Goal: Task Accomplishment & Management: Manage account settings

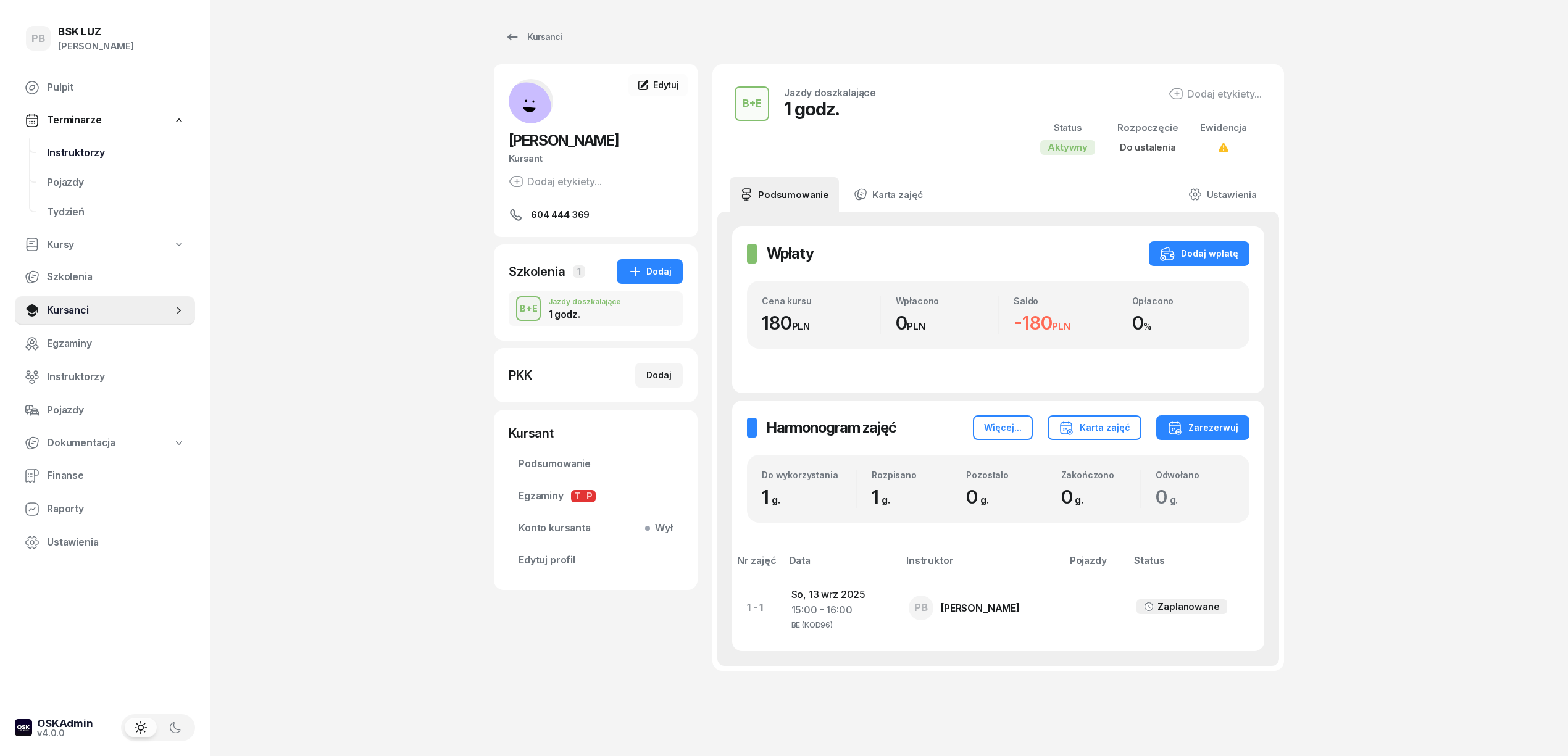
click at [83, 156] on span "Instruktorzy" at bounding box center [116, 152] width 139 height 16
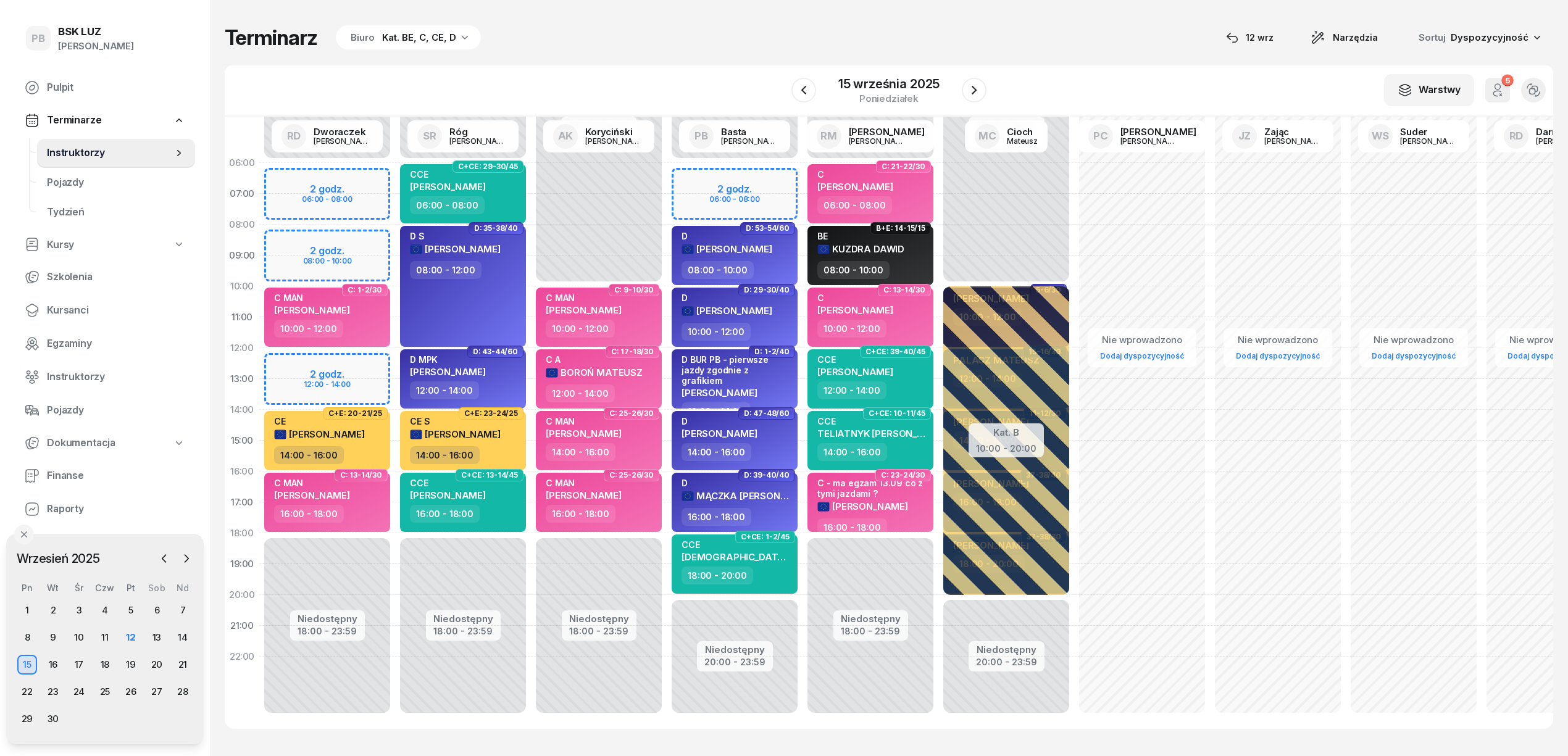
click at [346, 362] on div "Niedostępny 00:00 - 06:00 Niedostępny 18:00 - 23:59 2 godz. 06:00 - 08:00 2 god…" at bounding box center [327, 440] width 136 height 586
select select "12"
select select "14"
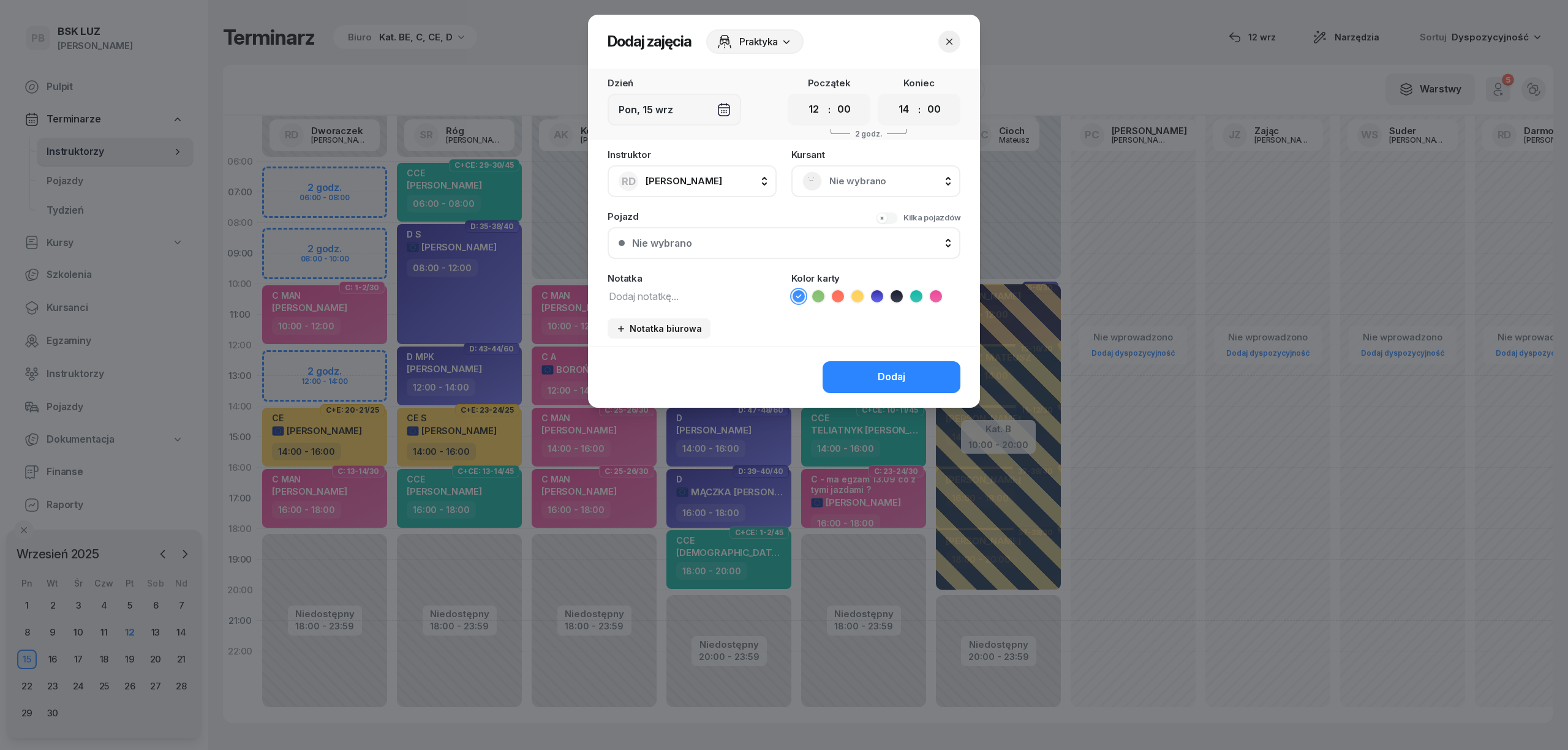
click at [863, 182] on span "Nie wybrano" at bounding box center [890, 180] width 120 height 15
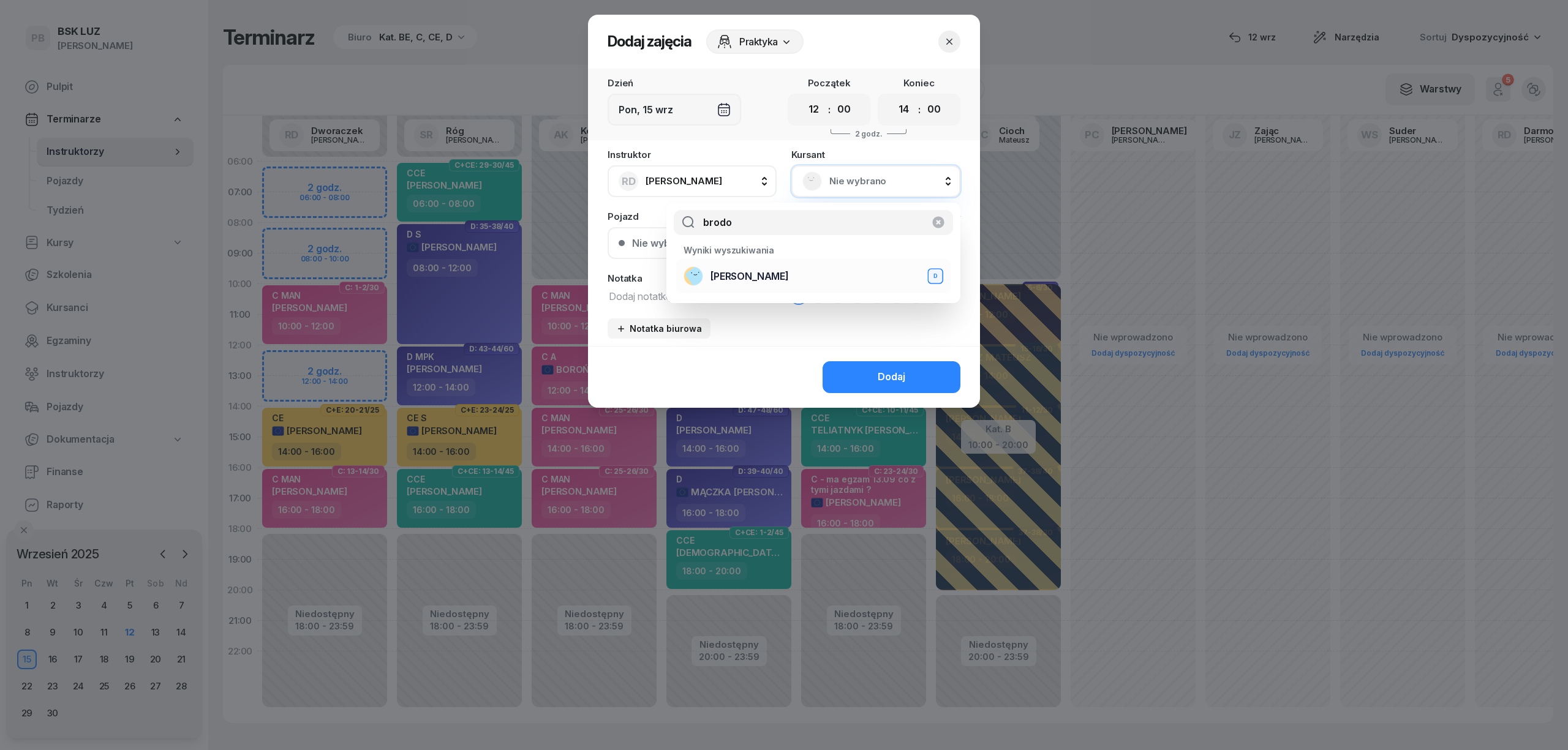
type input "brodo"
click at [852, 285] on div "BRODOWSKI WOJCIECH D" at bounding box center [813, 277] width 260 height 20
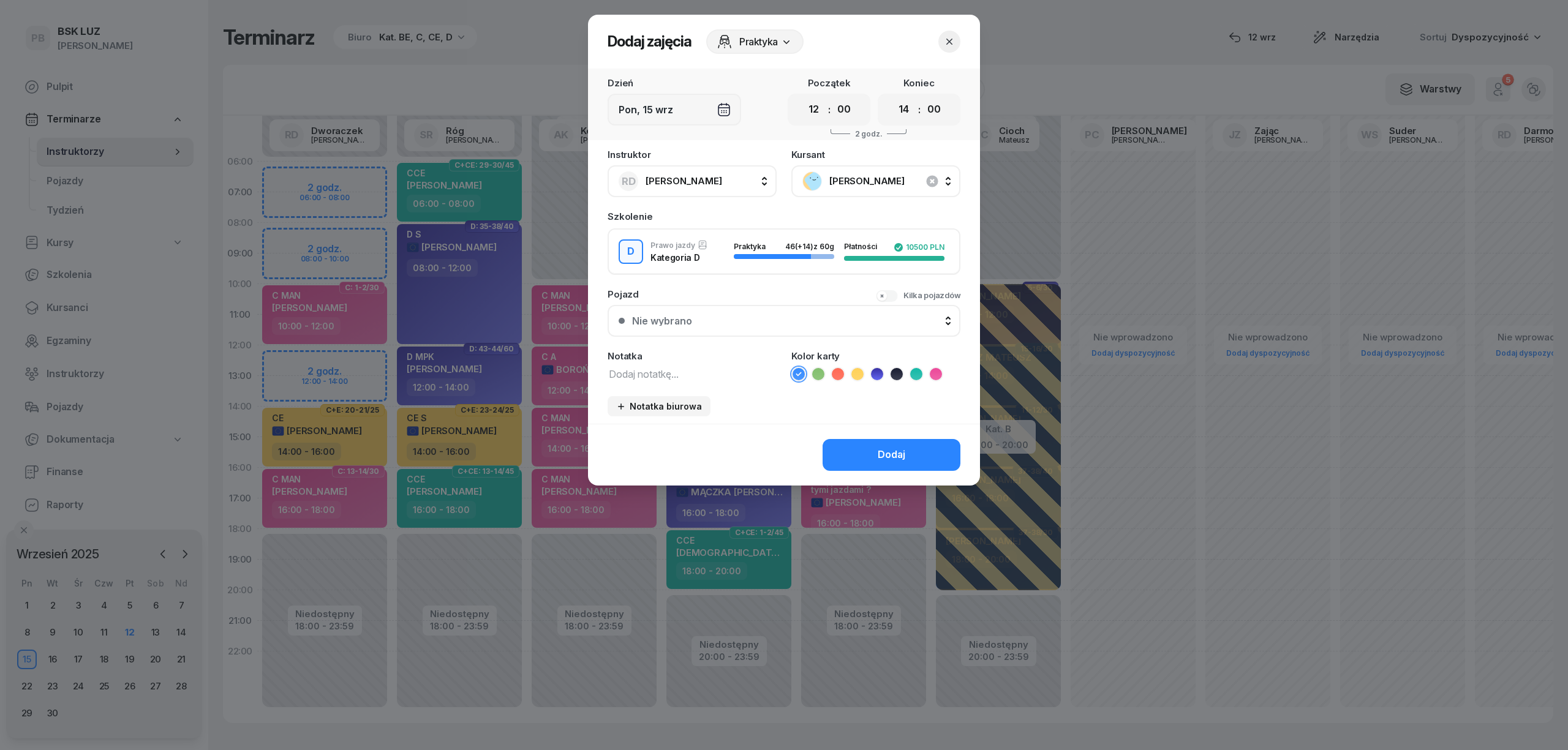
click at [701, 362] on div "Notatka" at bounding box center [692, 366] width 169 height 30
click at [699, 373] on textarea at bounding box center [692, 372] width 169 height 15
type textarea "D"
click at [881, 369] on icon at bounding box center [876, 373] width 12 height 12
click at [850, 459] on button "Dodaj" at bounding box center [891, 454] width 137 height 32
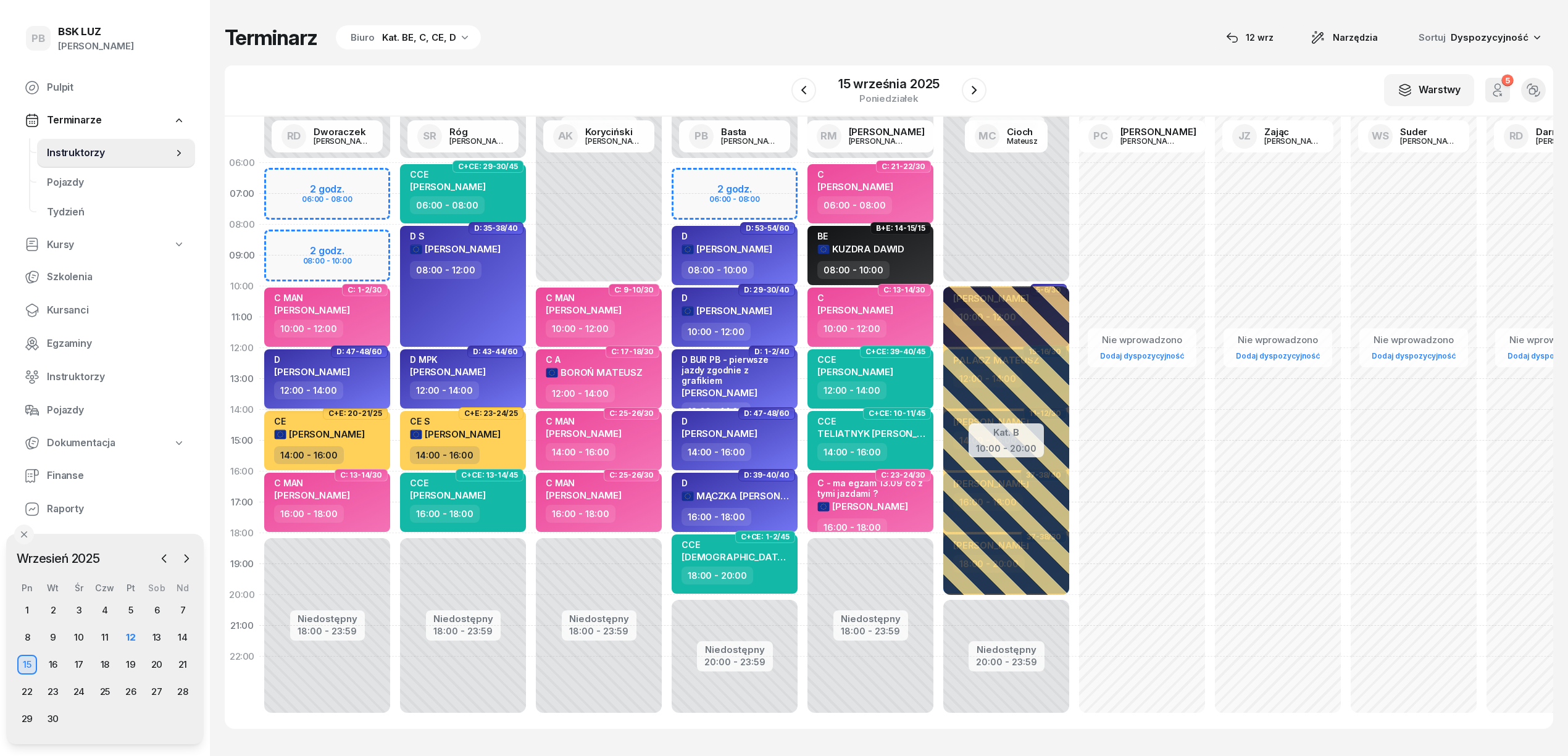
click at [350, 371] on span "WOJCIECH BRODOWSKI" at bounding box center [312, 372] width 76 height 12
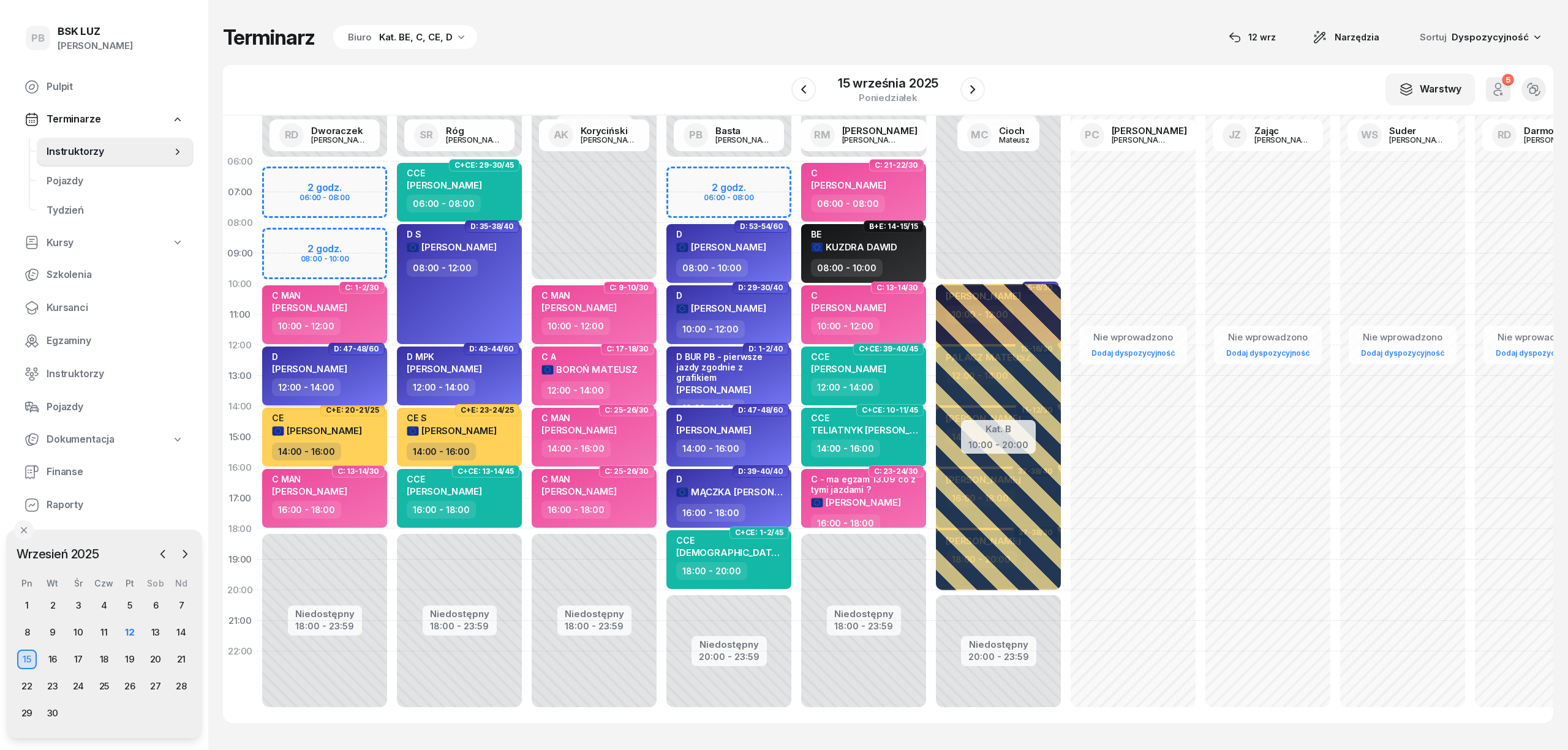
select select "12"
select select "14"
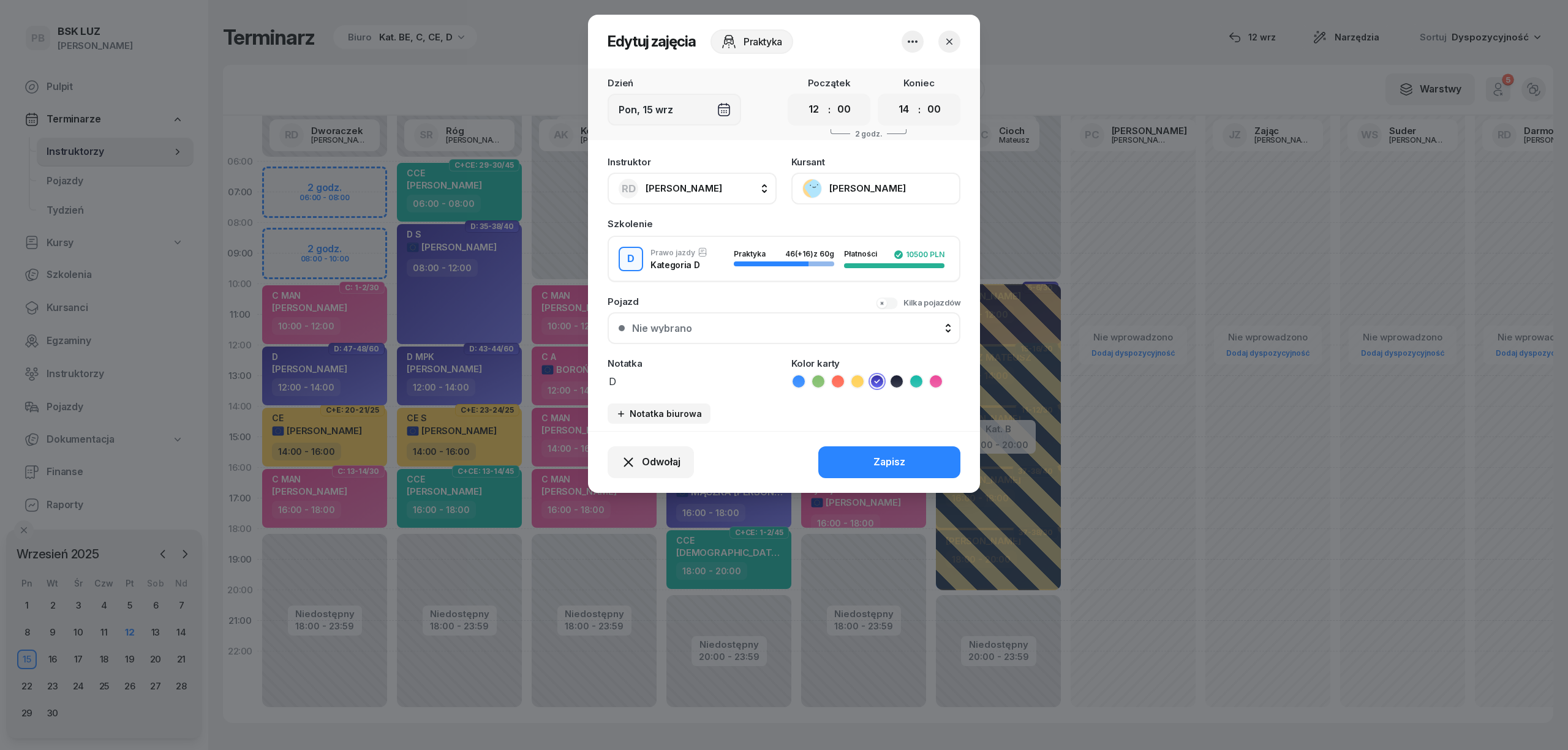
click at [875, 184] on button "[PERSON_NAME]" at bounding box center [876, 188] width 169 height 32
click at [858, 233] on link "Otwórz profil" at bounding box center [875, 230] width 162 height 31
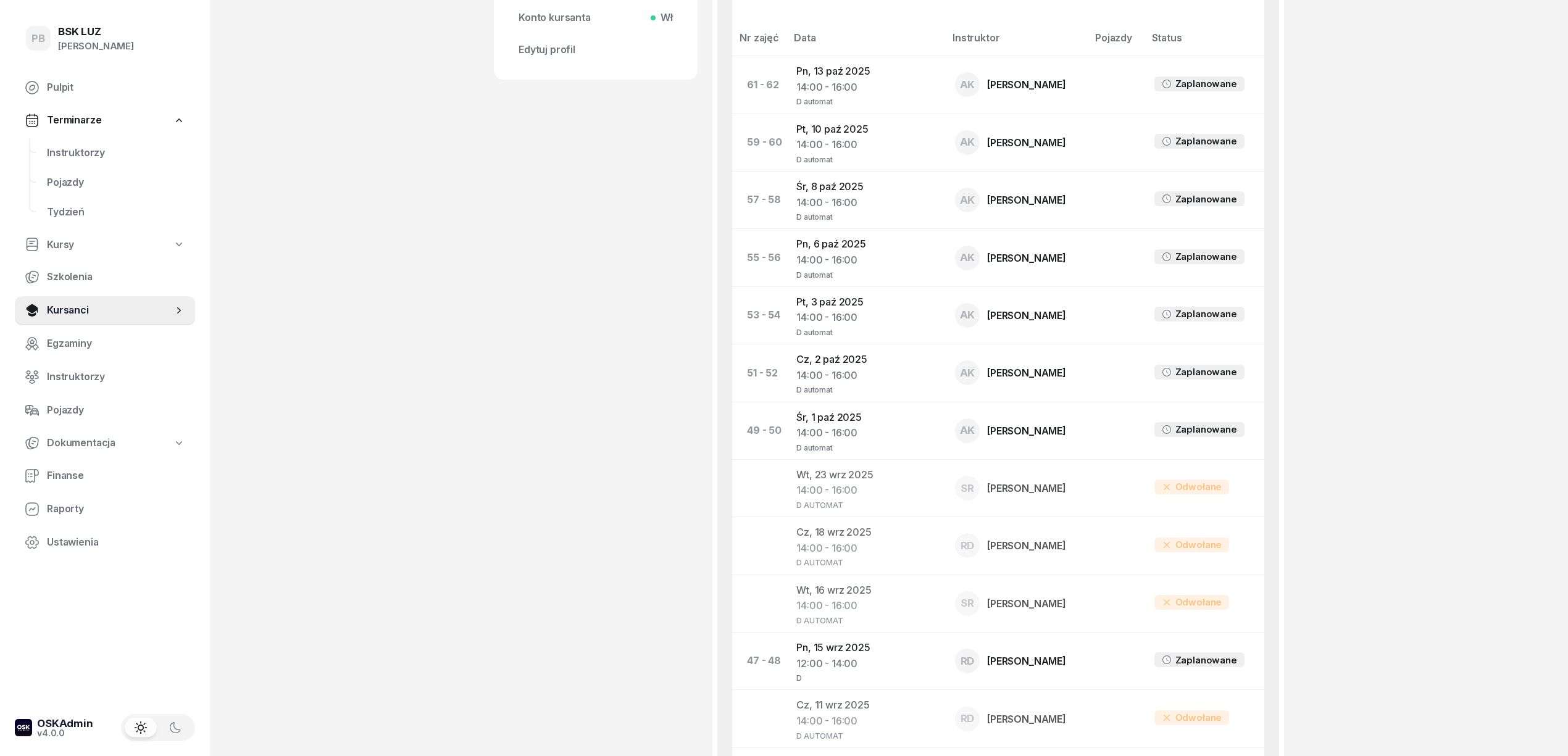
scroll to position [658, 0]
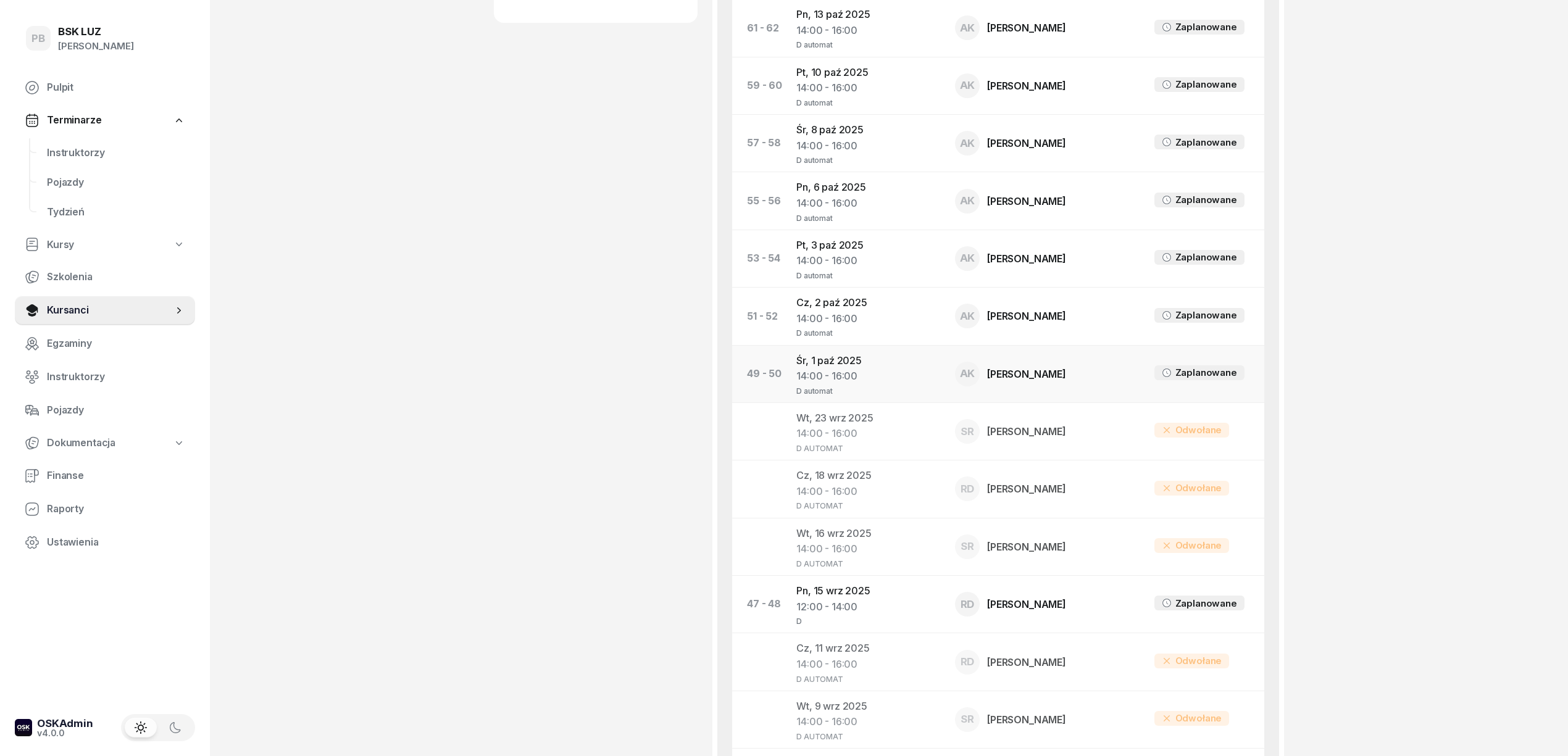
click at [823, 361] on td "Śr, 1 paź 2025 14:00 - 16:00 D automat" at bounding box center [866, 373] width 159 height 58
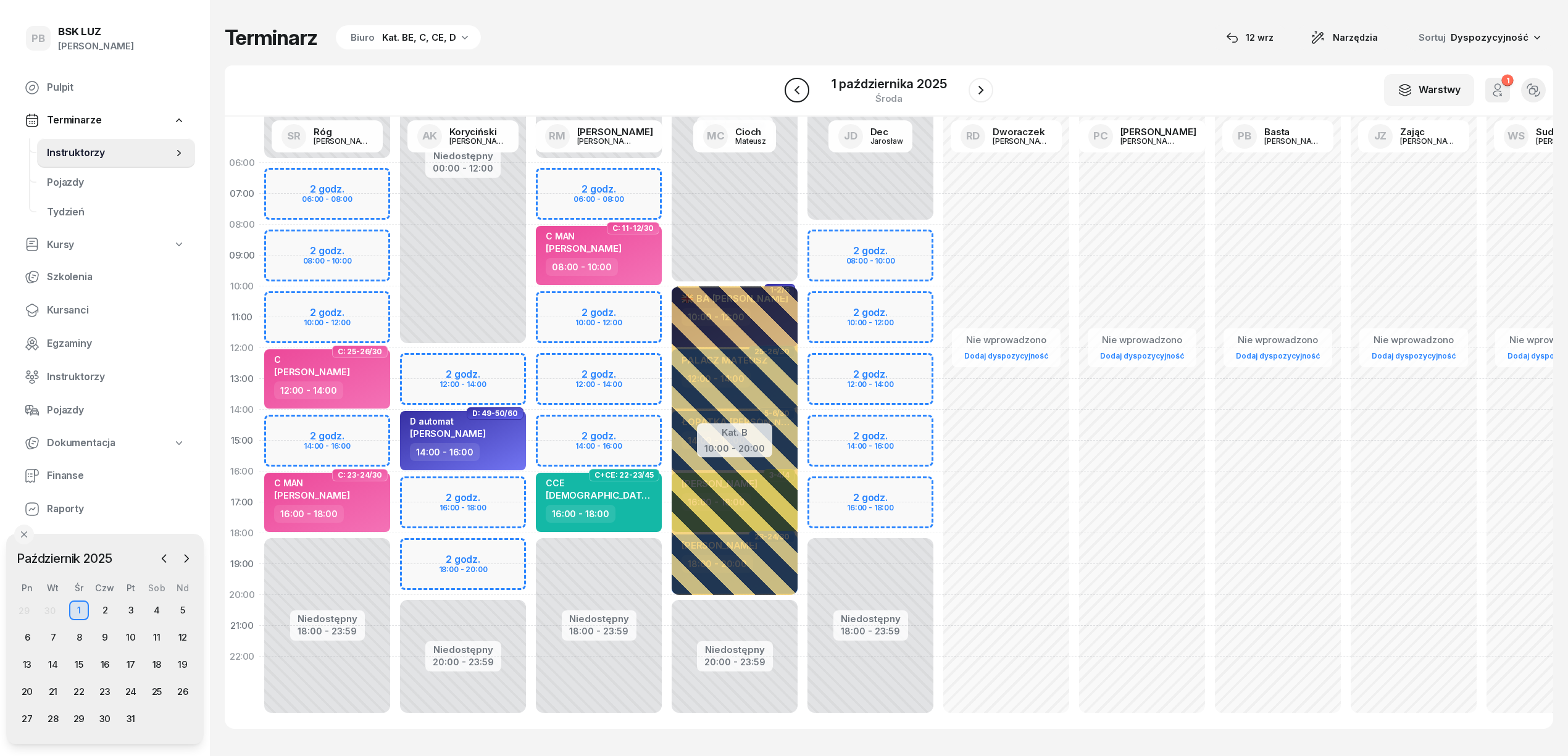
click at [798, 85] on icon "button" at bounding box center [797, 90] width 15 height 15
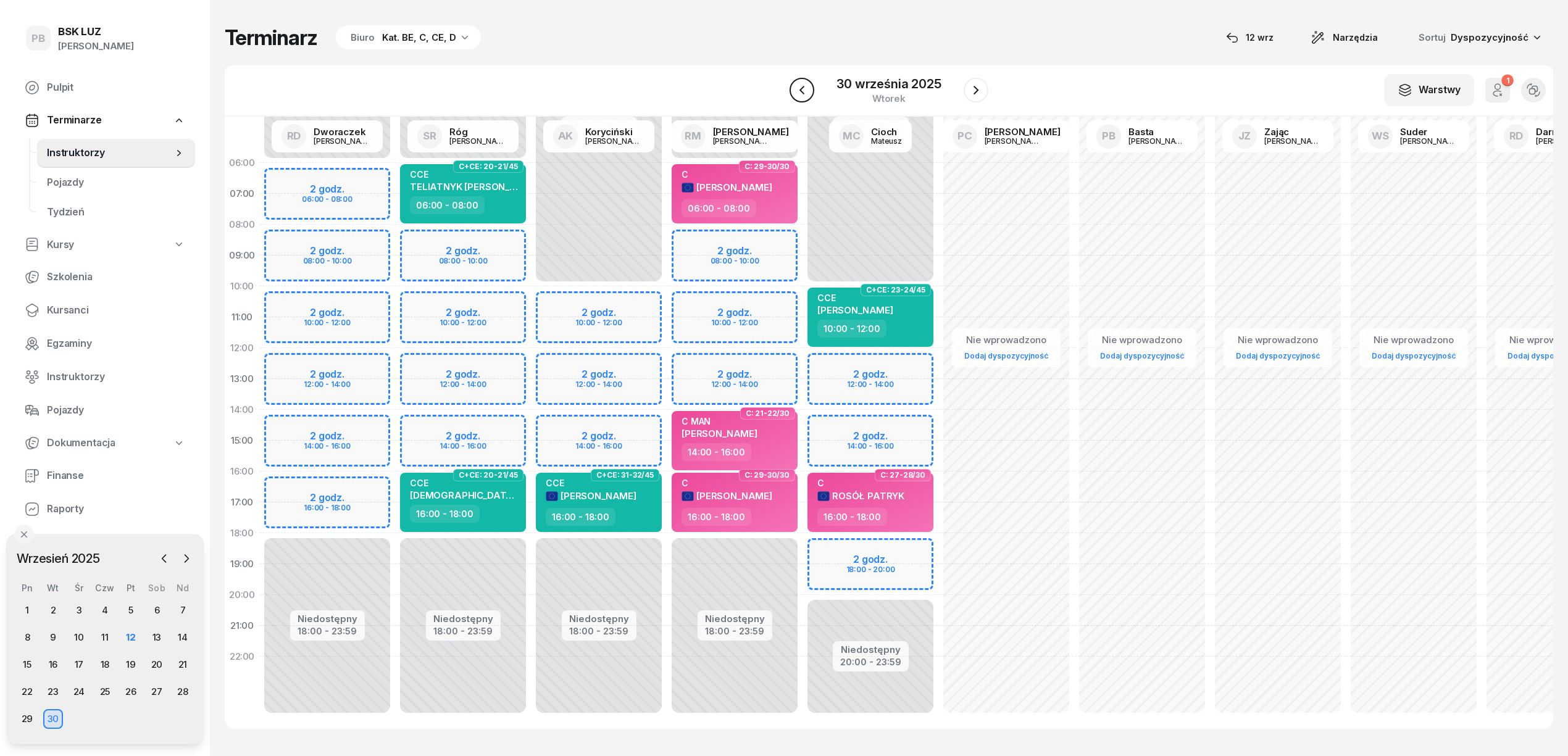
click at [798, 85] on icon "button" at bounding box center [802, 90] width 15 height 15
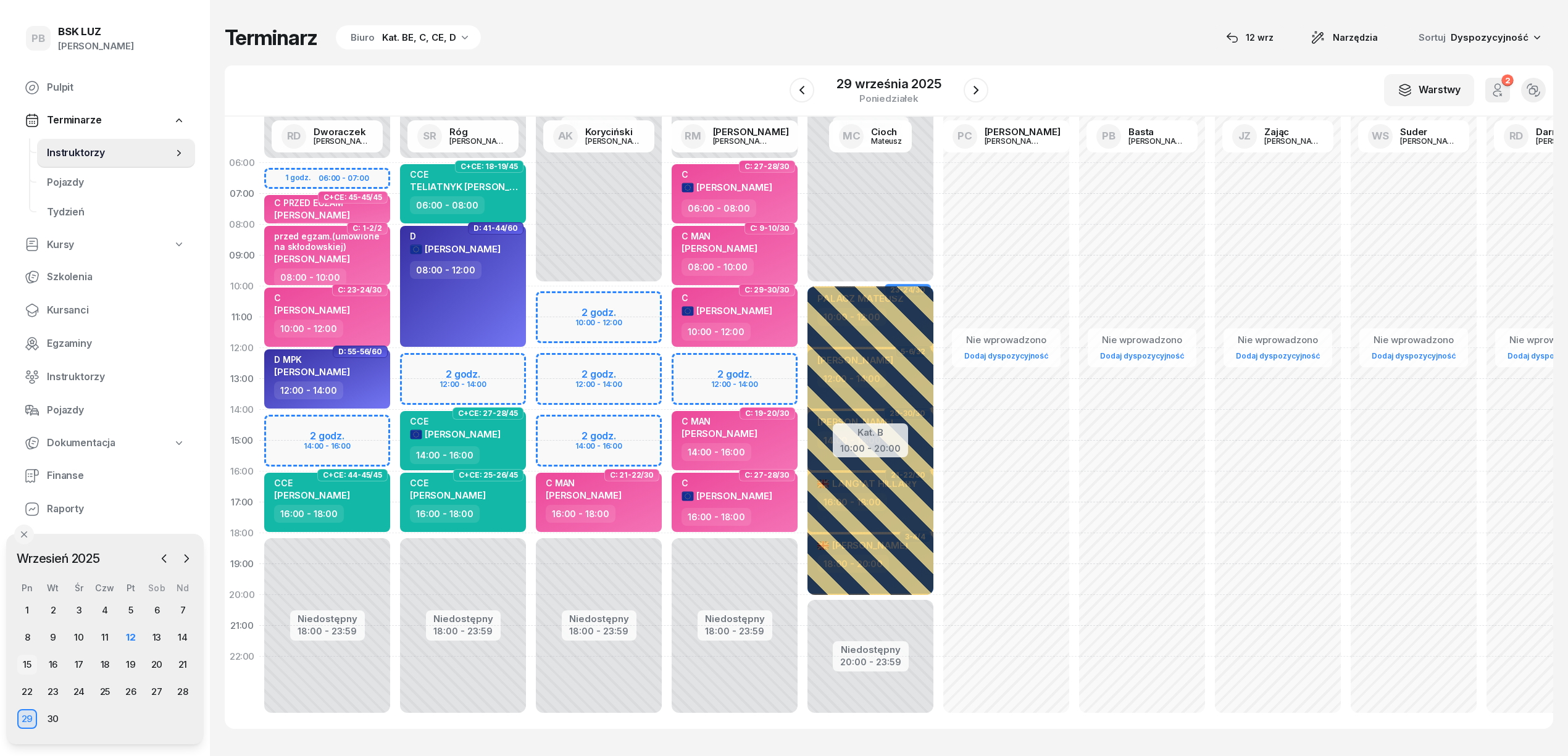
click at [30, 662] on div "15" at bounding box center [28, 665] width 20 height 20
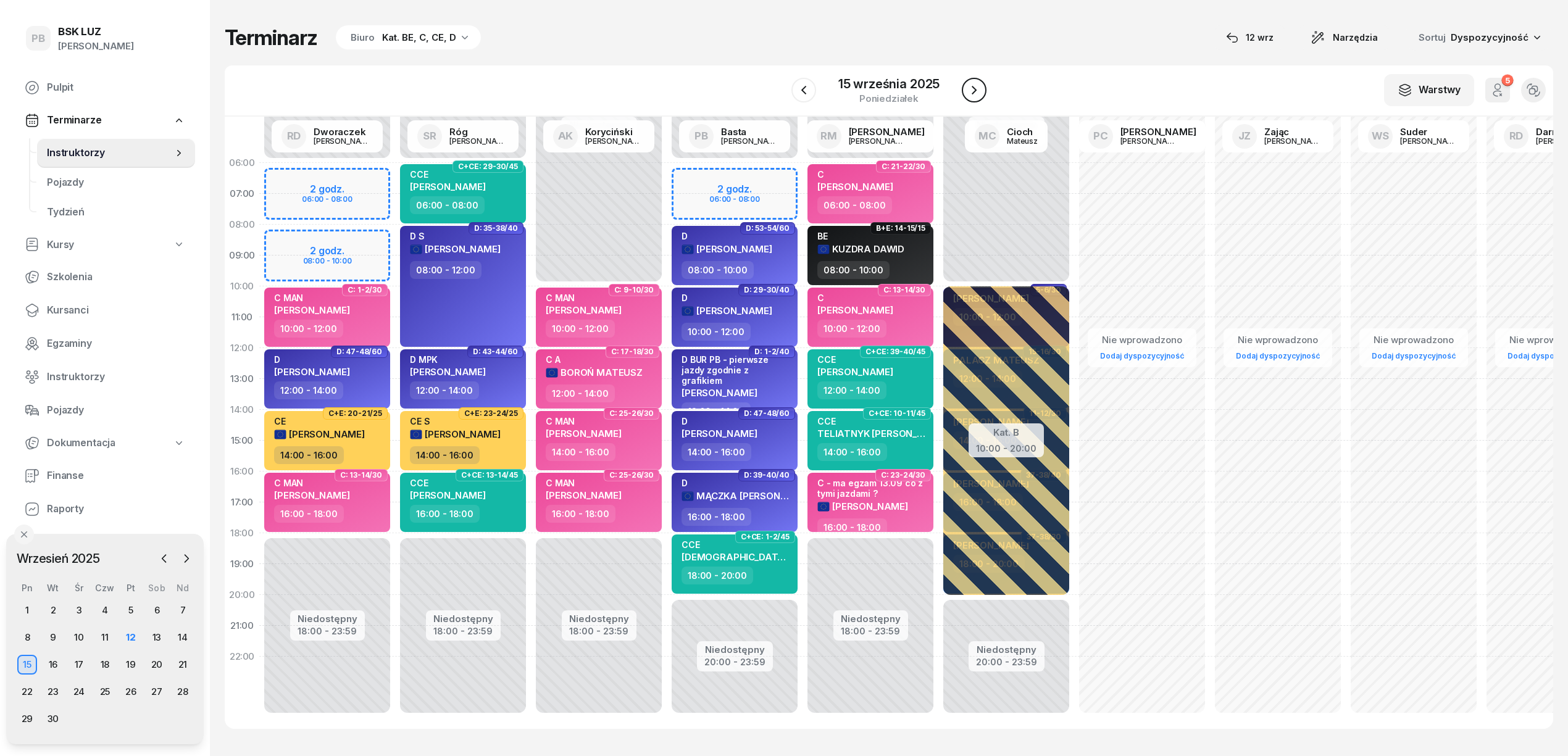
click at [974, 87] on icon "button" at bounding box center [974, 89] width 5 height 8
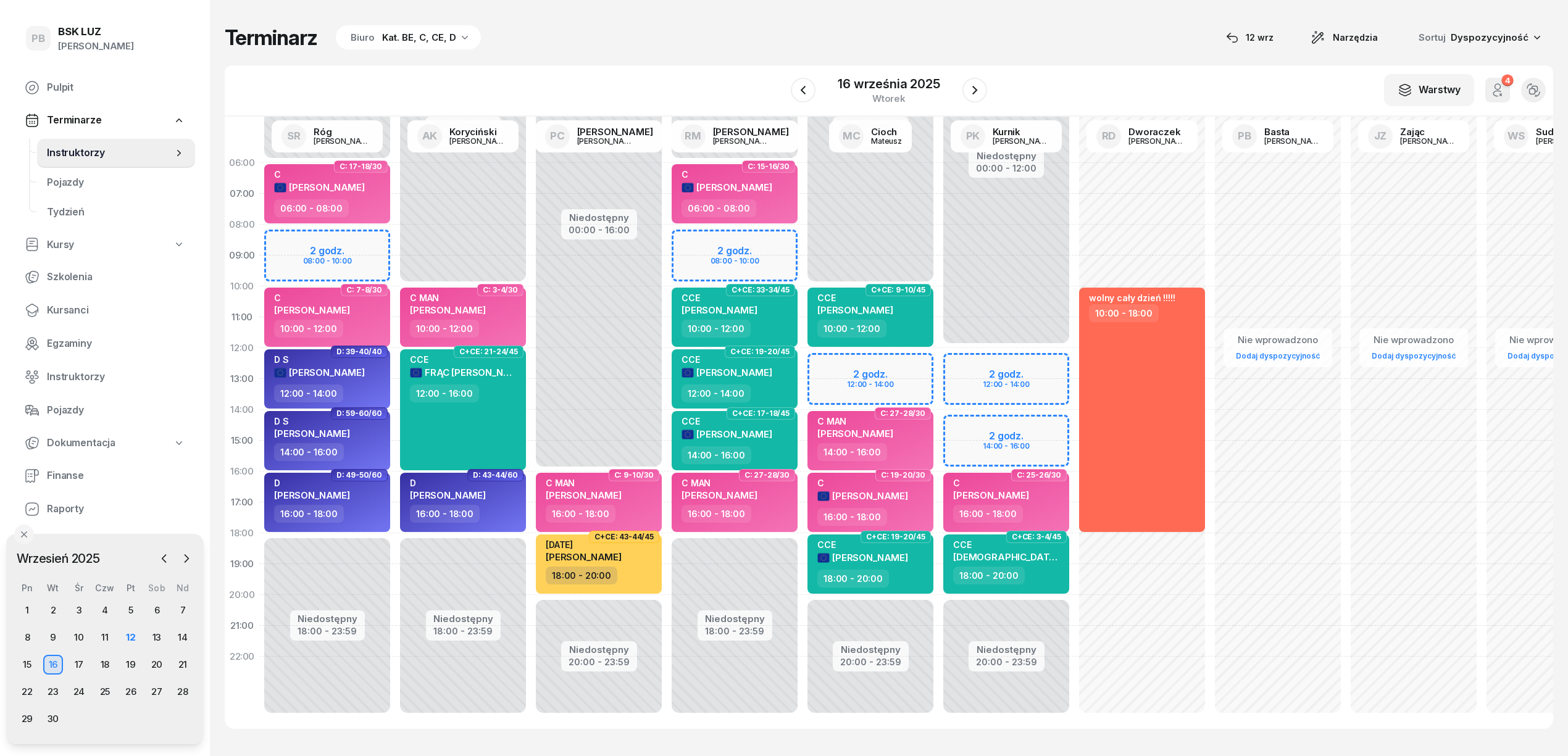
click at [972, 361] on div "Niedostępny 00:00 - 12:00 Niedostępny 20:00 - 23:59 2 godz. 12:00 - 14:00 2 god…" at bounding box center [1006, 440] width 136 height 586
select select "12"
select select "14"
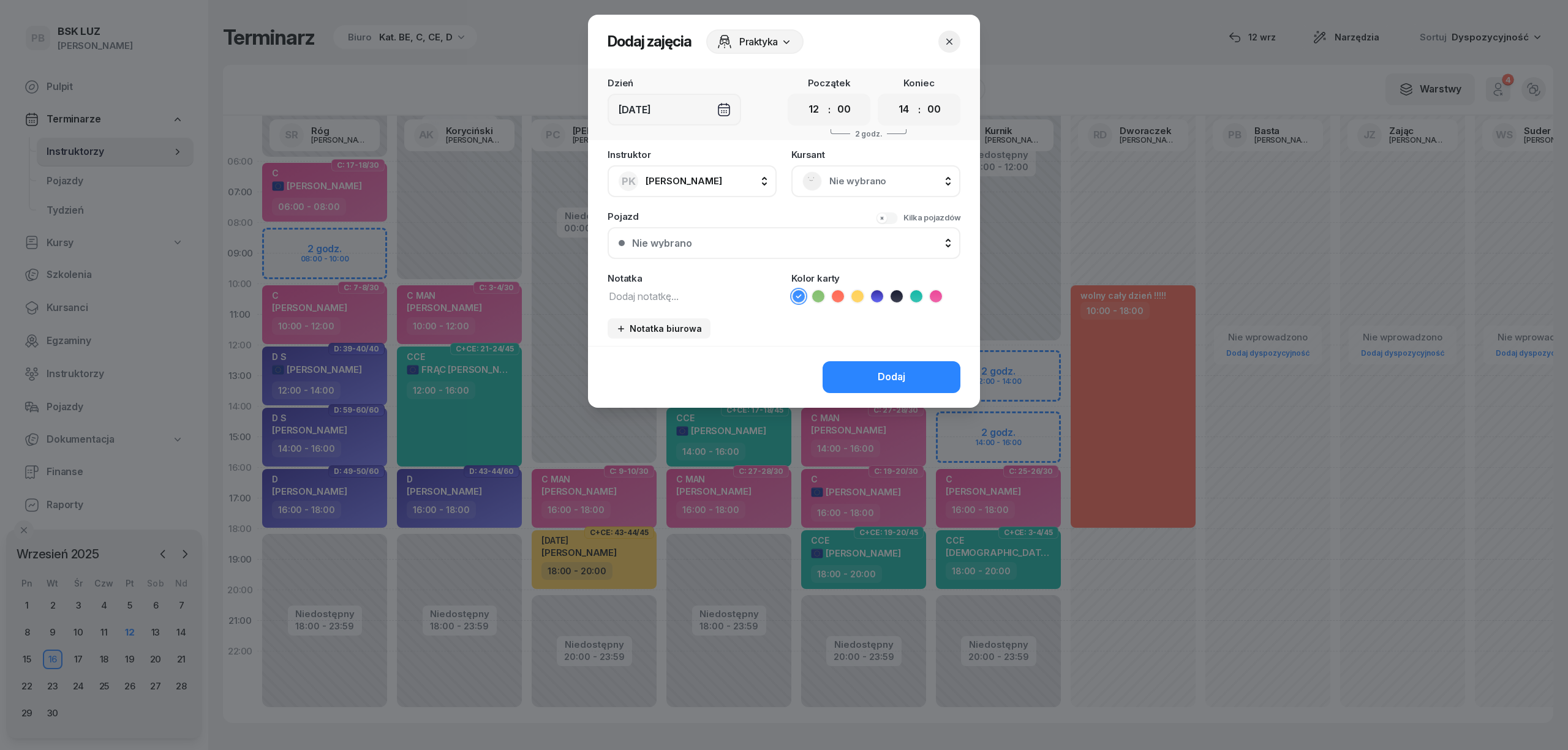
click at [871, 167] on div "Nie wybrano" at bounding box center [876, 181] width 169 height 32
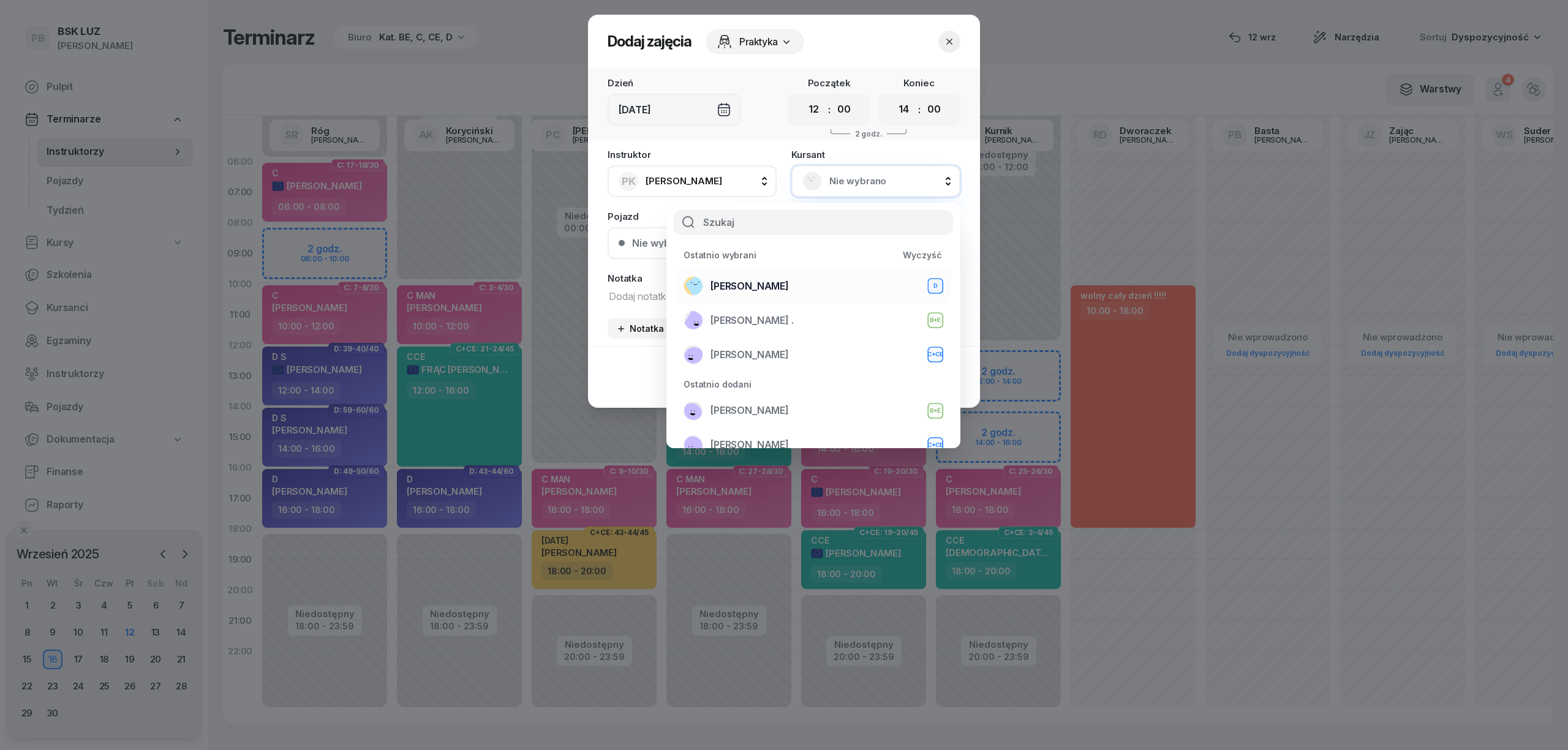
click at [789, 285] on span "[PERSON_NAME]" at bounding box center [749, 286] width 78 height 15
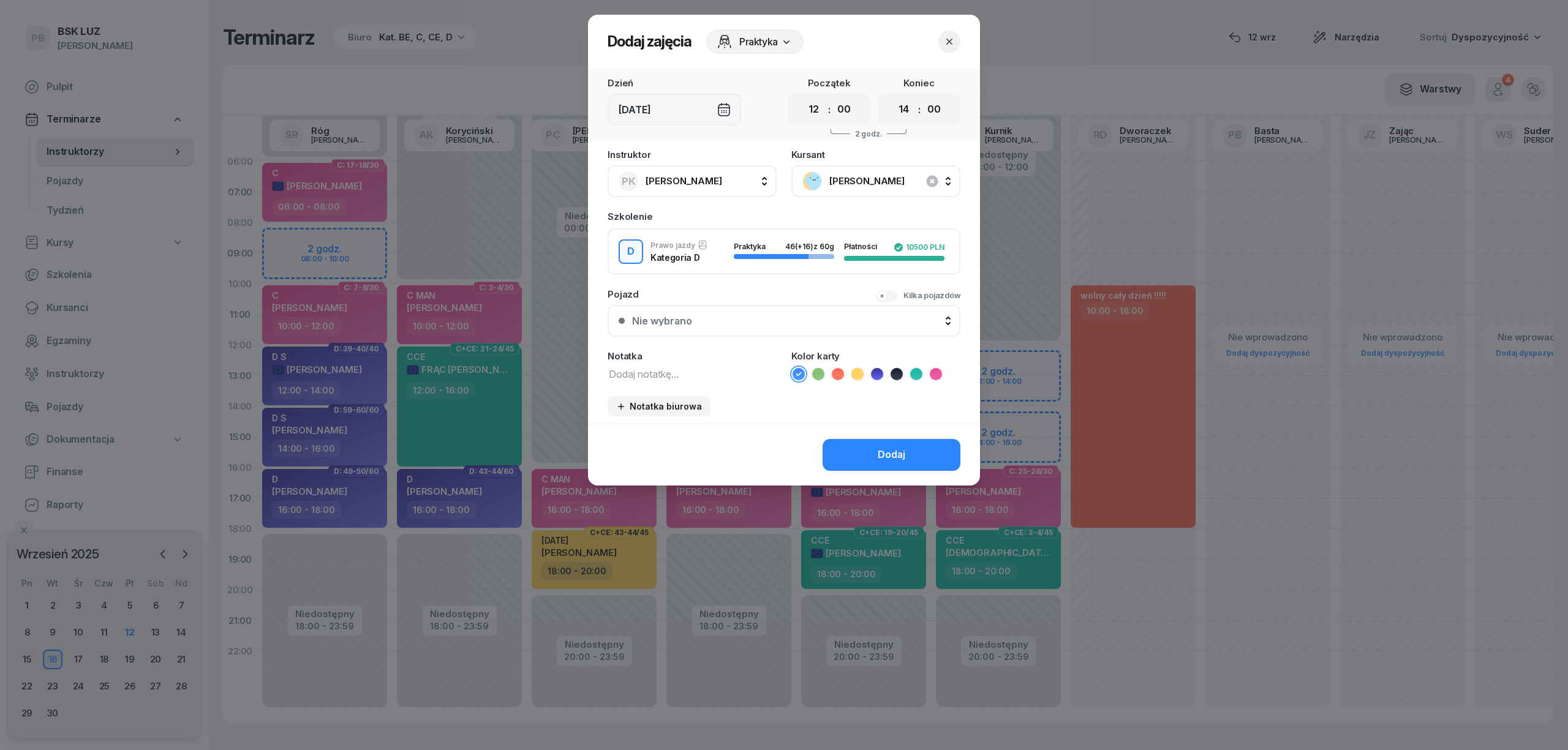
click at [689, 377] on textarea at bounding box center [692, 372] width 169 height 15
type textarea "D"
click at [873, 375] on icon at bounding box center [876, 373] width 12 height 12
click at [856, 453] on button "Dodaj" at bounding box center [891, 454] width 137 height 32
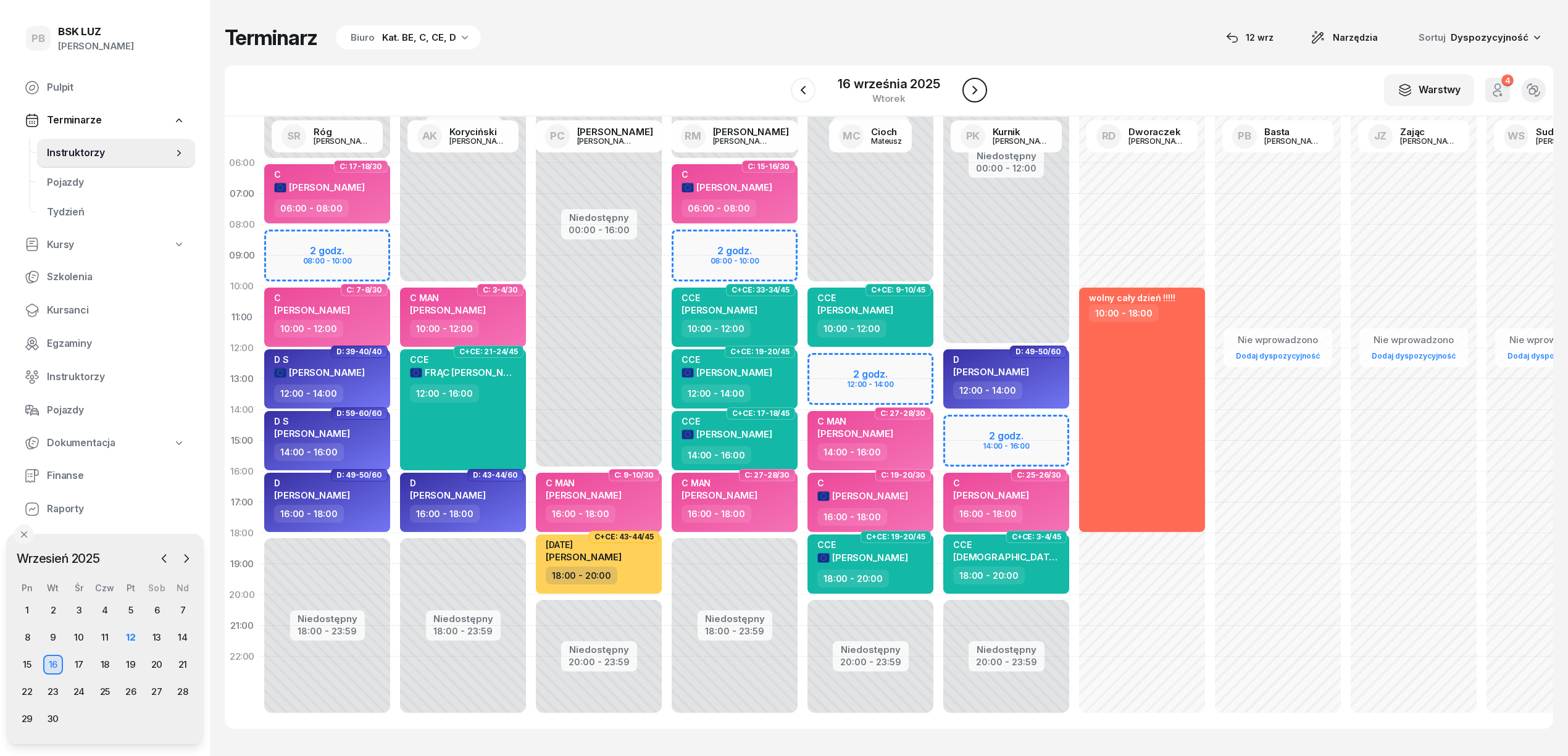
click at [976, 95] on icon "button" at bounding box center [975, 90] width 15 height 15
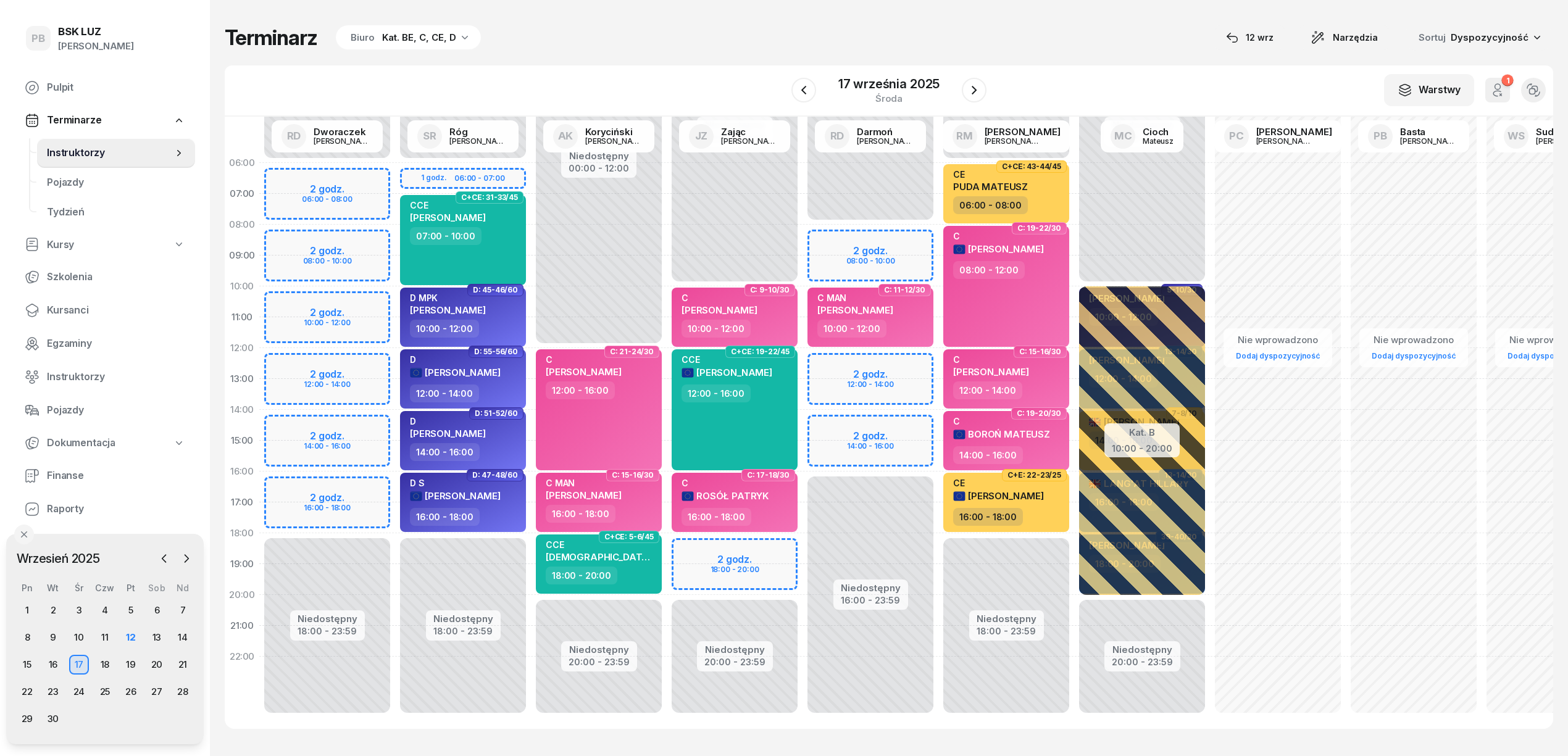
click at [905, 432] on div "Niedostępny 00:00 - 08:00 Niedostępny 16:00 - 23:59 2 godz. 08:00 - 10:00 2 god…" at bounding box center [870, 440] width 136 height 586
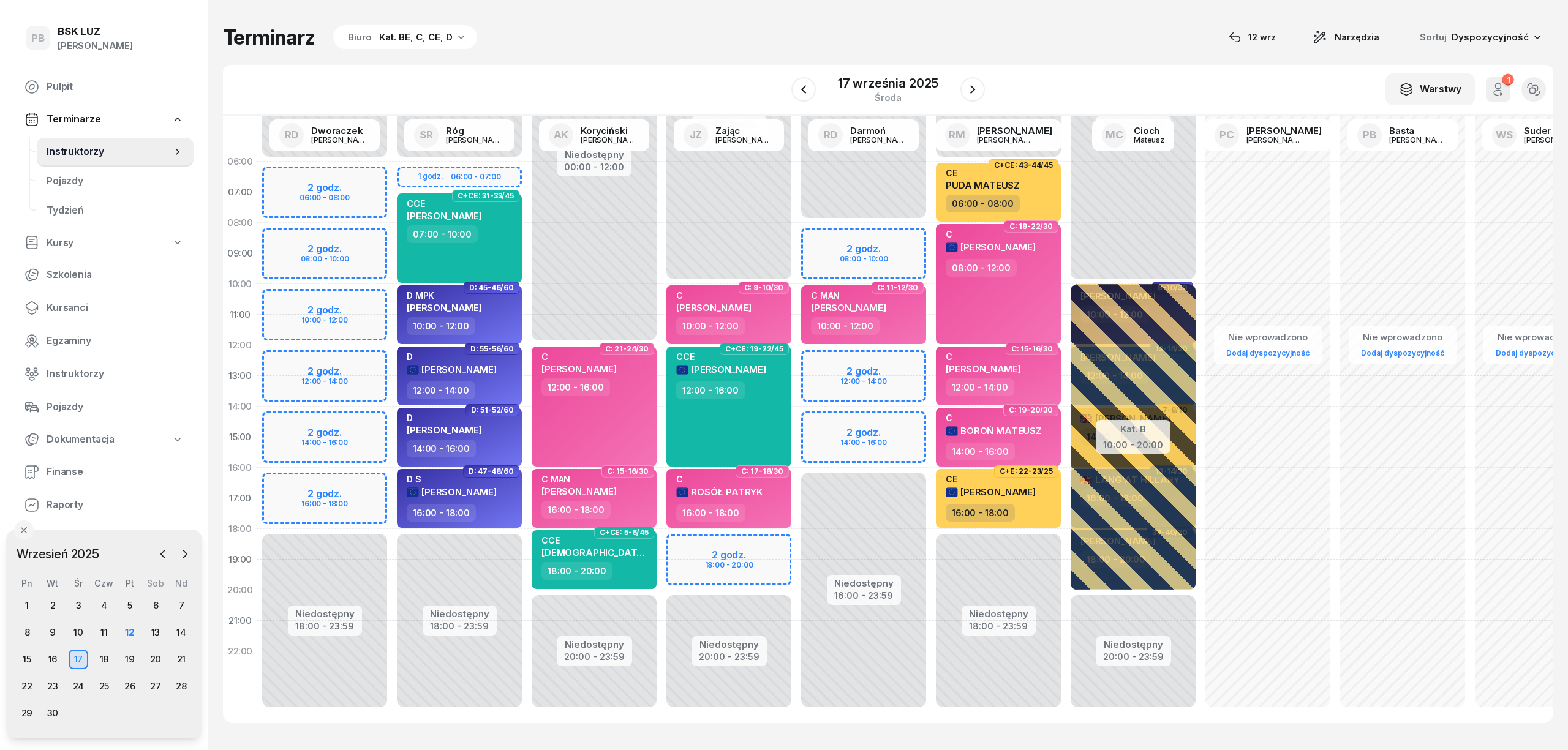
select select "14"
select select "16"
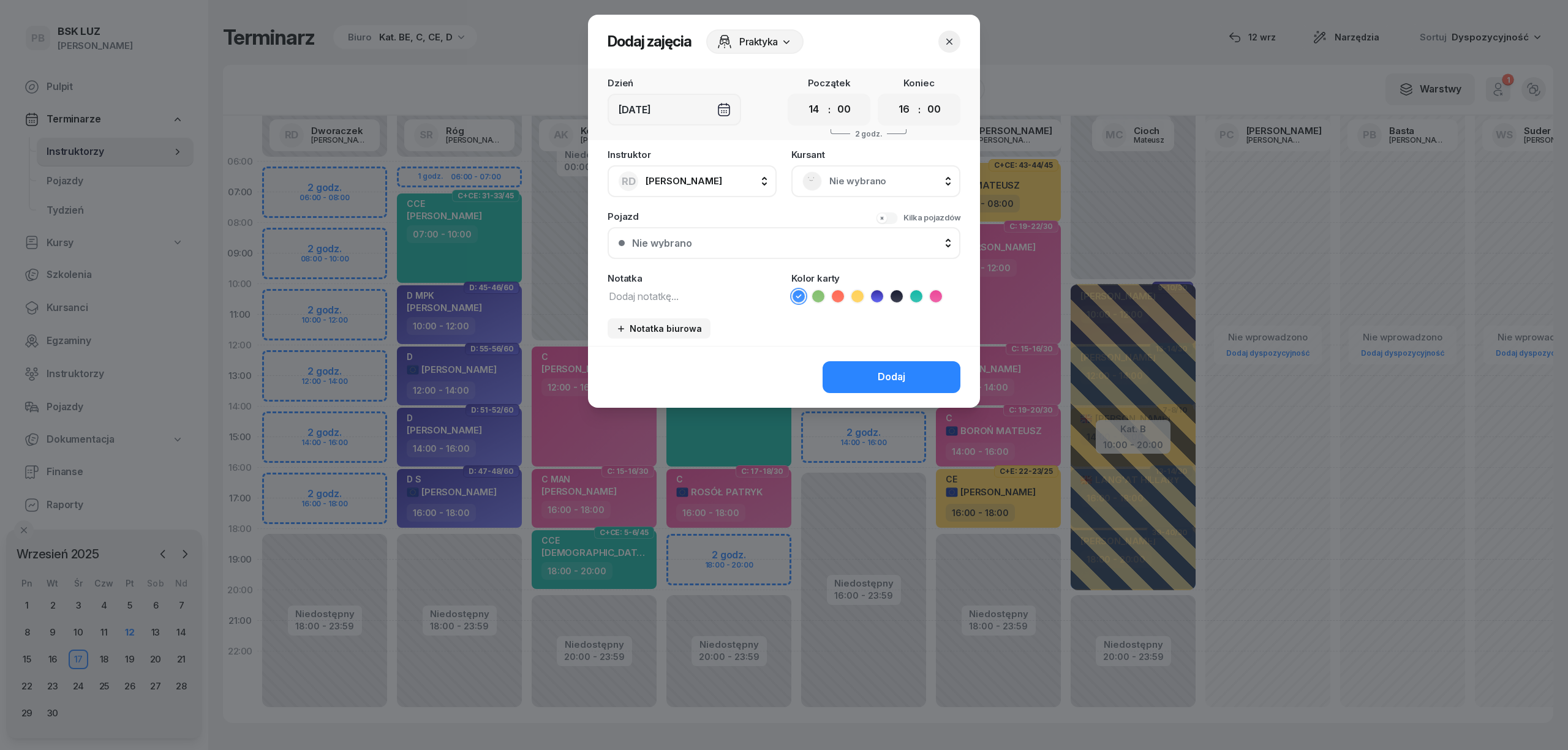
click at [906, 188] on div "Nie wybrano" at bounding box center [875, 181] width 147 height 20
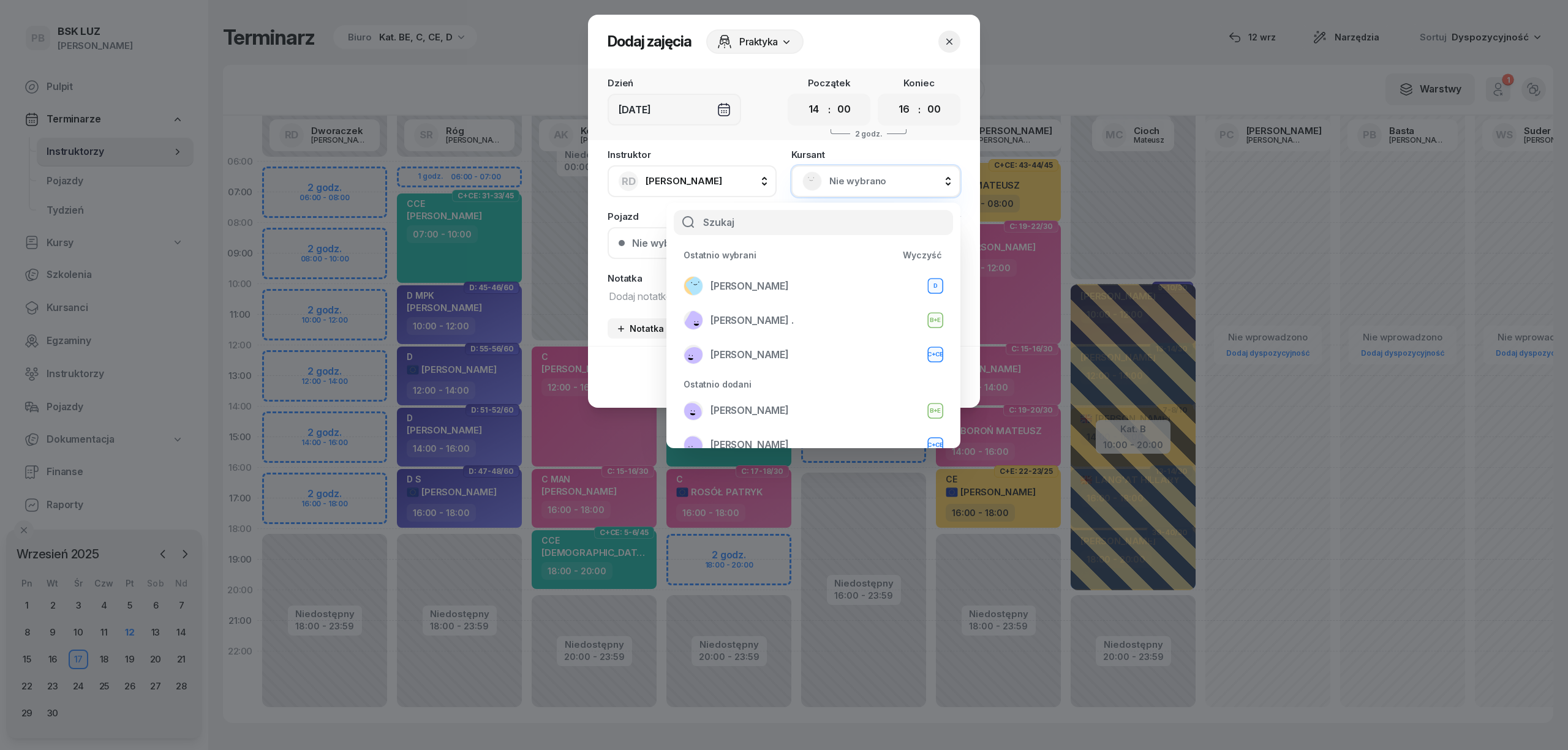
click at [833, 182] on span "Nie wybrano" at bounding box center [890, 180] width 120 height 15
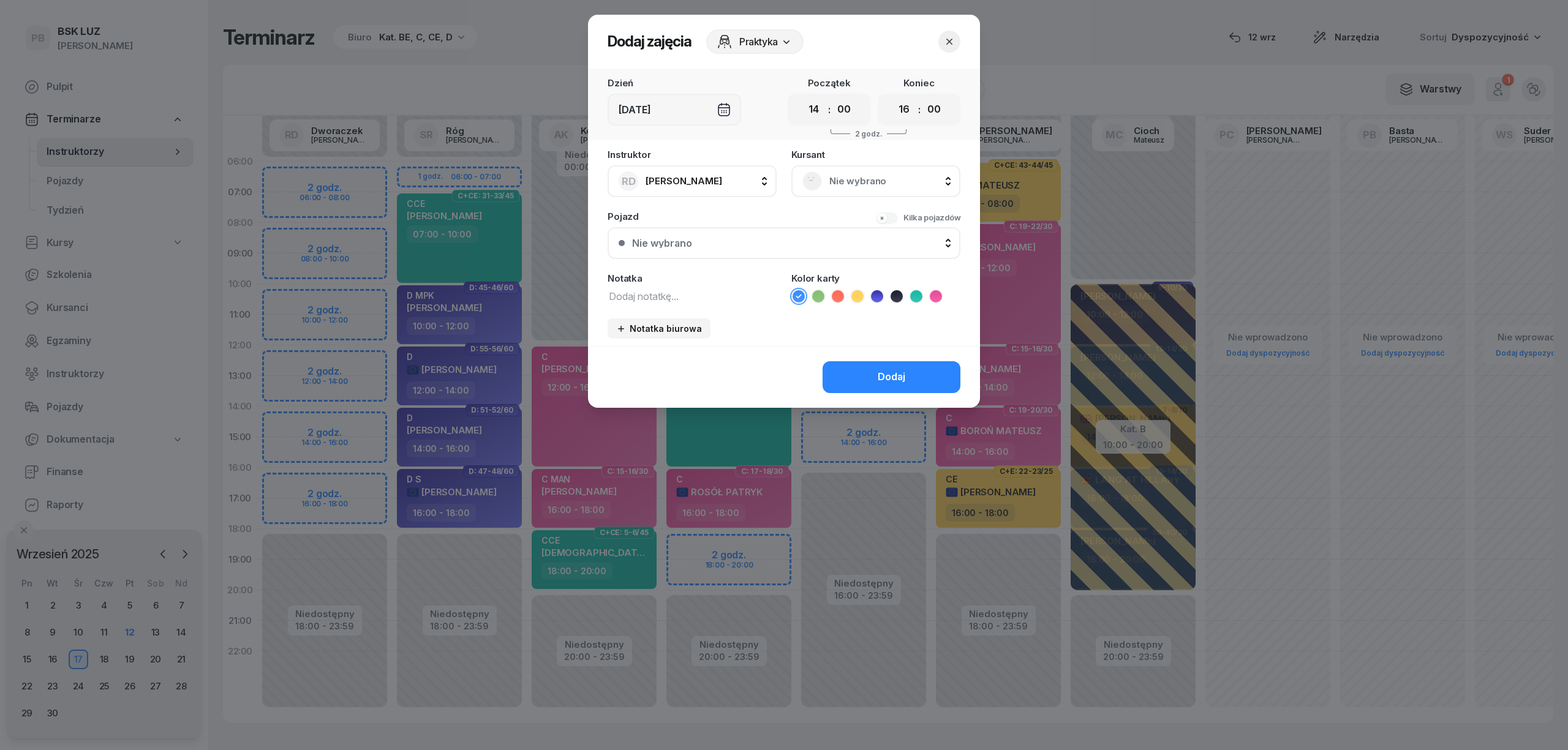
click at [839, 187] on span "Nie wybrano" at bounding box center [890, 180] width 120 height 15
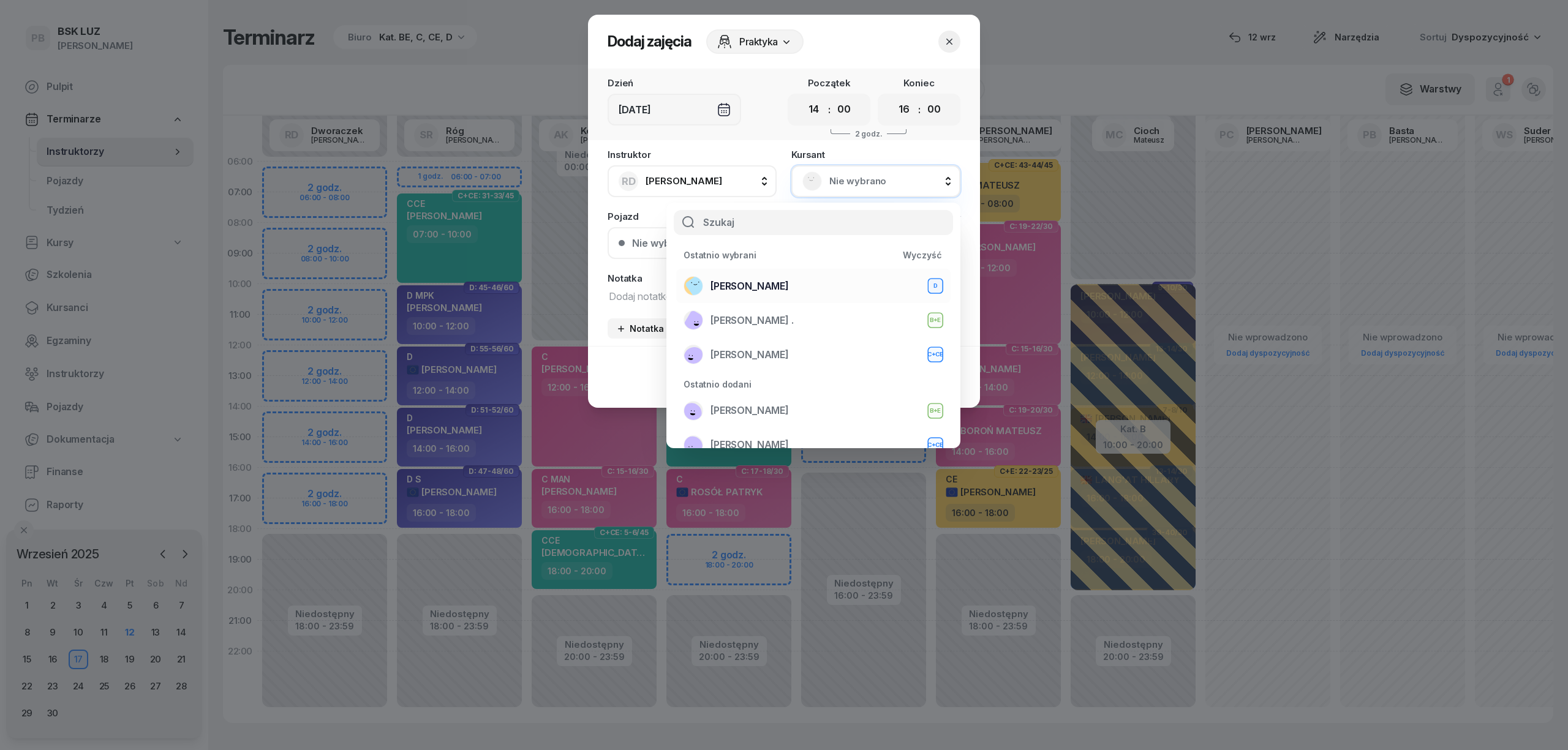
click at [769, 287] on span "[PERSON_NAME]" at bounding box center [749, 286] width 78 height 15
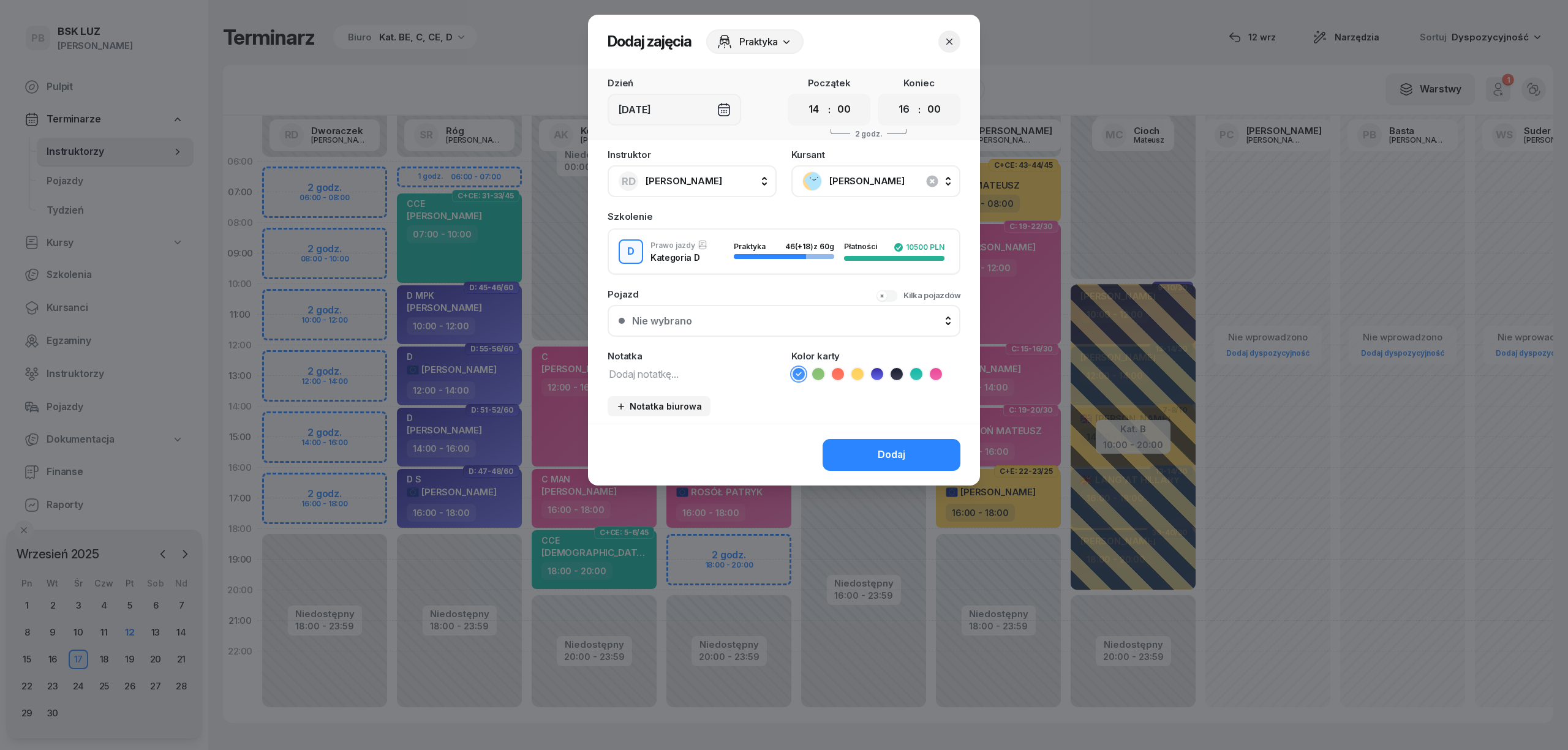
click at [719, 372] on textarea at bounding box center [692, 372] width 169 height 15
type textarea "D"
click at [877, 375] on icon at bounding box center [876, 373] width 12 height 12
click at [848, 455] on button "Dodaj" at bounding box center [891, 454] width 137 height 32
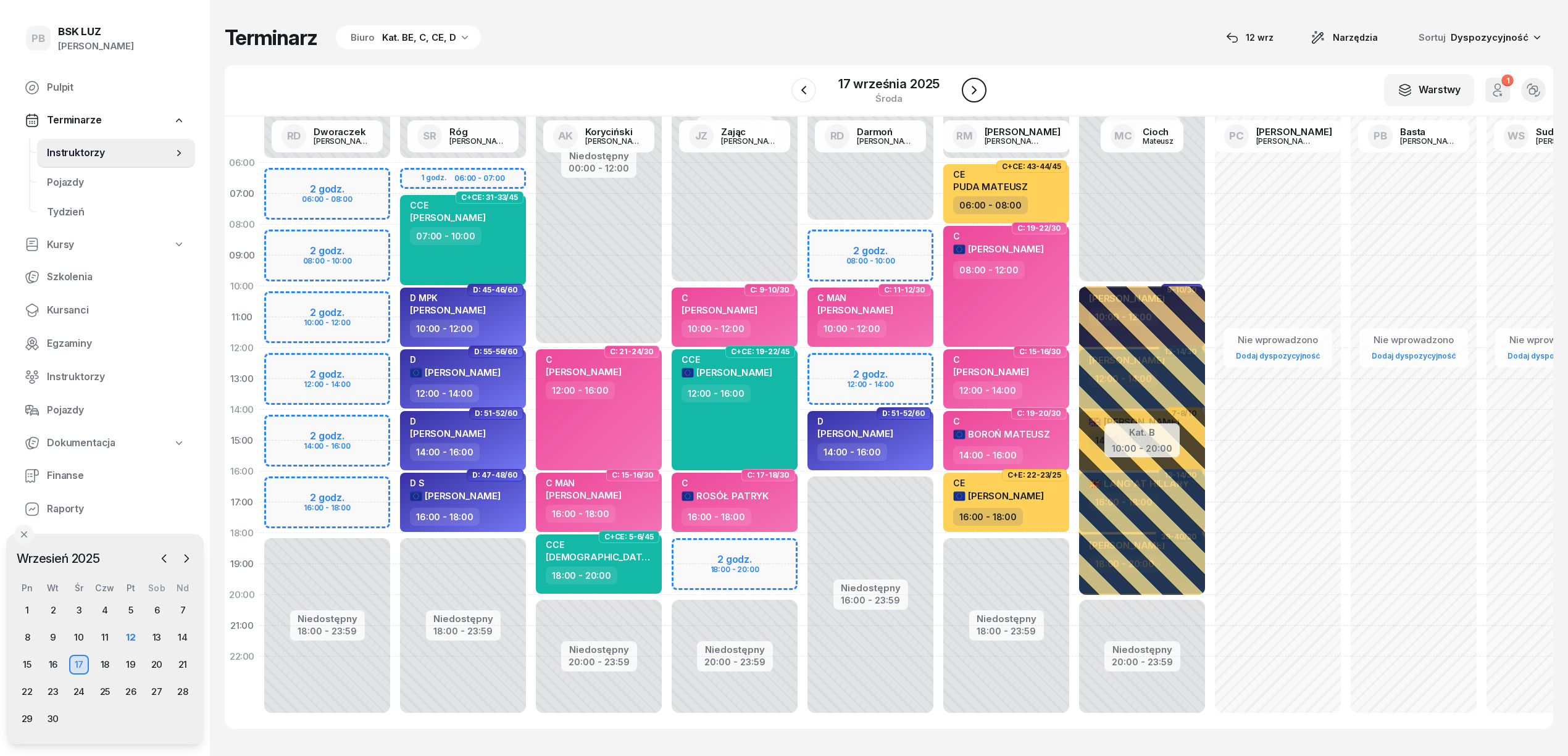
click at [980, 86] on icon "button" at bounding box center [974, 90] width 15 height 15
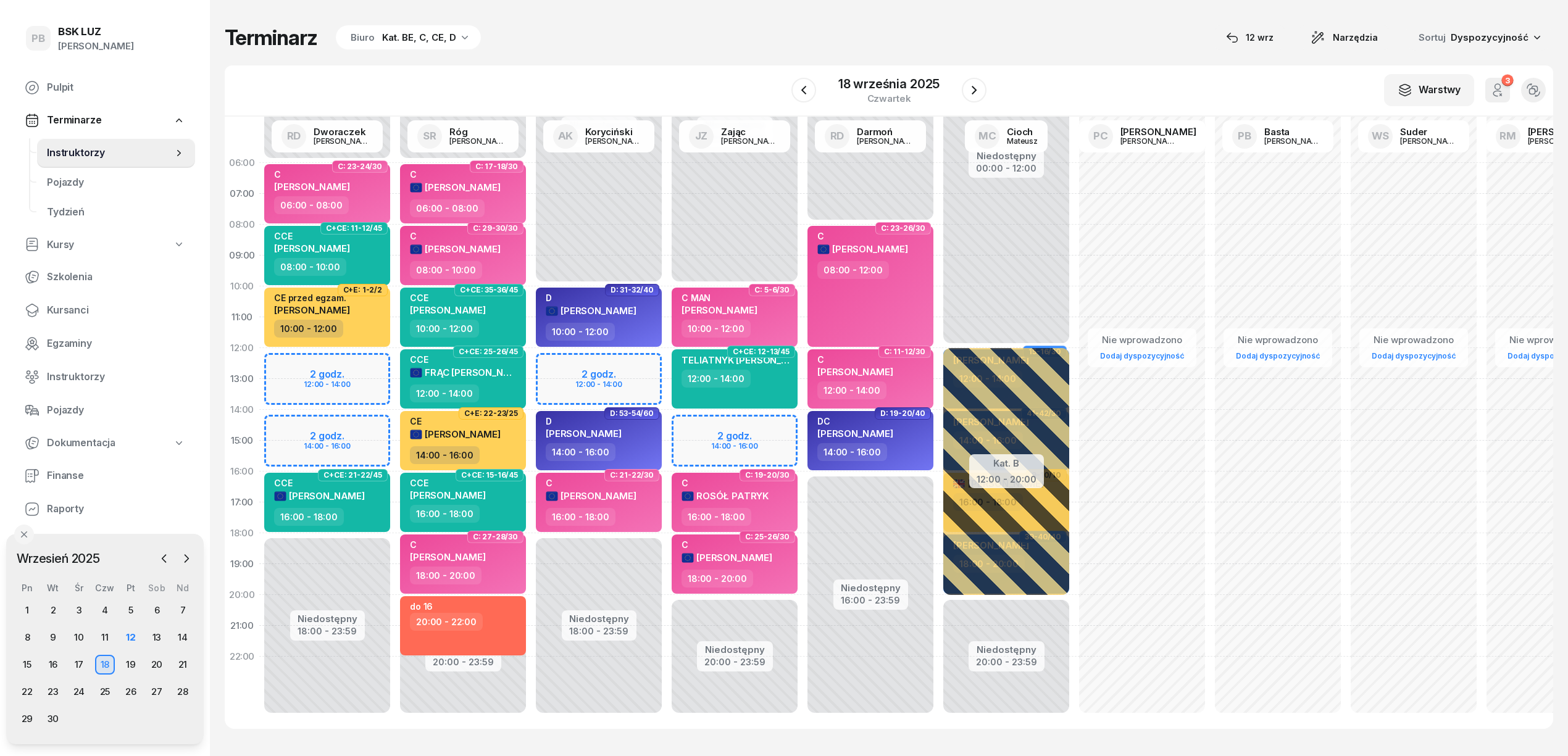
scroll to position [1, 0]
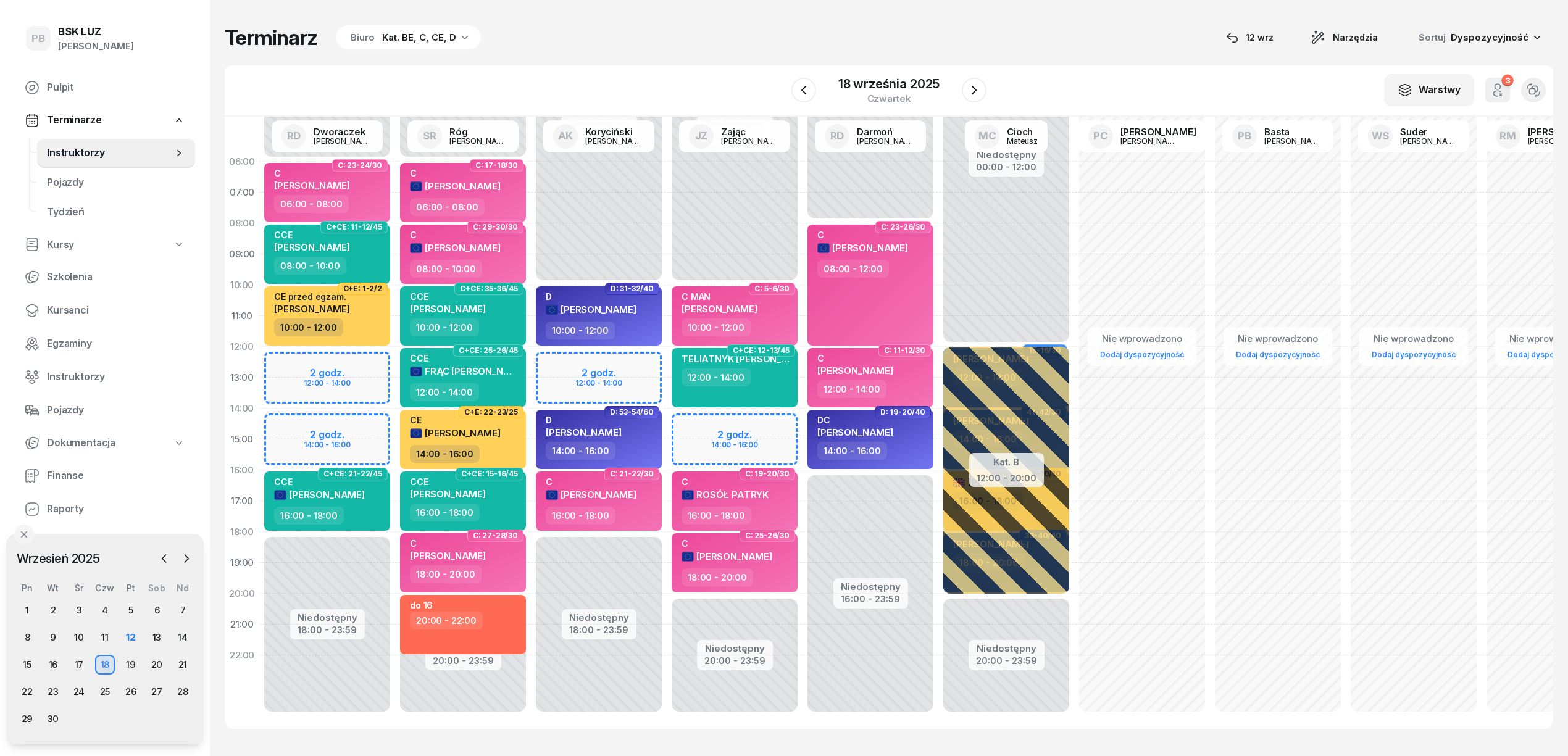
click at [637, 359] on div "Niedostępny 00:00 - 10:00 Niedostępny 18:00 - 23:59 2 godz. 12:00 - 14:00 D: 31…" at bounding box center [599, 439] width 136 height 586
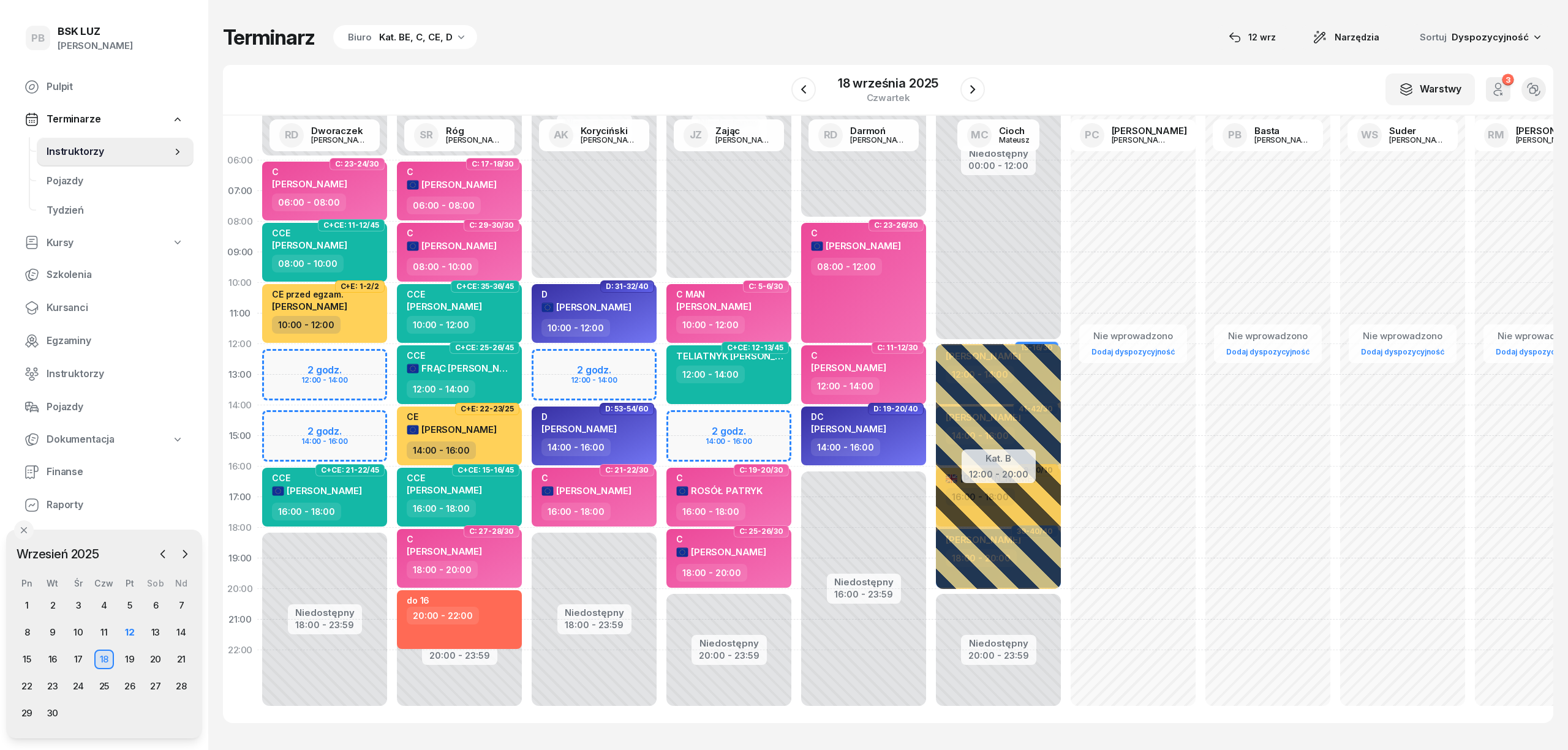
select select "12"
select select "14"
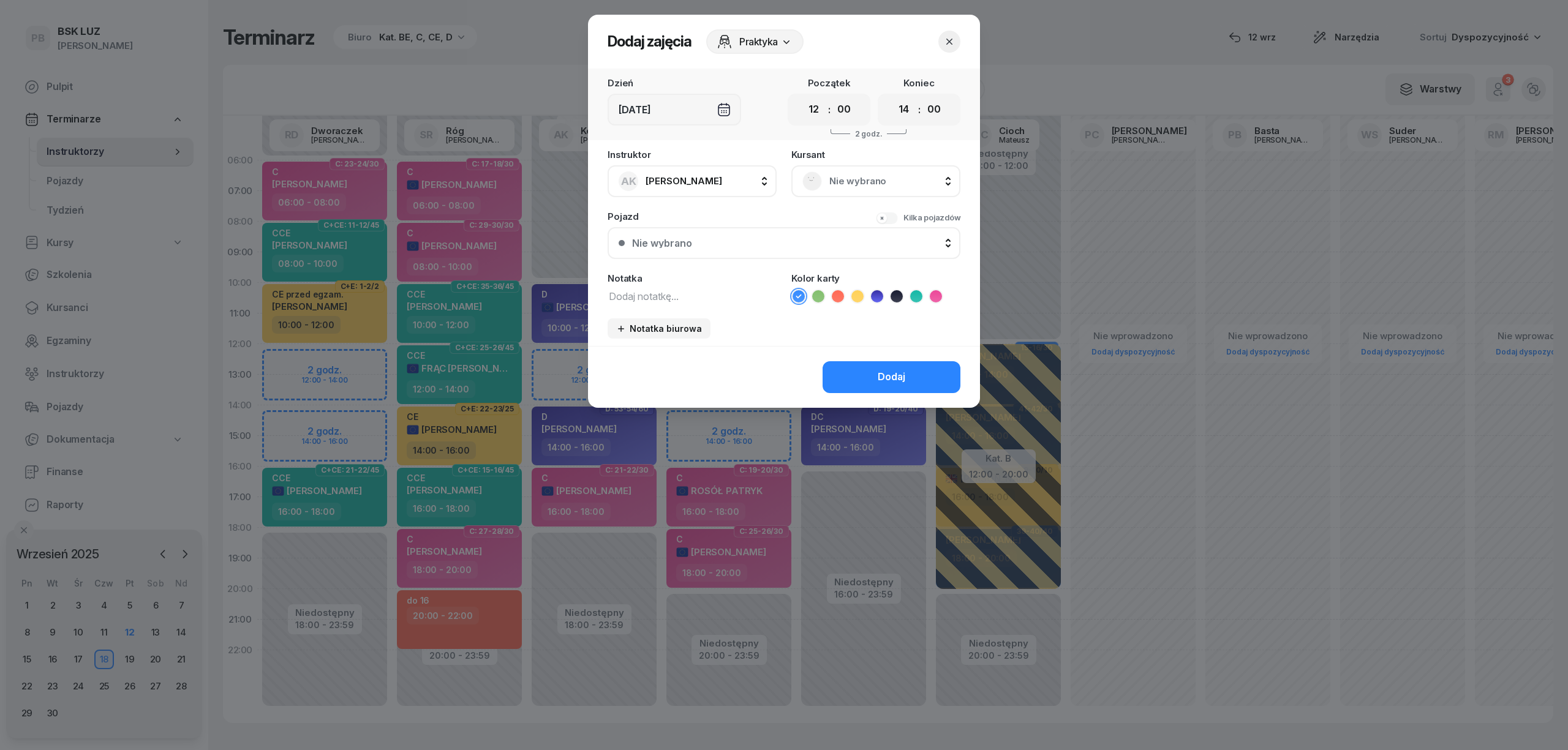
click at [869, 180] on span "Nie wybrano" at bounding box center [890, 180] width 120 height 15
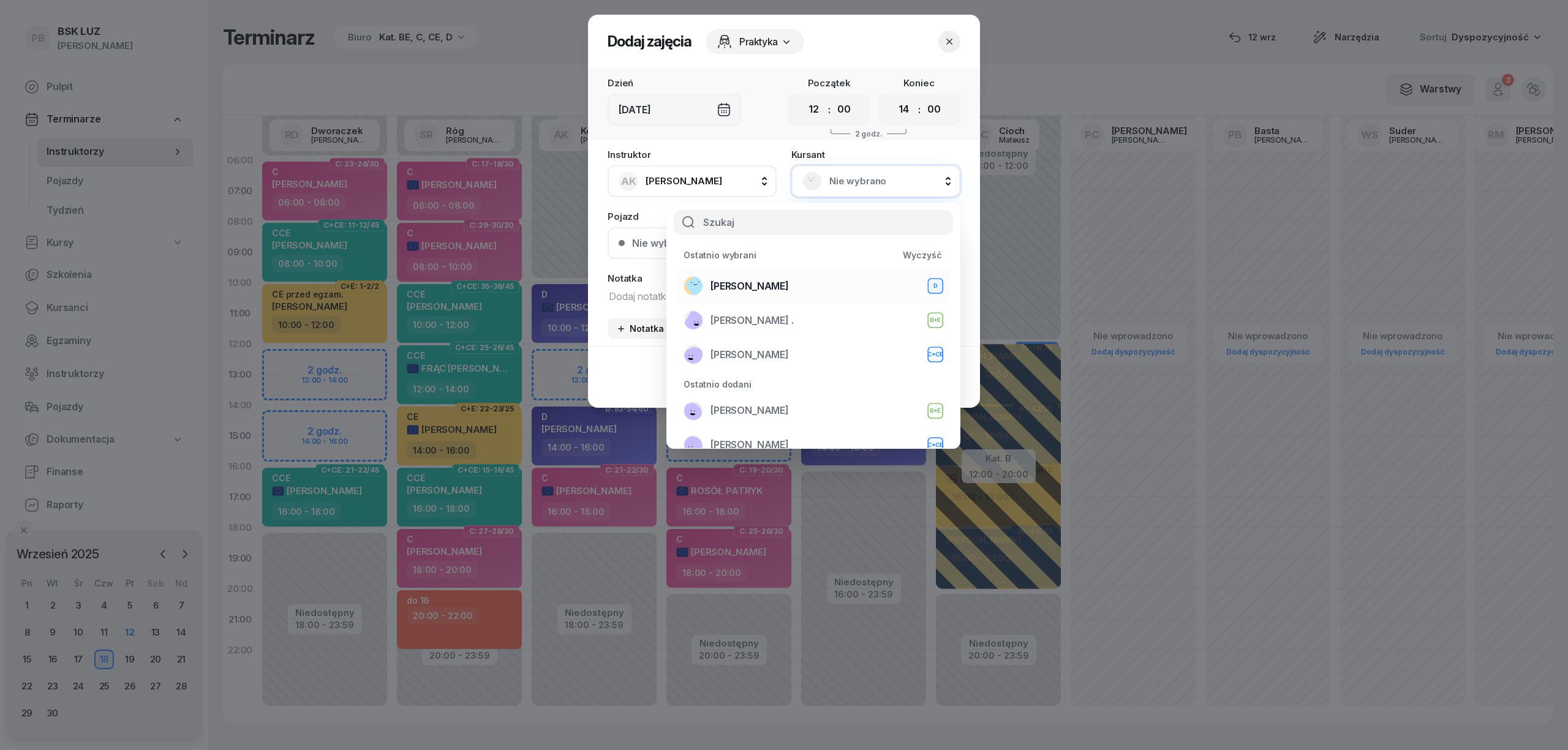
click at [789, 282] on span "[PERSON_NAME]" at bounding box center [749, 286] width 78 height 15
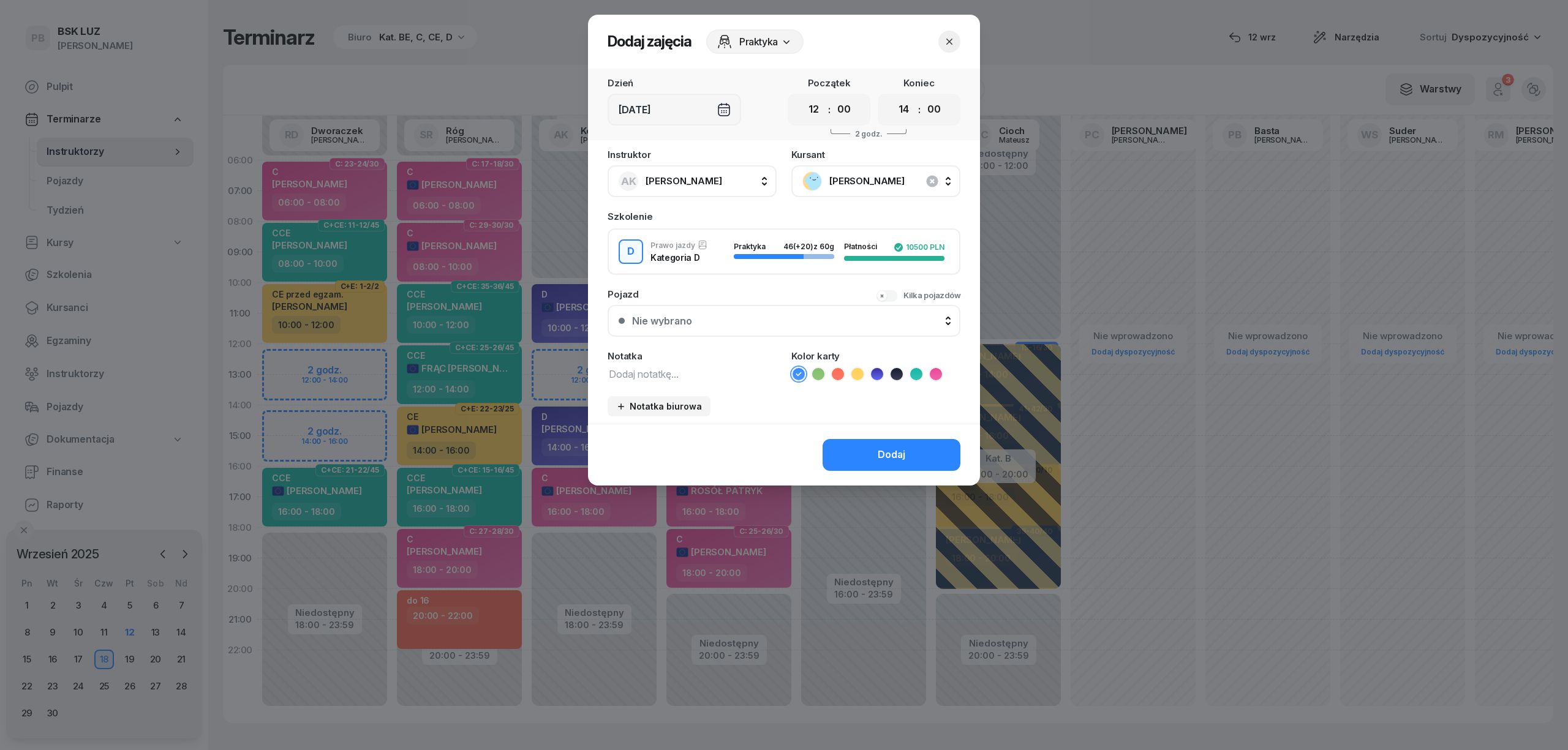
click at [704, 378] on textarea at bounding box center [692, 372] width 169 height 15
type textarea "D"
click at [878, 371] on icon at bounding box center [877, 373] width 5 height 5
click at [861, 449] on button "Dodaj" at bounding box center [891, 454] width 137 height 32
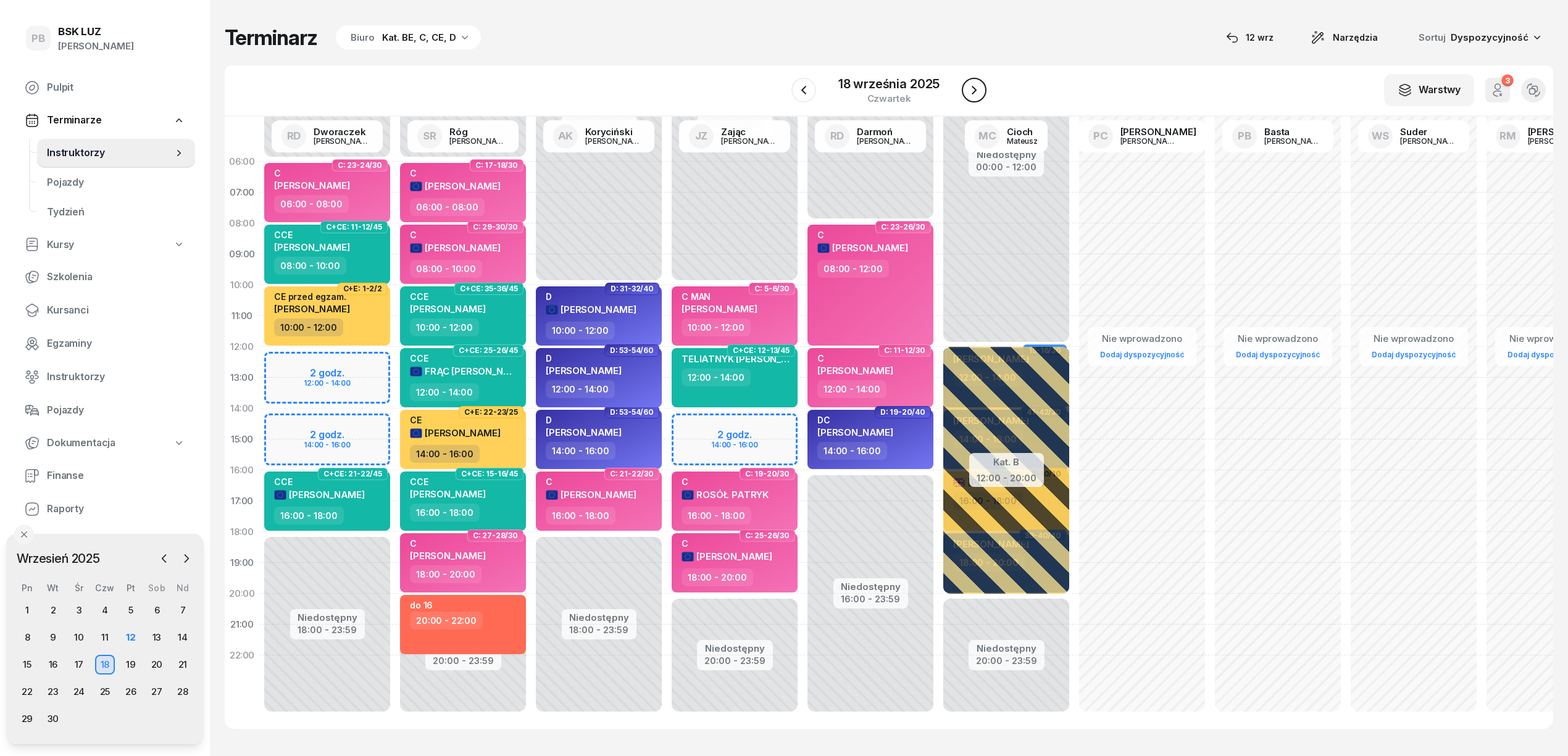
click at [980, 90] on icon "button" at bounding box center [974, 90] width 15 height 15
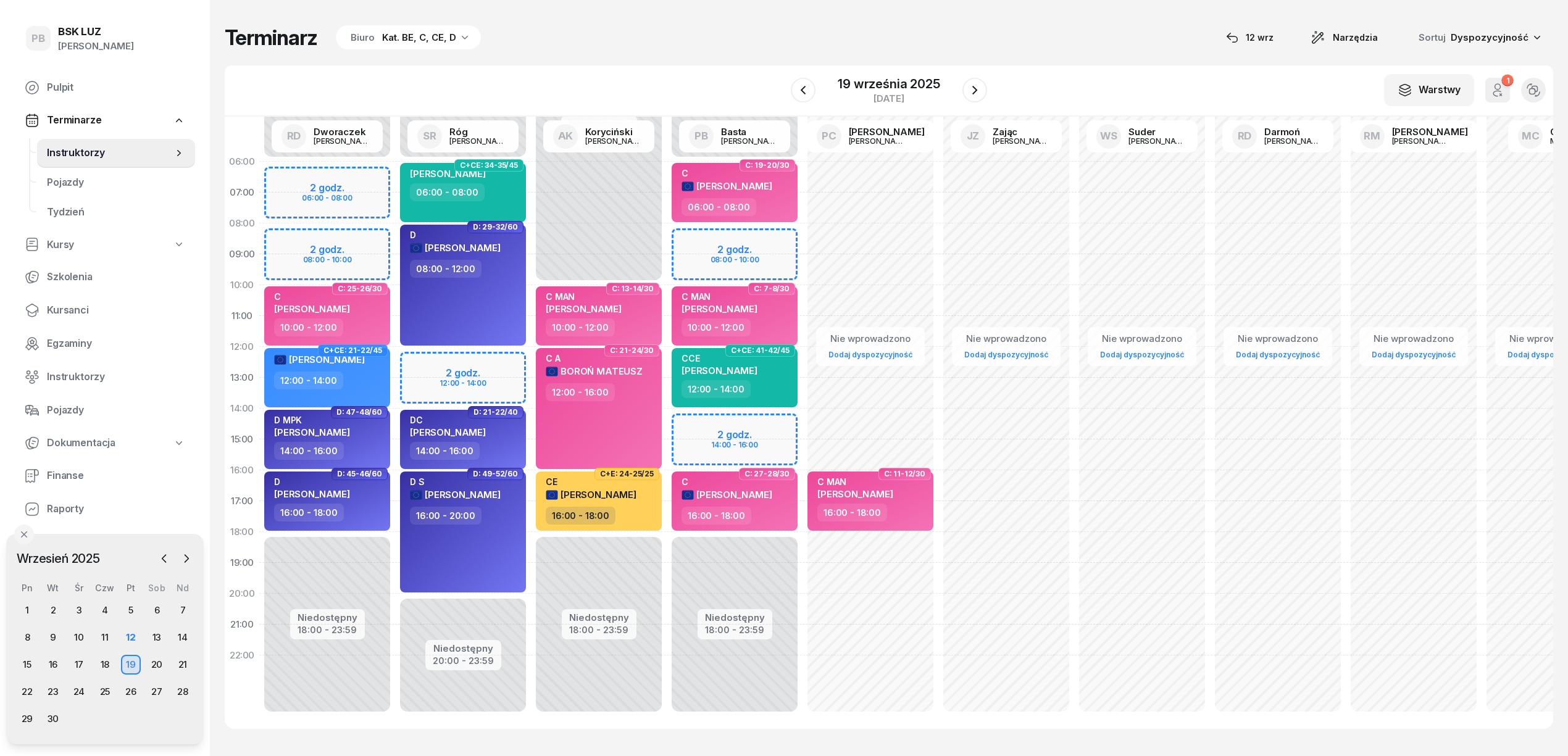
click at [486, 364] on div "Niedostępny 00:00 - 06:00 Niedostępny 20:00 - 23:59 2 godz. 12:00 - 14:00 C+CE:…" at bounding box center [463, 439] width 136 height 586
select select "12"
select select "14"
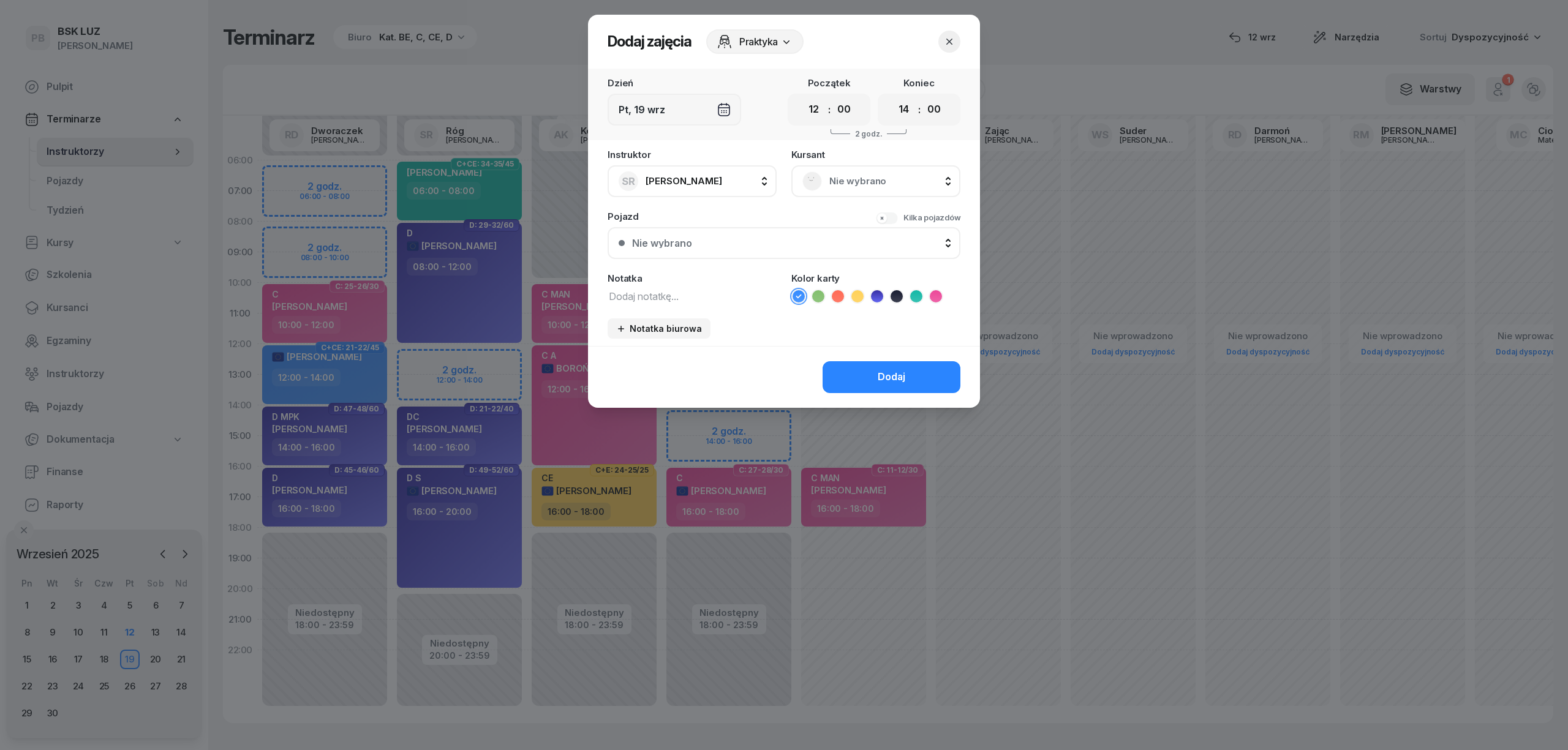
click at [844, 181] on span "Nie wybrano" at bounding box center [890, 180] width 120 height 15
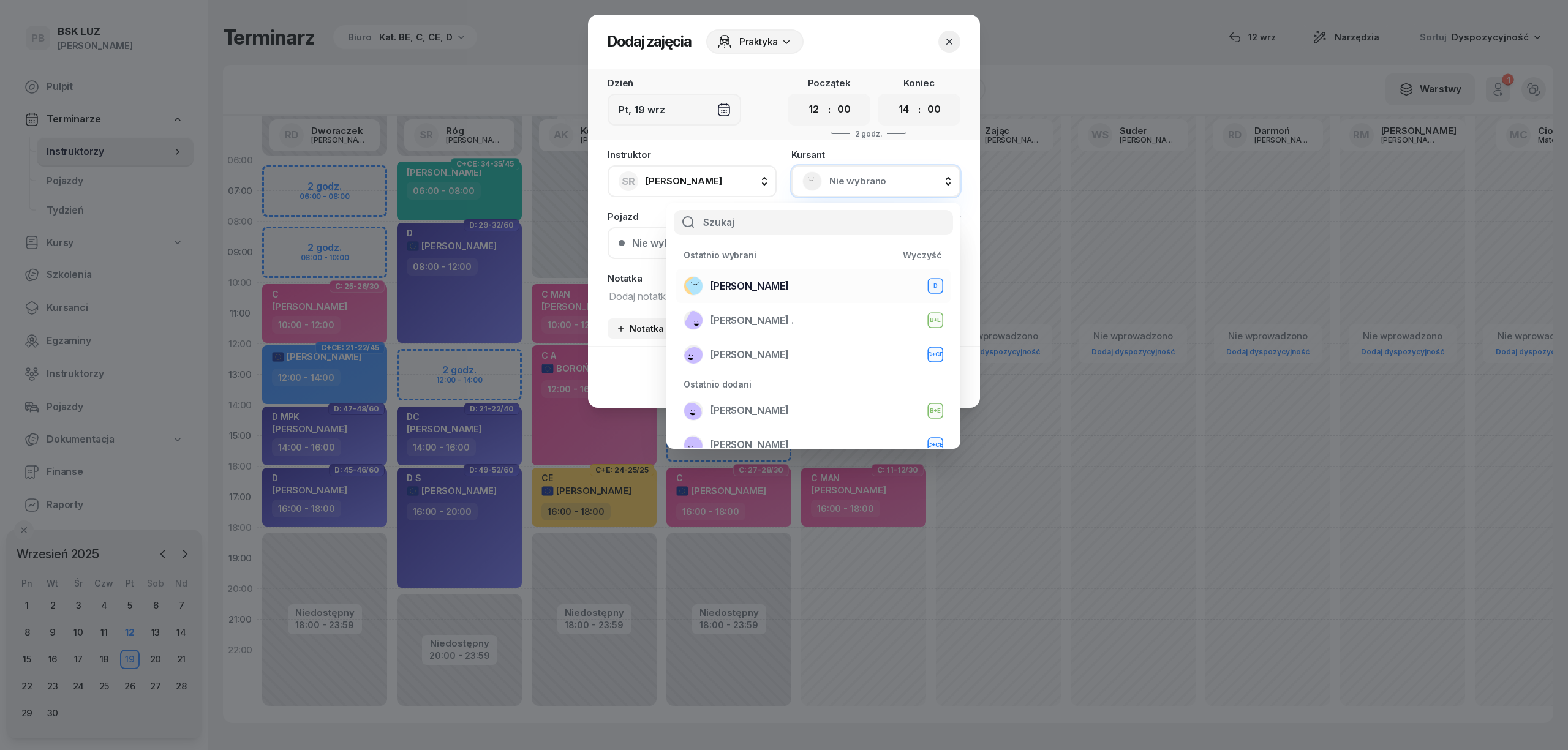
click at [789, 292] on span "[PERSON_NAME]" at bounding box center [749, 286] width 78 height 15
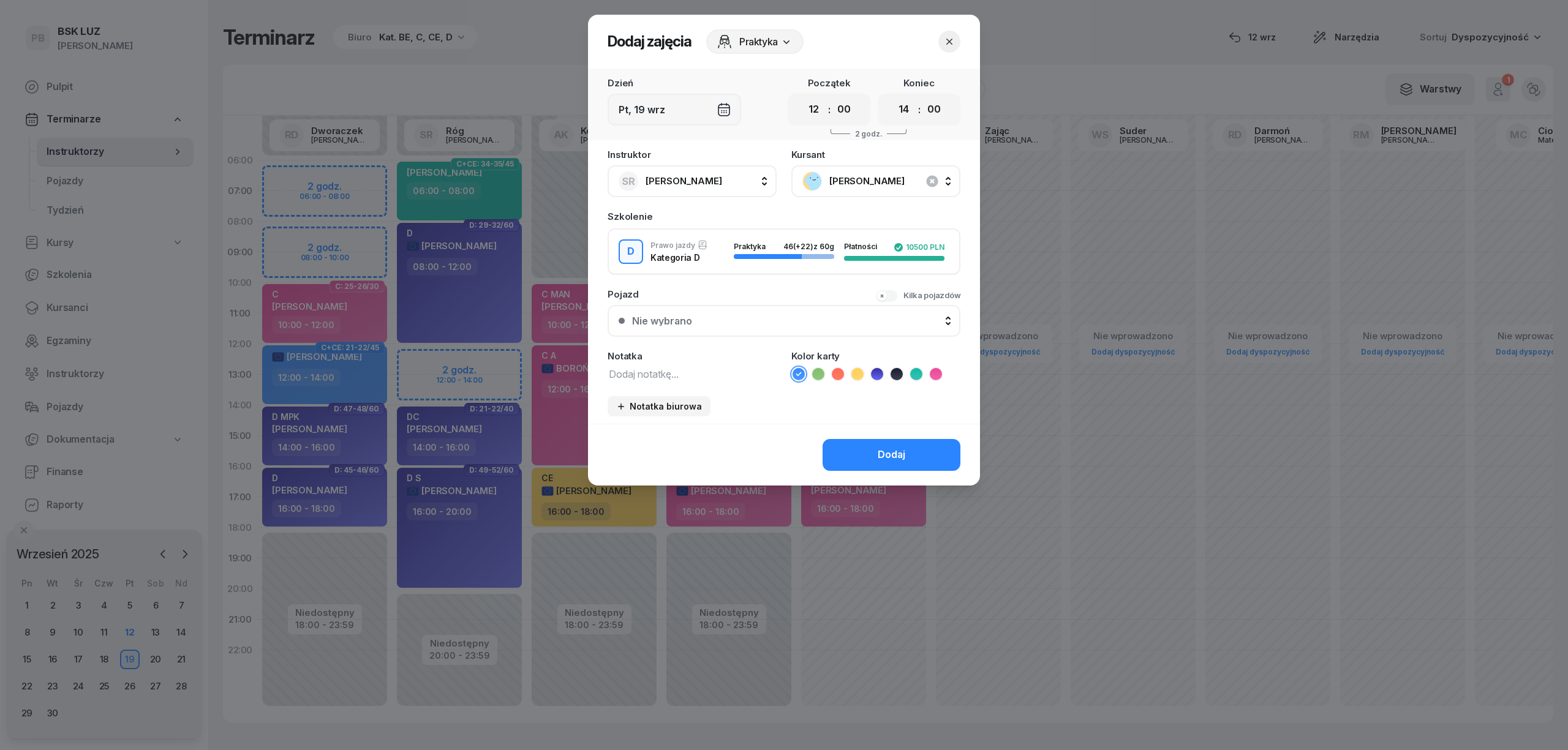
click at [638, 373] on textarea at bounding box center [692, 372] width 169 height 15
type textarea "D"
click at [876, 372] on icon at bounding box center [876, 373] width 12 height 12
click at [853, 446] on button "Dodaj" at bounding box center [891, 454] width 137 height 32
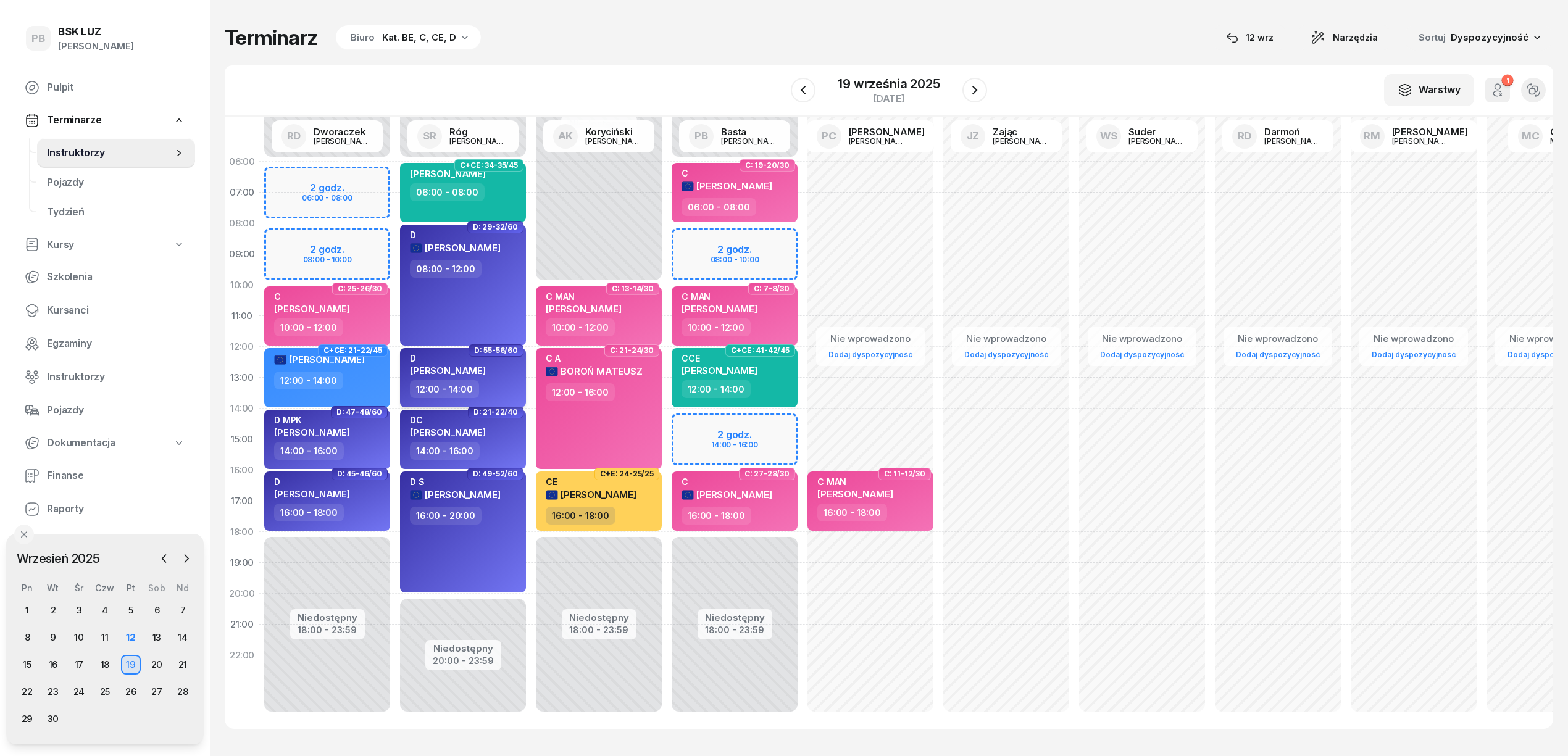
click at [486, 368] on span "WOJCIECH BRODOWSKI" at bounding box center [448, 370] width 76 height 12
select select "12"
select select "14"
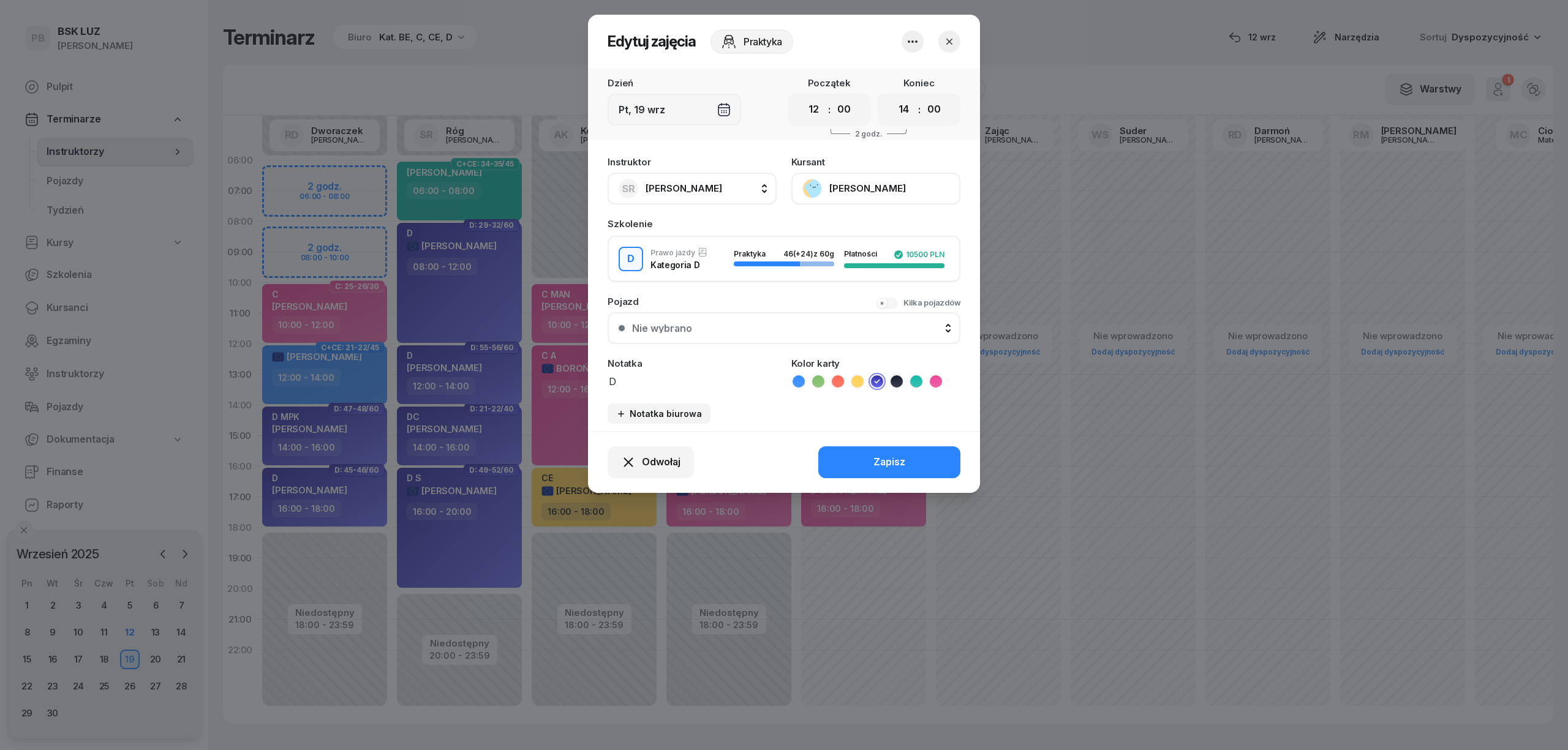
click at [872, 189] on button "[PERSON_NAME]" at bounding box center [876, 188] width 169 height 32
click at [860, 227] on link "Otwórz profil" at bounding box center [875, 230] width 162 height 31
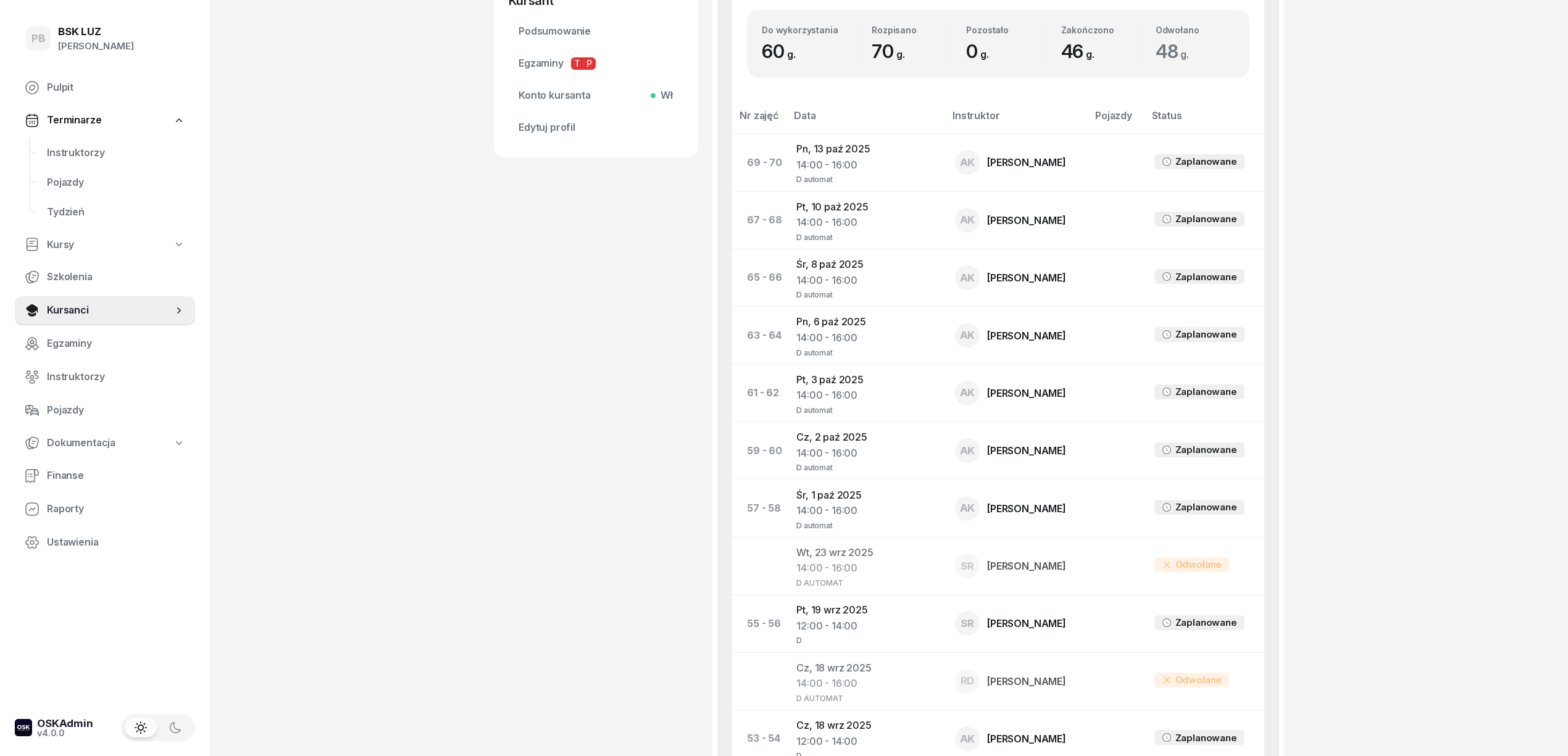
scroll to position [494, 0]
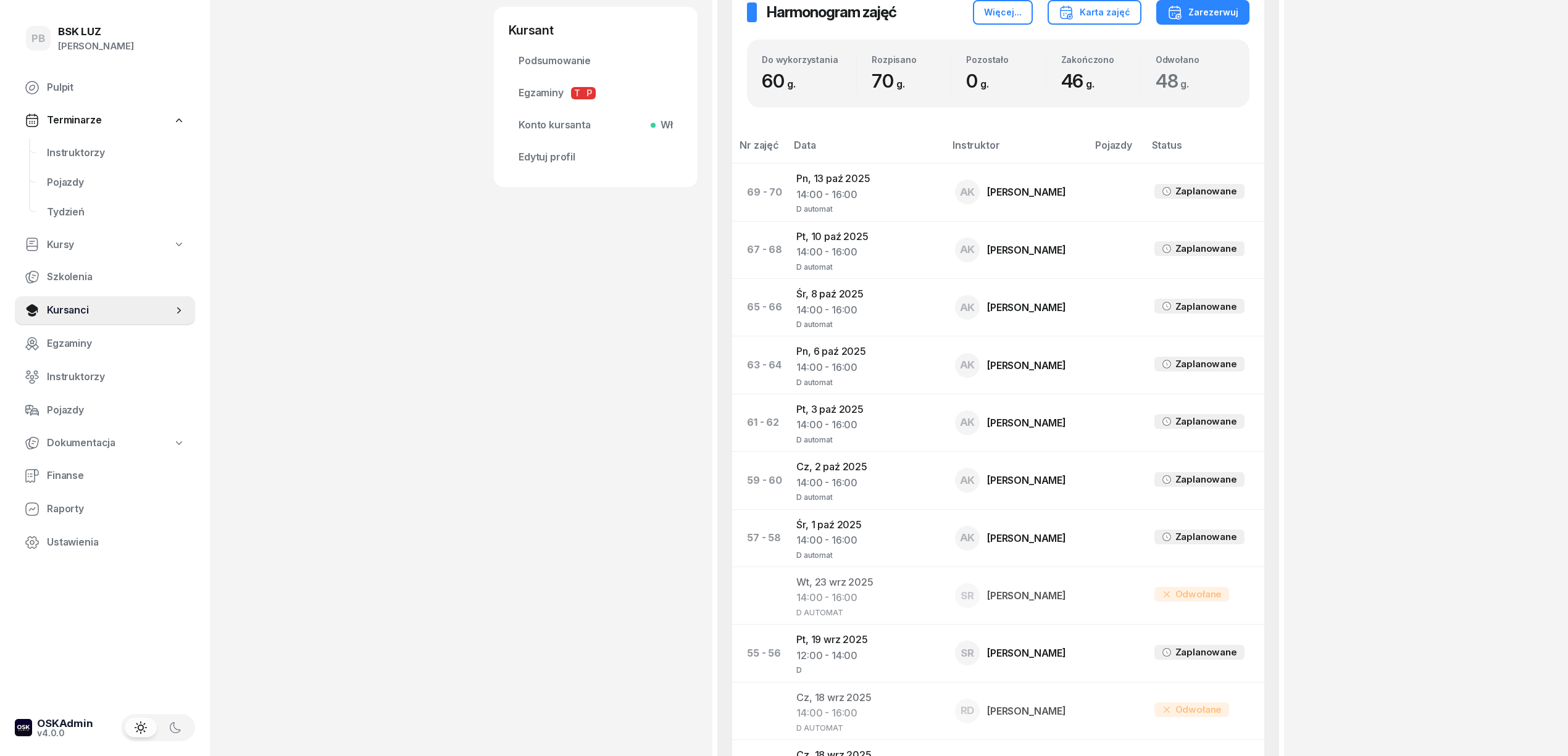
click at [100, 150] on span "Instruktorzy" at bounding box center [116, 152] width 139 height 16
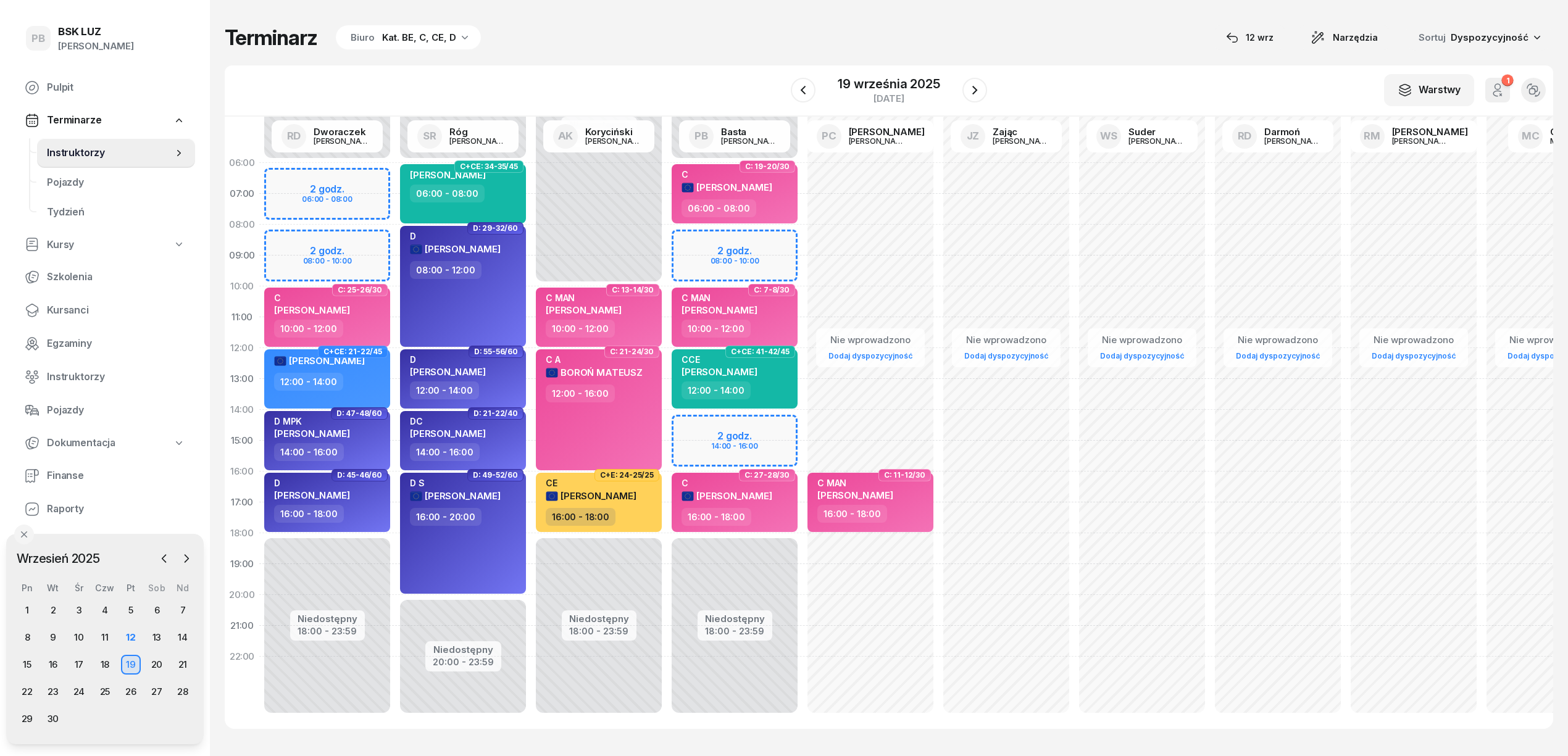
click at [734, 39] on div "Terminarz Biuro Kat. BE, C, CE, D [DATE] Narzędzia Sortuj Dyspozycyjność" at bounding box center [889, 38] width 1328 height 26
click at [746, 28] on div "Terminarz Biuro Kat. BE, C, CE, D [DATE] Narzędzia Sortuj Dyspozycyjność" at bounding box center [889, 38] width 1328 height 26
click at [22, 664] on div "15" at bounding box center [28, 665] width 20 height 20
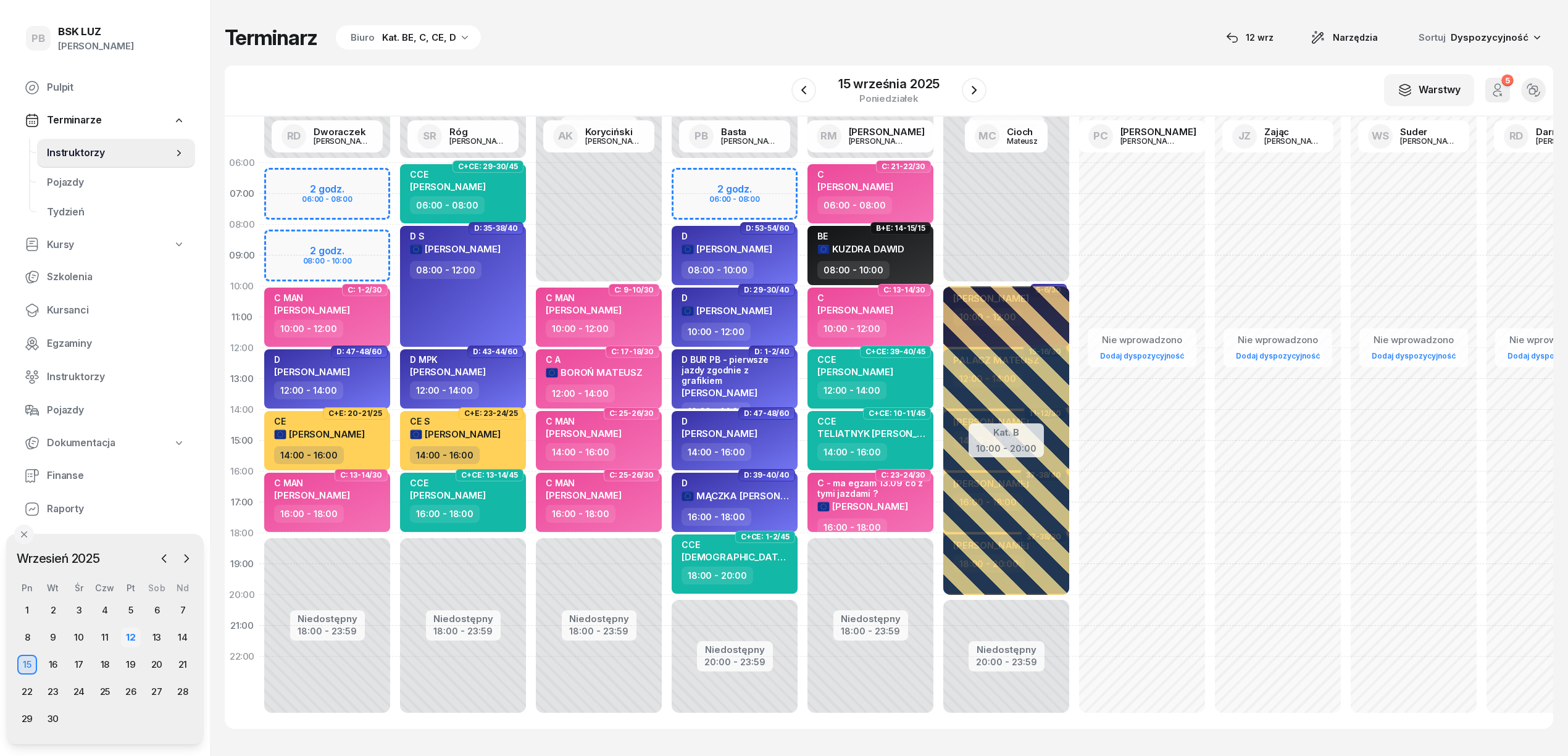
click at [132, 634] on div "12" at bounding box center [131, 638] width 20 height 20
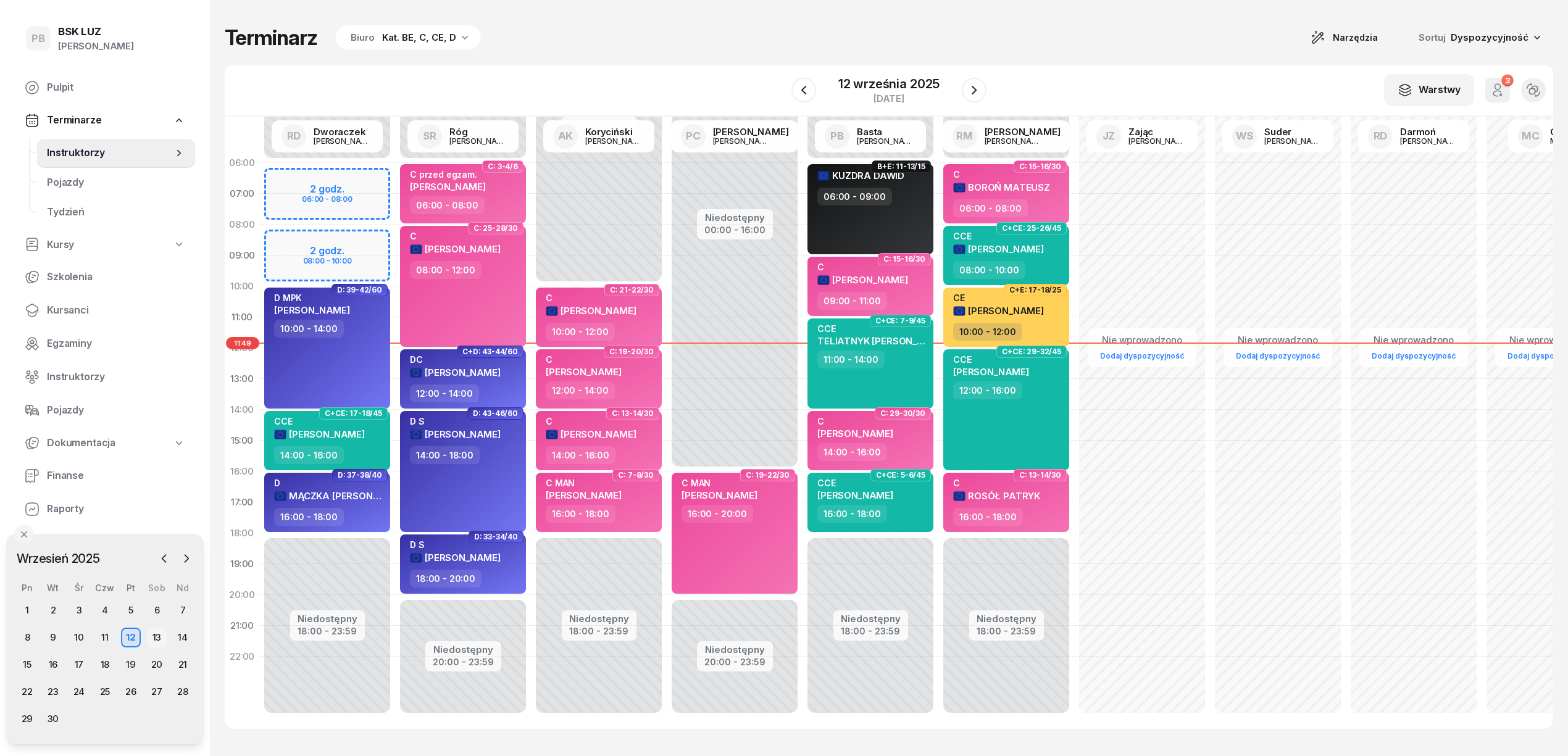
click at [153, 638] on div "13" at bounding box center [157, 638] width 20 height 20
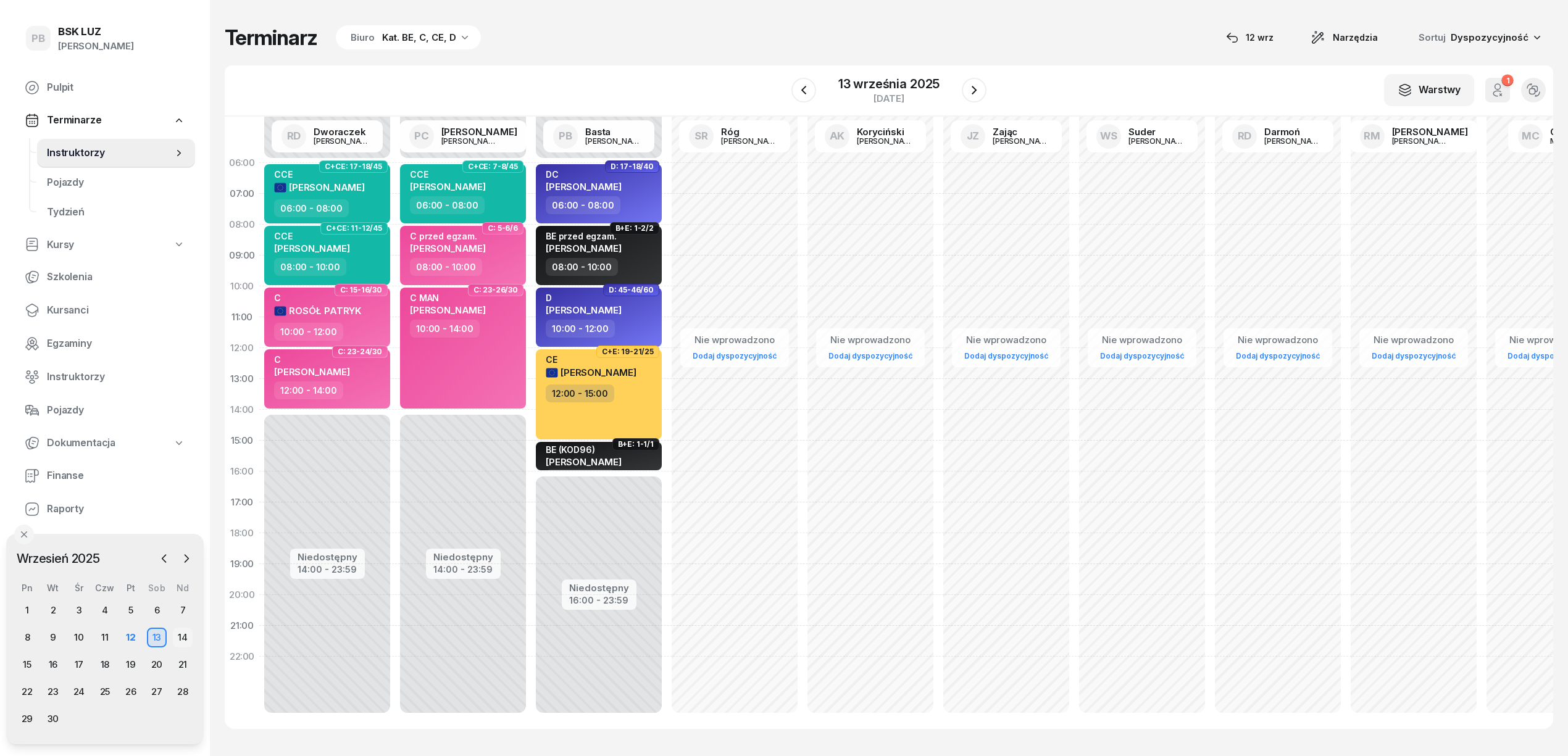
click at [183, 639] on div "14" at bounding box center [183, 638] width 20 height 20
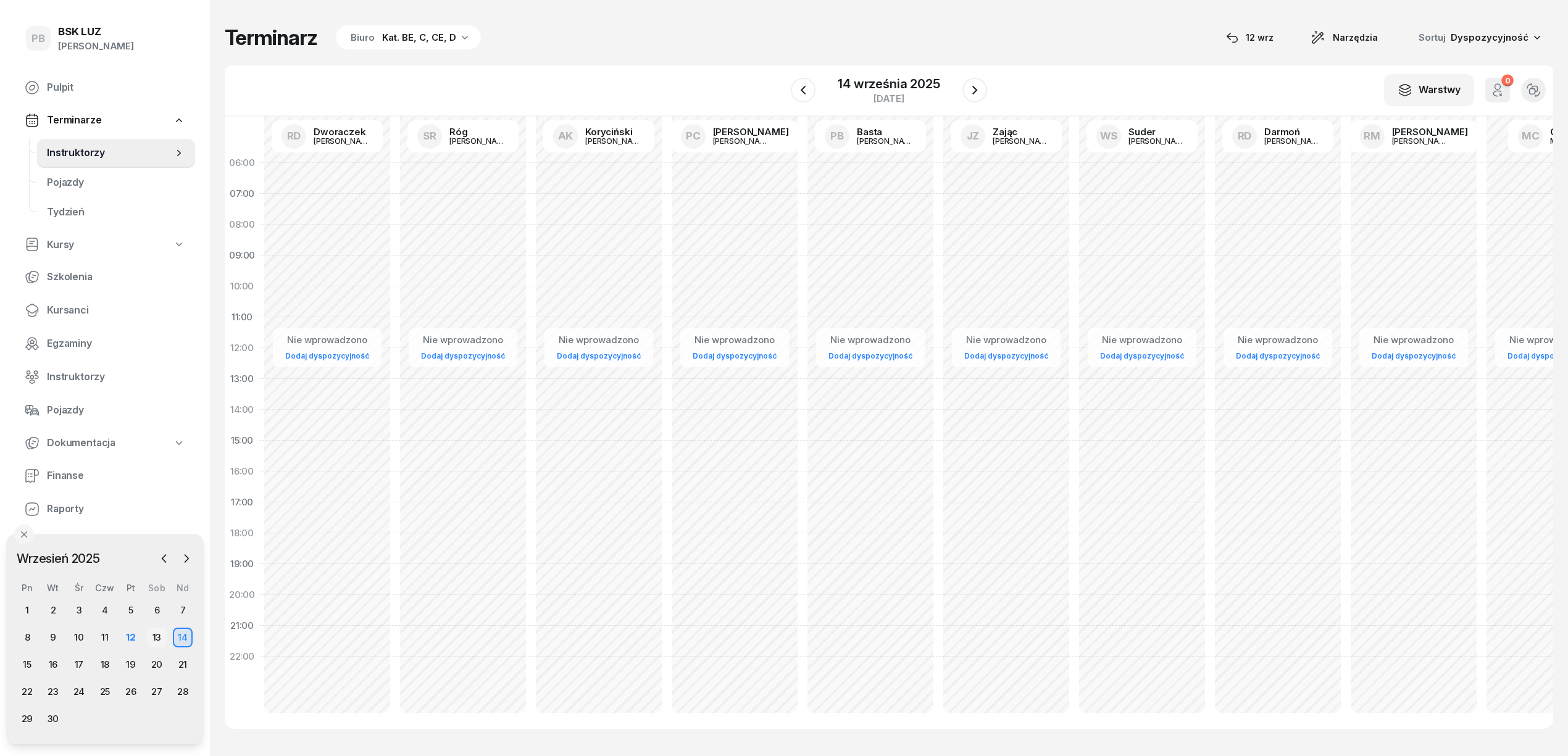
click at [149, 636] on div "13" at bounding box center [157, 638] width 20 height 20
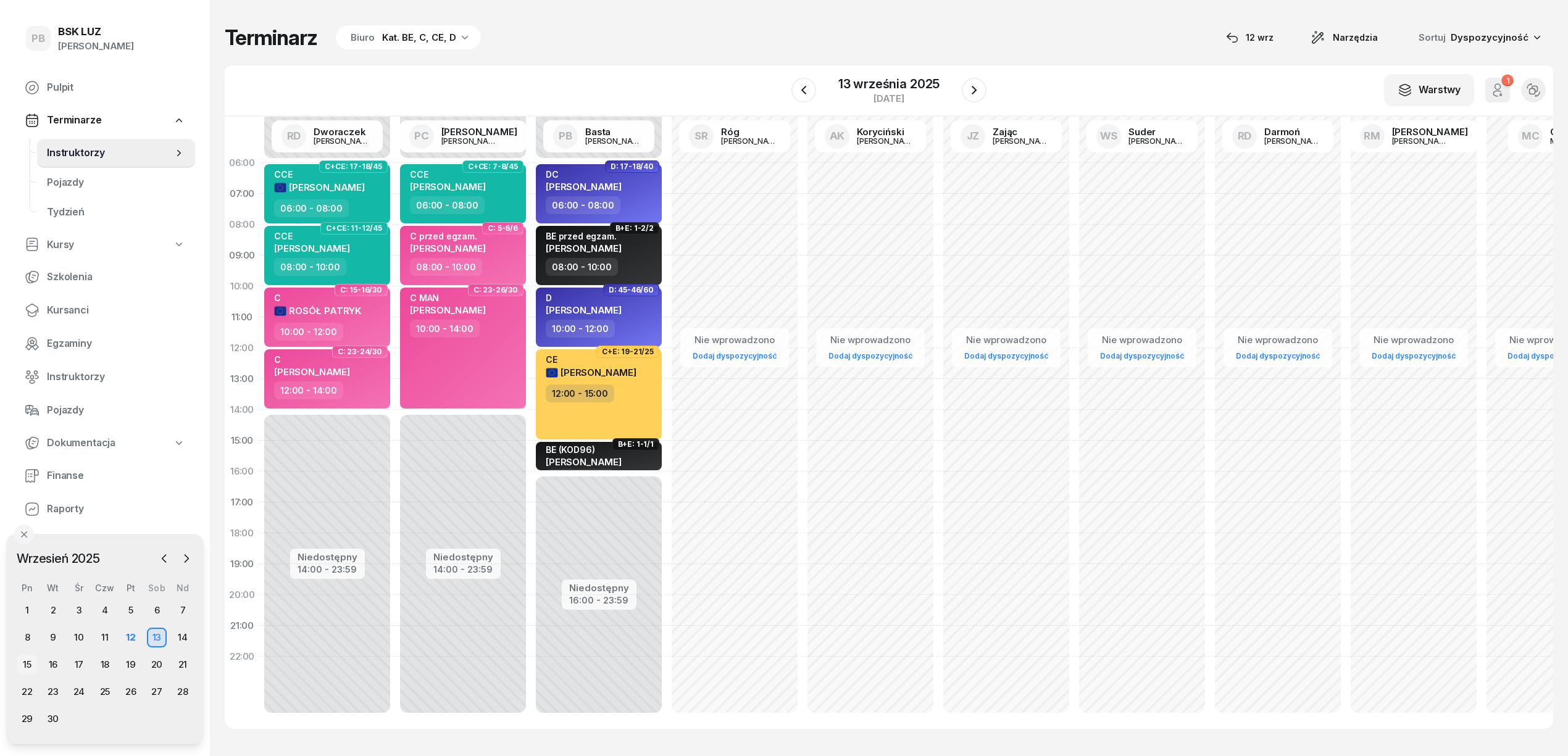
click at [29, 662] on div "15" at bounding box center [28, 665] width 20 height 20
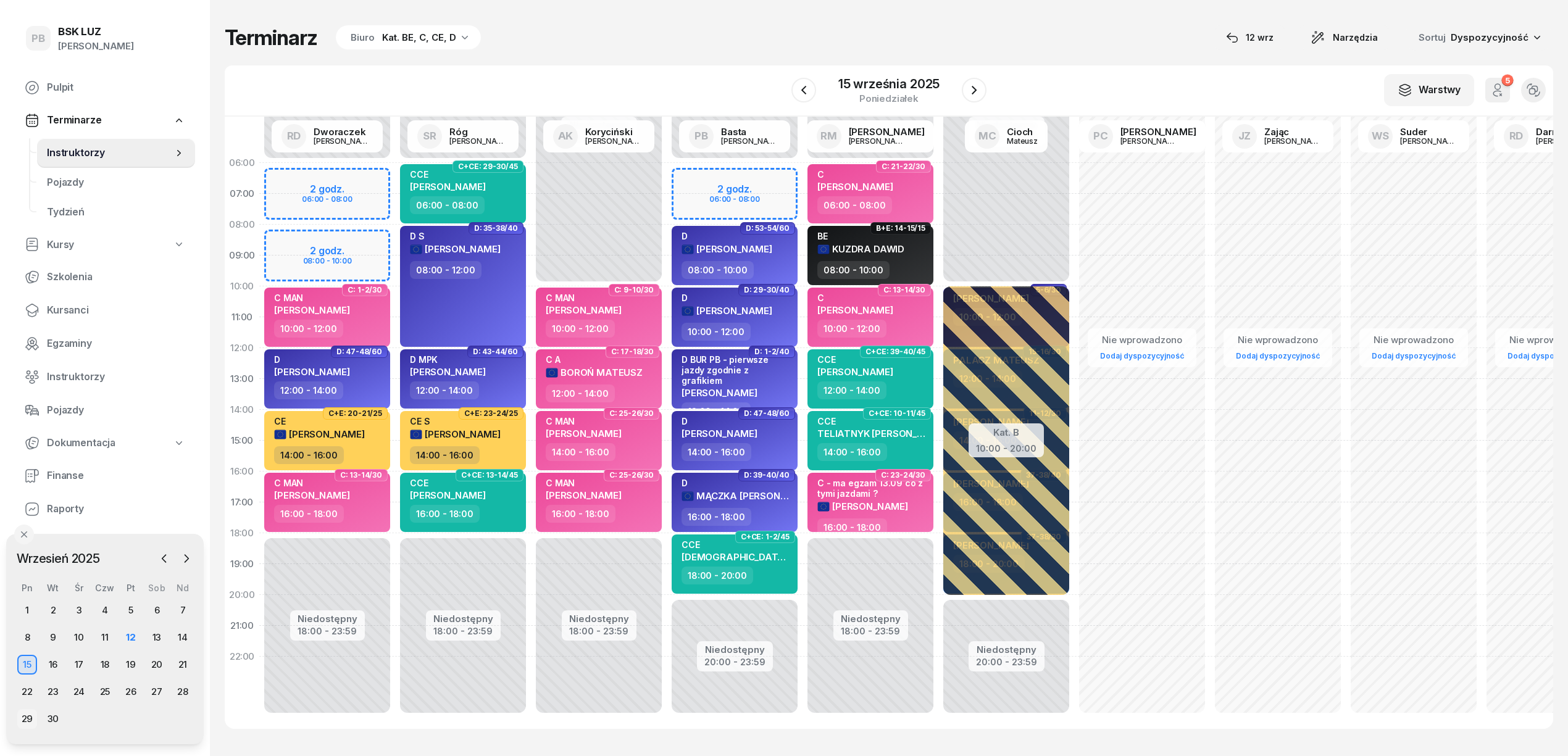
click at [23, 715] on div "29" at bounding box center [28, 719] width 20 height 20
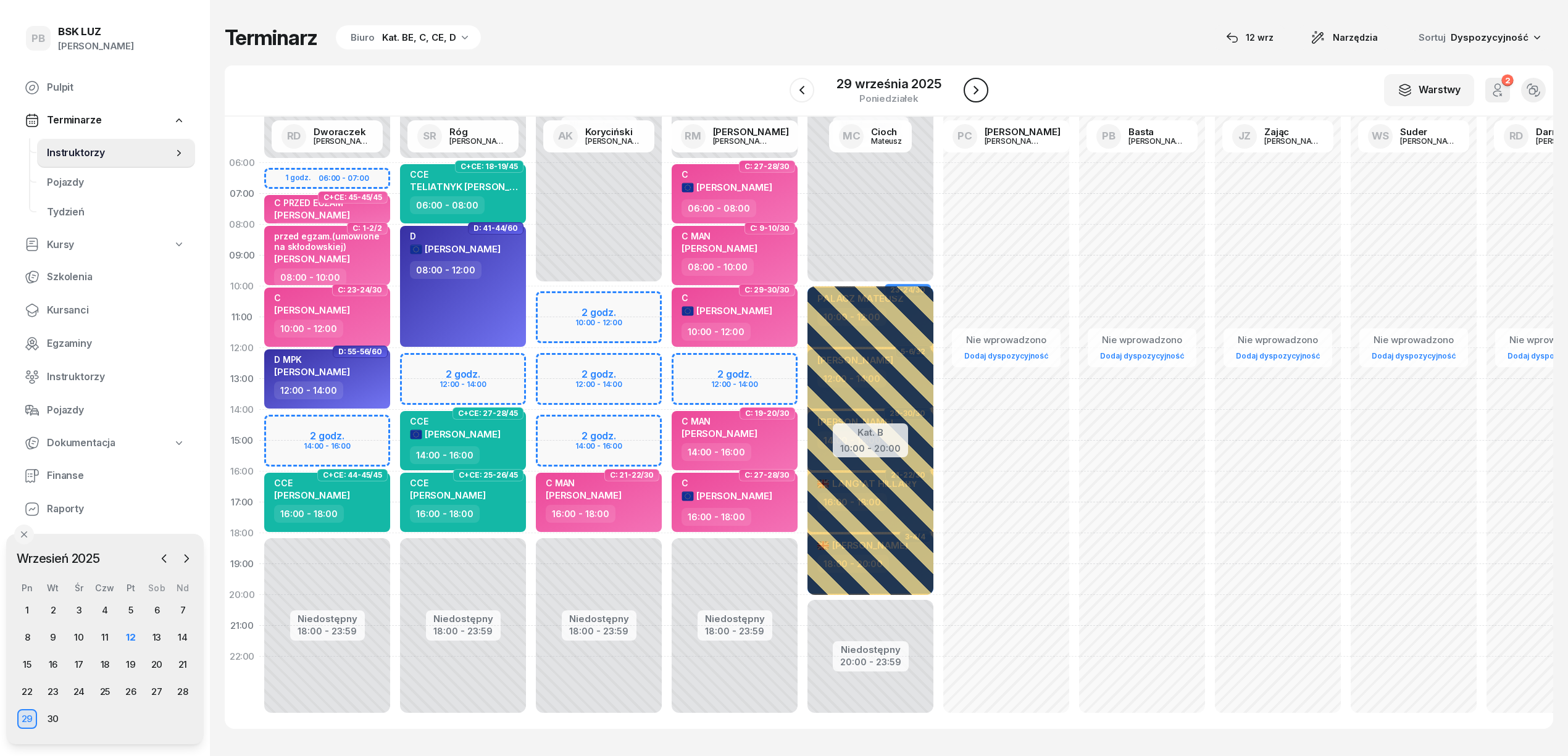
click at [974, 85] on icon "button" at bounding box center [976, 90] width 15 height 15
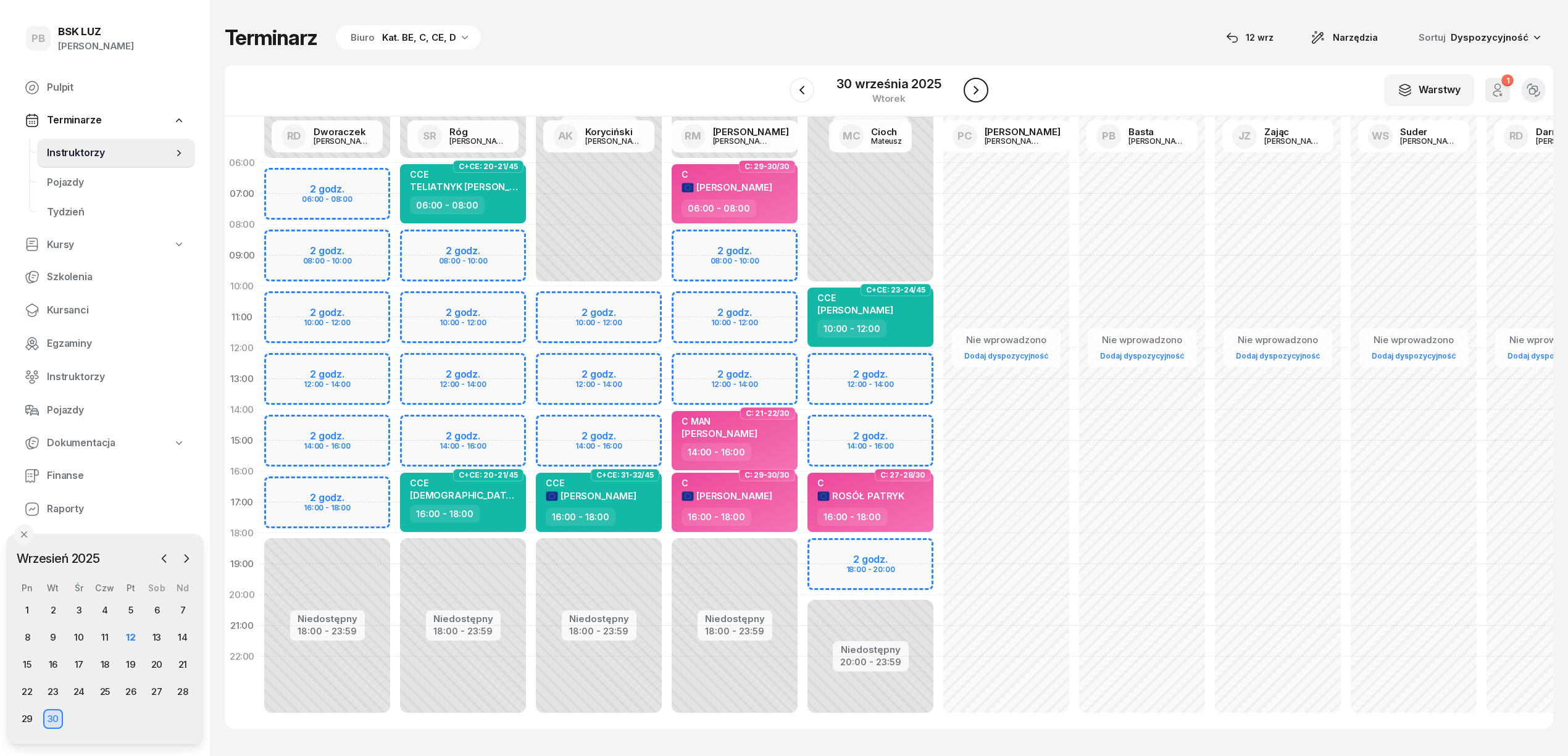
click at [974, 85] on icon "button" at bounding box center [976, 90] width 15 height 15
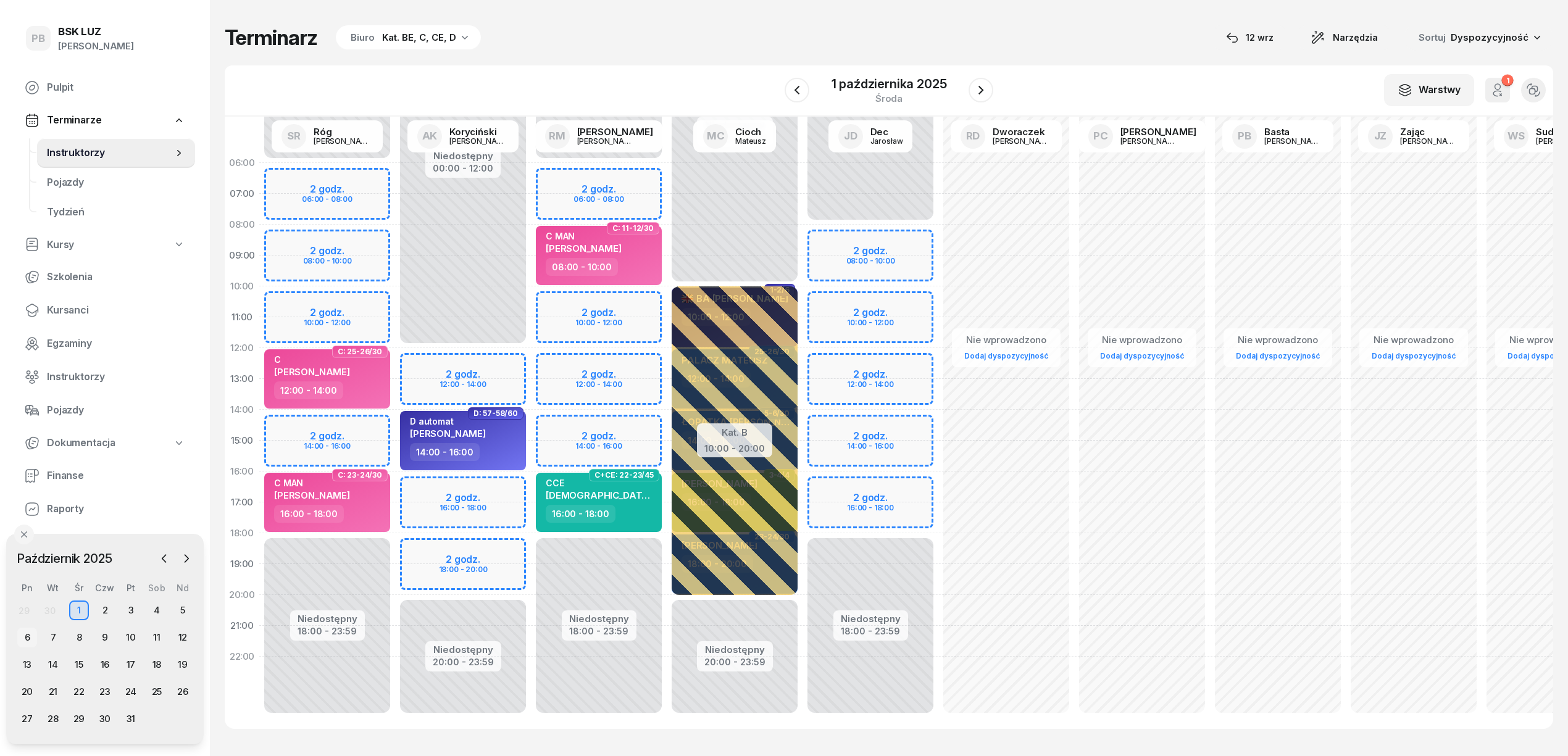
click at [23, 639] on div "6" at bounding box center [28, 638] width 20 height 20
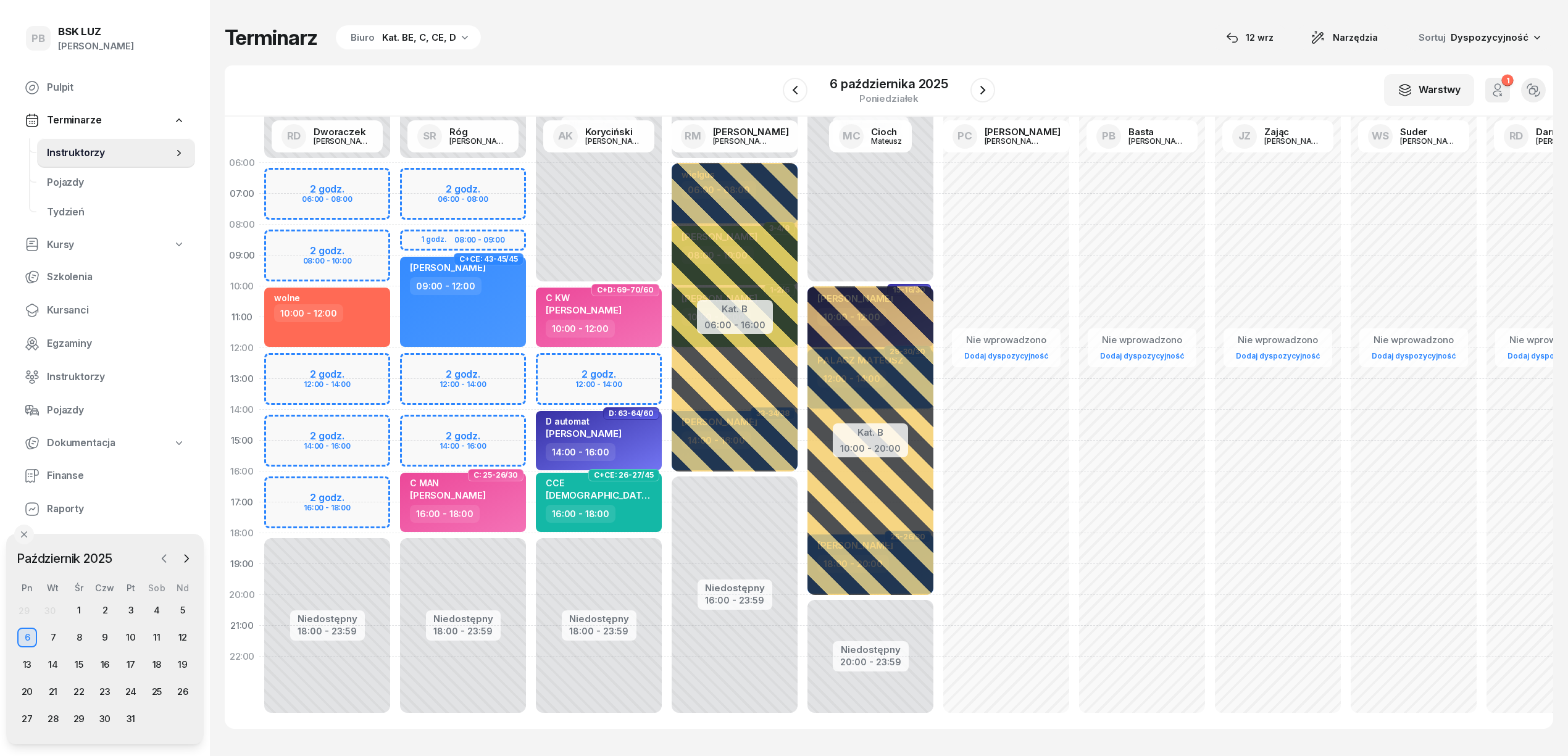
click at [164, 559] on icon "button" at bounding box center [163, 558] width 12 height 12
click at [23, 727] on div "29" at bounding box center [28, 719] width 20 height 20
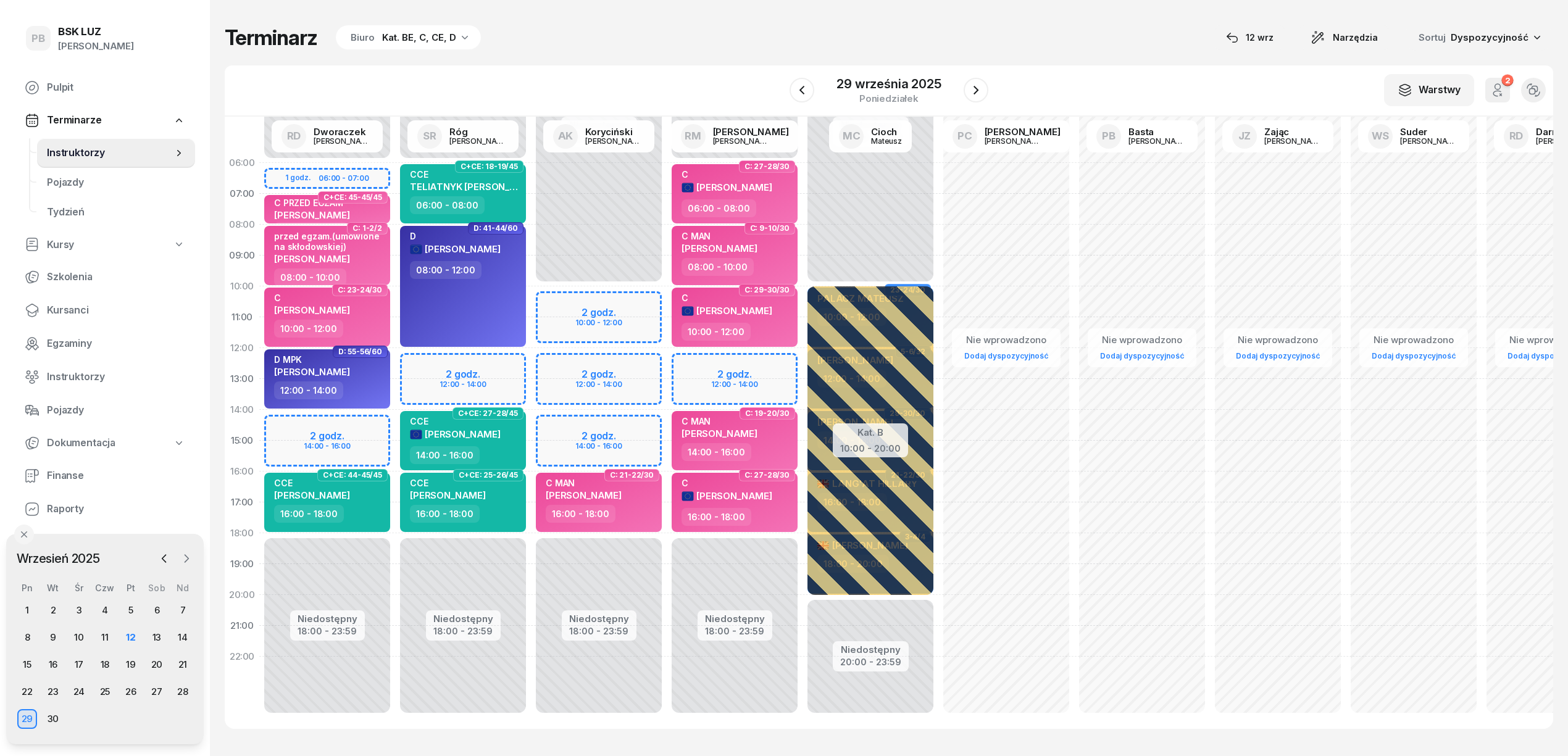
click at [185, 556] on icon "button" at bounding box center [187, 559] width 4 height 7
click at [33, 638] on div "6" at bounding box center [28, 638] width 20 height 20
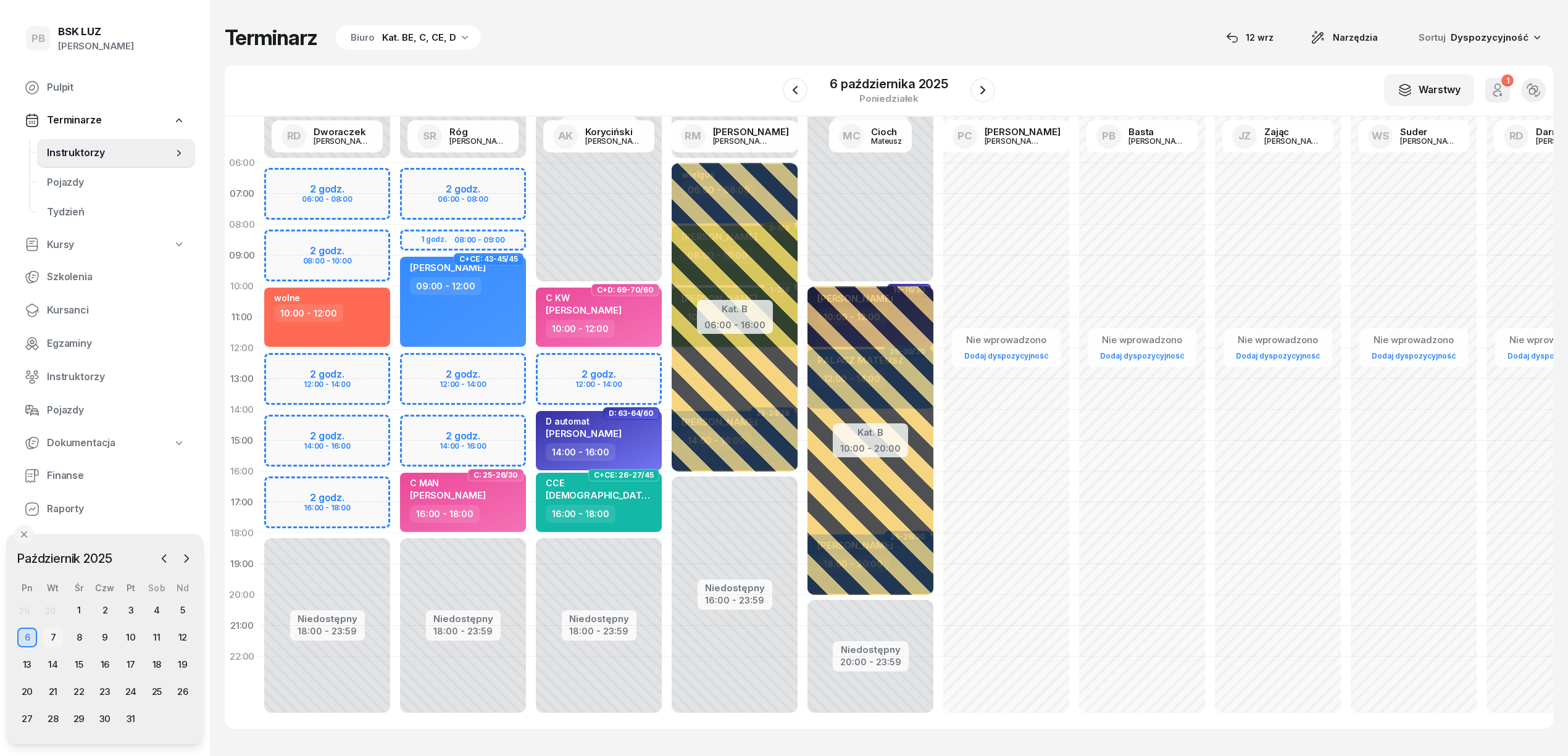
click at [48, 632] on div "7" at bounding box center [53, 638] width 20 height 20
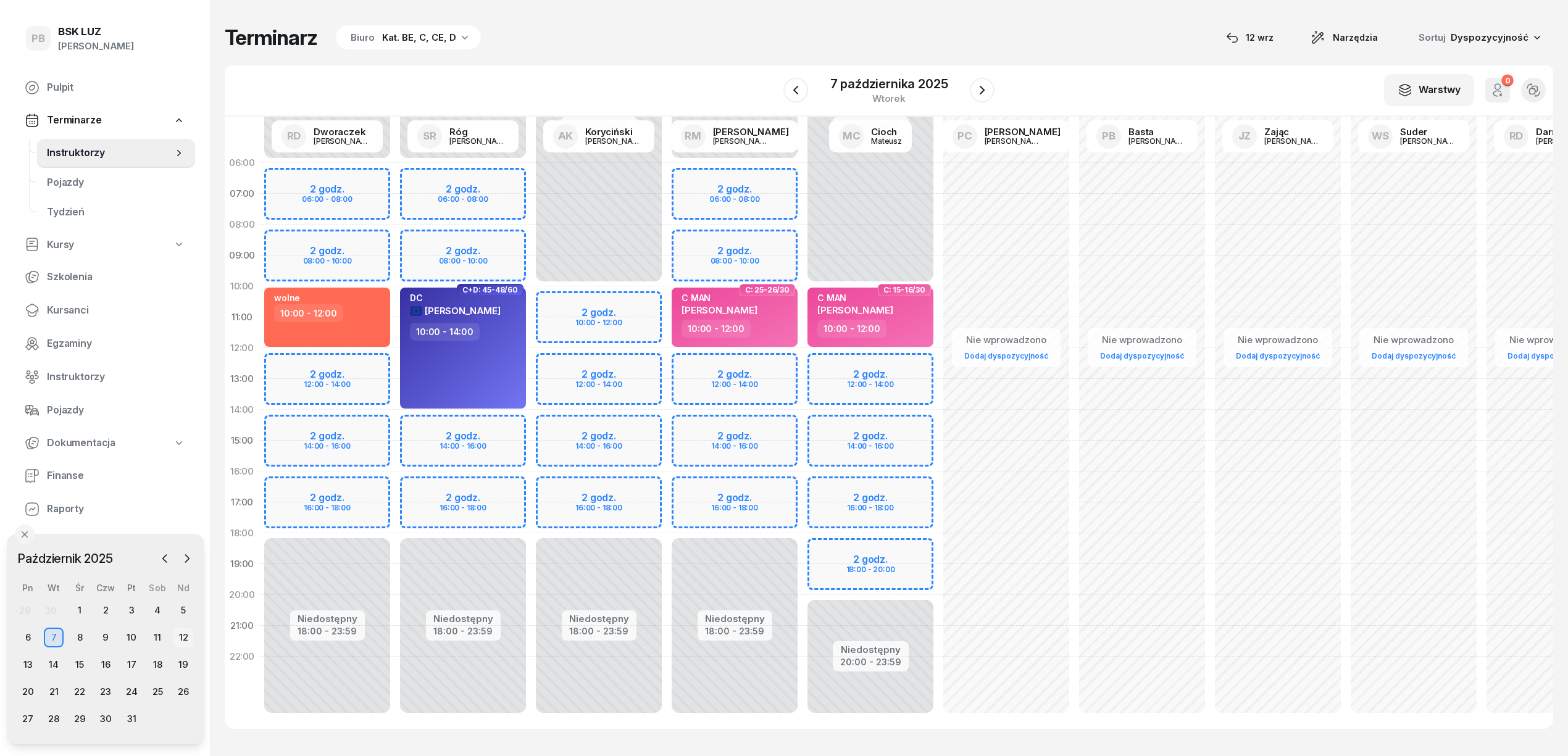
click at [183, 637] on div "12" at bounding box center [184, 638] width 20 height 20
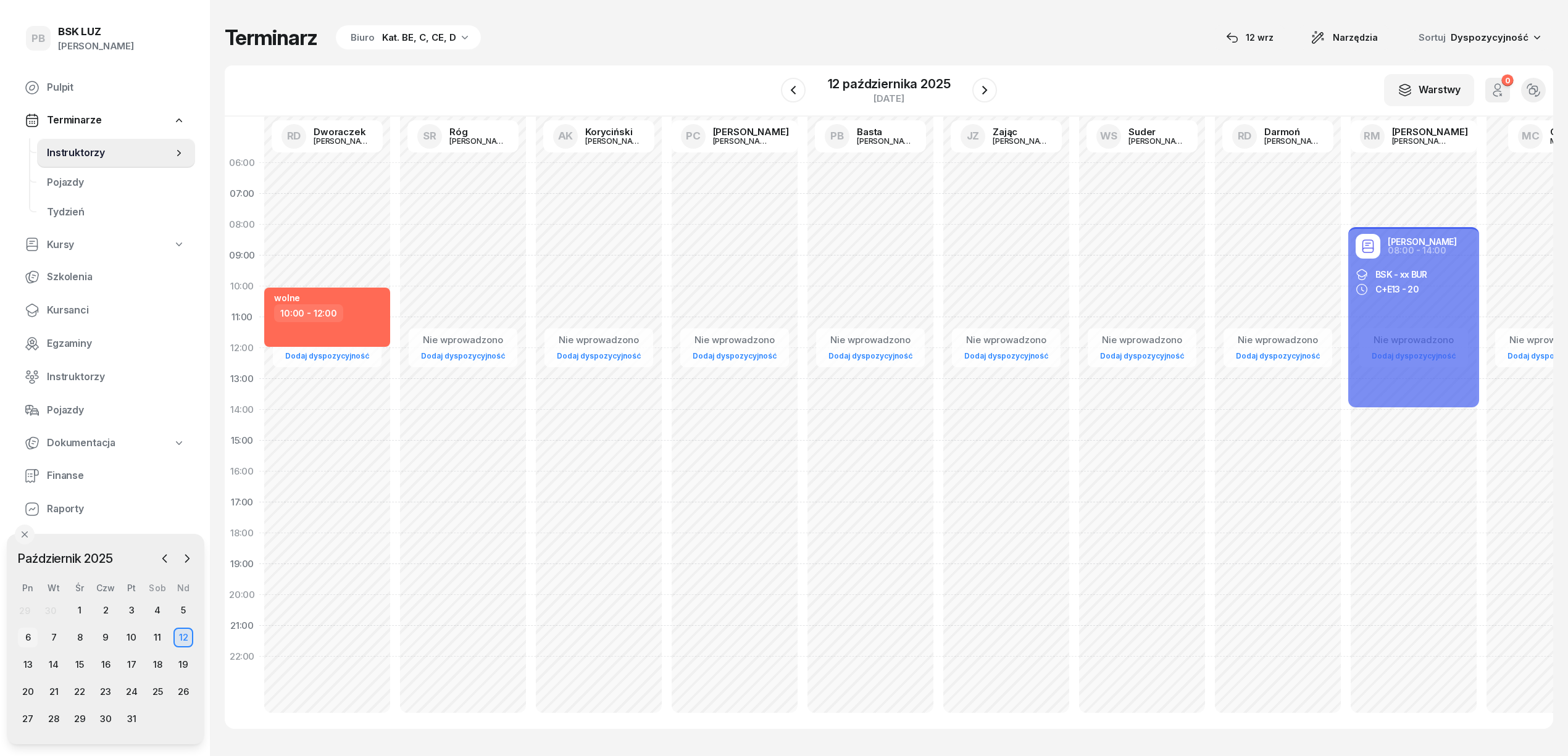
click at [28, 632] on div "6" at bounding box center [28, 638] width 20 height 20
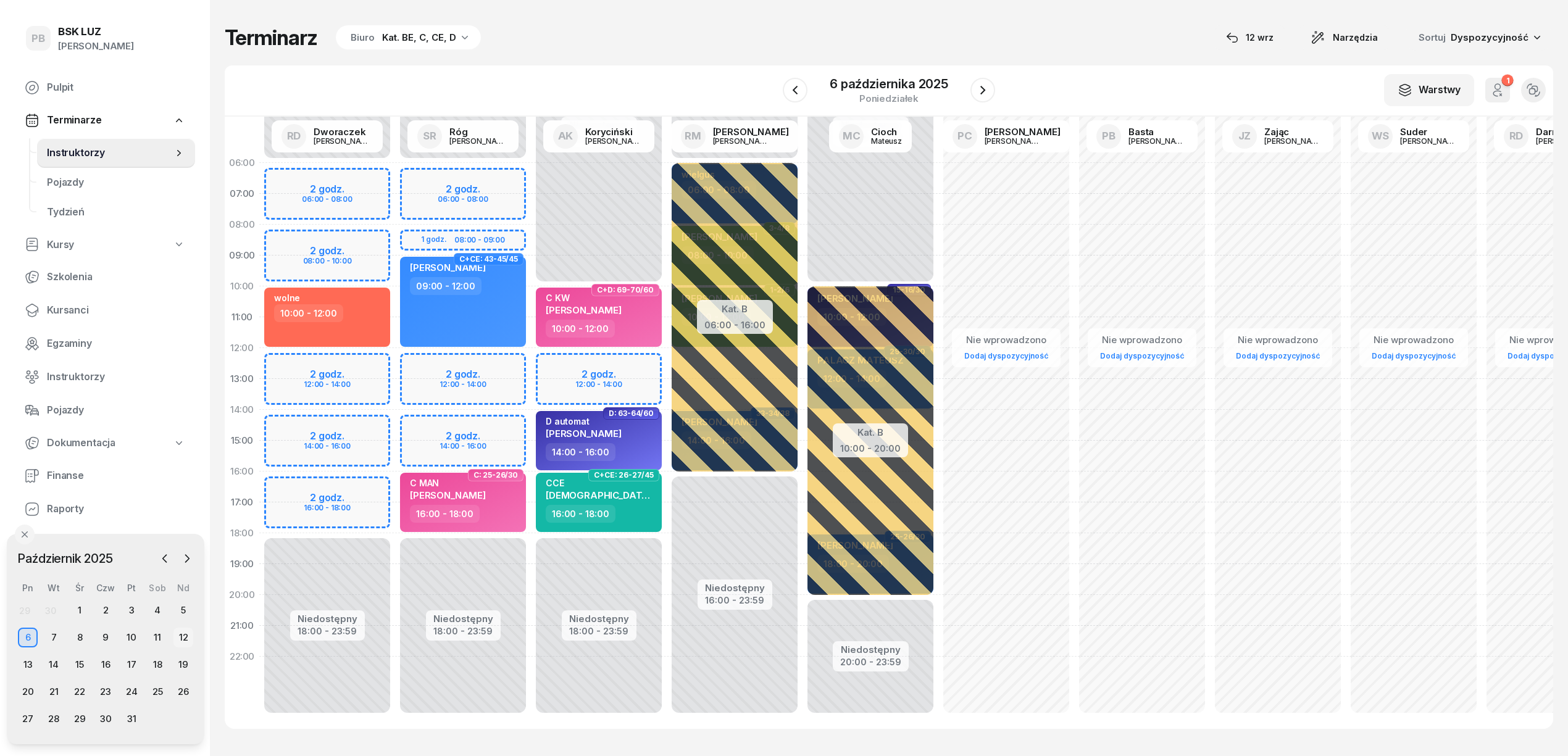
click at [185, 636] on div "12" at bounding box center [184, 638] width 20 height 20
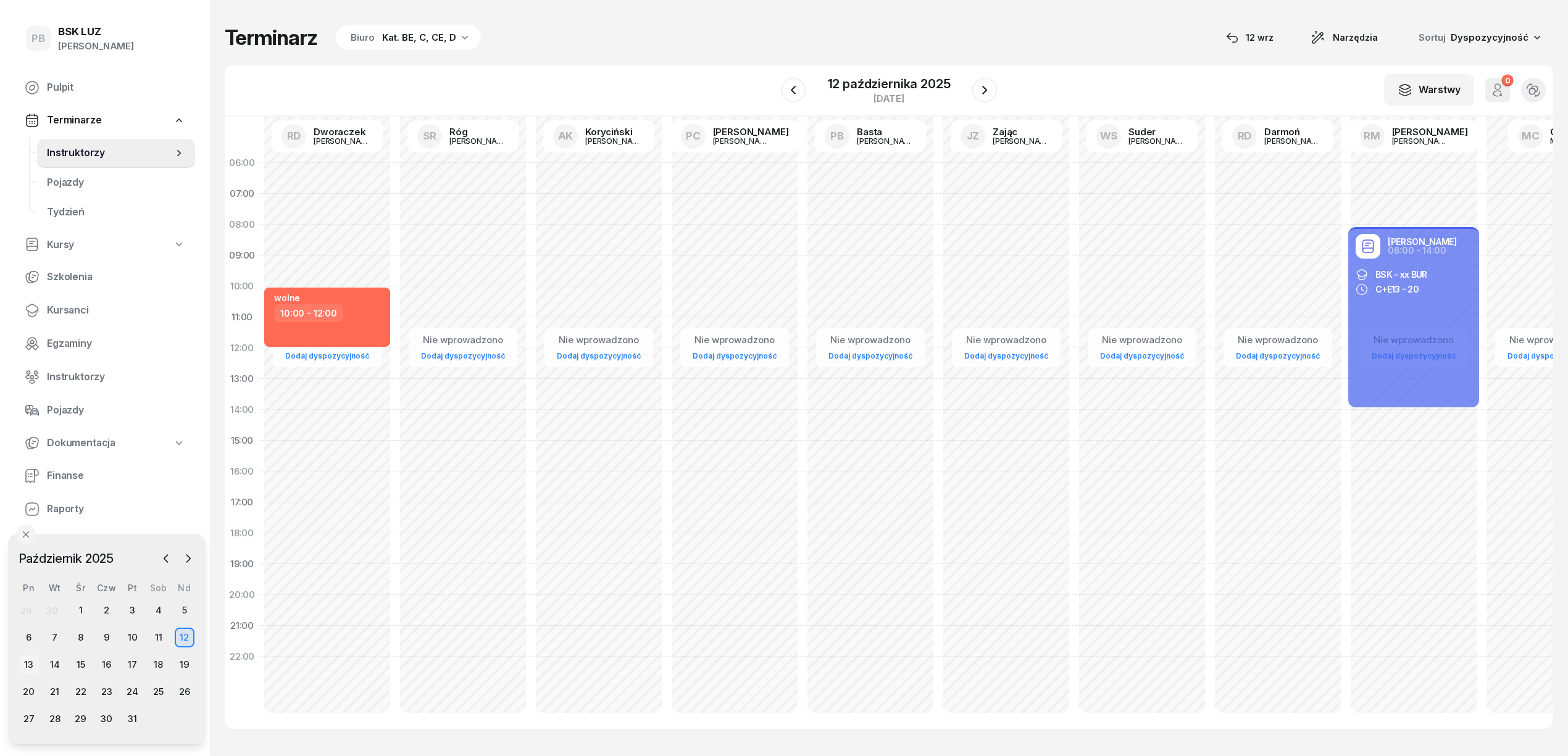
click at [23, 670] on div "13" at bounding box center [29, 665] width 20 height 20
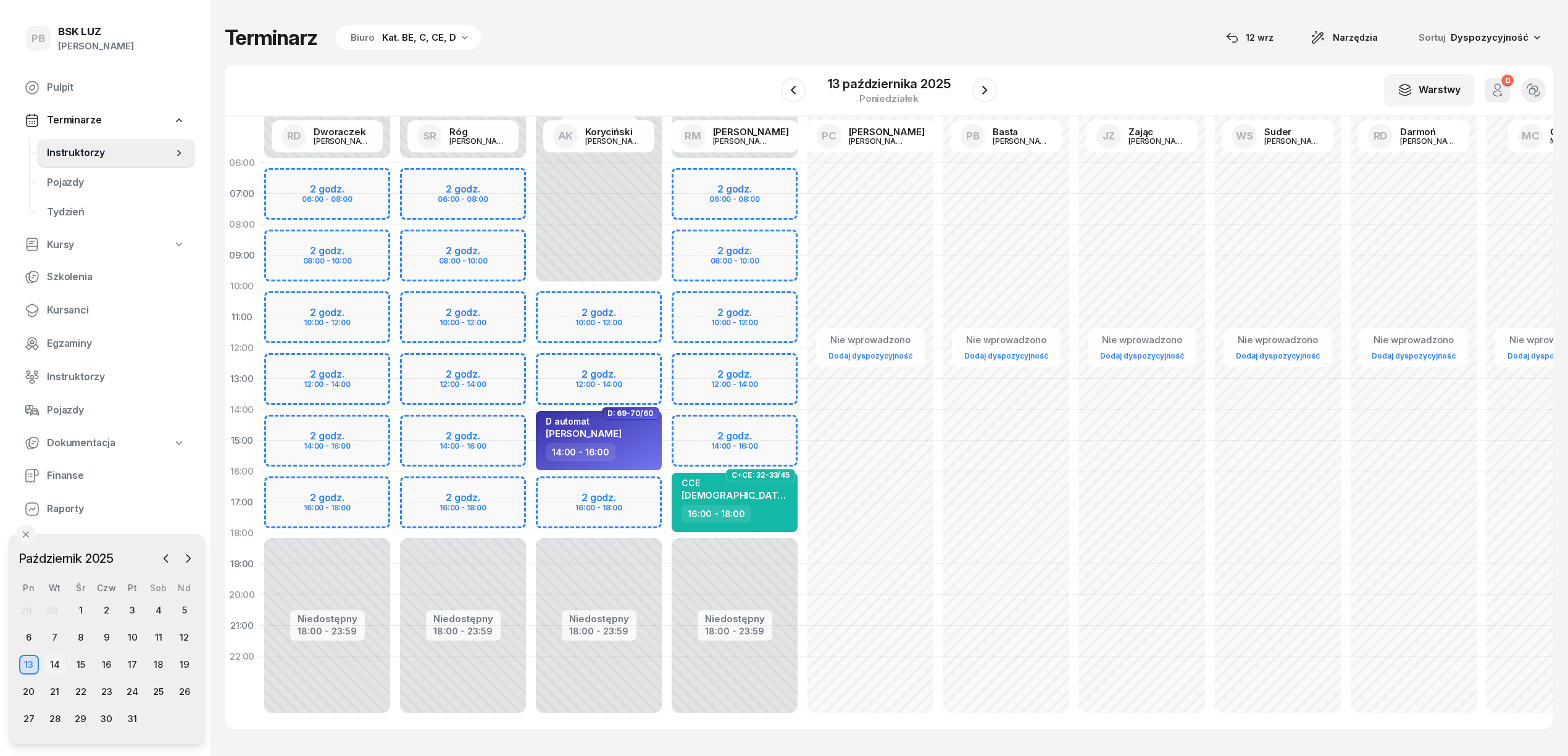
click at [51, 662] on div "14" at bounding box center [55, 665] width 20 height 20
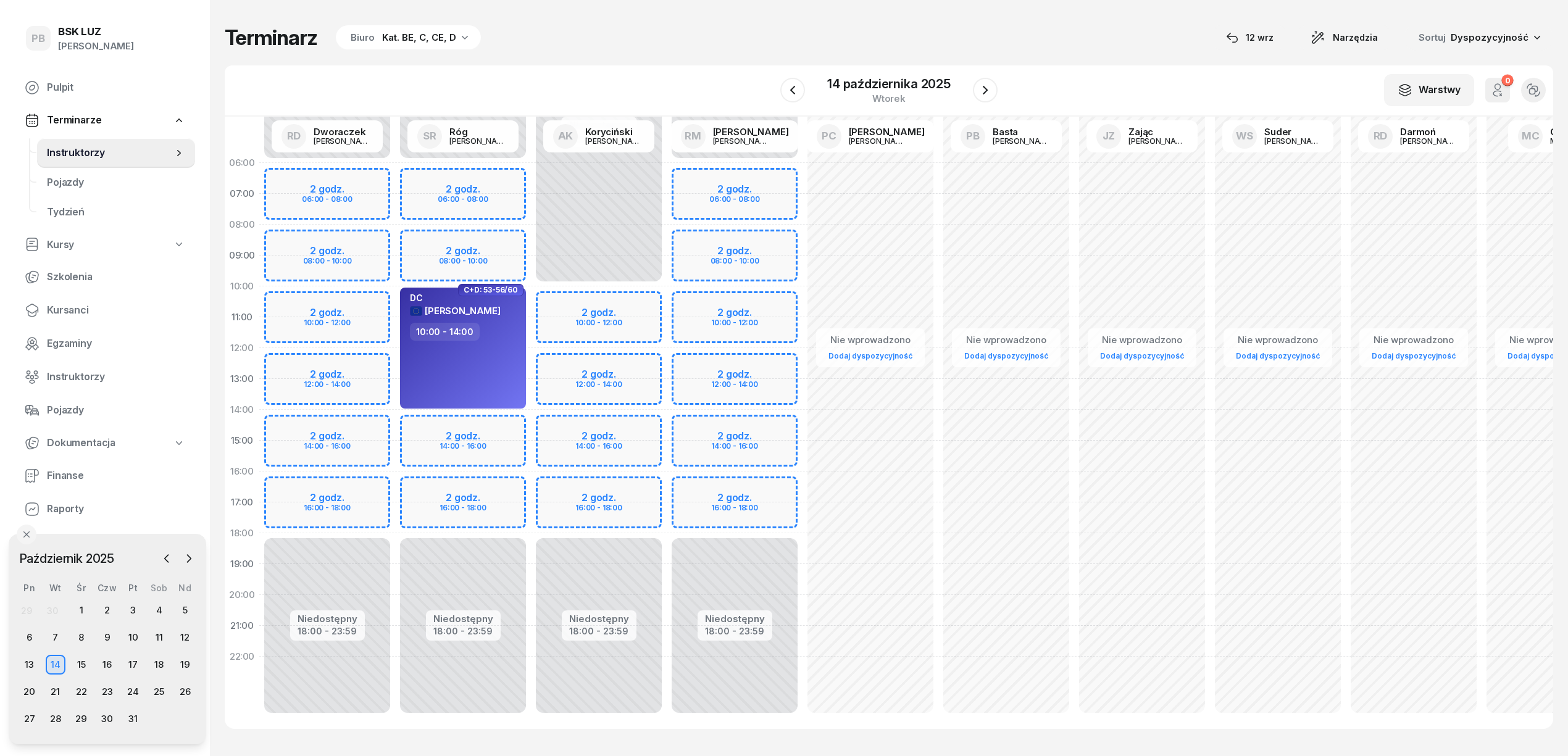
click at [95, 670] on div "15" at bounding box center [82, 665] width 26 height 20
click at [89, 655] on div "15" at bounding box center [86, 664] width 20 height 20
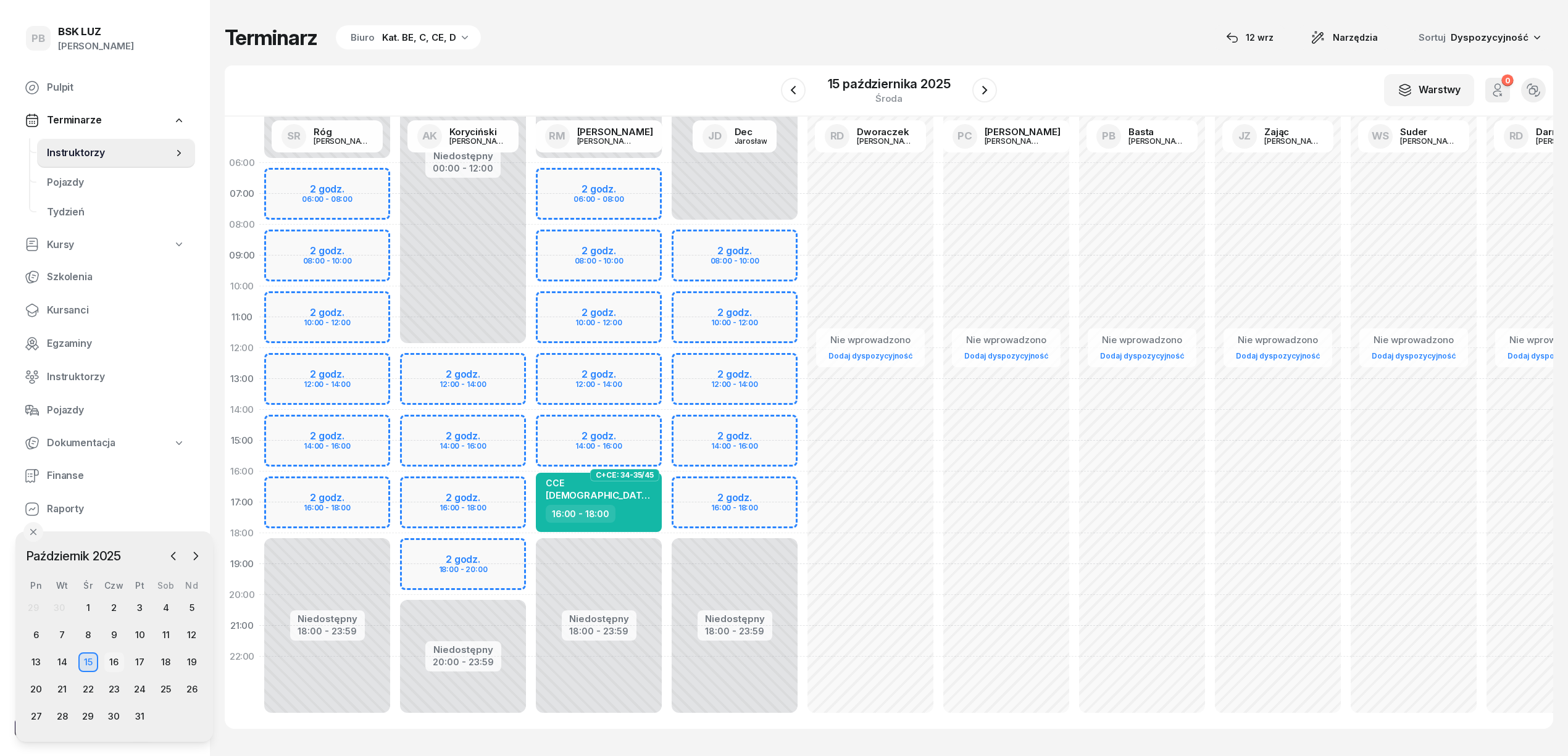
click at [114, 664] on div "16" at bounding box center [115, 662] width 20 height 20
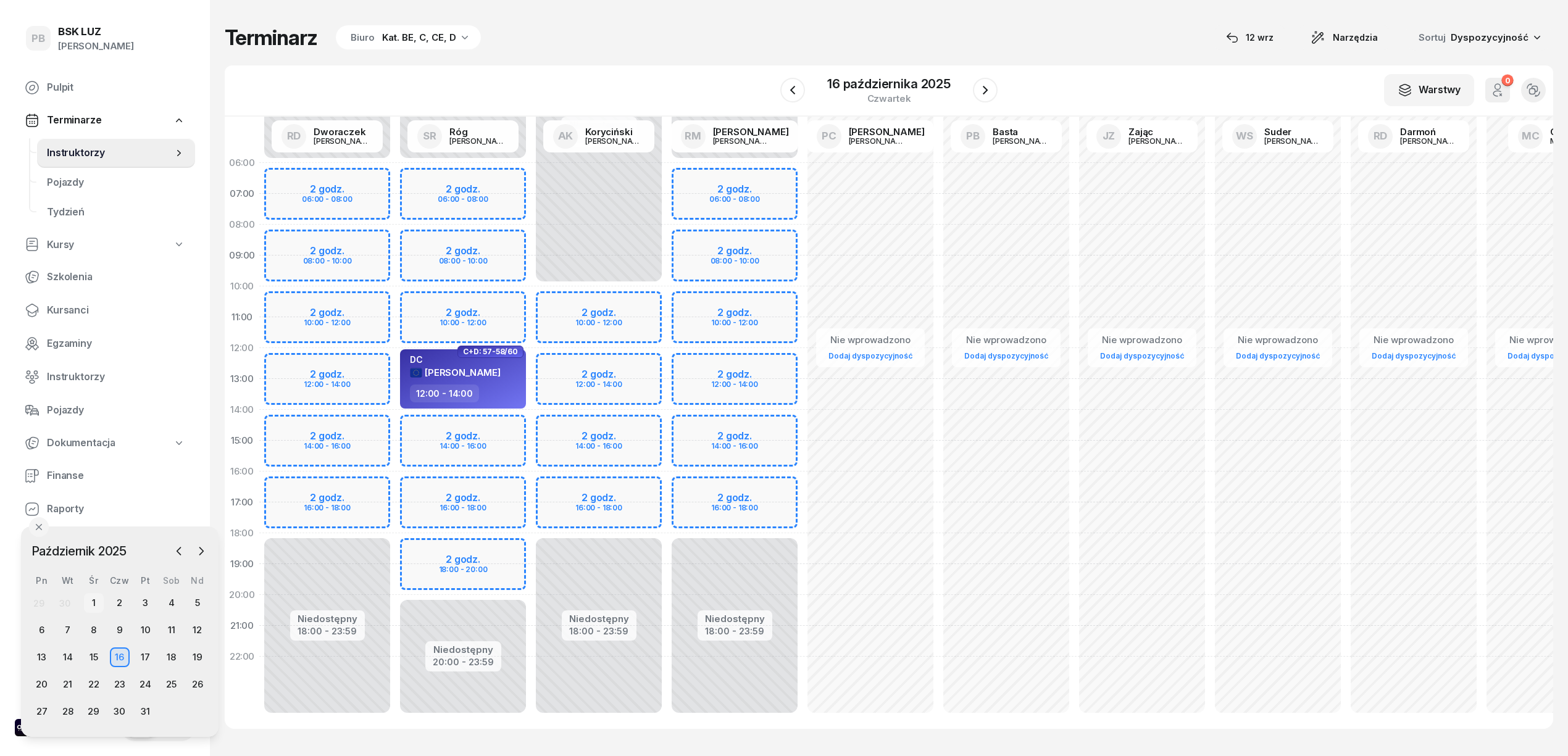
drag, startPoint x: 86, startPoint y: 613, endPoint x: 92, endPoint y: 607, distance: 8.5
click at [92, 607] on div "1" at bounding box center [94, 603] width 20 height 20
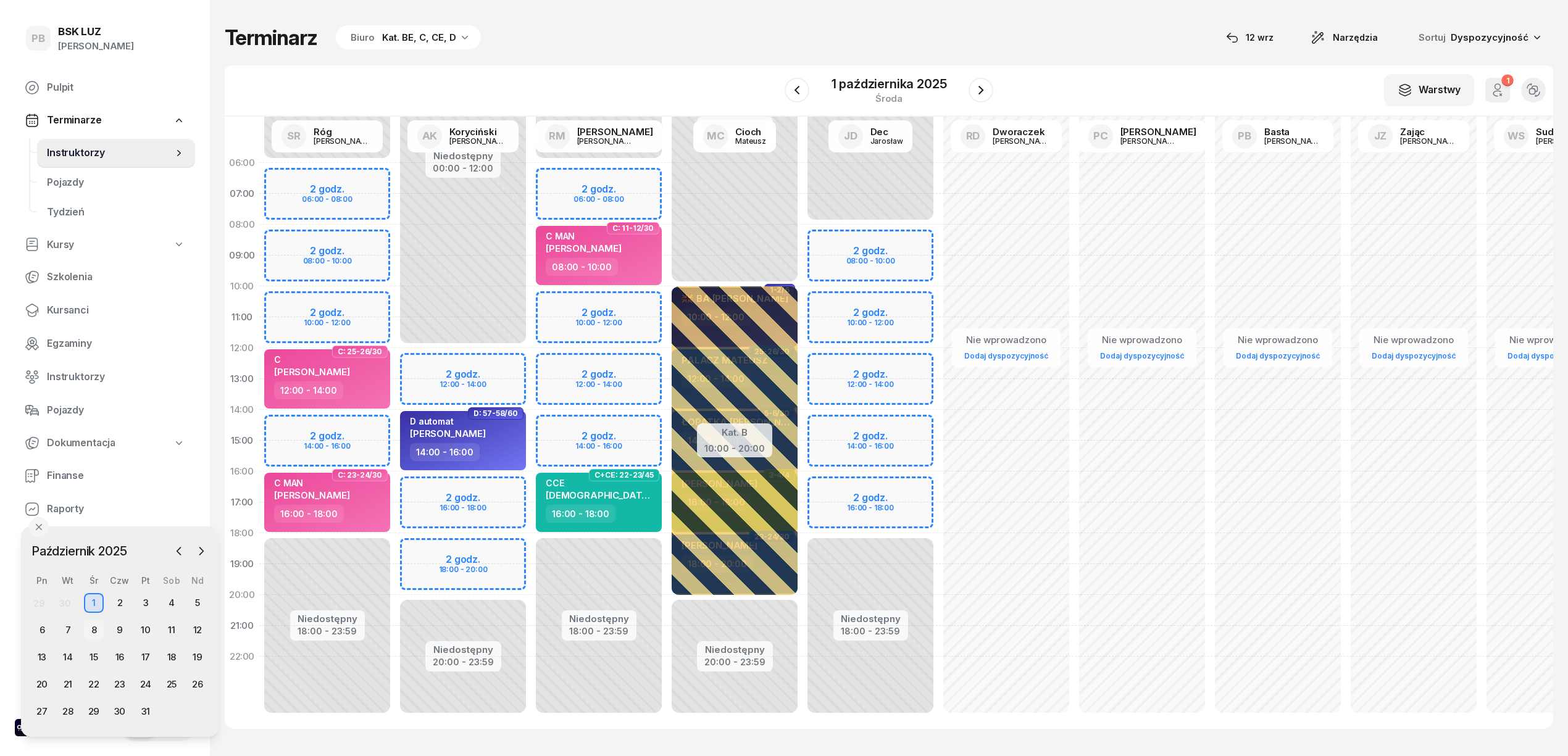
click at [94, 627] on div "8" at bounding box center [94, 630] width 20 height 20
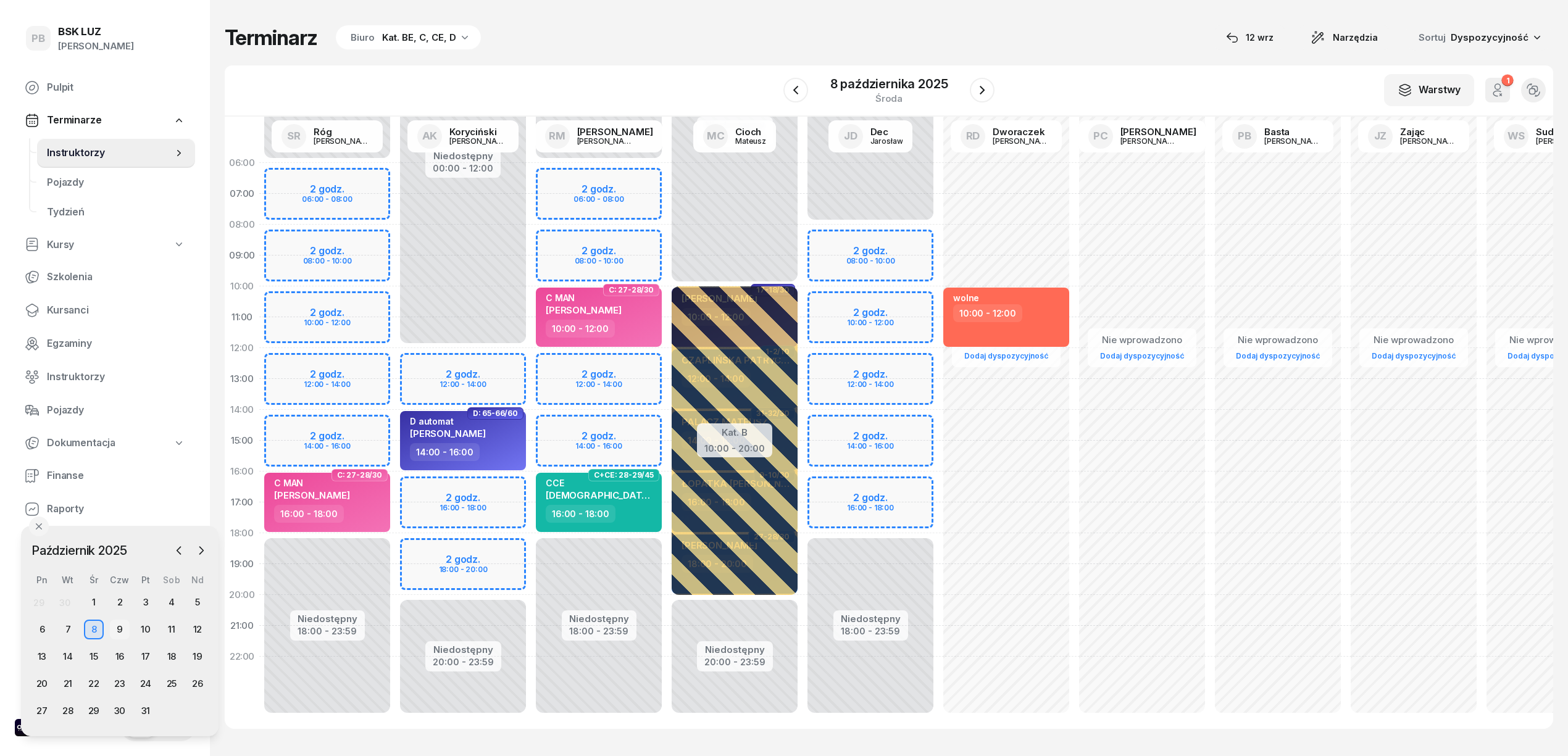
click at [121, 632] on div "9" at bounding box center [120, 629] width 20 height 20
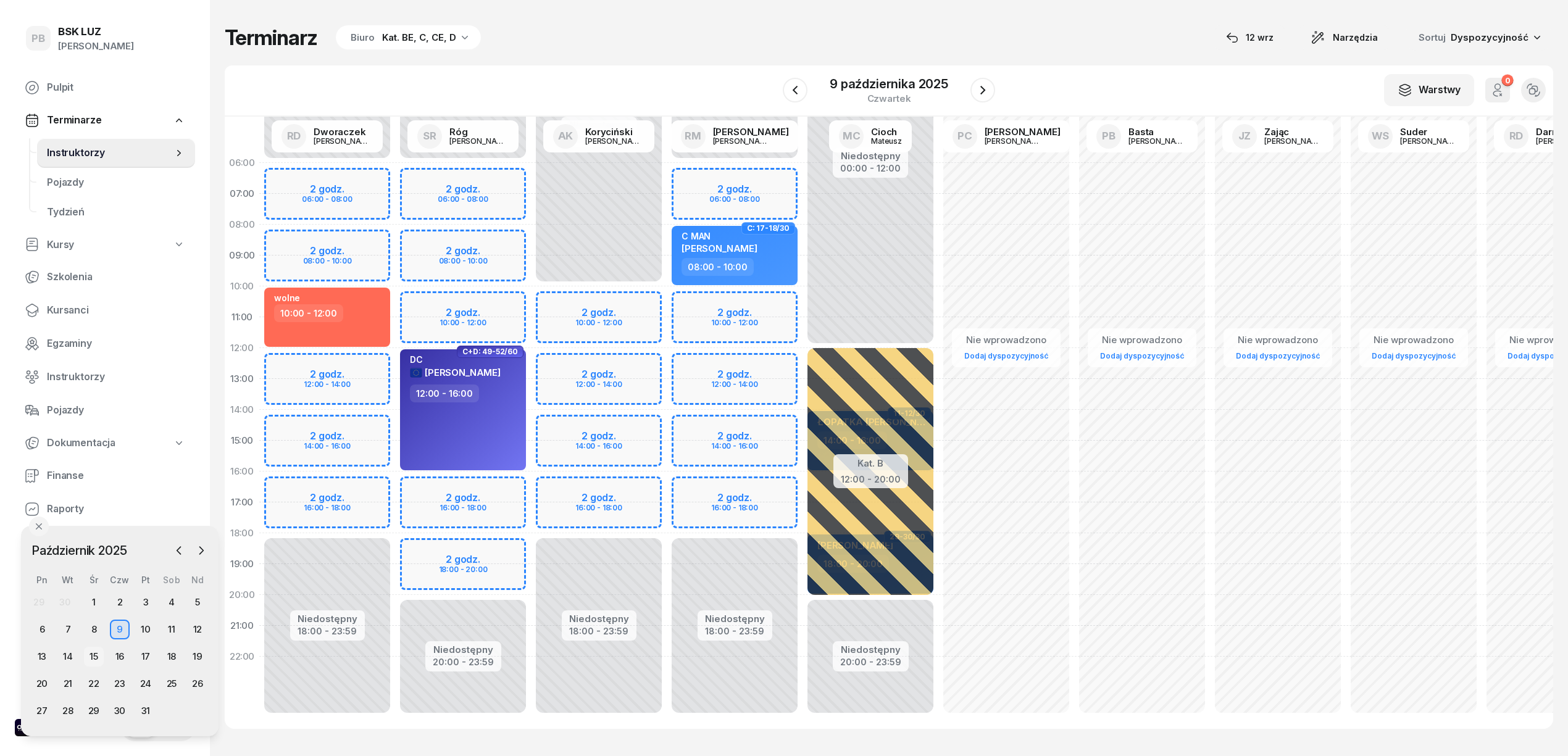
click at [90, 654] on div "15" at bounding box center [94, 657] width 20 height 20
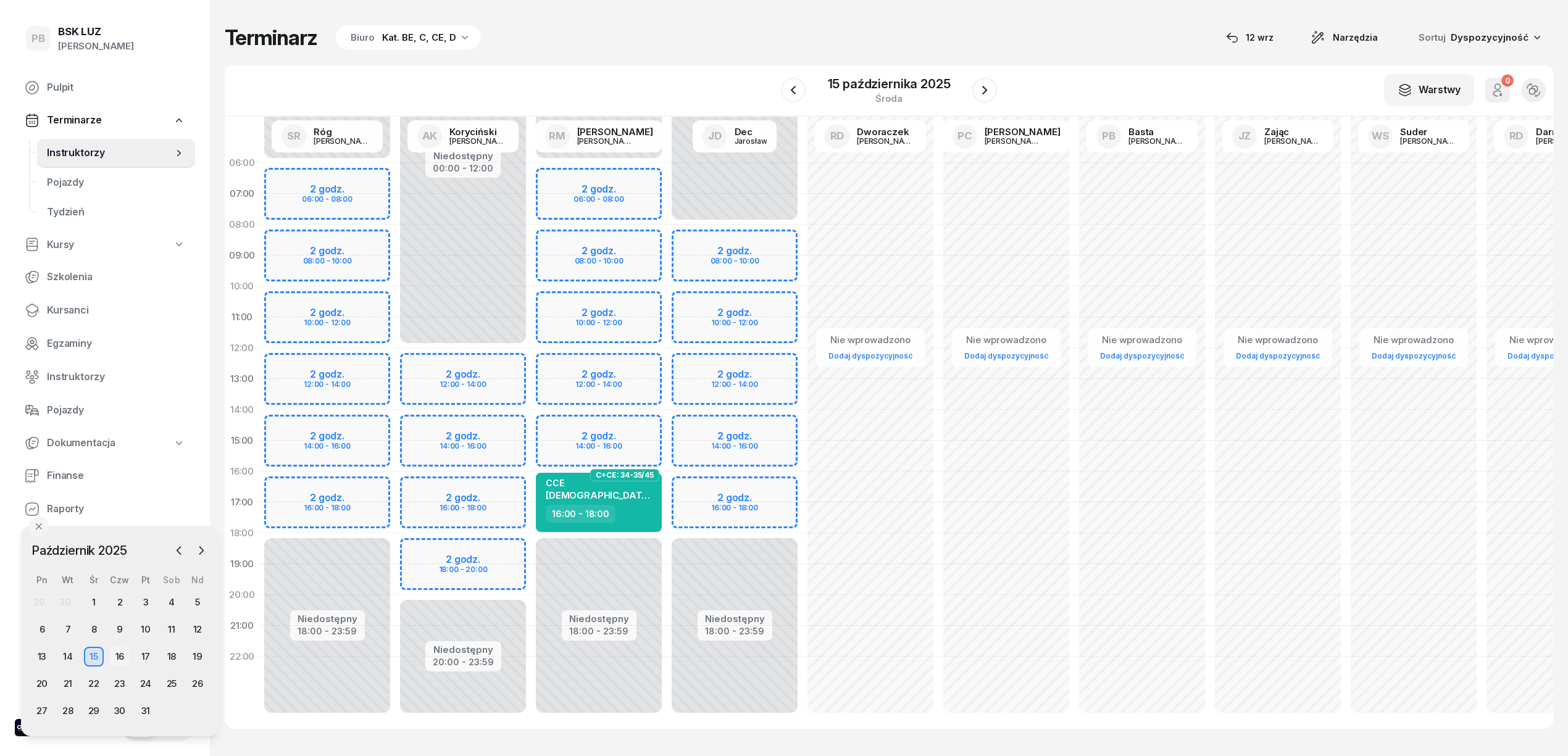
click at [121, 653] on div "16" at bounding box center [120, 657] width 20 height 20
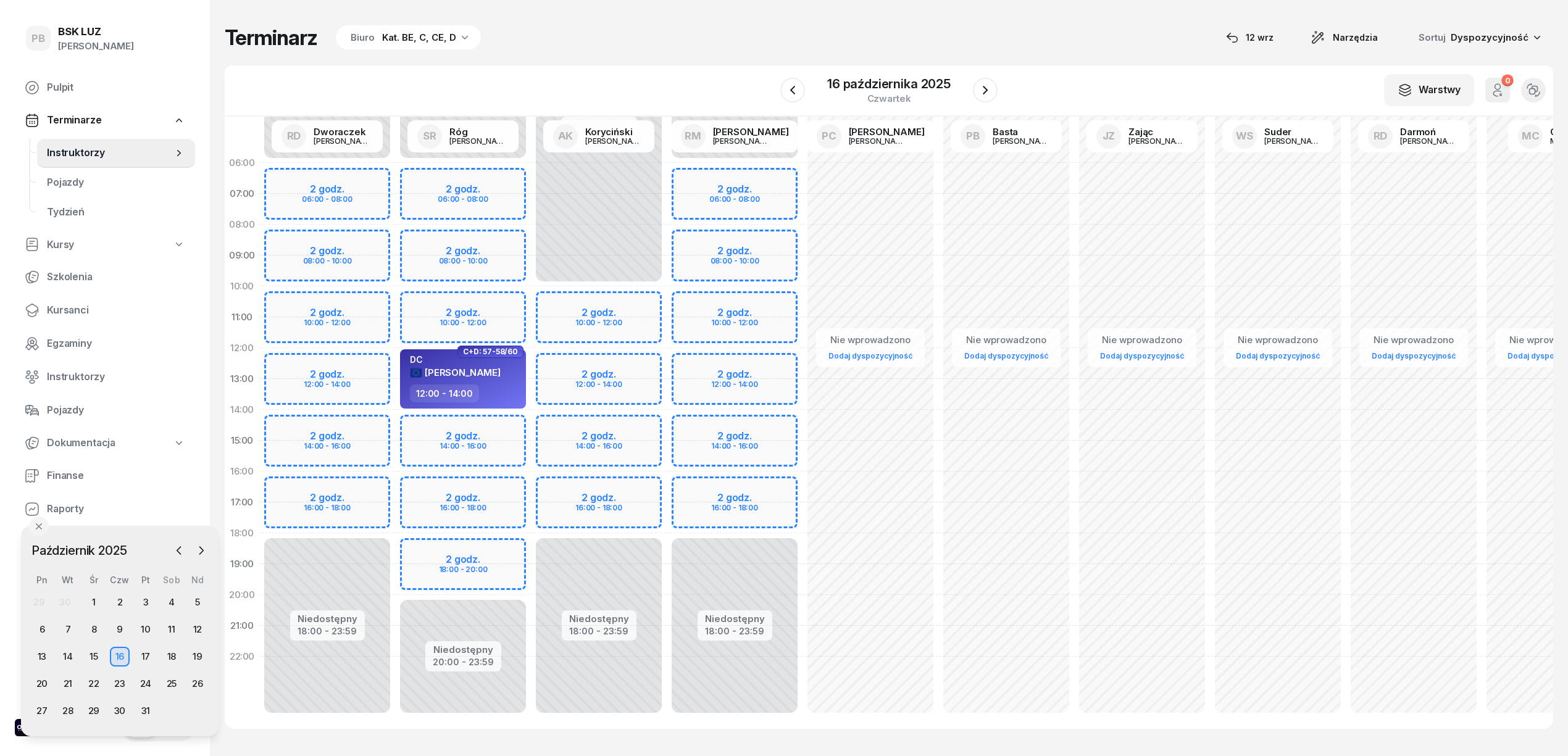
click at [121, 653] on div "16" at bounding box center [120, 657] width 20 height 20
click at [143, 658] on div "17" at bounding box center [149, 660] width 20 height 20
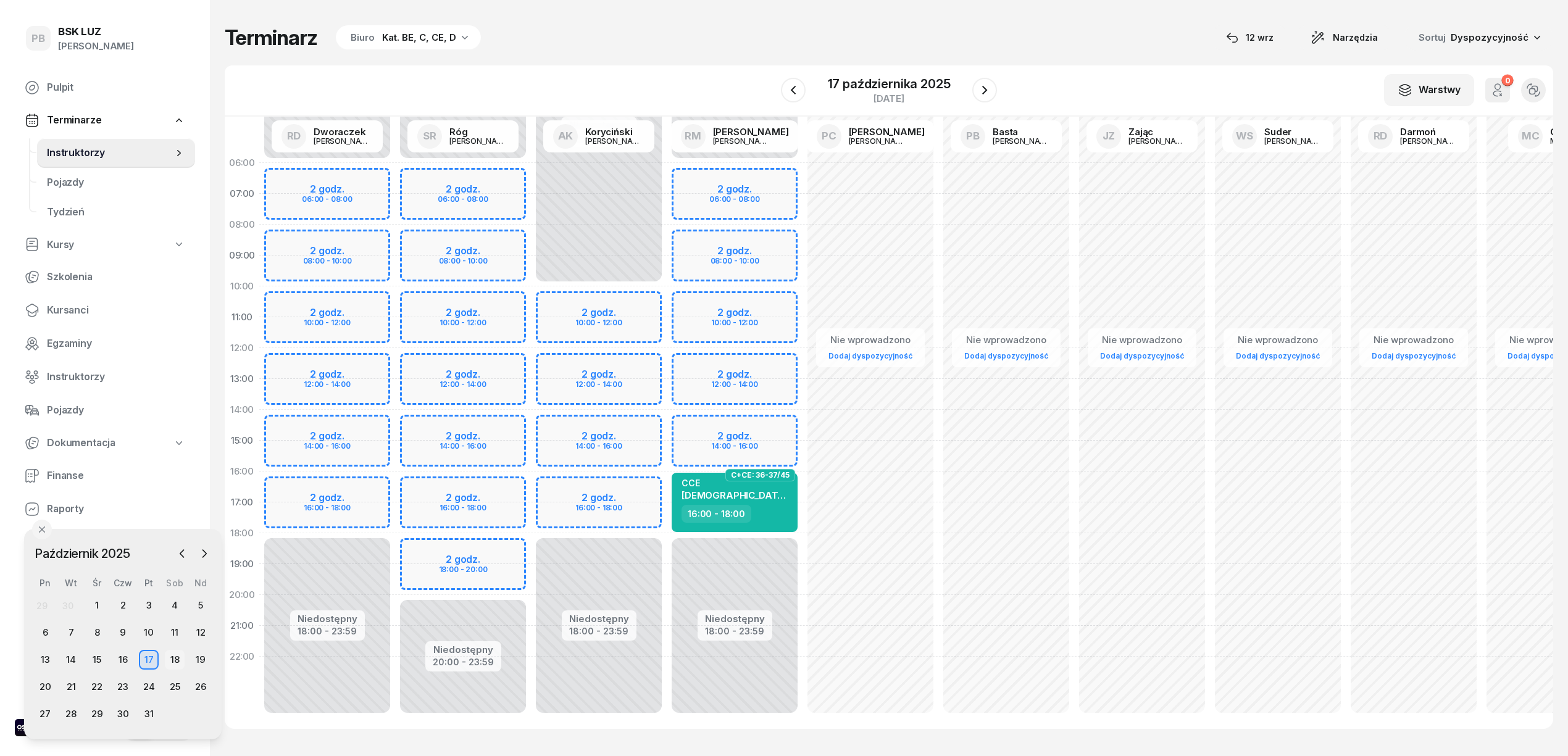
click at [175, 654] on div "18" at bounding box center [175, 660] width 20 height 20
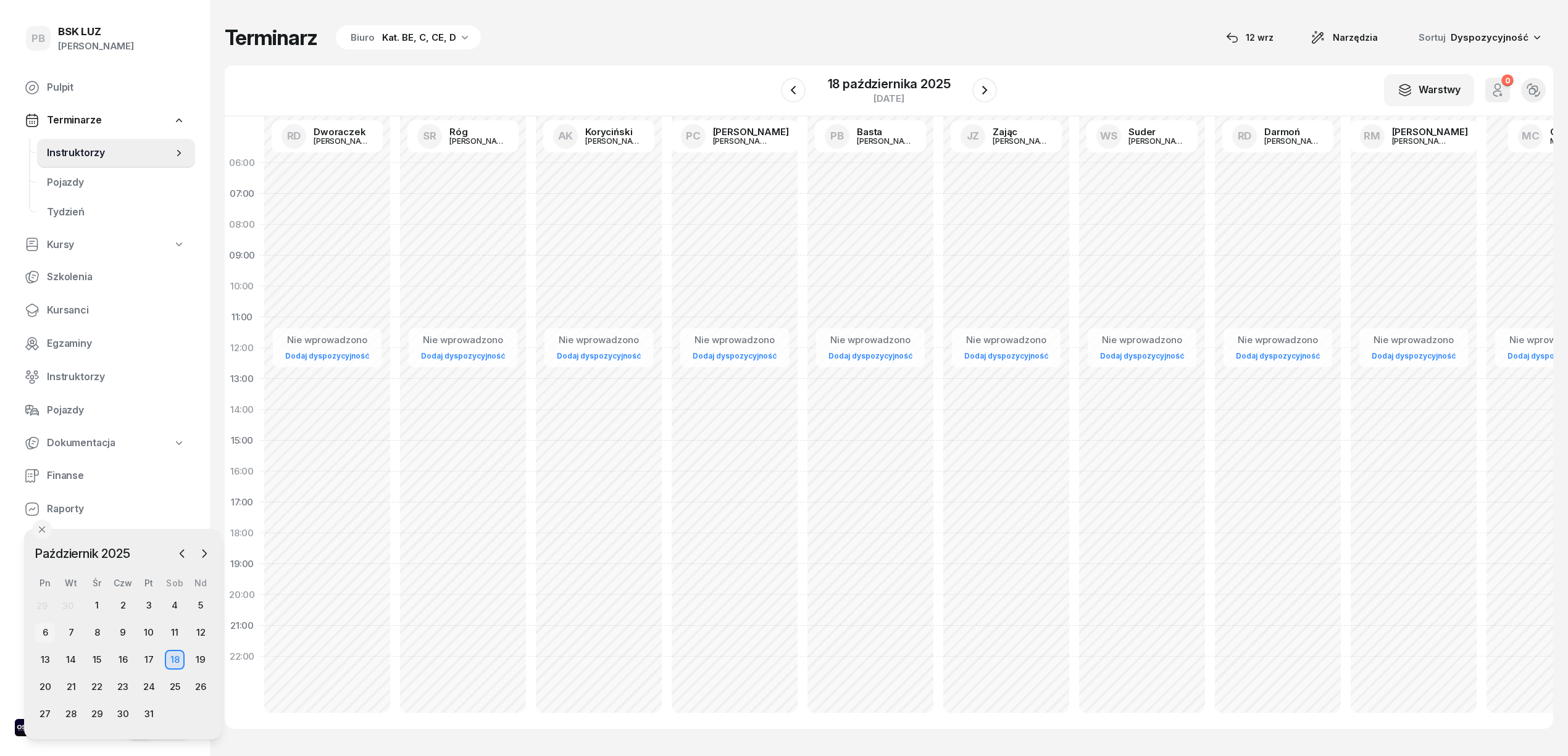
click at [48, 629] on div "6" at bounding box center [45, 633] width 20 height 20
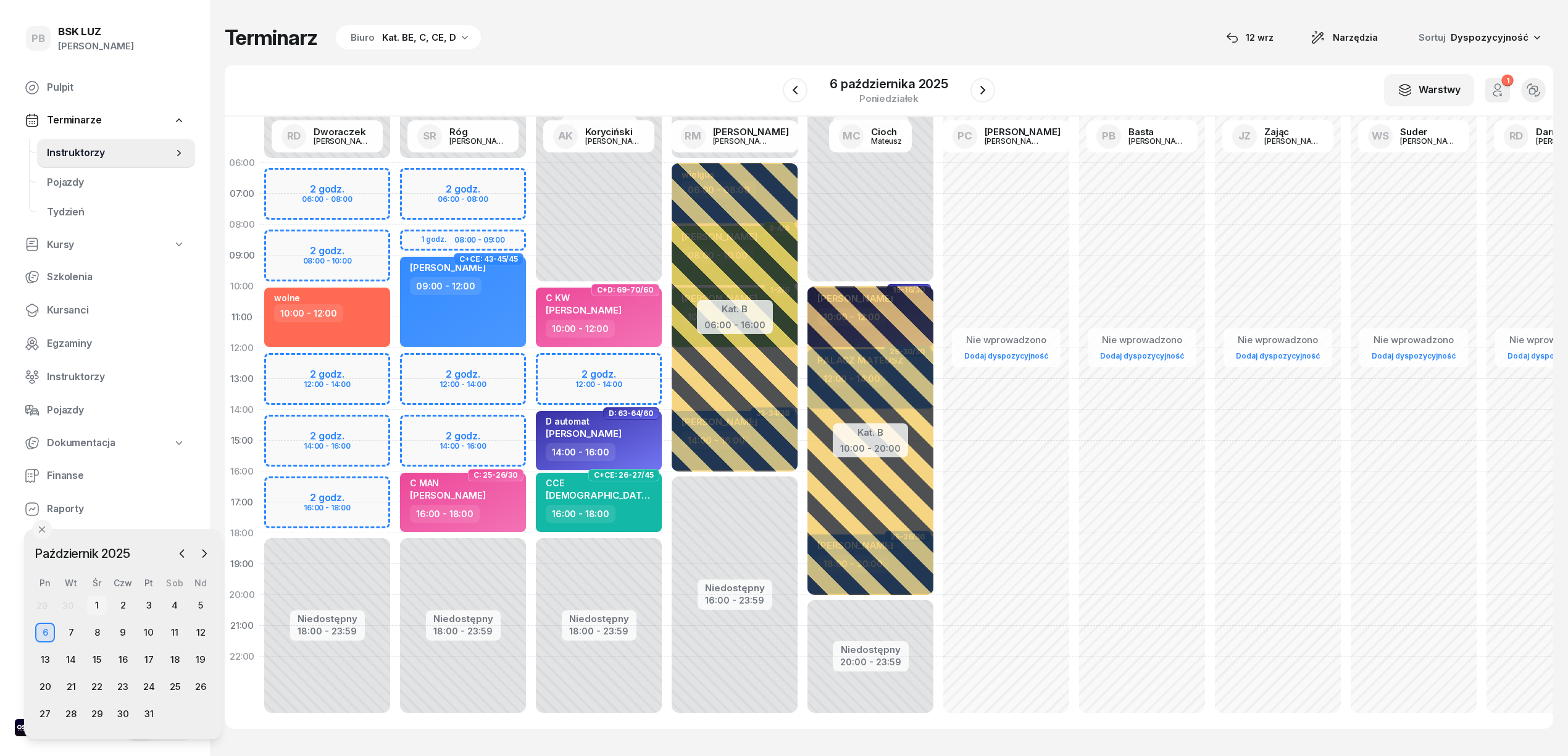
click at [95, 606] on div "1" at bounding box center [97, 606] width 20 height 20
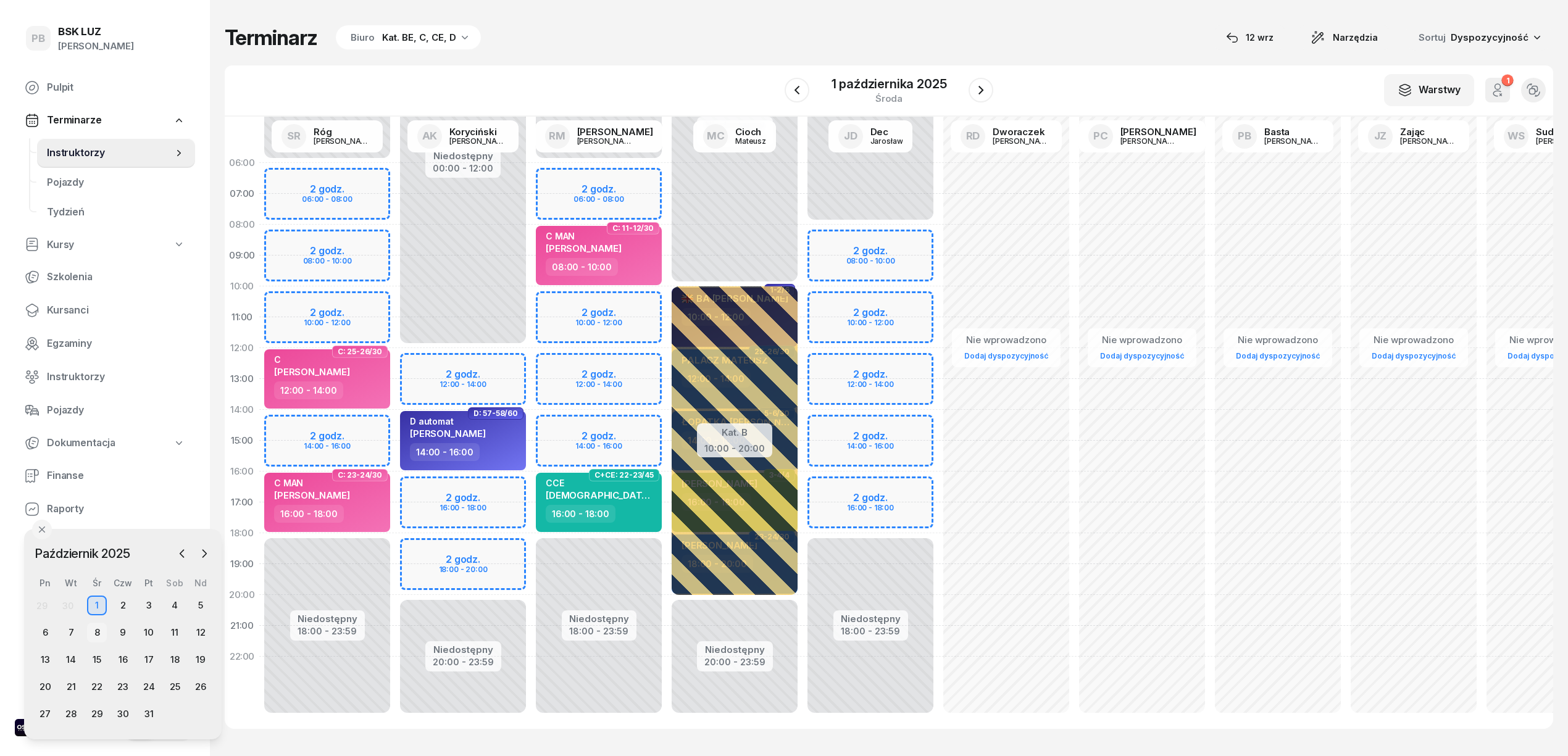
click at [99, 625] on div "8" at bounding box center [97, 633] width 20 height 20
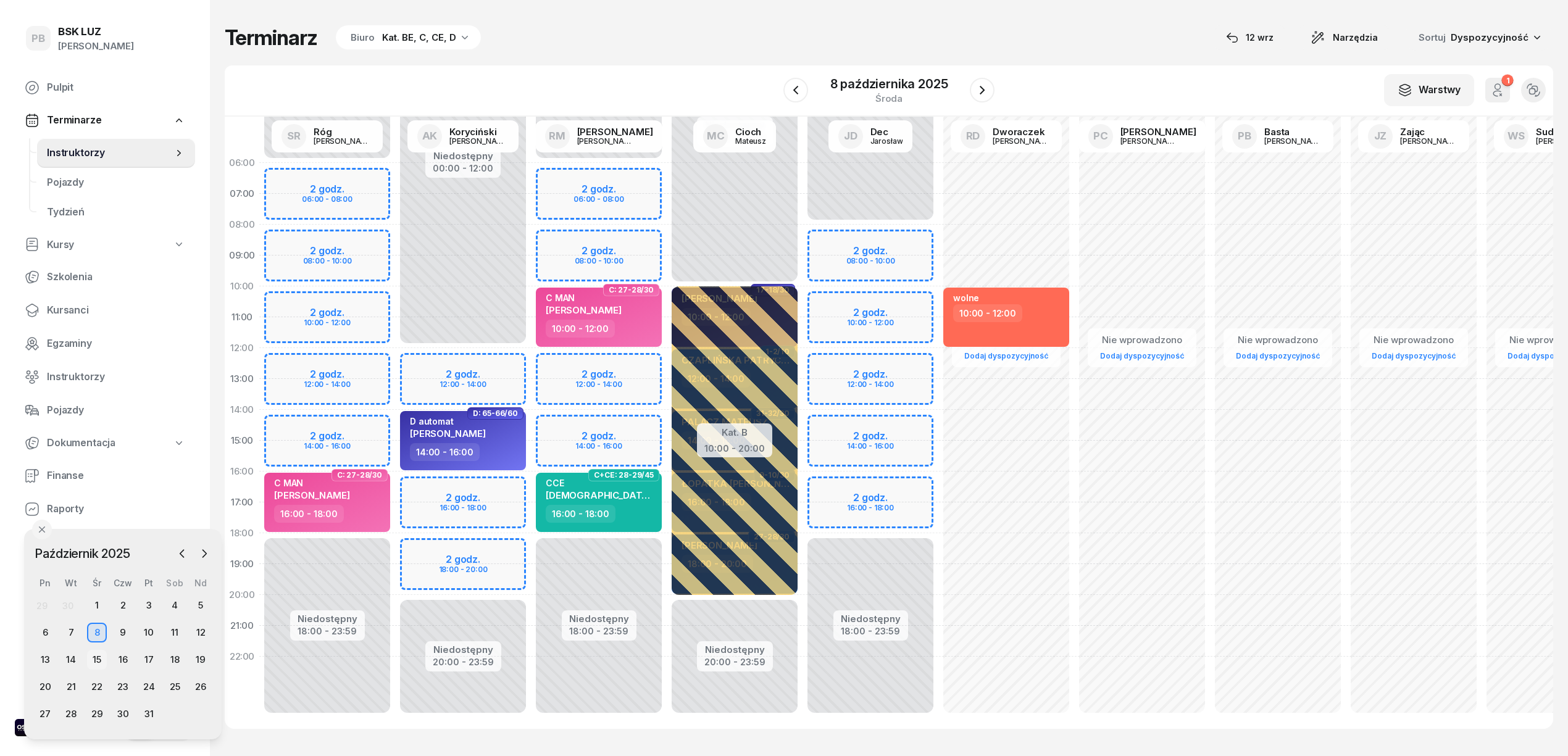
click at [103, 660] on div "15" at bounding box center [97, 660] width 20 height 20
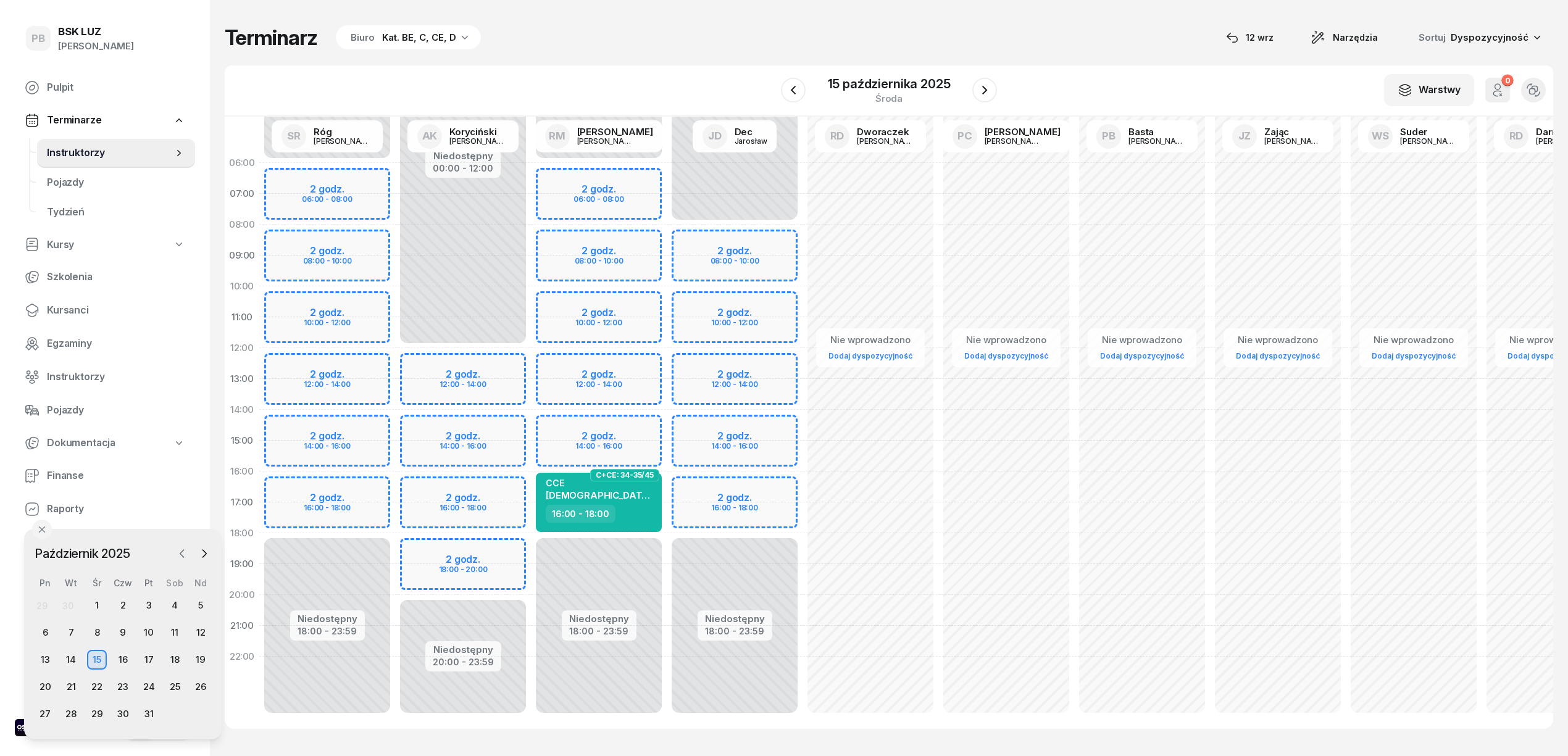
click at [178, 556] on icon "button" at bounding box center [182, 553] width 12 height 12
click at [44, 709] on div "29" at bounding box center [45, 714] width 20 height 20
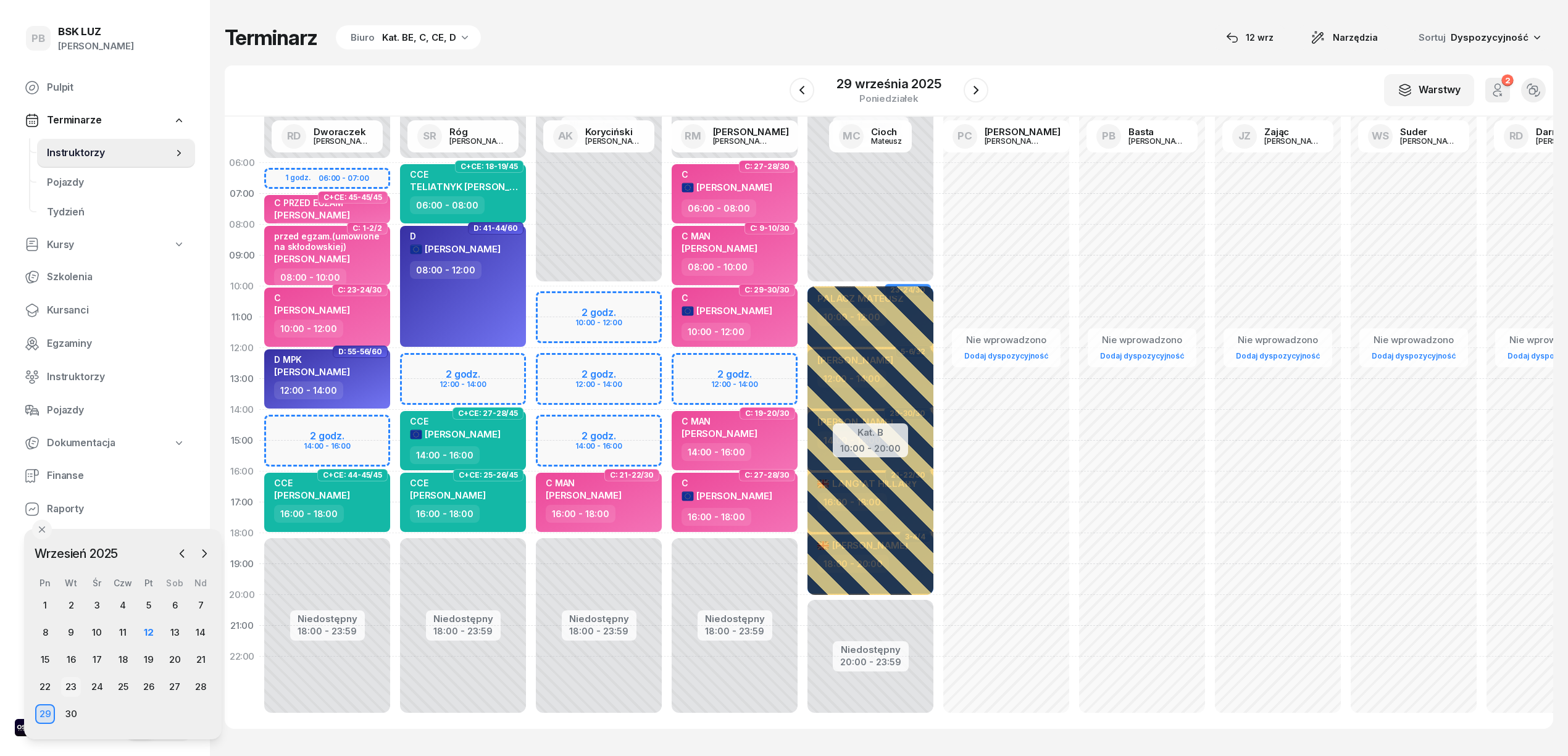
click at [71, 686] on div "23" at bounding box center [72, 687] width 20 height 20
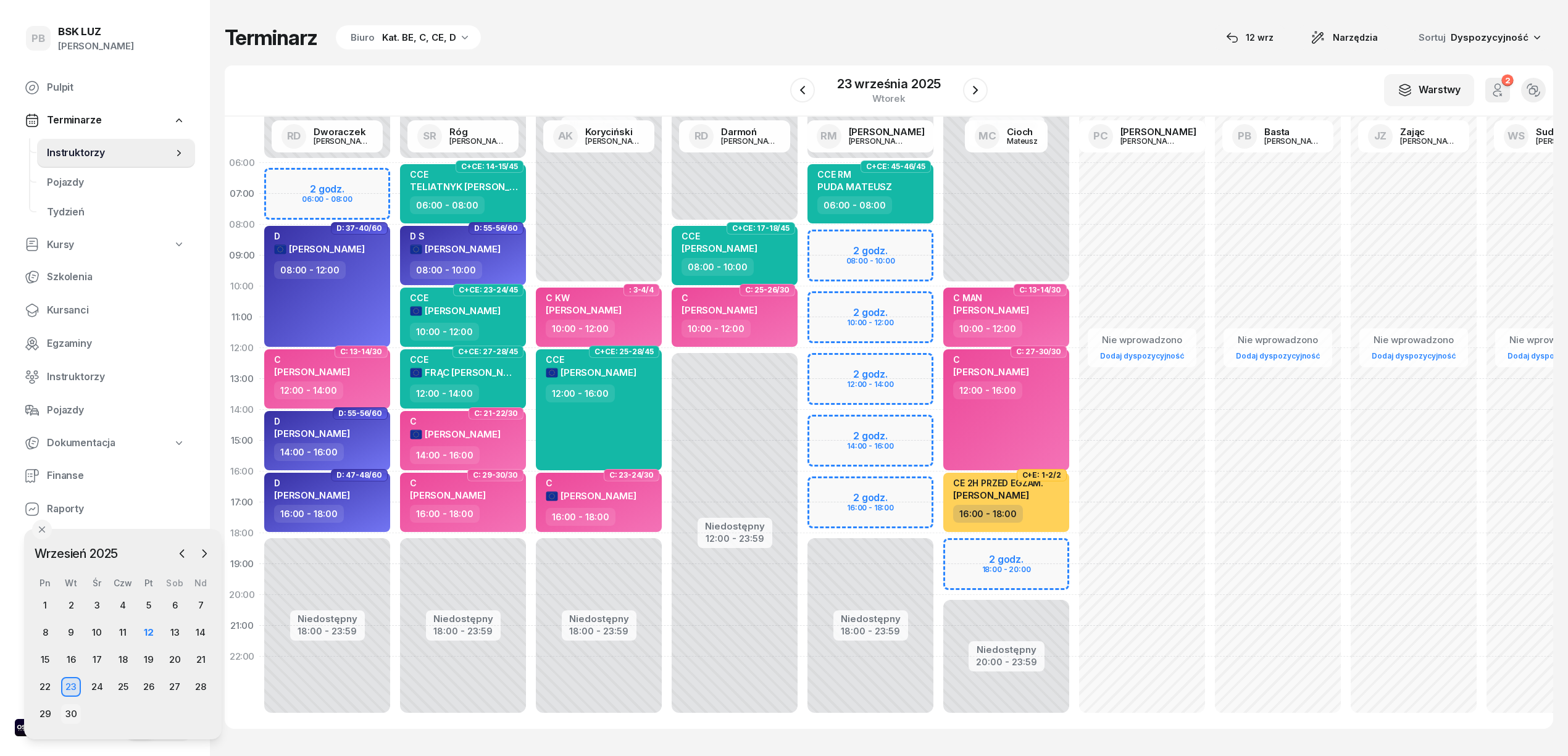
click at [74, 707] on div "30" at bounding box center [72, 714] width 20 height 20
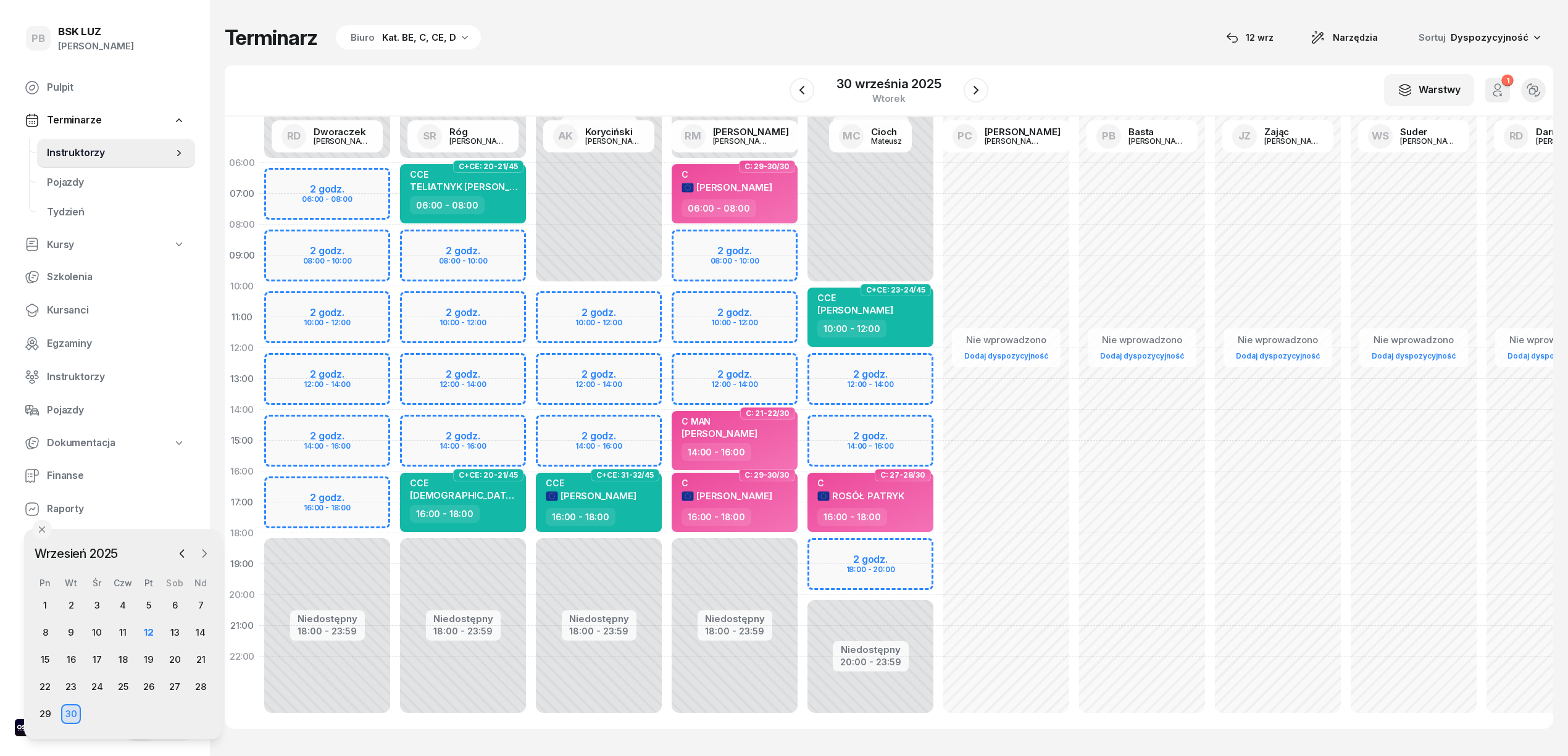
click at [201, 551] on icon "button" at bounding box center [204, 553] width 12 height 12
click at [45, 634] on div "6" at bounding box center [45, 633] width 20 height 20
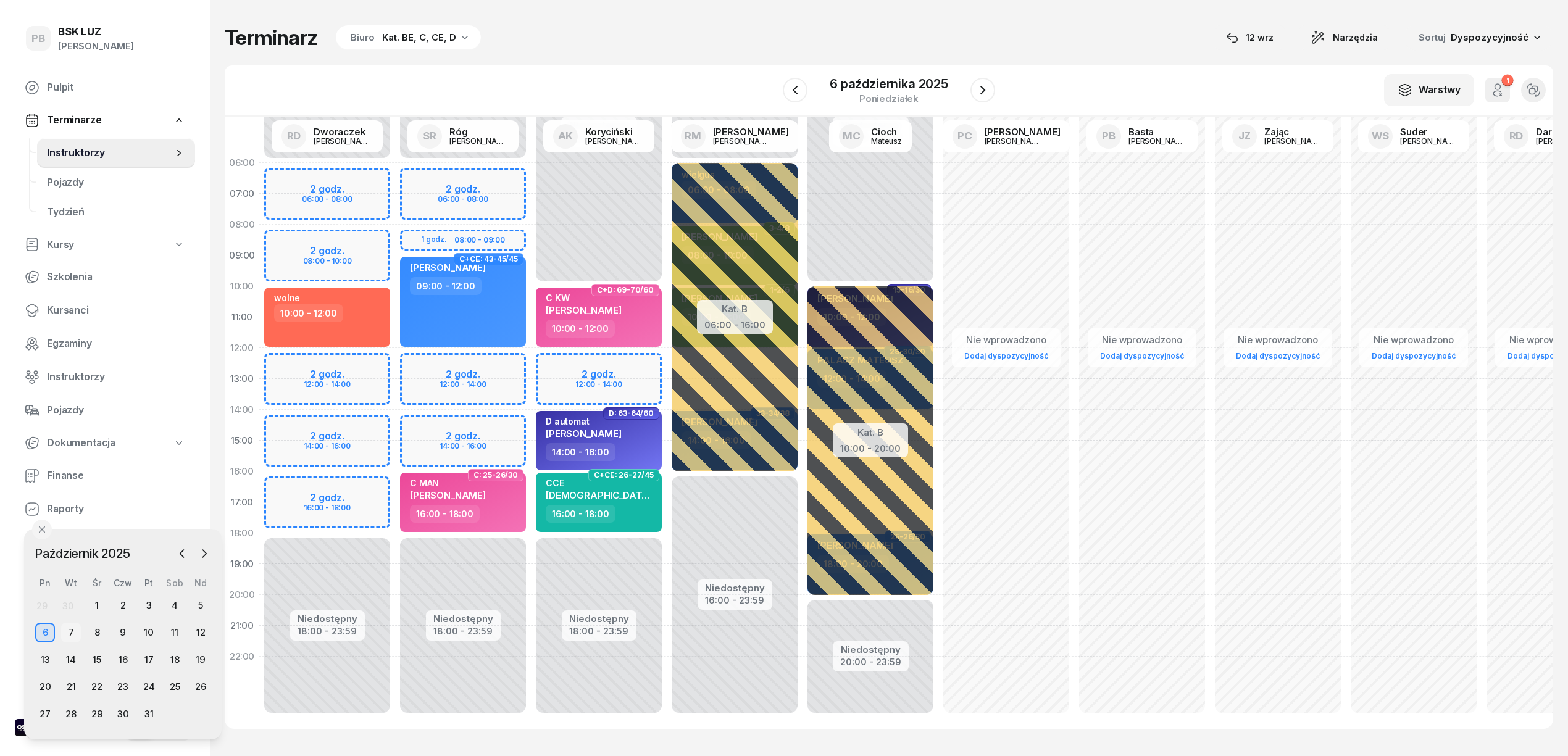
click at [69, 623] on div "7" at bounding box center [72, 633] width 20 height 20
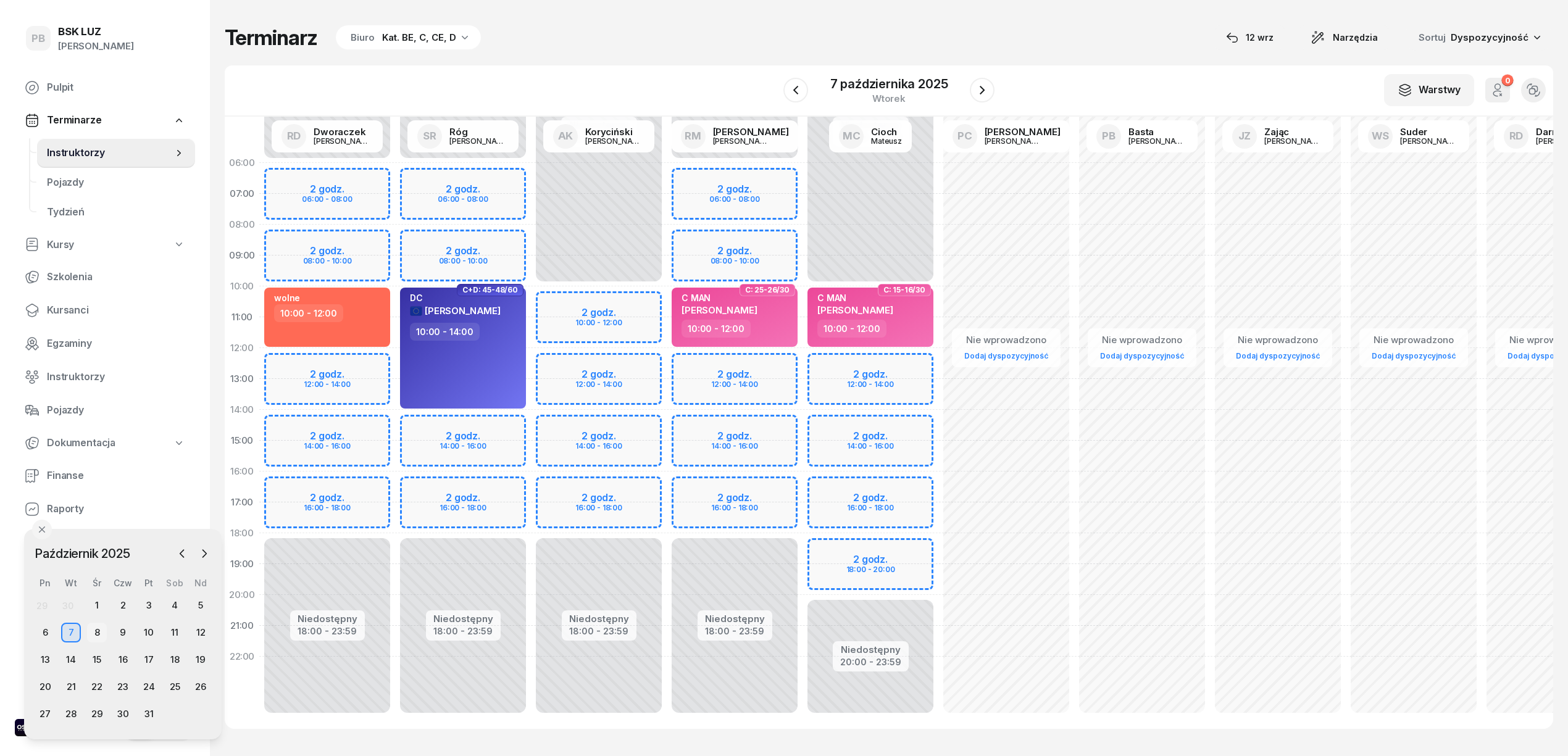
click at [93, 627] on div "8" at bounding box center [97, 633] width 20 height 20
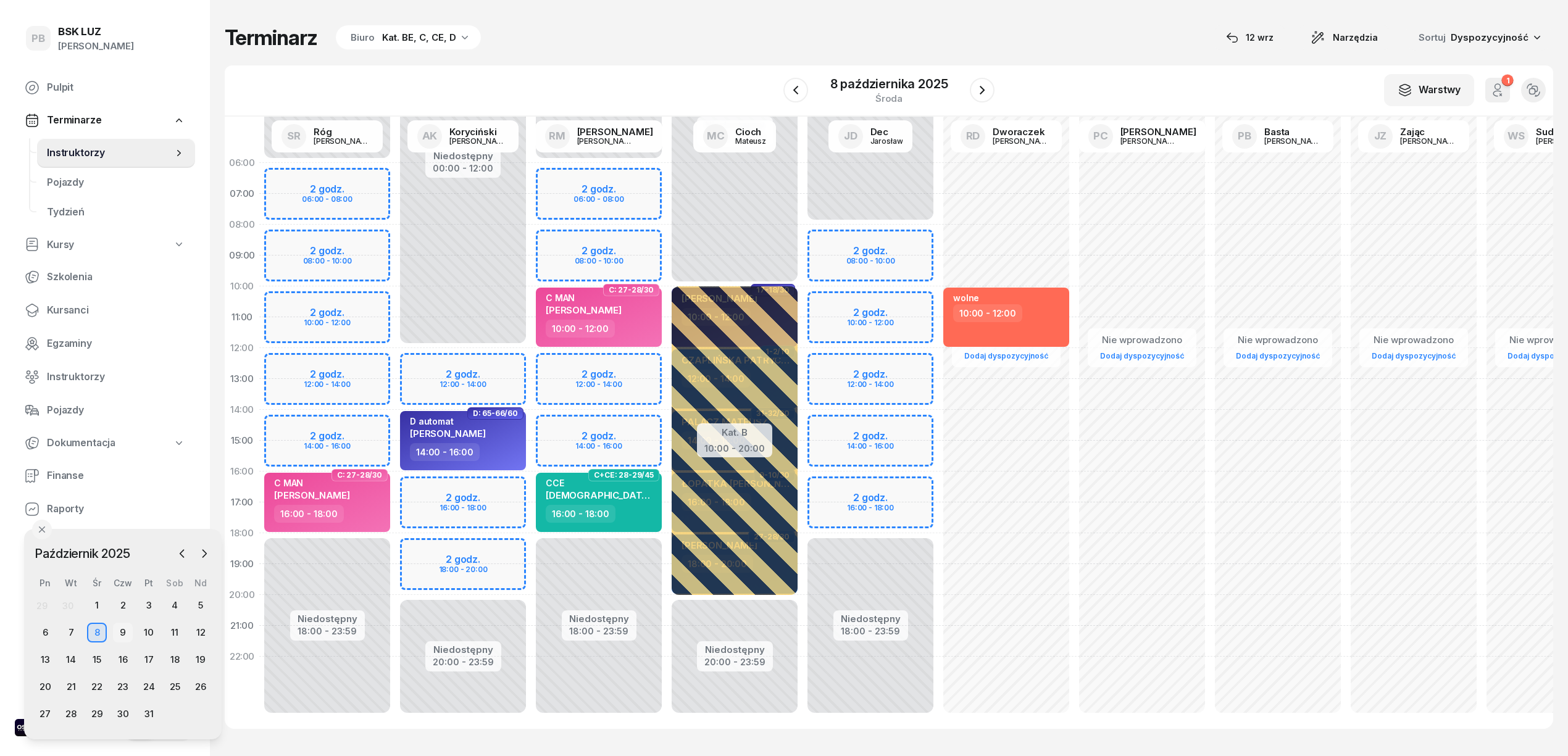
click at [124, 632] on div "9" at bounding box center [123, 633] width 20 height 20
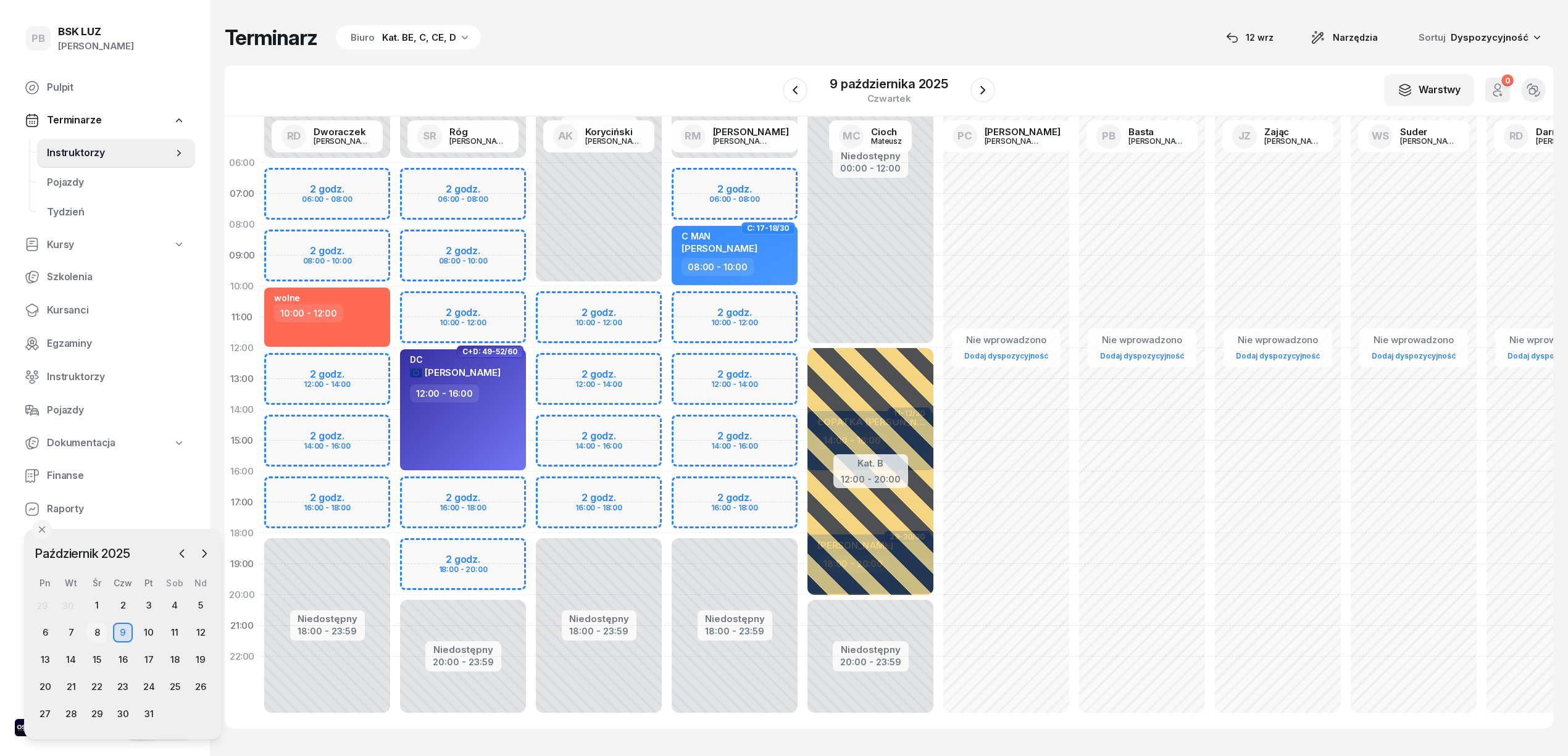
click at [101, 627] on div "8" at bounding box center [97, 633] width 20 height 20
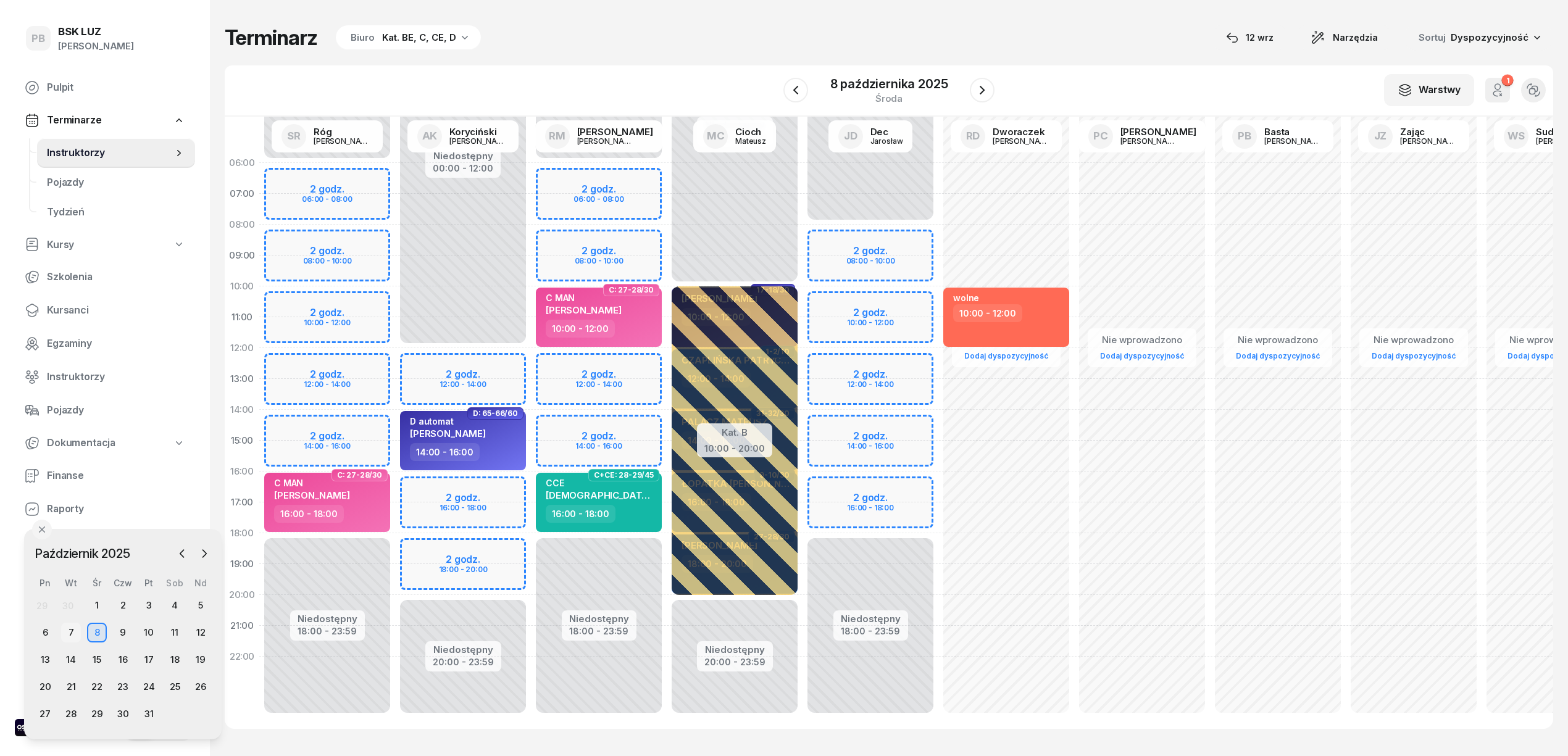
click at [70, 635] on div "7" at bounding box center [72, 633] width 20 height 20
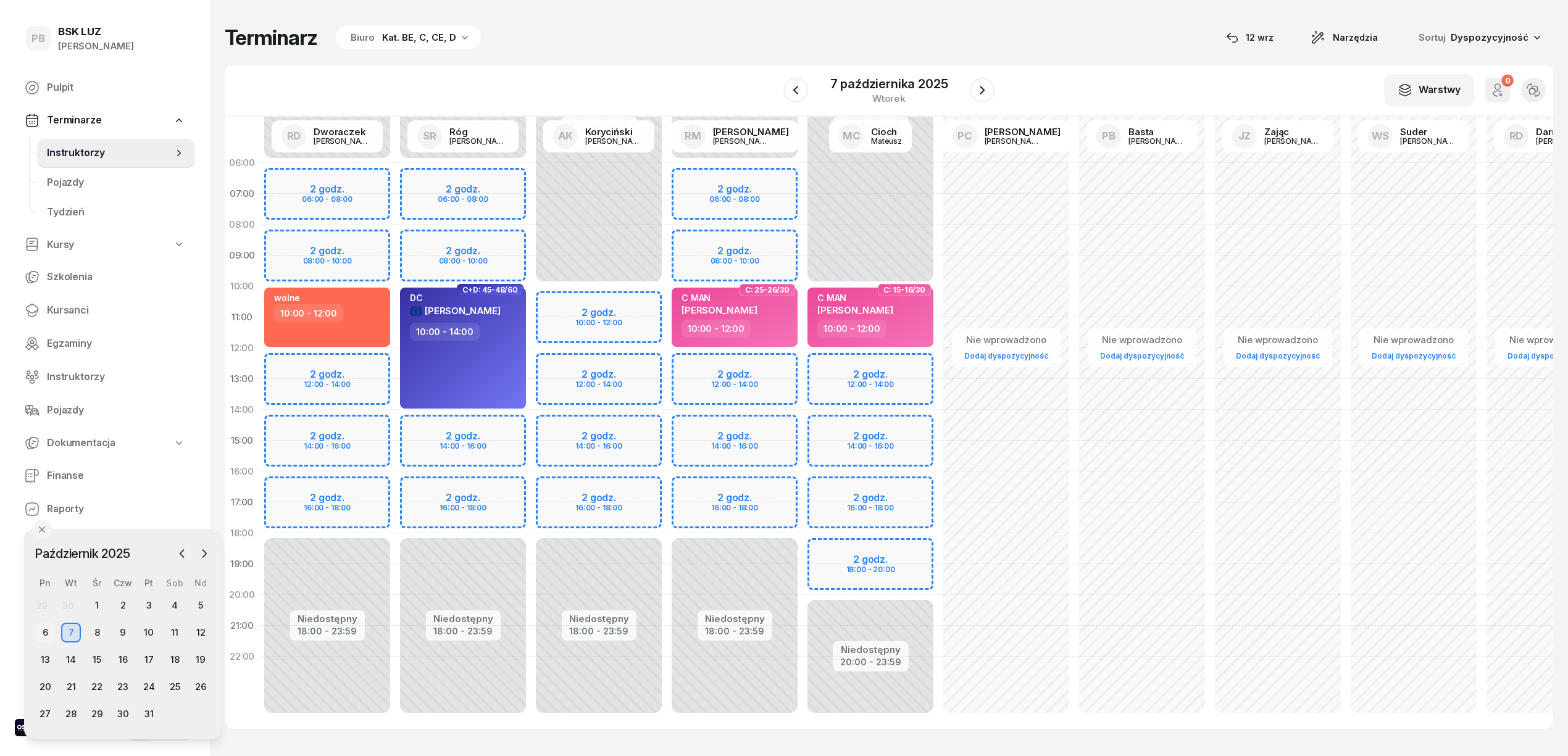
click at [42, 632] on div "6" at bounding box center [45, 633] width 20 height 20
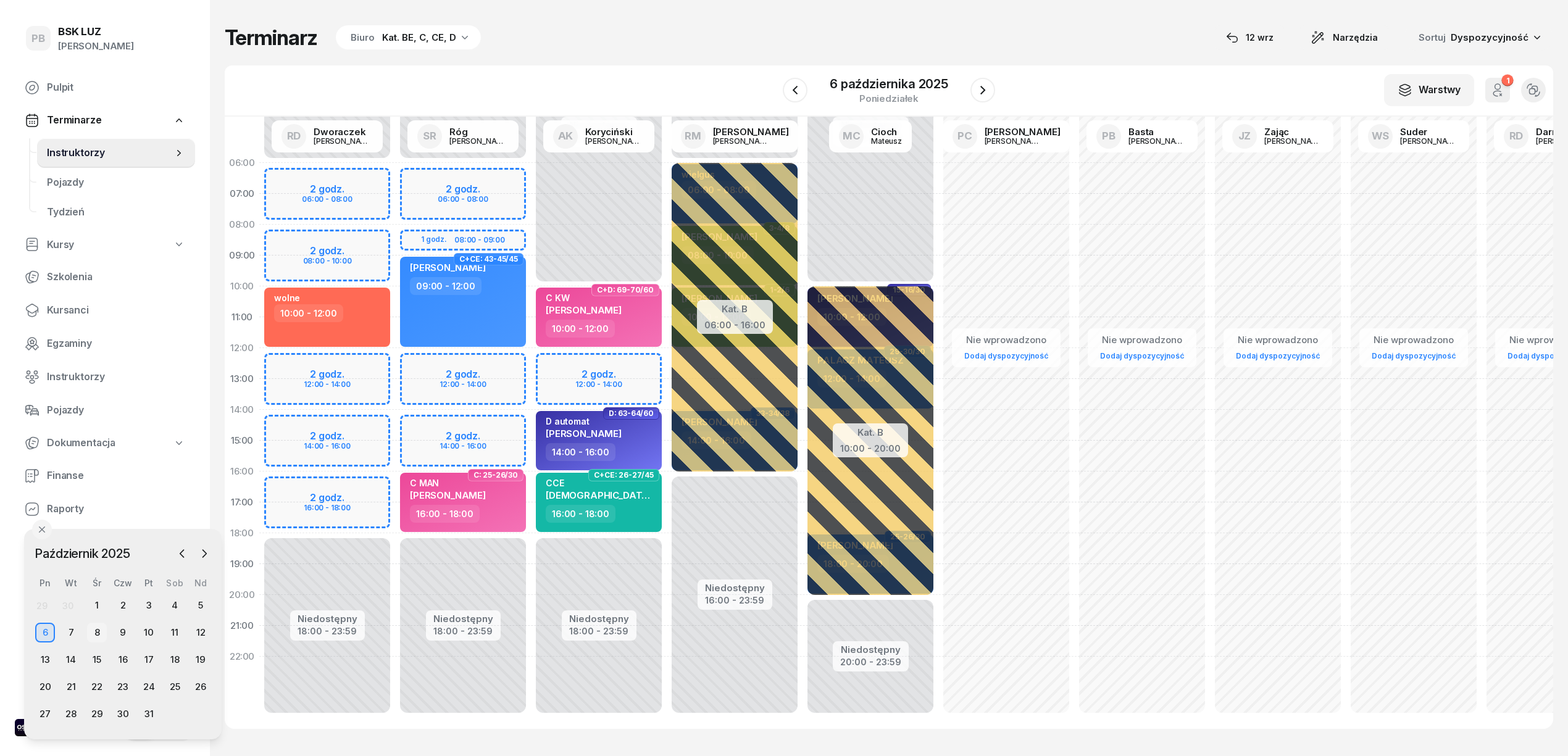
click at [90, 627] on div "8" at bounding box center [97, 633] width 20 height 20
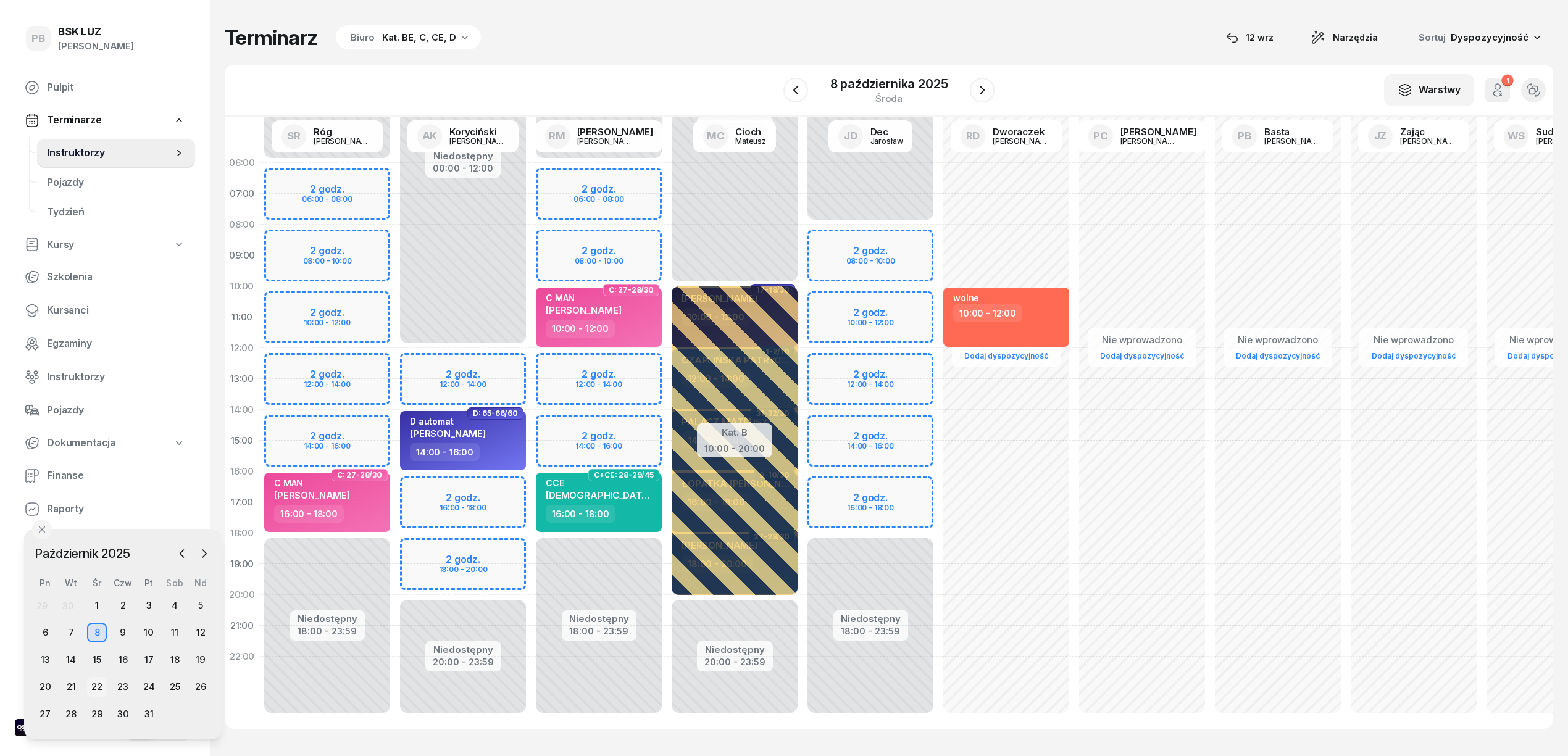
click at [95, 686] on div "22" at bounding box center [97, 687] width 20 height 20
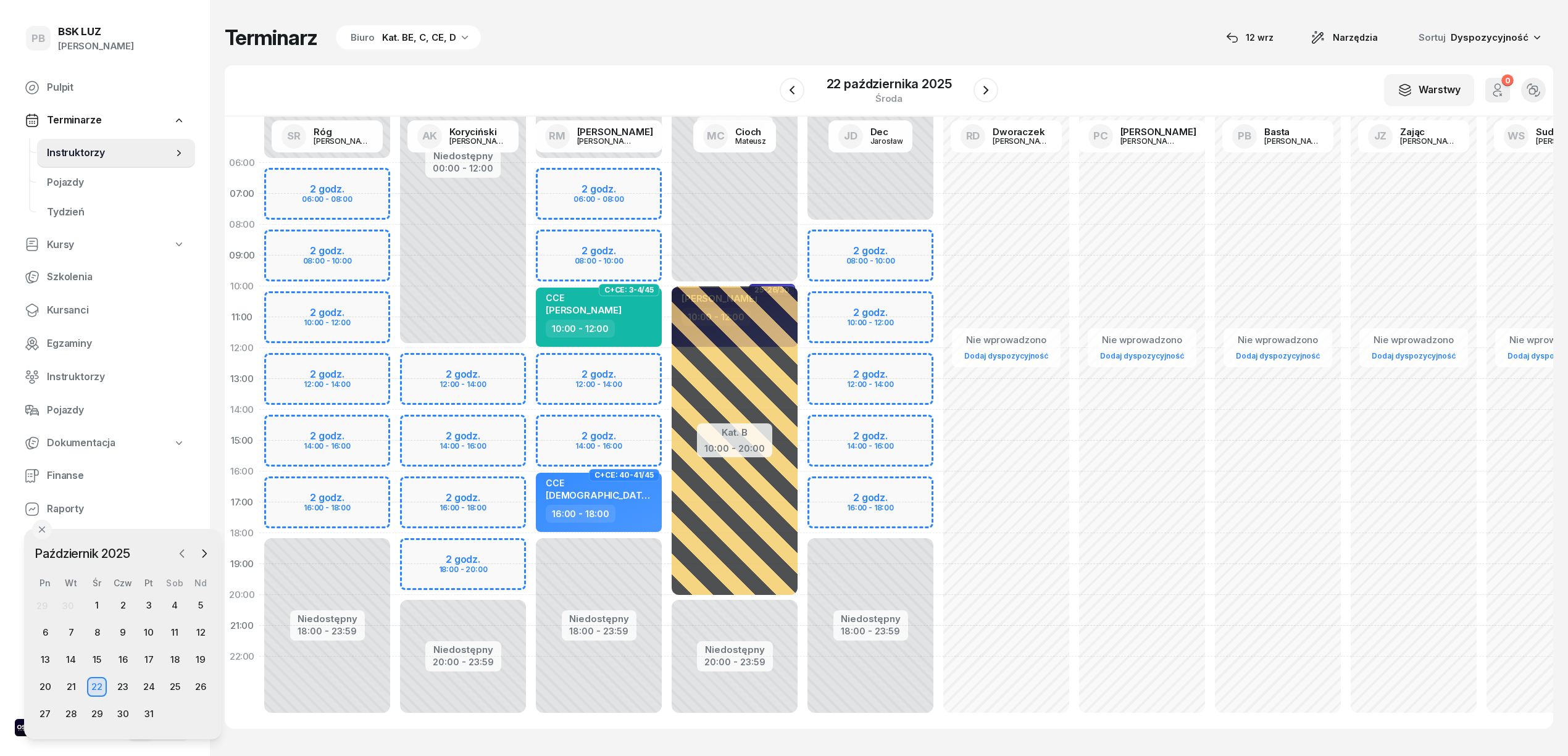
click at [183, 550] on icon "button" at bounding box center [182, 553] width 12 height 12
click at [75, 655] on div "16" at bounding box center [72, 660] width 20 height 20
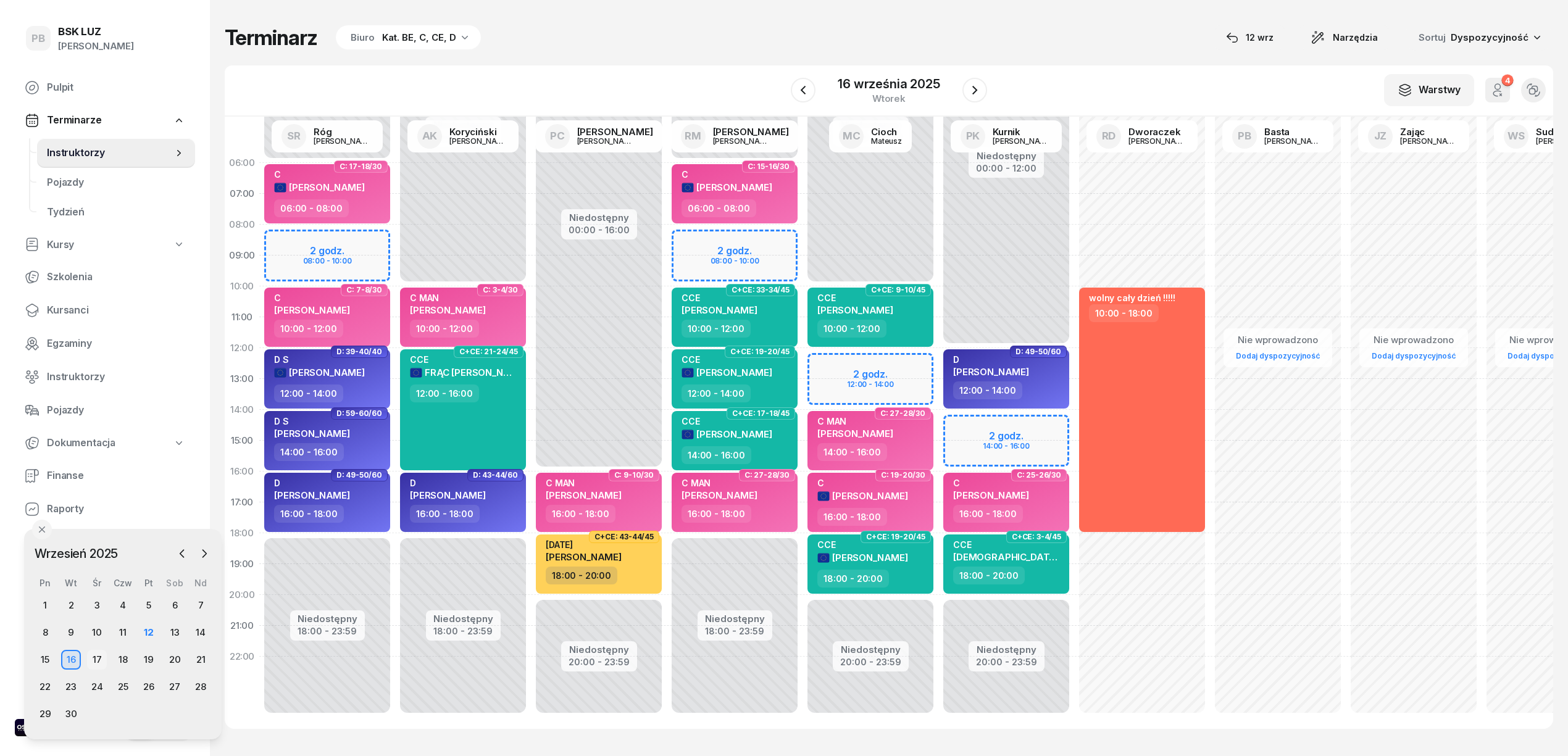
click at [105, 657] on div "17" at bounding box center [97, 660] width 20 height 20
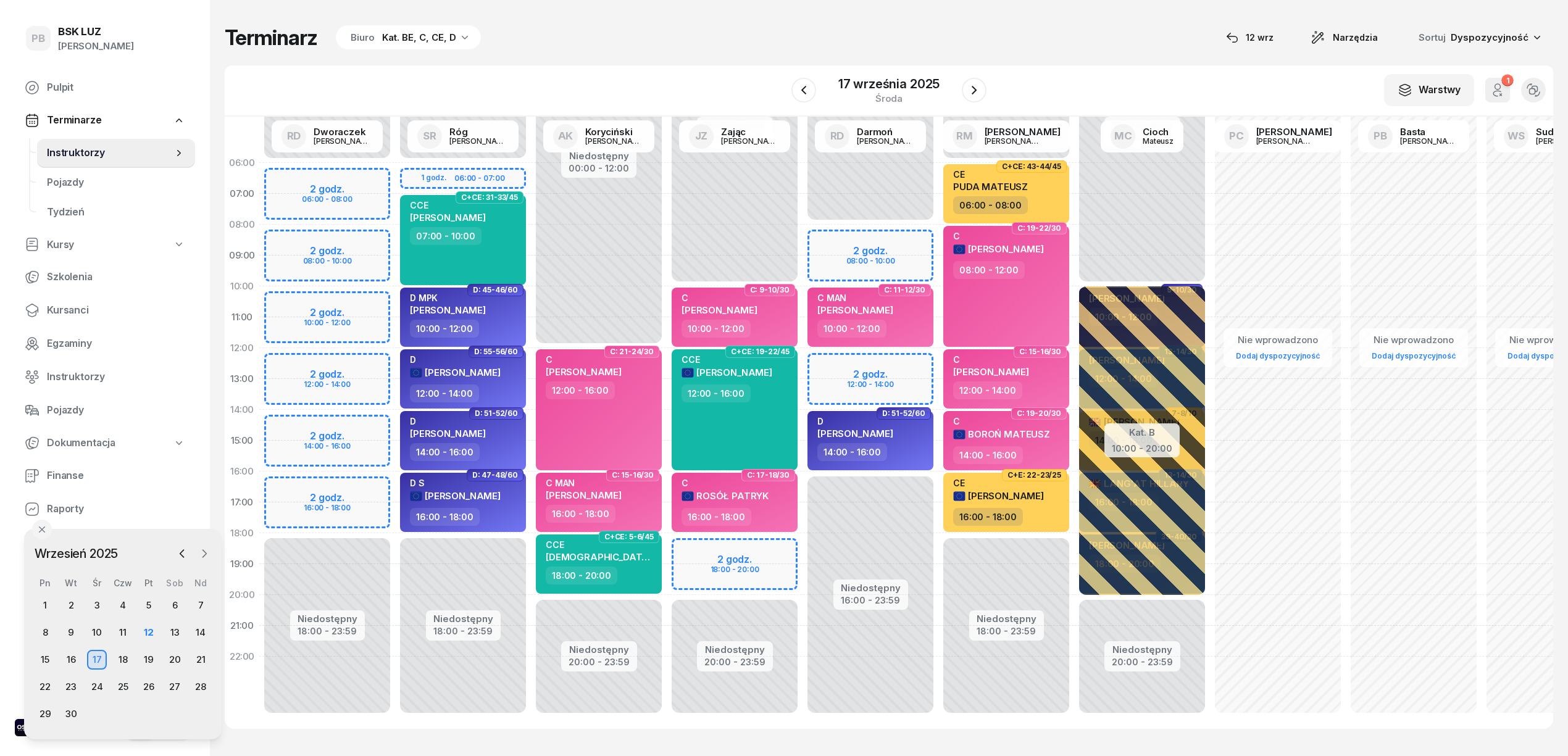
click at [200, 554] on icon "button" at bounding box center [204, 553] width 12 height 12
click at [46, 632] on div "6" at bounding box center [45, 633] width 20 height 20
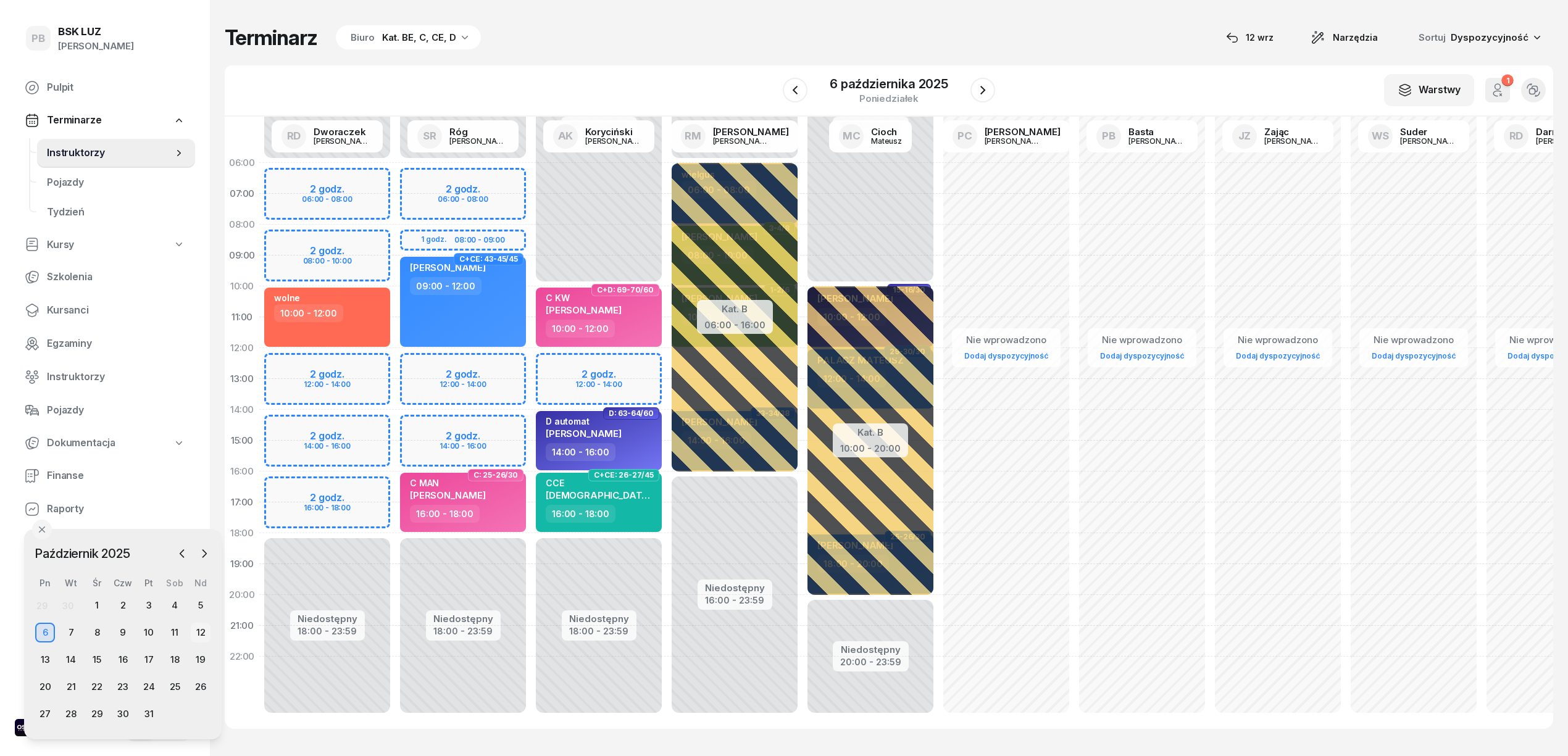
click at [199, 632] on div "12" at bounding box center [201, 633] width 20 height 20
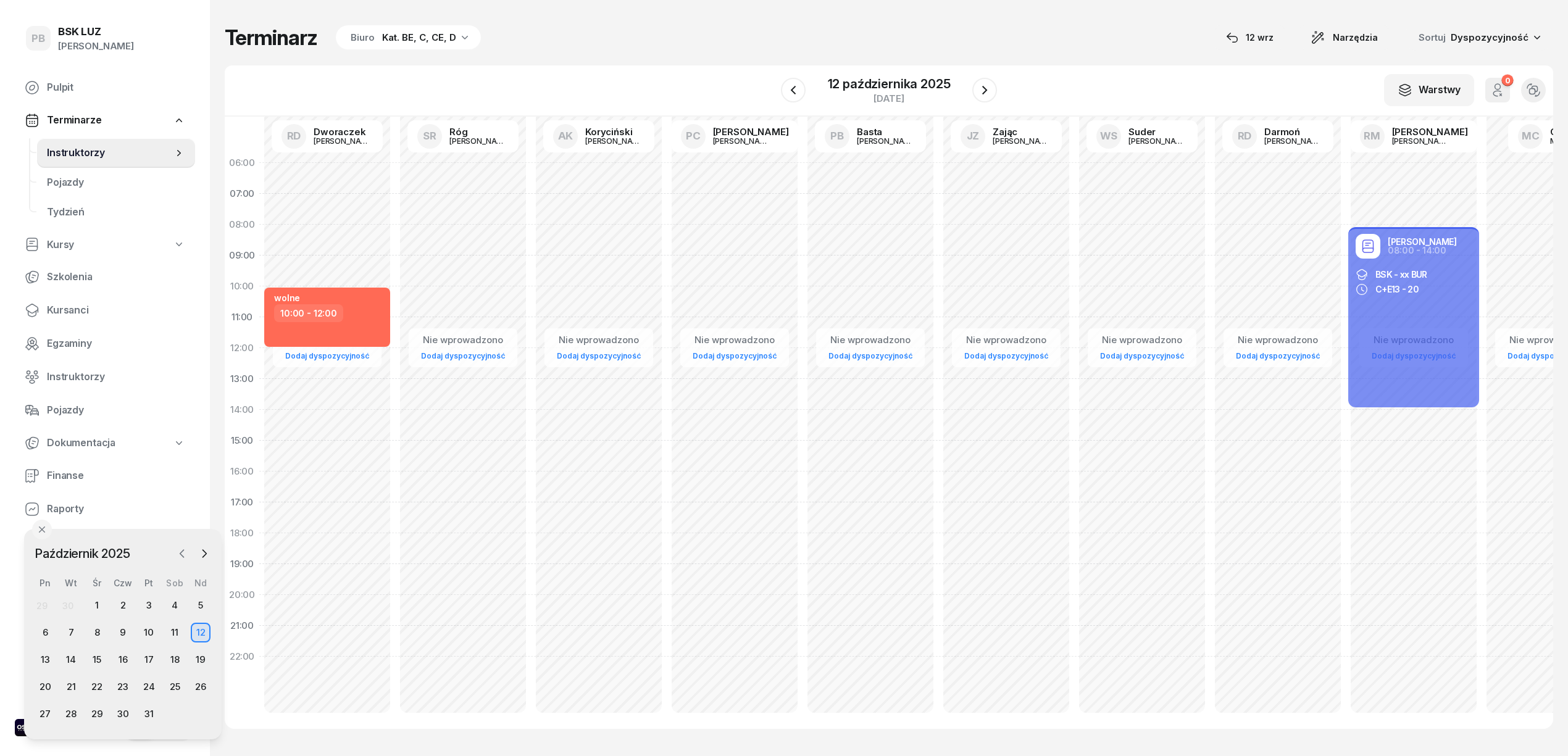
click at [187, 551] on icon "button" at bounding box center [182, 553] width 12 height 12
click at [173, 630] on div "13" at bounding box center [175, 633] width 20 height 20
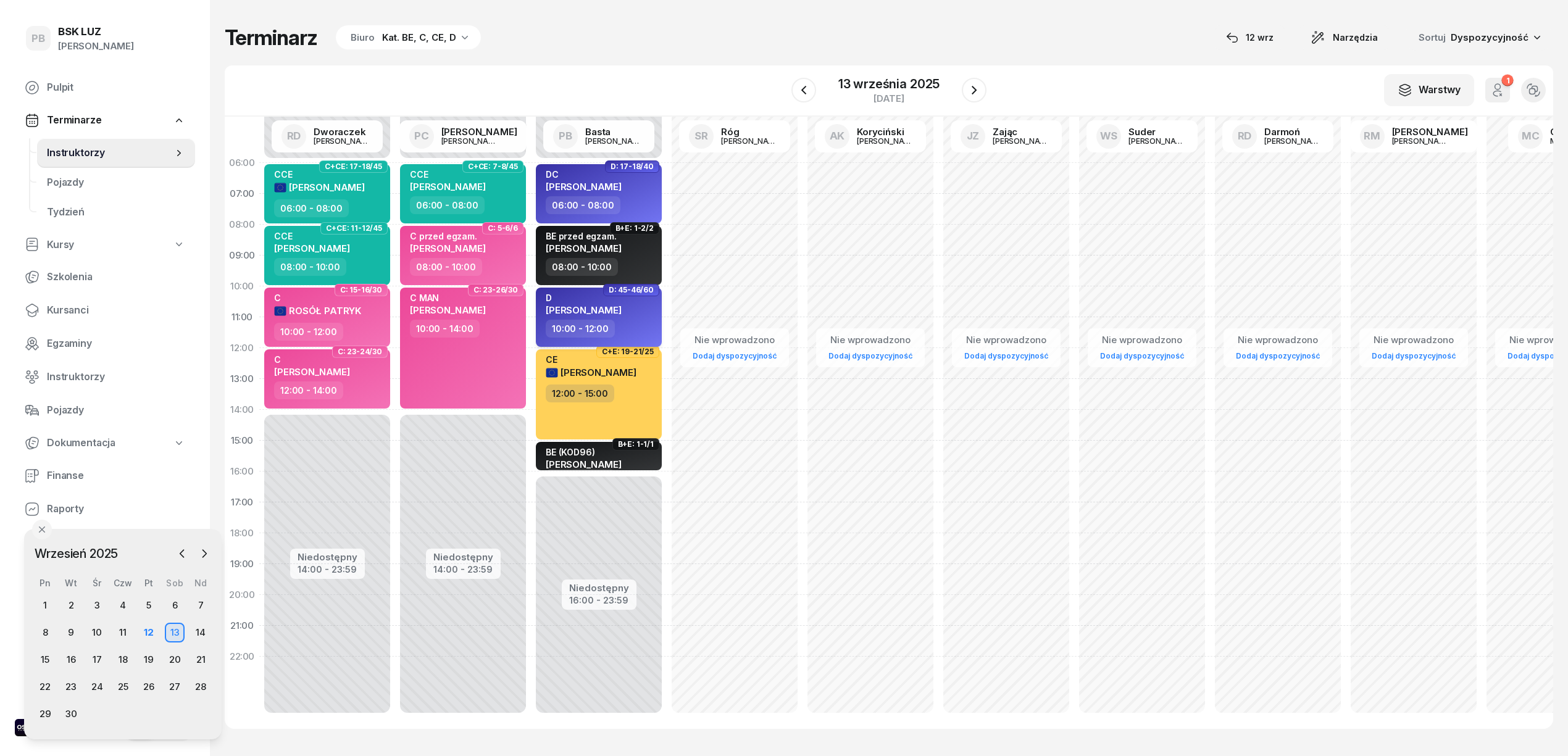
click at [641, 327] on div "10:00 - 12:00" at bounding box center [600, 328] width 108 height 18
select select "10"
select select "12"
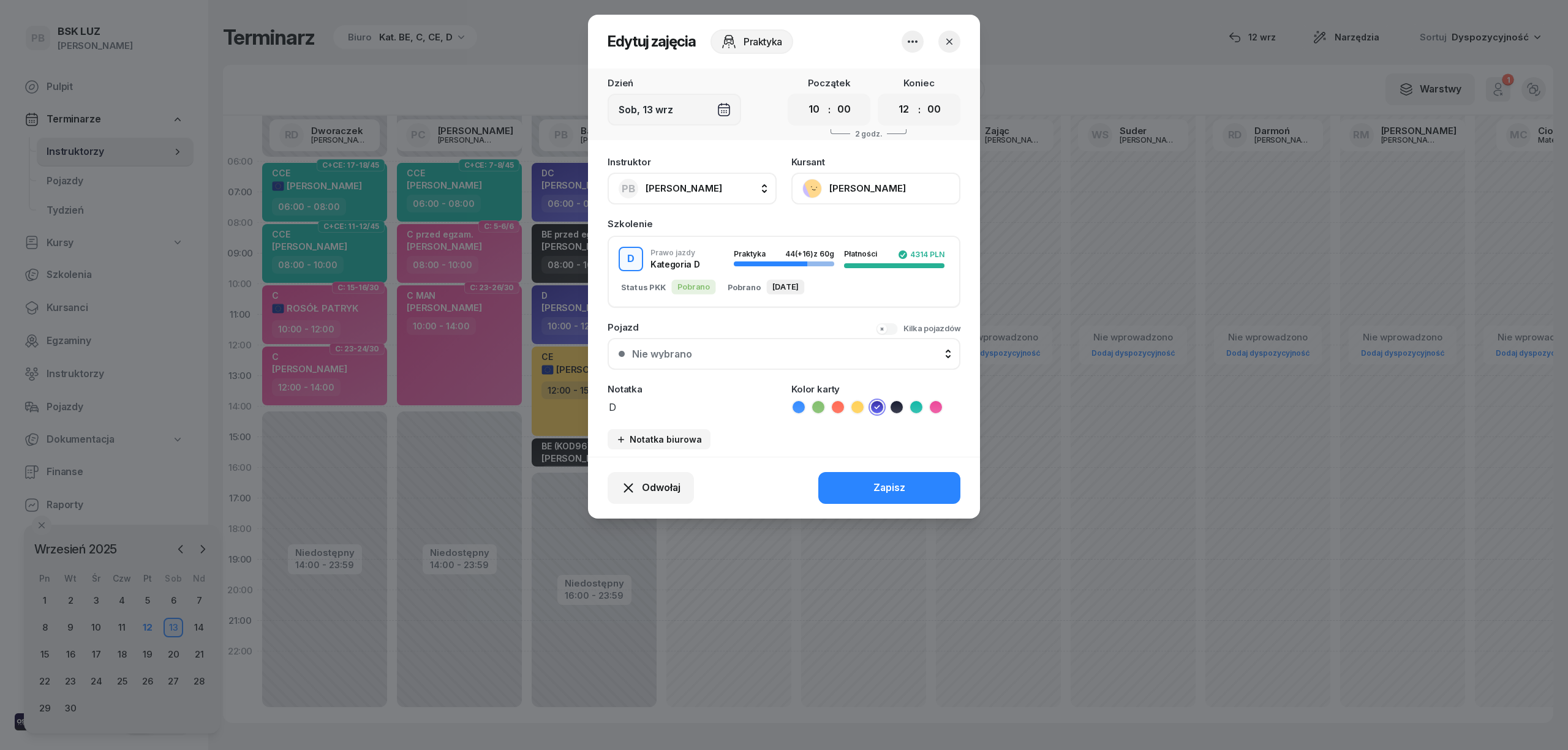
click at [657, 407] on textarea "D" at bounding box center [692, 406] width 169 height 15
type textarea "D NN"
click at [937, 472] on button "Zapisz" at bounding box center [889, 488] width 142 height 32
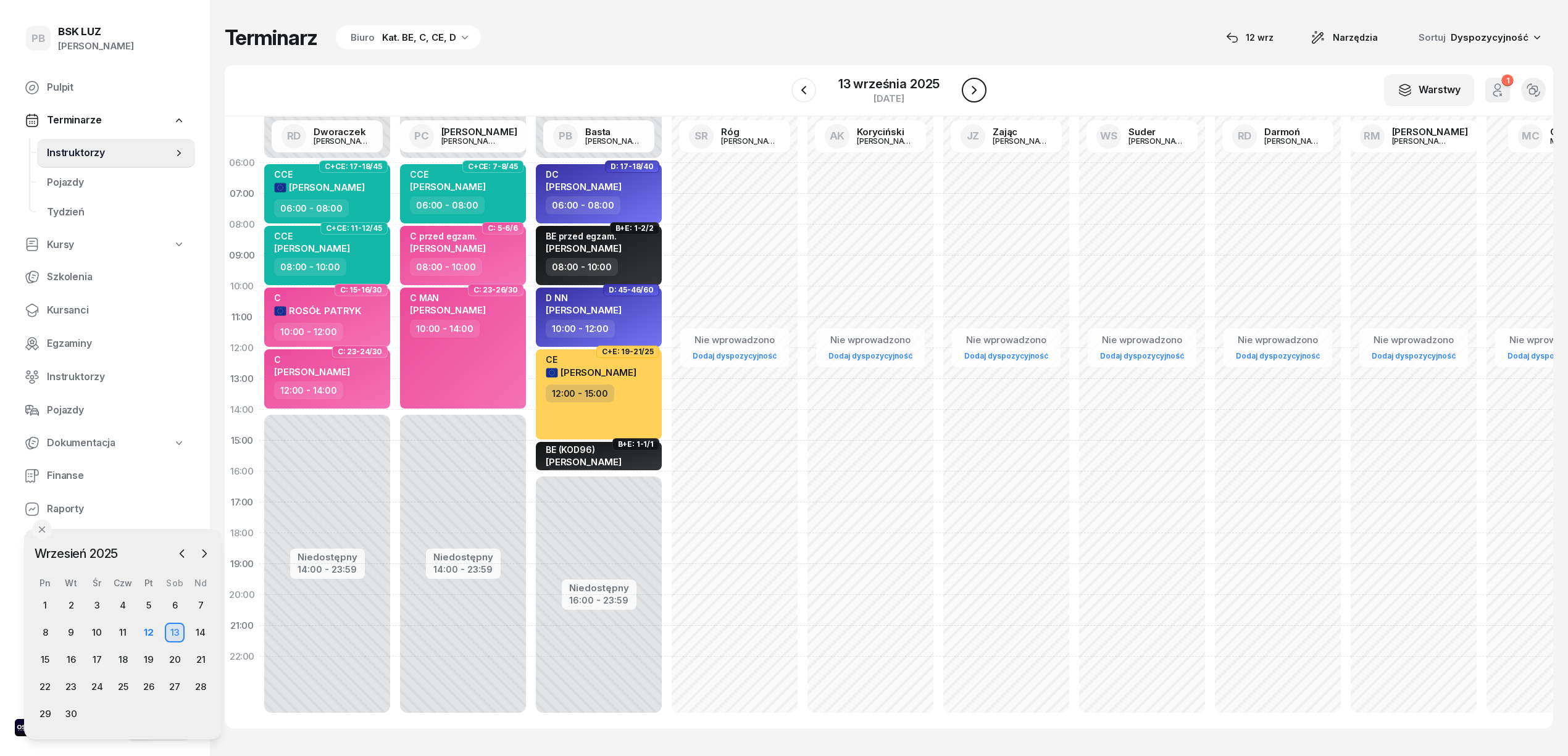
click at [969, 100] on button "button" at bounding box center [974, 90] width 25 height 25
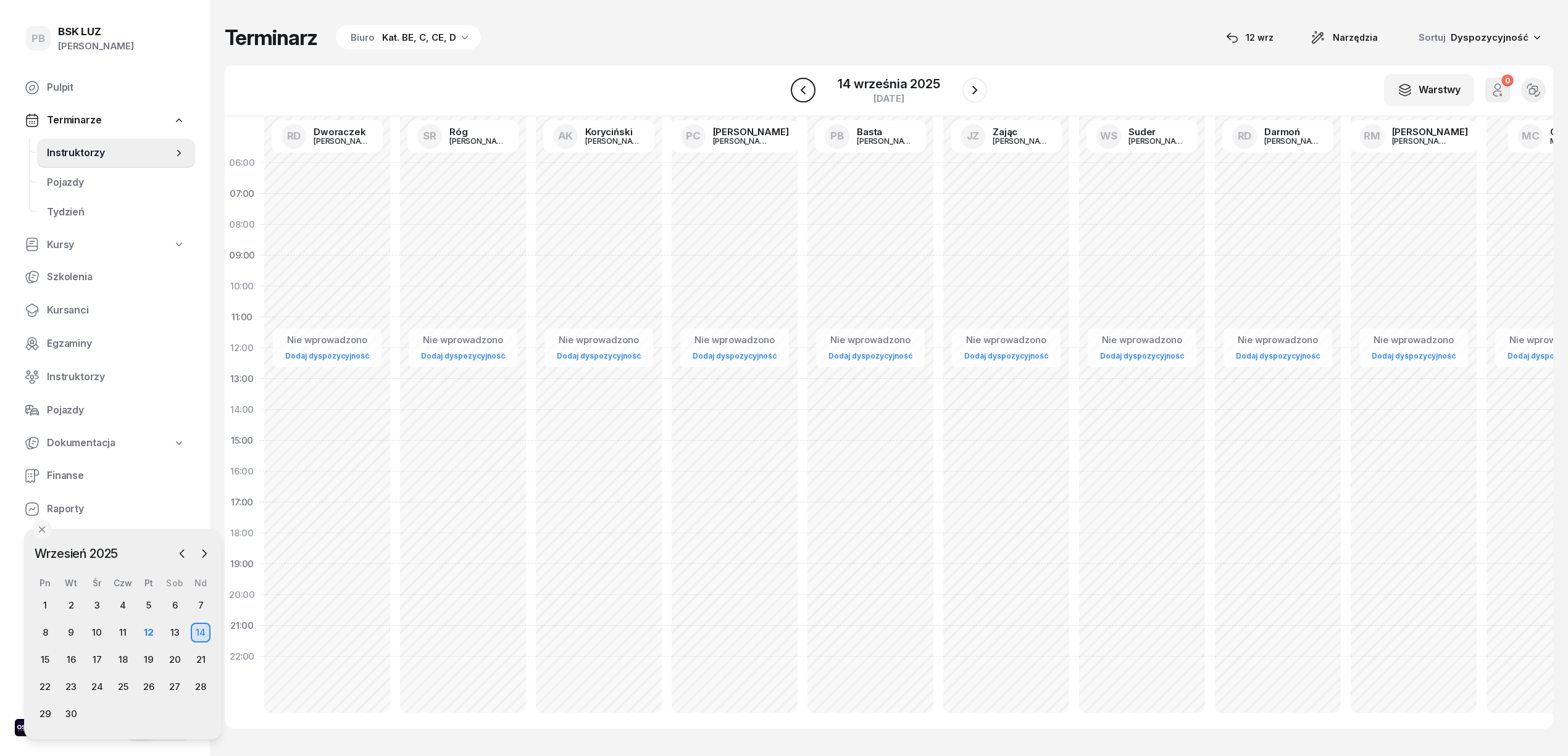
click at [803, 90] on icon "button" at bounding box center [802, 89] width 5 height 8
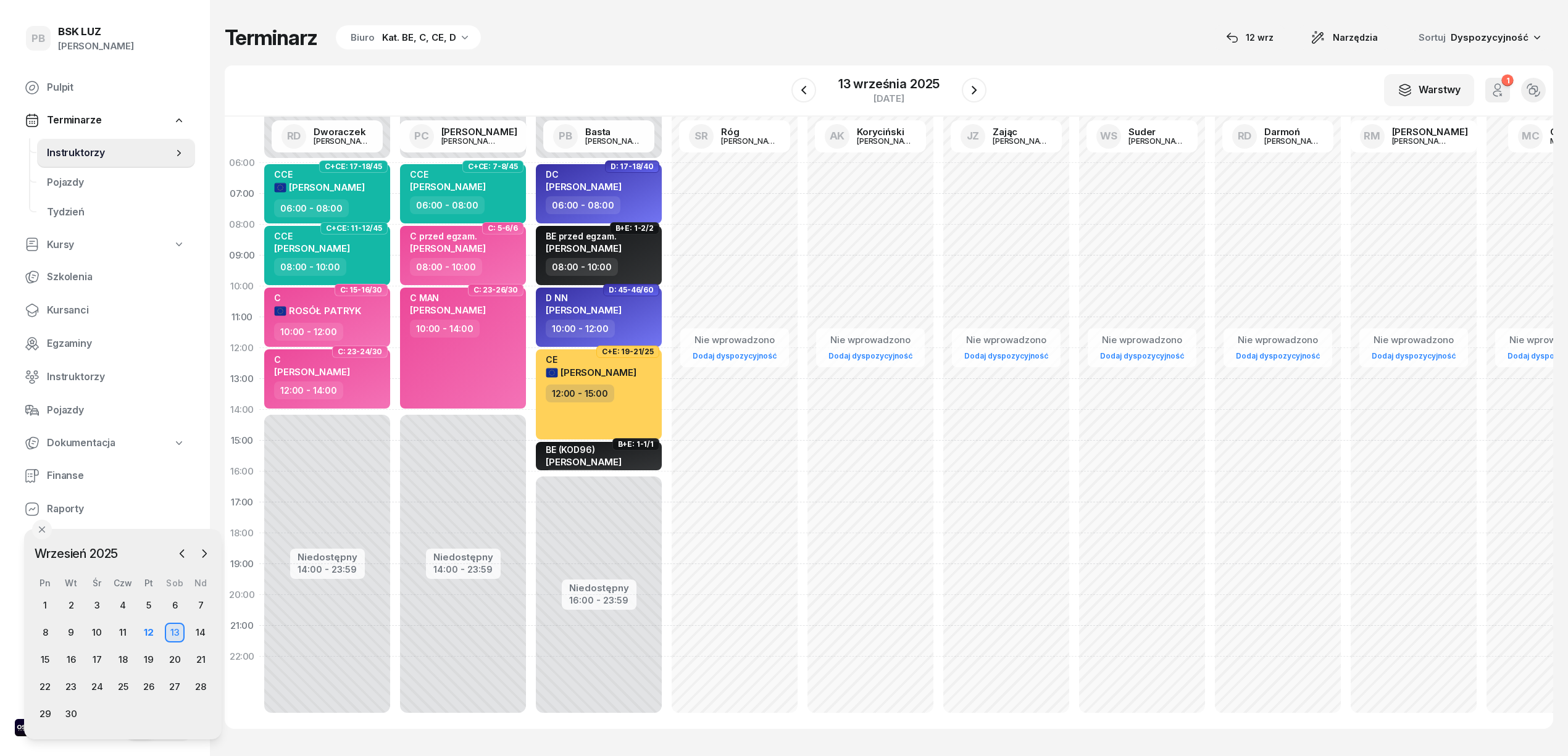
click at [1080, 63] on div "Terminarz Biuro Kat. BE, C, CE, D 12 wrz Narzędzia Sortuj Dyspozycyjność W Wybi…" at bounding box center [889, 376] width 1328 height 753
click at [734, 38] on div "Terminarz Biuro Kat. BE, C, CE, D [DATE] Narzędzia Sortuj Dyspozycyjność" at bounding box center [889, 38] width 1328 height 26
click at [818, 94] on div "13 września 2025 sobota" at bounding box center [889, 90] width 196 height 35
click at [806, 93] on icon "button" at bounding box center [804, 90] width 15 height 15
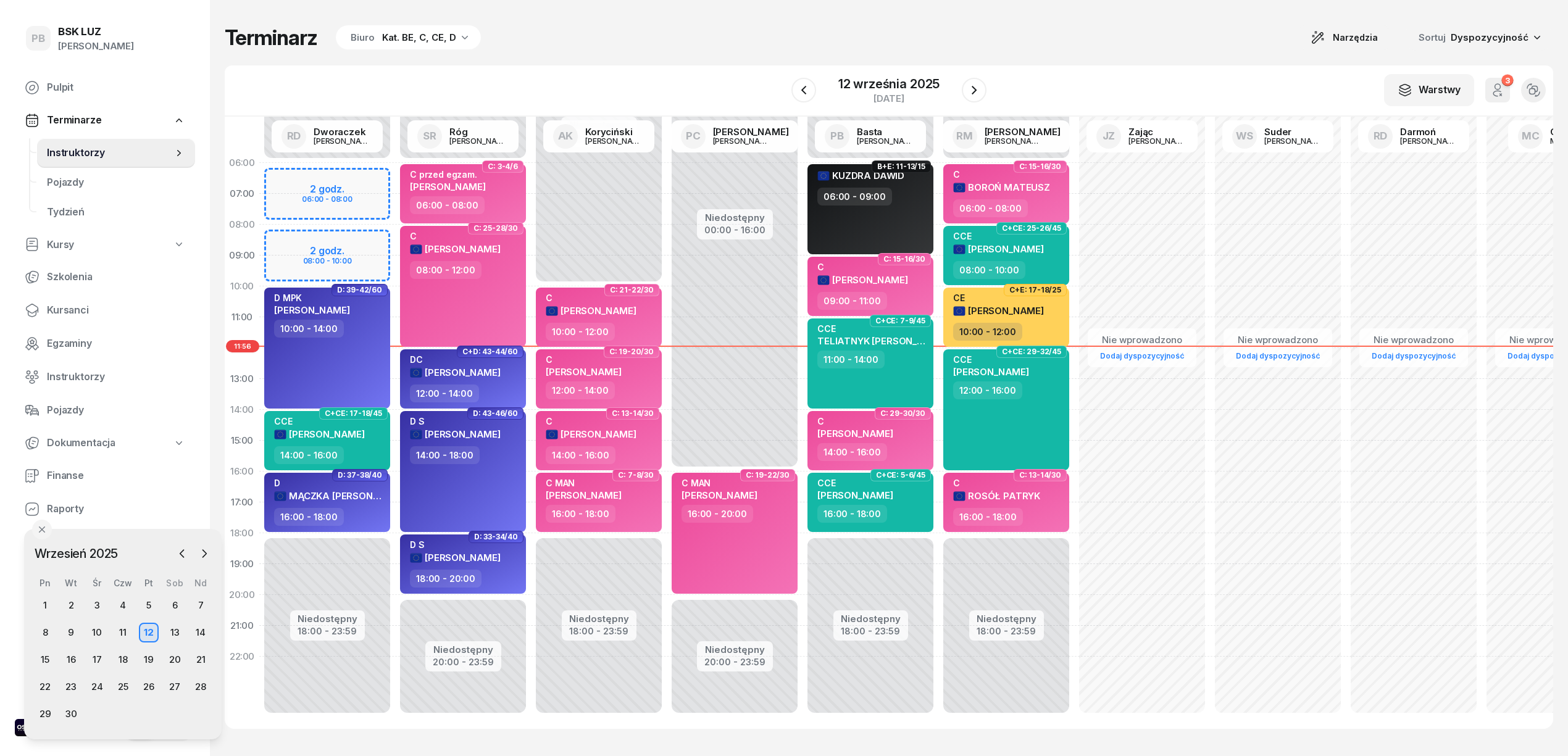
click at [768, 50] on div "Terminarz Biuro Kat. BE, C, CE, D Narzędzia Sortuj Dyspozycyjność W Wybierz AK …" at bounding box center [889, 376] width 1328 height 753
click at [981, 57] on div "Terminarz Biuro Kat. BE, C, CE, D Narzędzia Sortuj Dyspozycyjność W Wybierz AK …" at bounding box center [889, 376] width 1328 height 753
click at [974, 92] on icon "button" at bounding box center [974, 89] width 5 height 8
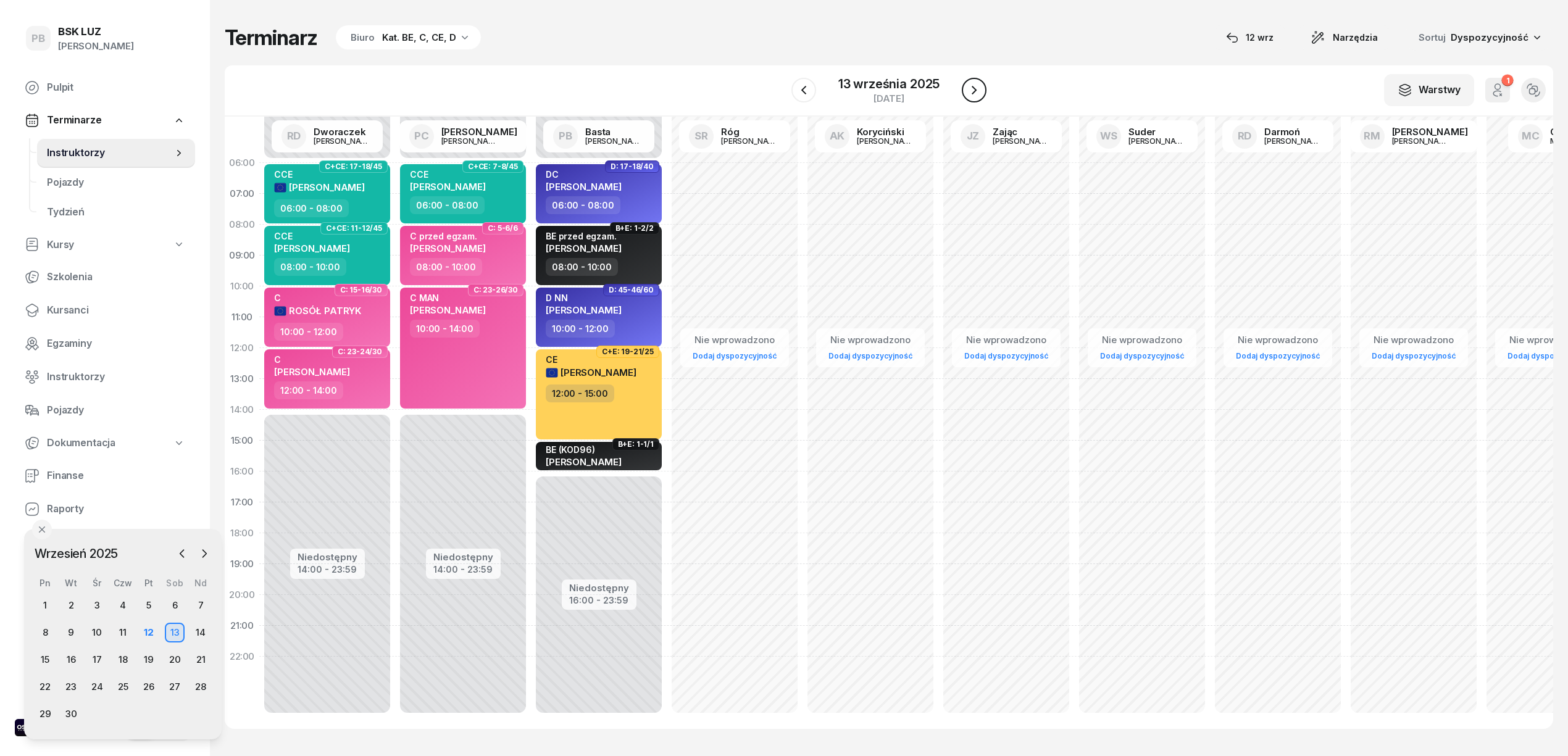
click at [974, 92] on icon "button" at bounding box center [974, 89] width 5 height 8
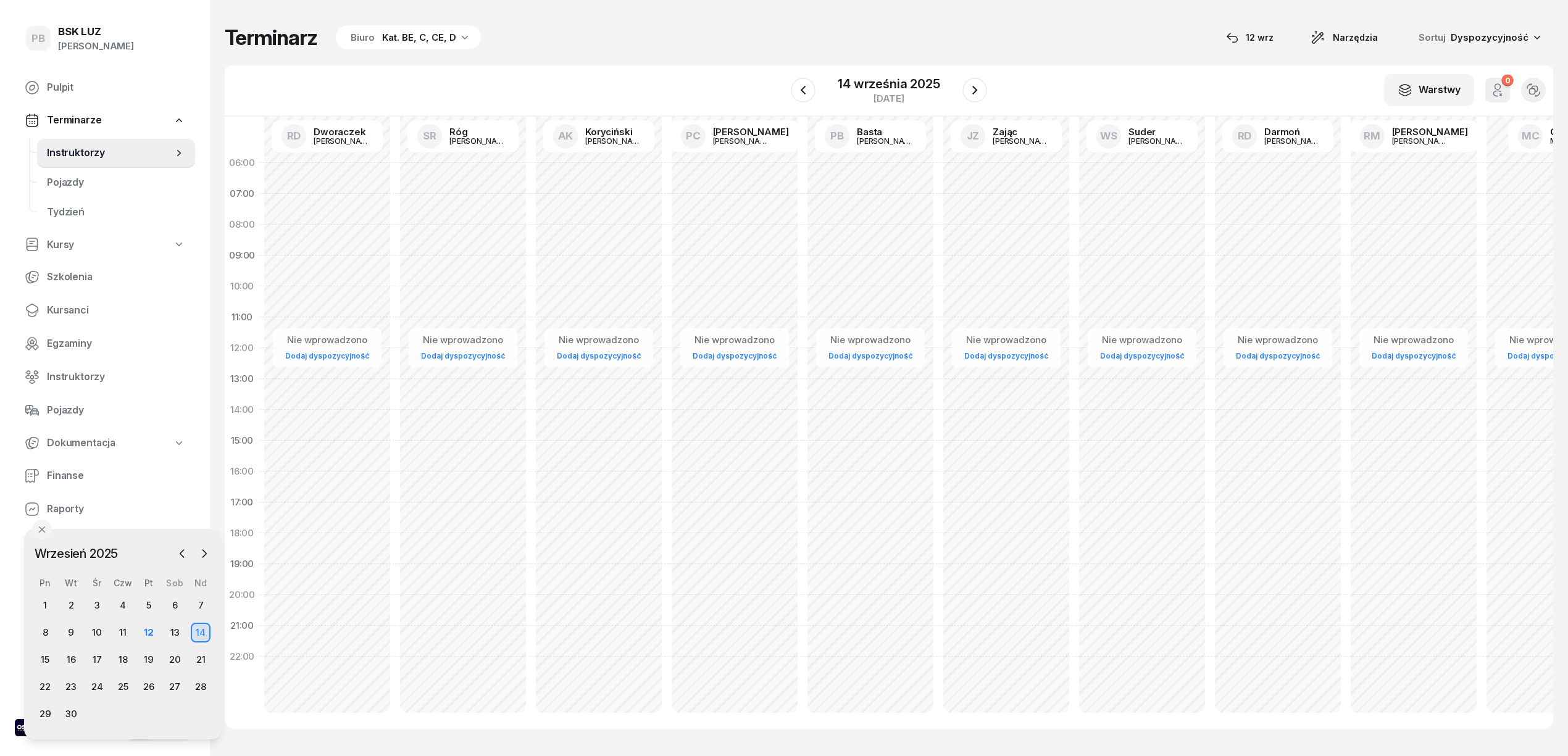
click at [1014, 50] on div "Terminarz Biuro Kat. BE, C, CE, D [DATE] Narzędzia Sortuj Dyspozycyjność" at bounding box center [889, 38] width 1328 height 26
click at [976, 89] on icon "button" at bounding box center [975, 90] width 15 height 15
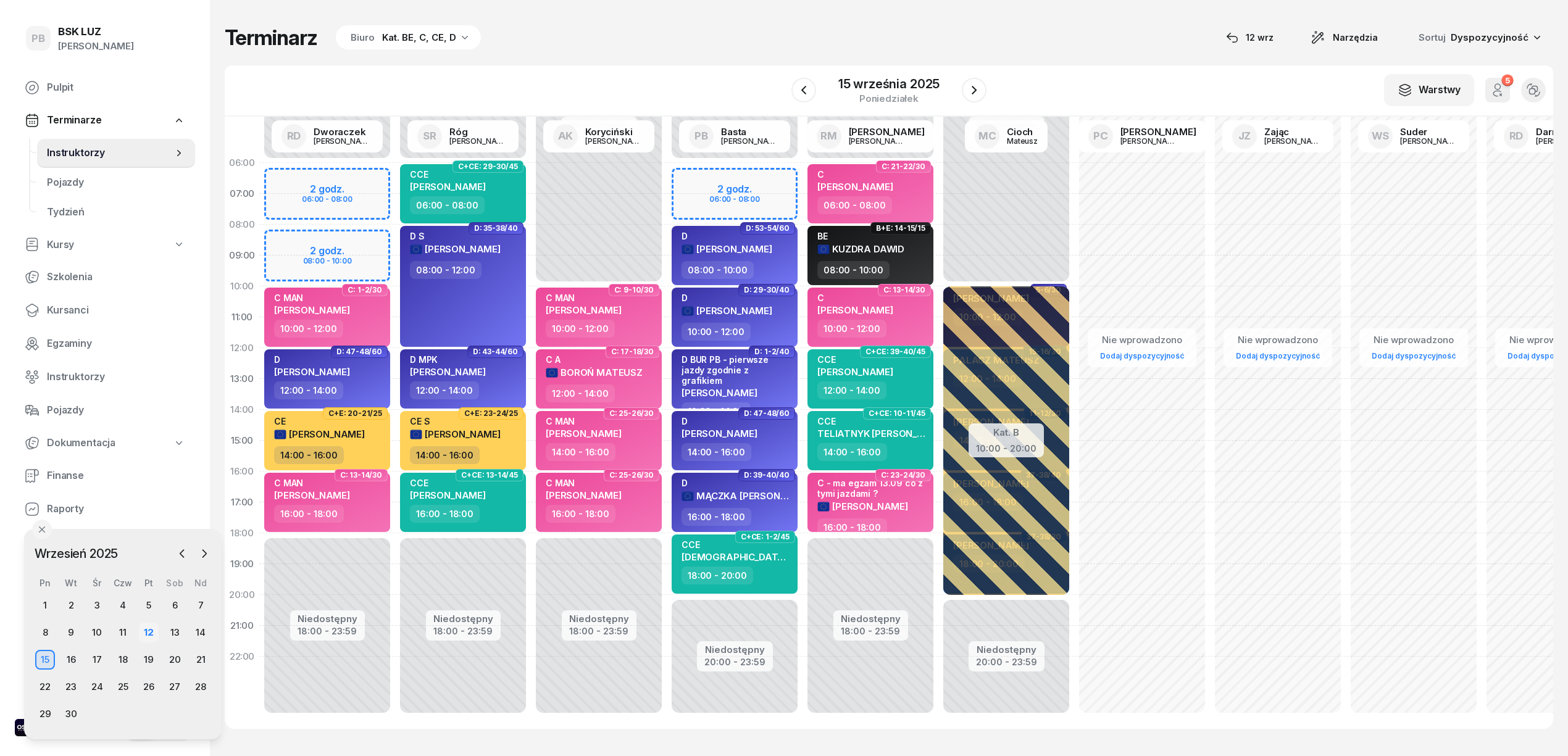
click at [151, 629] on div "12" at bounding box center [149, 633] width 20 height 20
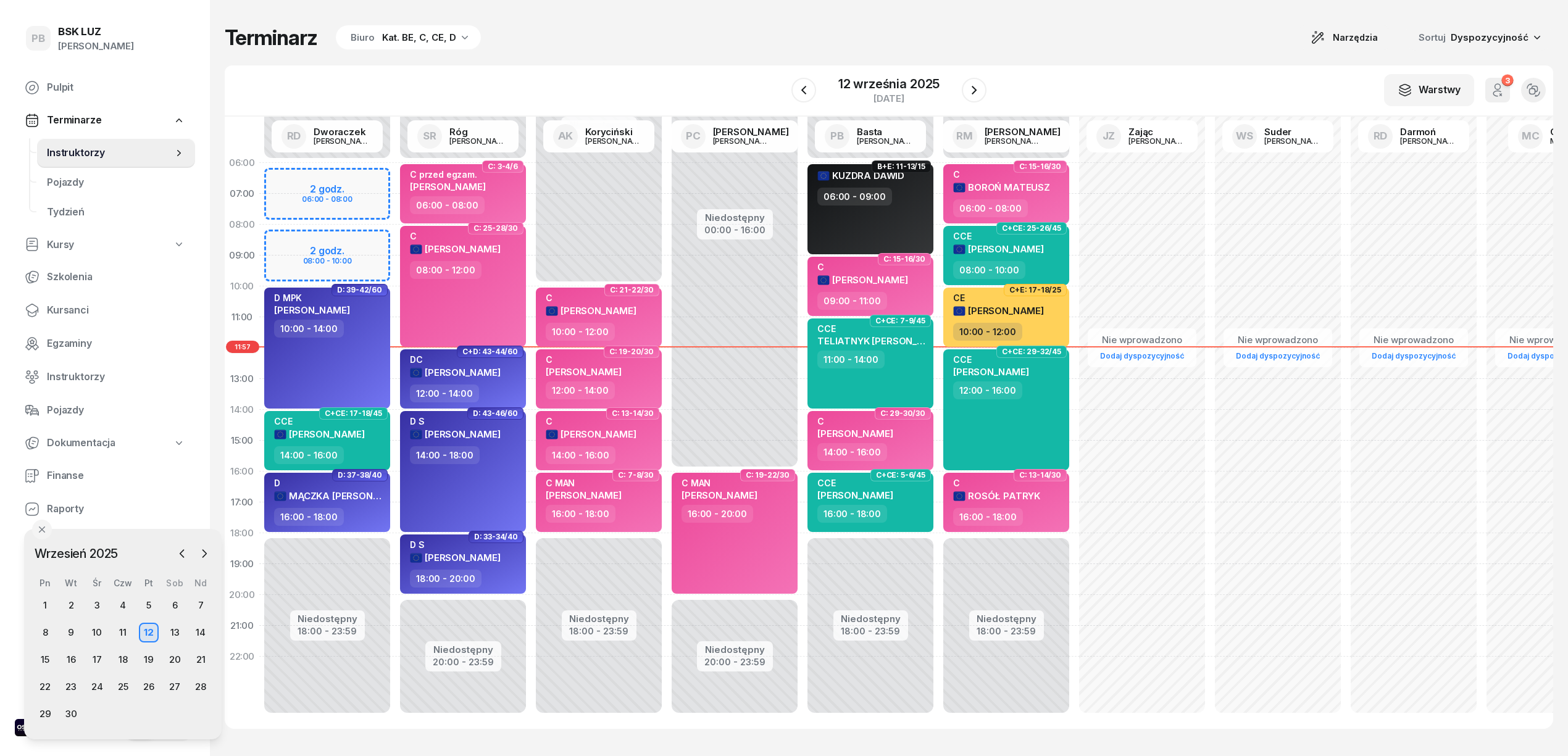
click at [474, 33] on div "Biuro Kat. BE, C, CE, D" at bounding box center [409, 38] width 145 height 25
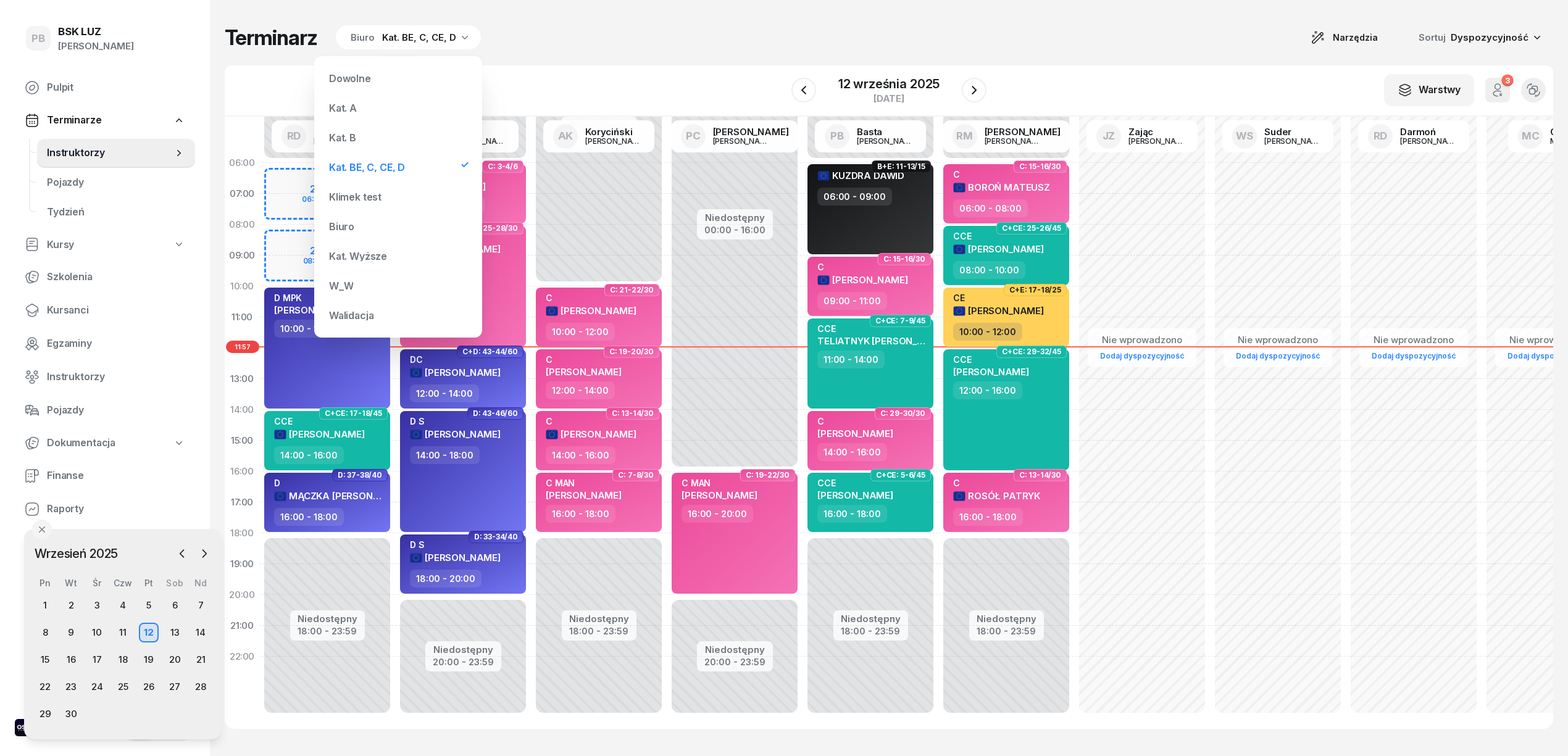
click at [627, 58] on div "Terminarz Biuro Kat. BE, C, CE, D Narzędzia Sortuj Dyspozycyjność W Wybierz AK …" at bounding box center [889, 376] width 1328 height 753
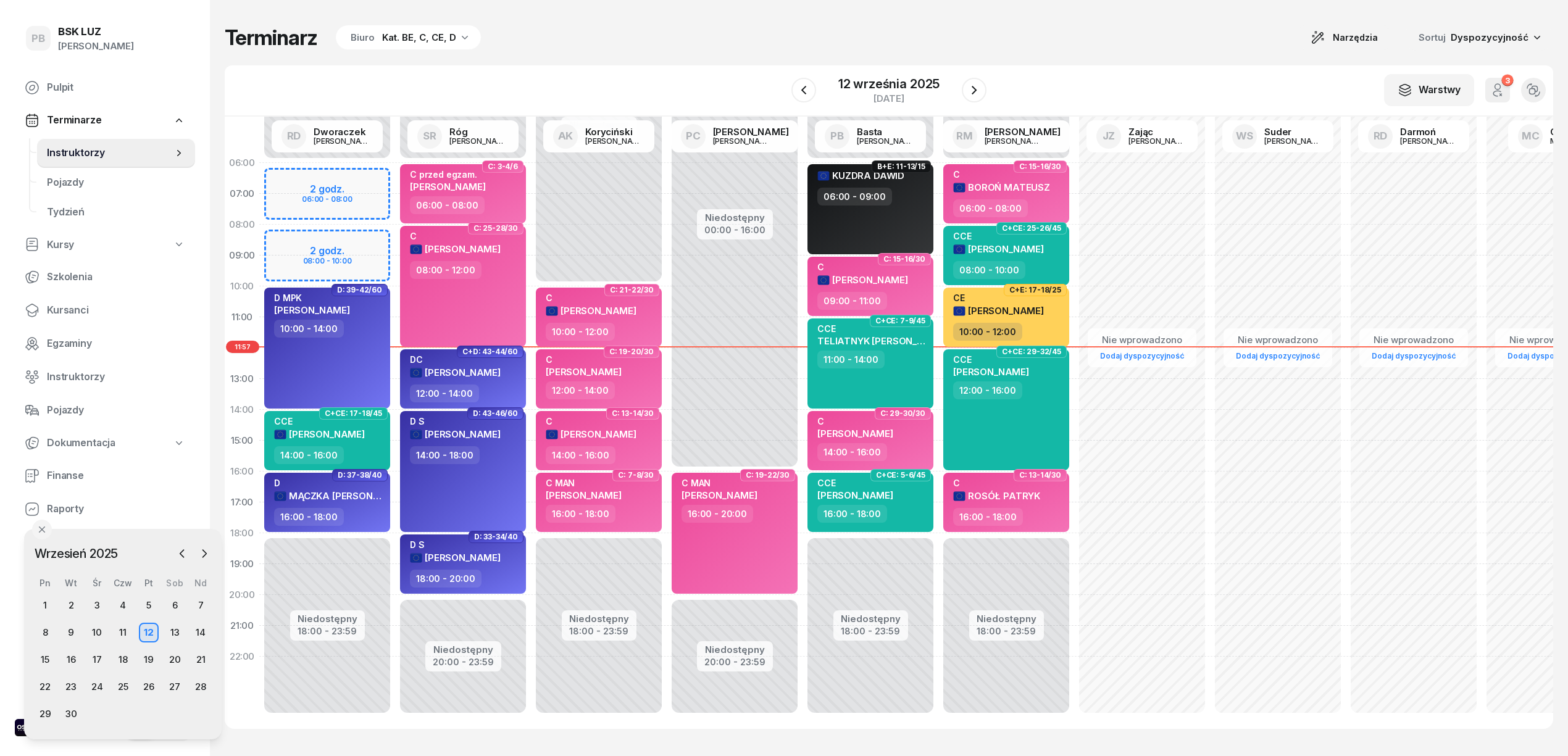
click at [725, 71] on div "W Wybierz AK [PERSON_NAME] BP [PERSON_NAME] DP [PERSON_NAME] GS [PERSON_NAME] I…" at bounding box center [889, 91] width 1328 height 51
click at [79, 305] on span "Kursanci" at bounding box center [116, 310] width 139 height 16
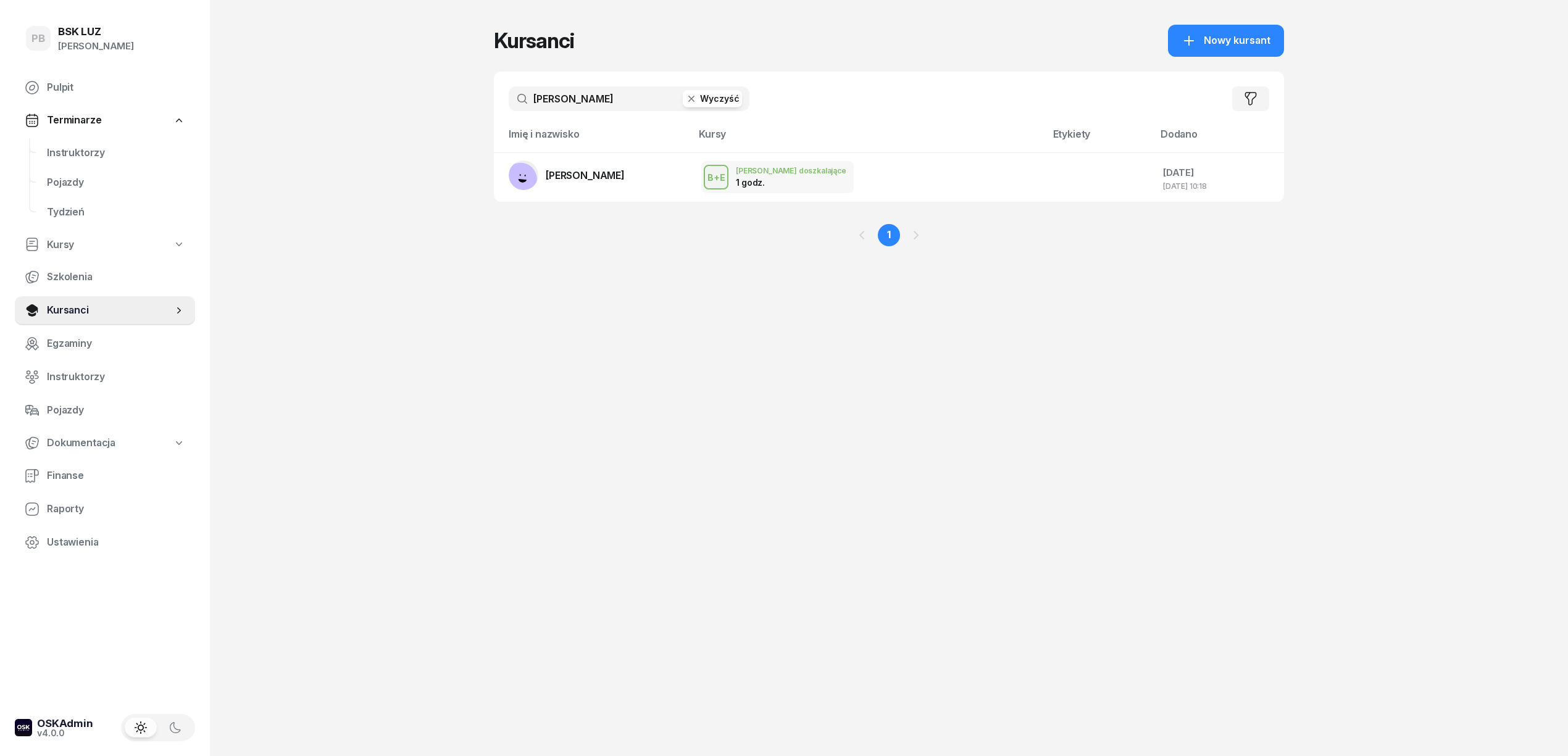
click at [586, 94] on input "hadrian" at bounding box center [629, 98] width 241 height 25
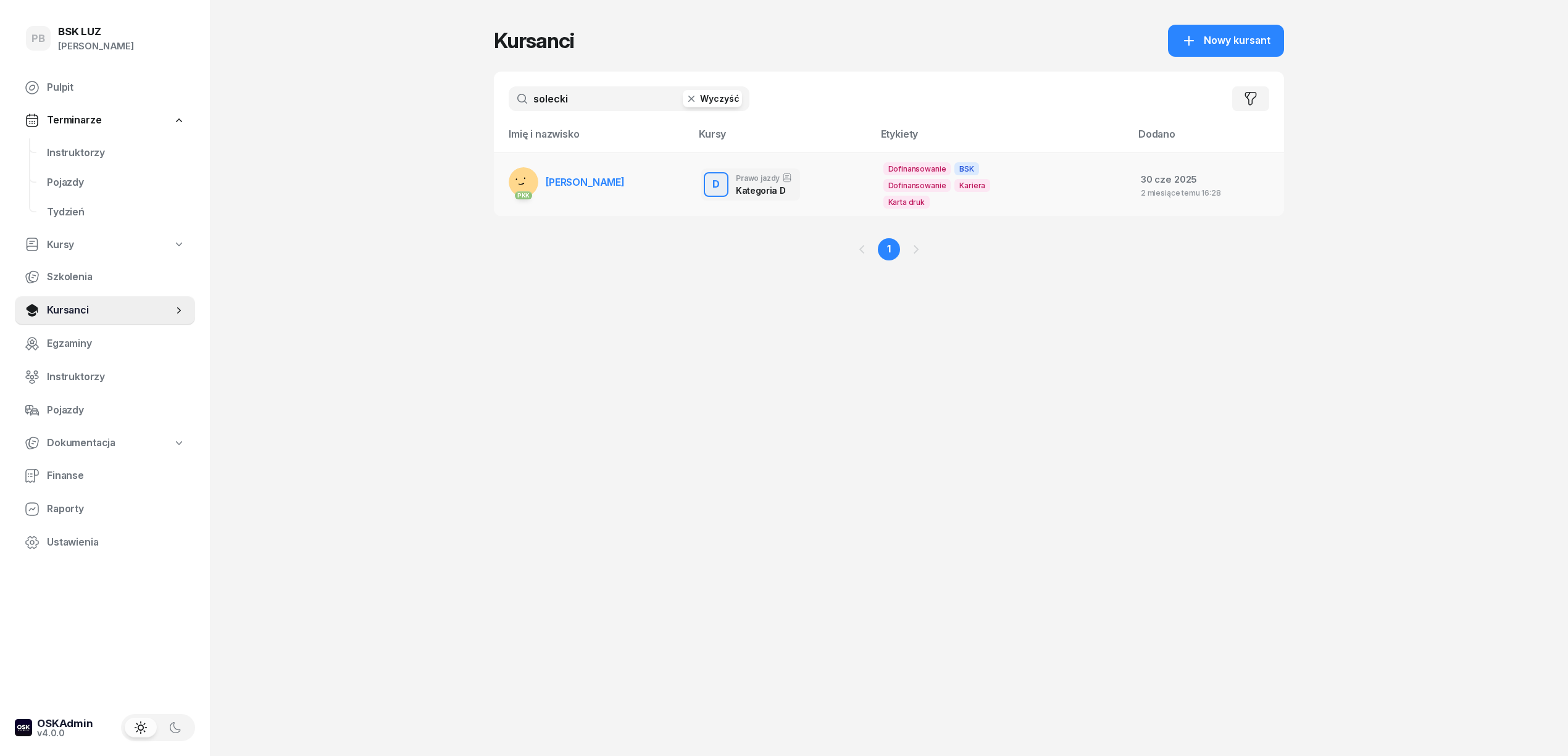
type input "solecki"
click at [599, 179] on span "[PERSON_NAME]" at bounding box center [586, 182] width 79 height 12
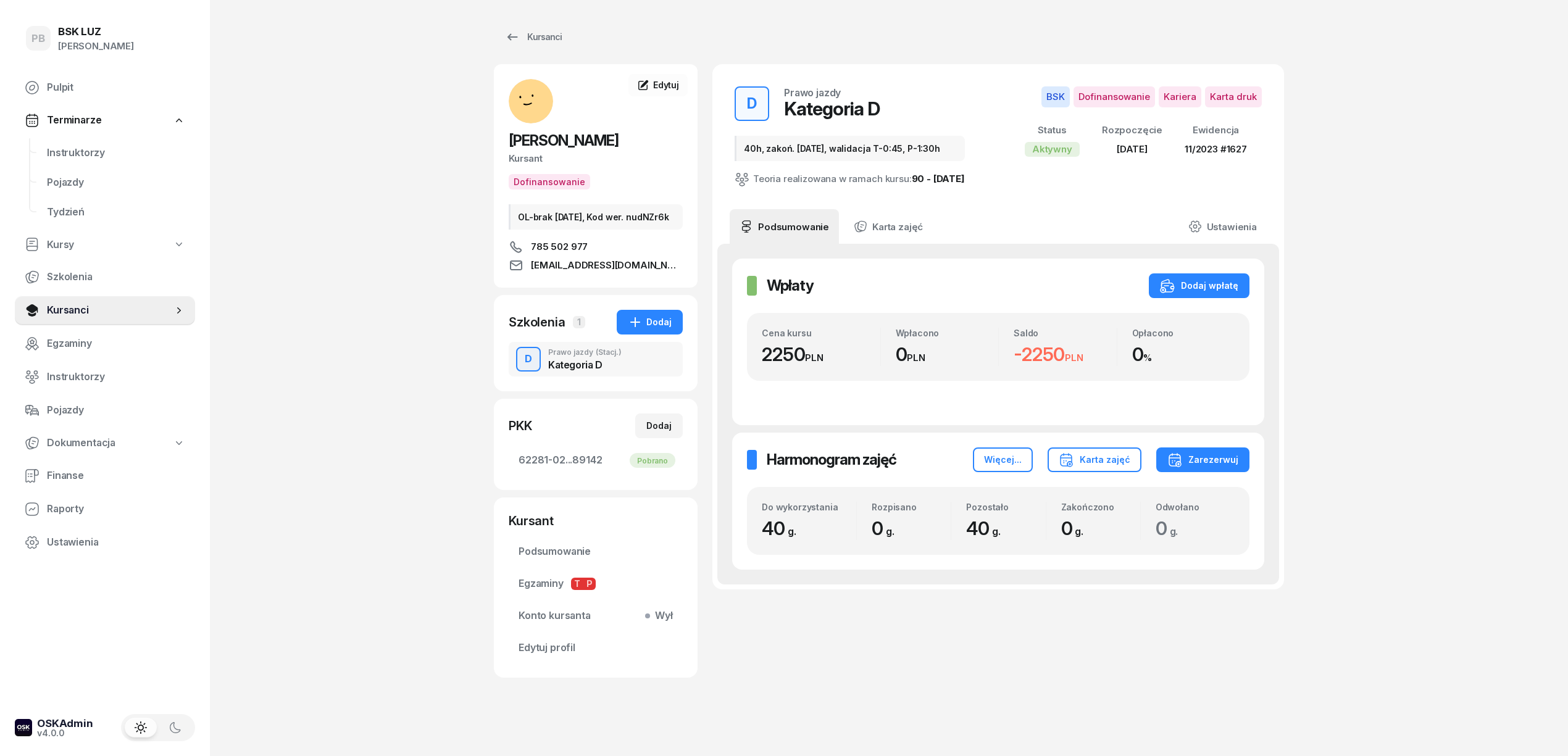
click at [1359, 504] on div "PB BSK LUZ Patrycja Bogdanowicz Pulpit Terminarze Instruktorzy Pojazdy Tydzień …" at bounding box center [784, 381] width 1568 height 762
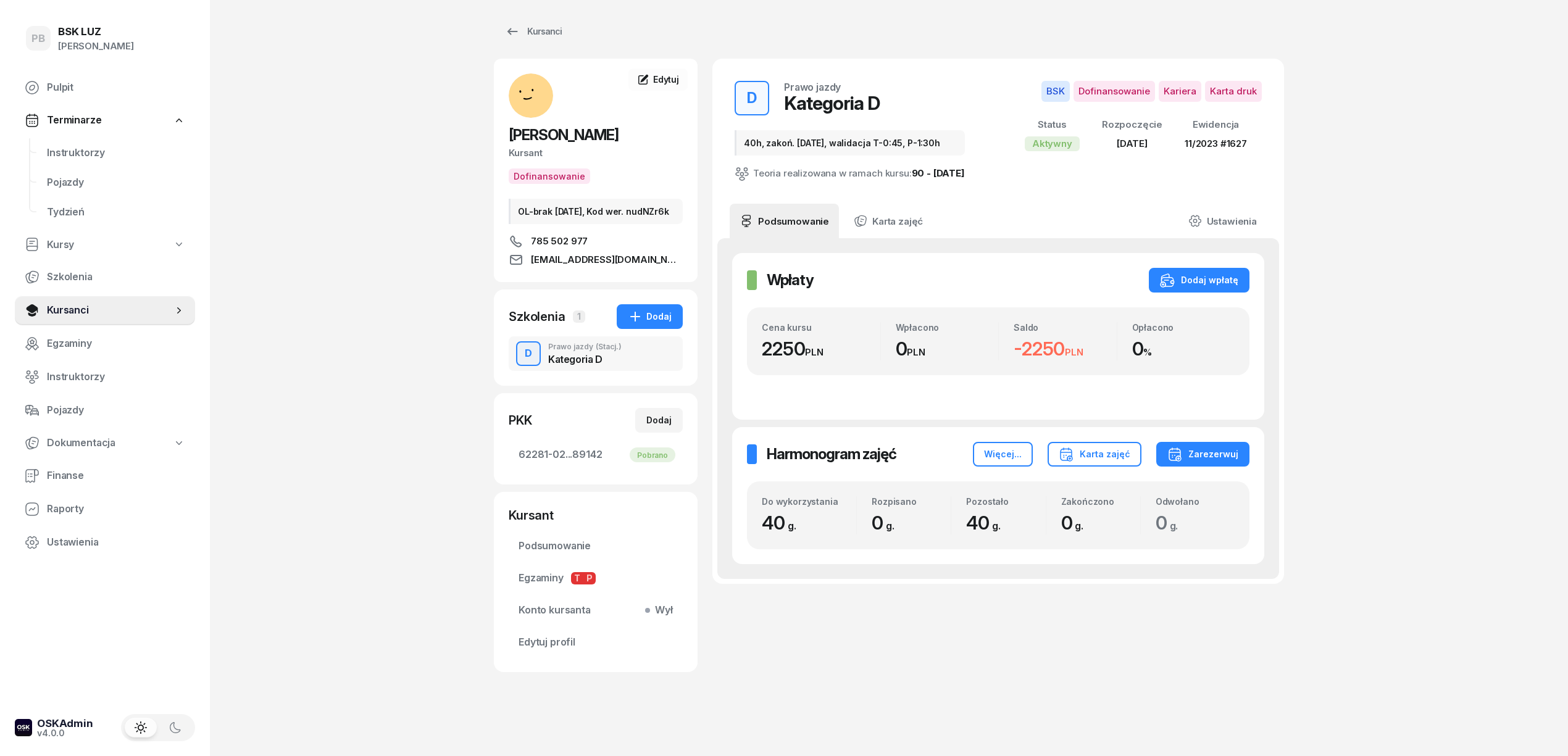
scroll to position [17, 0]
click at [346, 406] on div "PB BSK LUZ Patrycja Bogdanowicz Pulpit Terminarze Instruktorzy Pojazdy Tydzień …" at bounding box center [784, 375] width 1568 height 762
click at [286, 236] on div "PB BSK LUZ Patrycja Bogdanowicz Pulpit Terminarze Instruktorzy Pojazdy Tydzień …" at bounding box center [784, 375] width 1568 height 762
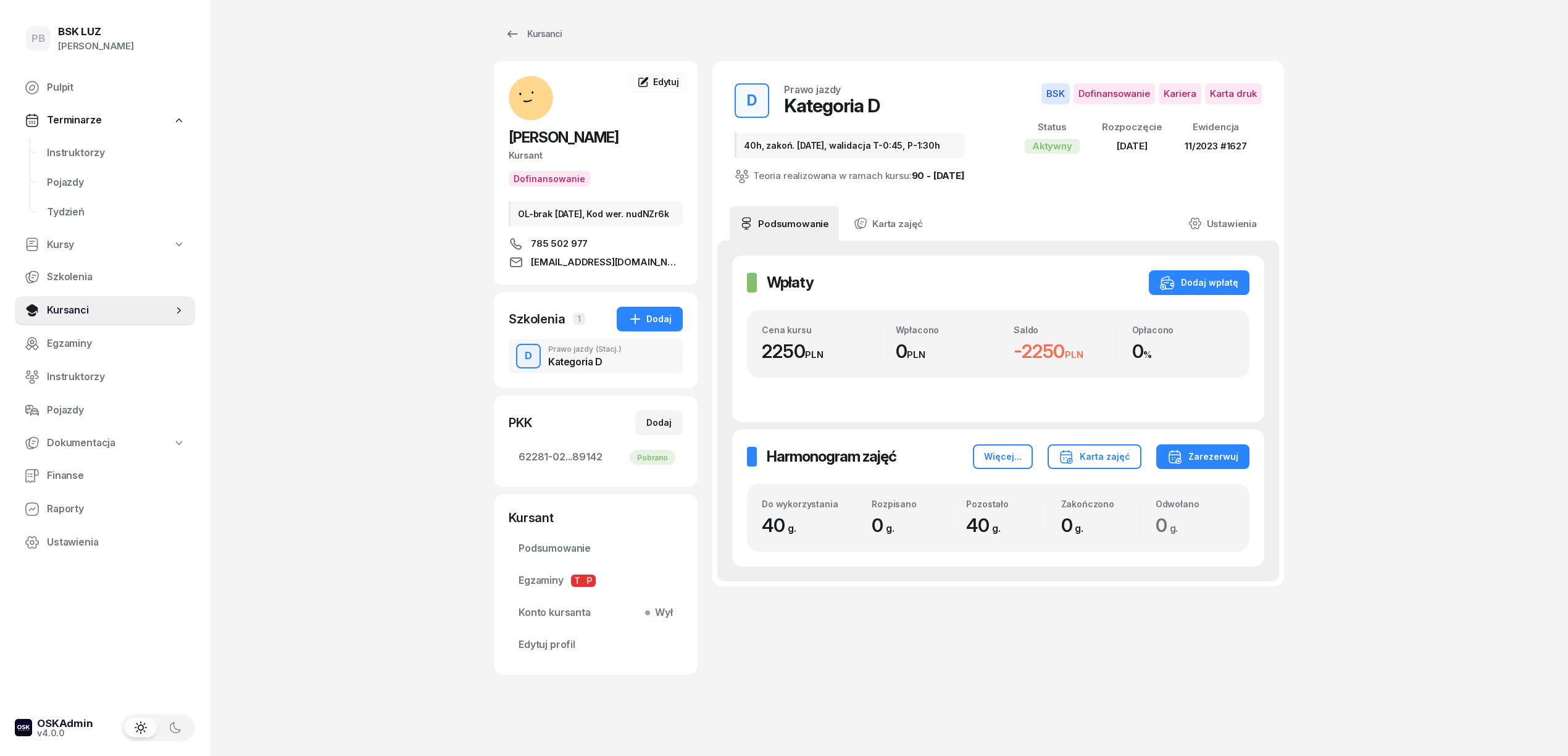
scroll to position [0, 0]
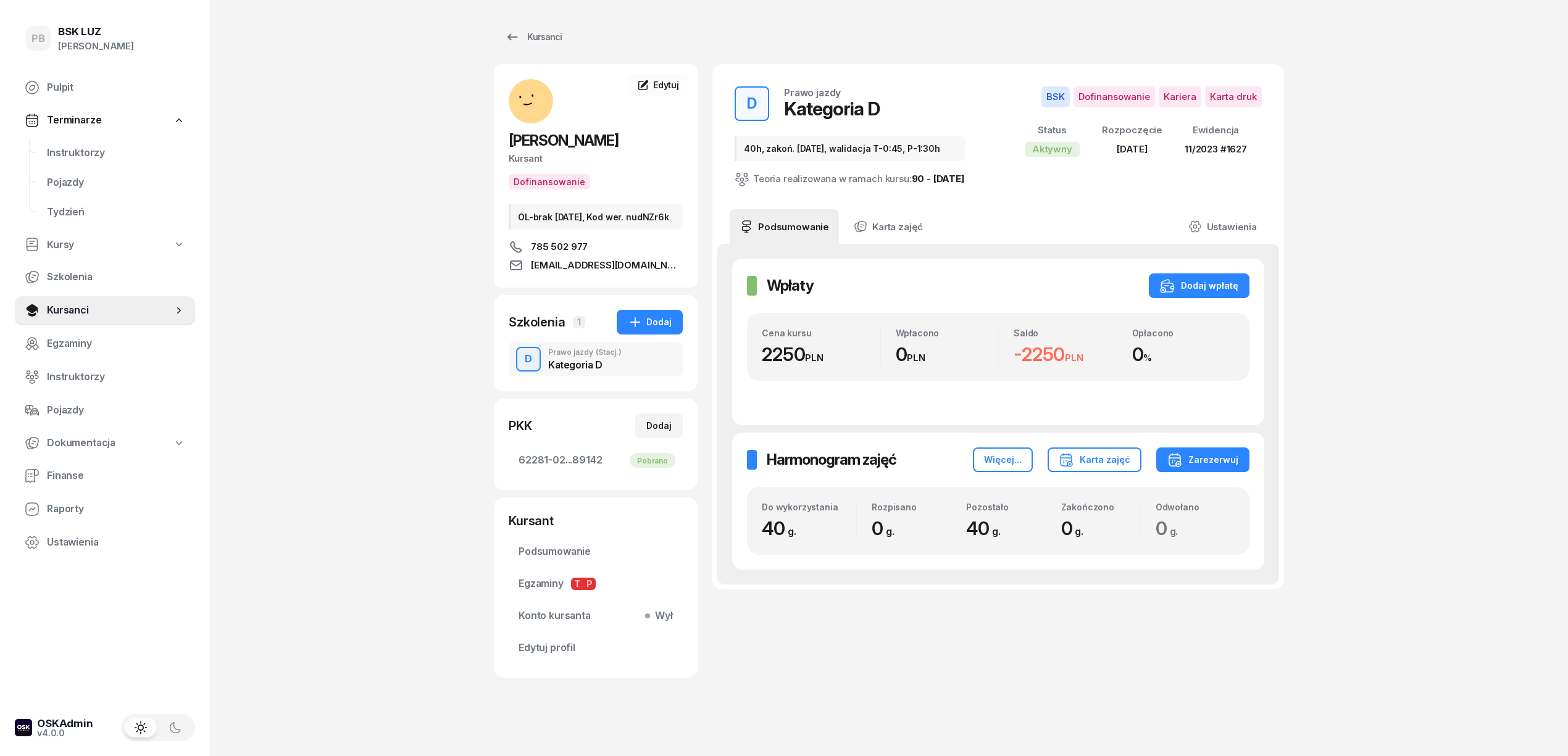
click at [356, 287] on div "PB BSK LUZ Patrycja Bogdanowicz Pulpit Terminarze Instruktorzy Pojazdy Tydzień …" at bounding box center [784, 381] width 1568 height 762
click at [85, 155] on span "Instruktorzy" at bounding box center [116, 152] width 139 height 16
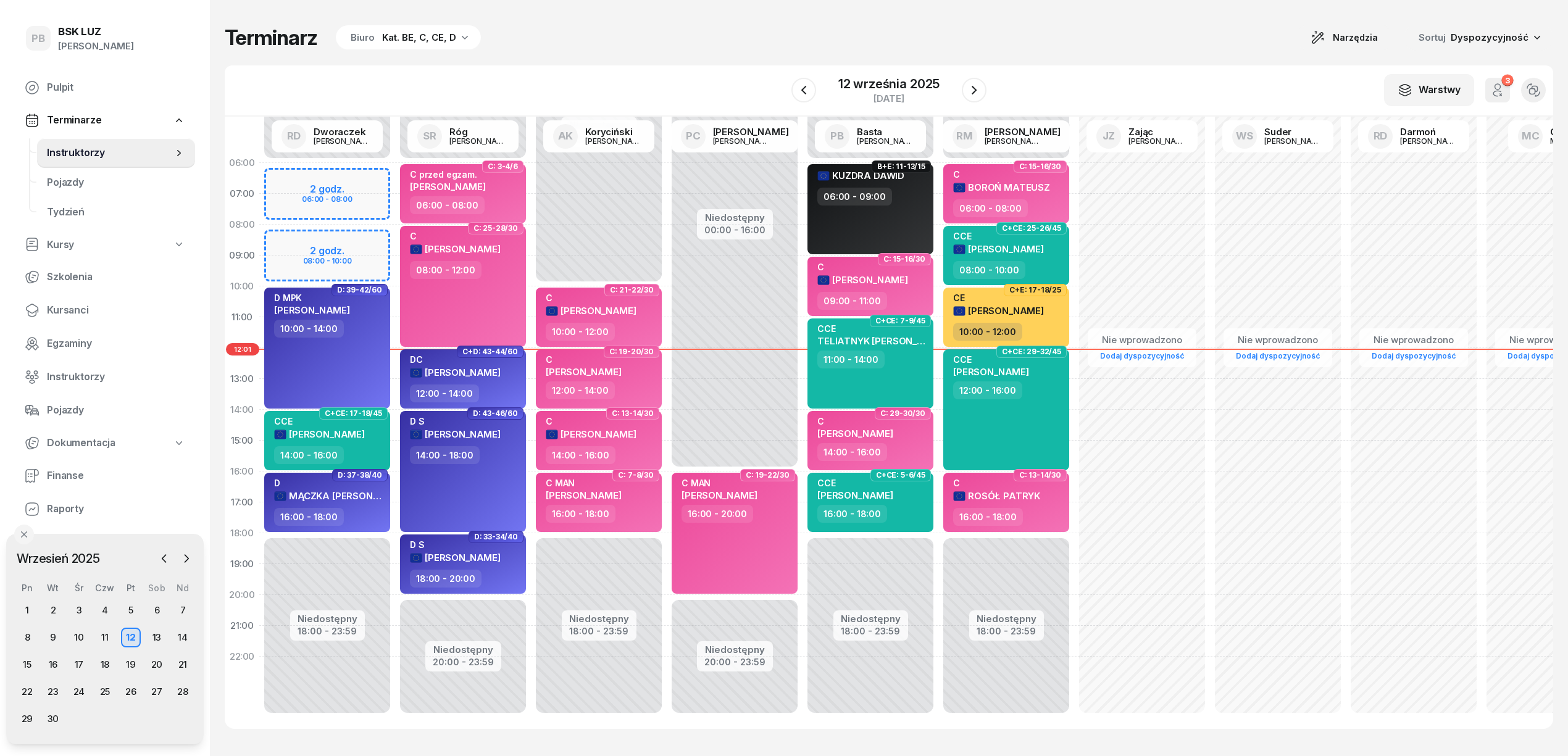
click at [371, 97] on div "W Wybierz AK [PERSON_NAME] BP [PERSON_NAME] DP [PERSON_NAME] GS [PERSON_NAME] I…" at bounding box center [889, 91] width 1328 height 51
click at [682, 62] on div "Terminarz Biuro Kat. BE, C, CE, D Narzędzia Sortuj Dyspozycyjność W Wybierz AK …" at bounding box center [889, 376] width 1328 height 753
click at [26, 657] on div "15" at bounding box center [28, 665] width 20 height 20
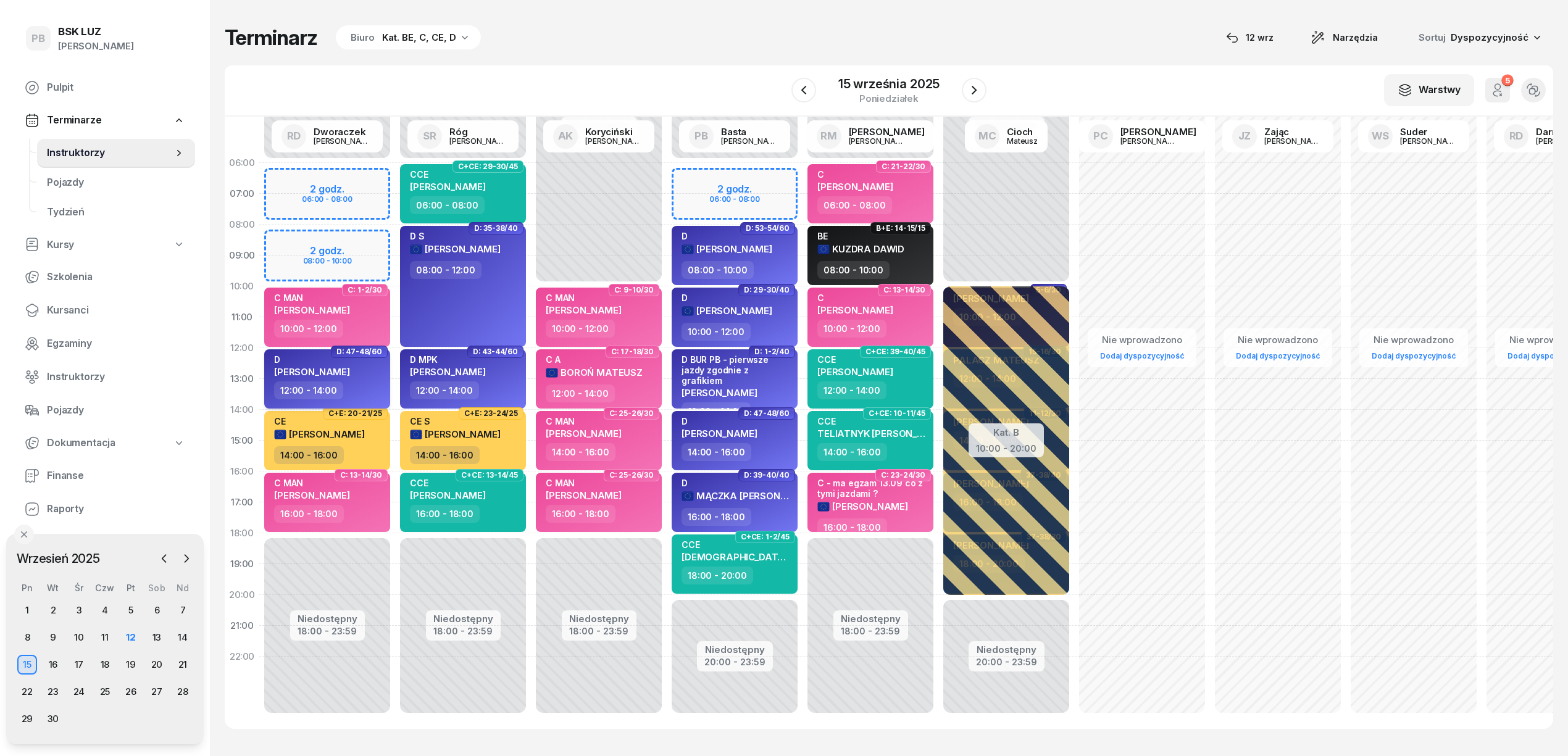
click at [350, 363] on div "D" at bounding box center [312, 359] width 76 height 10
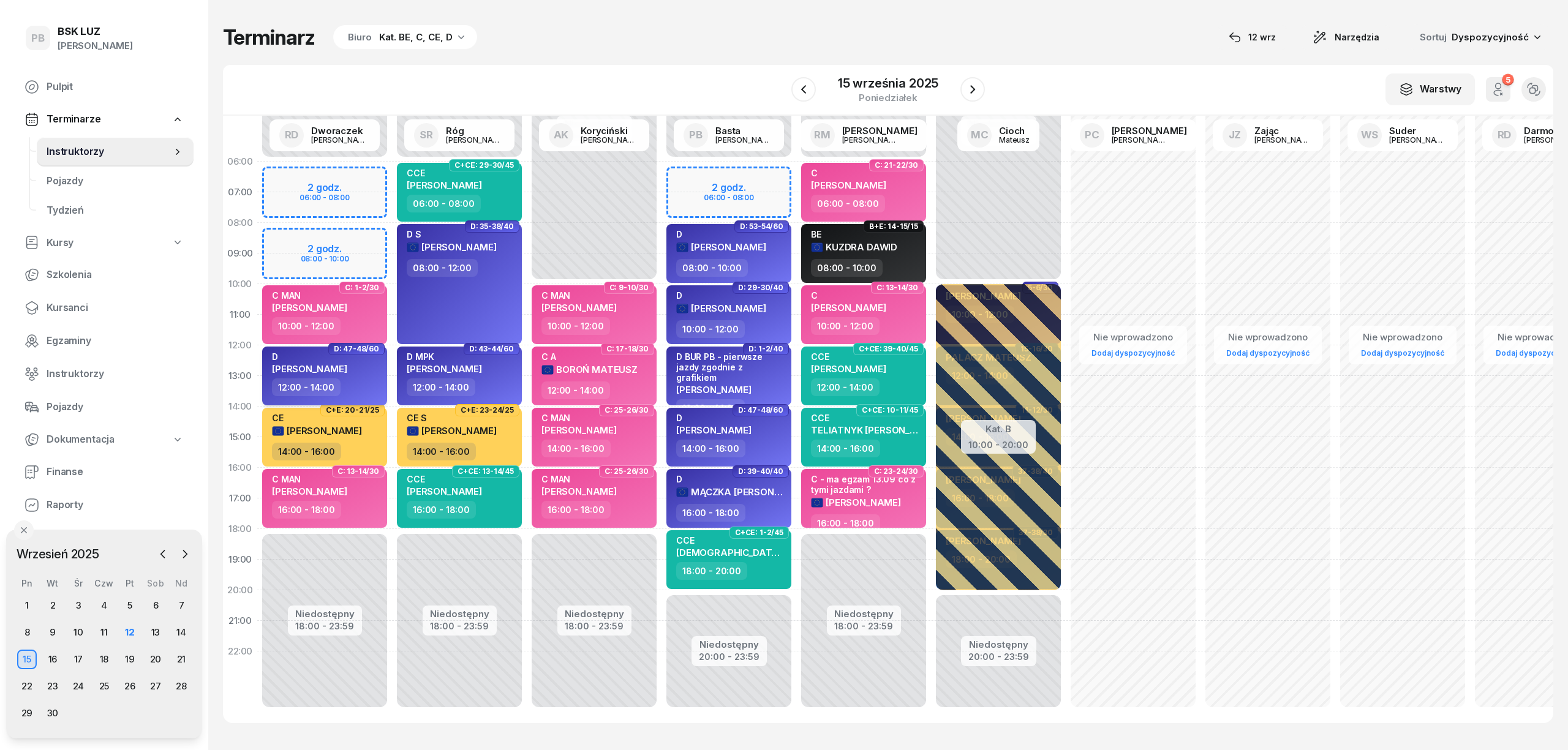
select select "12"
select select "14"
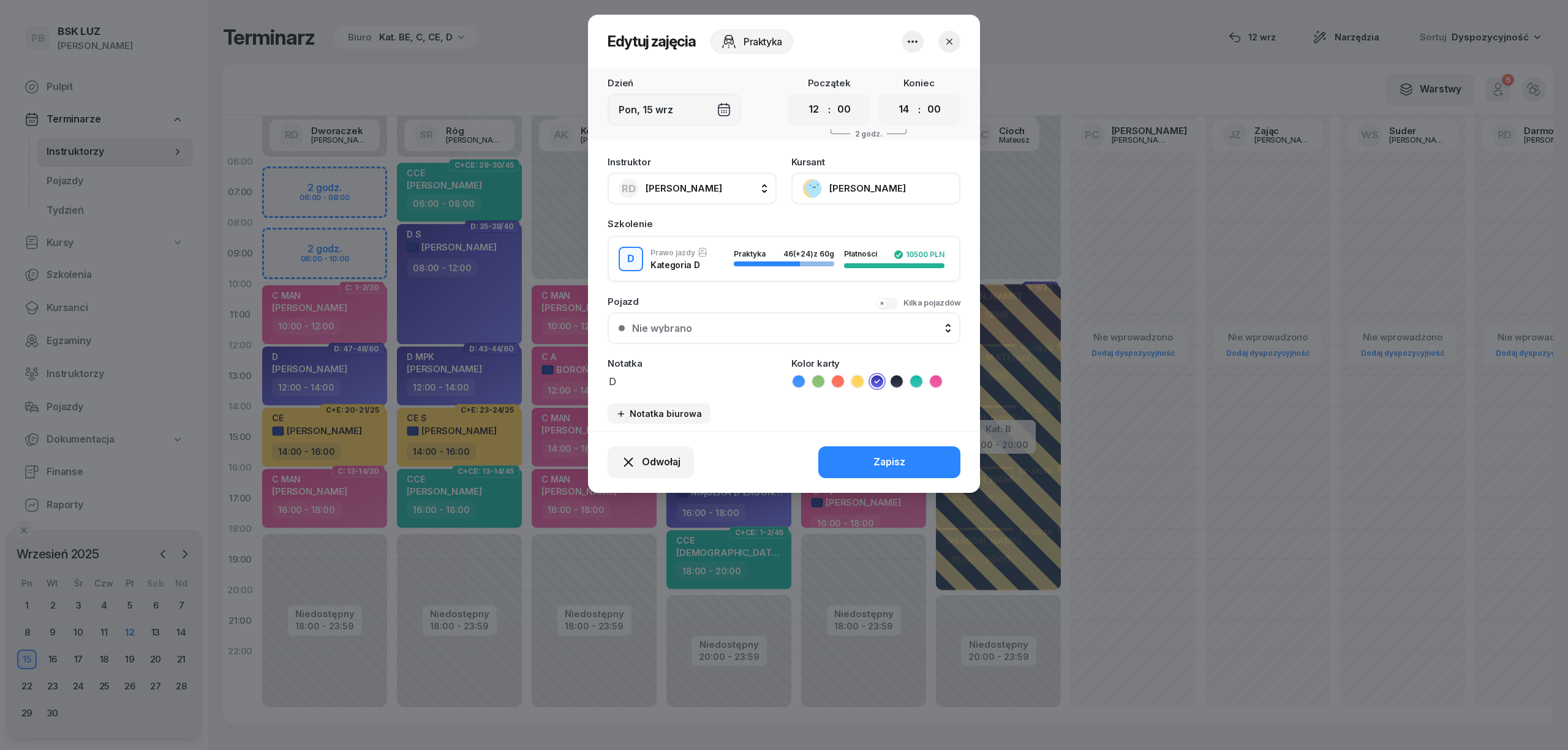
click at [843, 188] on button "[PERSON_NAME]" at bounding box center [876, 188] width 169 height 32
click at [839, 230] on div "Otwórz profil" at bounding box center [830, 229] width 59 height 15
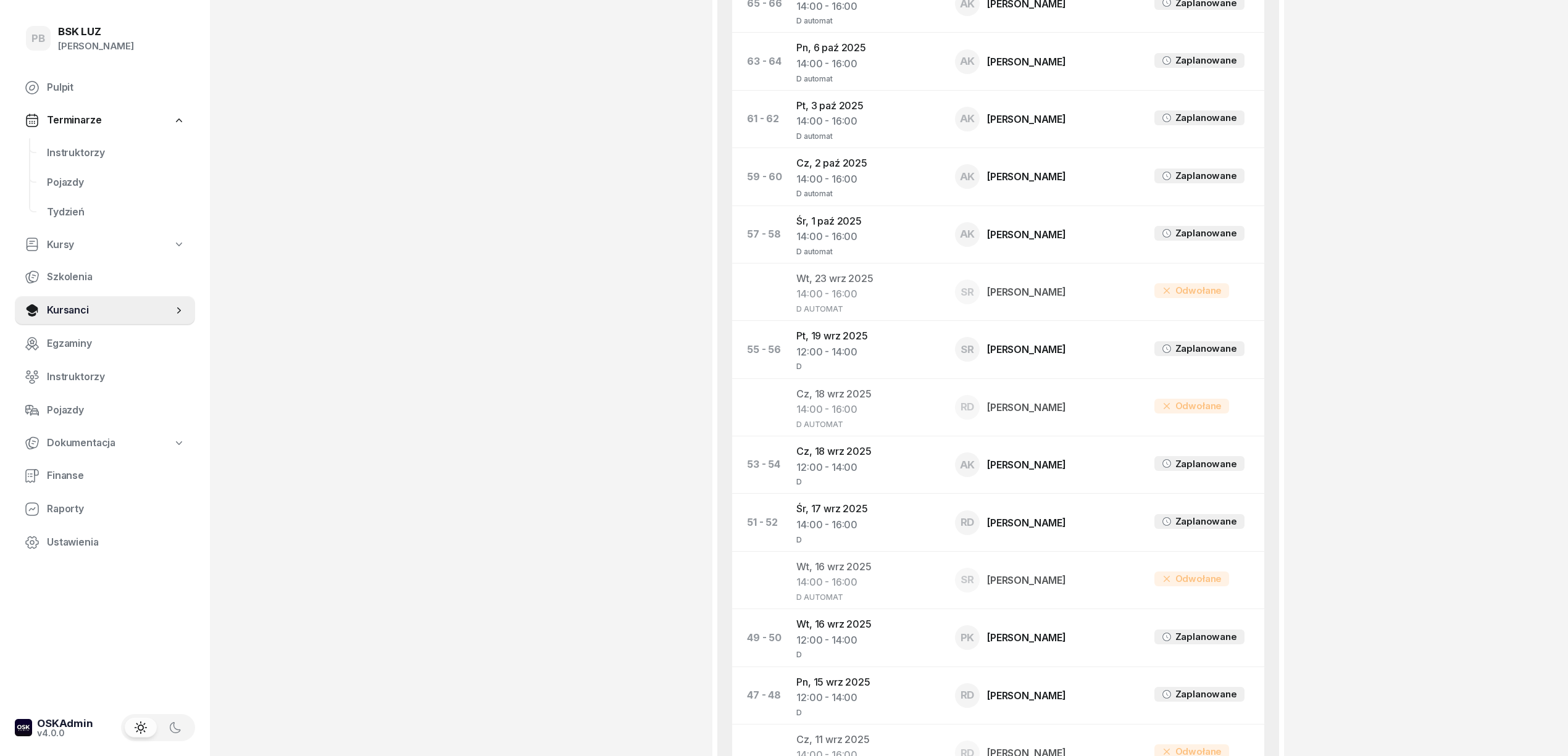
scroll to position [822, 0]
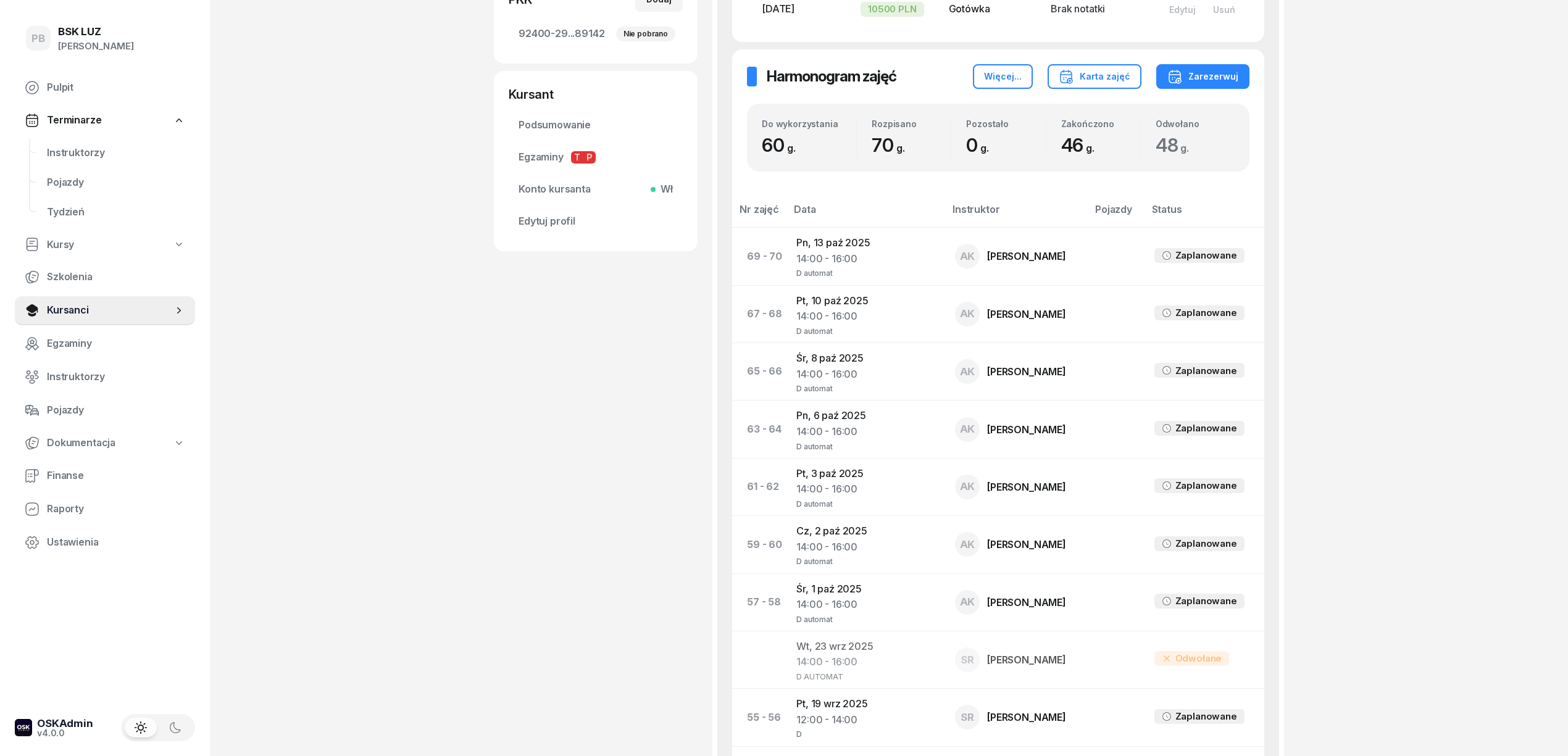
scroll to position [411, 0]
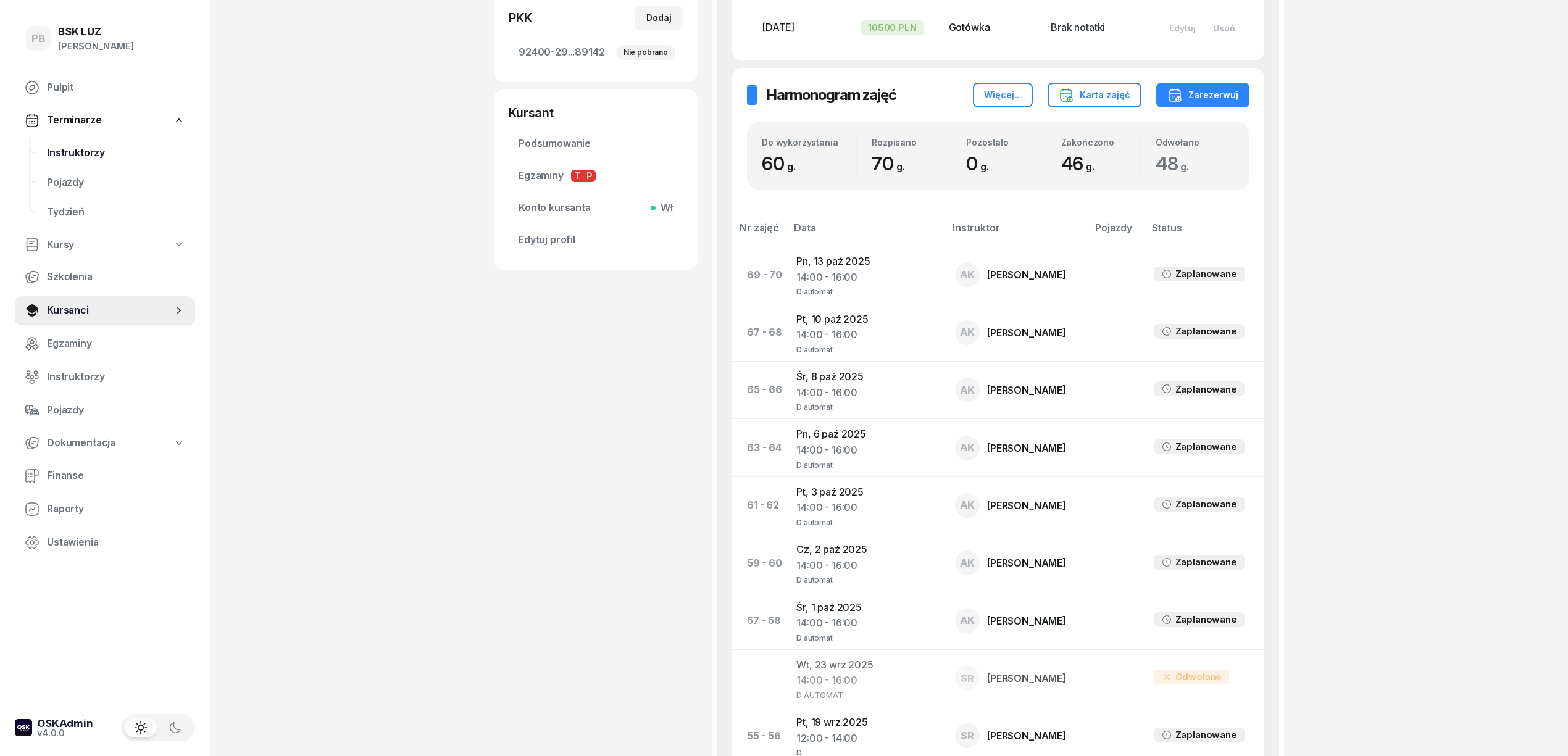
click at [70, 151] on span "Instruktorzy" at bounding box center [116, 152] width 139 height 16
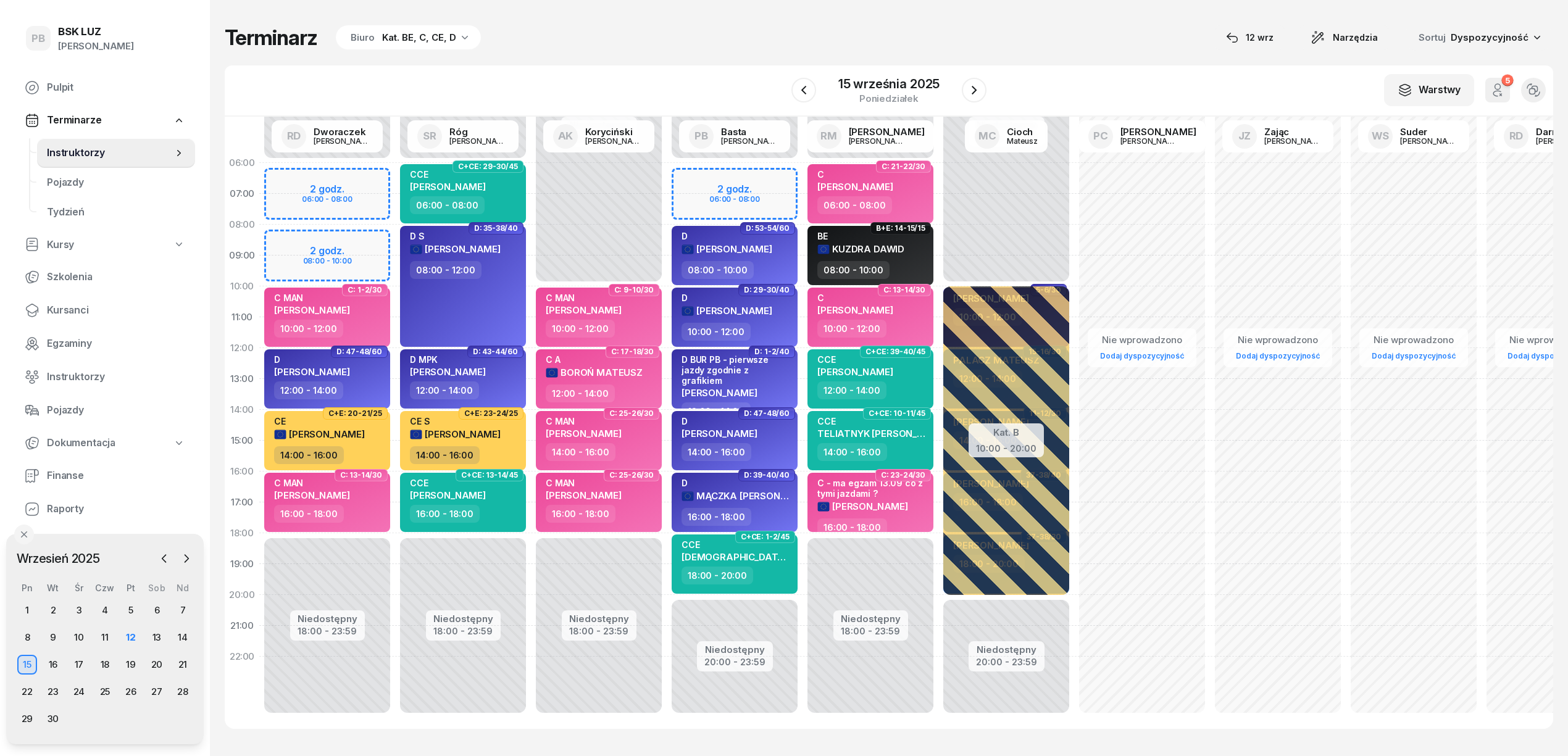
click at [641, 61] on div "Terminarz Biuro Kat. BE, C, CE, D 12 wrz Narzędzia Sortuj Dyspozycyjność W Wybi…" at bounding box center [889, 376] width 1328 height 753
click at [972, 84] on icon "button" at bounding box center [974, 90] width 15 height 15
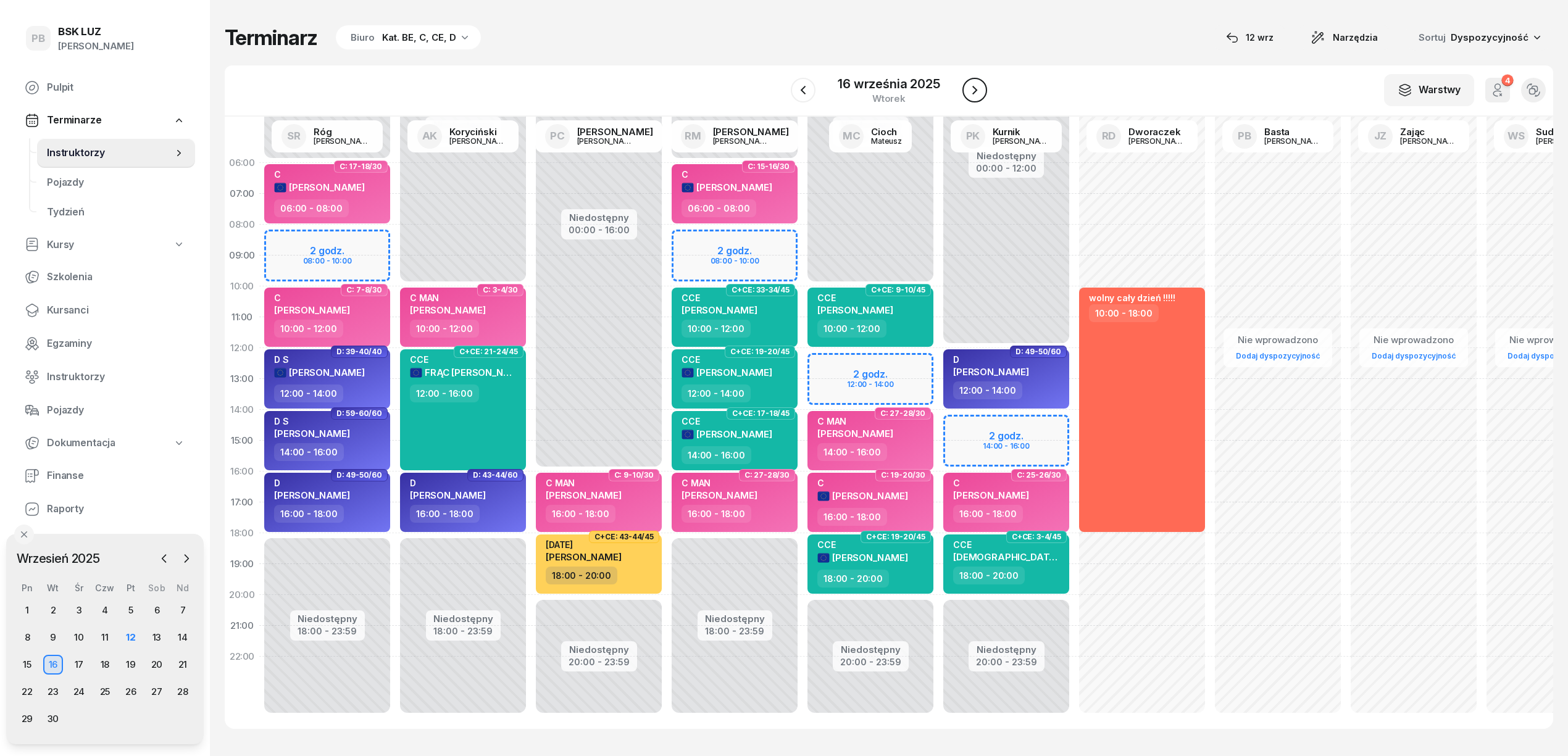
click at [972, 84] on icon "button" at bounding box center [975, 90] width 15 height 15
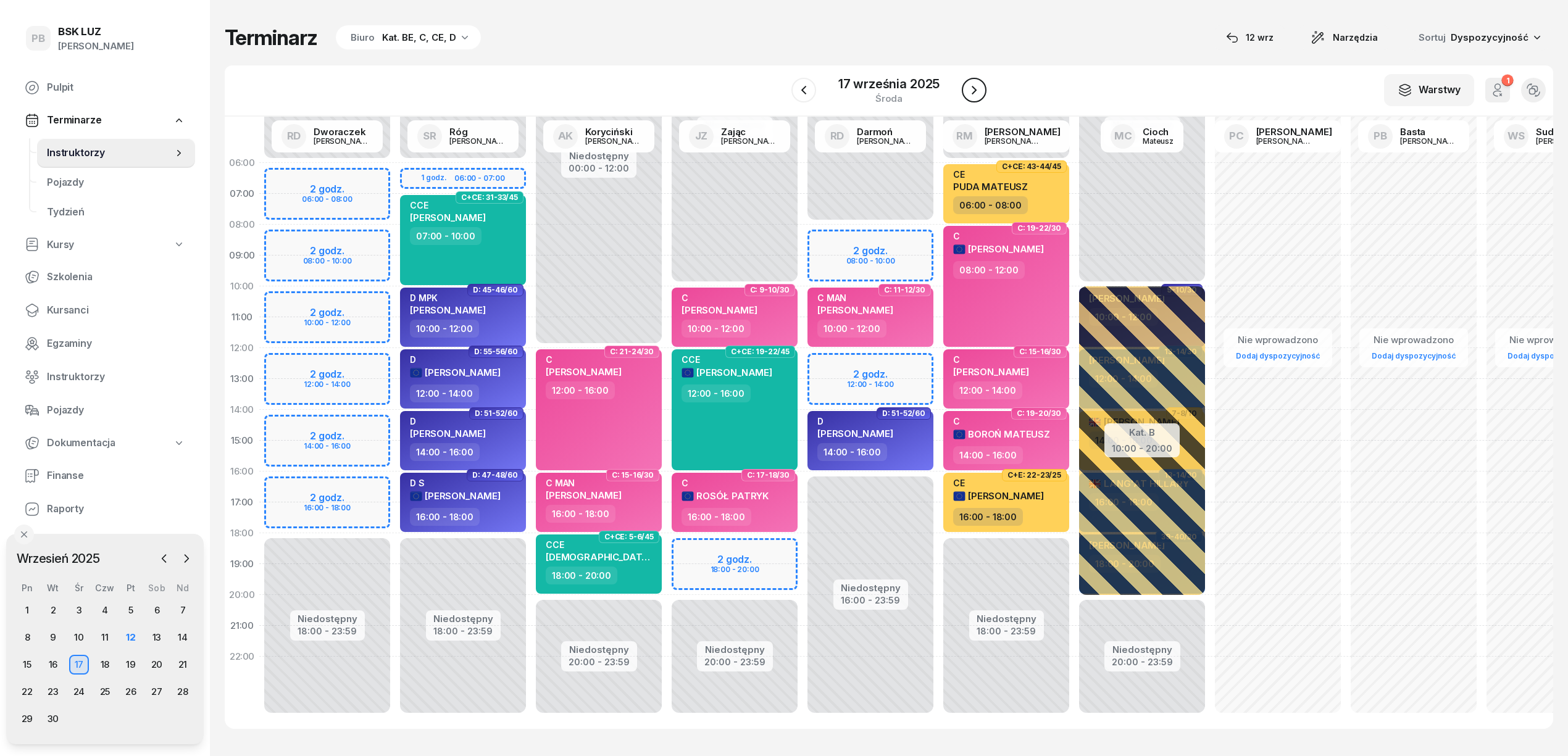
click at [972, 84] on icon "button" at bounding box center [974, 90] width 15 height 15
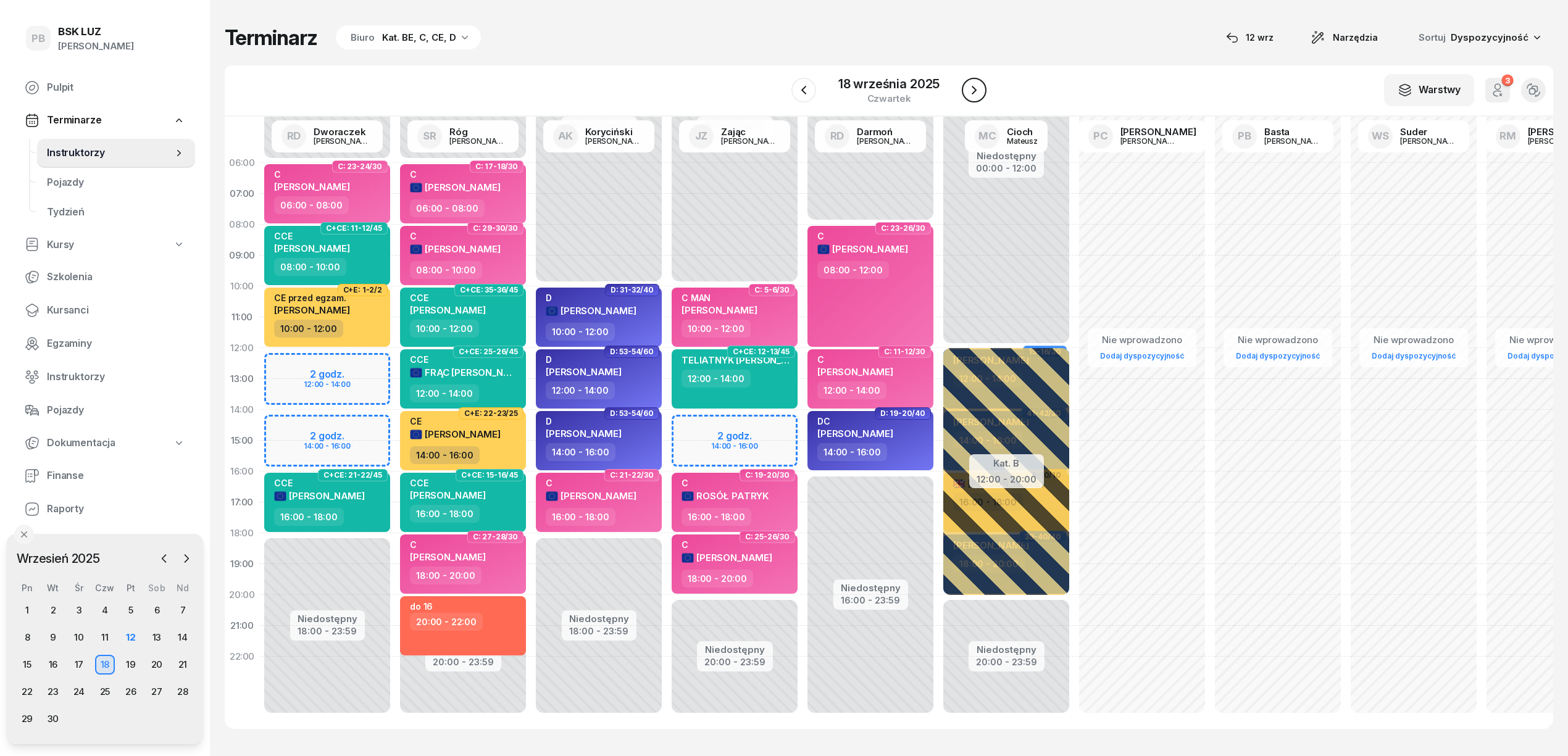
click at [972, 84] on icon "button" at bounding box center [974, 90] width 15 height 15
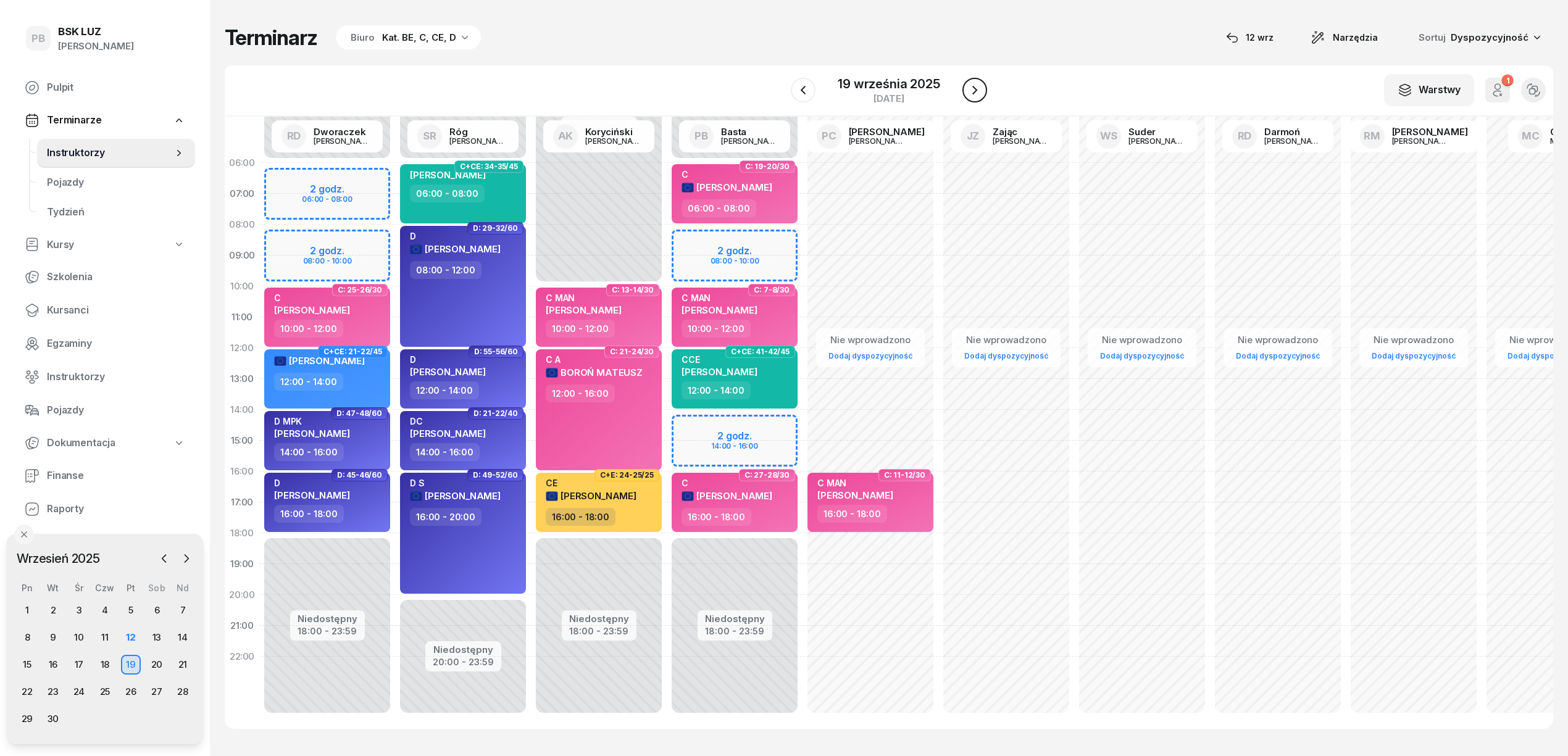
click at [972, 84] on icon "button" at bounding box center [975, 90] width 15 height 15
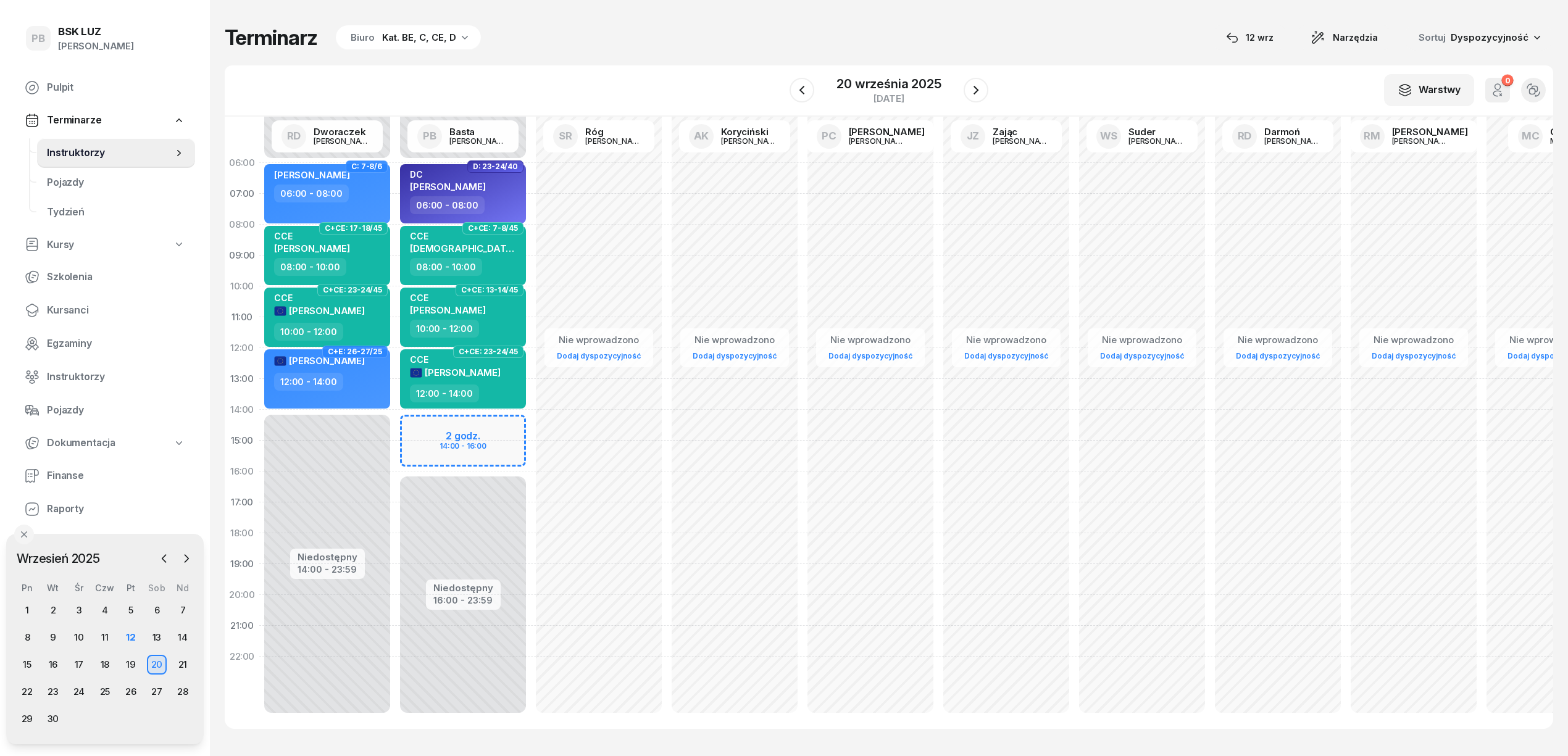
click at [492, 420] on div "Niedostępny 00:00 - 06:00 Niedostępny 16:00 - 23:59 2 godz. 14:00 - 16:00 D: 23…" at bounding box center [463, 440] width 136 height 586
select select "14"
select select "16"
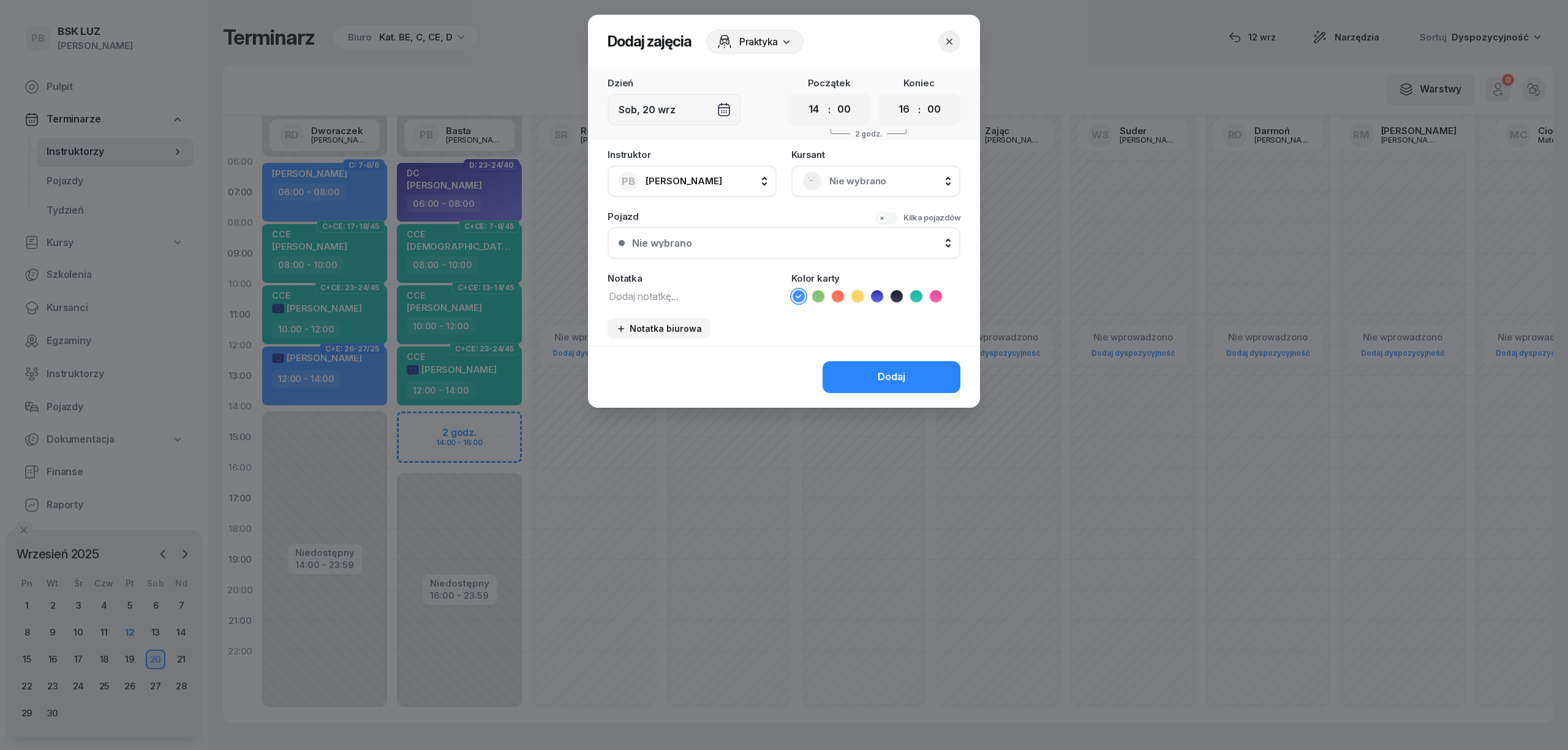
click at [863, 175] on span "Nie wybrano" at bounding box center [890, 180] width 120 height 15
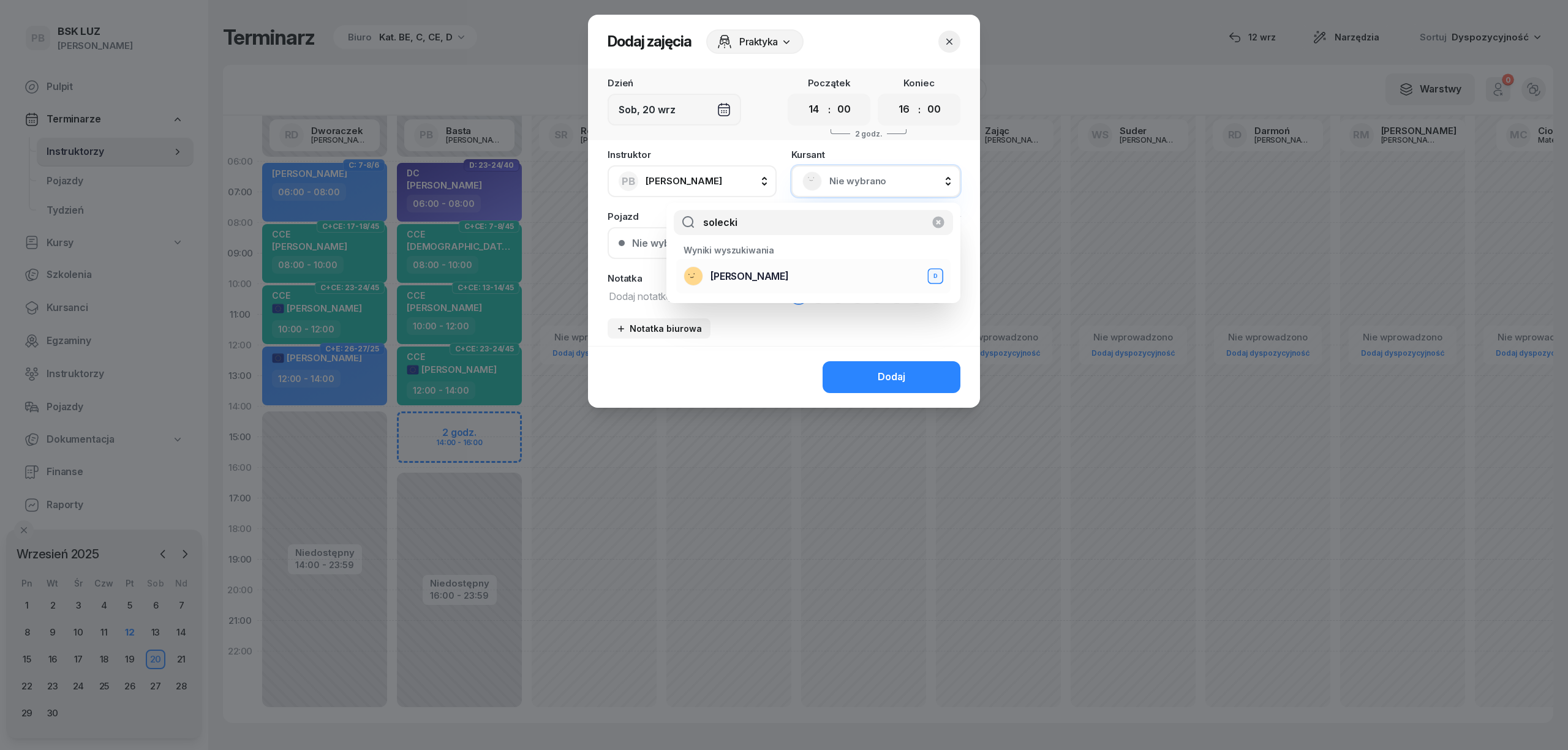
type input "solecki"
click at [811, 278] on div "SOLECKI MACIEJ D" at bounding box center [813, 277] width 260 height 20
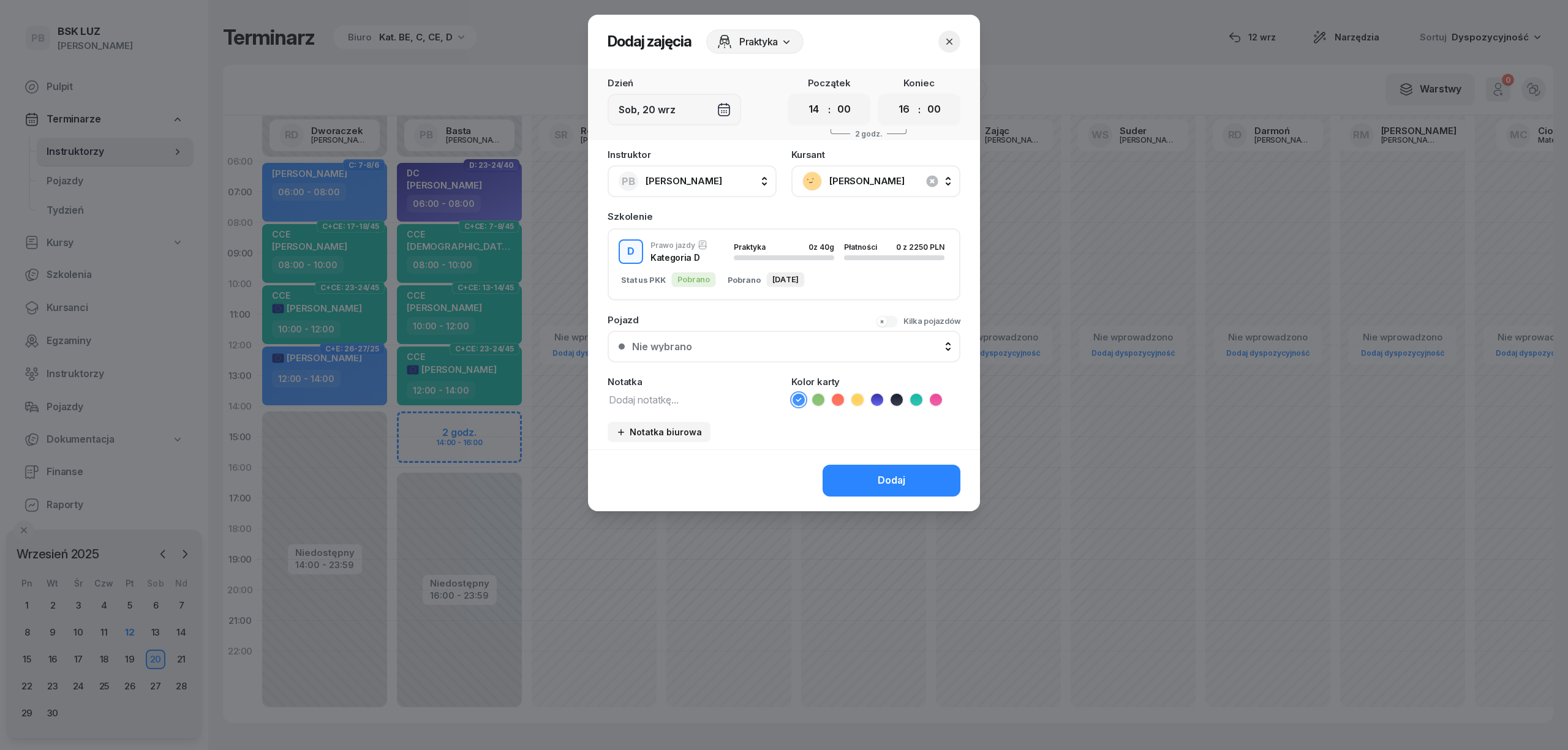
click at [697, 397] on textarea at bounding box center [692, 399] width 169 height 15
type textarea "D"
click at [874, 402] on icon at bounding box center [876, 399] width 12 height 12
click at [867, 486] on button "Dodaj" at bounding box center [891, 480] width 137 height 32
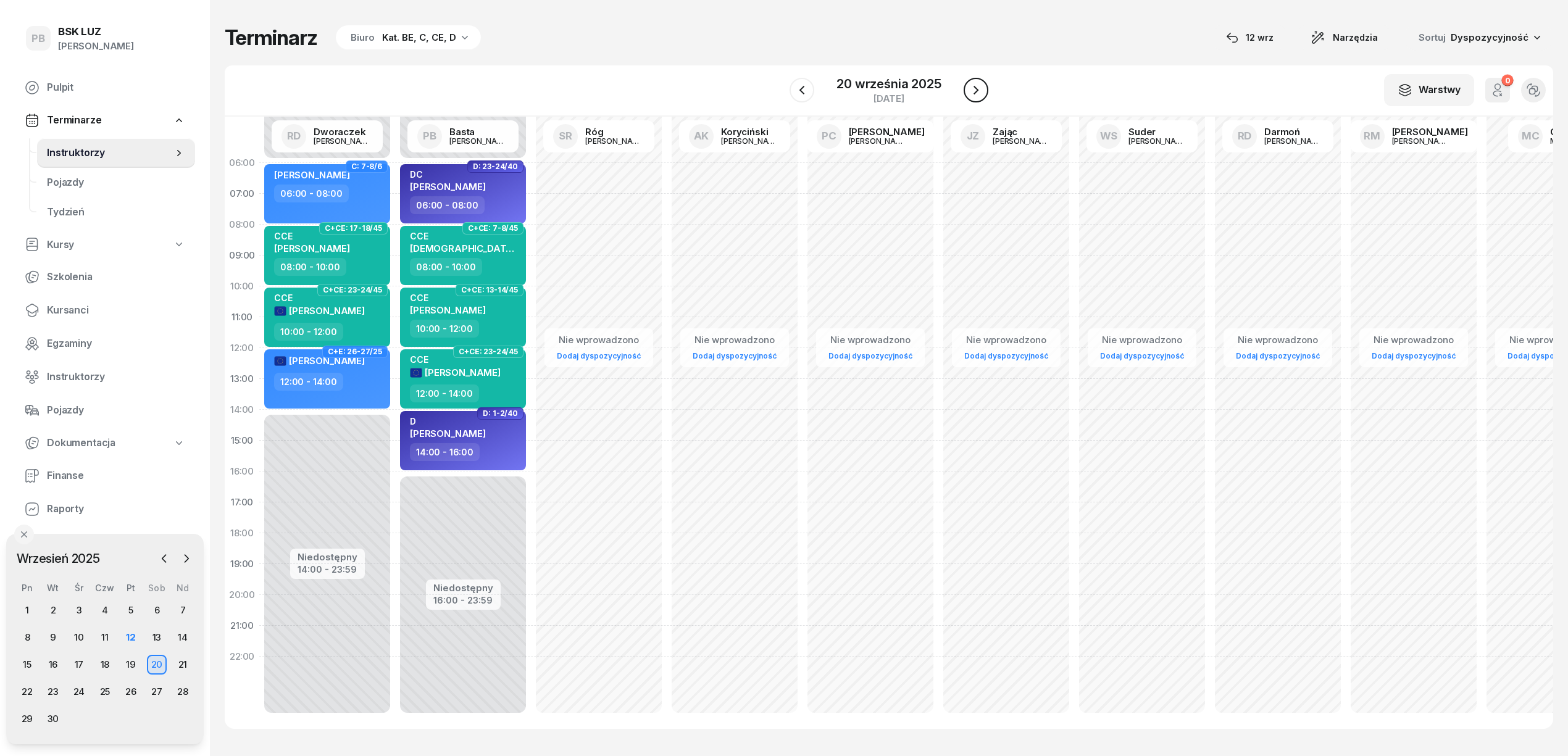
click at [980, 92] on icon "button" at bounding box center [976, 90] width 15 height 15
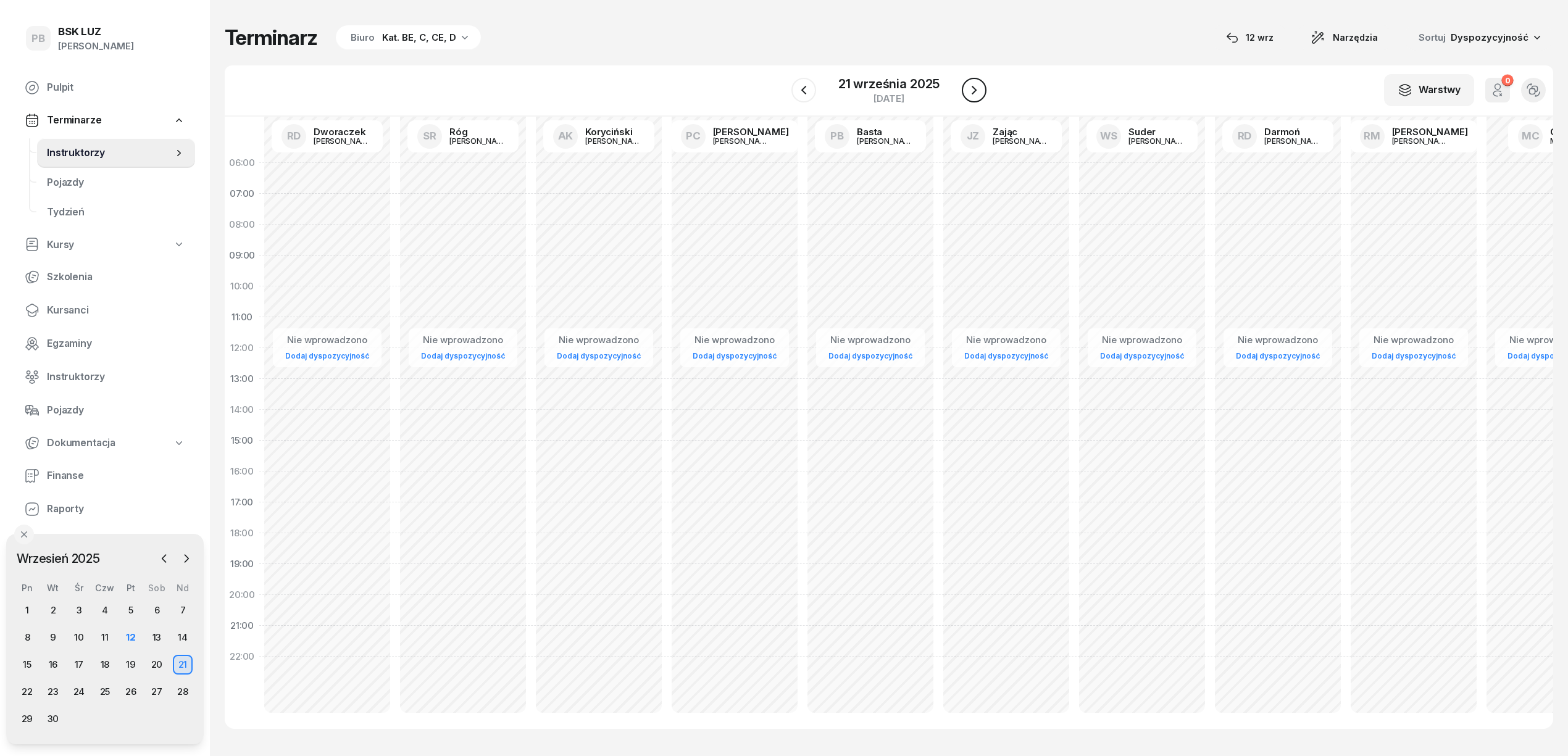
click at [980, 92] on icon "button" at bounding box center [974, 90] width 15 height 15
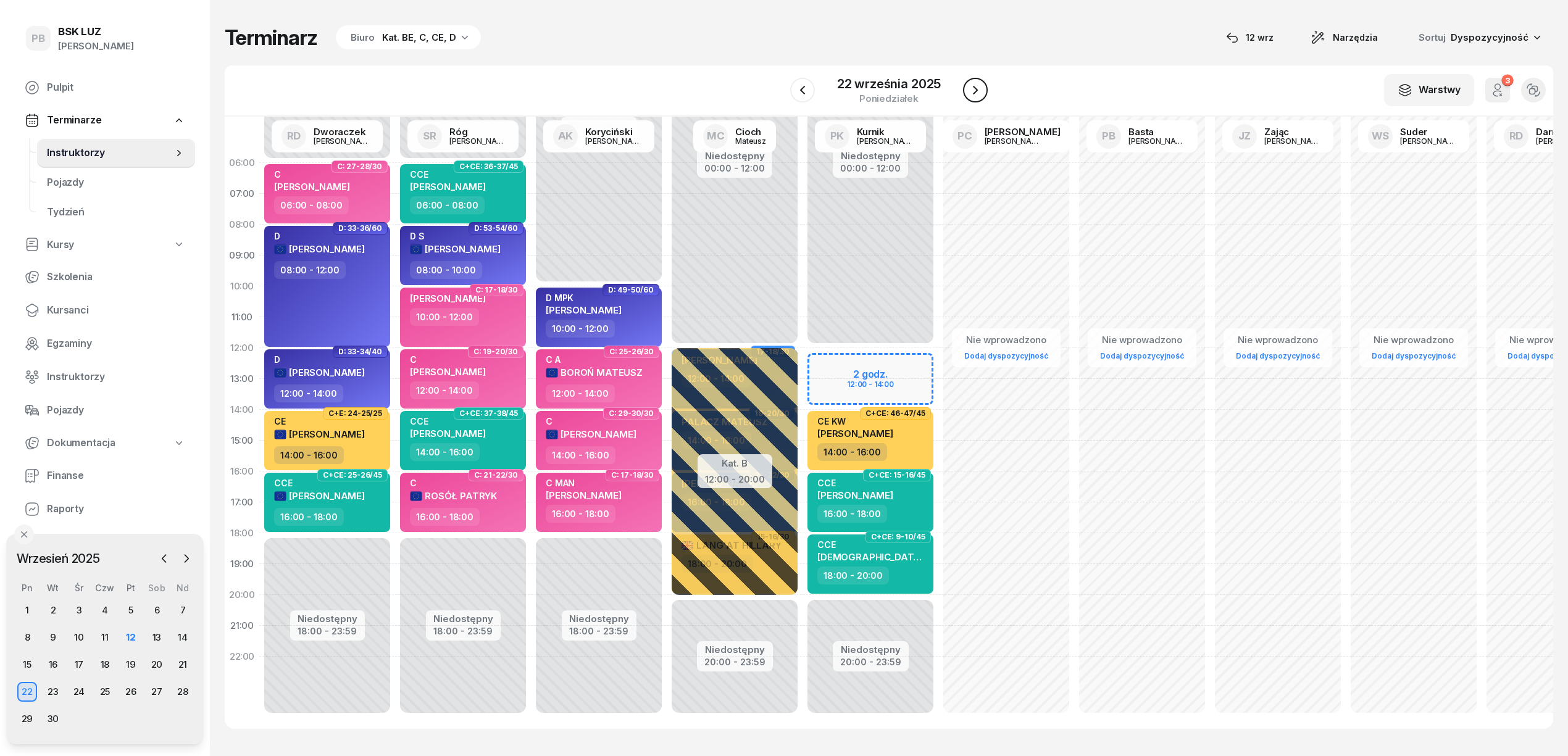
click at [980, 92] on icon "button" at bounding box center [976, 90] width 15 height 15
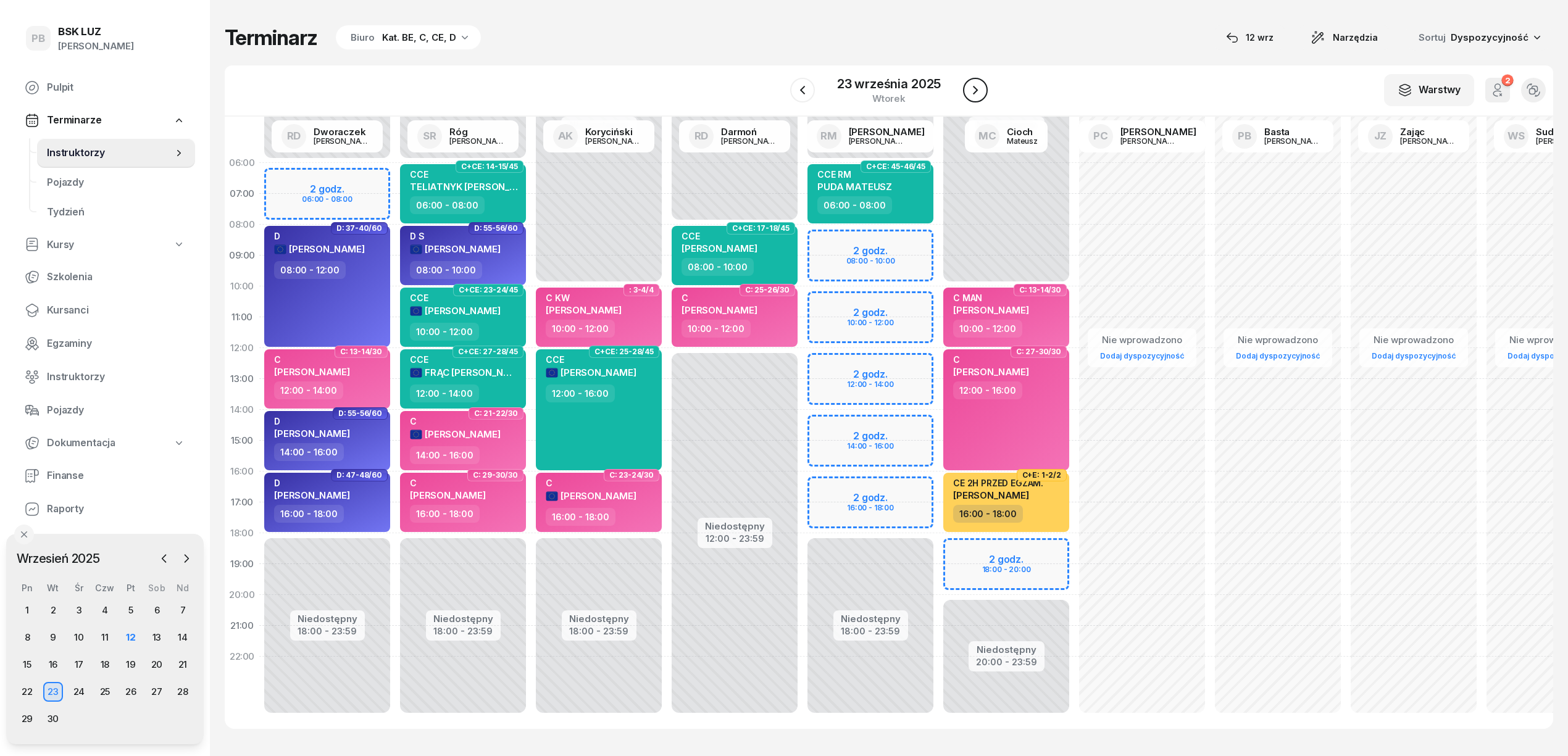
click at [977, 89] on icon "button" at bounding box center [976, 90] width 15 height 15
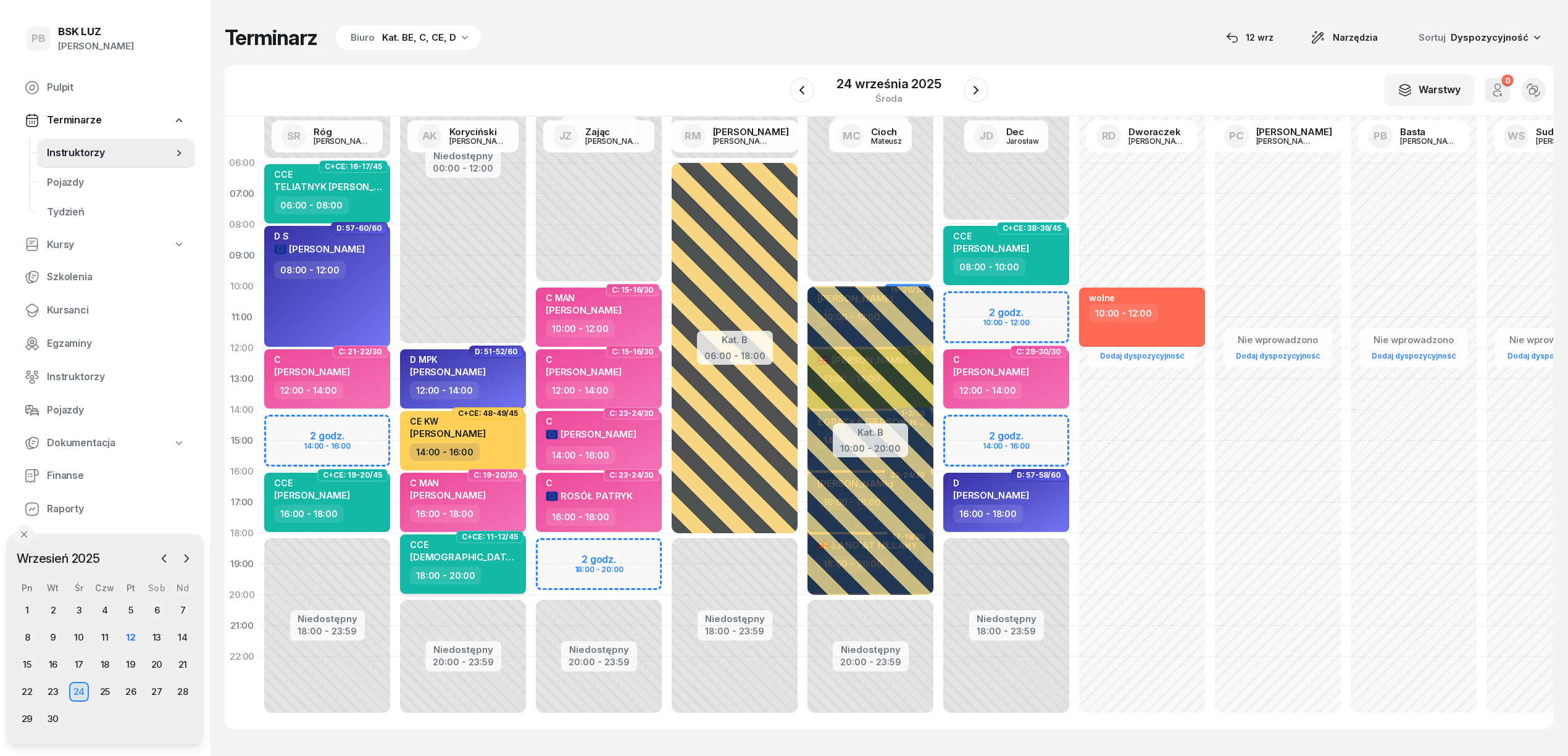
click at [493, 562] on div "CCE POLAK DARIUSZ" at bounding box center [465, 553] width 108 height 28
select select "18"
select select "20"
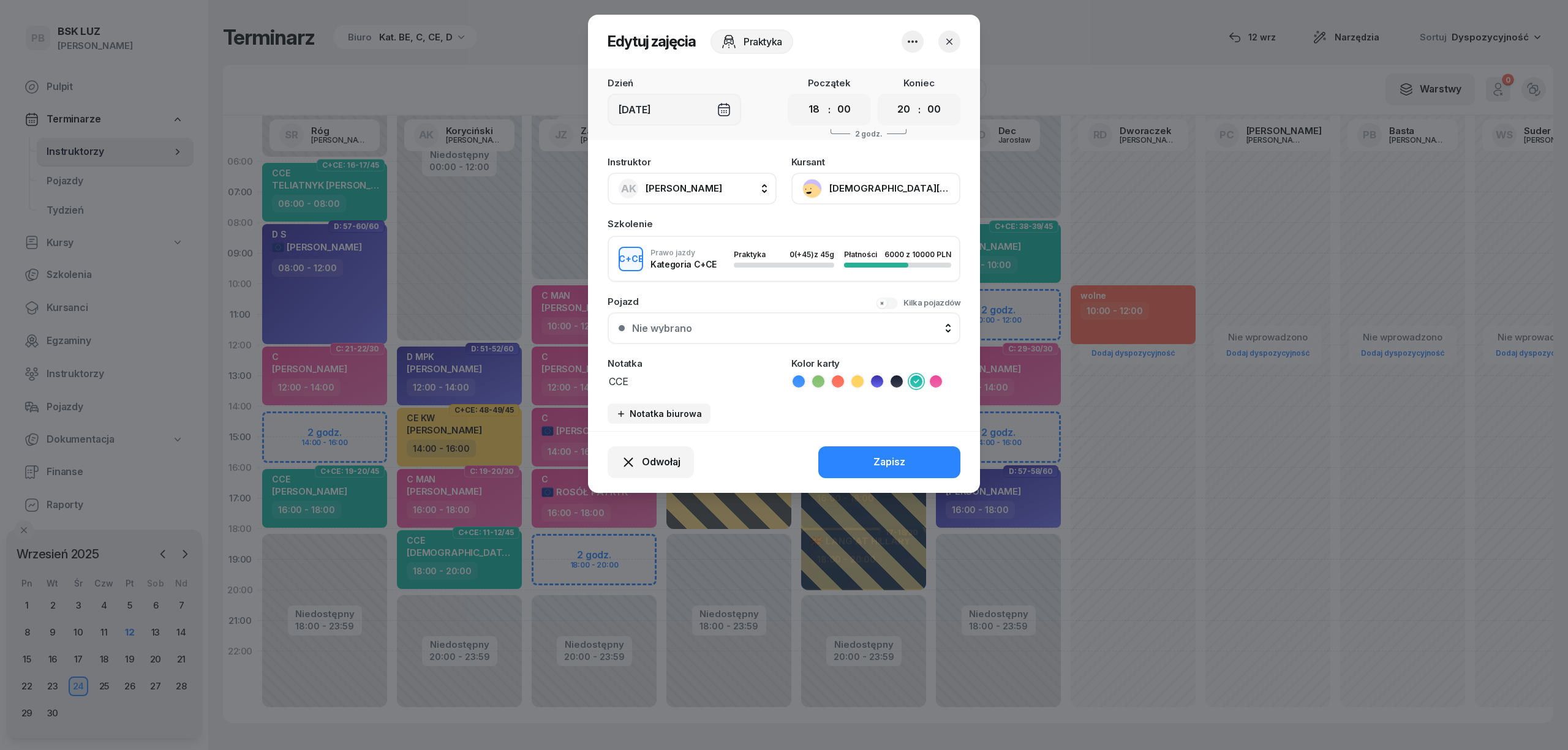
click at [685, 180] on span "[PERSON_NAME]" at bounding box center [684, 188] width 76 height 15
type input "zaj"
click at [709, 272] on div "JZ Zając Jacek" at bounding box center [698, 270] width 146 height 20
click at [883, 462] on div "Zapisz" at bounding box center [889, 461] width 32 height 15
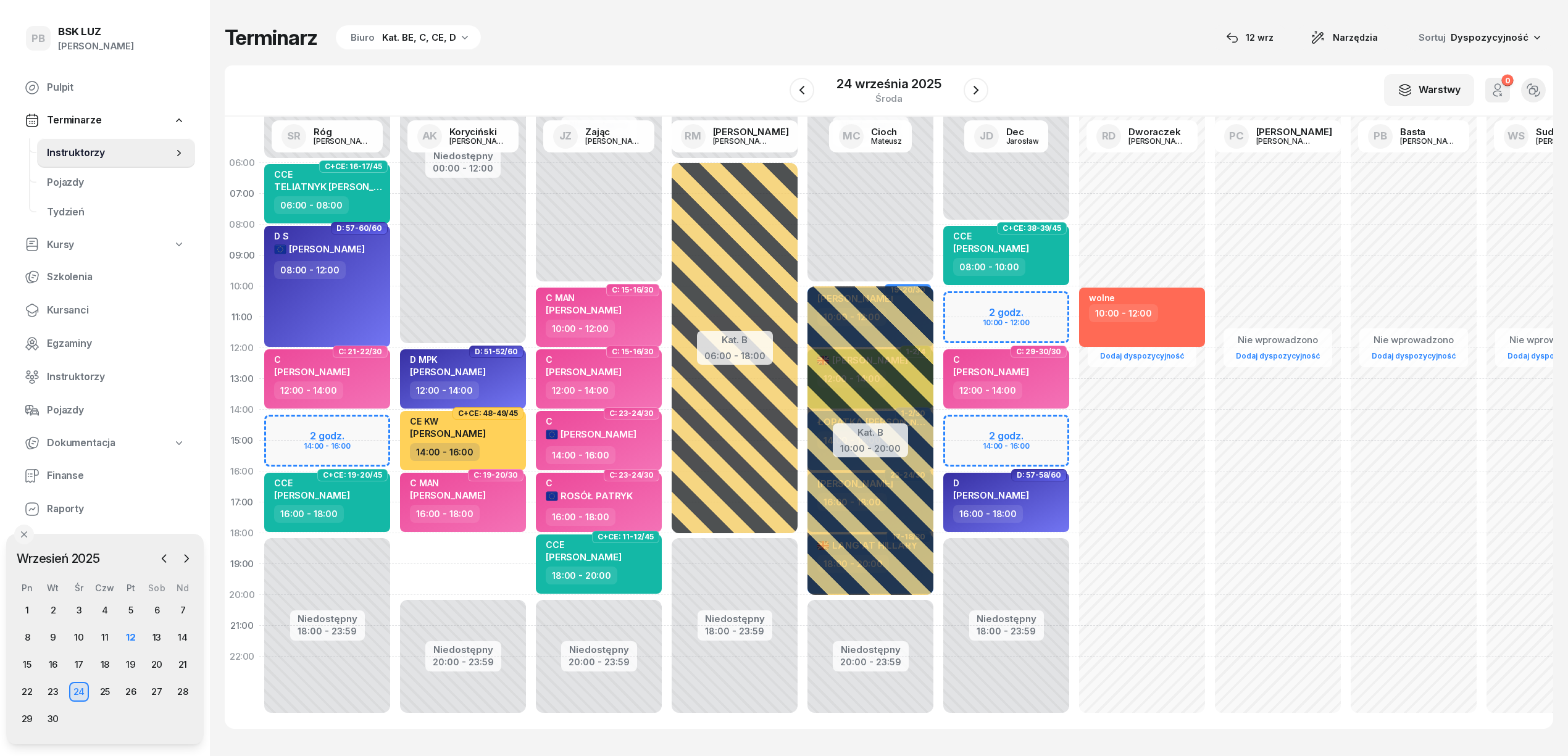
click at [463, 541] on div "Niedostępny 00:00 - 12:00 Niedostępny 20:00 - 23:59 D: 51-52/60 D MPK PISULA GZ…" at bounding box center [463, 440] width 136 height 586
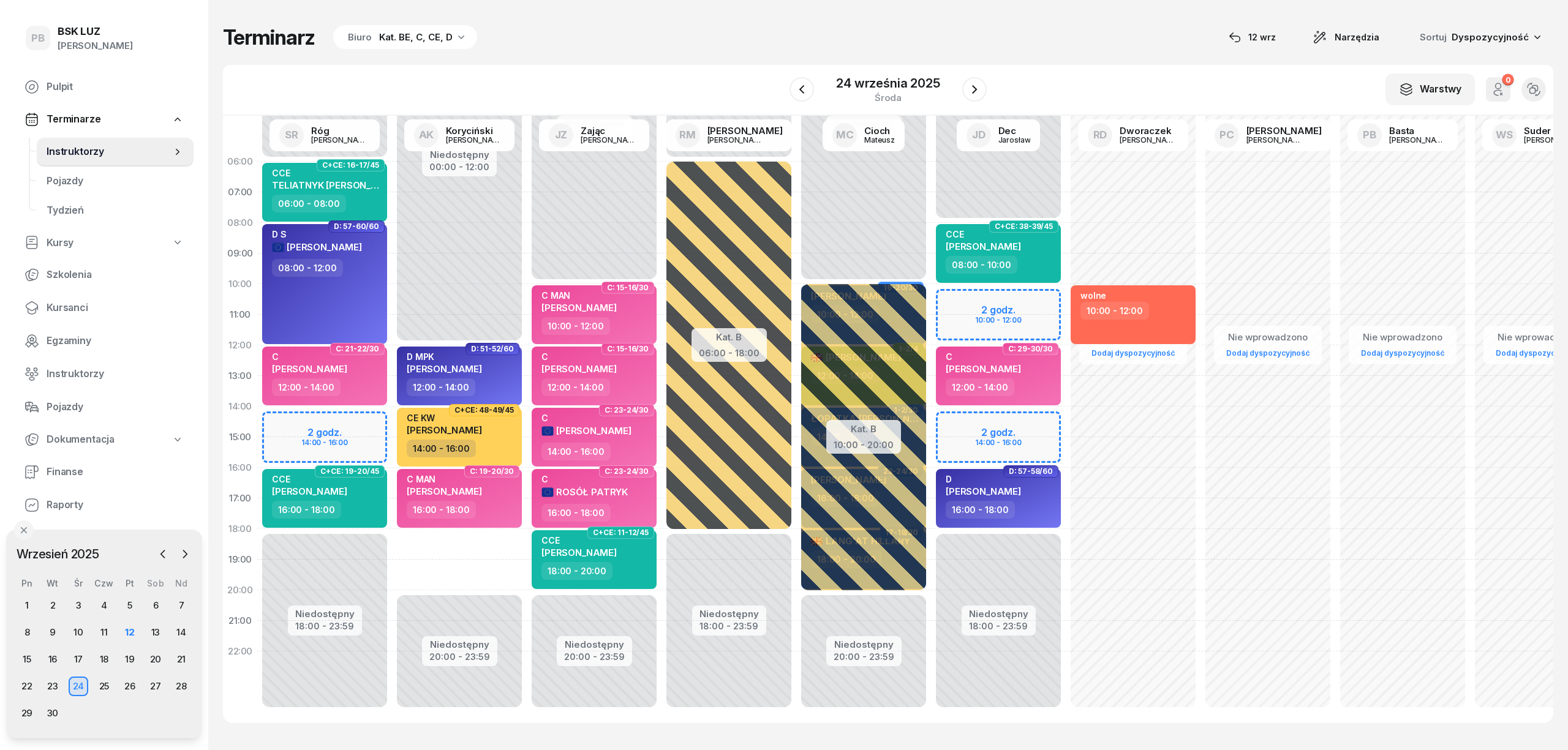
select select "18"
select select "20"
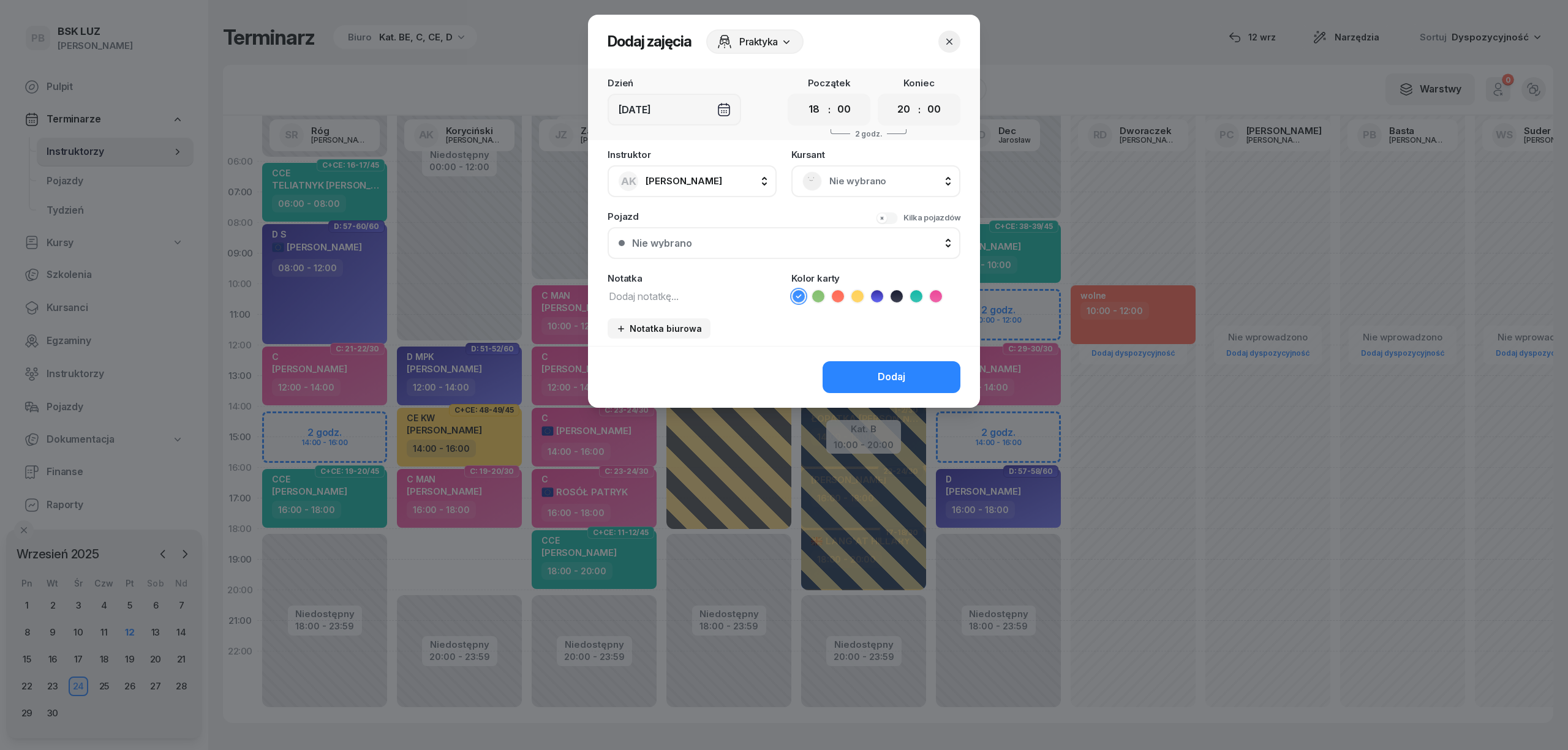
click at [838, 175] on span "Nie wybrano" at bounding box center [890, 180] width 120 height 15
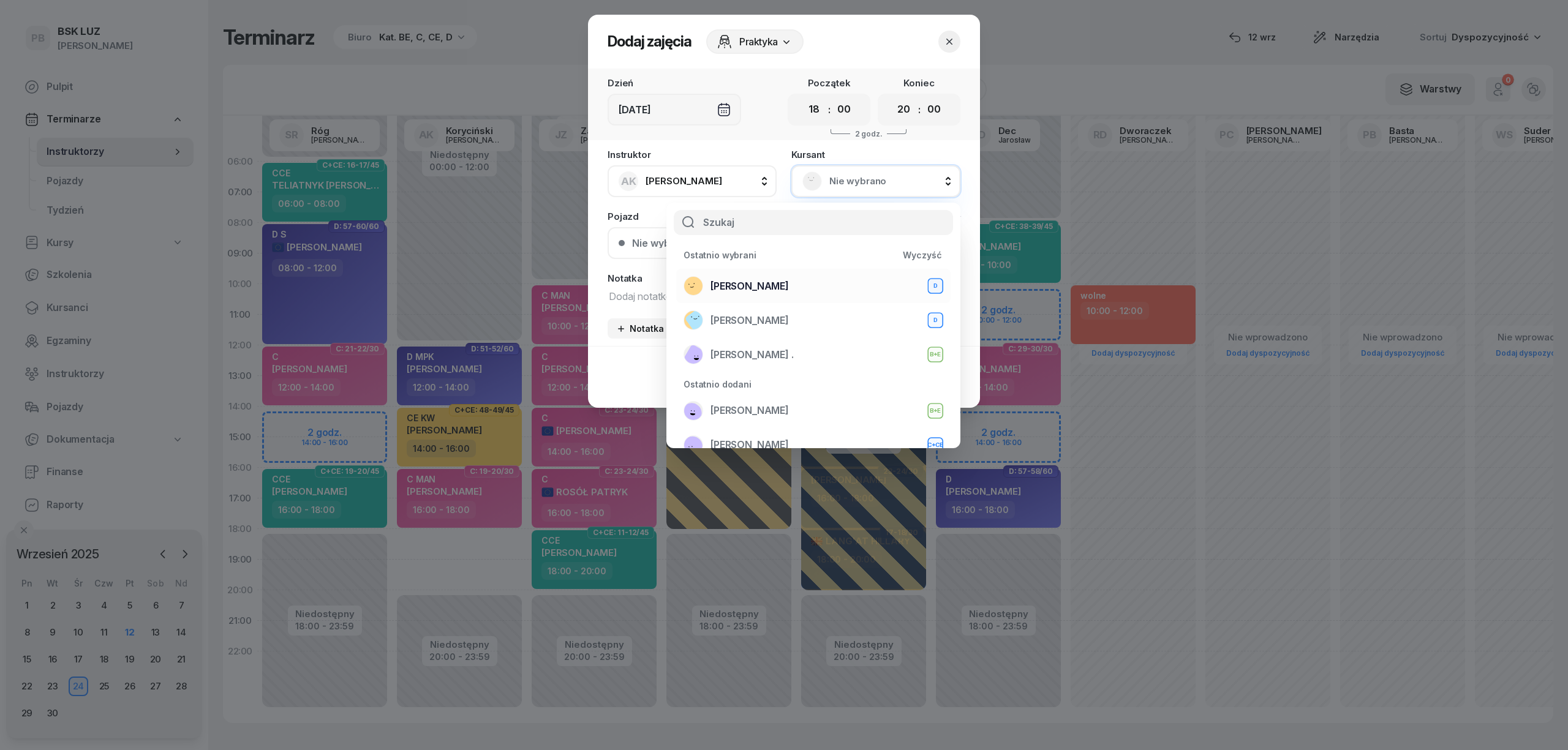
click at [787, 282] on span "[PERSON_NAME]" at bounding box center [749, 286] width 78 height 15
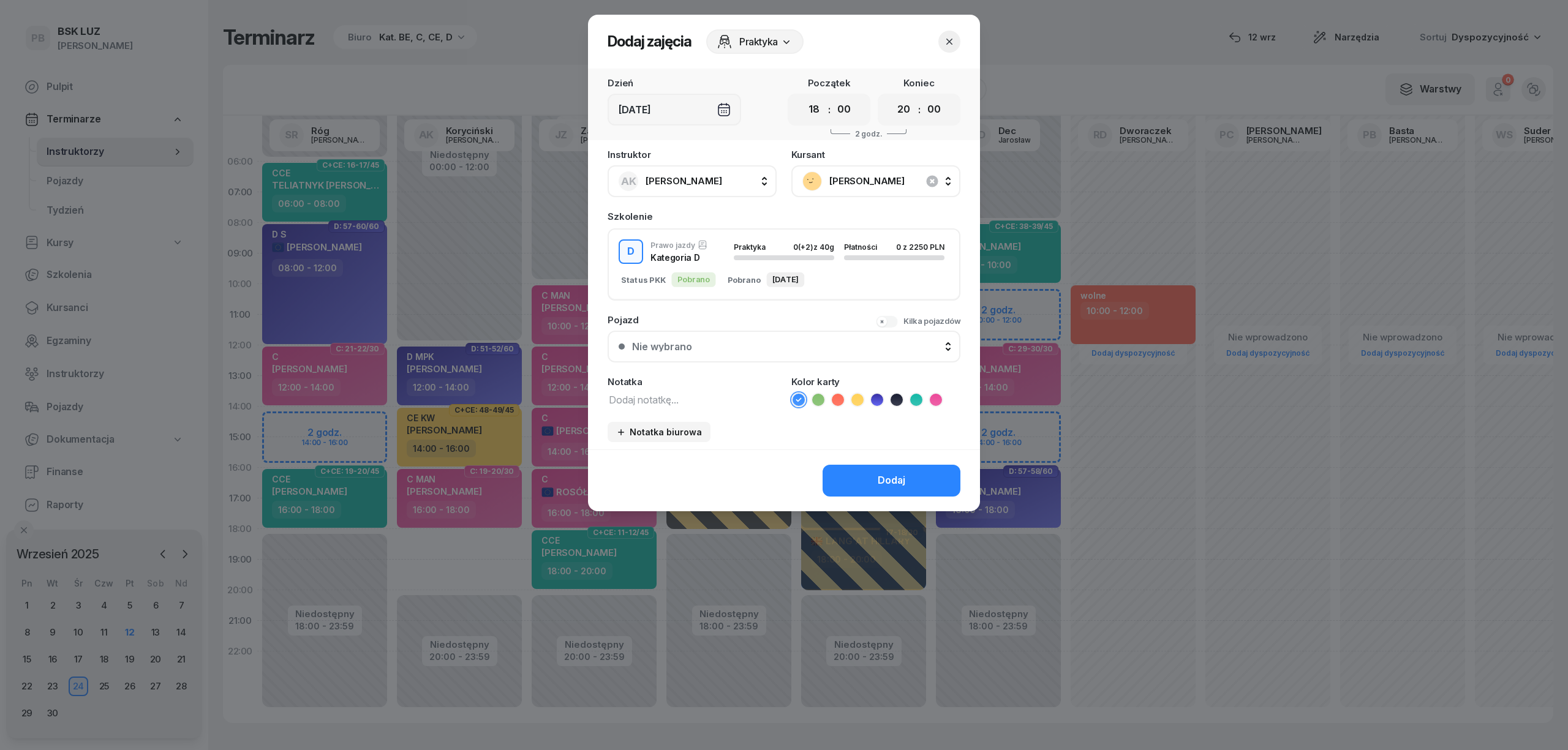
click at [873, 400] on icon at bounding box center [876, 399] width 12 height 12
click at [952, 46] on icon "button" at bounding box center [949, 41] width 12 height 12
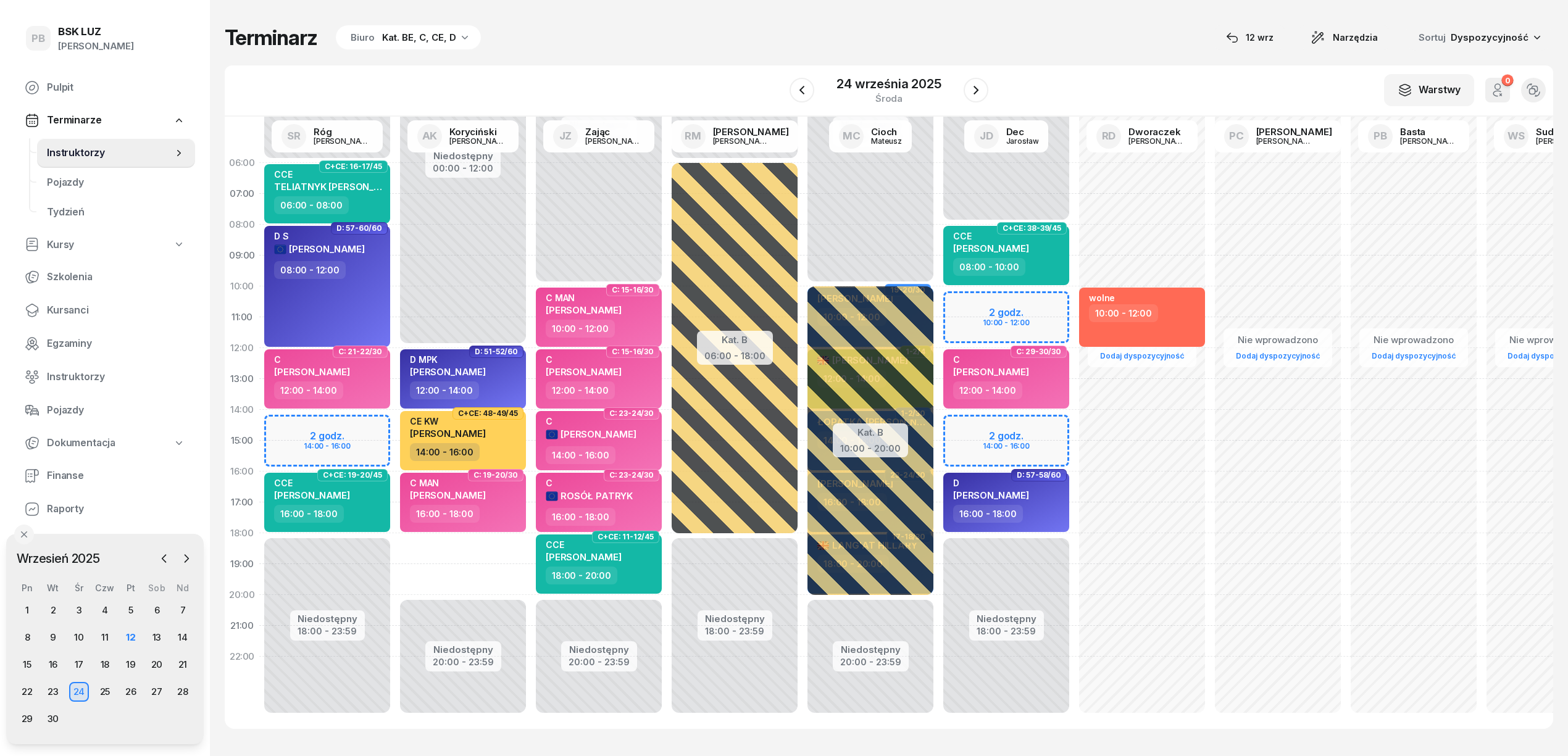
click at [981, 33] on div "Terminarz Biuro Kat. BE, C, CE, D [DATE] Narzędzia Sortuj Dyspozycyjność" at bounding box center [889, 38] width 1328 height 26
click at [1082, 47] on div "Terminarz Biuro Kat. BE, C, CE, D [DATE] Narzędzia Sortuj Dyspozycyjność" at bounding box center [889, 38] width 1328 height 26
click at [1087, 85] on div "W Wybierz AK Koryciński Artur BP Pająk Bogusław DA Arendarczyk Damian DP Pawłow…" at bounding box center [889, 91] width 1328 height 51
click at [566, 26] on div "Terminarz Biuro Kat. BE, C, CE, D [DATE] Narzędzia Sortuj Dyspozycyjność" at bounding box center [889, 38] width 1328 height 26
click at [633, 40] on div "Terminarz Biuro Kat. BE, C, CE, D [DATE] Narzędzia Sortuj Dyspozycyjność" at bounding box center [889, 38] width 1328 height 26
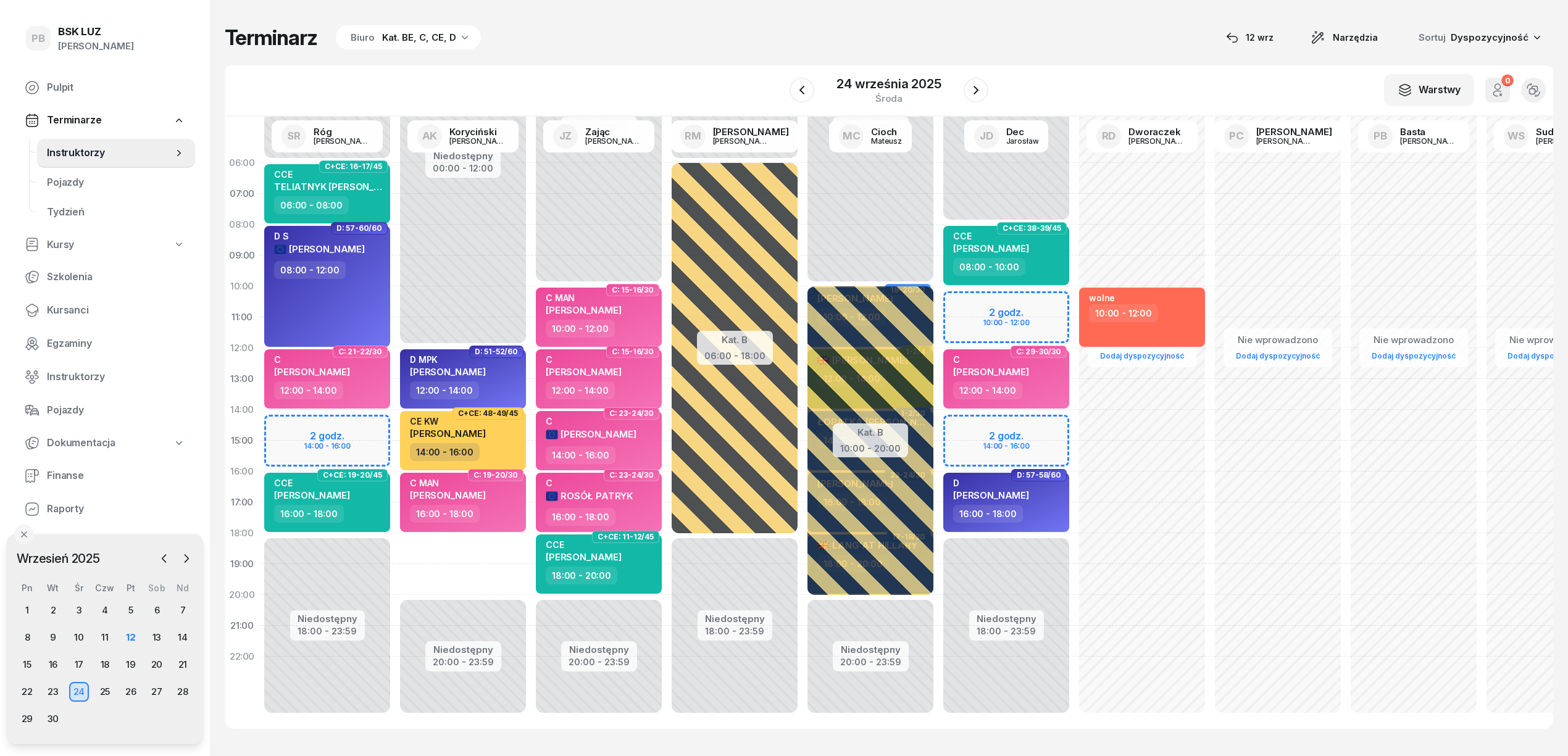
click at [1095, 43] on div "Terminarz Biuro Kat. BE, C, CE, D [DATE] Narzędzia Sortuj Dyspozycyjność" at bounding box center [889, 38] width 1328 height 26
click at [32, 661] on div "15" at bounding box center [28, 665] width 20 height 20
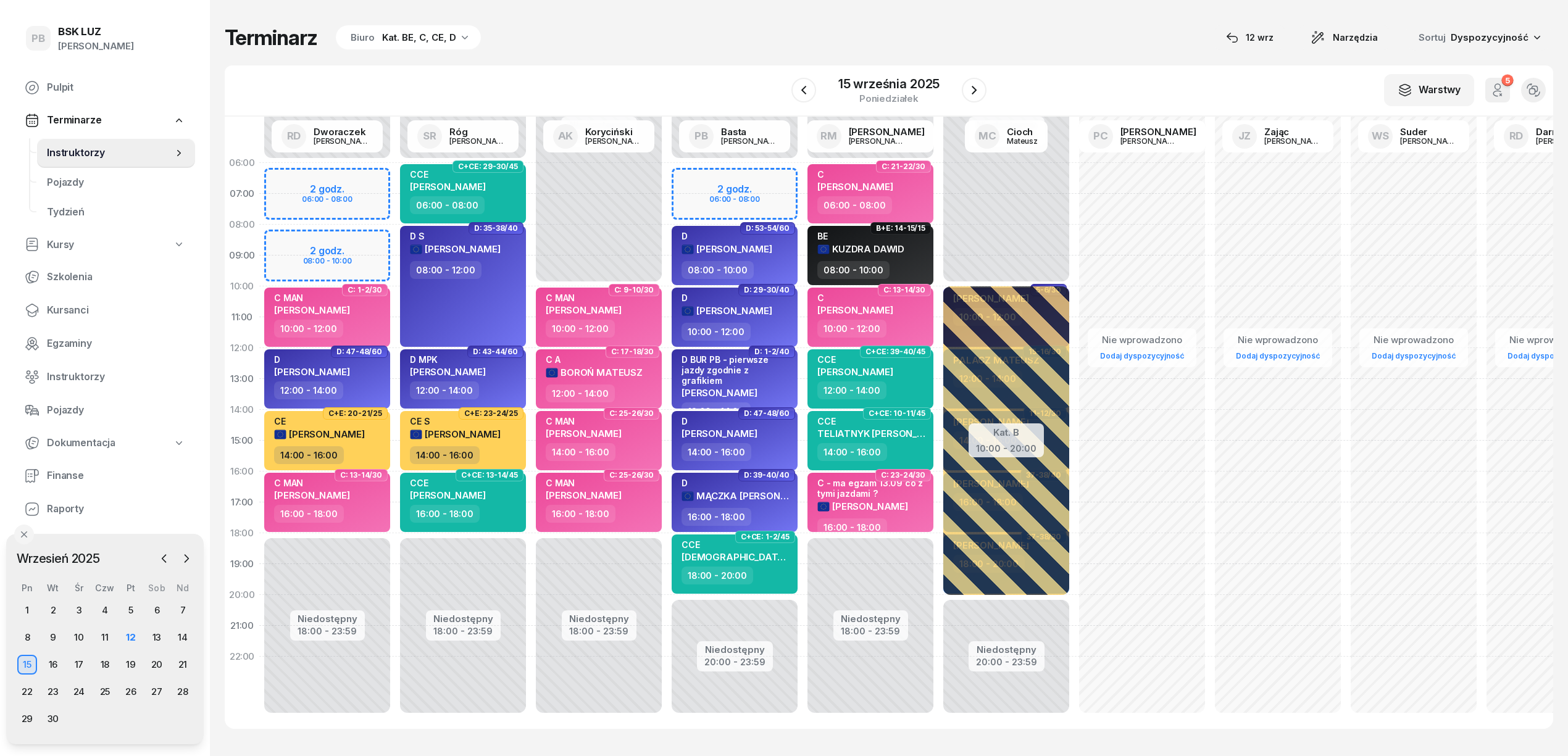
click at [711, 50] on div "Terminarz Biuro Kat. BE, C, CE, D [DATE] Narzędzia Sortuj Dyspozycyjność" at bounding box center [889, 38] width 1328 height 26
click at [673, 69] on div "W Wybierz AK [PERSON_NAME] BP [PERSON_NAME] DP [PERSON_NAME] GS [PERSON_NAME] I…" at bounding box center [889, 91] width 1328 height 51
click at [689, 82] on div "W Wybierz AK [PERSON_NAME] BP [PERSON_NAME] DP [PERSON_NAME] GS [PERSON_NAME] I…" at bounding box center [889, 91] width 1328 height 51
click at [739, 71] on div "W Wybierz AK [PERSON_NAME] BP [PERSON_NAME] DP [PERSON_NAME] GS [PERSON_NAME] I…" at bounding box center [889, 91] width 1328 height 51
click at [657, 50] on div "Terminarz Biuro Kat. BE, C, CE, D 12 wrz Narzędzia Sortuj Dyspozycyjność W Wybi…" at bounding box center [889, 376] width 1328 height 753
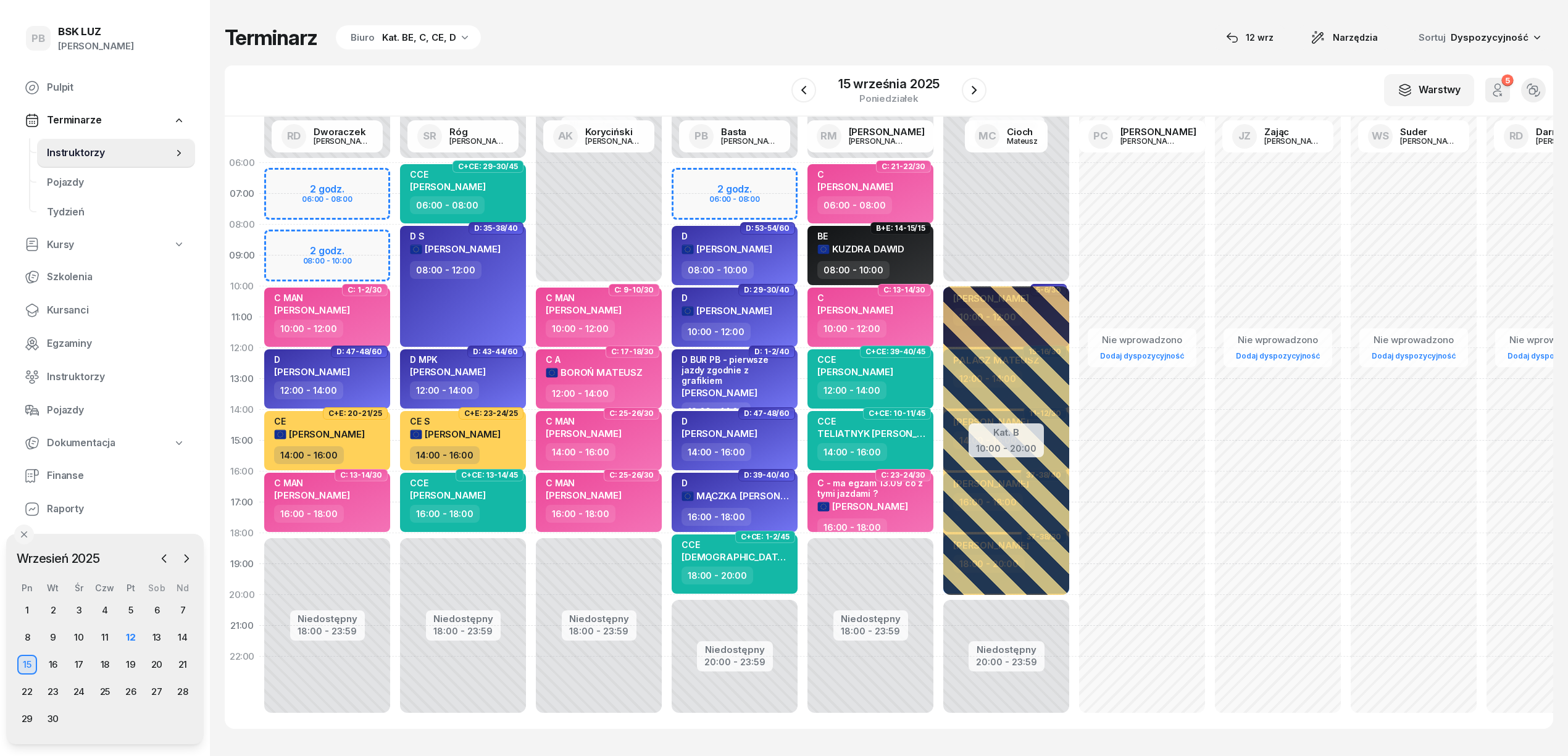
click at [837, 26] on div "Terminarz Biuro Kat. BE, C, CE, D [DATE] Narzędzia Sortuj Dyspozycyjność" at bounding box center [889, 38] width 1328 height 26
click at [712, 79] on div "W Wybierz AK [PERSON_NAME] BP [PERSON_NAME] DP [PERSON_NAME] GS [PERSON_NAME] I…" at bounding box center [889, 91] width 1328 height 51
click at [127, 637] on div "12" at bounding box center [130, 638] width 20 height 20
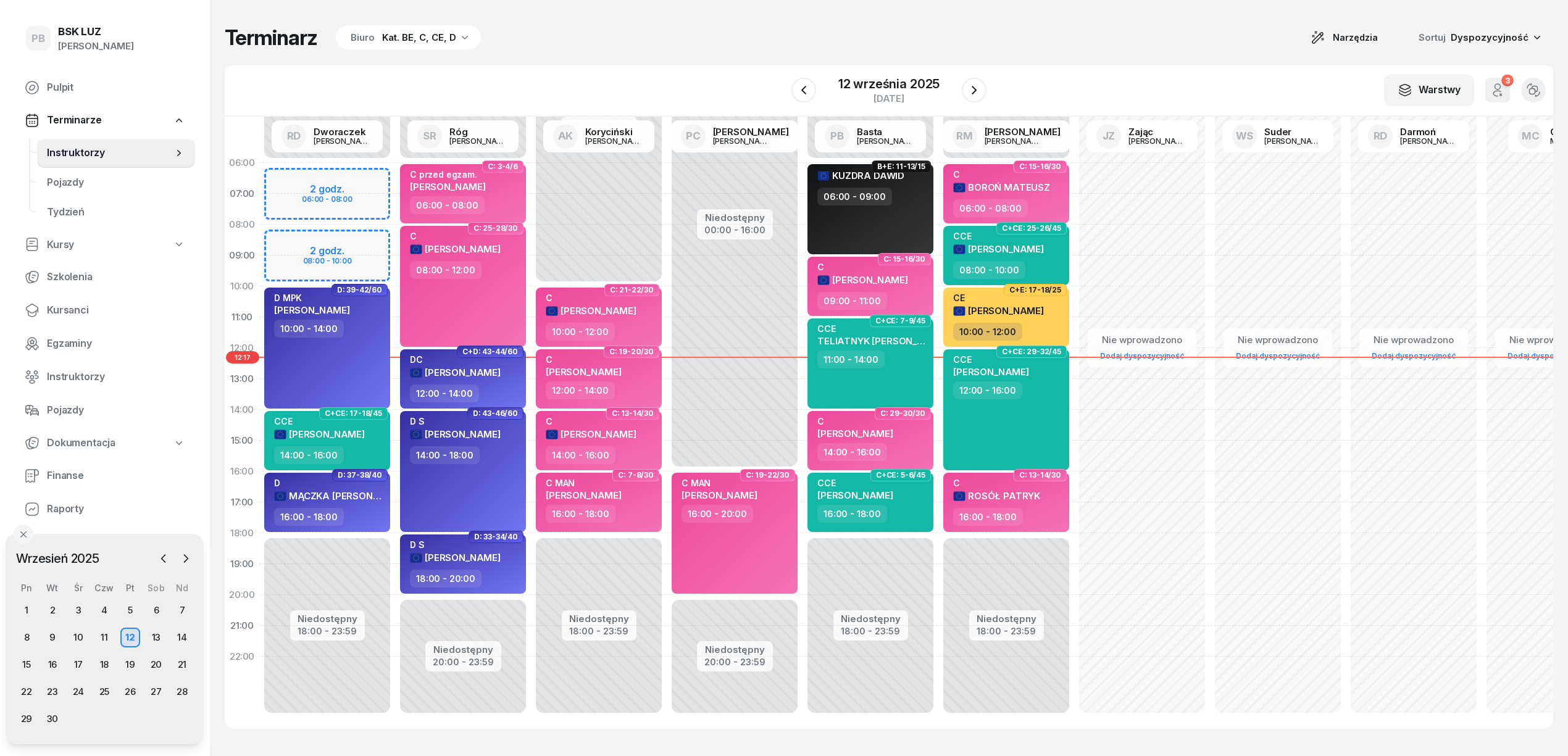
click at [663, 50] on div "Terminarz Biuro Kat. BE, C, CE, D Narzędzia Sortuj Dyspozycyjność" at bounding box center [889, 38] width 1328 height 26
click at [665, 50] on div "Terminarz Biuro Kat. BE, C, CE, D Narzędzia Sortuj Dyspozycyjność" at bounding box center [889, 38] width 1328 height 26
click at [593, 28] on div "Terminarz Biuro Kat. BE, C, CE, D Narzędzia Sortuj Dyspozycyjność" at bounding box center [889, 38] width 1328 height 26
click at [670, 80] on div "W Wybierz AK [PERSON_NAME] BP [PERSON_NAME] DP [PERSON_NAME] GS [PERSON_NAME] I…" at bounding box center [889, 91] width 1328 height 51
click at [641, 75] on div "W Wybierz AK [PERSON_NAME] BP [PERSON_NAME] DP [PERSON_NAME] GS [PERSON_NAME] I…" at bounding box center [889, 91] width 1328 height 51
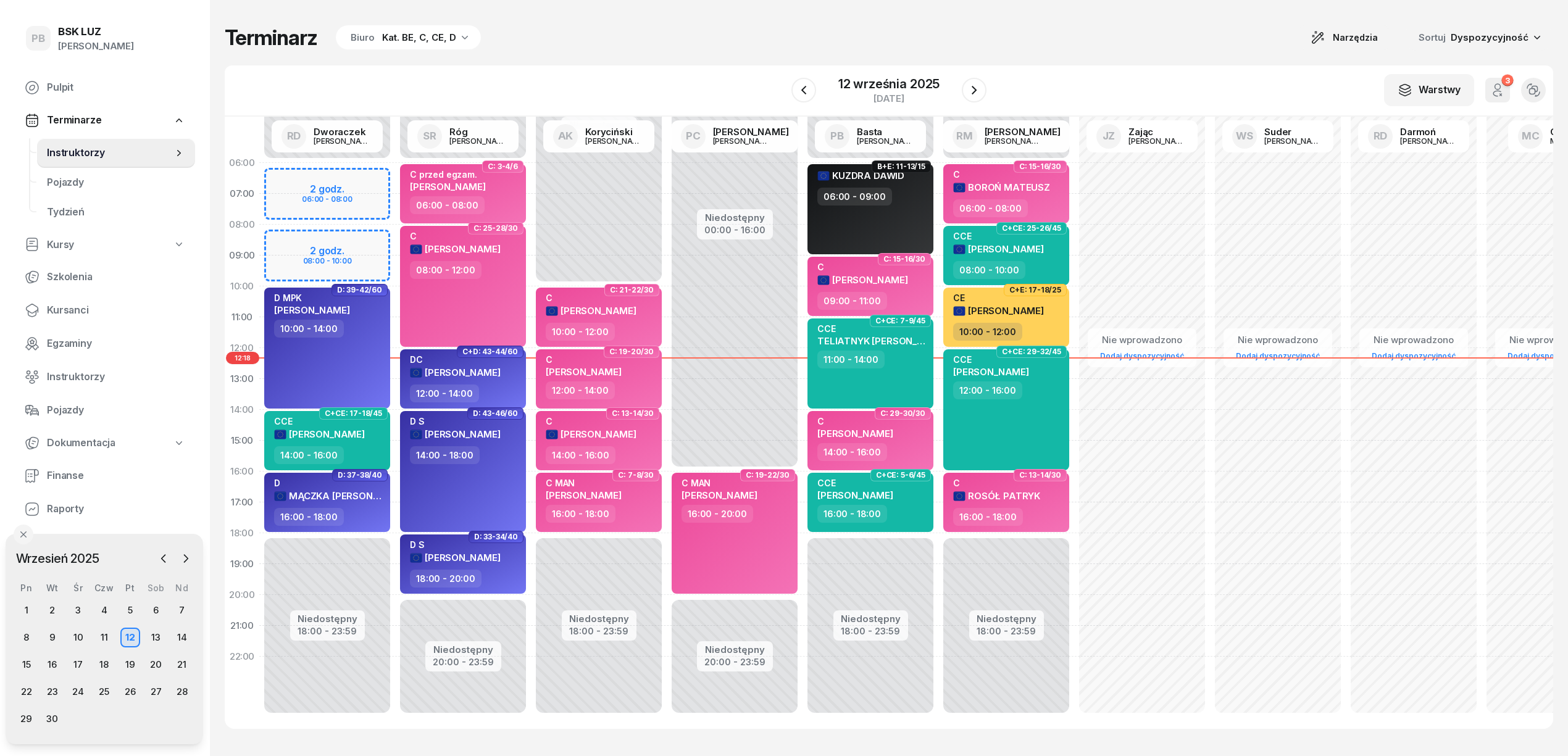
click at [1049, 40] on div "Terminarz Biuro Kat. BE, C, CE, D Narzędzia Sortuj Dyspozycyjność" at bounding box center [889, 38] width 1328 height 26
click at [657, 76] on div "W Wybierz AK [PERSON_NAME] BP [PERSON_NAME] DP [PERSON_NAME] GS [PERSON_NAME] I…" at bounding box center [889, 91] width 1328 height 51
click at [720, 63] on div "Terminarz Biuro Kat. BE, C, CE, D Narzędzia Sortuj Dyspozycyjność W Wybierz AK …" at bounding box center [889, 376] width 1328 height 753
click at [717, 57] on div "Terminarz Biuro Kat. BE, C, CE, D Narzędzia Sortuj Dyspozycyjność W Wybierz AK …" at bounding box center [889, 376] width 1328 height 753
click at [610, 64] on div "Terminarz Biuro Kat. BE, C, CE, D Narzędzia Sortuj Dyspozycyjność W Wybierz AK …" at bounding box center [889, 376] width 1328 height 753
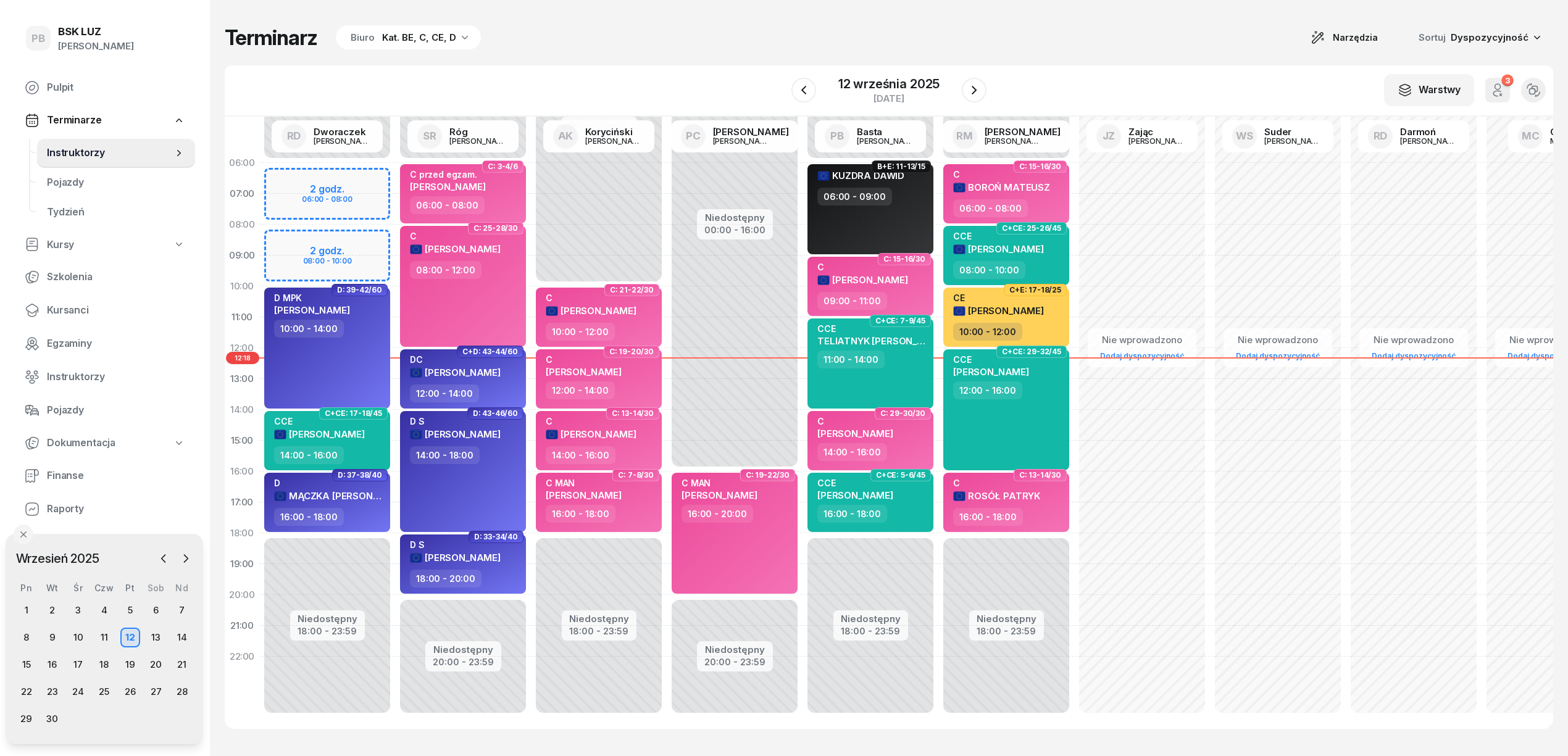
click at [1066, 76] on div "W Wybierz AK [PERSON_NAME] BP [PERSON_NAME] DP [PERSON_NAME] GS [PERSON_NAME] I…" at bounding box center [889, 91] width 1328 height 51
click at [722, 40] on div "Terminarz Biuro Kat. BE, C, CE, D Narzędzia Sortuj Dyspozycyjność" at bounding box center [889, 38] width 1328 height 26
click at [996, 38] on div "Terminarz Biuro Kat. BE, C, CE, D Narzędzia Sortuj Dyspozycyjność" at bounding box center [889, 38] width 1328 height 26
click at [699, 48] on div "Terminarz Biuro Kat. BE, C, CE, D Narzędzia Sortuj Dyspozycyjność" at bounding box center [889, 38] width 1328 height 26
click at [707, 38] on div "Terminarz Biuro Kat. BE, C, CE, D Narzędzia Sortuj Dyspozycyjność" at bounding box center [889, 38] width 1328 height 26
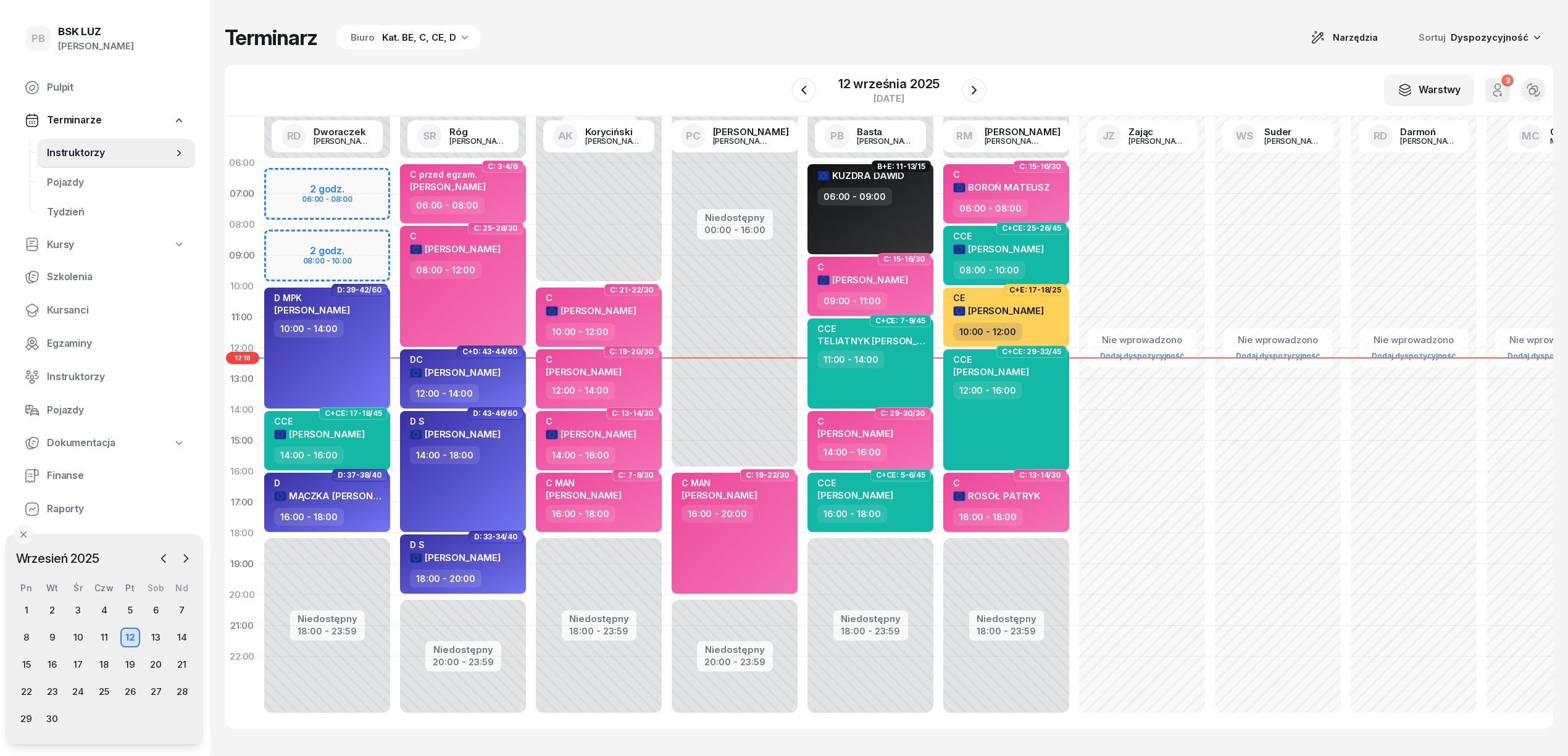
click at [655, 55] on div "Terminarz Biuro Kat. BE, C, CE, D Narzędzia Sortuj Dyspozycyjność W Wybierz AK …" at bounding box center [889, 376] width 1328 height 753
click at [690, 65] on div "W Wybierz AK [PERSON_NAME] BP [PERSON_NAME] DP [PERSON_NAME] GS [PERSON_NAME] I…" at bounding box center [889, 91] width 1328 height 51
drag, startPoint x: 758, startPoint y: 64, endPoint x: 763, endPoint y: 69, distance: 7.1
click at [763, 69] on div "W Wybierz AK [PERSON_NAME] BP [PERSON_NAME] DP [PERSON_NAME] GS [PERSON_NAME] I…" at bounding box center [889, 91] width 1328 height 51
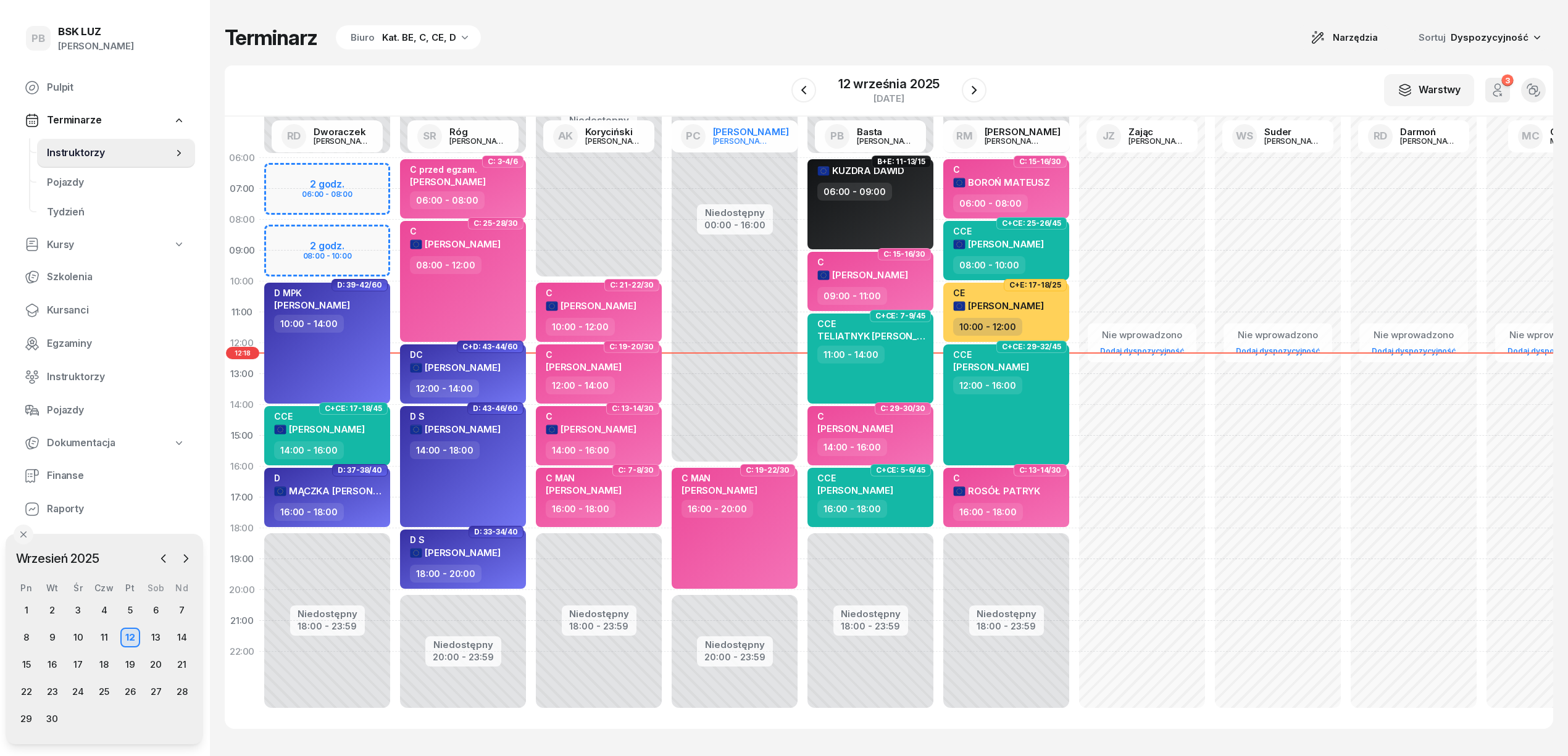
scroll to position [17, 0]
click at [744, 72] on div "W Wybierz AK [PERSON_NAME] BP [PERSON_NAME] DP [PERSON_NAME] GS [PERSON_NAME] I…" at bounding box center [889, 91] width 1328 height 51
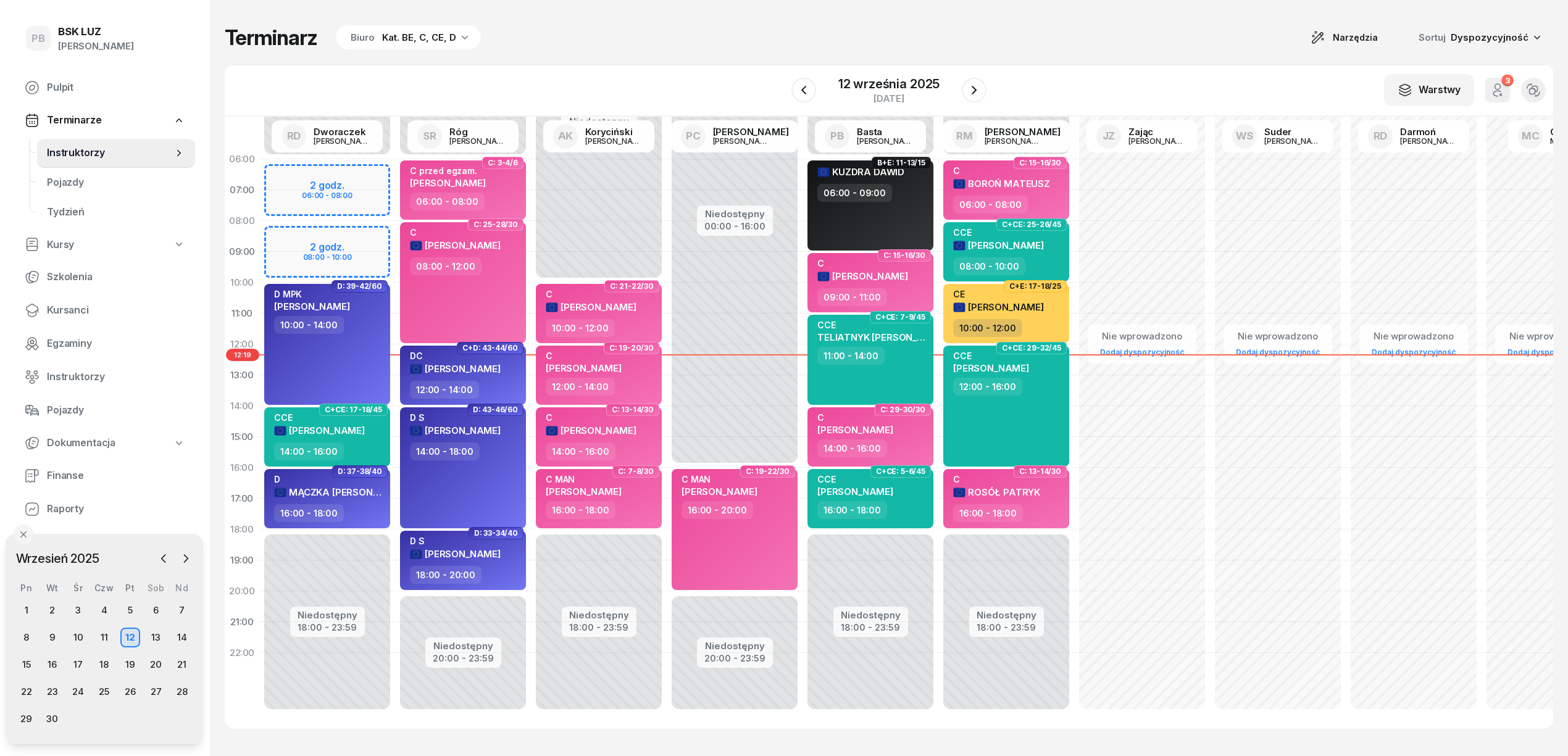
scroll to position [0, 0]
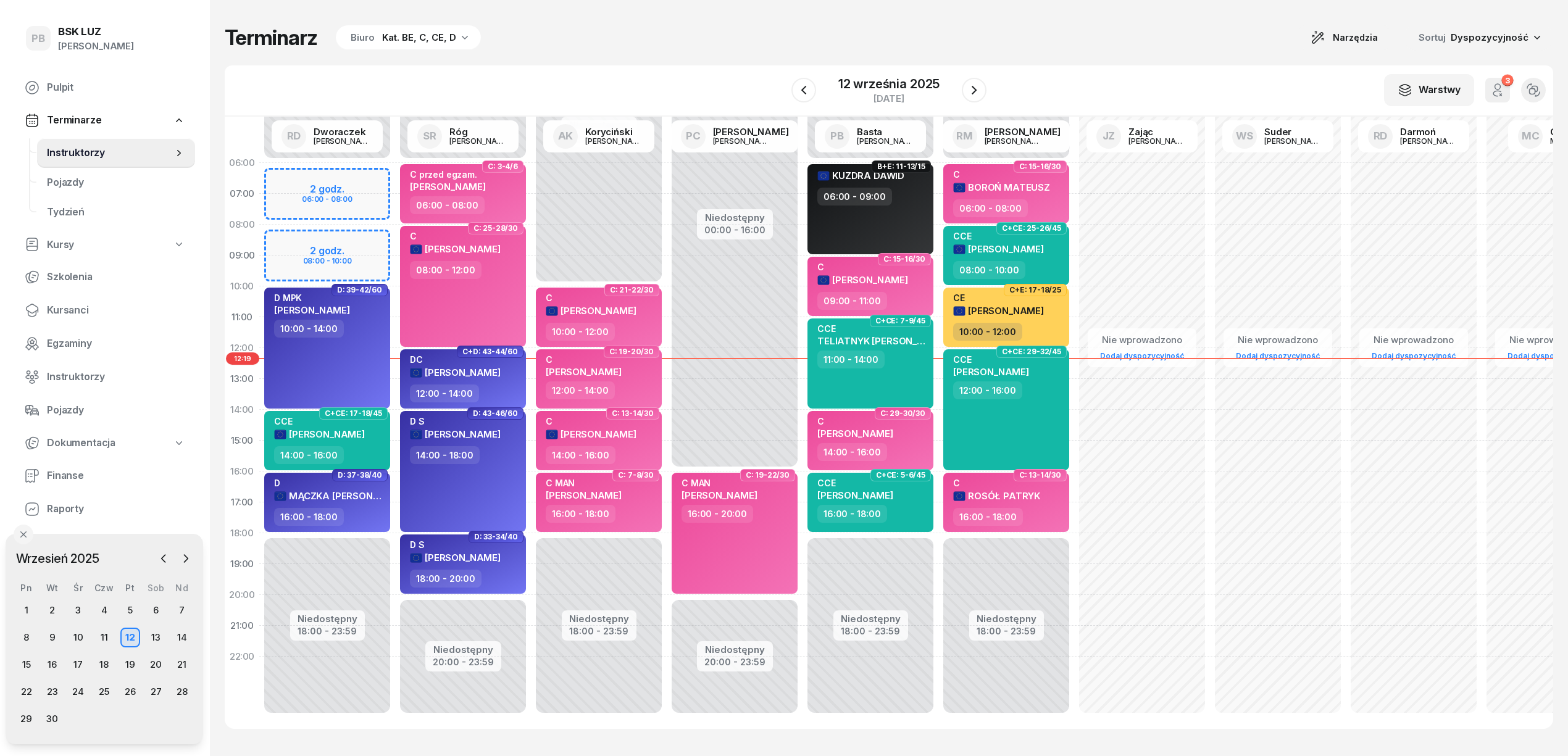
click at [591, 51] on div "Terminarz Biuro Kat. BE, C, CE, D Narzędzia Sortuj Dyspozycyjność W Wybierz AK …" at bounding box center [889, 376] width 1328 height 753
click at [804, 83] on icon "button" at bounding box center [804, 90] width 15 height 15
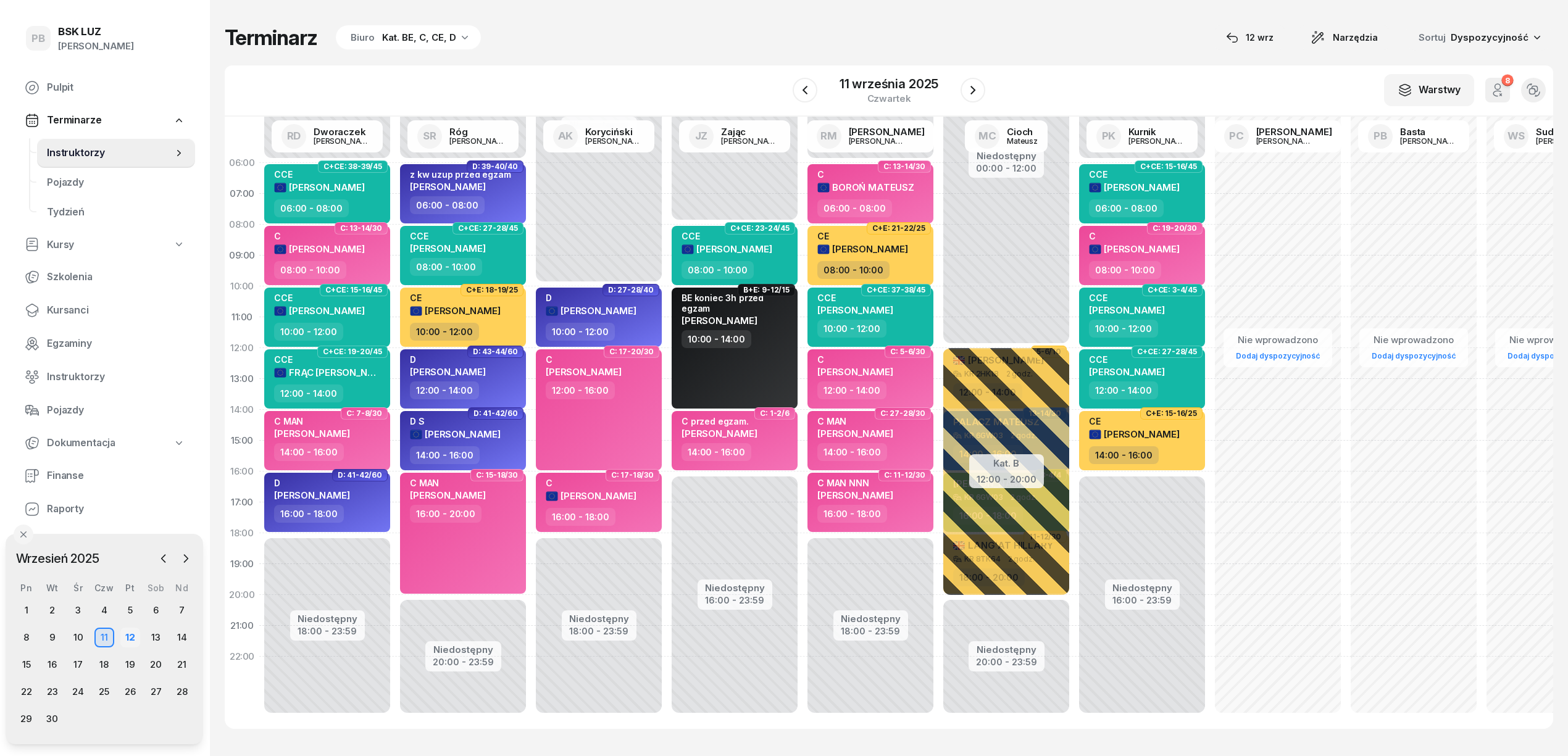
click at [124, 635] on div "12" at bounding box center [130, 638] width 20 height 20
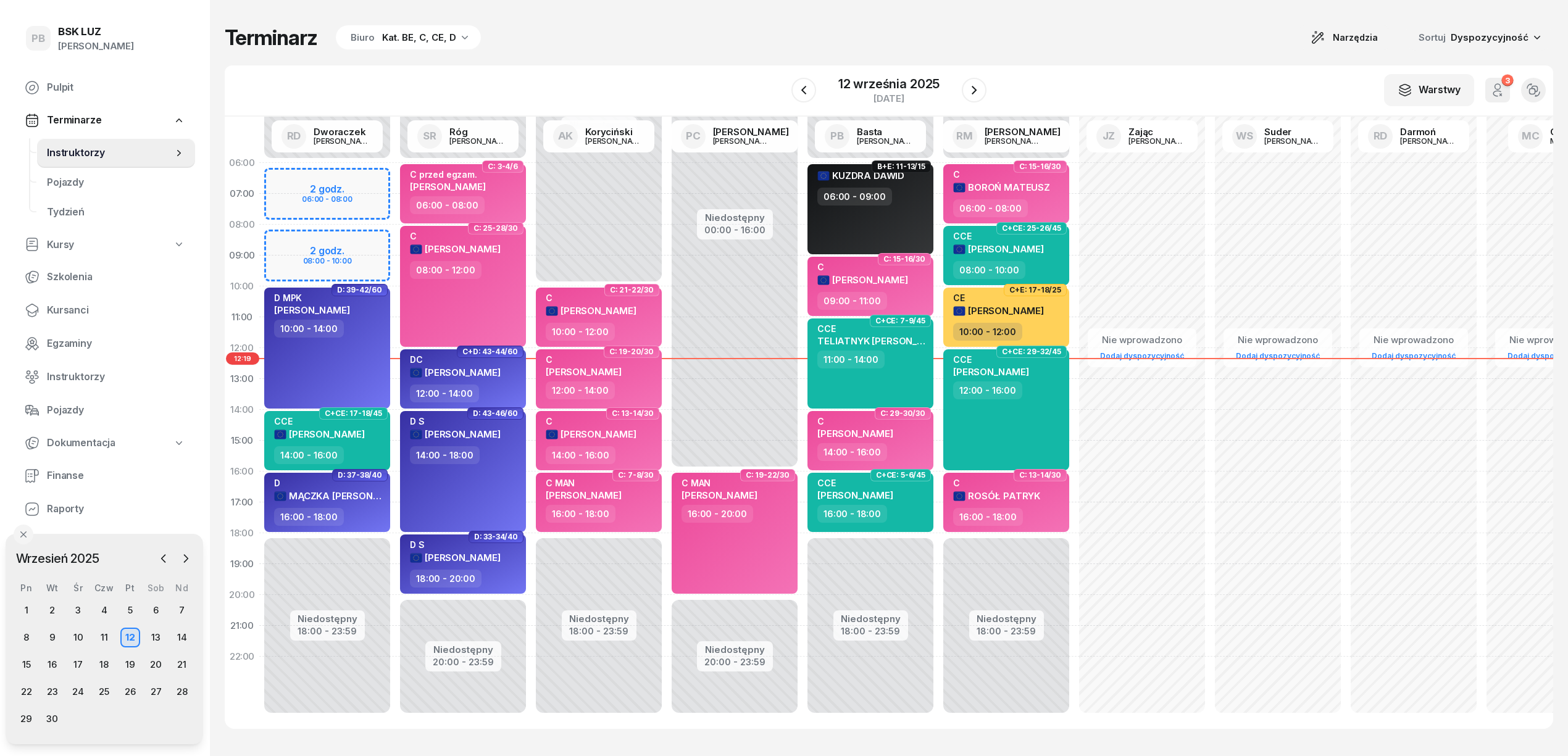
click at [825, 36] on div "Terminarz Biuro Kat. BE, C, CE, D Narzędzia Sortuj Dyspozycyjność" at bounding box center [889, 38] width 1328 height 26
click at [1097, 50] on div "Terminarz Biuro Kat. BE, C, CE, D Narzędzia Sortuj Dyspozycyjność" at bounding box center [889, 38] width 1328 height 26
click at [711, 85] on div "W Wybierz AK [PERSON_NAME] BP [PERSON_NAME] DP [PERSON_NAME] GS [PERSON_NAME] I…" at bounding box center [889, 91] width 1328 height 51
click at [30, 664] on div "15" at bounding box center [27, 665] width 20 height 20
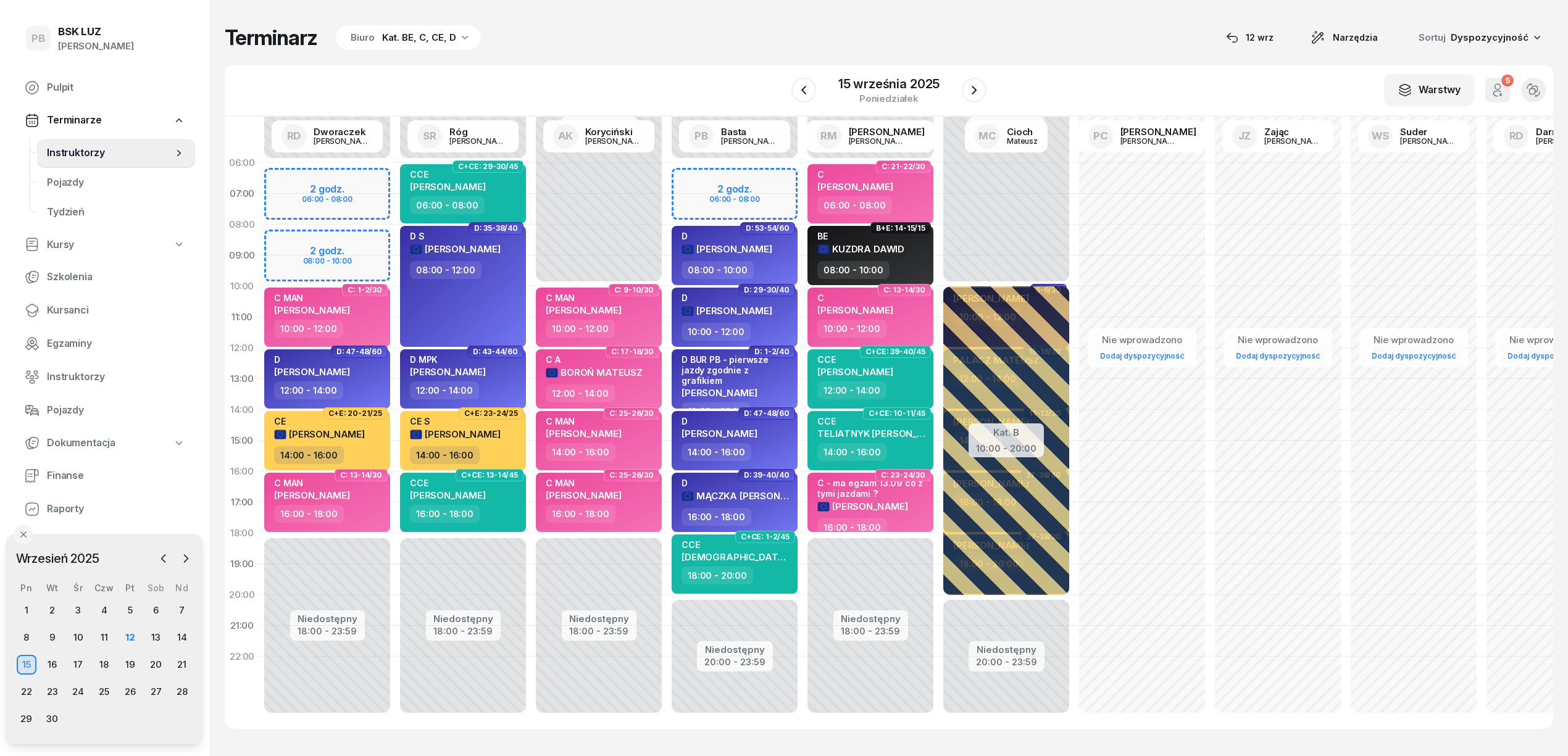
click at [764, 58] on div "Terminarz Biuro Kat. BE, C, CE, D 12 wrz Narzędzia Sortuj Dyspozycyjność W Wybi…" at bounding box center [889, 376] width 1328 height 753
click at [645, 42] on div "Terminarz Biuro Kat. BE, C, CE, D [DATE] Narzędzia Sortuj Dyspozycyjność" at bounding box center [889, 38] width 1328 height 26
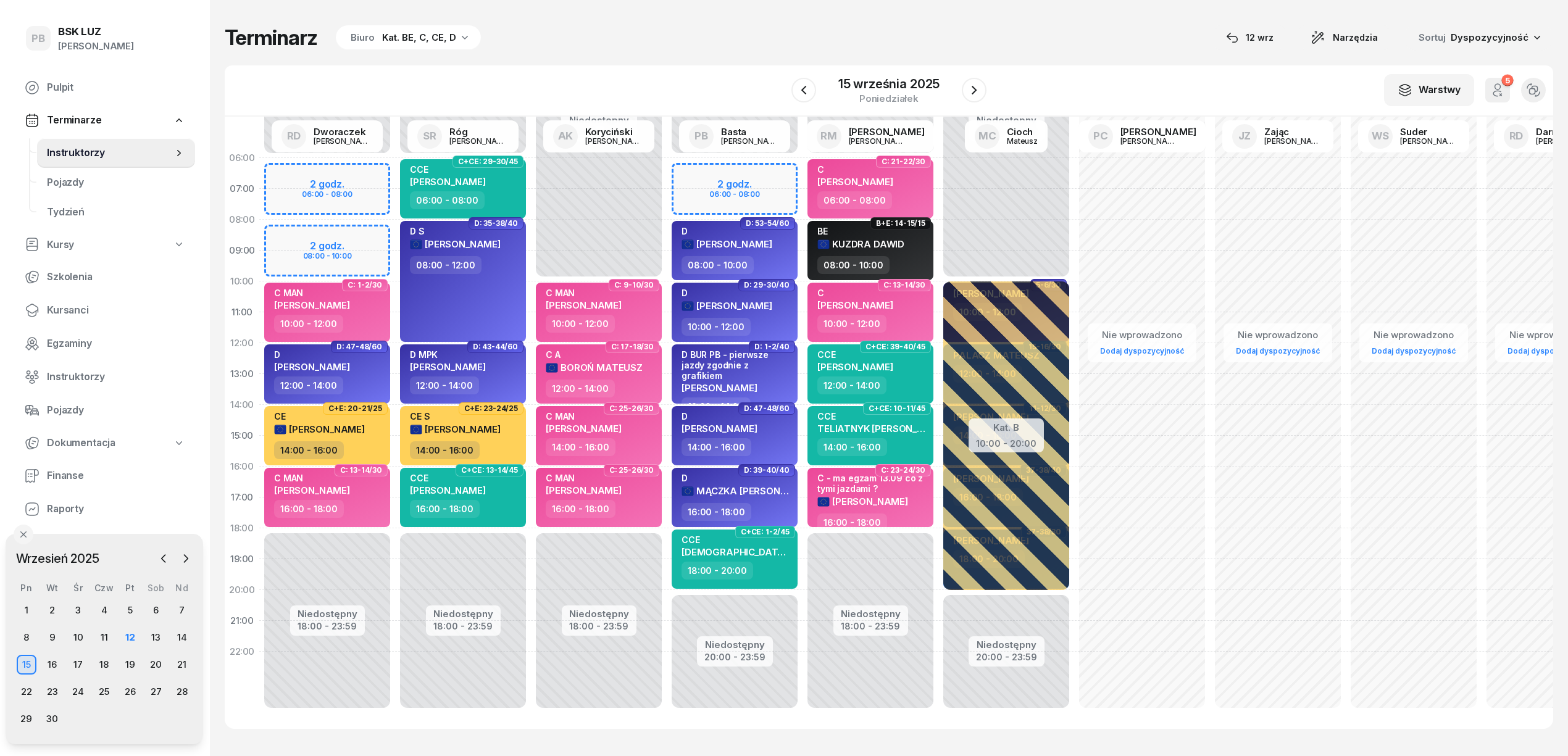
drag, startPoint x: 929, startPoint y: 31, endPoint x: 922, endPoint y: 38, distance: 9.9
click at [929, 31] on div "Terminarz Biuro Kat. BE, C, CE, D [DATE] Narzędzia Sortuj Dyspozycyjność" at bounding box center [889, 38] width 1328 height 26
click at [71, 314] on span "Kursanci" at bounding box center [116, 310] width 139 height 16
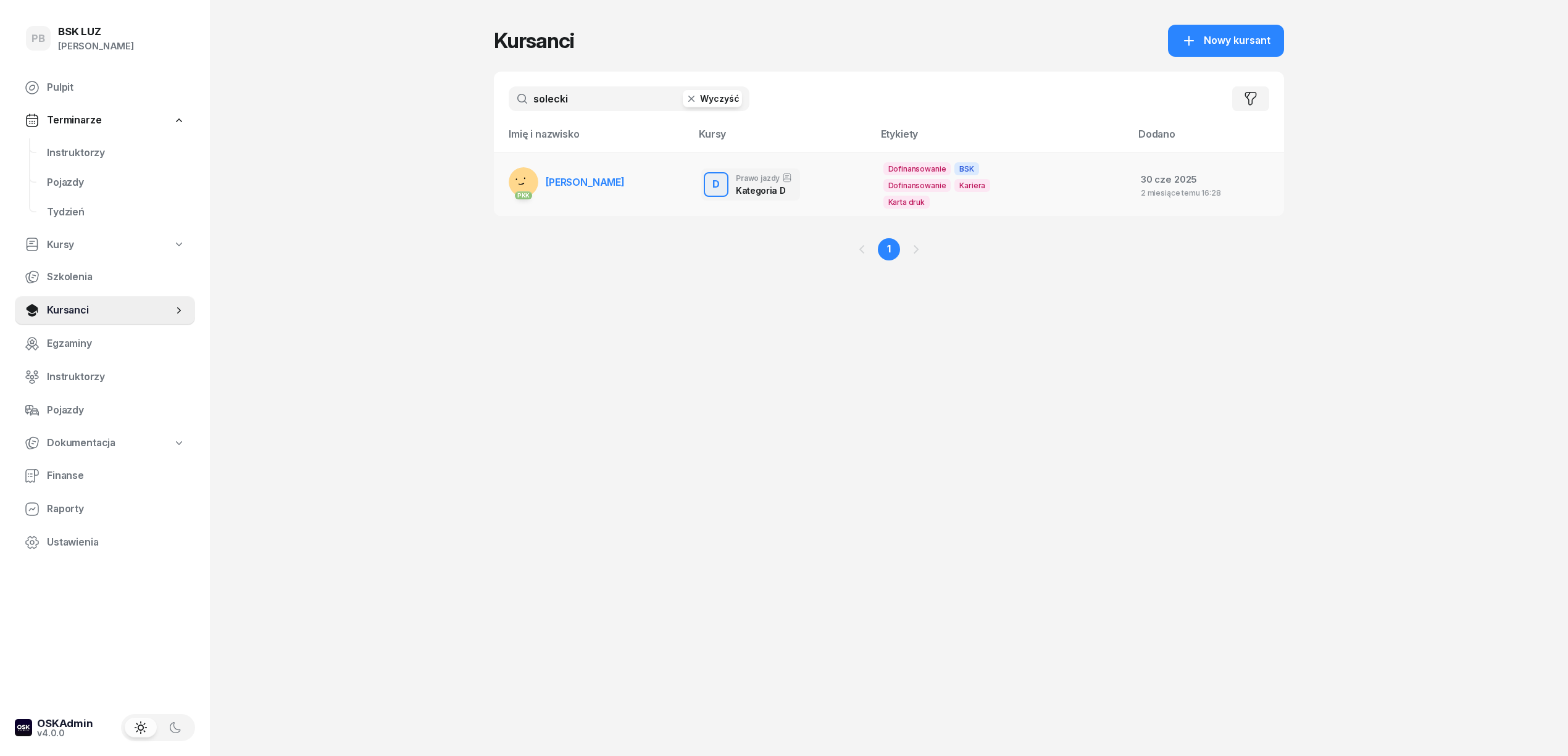
click at [566, 191] on link "PKK SOLECKI MACIEJ" at bounding box center [566, 182] width 116 height 29
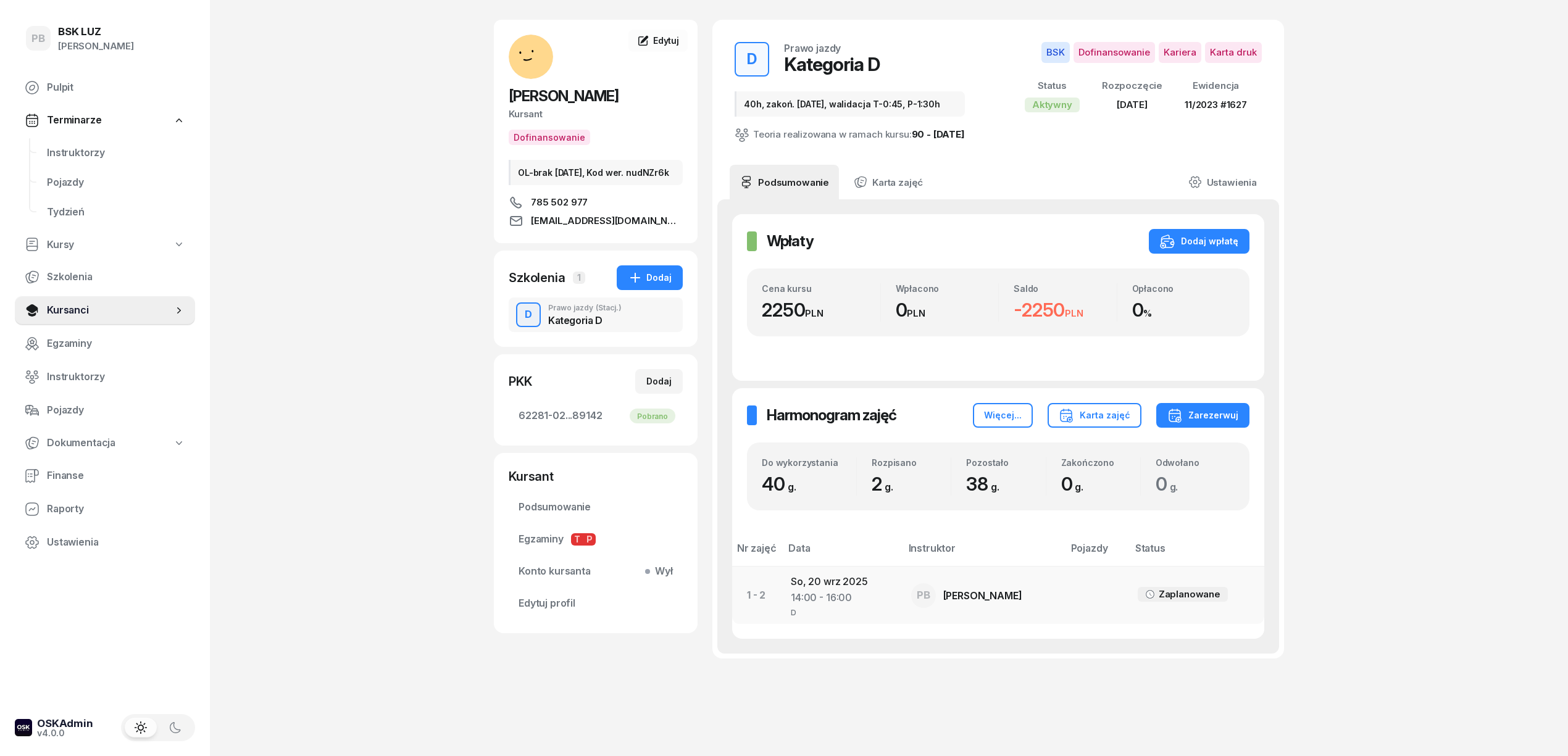
scroll to position [68, 0]
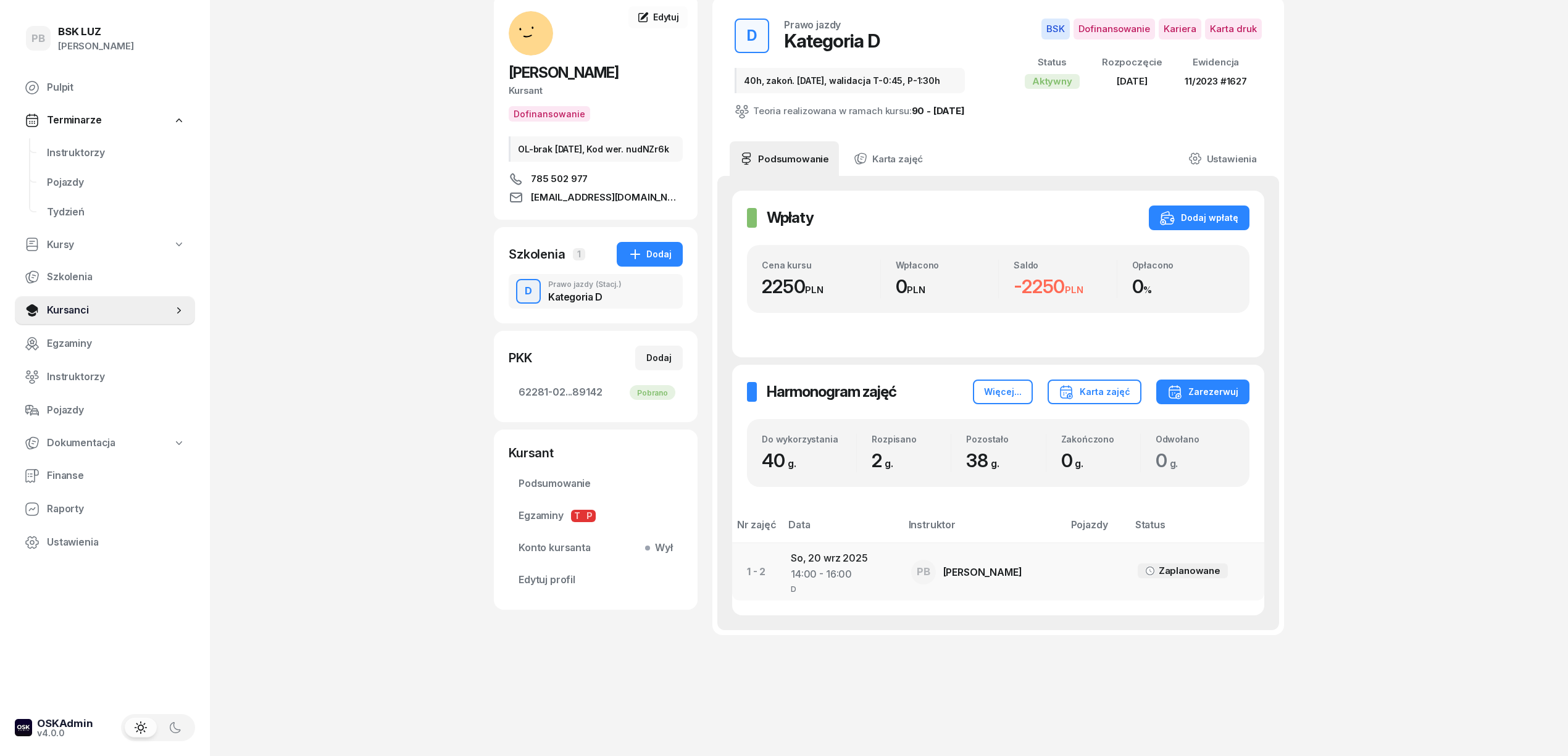
click at [838, 564] on td "So, 20 wrz 2025 14:00 - 16:00 D" at bounding box center [841, 572] width 119 height 58
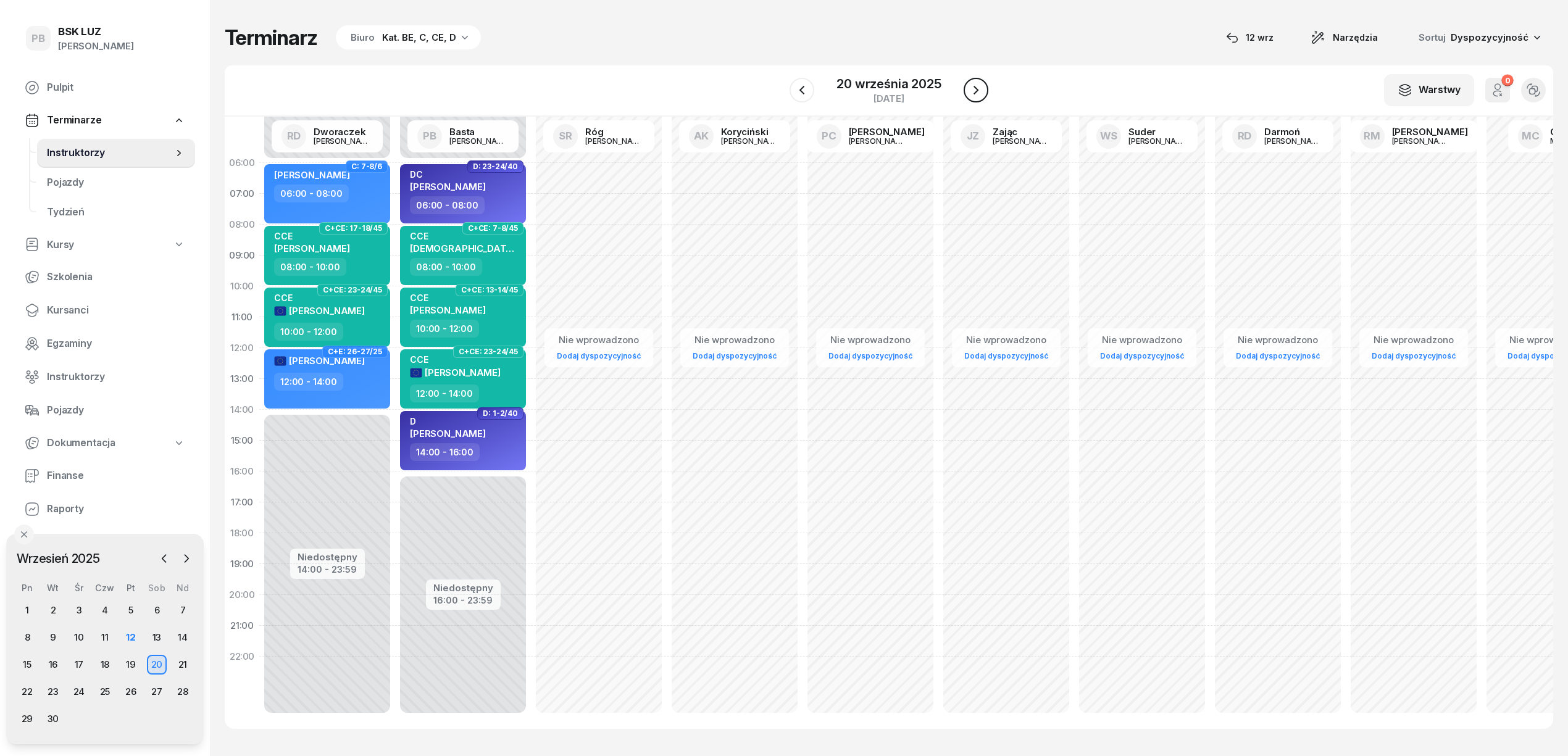
click at [979, 89] on icon "button" at bounding box center [976, 90] width 15 height 15
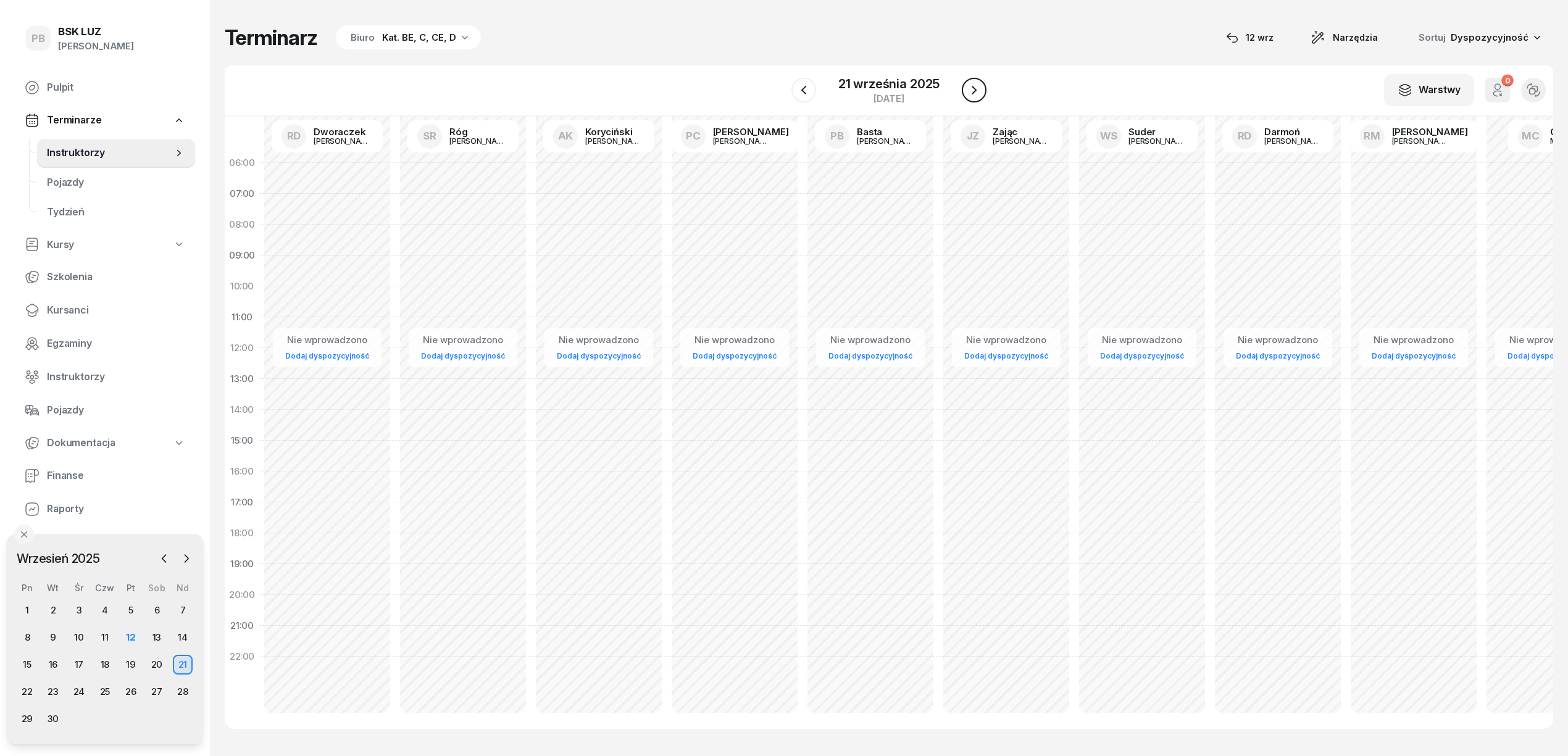
click at [967, 87] on icon "button" at bounding box center [974, 90] width 15 height 15
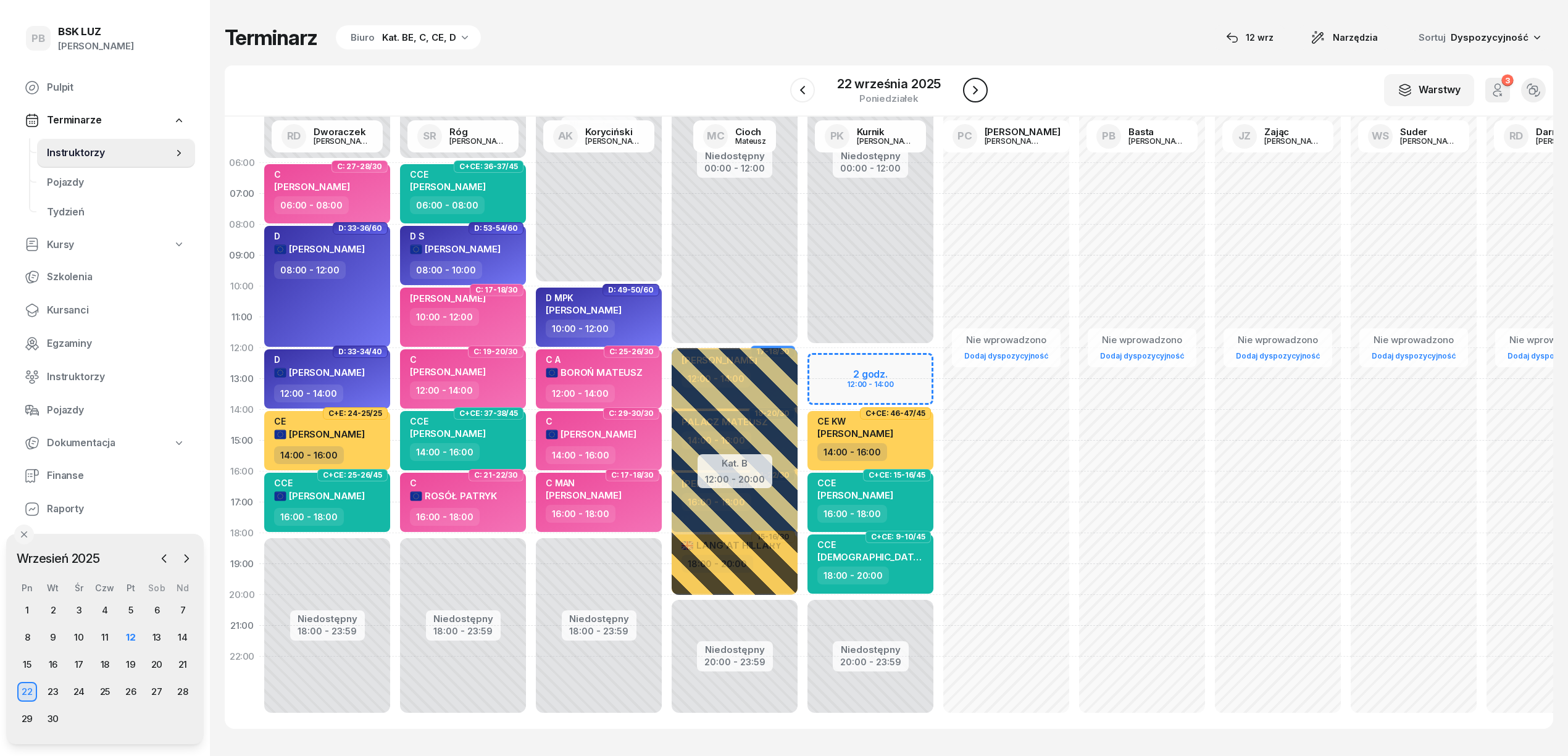
click at [977, 90] on icon "button" at bounding box center [975, 89] width 5 height 8
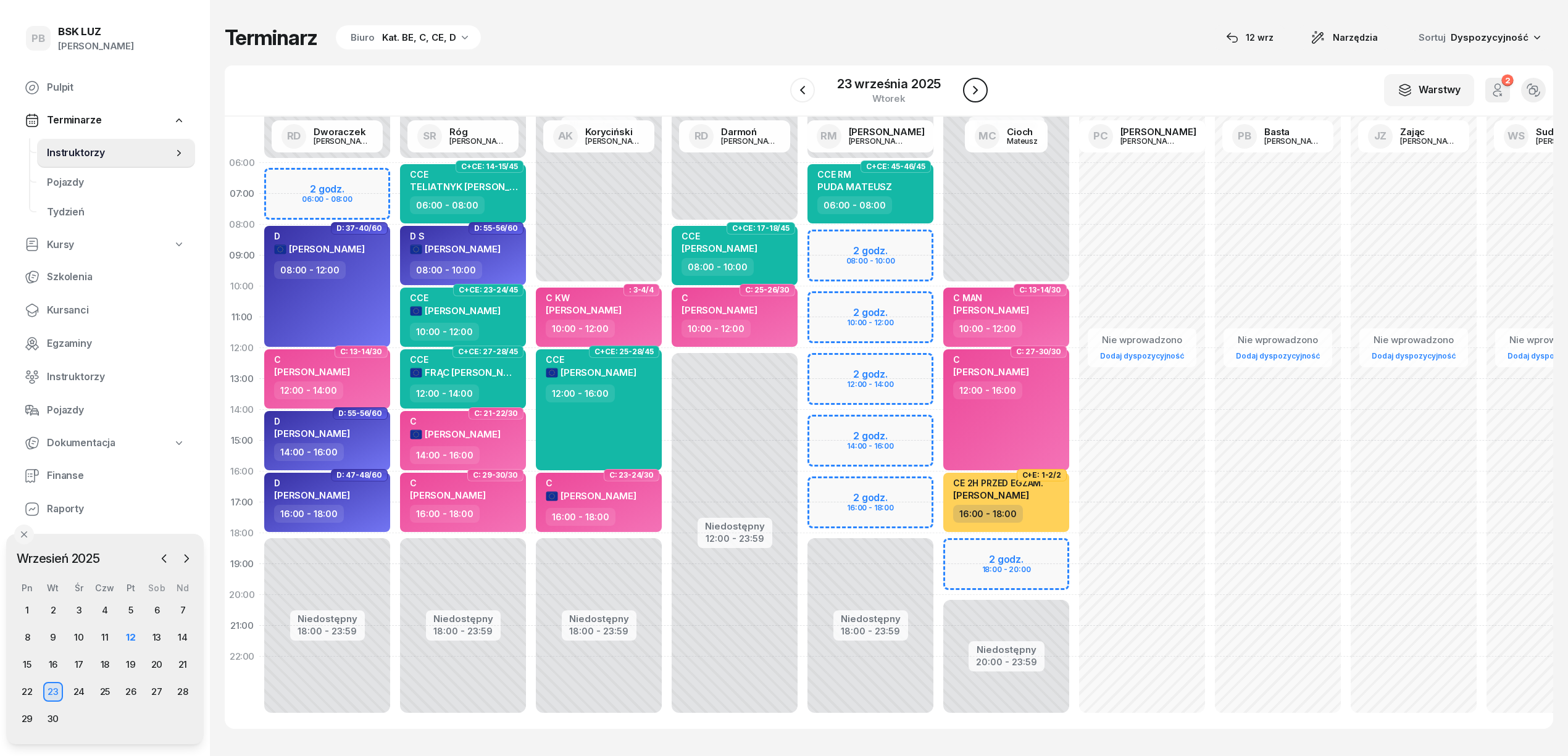
click at [981, 82] on button "button" at bounding box center [975, 90] width 25 height 25
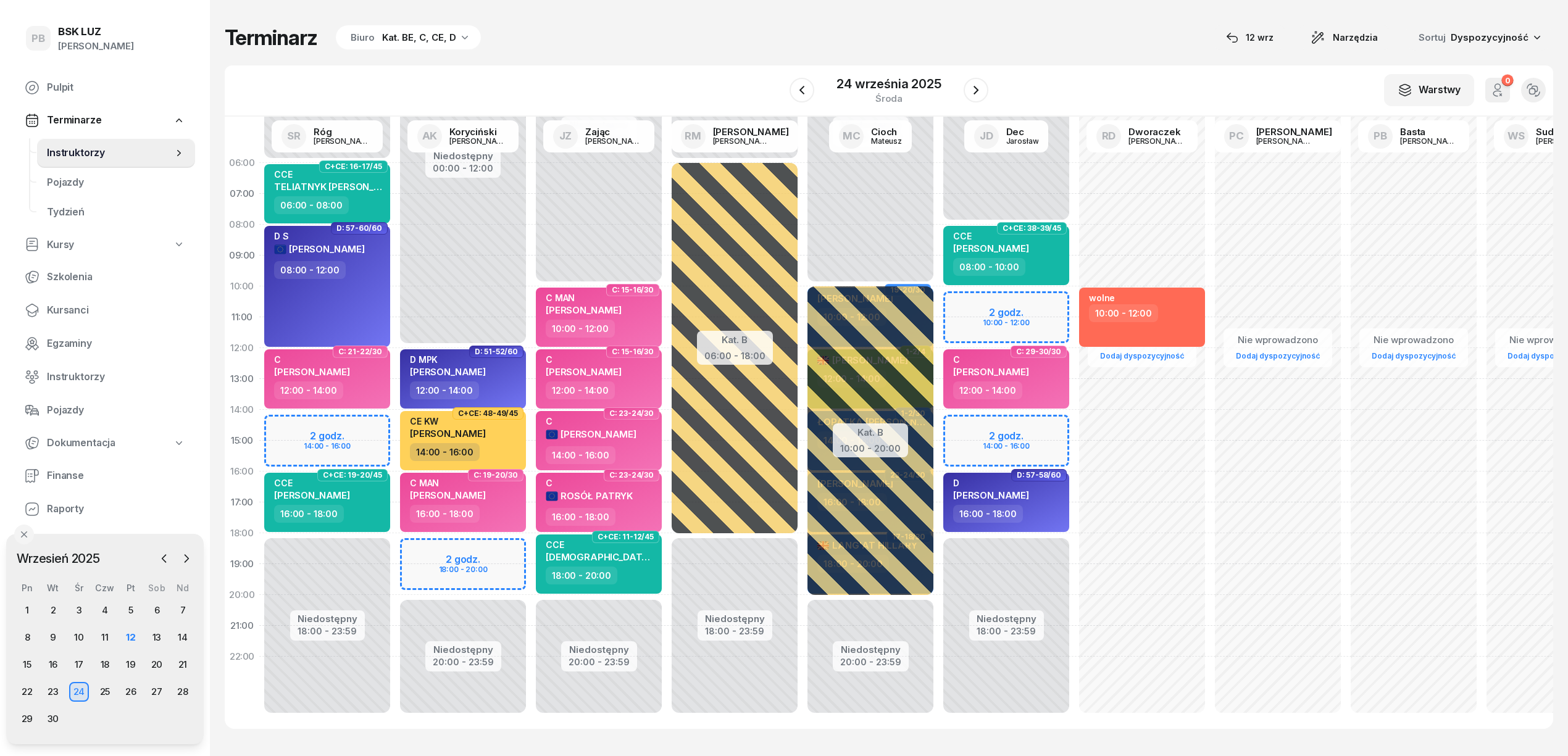
click at [486, 549] on div "Niedostępny 00:00 - 12:00 Niedostępny 20:00 - 23:59 2 godz. 18:00 - 20:00 D: 51…" at bounding box center [463, 440] width 136 height 586
select select "18"
select select "20"
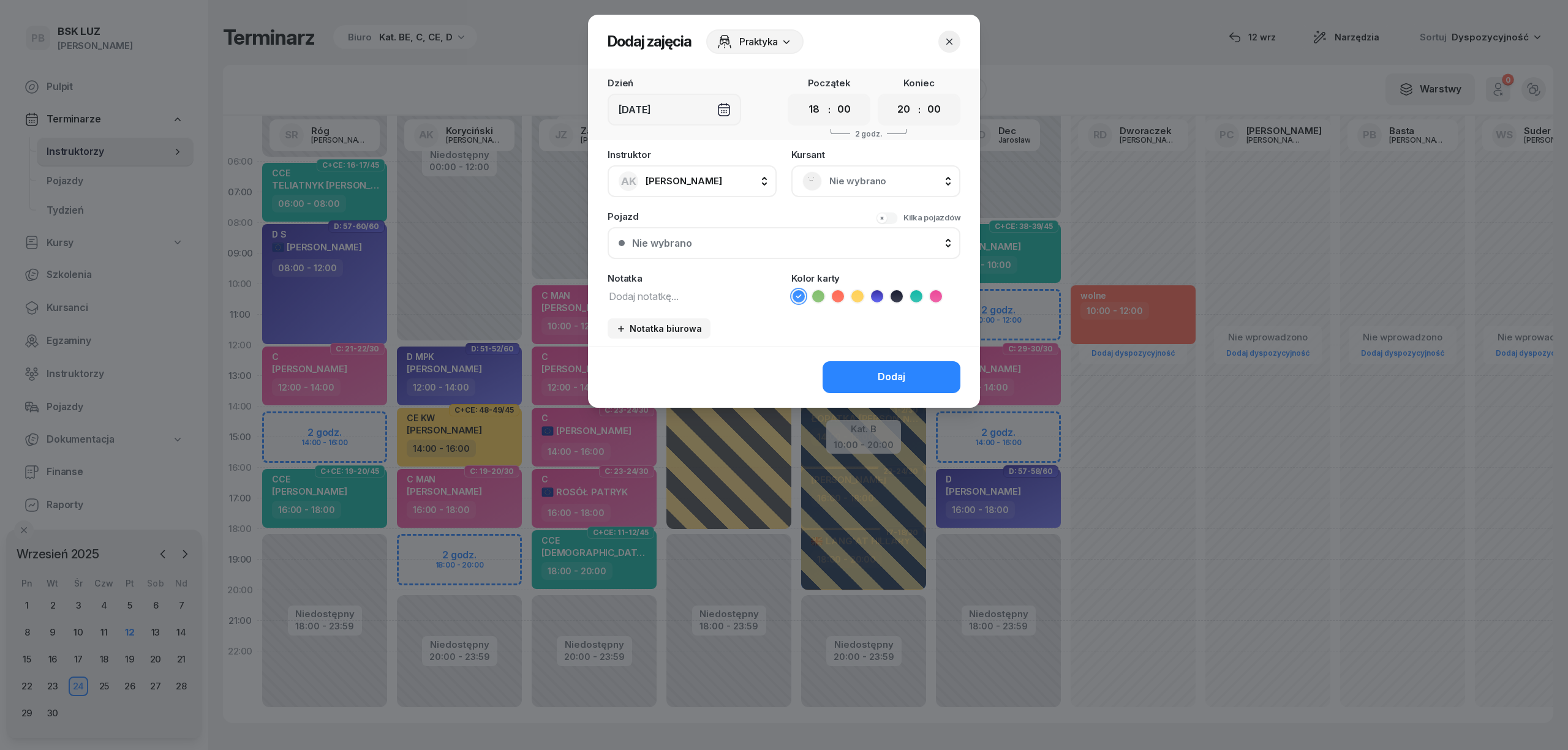
click at [862, 182] on span "Nie wybrano" at bounding box center [890, 180] width 120 height 15
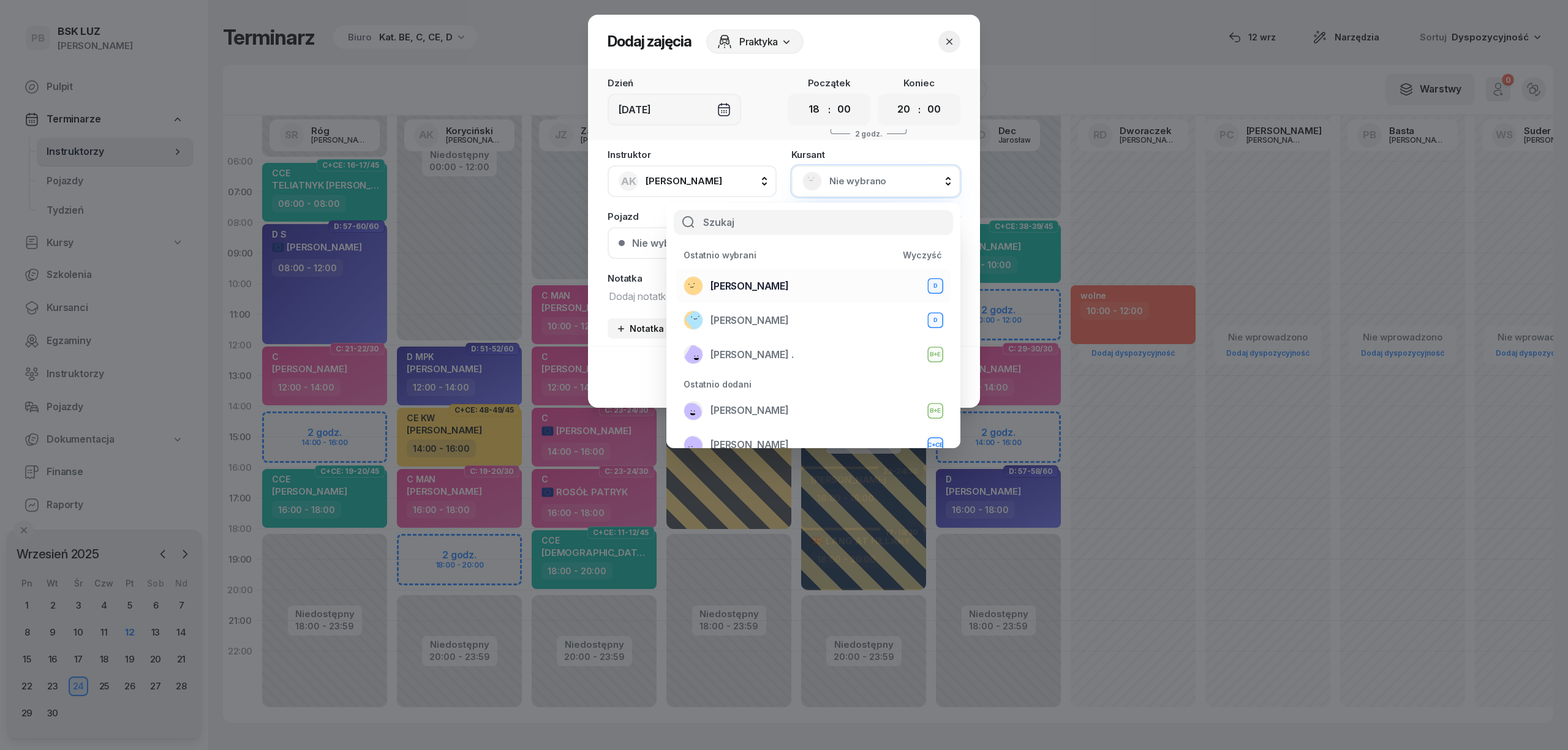
click at [821, 281] on div "SOLECKI MACIEJ D" at bounding box center [813, 286] width 260 height 20
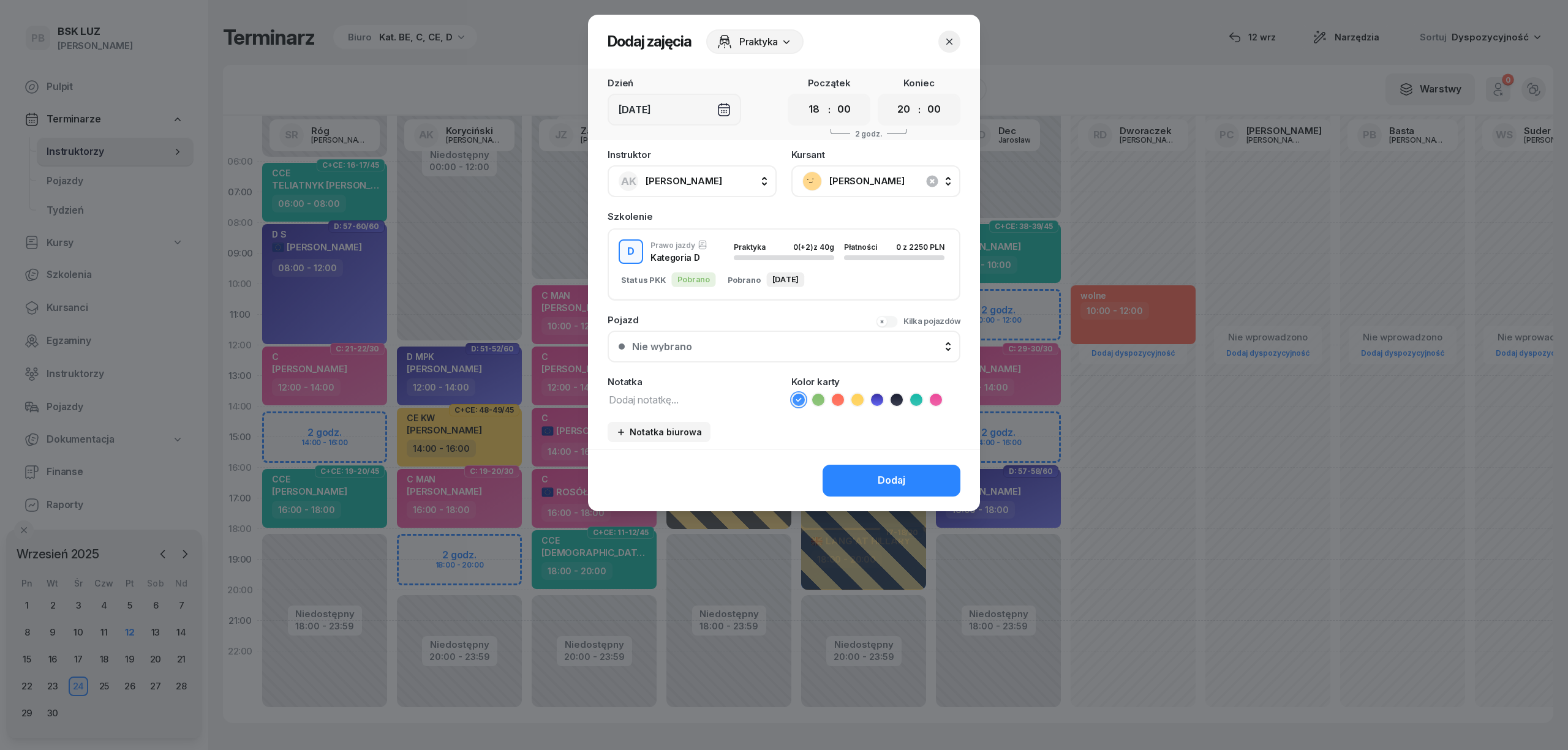
click at [684, 397] on textarea at bounding box center [692, 399] width 169 height 15
type textarea "D"
click at [883, 399] on li at bounding box center [877, 400] width 15 height 15
click at [887, 472] on div "Dodaj" at bounding box center [891, 480] width 27 height 15
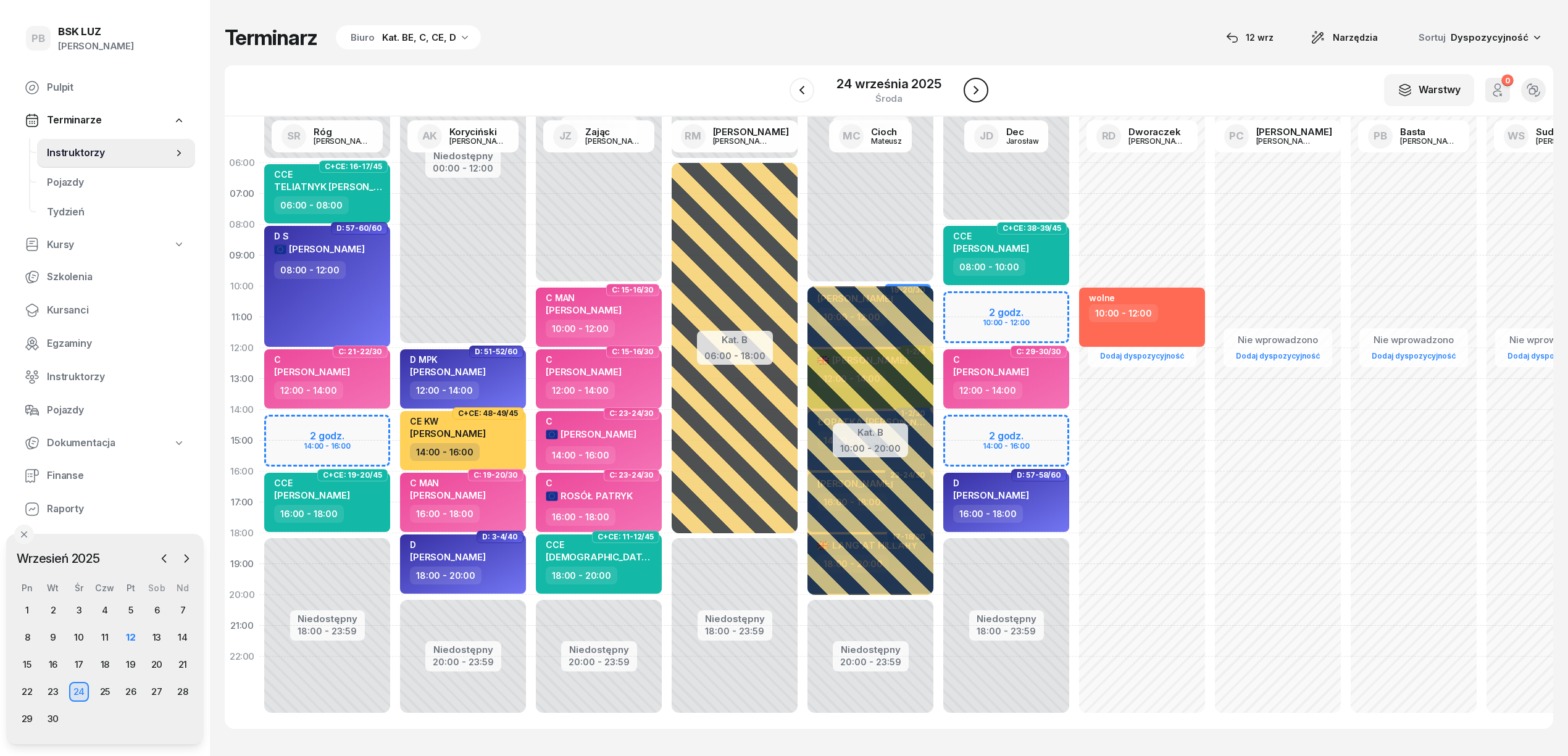
click at [981, 90] on icon "button" at bounding box center [976, 90] width 15 height 15
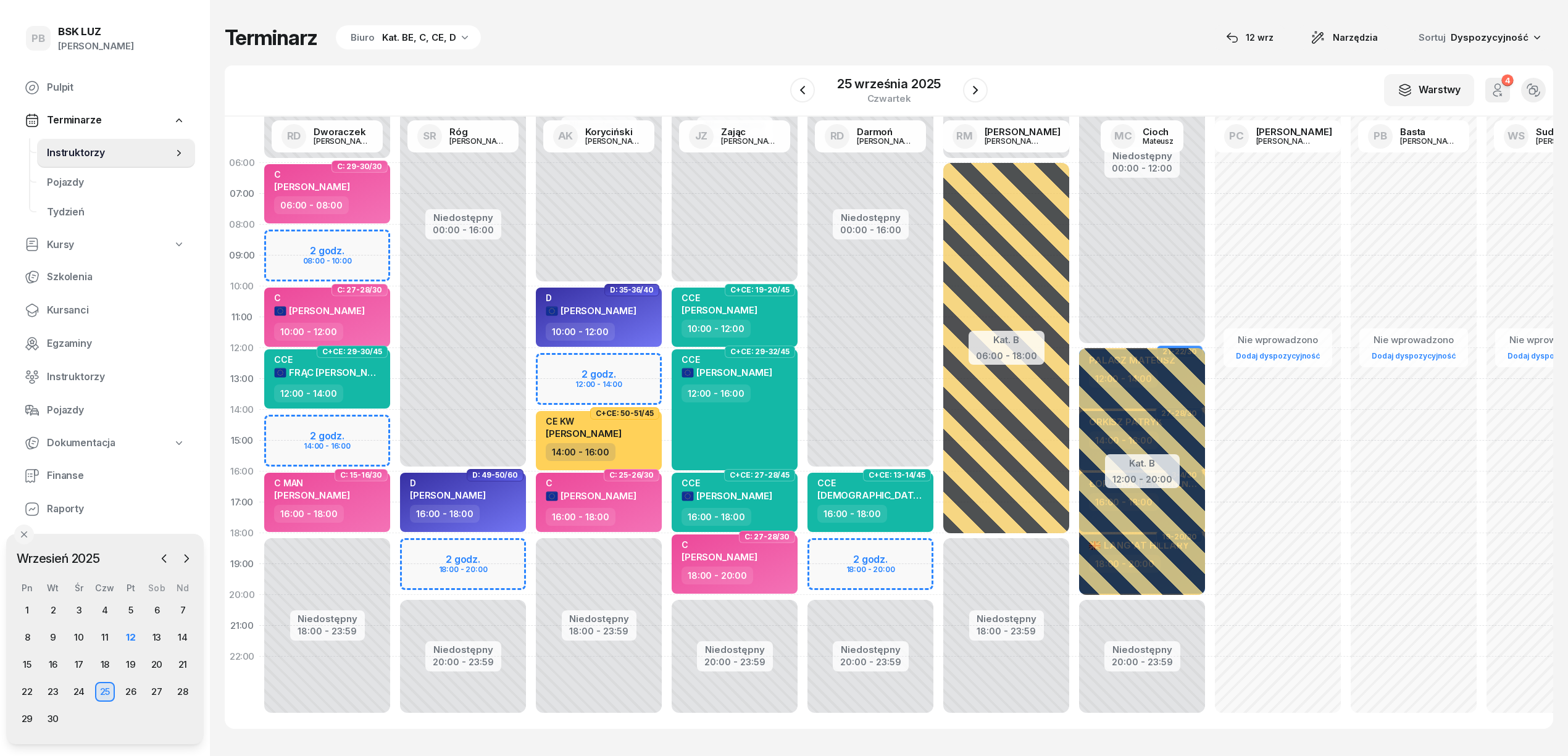
click at [480, 556] on div "Niedostępny 00:00 - 16:00 Niedostępny 20:00 - 23:59 2 godz. 18:00 - 20:00 D: 49…" at bounding box center [463, 440] width 136 height 586
select select "18"
select select "20"
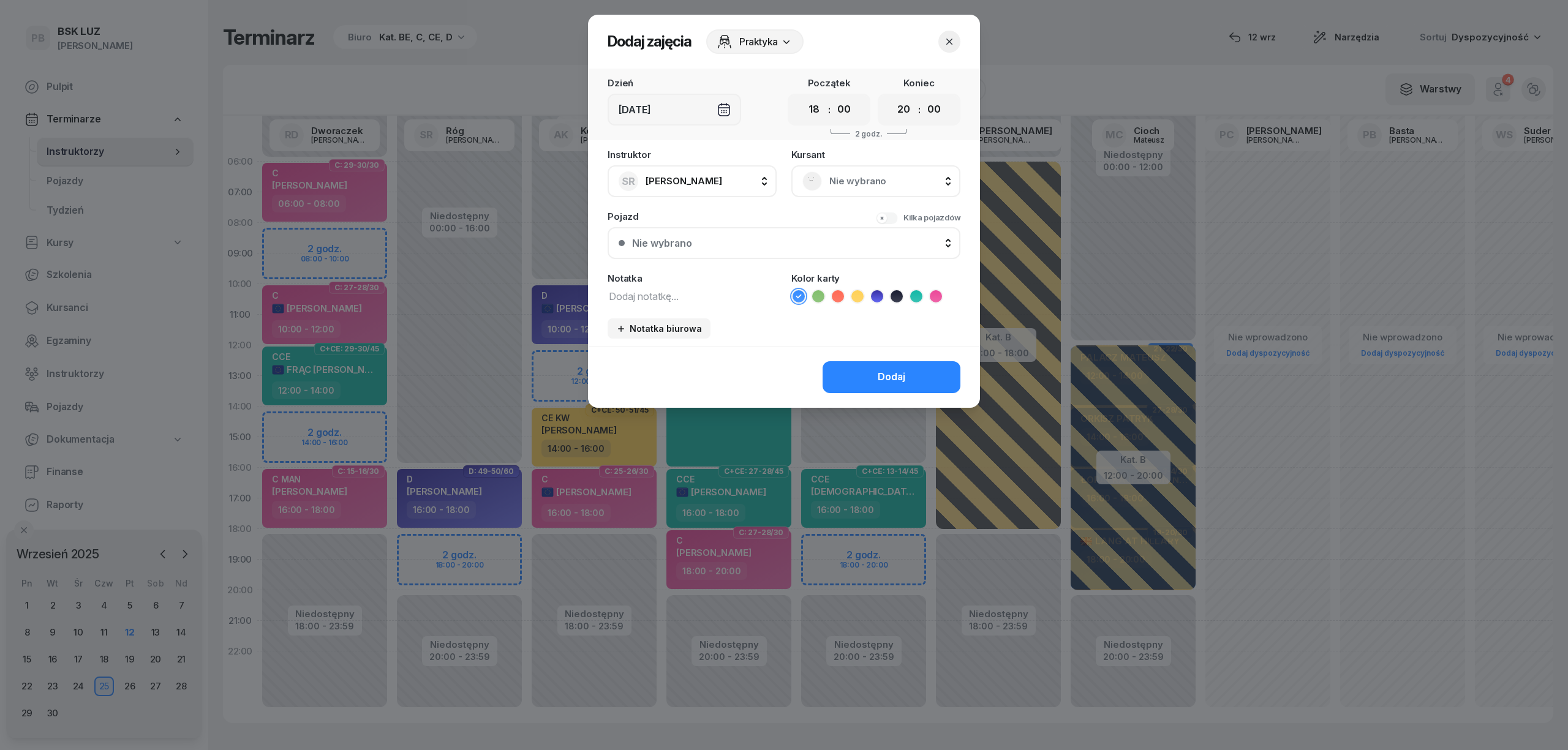
click at [849, 169] on div "Nie wybrano" at bounding box center [876, 181] width 169 height 32
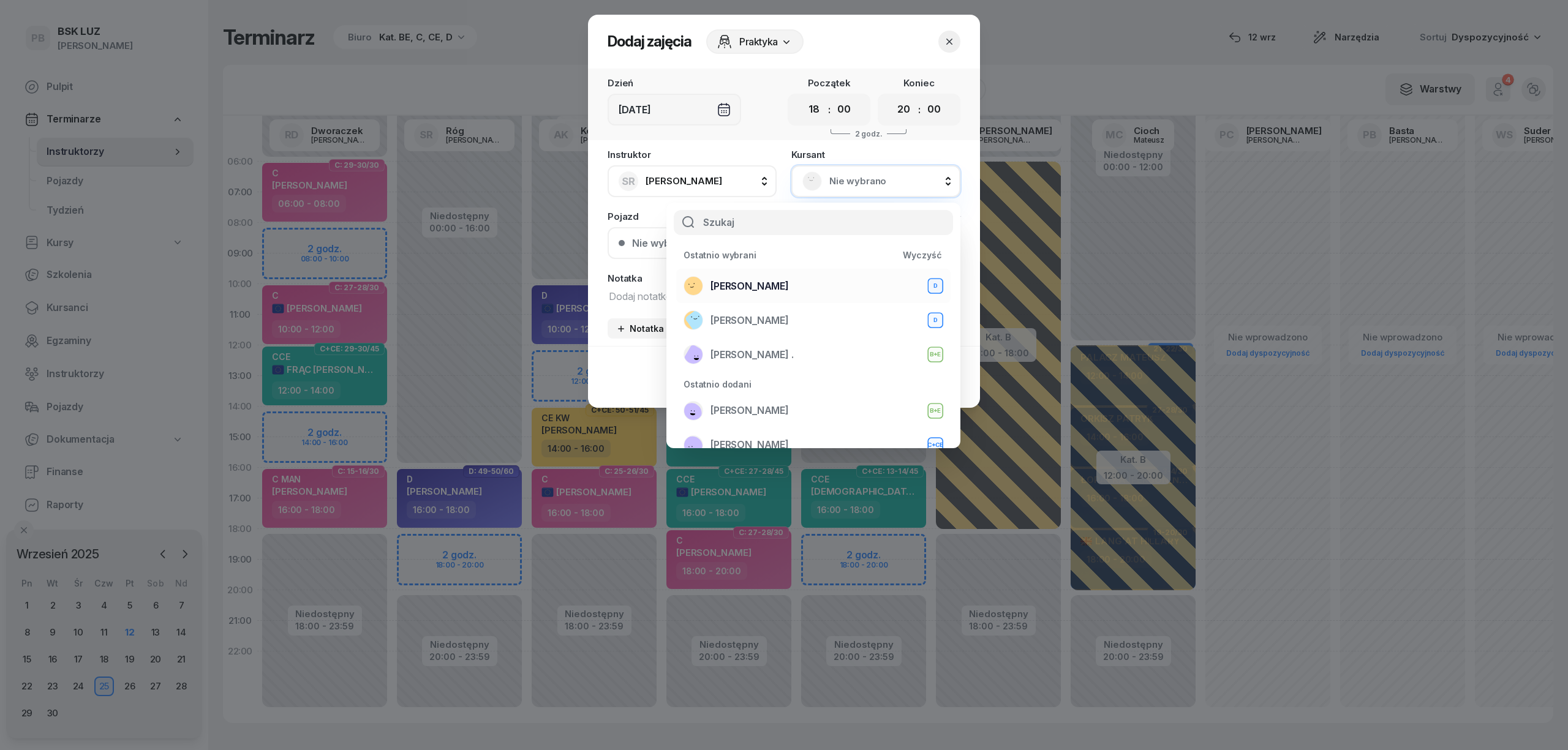
click at [791, 289] on div "SOLECKI MACIEJ D" at bounding box center [813, 286] width 260 height 20
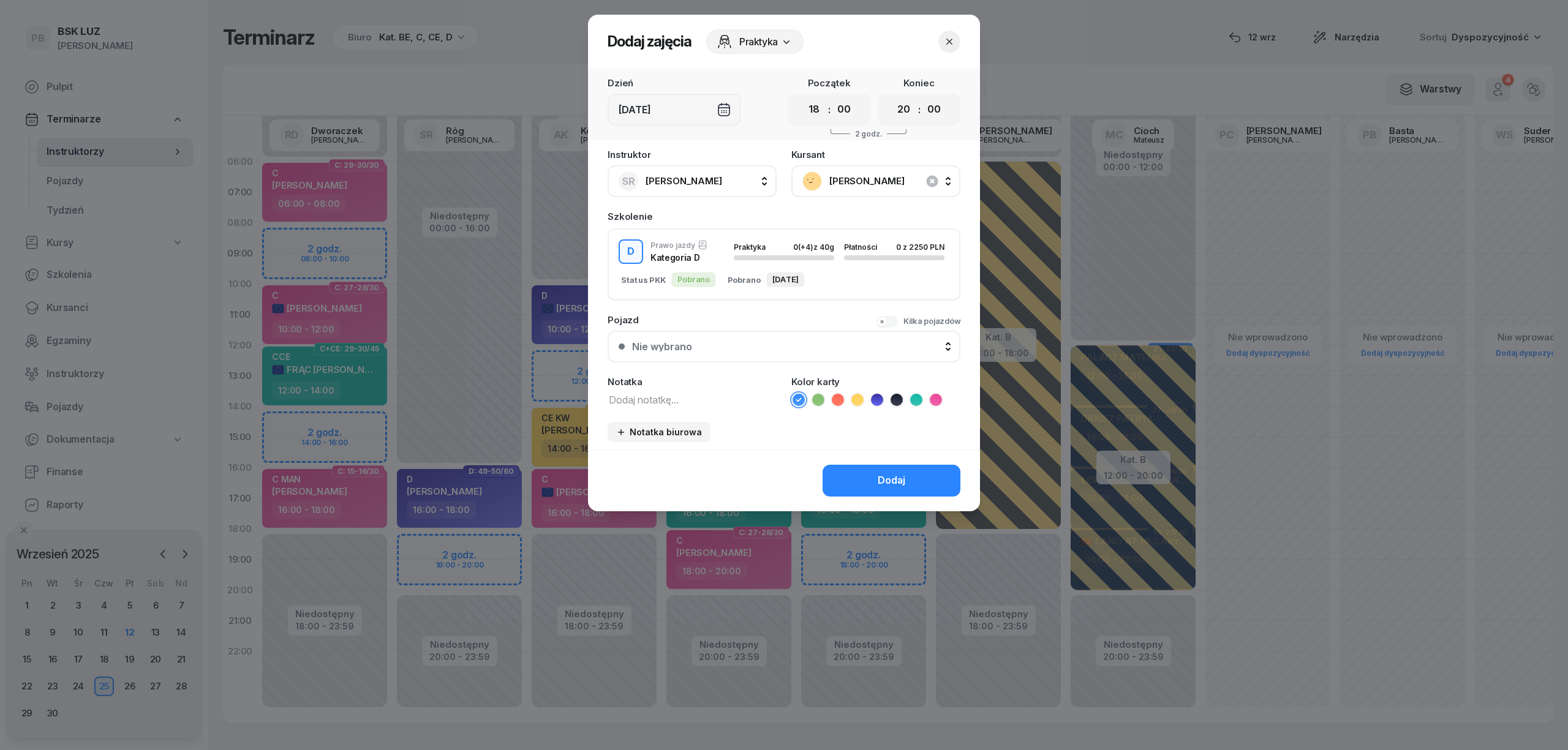
click at [682, 395] on textarea at bounding box center [692, 399] width 169 height 15
type textarea "D"
click at [897, 472] on div "Dodaj" at bounding box center [891, 480] width 27 height 15
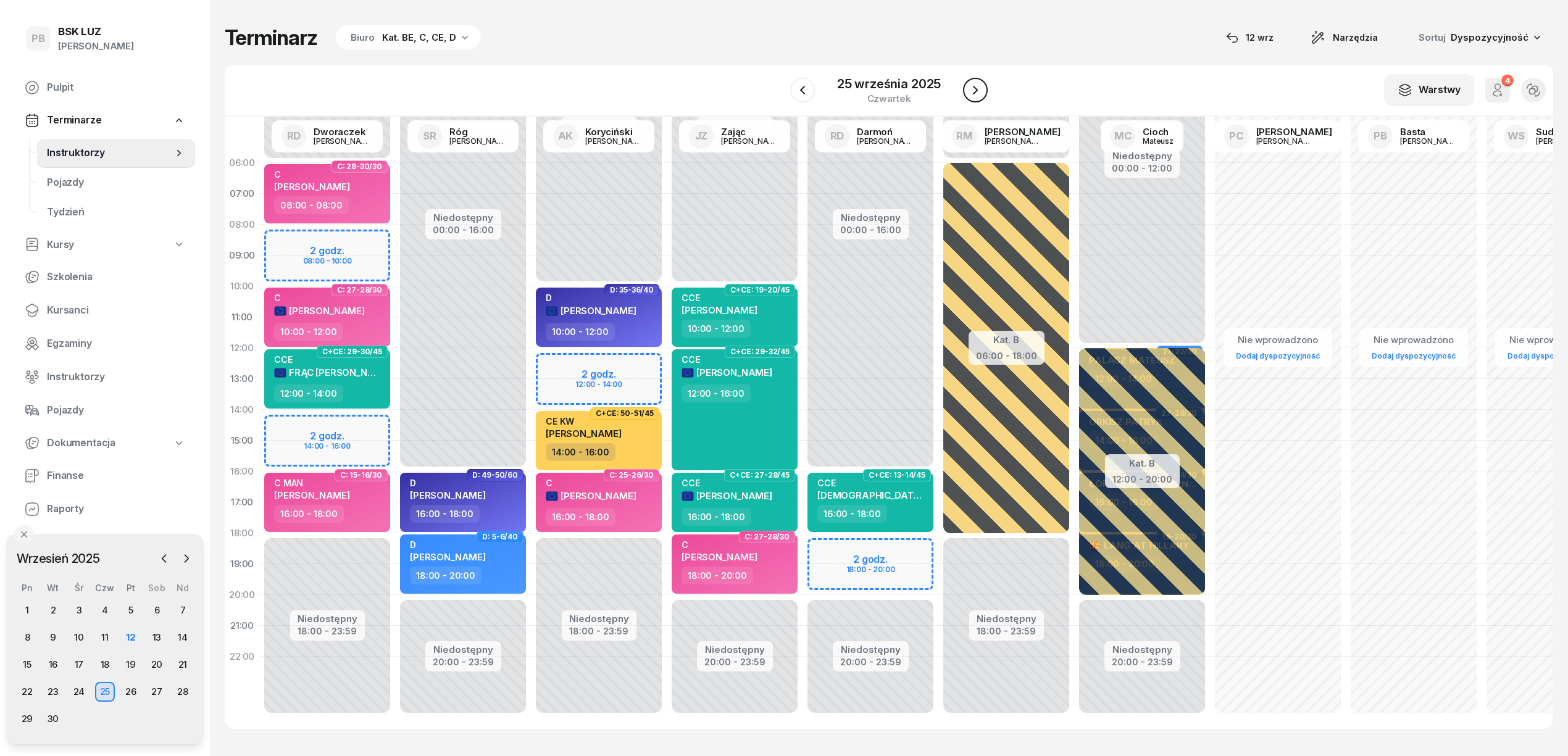
click at [971, 83] on icon "button" at bounding box center [976, 90] width 15 height 15
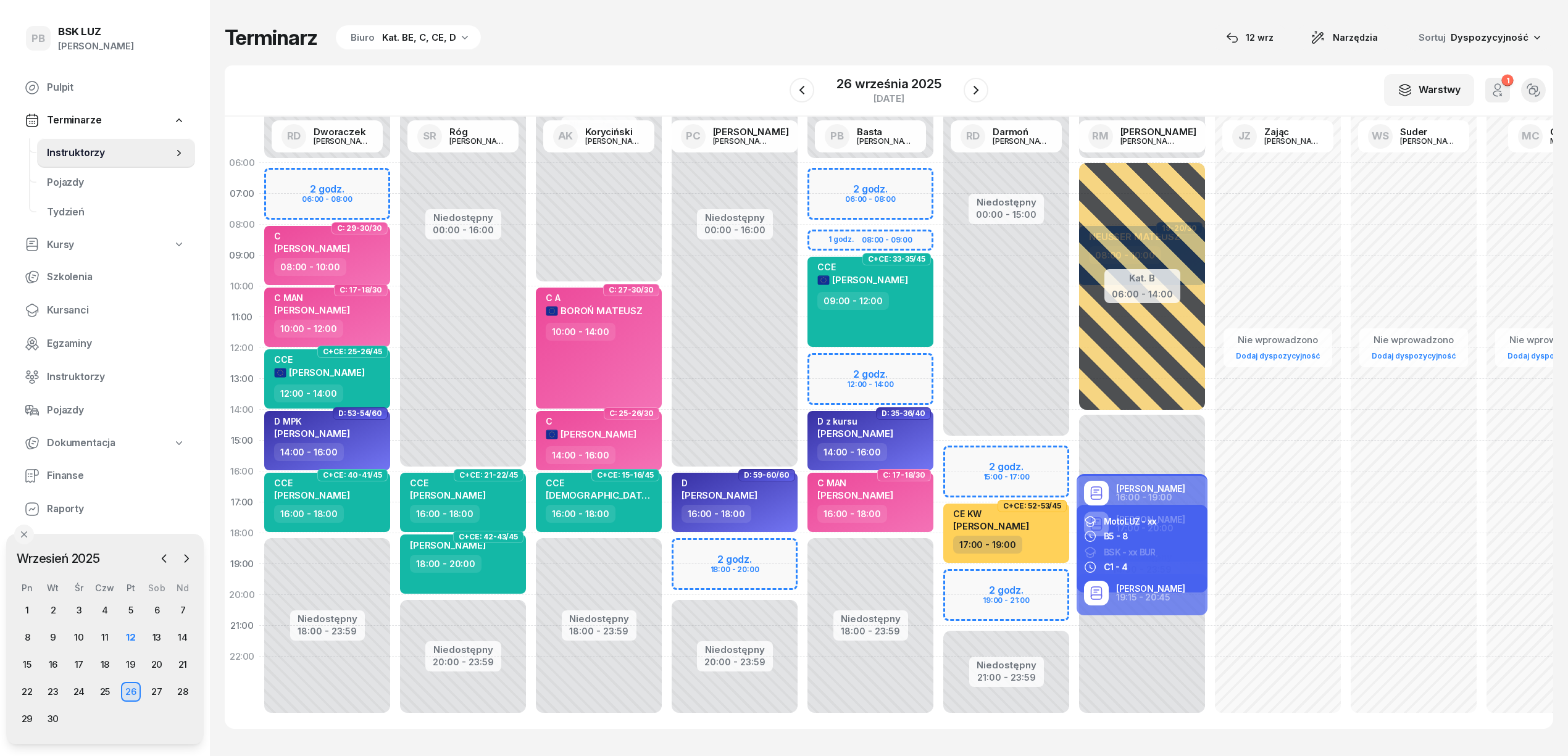
click at [647, 28] on div "Terminarz Biuro Kat. BE, C, CE, D [DATE] Narzędzia Sortuj Dyspozycyjność" at bounding box center [889, 38] width 1328 height 26
click at [681, 546] on div "Niedostępny 00:00 - 16:00 Niedostępny 20:00 - 23:59 2 godz. 18:00 - 20:00 D: 59…" at bounding box center [734, 440] width 136 height 586
select select "18"
select select "20"
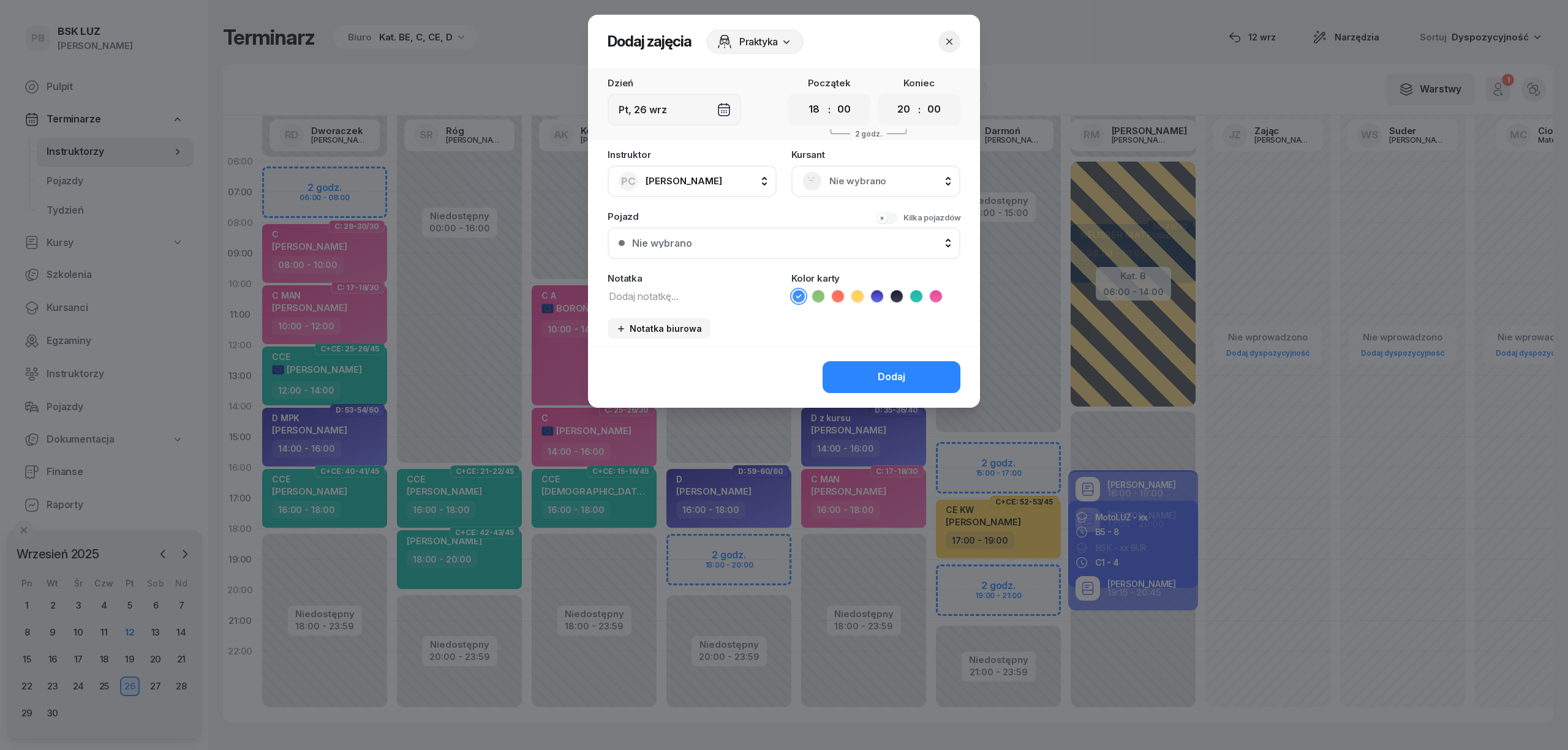
click at [904, 187] on span "Nie wybrano" at bounding box center [890, 180] width 120 height 15
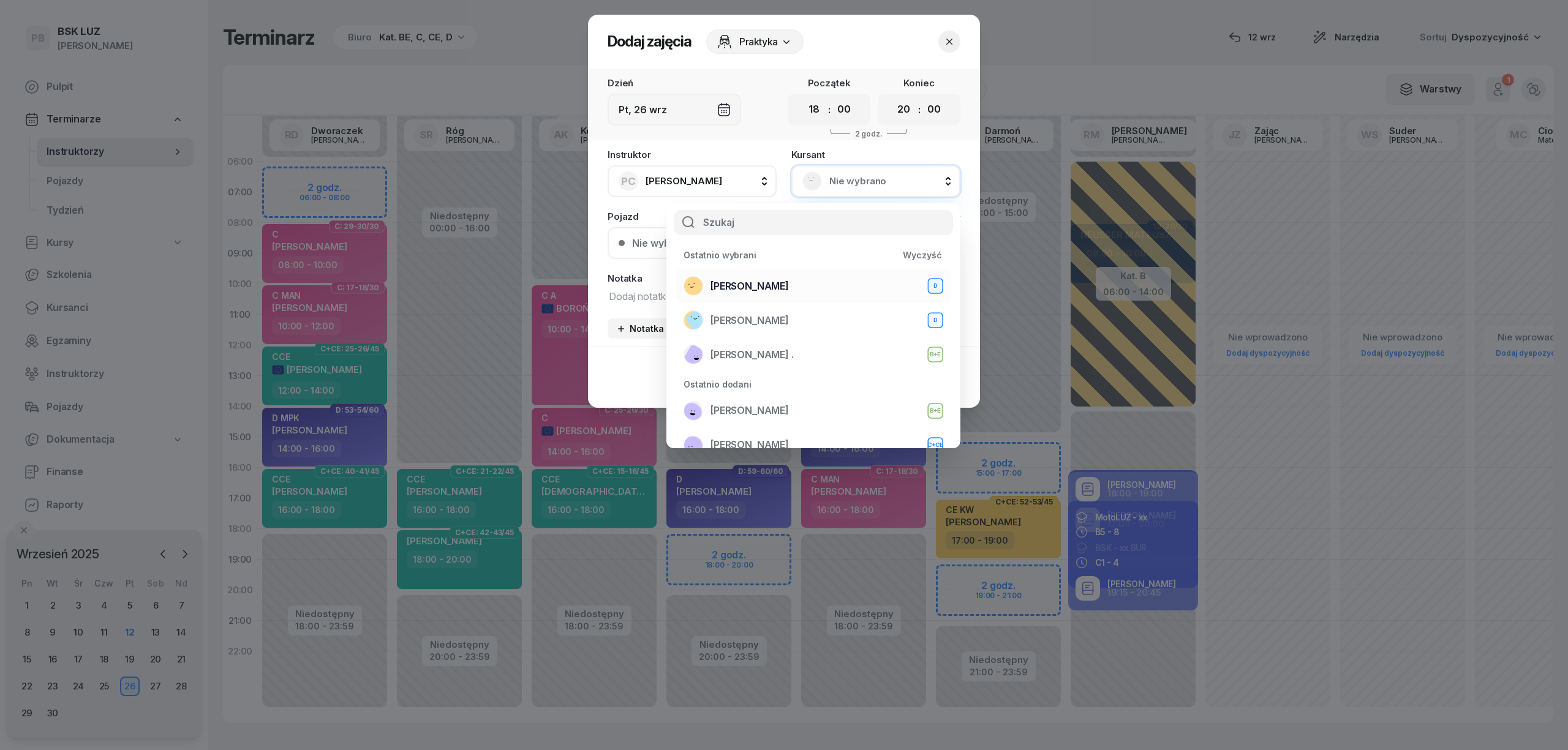
click at [789, 279] on span "[PERSON_NAME]" at bounding box center [749, 286] width 78 height 15
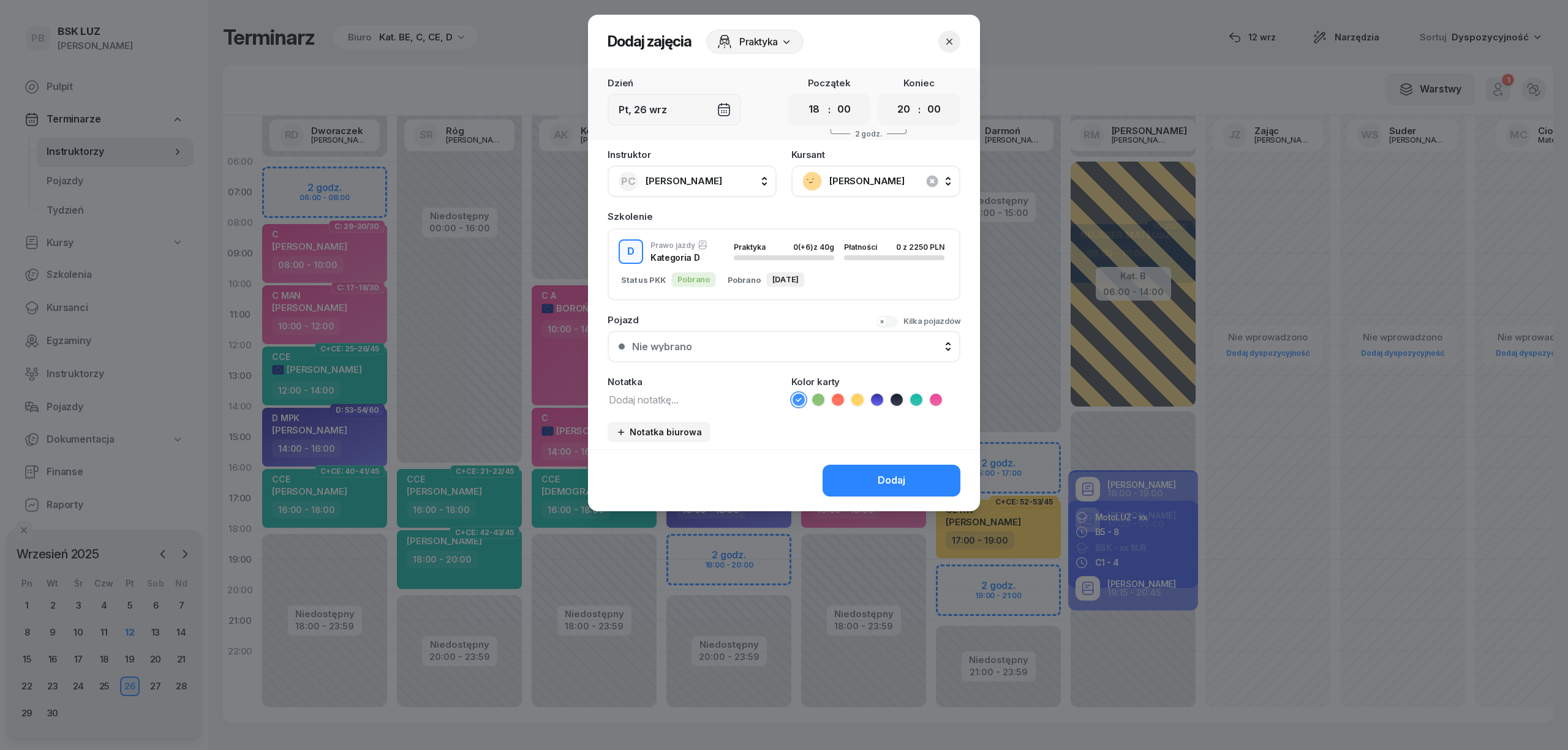
click at [711, 391] on textarea at bounding box center [692, 399] width 169 height 15
type textarea "D"
click at [880, 397] on icon at bounding box center [876, 399] width 12 height 12
click at [872, 471] on button "Dodaj" at bounding box center [891, 480] width 137 height 32
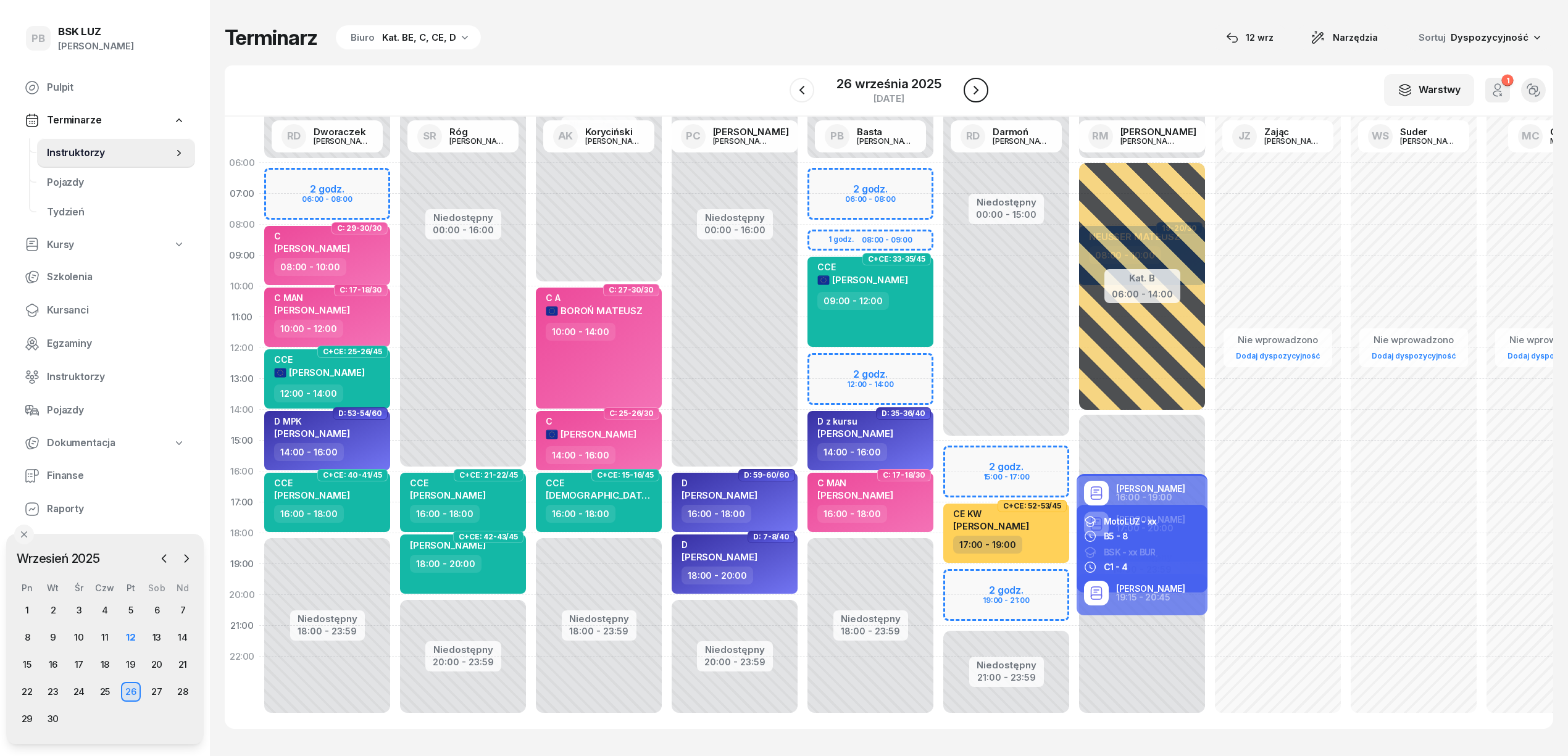
click at [966, 87] on button "button" at bounding box center [976, 90] width 25 height 25
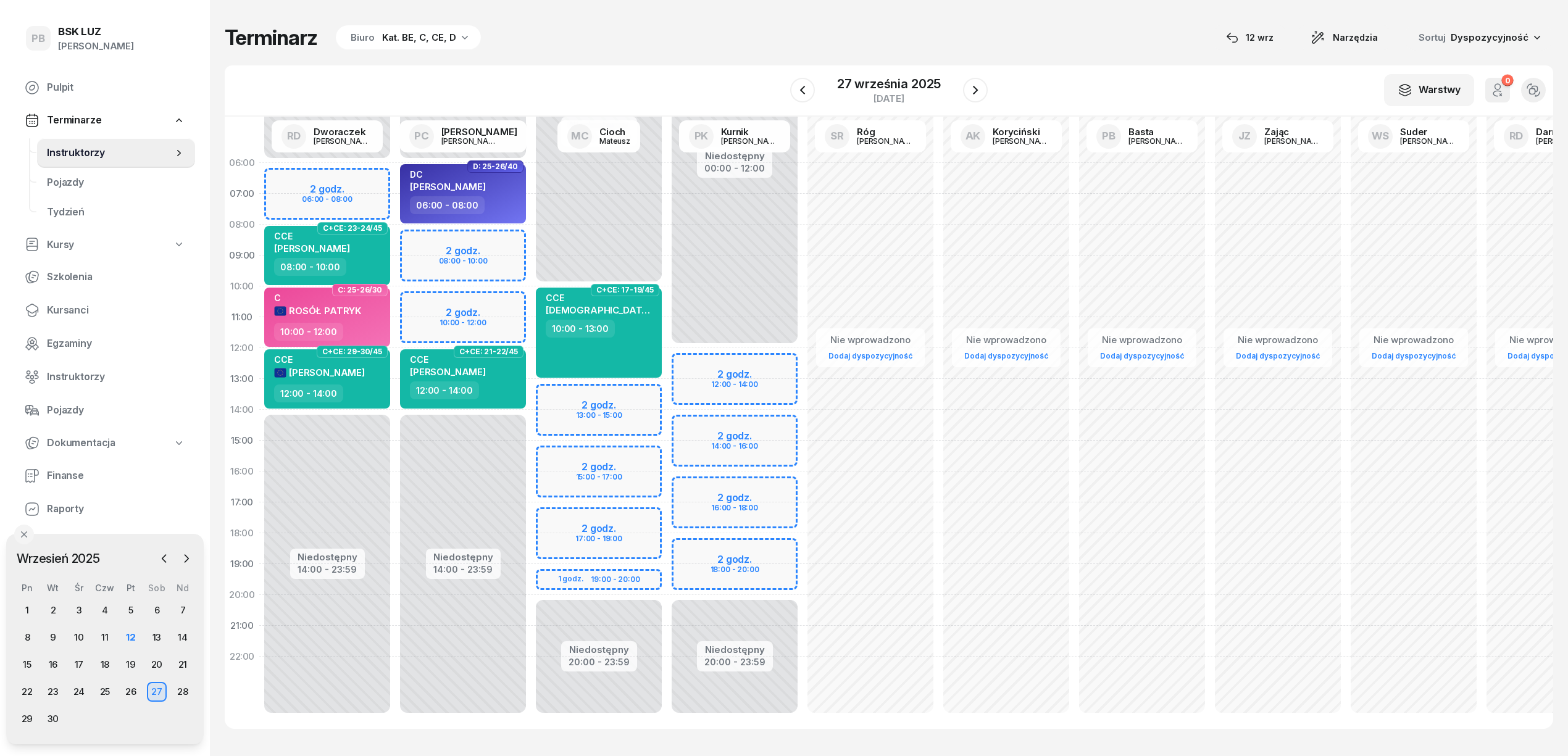
click at [510, 240] on div "Niedostępny 00:00 - 06:00 Niedostępny 14:00 - 23:59 2 godz. 08:00 - 10:00 2 god…" at bounding box center [463, 440] width 136 height 586
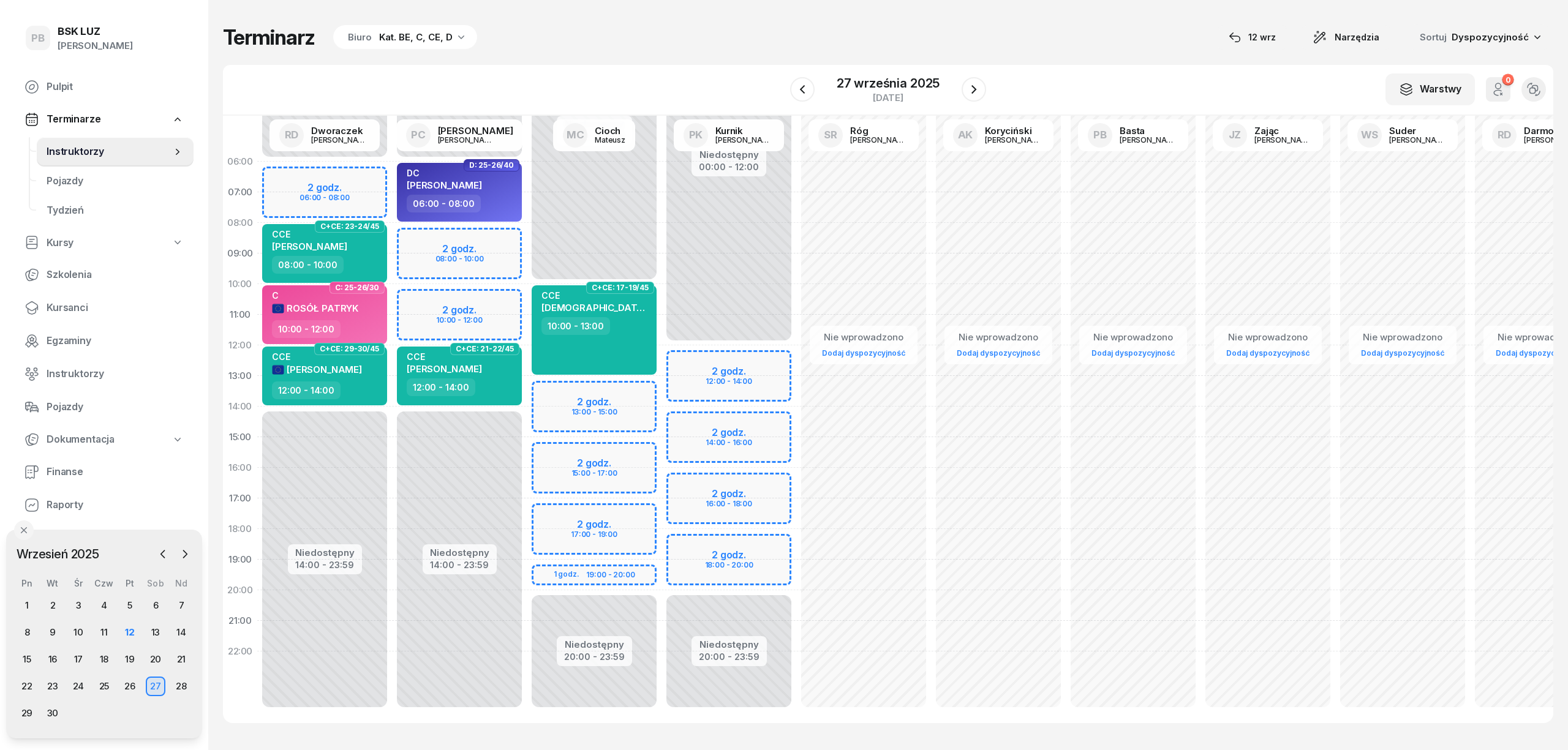
select select "08"
select select "10"
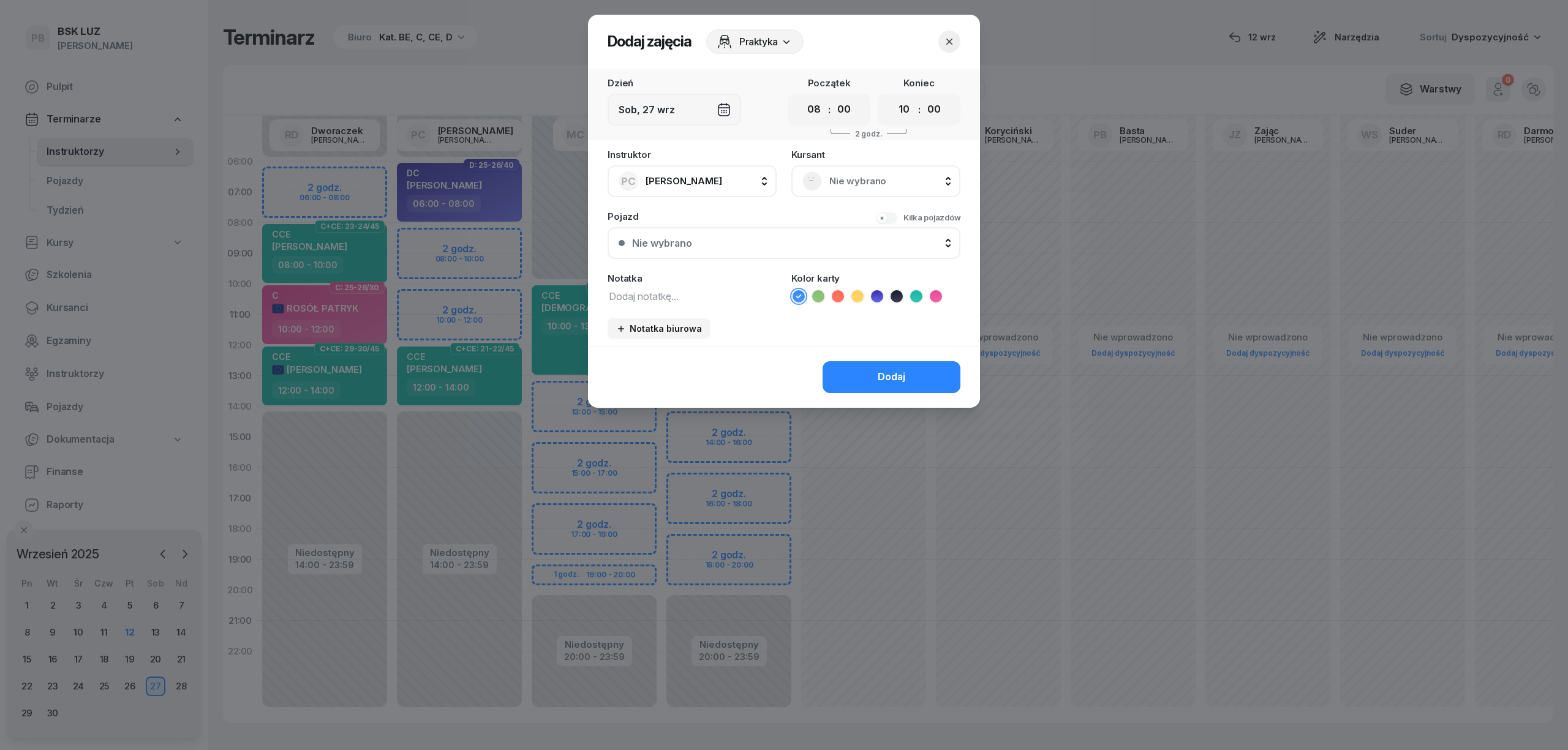
click at [861, 184] on span "Nie wybrano" at bounding box center [890, 180] width 120 height 15
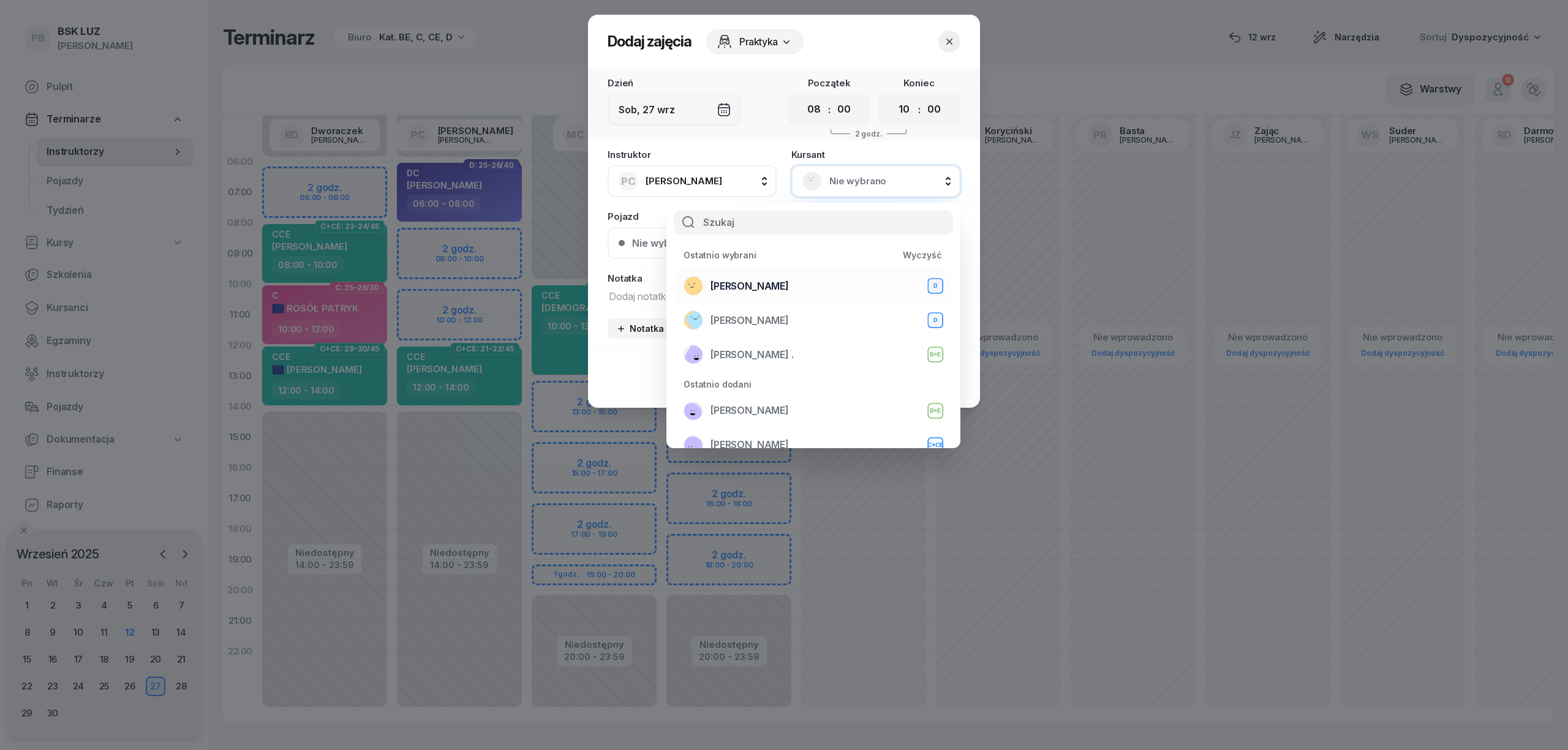
click at [819, 280] on div "SOLECKI MACIEJ D" at bounding box center [813, 286] width 260 height 20
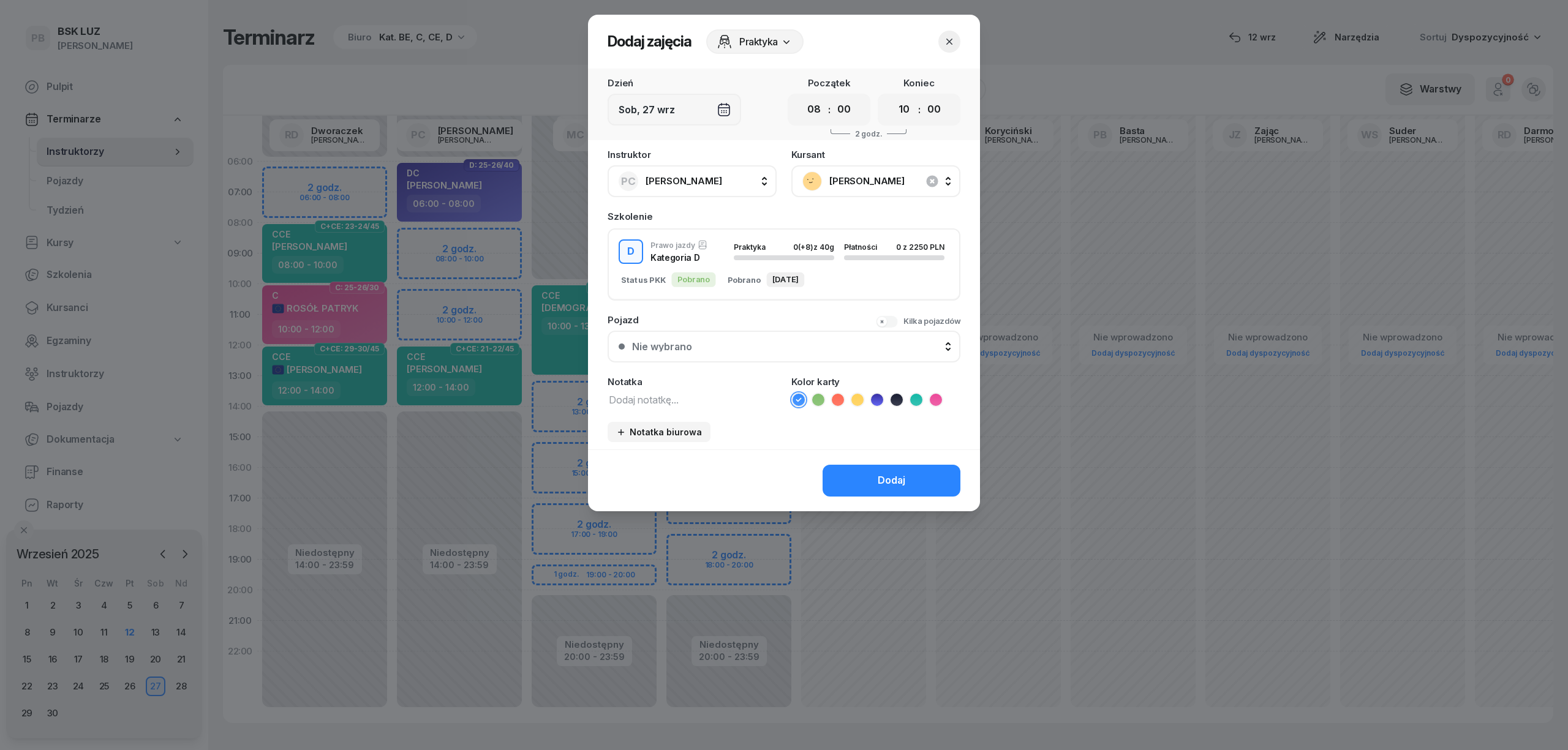
click at [706, 395] on textarea at bounding box center [692, 399] width 169 height 15
type textarea "D"
click at [880, 399] on icon at bounding box center [876, 399] width 12 height 12
click at [895, 472] on div "Dodaj" at bounding box center [891, 480] width 27 height 15
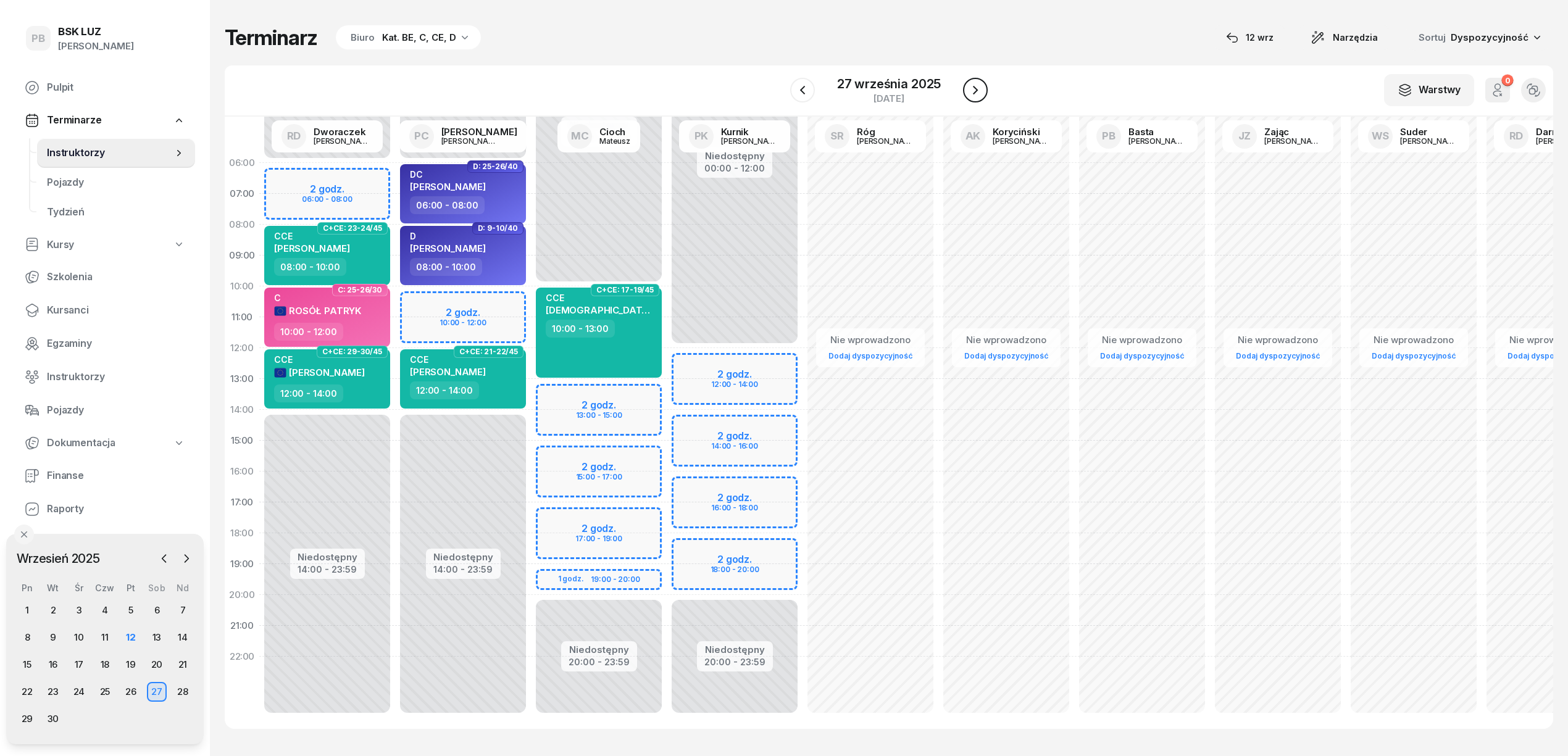
click at [969, 97] on button "button" at bounding box center [975, 90] width 25 height 25
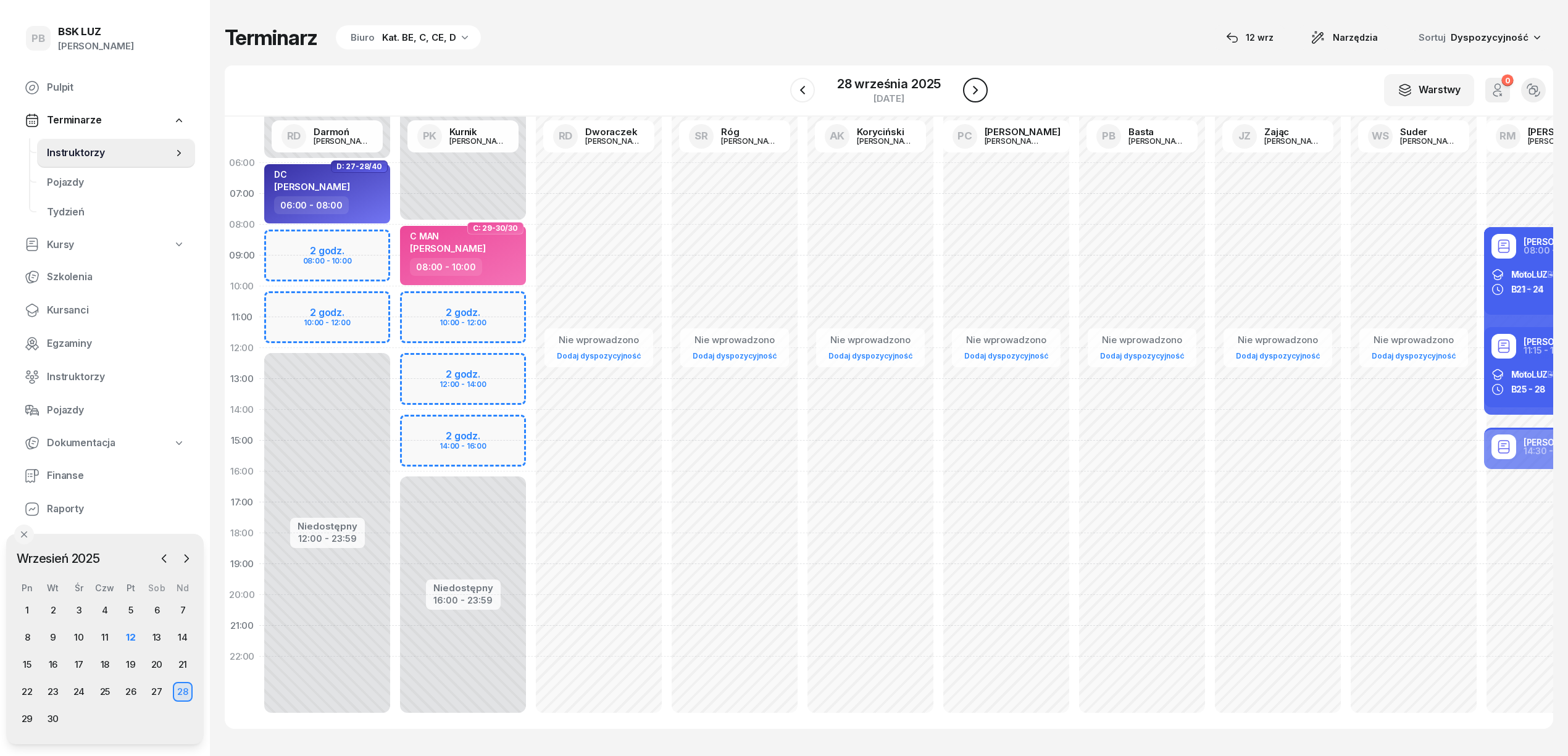
click at [974, 89] on icon "button" at bounding box center [976, 90] width 15 height 15
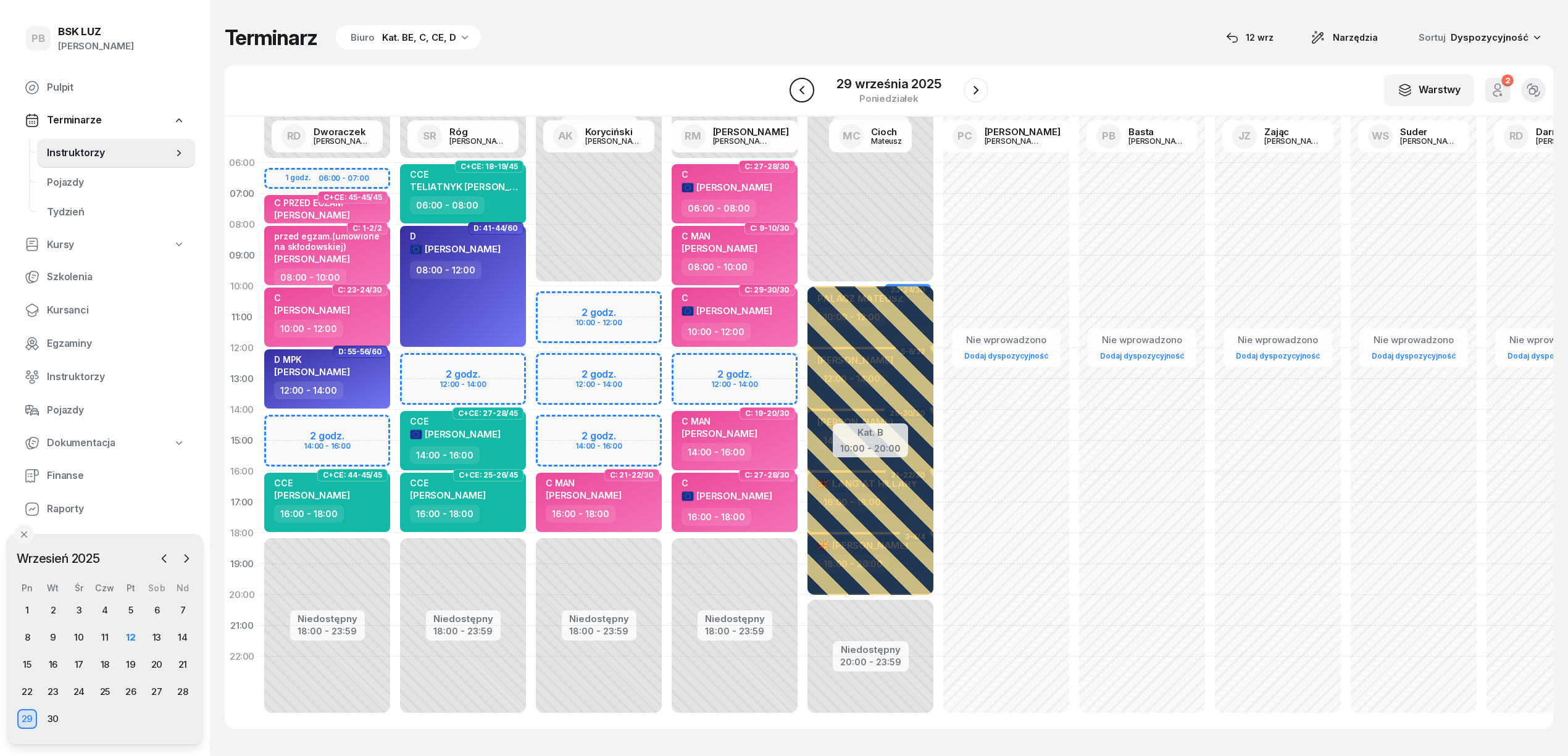
click at [810, 83] on icon "button" at bounding box center [802, 90] width 15 height 15
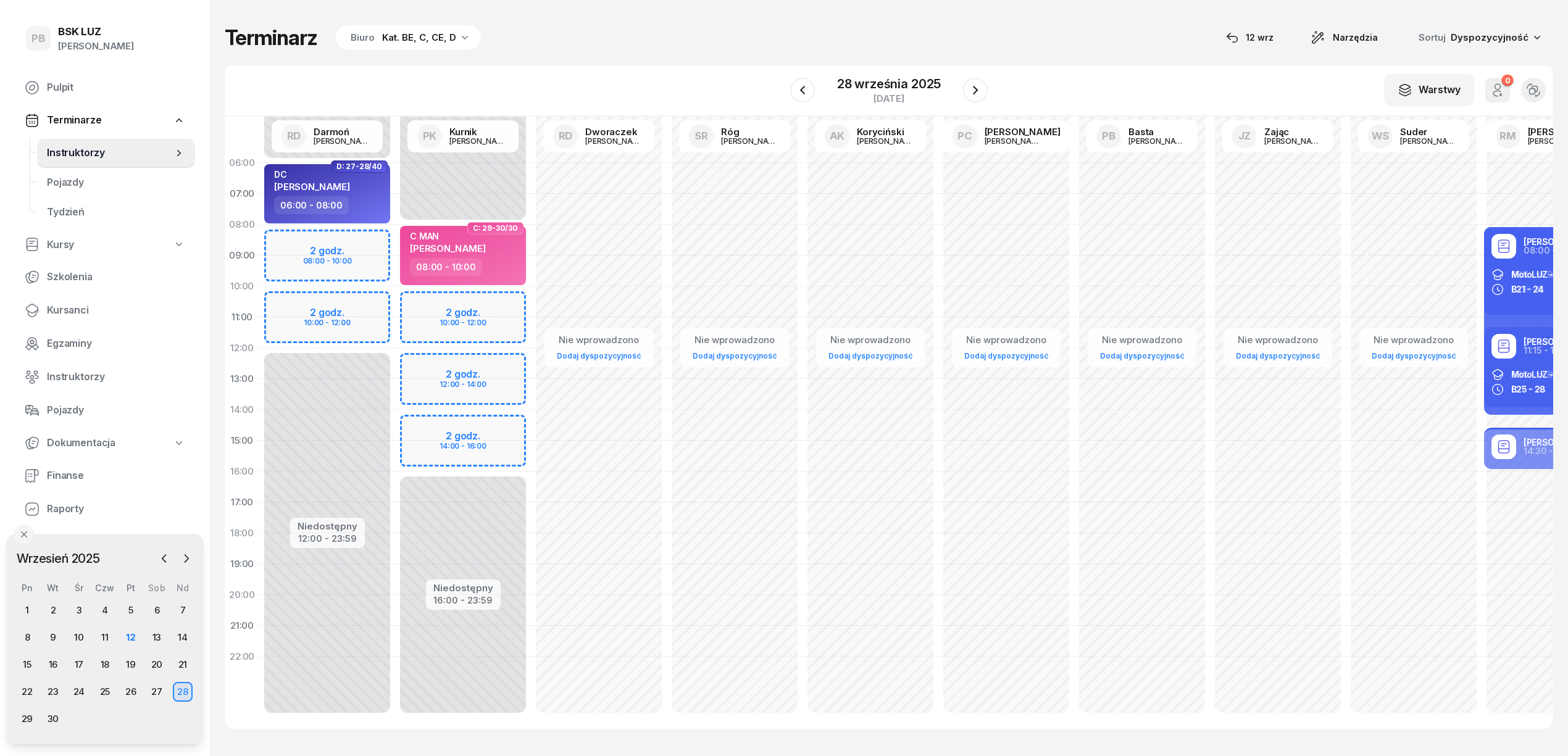
click at [364, 242] on div "Niedostępny 00:00 - 06:00 Niedostępny 12:00 - 23:59 2 godz. 08:00 - 10:00 2 god…" at bounding box center [327, 440] width 136 height 586
select select "08"
select select "10"
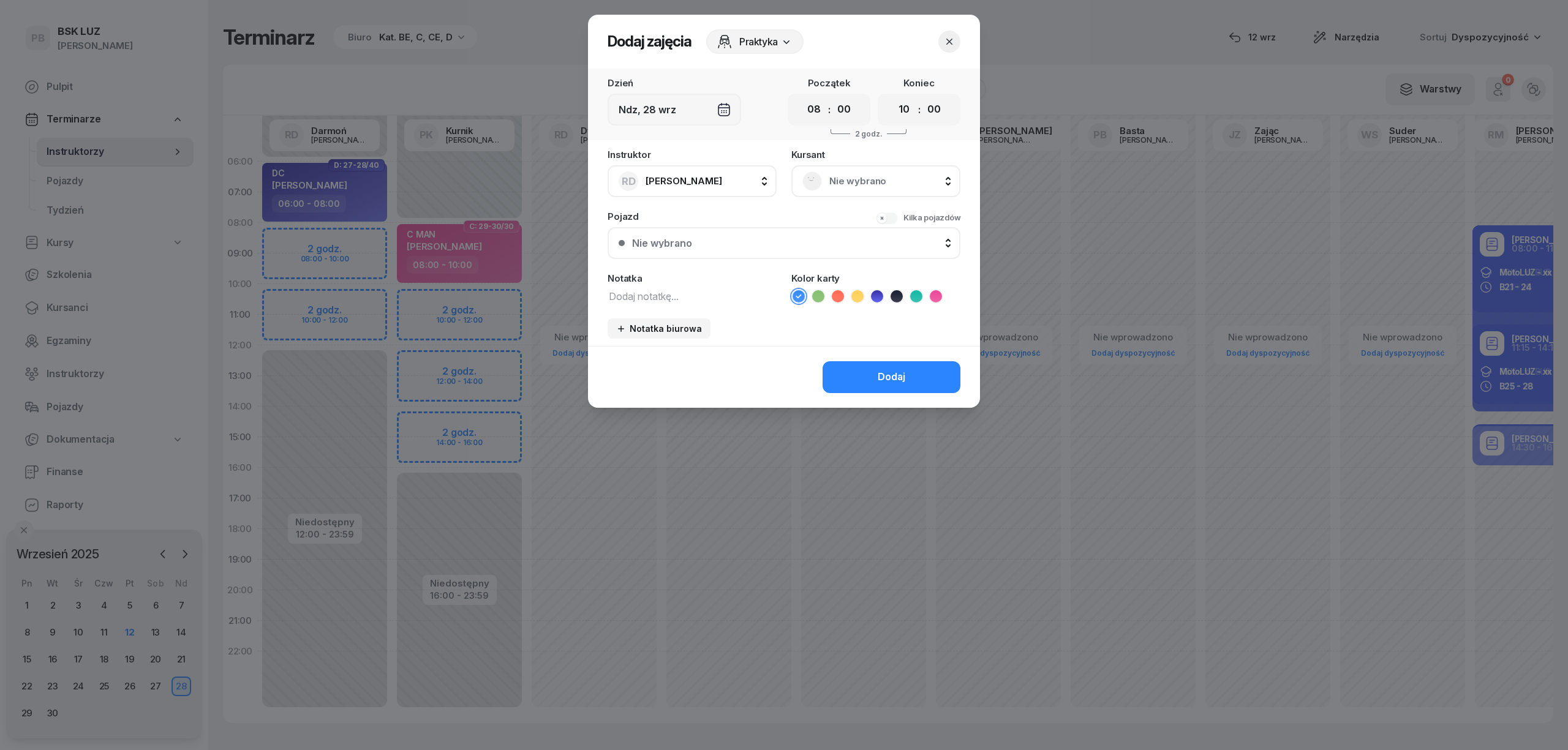
click at [833, 181] on span "Nie wybrano" at bounding box center [890, 180] width 120 height 15
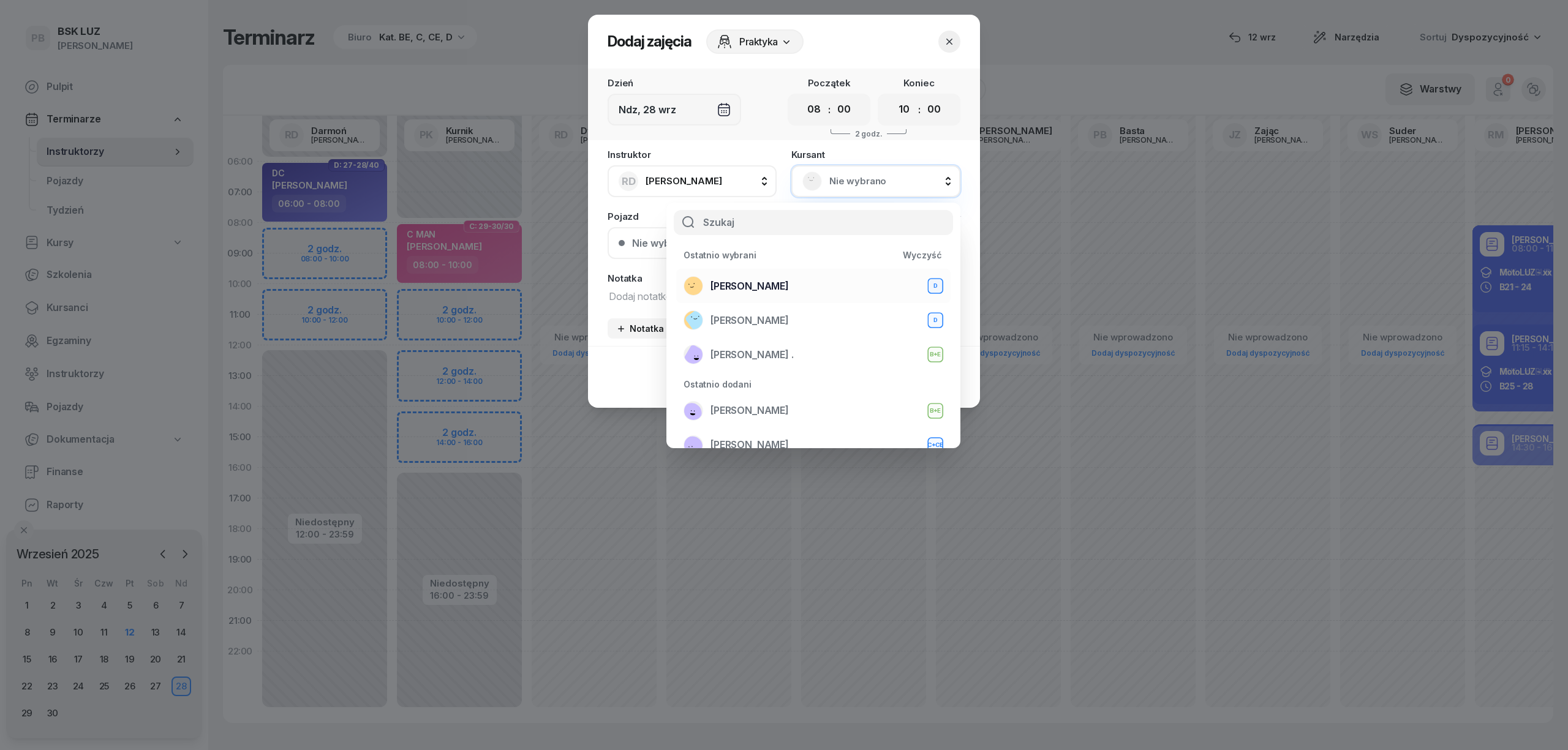
click at [774, 280] on span "[PERSON_NAME]" at bounding box center [749, 286] width 78 height 15
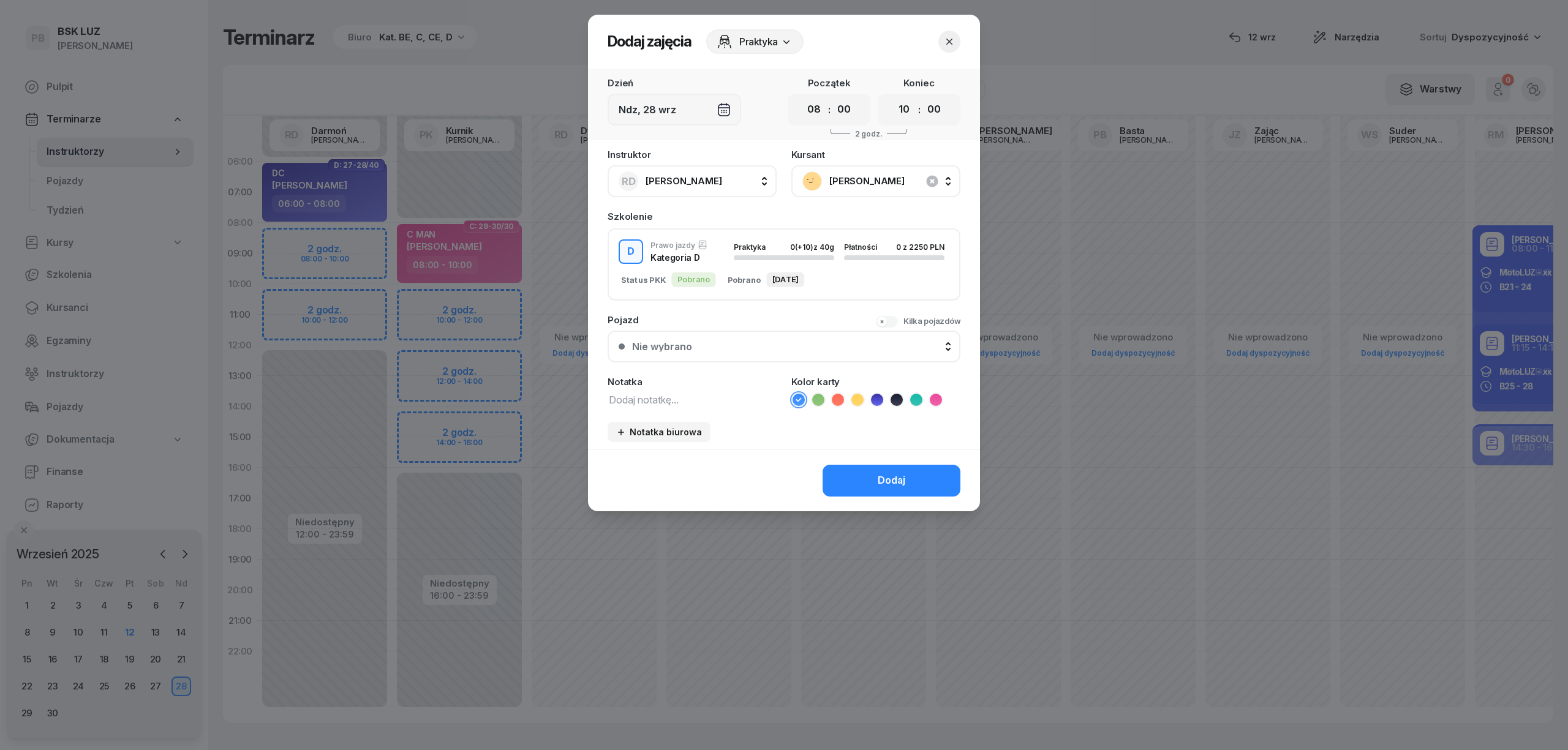
click at [696, 392] on textarea at bounding box center [692, 399] width 169 height 15
type textarea "D"
click at [878, 395] on icon at bounding box center [876, 399] width 12 height 12
click at [881, 475] on div "Dodaj" at bounding box center [891, 480] width 27 height 15
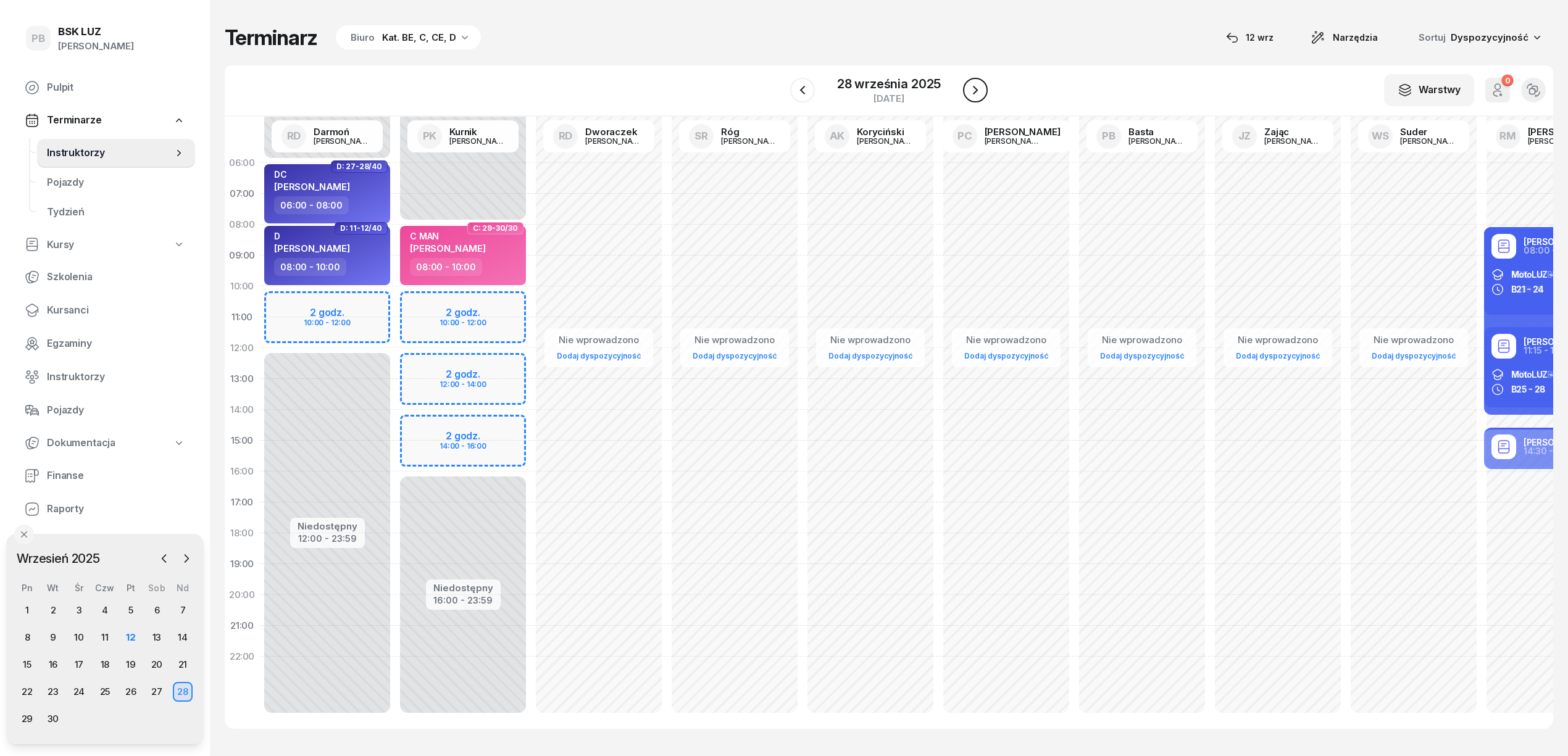
click at [973, 92] on icon "button" at bounding box center [976, 90] width 15 height 15
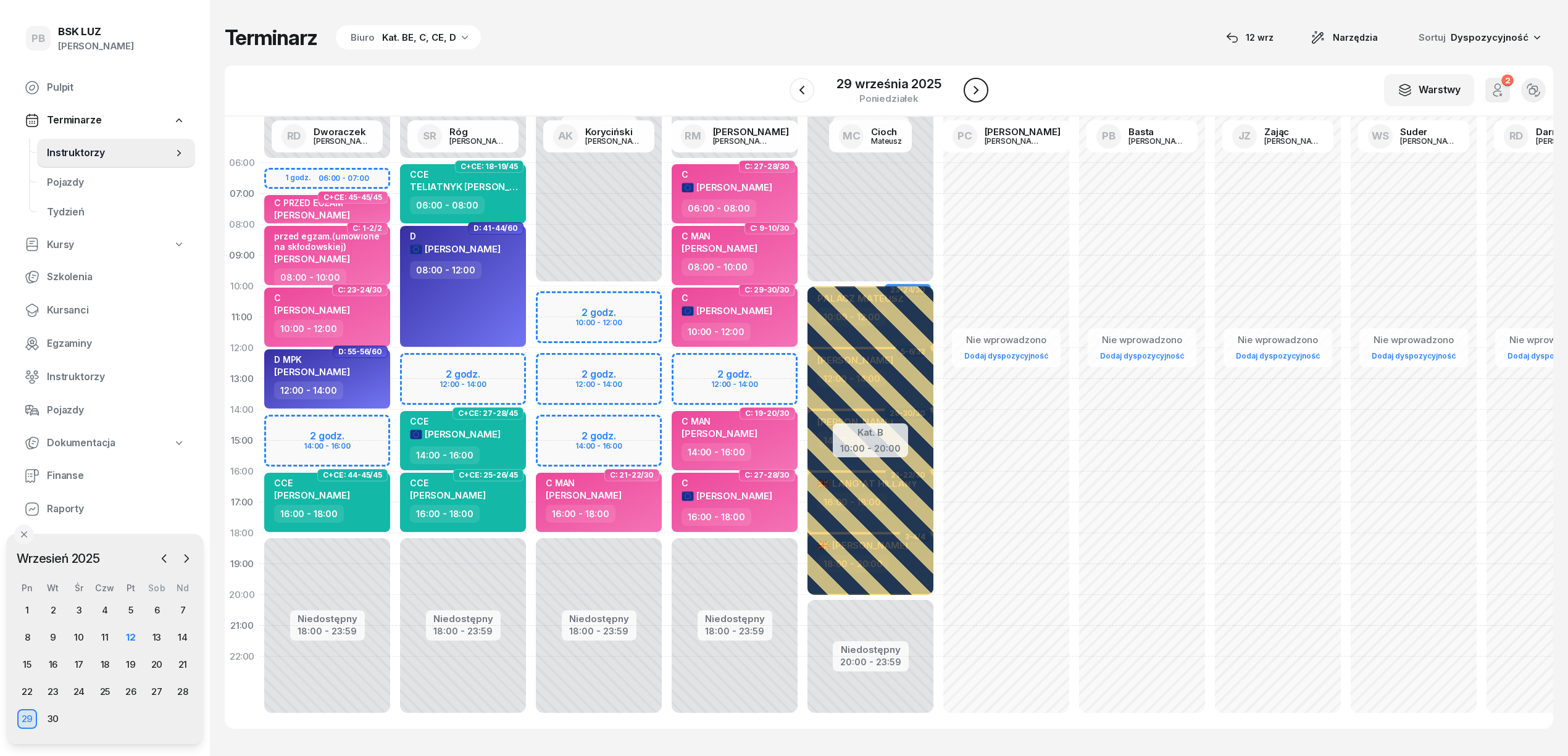
click at [973, 92] on icon "button" at bounding box center [976, 90] width 15 height 15
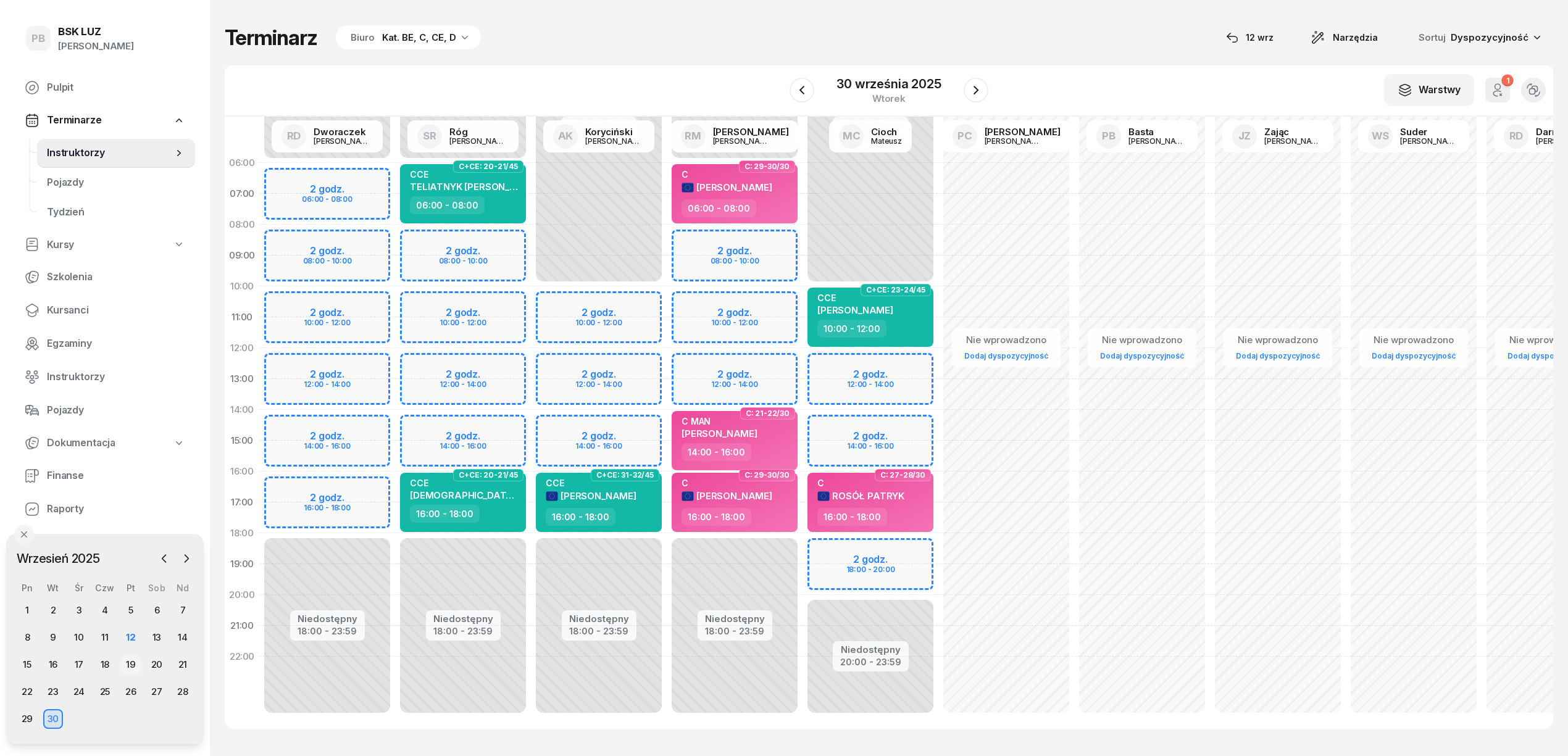
click at [128, 666] on div "19" at bounding box center [131, 665] width 20 height 20
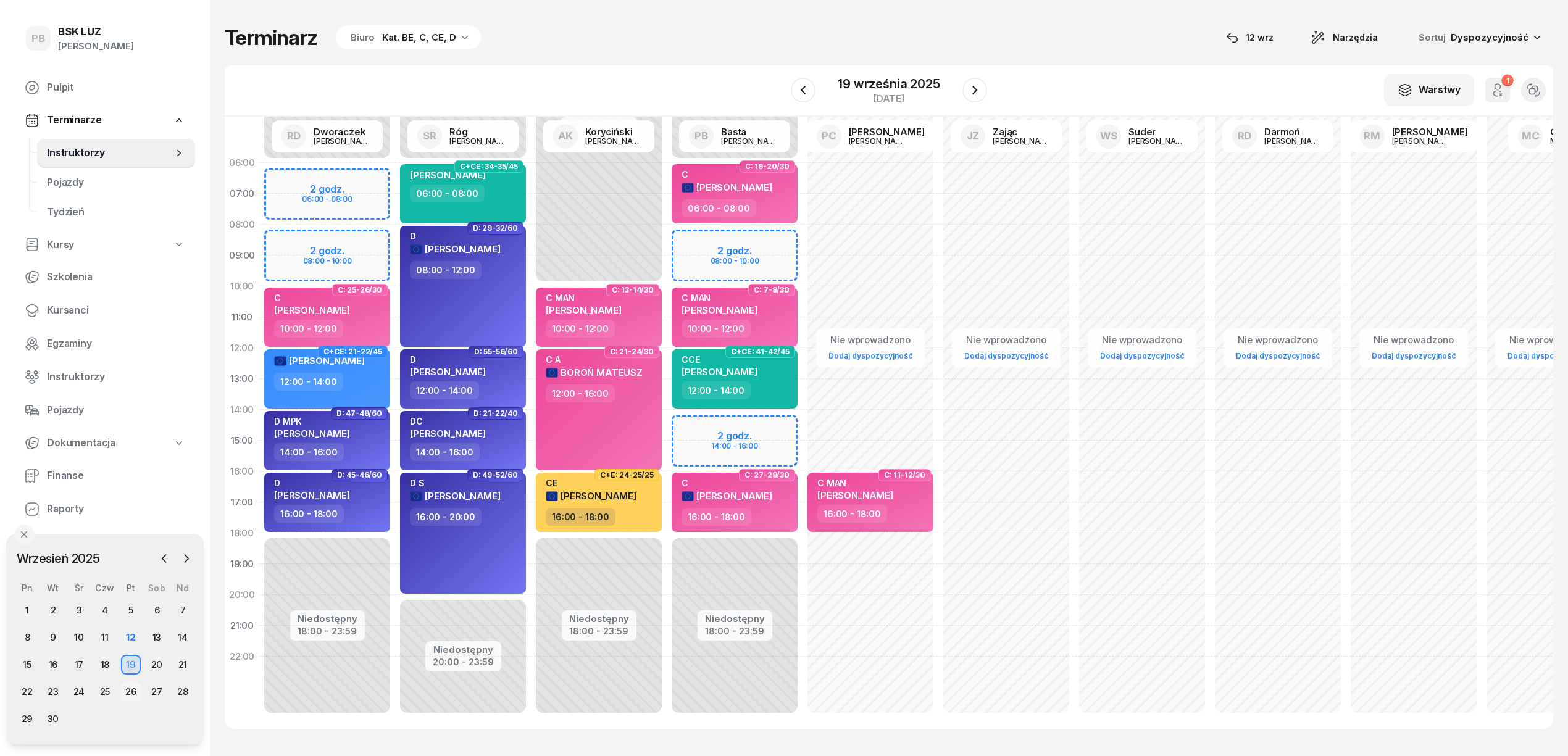
click at [124, 689] on div "26" at bounding box center [131, 692] width 20 height 20
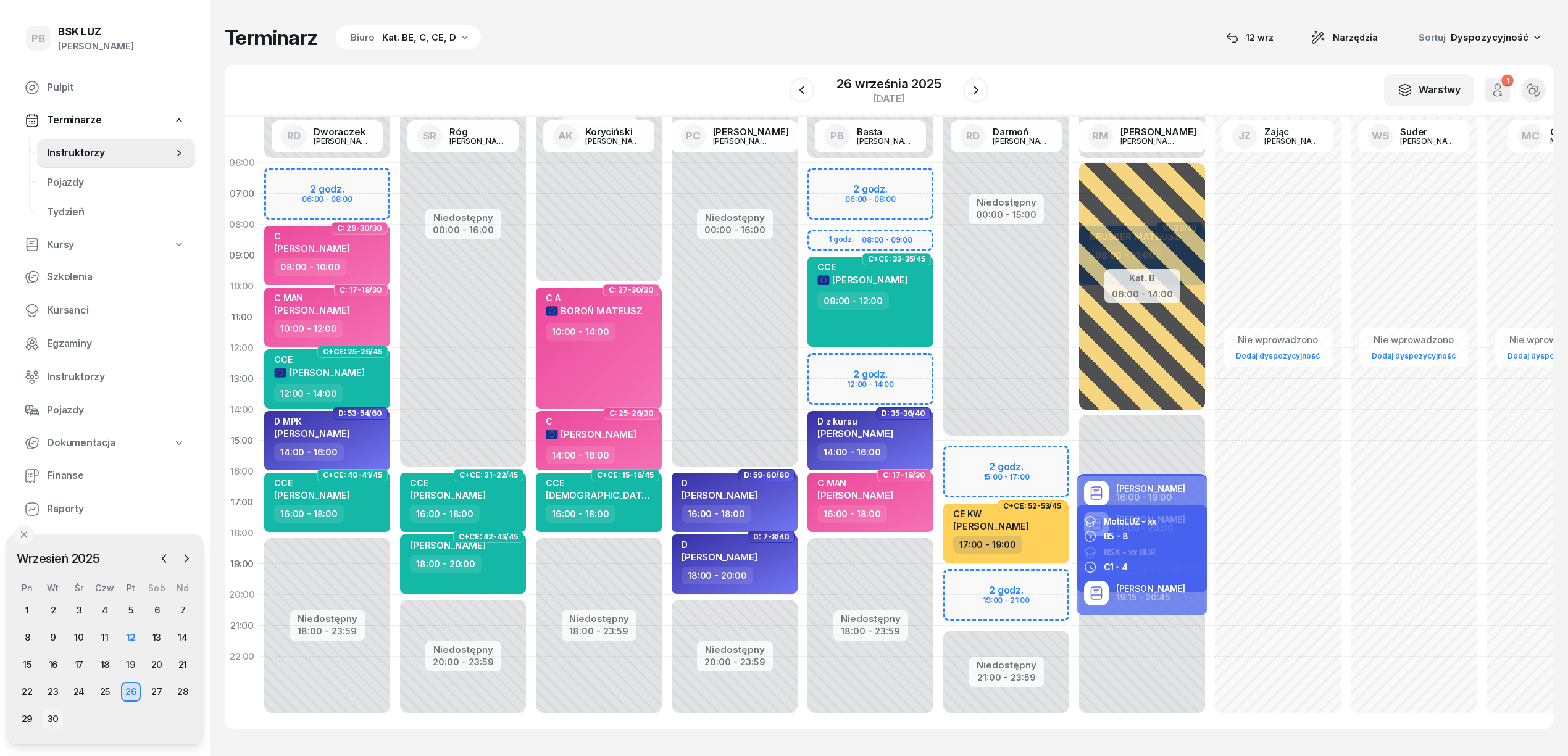
click at [56, 714] on div "30" at bounding box center [53, 719] width 20 height 20
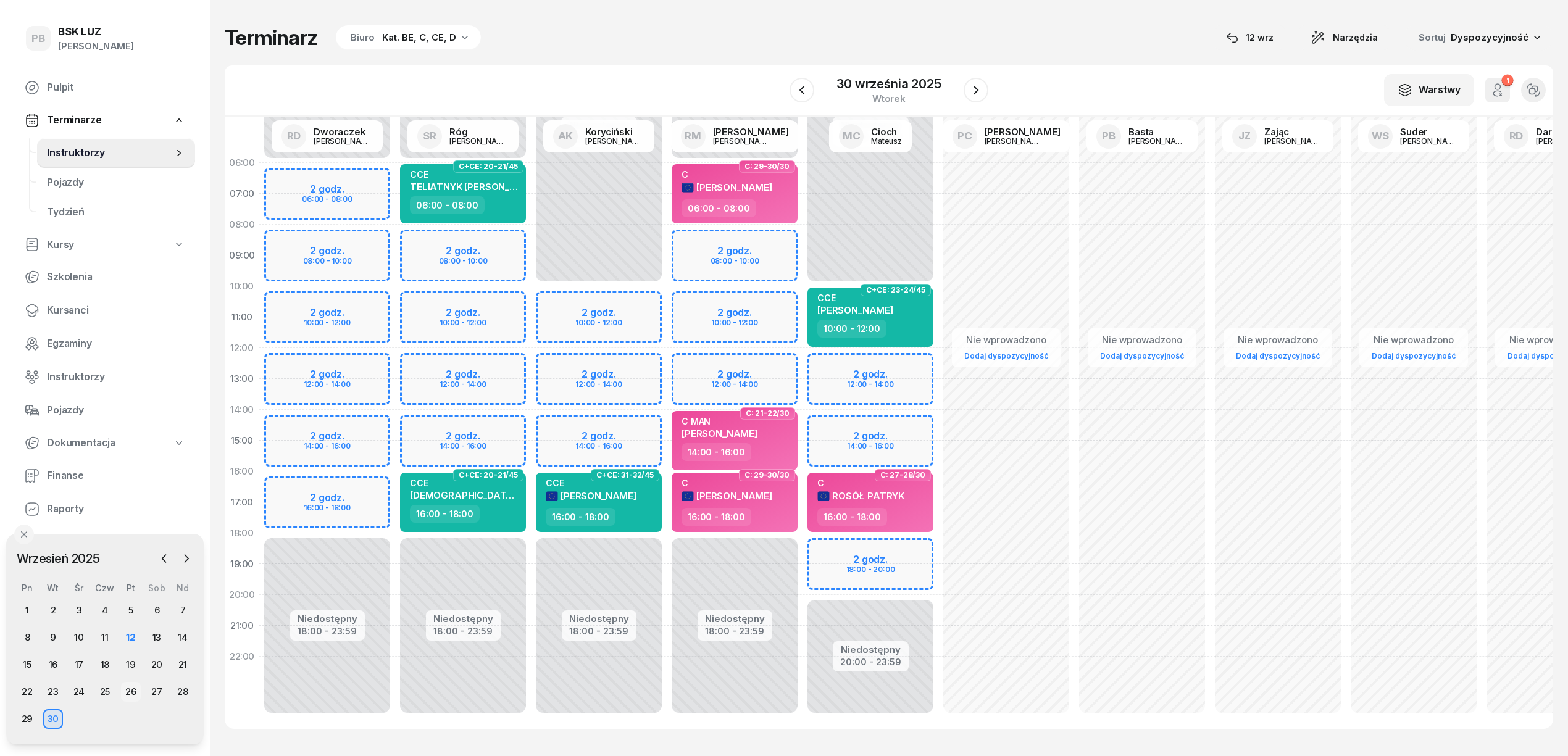
click at [134, 689] on div "26" at bounding box center [131, 692] width 20 height 20
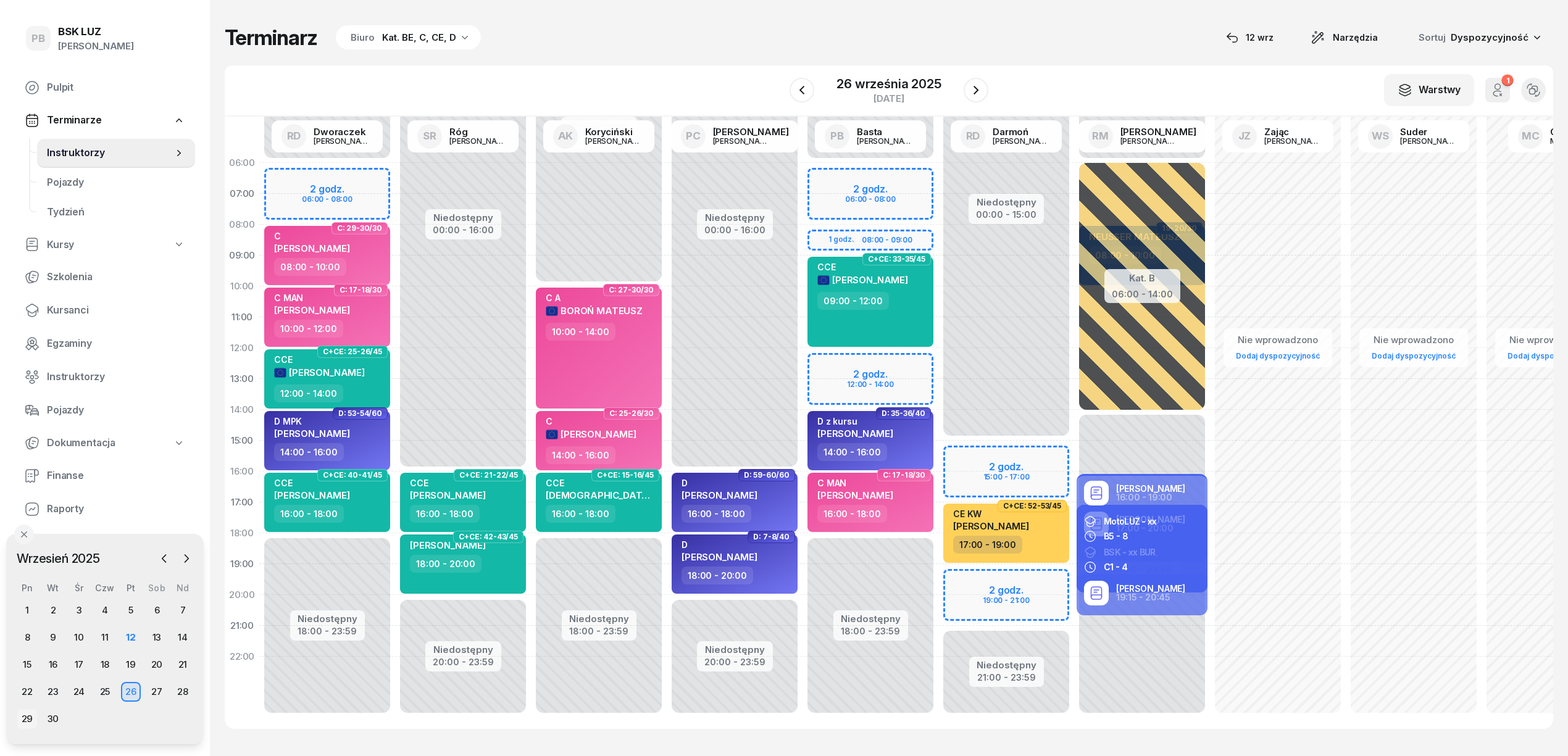
click at [31, 712] on div "29" at bounding box center [28, 719] width 20 height 20
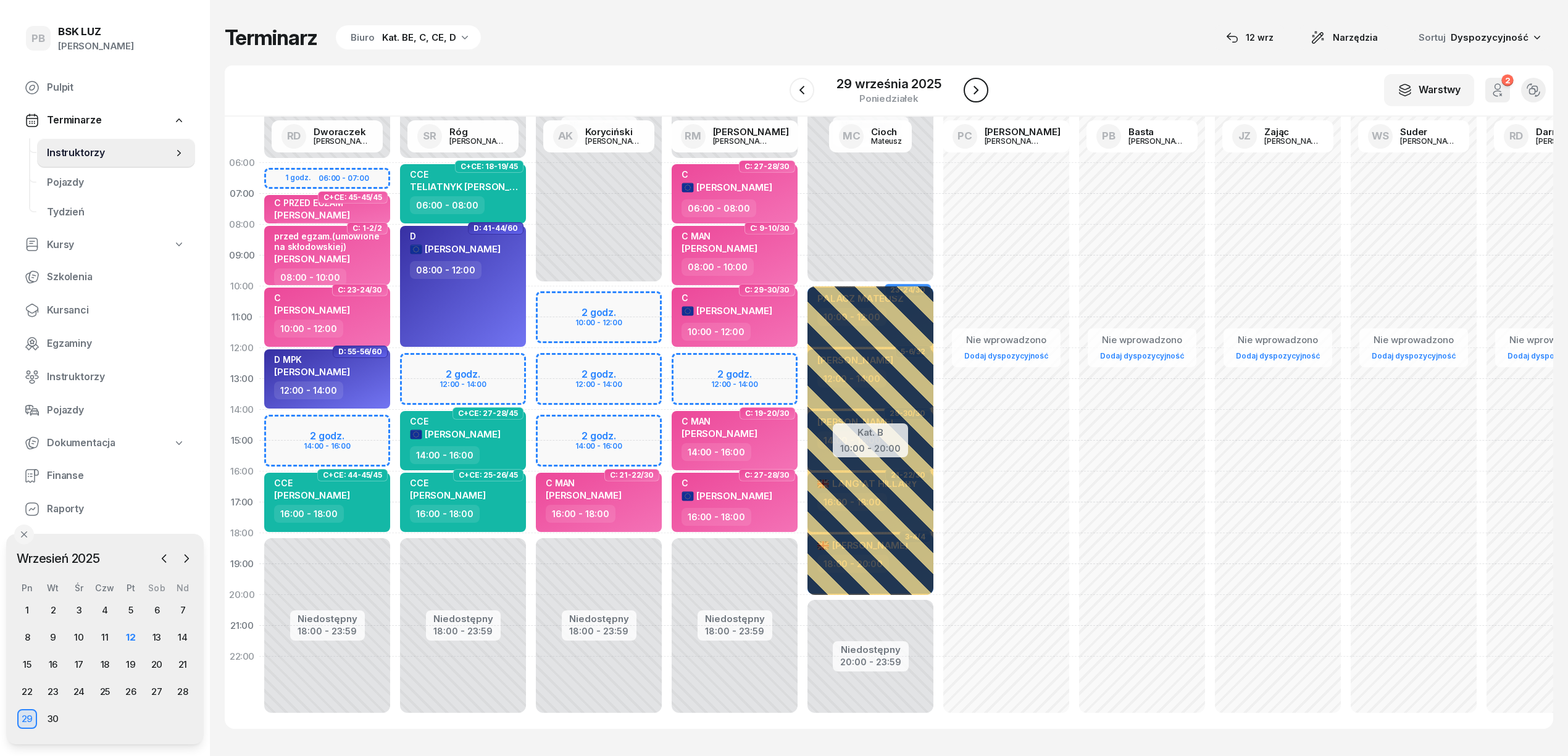
click at [980, 84] on icon "button" at bounding box center [976, 90] width 15 height 15
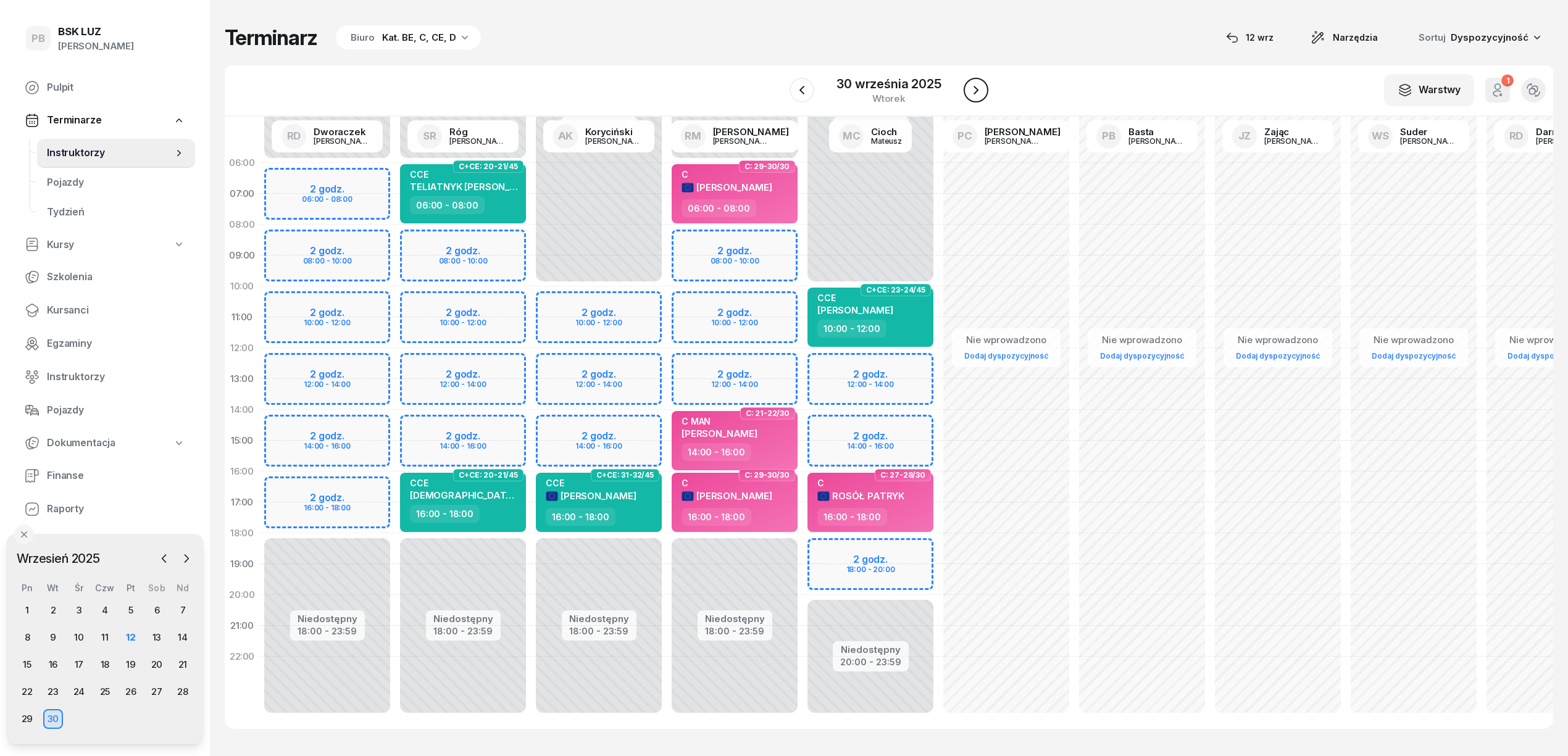
click at [980, 84] on icon "button" at bounding box center [976, 90] width 15 height 15
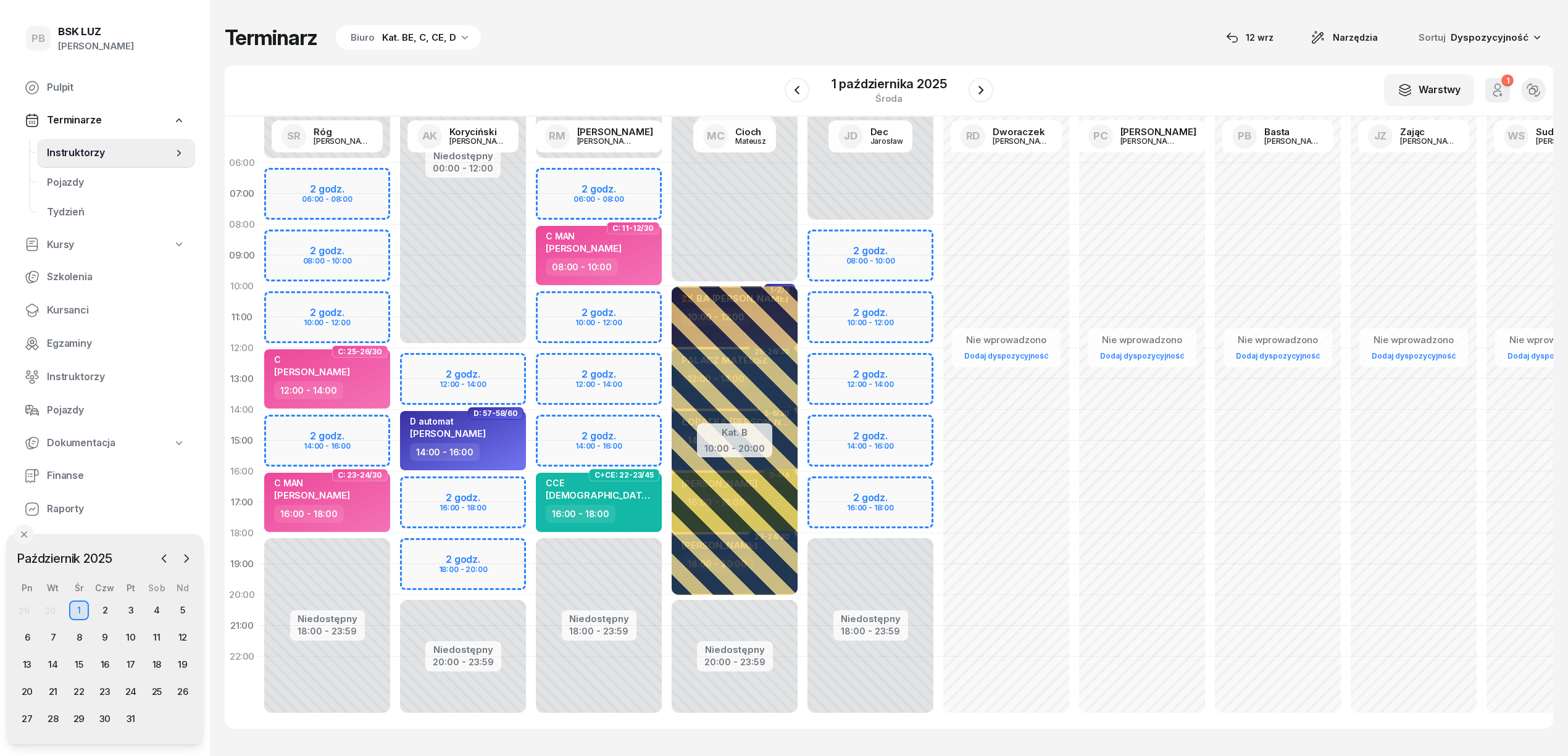
click at [445, 551] on div "Niedostępny 00:00 - 12:00 Niedostępny 20:00 - 23:59 2 godz. 12:00 - 14:00 2 god…" at bounding box center [463, 440] width 136 height 586
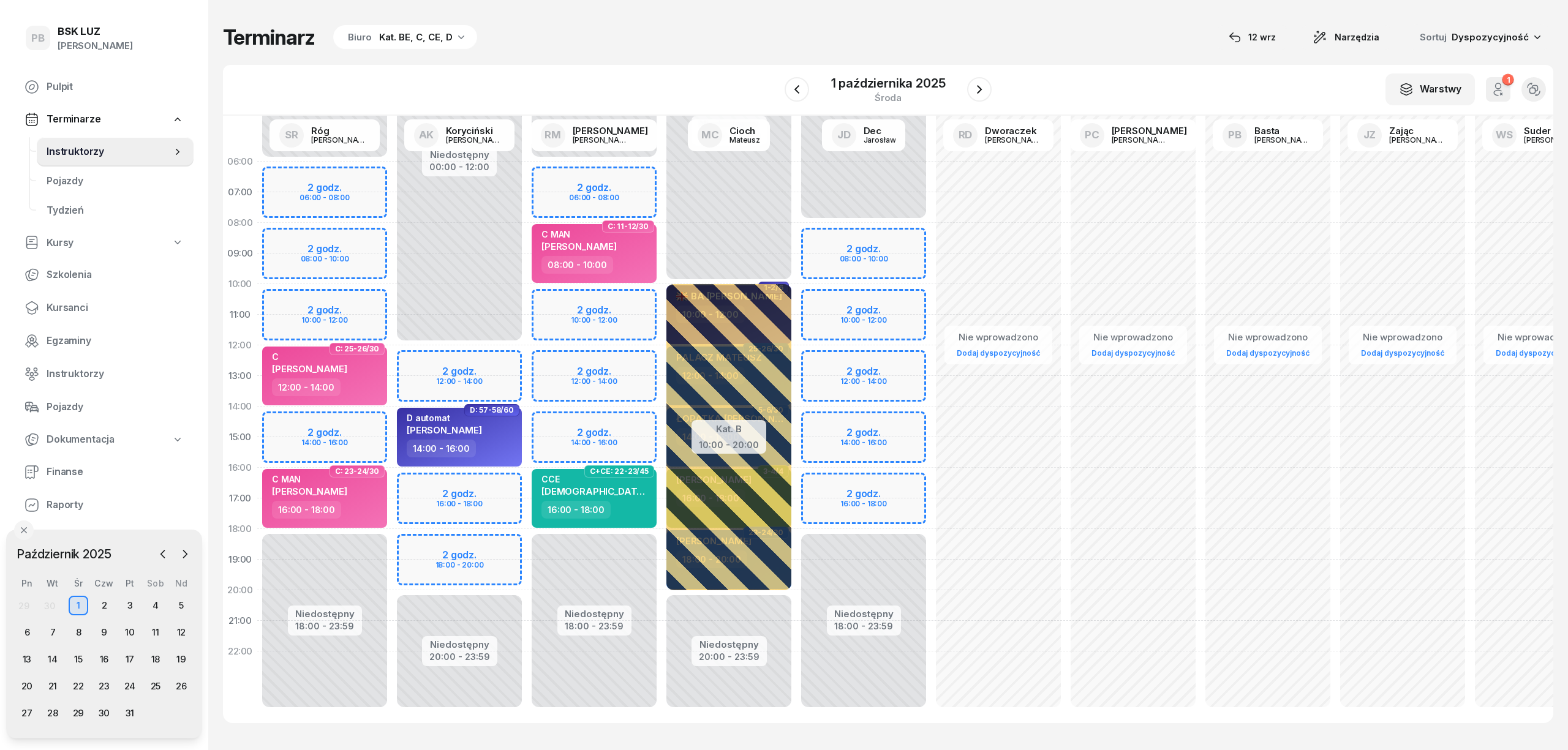
select select "18"
select select "20"
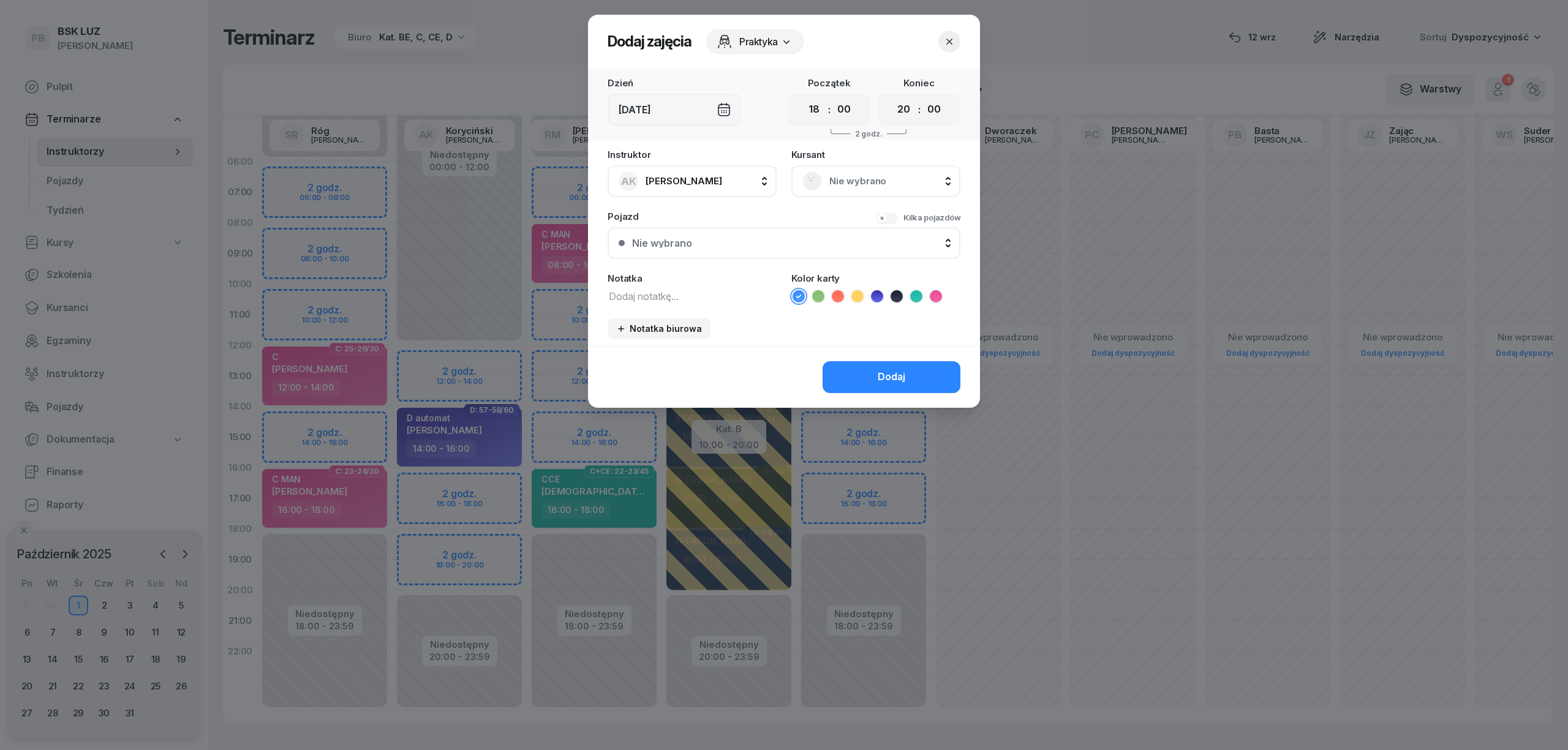
click at [878, 178] on span "Nie wybrano" at bounding box center [890, 180] width 120 height 15
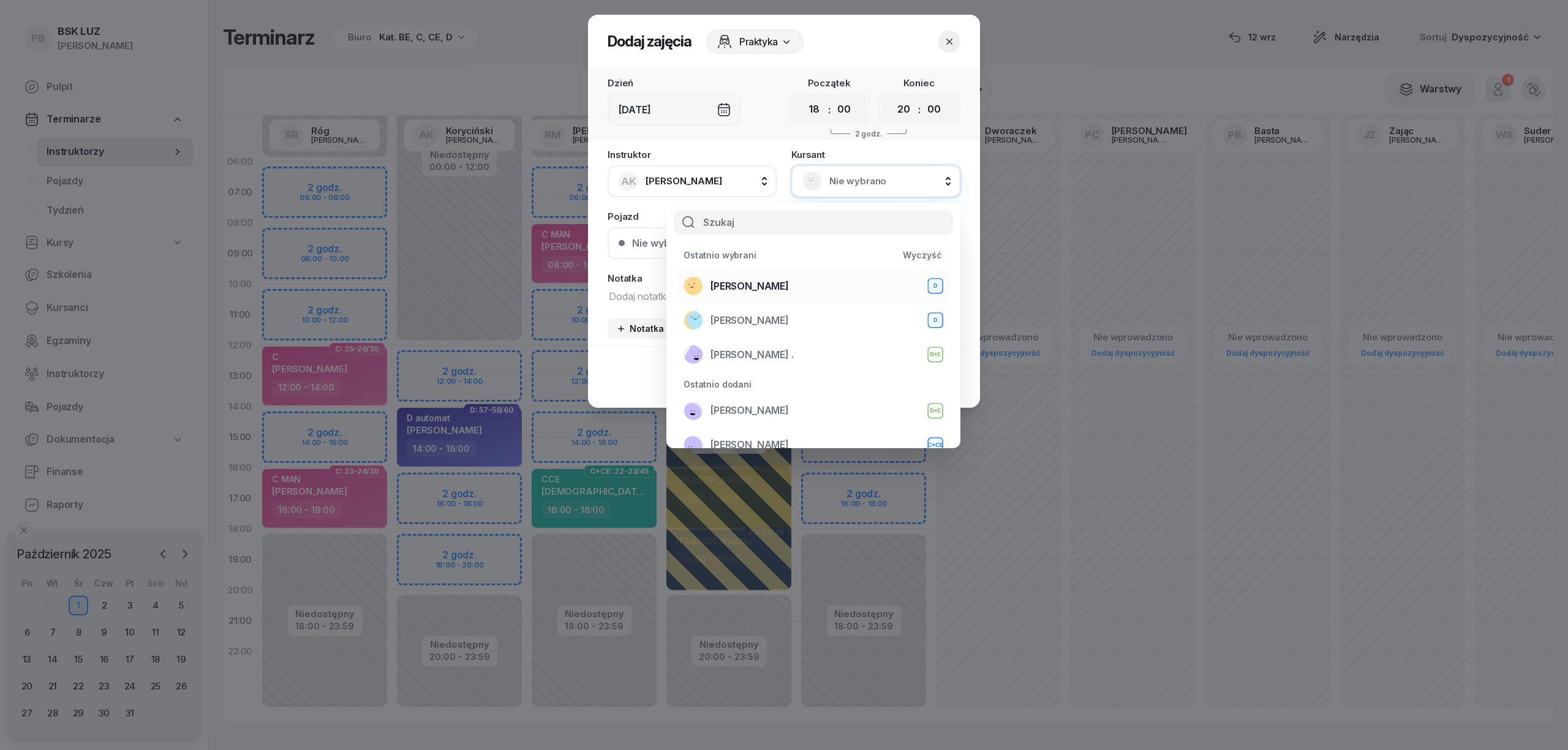
click at [804, 291] on div "SOLECKI MACIEJ D" at bounding box center [813, 286] width 260 height 20
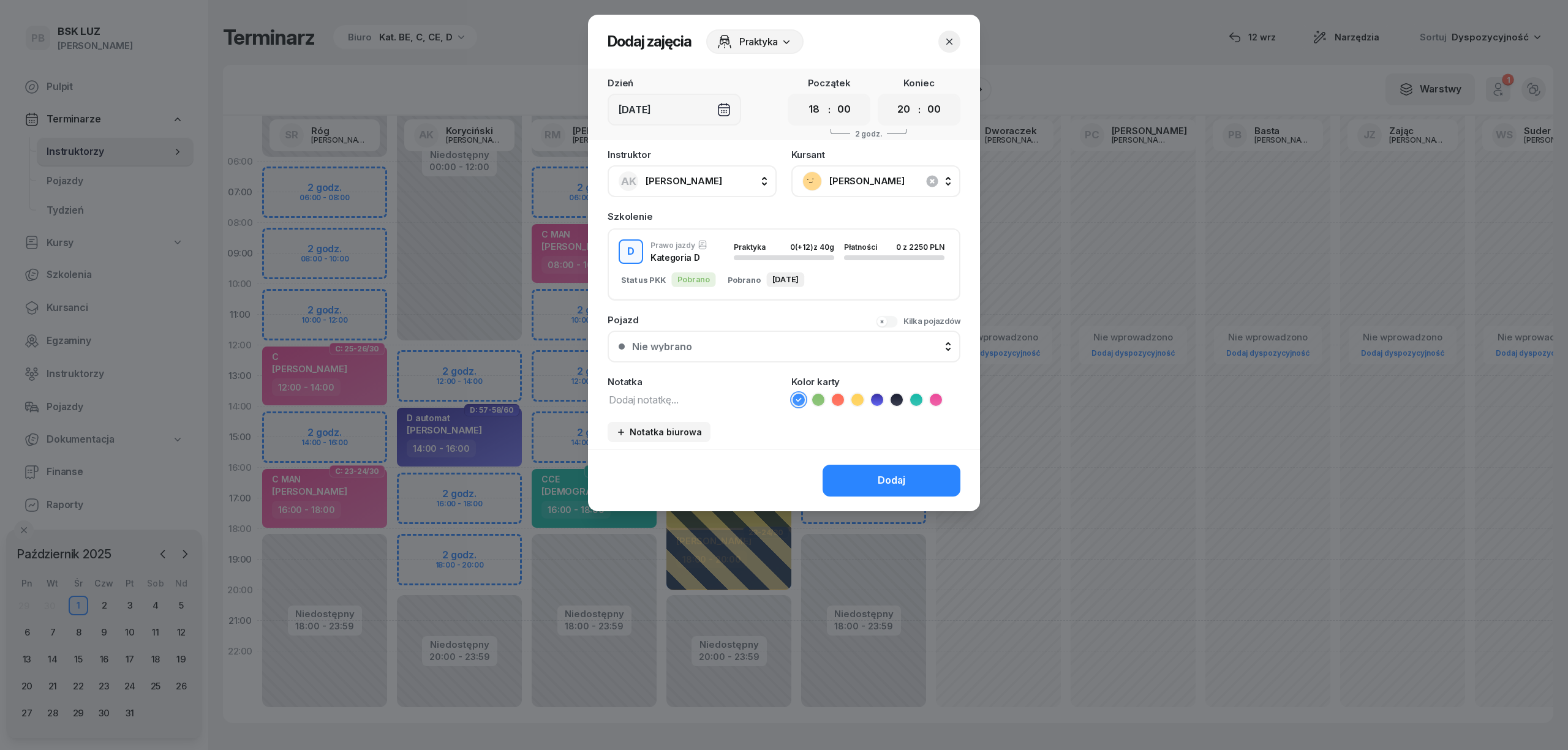
click at [698, 401] on textarea at bounding box center [692, 399] width 169 height 15
type textarea "D"
click at [878, 397] on icon at bounding box center [877, 399] width 5 height 5
click at [855, 476] on button "Dodaj" at bounding box center [891, 480] width 137 height 32
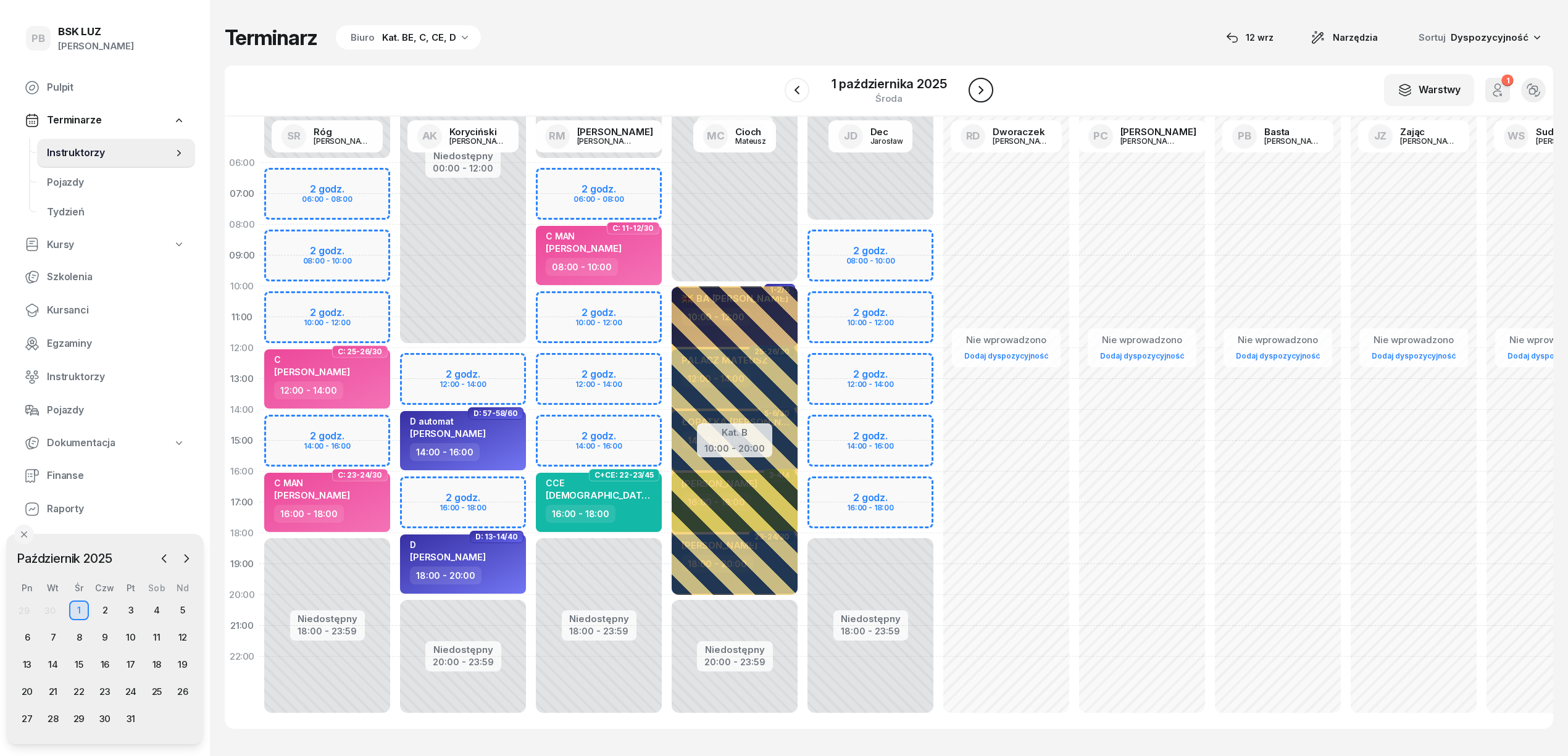
click at [984, 90] on icon "button" at bounding box center [981, 90] width 15 height 15
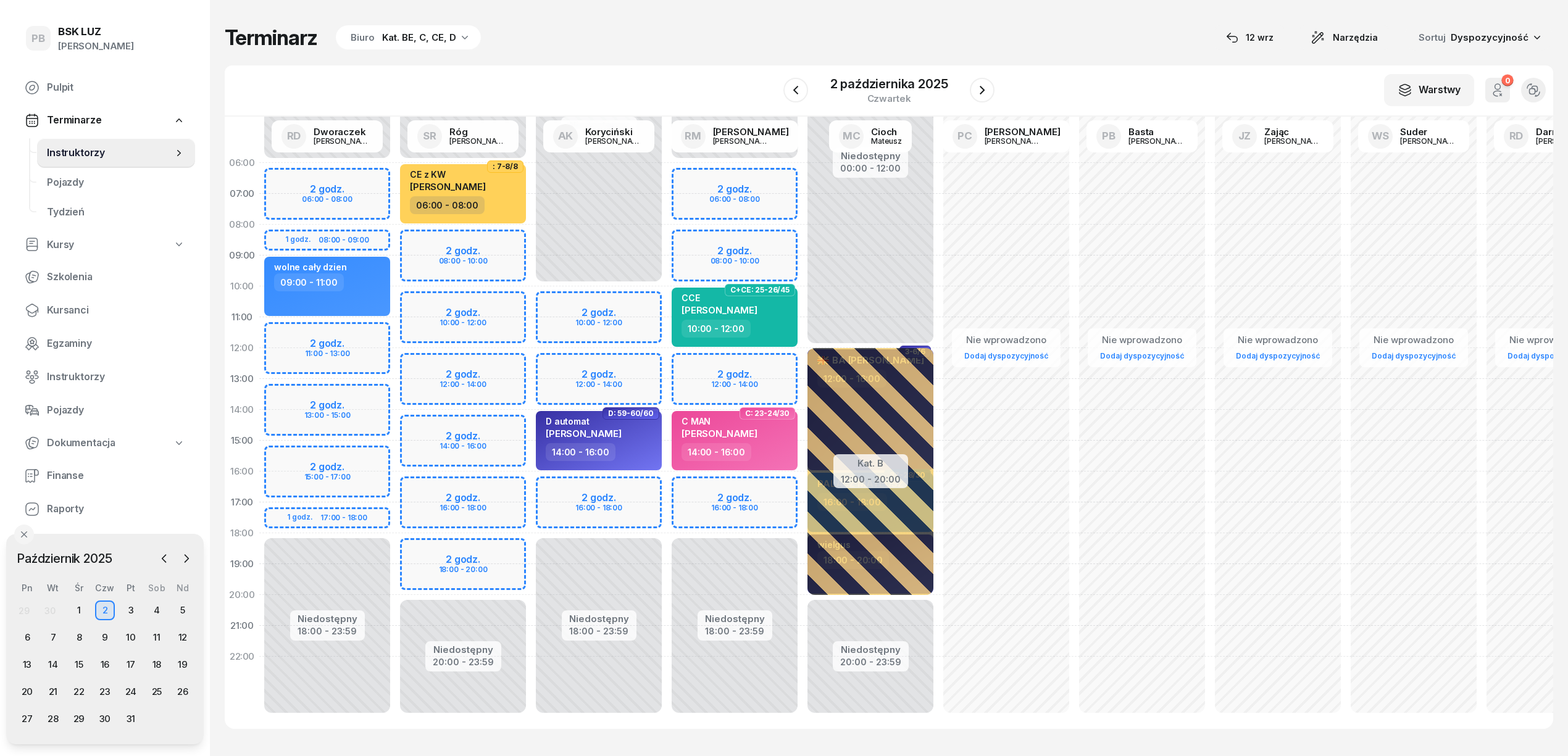
click at [450, 547] on div "Niedostępny 00:00 - 06:00 Niedostępny 20:00 - 23:59 2 godz. 08:00 - 10:00 2 god…" at bounding box center [463, 440] width 136 height 586
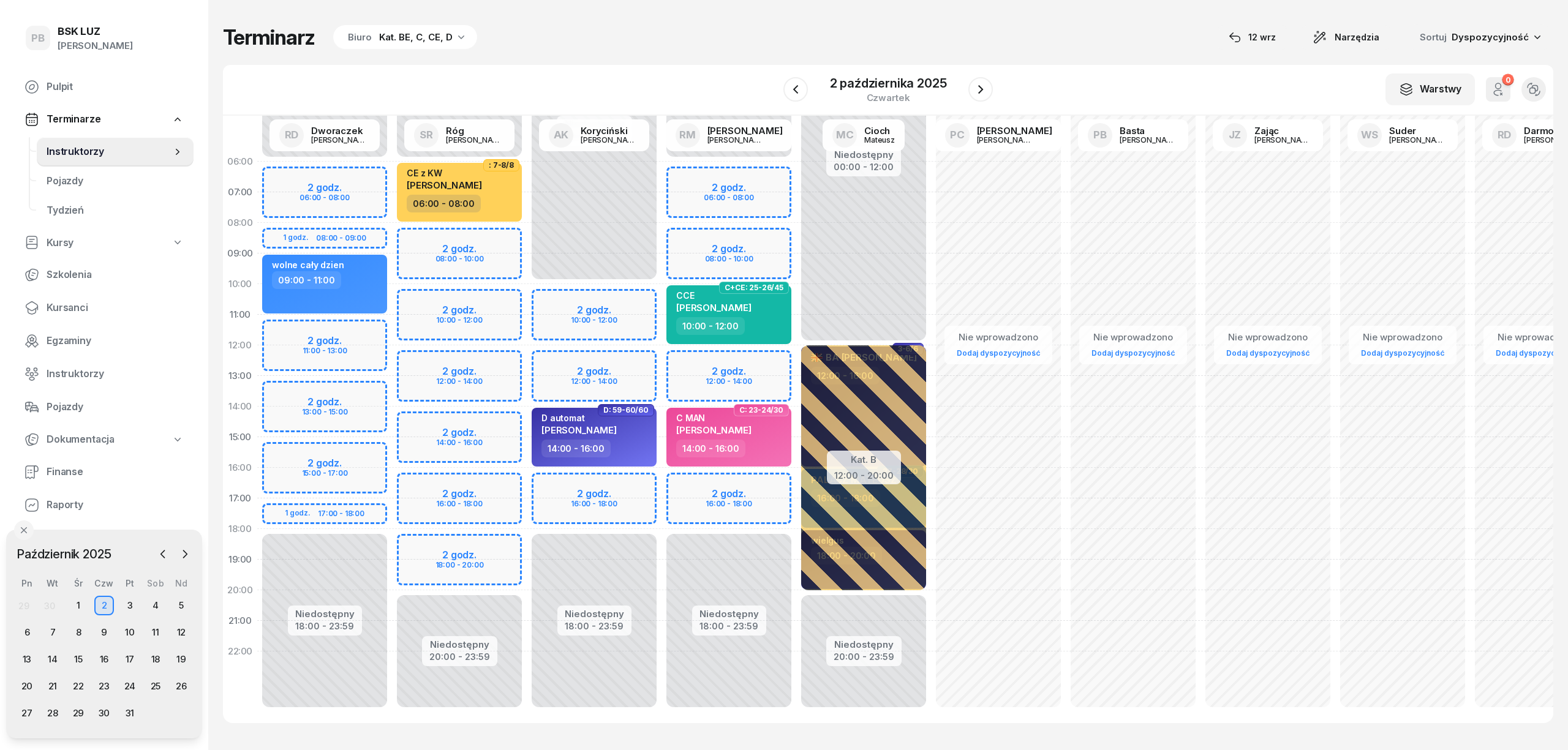
select select "18"
select select "20"
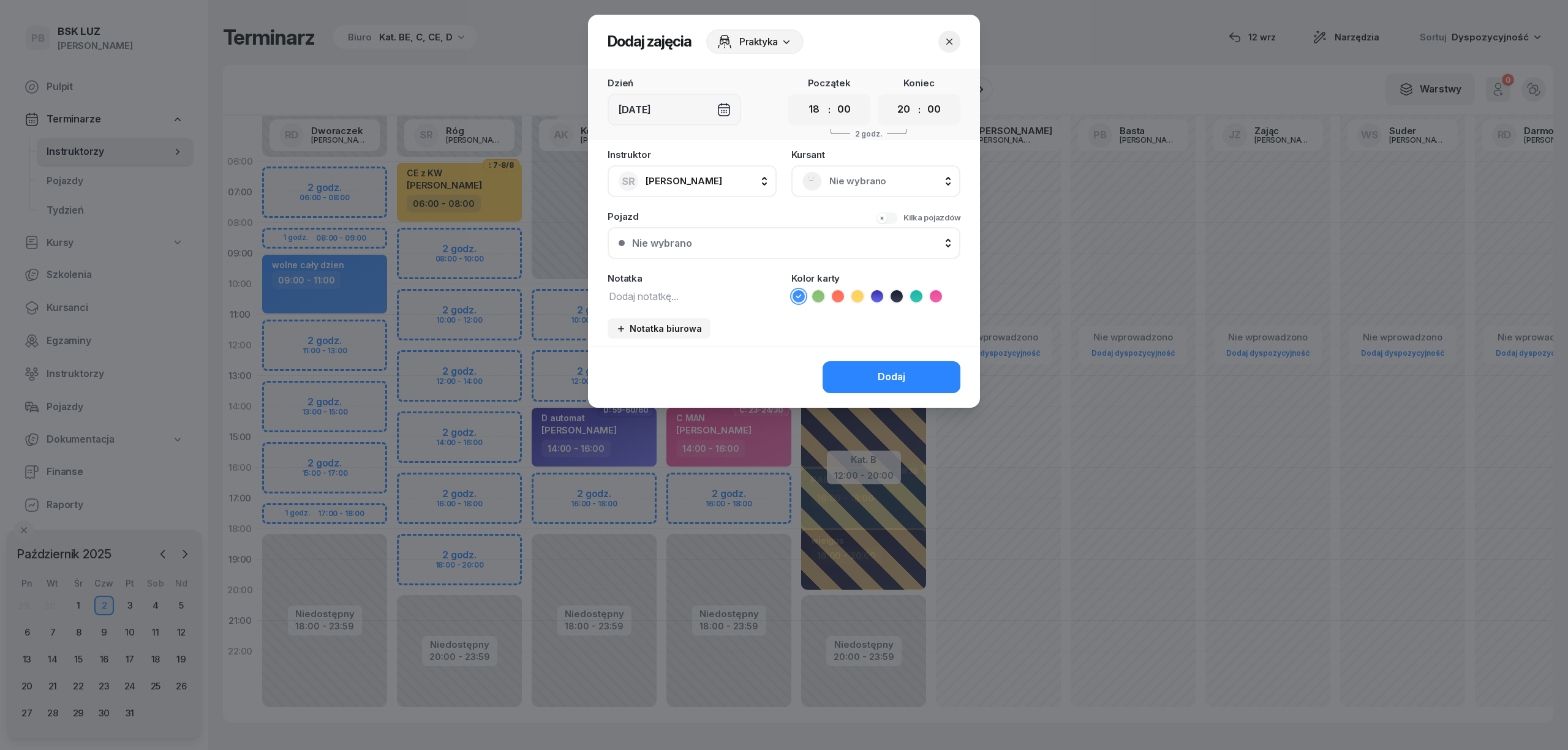
click at [947, 42] on icon "button" at bounding box center [949, 41] width 12 height 12
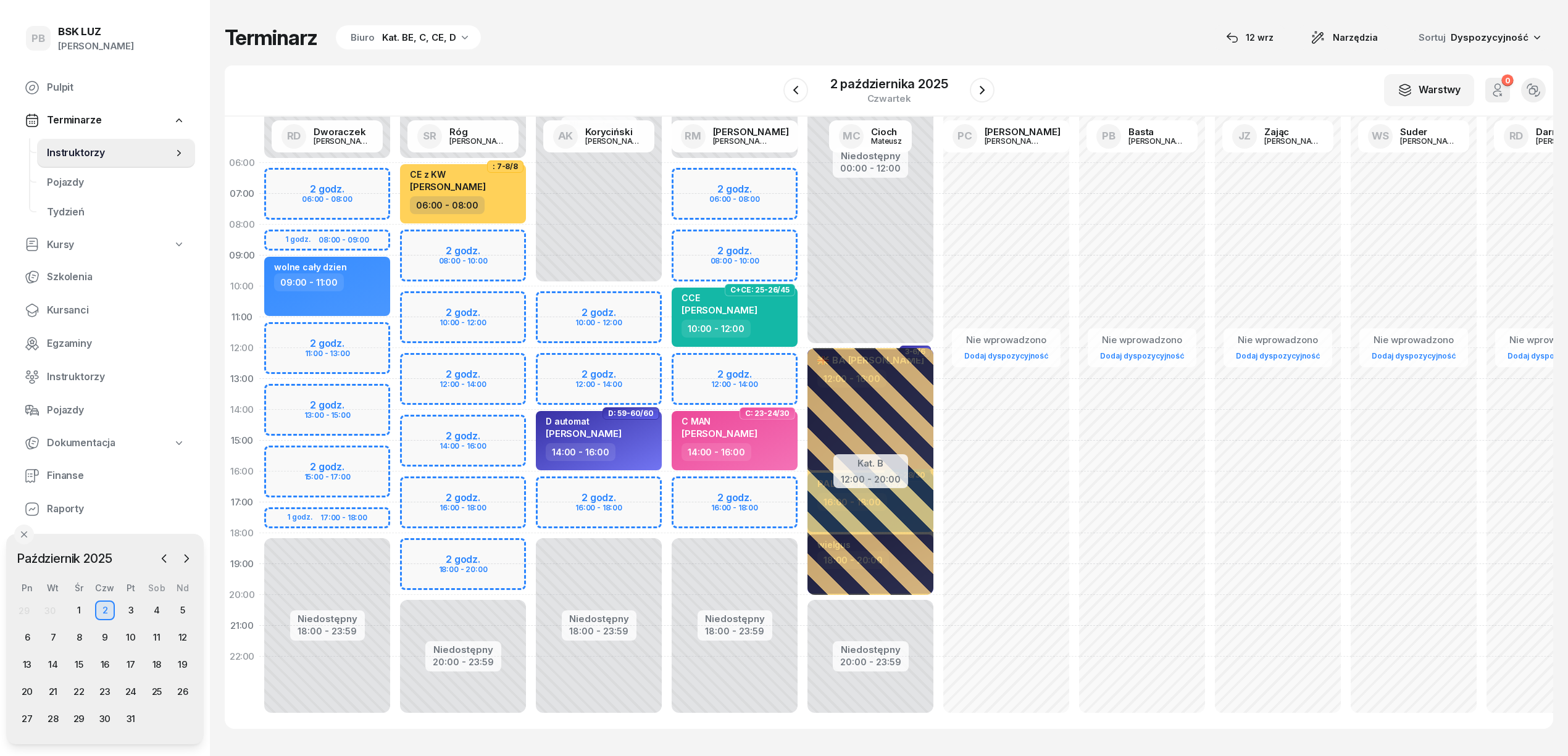
click at [467, 555] on div "Niedostępny 00:00 - 06:00 Niedostępny 20:00 - 23:59 2 godz. 08:00 - 10:00 2 god…" at bounding box center [463, 440] width 136 height 586
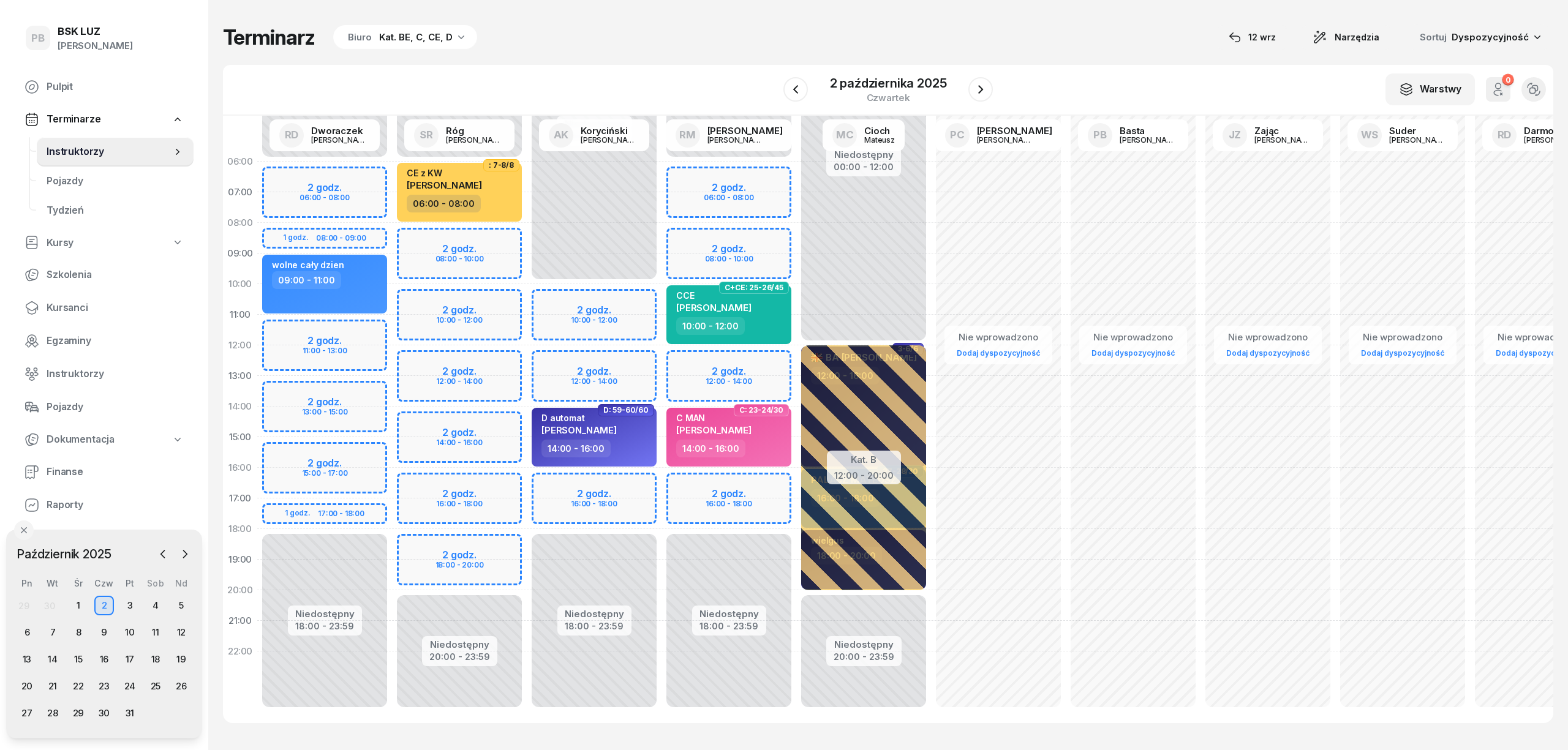
select select "18"
select select "20"
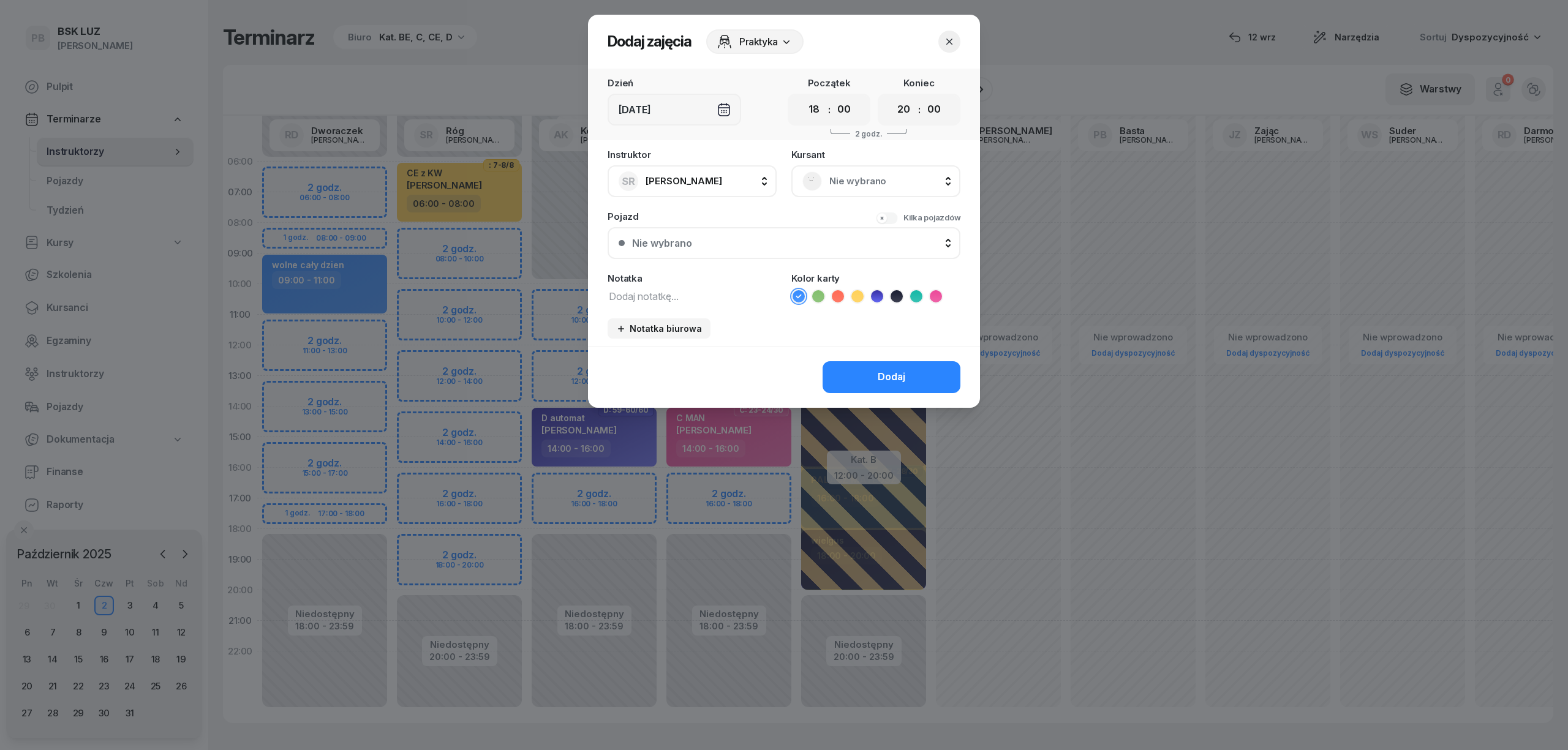
click at [856, 188] on span "Nie wybrano" at bounding box center [890, 180] width 120 height 15
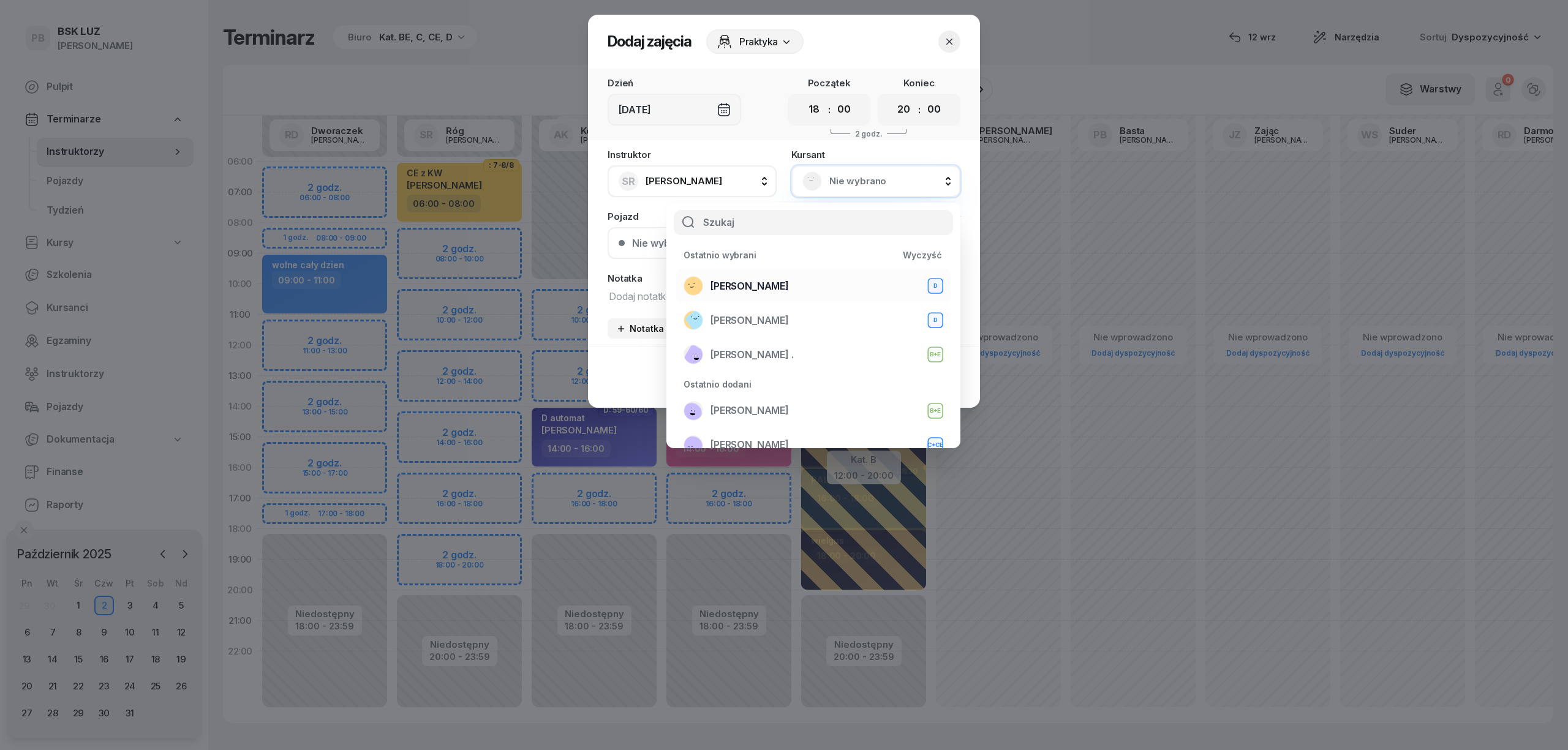
click at [739, 291] on span "[PERSON_NAME]" at bounding box center [749, 286] width 78 height 15
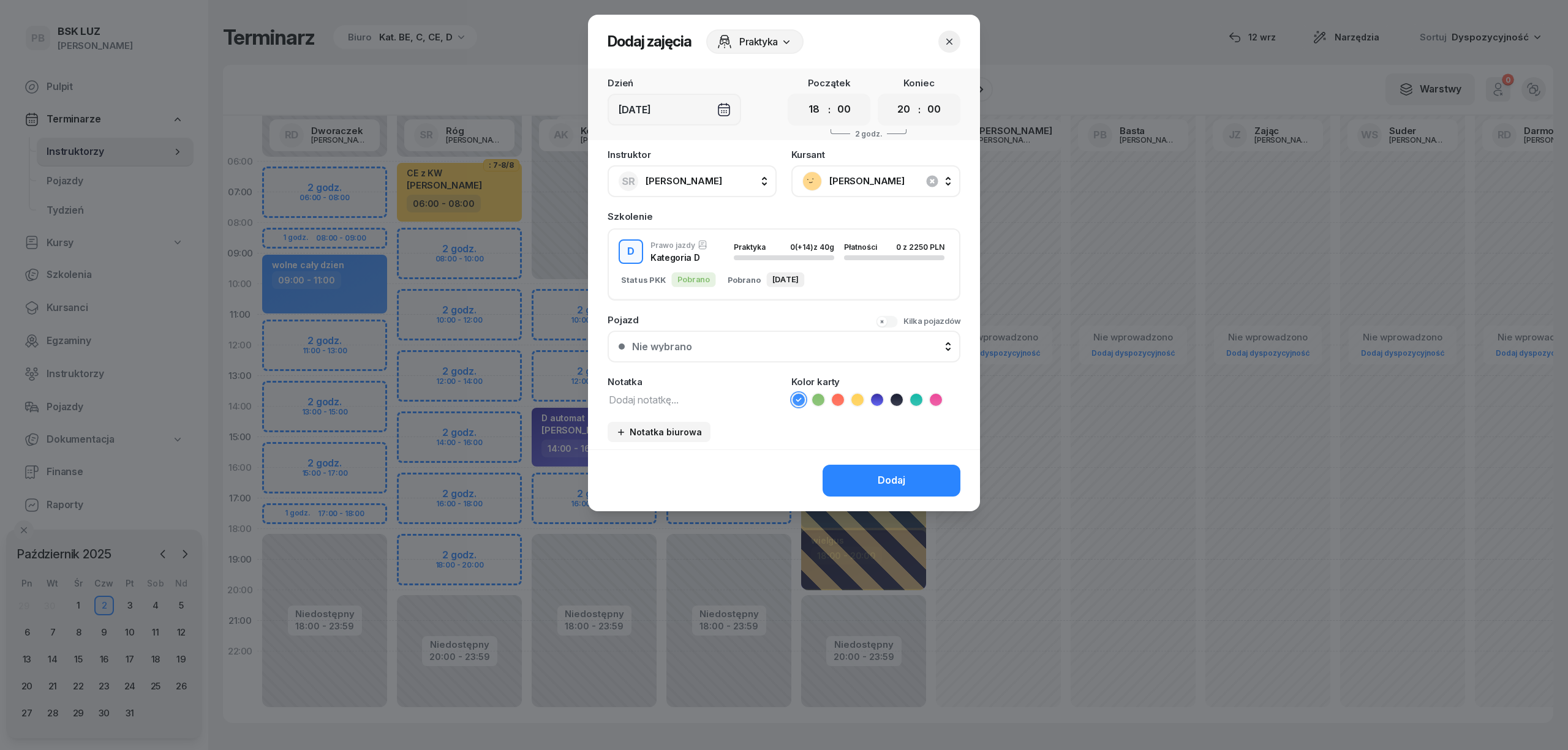
click at [716, 398] on textarea at bounding box center [692, 399] width 169 height 15
type textarea "D"
click at [881, 401] on icon at bounding box center [876, 399] width 12 height 12
click at [863, 491] on button "Dodaj" at bounding box center [891, 480] width 137 height 32
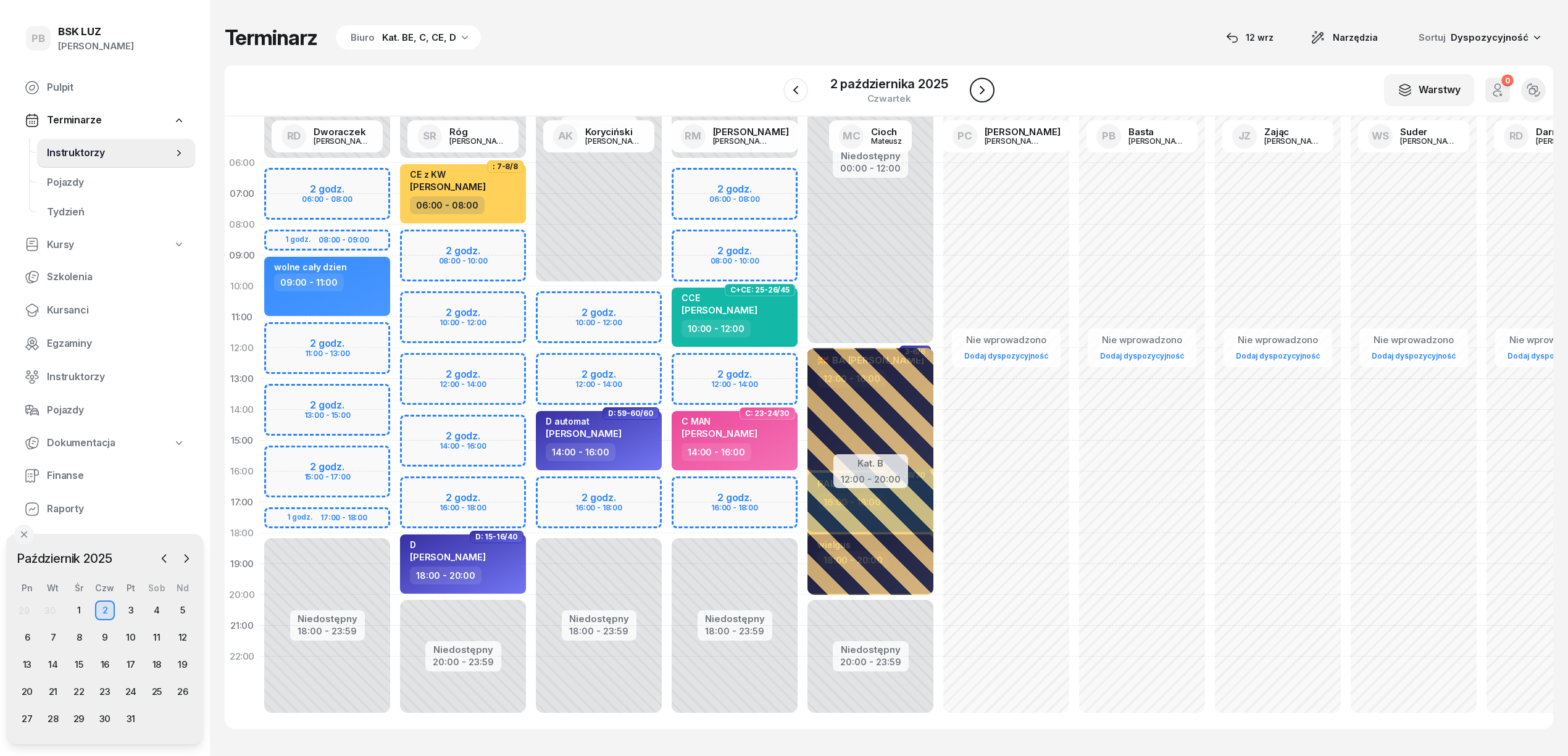
click at [976, 87] on icon "button" at bounding box center [982, 90] width 15 height 15
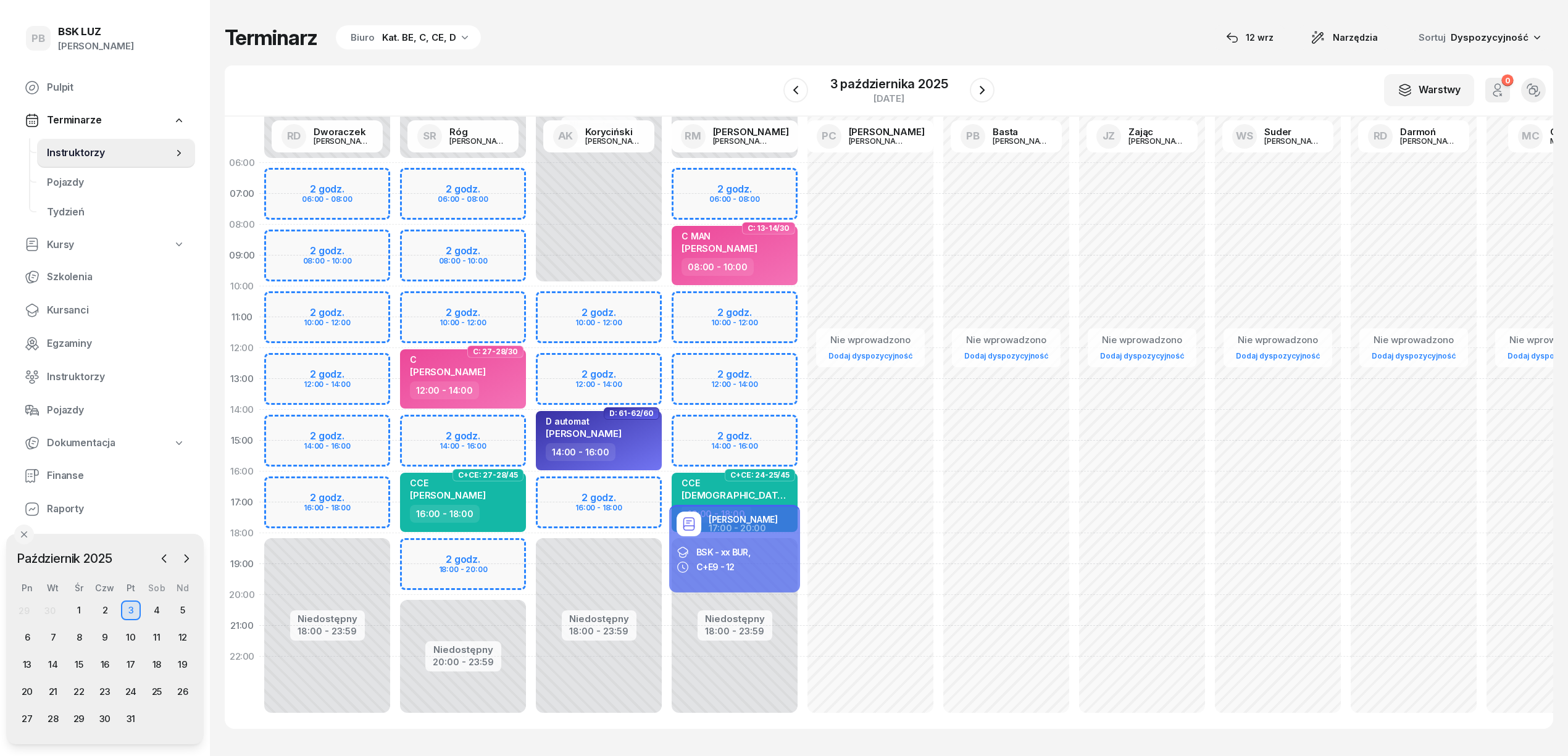
click at [631, 480] on div "Niedostępny 00:00 - 10:00 Niedostępny 18:00 - 23:59 2 godz. 10:00 - 12:00 2 god…" at bounding box center [599, 440] width 136 height 586
select select "16"
select select "18"
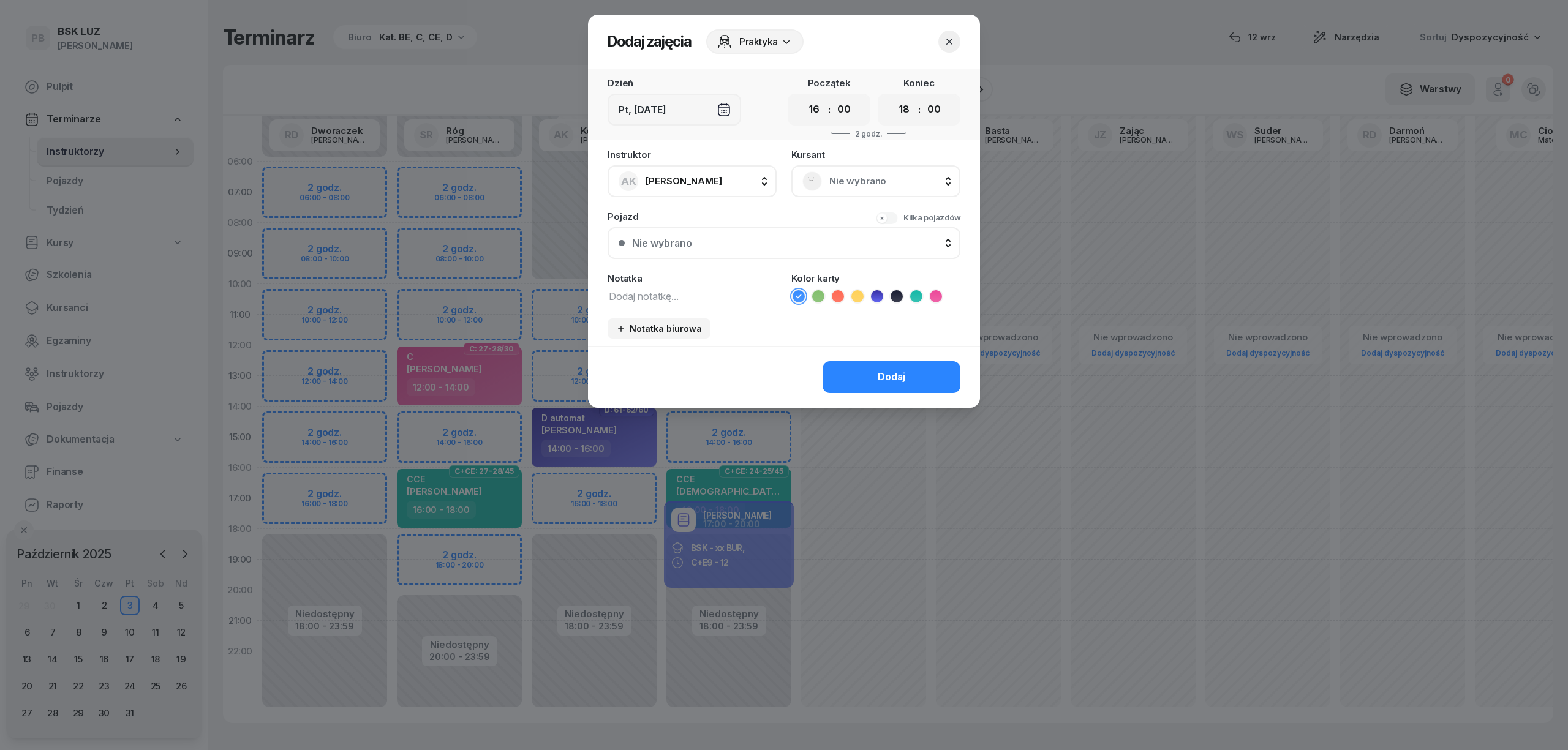
click at [920, 180] on span "Nie wybrano" at bounding box center [890, 180] width 120 height 15
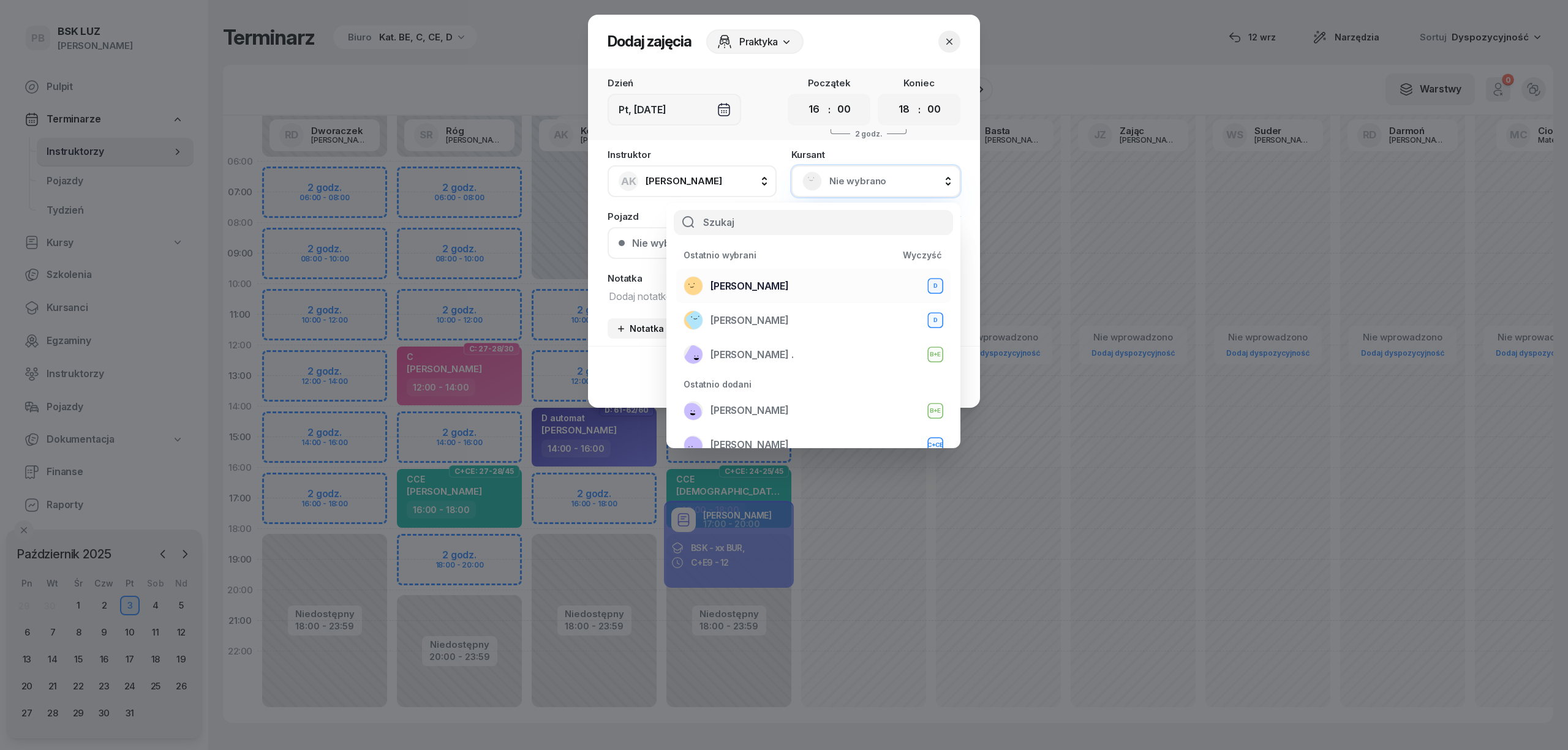
click at [759, 285] on span "[PERSON_NAME]" at bounding box center [749, 286] width 78 height 15
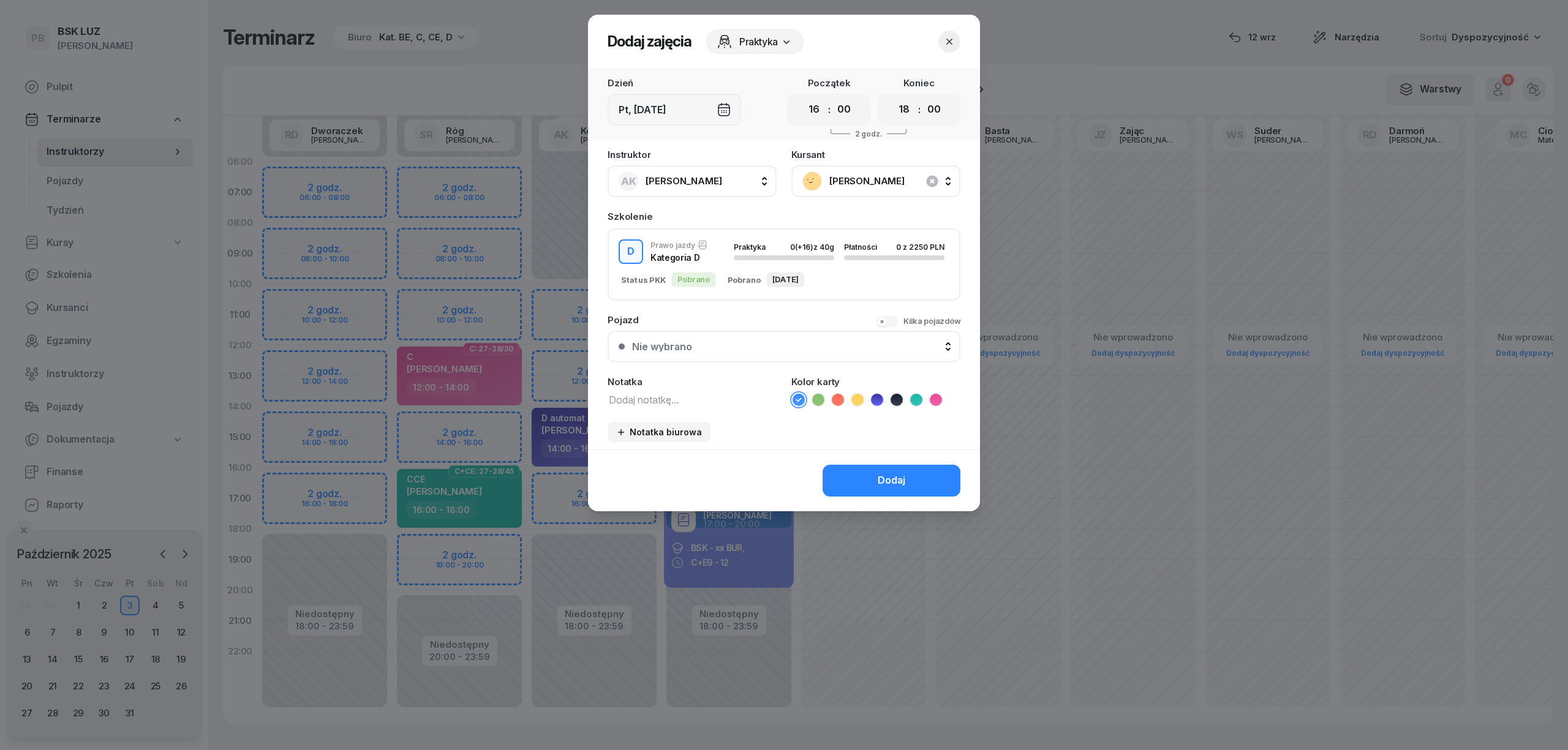
click at [647, 393] on textarea at bounding box center [692, 399] width 169 height 15
type textarea "D"
click at [877, 395] on icon at bounding box center [876, 399] width 12 height 12
click at [851, 470] on button "Dodaj" at bounding box center [891, 480] width 137 height 32
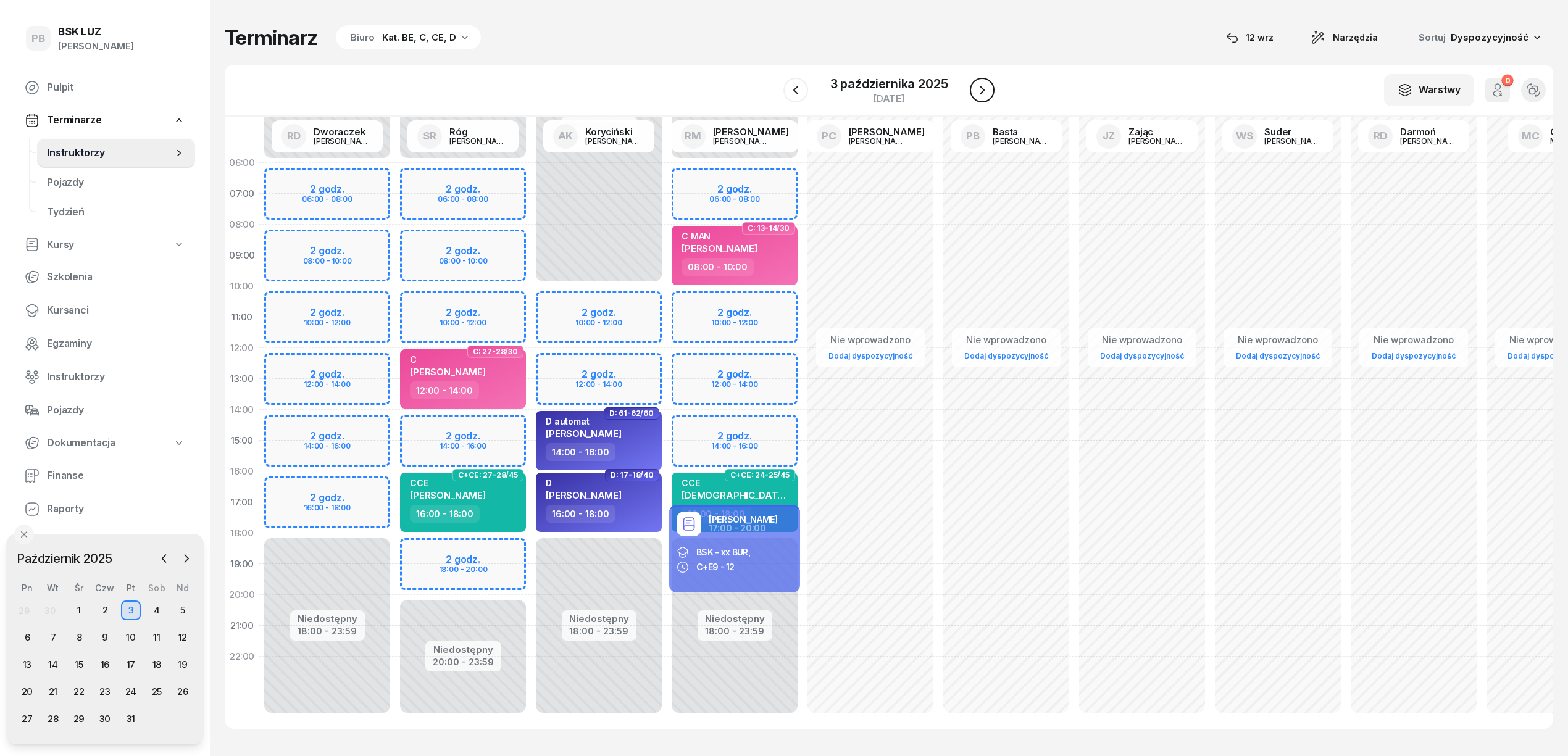
click at [978, 92] on icon "button" at bounding box center [982, 90] width 15 height 15
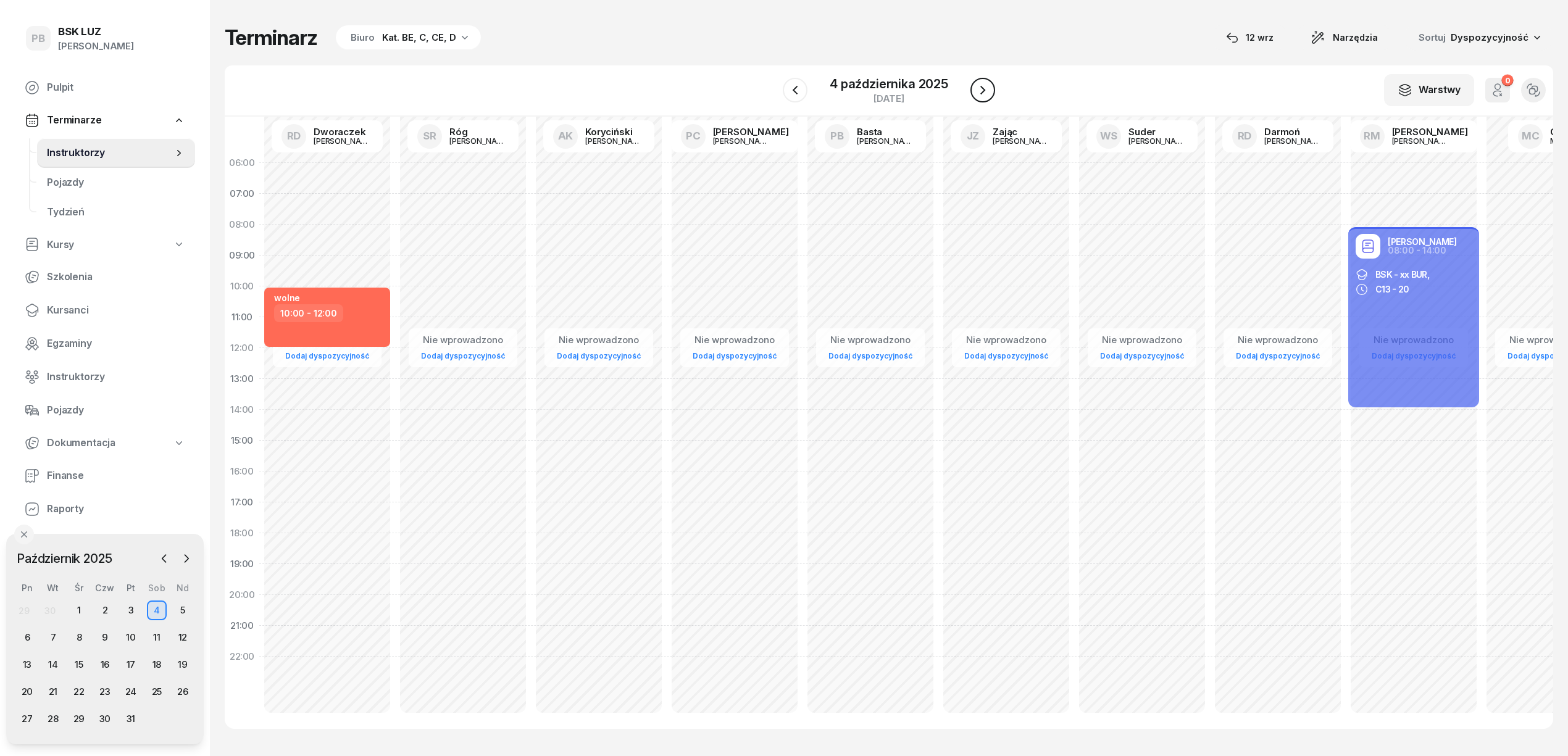
click at [978, 92] on icon "button" at bounding box center [983, 90] width 15 height 15
click at [978, 92] on icon "button" at bounding box center [982, 90] width 15 height 15
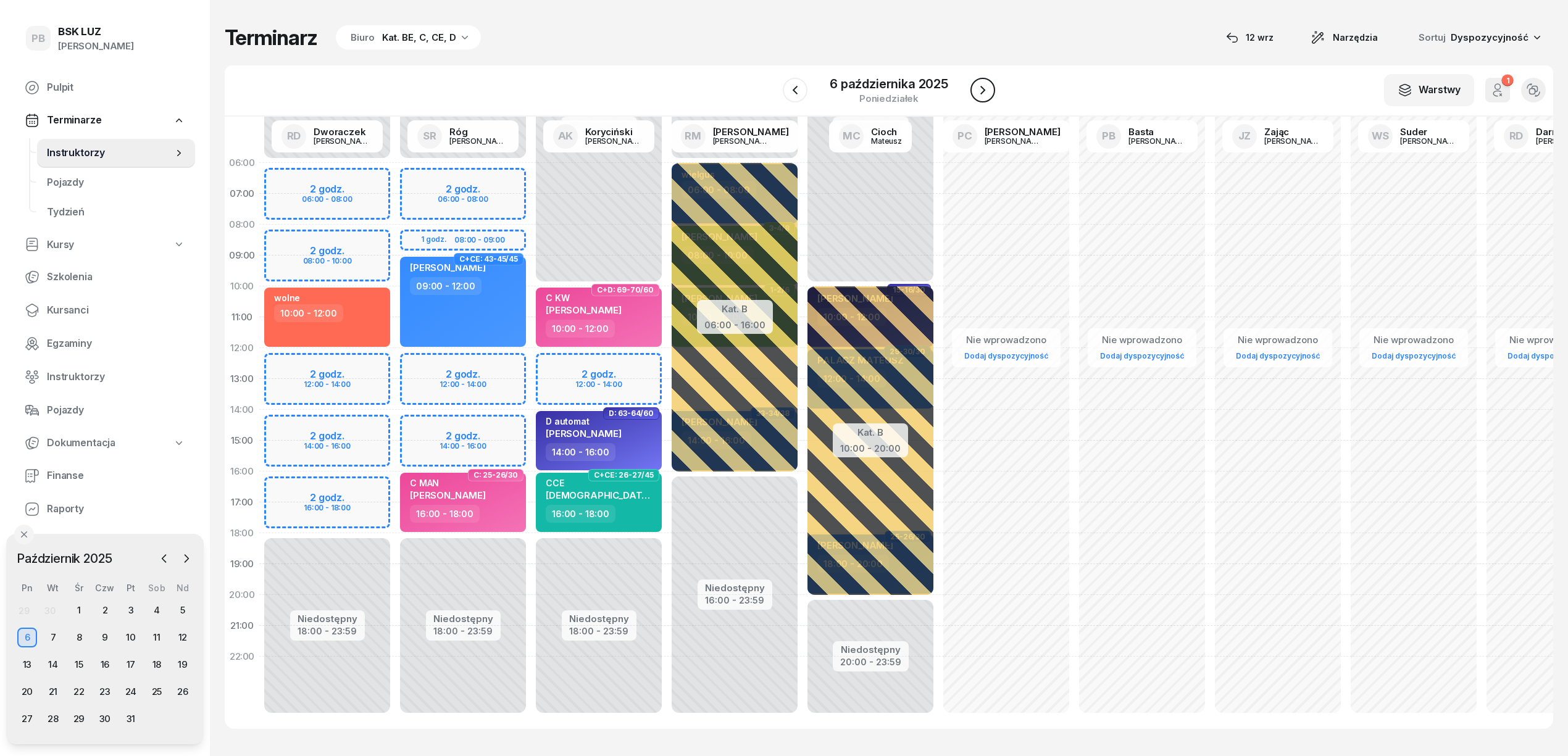
click at [978, 92] on icon "button" at bounding box center [983, 90] width 15 height 15
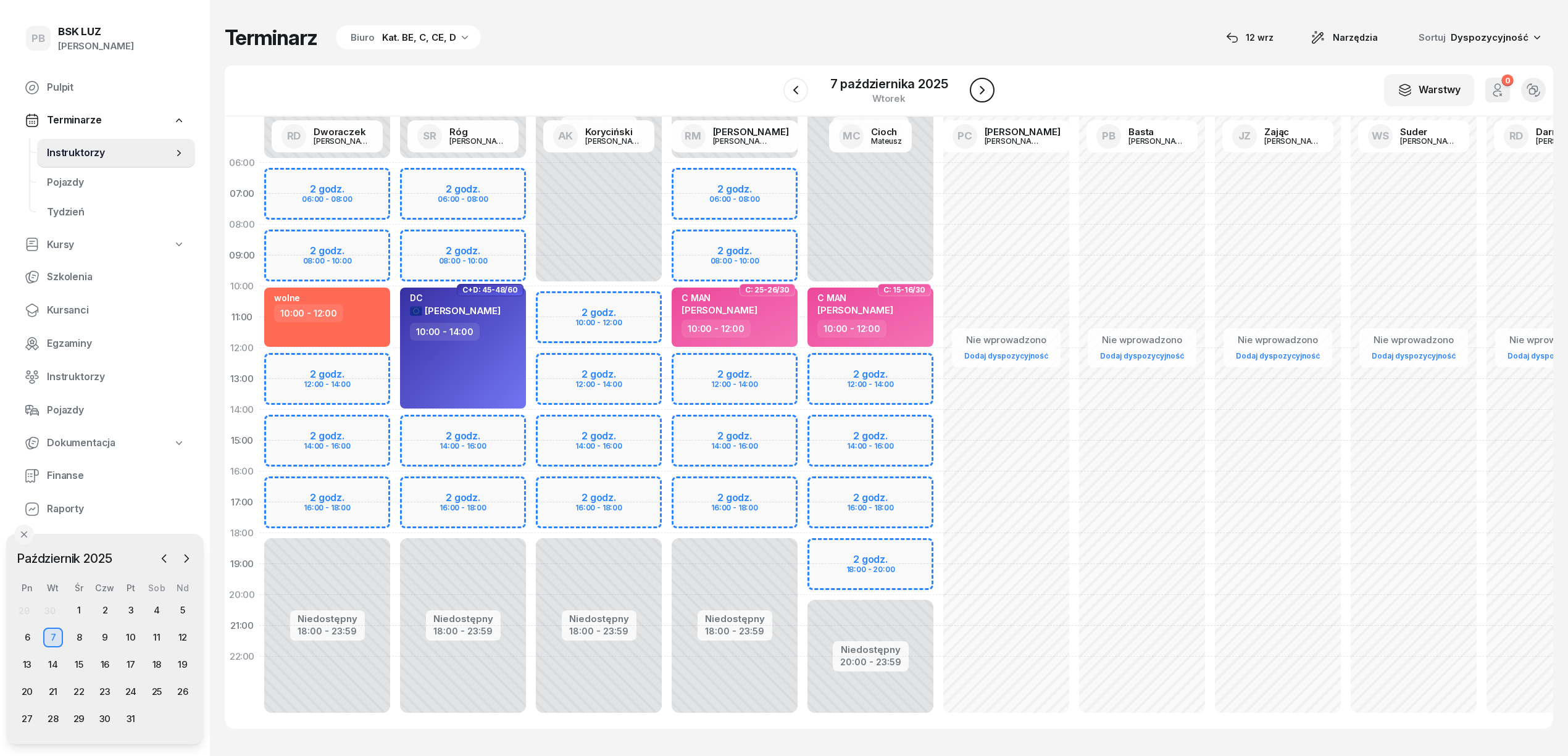
click at [978, 92] on icon "button" at bounding box center [982, 90] width 15 height 15
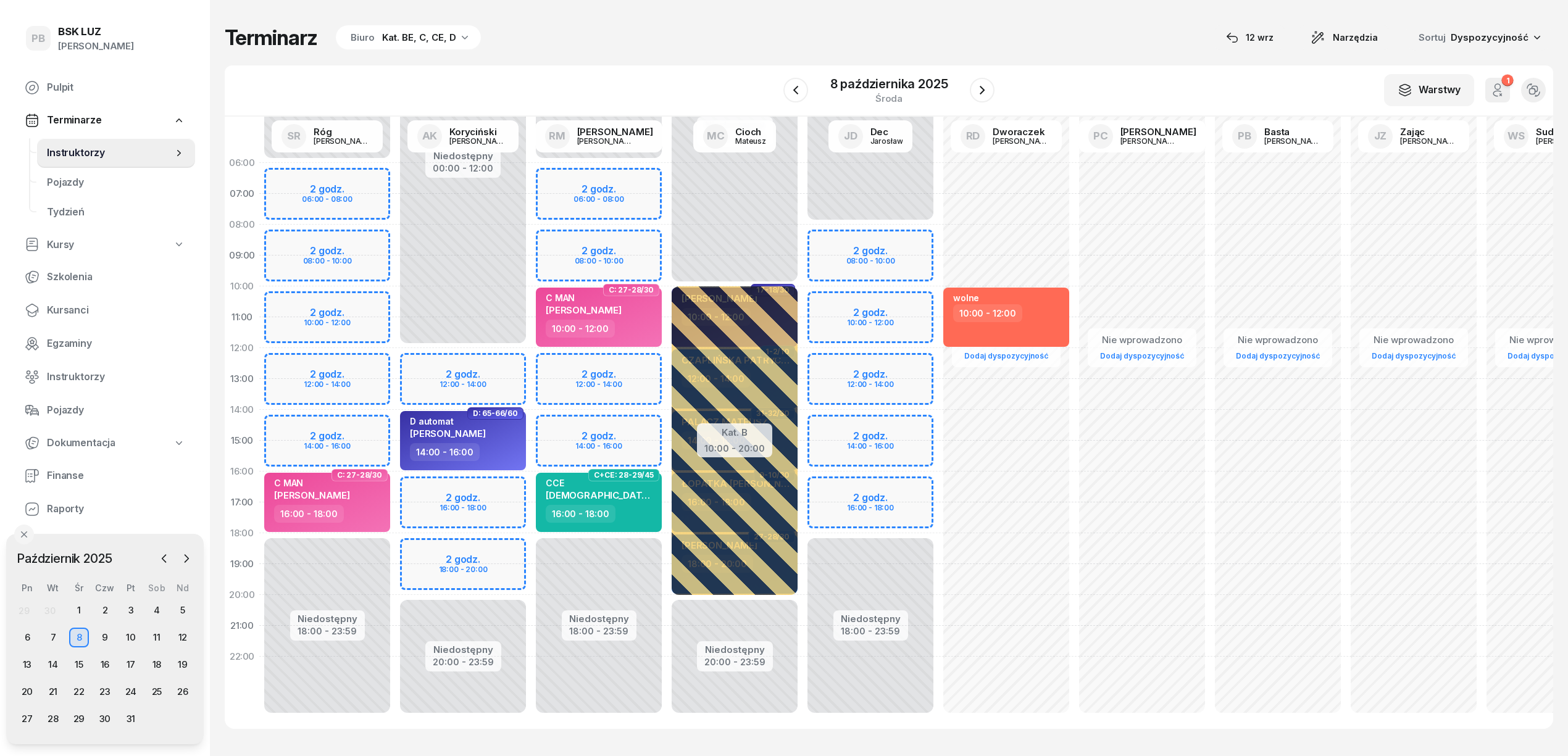
click at [480, 550] on div "Niedostępny 00:00 - 12:00 Niedostępny 20:00 - 23:59 2 godz. 12:00 - 14:00 2 god…" at bounding box center [463, 440] width 136 height 586
select select "18"
select select "20"
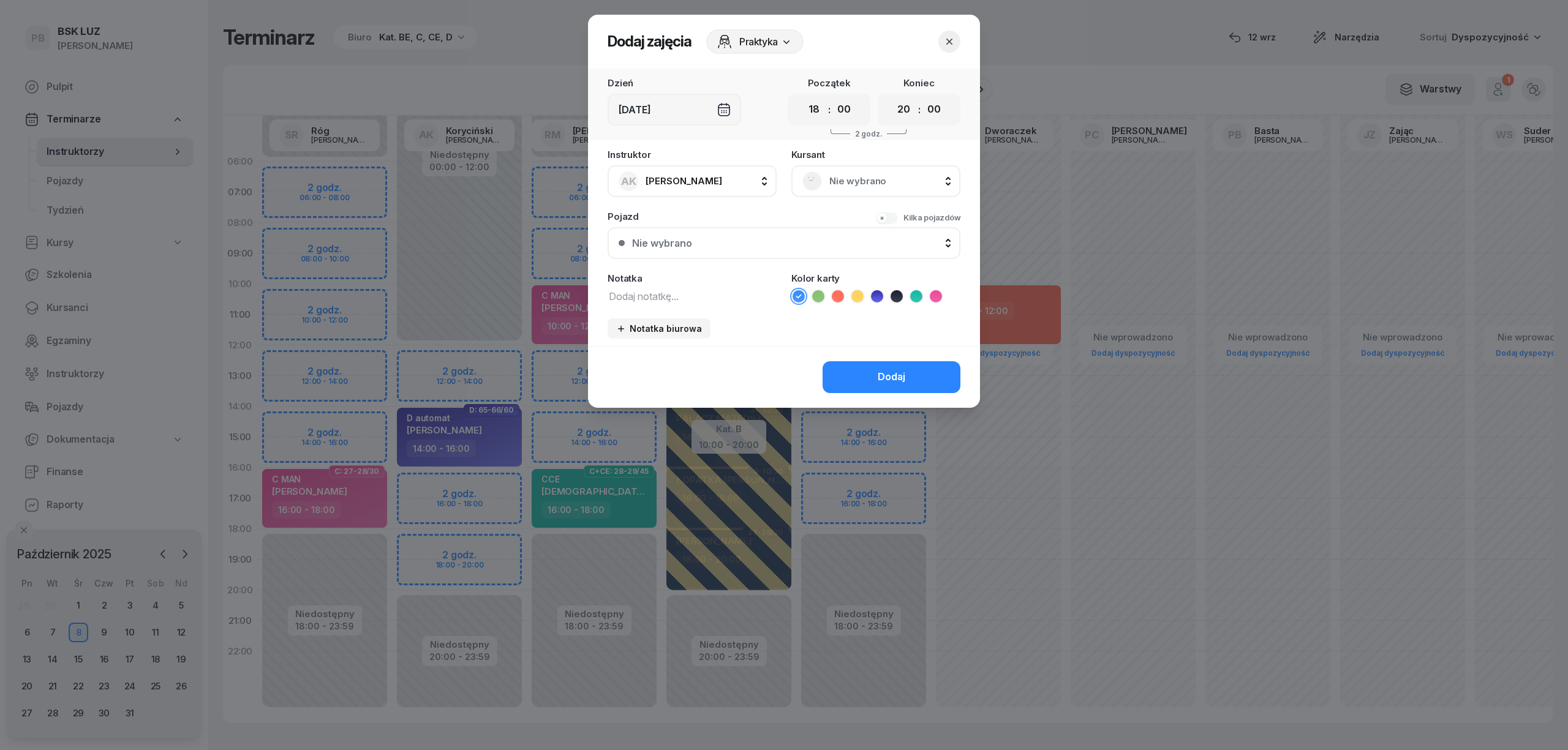
click at [868, 188] on span "Nie wybrano" at bounding box center [890, 180] width 120 height 15
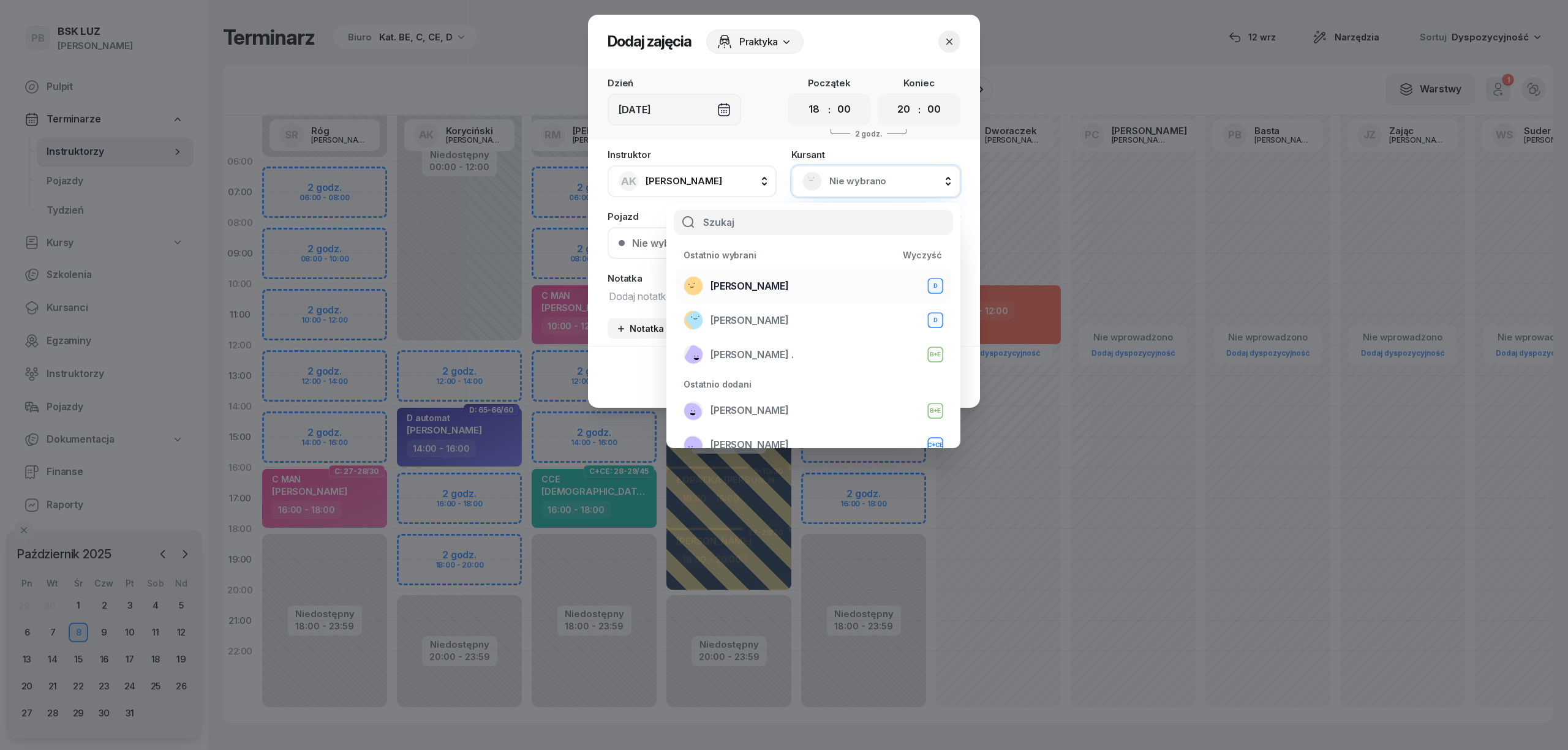
click at [807, 281] on div "SOLECKI MACIEJ D" at bounding box center [813, 286] width 260 height 20
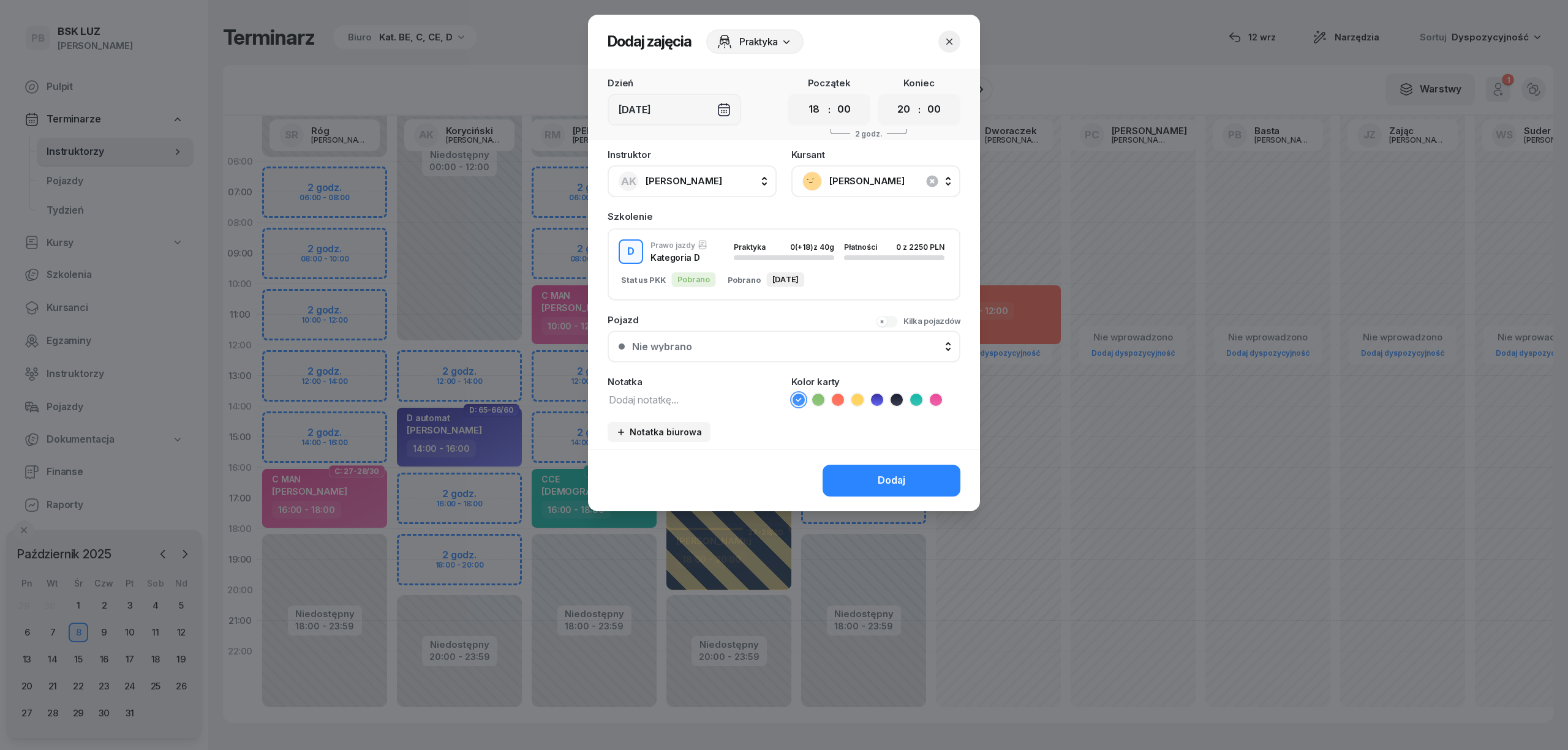
click at [680, 392] on textarea at bounding box center [692, 399] width 169 height 15
type textarea "D"
click at [880, 399] on icon at bounding box center [876, 399] width 12 height 12
click at [838, 468] on button "Dodaj" at bounding box center [891, 480] width 137 height 32
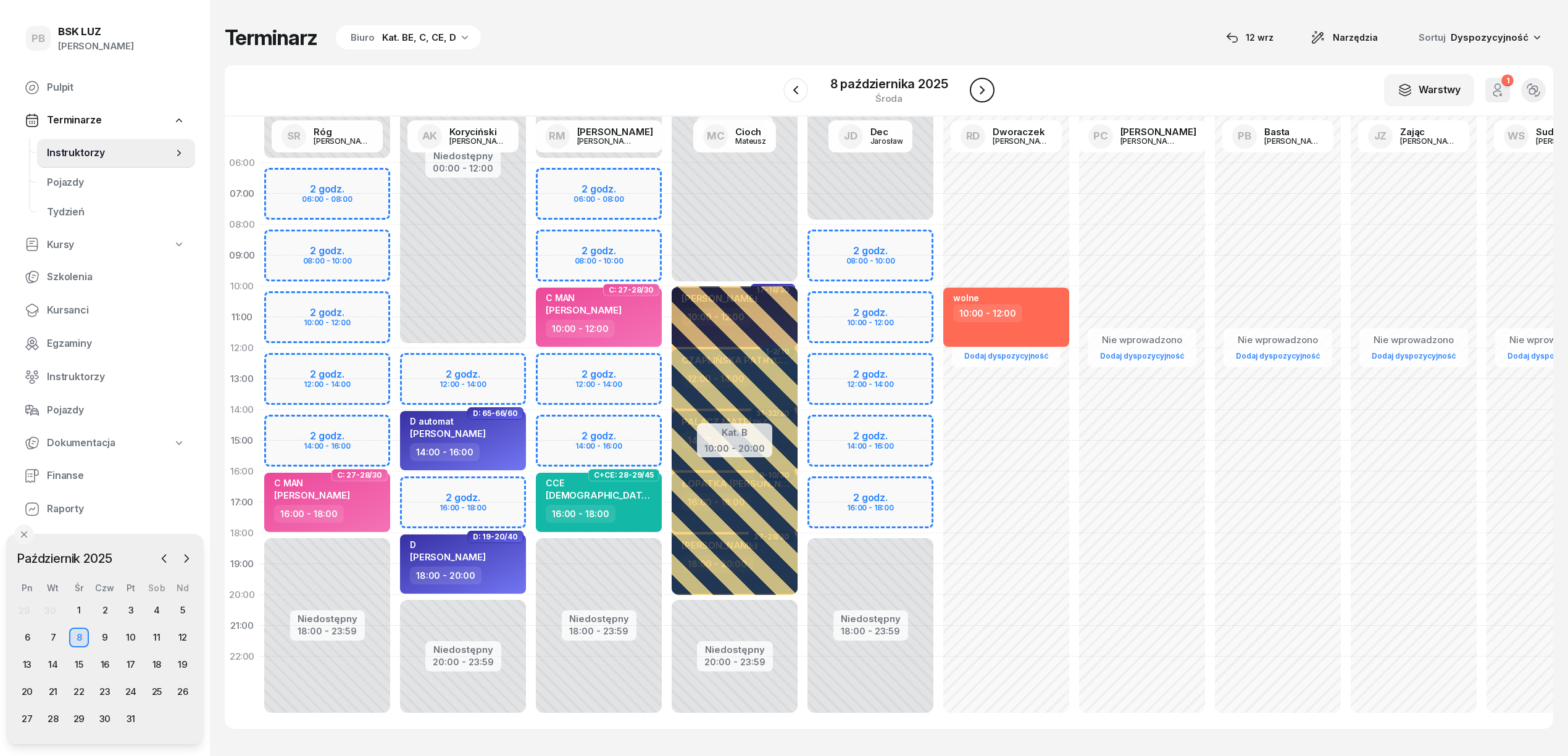
click at [976, 89] on icon "button" at bounding box center [982, 90] width 15 height 15
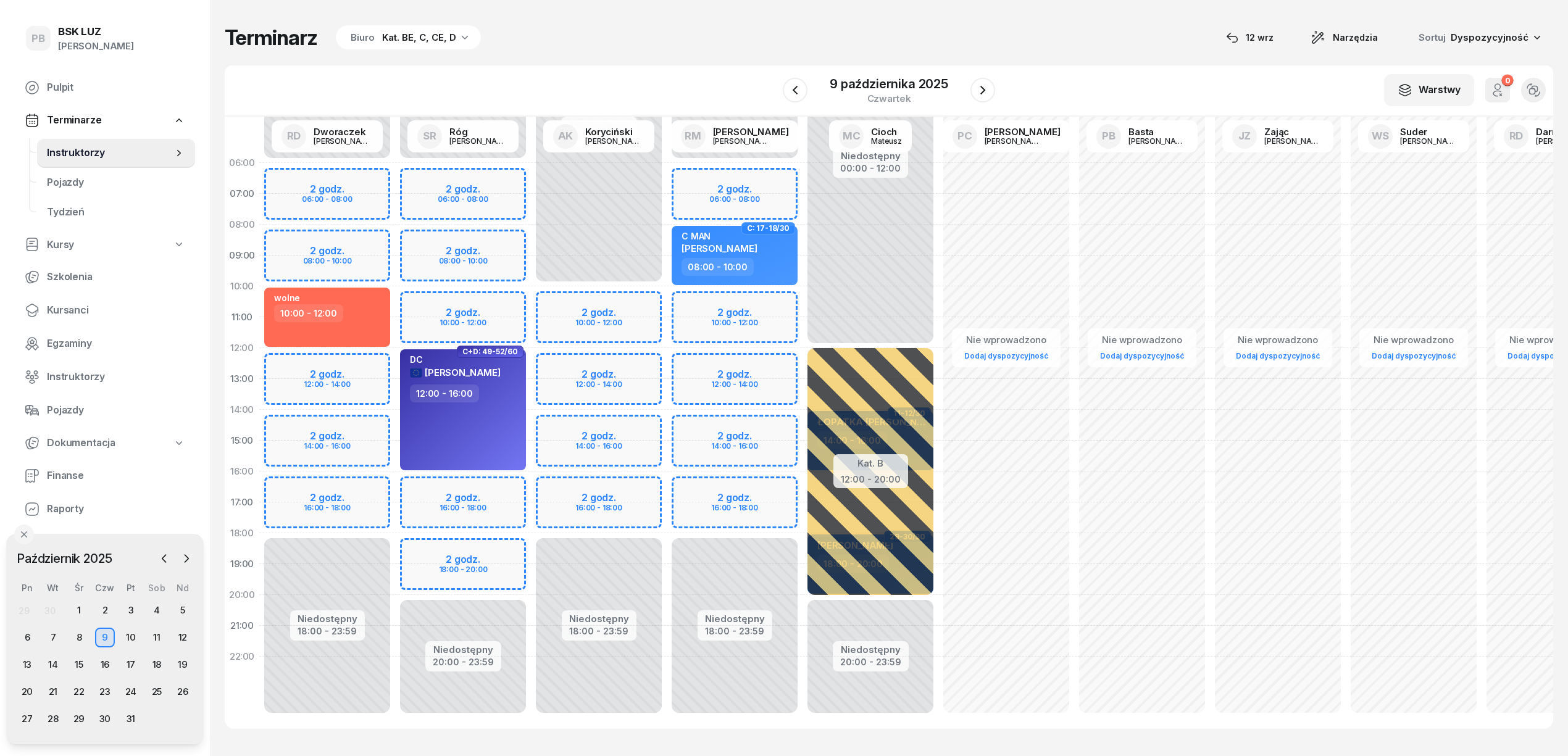
click at [507, 549] on div "Niedostępny 00:00 - 06:00 Niedostępny 20:00 - 23:59 2 godz. 06:00 - 08:00 2 god…" at bounding box center [463, 440] width 136 height 586
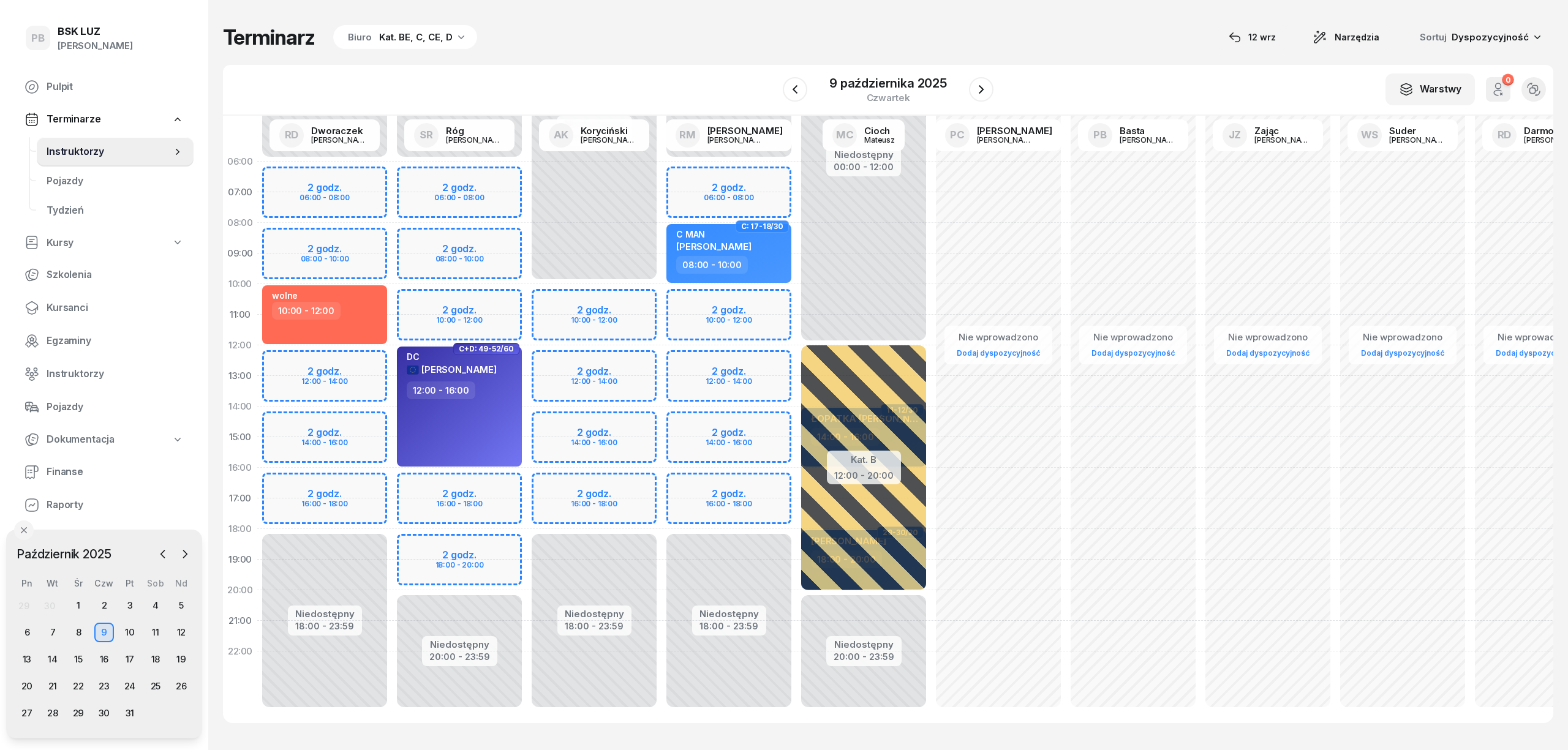
select select "18"
select select "20"
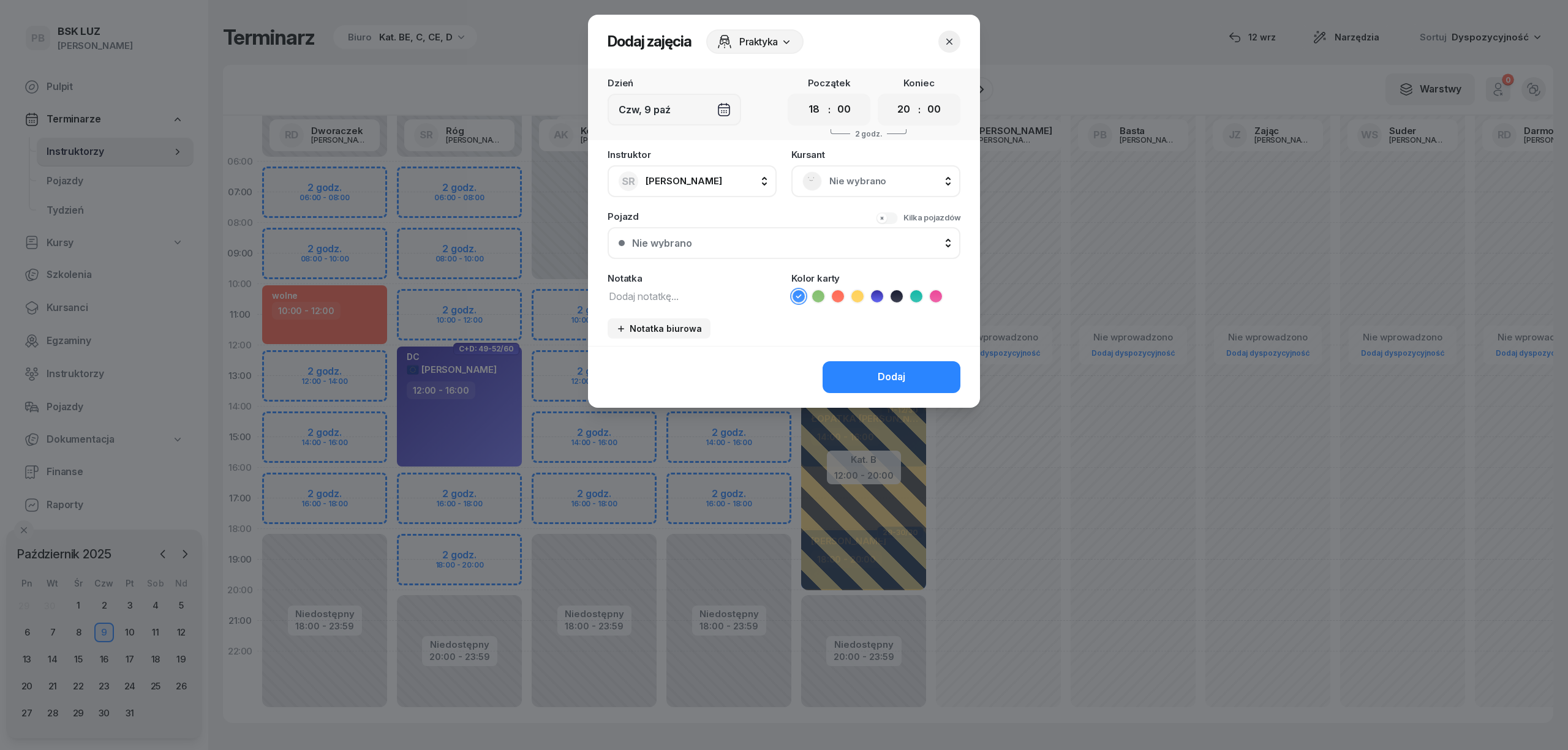
click at [848, 173] on span "Nie wybrano" at bounding box center [890, 180] width 120 height 15
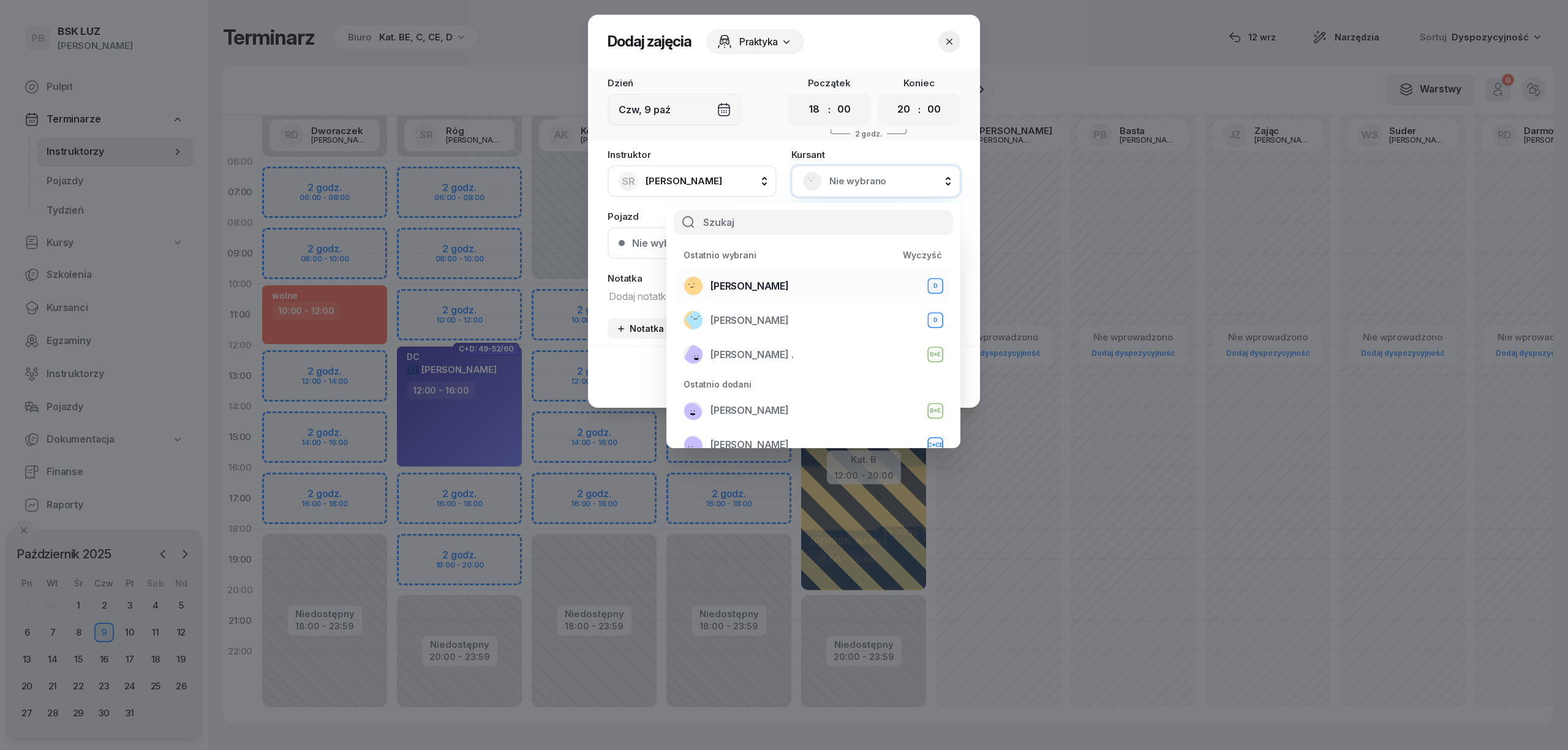
click at [796, 276] on div "SOLECKI MACIEJ D" at bounding box center [813, 286] width 260 height 20
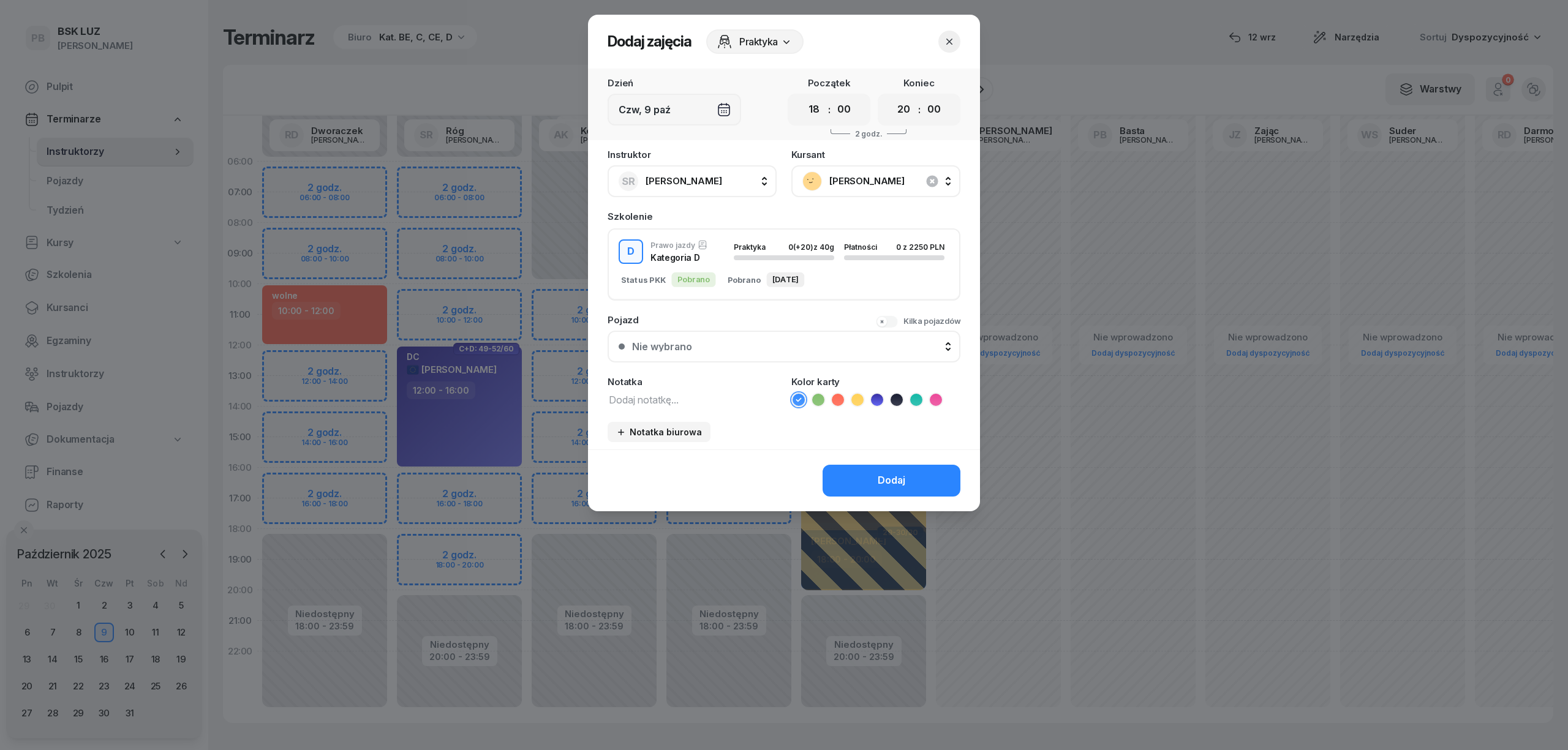
click at [689, 400] on textarea at bounding box center [692, 399] width 169 height 15
type textarea "D"
click at [881, 400] on icon at bounding box center [876, 399] width 12 height 12
click at [867, 474] on button "Dodaj" at bounding box center [891, 480] width 137 height 32
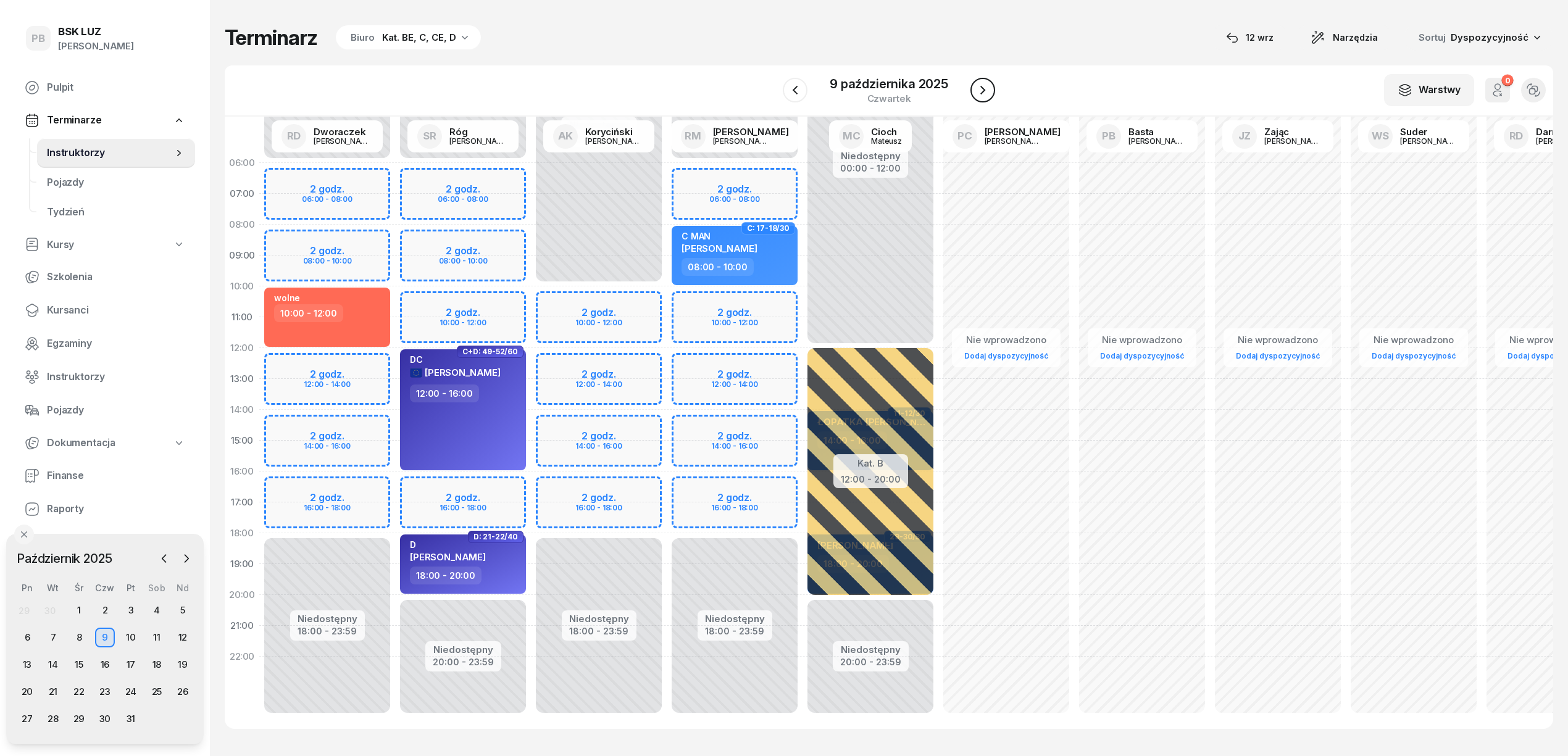
click at [985, 97] on button "button" at bounding box center [982, 90] width 25 height 25
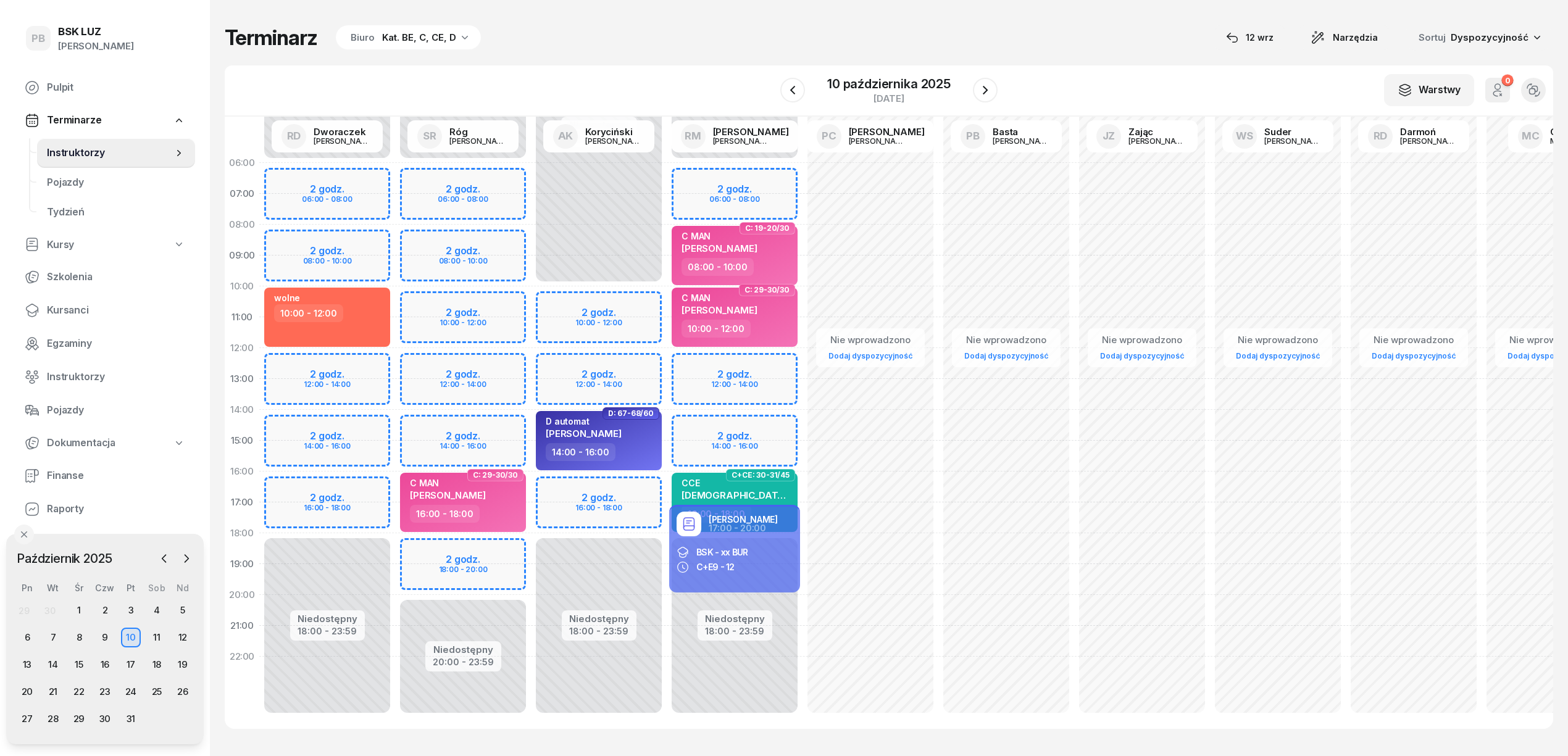
click at [629, 486] on div "Niedostępny 00:00 - 10:00 Niedostępny 18:00 - 23:59 2 godz. 10:00 - 12:00 2 god…" at bounding box center [599, 440] width 136 height 586
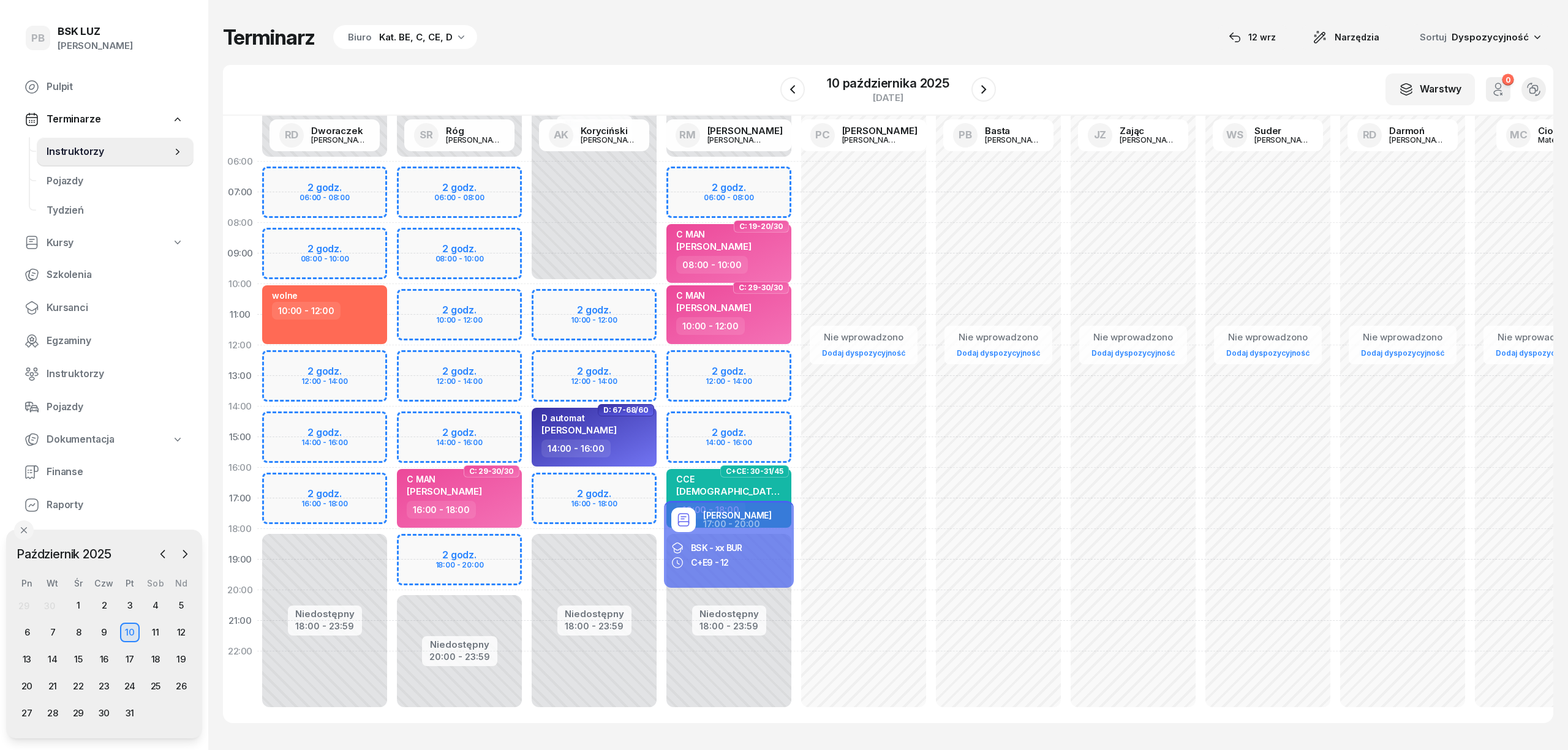
select select "16"
select select "18"
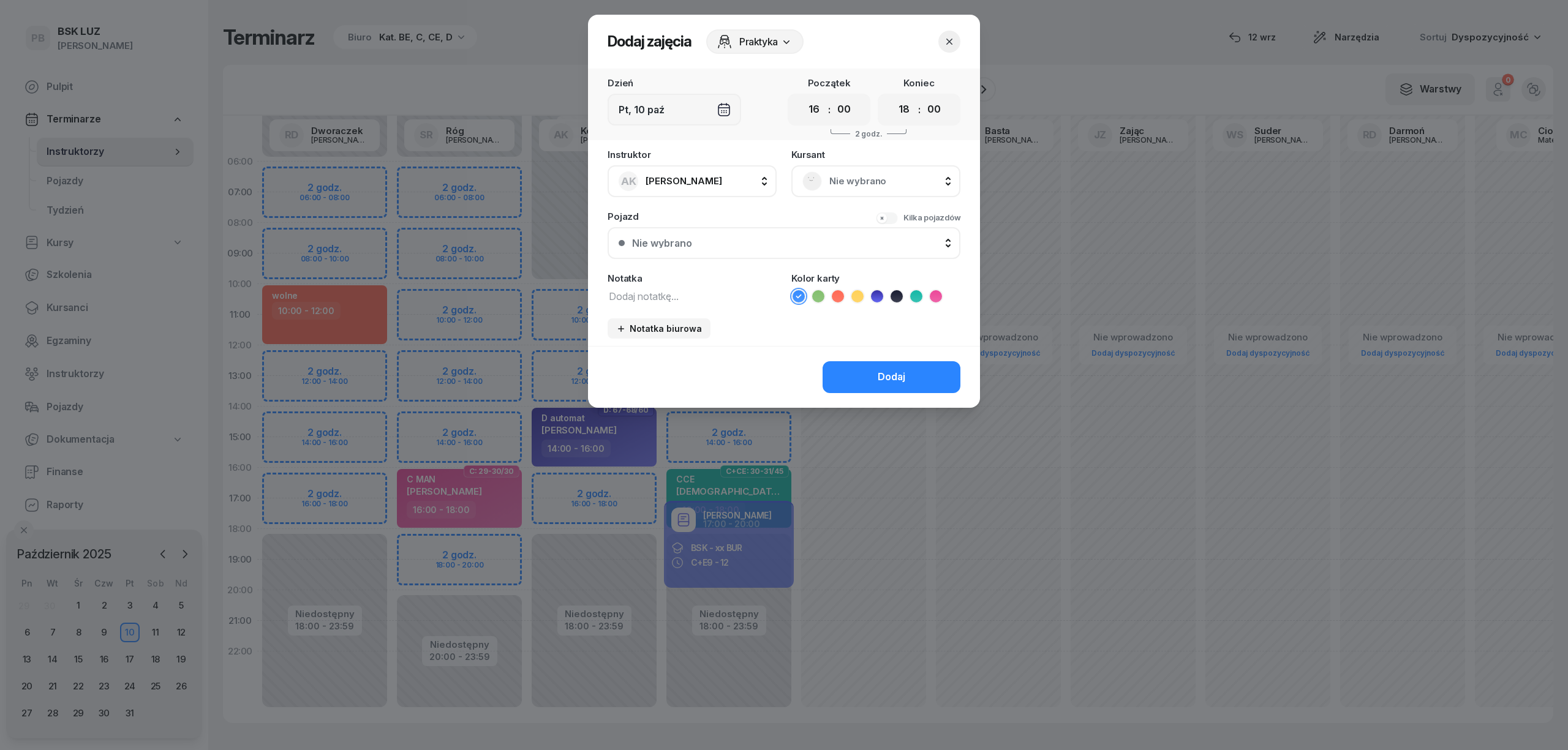
click at [677, 298] on textarea at bounding box center [692, 295] width 169 height 15
click at [882, 177] on span "Nie wybrano" at bounding box center [890, 180] width 120 height 15
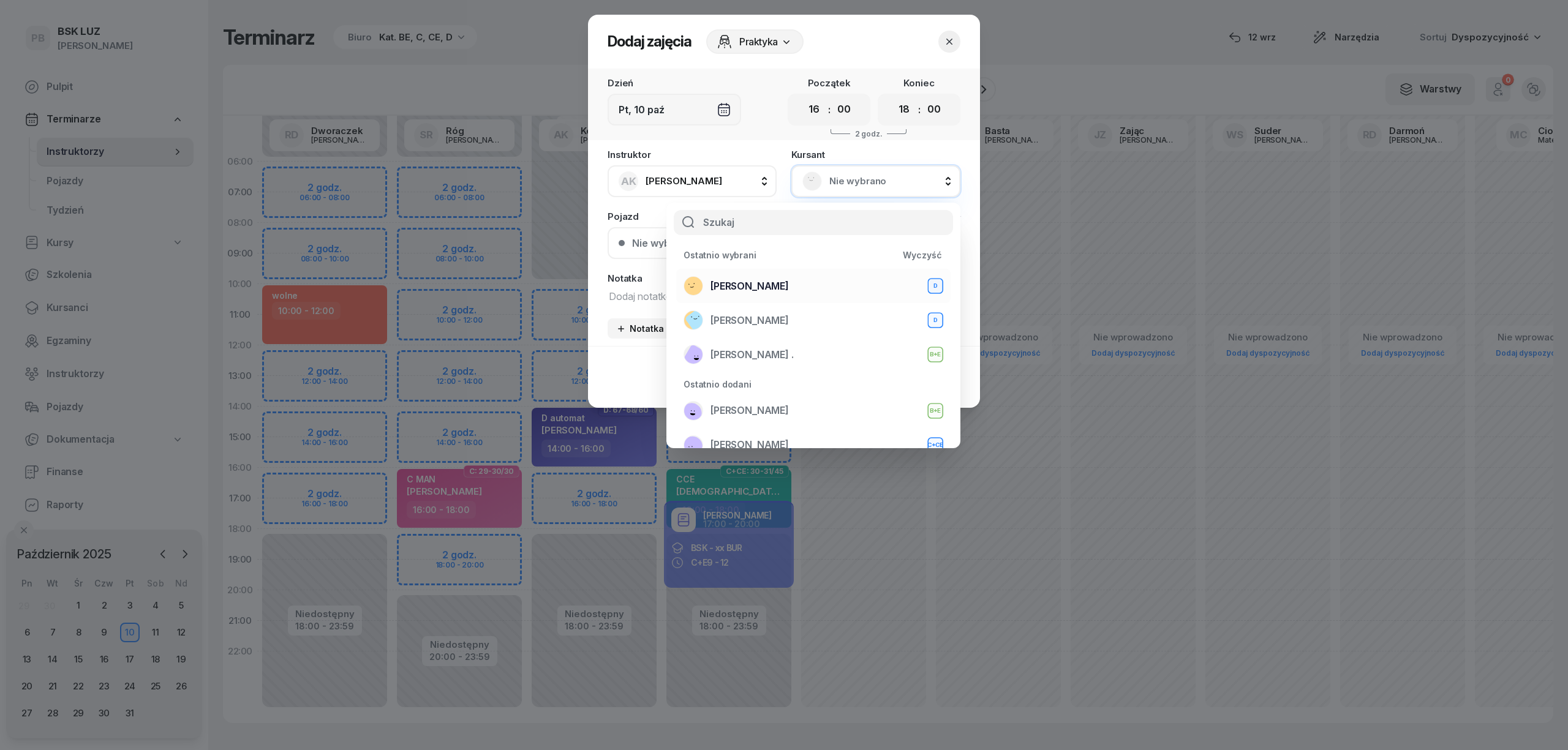
click at [813, 289] on div "SOLECKI MACIEJ D" at bounding box center [813, 286] width 260 height 20
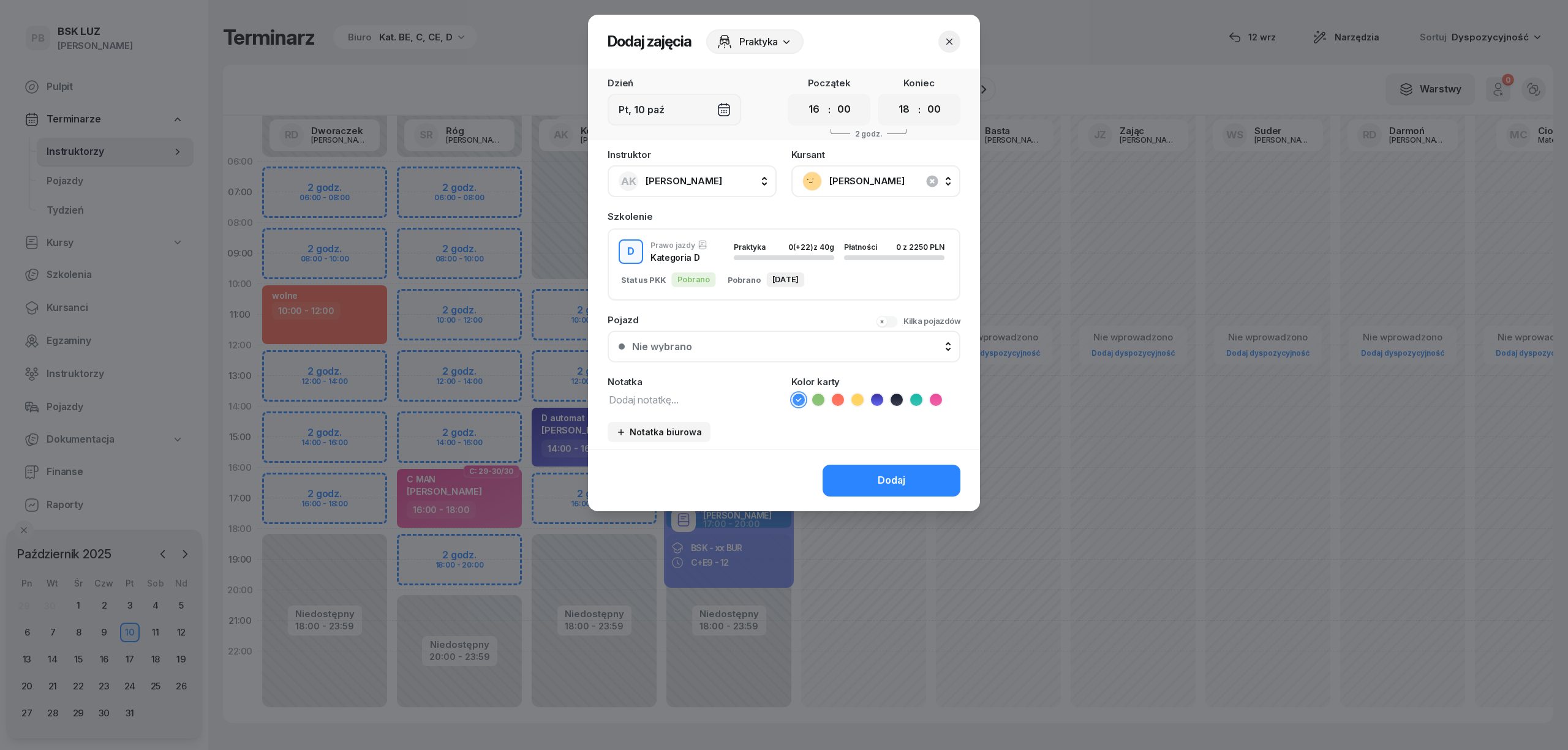
click at [644, 397] on textarea at bounding box center [692, 399] width 169 height 15
type textarea "D"
click at [880, 399] on icon at bounding box center [876, 399] width 12 height 12
click at [872, 480] on button "Dodaj" at bounding box center [891, 480] width 137 height 32
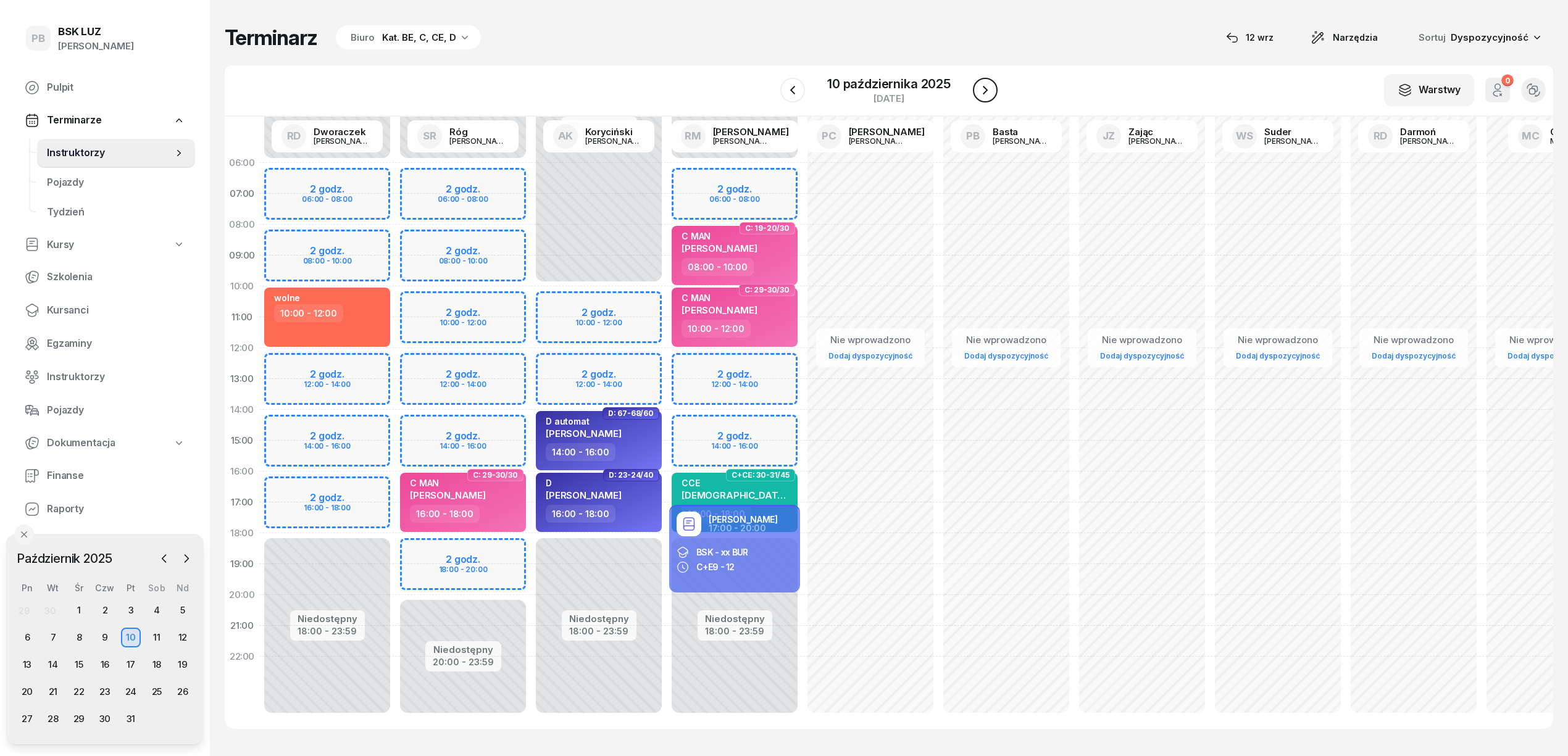
click at [989, 92] on icon "button" at bounding box center [985, 90] width 15 height 15
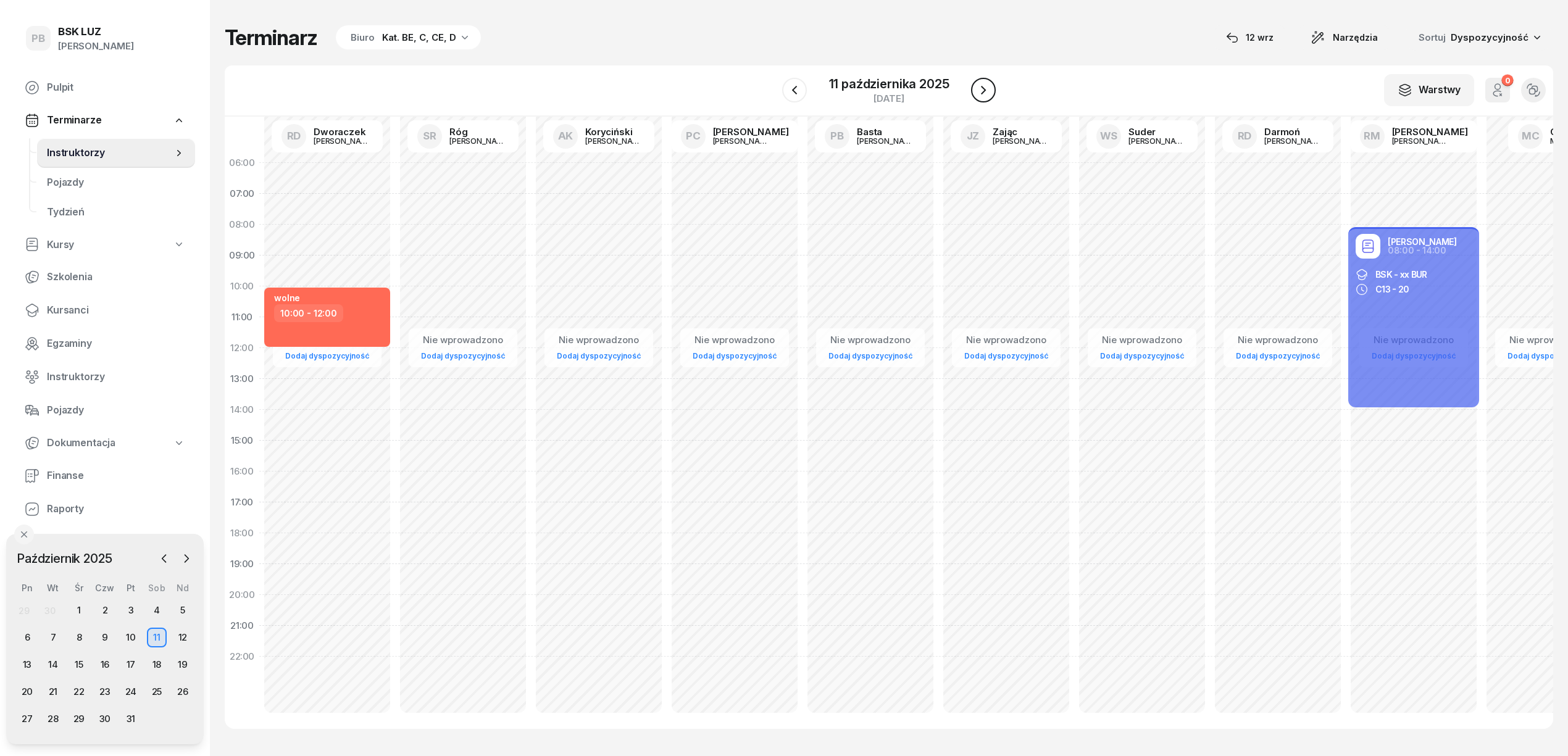
click at [989, 92] on icon "button" at bounding box center [983, 90] width 15 height 15
click at [989, 92] on icon "button" at bounding box center [985, 90] width 15 height 15
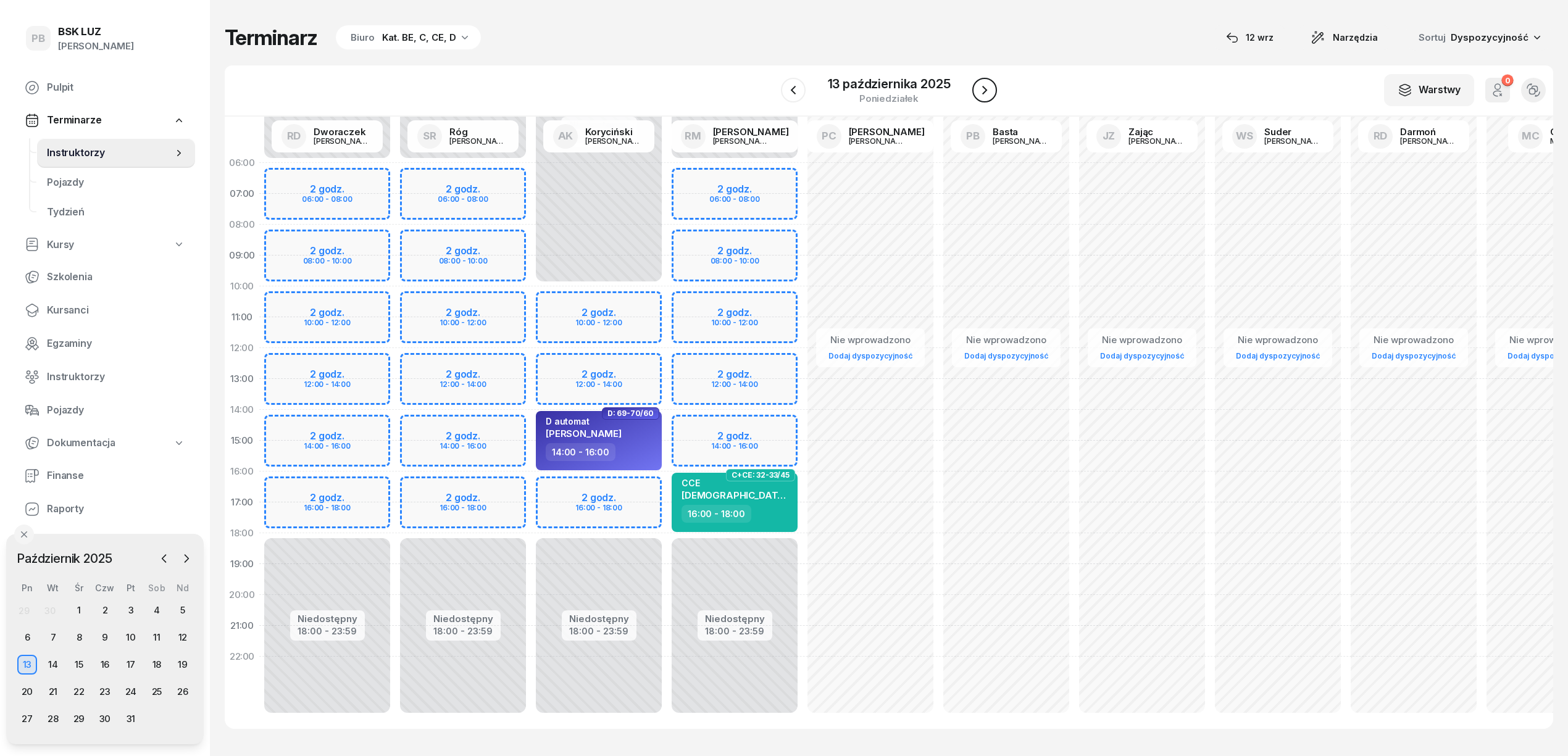
click at [989, 92] on icon "button" at bounding box center [985, 90] width 15 height 15
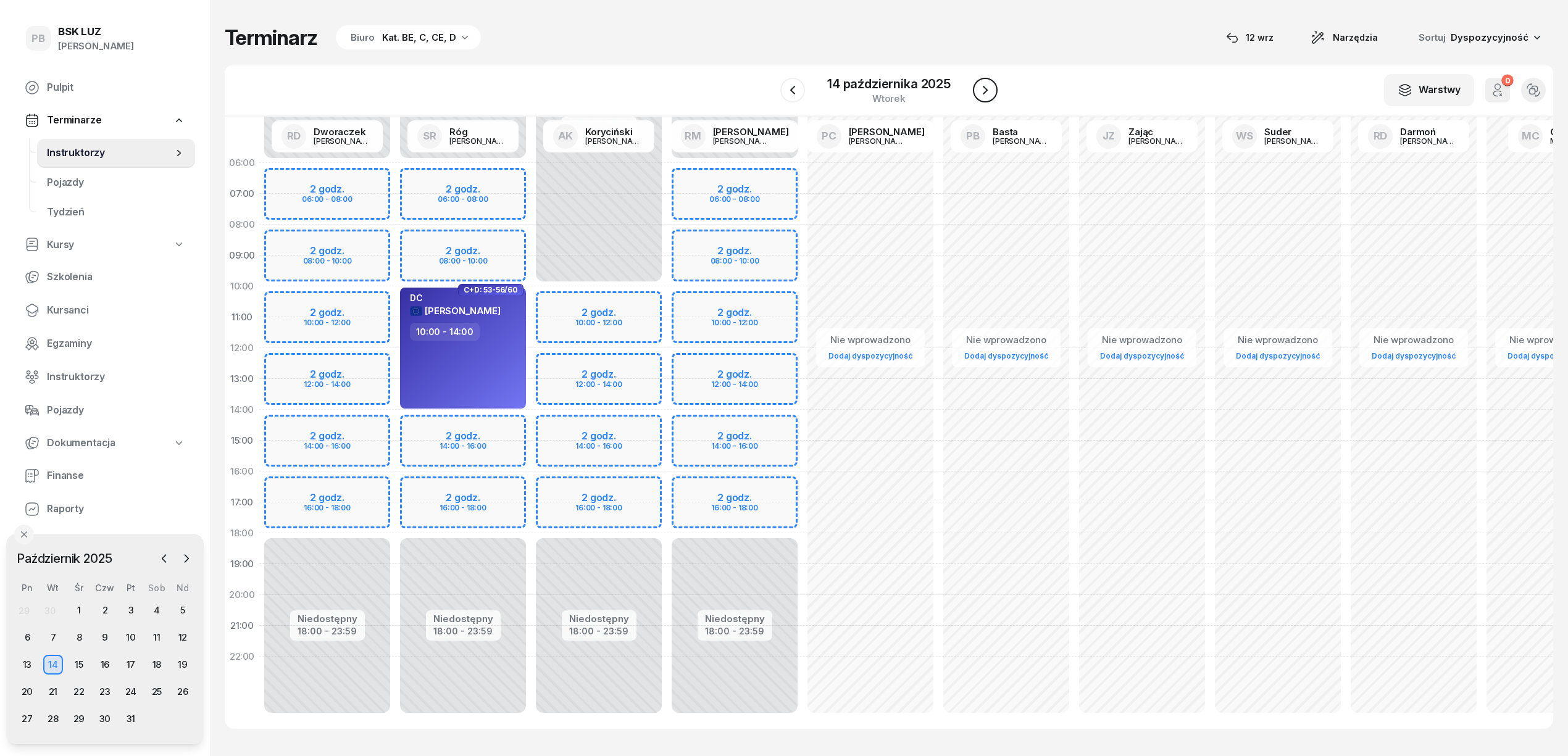
click at [989, 92] on icon "button" at bounding box center [985, 90] width 15 height 15
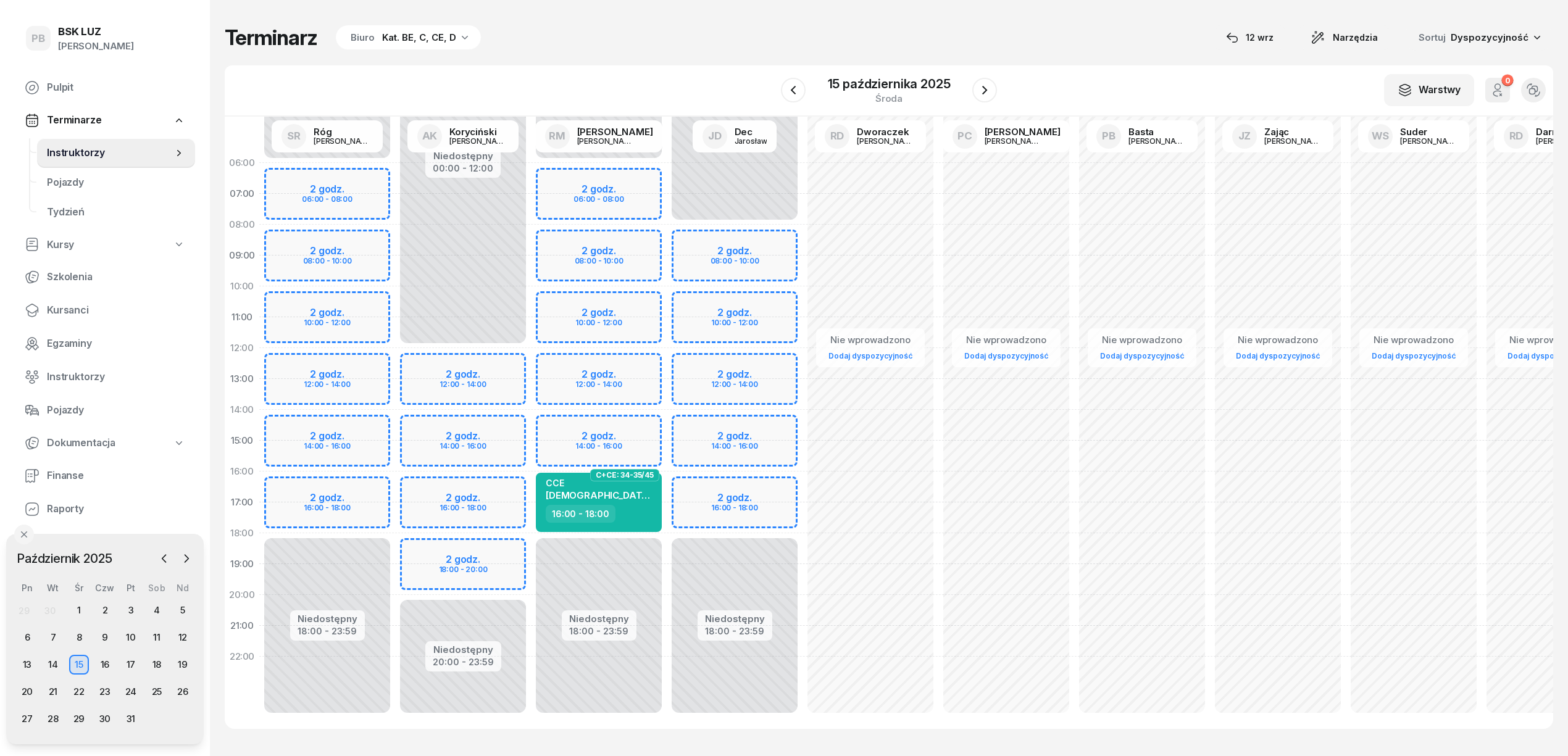
click at [487, 549] on div "Niedostępny 00:00 - 12:00 Niedostępny 20:00 - 23:59 2 godz. 12:00 - 14:00 2 god…" at bounding box center [463, 440] width 136 height 586
select select "18"
select select "20"
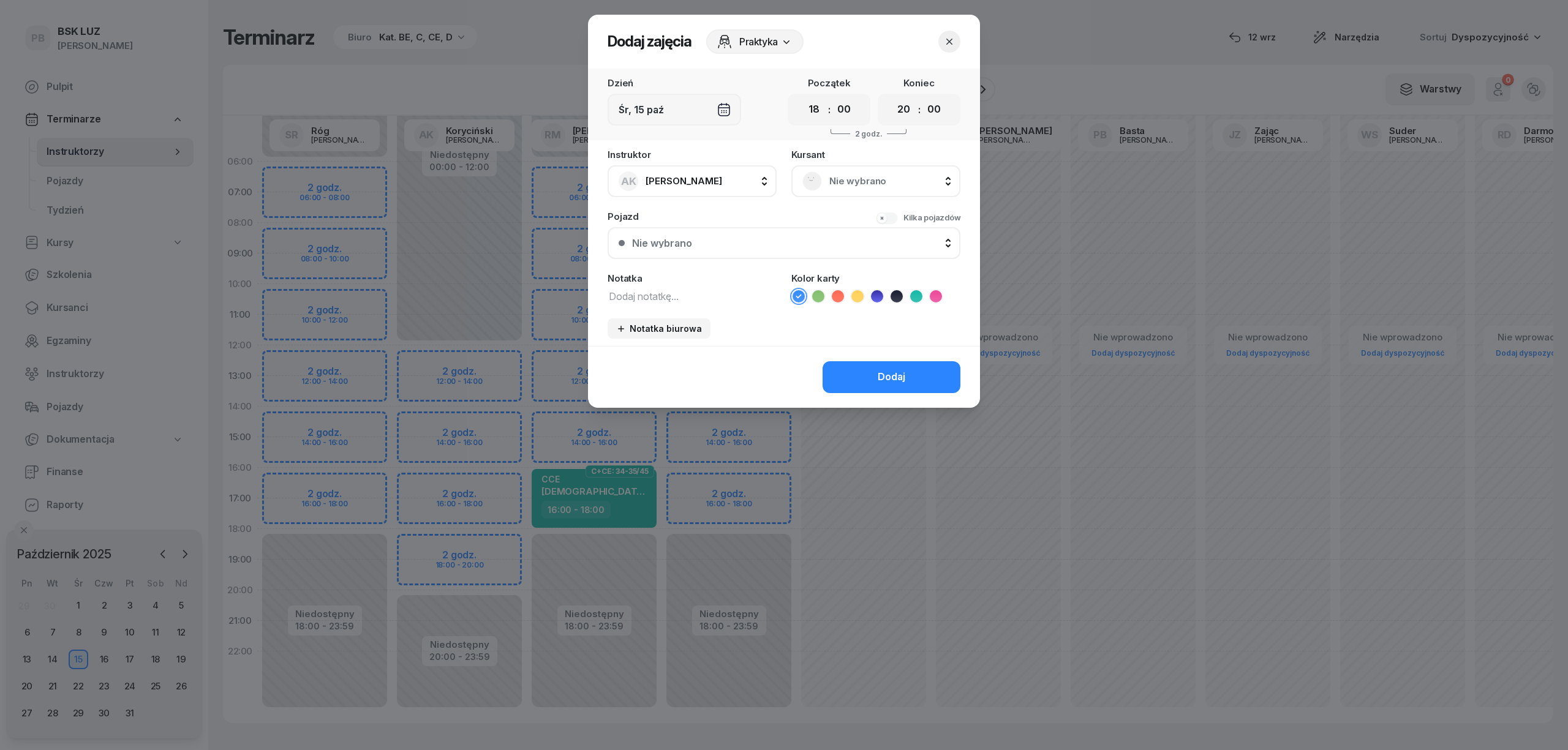
click at [844, 182] on span "Nie wybrano" at bounding box center [890, 180] width 120 height 15
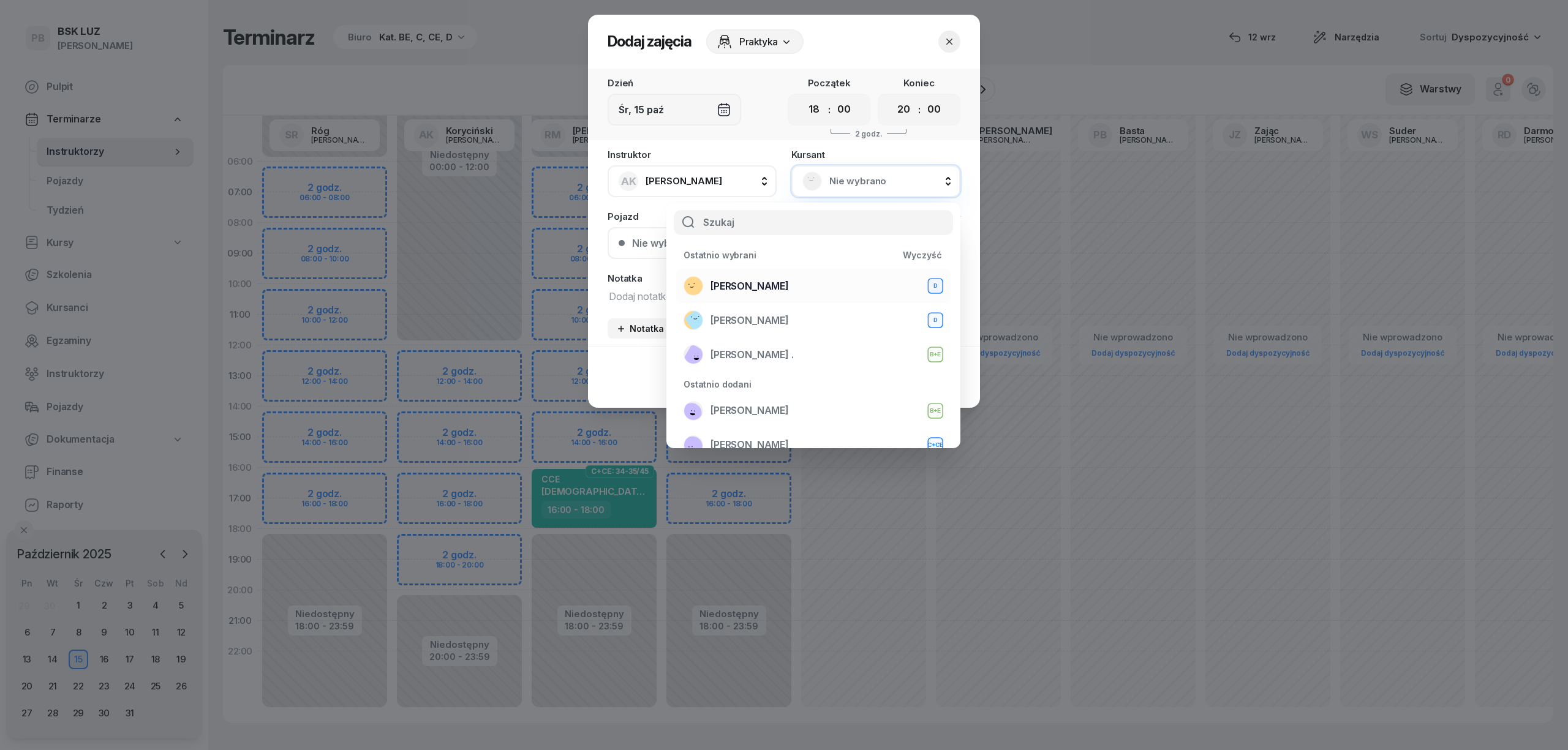
click at [775, 284] on span "[PERSON_NAME]" at bounding box center [749, 286] width 78 height 15
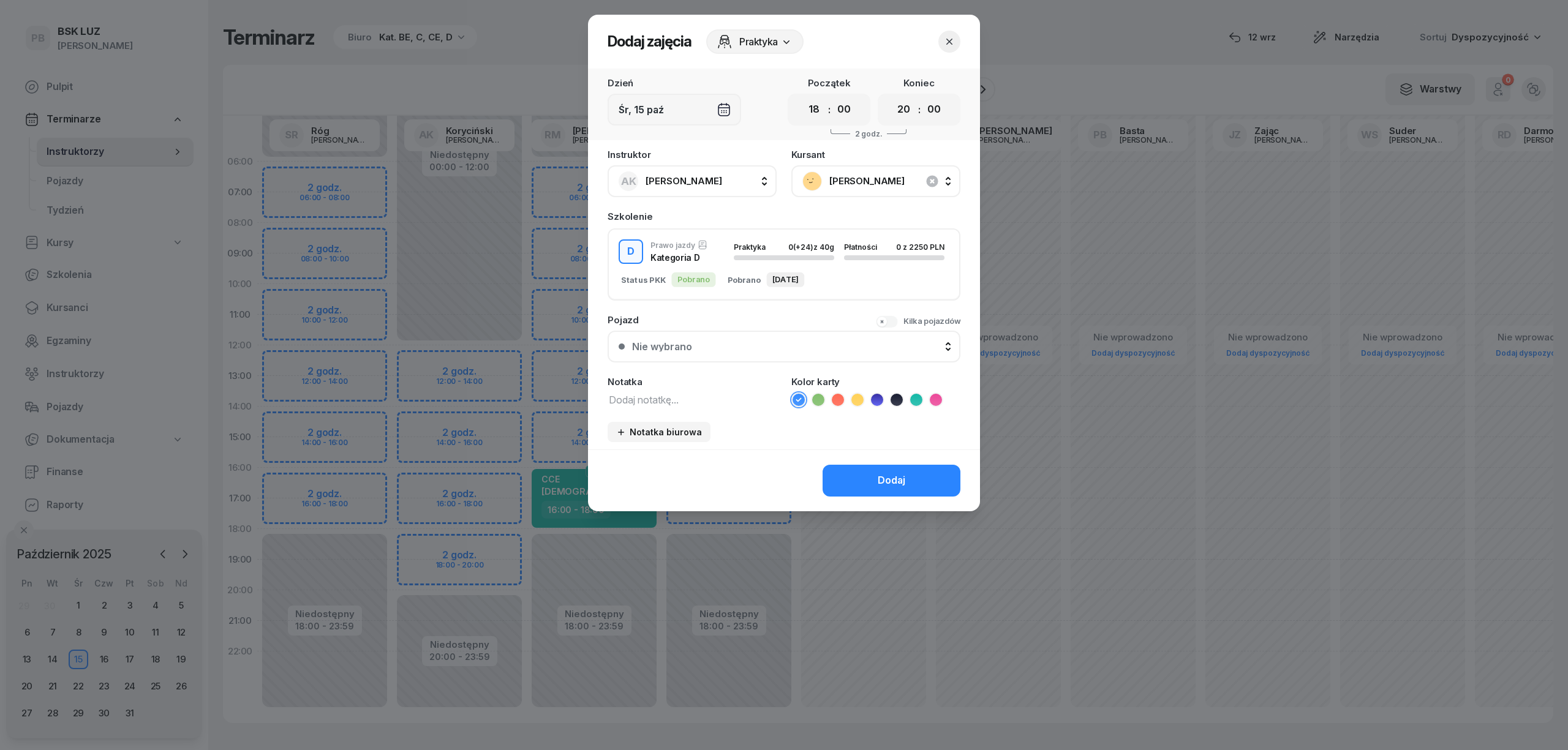
click at [648, 393] on textarea at bounding box center [692, 399] width 169 height 15
type textarea "D"
click at [878, 395] on icon at bounding box center [876, 399] width 12 height 12
click at [865, 482] on button "Dodaj" at bounding box center [891, 480] width 137 height 32
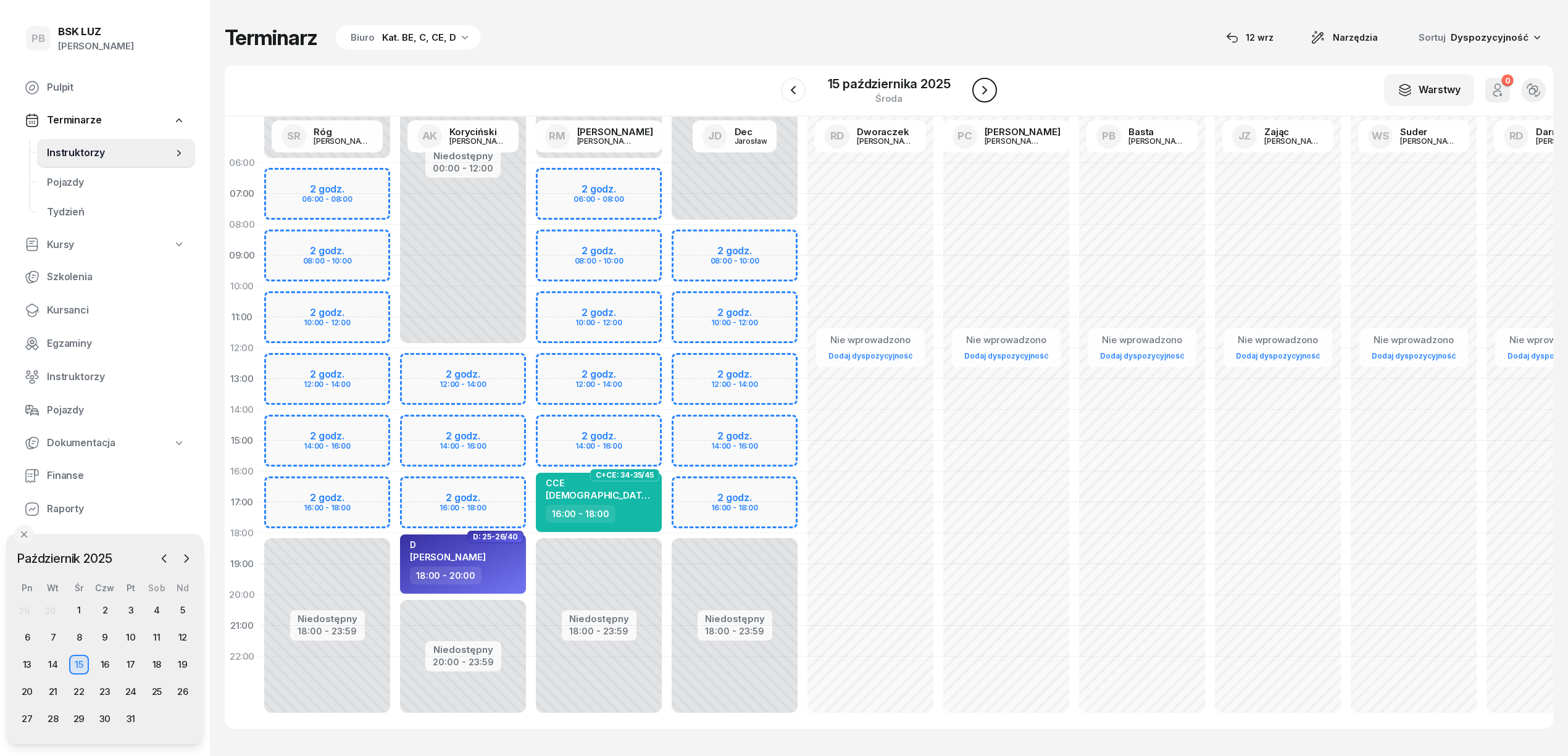
click at [974, 87] on button "button" at bounding box center [984, 90] width 25 height 25
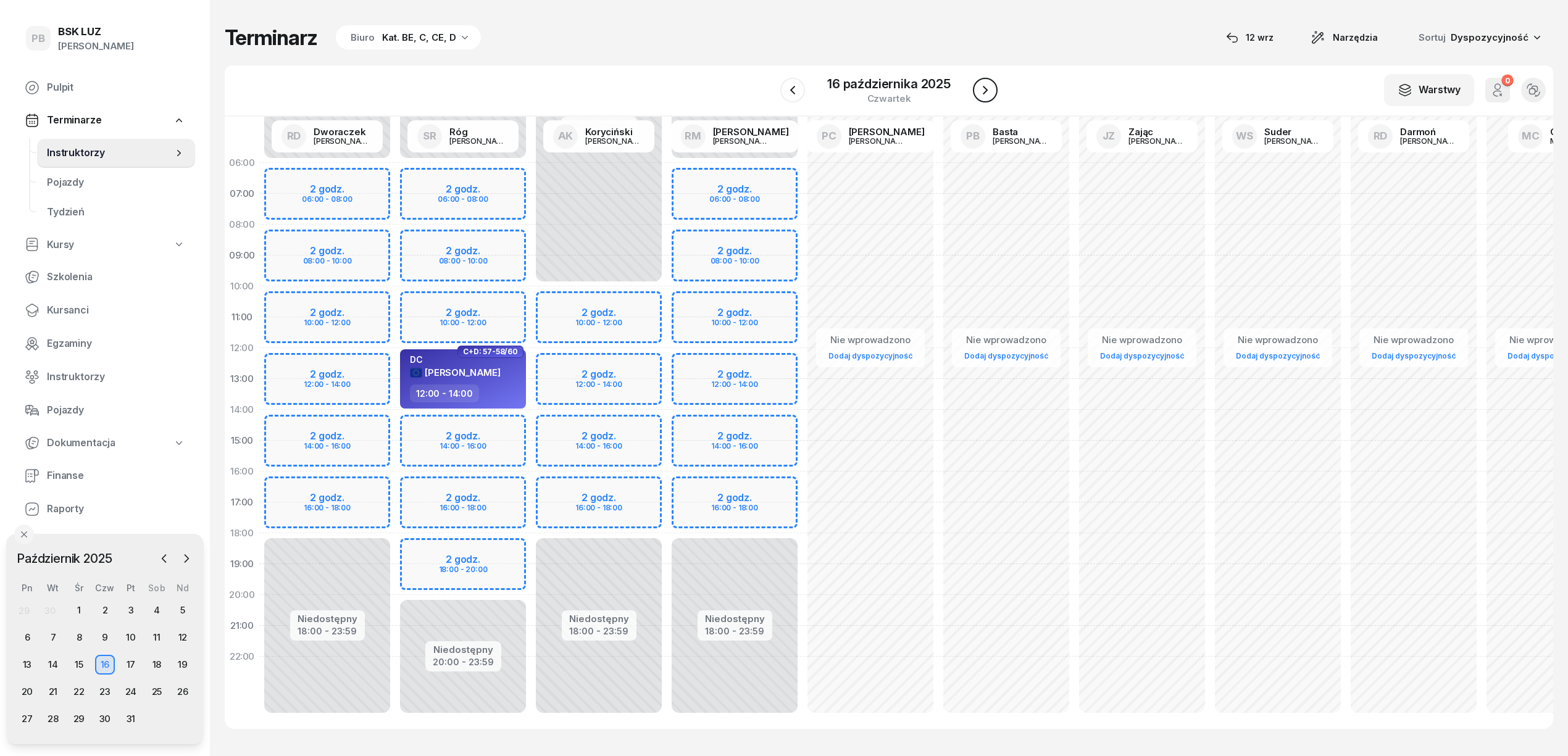
click at [974, 87] on button "button" at bounding box center [985, 90] width 25 height 25
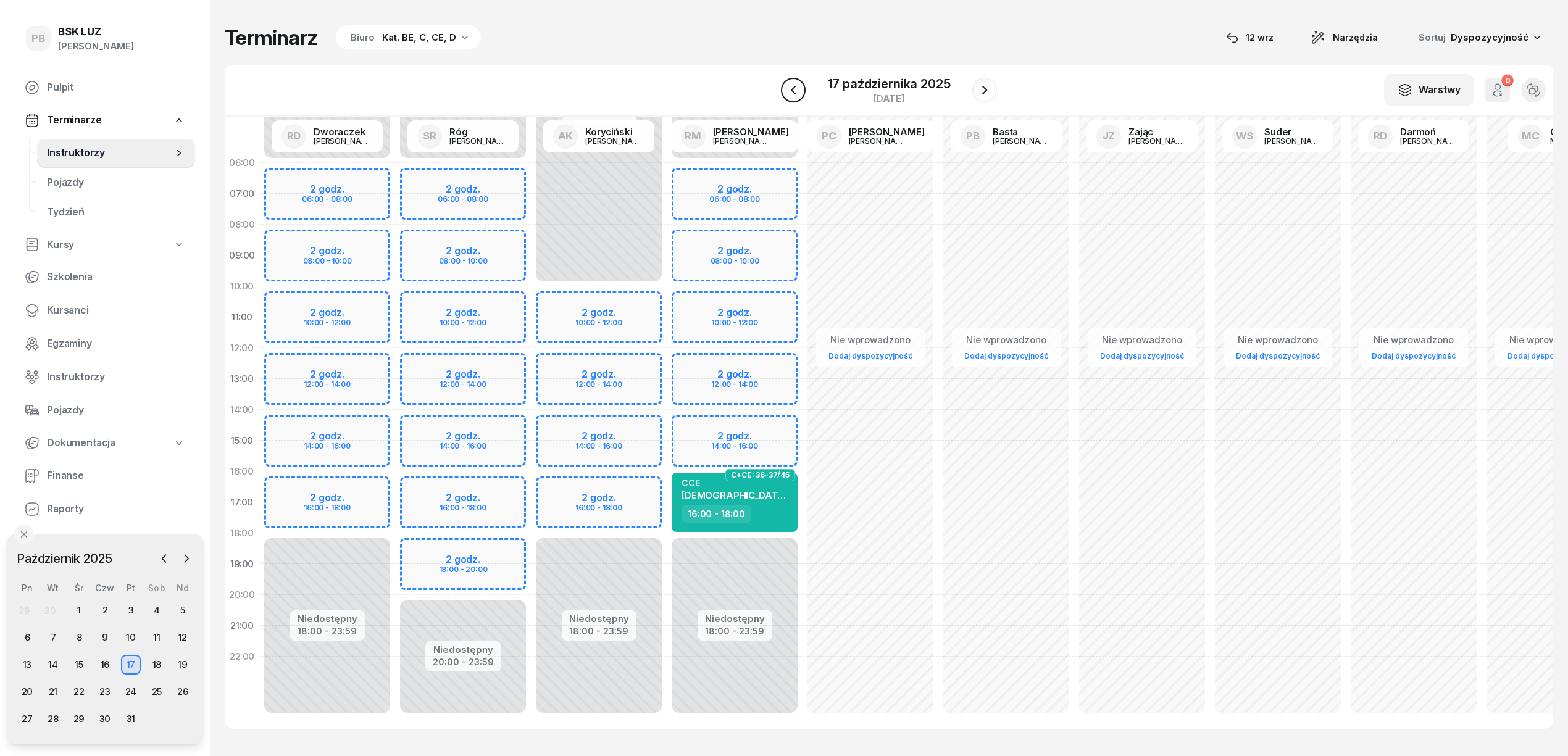
click at [798, 93] on icon "button" at bounding box center [793, 90] width 15 height 15
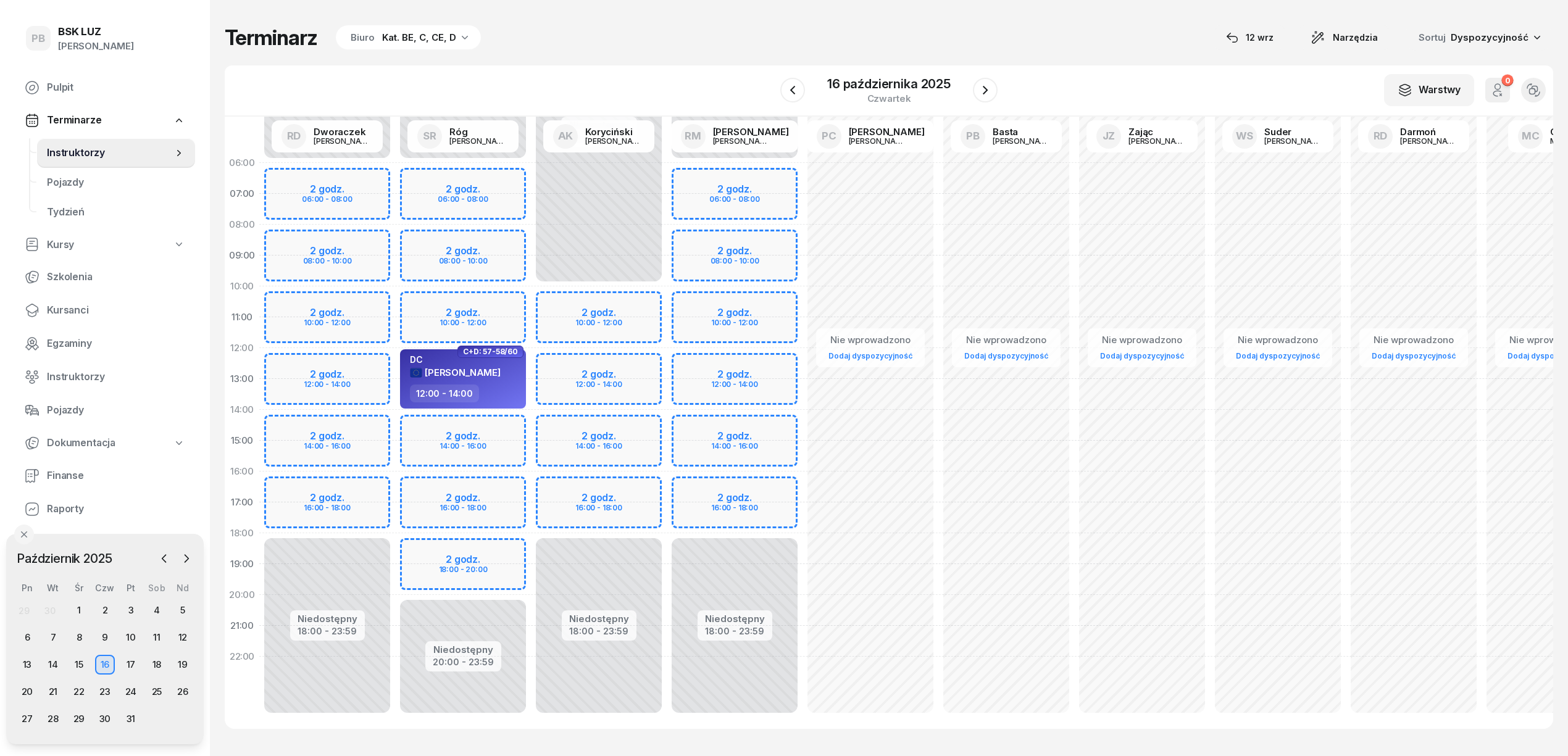
click at [419, 551] on div "Niedostępny 00:00 - 06:00 Niedostępny 20:00 - 23:59 2 godz. 06:00 - 08:00 2 god…" at bounding box center [463, 440] width 136 height 586
select select "18"
select select "20"
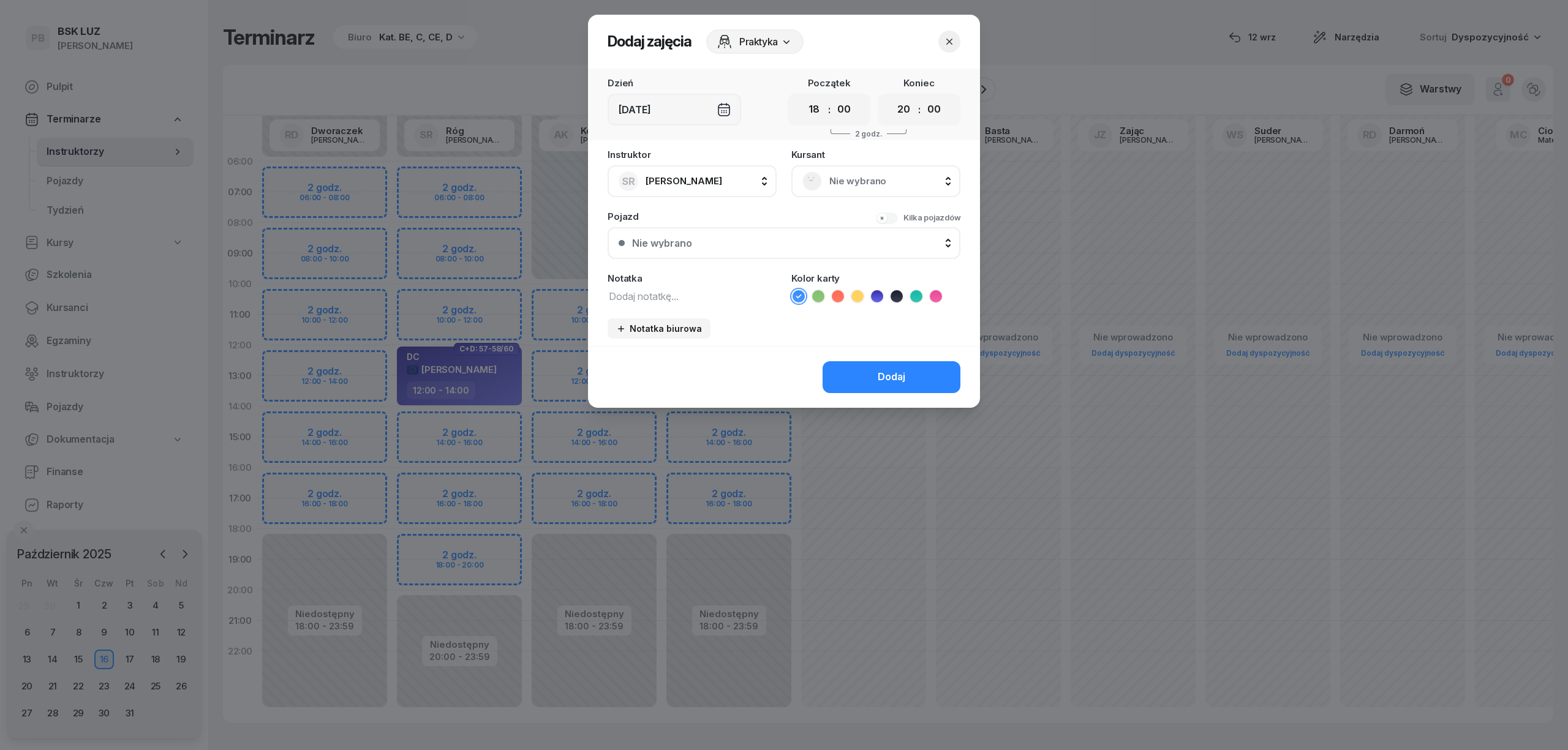
click at [917, 188] on span "Nie wybrano" at bounding box center [890, 180] width 120 height 15
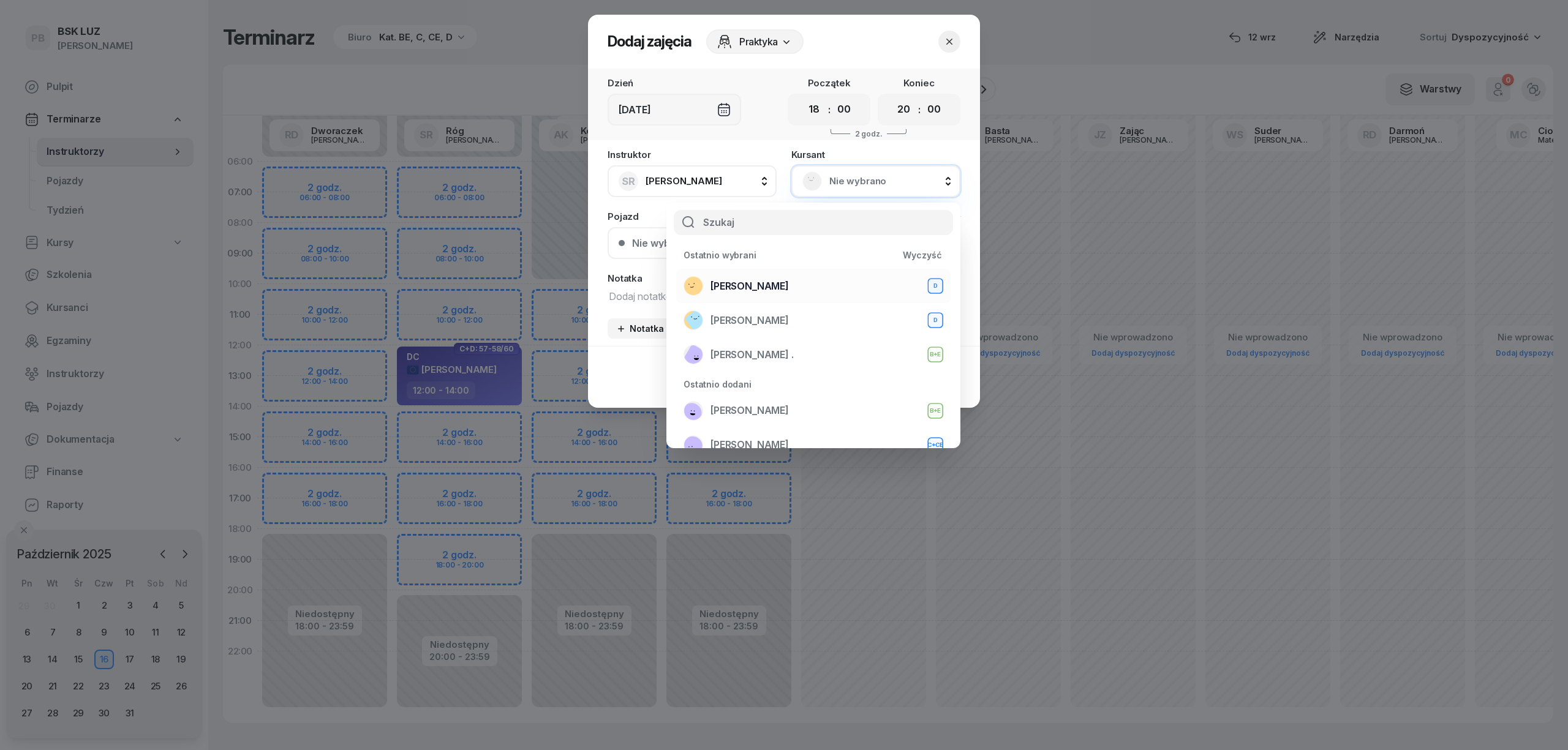
click at [810, 292] on div "SOLECKI MACIEJ D" at bounding box center [813, 286] width 260 height 20
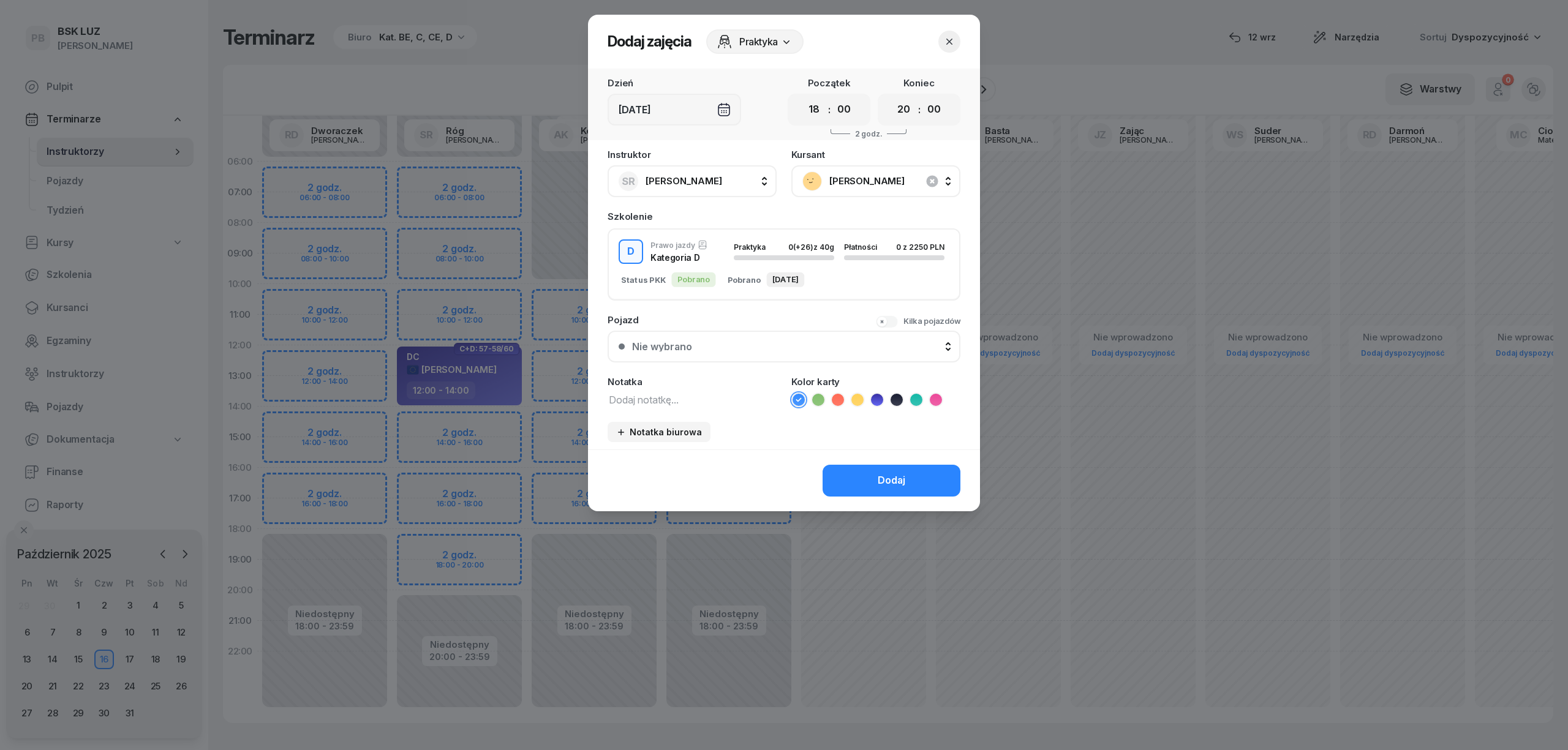
click at [660, 391] on textarea at bounding box center [692, 399] width 169 height 15
type textarea "D"
click at [872, 397] on icon at bounding box center [876, 399] width 12 height 12
click at [850, 476] on button "Dodaj" at bounding box center [891, 480] width 137 height 32
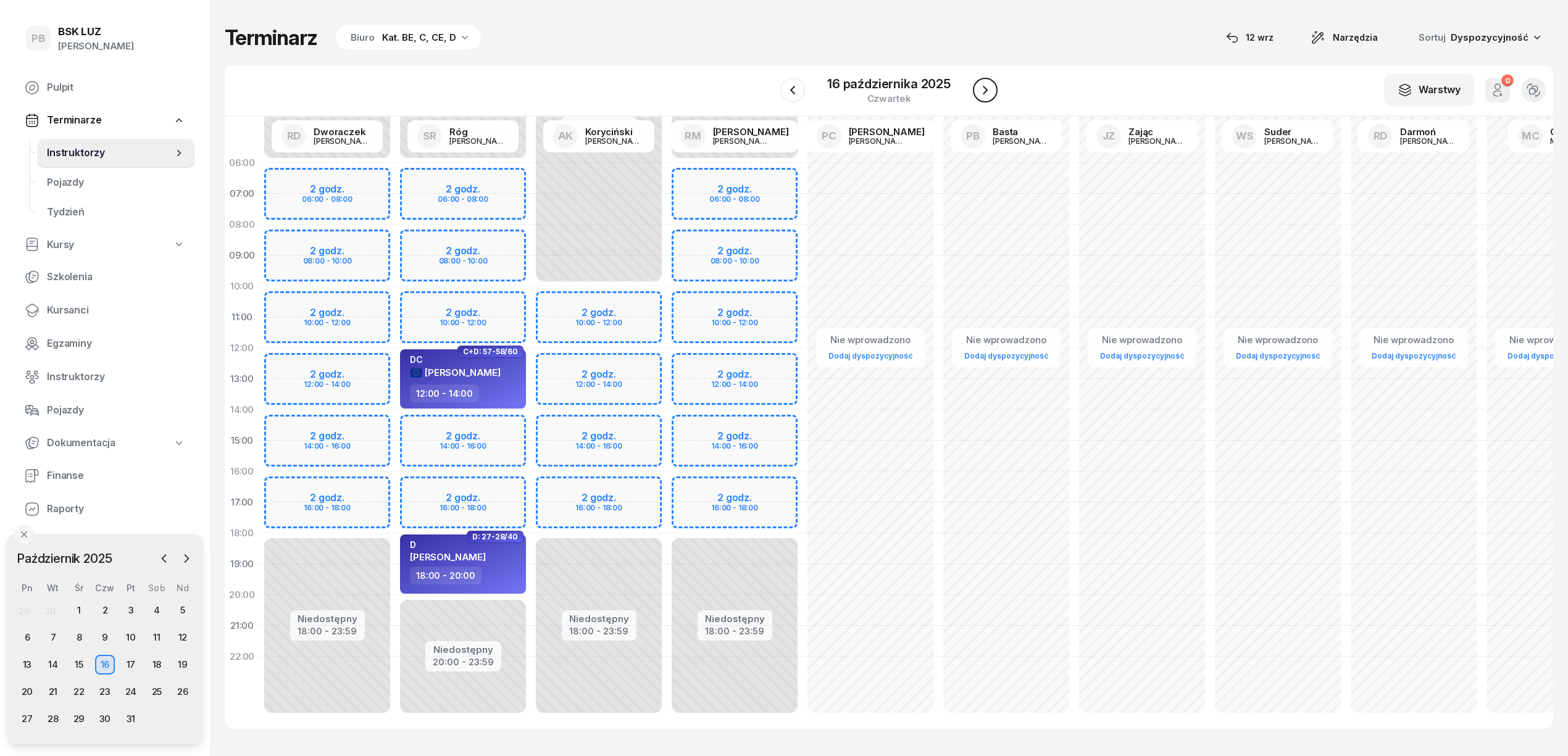
click at [989, 90] on icon "button" at bounding box center [985, 90] width 15 height 15
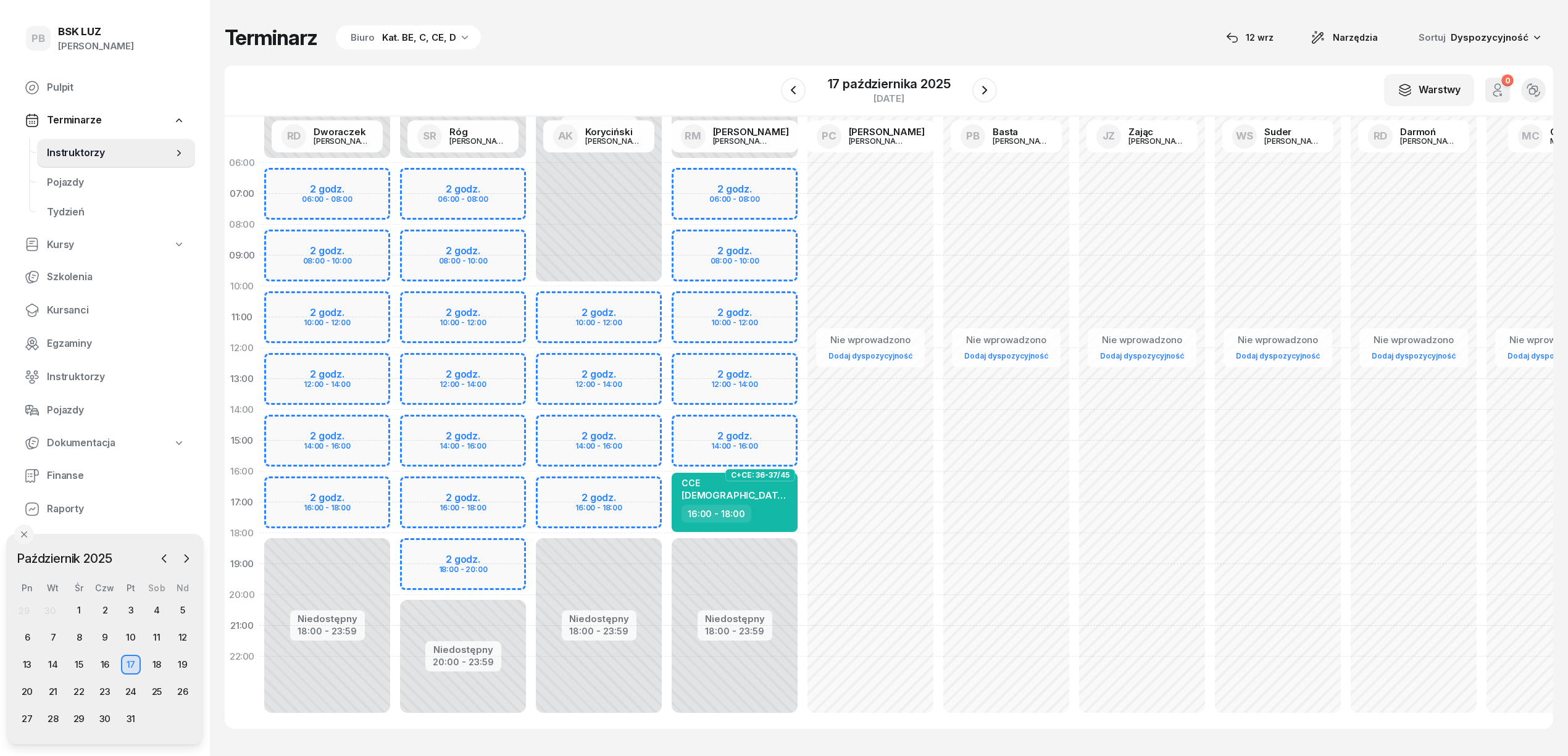
click at [609, 484] on div "Niedostępny 00:00 - 10:00 Niedostępny 18:00 - 23:59 2 godz. 10:00 - 12:00 2 god…" at bounding box center [599, 440] width 136 height 586
select select "16"
select select "18"
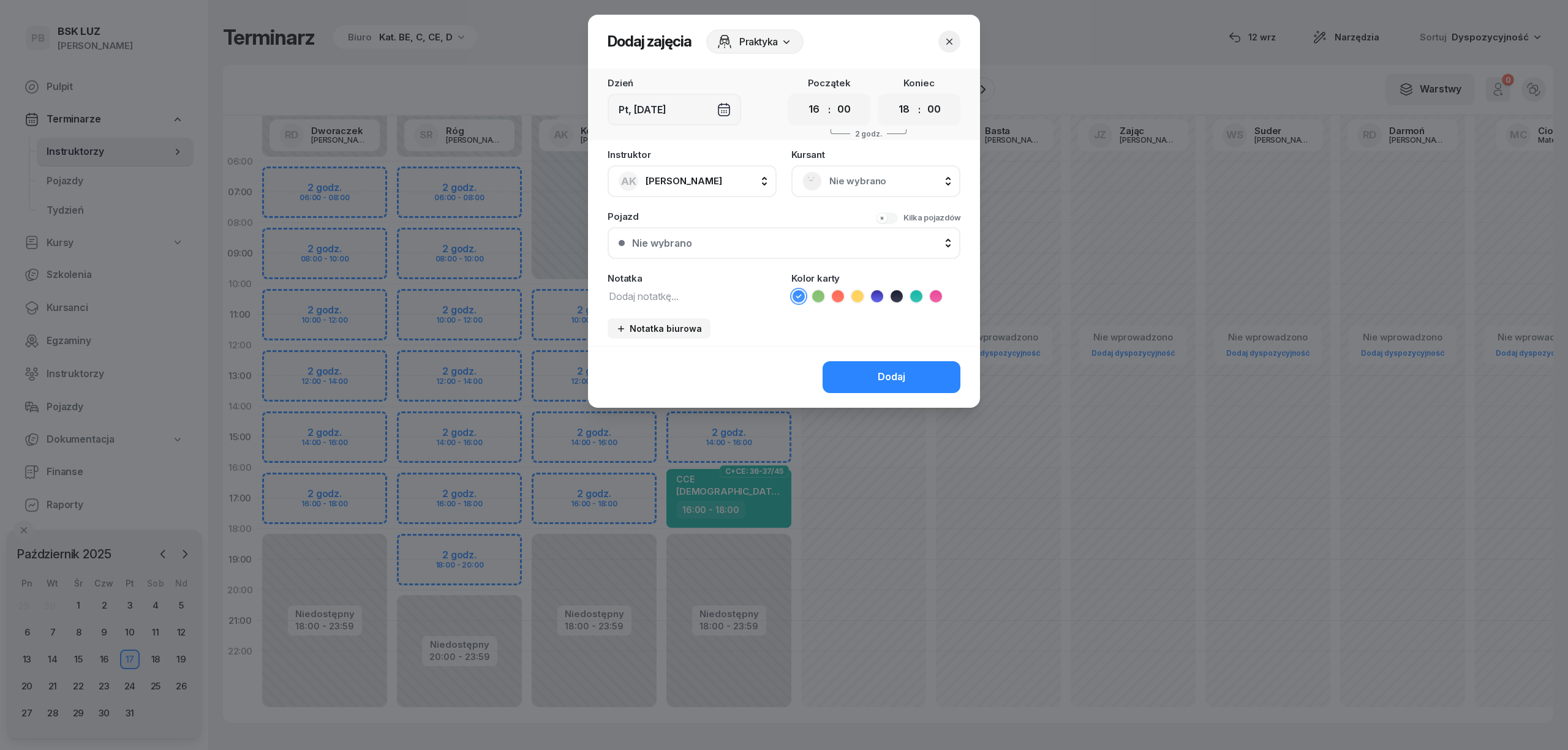
click at [869, 182] on span "Nie wybrano" at bounding box center [890, 180] width 120 height 15
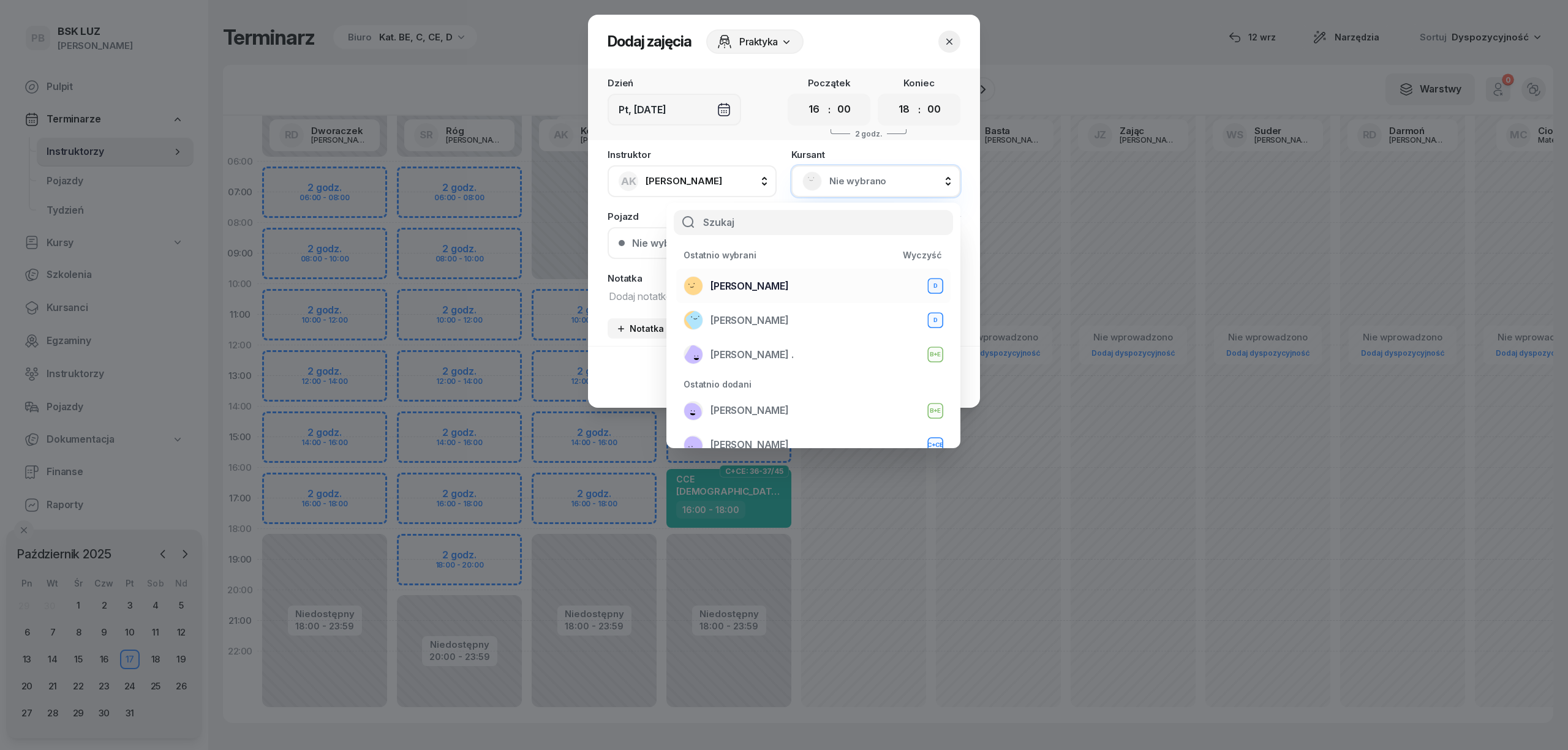
click at [799, 283] on div "SOLECKI MACIEJ D" at bounding box center [813, 286] width 260 height 20
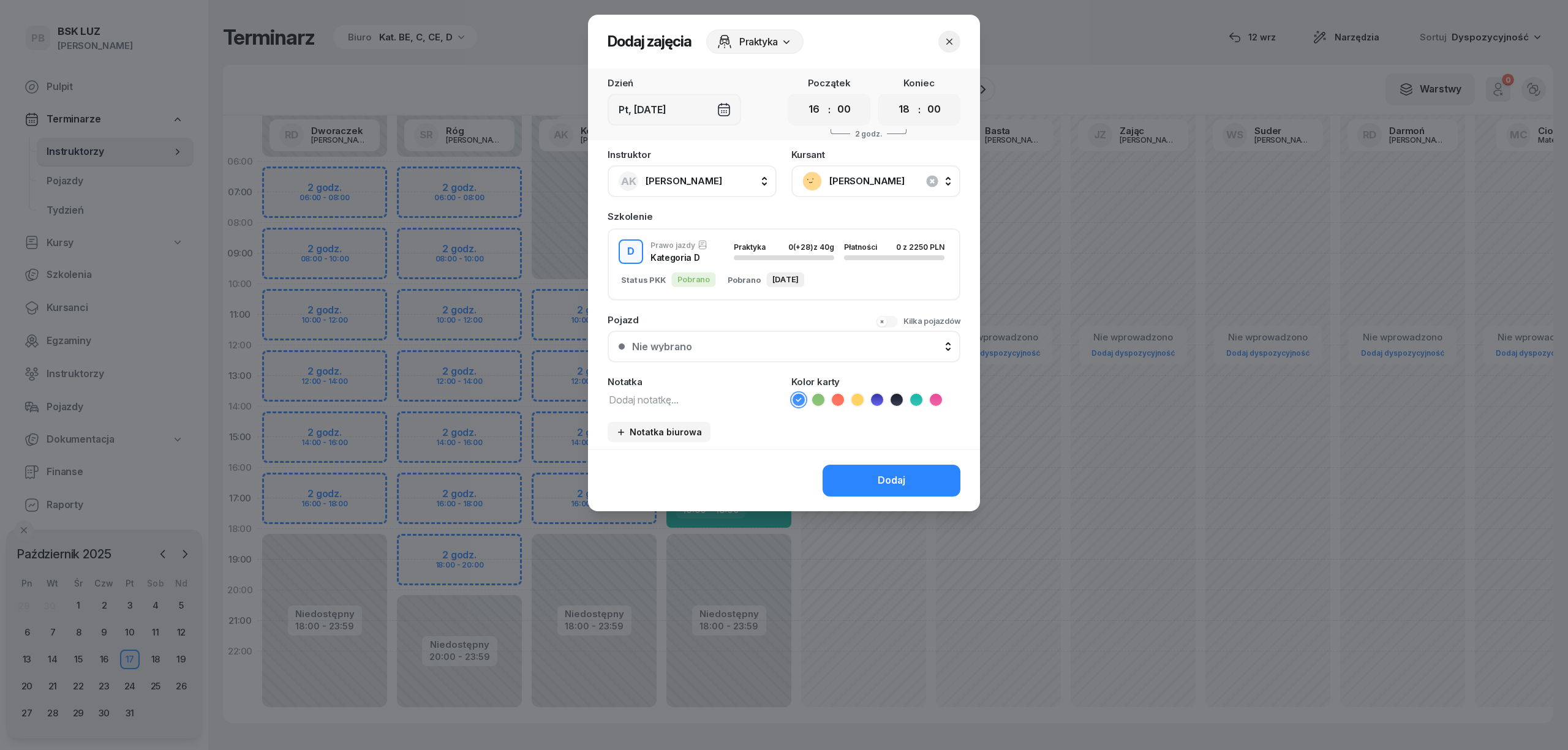
click at [660, 401] on textarea at bounding box center [692, 399] width 169 height 15
type textarea "D"
click at [881, 397] on icon at bounding box center [876, 399] width 12 height 12
click at [871, 475] on button "Dodaj" at bounding box center [891, 480] width 137 height 32
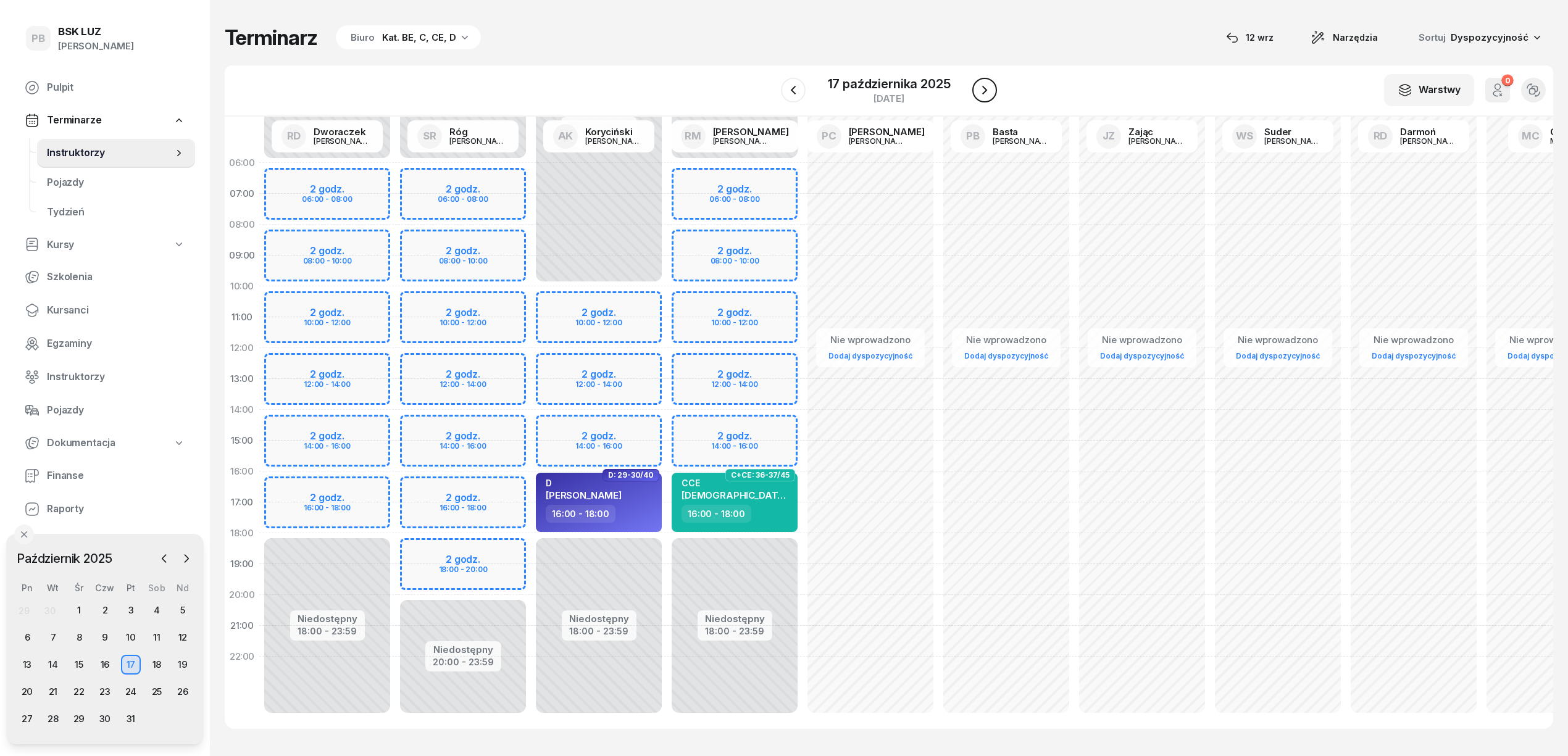
click at [988, 87] on icon "button" at bounding box center [985, 90] width 15 height 15
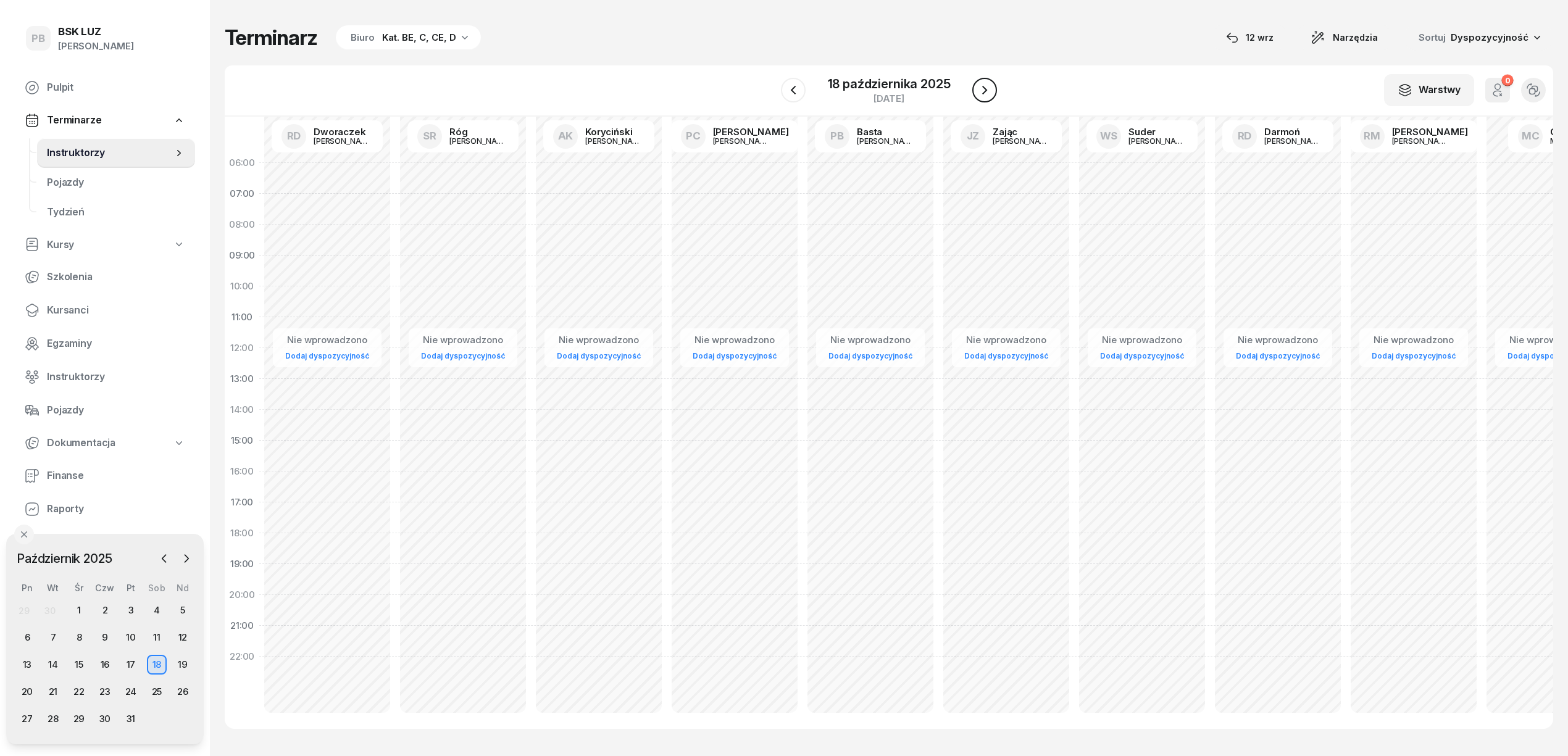
click at [988, 87] on icon "button" at bounding box center [985, 90] width 15 height 15
click at [805, 85] on button "button" at bounding box center [792, 90] width 25 height 25
click at [368, 231] on div "Nie wprowadzono Dodaj dyspozycyjność" at bounding box center [327, 440] width 136 height 586
select select "08"
select select "10"
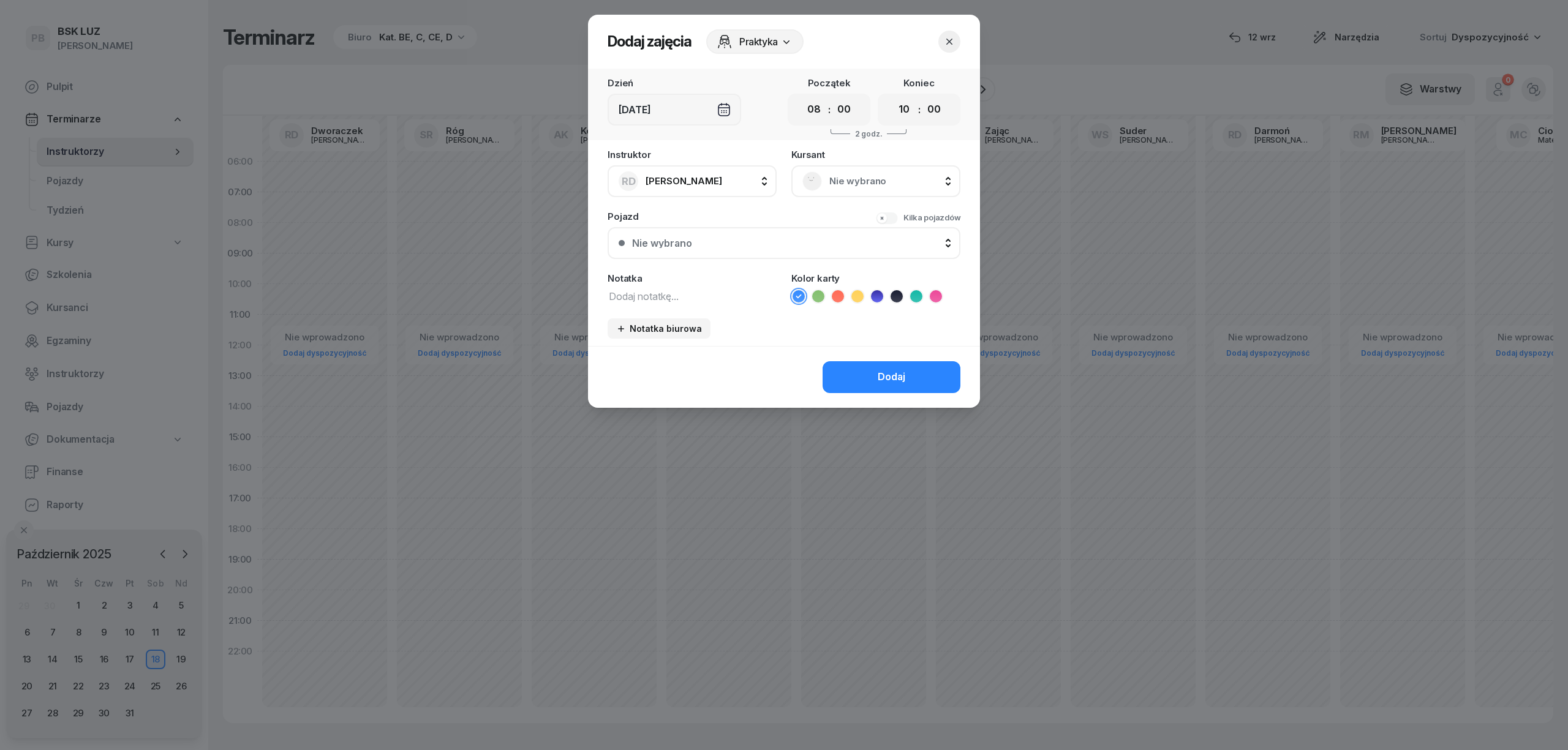
click at [876, 180] on span "Nie wybrano" at bounding box center [890, 180] width 120 height 15
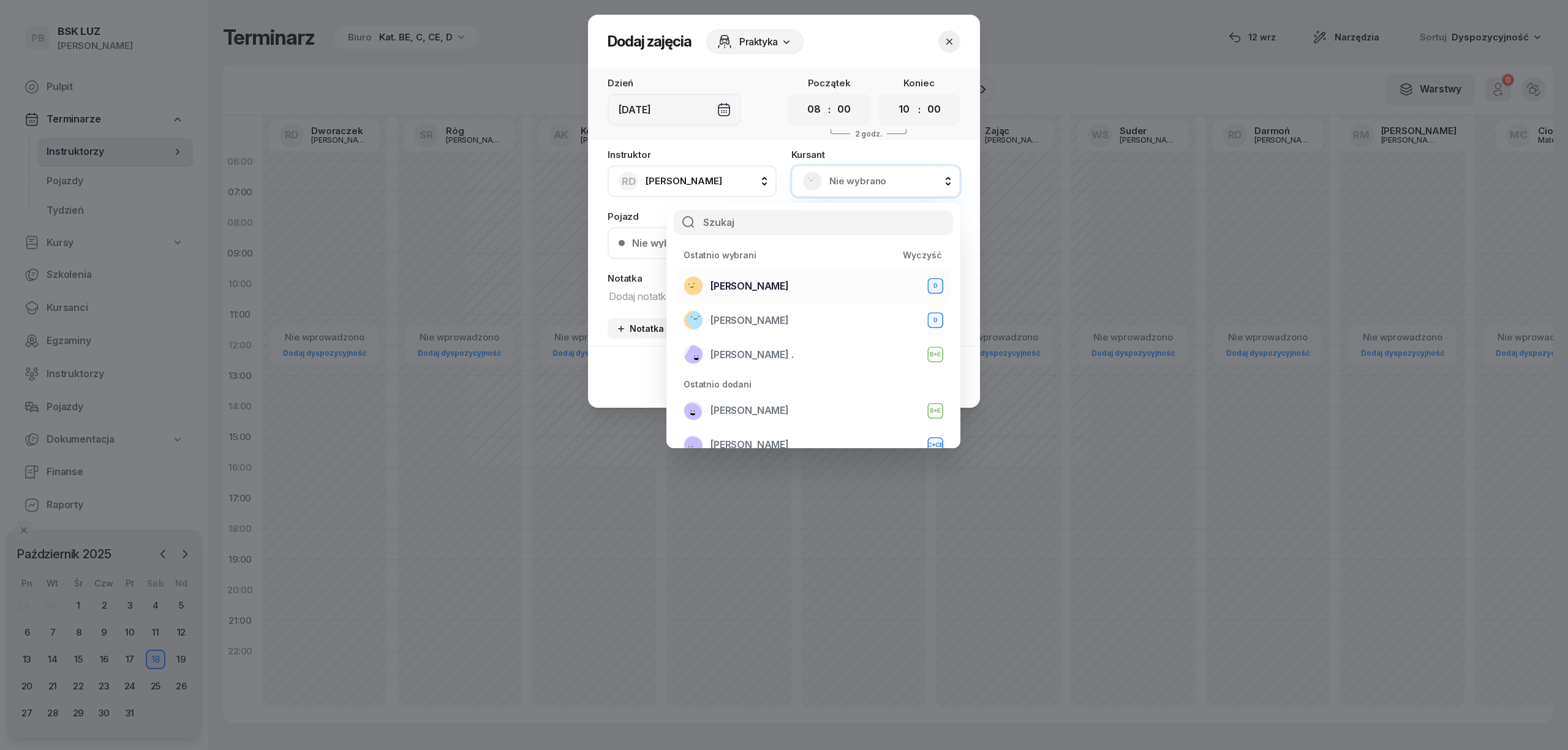
click at [777, 276] on div "SOLECKI MACIEJ D" at bounding box center [813, 286] width 260 height 20
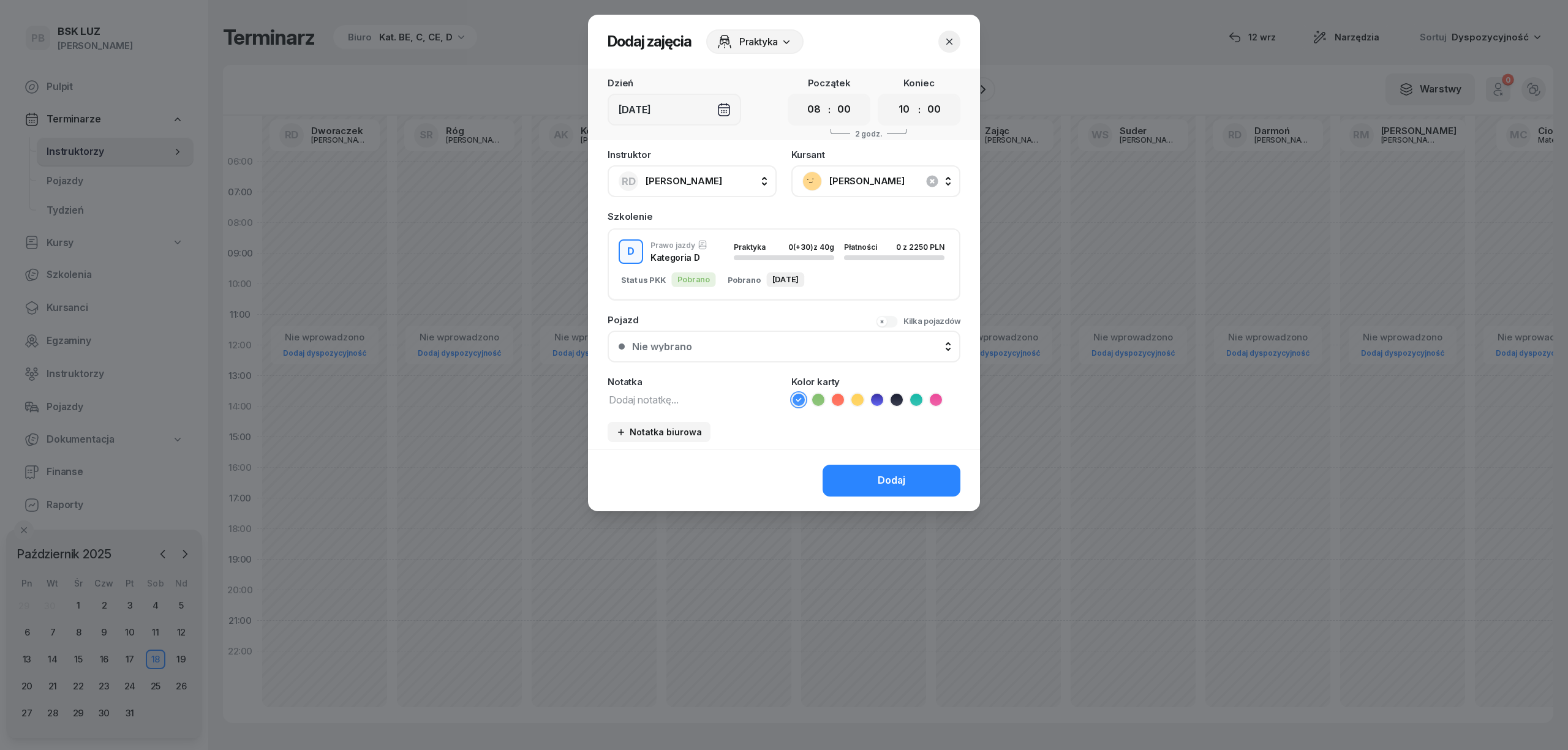
click at [655, 397] on textarea at bounding box center [692, 399] width 169 height 15
type textarea "D"
click at [880, 395] on icon at bounding box center [876, 399] width 12 height 12
click at [885, 481] on div "Dodaj" at bounding box center [891, 480] width 27 height 15
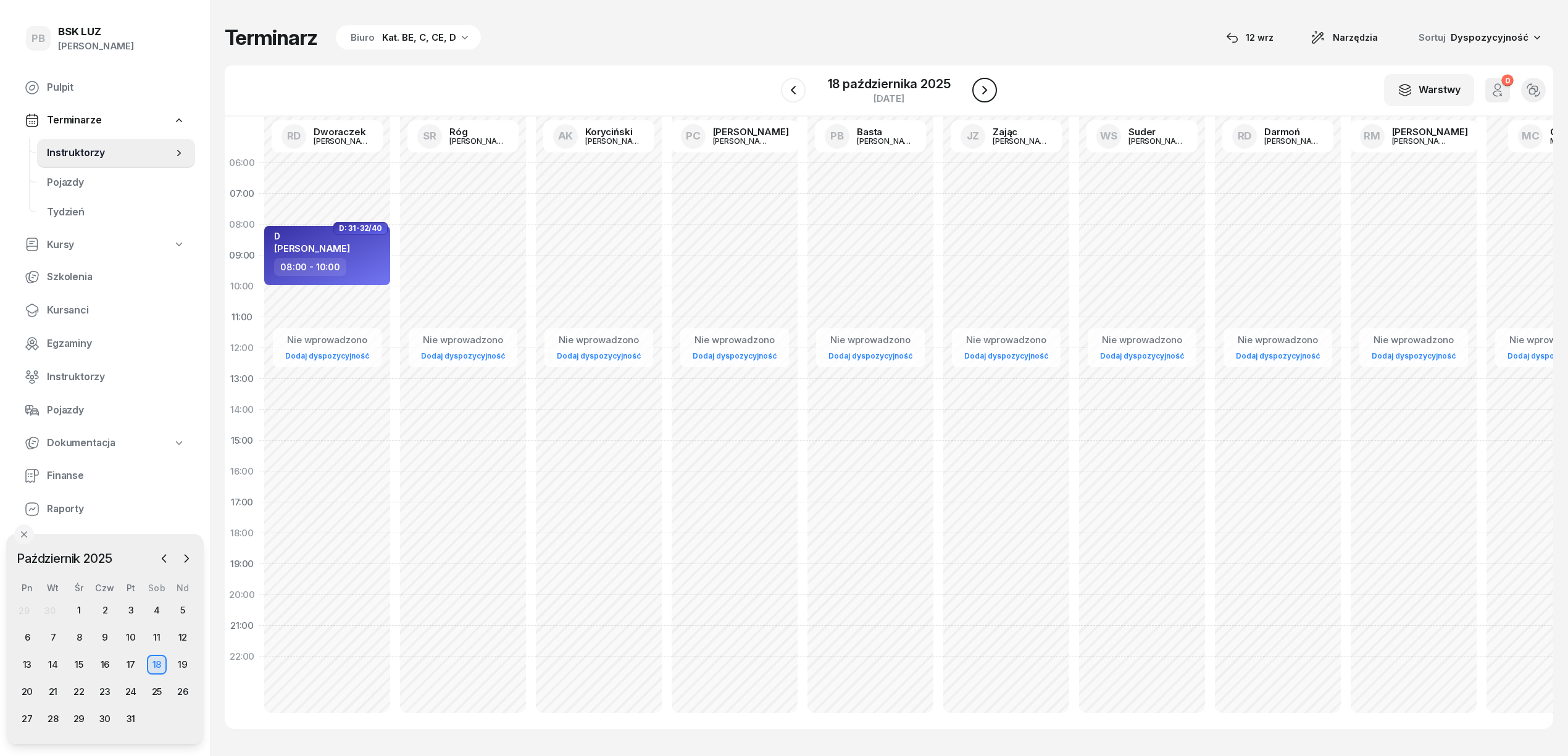
click at [986, 83] on icon "button" at bounding box center [985, 90] width 15 height 15
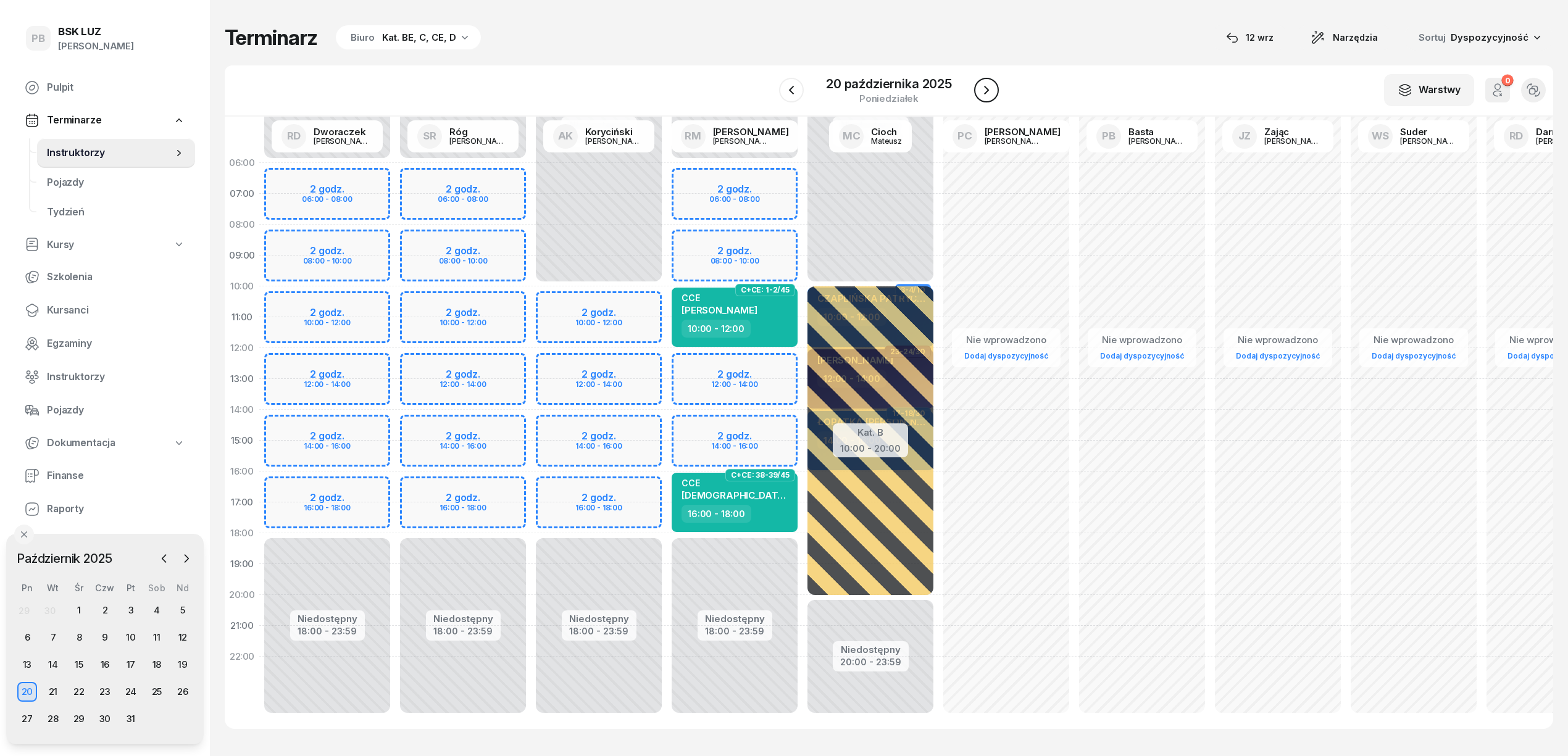
click at [986, 83] on icon "button" at bounding box center [987, 90] width 15 height 15
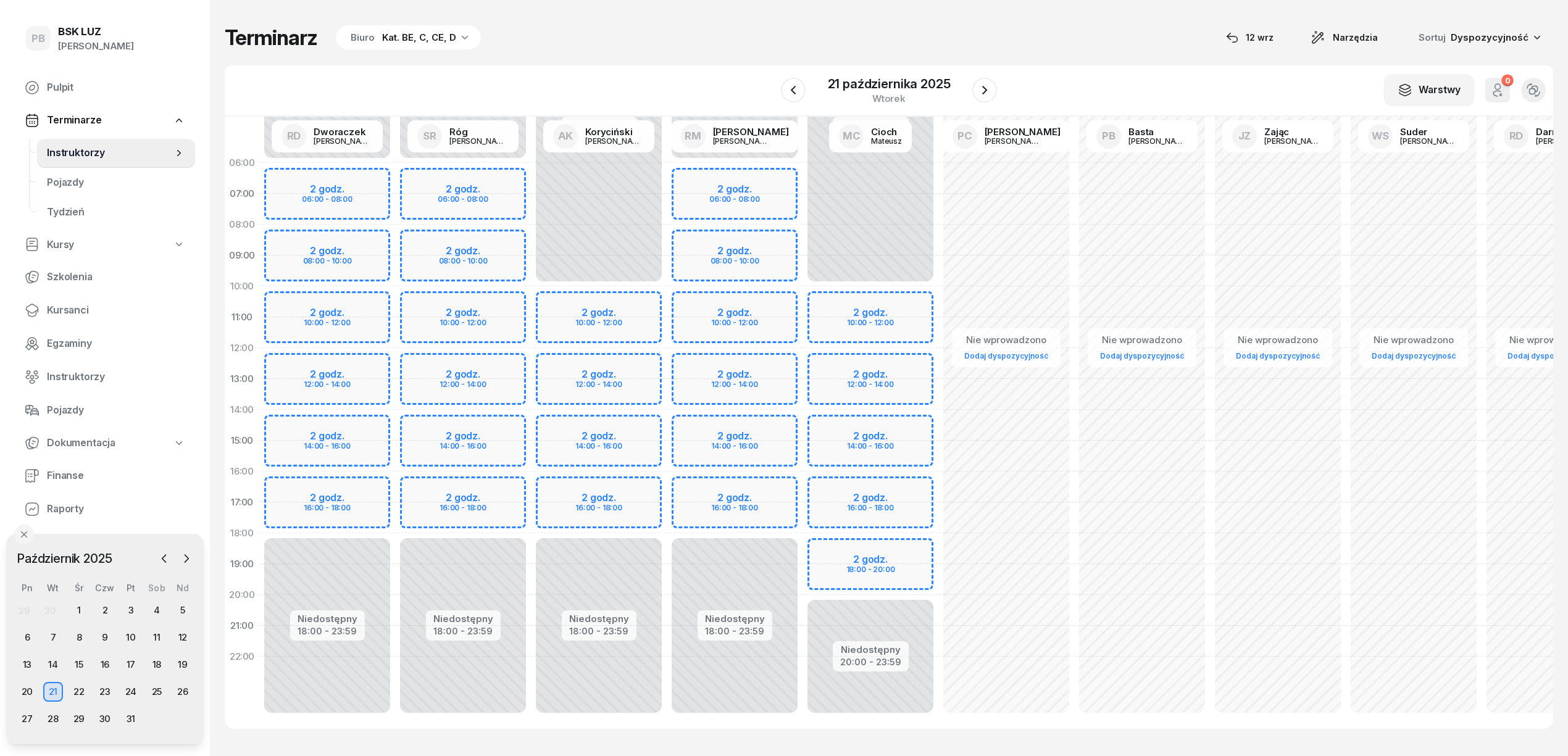
click at [878, 541] on div "Niedostępny 00:00 - 10:00 Niedostępny 20:00 - 23:59 2 godz. 10:00 - 12:00 2 god…" at bounding box center [870, 440] width 136 height 586
select select "18"
select select "20"
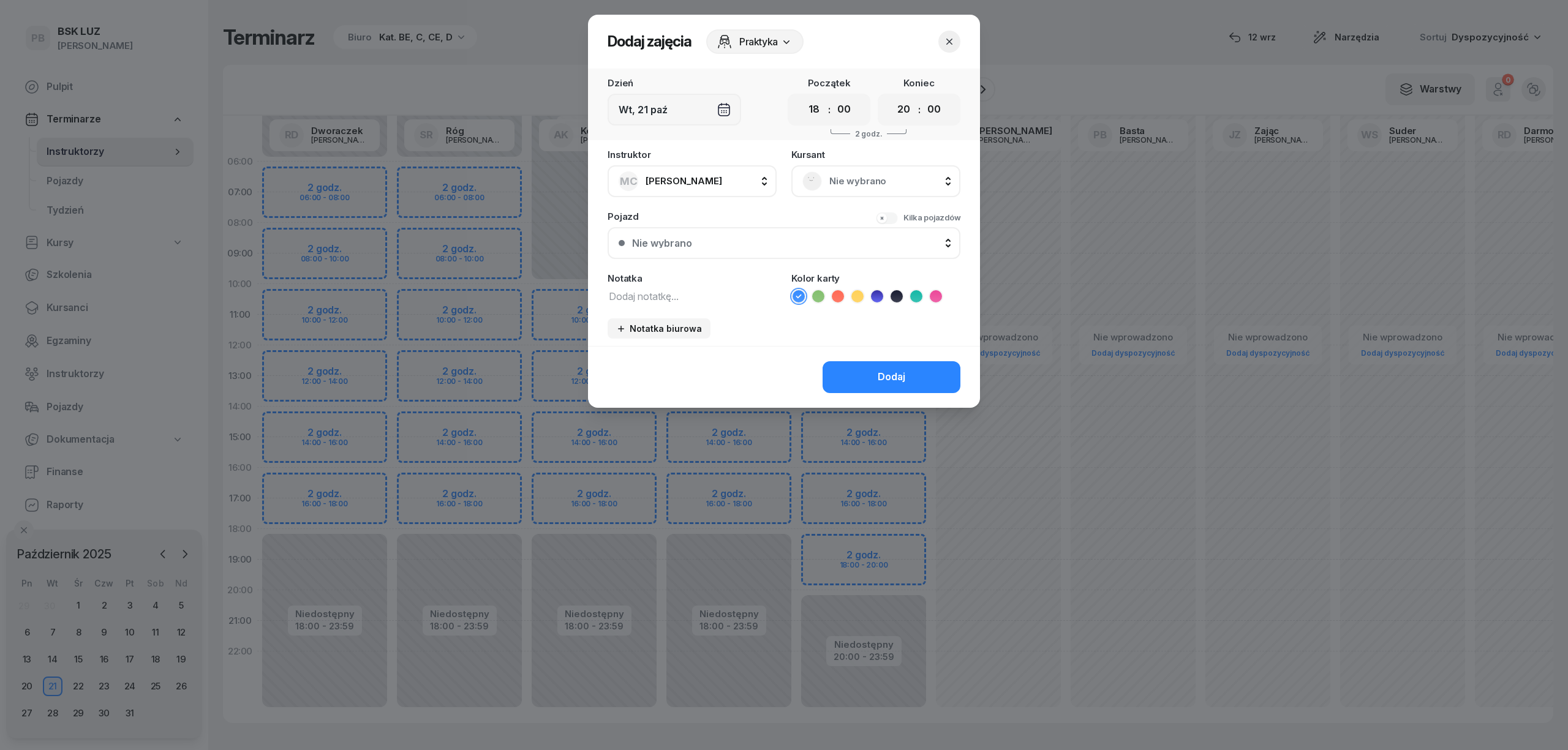
click at [953, 42] on icon "button" at bounding box center [949, 41] width 12 height 12
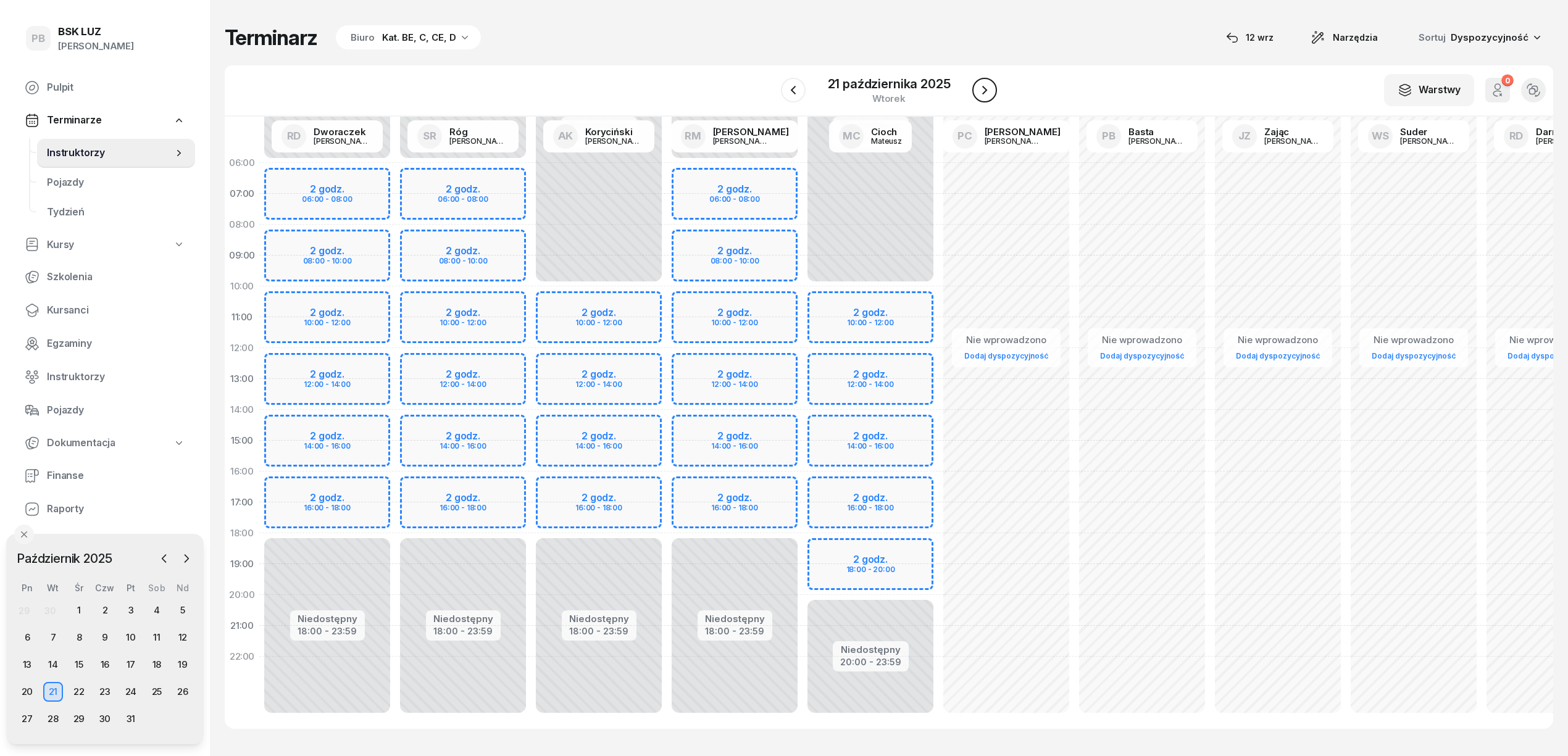
click at [983, 89] on icon "button" at bounding box center [985, 90] width 15 height 15
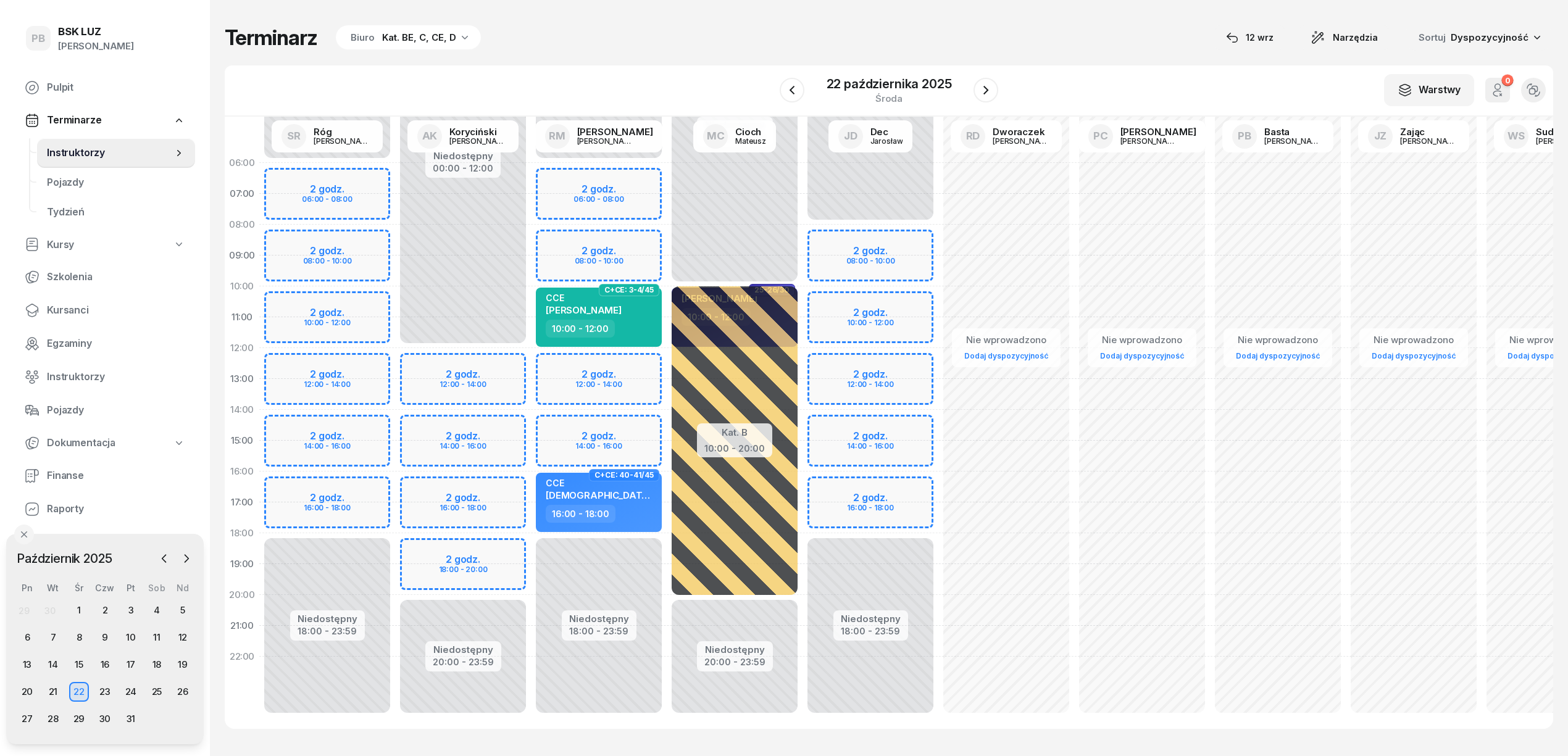
click at [487, 559] on div "Niedostępny 00:00 - 12:00 Niedostępny 20:00 - 23:59 2 godz. 12:00 - 14:00 2 god…" at bounding box center [463, 440] width 136 height 586
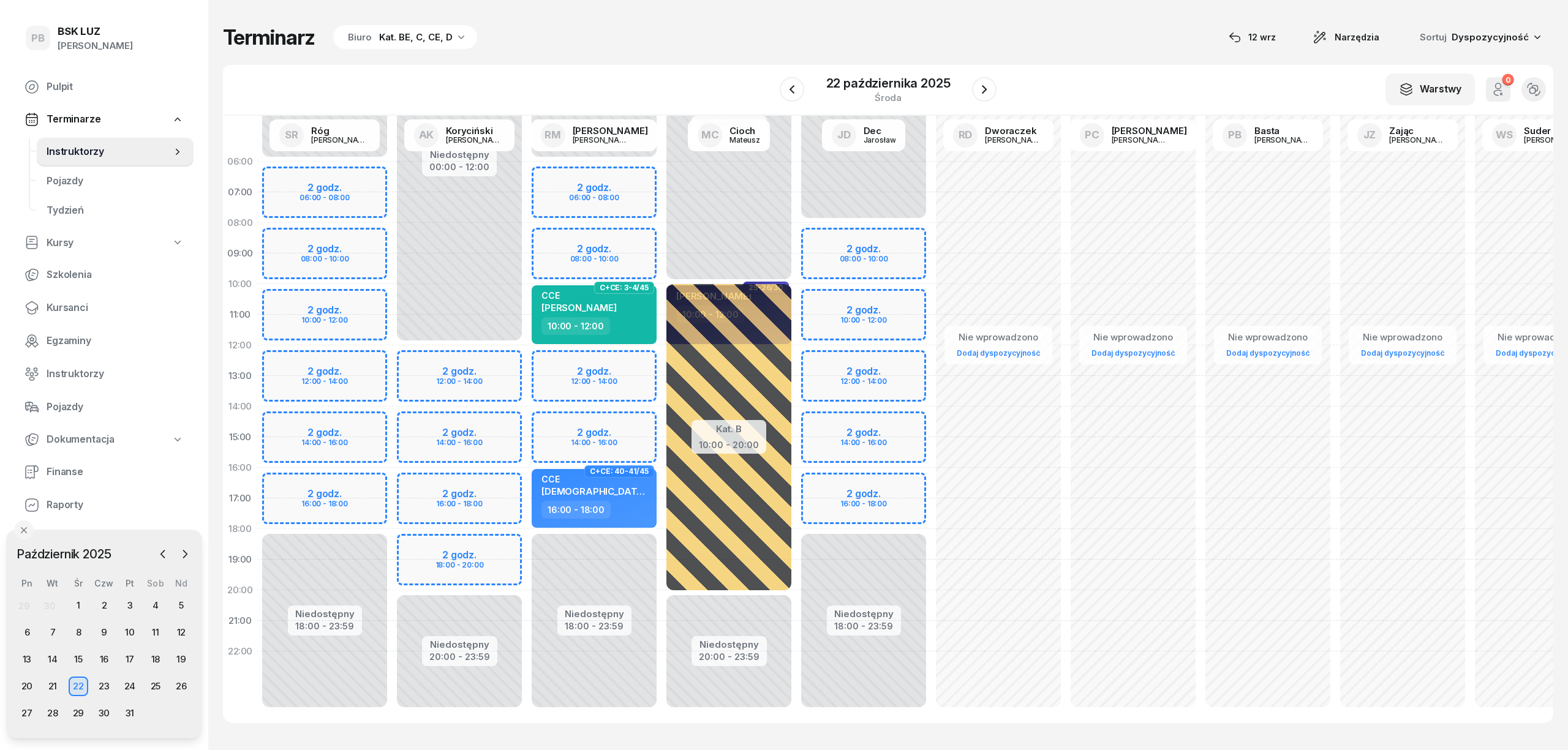
select select "18"
select select "20"
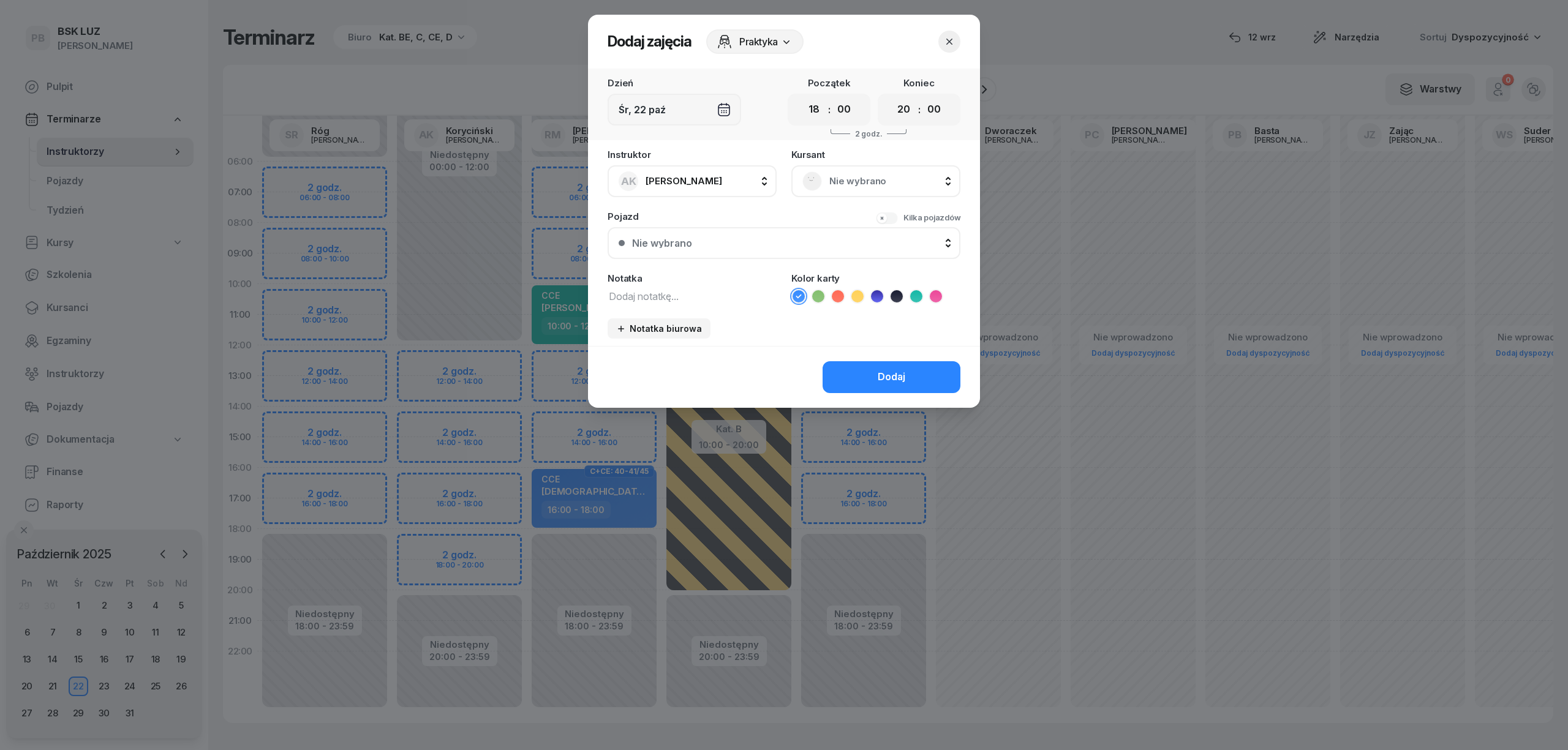
click at [823, 171] on div "Nie wybrano" at bounding box center [875, 181] width 147 height 20
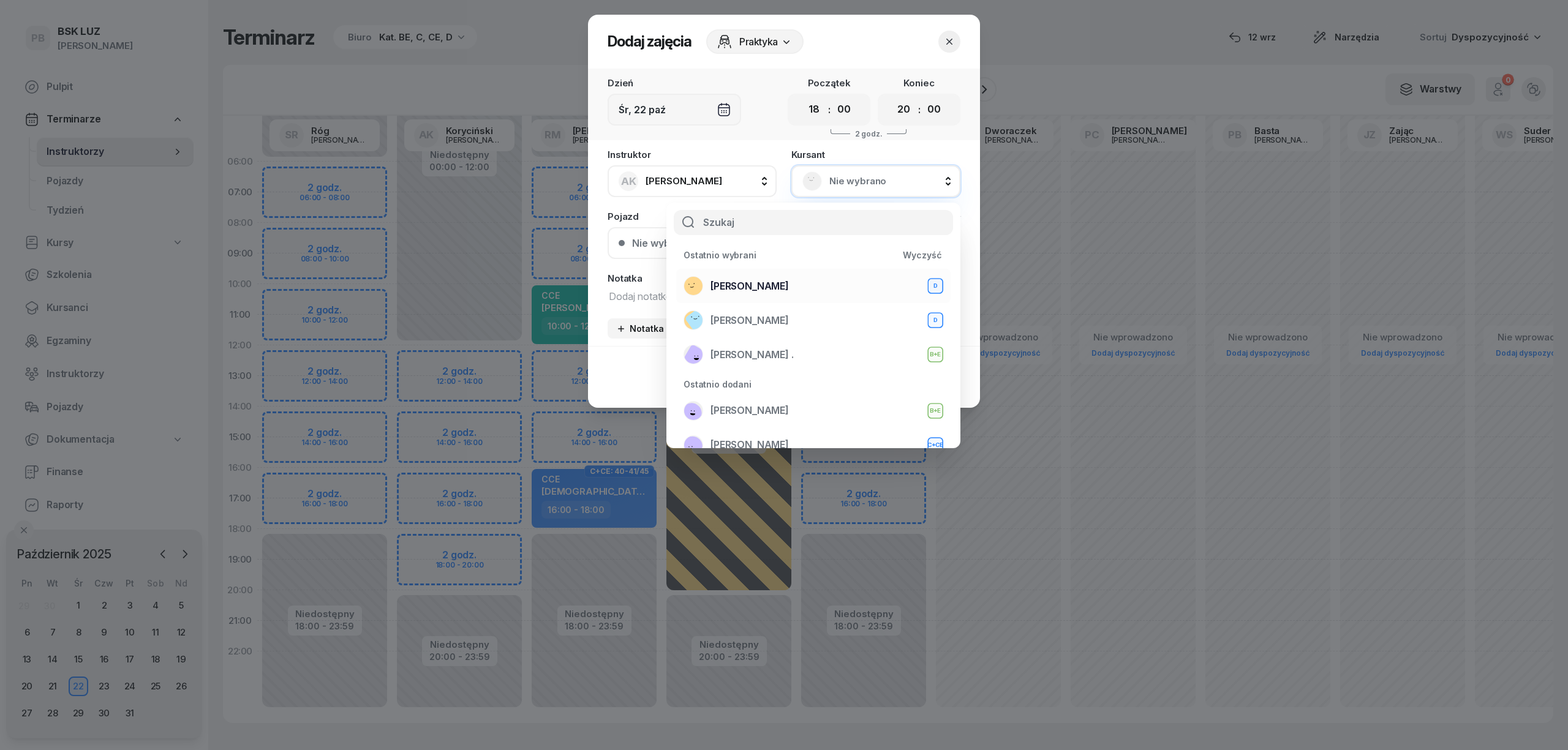
click at [721, 287] on span "[PERSON_NAME]" at bounding box center [749, 286] width 78 height 15
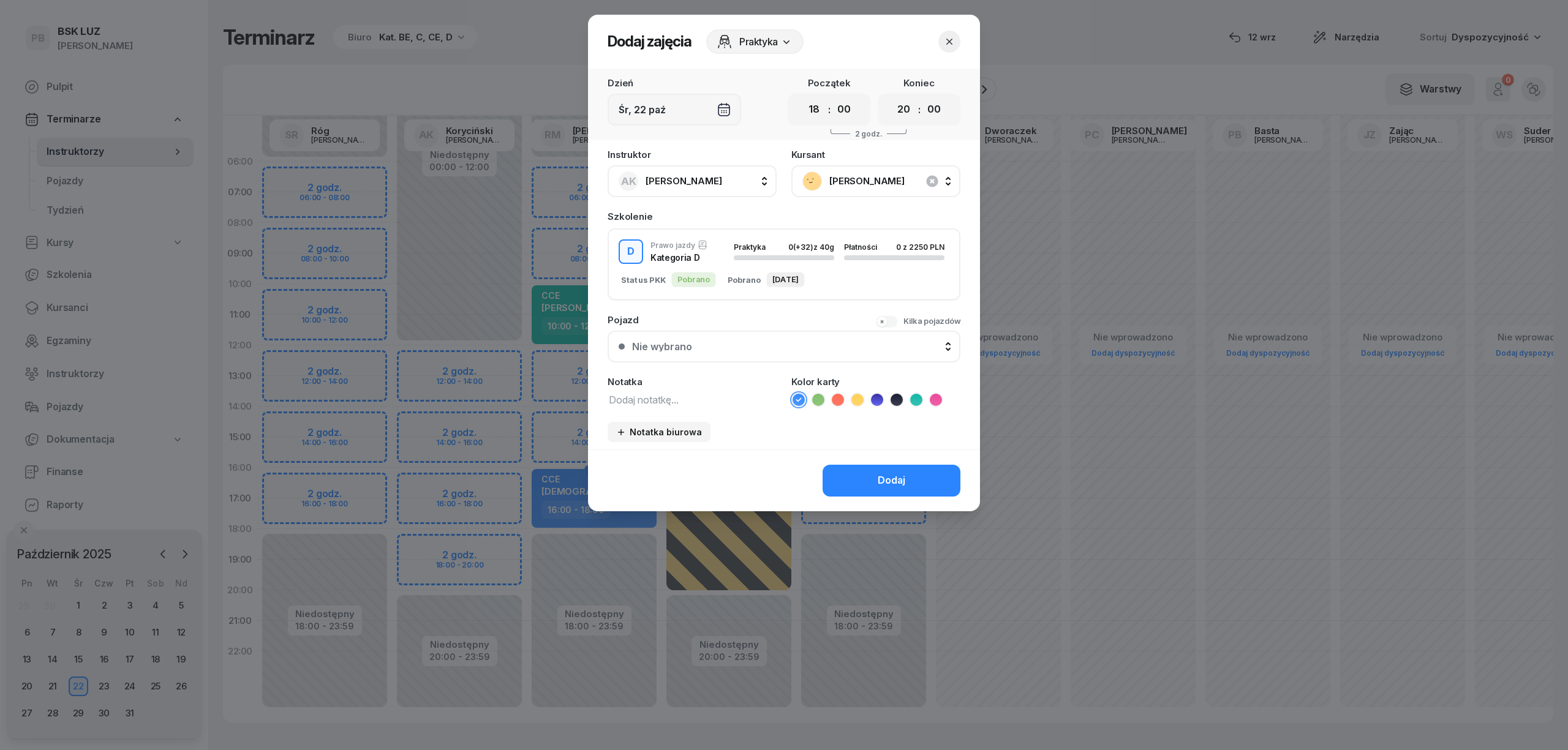
click at [638, 402] on textarea at bounding box center [692, 399] width 169 height 15
type textarea "D"
click at [878, 393] on icon at bounding box center [876, 399] width 12 height 12
click at [871, 470] on button "Dodaj" at bounding box center [891, 480] width 137 height 32
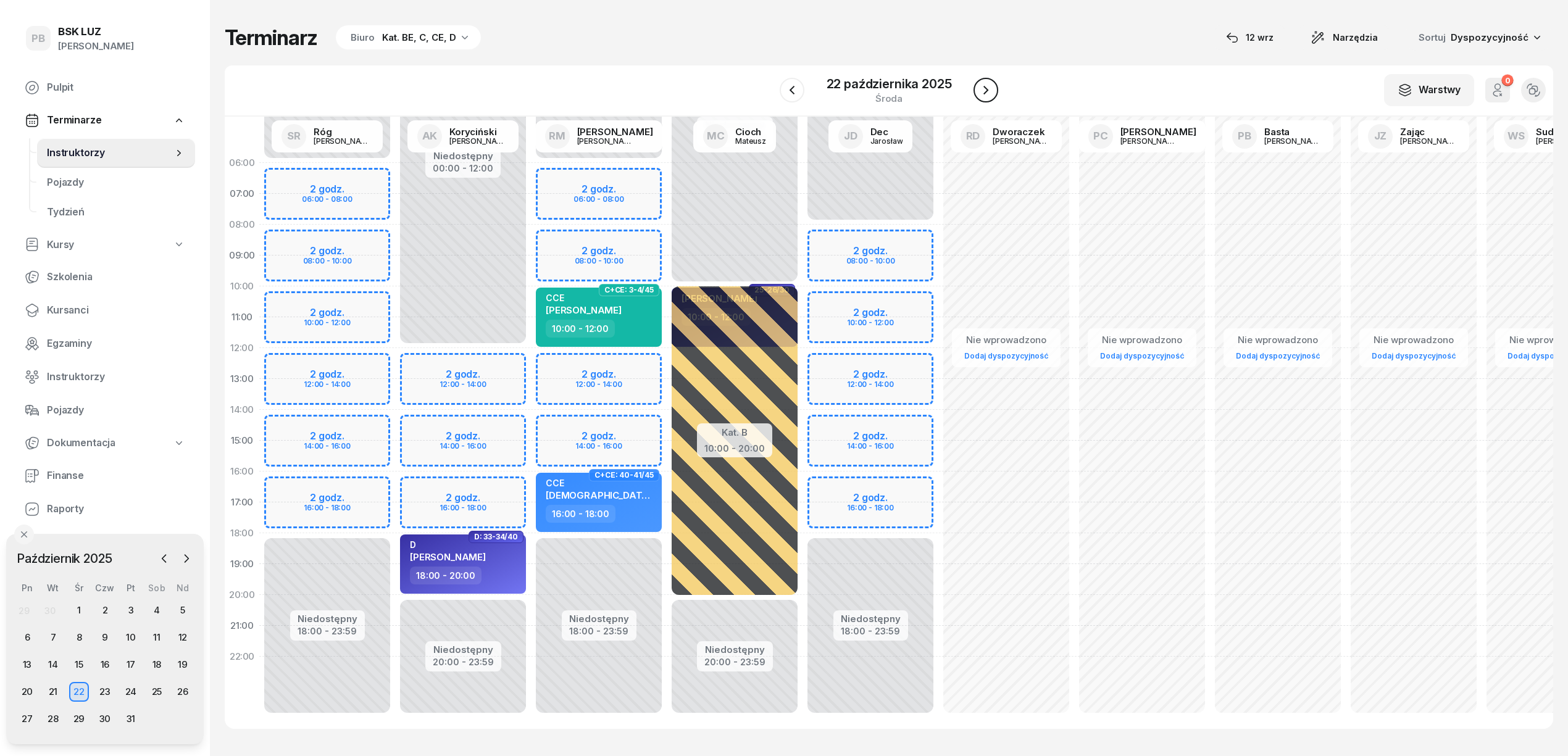
click at [989, 84] on icon "button" at bounding box center [986, 90] width 15 height 15
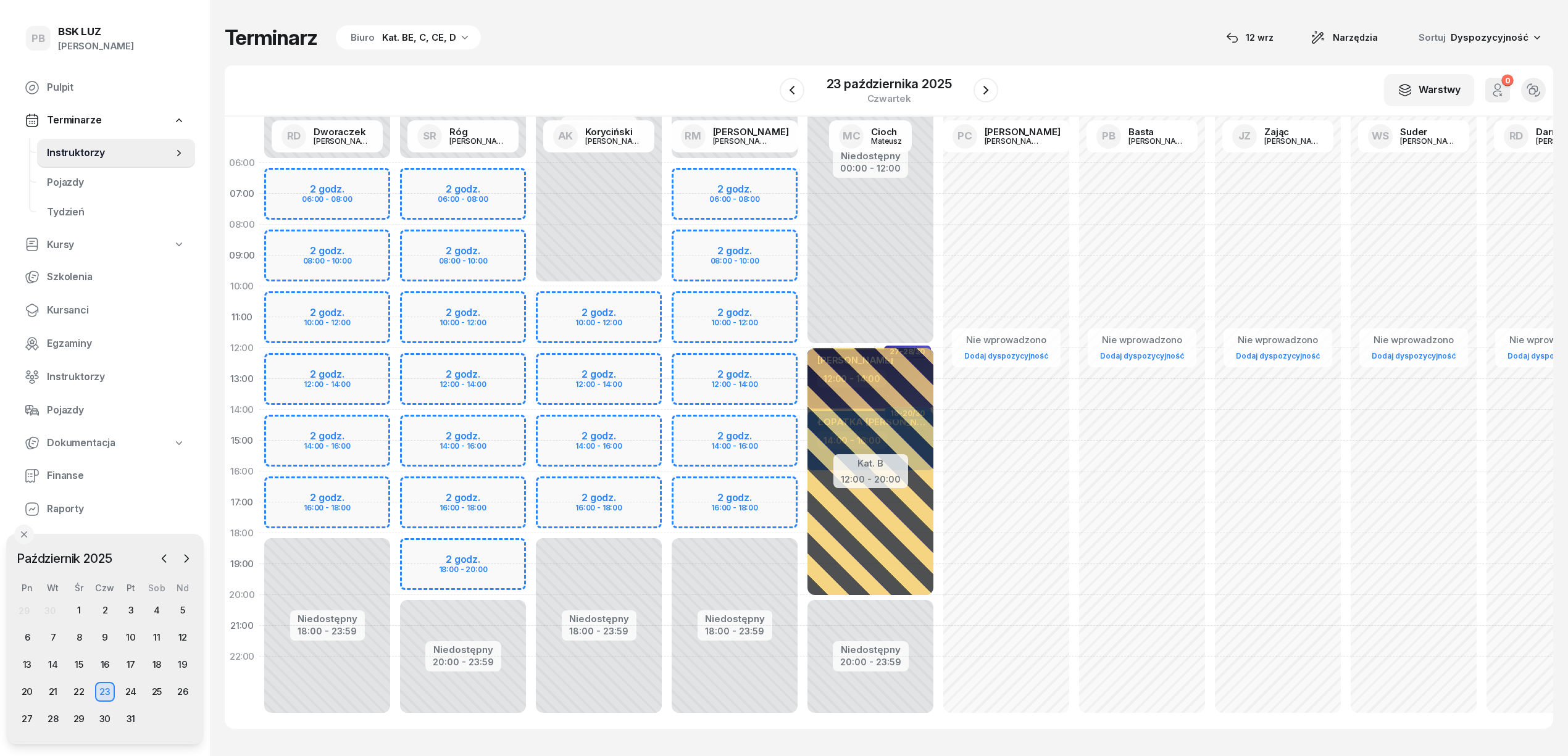
click at [459, 556] on div "Niedostępny 00:00 - 06:00 Niedostępny 20:00 - 23:59 2 godz. 06:00 - 08:00 2 god…" at bounding box center [463, 440] width 136 height 586
select select "18"
select select "20"
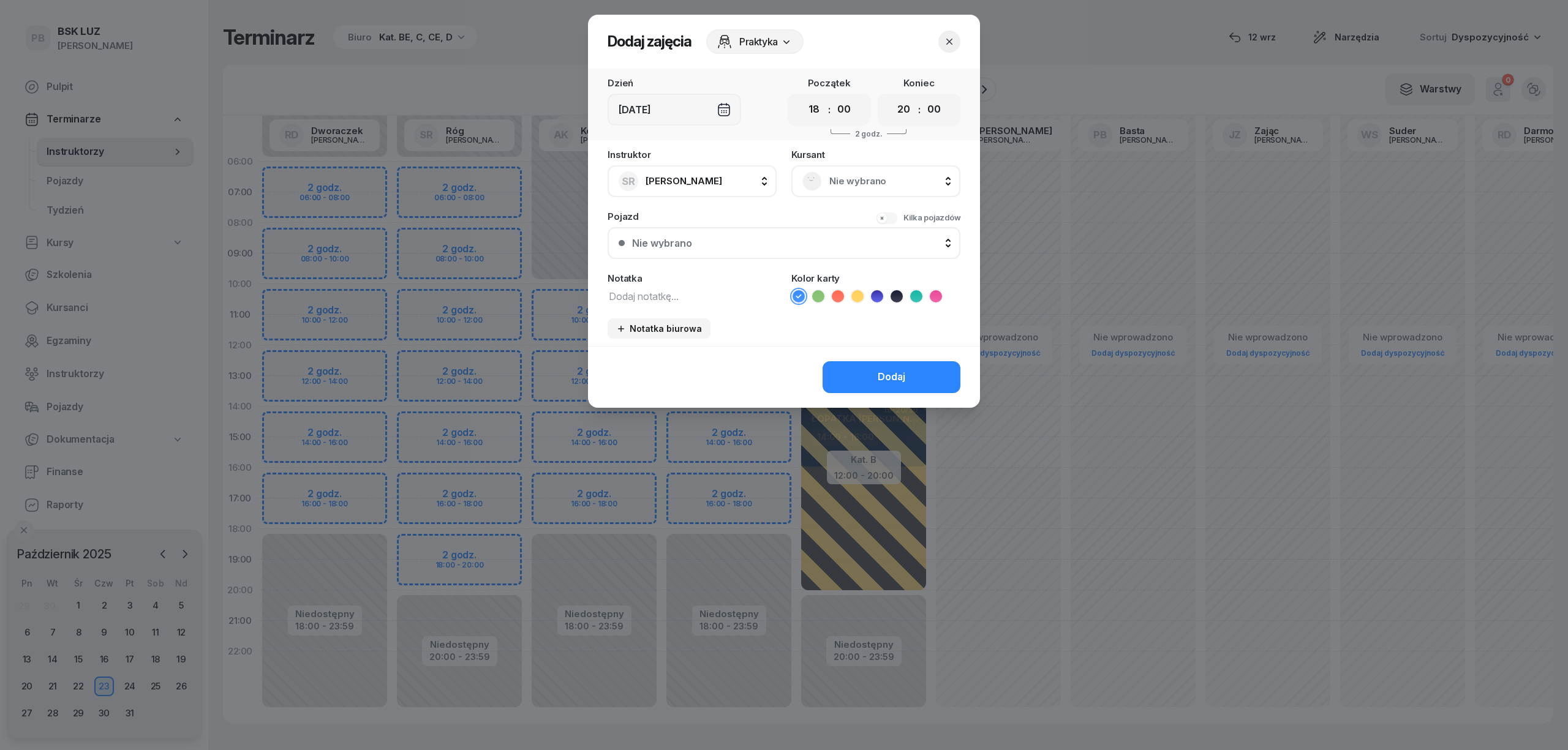
click at [863, 167] on div "Nie wybrano" at bounding box center [876, 181] width 169 height 32
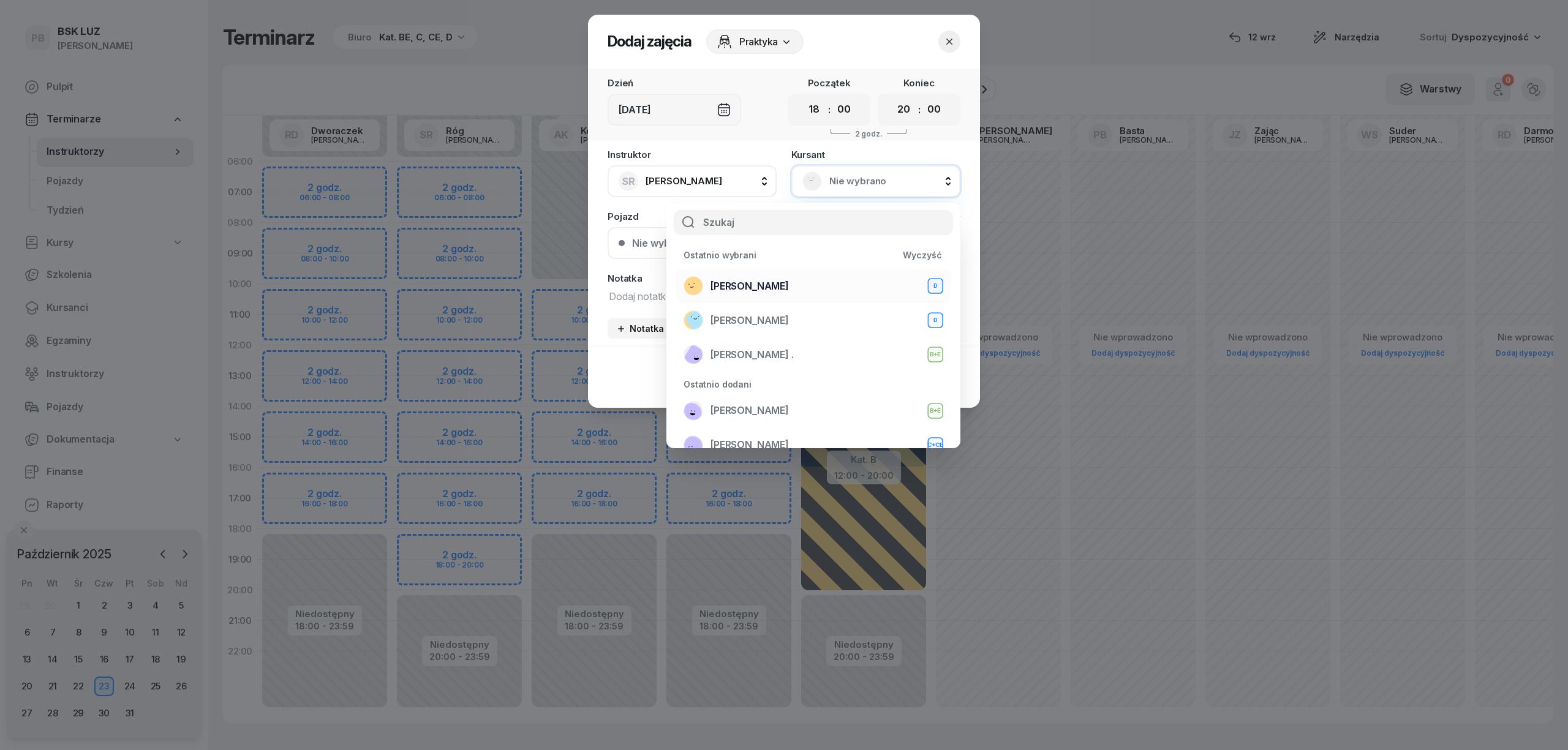
click at [763, 283] on span "[PERSON_NAME]" at bounding box center [749, 286] width 78 height 15
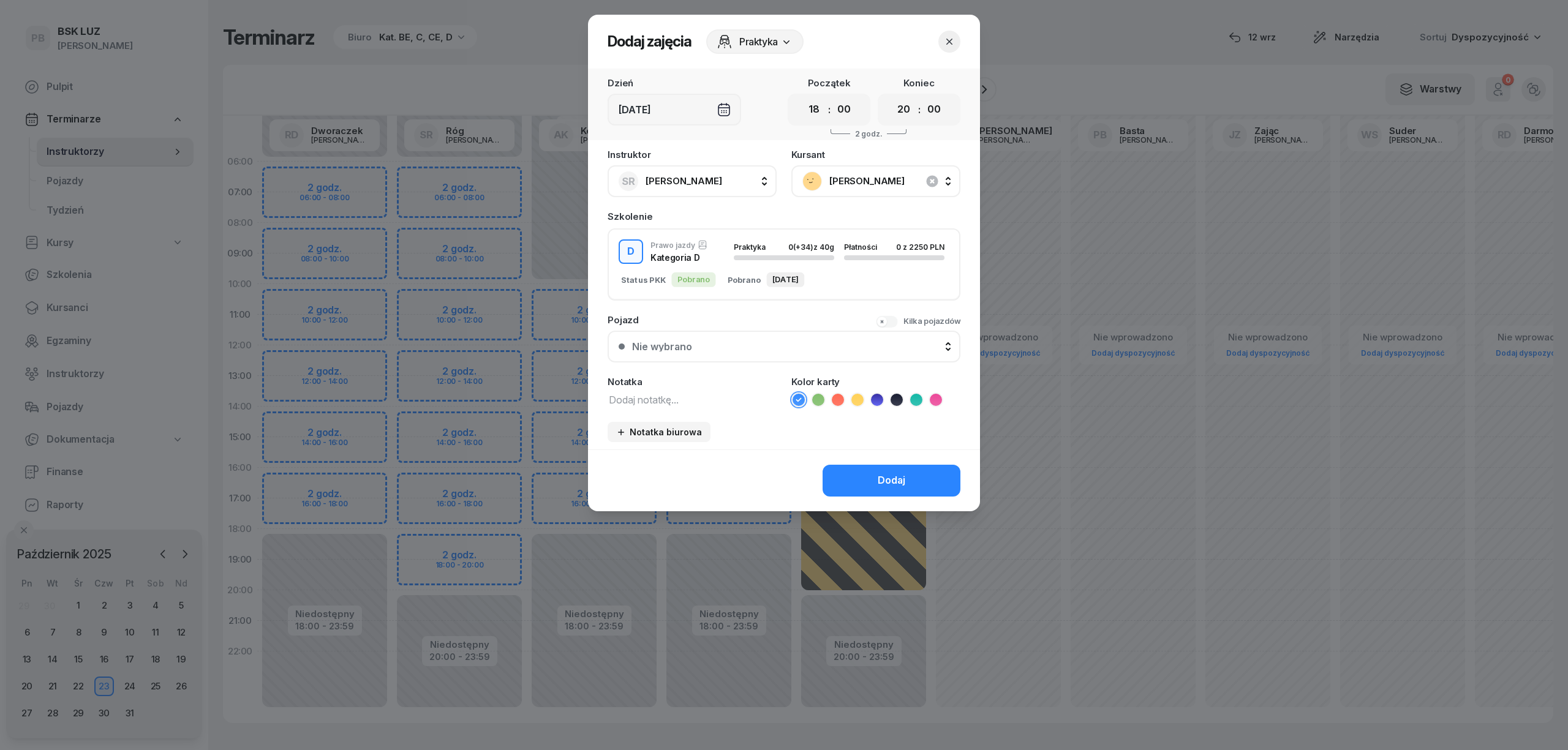
click at [654, 398] on textarea at bounding box center [692, 399] width 169 height 15
type textarea "D"
click at [878, 397] on icon at bounding box center [877, 399] width 5 height 5
click at [870, 469] on button "Dodaj" at bounding box center [891, 480] width 137 height 32
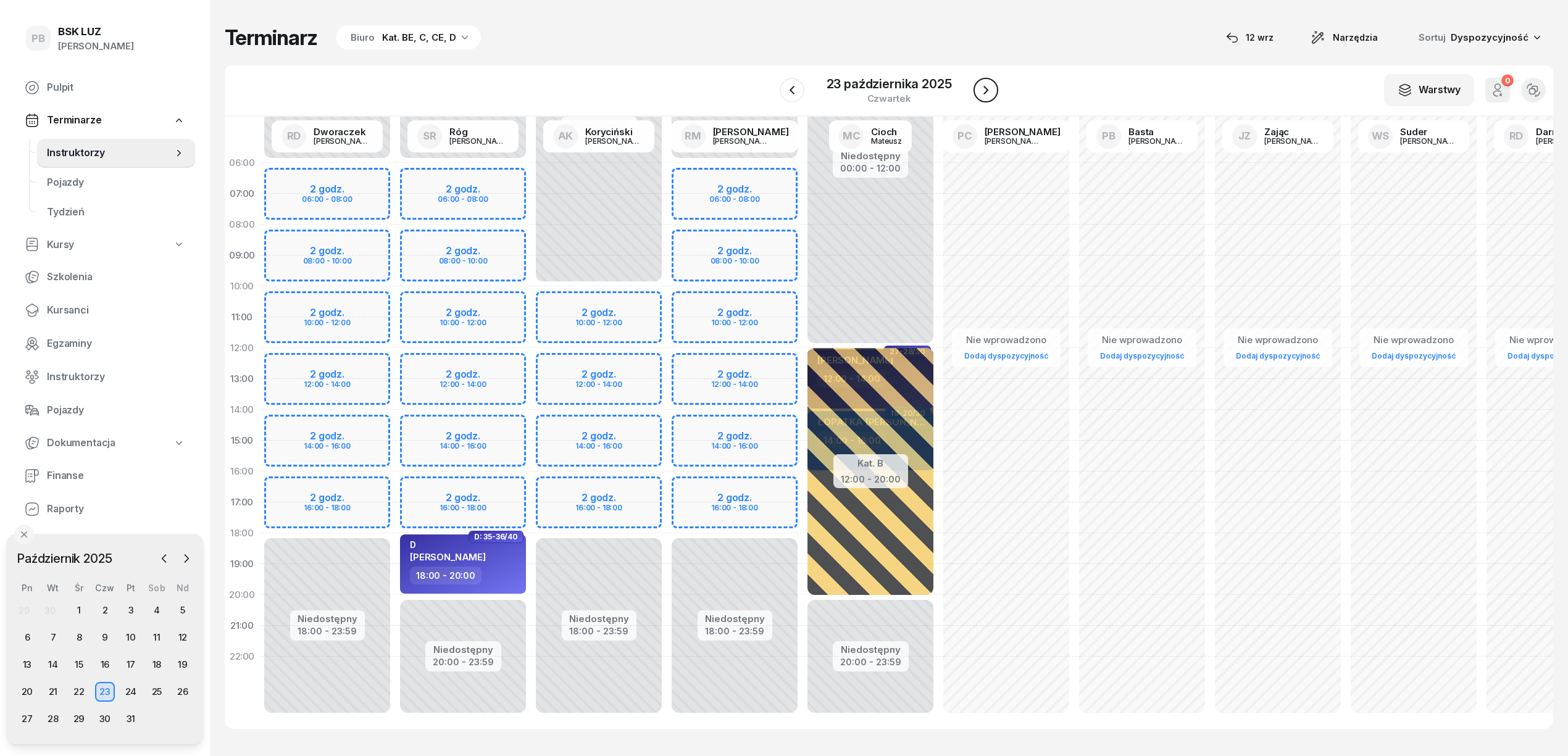
click at [991, 92] on icon "button" at bounding box center [986, 90] width 15 height 15
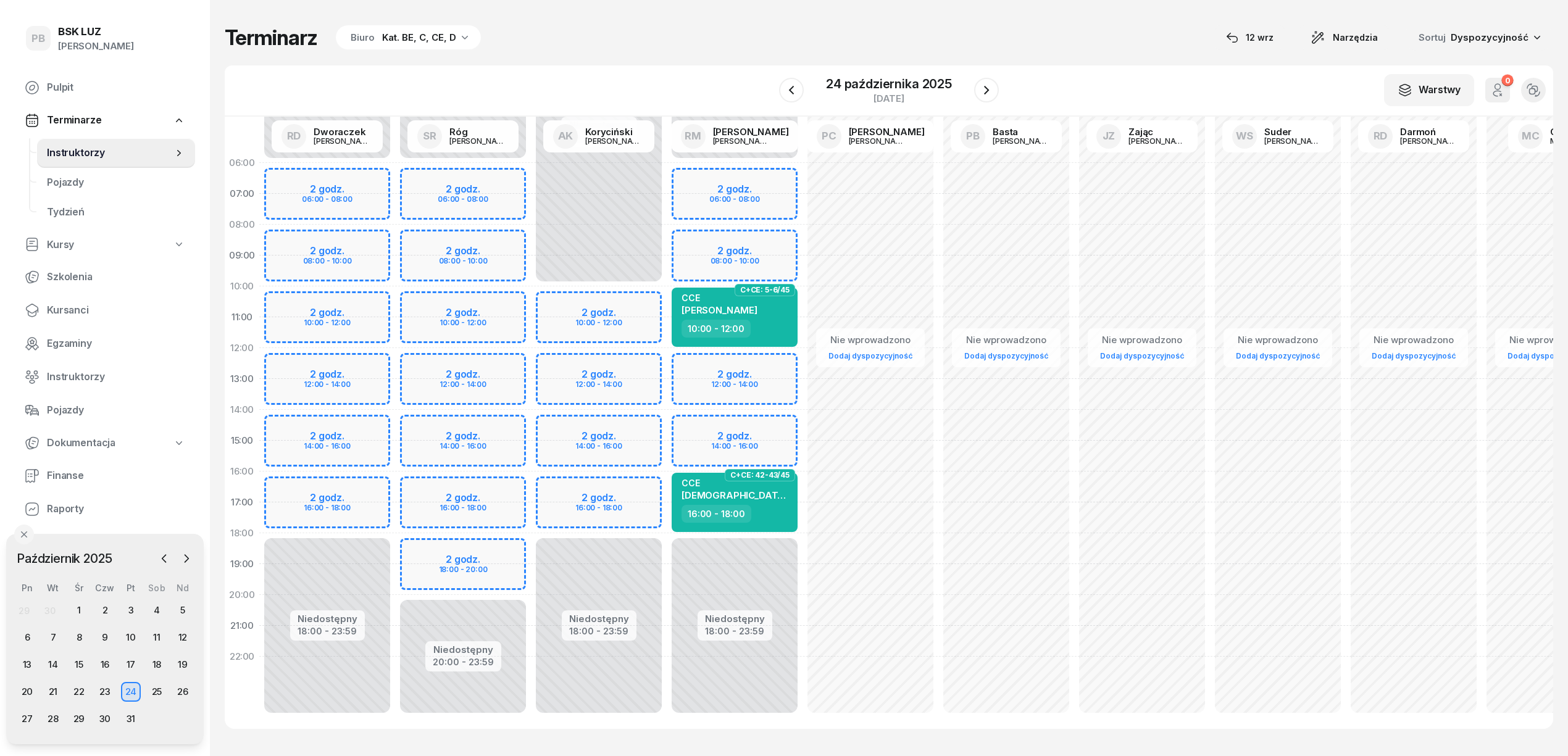
click at [594, 492] on div "Niedostępny 00:00 - 10:00 Niedostępny 18:00 - 23:59 2 godz. 10:00 - 12:00 2 god…" at bounding box center [599, 440] width 136 height 586
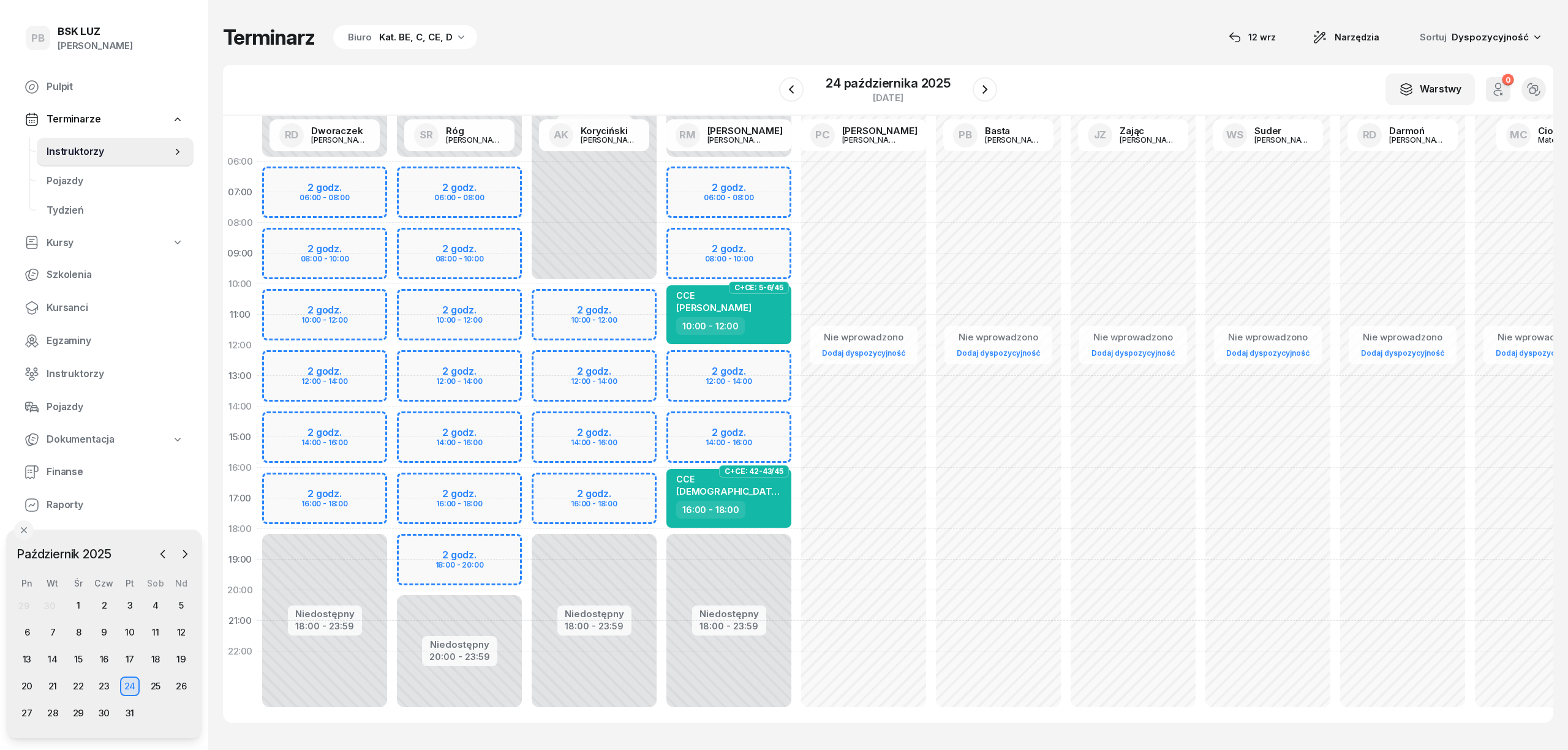
select select "16"
select select "18"
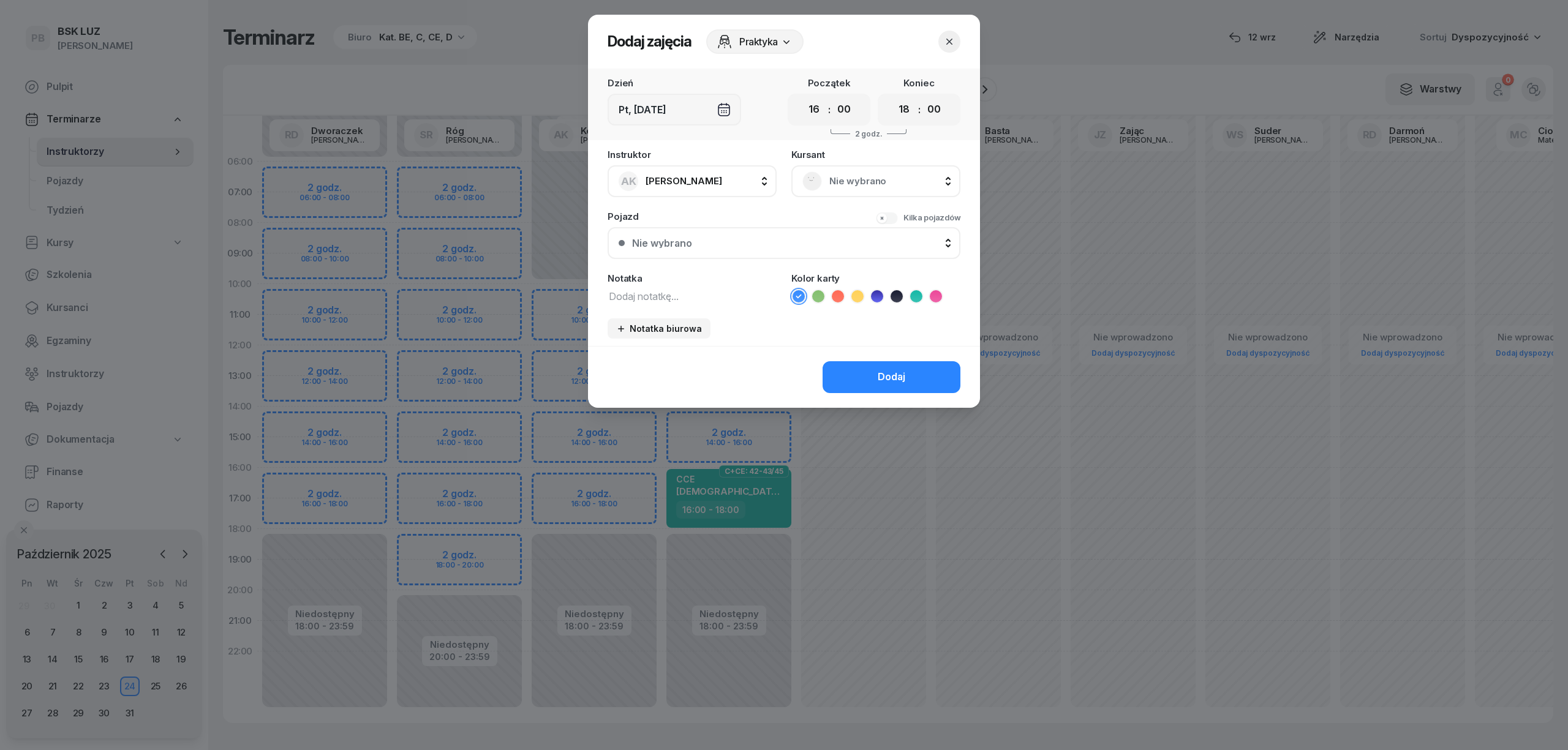
click at [851, 191] on div "Nie wybrano" at bounding box center [876, 181] width 169 height 32
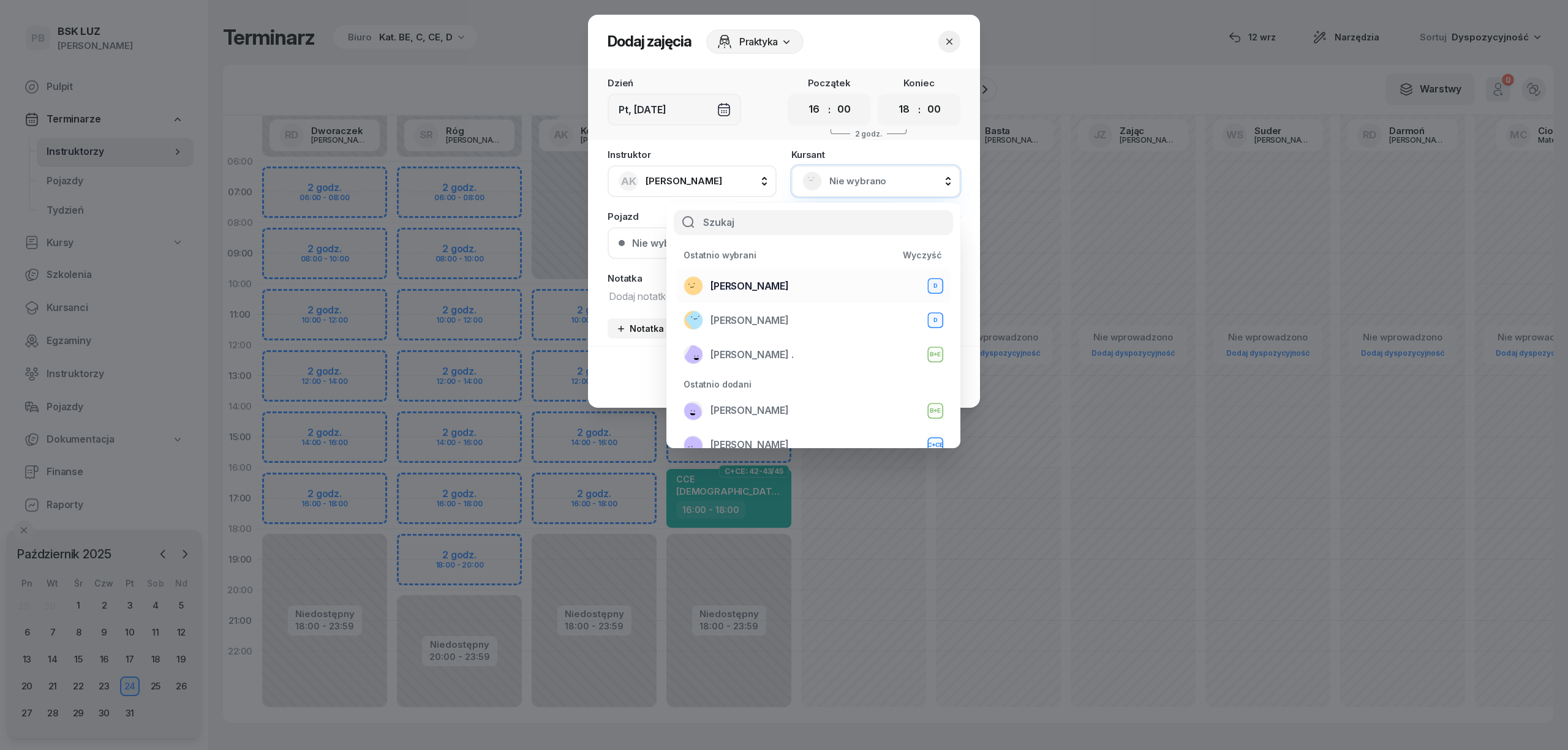
click at [758, 281] on span "[PERSON_NAME]" at bounding box center [749, 286] width 78 height 15
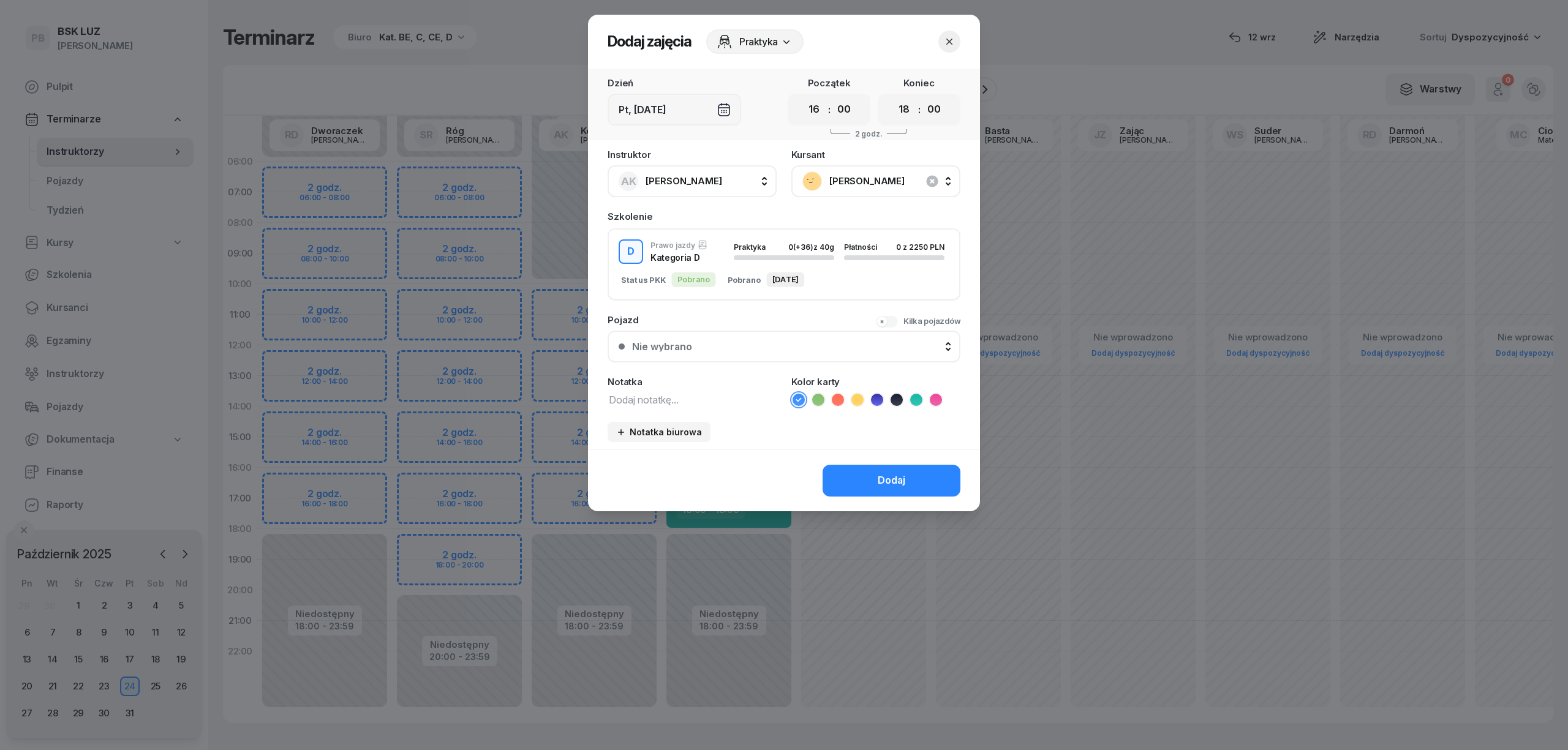
click at [637, 397] on textarea at bounding box center [692, 399] width 169 height 15
type textarea "D"
click at [878, 400] on icon at bounding box center [876, 399] width 12 height 12
click at [877, 476] on button "Dodaj" at bounding box center [891, 480] width 137 height 32
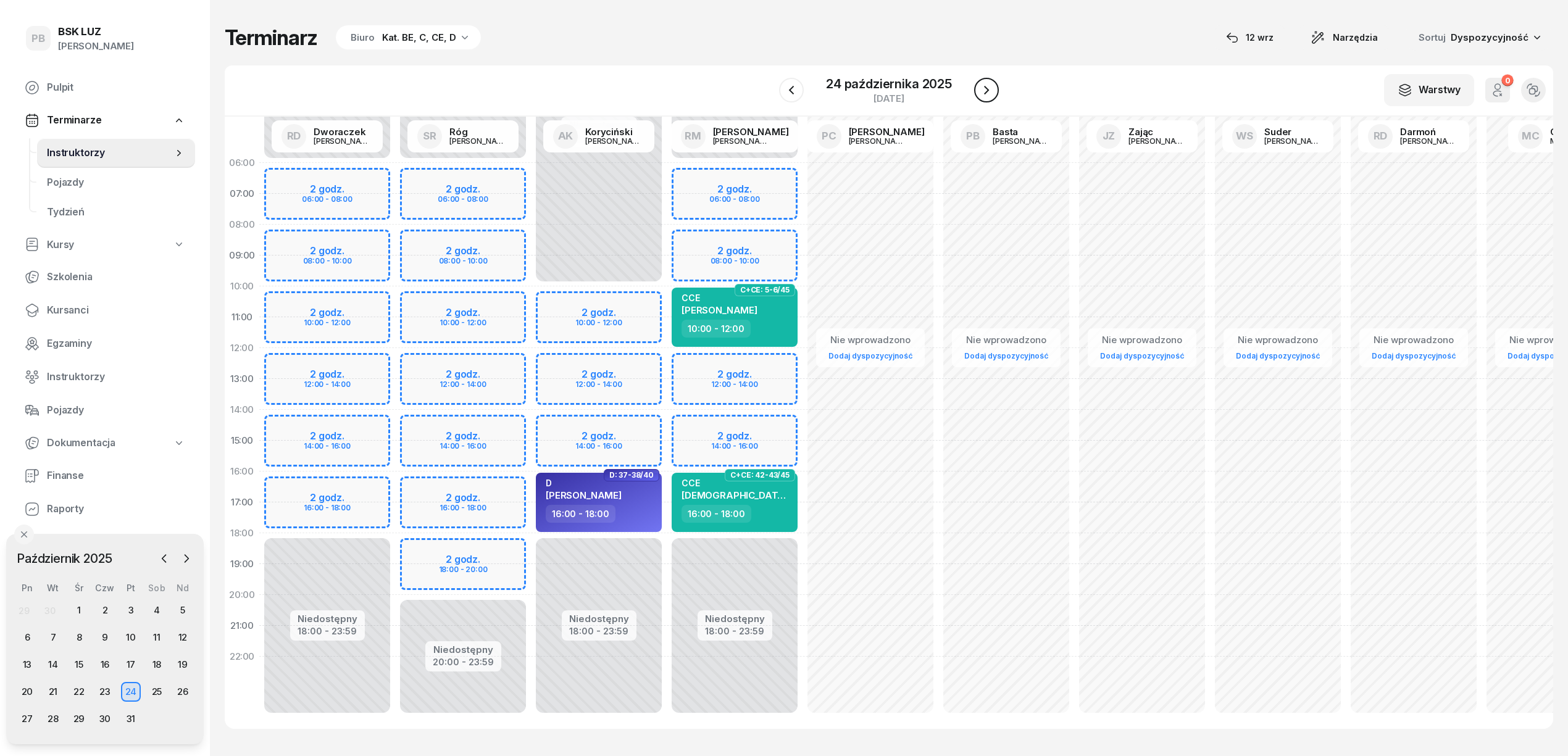
click at [985, 92] on icon "button" at bounding box center [986, 89] width 5 height 8
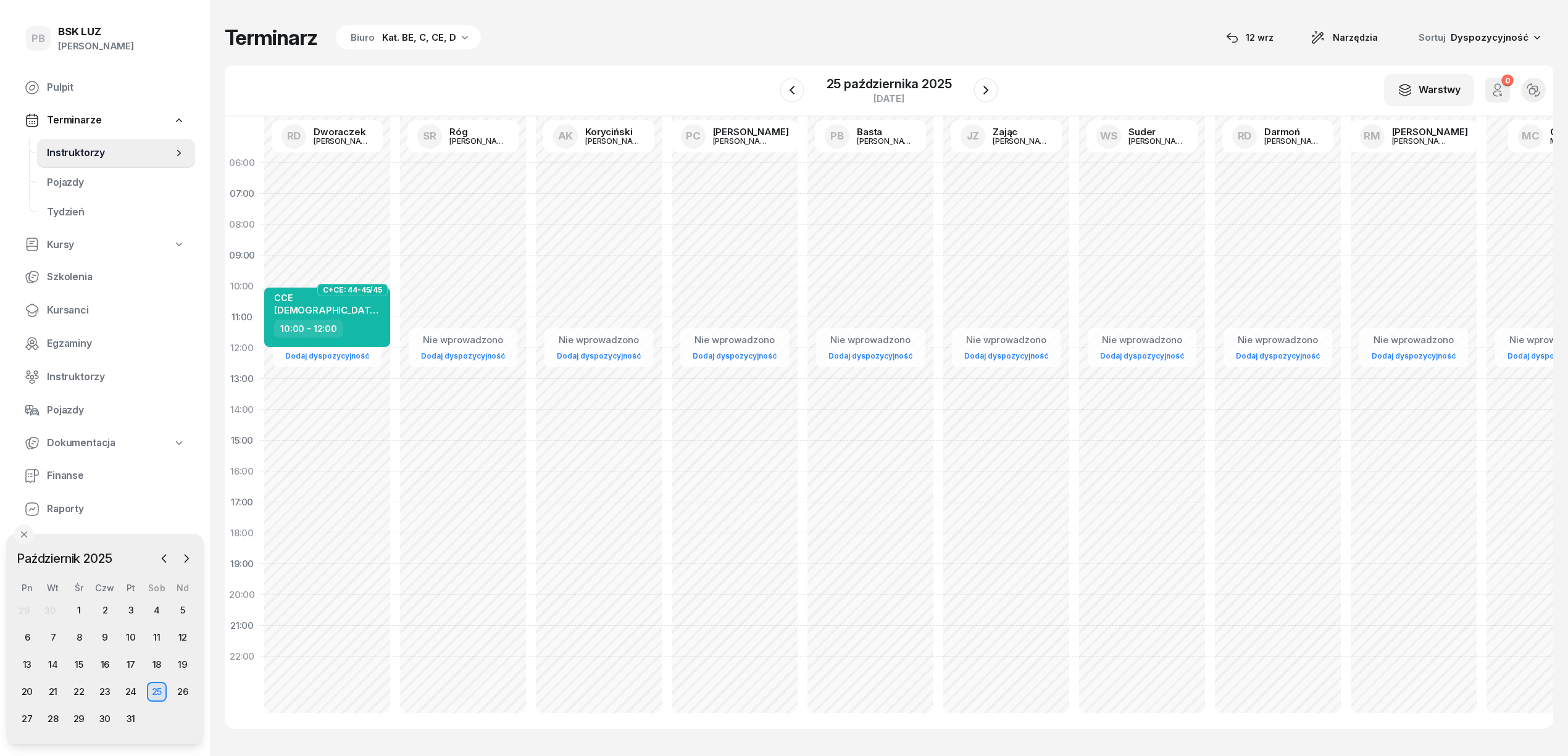
click at [364, 232] on div "Nie wprowadzono Dodaj dyspozycyjność C+CE: 44-45/45 CCE POLAK DARIUSZ 10:00 - 1…" at bounding box center [327, 440] width 136 height 586
select select "08"
select select "10"
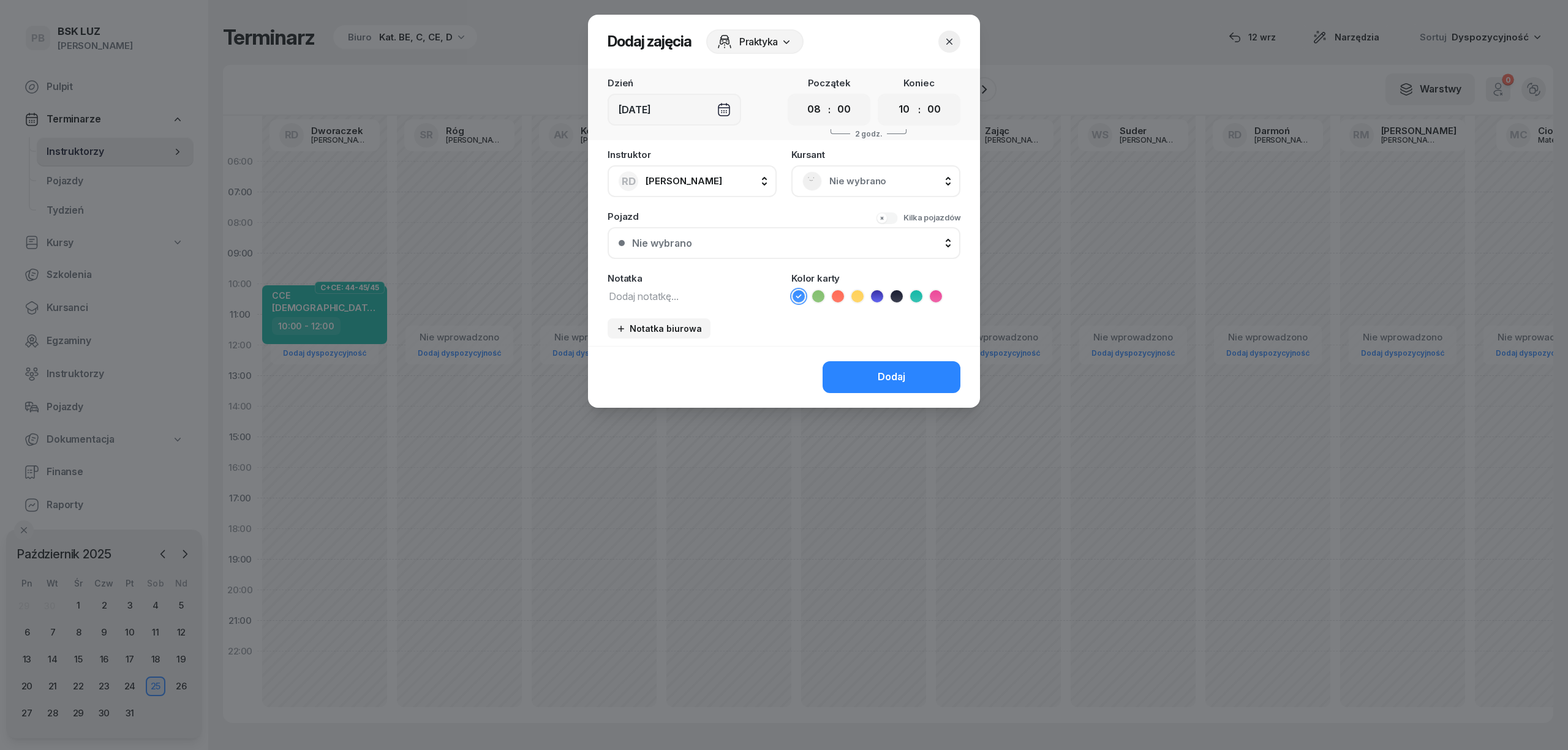
click at [828, 182] on div "Nie wybrano" at bounding box center [875, 181] width 147 height 20
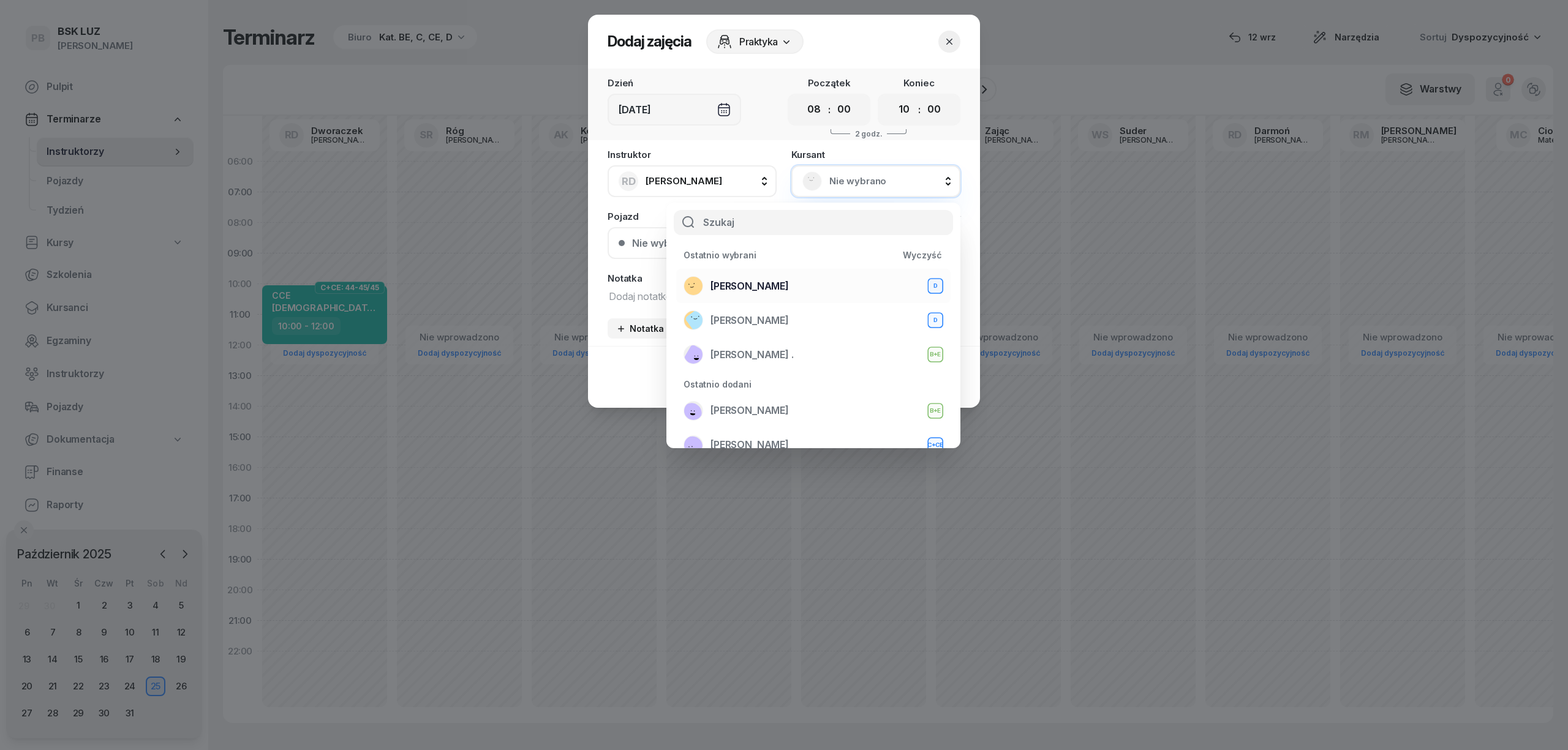
click at [785, 279] on span "[PERSON_NAME]" at bounding box center [749, 286] width 78 height 15
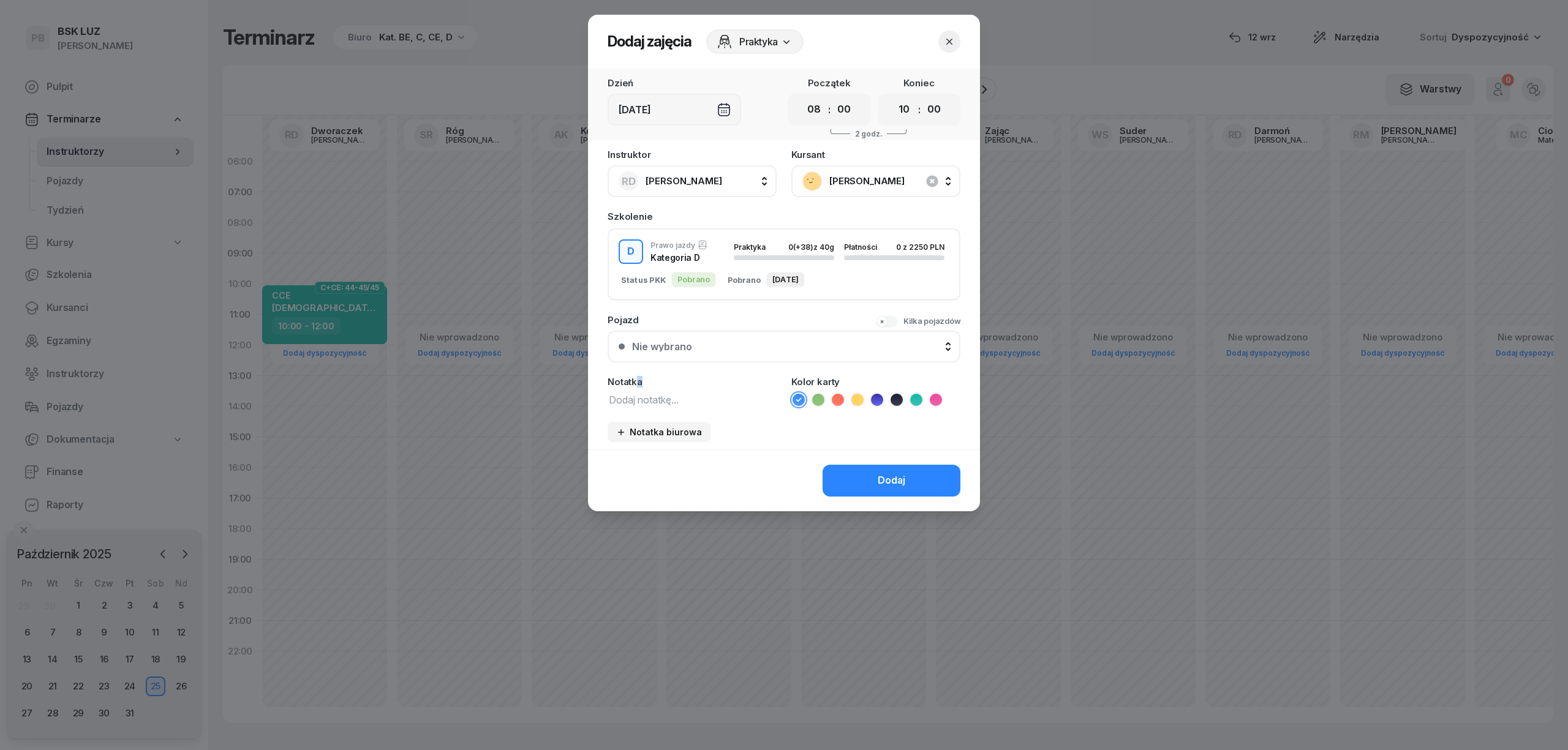
drag, startPoint x: 631, startPoint y: 382, endPoint x: 629, endPoint y: 390, distance: 8.2
click at [629, 390] on div "Notatka" at bounding box center [692, 391] width 169 height 30
click at [629, 391] on textarea at bounding box center [692, 399] width 169 height 15
type textarea "D"
click at [874, 400] on icon at bounding box center [876, 399] width 12 height 12
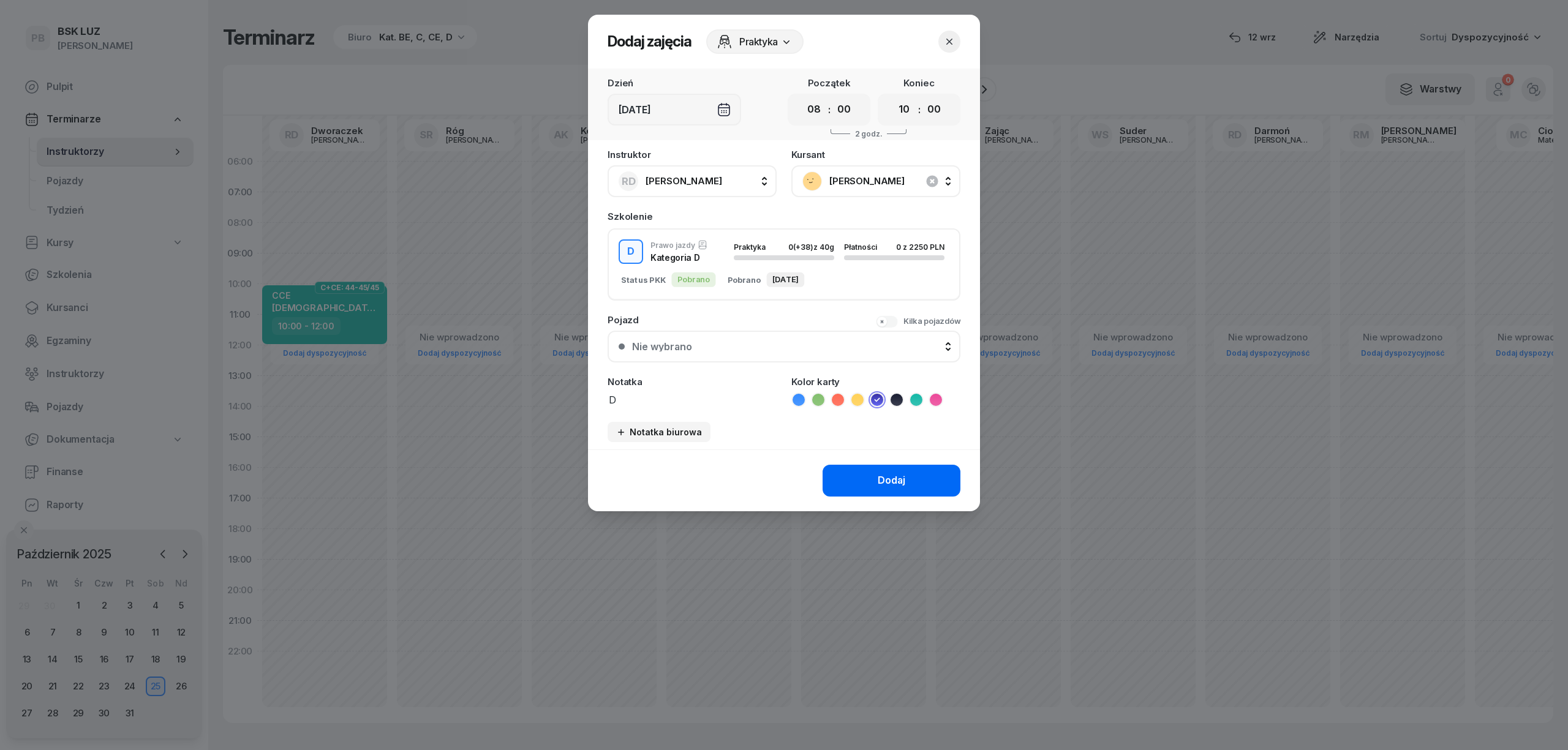
click at [839, 472] on button "Dodaj" at bounding box center [891, 480] width 137 height 32
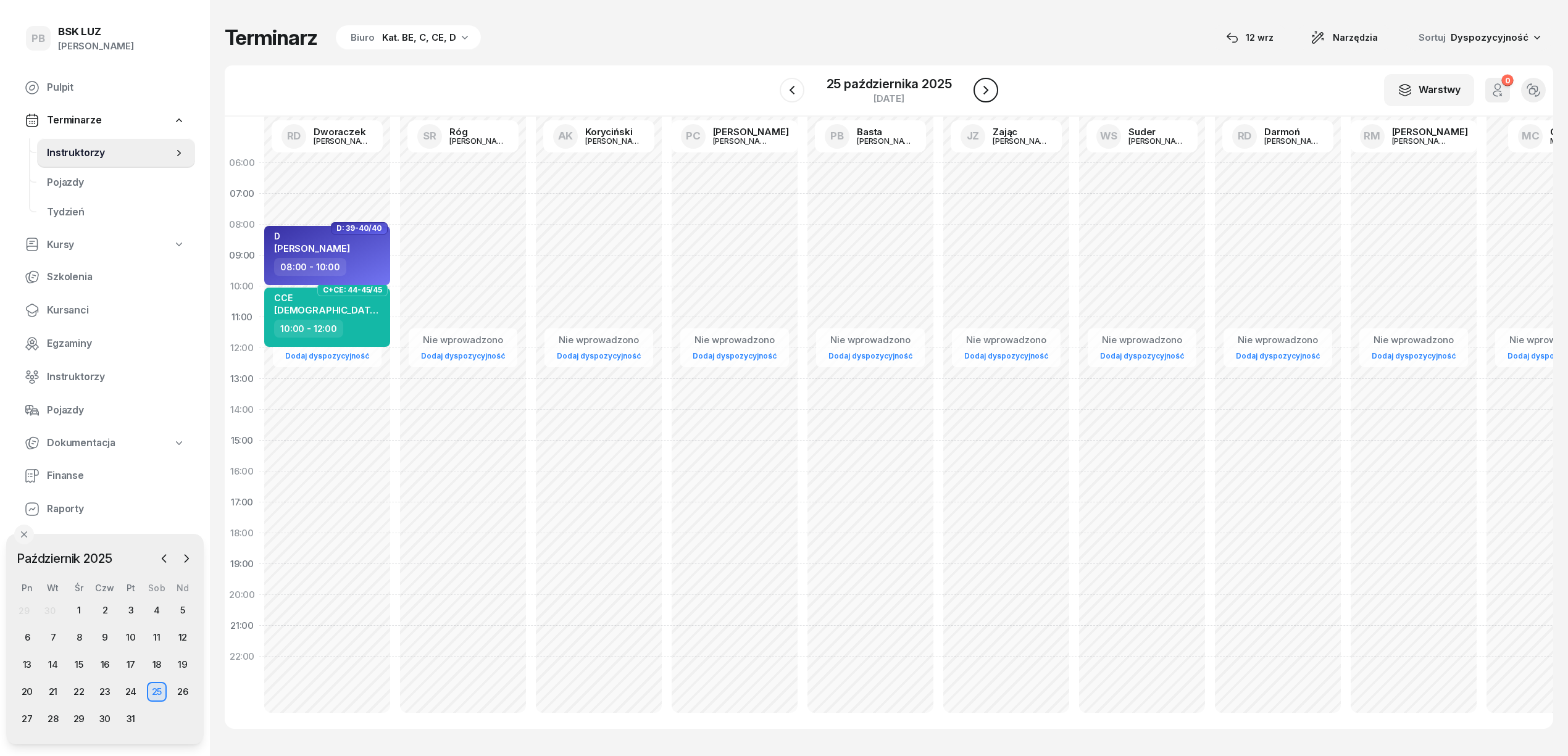
click at [980, 93] on icon "button" at bounding box center [986, 90] width 15 height 15
click at [980, 93] on icon "button" at bounding box center [987, 90] width 15 height 15
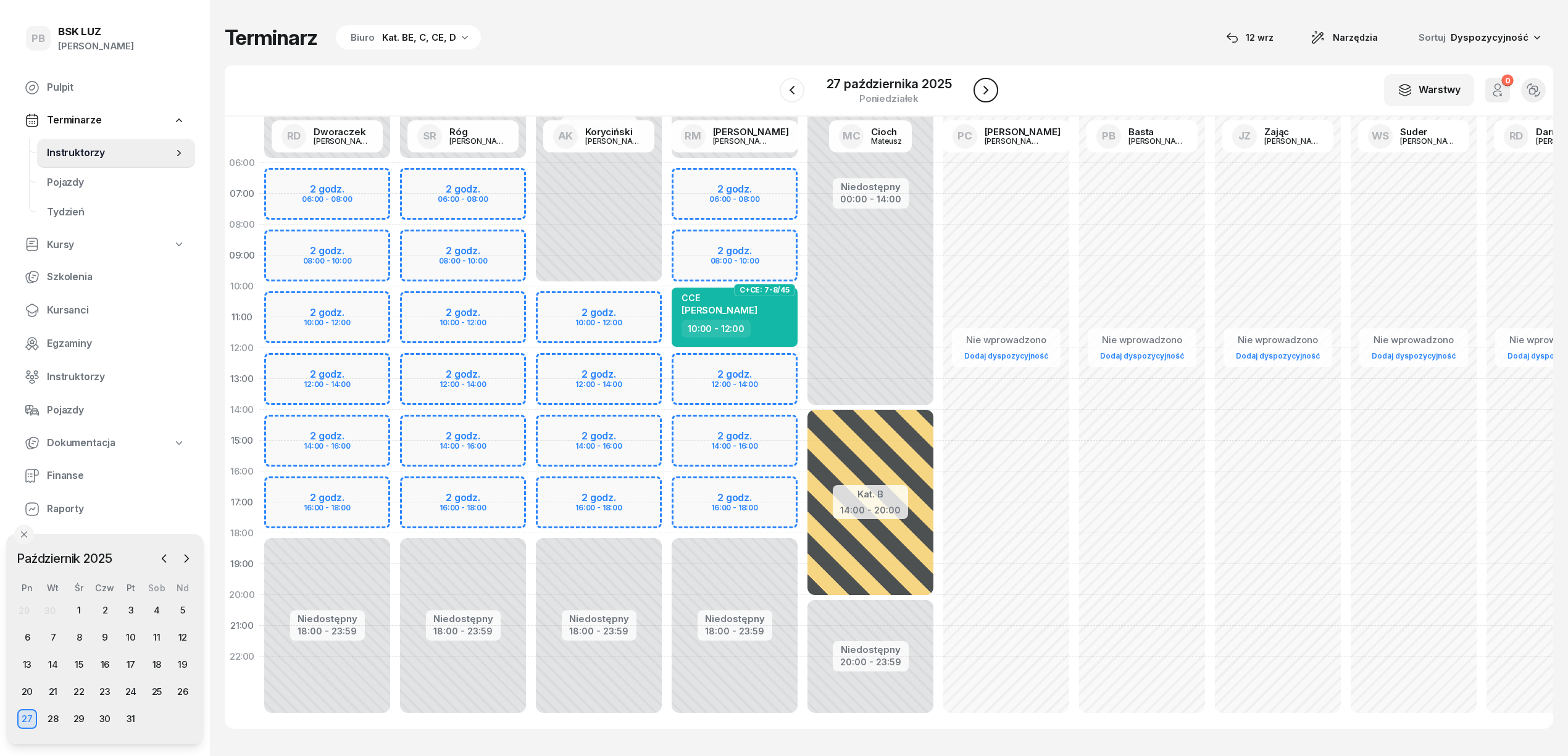
click at [980, 93] on icon "button" at bounding box center [986, 90] width 15 height 15
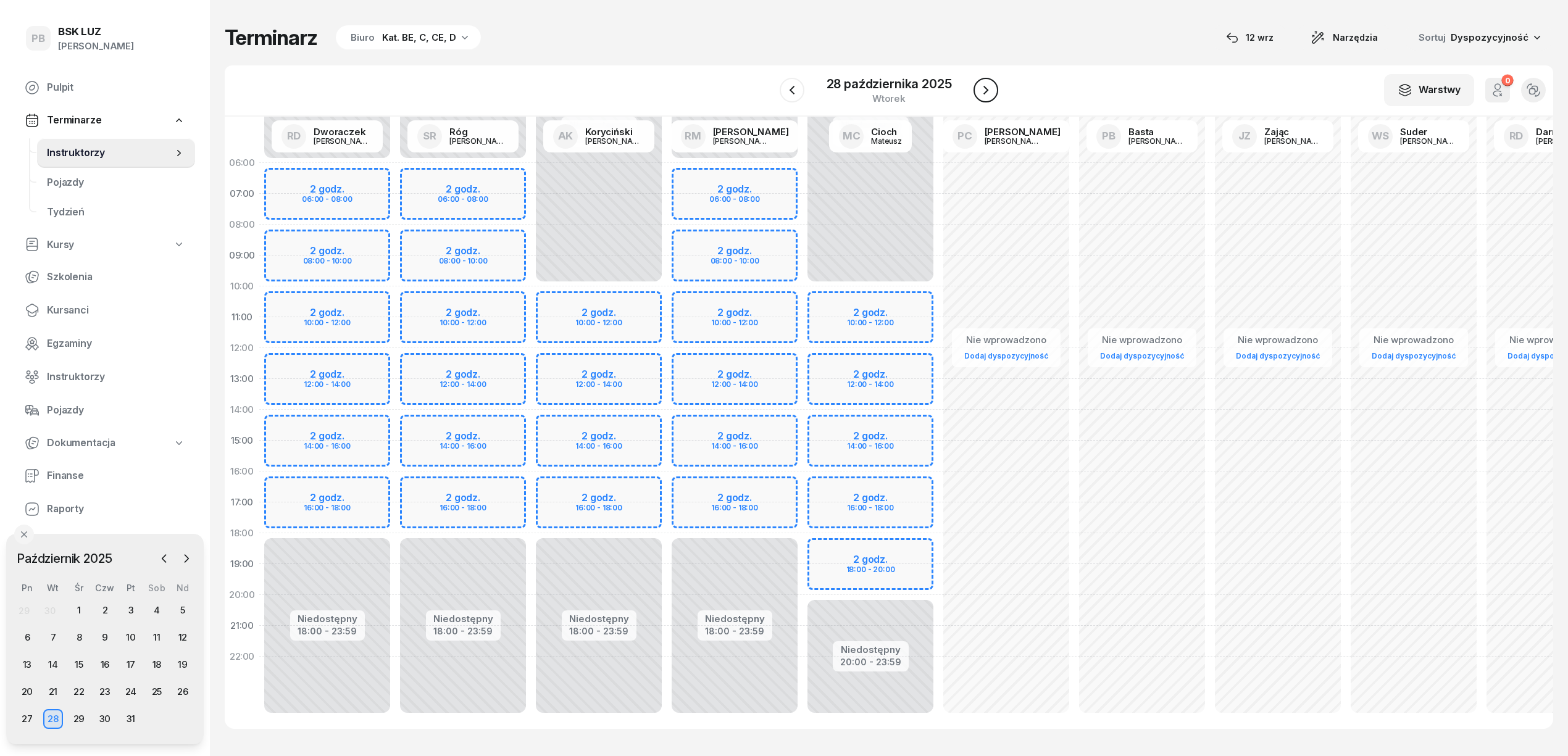
click at [996, 92] on button "button" at bounding box center [986, 90] width 25 height 25
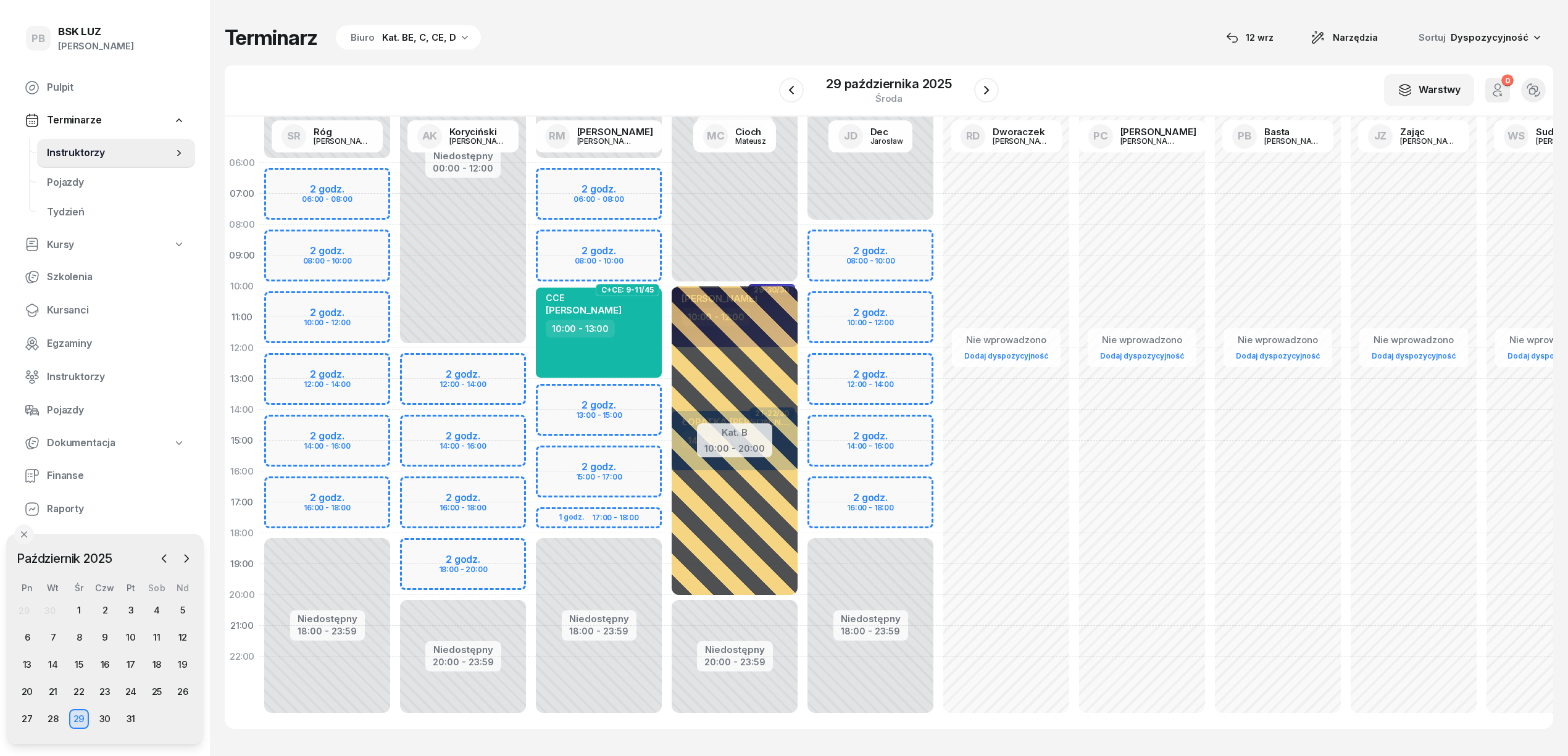
click at [514, 554] on div "Niedostępny 00:00 - 12:00 Niedostępny 20:00 - 23:59 2 godz. 12:00 - 14:00 2 god…" at bounding box center [463, 440] width 136 height 586
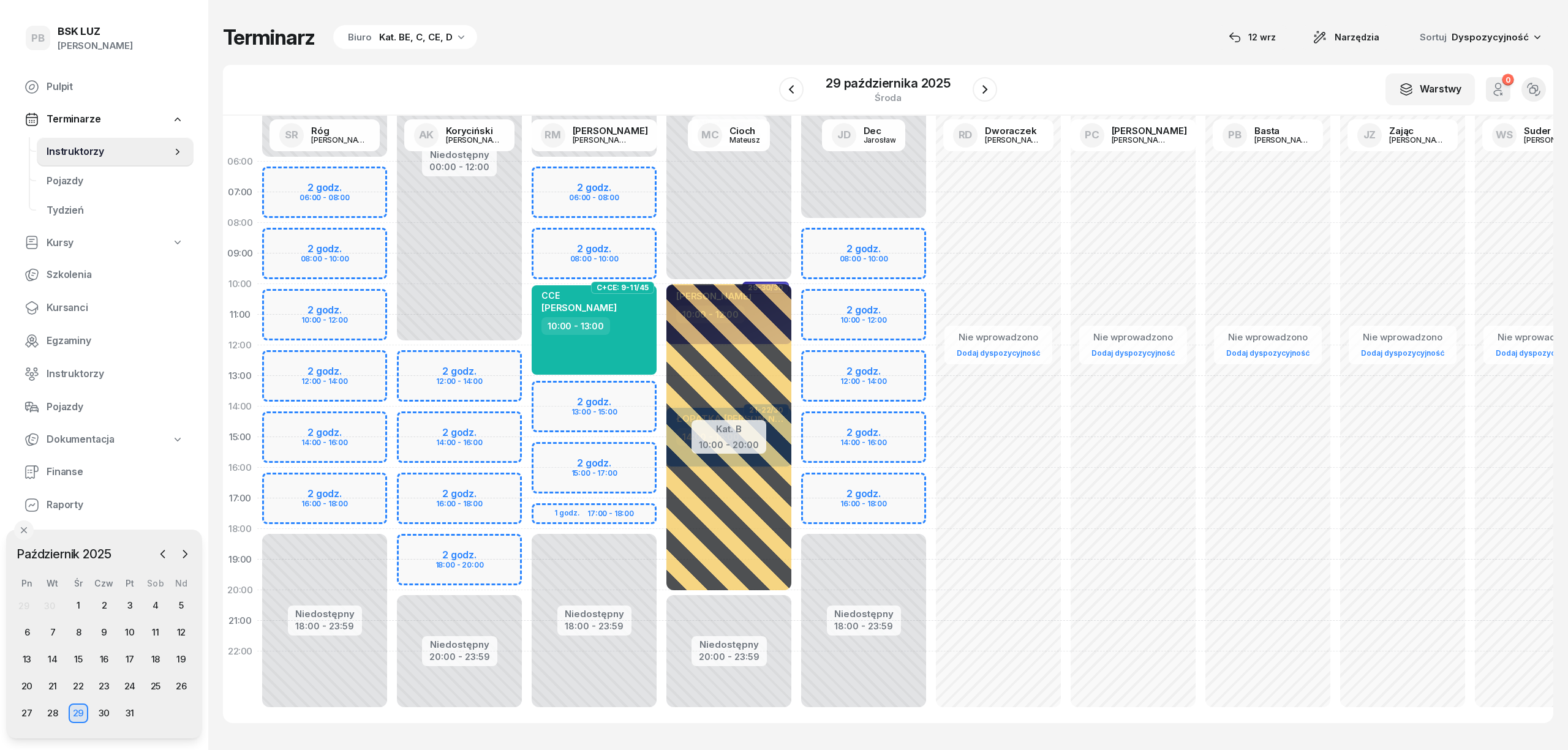
select select "18"
select select "20"
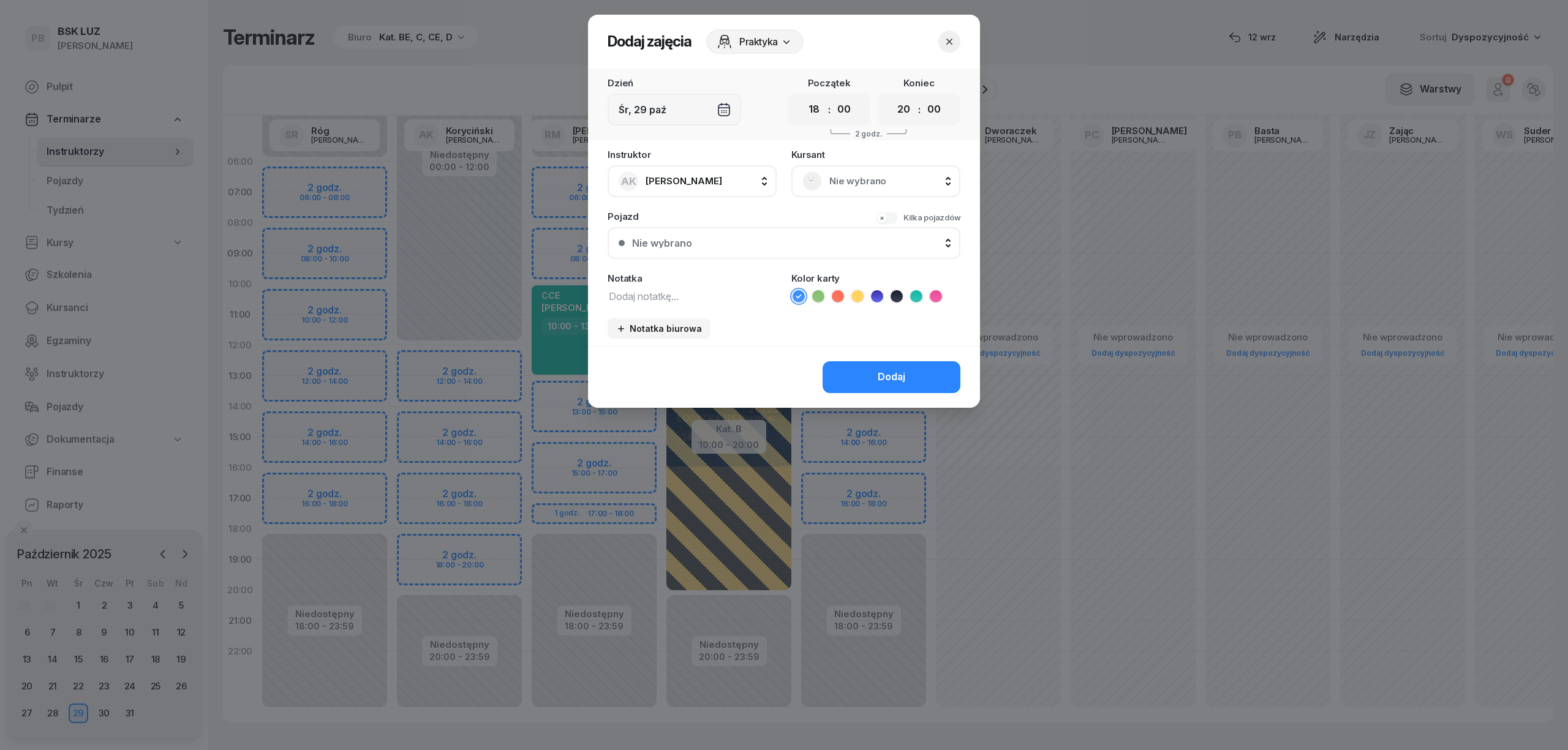
click at [881, 182] on span "Nie wybrano" at bounding box center [890, 180] width 120 height 15
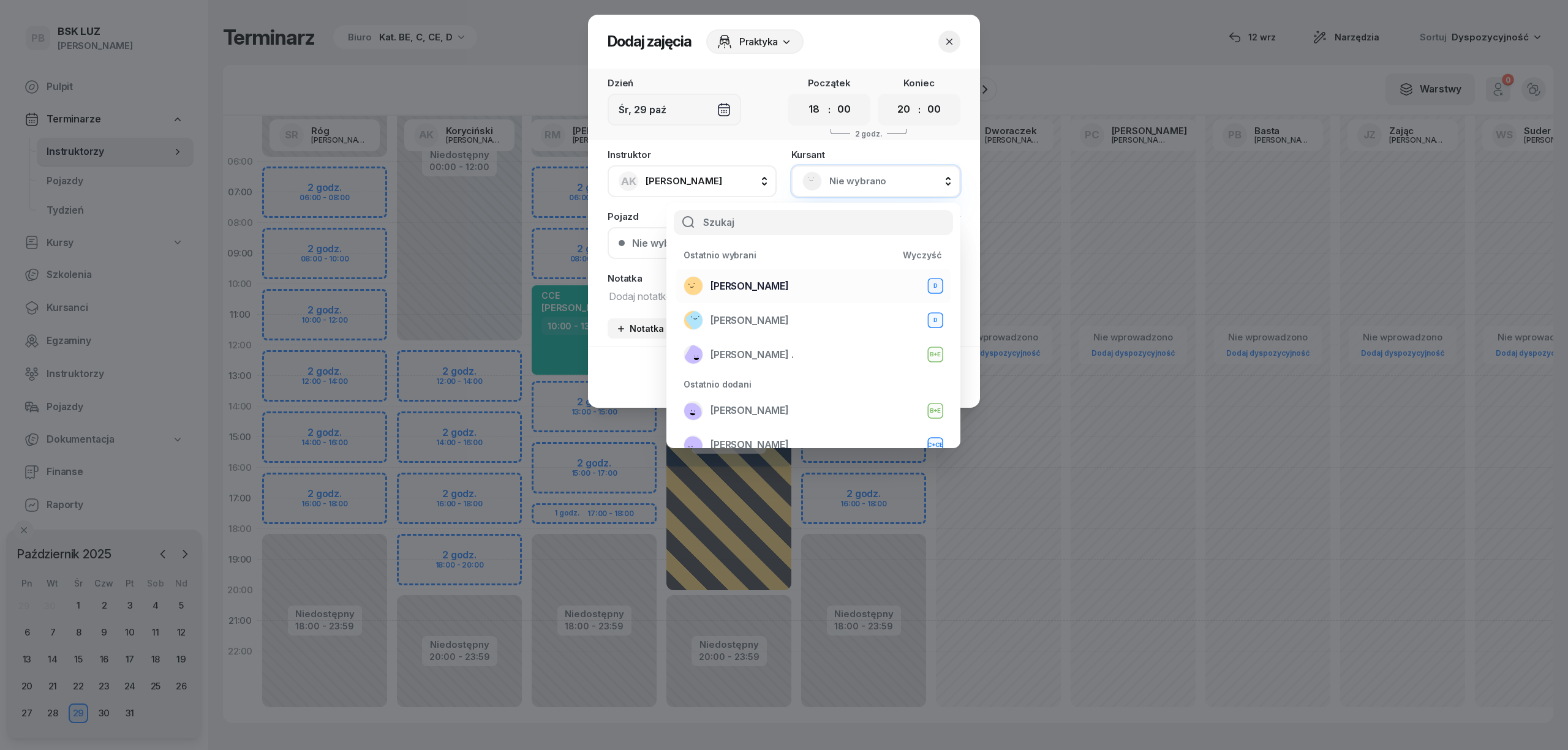
click at [780, 281] on span "[PERSON_NAME]" at bounding box center [749, 286] width 78 height 15
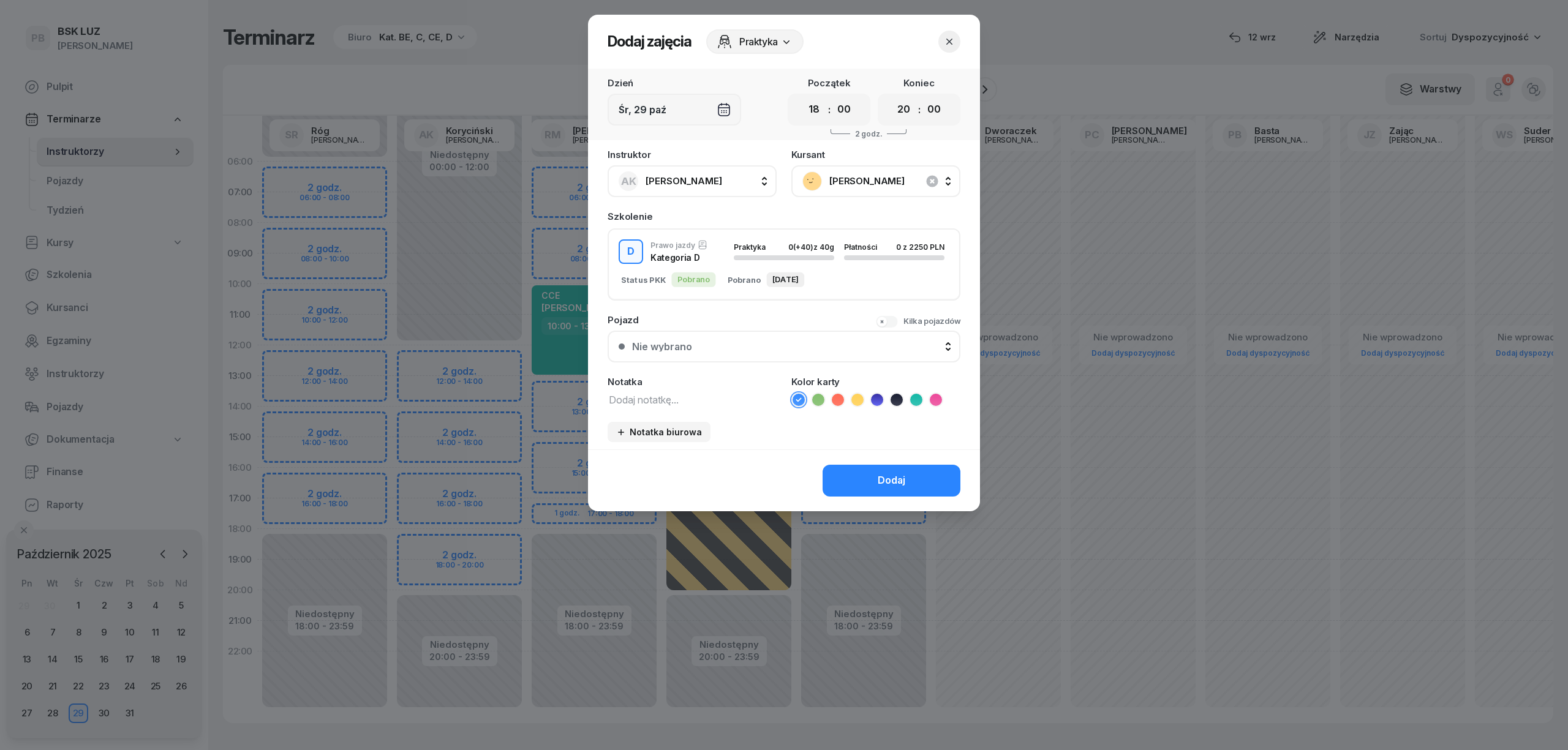
click at [700, 397] on textarea at bounding box center [692, 399] width 169 height 15
type textarea "D"
click at [880, 397] on icon at bounding box center [876, 399] width 12 height 12
click at [867, 466] on button "Dodaj" at bounding box center [891, 480] width 137 height 32
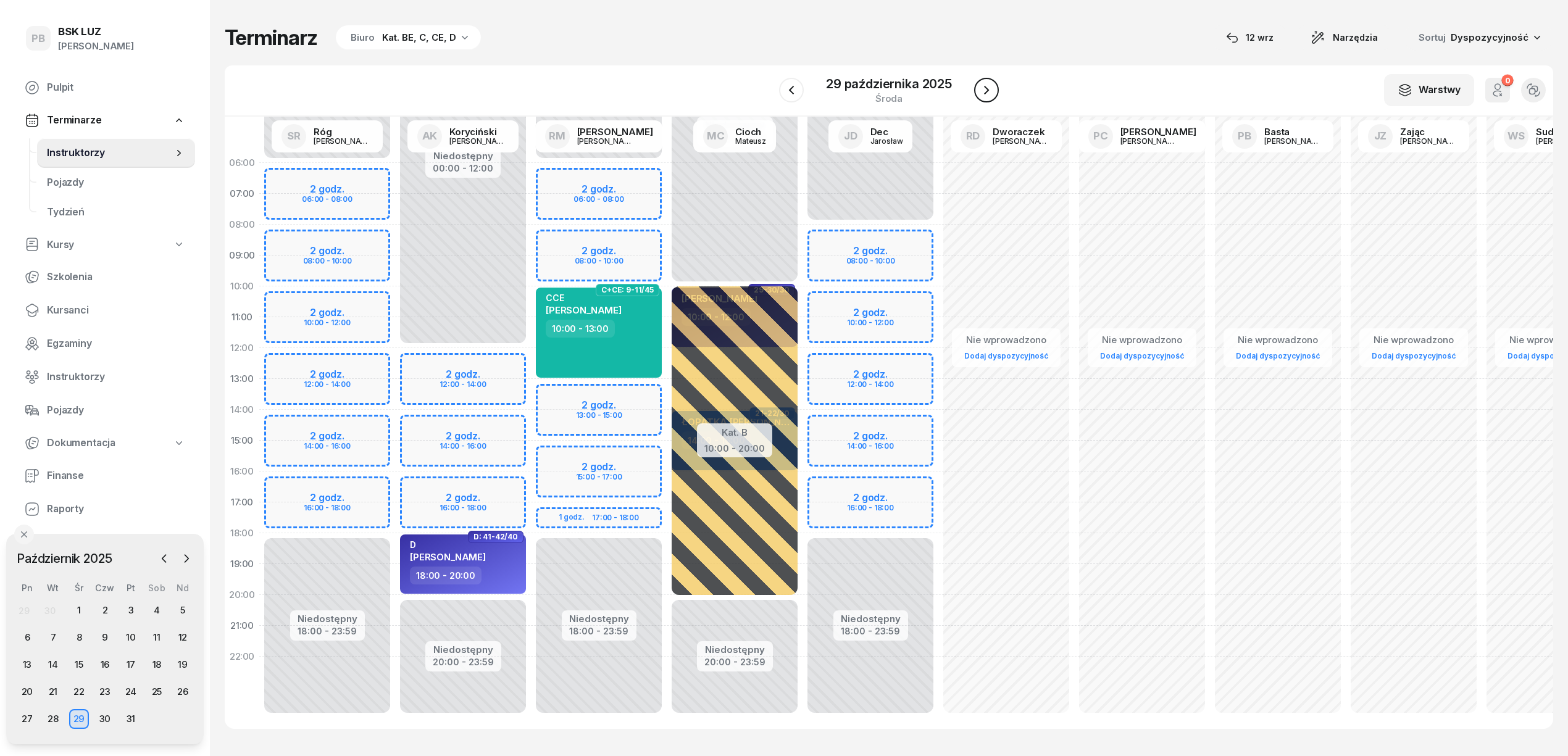
click at [986, 79] on button "button" at bounding box center [986, 90] width 25 height 25
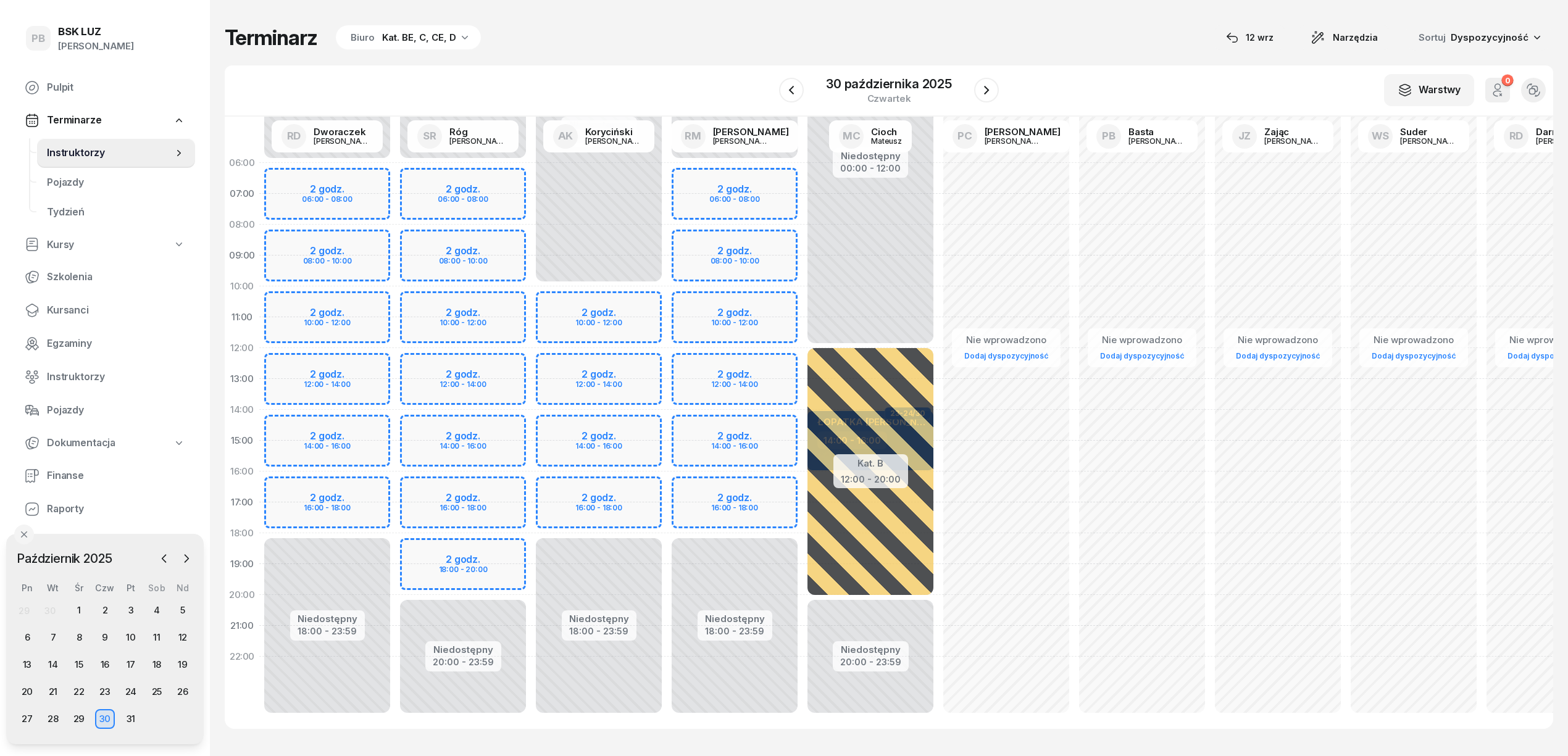
click at [512, 546] on div "Niedostępny 00:00 - 06:00 Niedostępny 20:00 - 23:59 2 godz. 06:00 - 08:00 2 god…" at bounding box center [463, 440] width 136 height 586
select select "18"
select select "20"
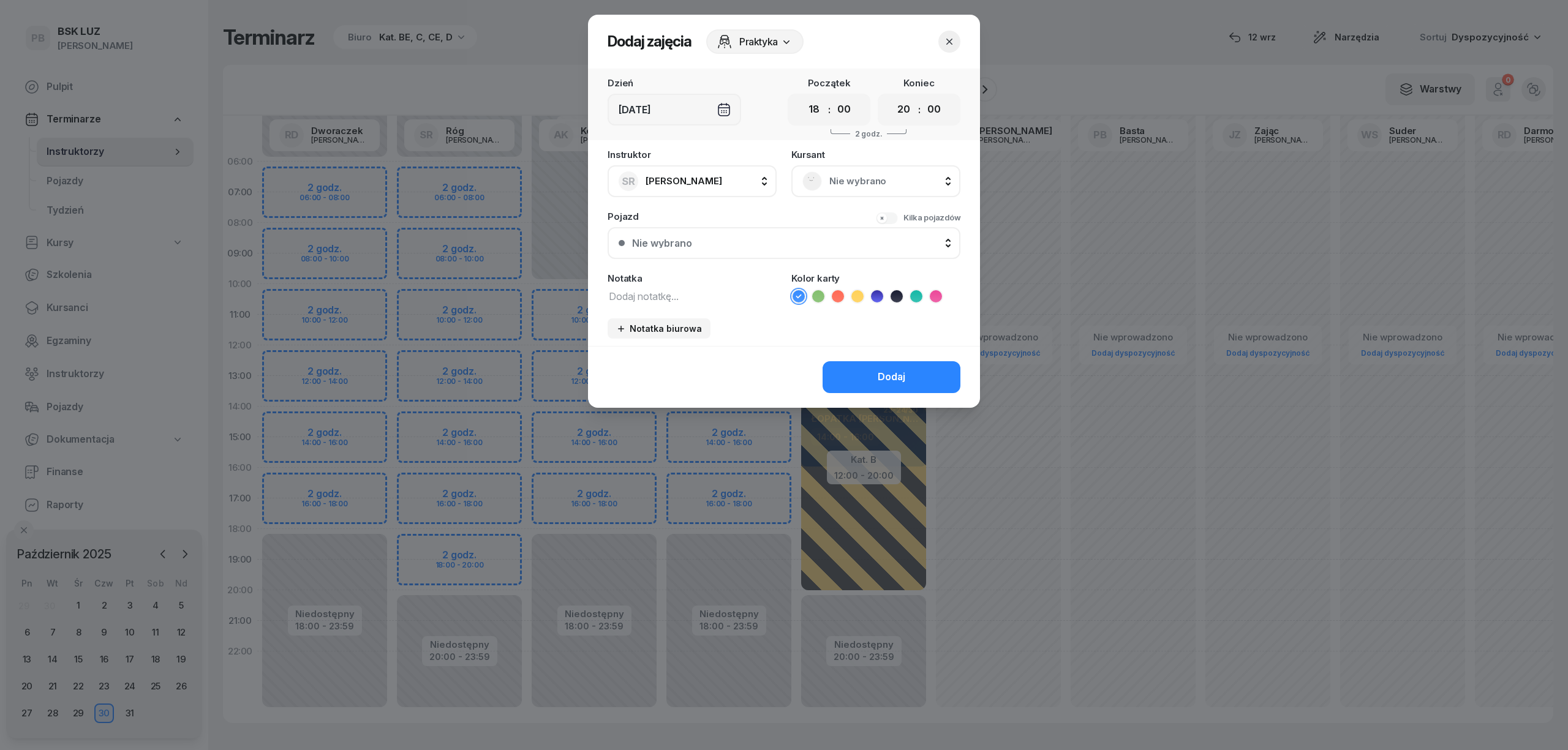
click at [869, 175] on span "Nie wybrano" at bounding box center [890, 180] width 120 height 15
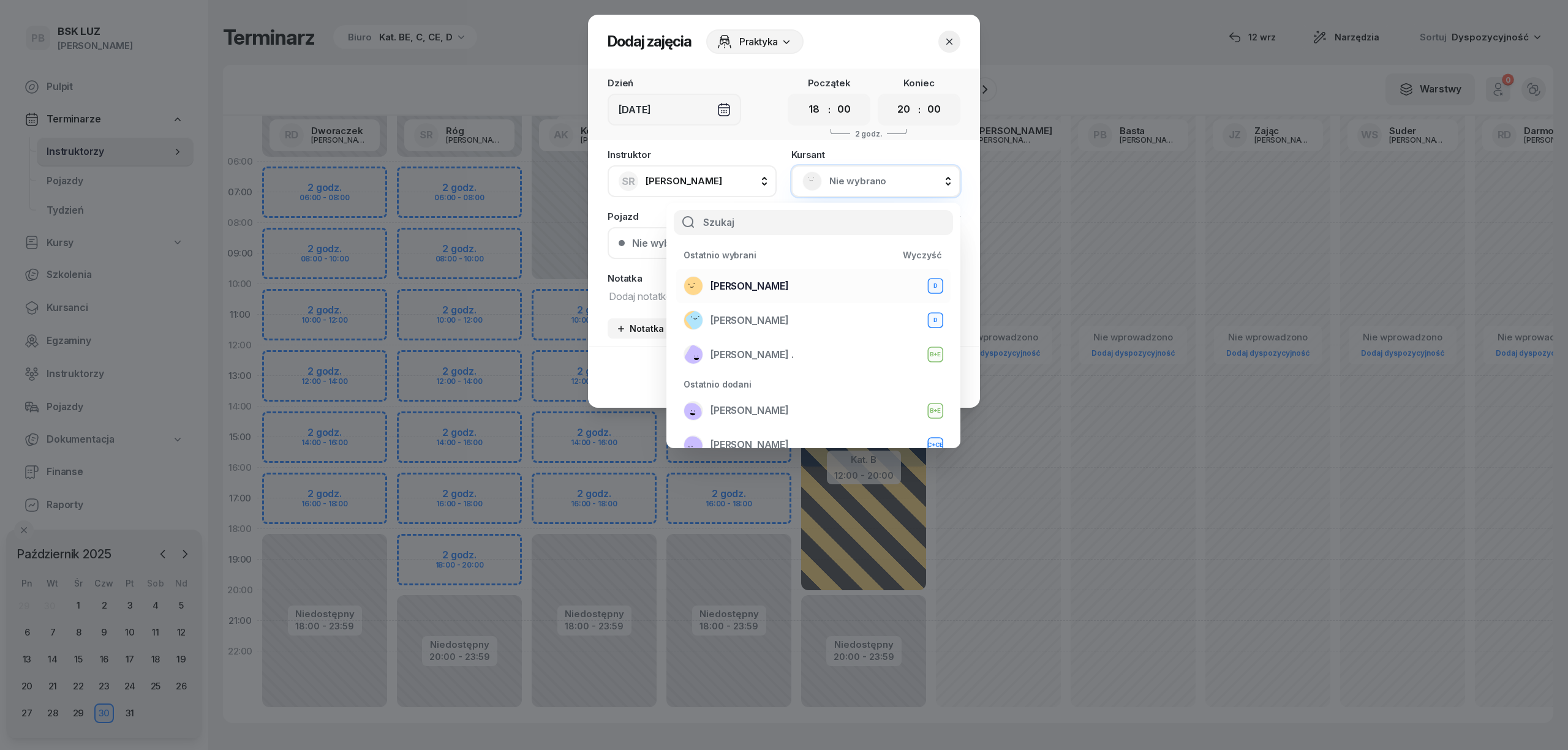
click at [755, 280] on span "[PERSON_NAME]" at bounding box center [749, 286] width 78 height 15
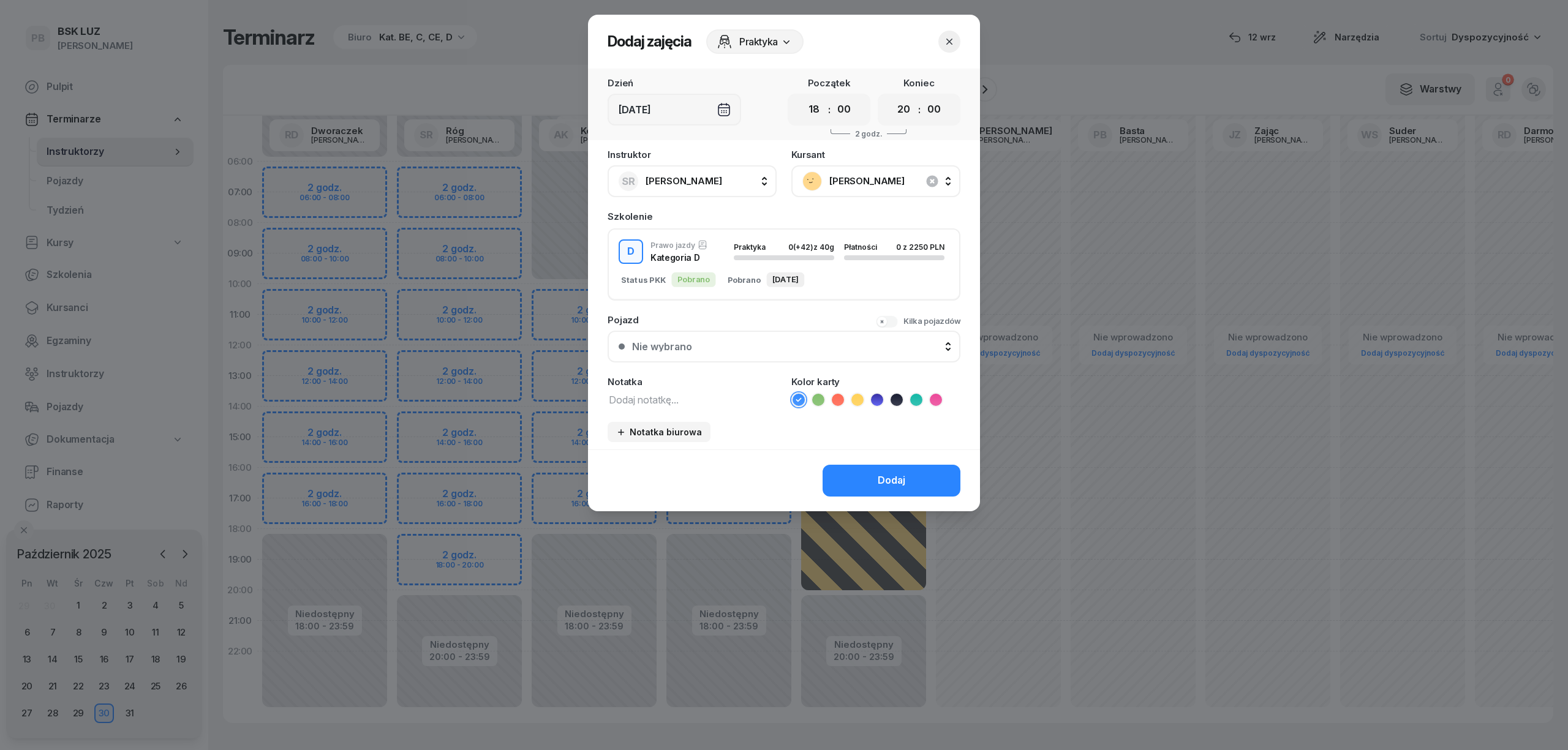
click at [676, 399] on textarea at bounding box center [692, 399] width 169 height 15
type textarea "D"
click at [877, 393] on icon at bounding box center [876, 399] width 12 height 12
click at [860, 478] on button "Dodaj" at bounding box center [891, 480] width 137 height 32
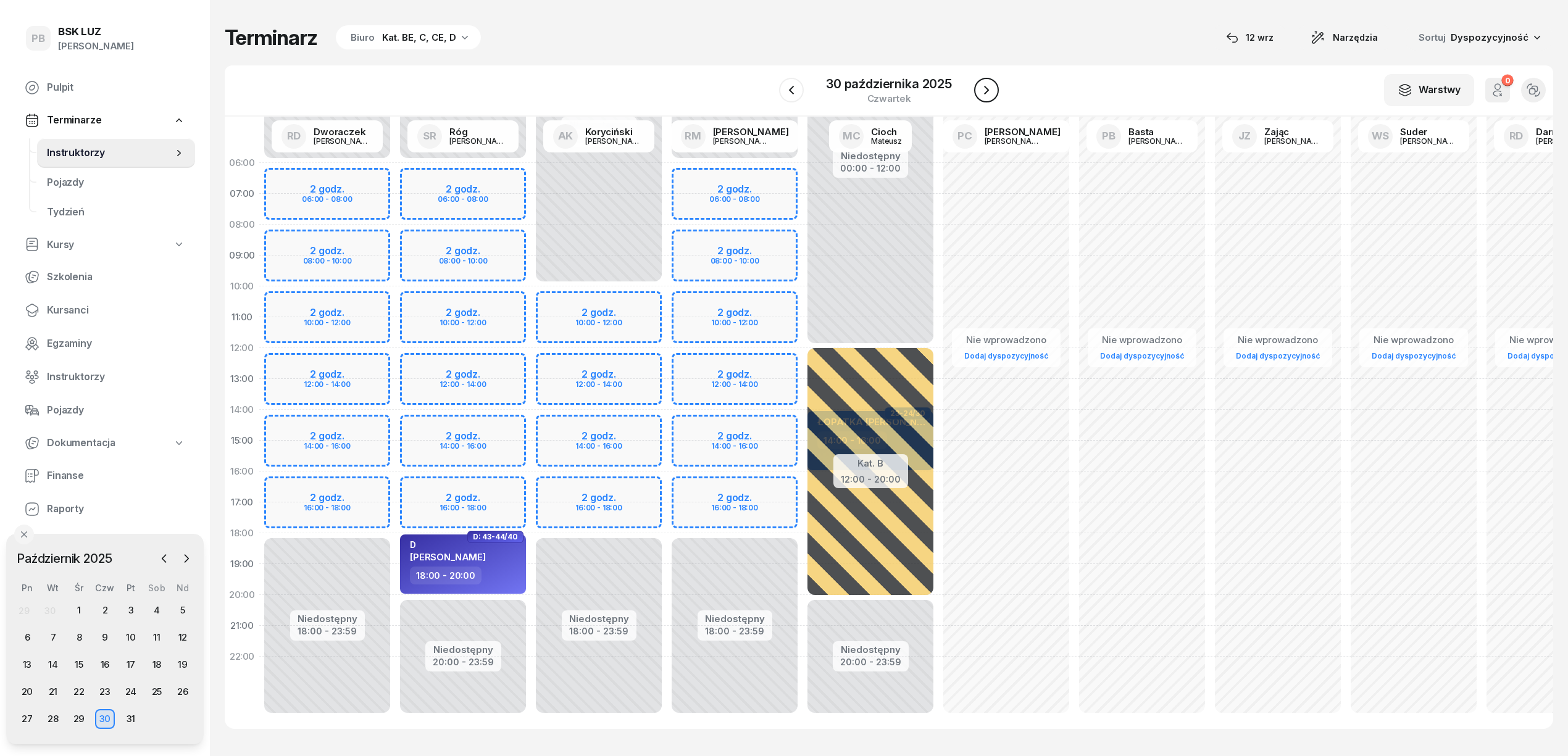
click at [989, 89] on icon "button" at bounding box center [987, 90] width 15 height 15
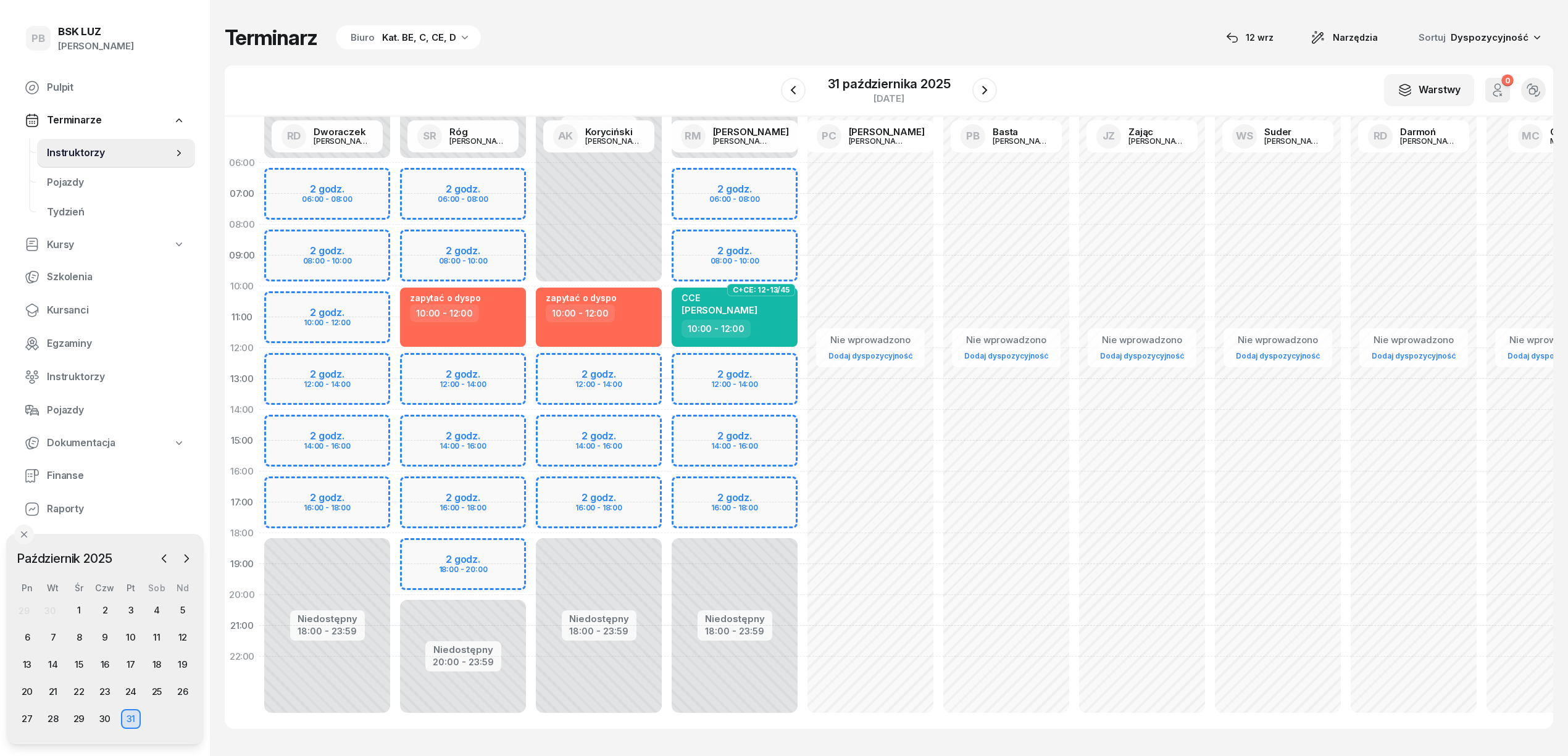
click at [591, 484] on div "Niedostępny 00:00 - 10:00 Niedostępny 18:00 - 23:59 2 godz. 12:00 - 14:00 2 god…" at bounding box center [599, 440] width 136 height 586
select select "16"
select select "18"
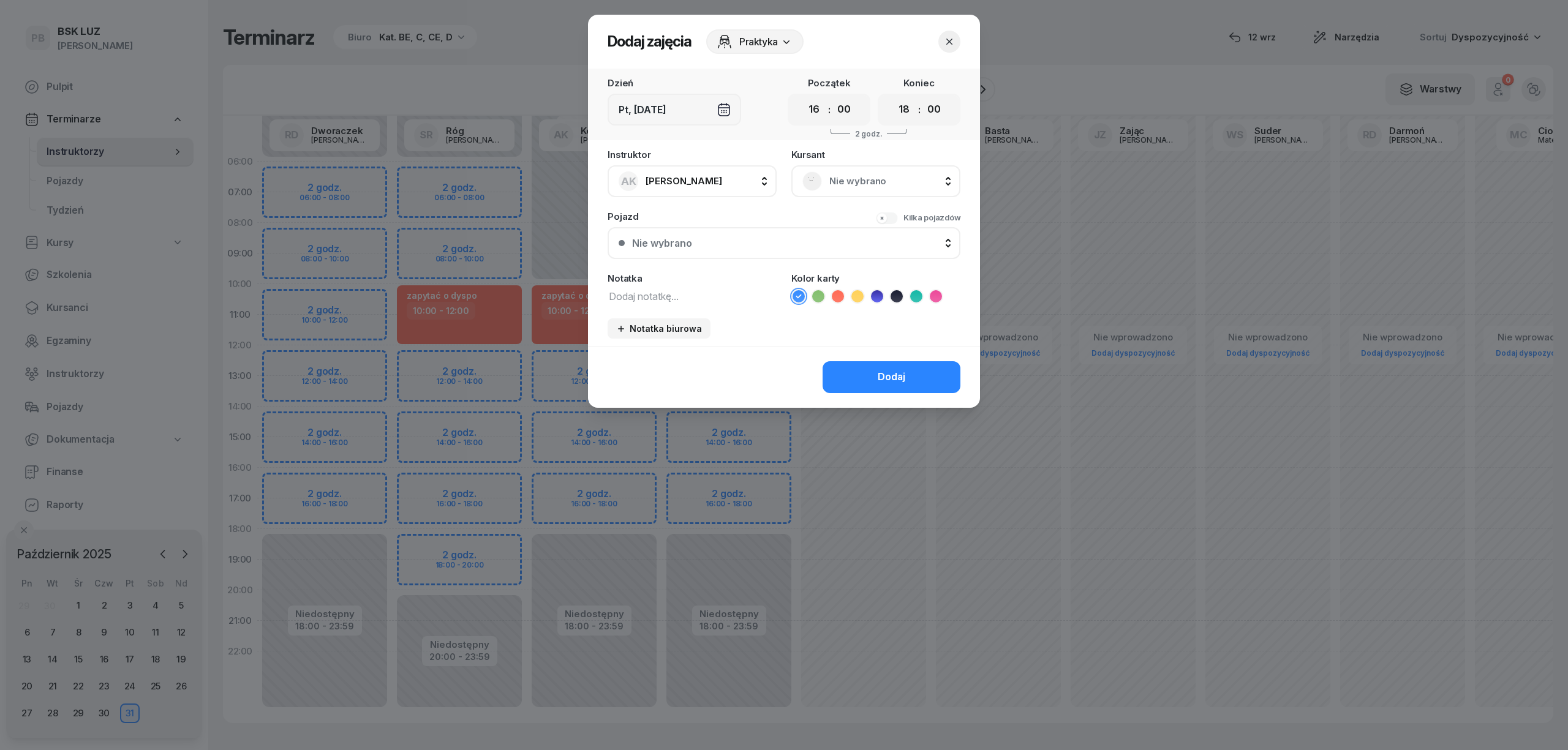
click at [894, 182] on span "Nie wybrano" at bounding box center [890, 180] width 120 height 15
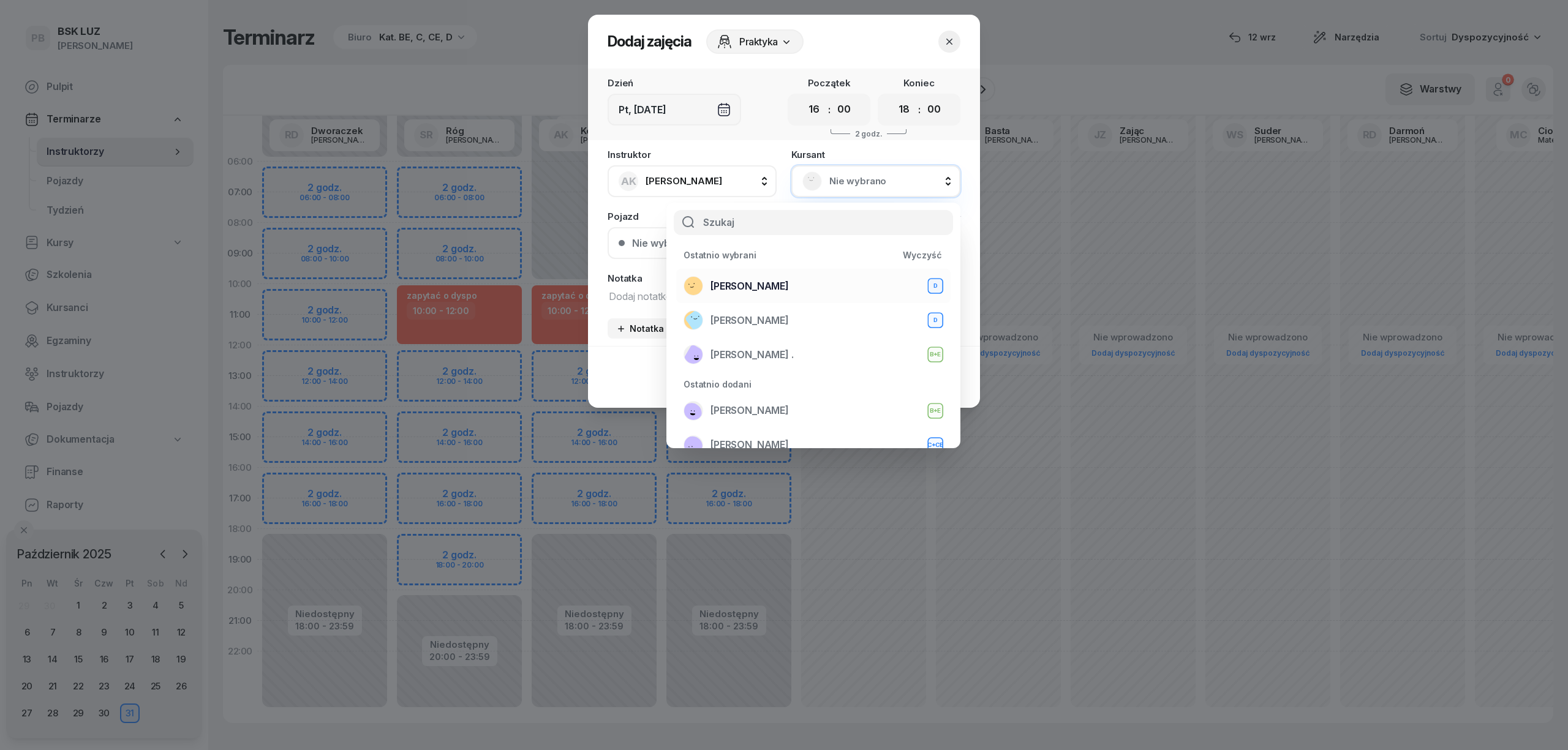
click at [770, 285] on span "[PERSON_NAME]" at bounding box center [749, 286] width 78 height 15
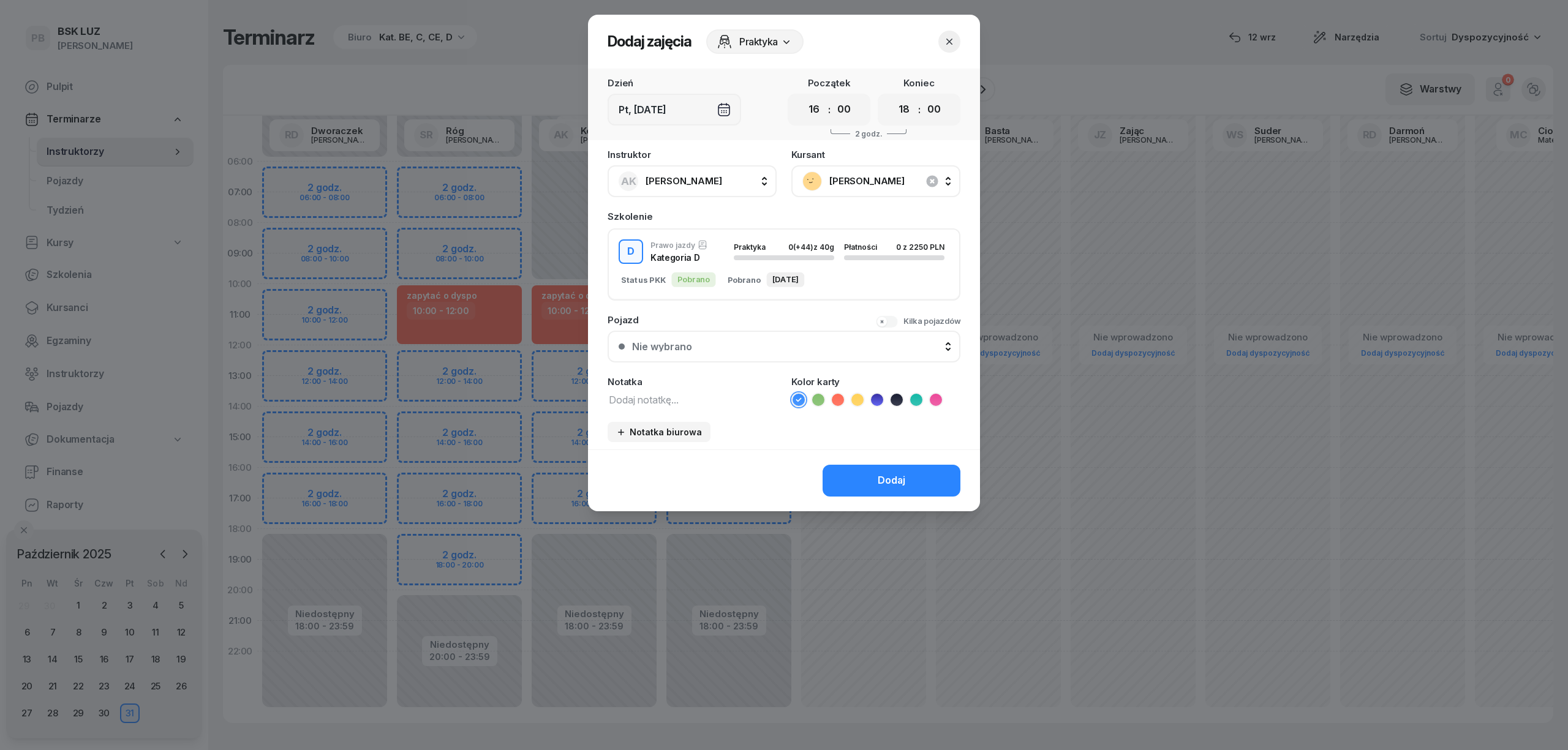
click at [680, 393] on textarea at bounding box center [692, 399] width 169 height 15
type textarea "D"
click at [873, 394] on icon at bounding box center [876, 399] width 12 height 12
click at [848, 482] on button "Dodaj" at bounding box center [891, 480] width 137 height 32
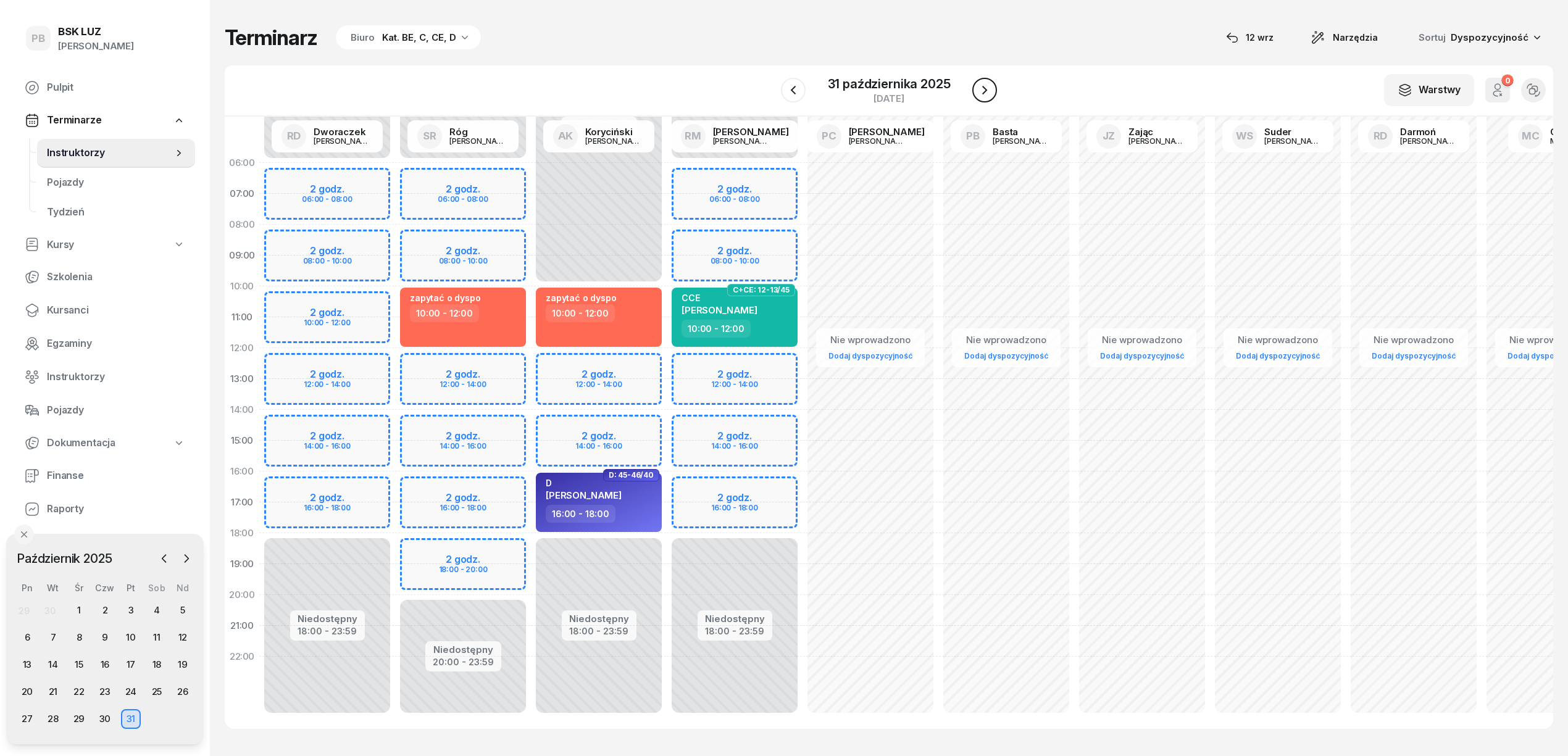
click at [981, 84] on icon "button" at bounding box center [985, 90] width 15 height 15
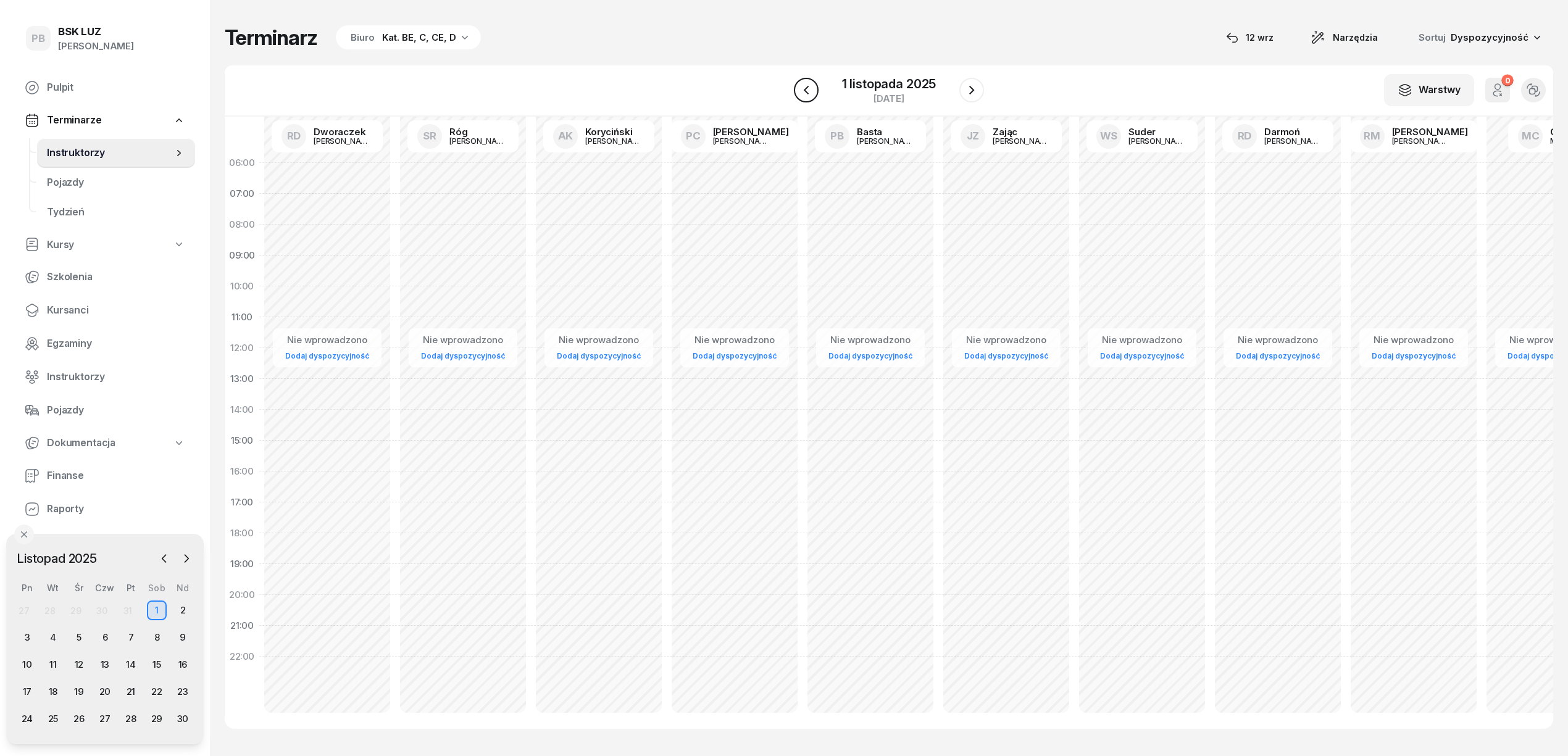
click at [813, 92] on button "button" at bounding box center [806, 90] width 25 height 25
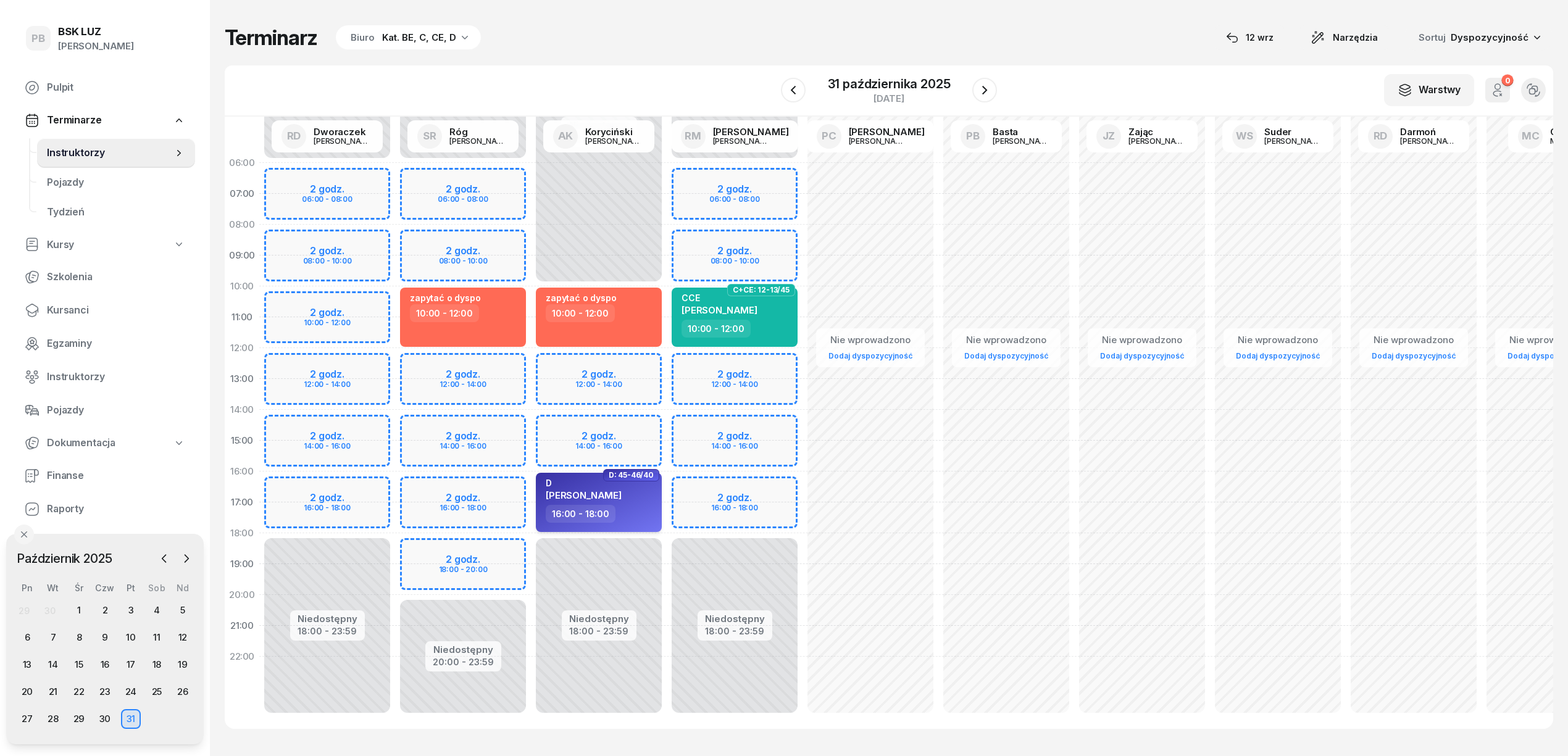
click at [648, 514] on div "16:00 - 18:00" at bounding box center [600, 514] width 108 height 18
select select "16"
select select "18"
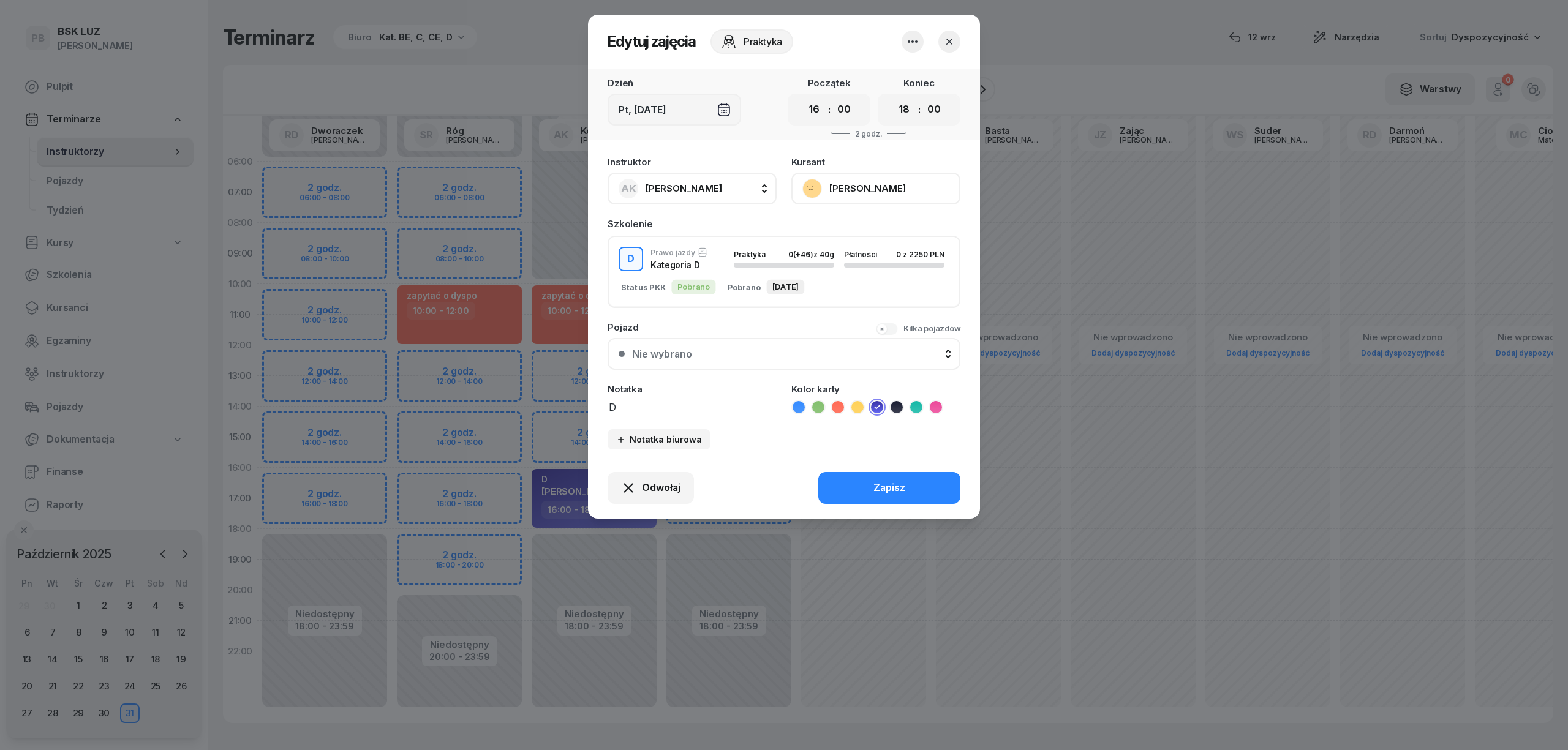
click at [909, 33] on button "button" at bounding box center [912, 42] width 22 height 22
click at [899, 71] on link "Usuń" at bounding box center [907, 79] width 162 height 31
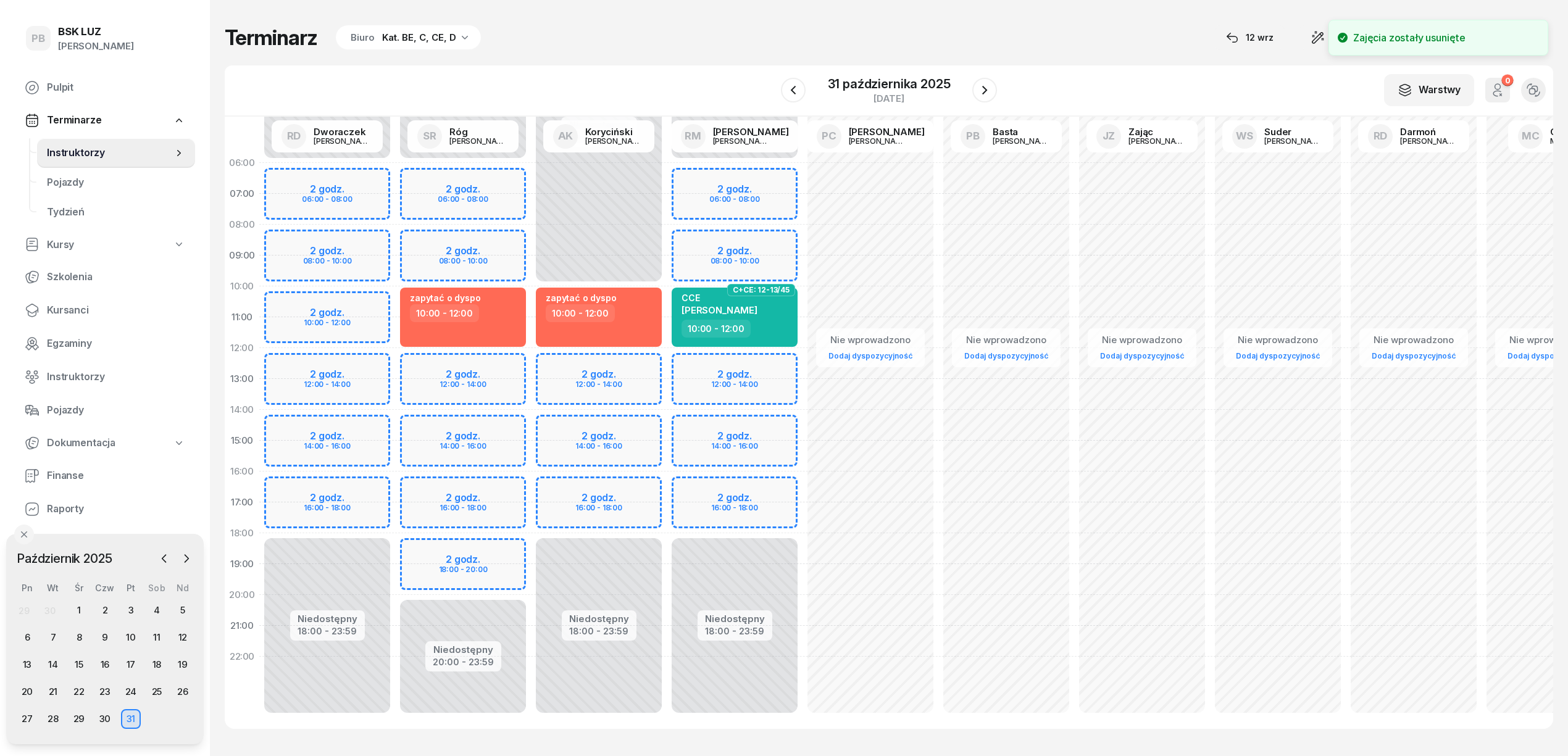
drag, startPoint x: 352, startPoint y: 607, endPoint x: 258, endPoint y: 670, distance: 113.2
click at [395, 662] on div "Niedostępny 00:00 - 06:00 Niedostępny 20:00 - 23:59 2 godz. 06:00 - 08:00 2 god…" at bounding box center [463, 440] width 136 height 586
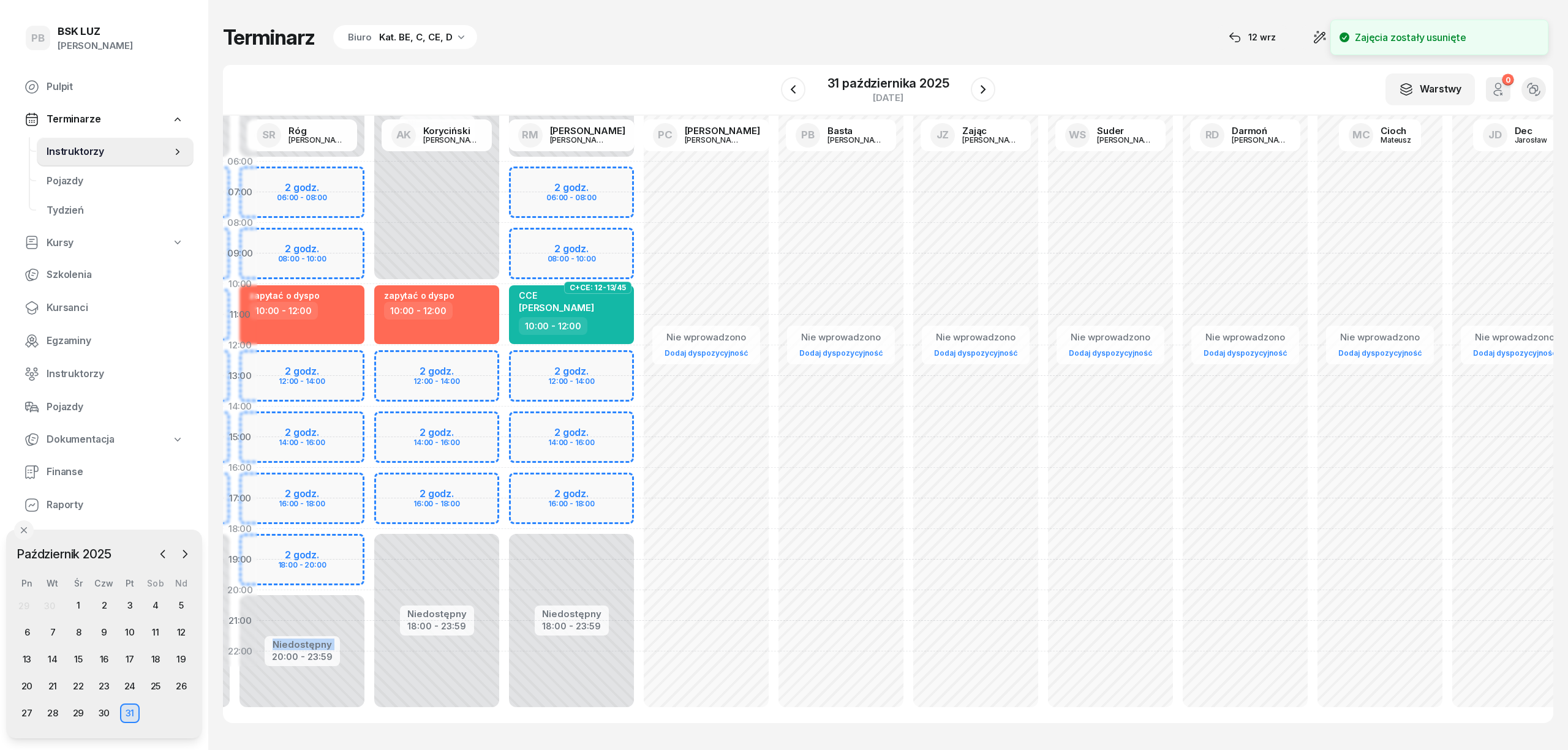
select select "22"
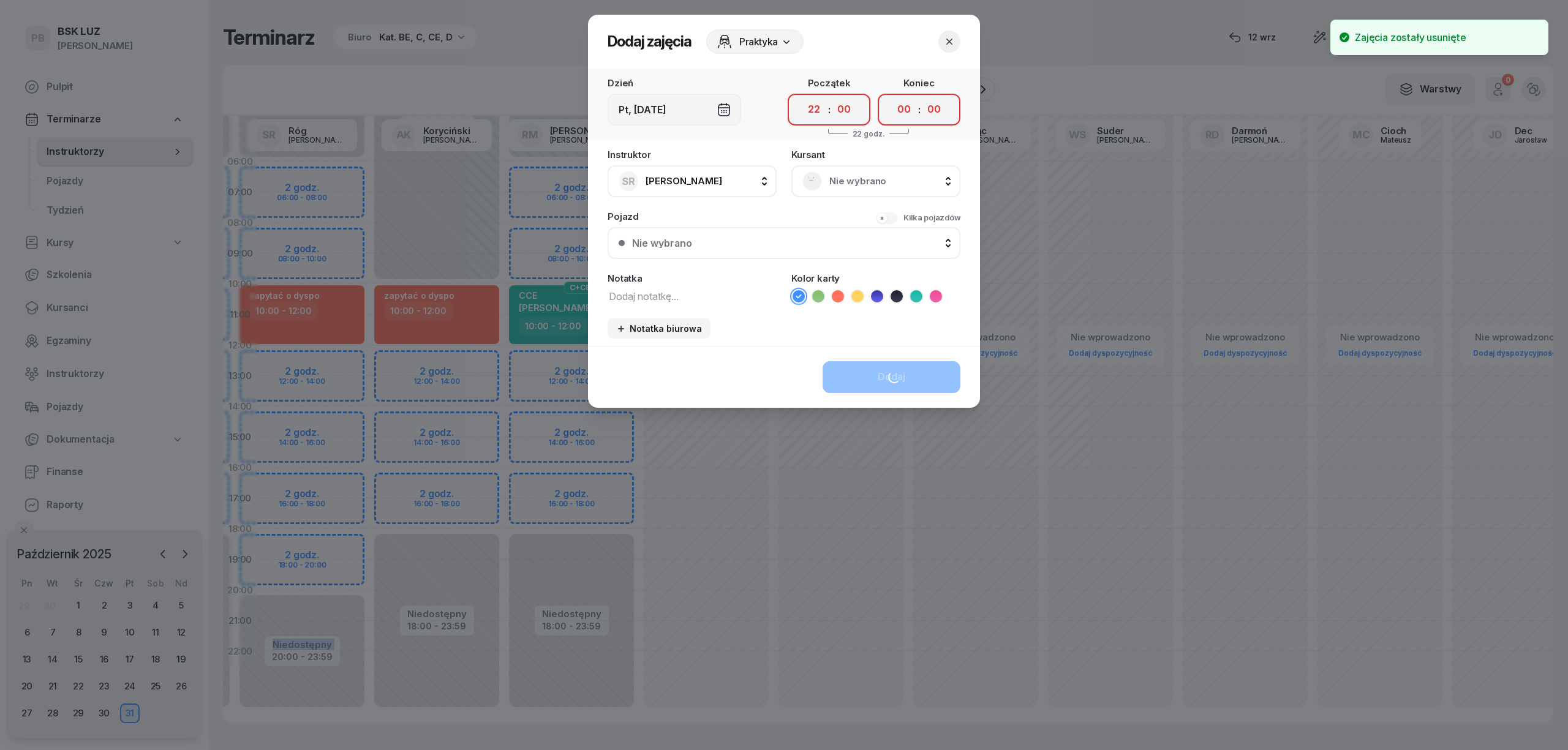
click at [953, 45] on icon "button" at bounding box center [949, 41] width 12 height 12
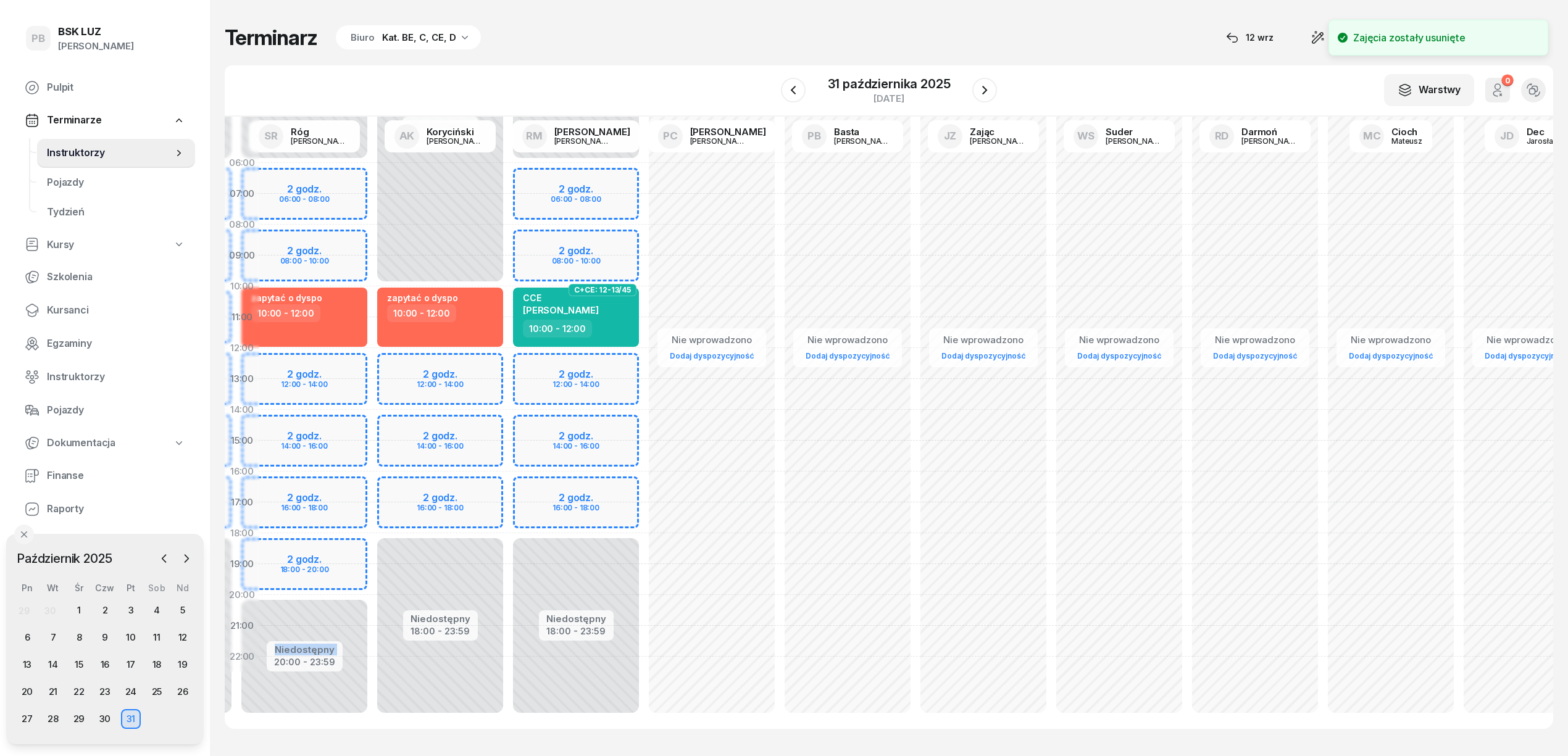
scroll to position [0, 0]
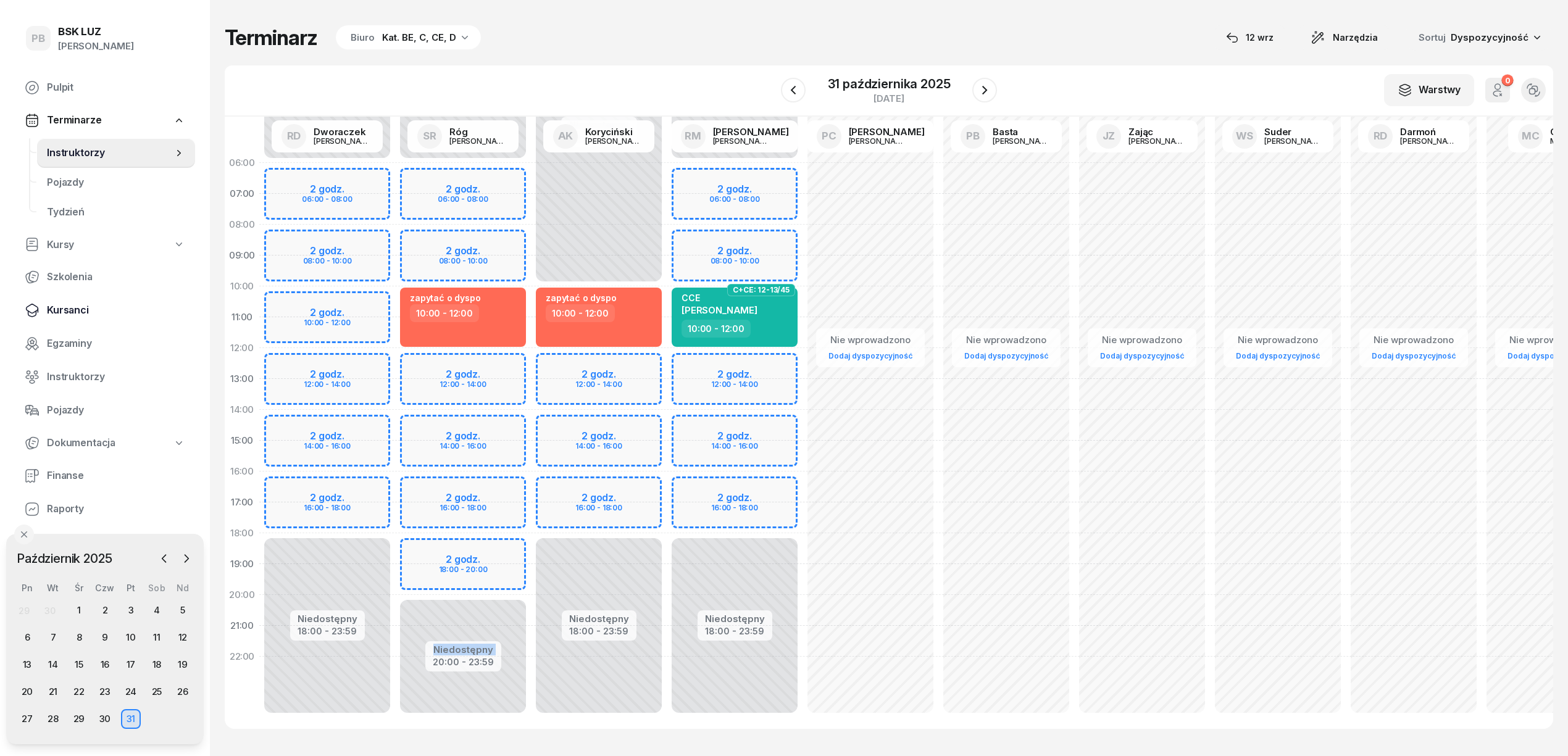
click at [61, 303] on span "Kursanci" at bounding box center [116, 310] width 139 height 16
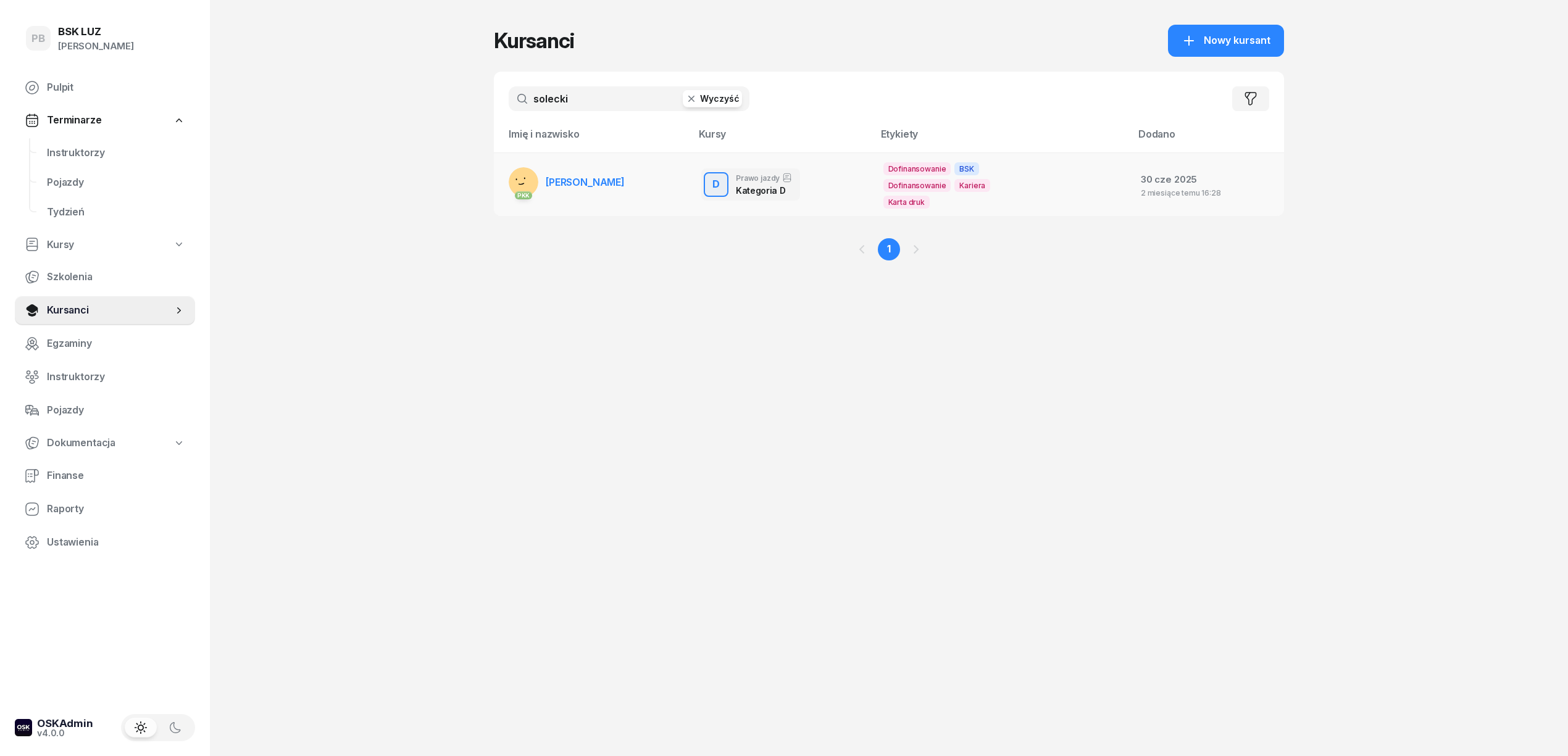
click at [610, 174] on link "PKK SOLECKI MACIEJ" at bounding box center [566, 182] width 116 height 29
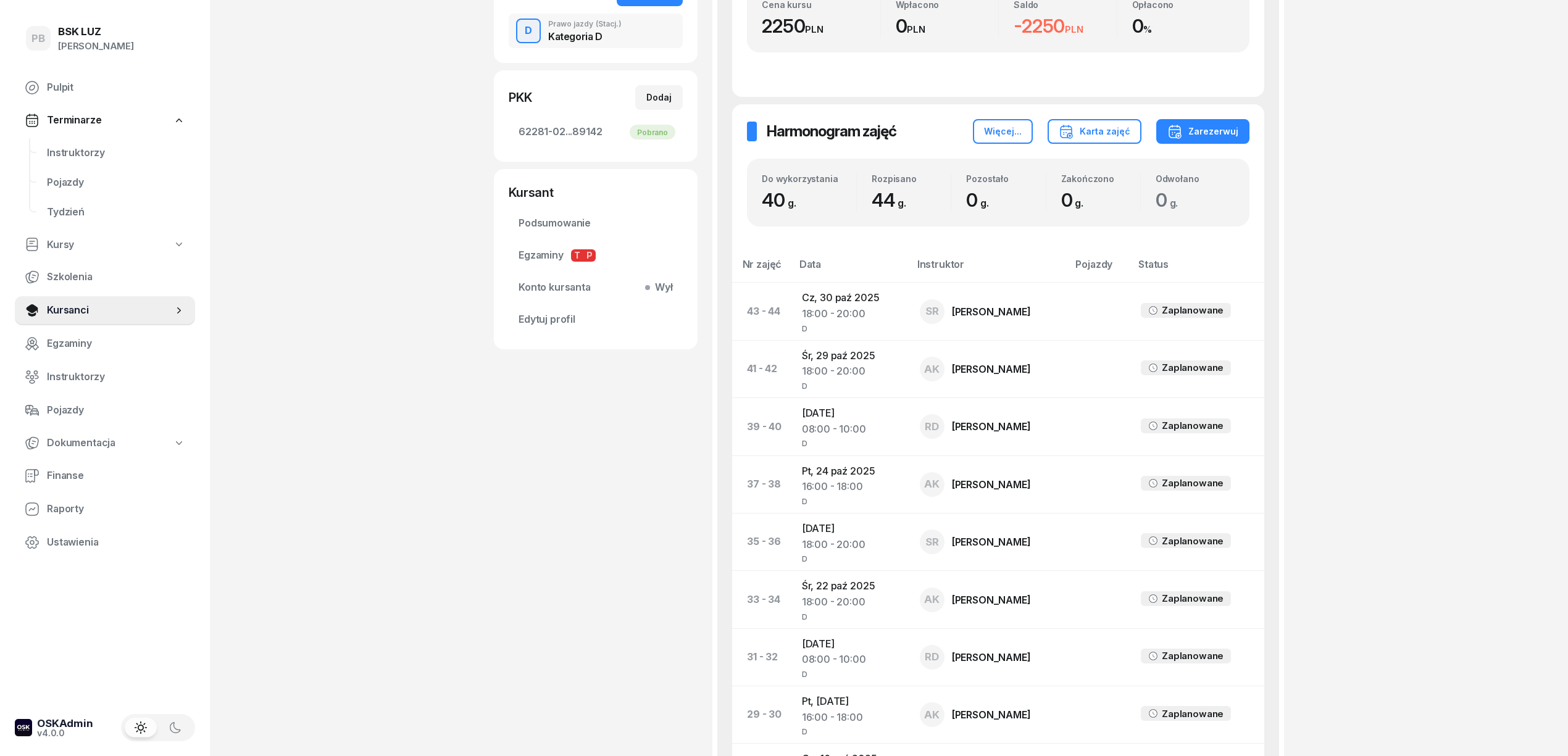
scroll to position [328, 0]
click at [847, 299] on td "Cz, 30 paź 2025 18:00 - 20:00 D" at bounding box center [851, 310] width 118 height 58
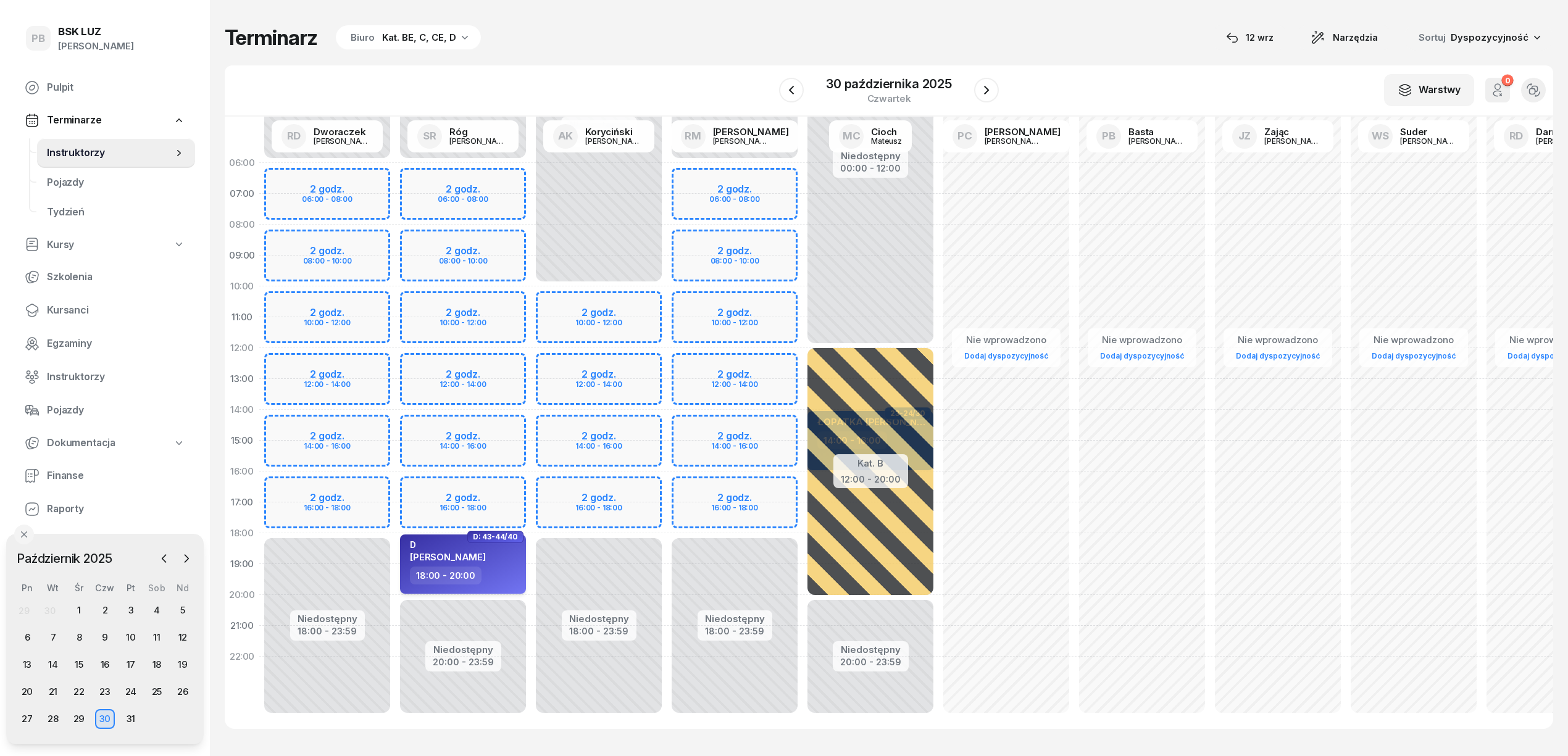
click at [495, 564] on div "D SOLECKI MACIEJ" at bounding box center [465, 553] width 108 height 28
select select "18"
select select "20"
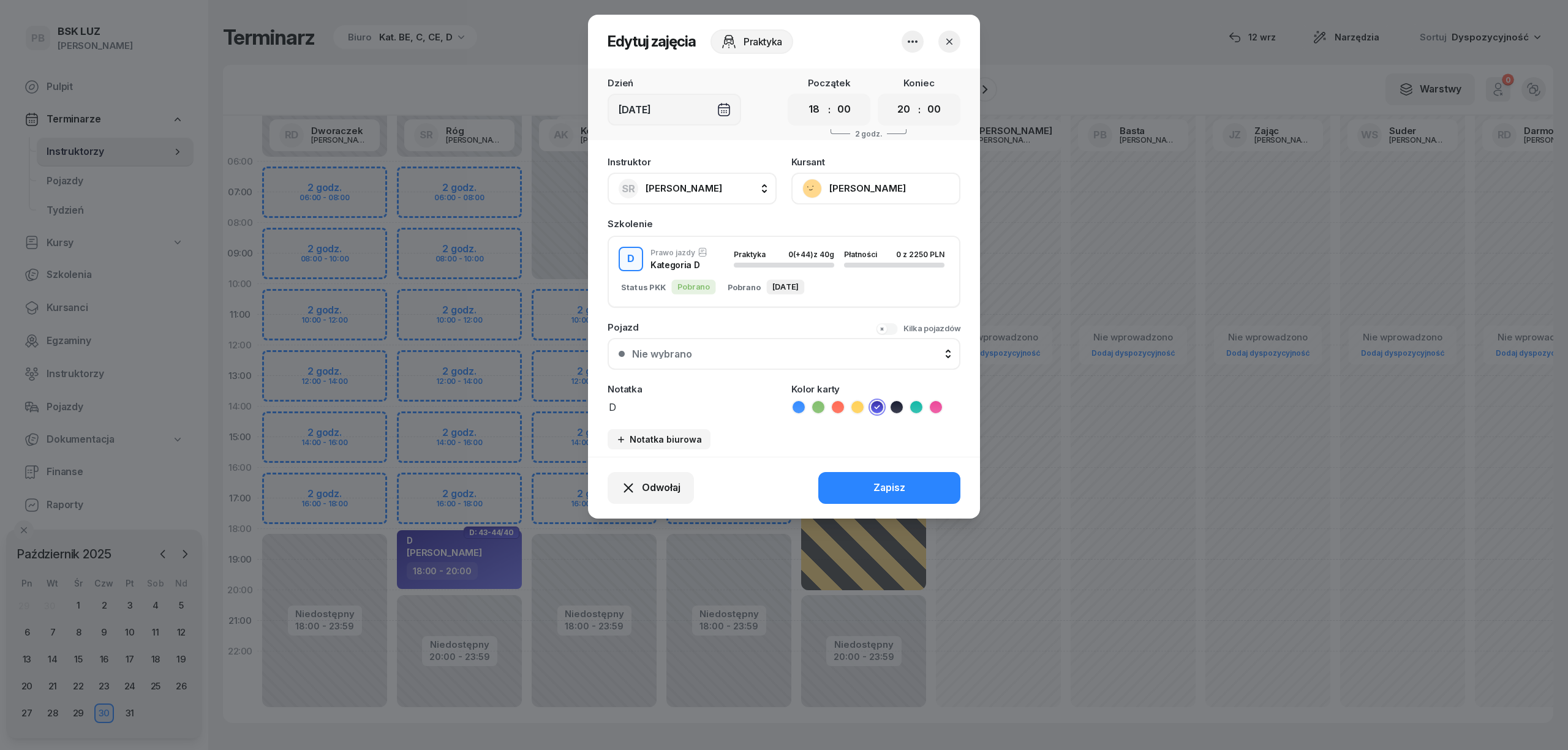
click at [909, 43] on icon "button" at bounding box center [912, 42] width 15 height 15
click at [895, 76] on link "Usuń" at bounding box center [907, 79] width 162 height 31
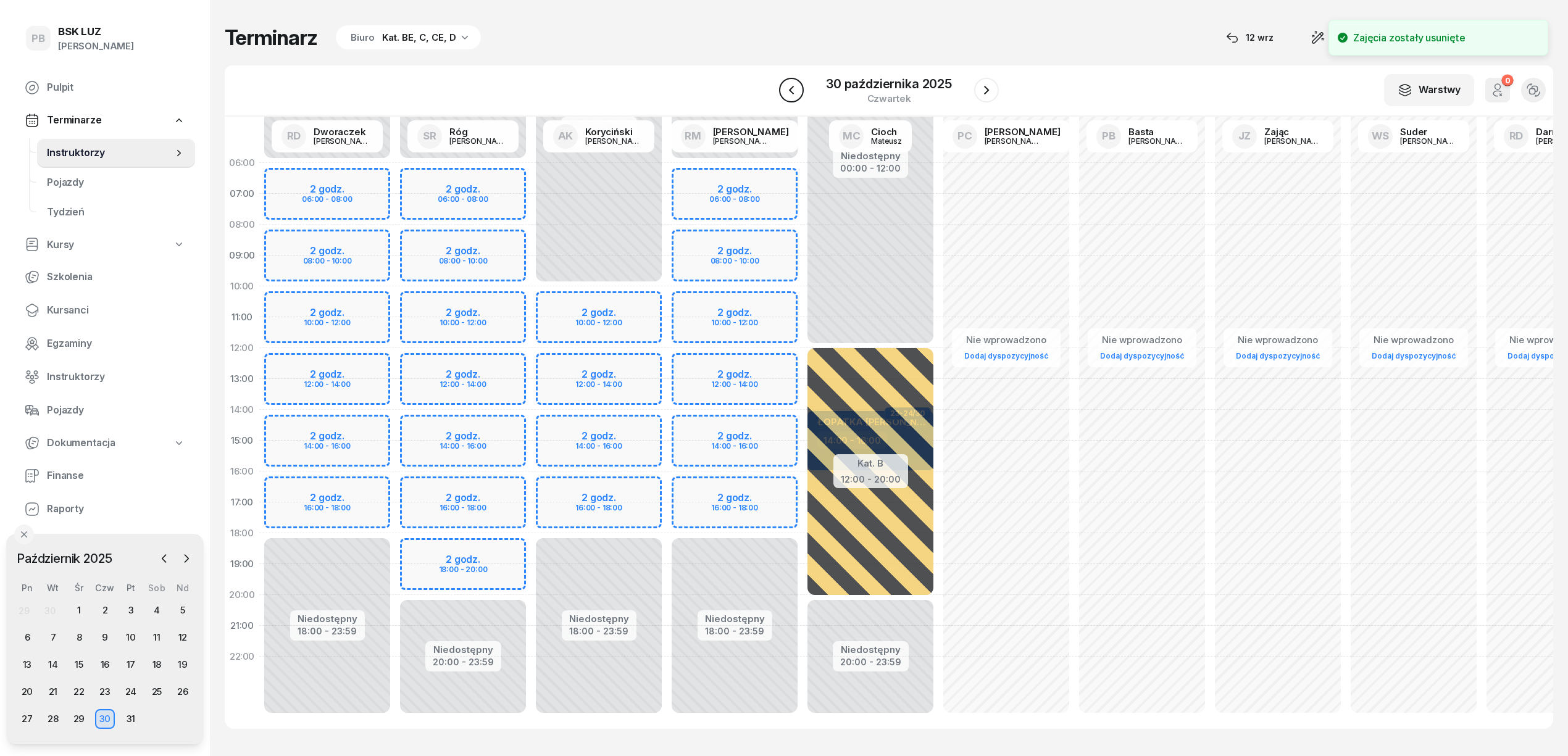
click at [796, 85] on icon "button" at bounding box center [791, 90] width 15 height 15
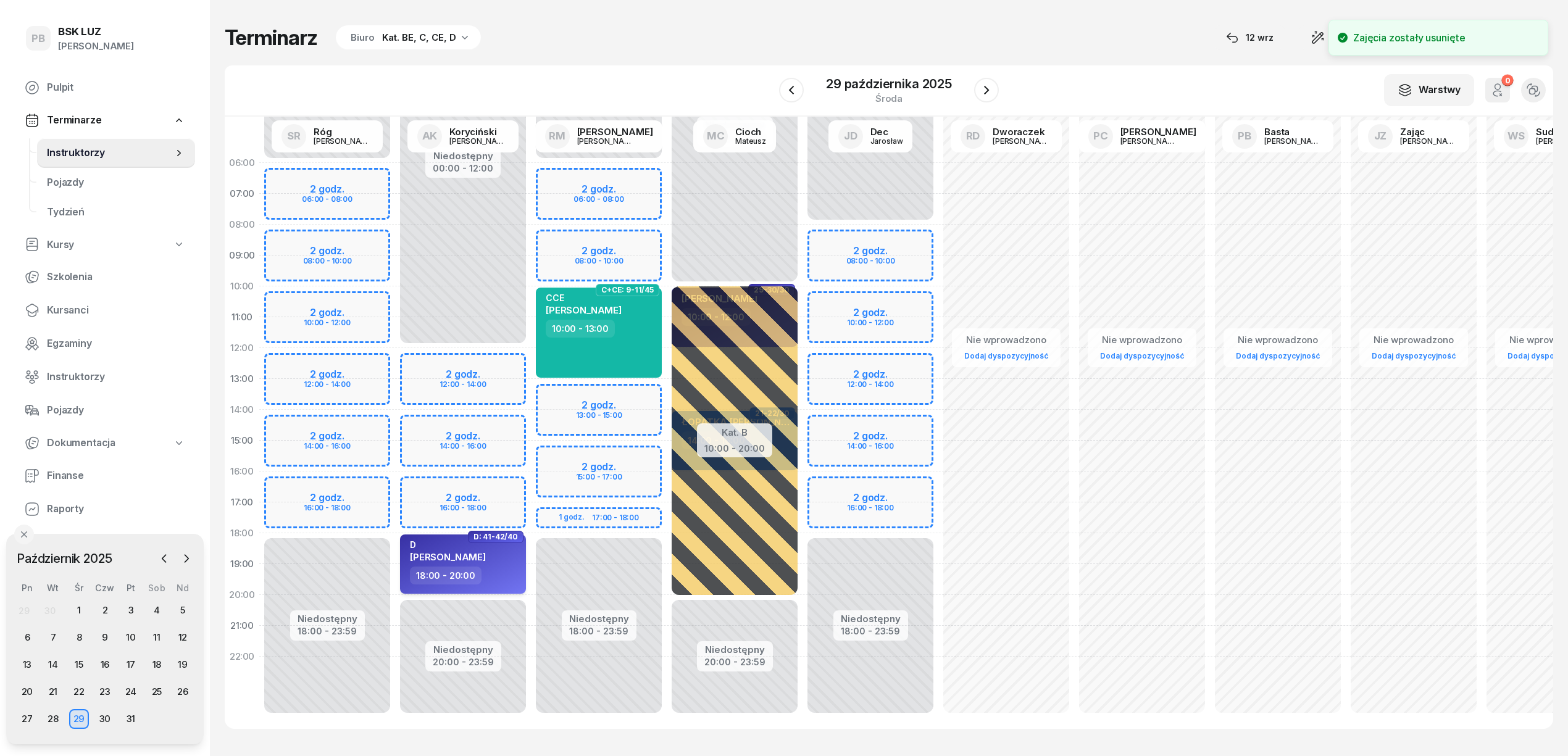
click at [516, 570] on div "18:00 - 20:00" at bounding box center [465, 575] width 108 height 18
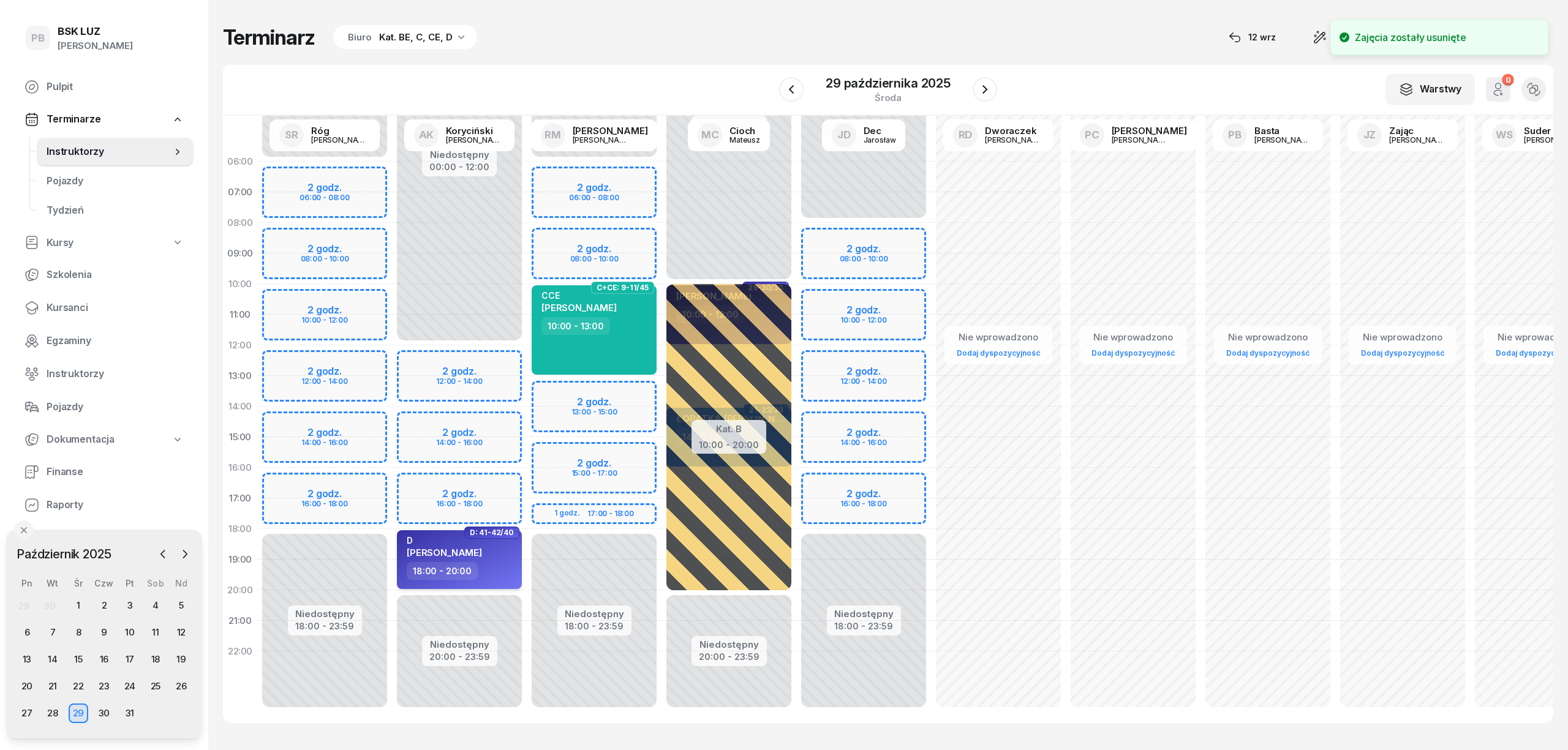
select select "18"
select select "20"
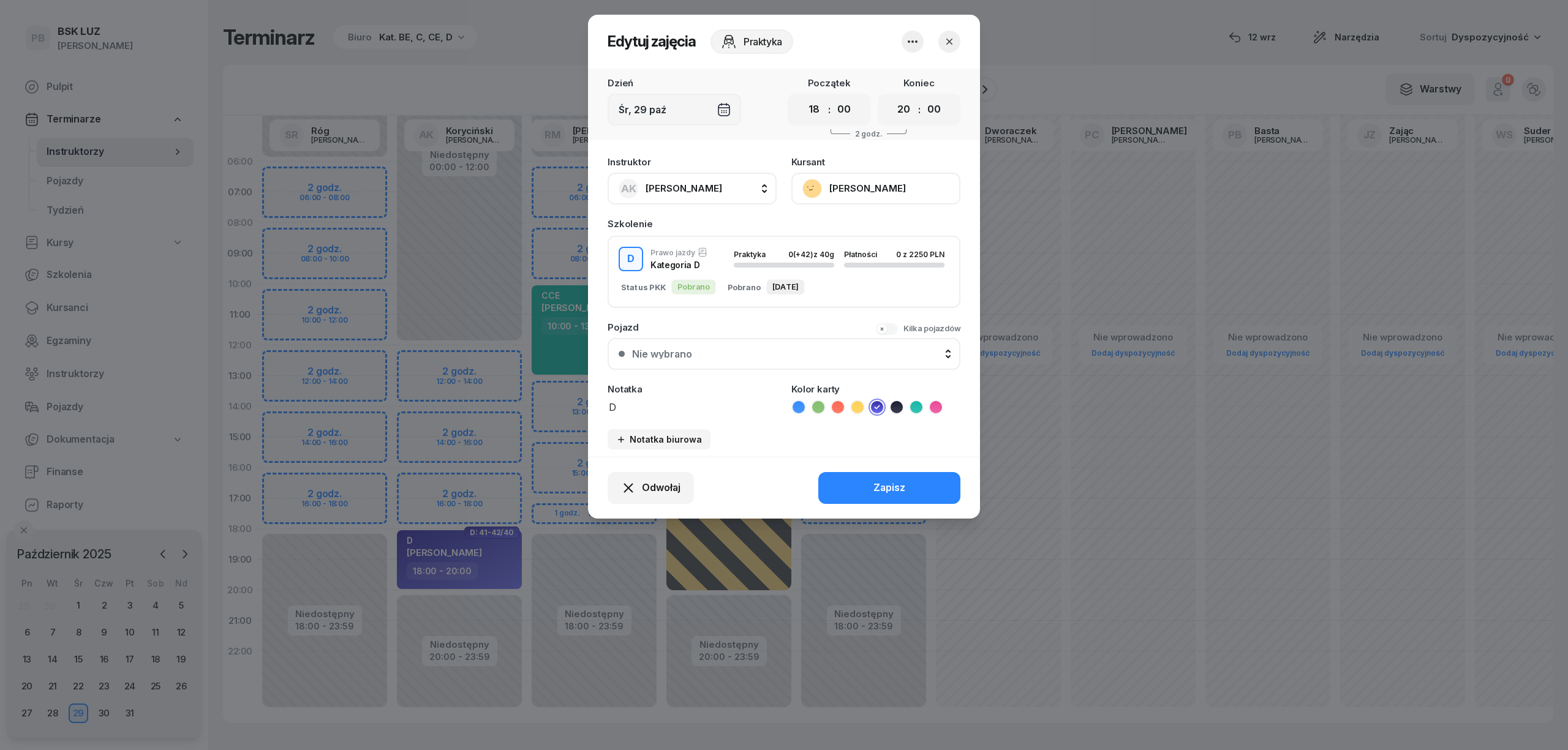
click at [916, 46] on icon "button" at bounding box center [912, 42] width 15 height 15
click at [892, 70] on link "Usuń" at bounding box center [907, 79] width 162 height 31
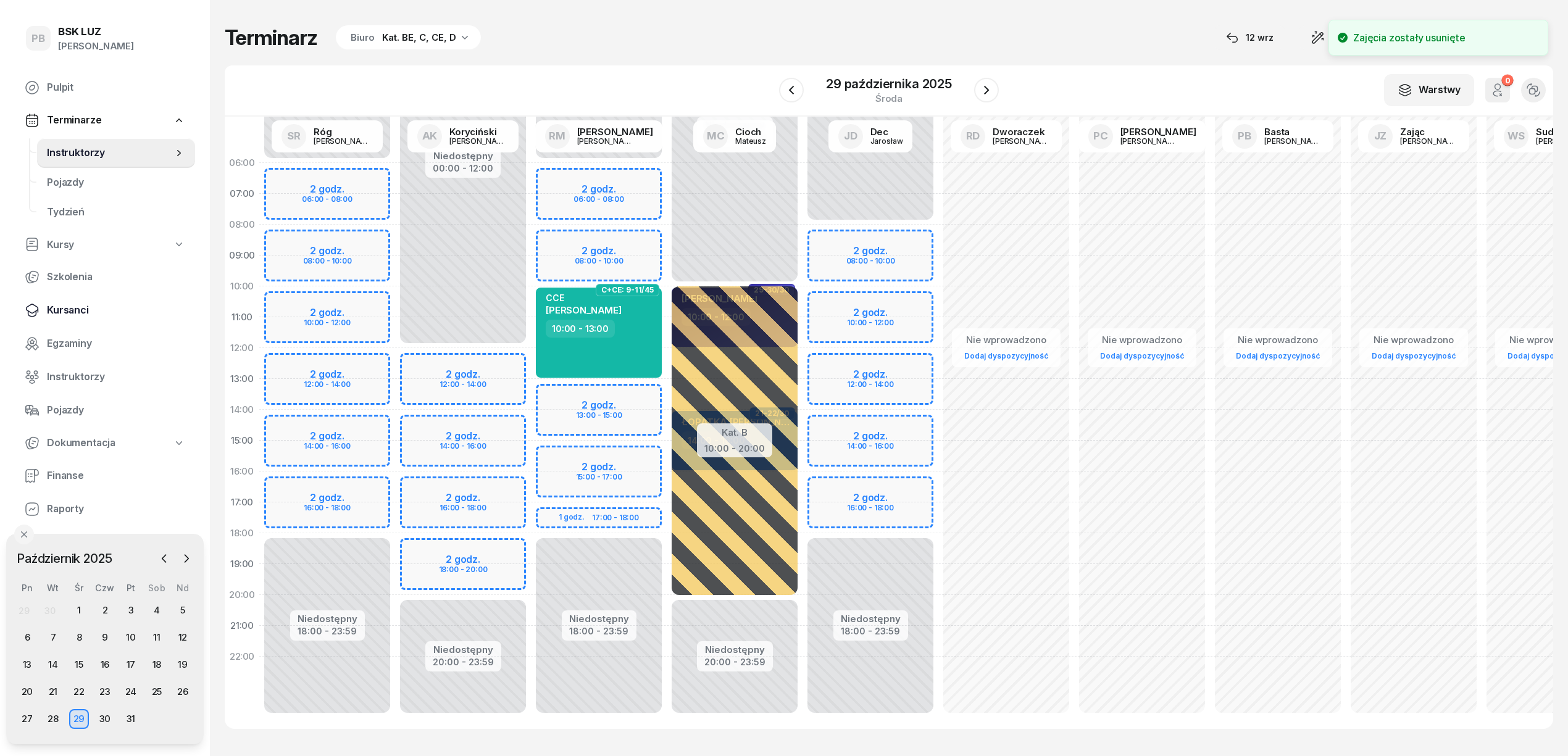
click at [58, 305] on span "Kursanci" at bounding box center [116, 310] width 139 height 16
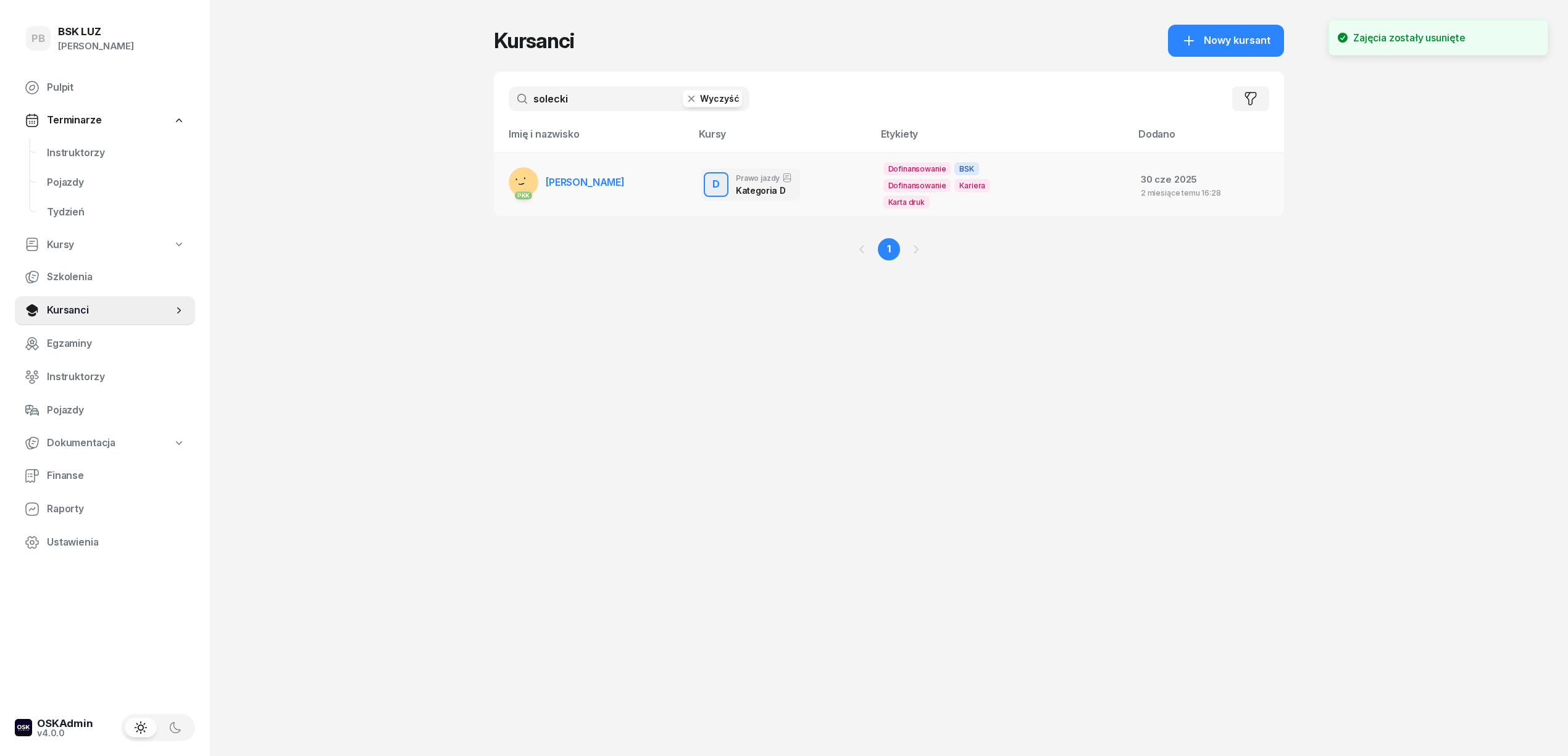
click at [577, 172] on link "PKK SOLECKI MACIEJ" at bounding box center [566, 182] width 116 height 29
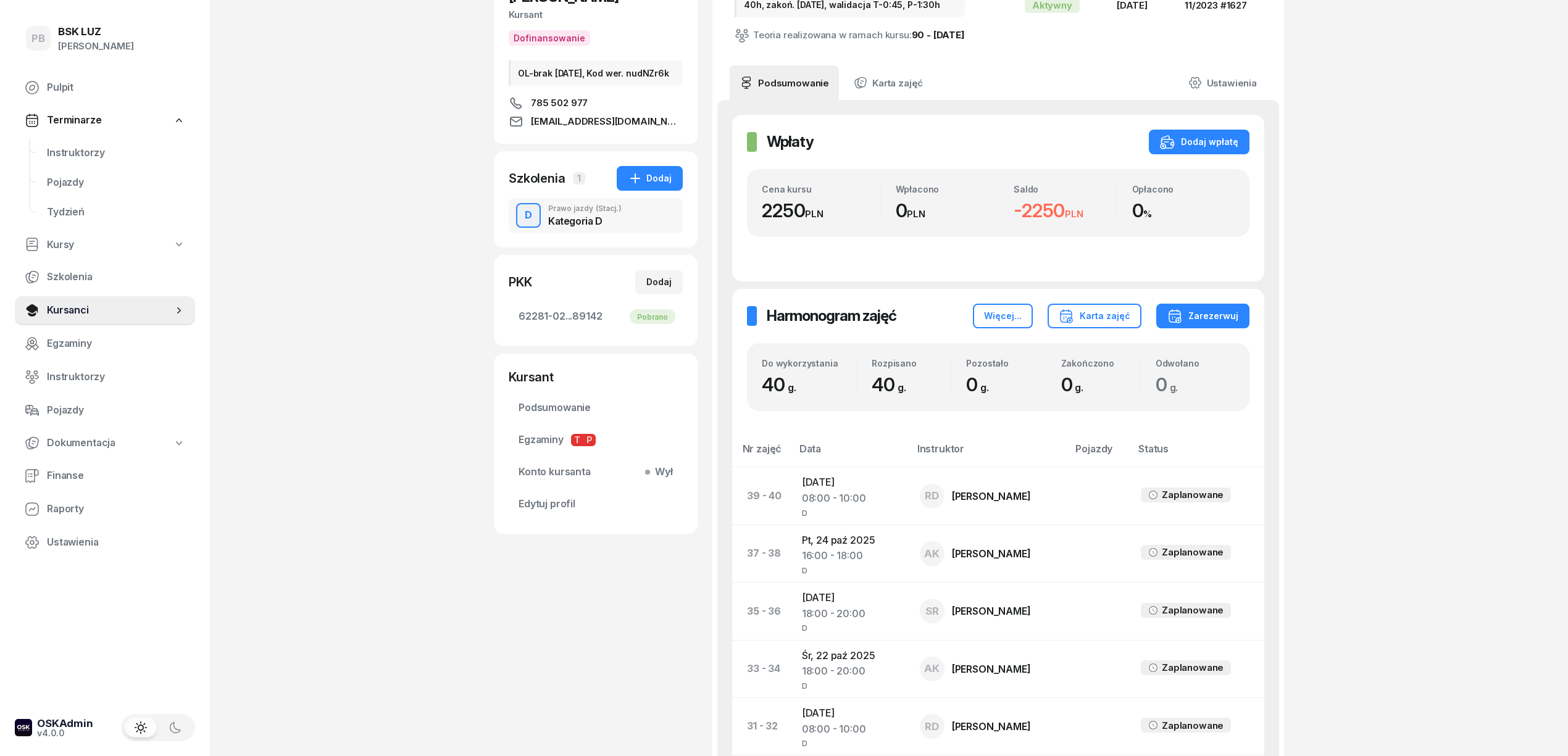
scroll to position [164, 0]
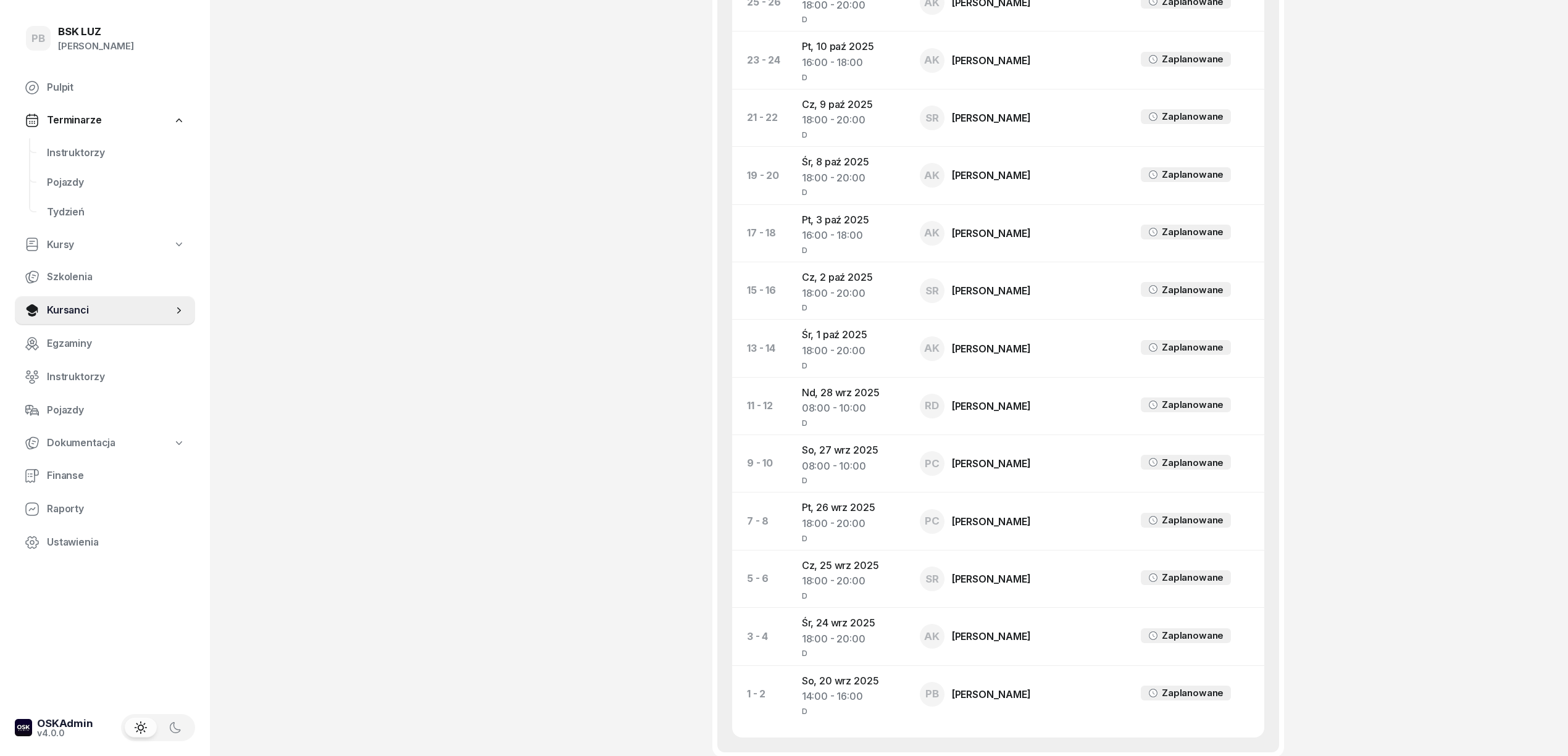
scroll to position [1069, 0]
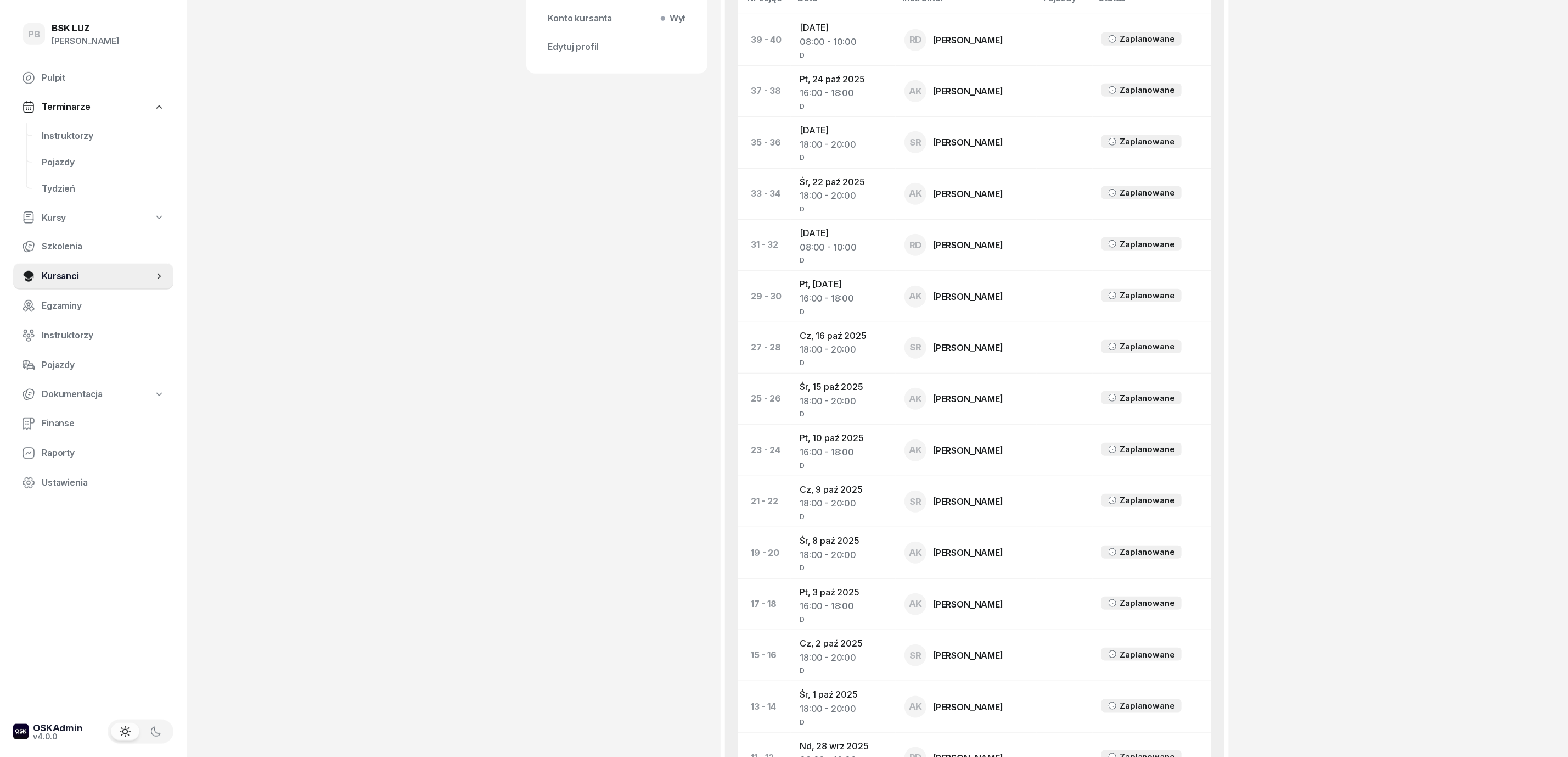
scroll to position [503, 0]
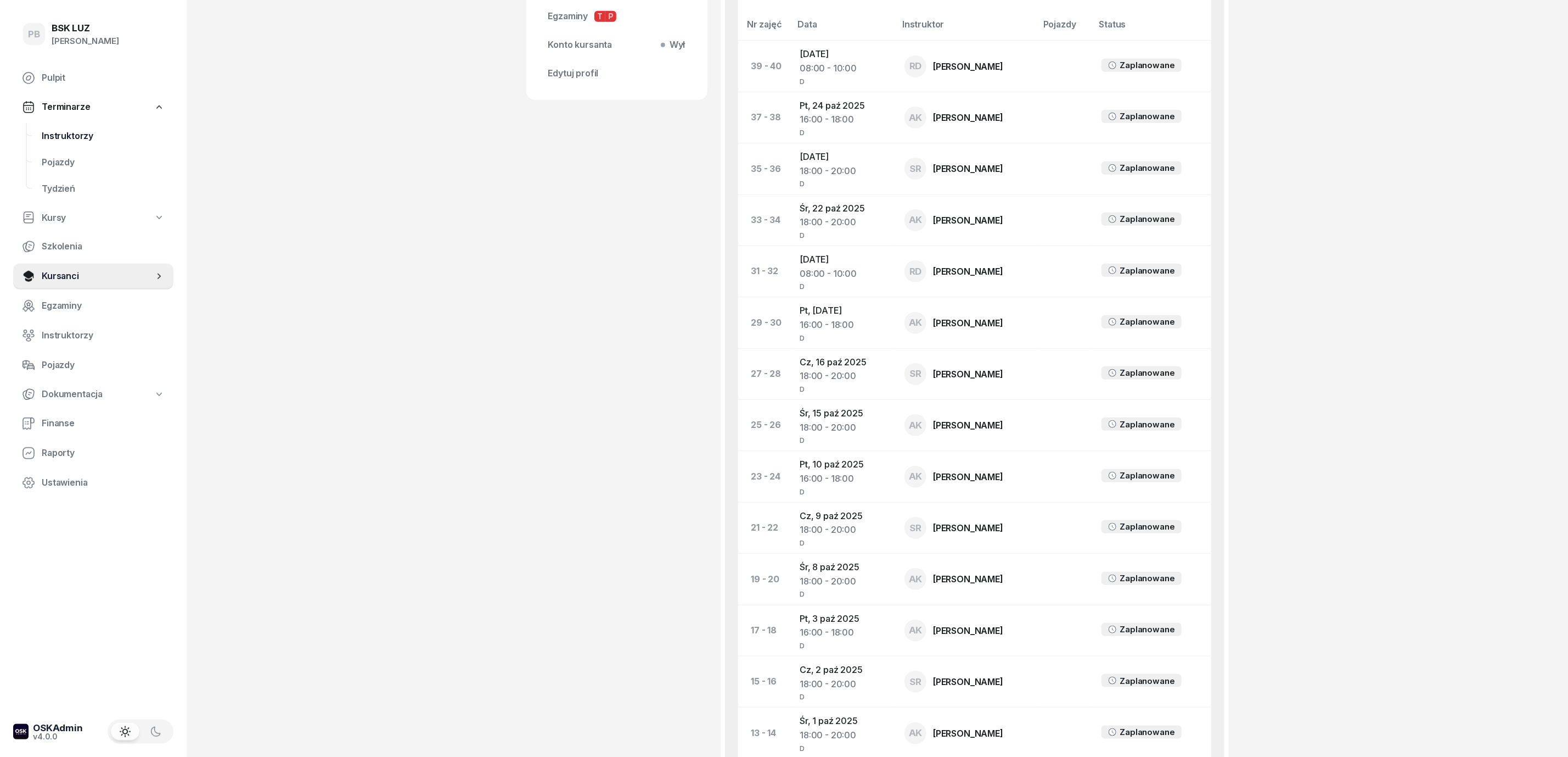
click at [76, 127] on link "Instruktorzy" at bounding box center [103, 136] width 140 height 26
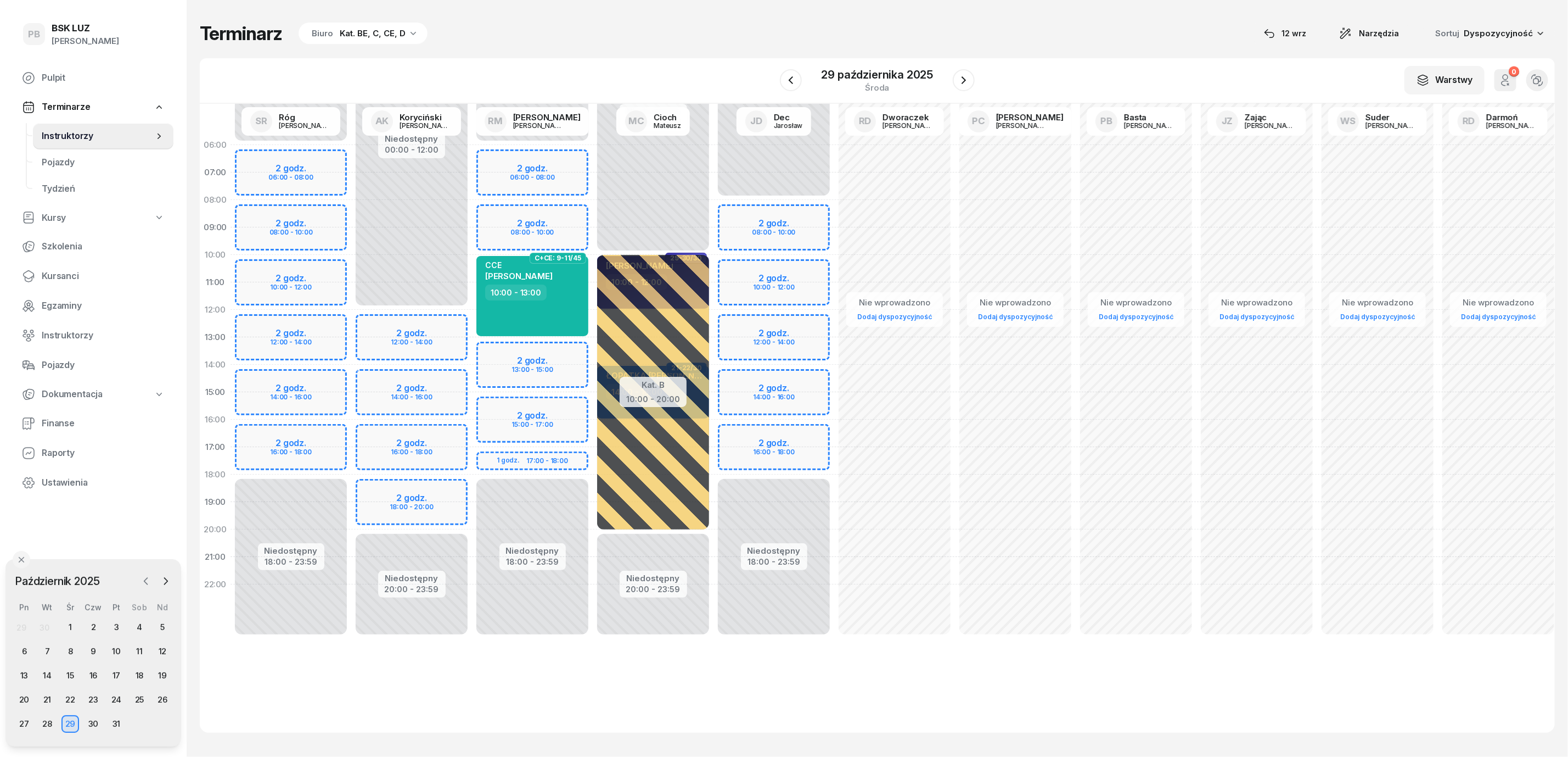
click at [140, 574] on button "button" at bounding box center [146, 581] width 16 height 16
click at [20, 672] on div "15" at bounding box center [24, 675] width 18 height 18
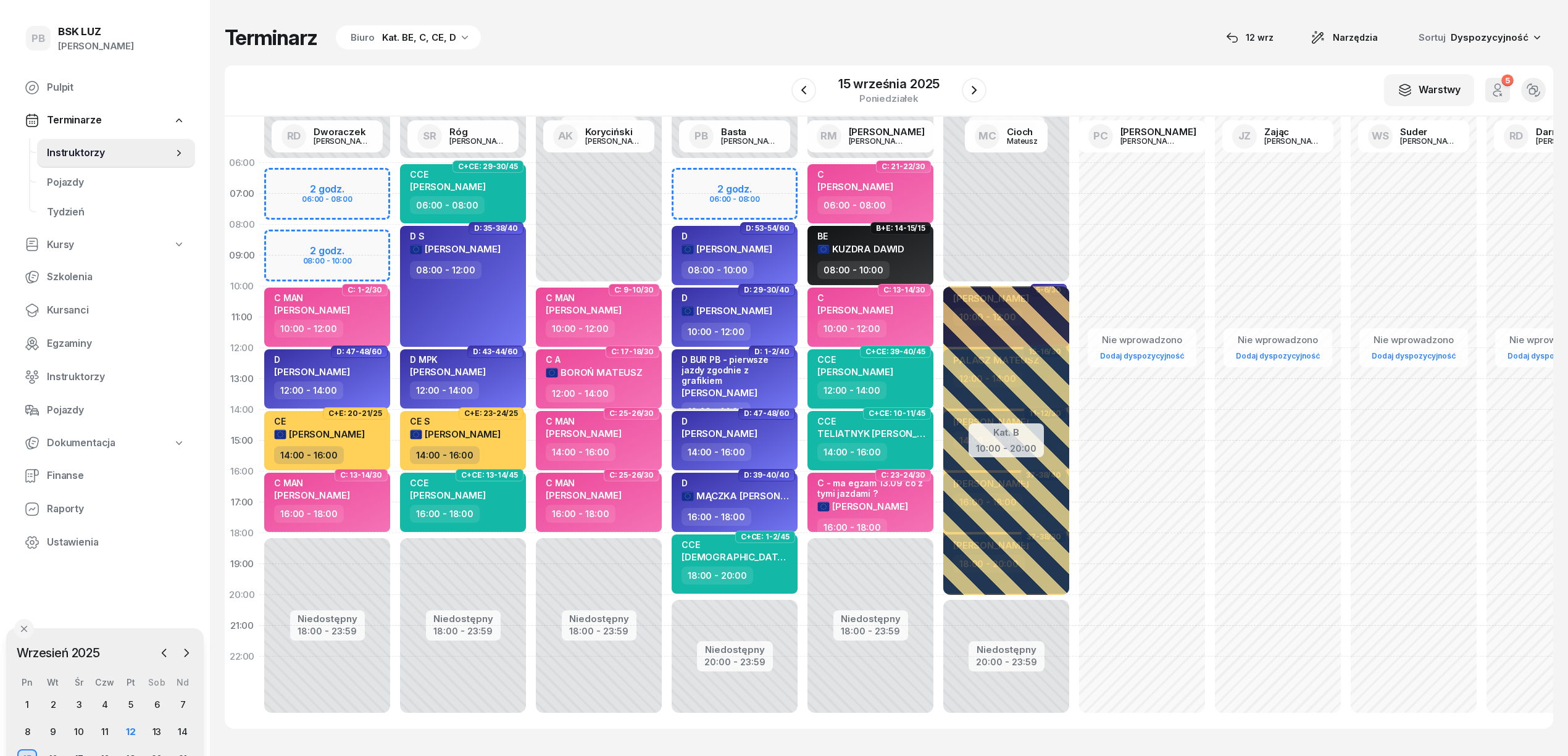
click at [768, 375] on div "D BUR PB - pierwsze jazdy zgodnie z grafikiem BARAN MATEUSZ" at bounding box center [735, 378] width 108 height 49
select select "12"
select select "14"
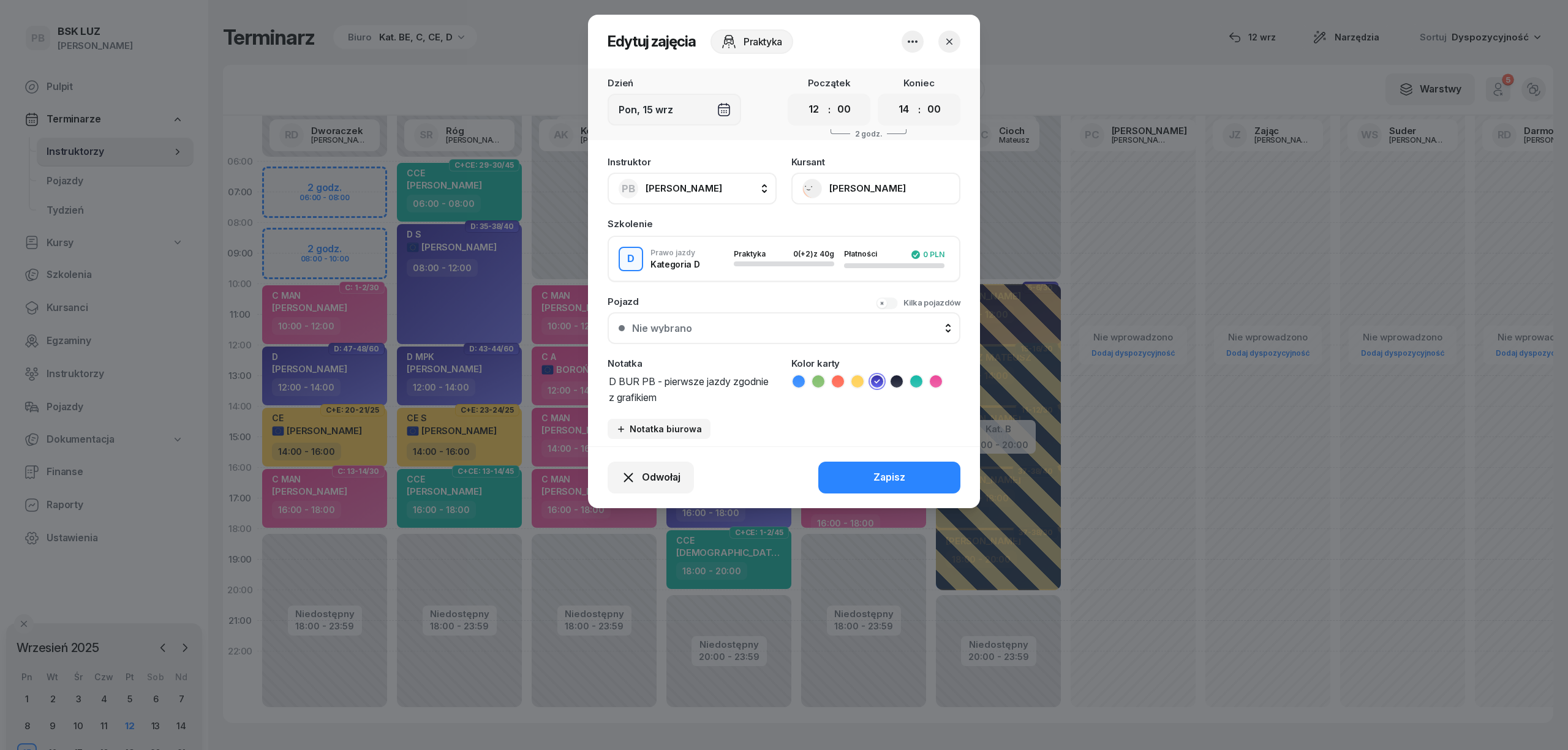
click at [916, 39] on icon "button" at bounding box center [912, 42] width 15 height 15
click at [883, 84] on link "Usuń" at bounding box center [907, 79] width 162 height 31
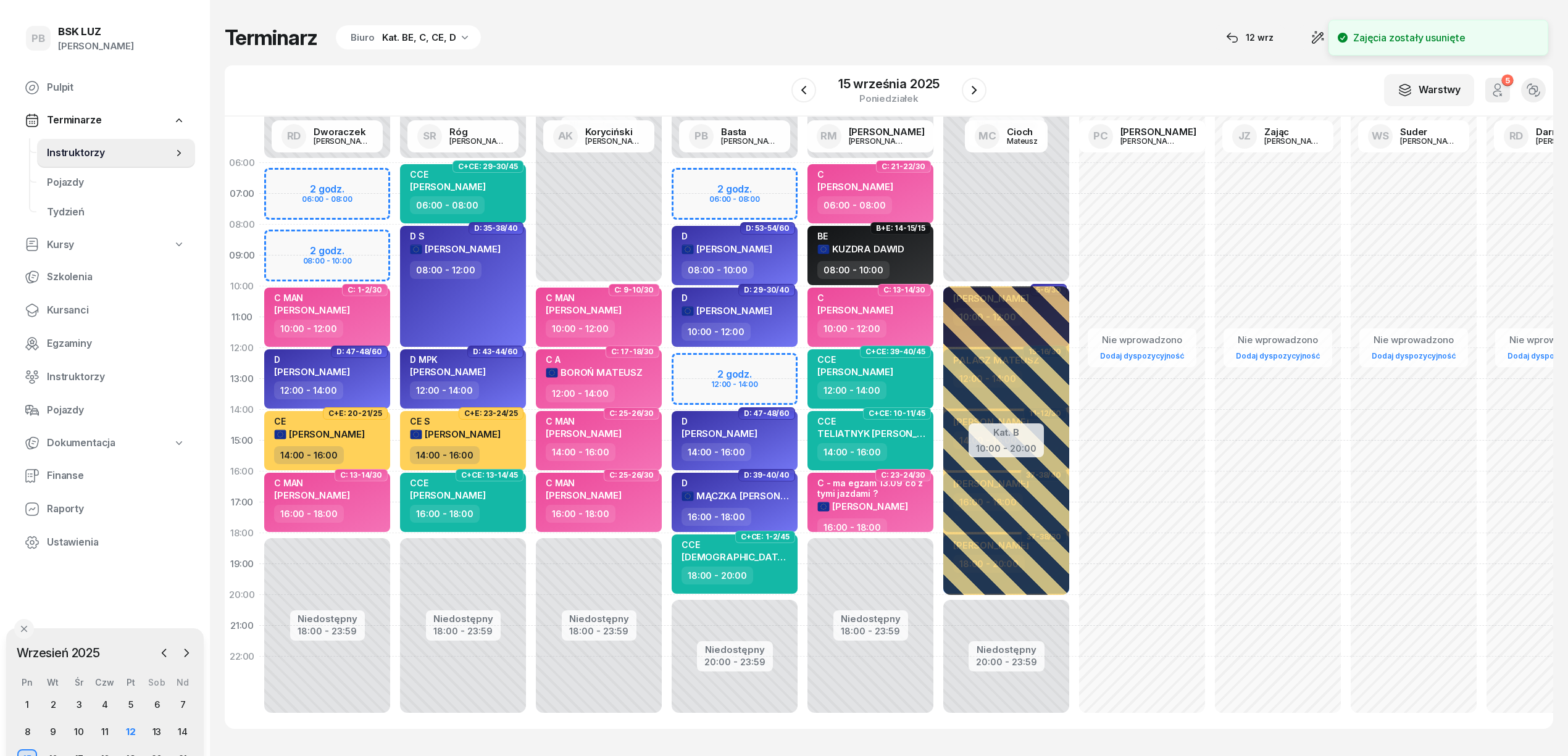
click at [700, 40] on div "Terminarz Biuro Kat. BE, C, CE, D [DATE] Narzędzia Sortuj Dyspozycyjność" at bounding box center [889, 38] width 1328 height 26
click at [350, 376] on div "D BRODOWSKI WOJCIECH" at bounding box center [312, 368] width 76 height 28
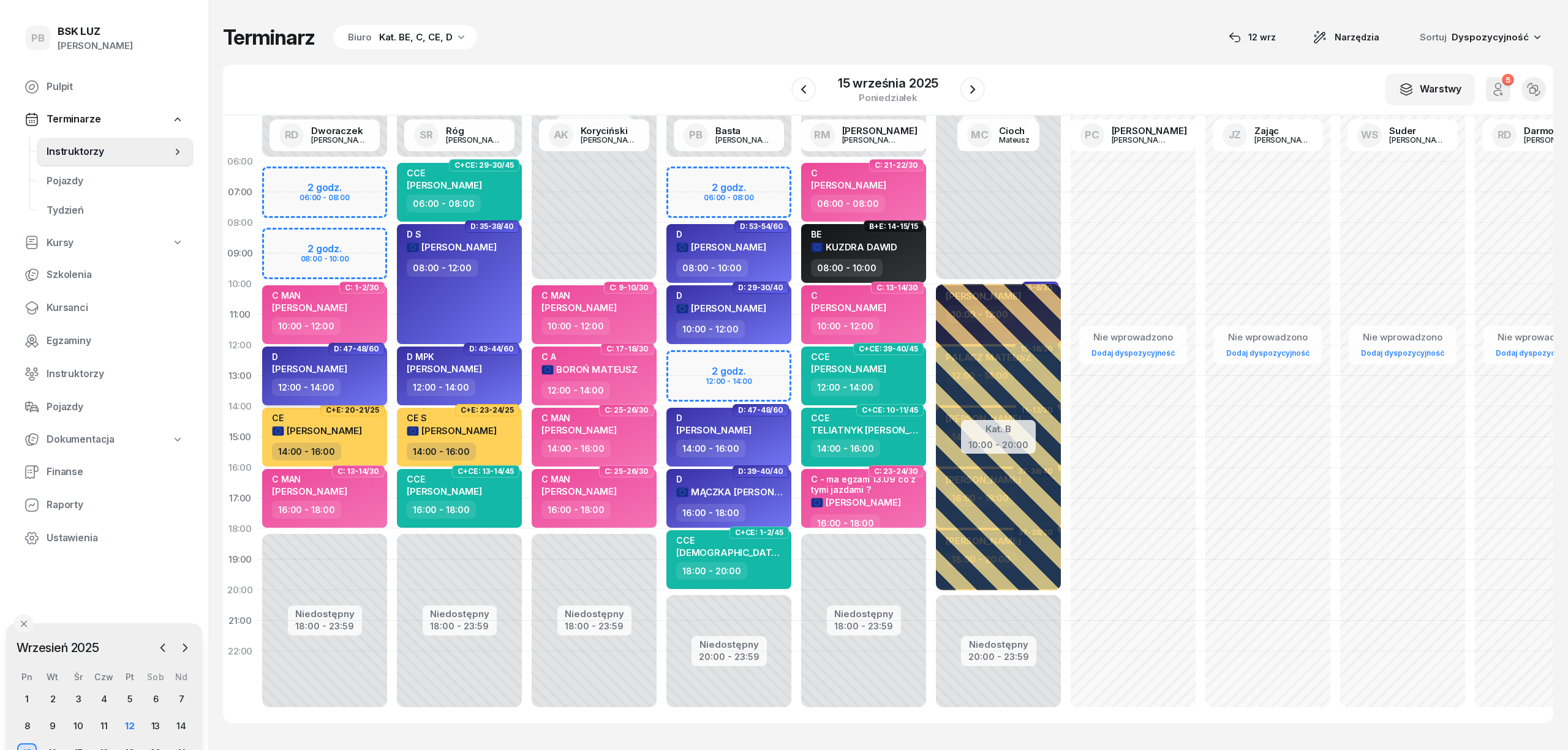
select select "12"
select select "14"
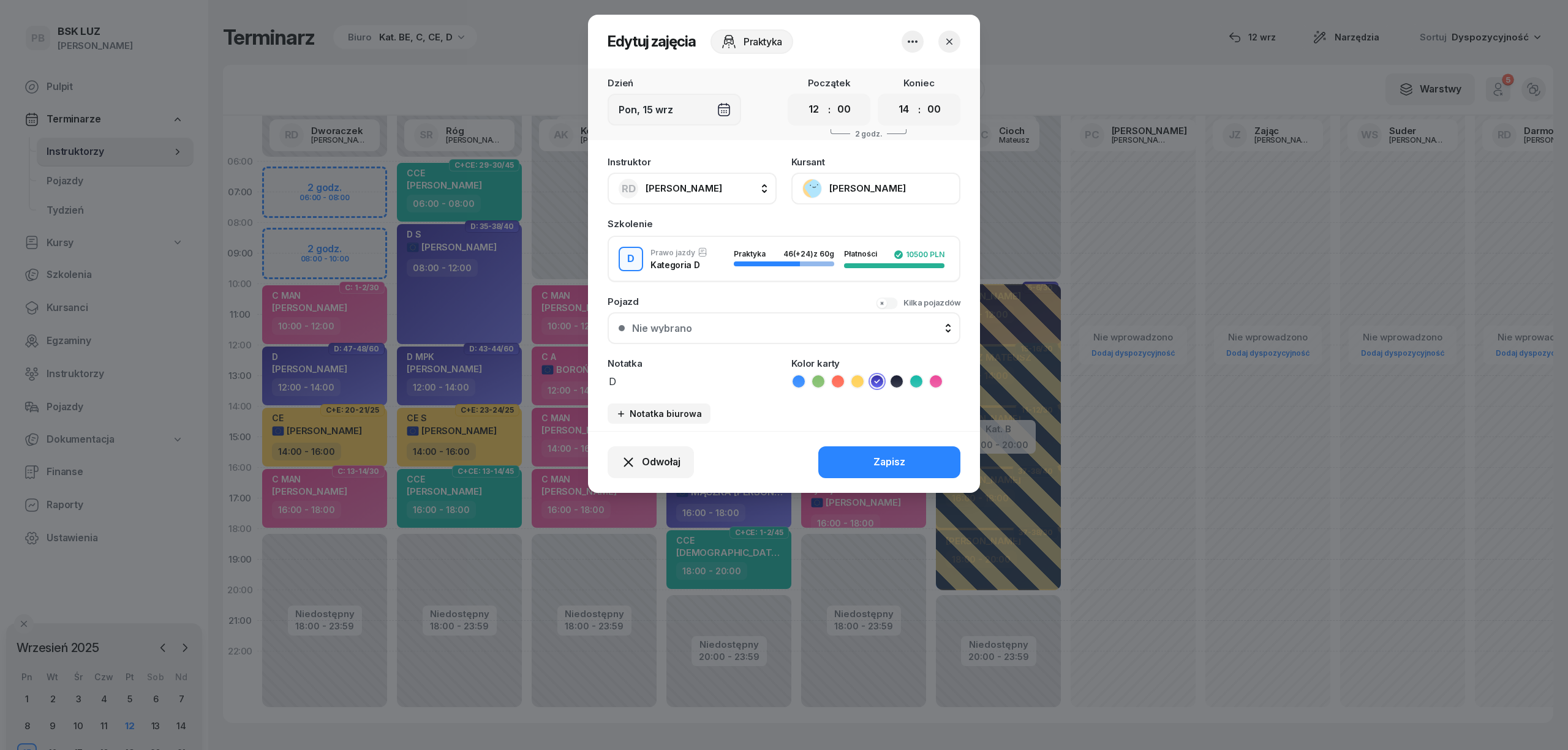
click at [691, 187] on span "[PERSON_NAME]" at bounding box center [684, 188] width 76 height 12
type input "bas"
click at [665, 270] on span "[PERSON_NAME]" at bounding box center [689, 269] width 76 height 15
click at [885, 454] on div "Zapisz" at bounding box center [889, 461] width 32 height 15
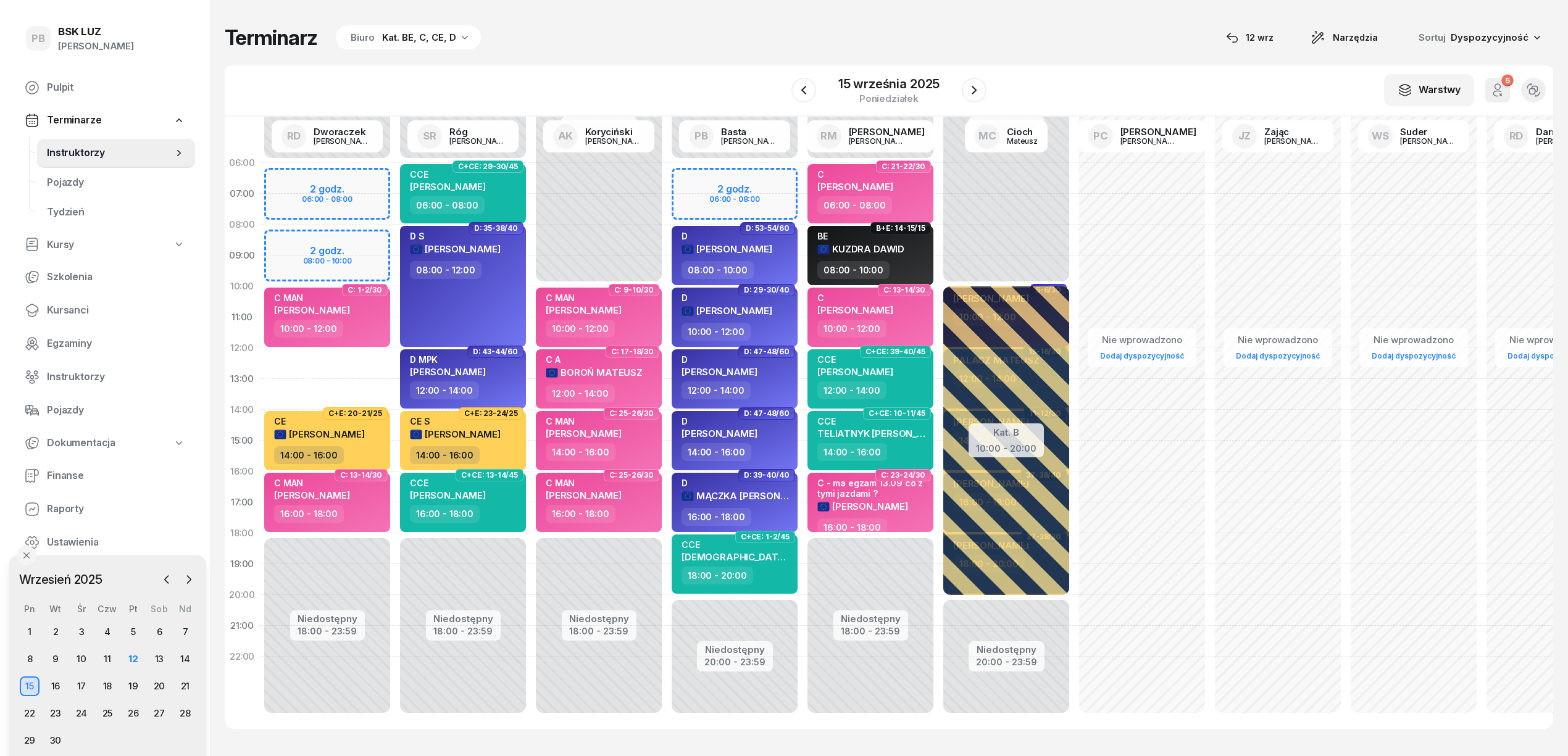
drag, startPoint x: 118, startPoint y: 637, endPoint x: 121, endPoint y: 564, distance: 73.1
click at [121, 564] on div "Wrzesień 2025 2025 sty lut mar kwi maj cze lip sie wrz paź lis gru Pn Wt Śr Czw…" at bounding box center [106, 660] width 197 height 210
click at [132, 661] on div "12" at bounding box center [134, 659] width 20 height 20
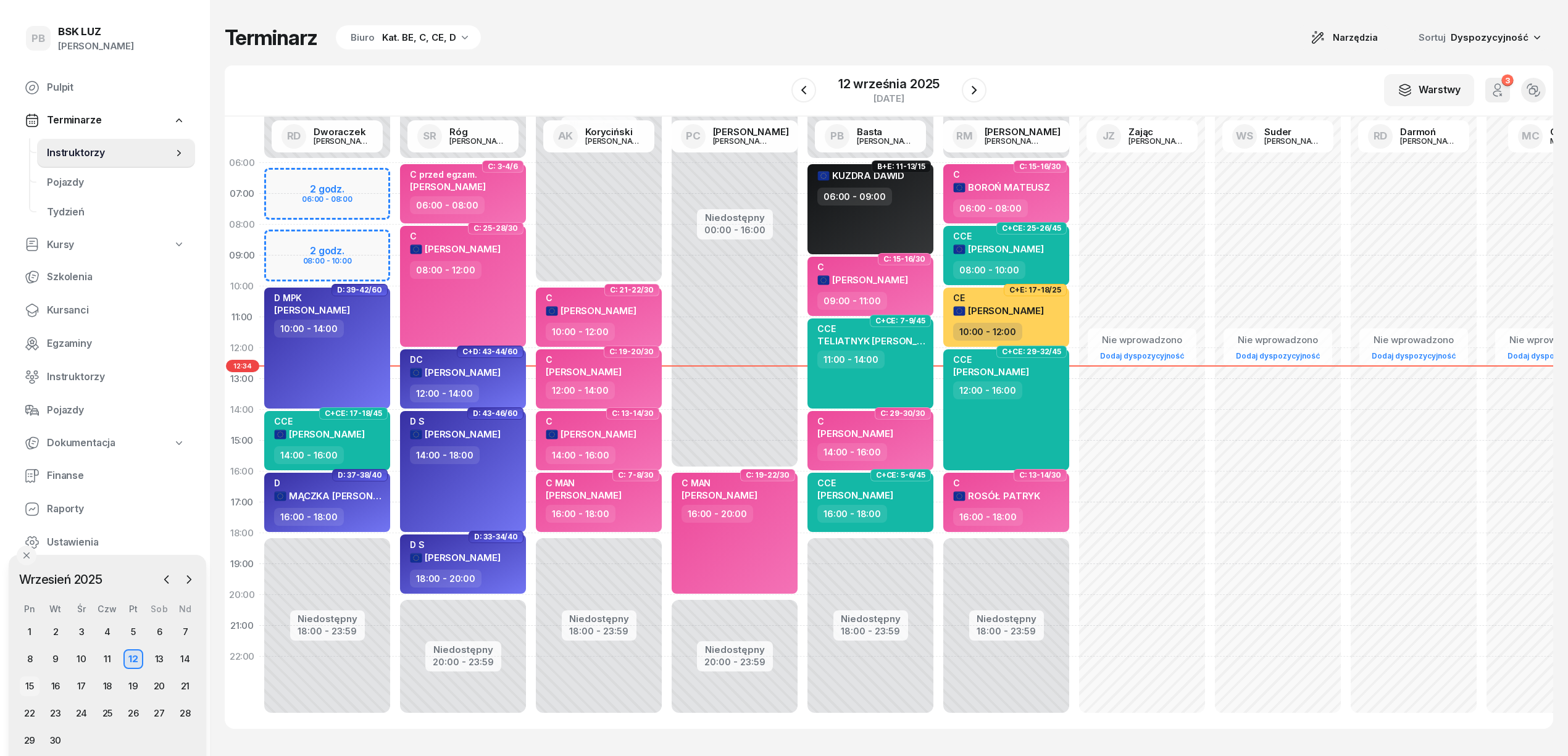
click at [24, 679] on div "15" at bounding box center [30, 686] width 20 height 20
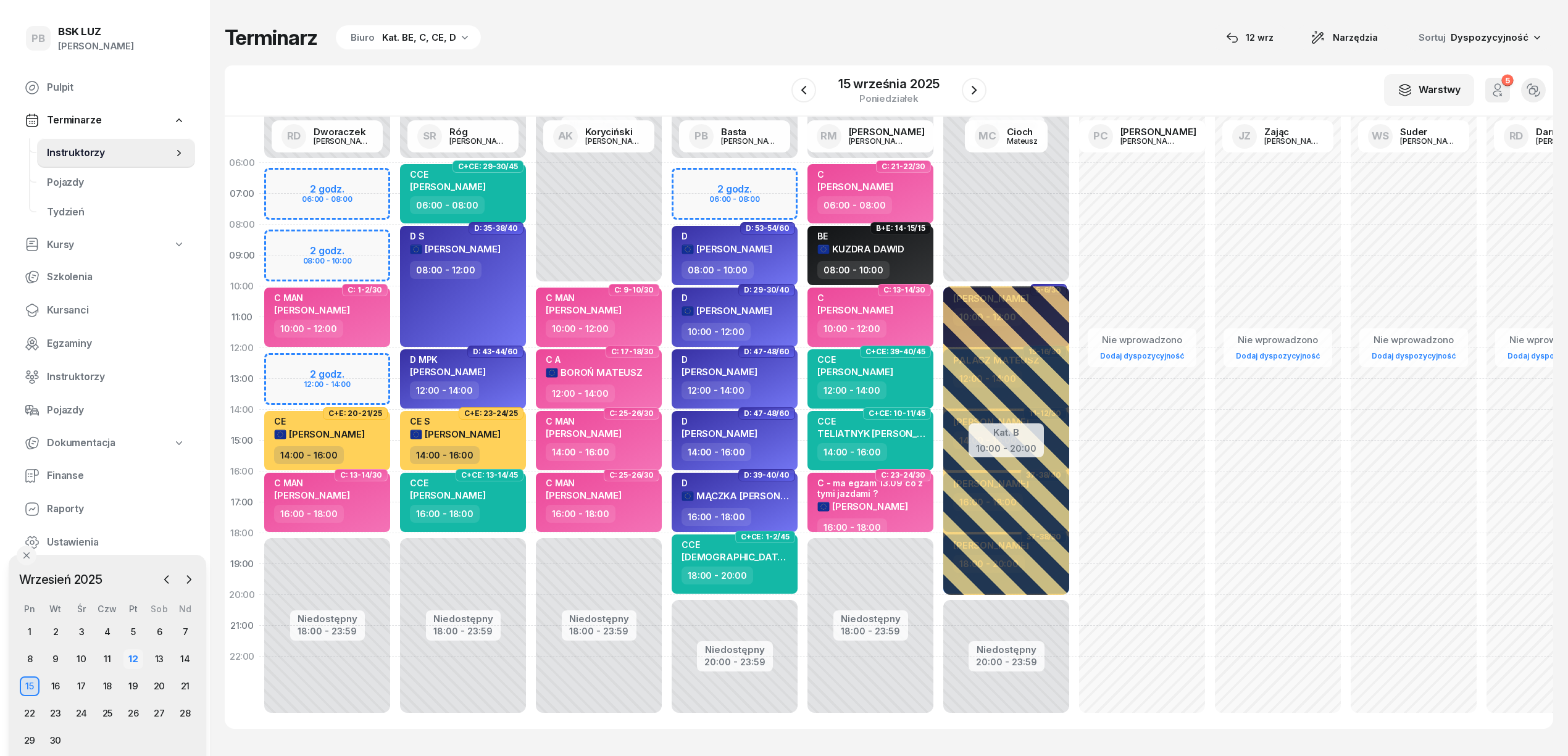
click at [129, 657] on div "12" at bounding box center [134, 659] width 20 height 20
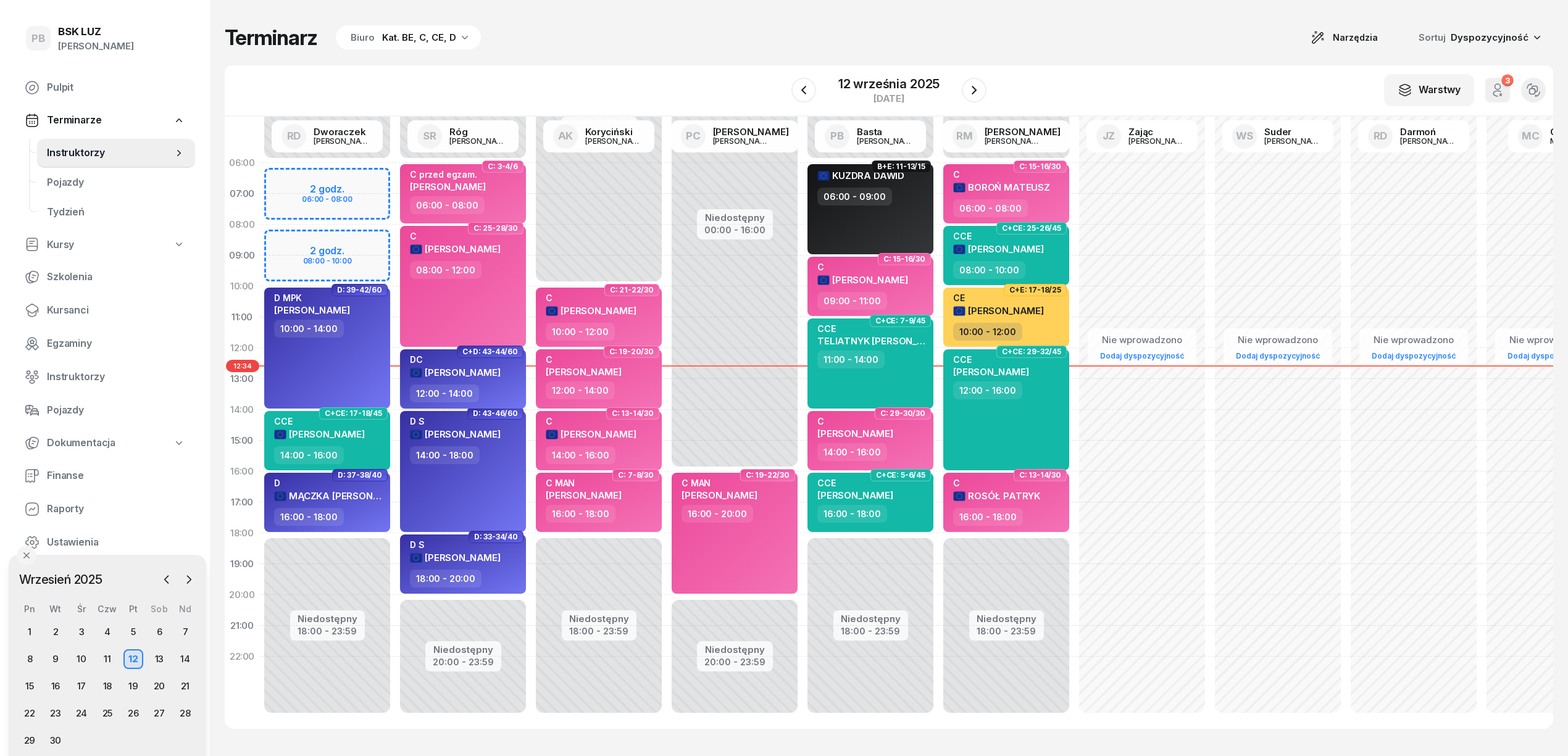
click at [470, 368] on span "[PERSON_NAME]" at bounding box center [463, 372] width 76 height 12
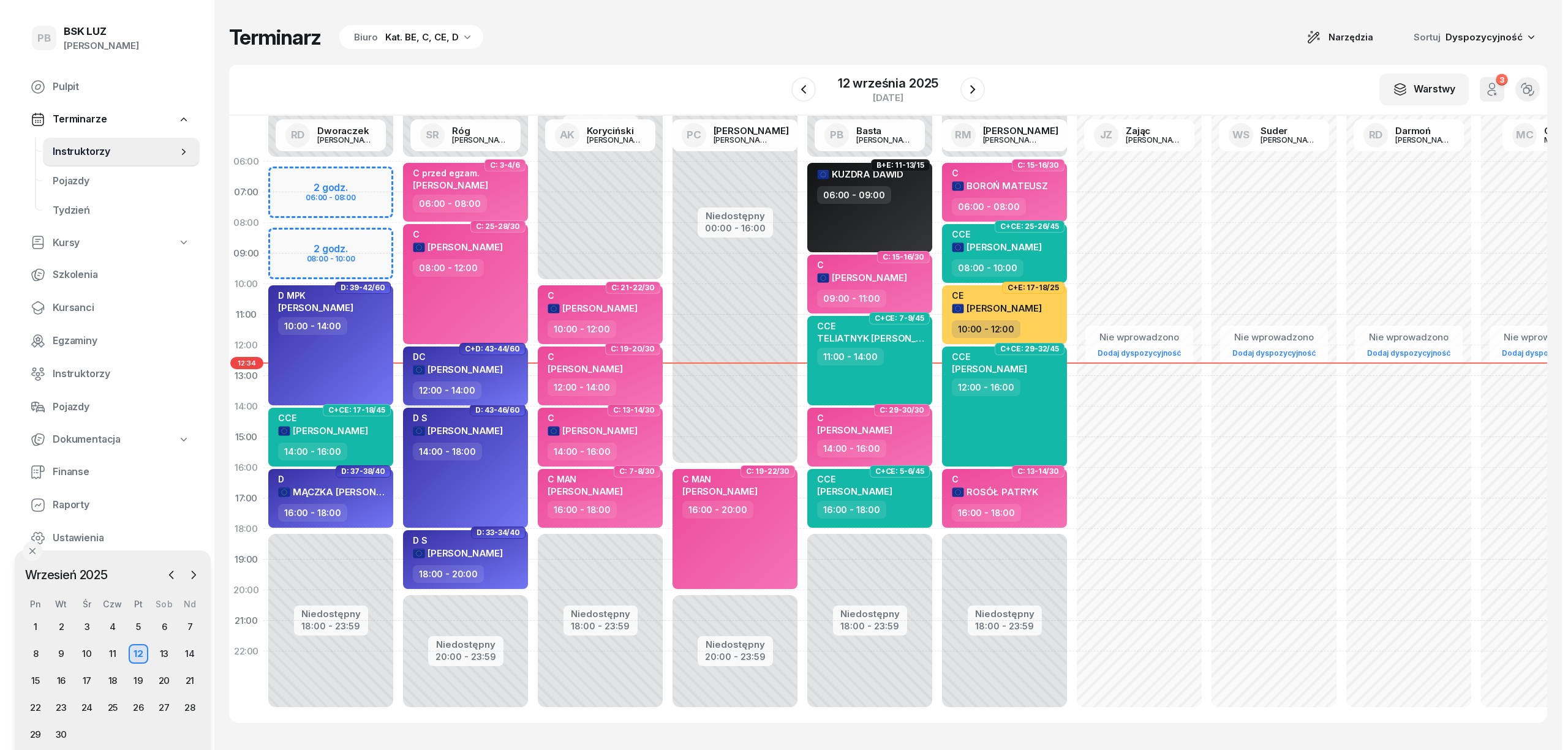
select select "12"
select select "14"
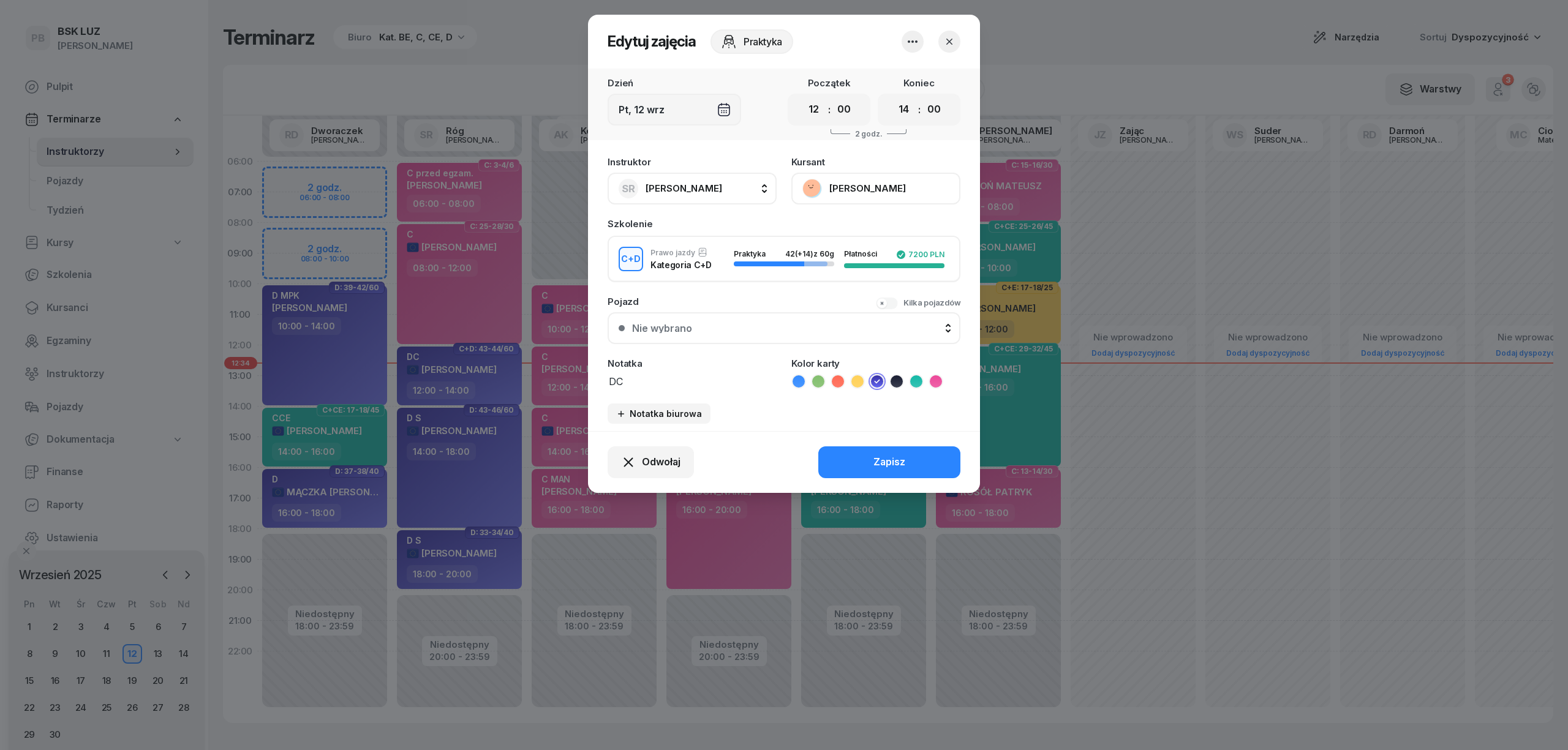
click at [868, 185] on button "[PERSON_NAME]" at bounding box center [876, 188] width 169 height 32
click at [833, 229] on div "Otwórz profil" at bounding box center [830, 229] width 59 height 15
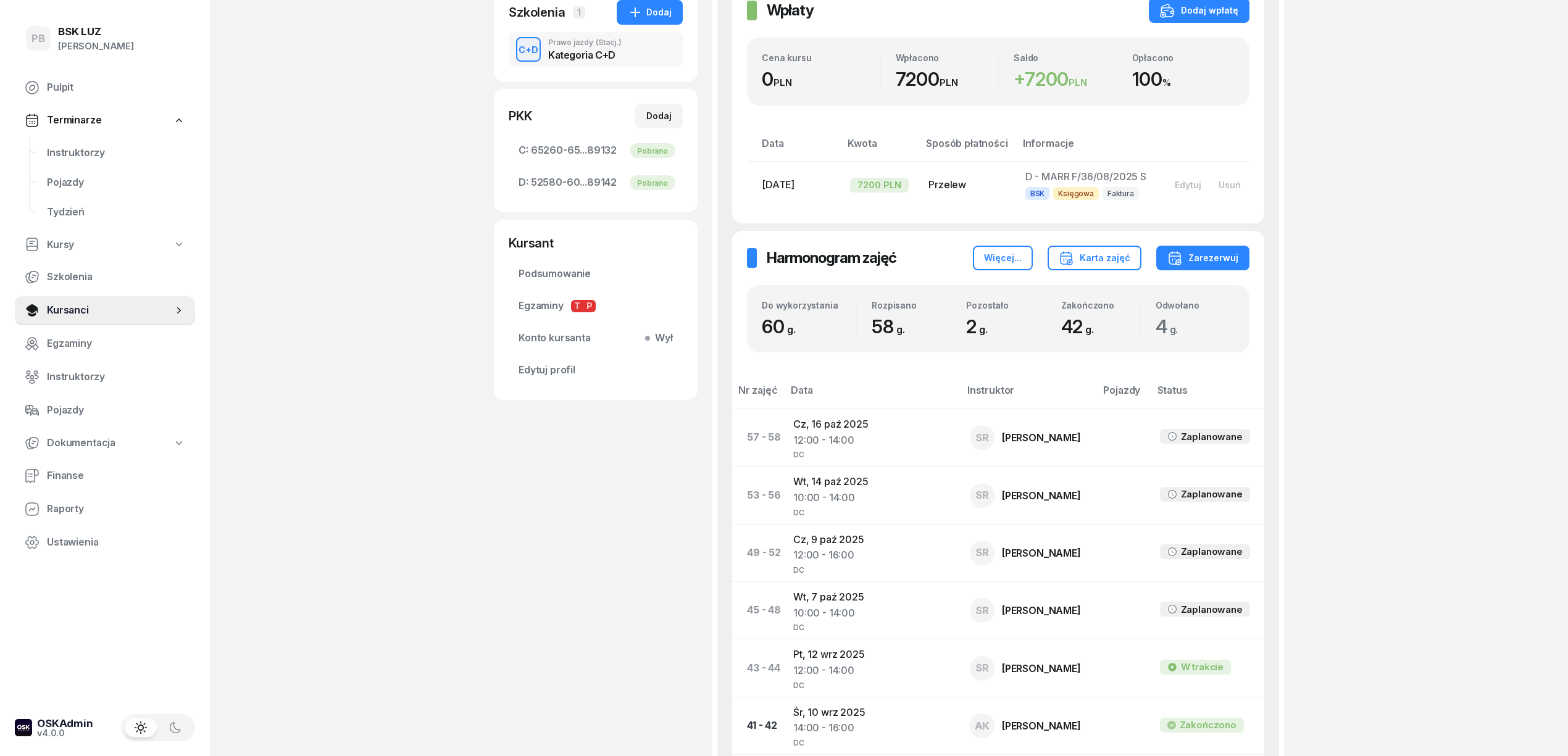
scroll to position [328, 0]
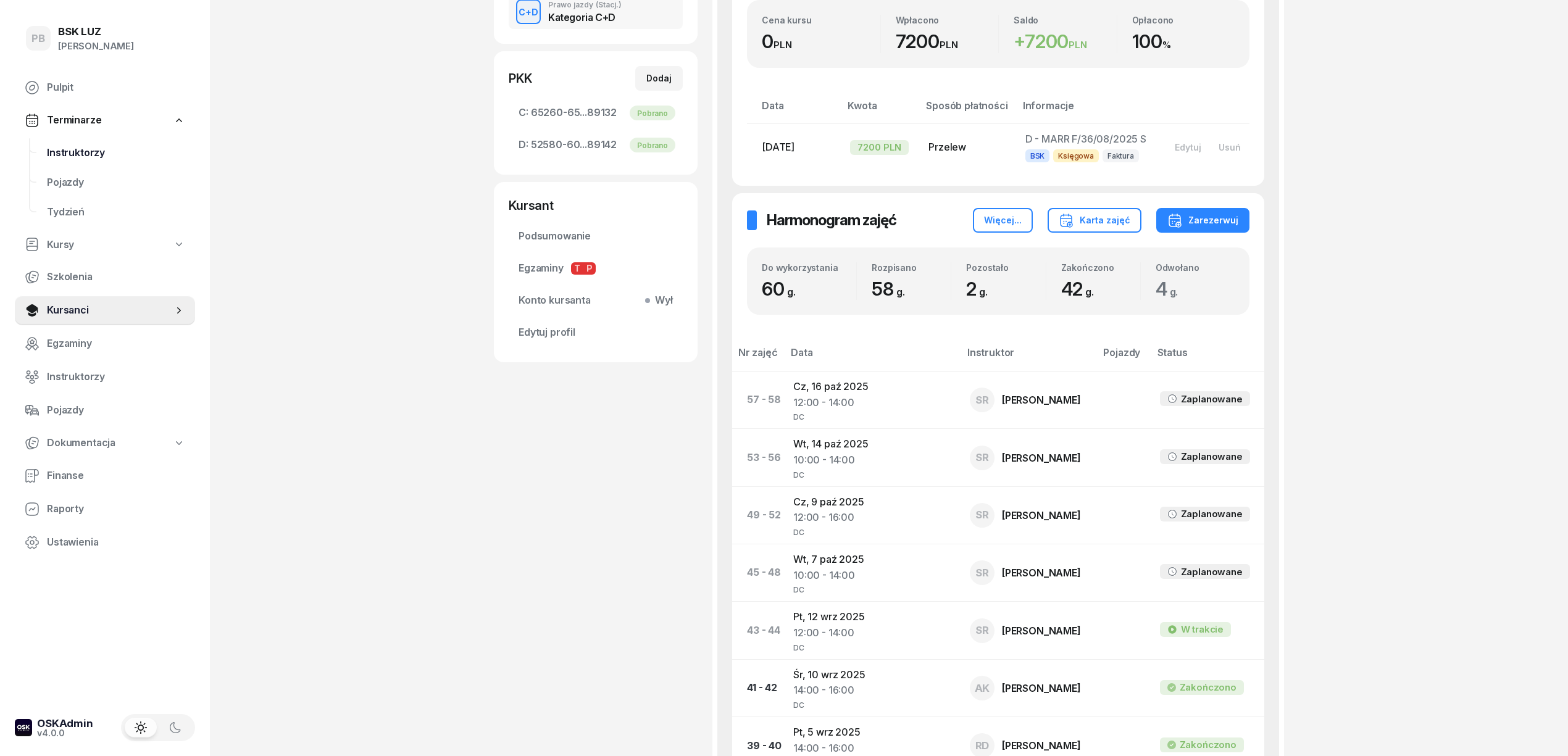
click at [67, 151] on span "Instruktorzy" at bounding box center [116, 152] width 139 height 16
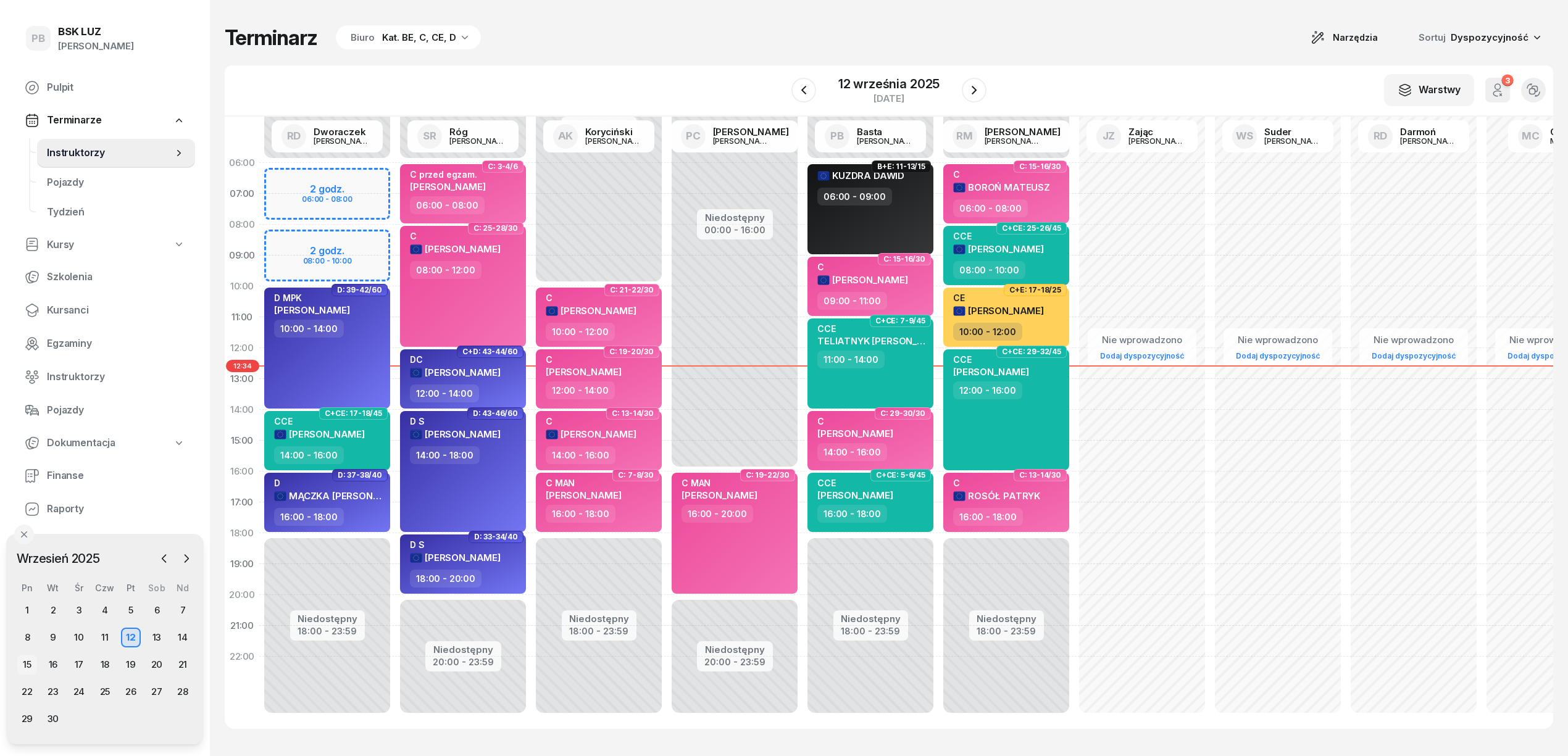
click at [28, 660] on div "15" at bounding box center [28, 665] width 20 height 20
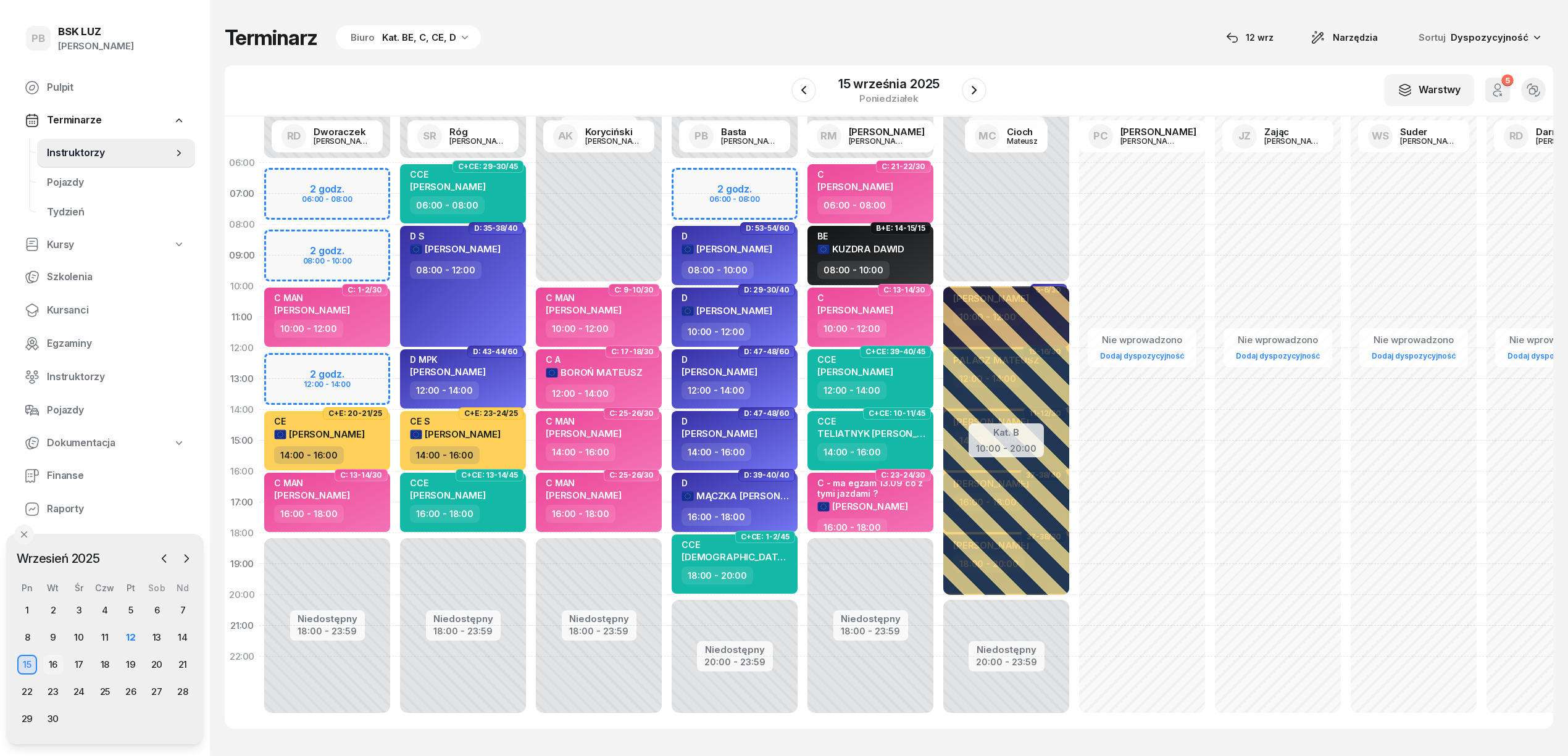
click at [56, 664] on div "16" at bounding box center [53, 665] width 20 height 20
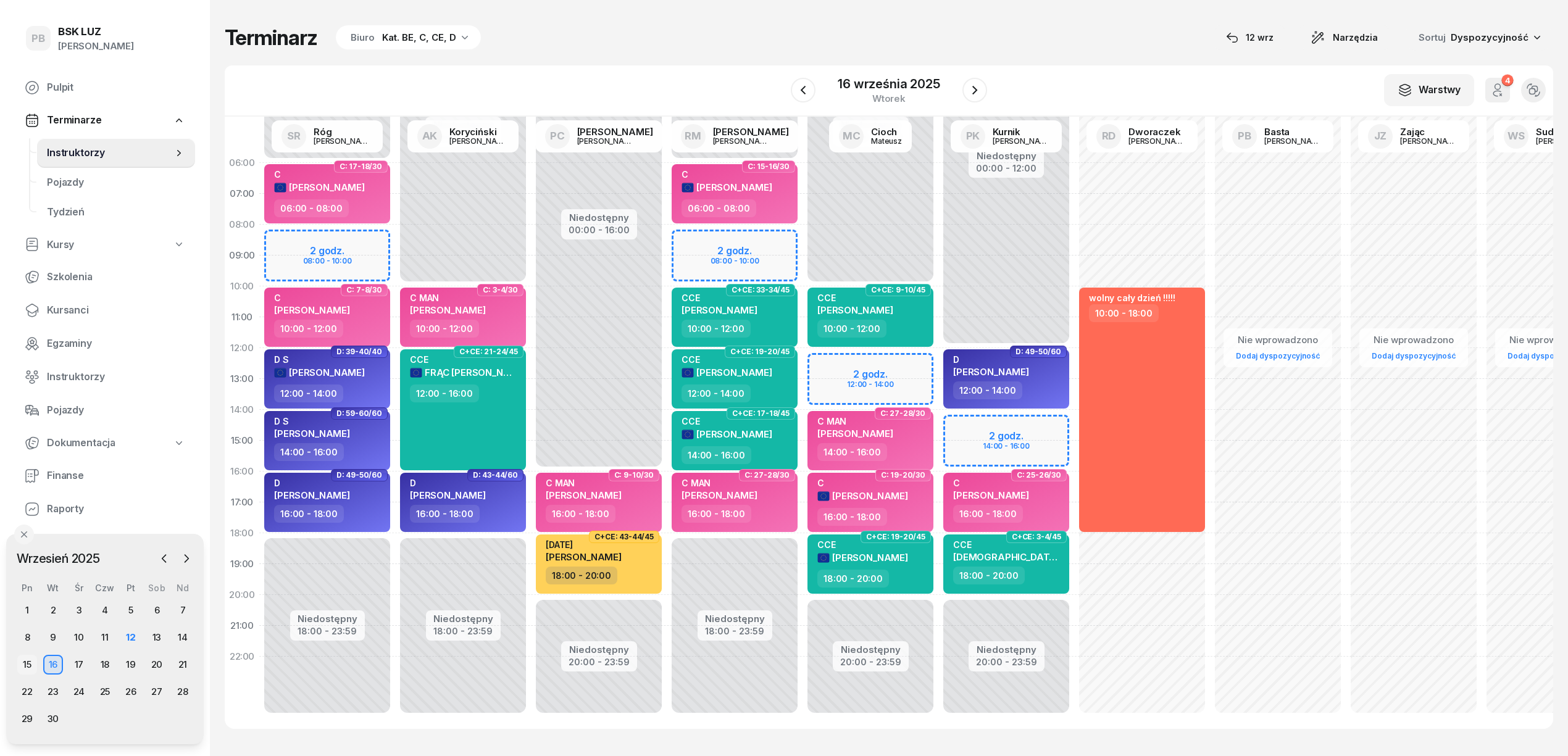
click at [25, 662] on div "15" at bounding box center [28, 665] width 20 height 20
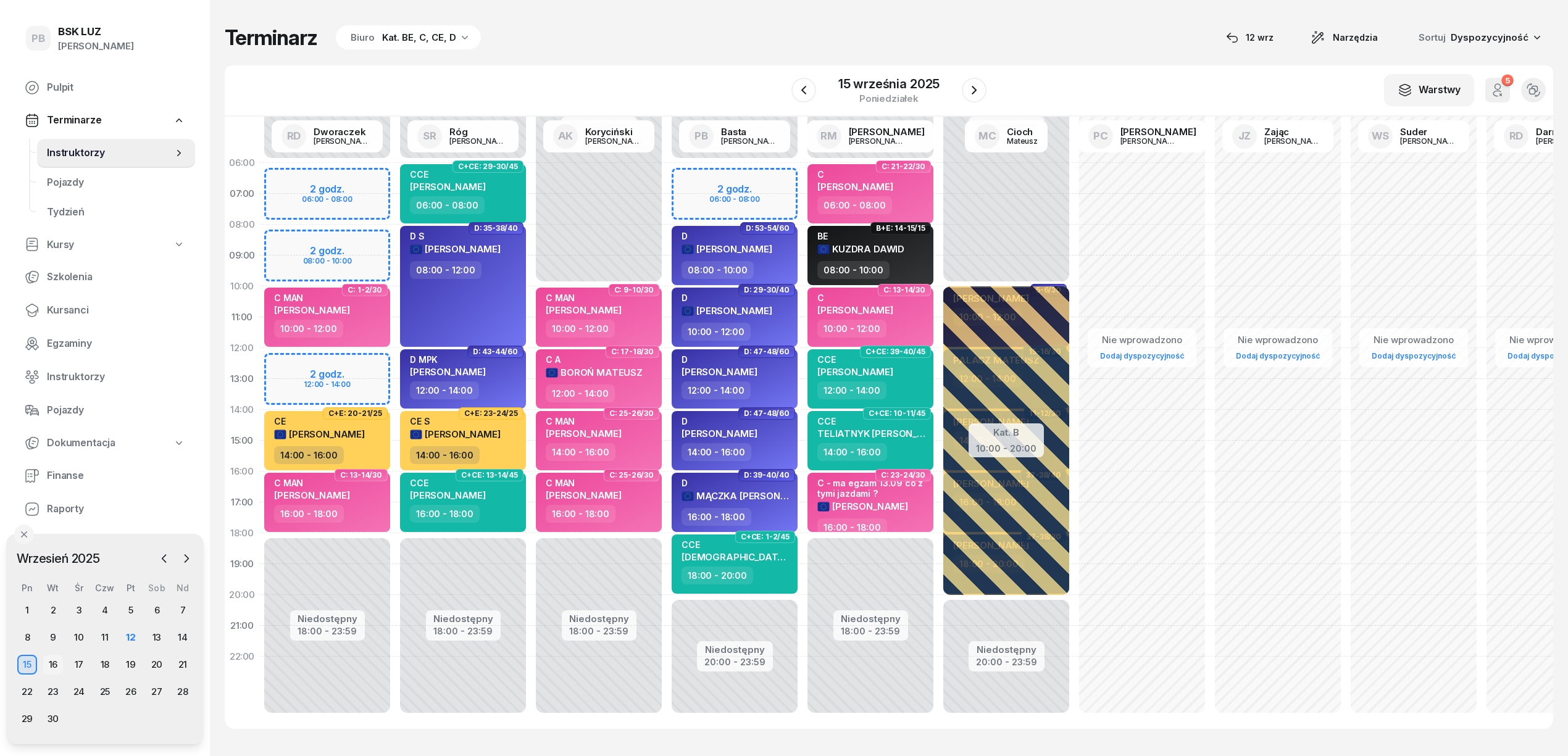
click at [57, 659] on div "16" at bounding box center [53, 665] width 20 height 20
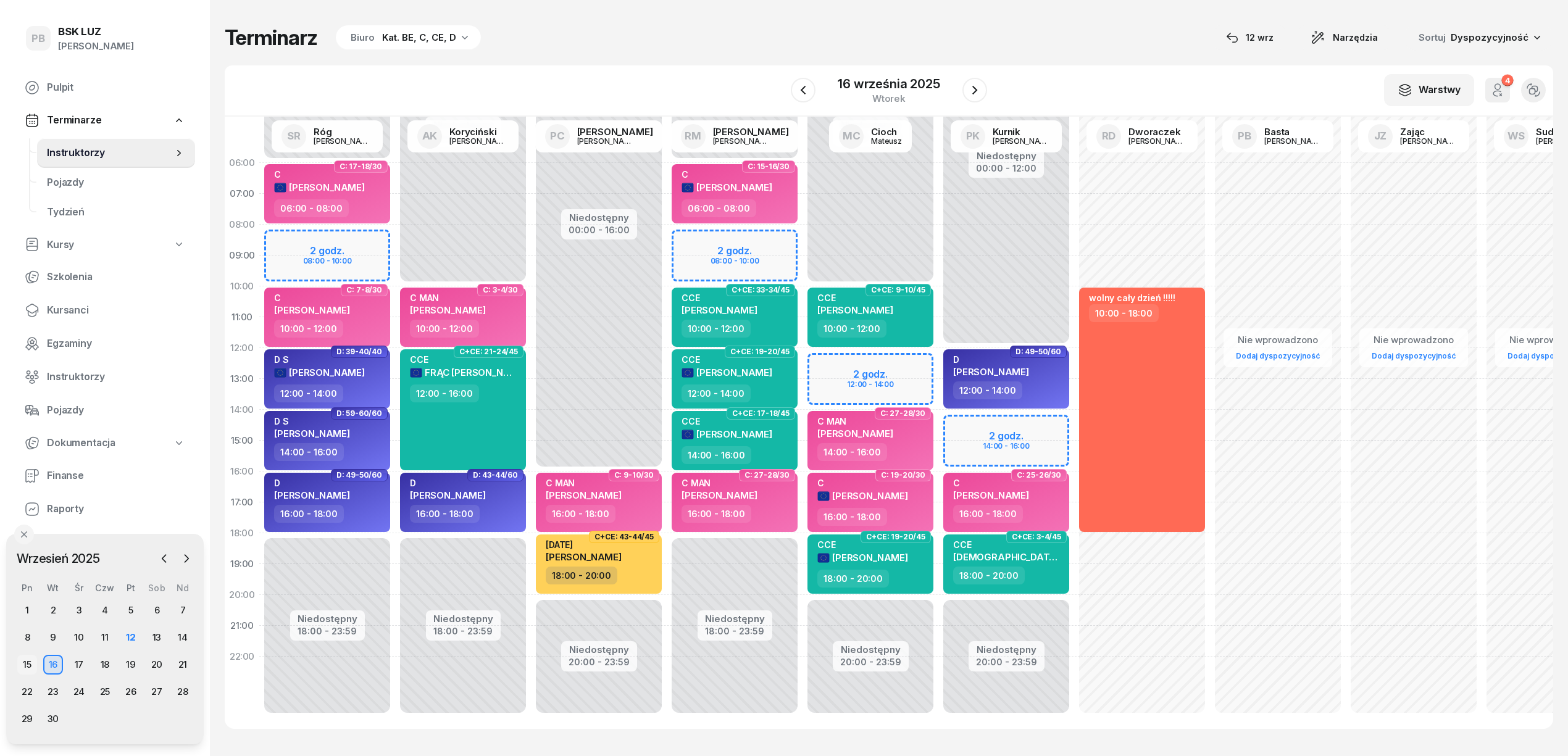
click at [28, 664] on div "15" at bounding box center [28, 665] width 20 height 20
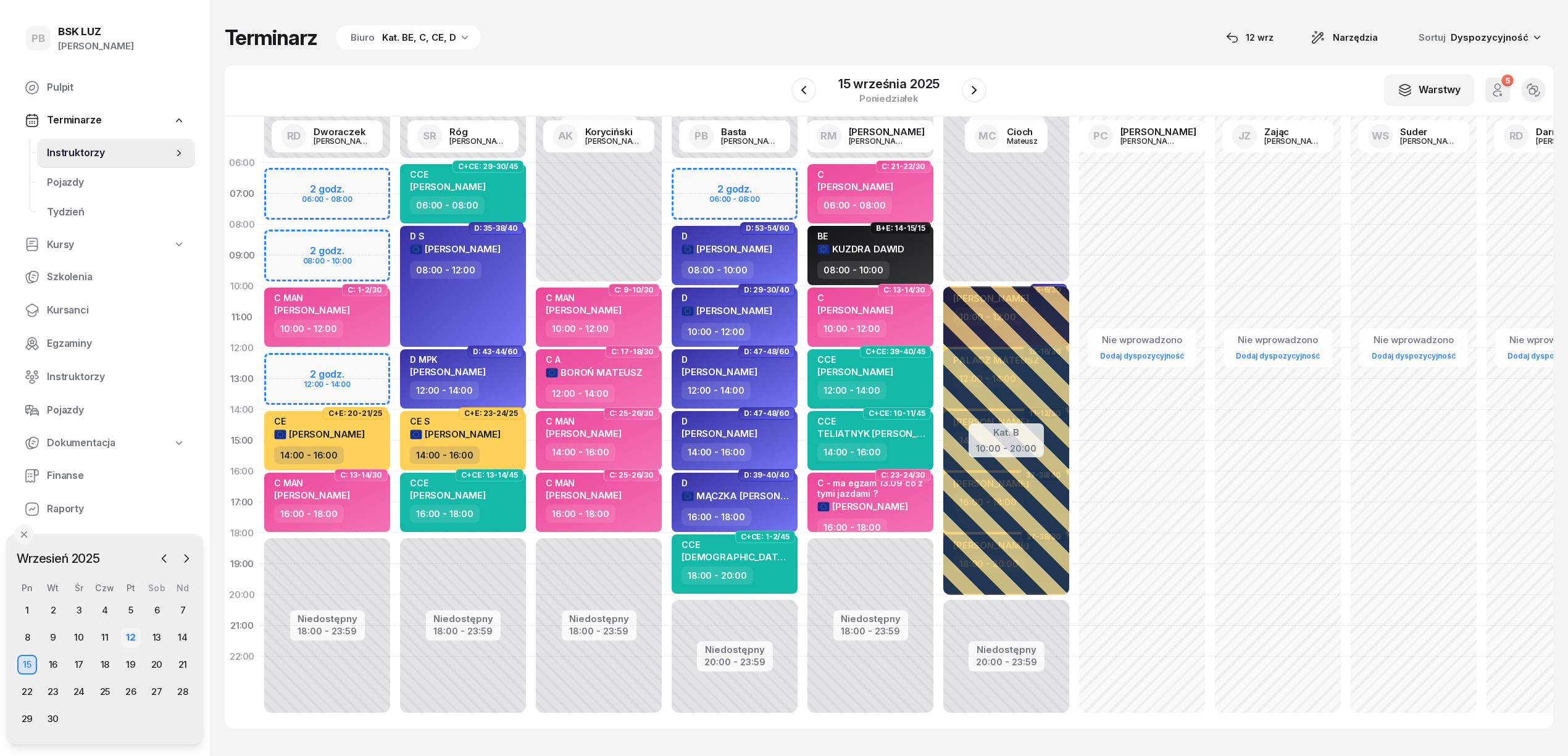
click at [126, 641] on div "12" at bounding box center [131, 638] width 20 height 20
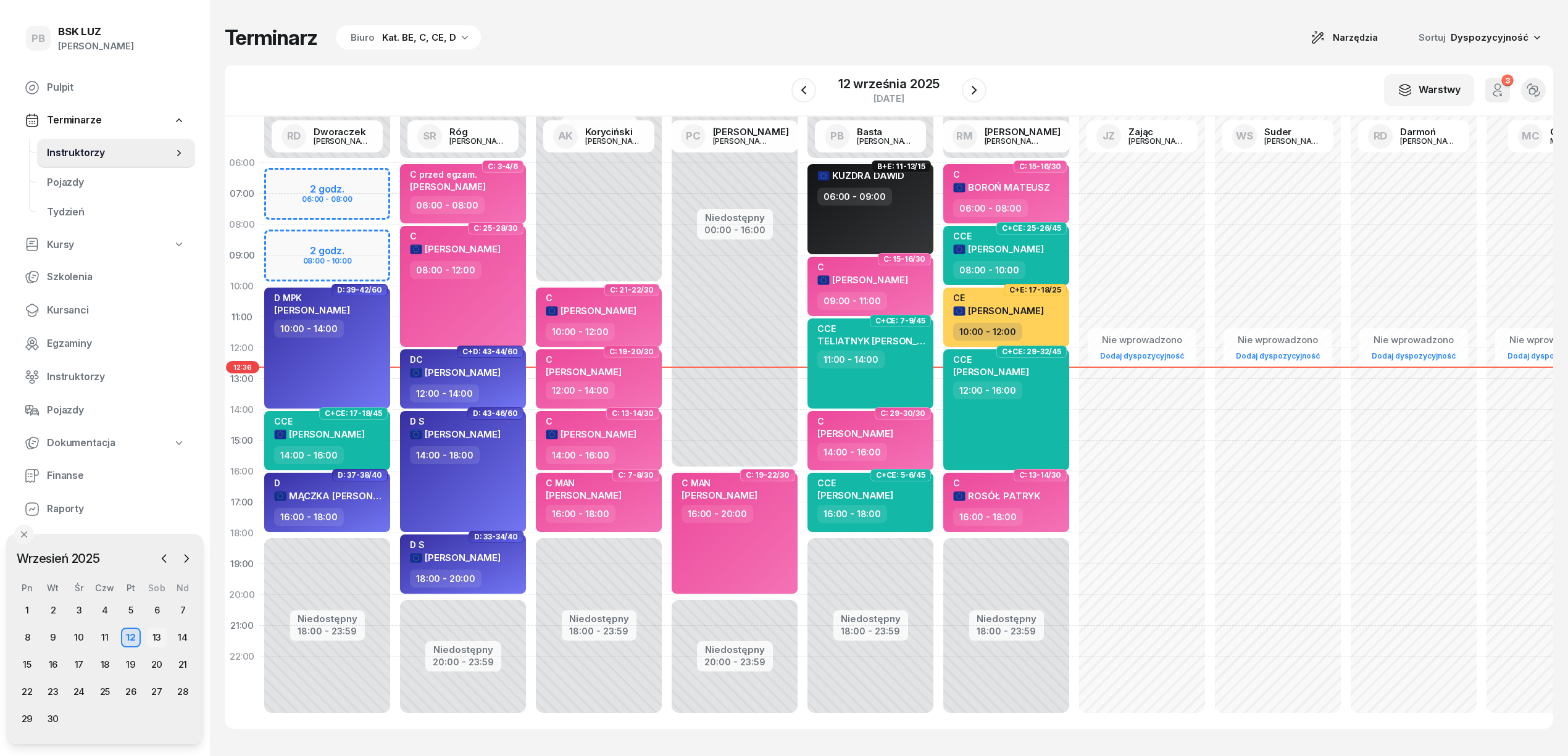
click at [150, 632] on div "13" at bounding box center [157, 638] width 20 height 20
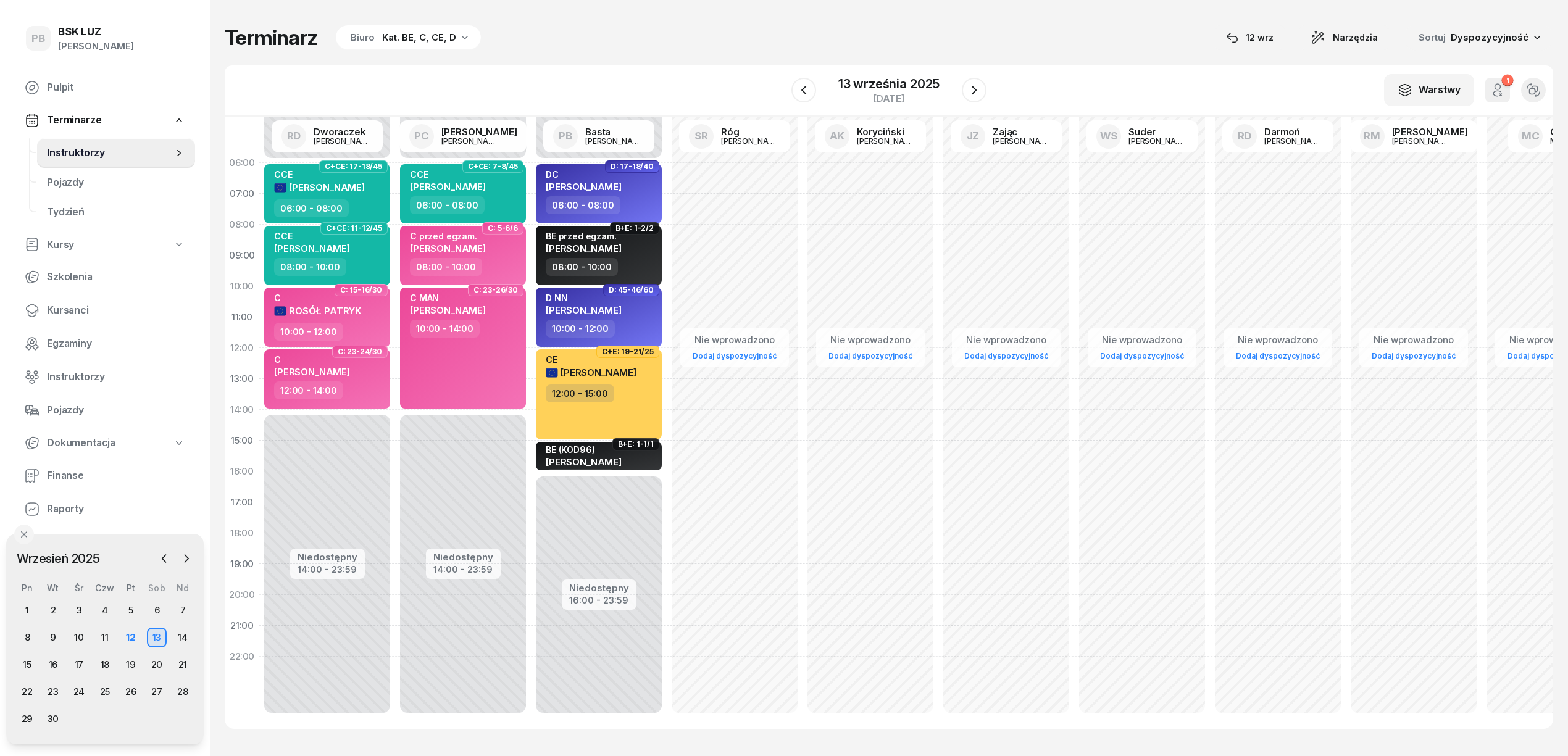
click at [561, 31] on div "Terminarz Biuro Kat. BE, C, CE, D [DATE] Narzędzia Sortuj Dyspozycyjność" at bounding box center [889, 38] width 1328 height 26
click at [669, 48] on div "Terminarz Biuro Kat. BE, C, CE, D [DATE] Narzędzia Sortuj Dyspozycyjność" at bounding box center [889, 38] width 1328 height 26
click at [657, 33] on div "Terminarz Biuro Kat. BE, C, CE, D [DATE] Narzędzia Sortuj Dyspozycyjność" at bounding box center [889, 38] width 1328 height 26
click at [816, 35] on div "Terminarz Biuro Kat. BE, C, CE, D [DATE] Narzędzia Sortuj Dyspozycyjność" at bounding box center [889, 38] width 1328 height 26
click at [687, 26] on div "Terminarz Biuro Kat. BE, C, CE, D [DATE] Narzędzia Sortuj Dyspozycyjność" at bounding box center [889, 38] width 1328 height 26
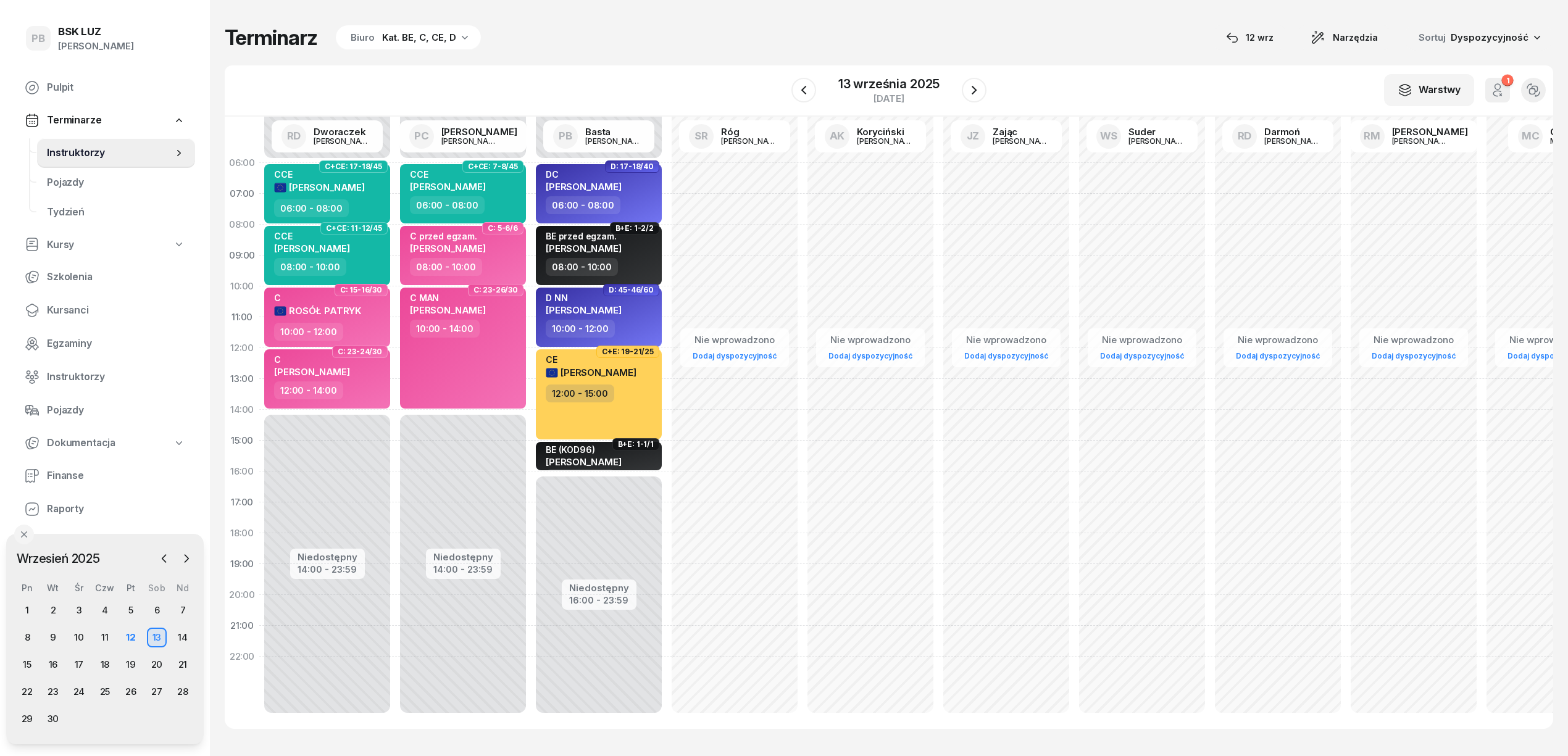
click at [679, 52] on div "Terminarz Biuro Kat. BE, C, CE, D 12 wrz Narzędzia Sortuj Dyspozycyjność W Wybi…" at bounding box center [889, 376] width 1328 height 753
click at [610, 44] on div "Terminarz Biuro Kat. BE, C, CE, D [DATE] Narzędzia Sortuj Dyspozycyjność" at bounding box center [889, 38] width 1328 height 26
click at [135, 636] on div "12" at bounding box center [131, 638] width 20 height 20
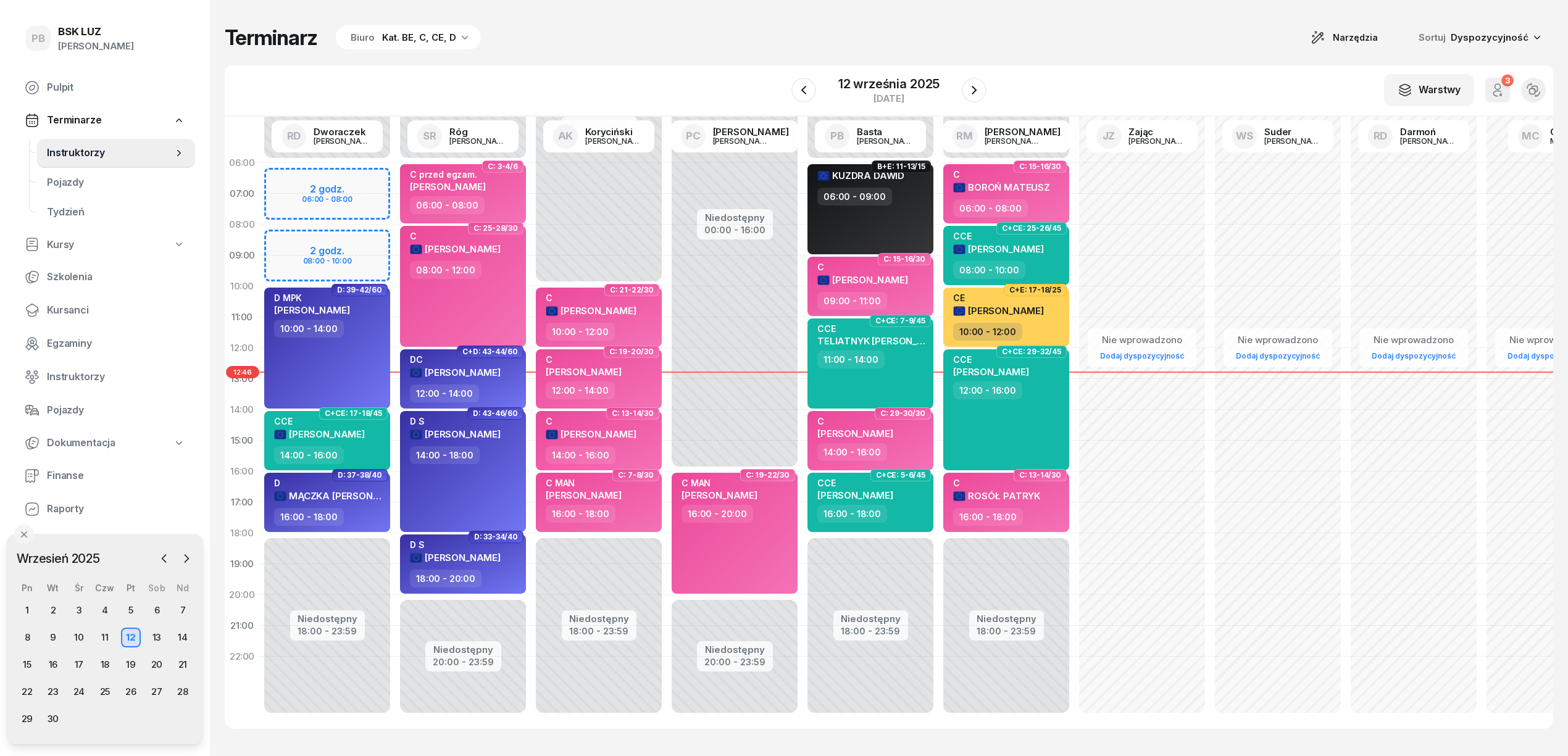
click at [633, 50] on div "Terminarz Biuro Kat. BE, C, CE, D Narzędzia Sortuj Dyspozycyjność" at bounding box center [889, 38] width 1328 height 26
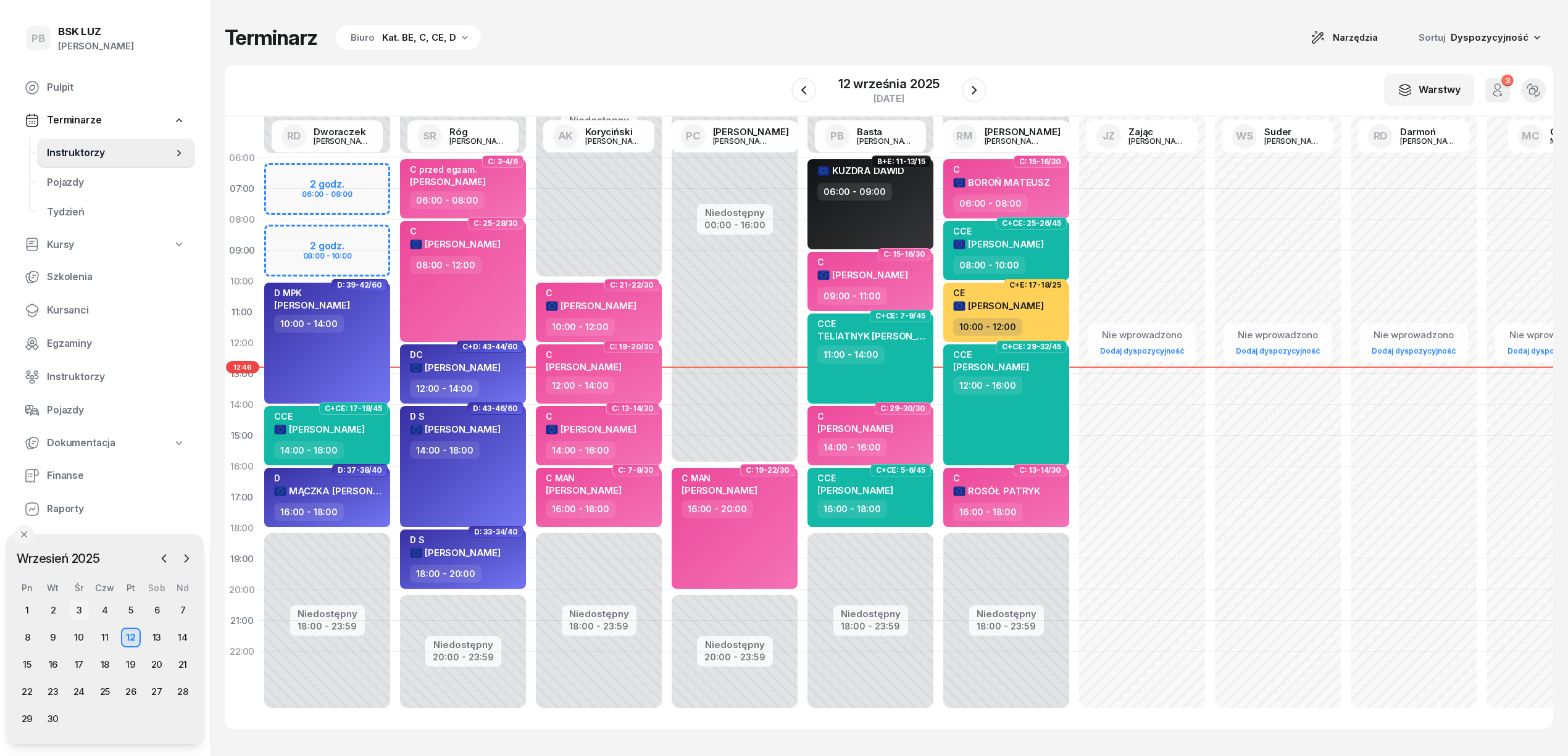
scroll to position [17, 0]
click at [24, 665] on div "15" at bounding box center [28, 665] width 20 height 20
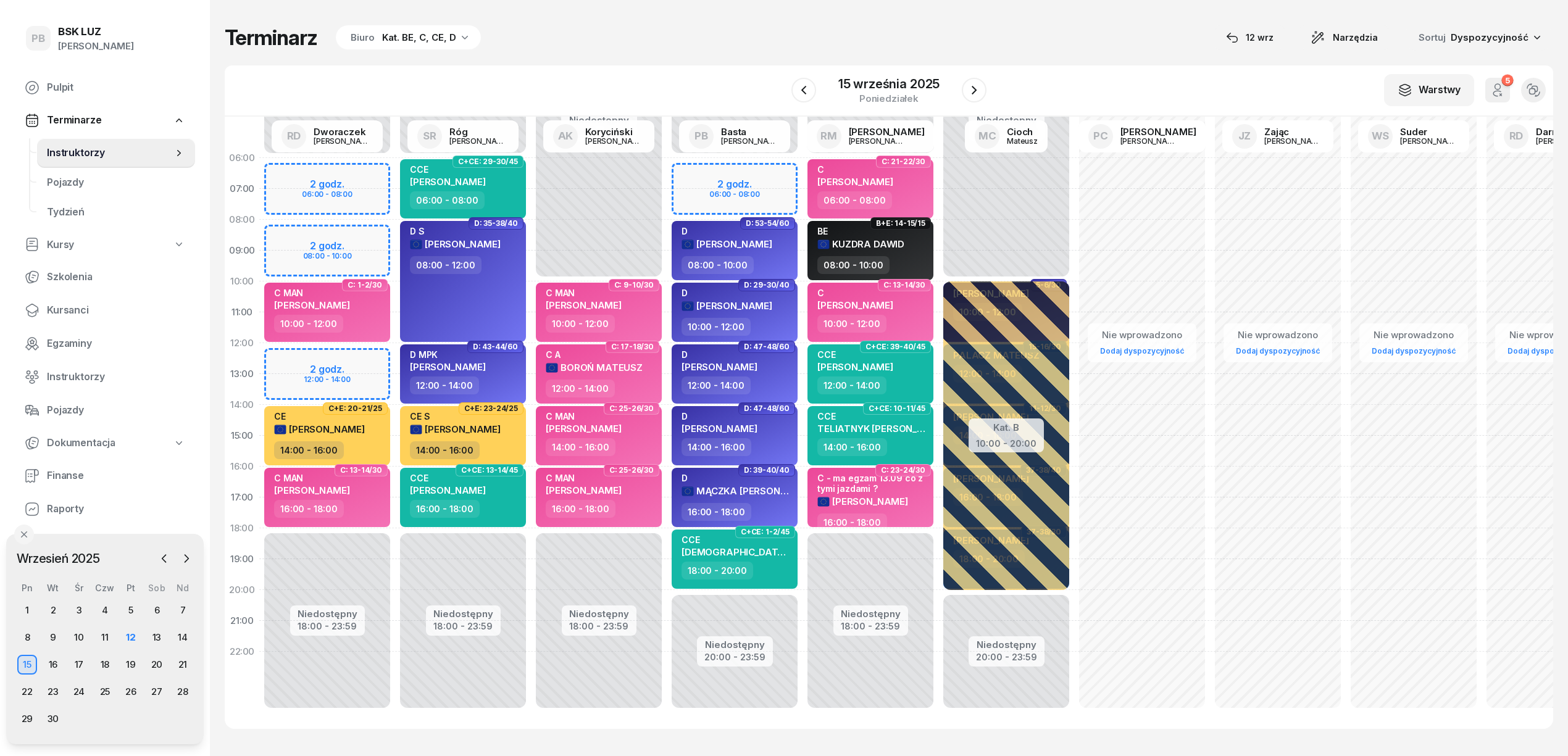
click at [734, 48] on div "Terminarz Biuro Kat. BE, C, CE, D [DATE] Narzędzia Sortuj Dyspozycyjność" at bounding box center [889, 38] width 1328 height 26
click at [647, 40] on div "Terminarz Biuro Kat. BE, C, CE, D [DATE] Narzędzia Sortuj Dyspozycyjność" at bounding box center [889, 38] width 1328 height 26
click at [71, 317] on span "Kursanci" at bounding box center [116, 310] width 139 height 16
click at [74, 311] on span "Kursanci" at bounding box center [116, 310] width 139 height 16
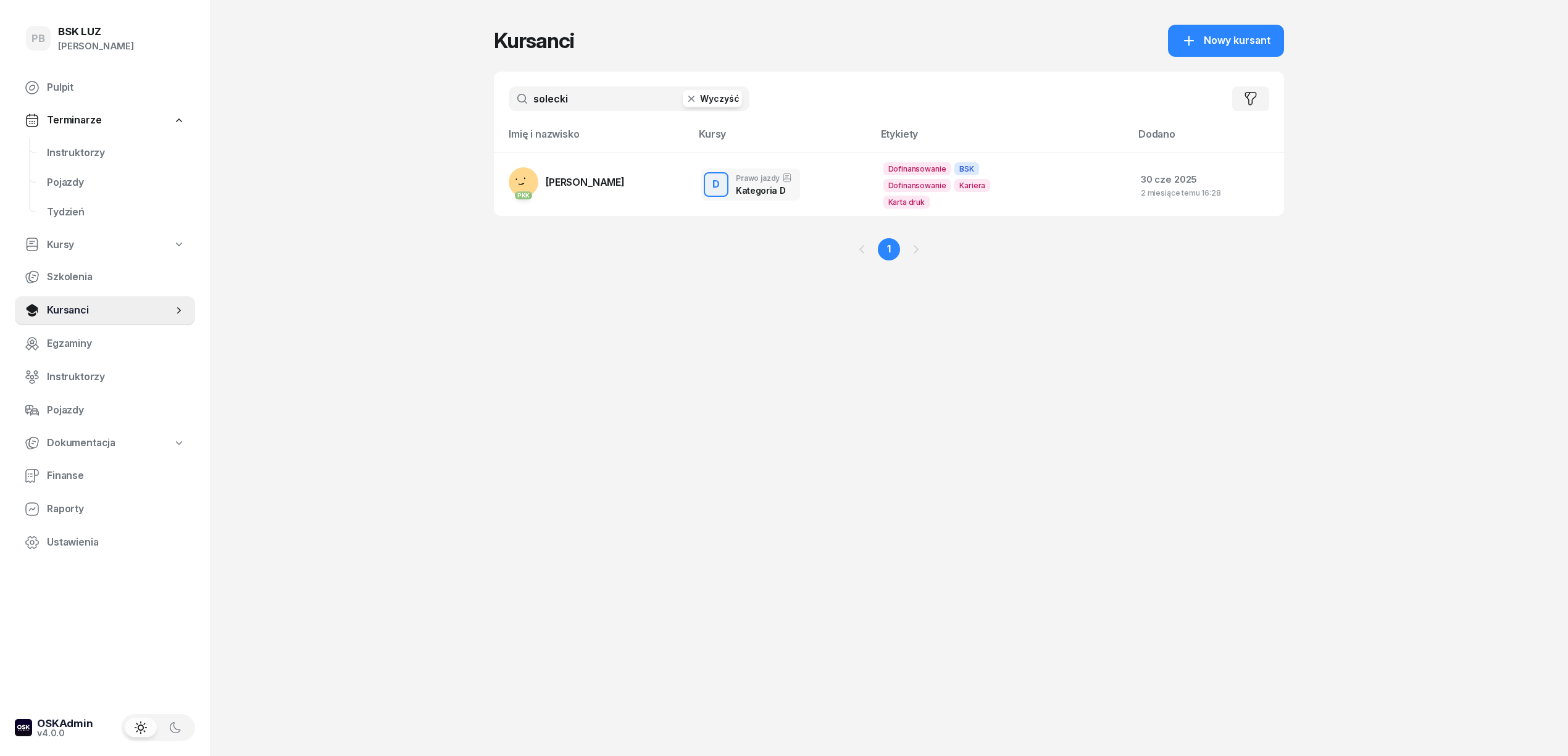
click at [590, 96] on input "solecki" at bounding box center [629, 98] width 241 height 25
type input "paster"
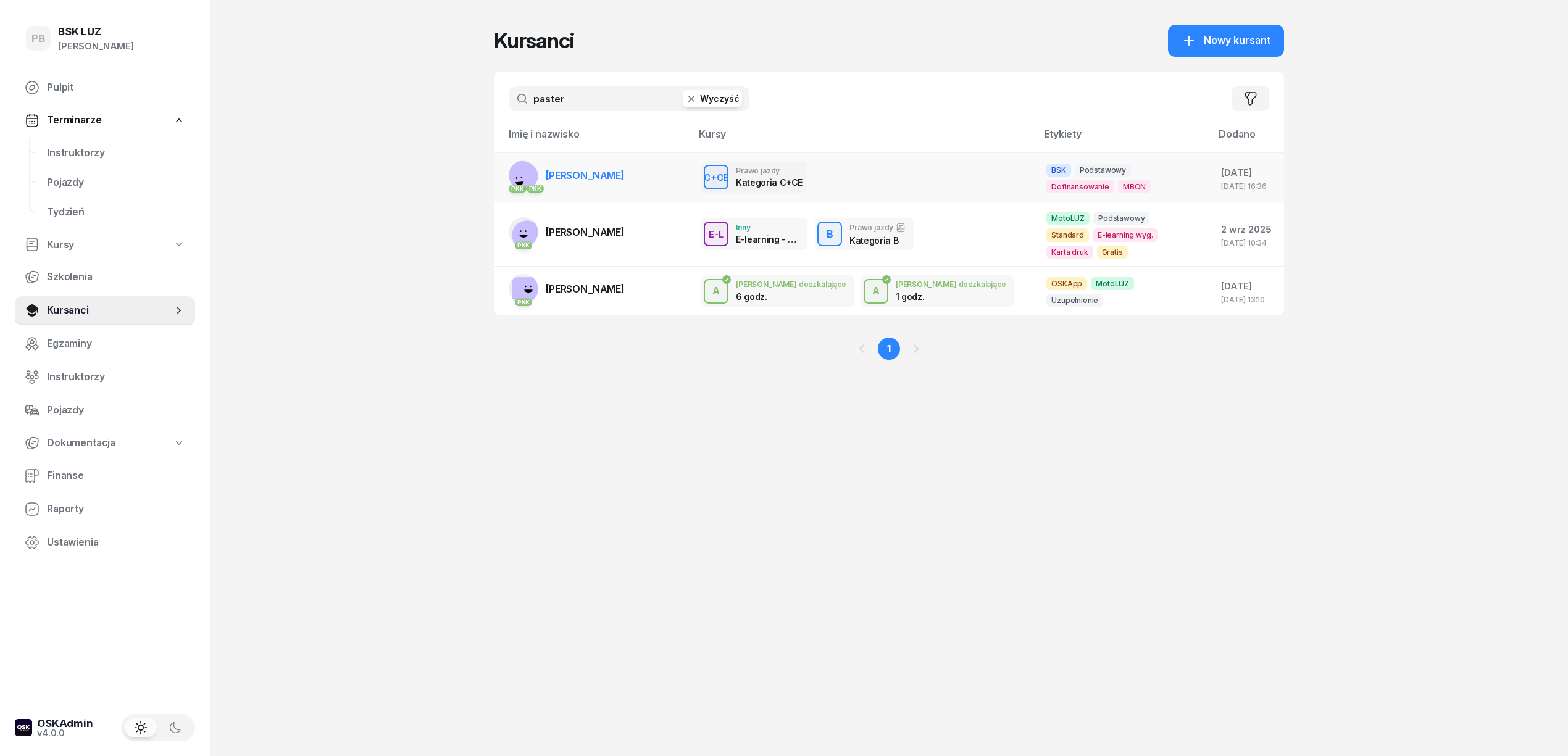
click at [589, 172] on span "[PERSON_NAME]" at bounding box center [586, 174] width 79 height 12
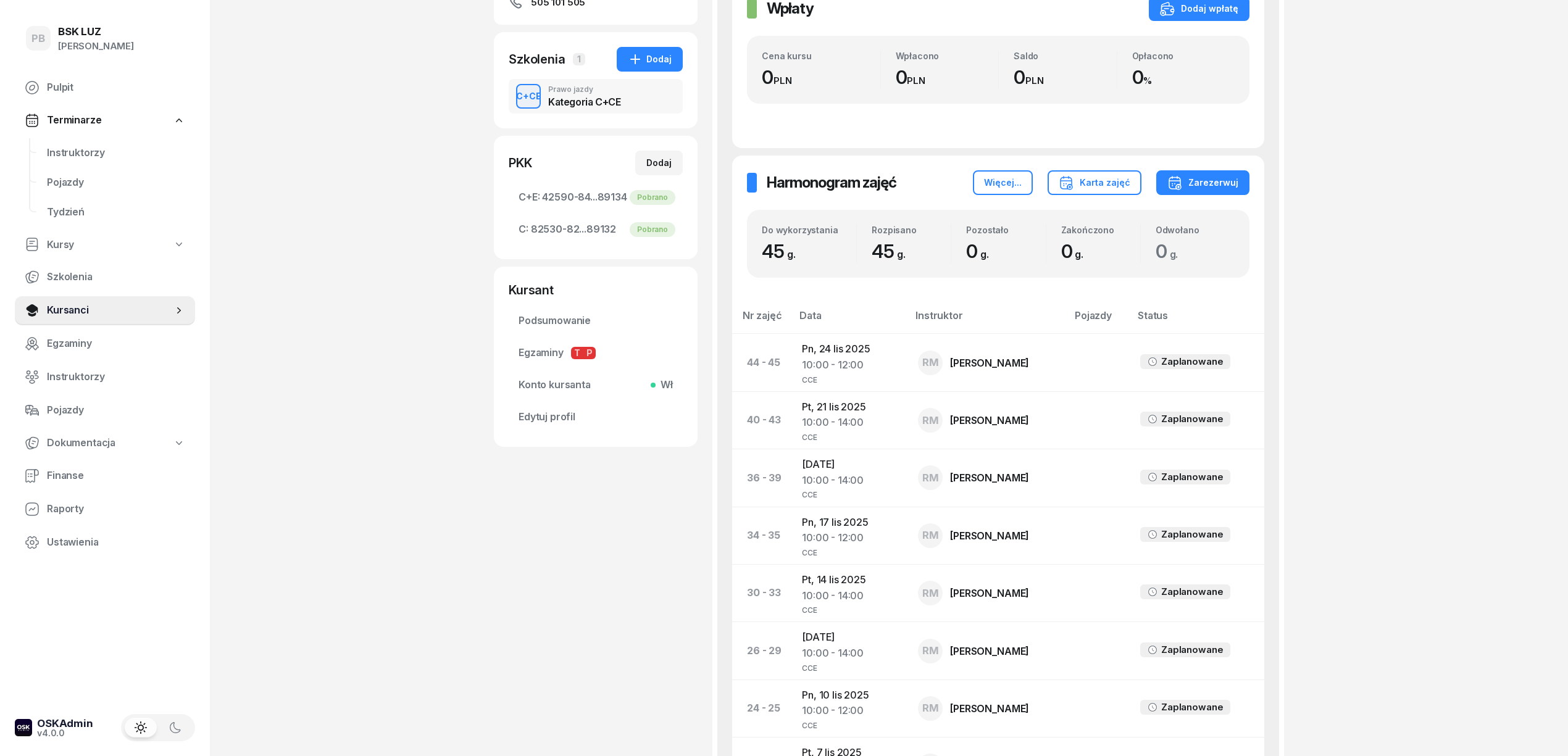
scroll to position [165, 0]
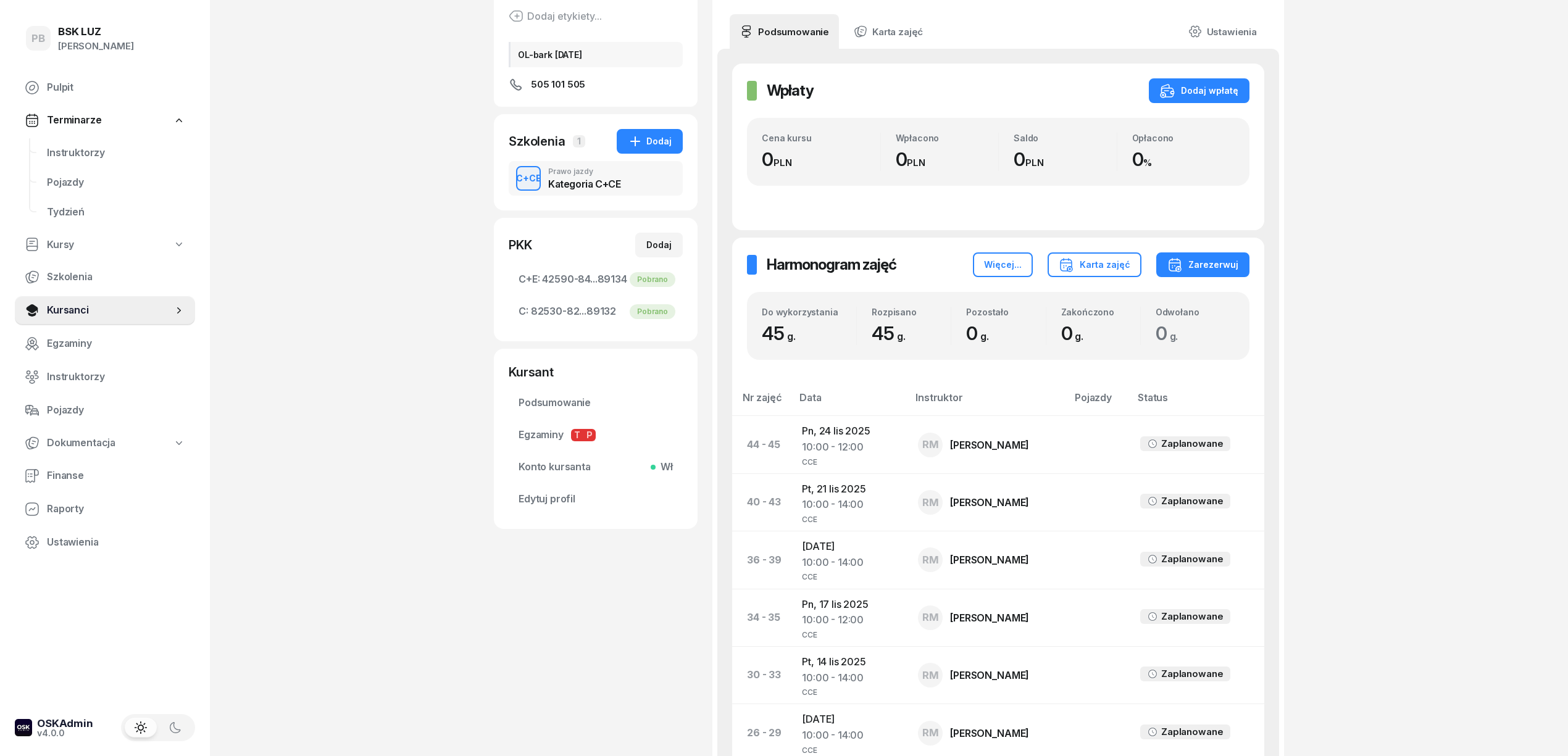
click at [1431, 235] on div "PB BSK LUZ Patrycja Bogdanowicz Pulpit Terminarze Instruktorzy Pojazdy Tydzień …" at bounding box center [784, 663] width 1568 height 1658
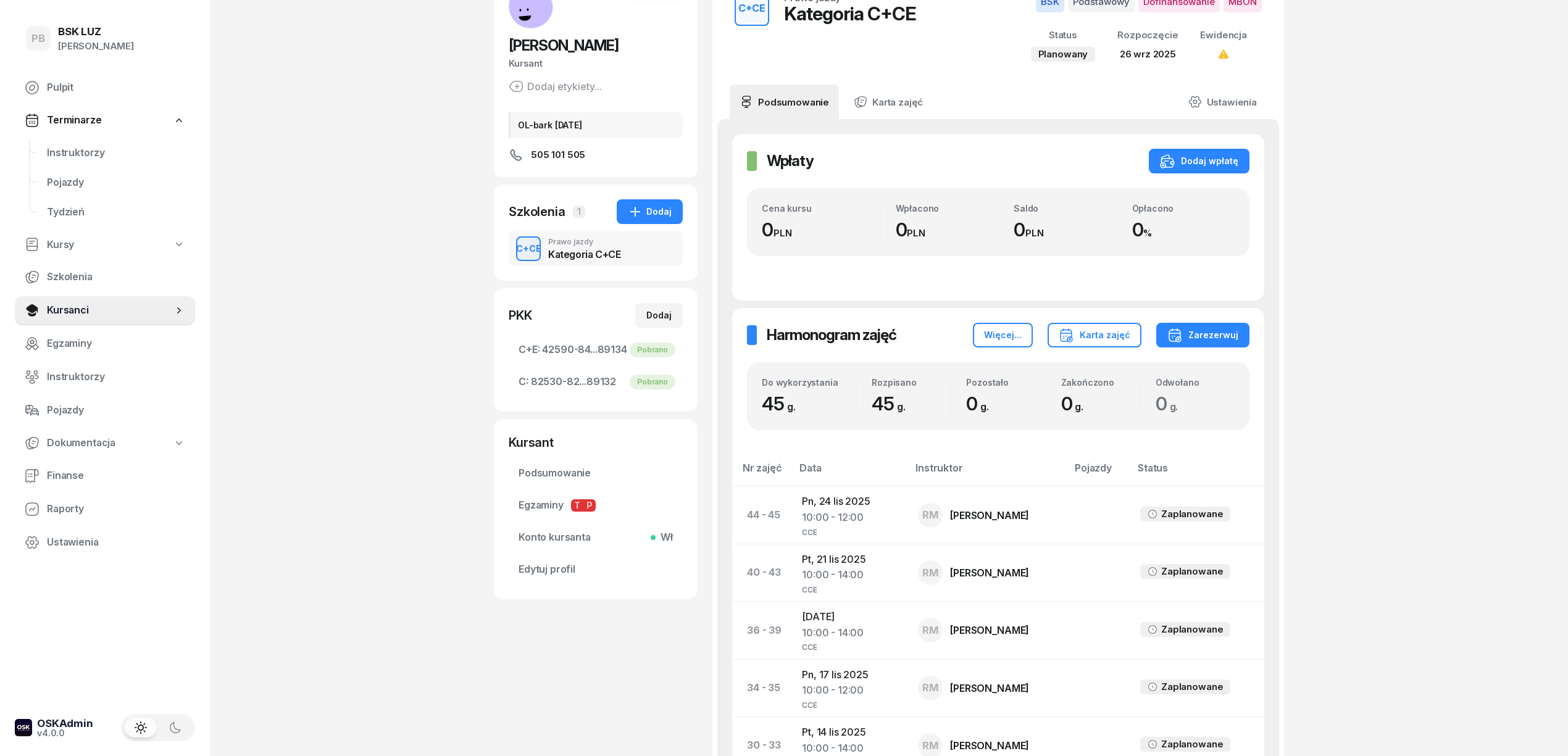
scroll to position [1, 0]
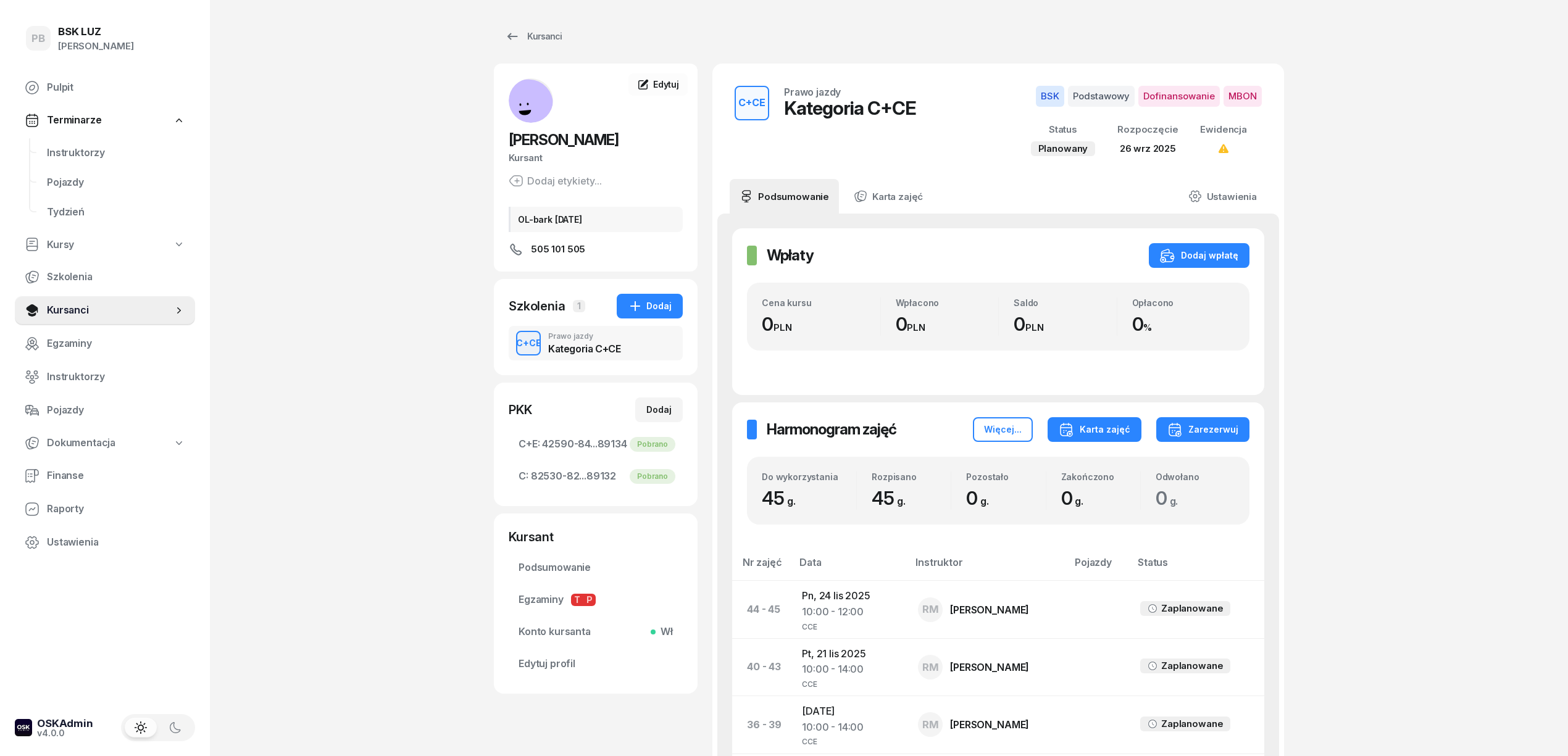
click at [1074, 432] on icon "button" at bounding box center [1066, 429] width 15 height 15
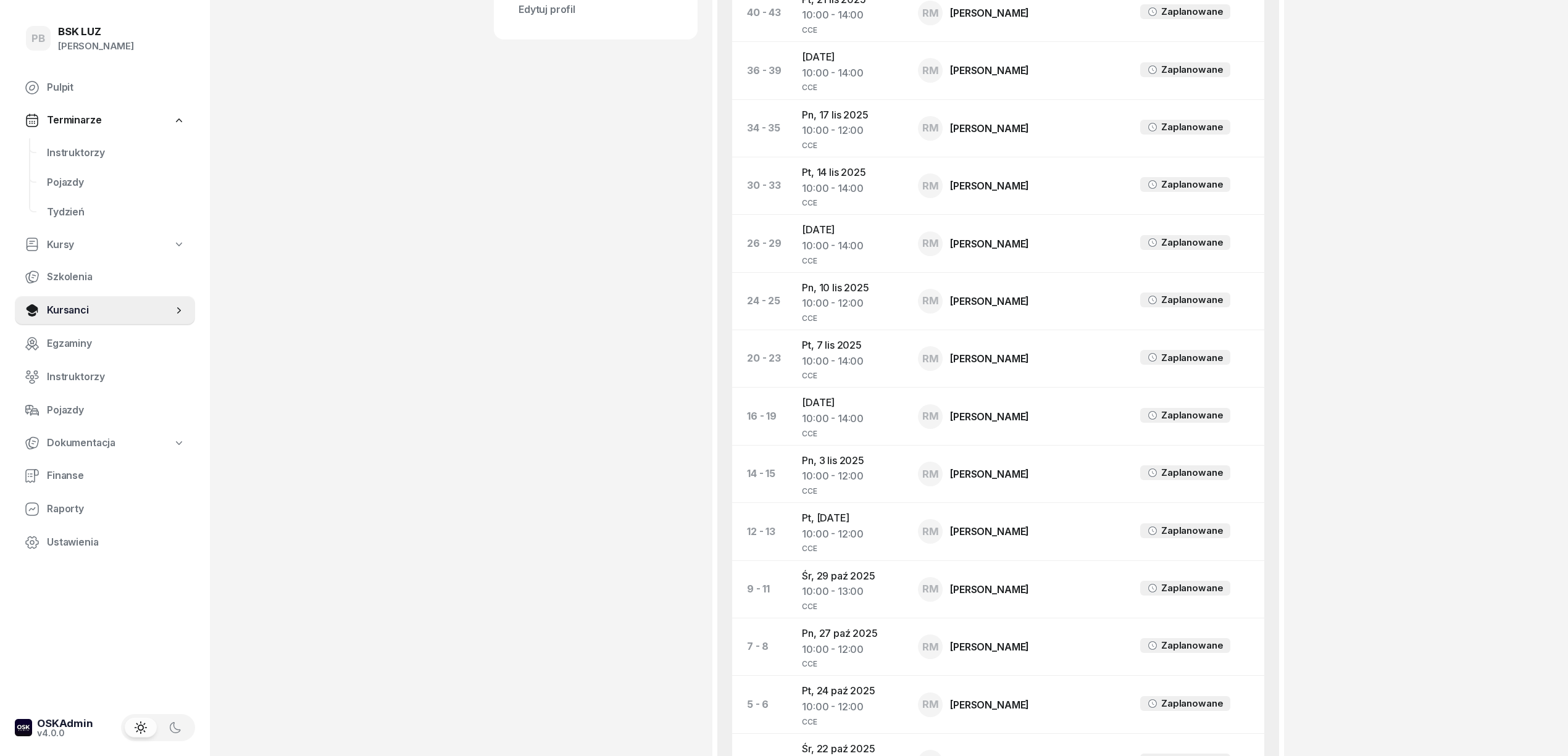
scroll to position [659, 0]
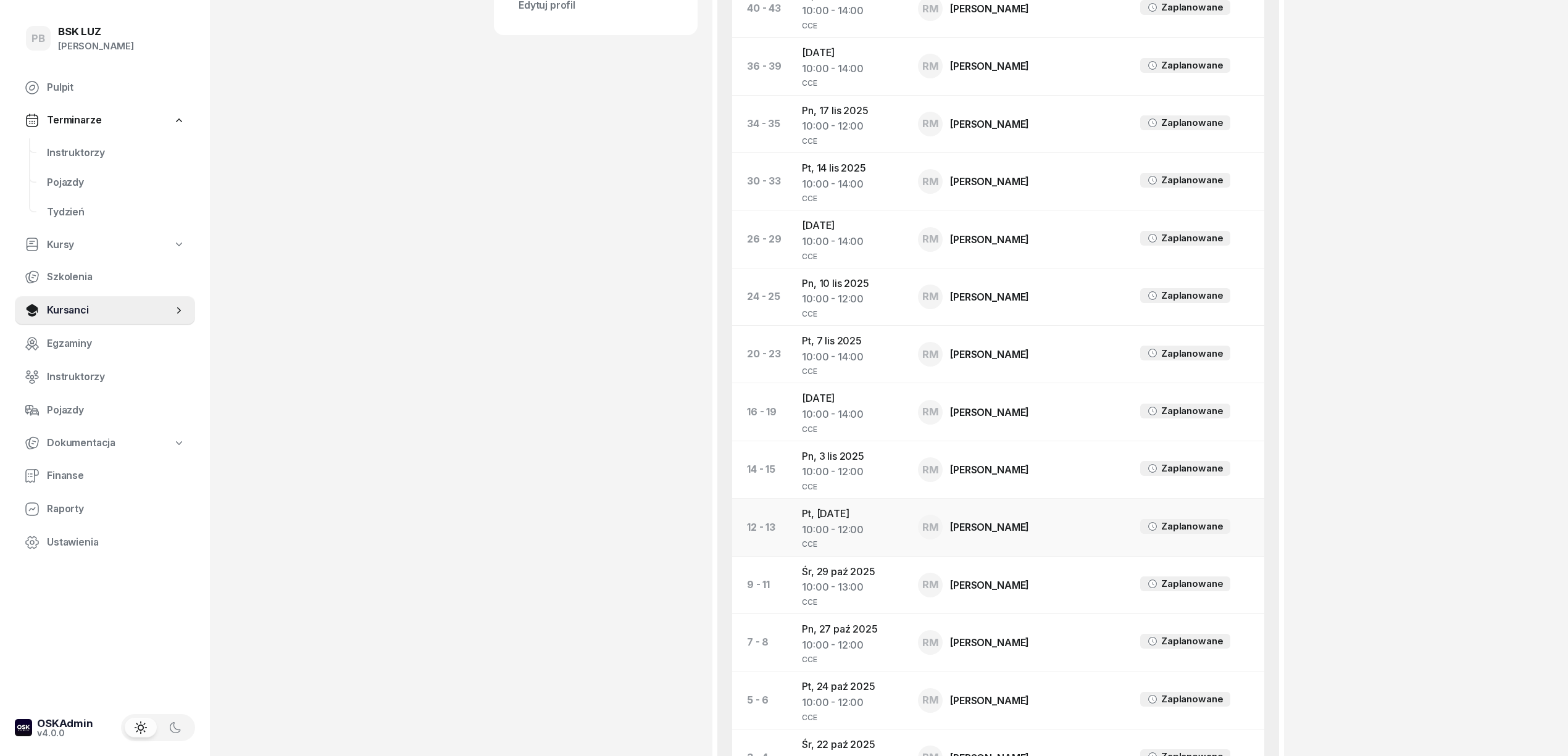
click at [863, 521] on td "Pt, 31 paź 2025 10:00 - 12:00 CCE" at bounding box center [850, 527] width 116 height 58
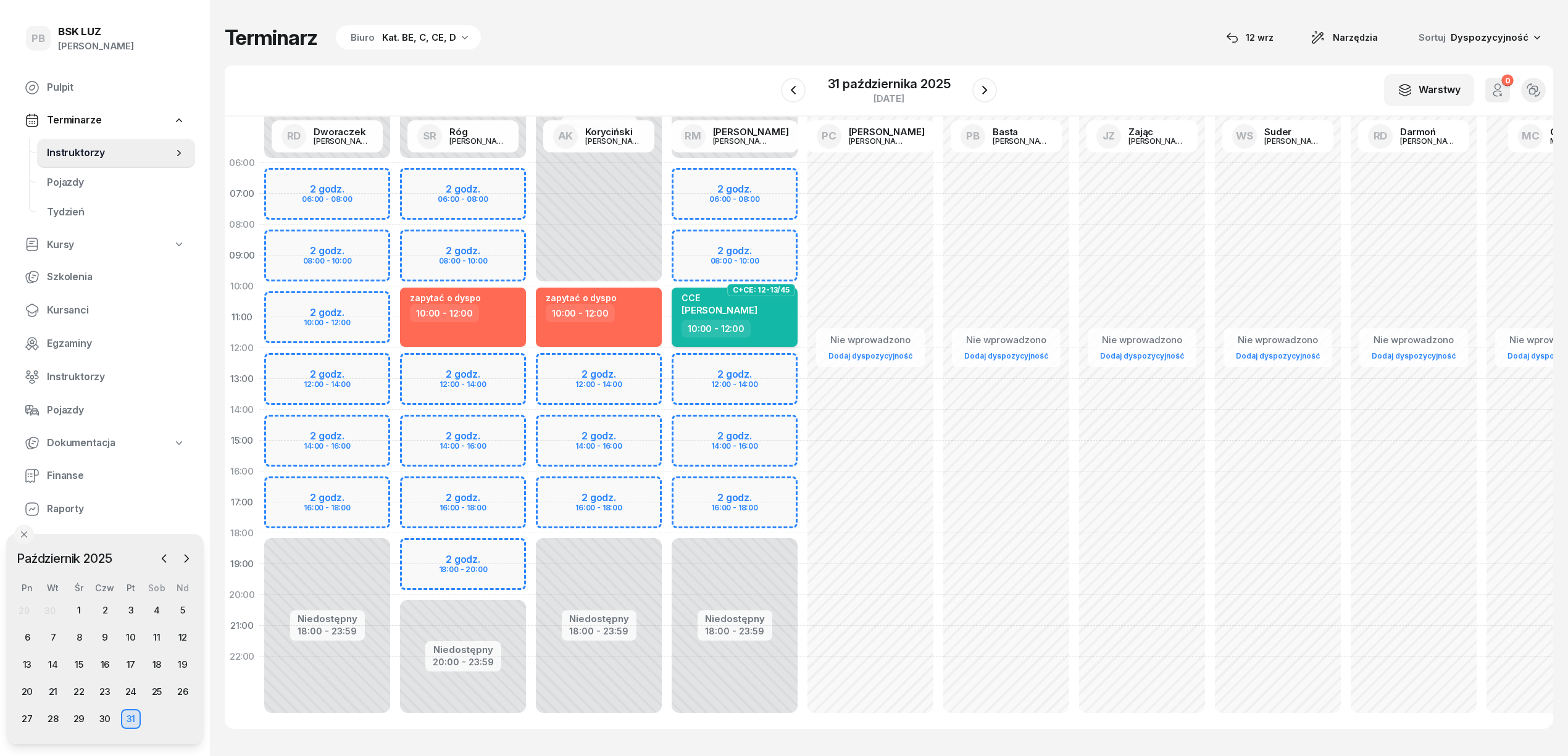
click at [785, 325] on div "10:00 - 12:00" at bounding box center [735, 328] width 108 height 18
select select "10"
select select "12"
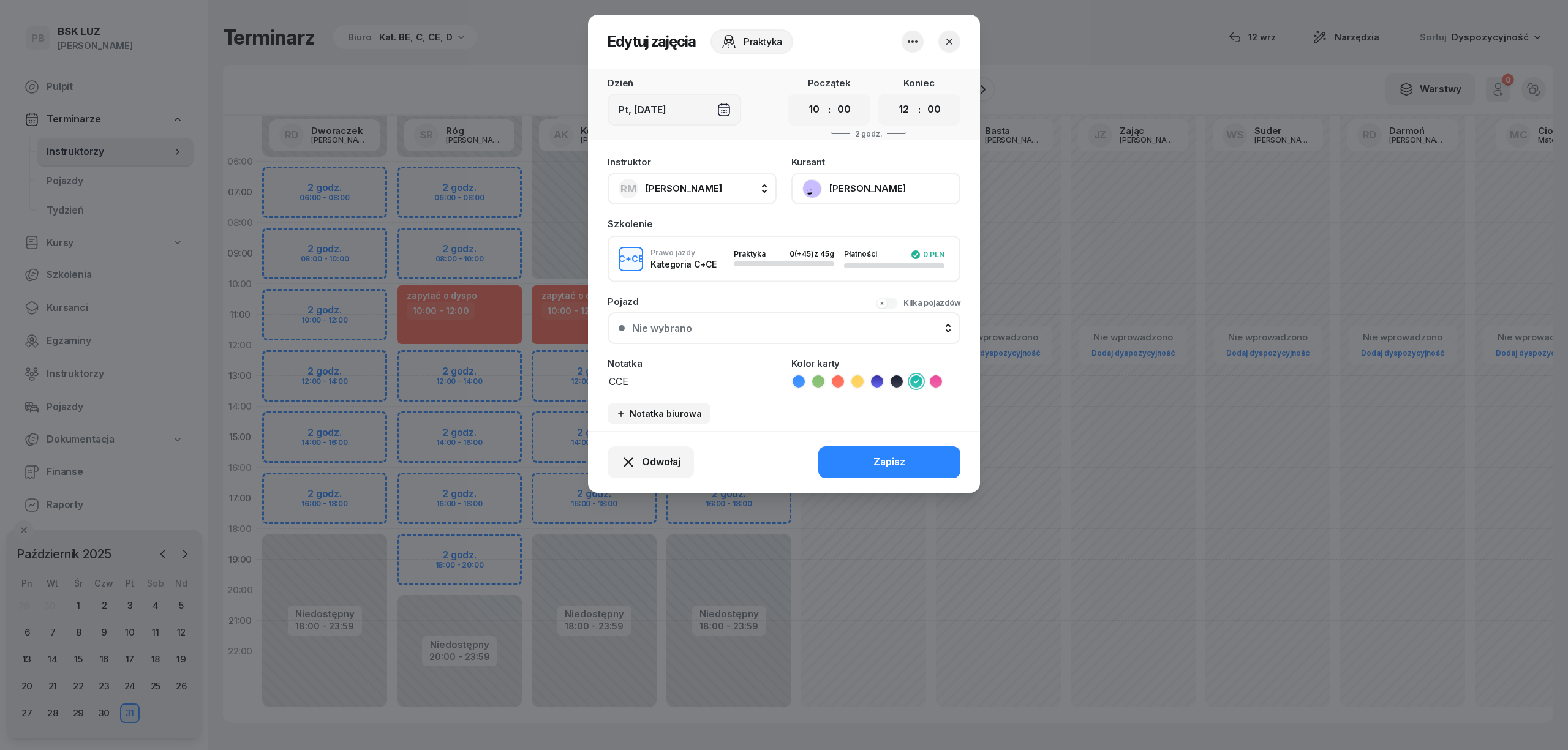
click at [911, 42] on icon "button" at bounding box center [912, 42] width 15 height 15
click at [898, 72] on link "Usuń" at bounding box center [907, 79] width 162 height 31
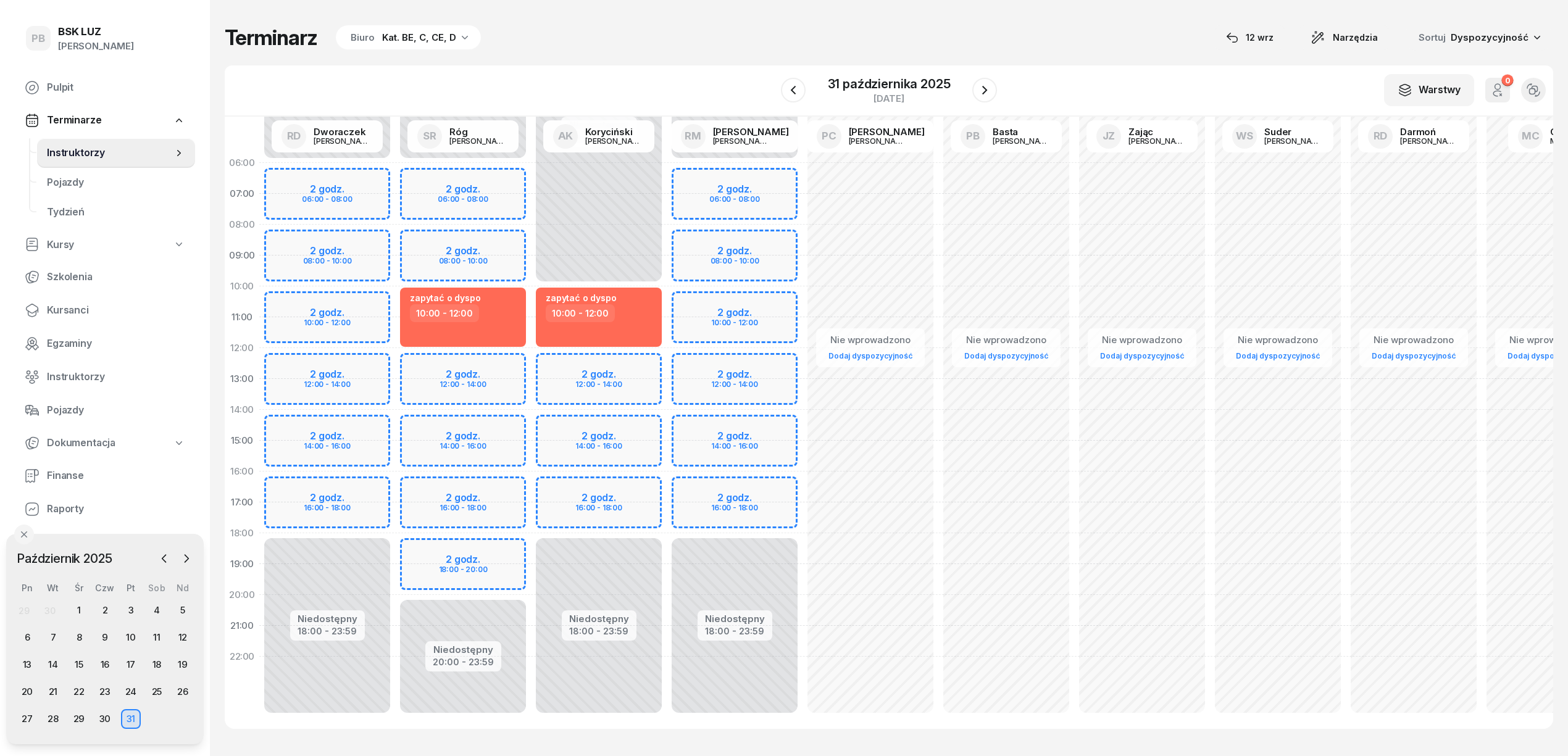
click at [797, 22] on div "Terminarz Biuro Kat. BE, C, CE, D 12 wrz Narzędzia Sortuj Dyspozycyjność W Wybi…" at bounding box center [889, 376] width 1328 height 753
click at [801, 83] on button "button" at bounding box center [793, 90] width 25 height 25
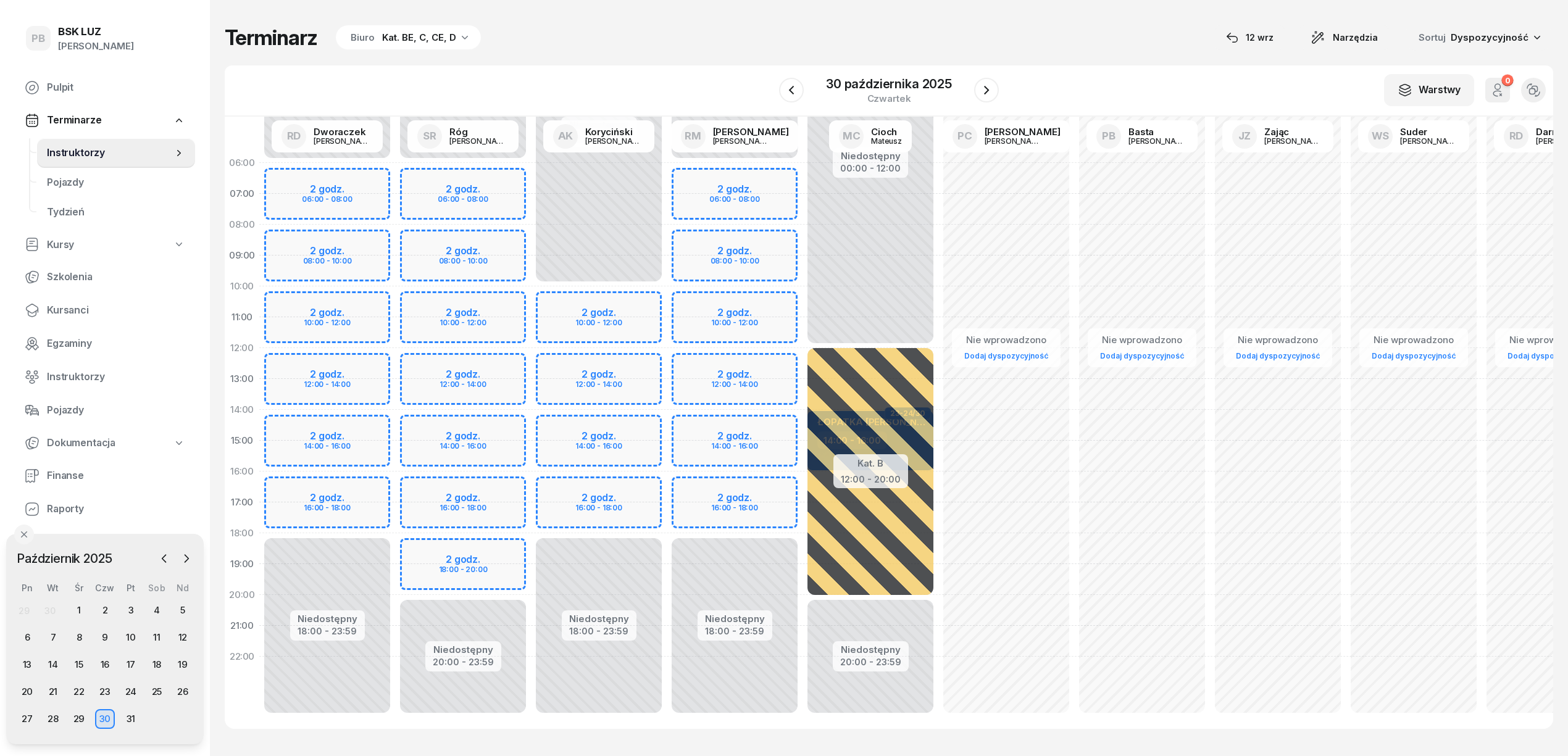
click at [761, 296] on div "Niedostępny 00:00 - 06:00 Niedostępny 18:00 - 23:59 2 godz. 06:00 - 08:00 2 god…" at bounding box center [734, 440] width 136 height 586
select select "10"
select select "12"
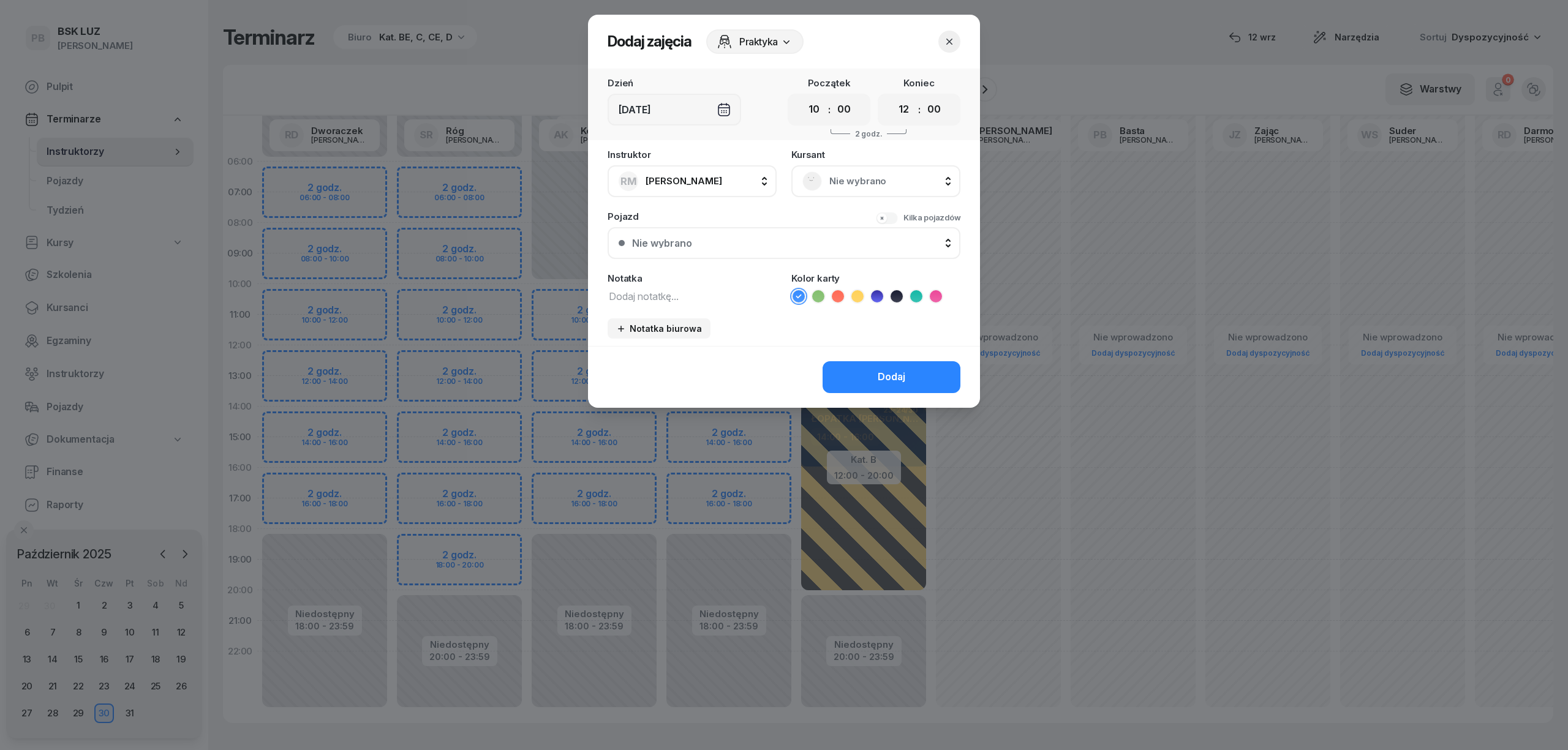
click at [878, 179] on span "Nie wybrano" at bounding box center [890, 180] width 120 height 15
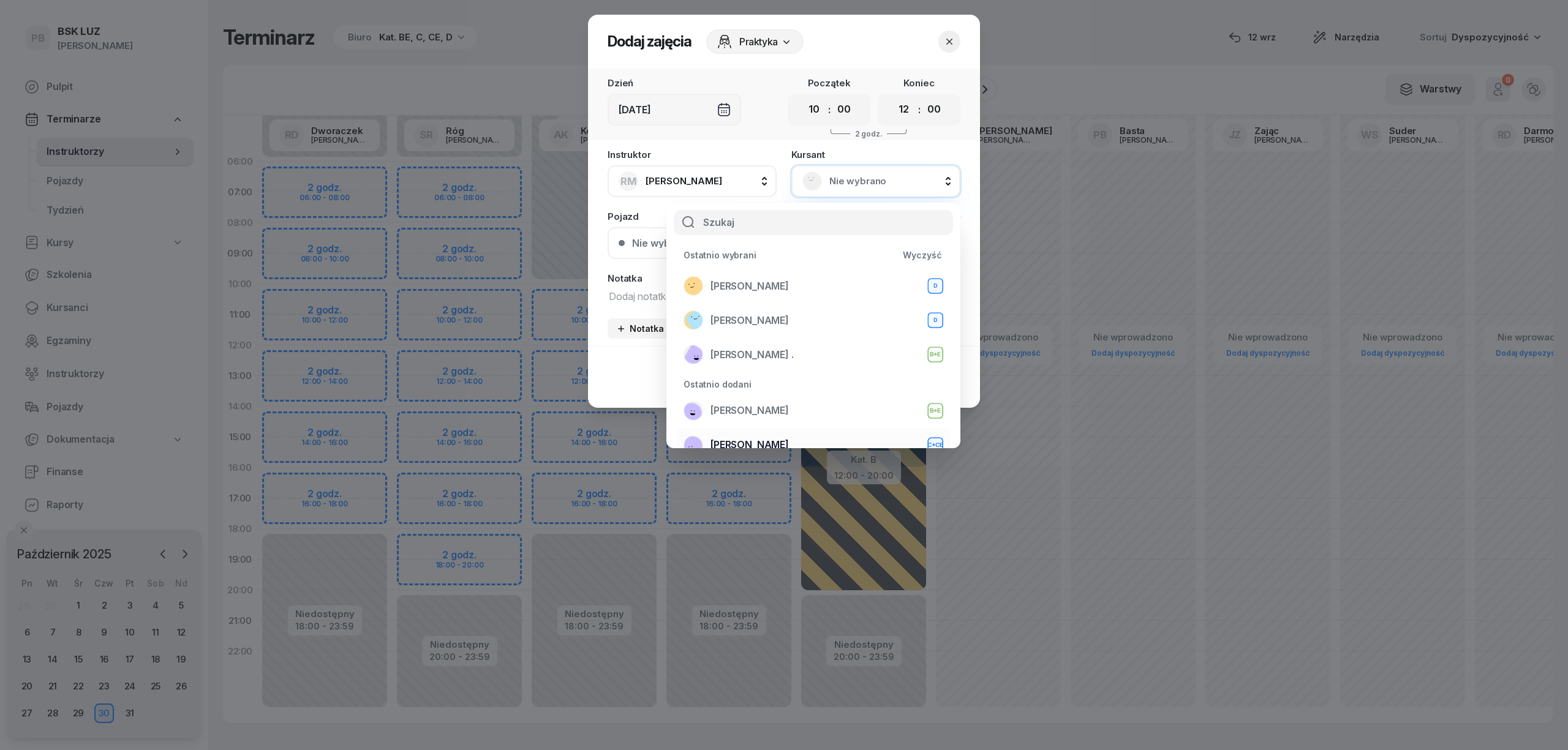
click at [781, 435] on div "PASTERNAK MARCIN C+CE" at bounding box center [813, 445] width 260 height 20
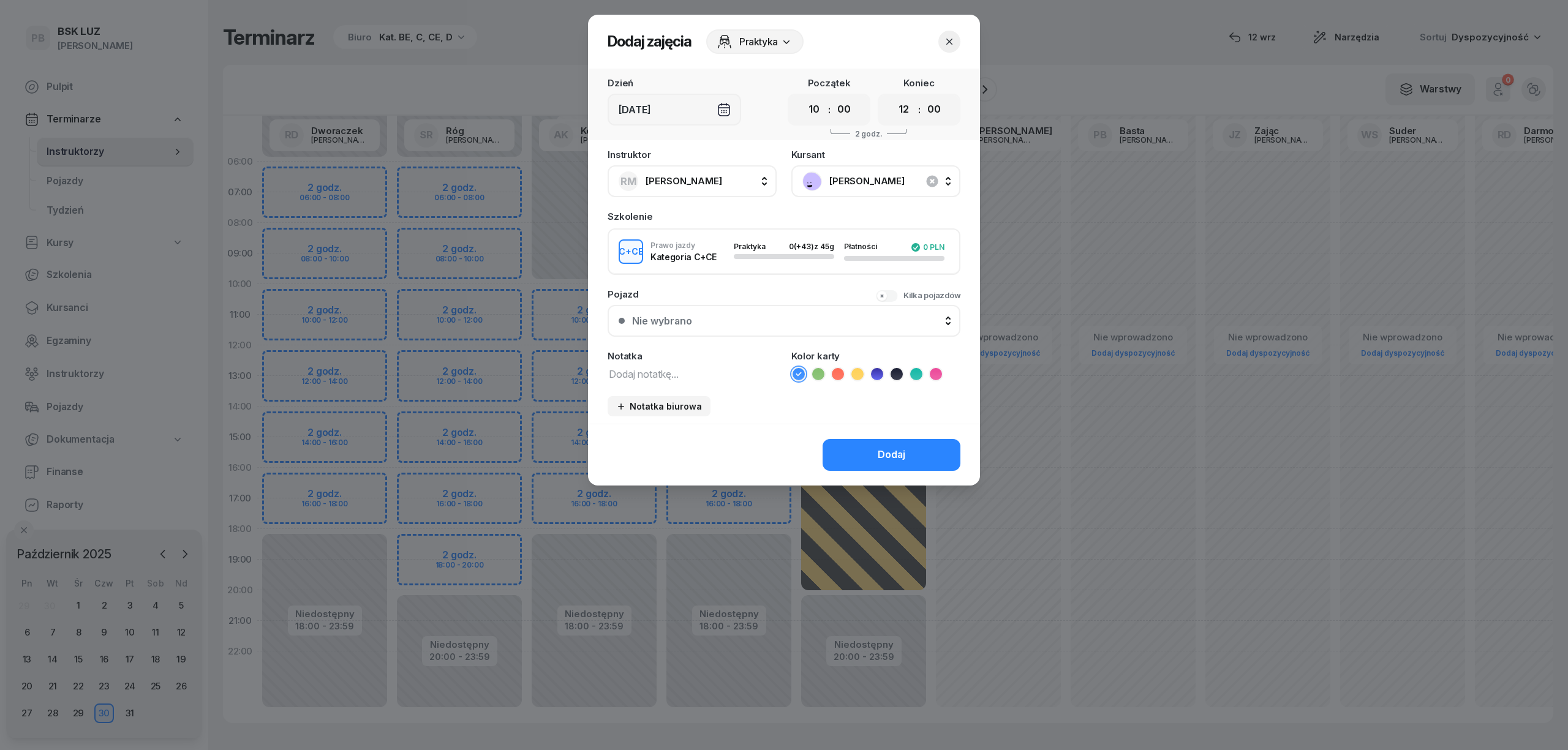
click at [677, 370] on textarea at bounding box center [692, 372] width 169 height 15
type textarea "CCE"
click at [915, 375] on icon at bounding box center [915, 373] width 12 height 12
click at [890, 439] on button "Dodaj" at bounding box center [891, 454] width 137 height 32
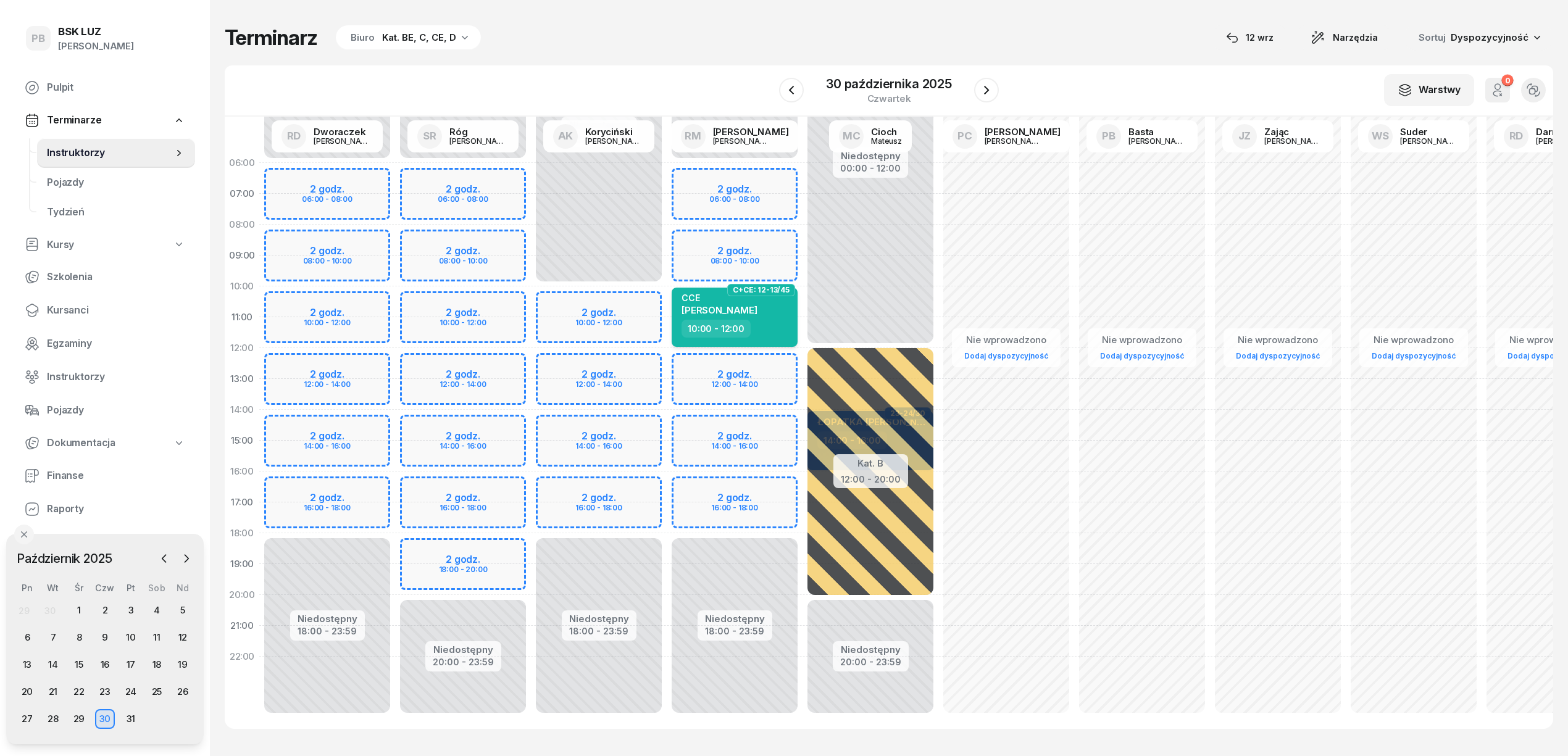
click at [783, 311] on div "CCE MARCIN PASTERNAK" at bounding box center [735, 306] width 108 height 28
select select "10"
select select "12"
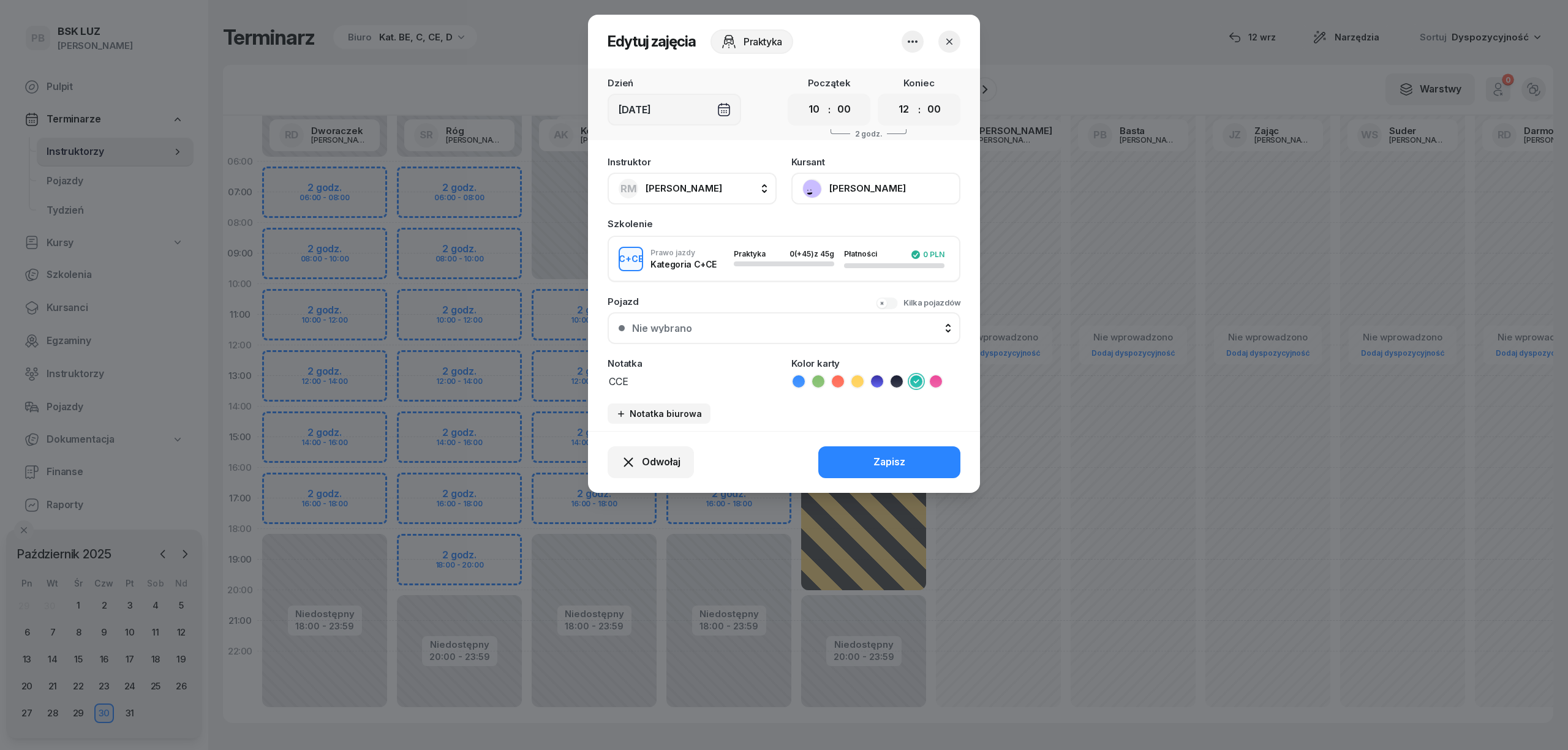
click at [922, 178] on button "[PERSON_NAME]" at bounding box center [876, 188] width 169 height 32
click at [880, 227] on link "Otwórz profil" at bounding box center [875, 230] width 162 height 31
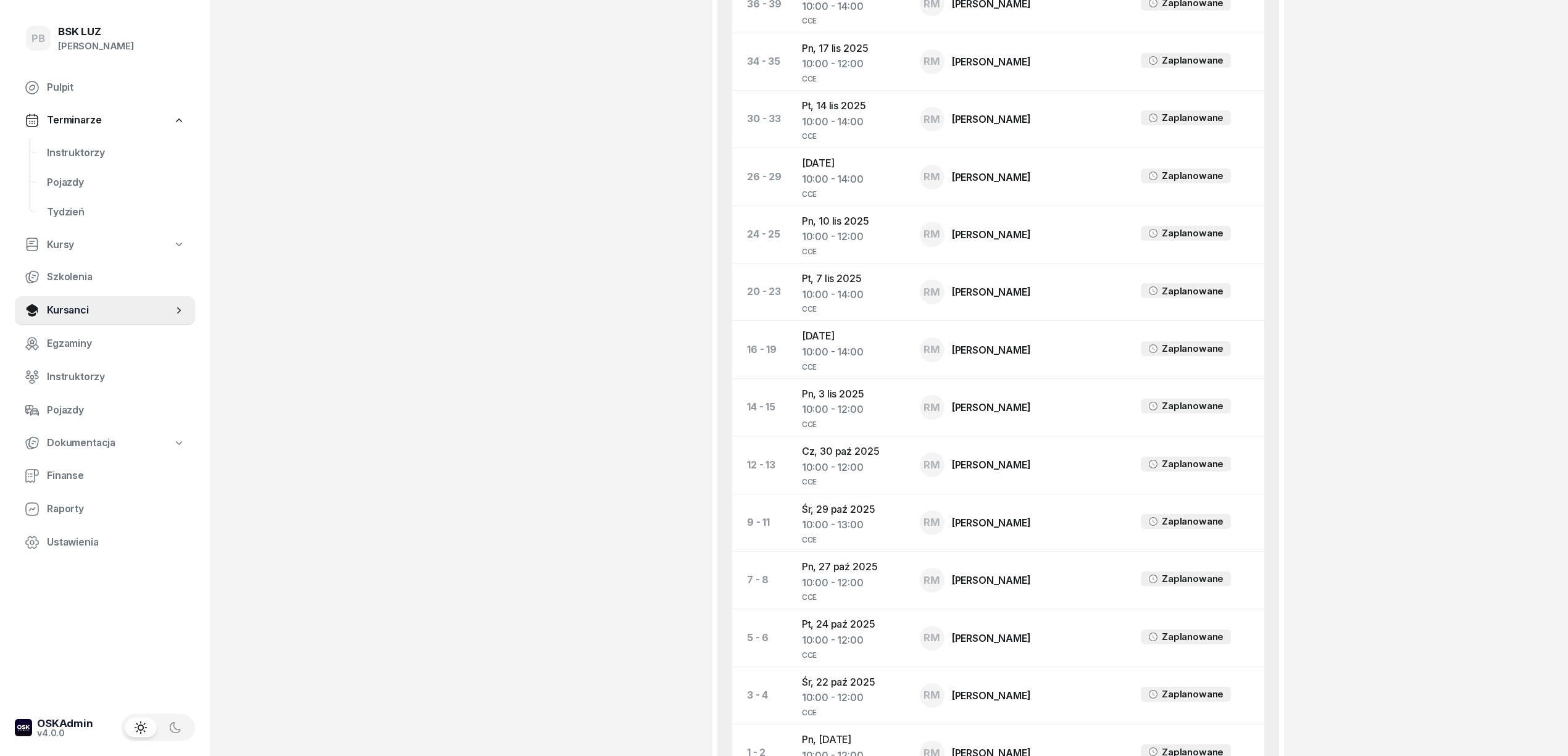
scroll to position [740, 0]
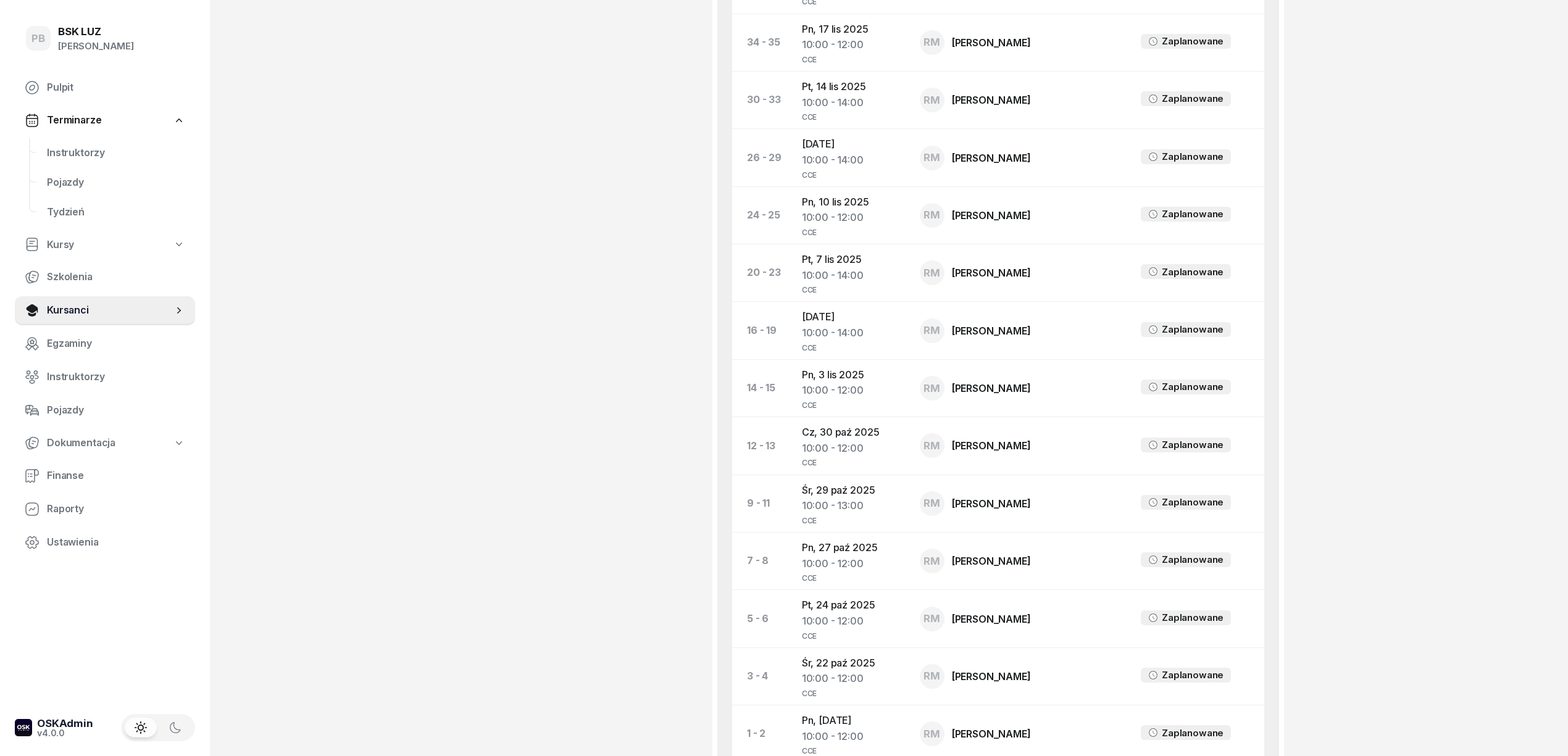
click at [1327, 551] on div "PB BSK LUZ Patrycja Bogdanowicz Pulpit Terminarze Instruktorzy Pojazdy Tydzień …" at bounding box center [784, 88] width 1568 height 1658
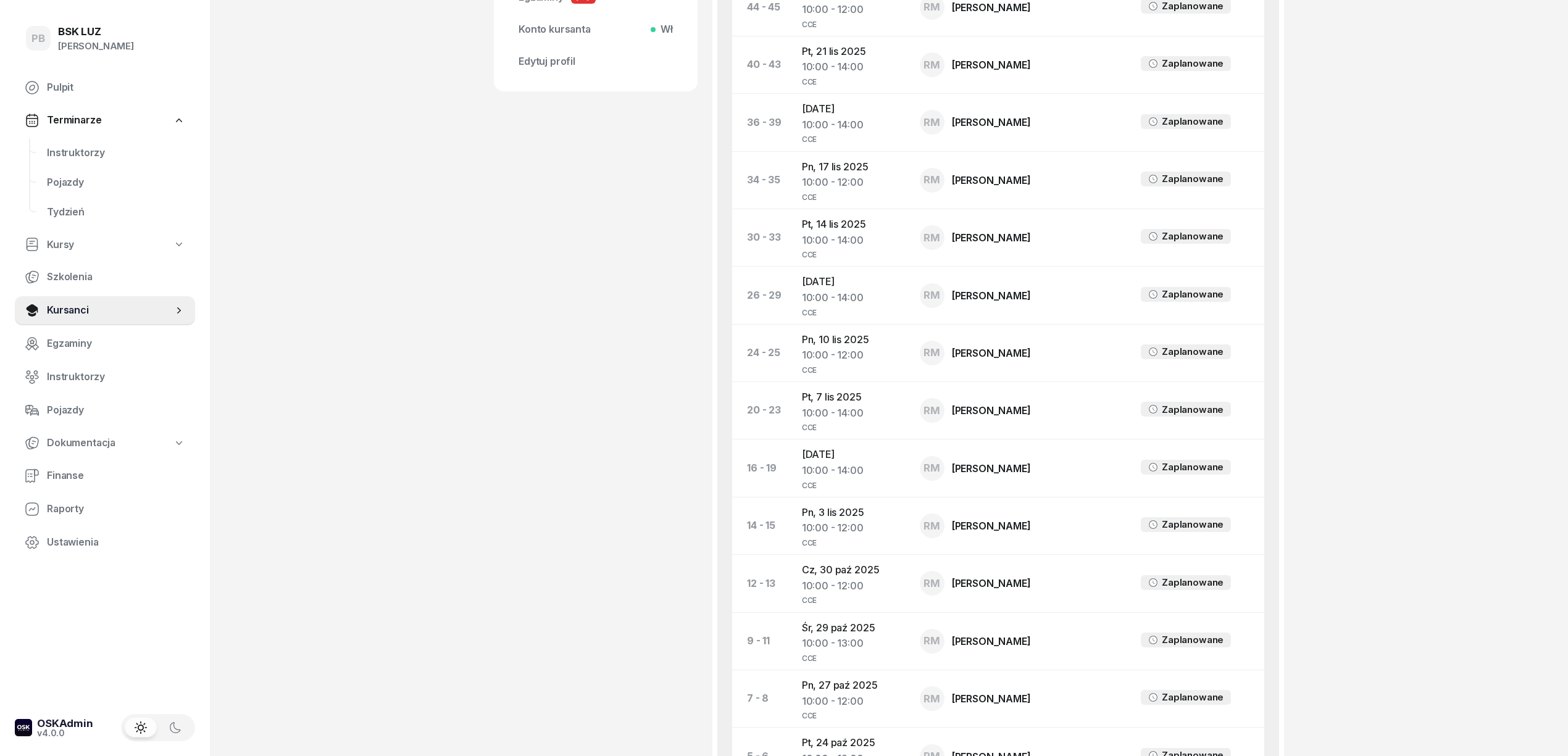
scroll to position [575, 0]
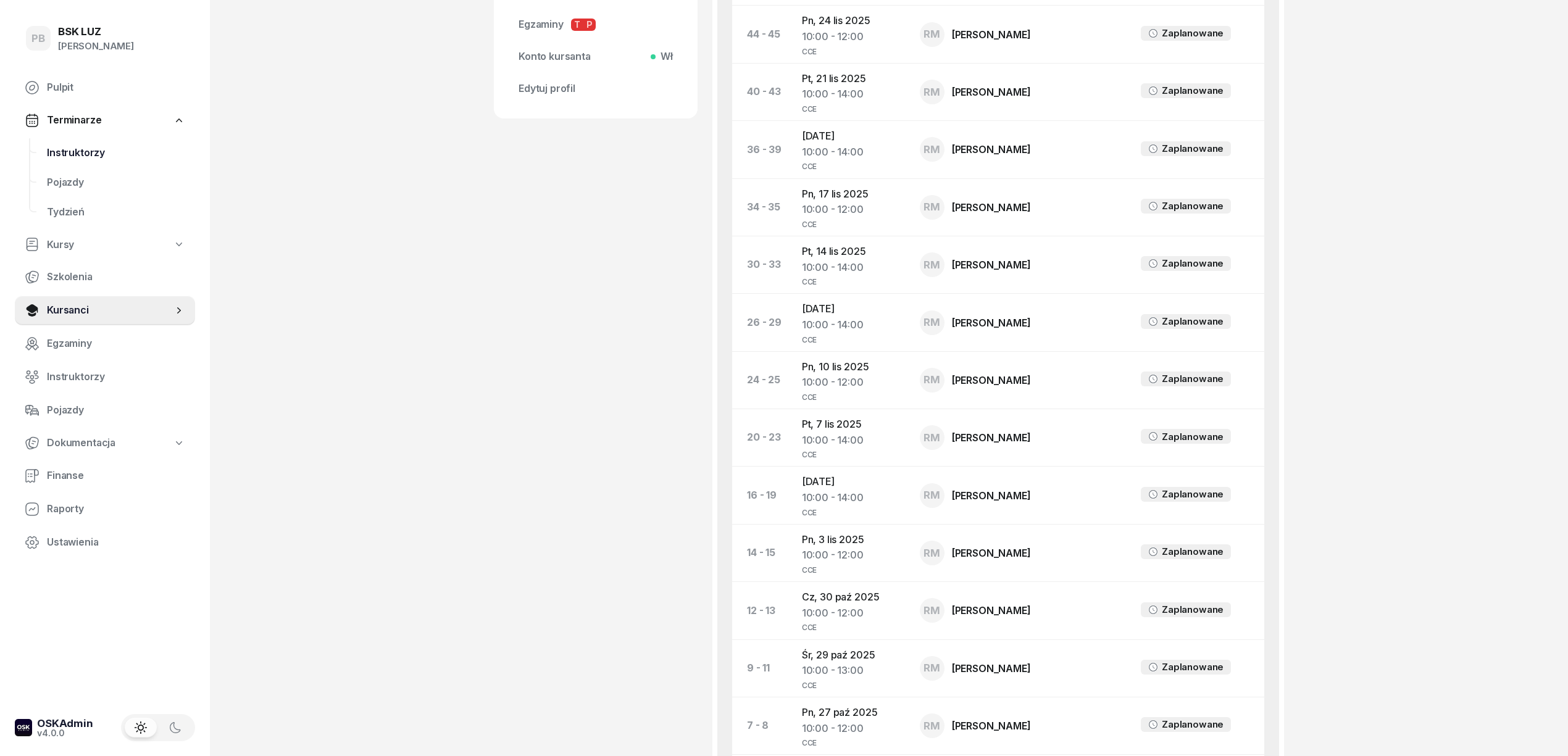
click at [72, 139] on link "Instruktorzy" at bounding box center [116, 153] width 158 height 29
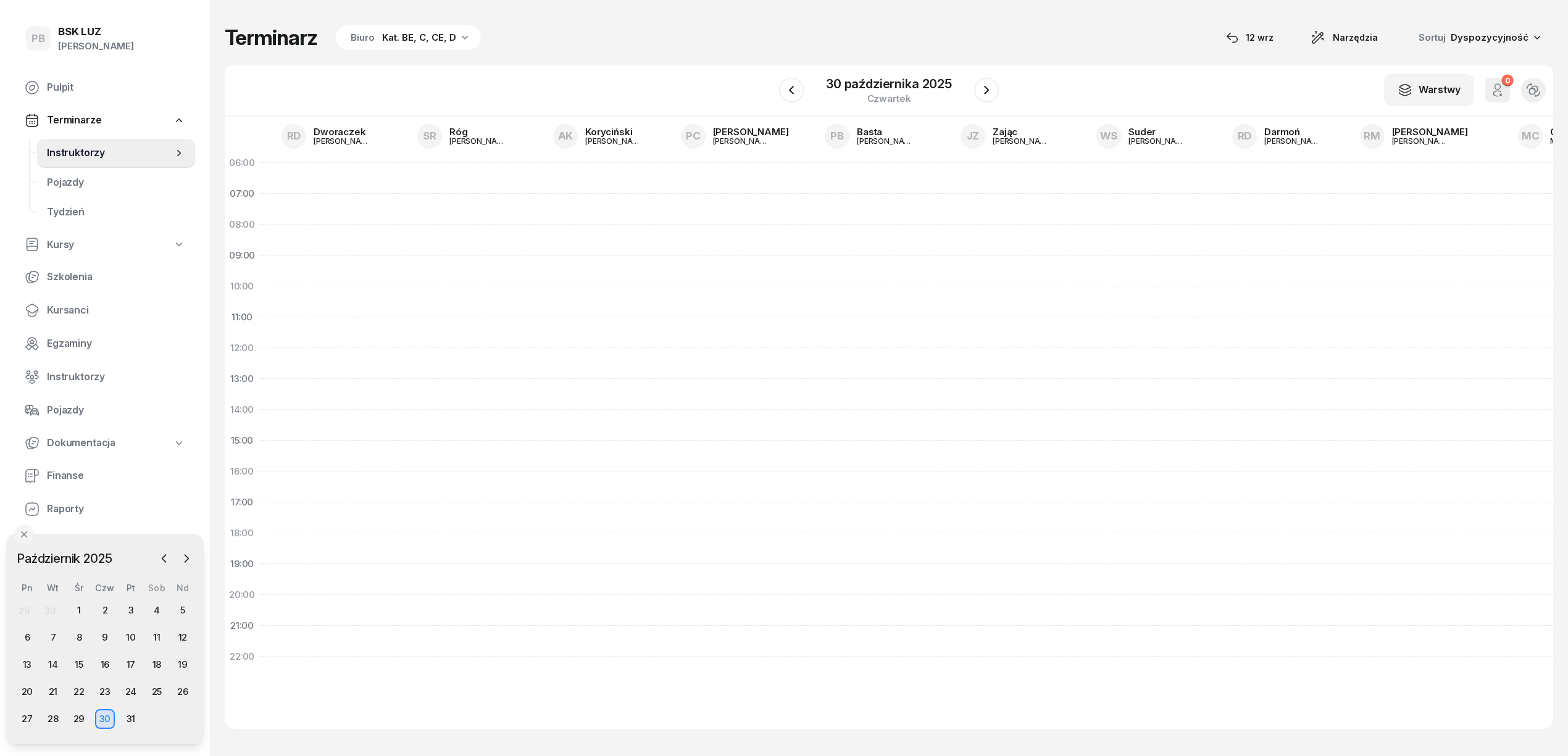
click at [73, 150] on span "Instruktorzy" at bounding box center [109, 152] width 126 height 16
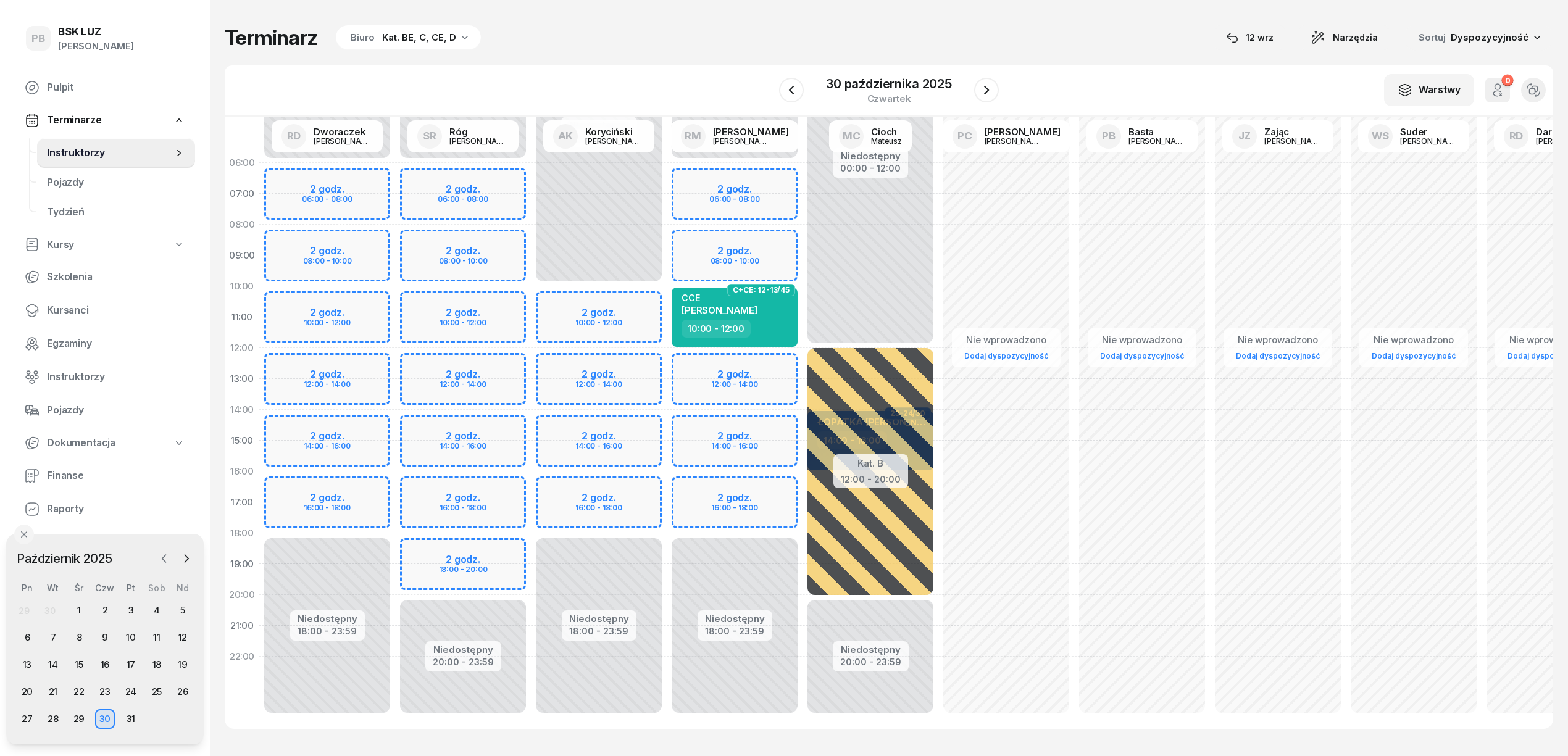
click at [163, 554] on icon "button" at bounding box center [163, 558] width 12 height 12
click at [129, 636] on div "12" at bounding box center [131, 638] width 20 height 20
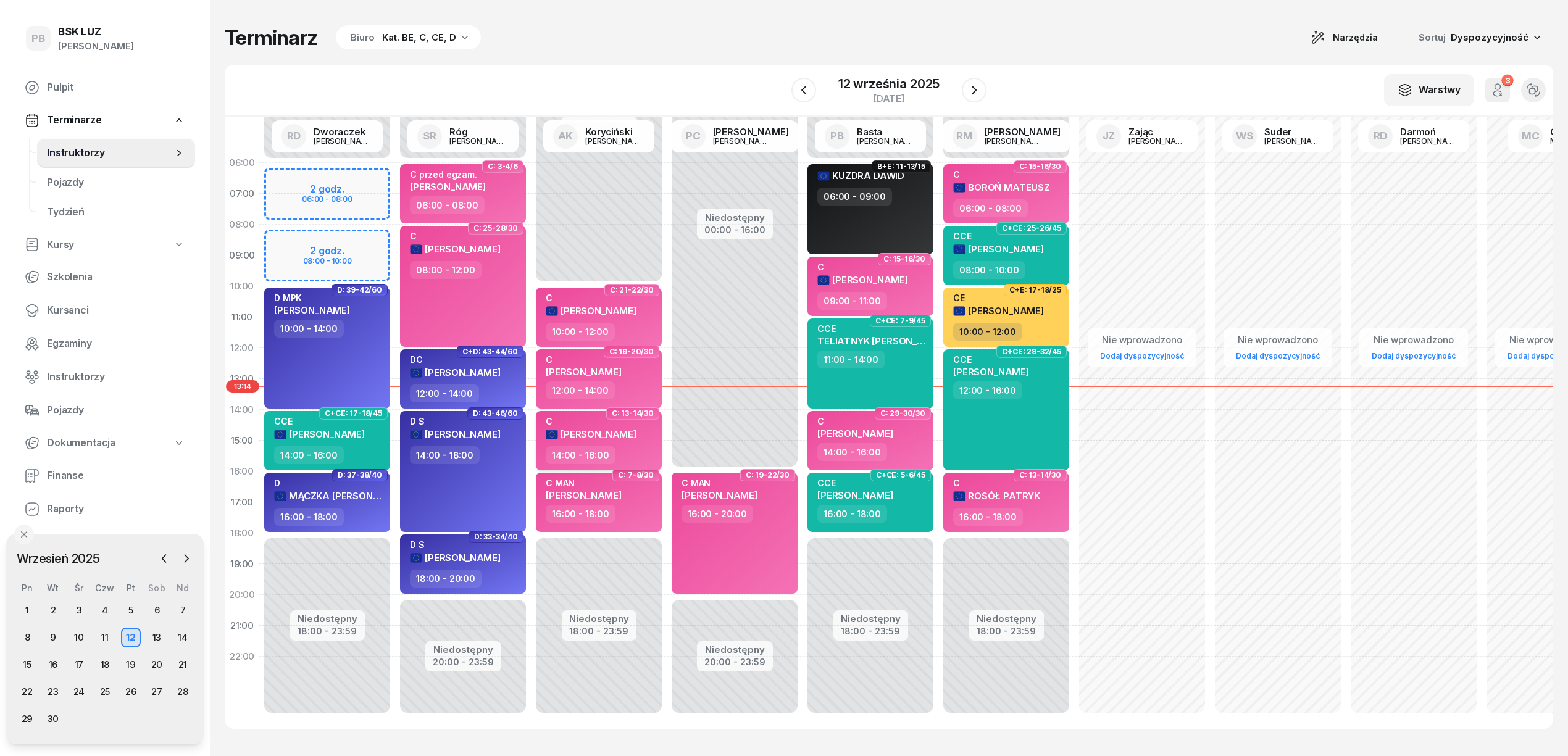
click at [633, 436] on div "C TYLEK MICHAŁ" at bounding box center [600, 430] width 108 height 30
select select "14"
select select "16"
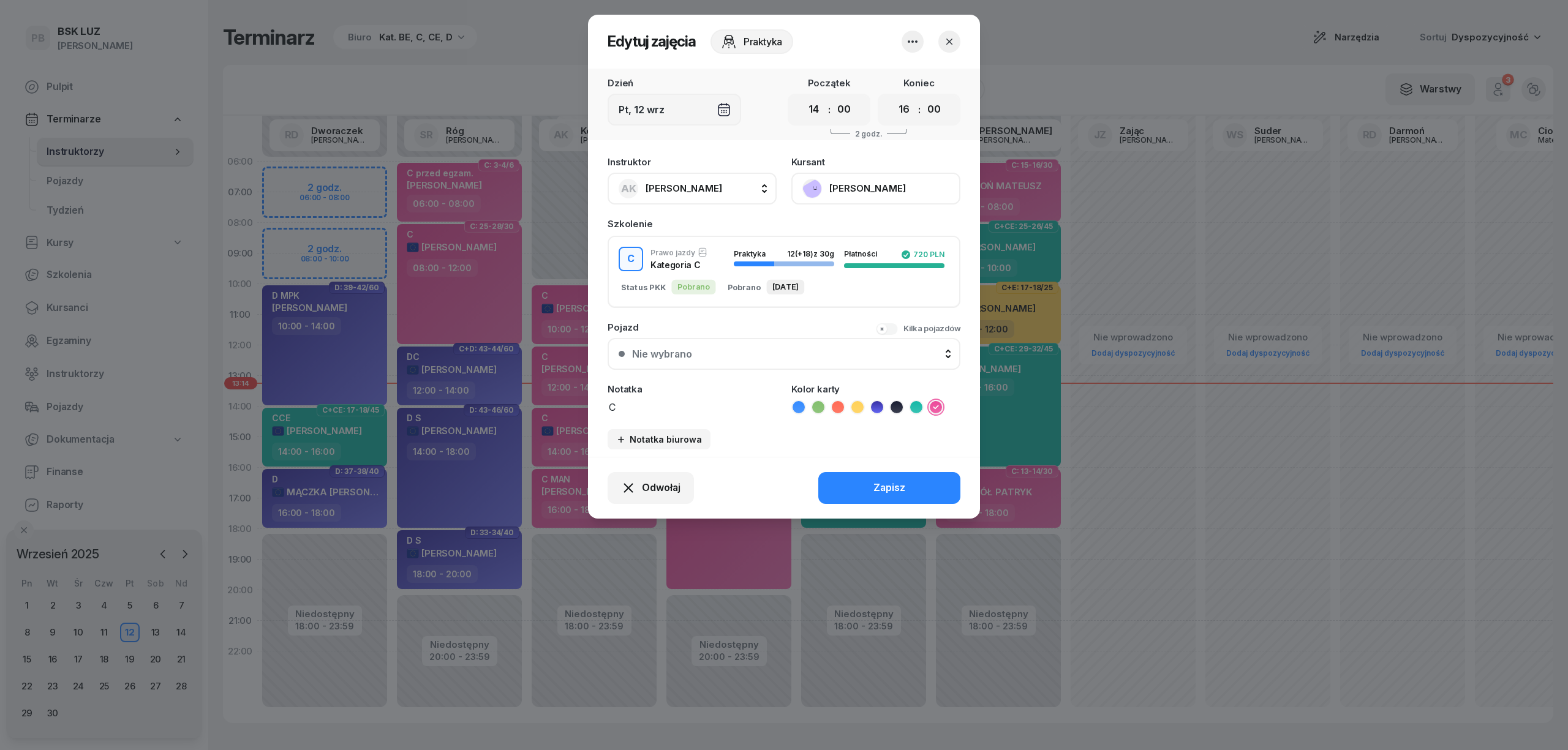
click at [873, 189] on button "[PERSON_NAME]" at bounding box center [876, 188] width 169 height 32
click at [865, 223] on link "Otwórz profil" at bounding box center [875, 230] width 162 height 31
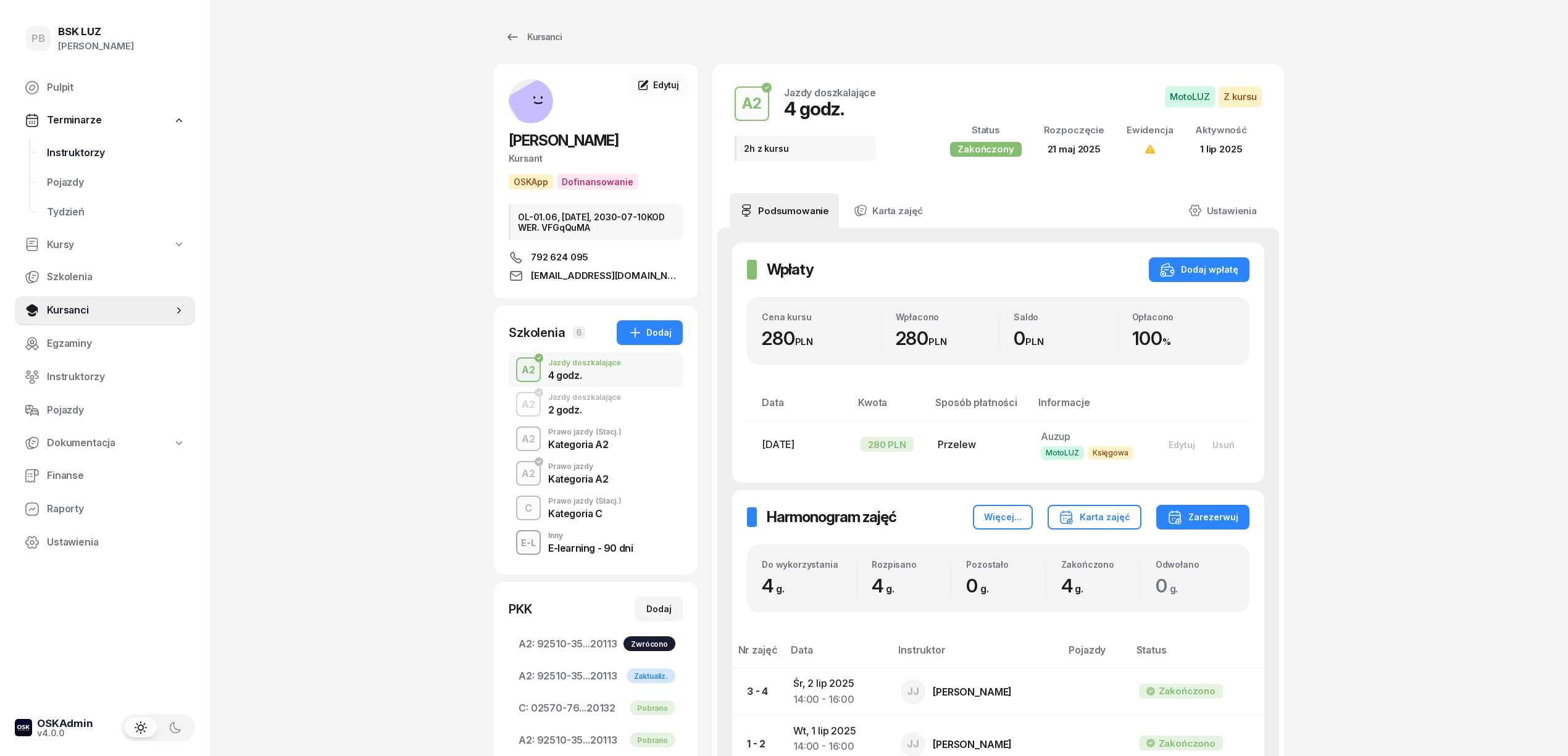
click at [82, 149] on span "Instruktorzy" at bounding box center [116, 152] width 139 height 16
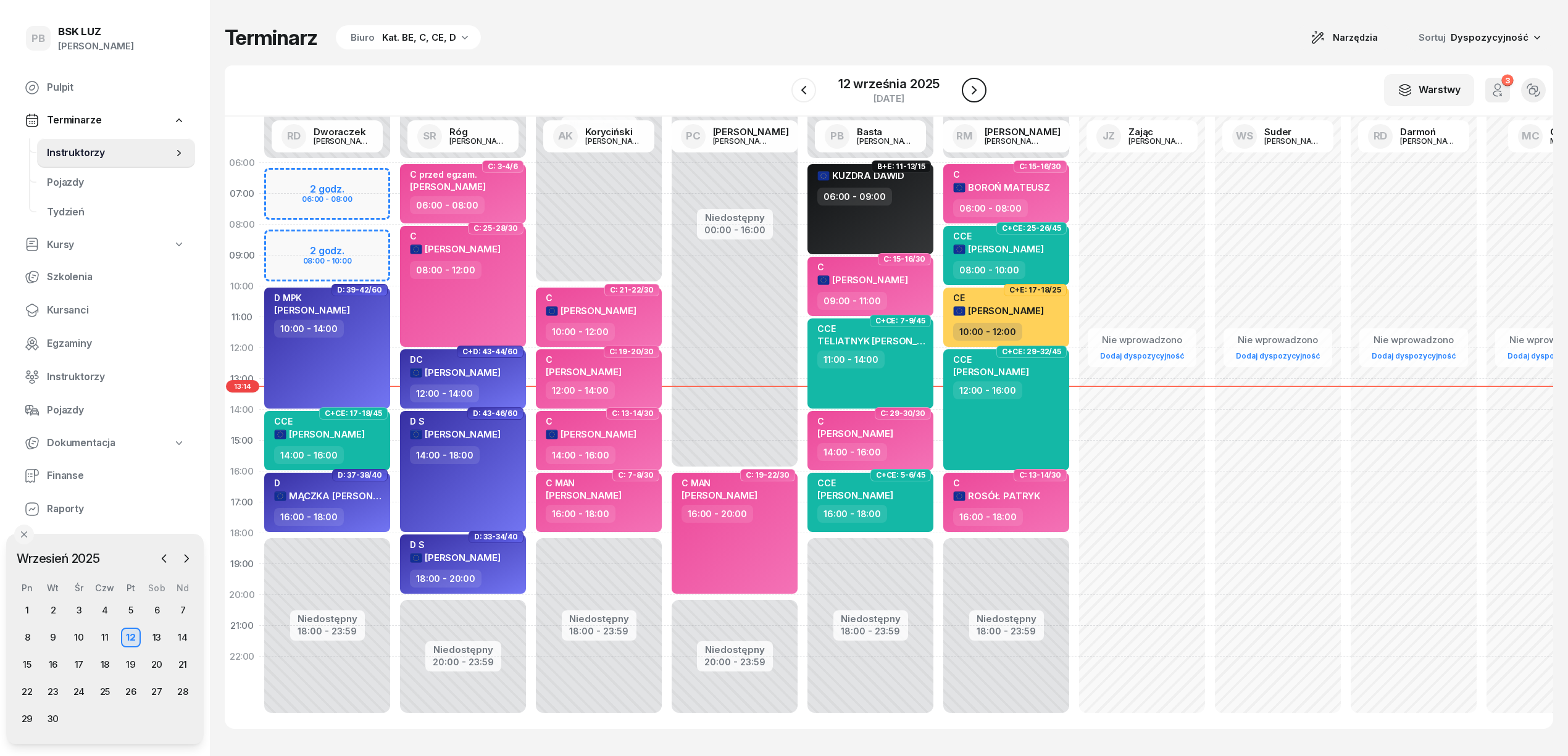
click at [969, 92] on icon "button" at bounding box center [974, 90] width 15 height 15
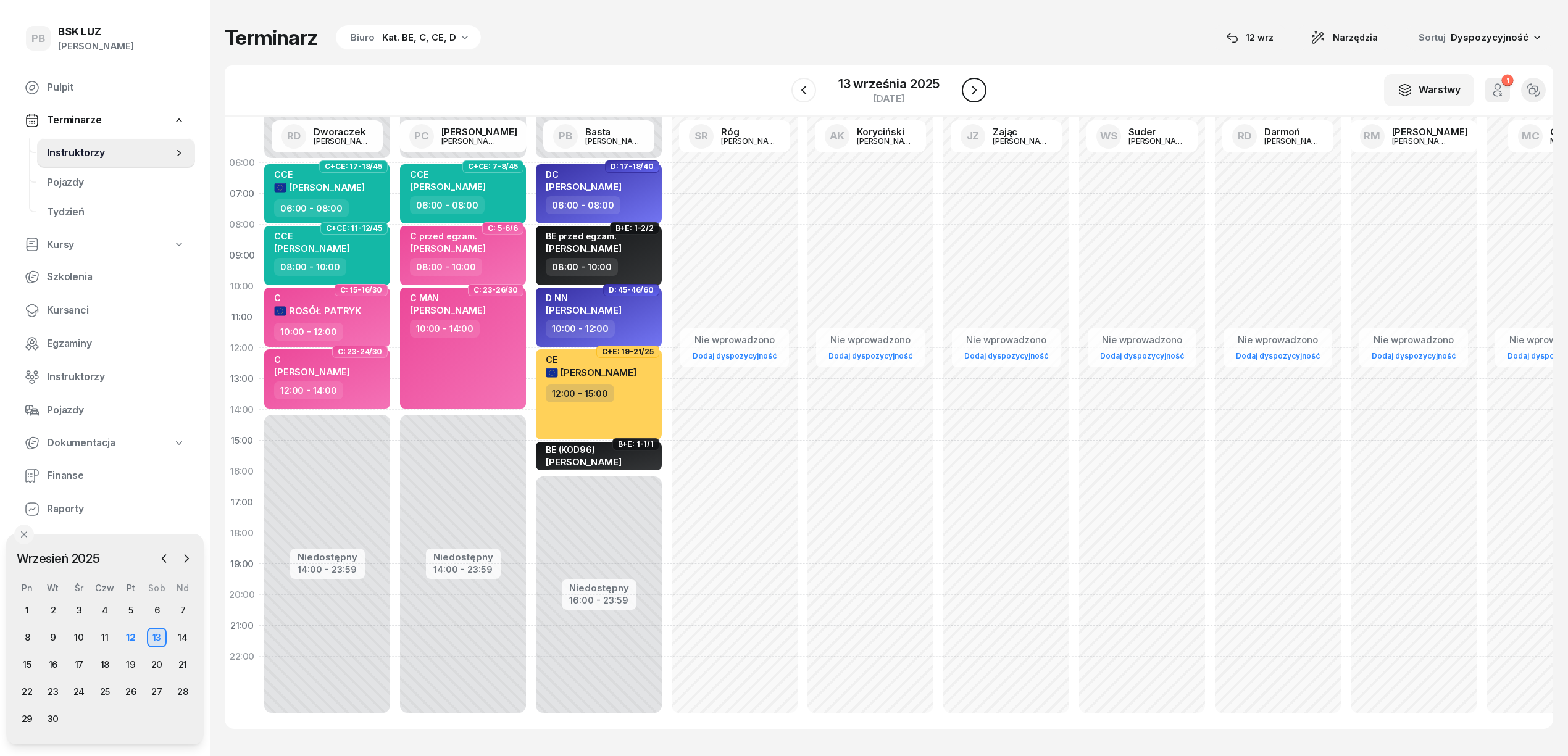
click at [969, 92] on icon "button" at bounding box center [974, 90] width 15 height 15
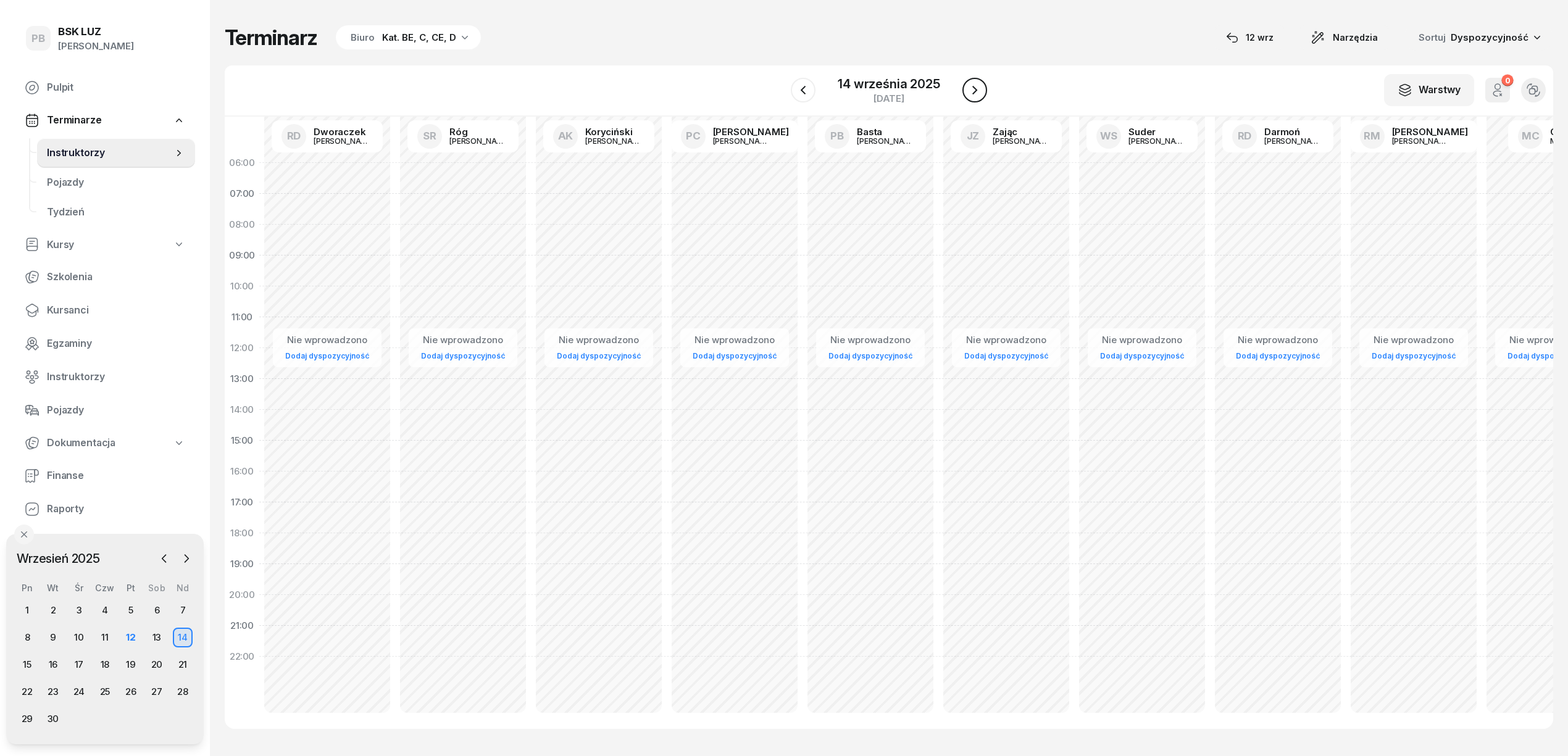
click at [969, 92] on icon "button" at bounding box center [975, 90] width 15 height 15
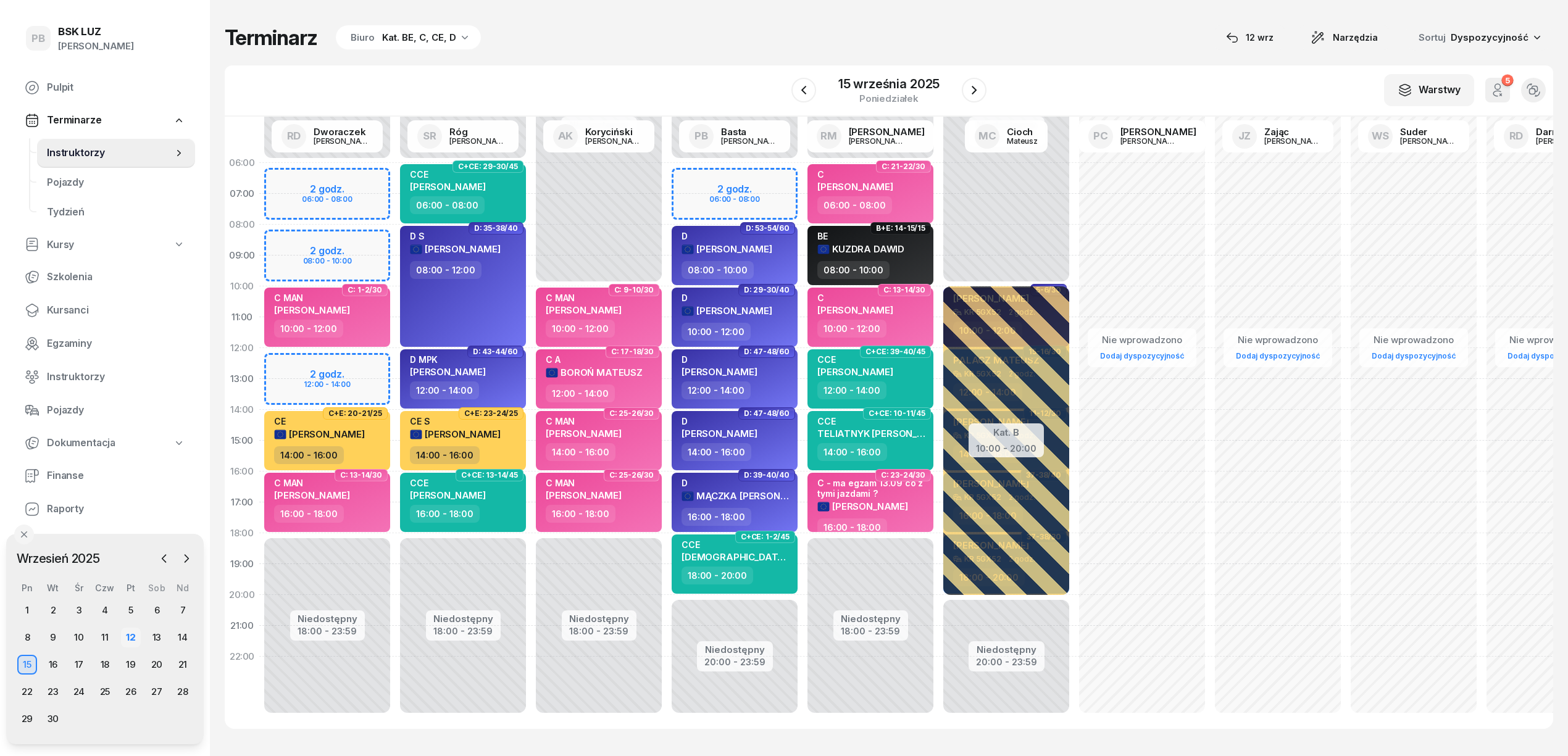
click at [131, 637] on div "12" at bounding box center [131, 638] width 20 height 20
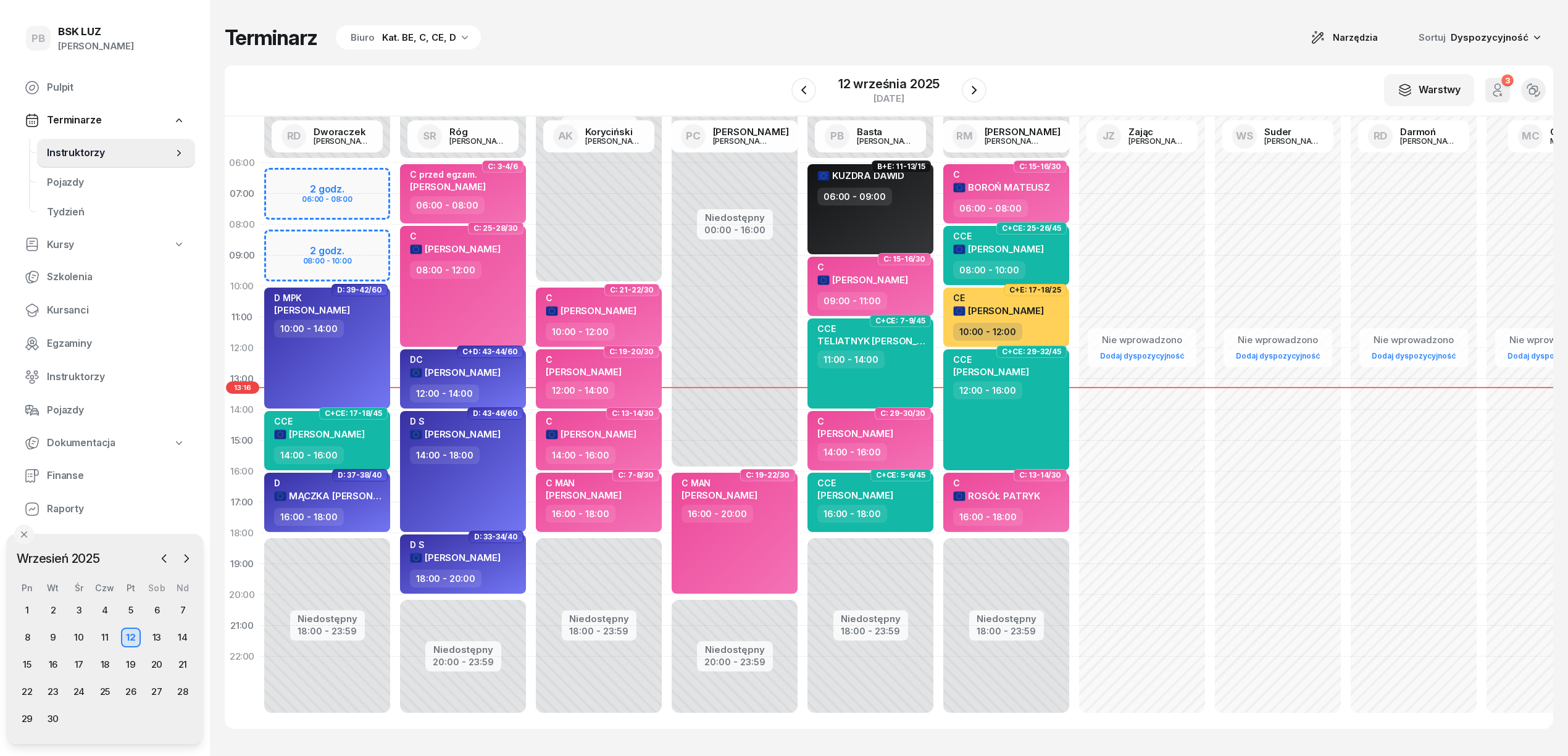
click at [644, 42] on div "Terminarz Biuro Kat. BE, C, CE, D Narzędzia Sortuj Dyspozycyjność" at bounding box center [889, 38] width 1328 height 26
click at [661, 33] on div "Terminarz Biuro Kat. BE, C, CE, D Narzędzia Sortuj Dyspozycyjność" at bounding box center [889, 38] width 1328 height 26
click at [699, 39] on div "Terminarz Biuro Kat. BE, C, CE, D Narzędzia Sortuj Dyspozycyjność" at bounding box center [889, 38] width 1328 height 26
click at [772, 35] on div "Terminarz Biuro Kat. BE, C, CE, D Narzędzia Sortuj Dyspozycyjność" at bounding box center [889, 38] width 1328 height 26
click at [22, 662] on div "15" at bounding box center [28, 665] width 20 height 20
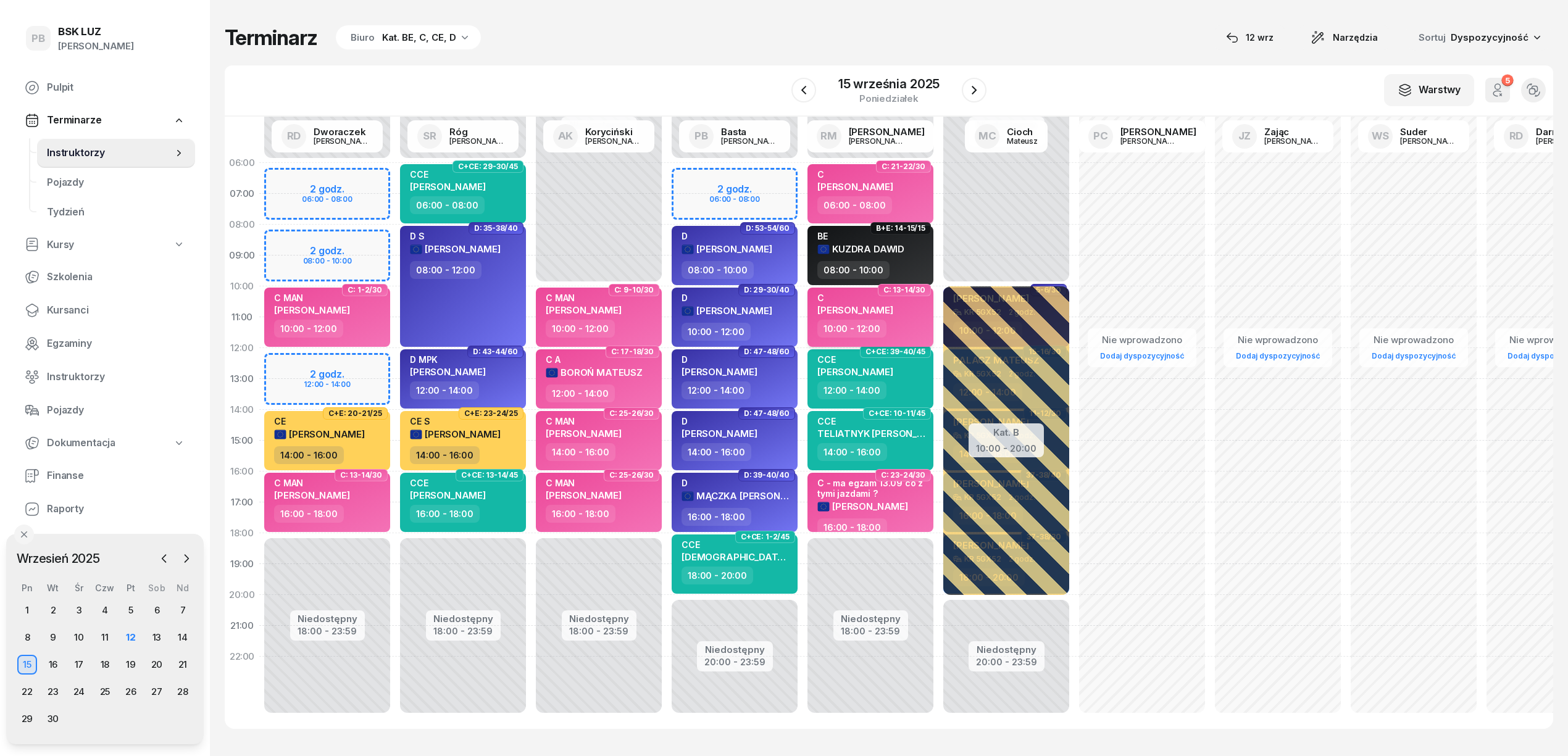
click at [893, 301] on div "C" at bounding box center [855, 297] width 76 height 10
select select "10"
select select "12"
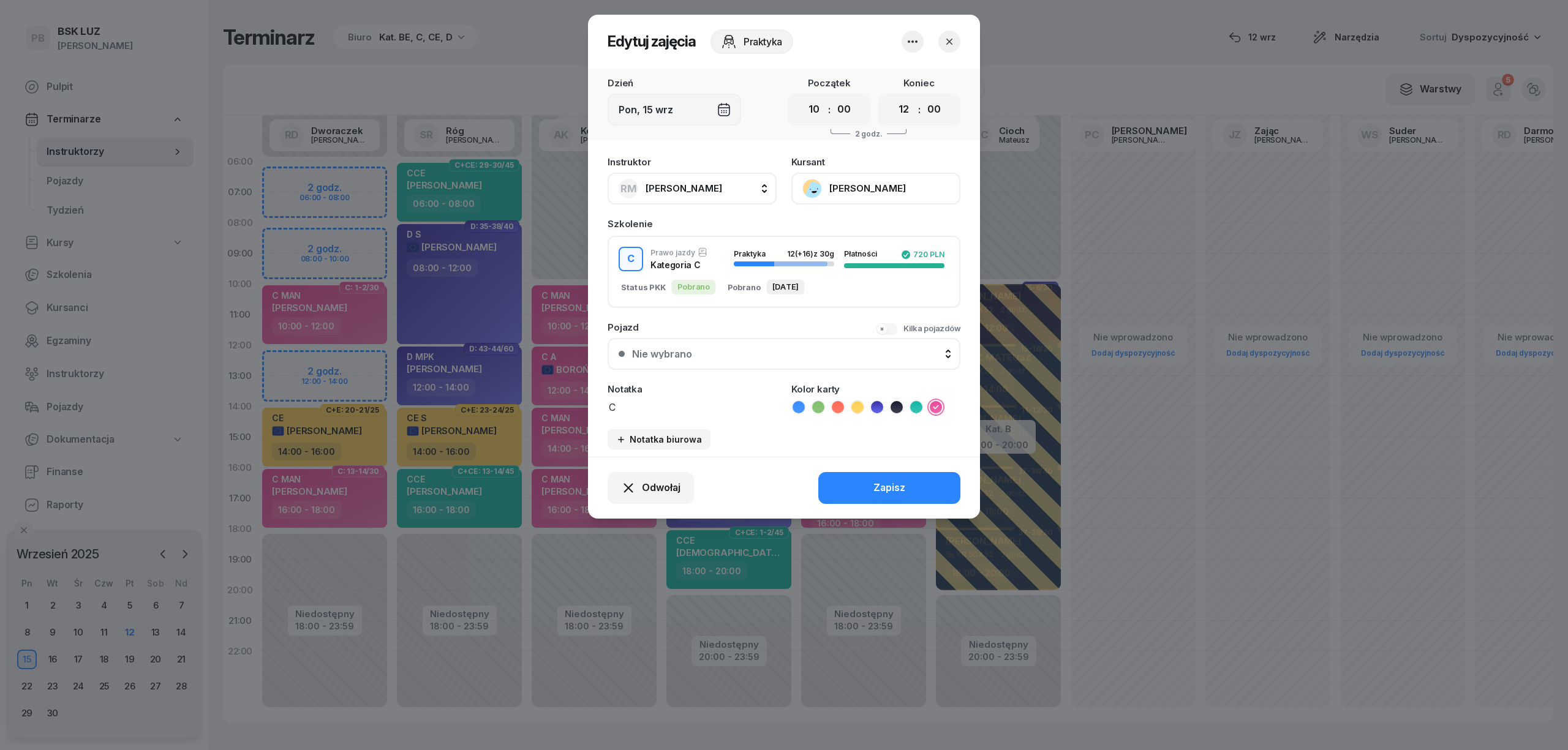
click at [905, 191] on button "[PERSON_NAME]" at bounding box center [876, 188] width 169 height 32
click at [869, 229] on link "Otwórz profil" at bounding box center [875, 230] width 162 height 31
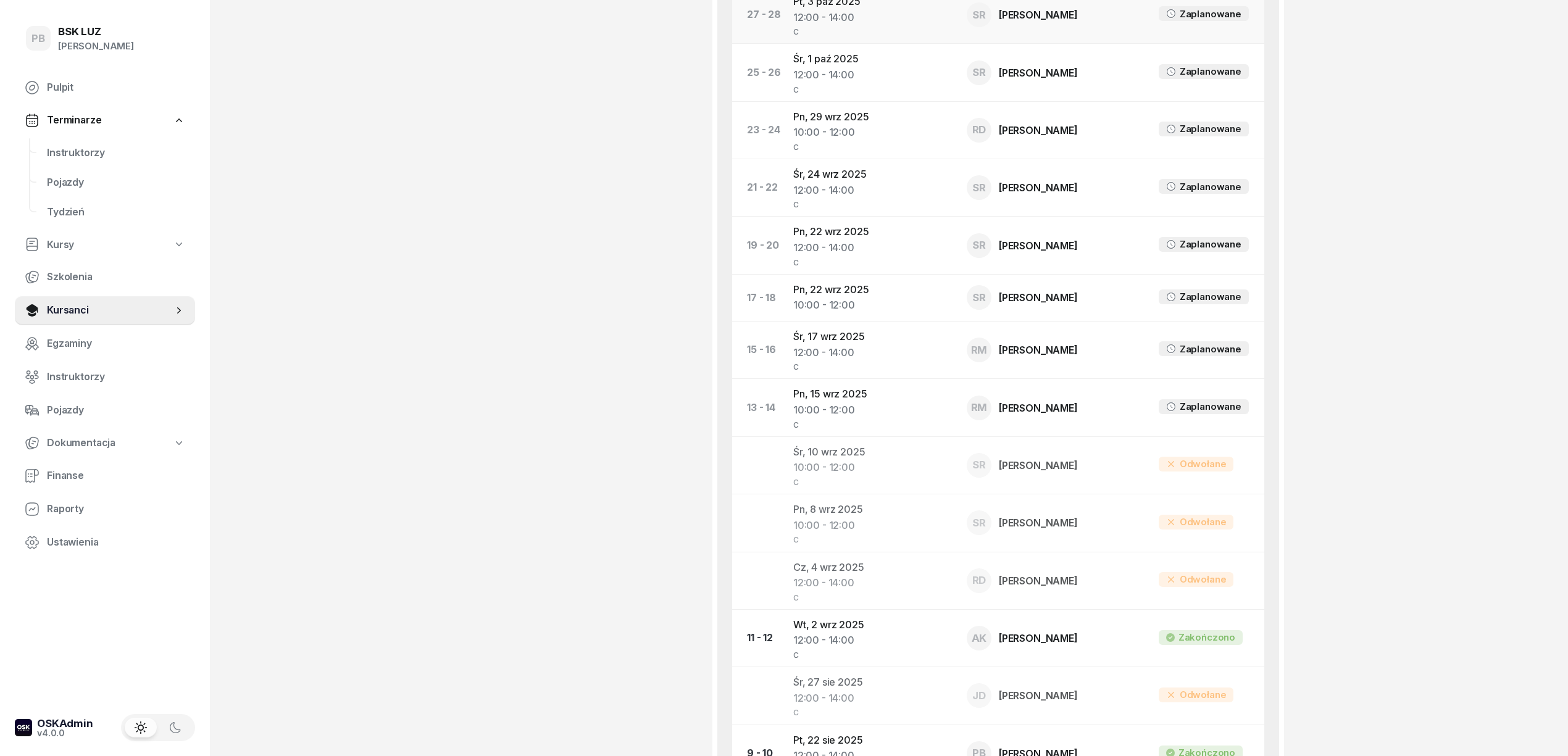
scroll to position [822, 0]
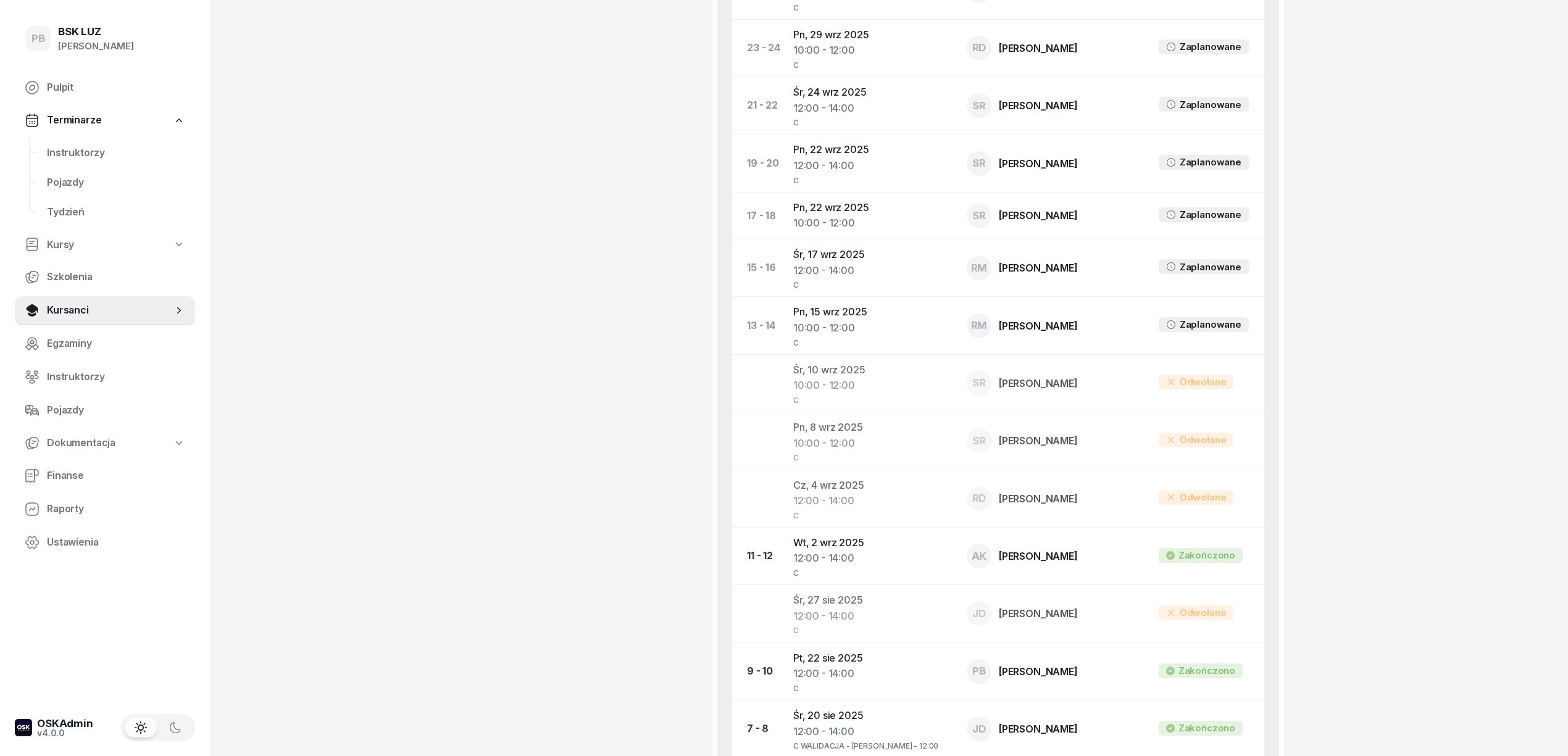
click at [520, 272] on div "ŚLĘCZKA MATEUSZ Kursant Dodaj etykiety... OL-brak 2030-06-12, 695 336 320 MATTS…" at bounding box center [596, 121] width 204 height 1761
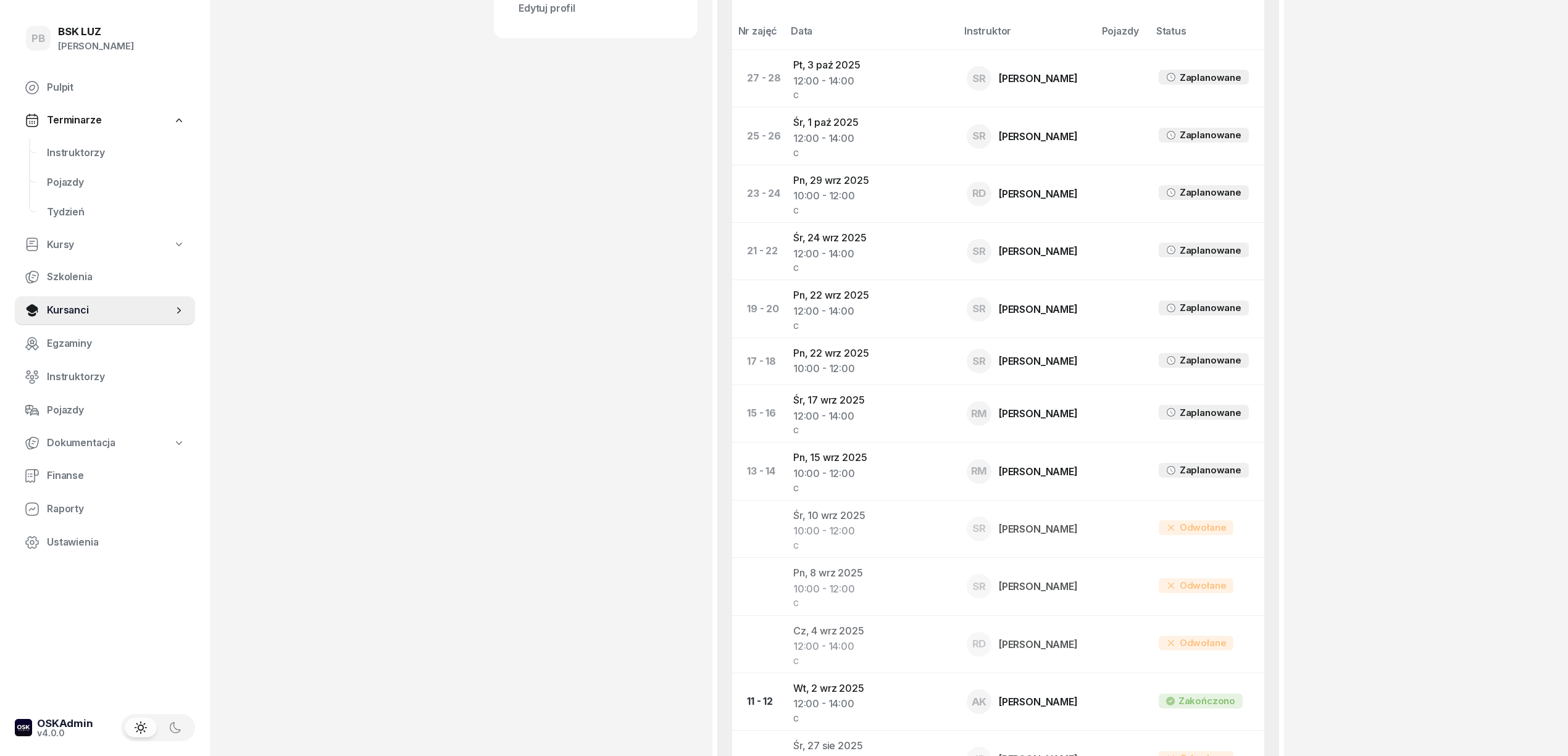
scroll to position [658, 0]
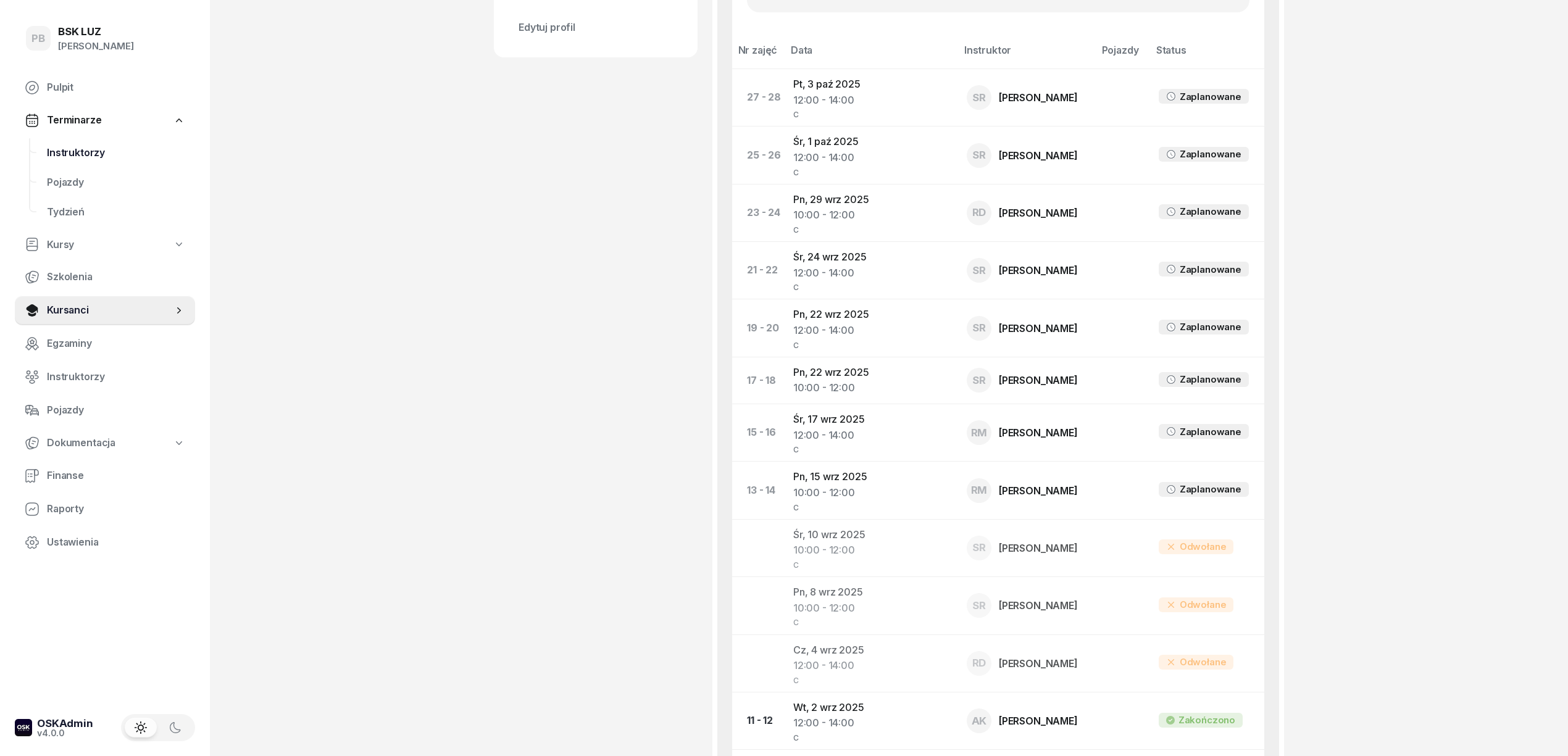
click at [83, 148] on span "Instruktorzy" at bounding box center [116, 152] width 139 height 16
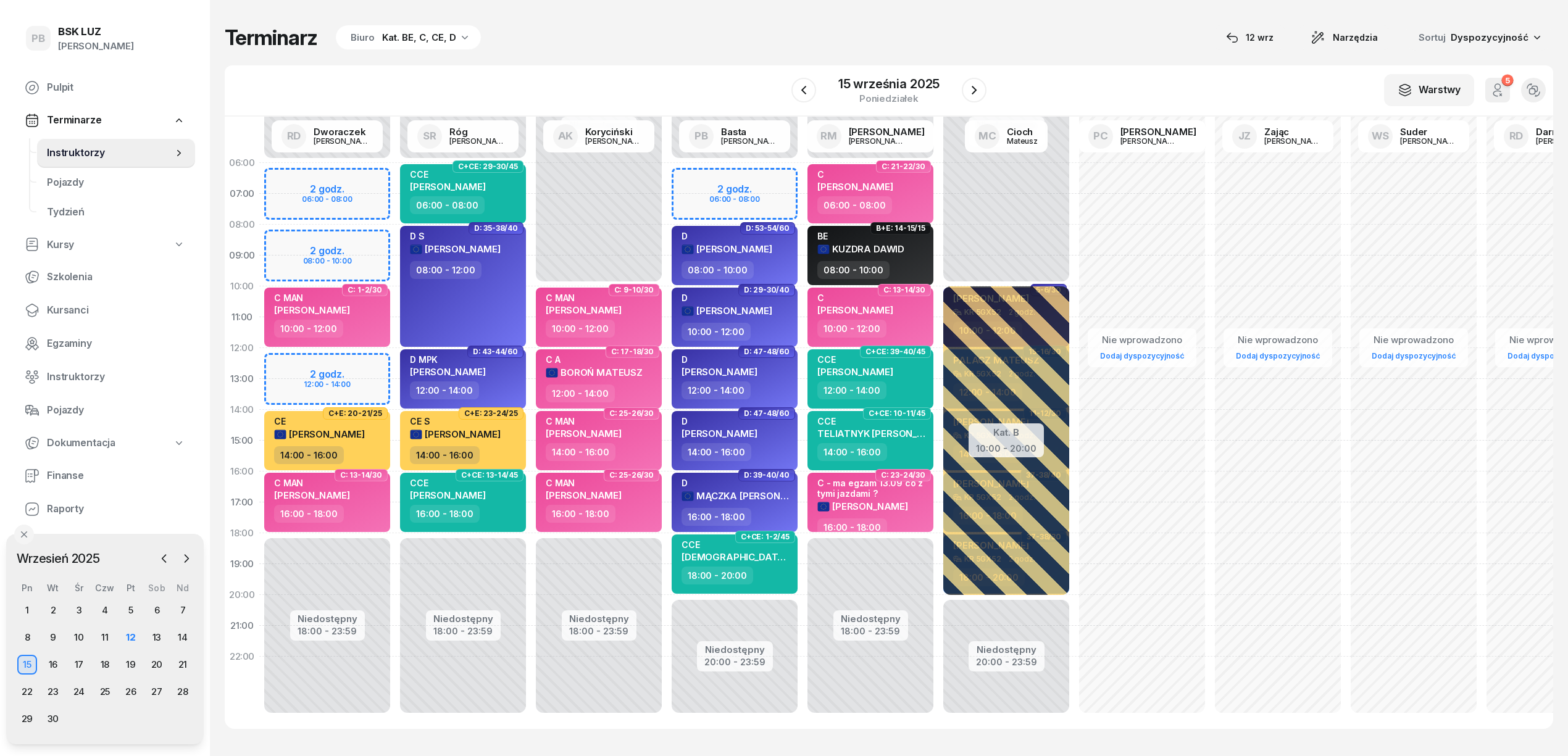
click at [745, 48] on div "Terminarz Biuro Kat. BE, C, CE, D [DATE] Narzędzia Sortuj Dyspozycyjność" at bounding box center [889, 38] width 1328 height 26
click at [691, 82] on div "W Wybierz AK [PERSON_NAME] BP [PERSON_NAME] DP [PERSON_NAME] GS [PERSON_NAME] I…" at bounding box center [889, 91] width 1328 height 51
click at [840, 368] on span "[PERSON_NAME]" at bounding box center [855, 372] width 76 height 12
select select "12"
select select "14"
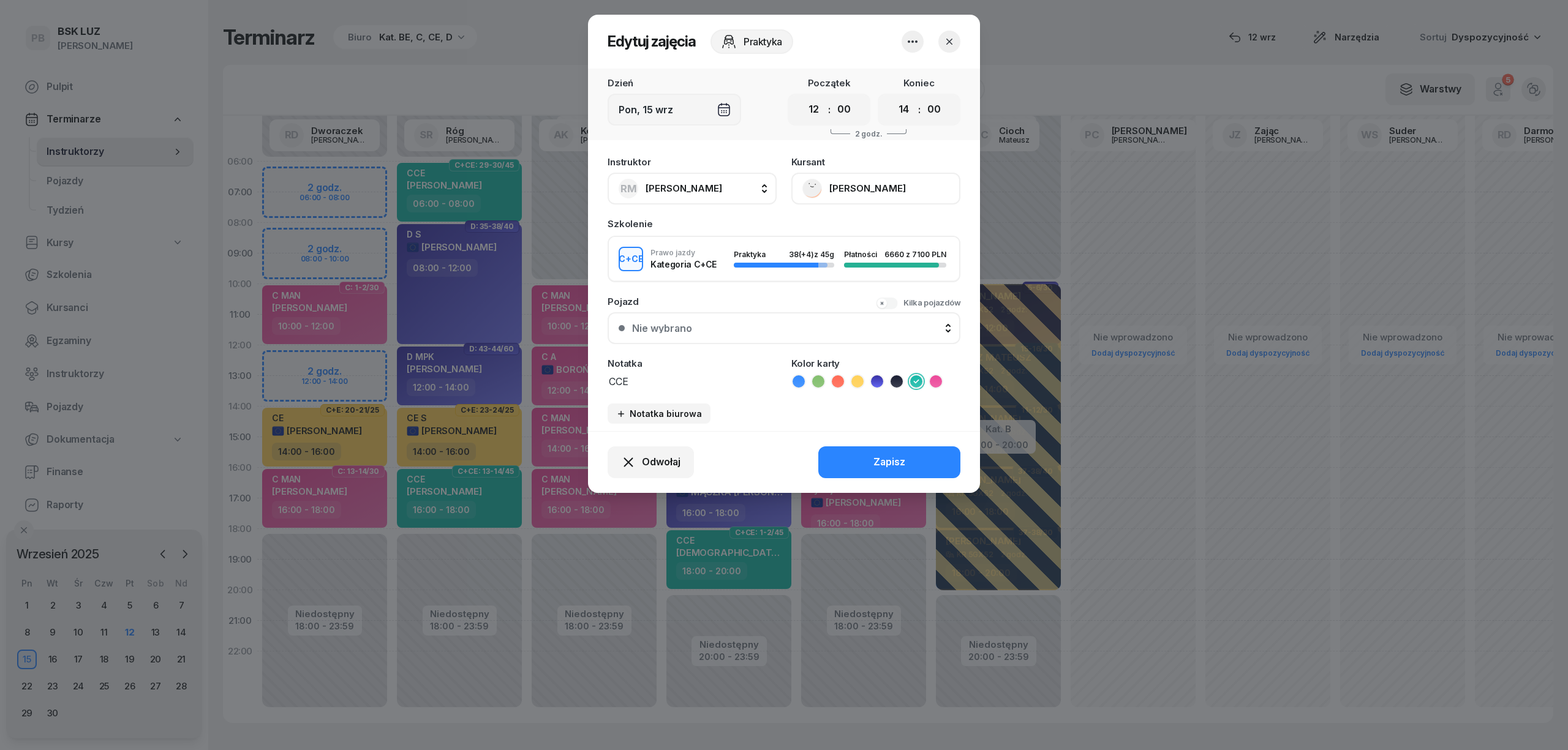
click at [891, 182] on button "[PERSON_NAME]" at bounding box center [876, 188] width 169 height 32
click at [862, 225] on link "Otwórz profil" at bounding box center [875, 230] width 162 height 31
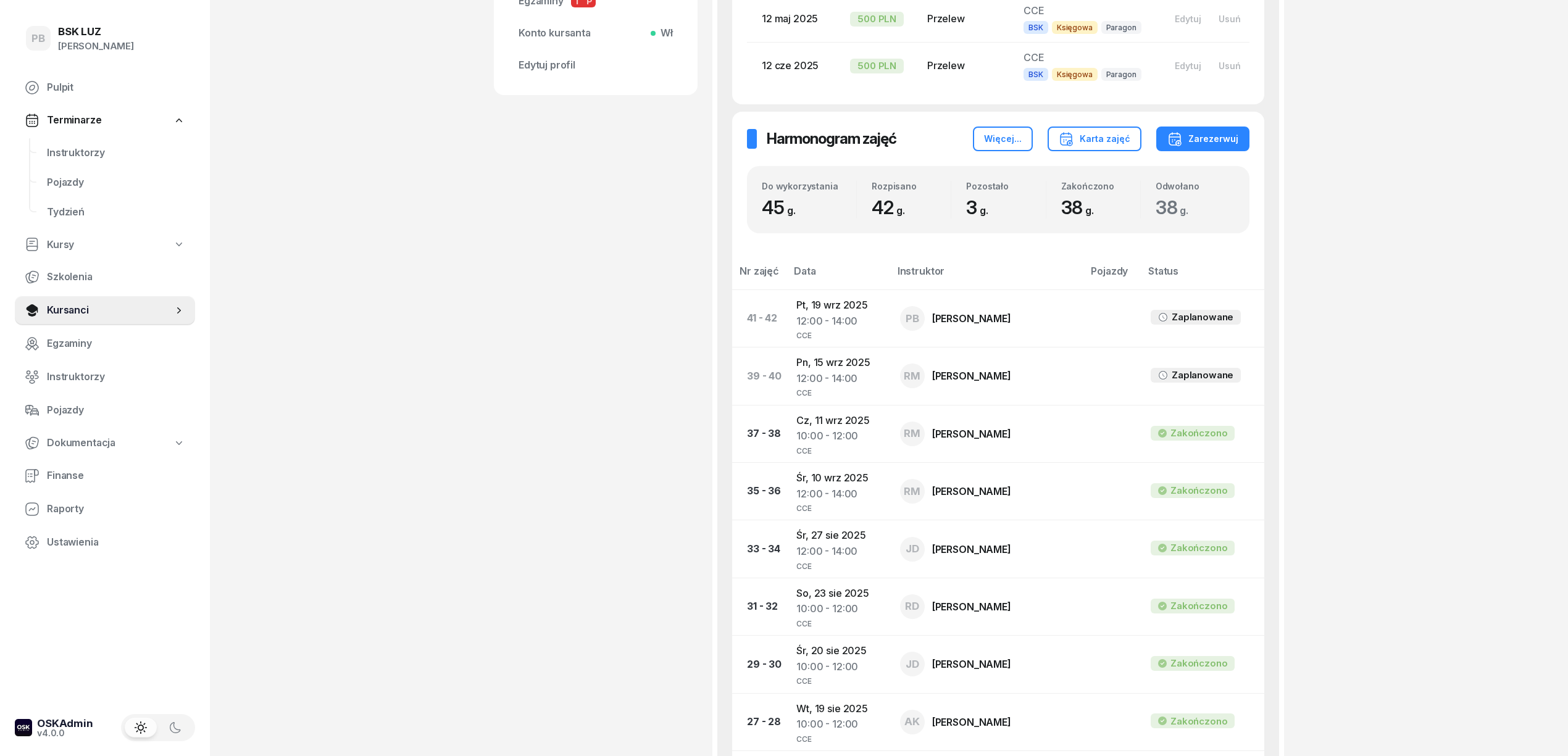
scroll to position [658, 0]
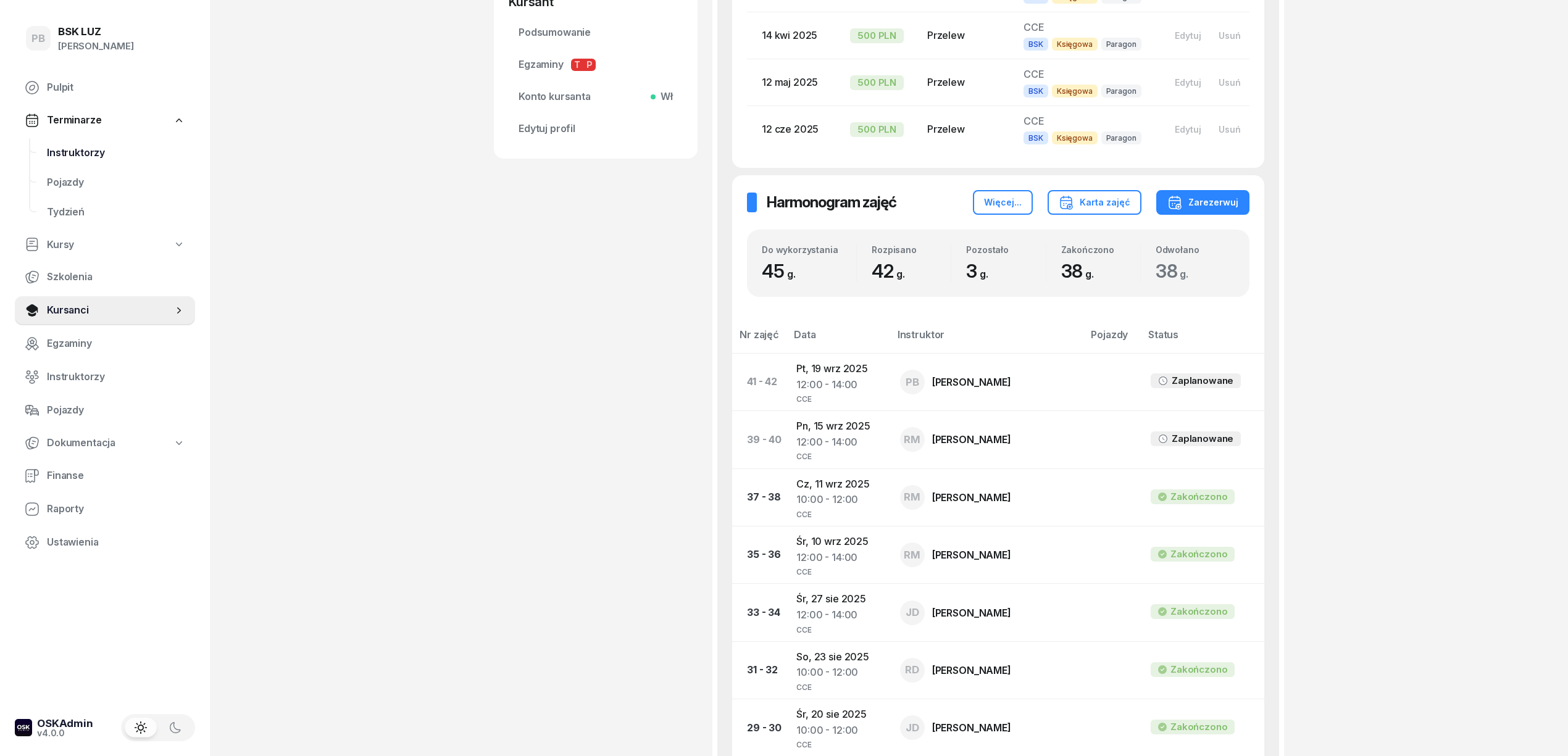
click at [73, 155] on span "Instruktorzy" at bounding box center [116, 152] width 139 height 16
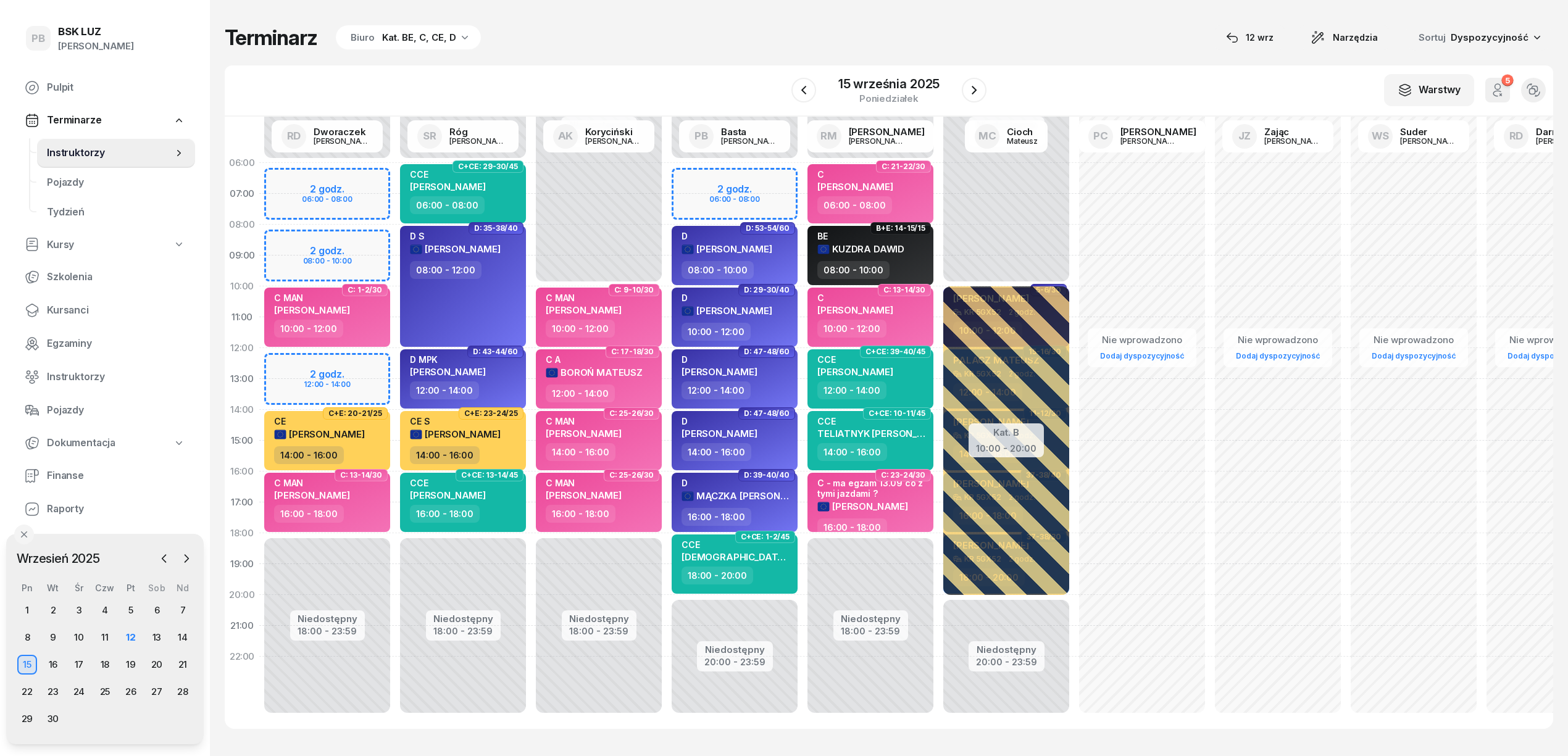
click at [375, 368] on div "Niedostępny 00:00 - 06:00 Niedostępny 18:00 - 23:59 2 godz. 06:00 - 08:00 2 god…" at bounding box center [327, 440] width 136 height 586
select select "12"
select select "14"
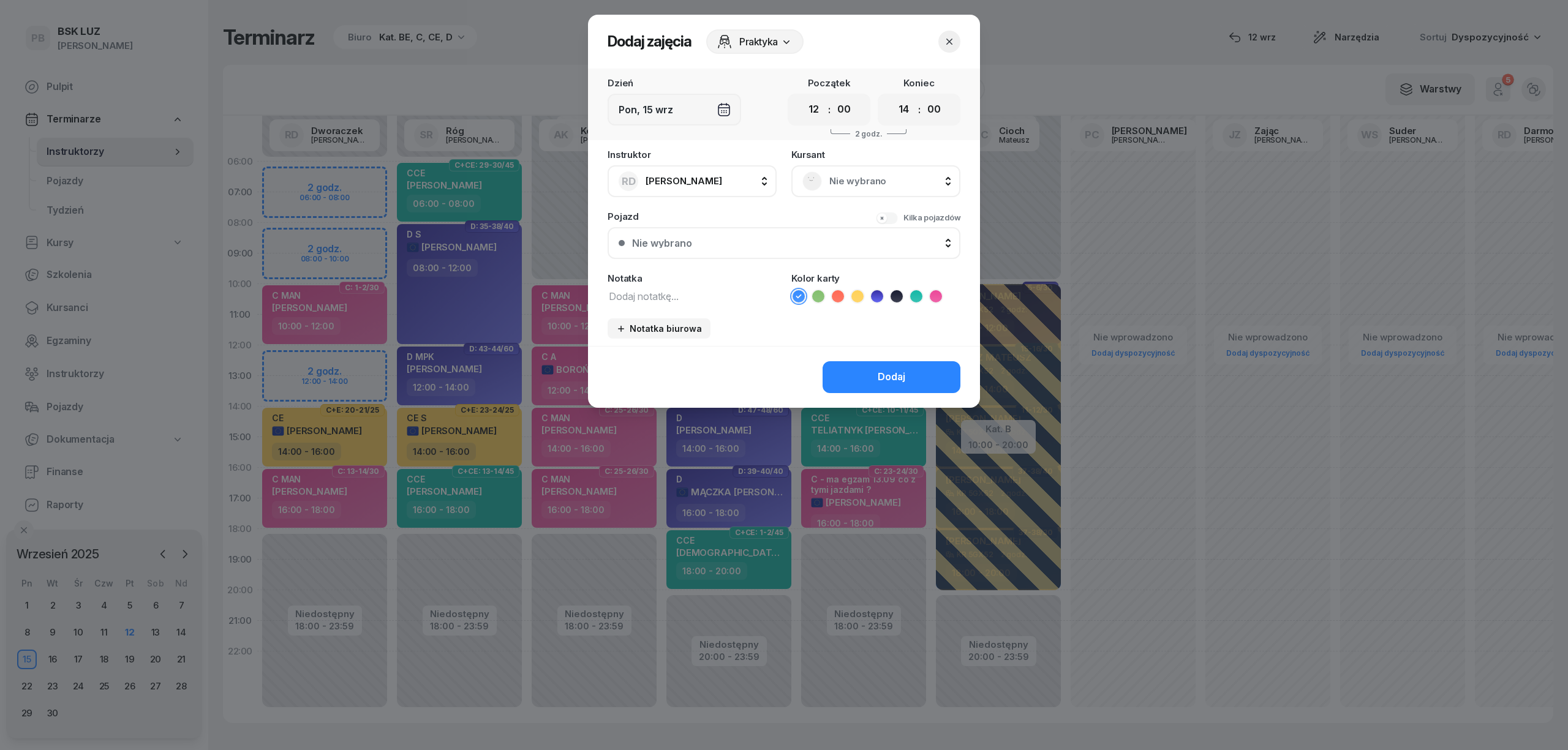
click at [862, 175] on span "Nie wybrano" at bounding box center [890, 180] width 120 height 15
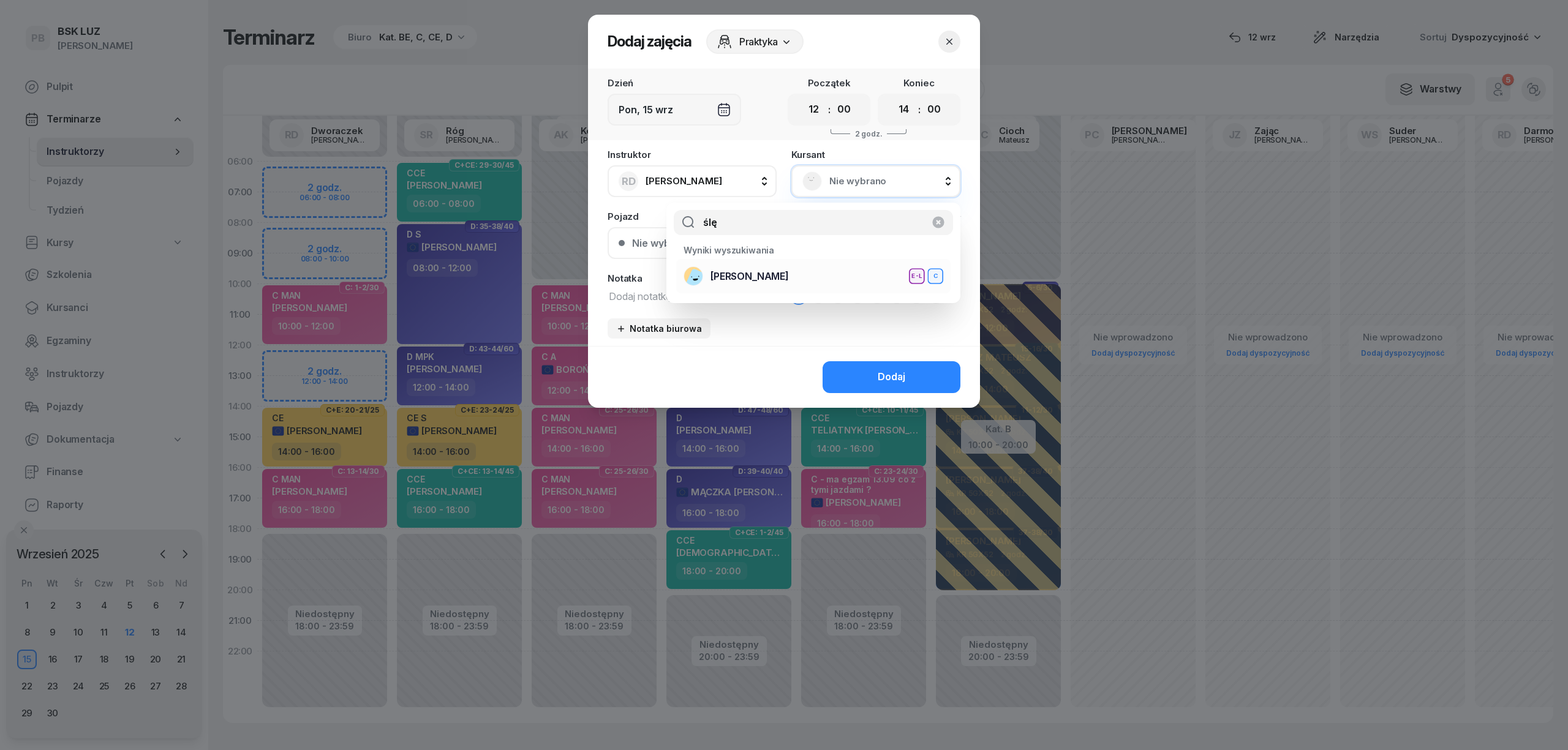
type input "ślę"
click at [809, 270] on div "ŚLĘCZKA MATEUSZ E-L C" at bounding box center [813, 277] width 260 height 20
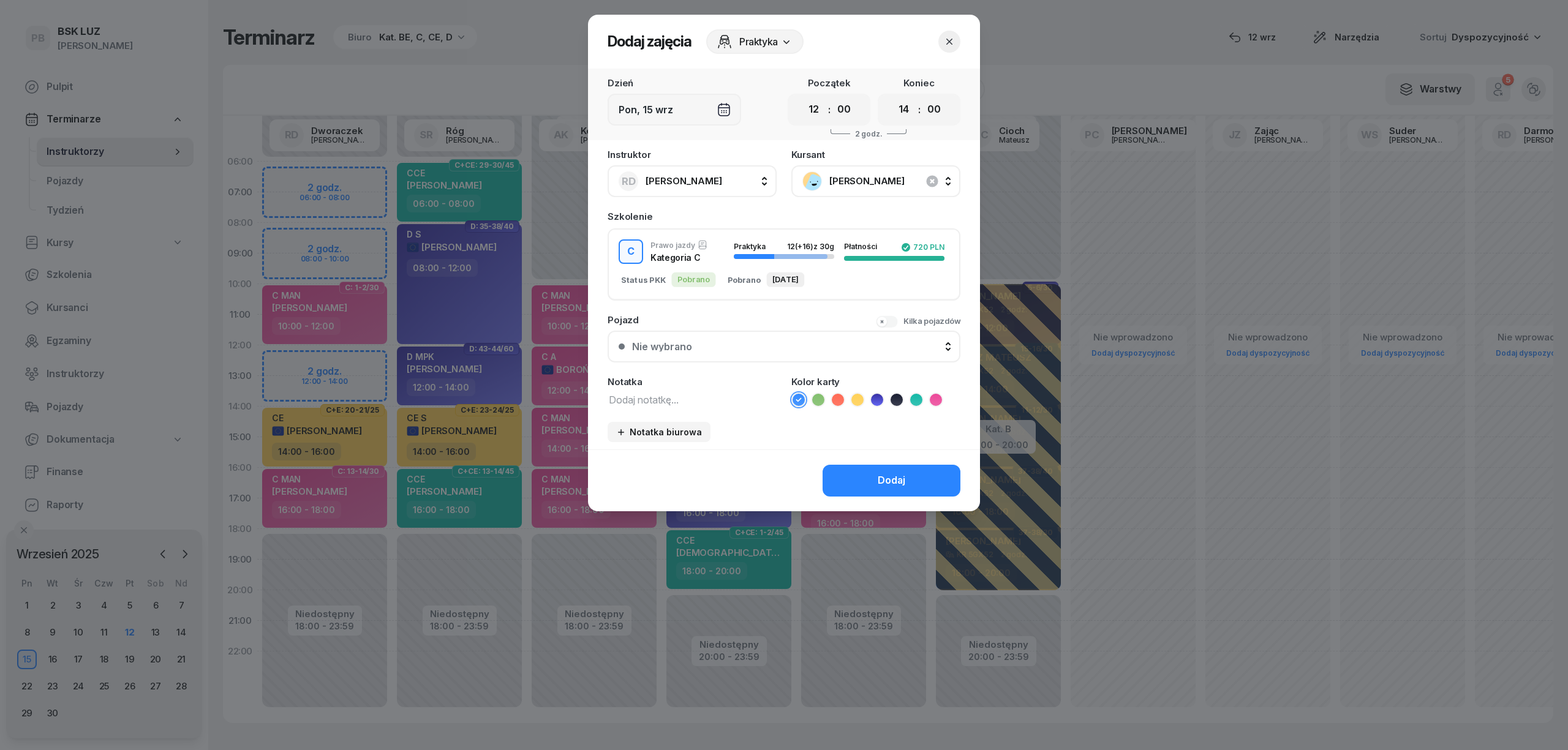
click at [739, 391] on textarea at bounding box center [692, 399] width 169 height 15
type textarea "C"
click at [934, 397] on icon at bounding box center [935, 399] width 12 height 12
click at [887, 456] on div "Dodaj" at bounding box center [784, 481] width 392 height 62
click at [885, 473] on div "Dodaj" at bounding box center [891, 480] width 27 height 15
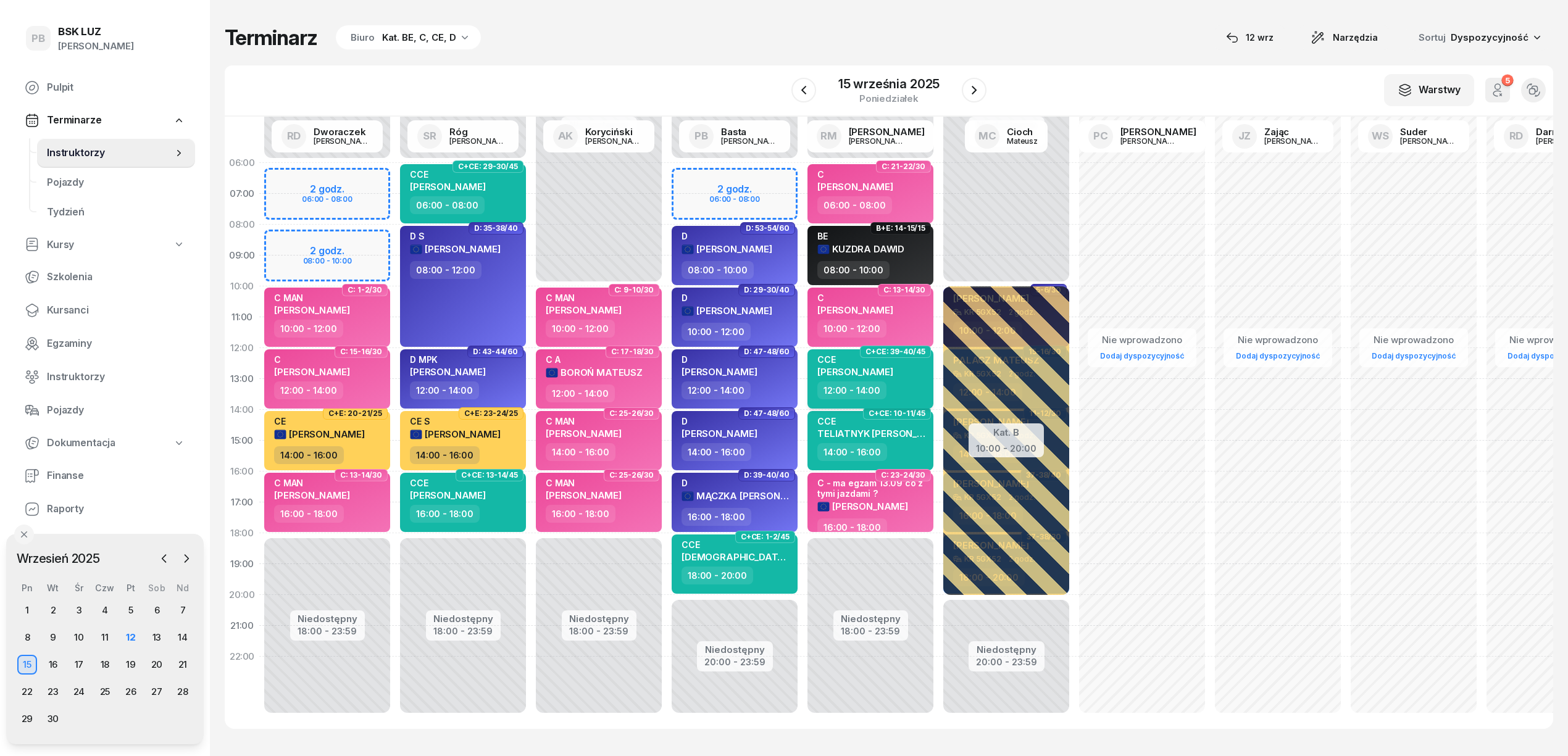
click at [919, 385] on div "12:00 - 14:00" at bounding box center [871, 391] width 108 height 18
select select "12"
select select "14"
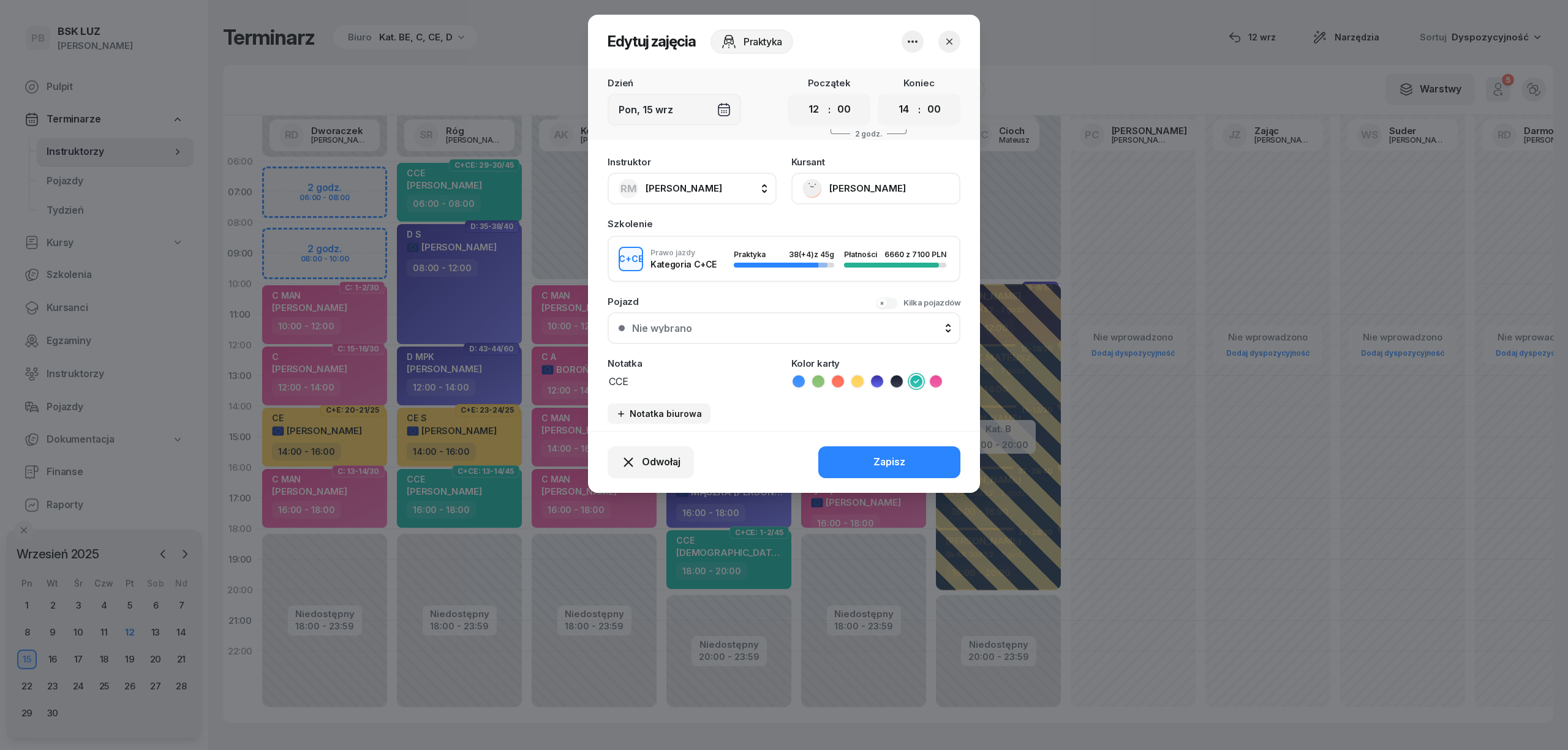
click at [660, 375] on textarea "CCE" at bounding box center [692, 380] width 169 height 15
type textarea "CCE RM"
click at [900, 451] on button "Zapisz" at bounding box center [889, 461] width 142 height 32
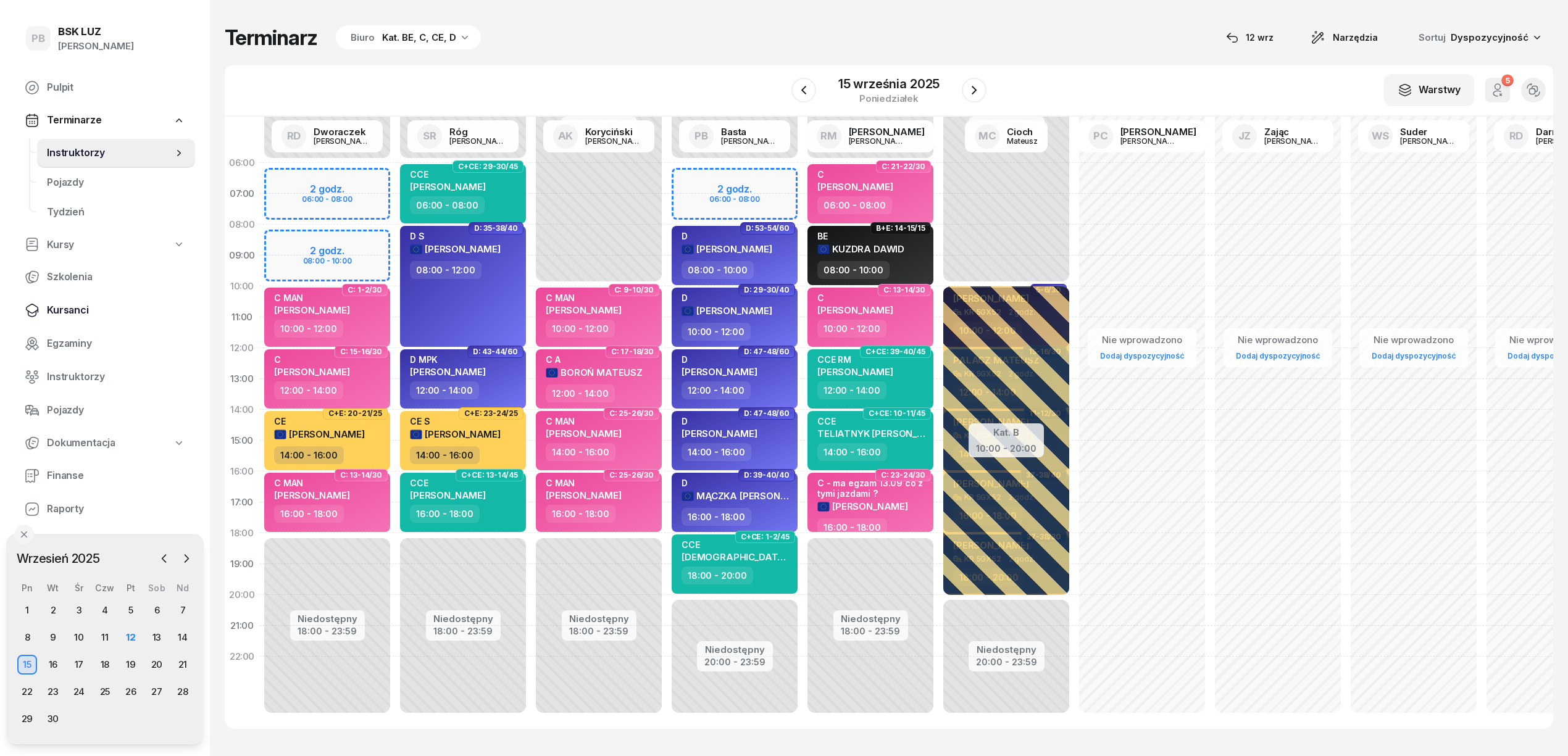
click at [72, 307] on span "Kursanci" at bounding box center [116, 310] width 139 height 16
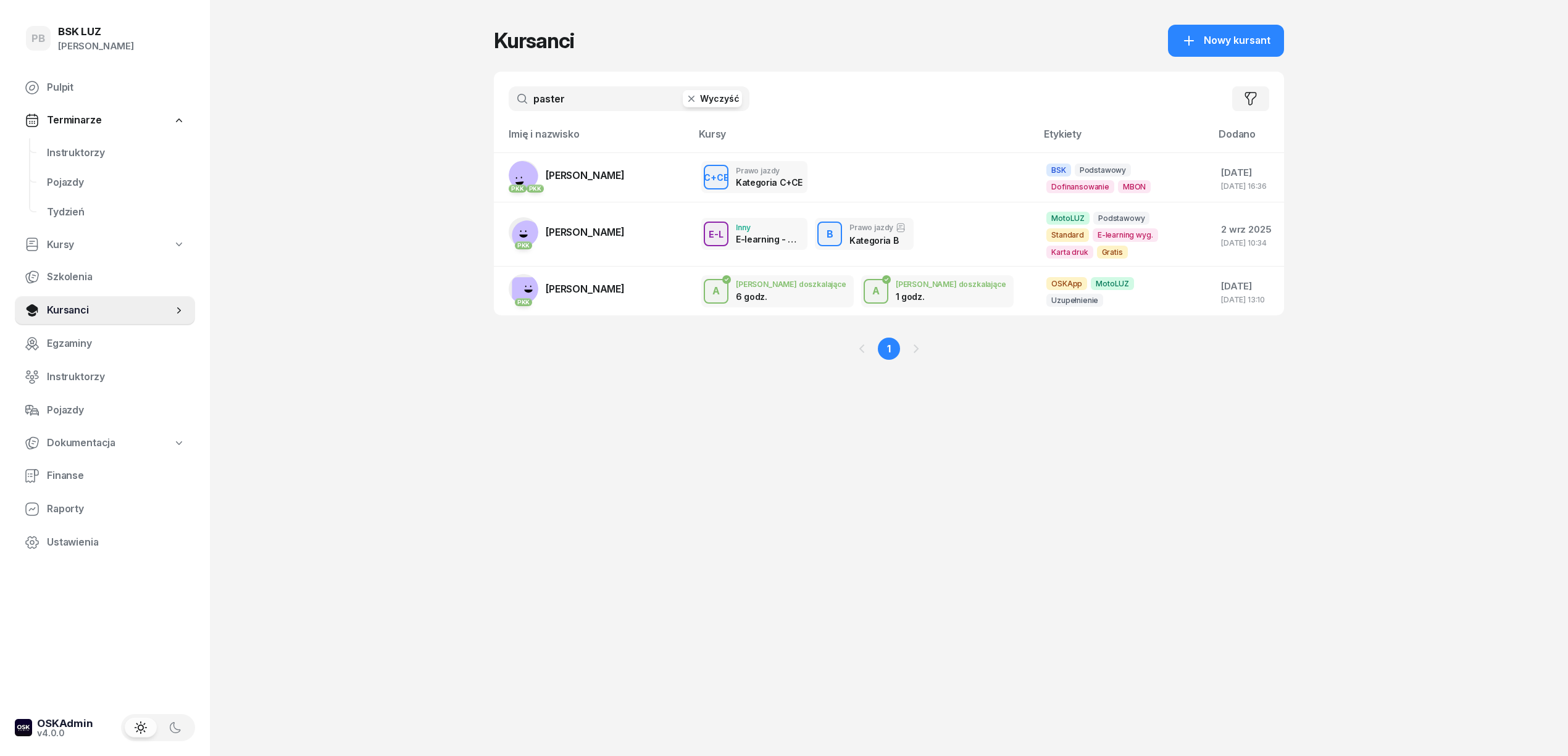
click at [543, 99] on input "paster" at bounding box center [629, 98] width 241 height 25
click at [93, 142] on link "Instruktorzy" at bounding box center [116, 153] width 158 height 29
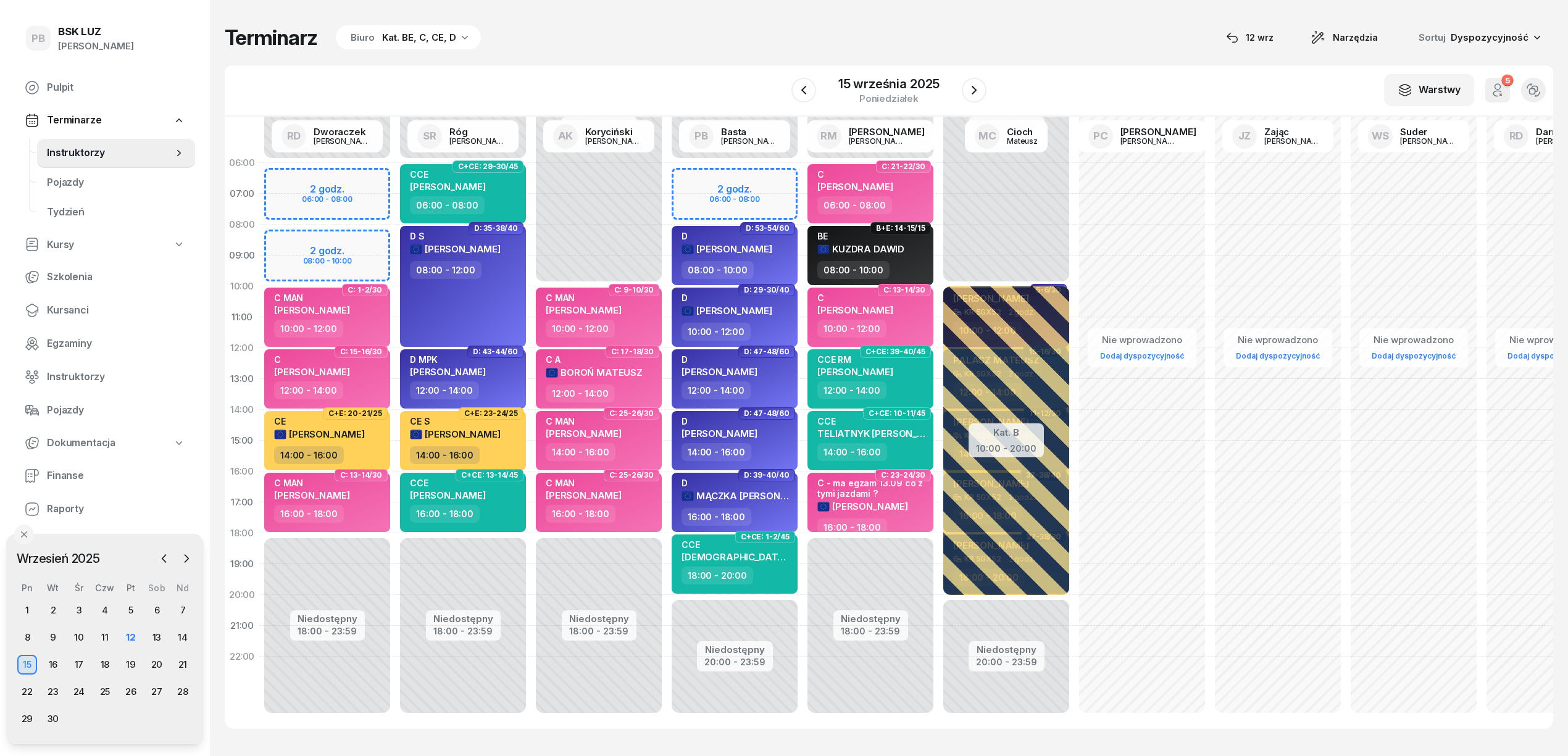
click at [590, 71] on div "W Wybierz AK [PERSON_NAME] BP [PERSON_NAME] DP [PERSON_NAME] GS [PERSON_NAME] I…" at bounding box center [889, 91] width 1328 height 51
click at [713, 42] on div "Terminarz Biuro Kat. BE, C, CE, D [DATE] Narzędzia Sortuj Dyspozycyjność" at bounding box center [889, 38] width 1328 height 26
click at [67, 306] on span "Kursanci" at bounding box center [116, 310] width 139 height 16
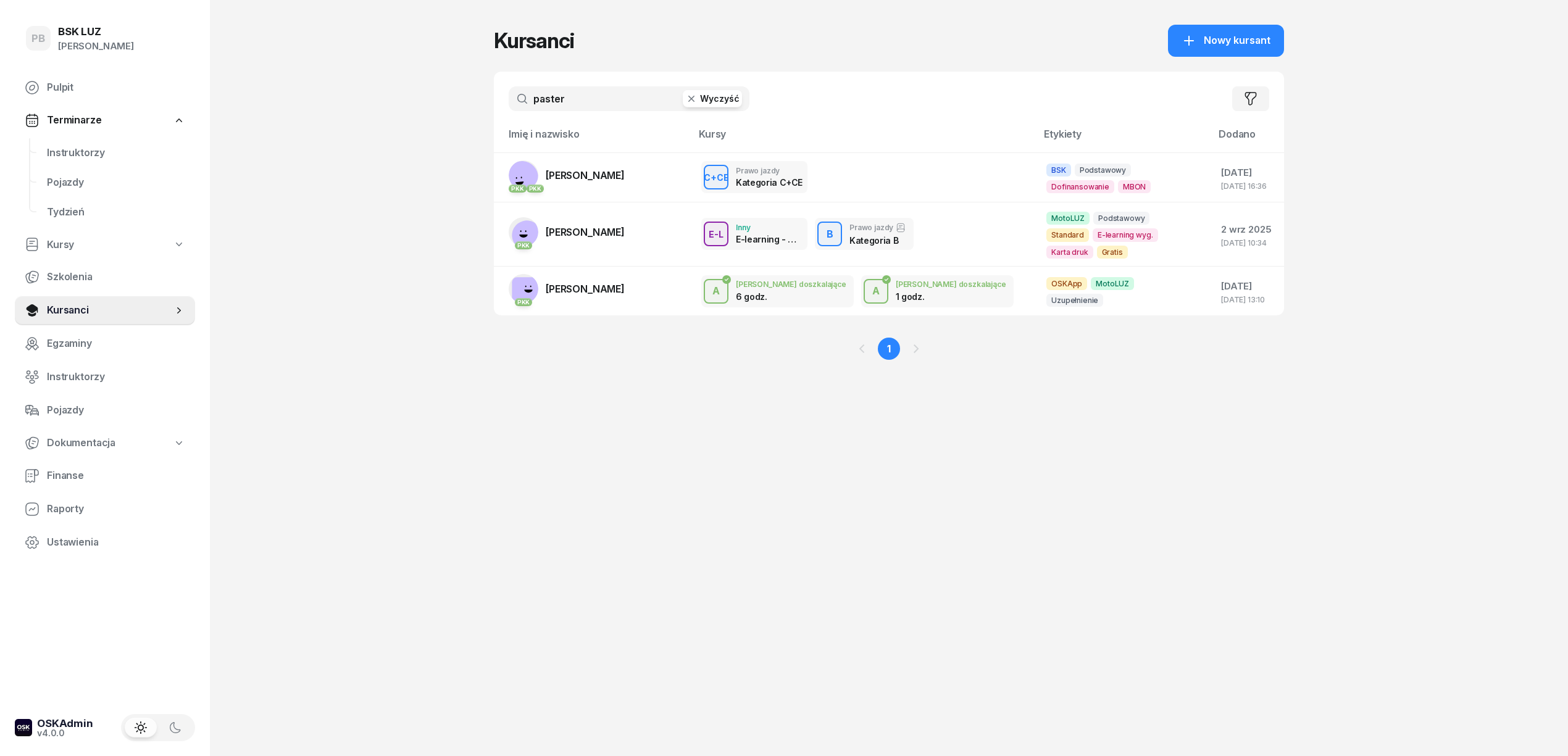
click at [727, 100] on button "Wyczyść" at bounding box center [712, 98] width 60 height 17
click at [358, 185] on div "PB BSK LUZ Patrycja Bogdanowicz Pulpit Terminarze Instruktorzy Pojazdy Tydzień …" at bounding box center [784, 378] width 1568 height 756
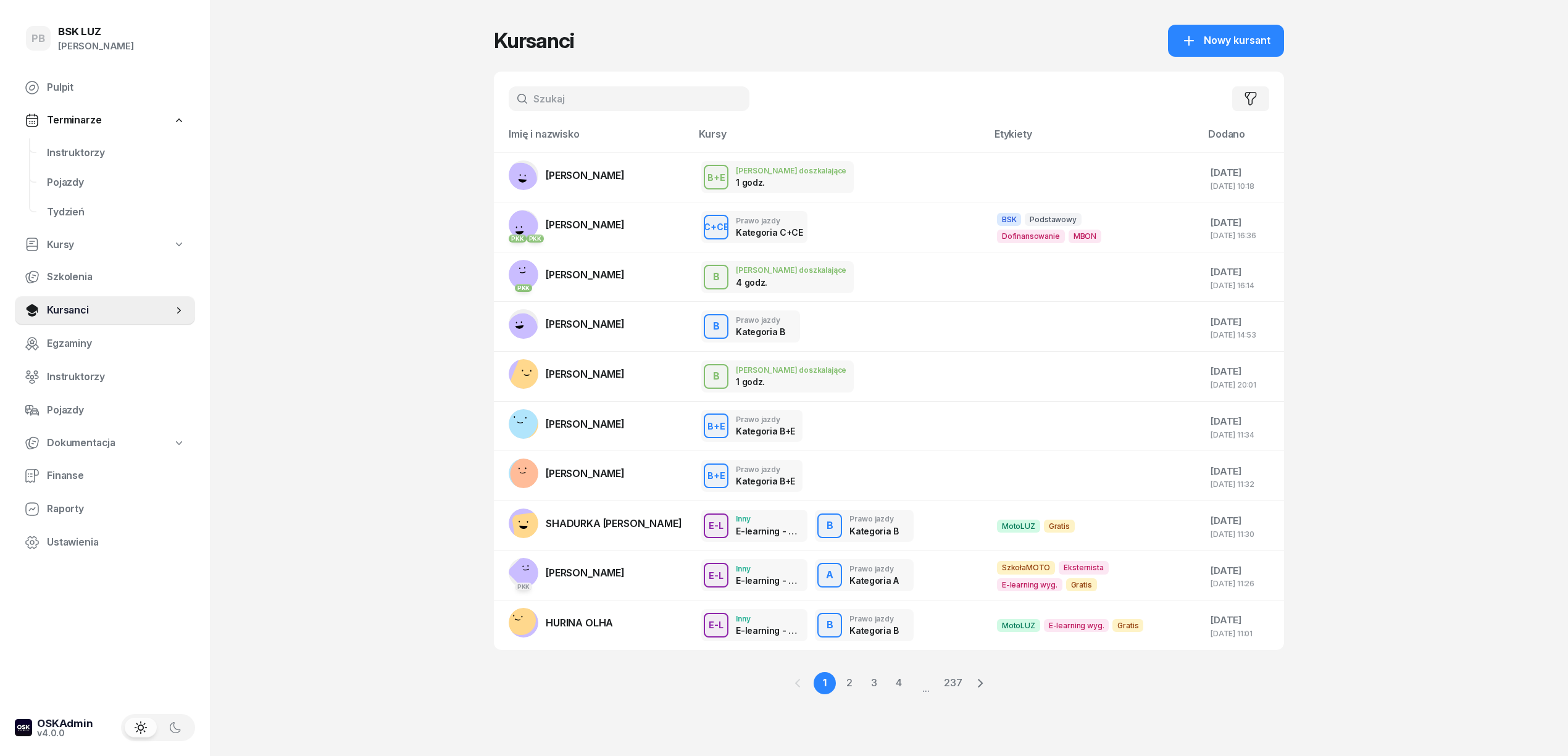
click at [554, 99] on input "text" at bounding box center [629, 98] width 241 height 25
drag, startPoint x: 1450, startPoint y: 195, endPoint x: 1300, endPoint y: 171, distance: 151.9
click at [1446, 195] on div "PB BSK LUZ Patrycja Bogdanowicz Pulpit Terminarze Instruktorzy Pojazdy Tydzień …" at bounding box center [784, 378] width 1568 height 756
click at [82, 151] on span "Instruktorzy" at bounding box center [116, 152] width 139 height 16
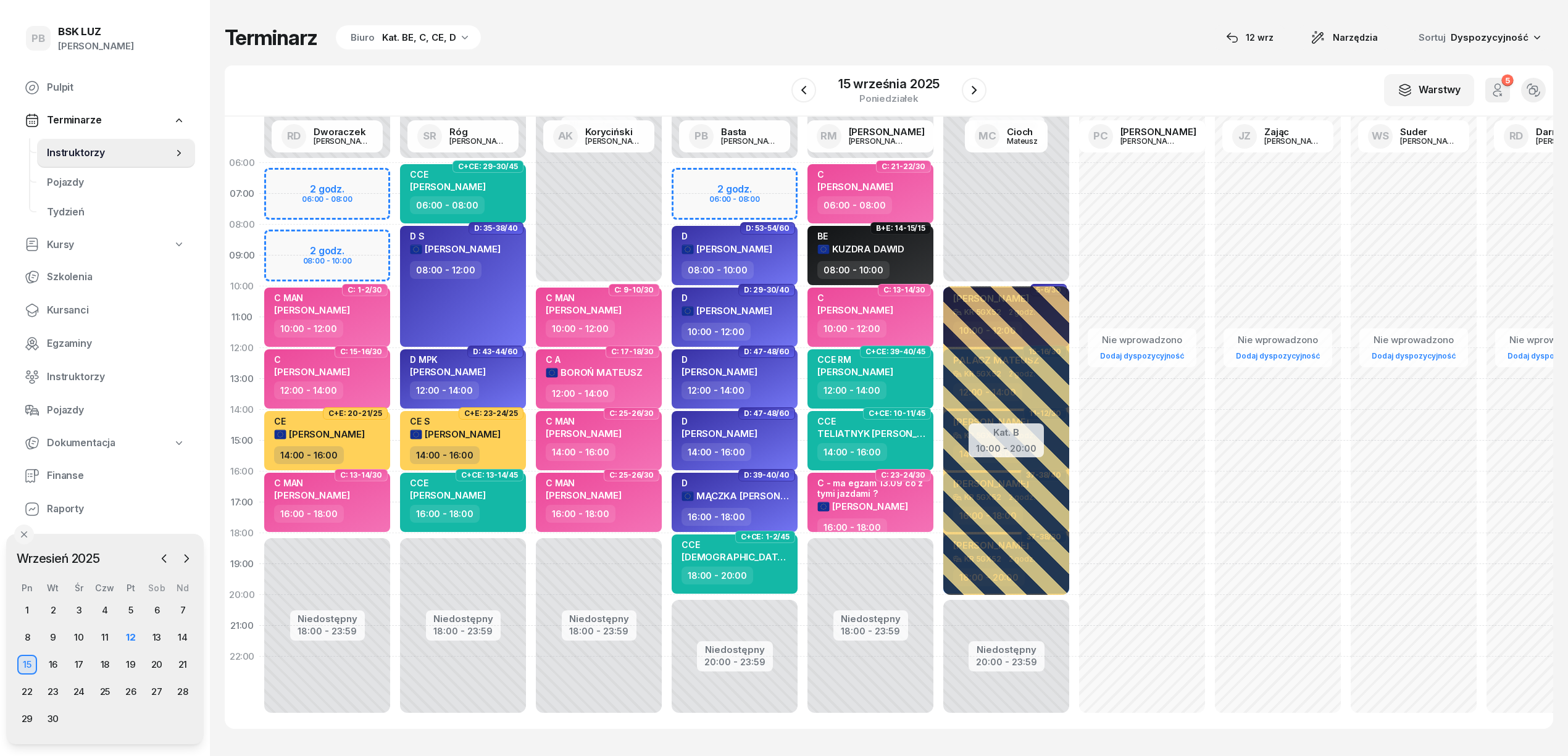
click at [620, 57] on div "Terminarz Biuro Kat. BE, C, CE, D [DATE] Narzędzia Sortuj Dyspozycyjność W Wybi…" at bounding box center [889, 376] width 1328 height 753
click at [722, 50] on div "Terminarz Biuro Kat. BE, C, CE, D [DATE] Narzędzia Sortuj Dyspozycyjność" at bounding box center [889, 38] width 1328 height 26
click at [134, 638] on div "12" at bounding box center [131, 638] width 20 height 20
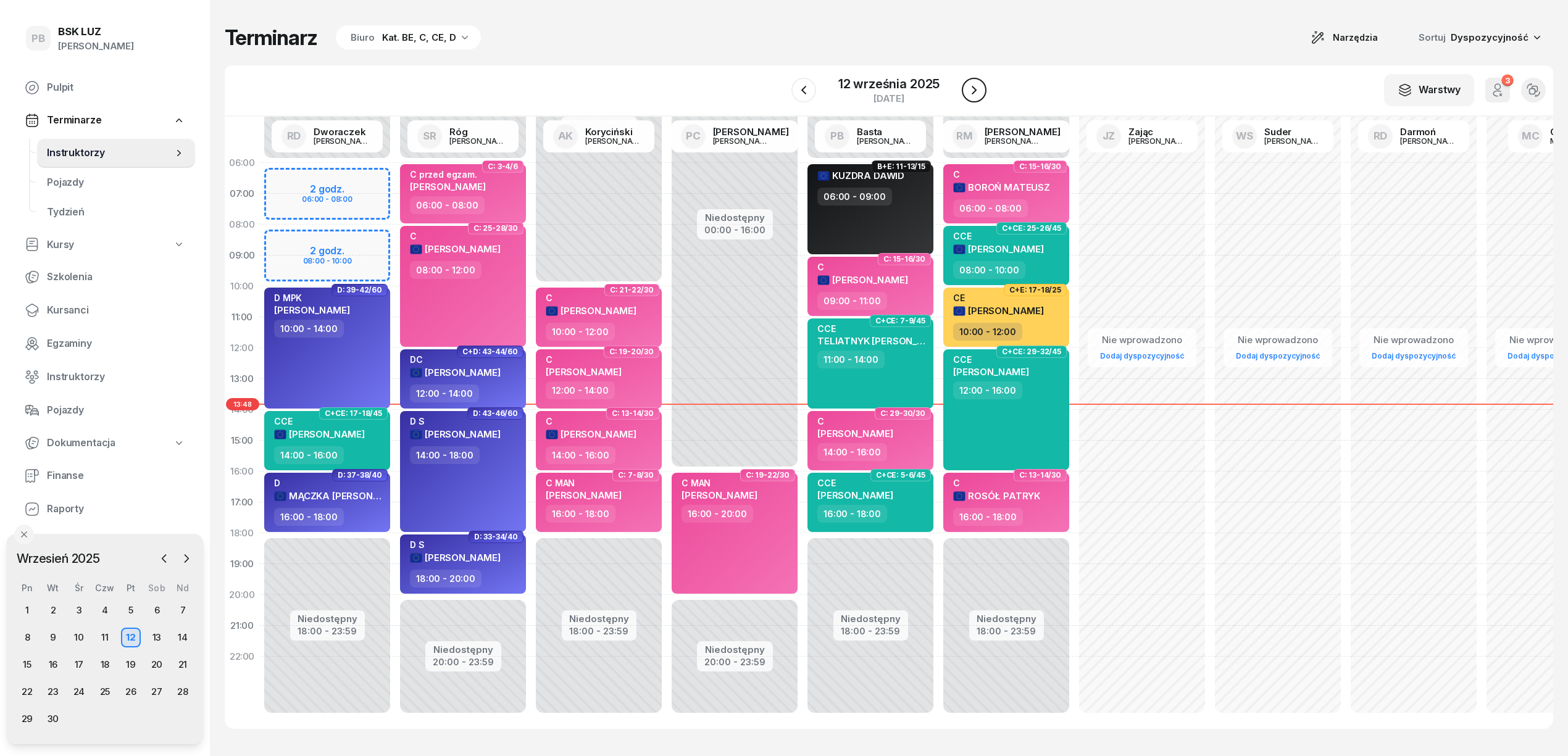
click at [972, 90] on icon "button" at bounding box center [974, 90] width 15 height 15
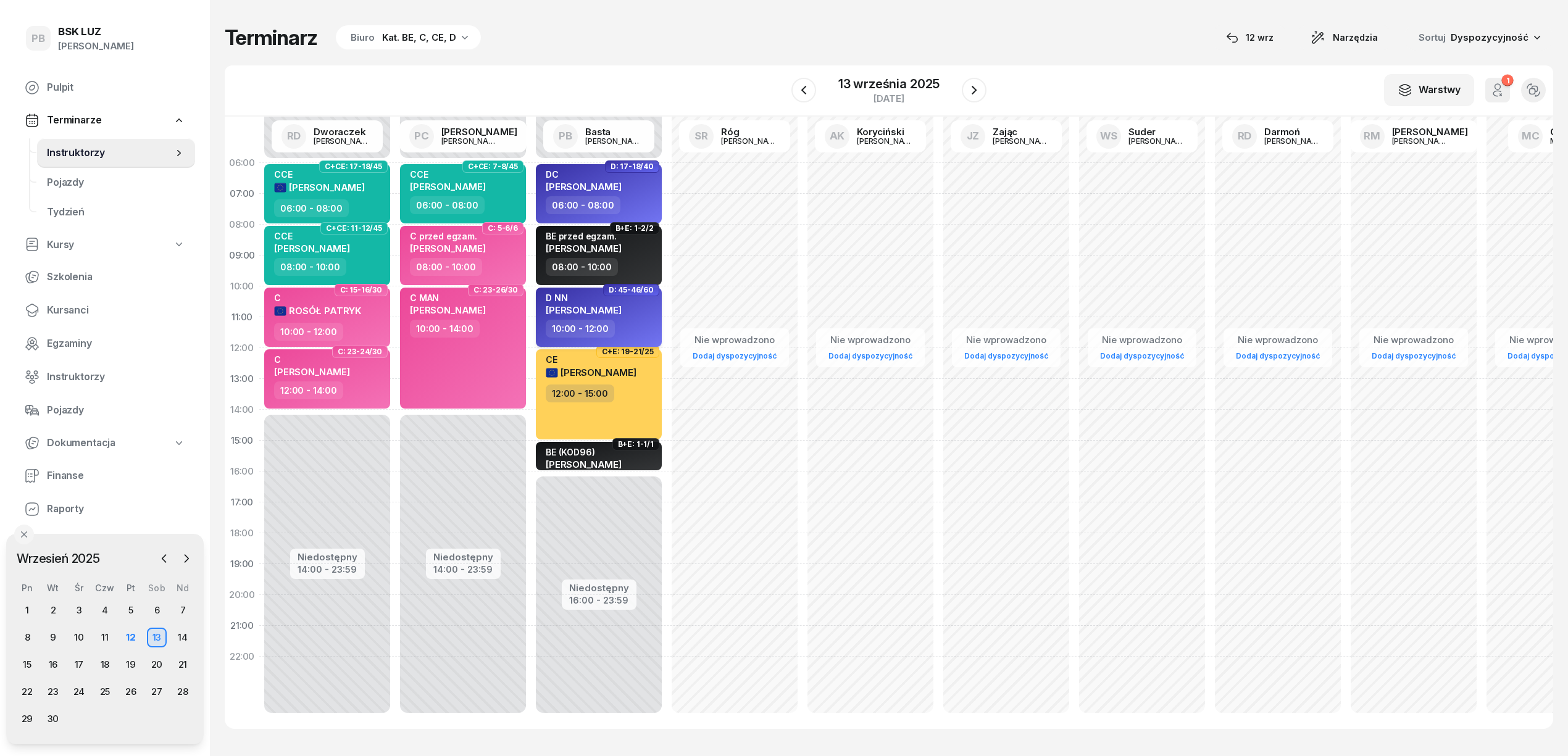
click at [643, 317] on div "D NN KURA PAWEŁ" at bounding box center [600, 306] width 108 height 28
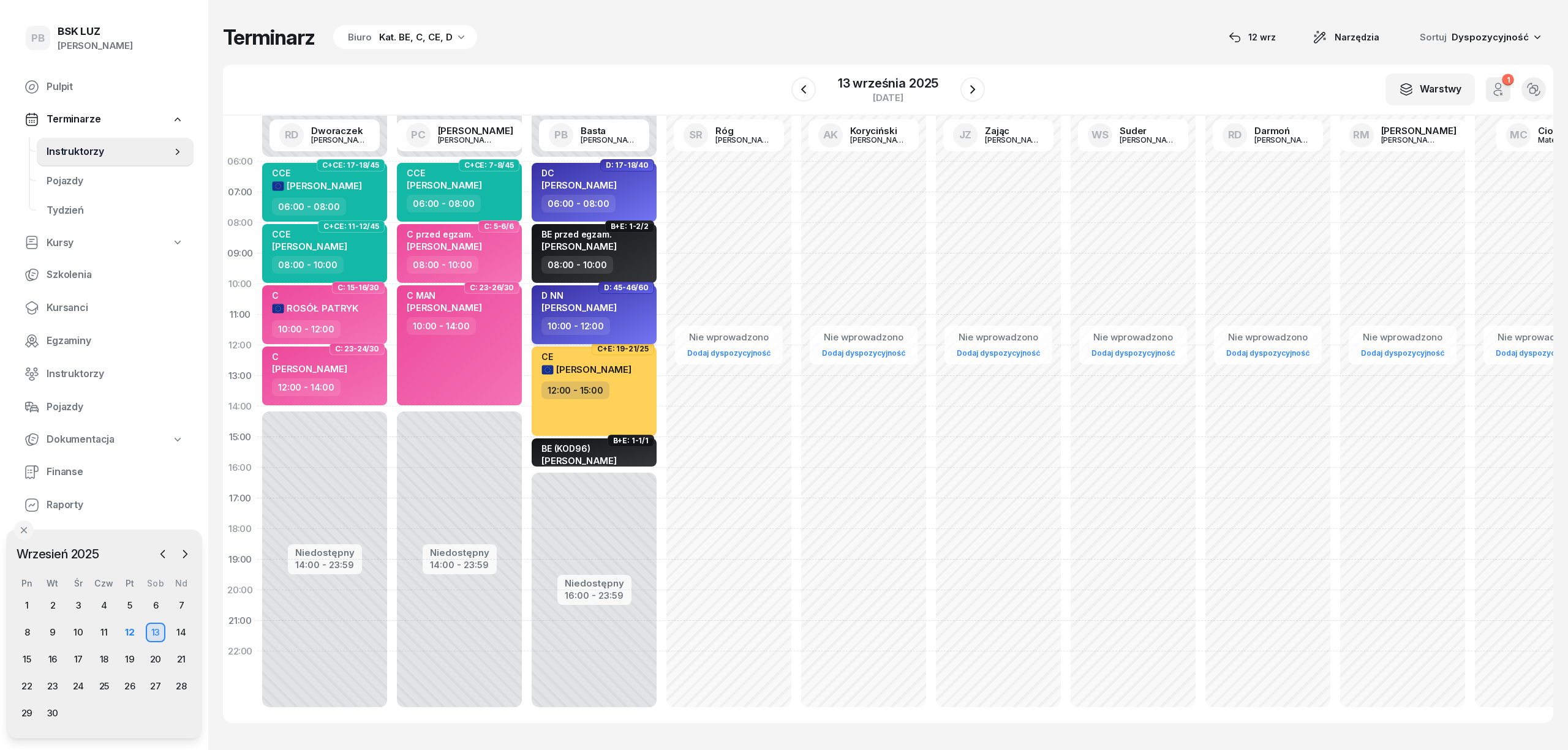
select select "10"
select select "12"
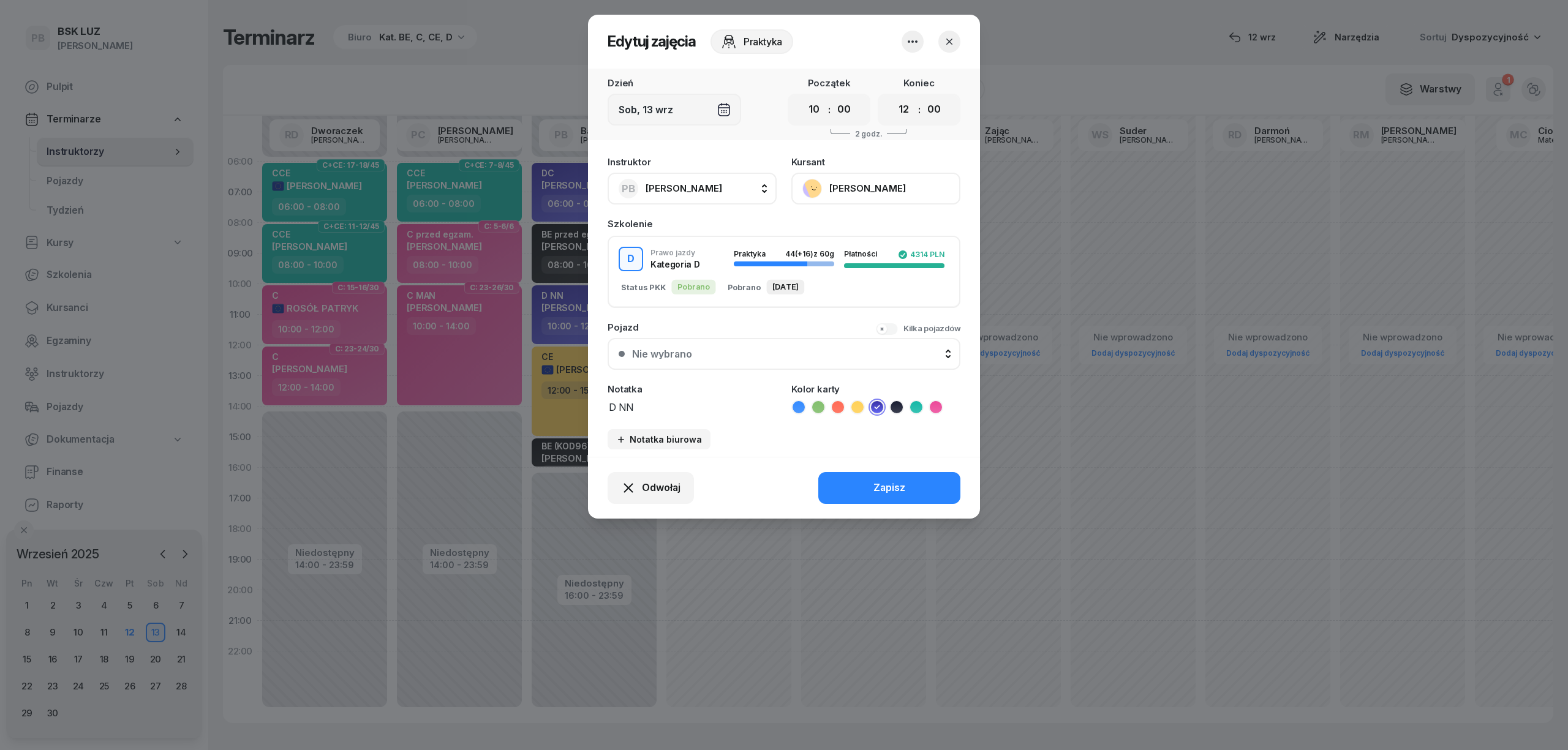
click at [956, 40] on button "button" at bounding box center [949, 42] width 22 height 22
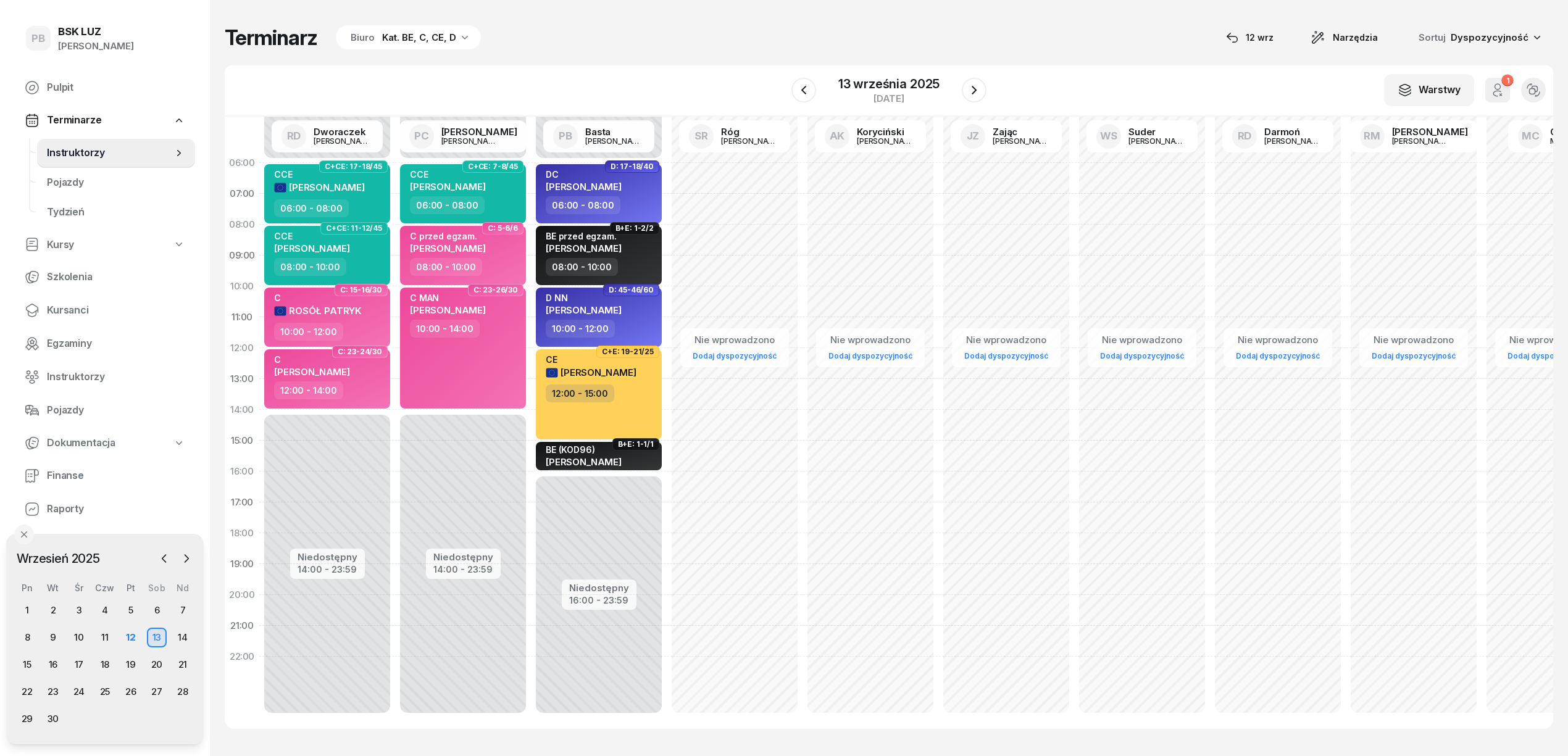
click at [677, 64] on div "Terminarz Biuro Kat. BE, C, CE, D 12 wrz Narzędzia Sortuj Dyspozycyjność W Wybi…" at bounding box center [889, 376] width 1328 height 753
click at [746, 44] on div "Terminarz Biuro Kat. BE, C, CE, D [DATE] Narzędzia Sortuj Dyspozycyjność" at bounding box center [889, 38] width 1328 height 26
click at [126, 632] on div "12" at bounding box center [131, 638] width 20 height 20
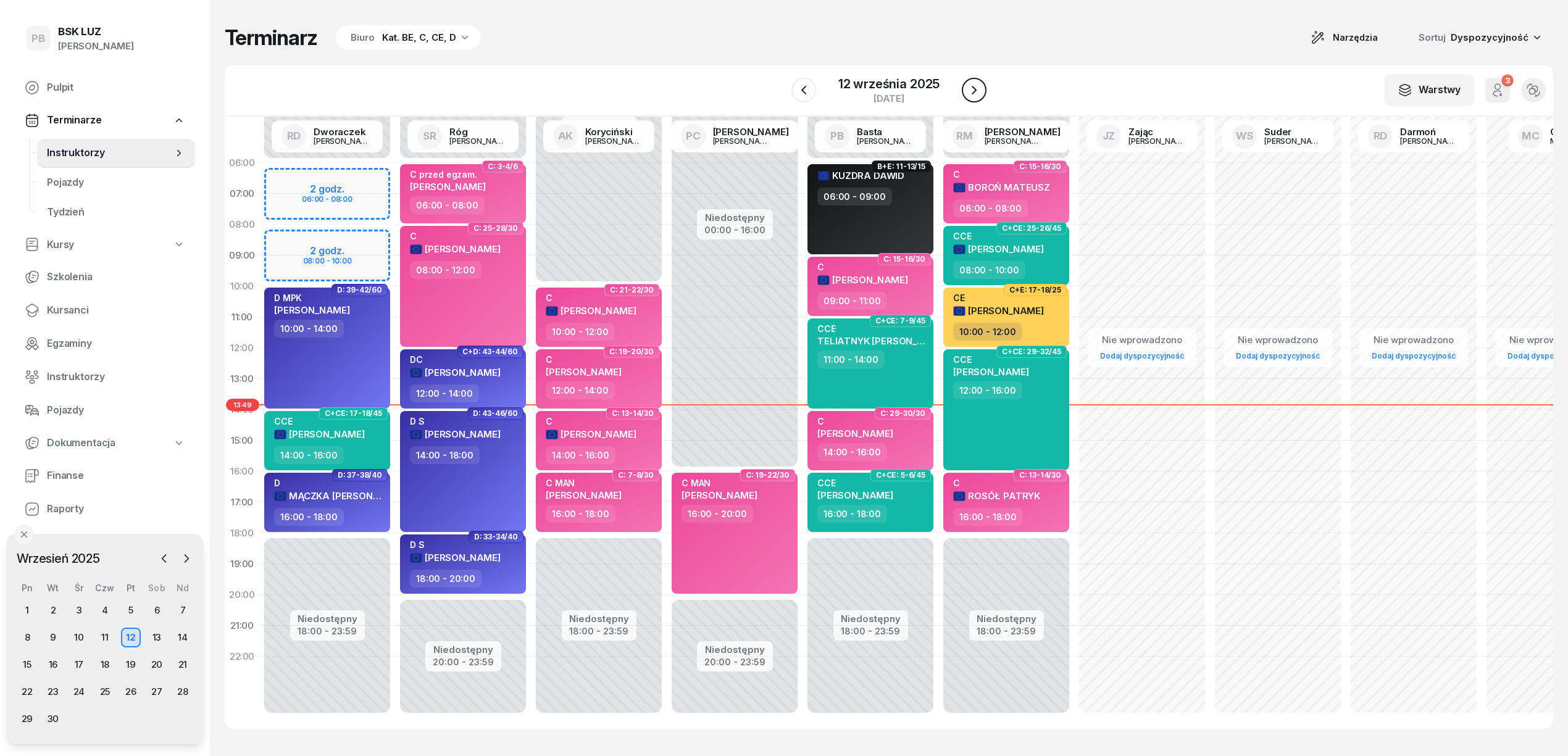
click at [970, 83] on icon "button" at bounding box center [974, 90] width 15 height 15
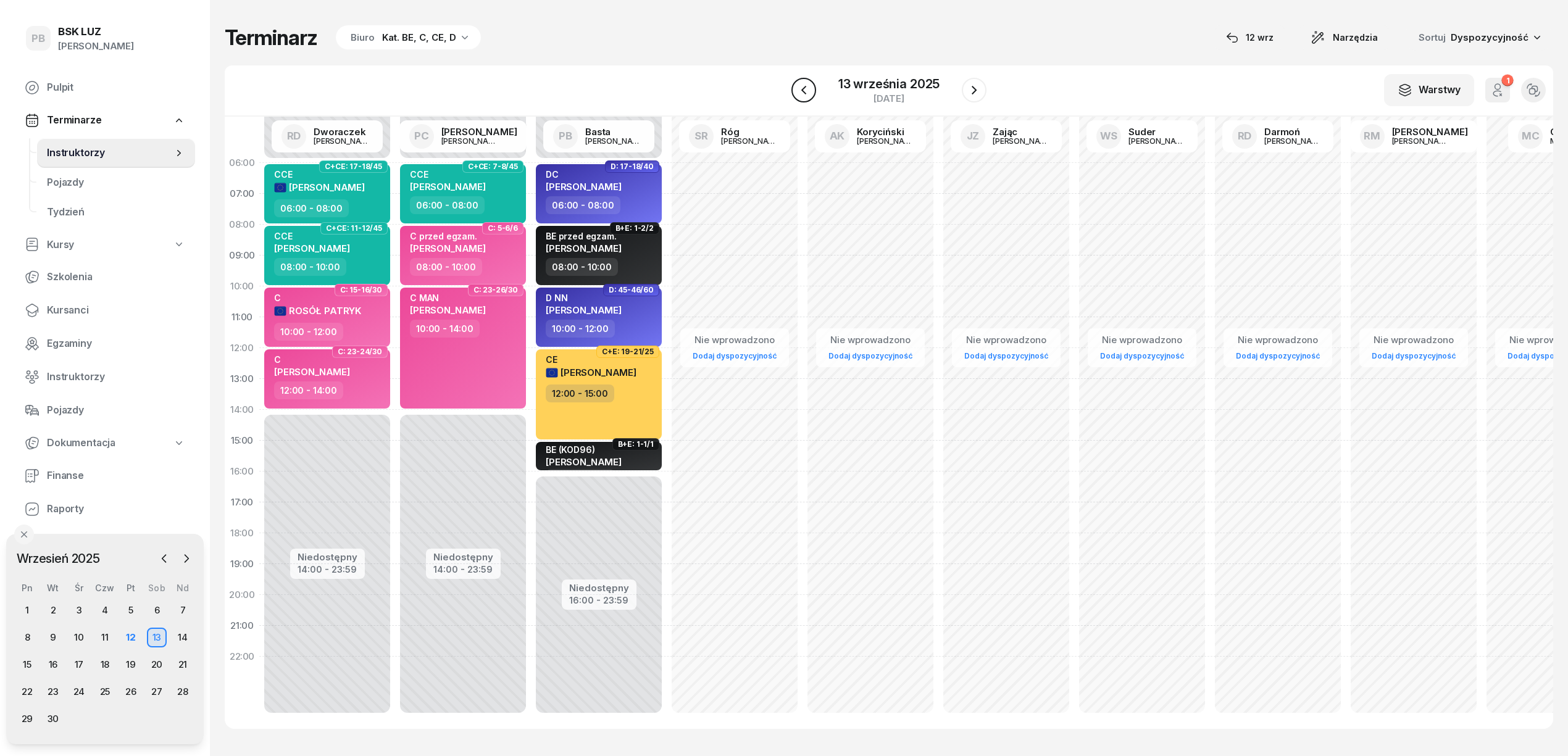
click at [803, 97] on button "button" at bounding box center [803, 90] width 25 height 25
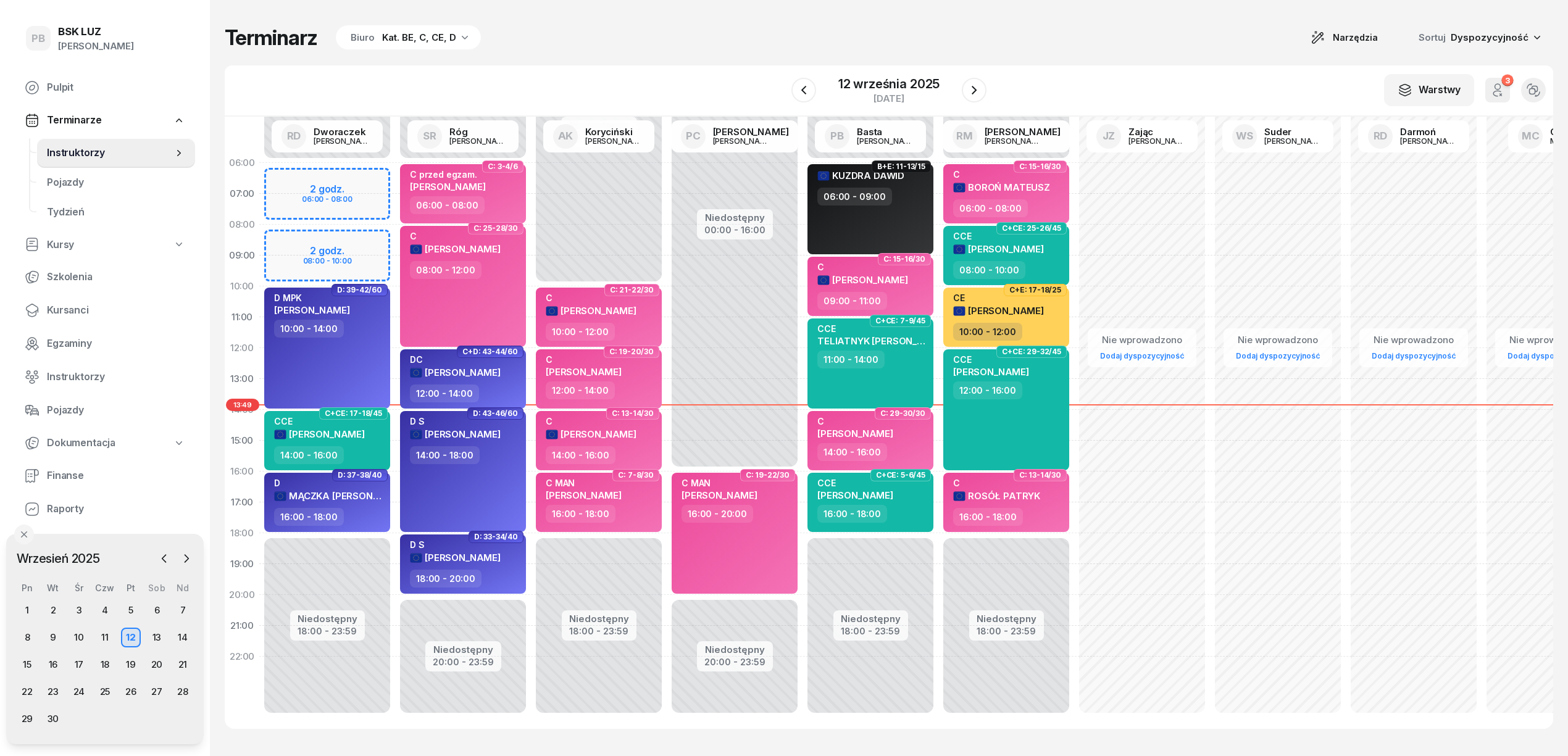
drag, startPoint x: 978, startPoint y: 89, endPoint x: 996, endPoint y: 87, distance: 18.1
click at [977, 87] on icon "button" at bounding box center [974, 90] width 15 height 15
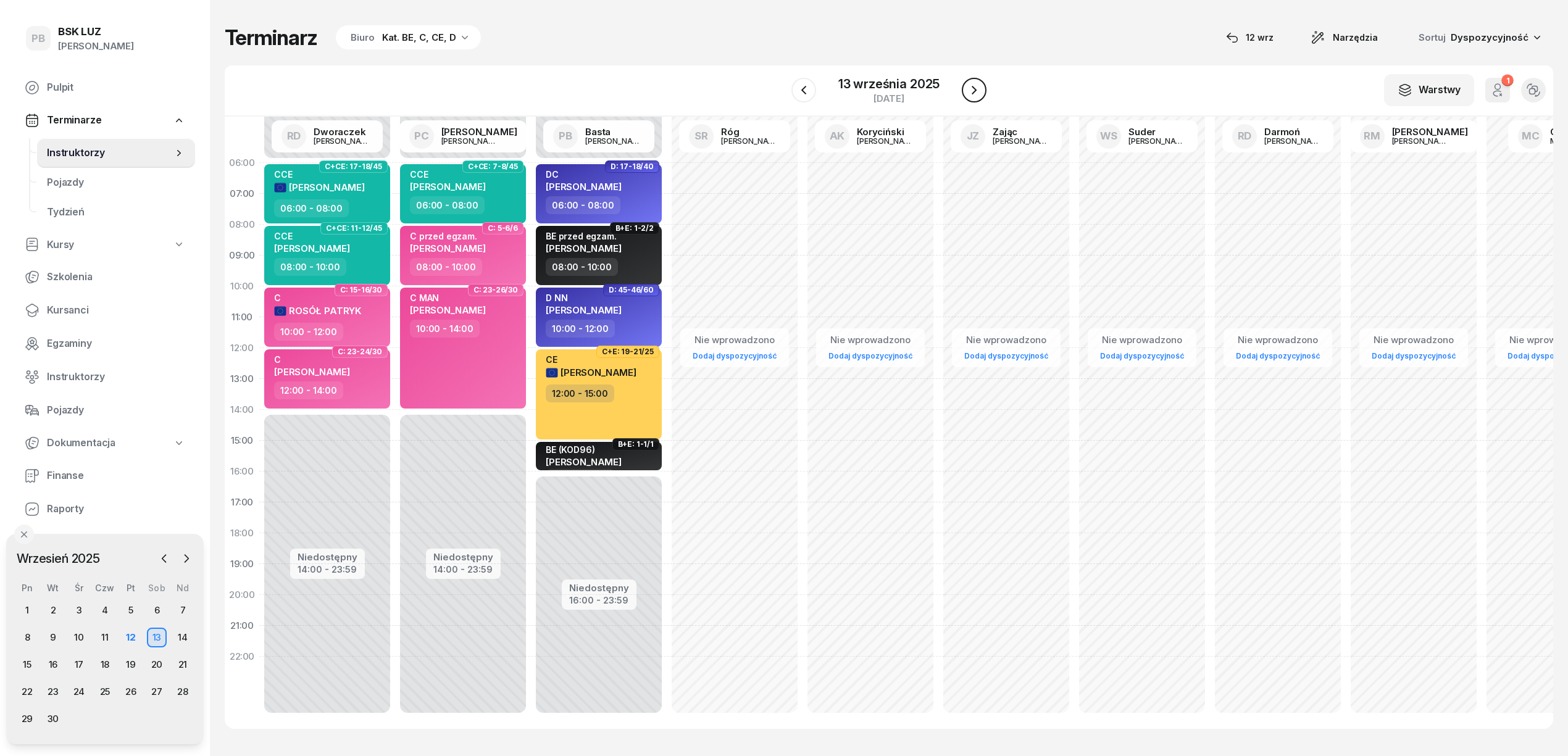
click at [974, 83] on icon "button" at bounding box center [974, 90] width 15 height 15
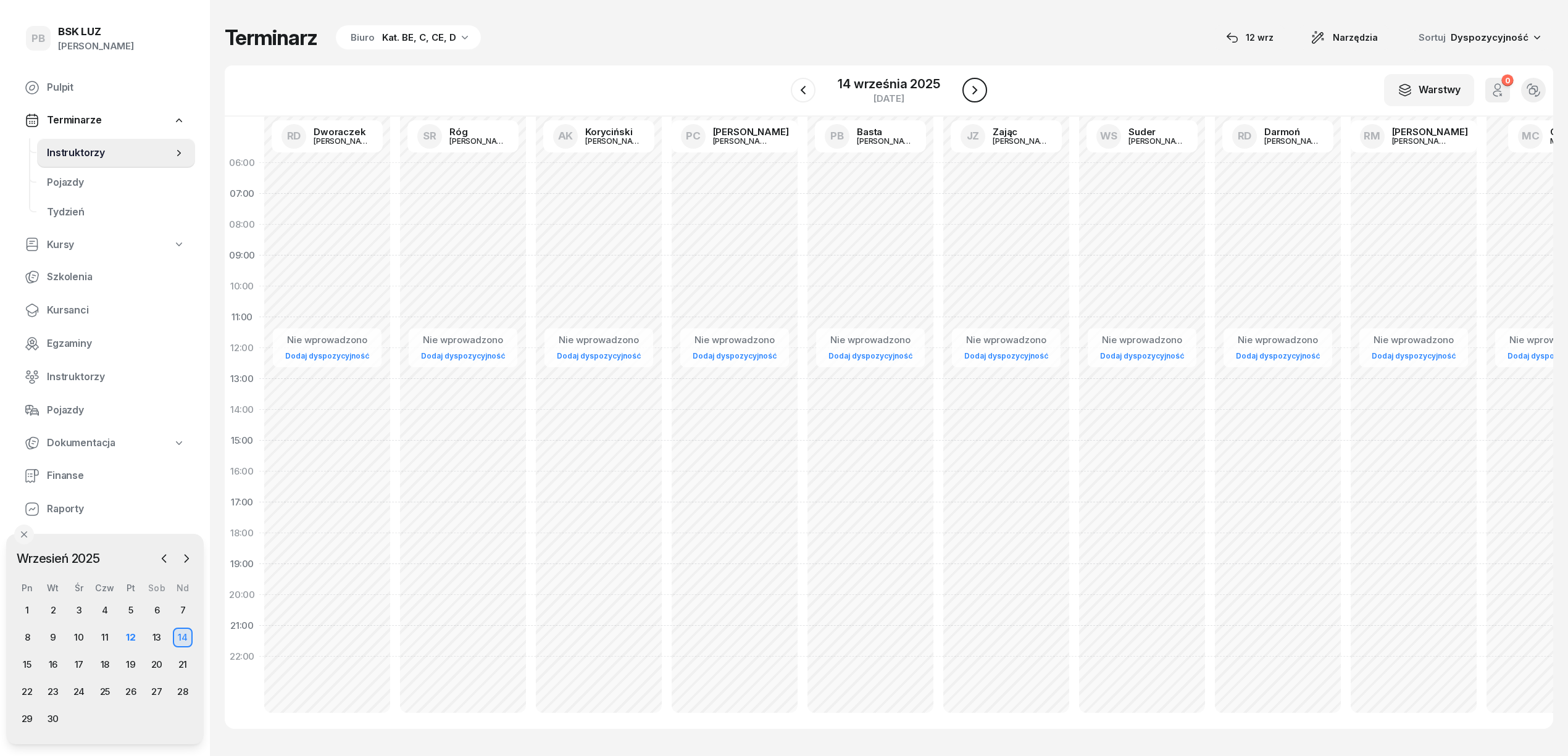
click at [974, 83] on icon "button" at bounding box center [975, 90] width 15 height 15
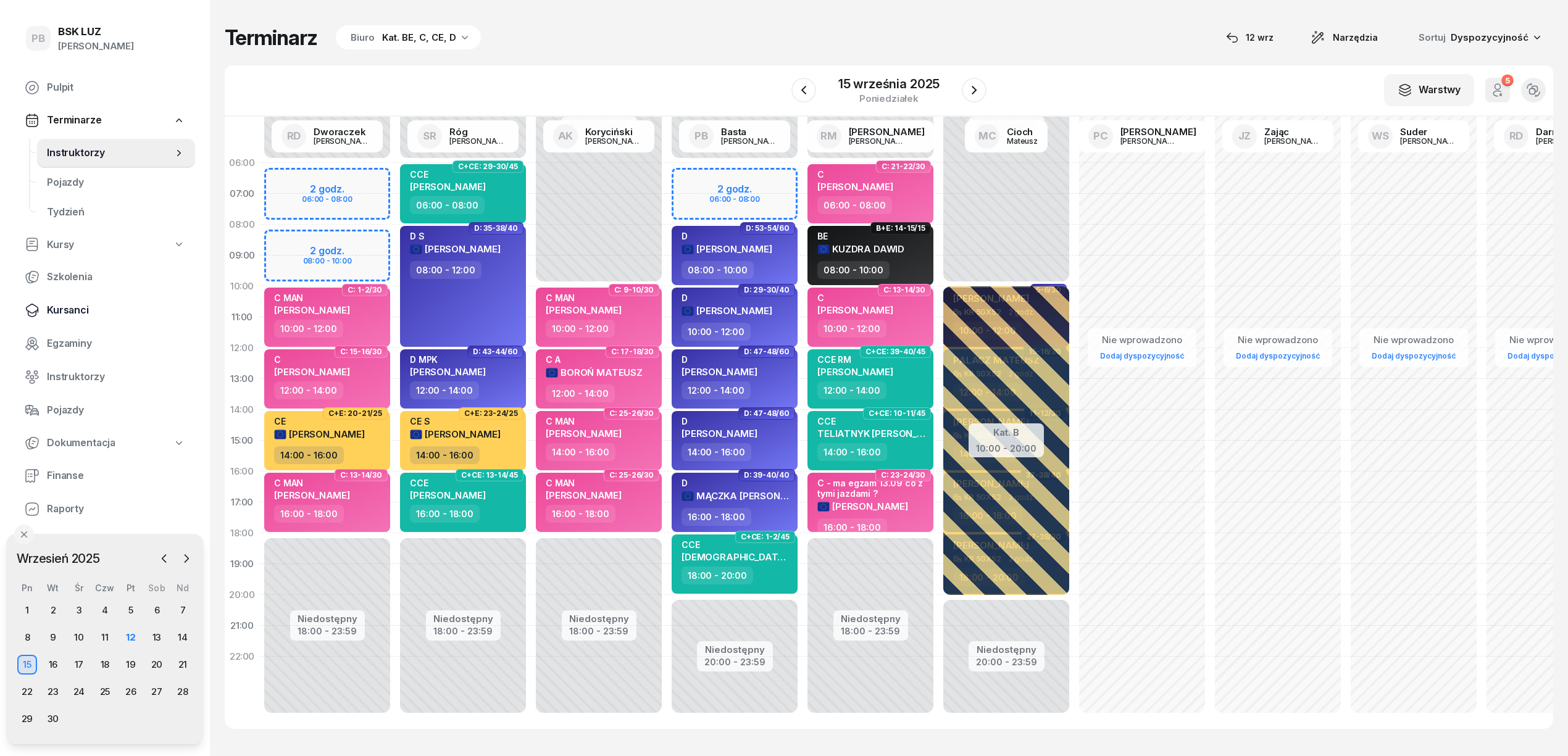
click at [73, 303] on span "Kursanci" at bounding box center [116, 310] width 139 height 16
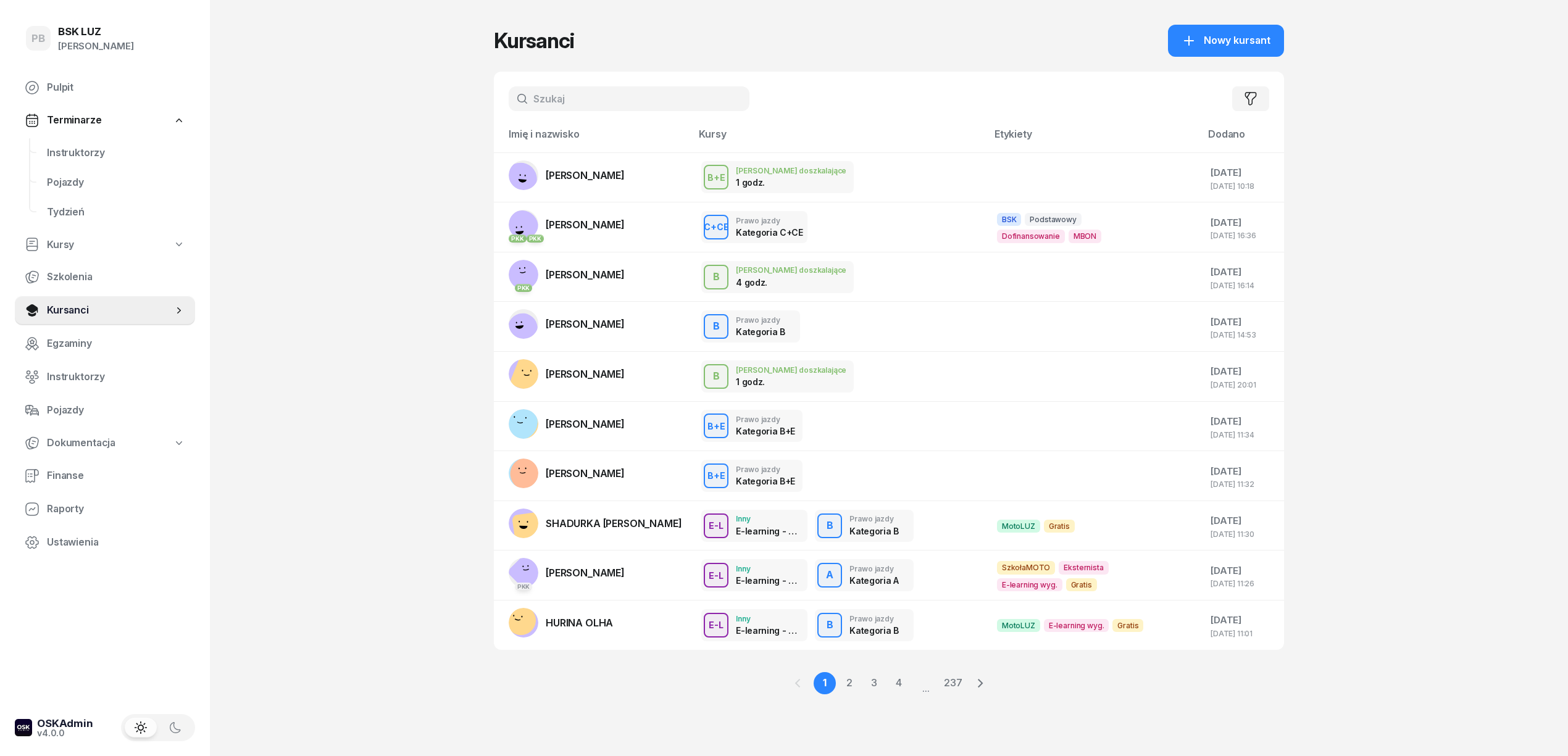
click at [555, 100] on input "text" at bounding box center [629, 98] width 241 height 25
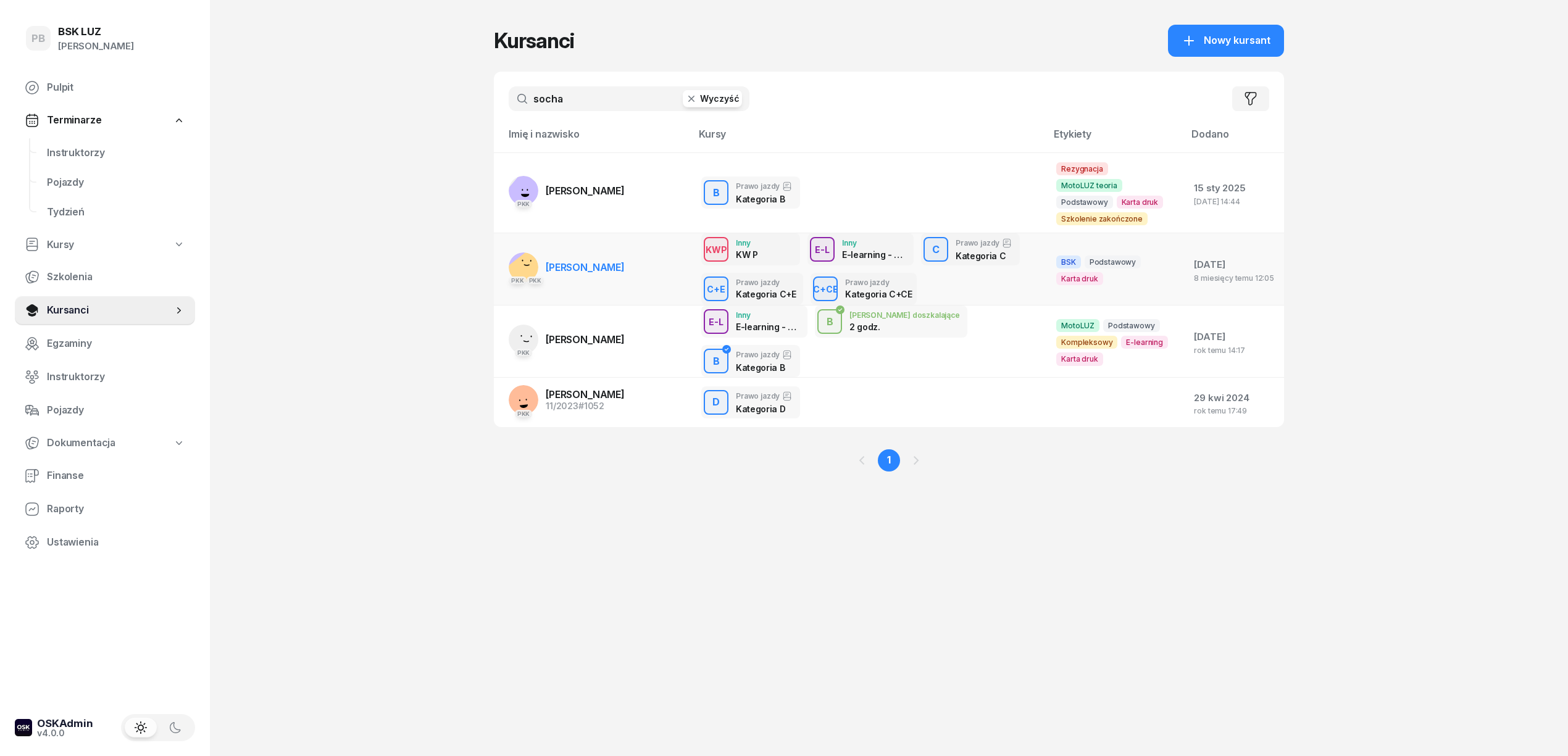
type input "socha"
click at [596, 261] on span "[PERSON_NAME]" at bounding box center [586, 266] width 79 height 12
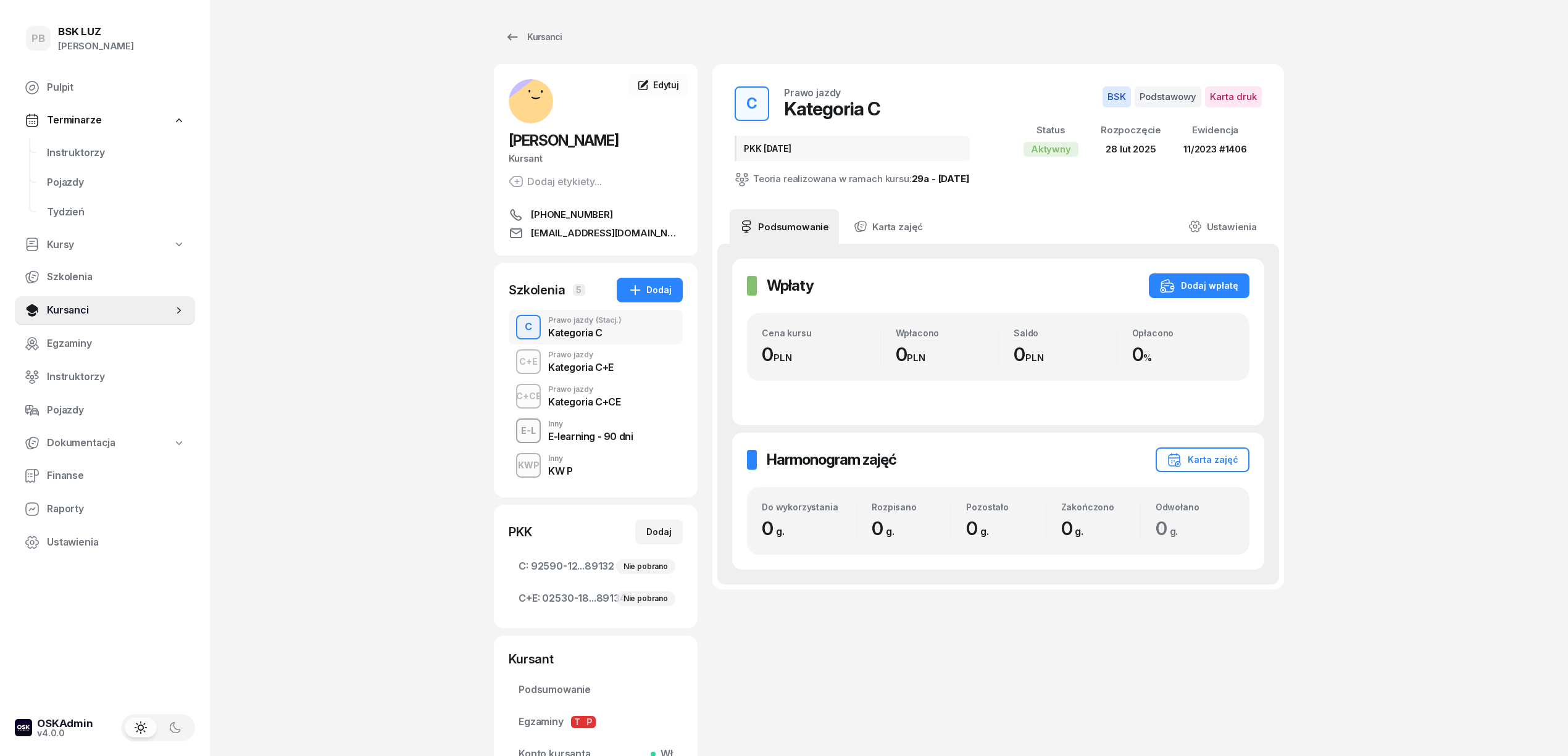
click at [571, 406] on div "Kategoria C+CE" at bounding box center [584, 401] width 73 height 10
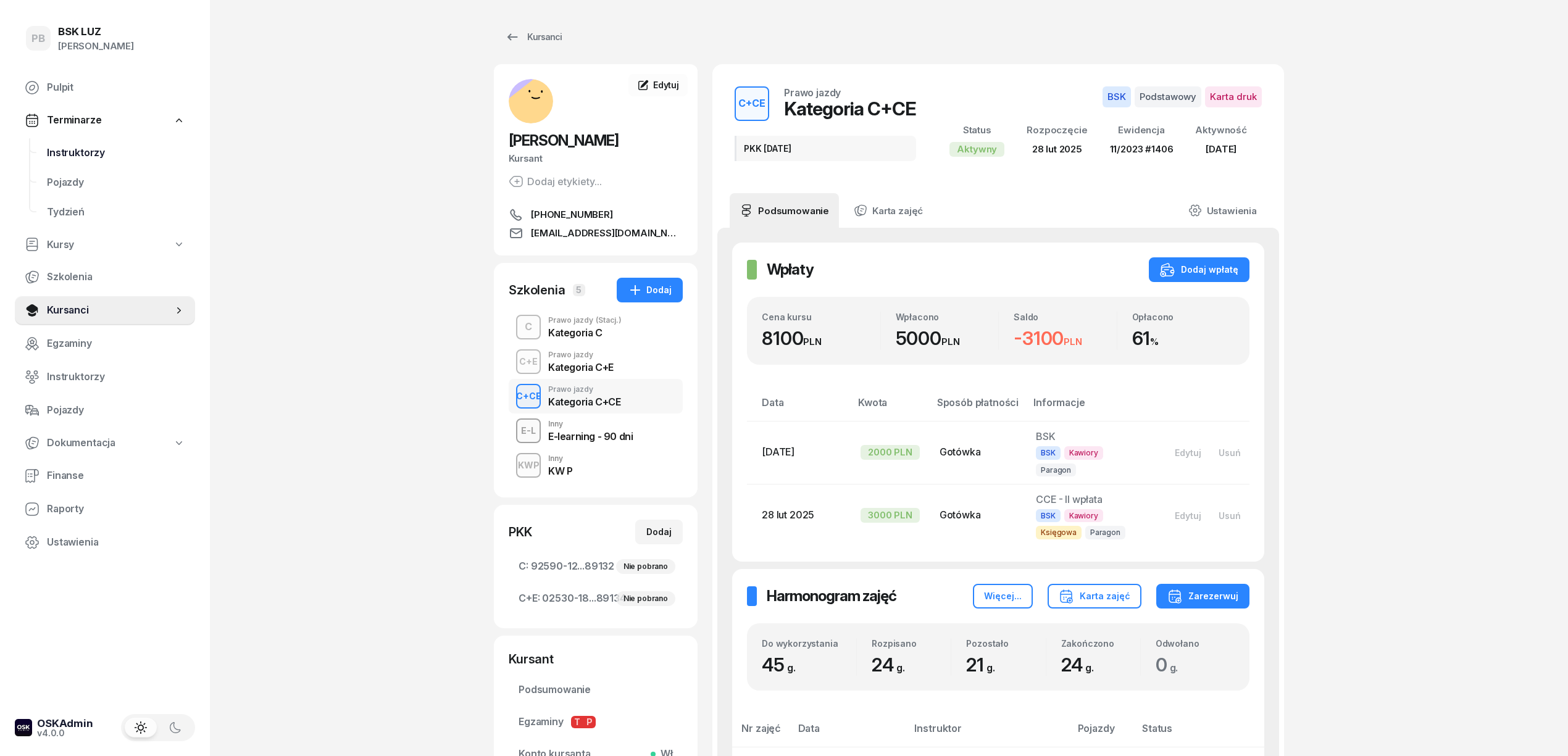
click at [70, 153] on span "Instruktorzy" at bounding box center [116, 152] width 139 height 16
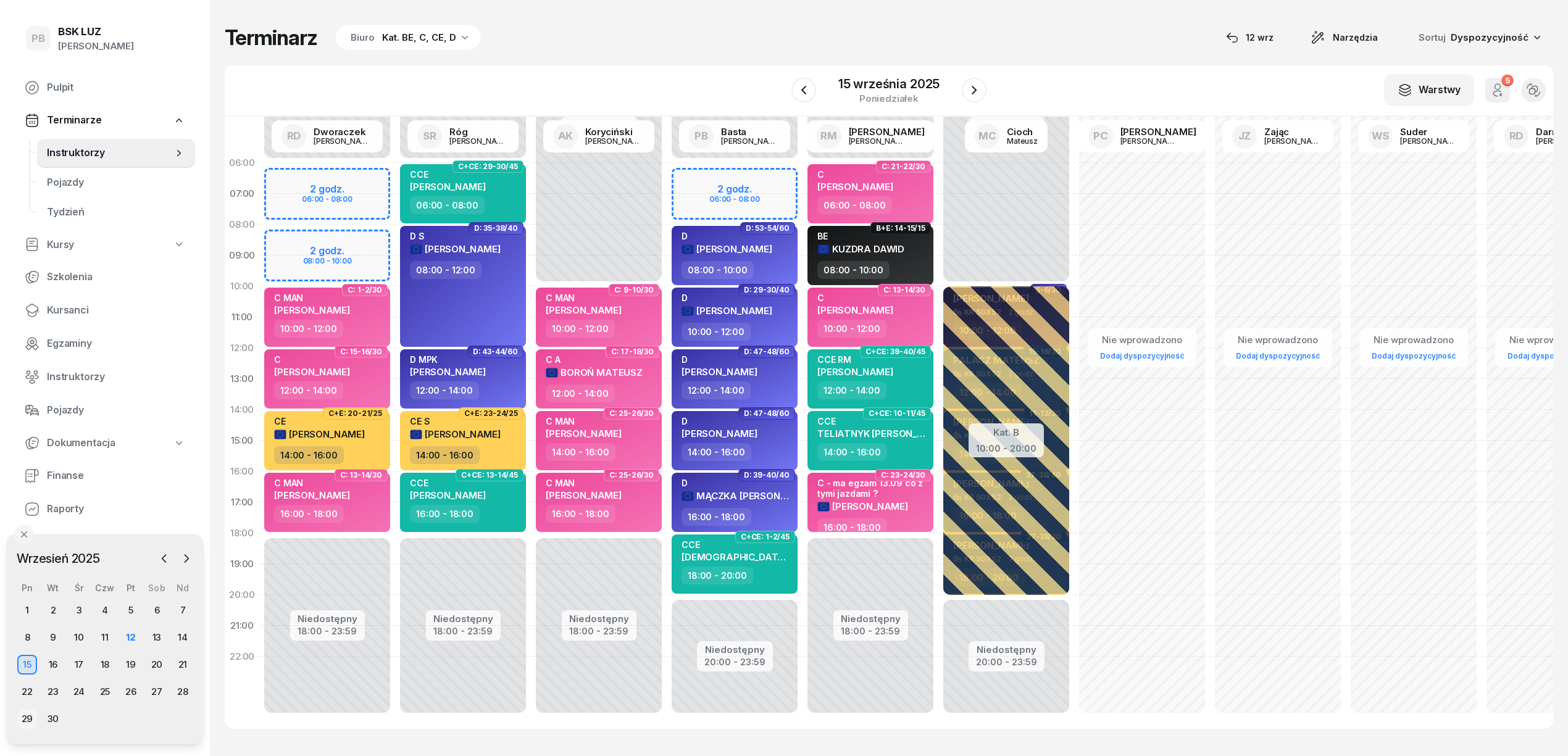
click at [25, 715] on div "29" at bounding box center [28, 719] width 20 height 20
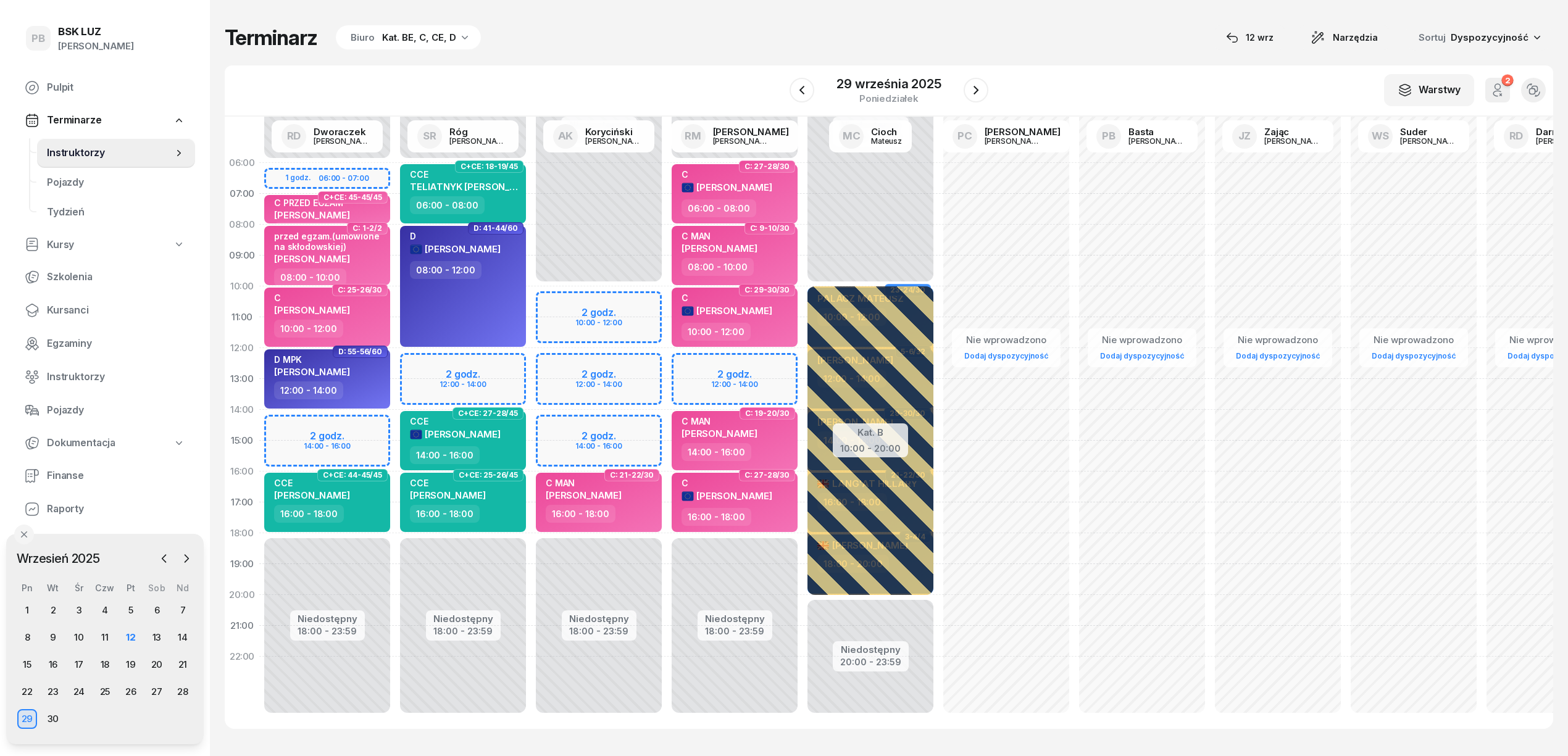
click at [555, 361] on div "Niedostępny 00:00 - 10:00 Niedostępny 18:00 - 23:59 2 godz. 10:00 - 12:00 2 god…" at bounding box center [599, 440] width 136 height 586
select select "12"
select select "14"
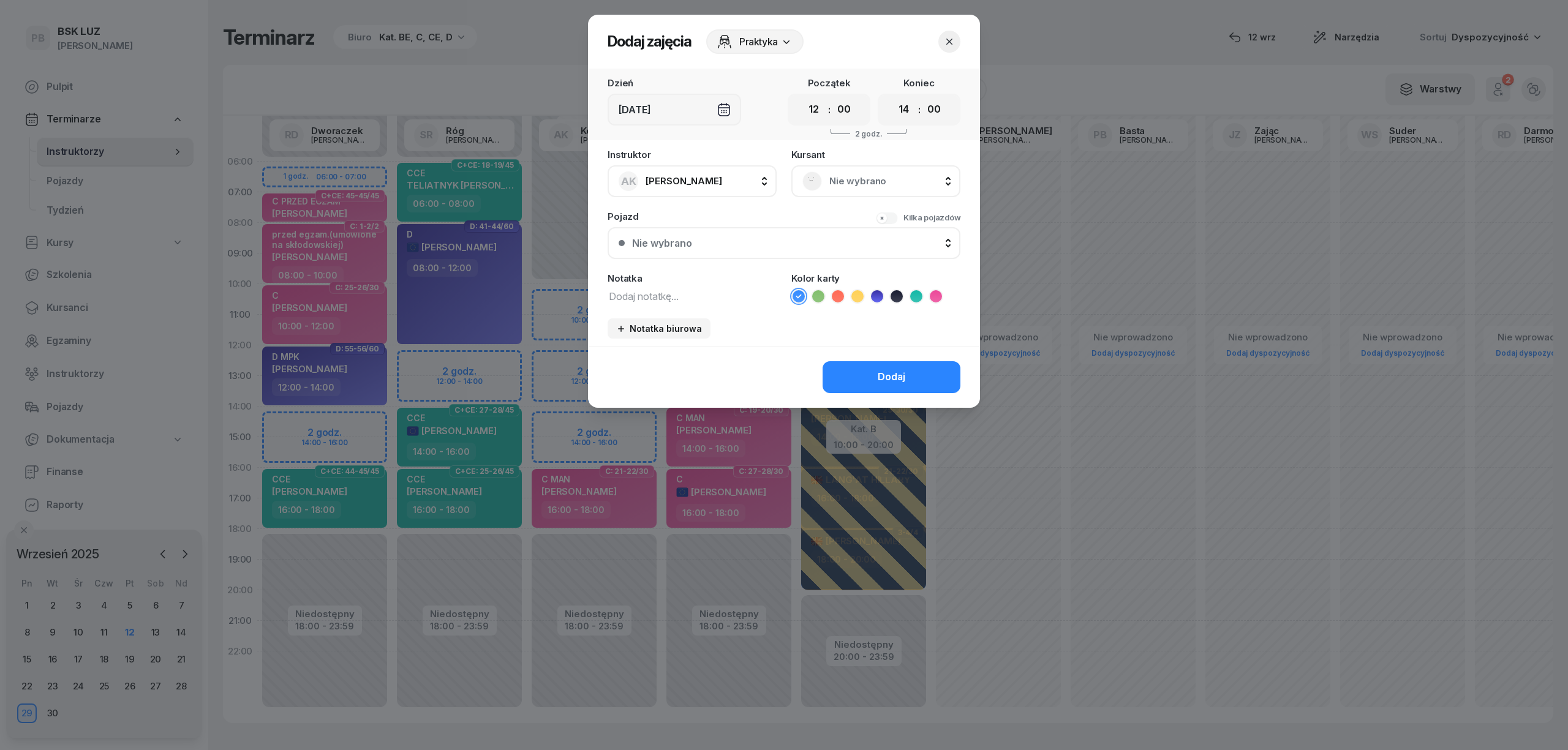
click at [846, 179] on span "Nie wybrano" at bounding box center [890, 180] width 120 height 15
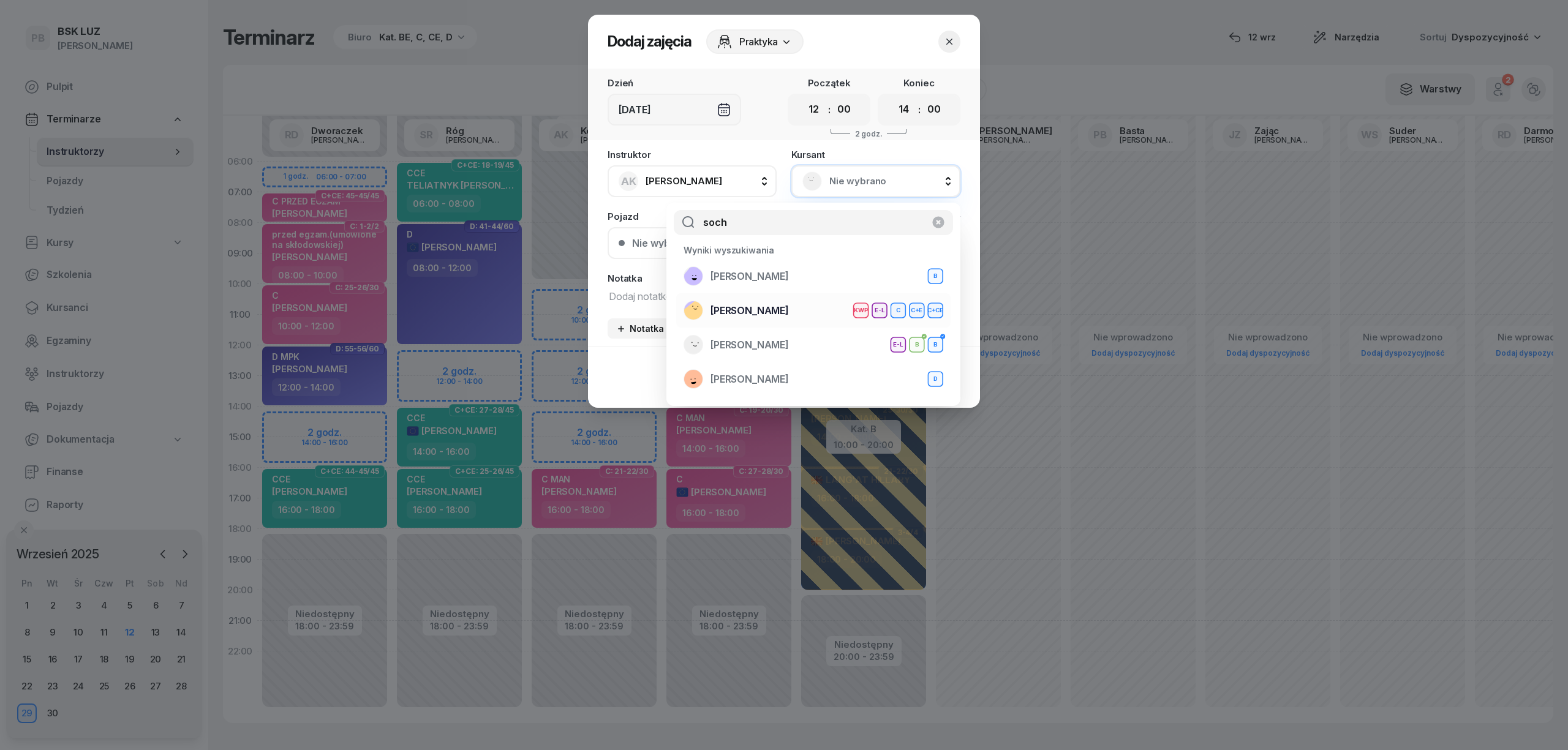
type input "soch"
click at [763, 309] on span "[PERSON_NAME]" at bounding box center [749, 310] width 78 height 15
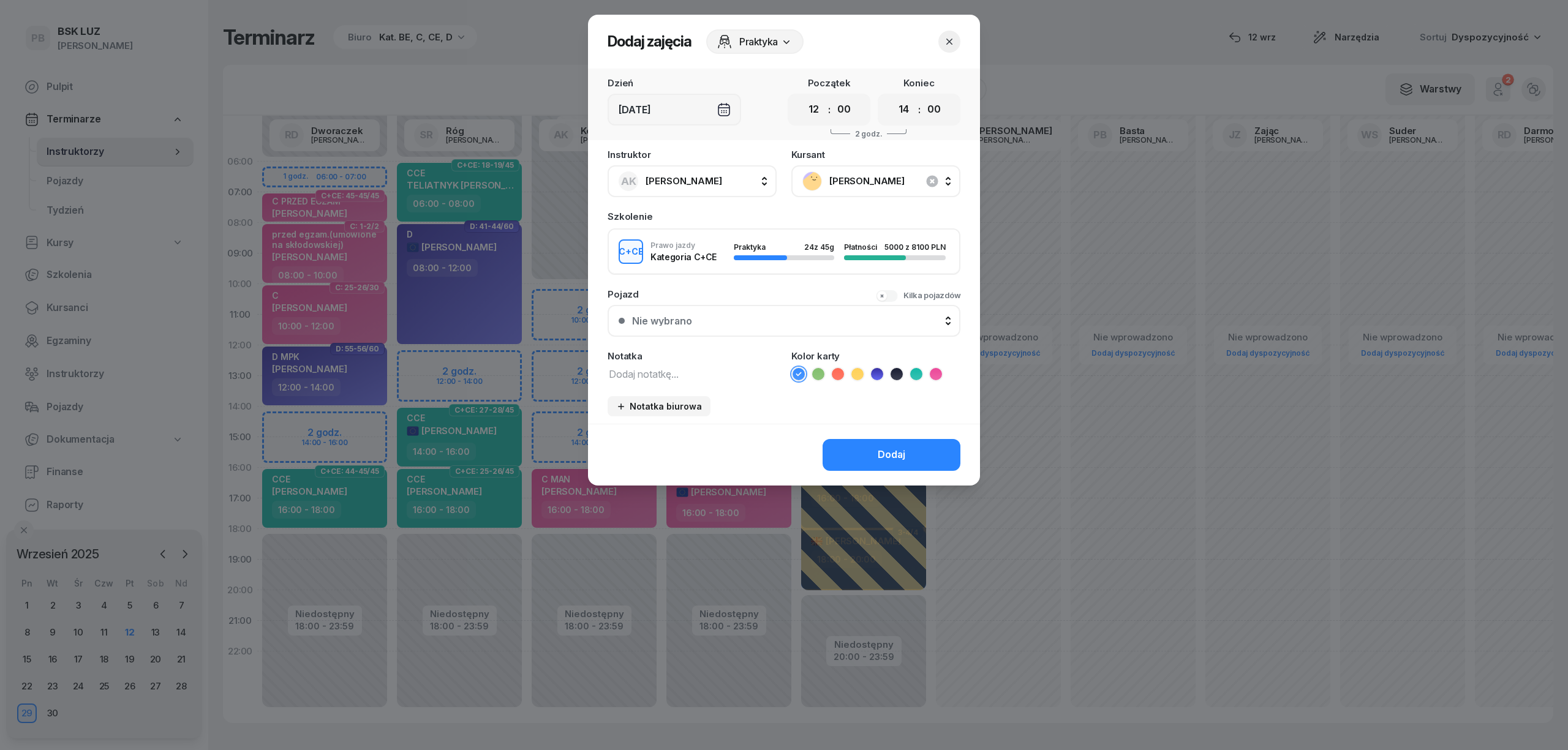
click at [913, 372] on icon at bounding box center [916, 373] width 5 height 5
click at [881, 451] on div "Dodaj" at bounding box center [891, 454] width 27 height 15
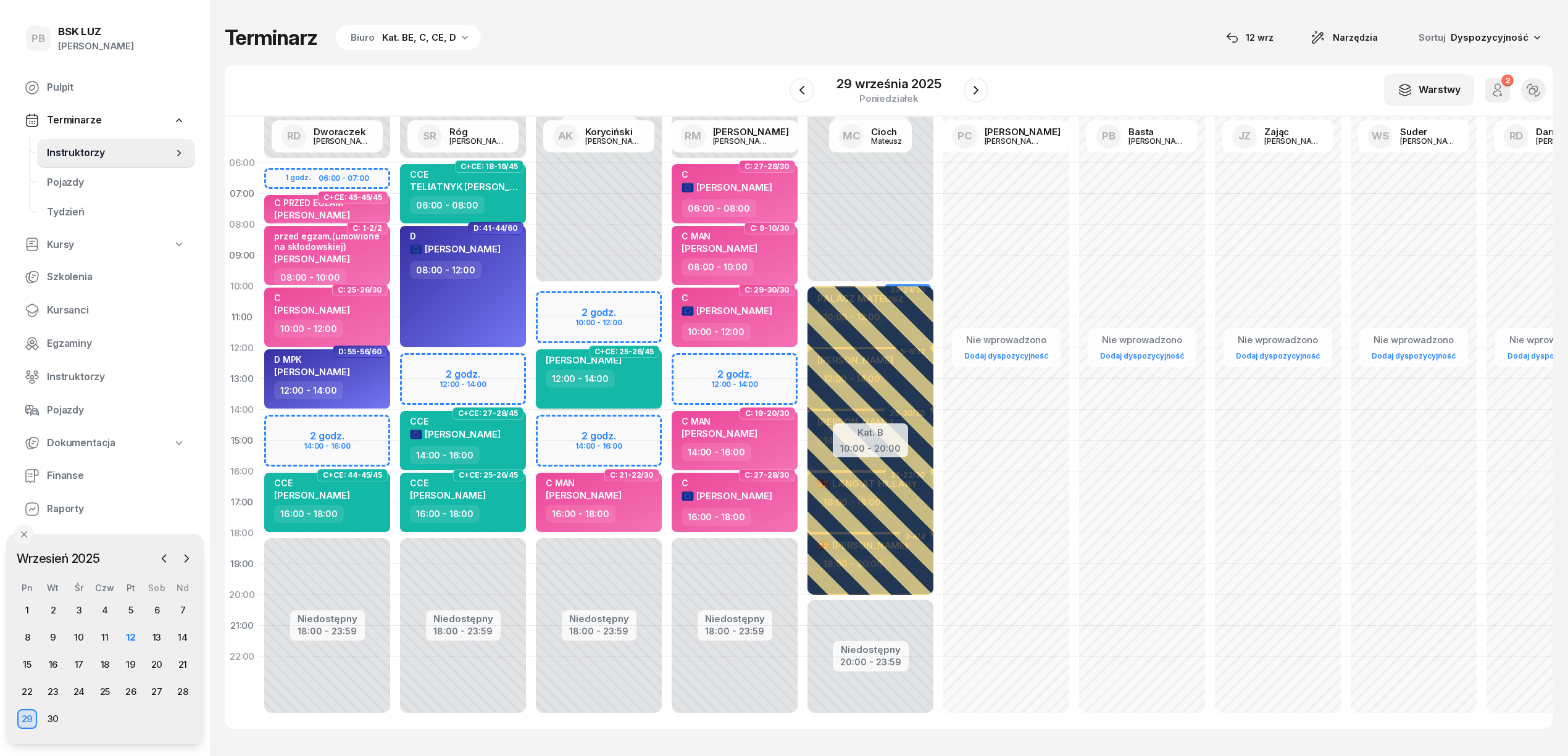
click at [651, 393] on div "SEBASTIAN SOCHA 12:00 - 14:00" at bounding box center [599, 379] width 126 height 60
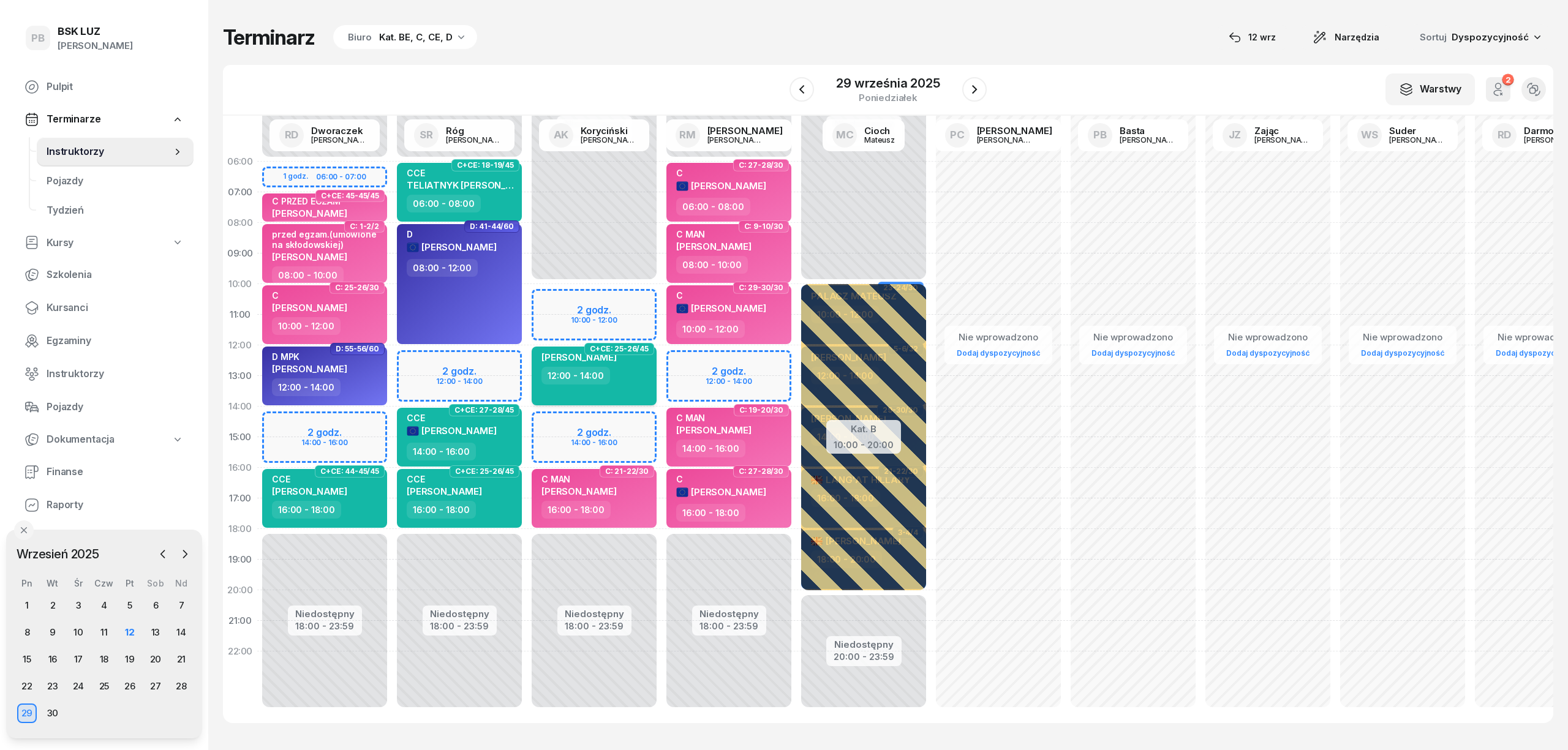
select select "12"
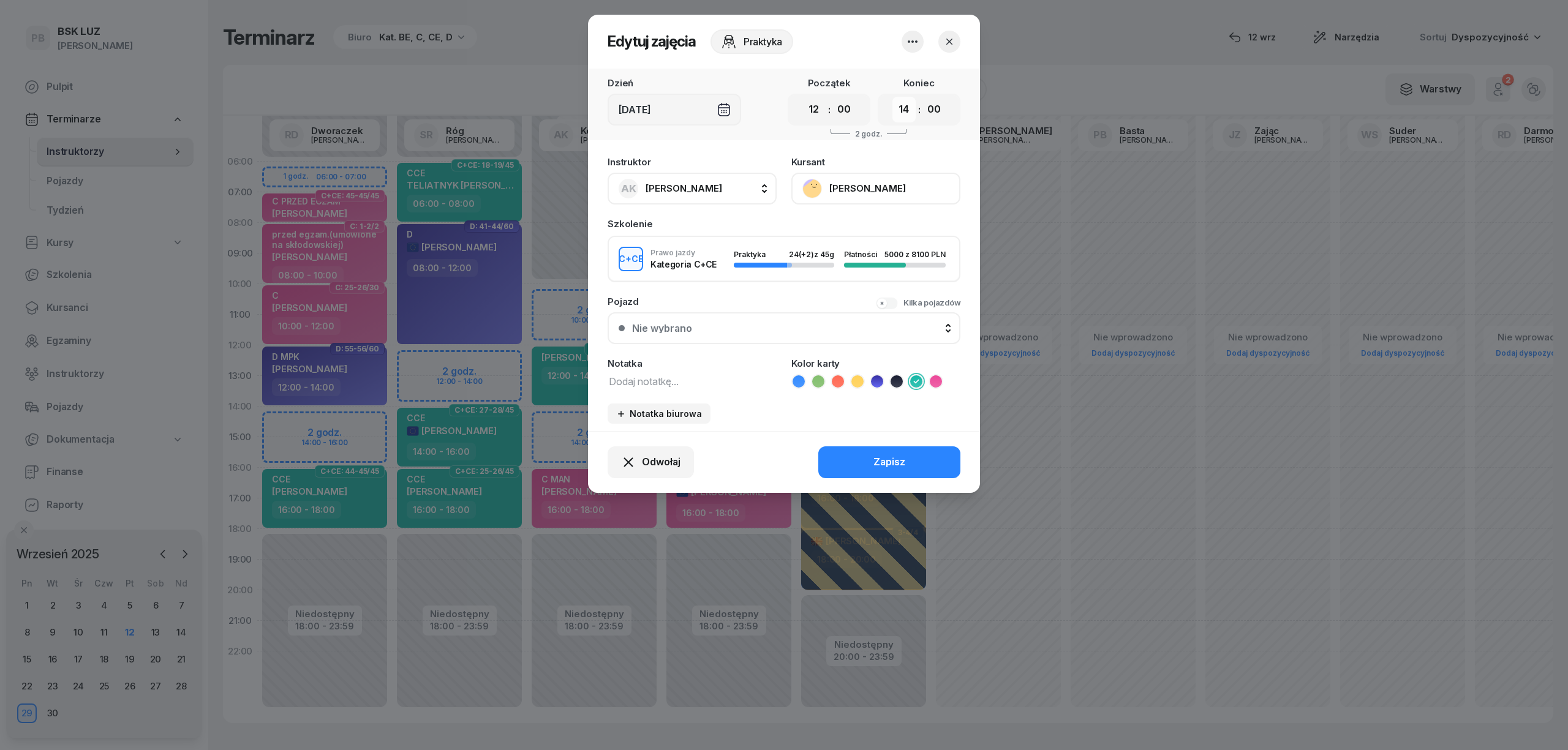
click at [897, 111] on select "00 01 02 03 04 05 06 07 08 09 10 11 12 13 14 15 16 17 18 19 20 21 22 23" at bounding box center [904, 109] width 24 height 25
select select "16"
click at [892, 96] on select "00 01 02 03 04 05 06 07 08 09 10 11 12 13 14 15 16 17 18 19 20 21 22 23" at bounding box center [904, 109] width 24 height 25
click at [905, 461] on button "Zapisz" at bounding box center [889, 461] width 142 height 32
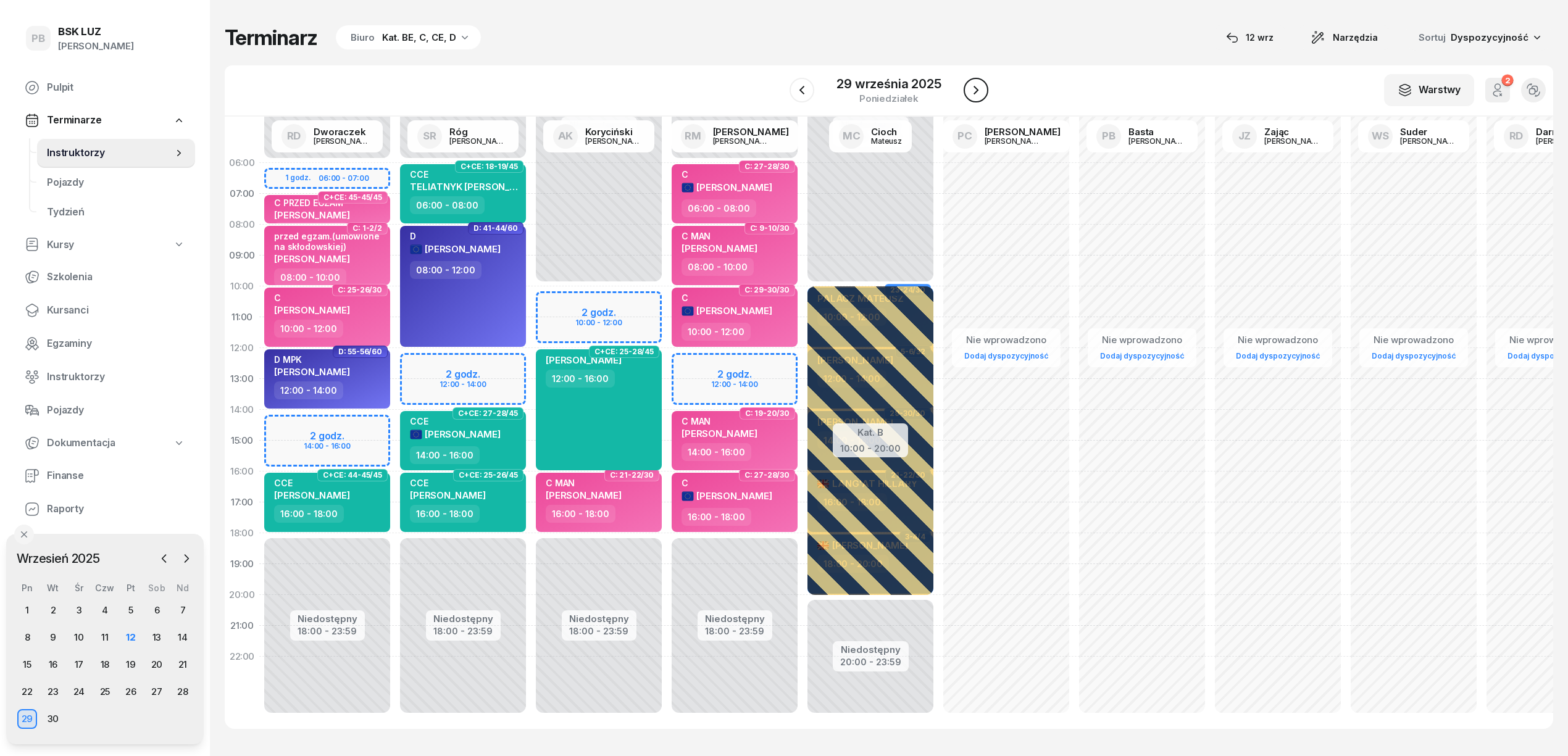
click at [976, 94] on icon "button" at bounding box center [976, 90] width 15 height 15
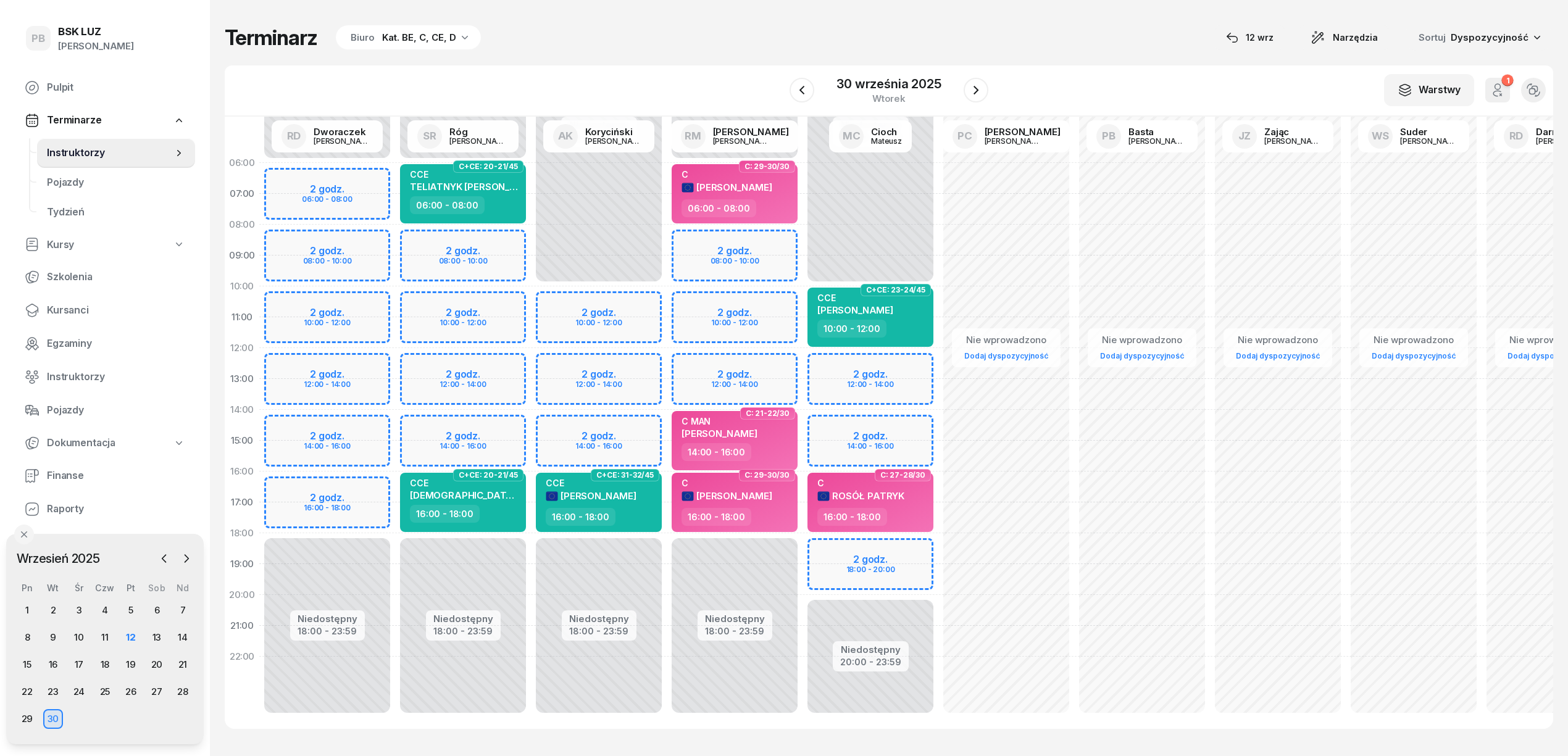
click at [626, 361] on div "Niedostępny 00:00 - 10:00 Niedostępny 18:00 - 23:59 2 godz. 10:00 - 12:00 2 god…" at bounding box center [599, 440] width 136 height 586
select select "12"
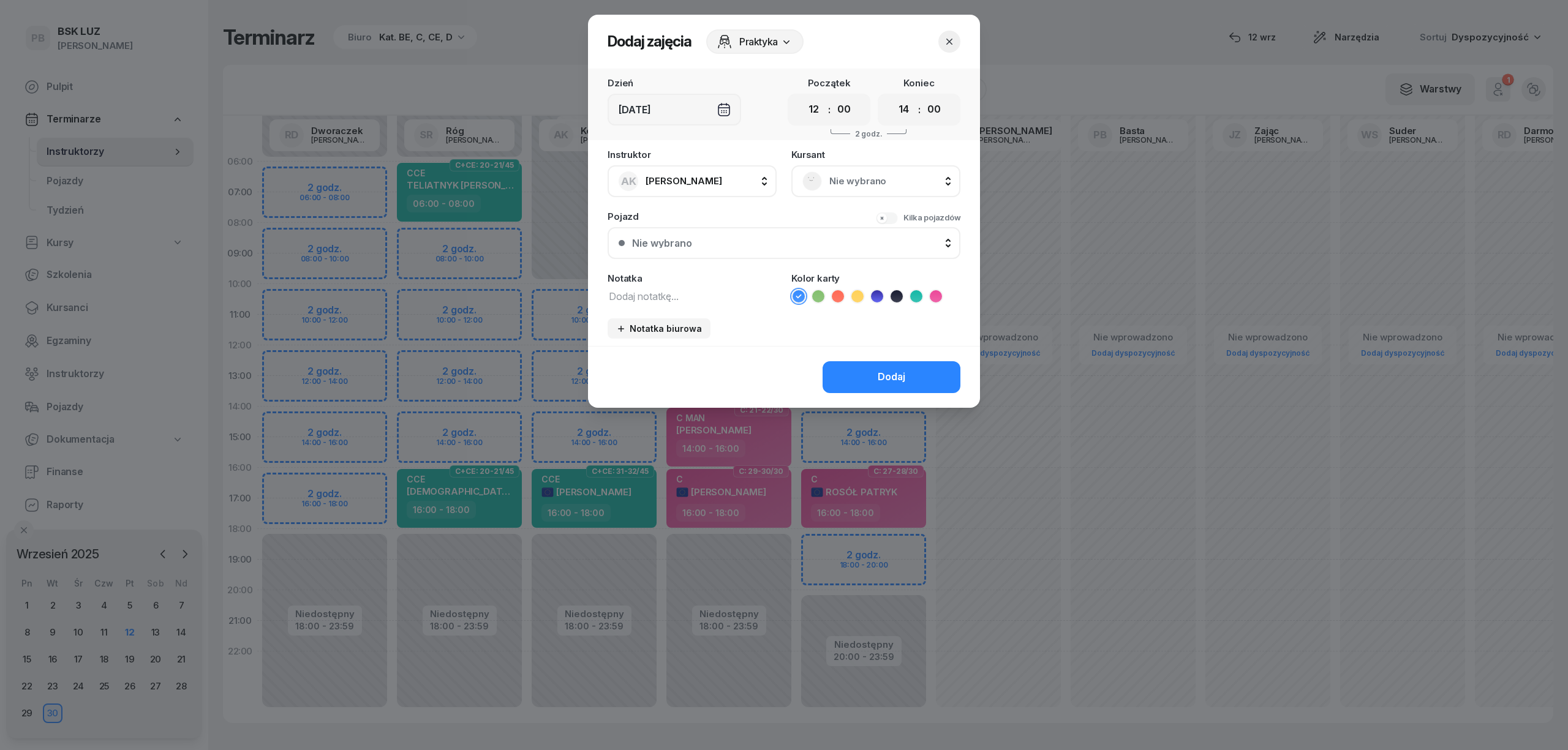
click at [843, 184] on span "Nie wybrano" at bounding box center [890, 180] width 120 height 15
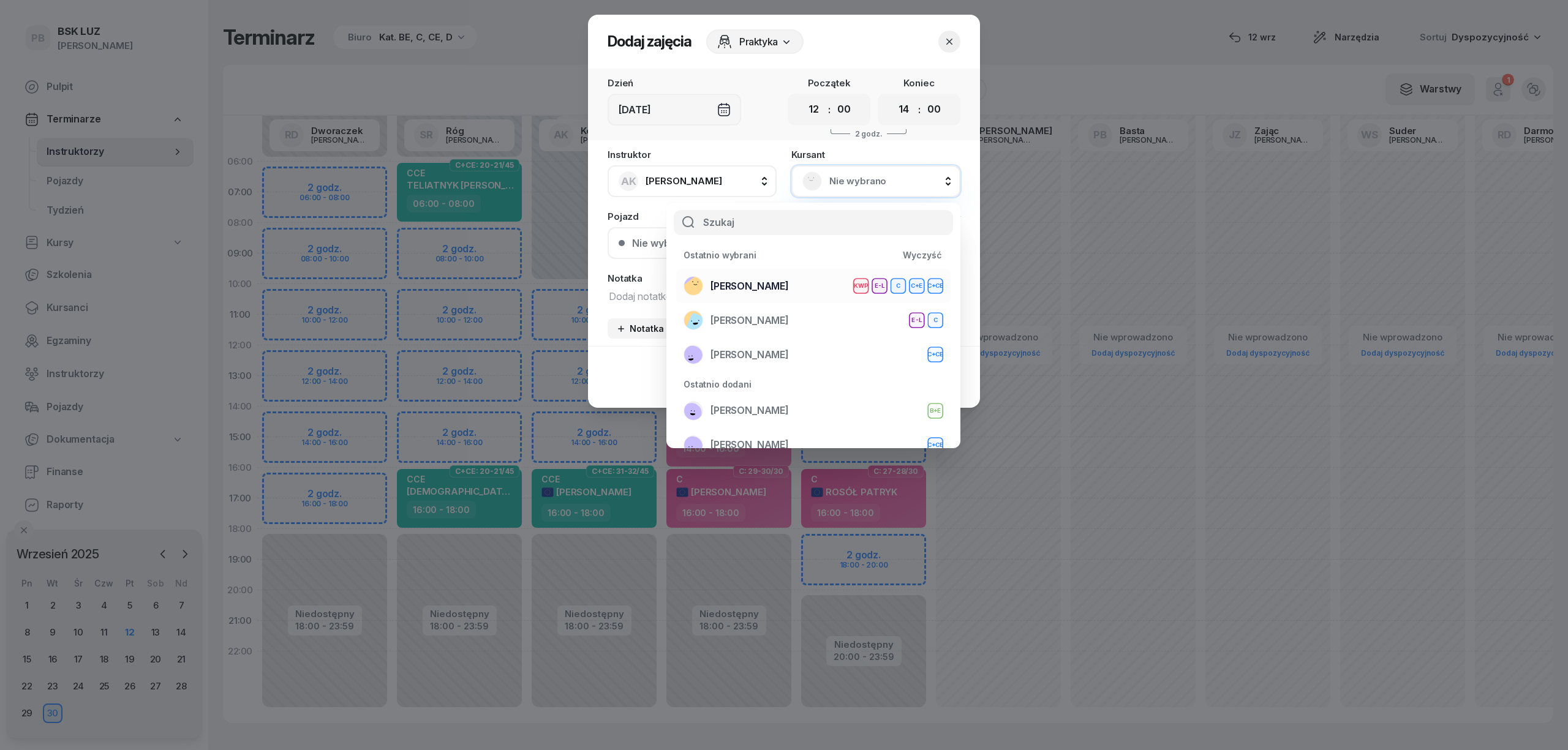
click at [784, 282] on span "[PERSON_NAME]" at bounding box center [749, 286] width 78 height 15
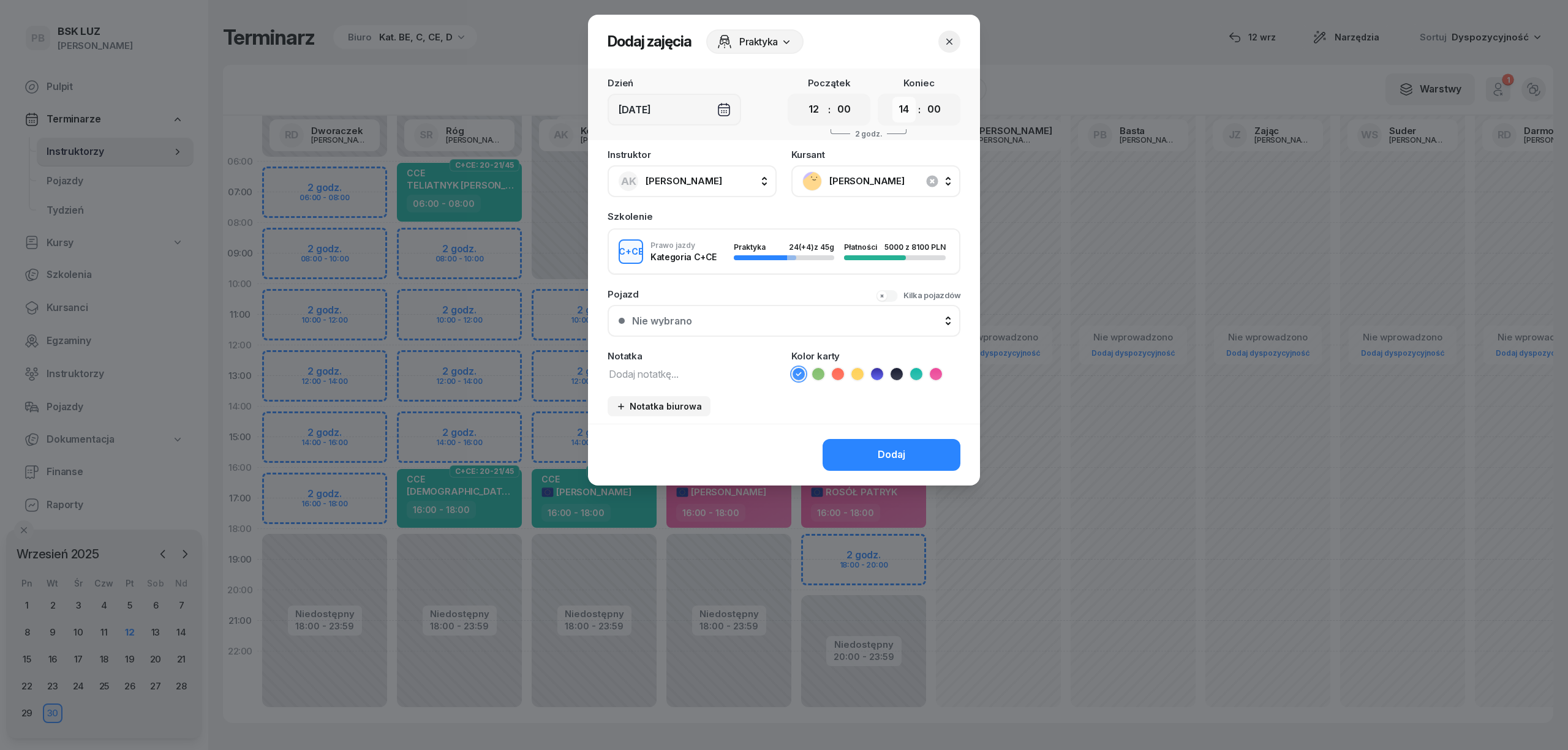
drag, startPoint x: 906, startPoint y: 108, endPoint x: 898, endPoint y: 118, distance: 12.8
click at [906, 108] on select "00 01 02 03 04 05 06 07 08 09 10 11 12 13 14 15 16 17 18 19 20 21 22 23" at bounding box center [904, 109] width 24 height 25
select select "16"
click at [892, 96] on select "00 01 02 03 04 05 06 07 08 09 10 11 12 13 14 15 16 17 18 19 20 21 22 23" at bounding box center [904, 109] width 24 height 25
click at [914, 369] on icon at bounding box center [915, 373] width 12 height 12
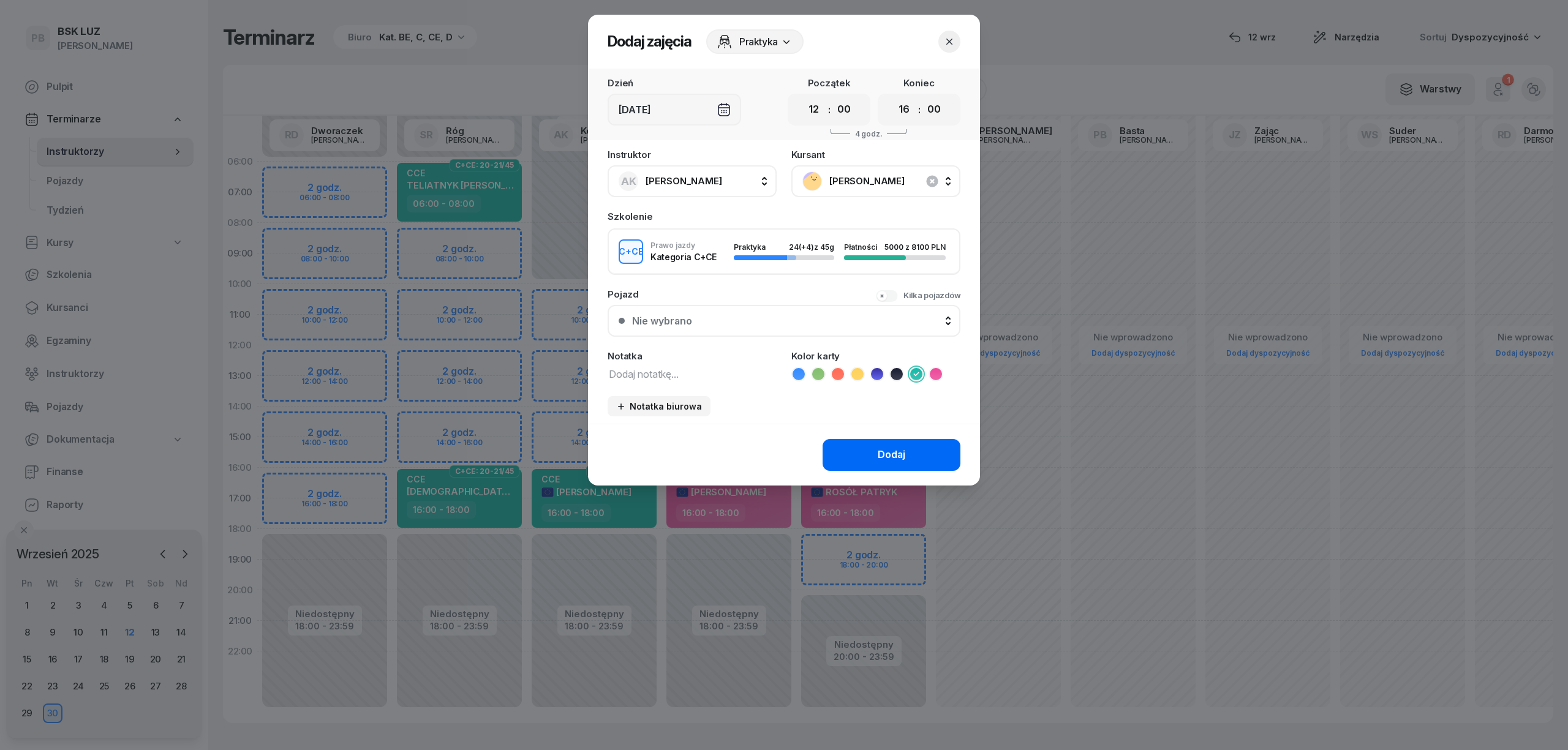
click at [901, 447] on div "Dodaj" at bounding box center [891, 454] width 27 height 15
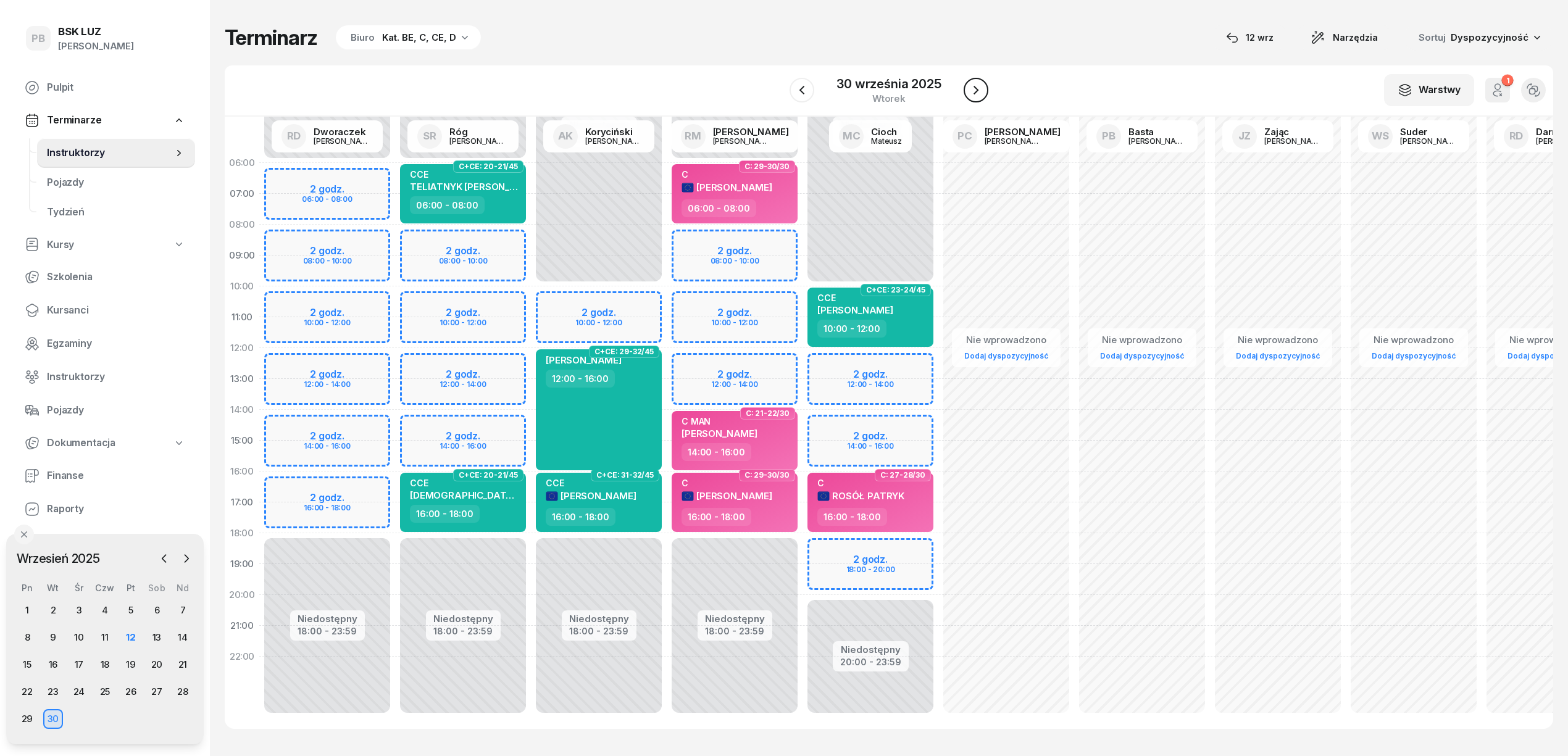
click at [977, 94] on icon "button" at bounding box center [976, 90] width 15 height 15
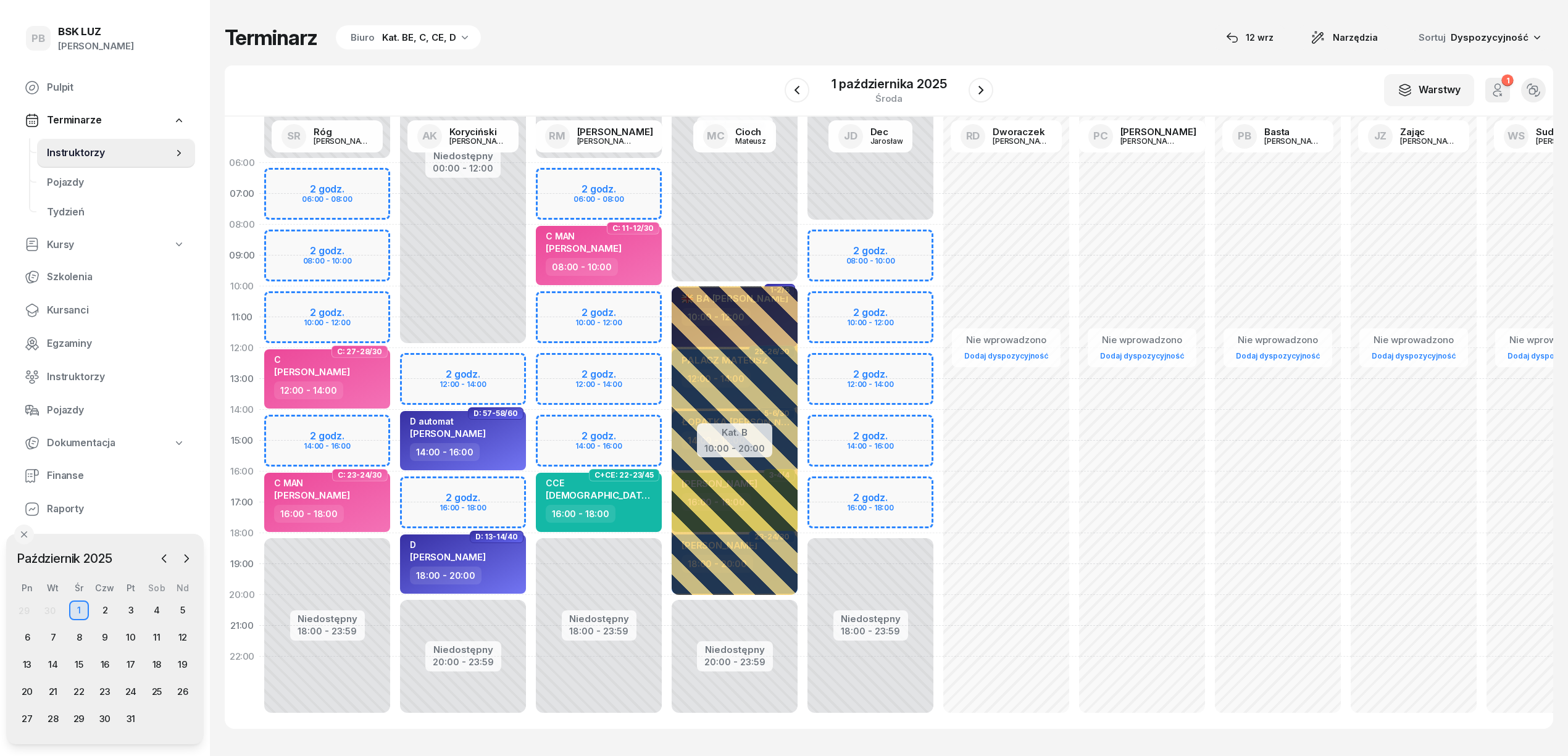
click at [555, 365] on div "Niedostępny 00:00 - 06:00 Niedostępny 18:00 - 23:59 2 godz. 06:00 - 08:00 2 god…" at bounding box center [599, 440] width 136 height 586
select select "12"
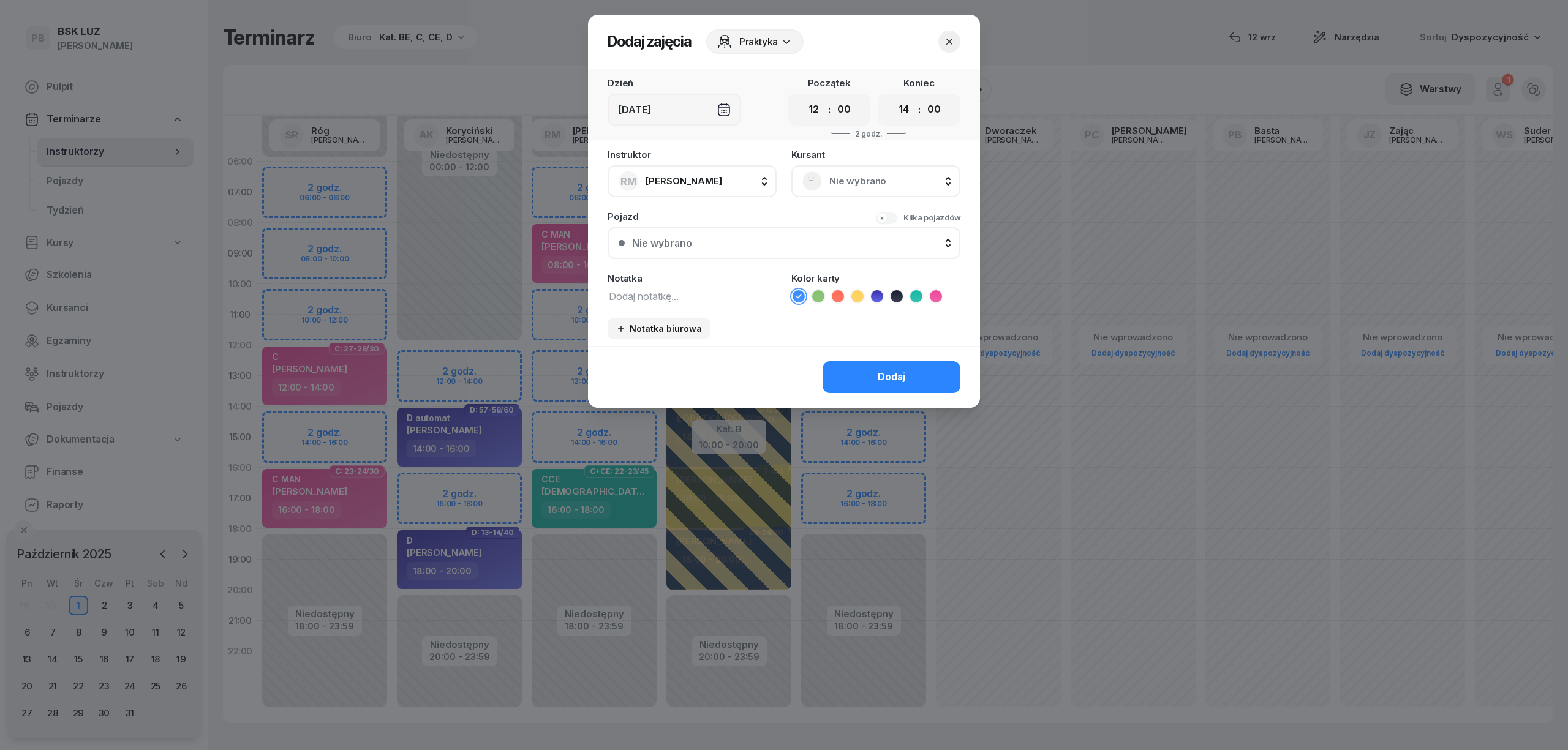
click at [845, 177] on span "Nie wybrano" at bounding box center [890, 180] width 120 height 15
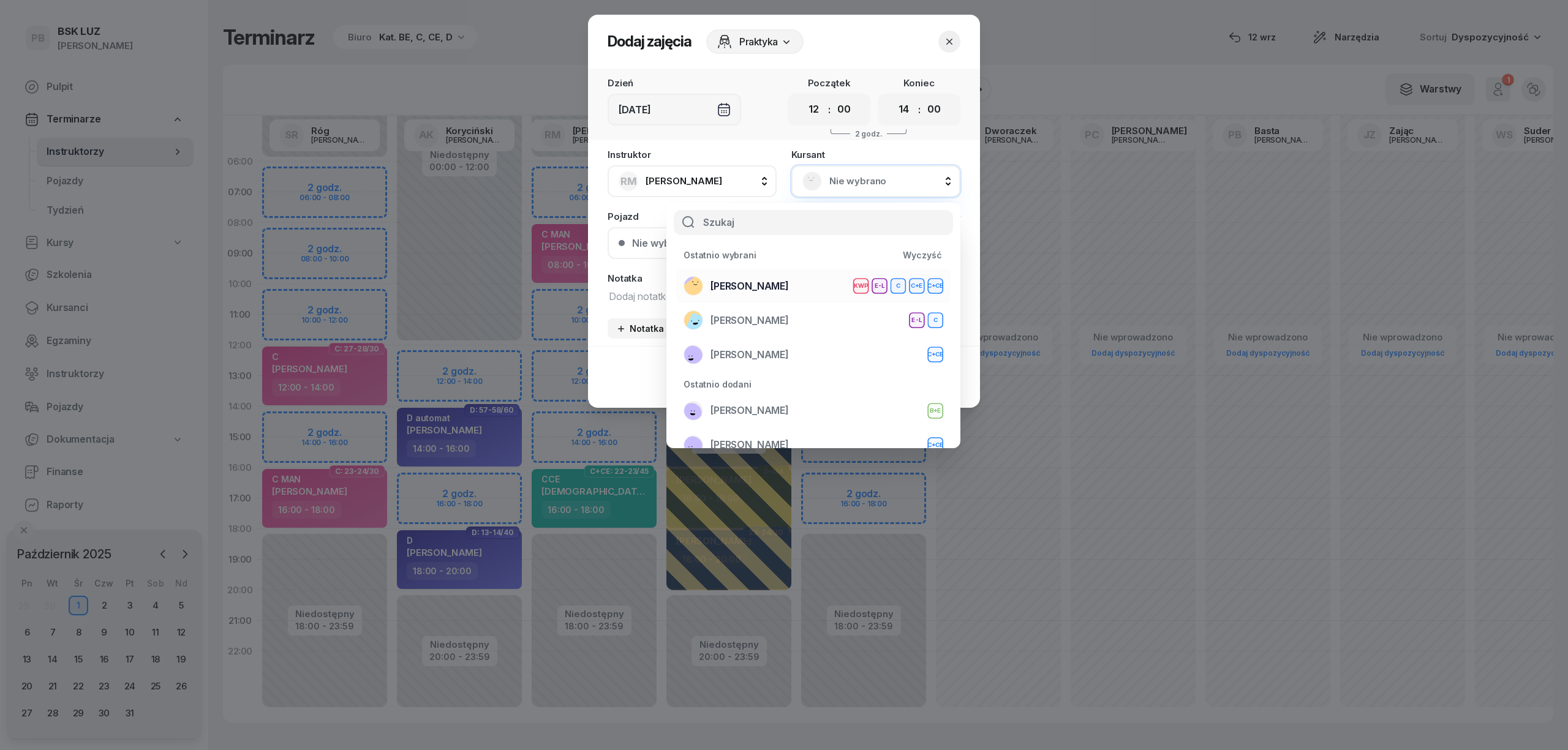
click at [787, 287] on span "[PERSON_NAME]" at bounding box center [749, 286] width 78 height 15
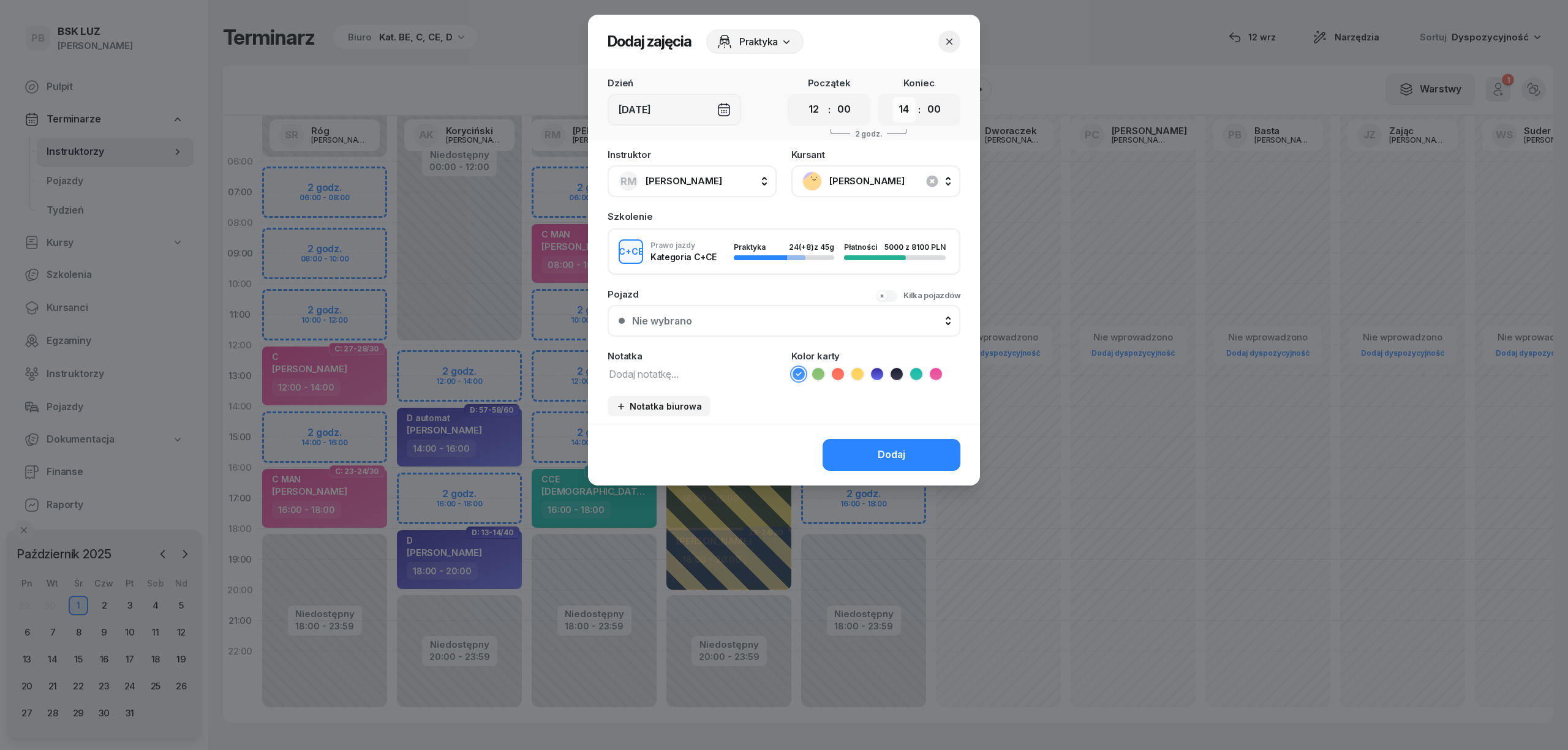
click at [902, 103] on select "00 01 02 03 04 05 06 07 08 09 10 11 12 13 14 15 16 17 18 19 20 21 22 23" at bounding box center [904, 109] width 24 height 25
select select "16"
click at [892, 96] on select "00 01 02 03 04 05 06 07 08 09 10 11 12 13 14 15 16 17 18 19 20 21 22 23" at bounding box center [904, 109] width 24 height 25
click at [915, 375] on icon at bounding box center [915, 373] width 12 height 12
click at [895, 454] on div "Dodaj" at bounding box center [891, 454] width 27 height 15
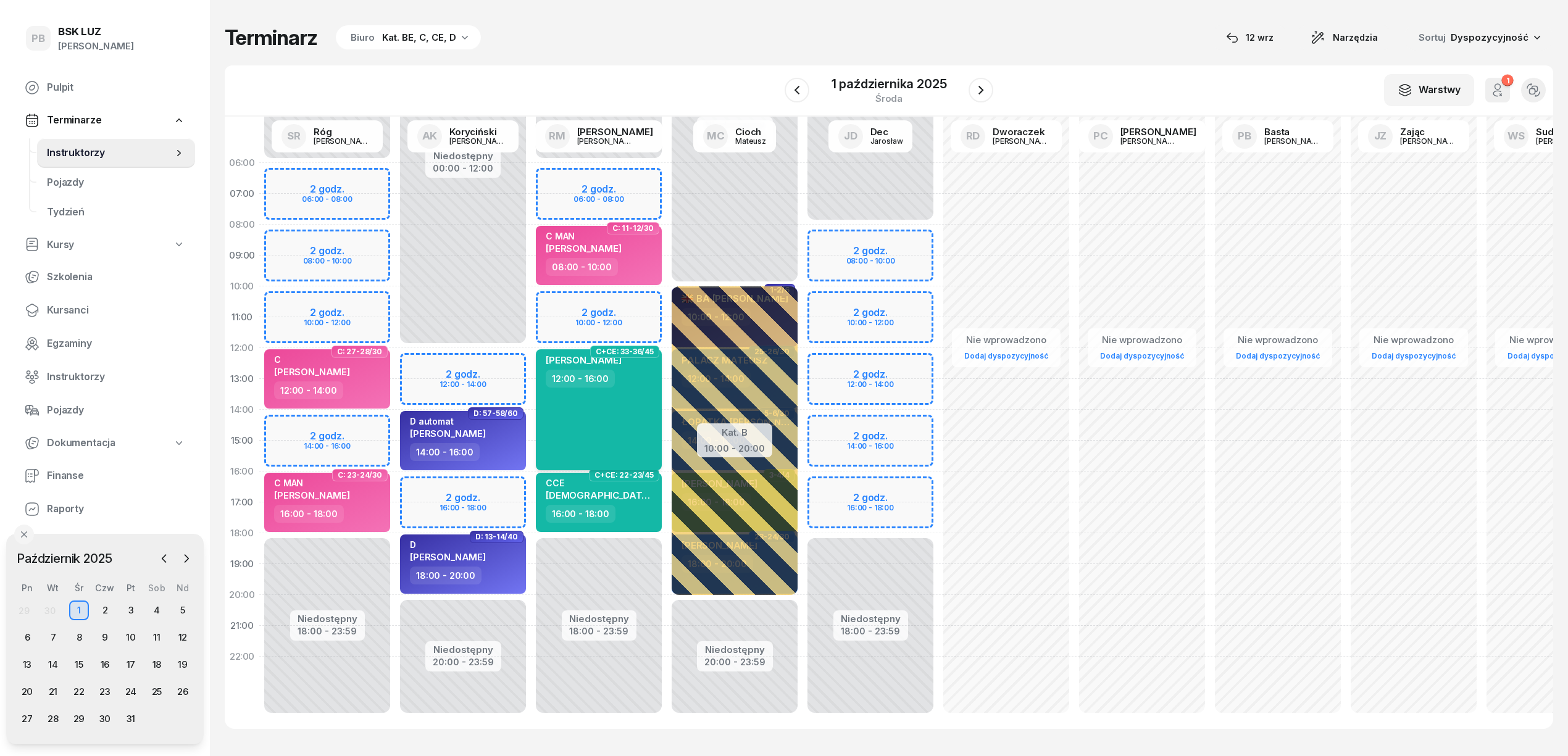
click at [566, 350] on div "SEBASTIAN SOCHA 12:00 - 16:00" at bounding box center [599, 410] width 126 height 121
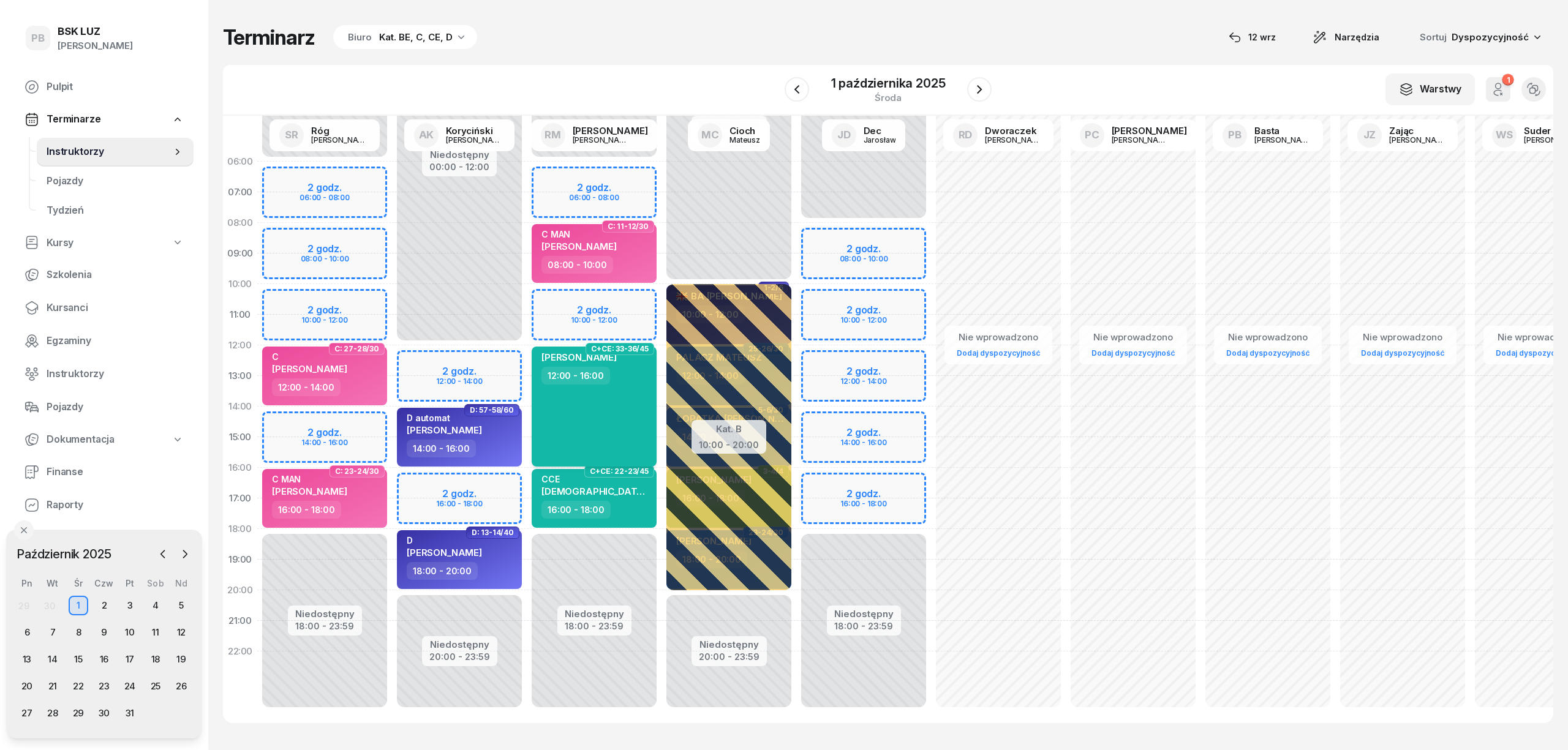
select select "12"
select select "16"
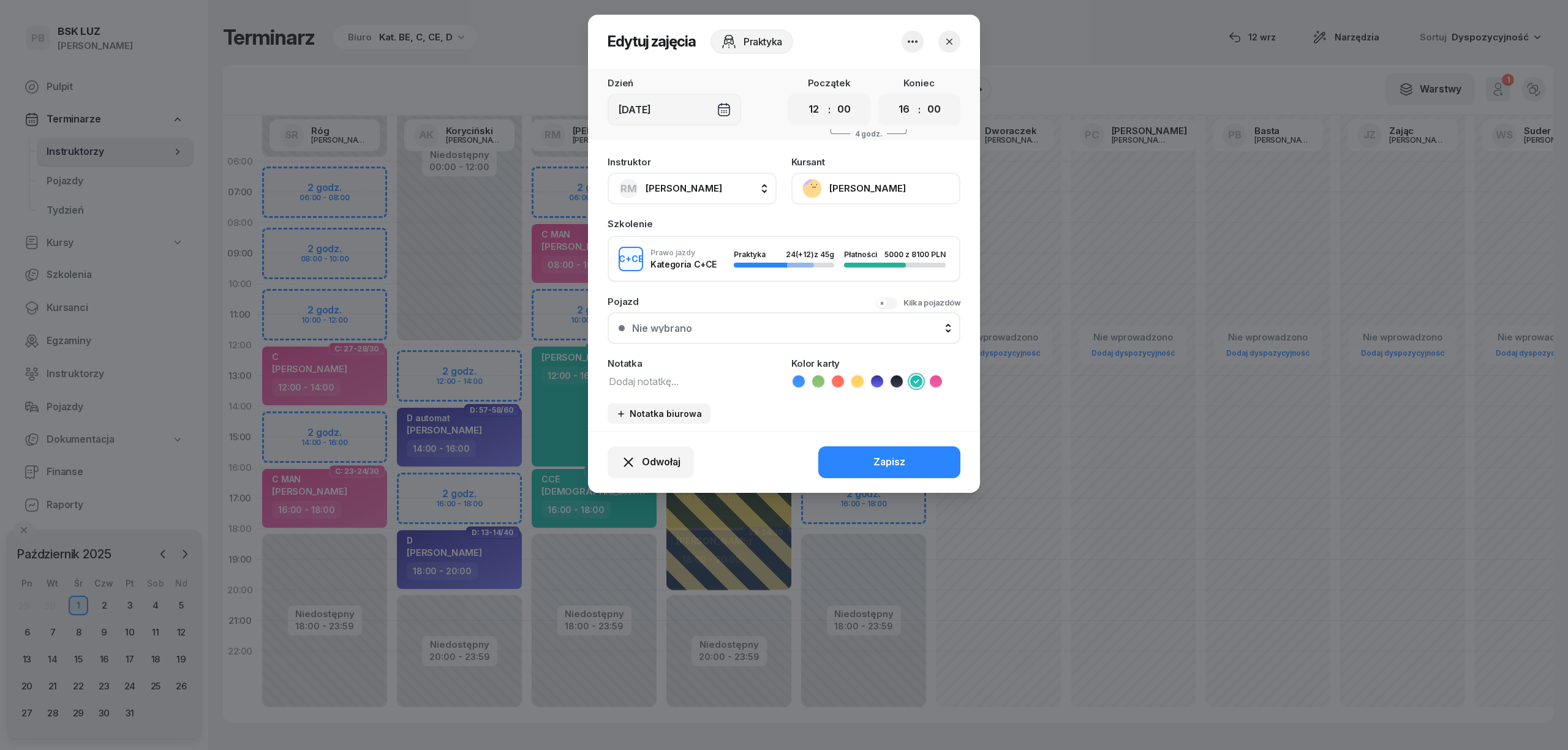
click at [851, 175] on button "[PERSON_NAME]" at bounding box center [876, 188] width 169 height 32
click at [859, 236] on link "Otwórz profil" at bounding box center [875, 230] width 162 height 31
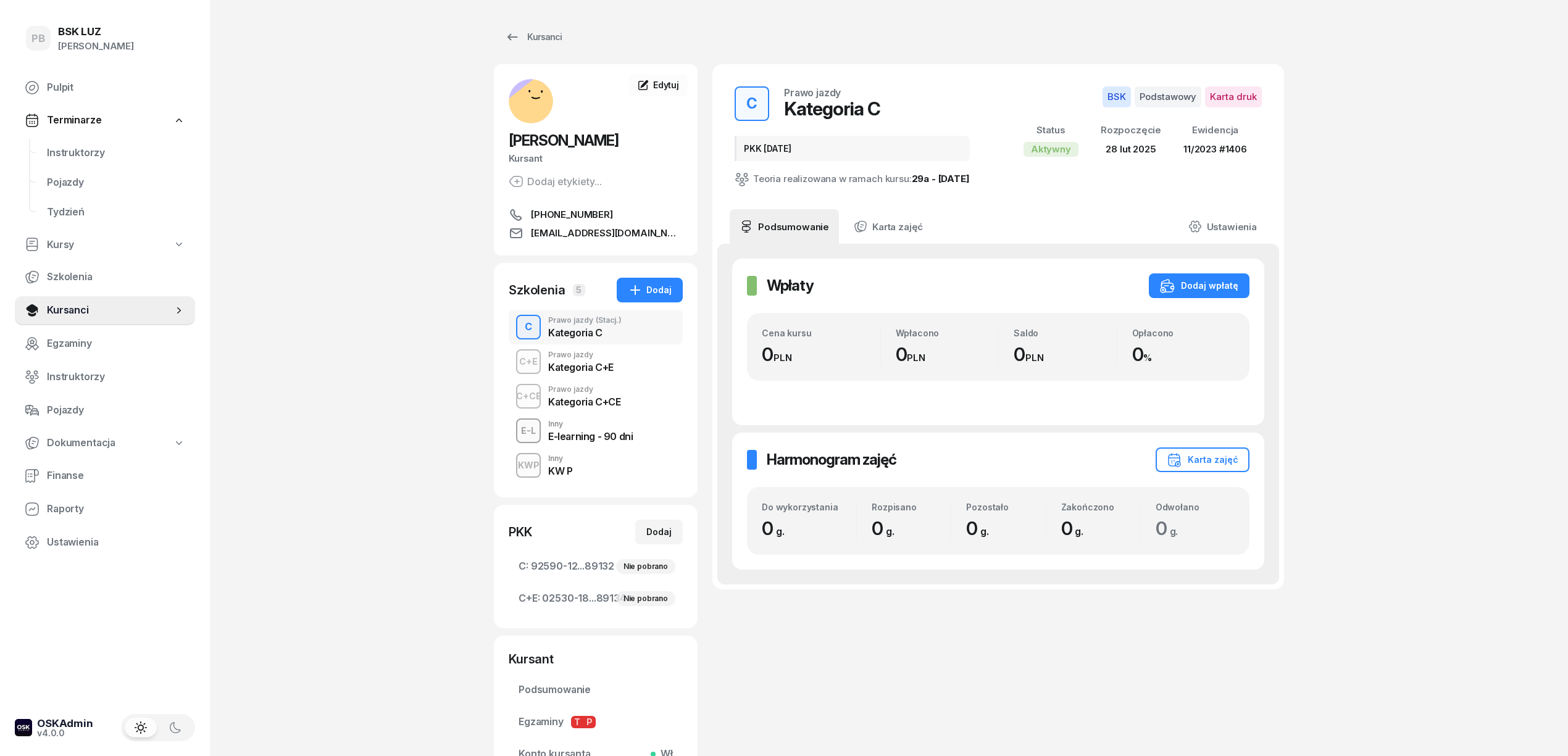
click at [625, 406] on div "C+CE Prawo jazdy Kategoria C+CE" at bounding box center [596, 396] width 174 height 35
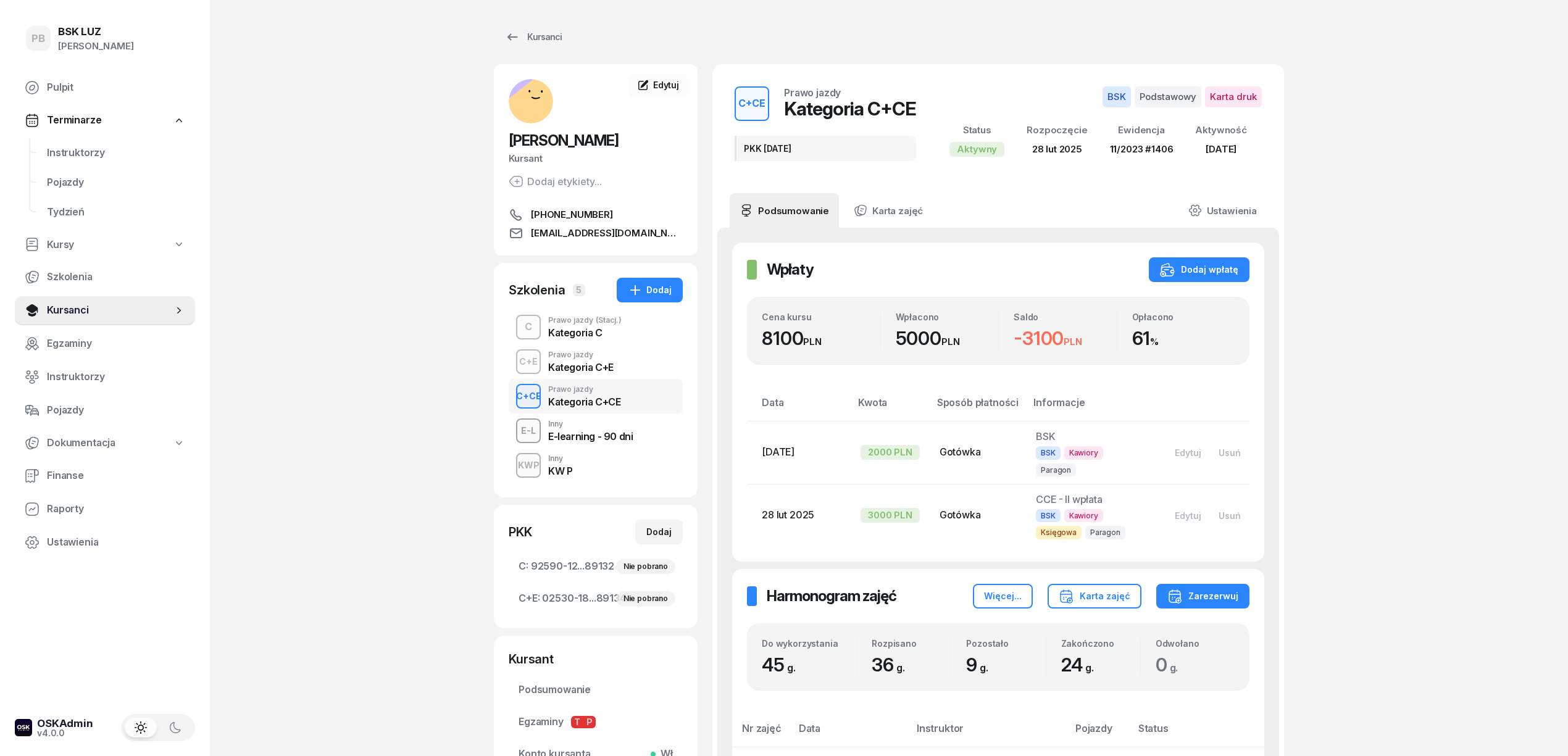
click at [342, 384] on div "PB BSK LUZ Patrycja Bogdanowicz Pulpit Terminarze Instruktorzy Pojazdy Tydzień …" at bounding box center [784, 752] width 1568 height 1505
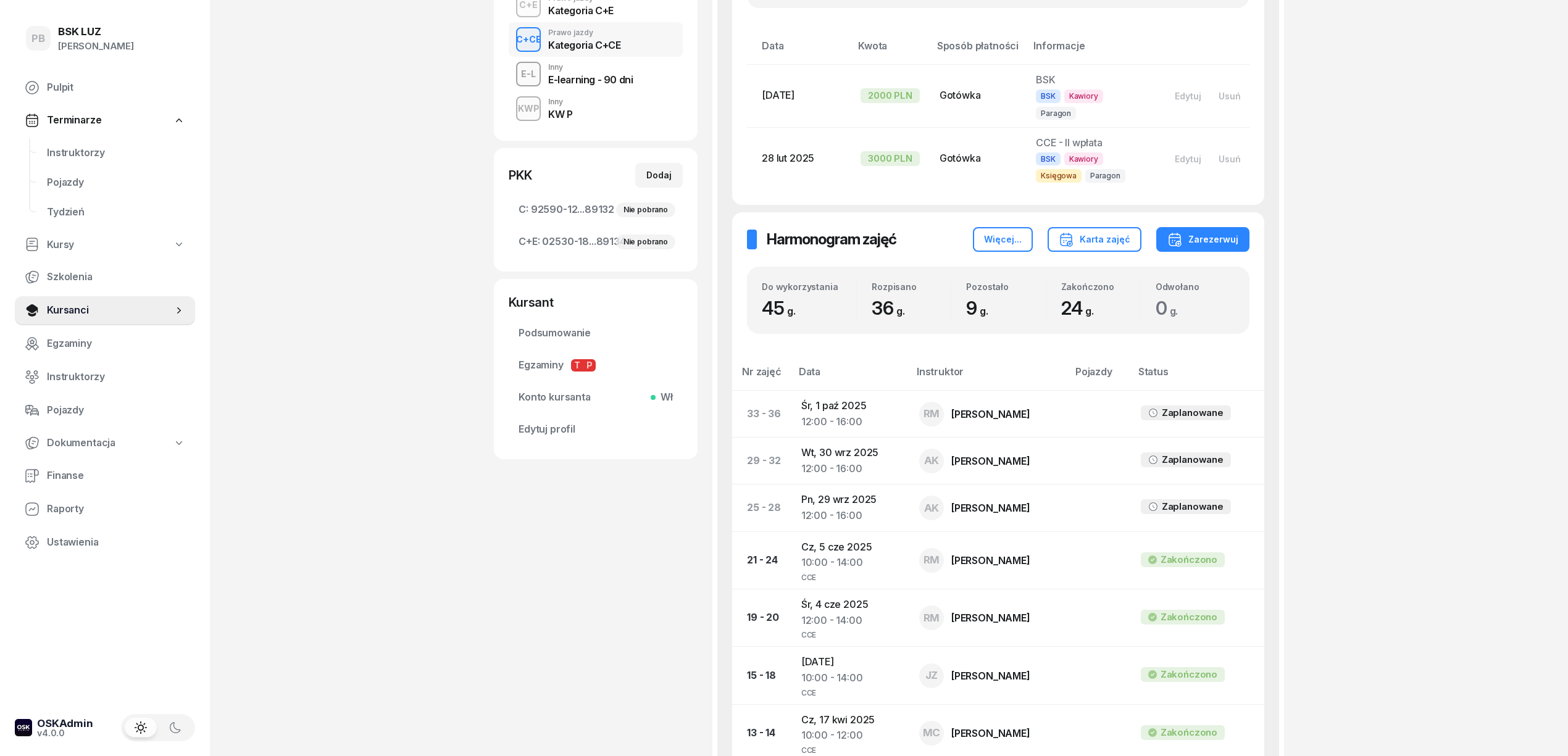
scroll to position [247, 0]
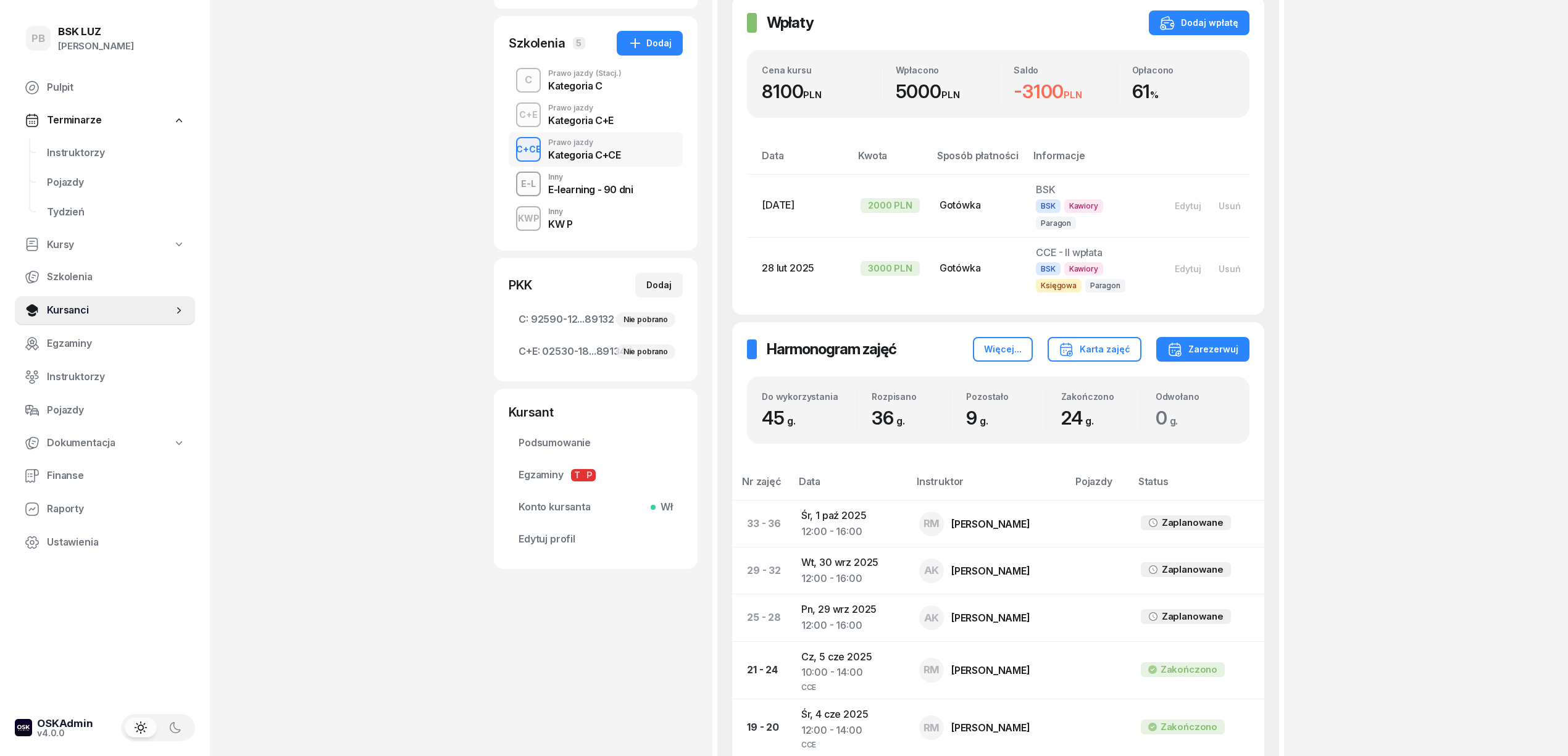
click at [1404, 546] on div "PB BSK LUZ Patrycja Bogdanowicz Pulpit Terminarze Instruktorzy Pojazdy Tydzień …" at bounding box center [784, 506] width 1568 height 1505
click at [568, 443] on span "Podsumowanie" at bounding box center [596, 442] width 154 height 16
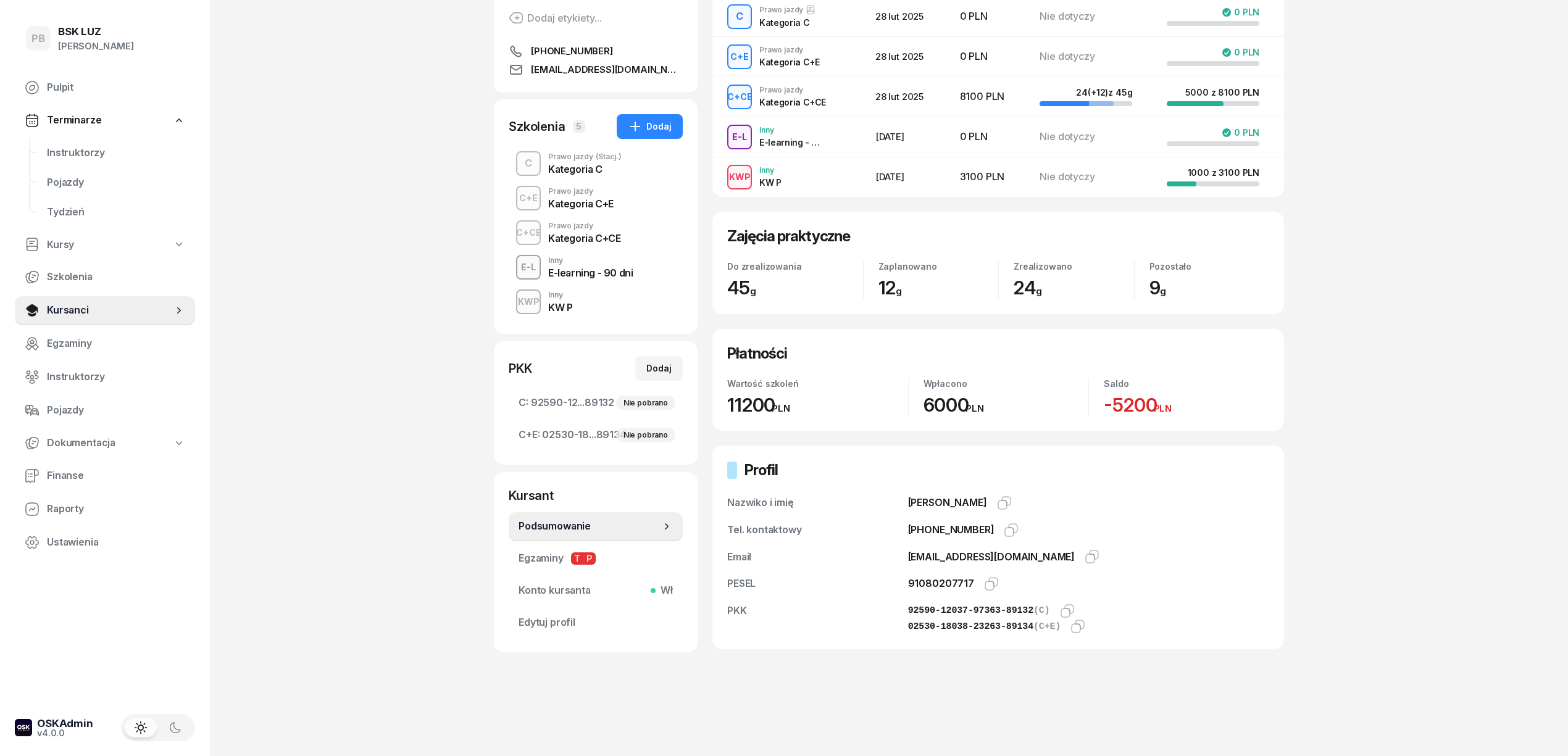
scroll to position [172, 0]
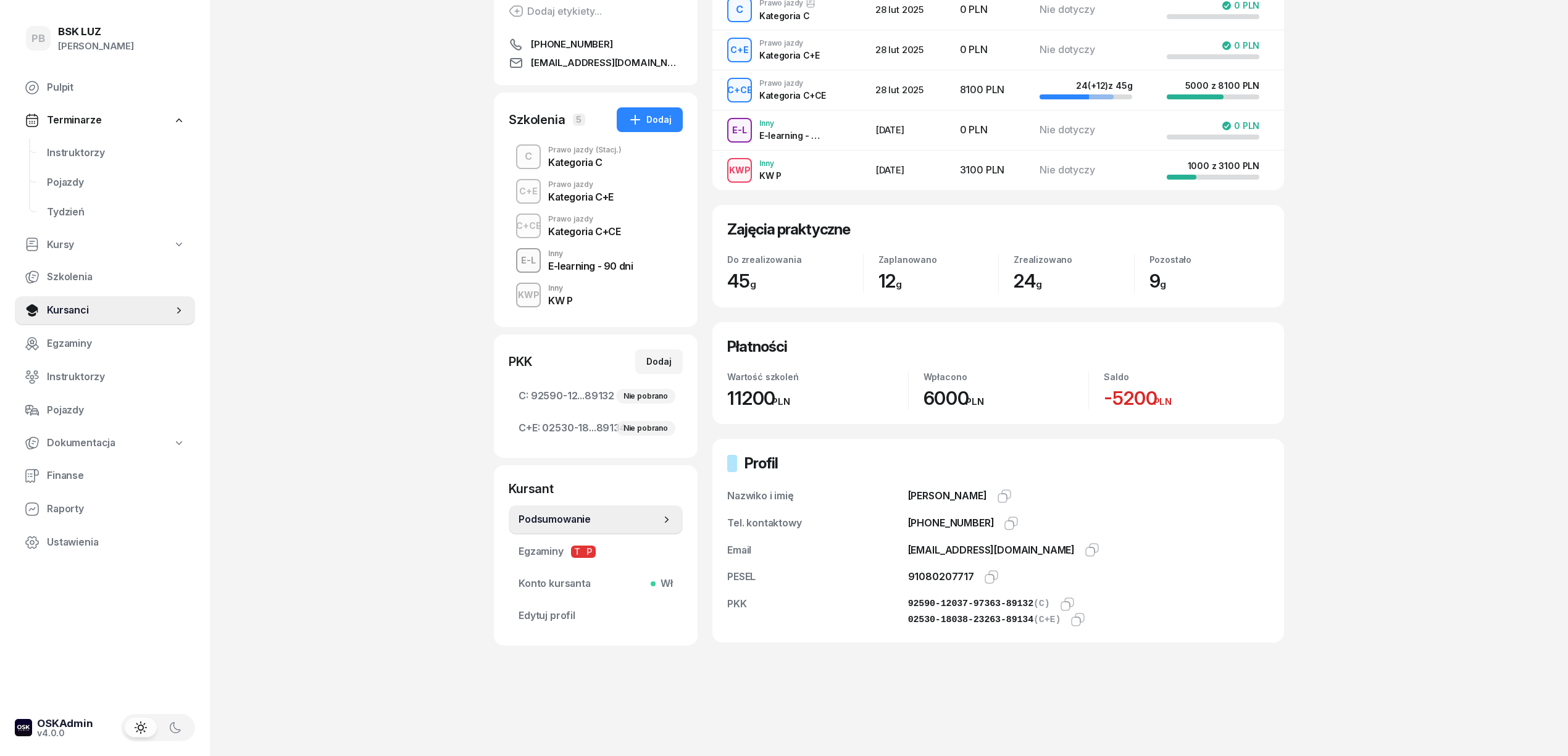
click at [391, 706] on div "PB BSK LUZ Patrycja Bogdanowicz Pulpit Terminarze Instruktorzy Pojazdy Tydzień …" at bounding box center [784, 292] width 1568 height 926
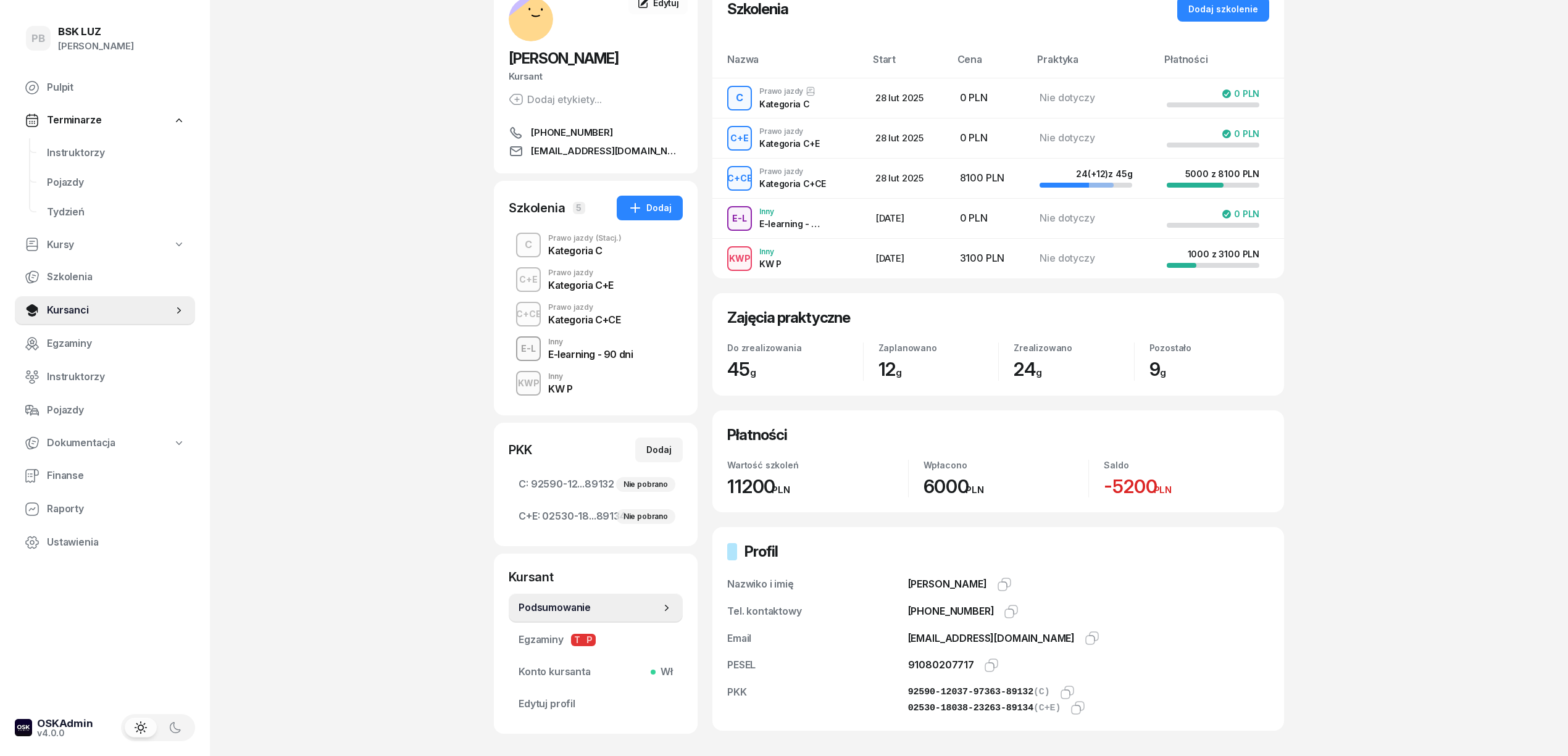
scroll to position [0, 0]
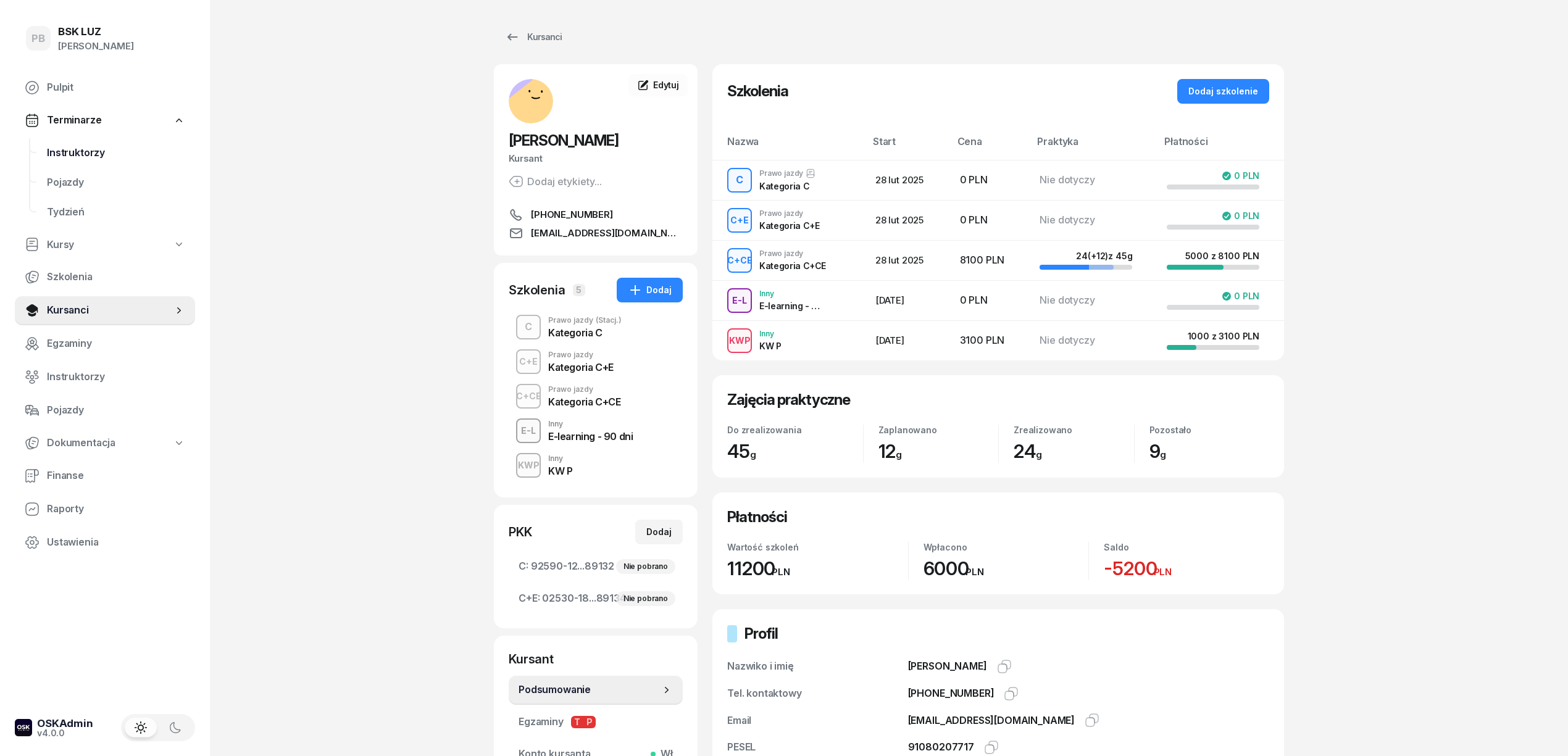
click at [60, 151] on span "Instruktorzy" at bounding box center [116, 152] width 139 height 16
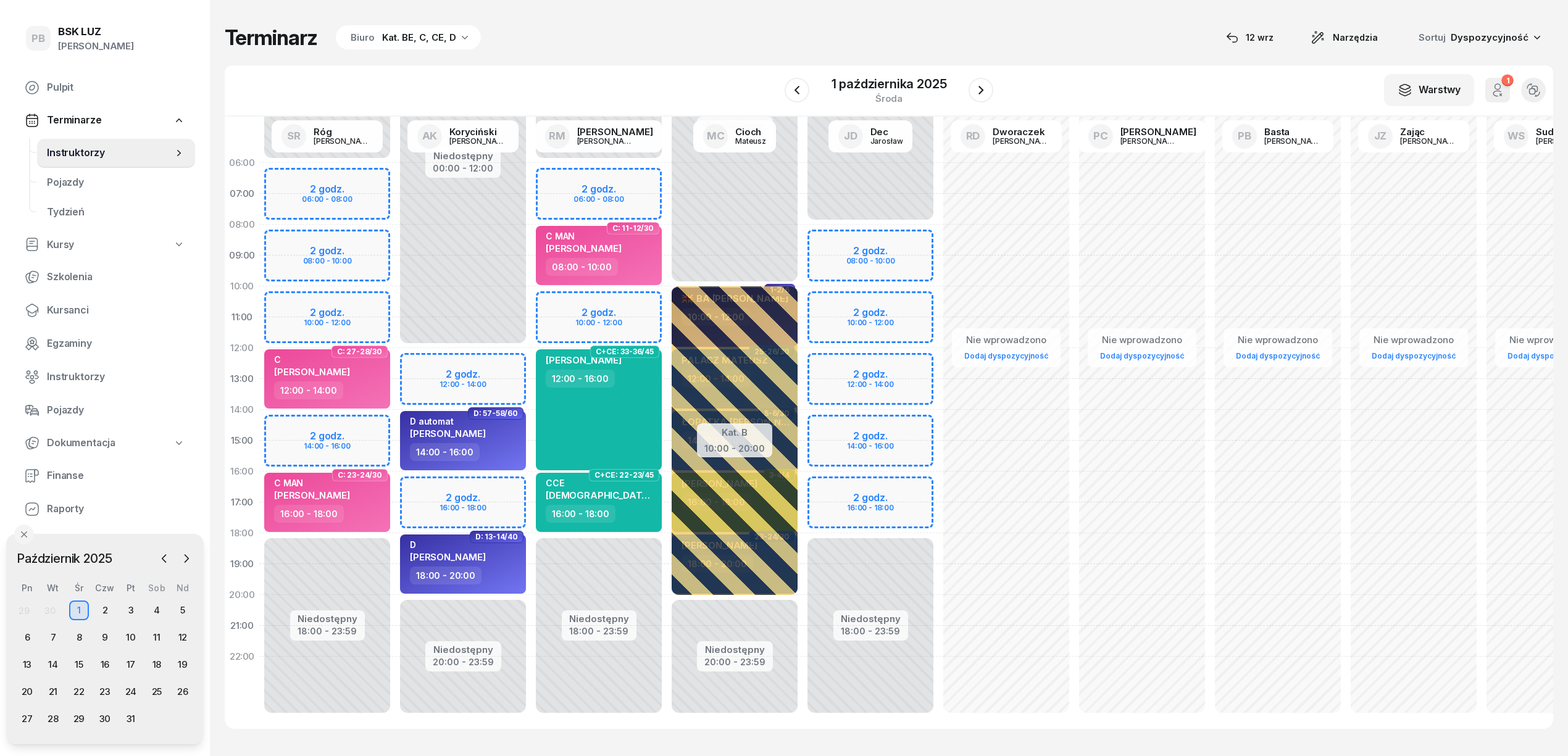
click at [581, 48] on div "Terminarz Biuro Kat. BE, C, CE, D [DATE] Narzędzia Sortuj Dyspozycyjność" at bounding box center [889, 38] width 1328 height 26
click at [71, 306] on span "Kursanci" at bounding box center [116, 310] width 139 height 16
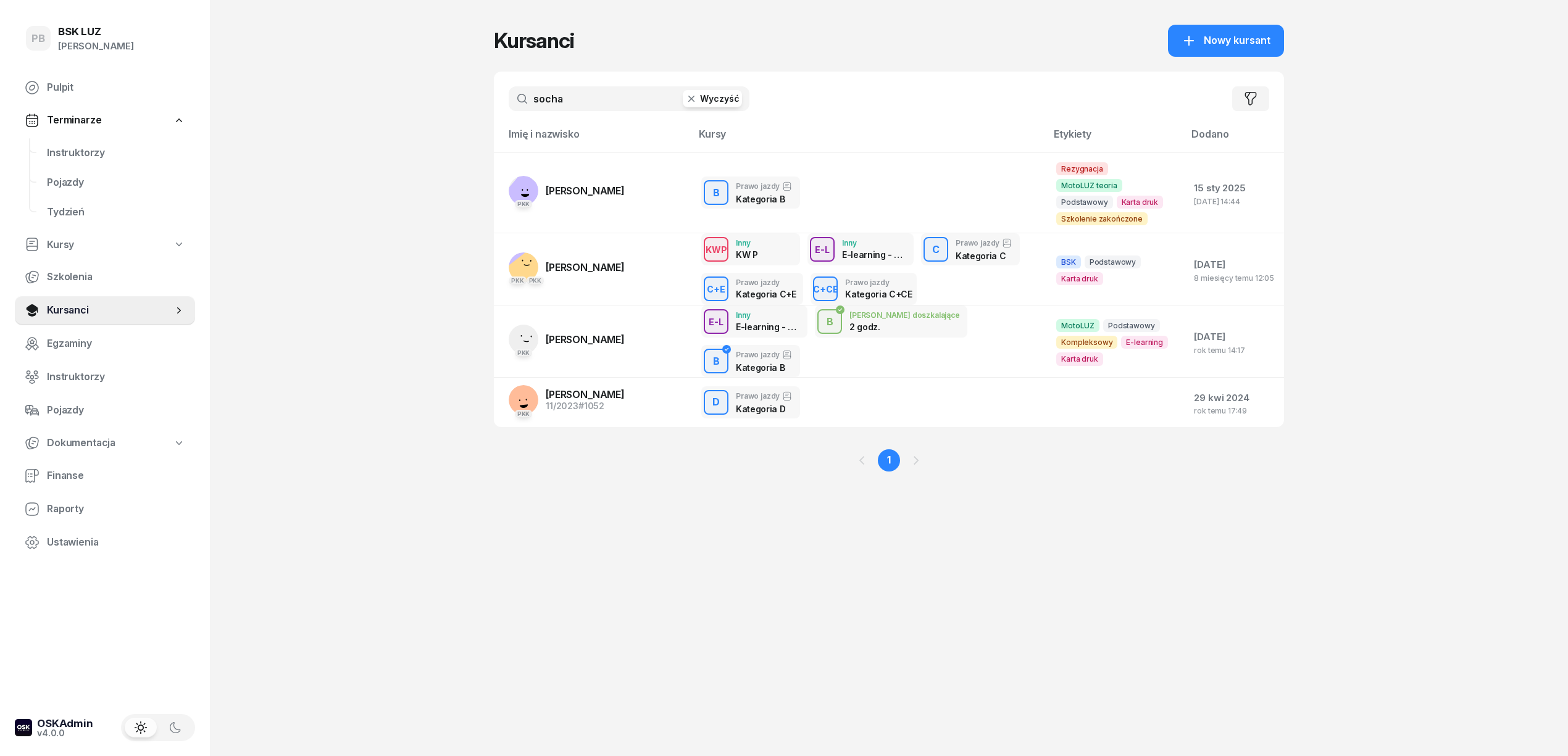
click at [565, 92] on input "socha" at bounding box center [629, 98] width 241 height 25
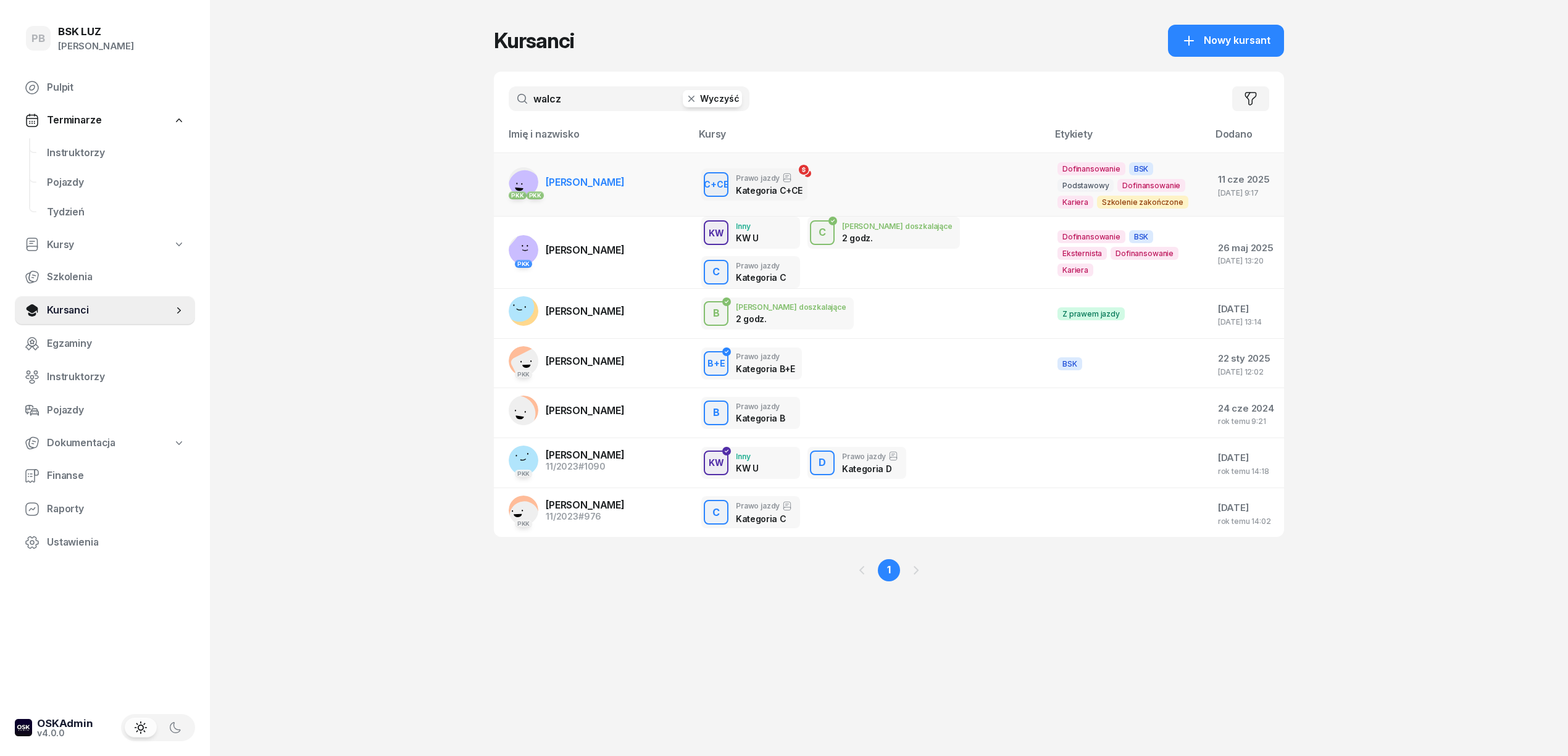
type input "walcz"
click at [570, 189] on link "PKK PKK WALCZAK MARCIN" at bounding box center [566, 182] width 116 height 29
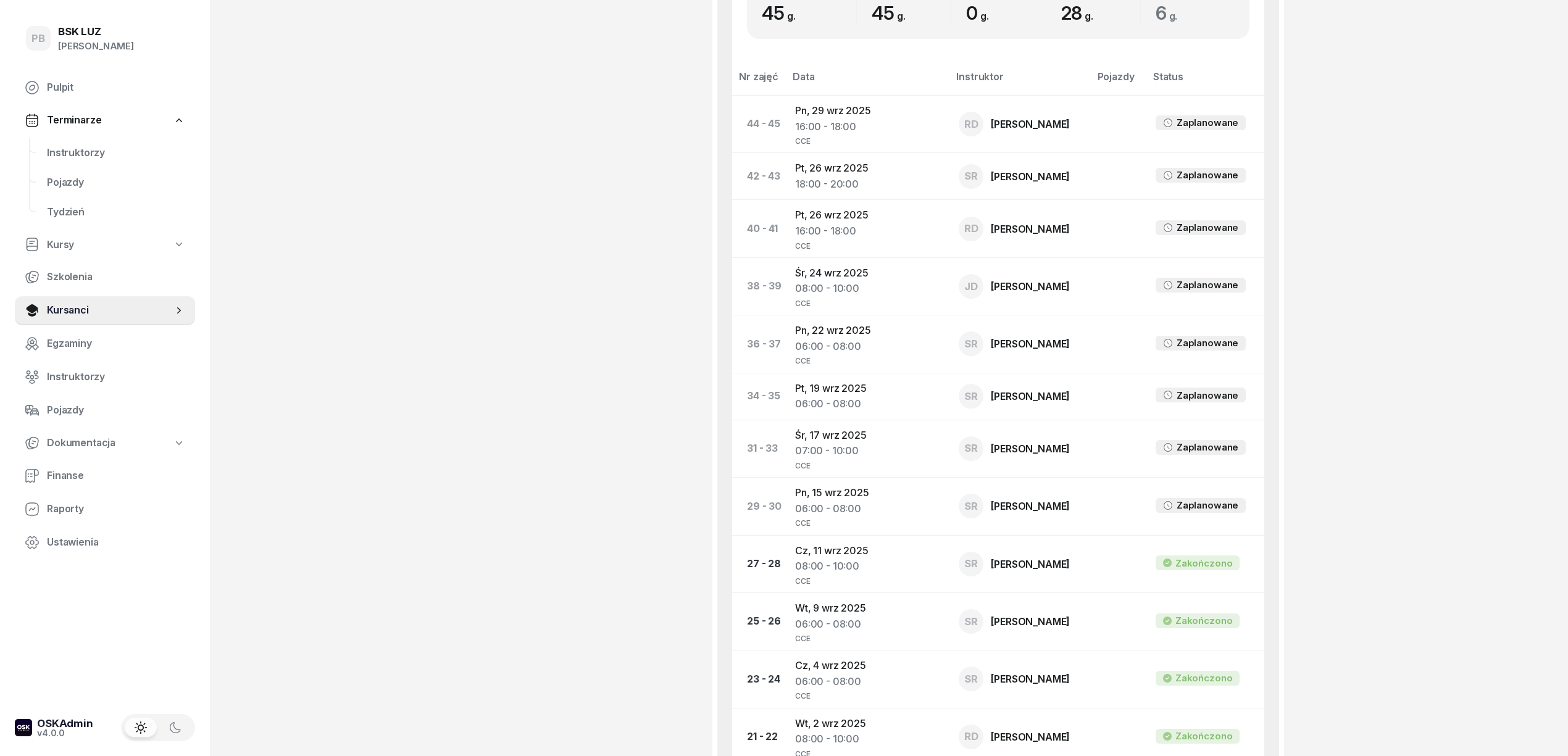
scroll to position [740, 0]
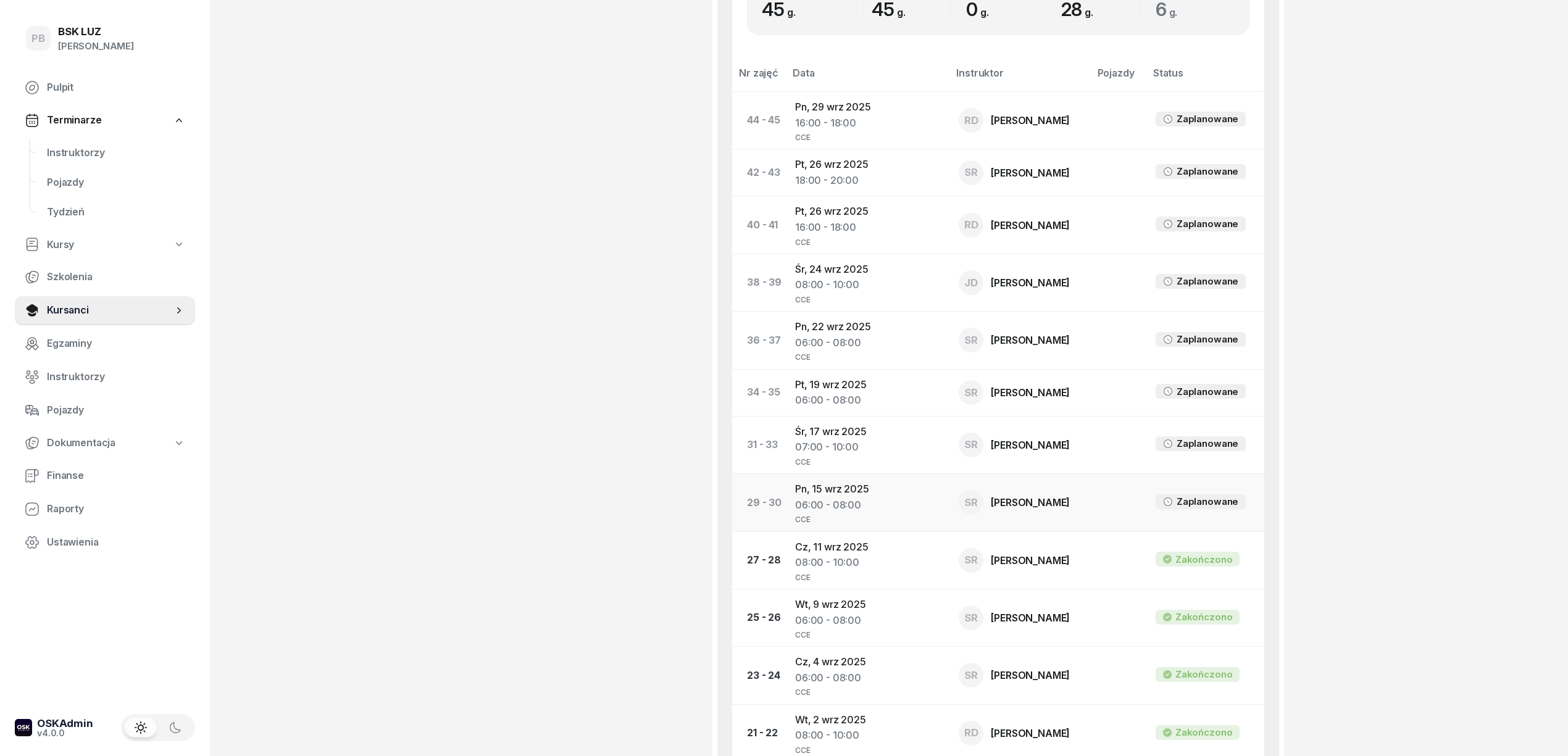
click at [815, 489] on td "Pn, 15 wrz 2025 06:00 - 08:00 CCE" at bounding box center [867, 502] width 163 height 58
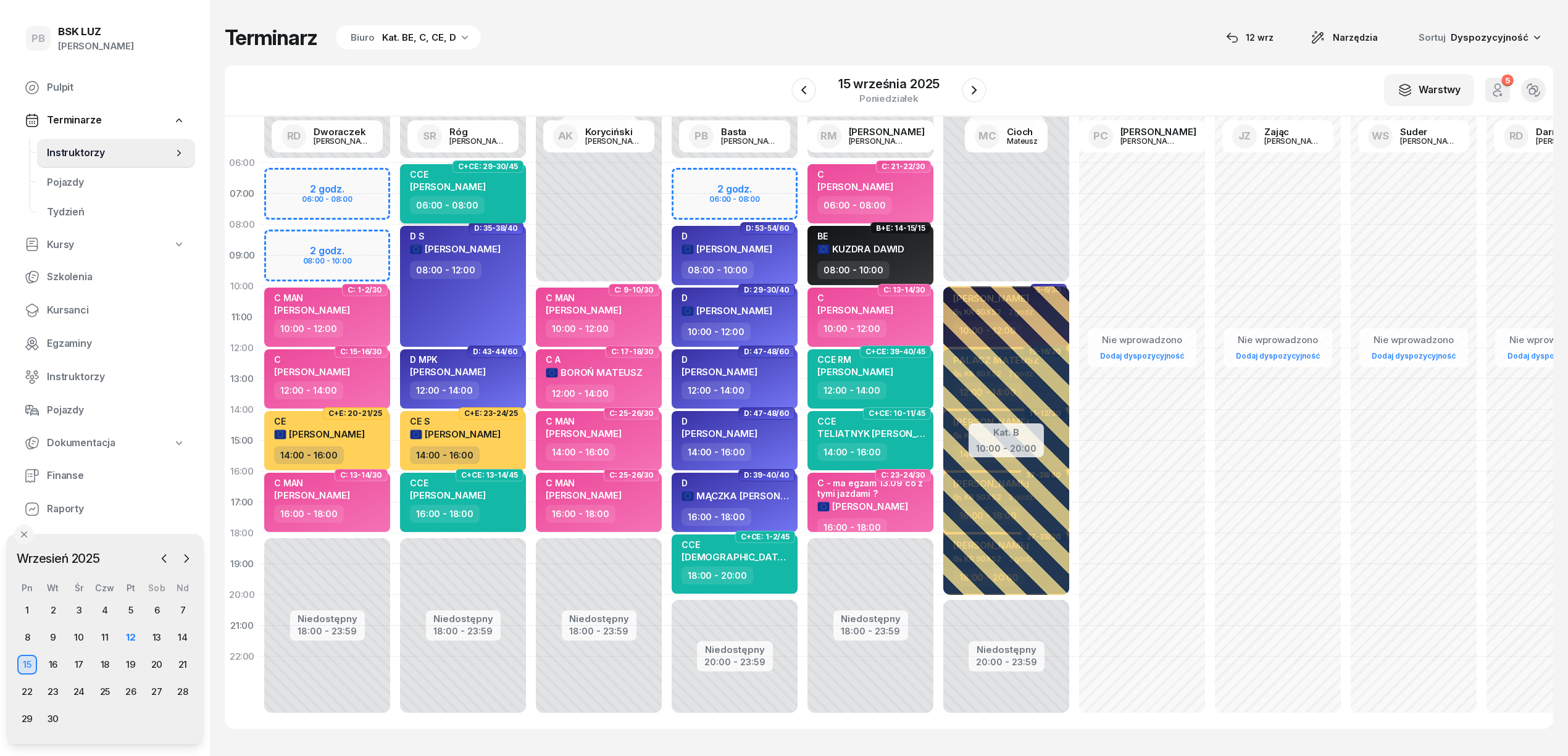
click at [510, 206] on div "06:00 - 08:00" at bounding box center [465, 206] width 108 height 18
select select "06"
select select "08"
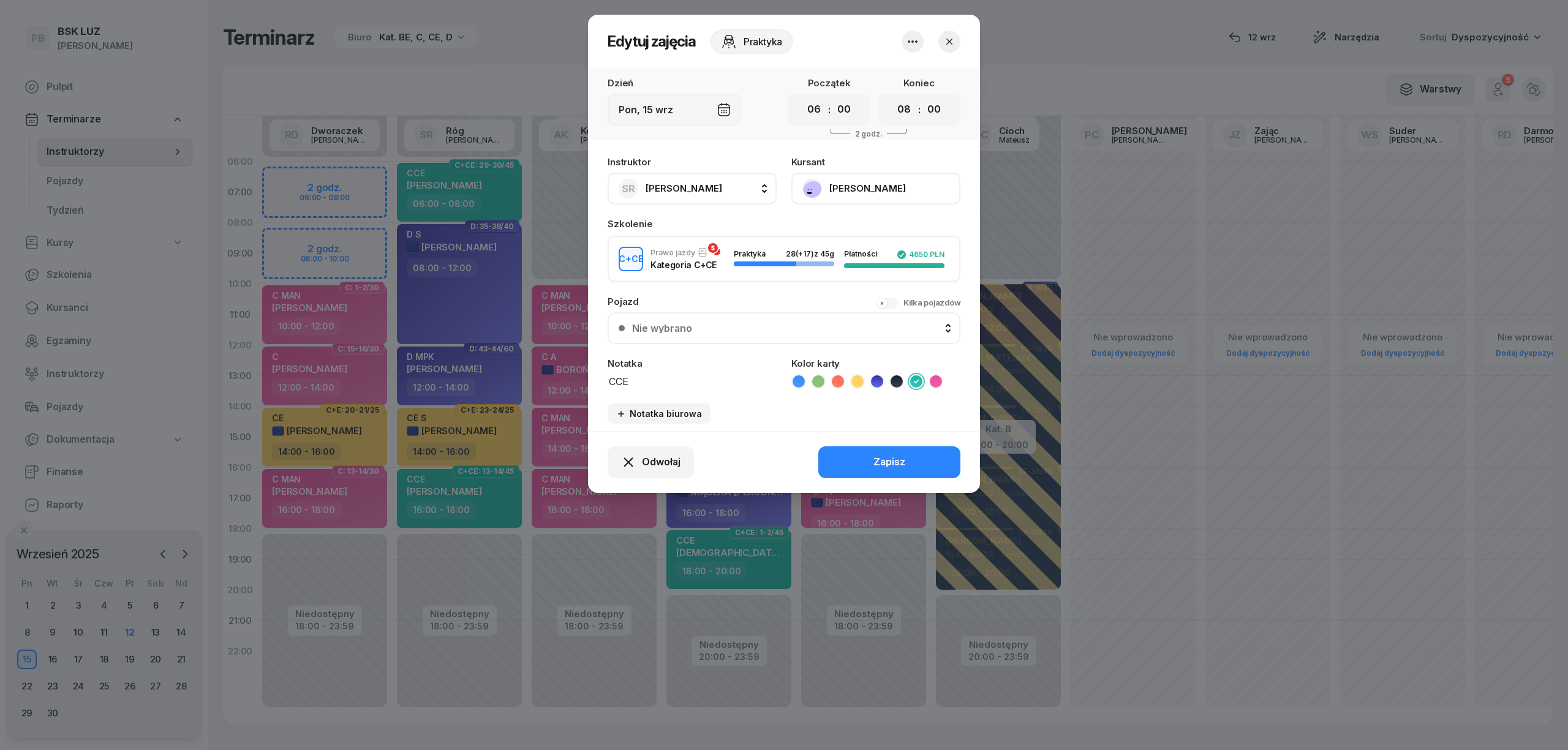
click at [671, 380] on textarea "CCE" at bounding box center [692, 380] width 169 height 15
type textarea "CCE S"
click at [873, 454] on div "Zapisz" at bounding box center [889, 461] width 32 height 15
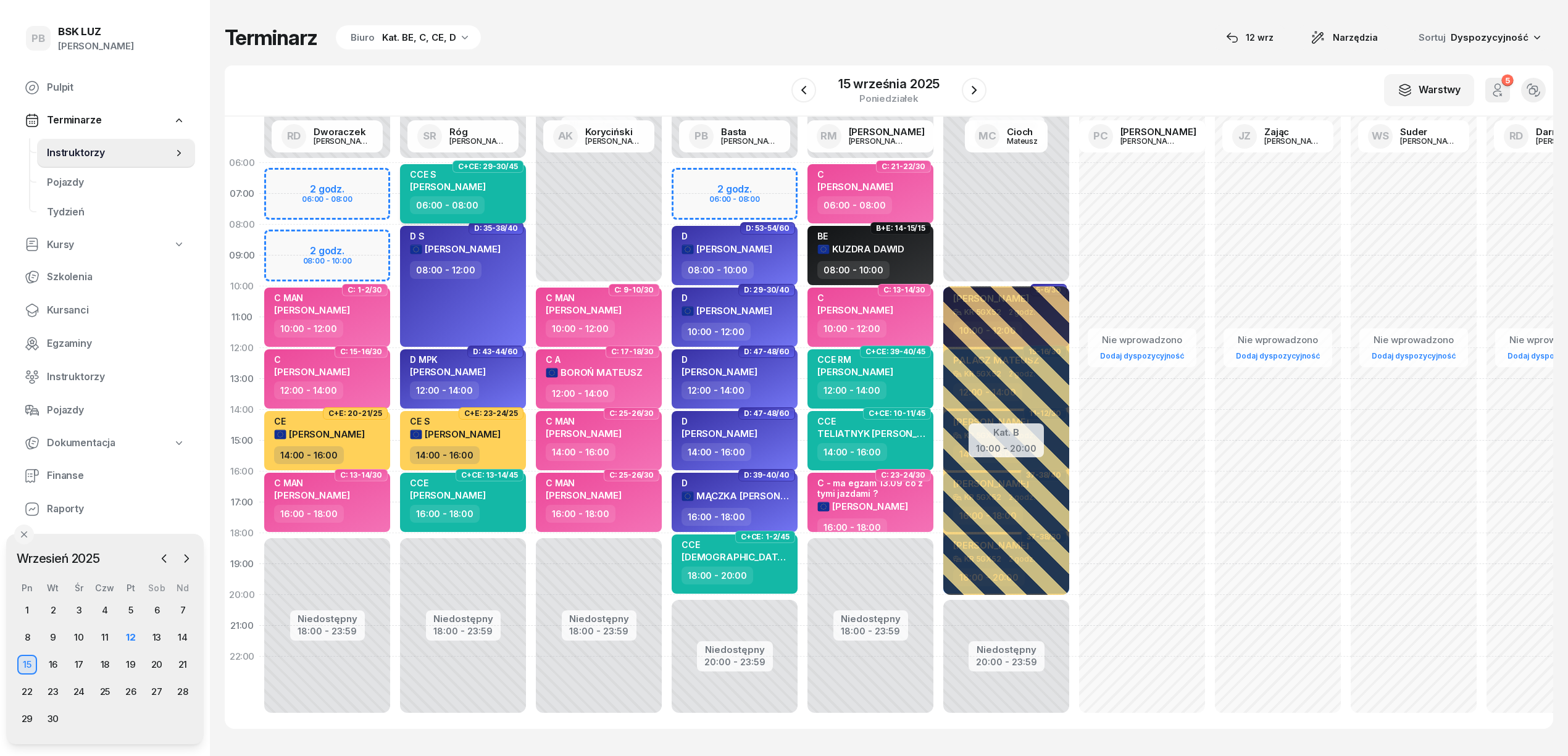
click at [465, 183] on span "[PERSON_NAME]" at bounding box center [448, 186] width 76 height 12
select select "06"
select select "08"
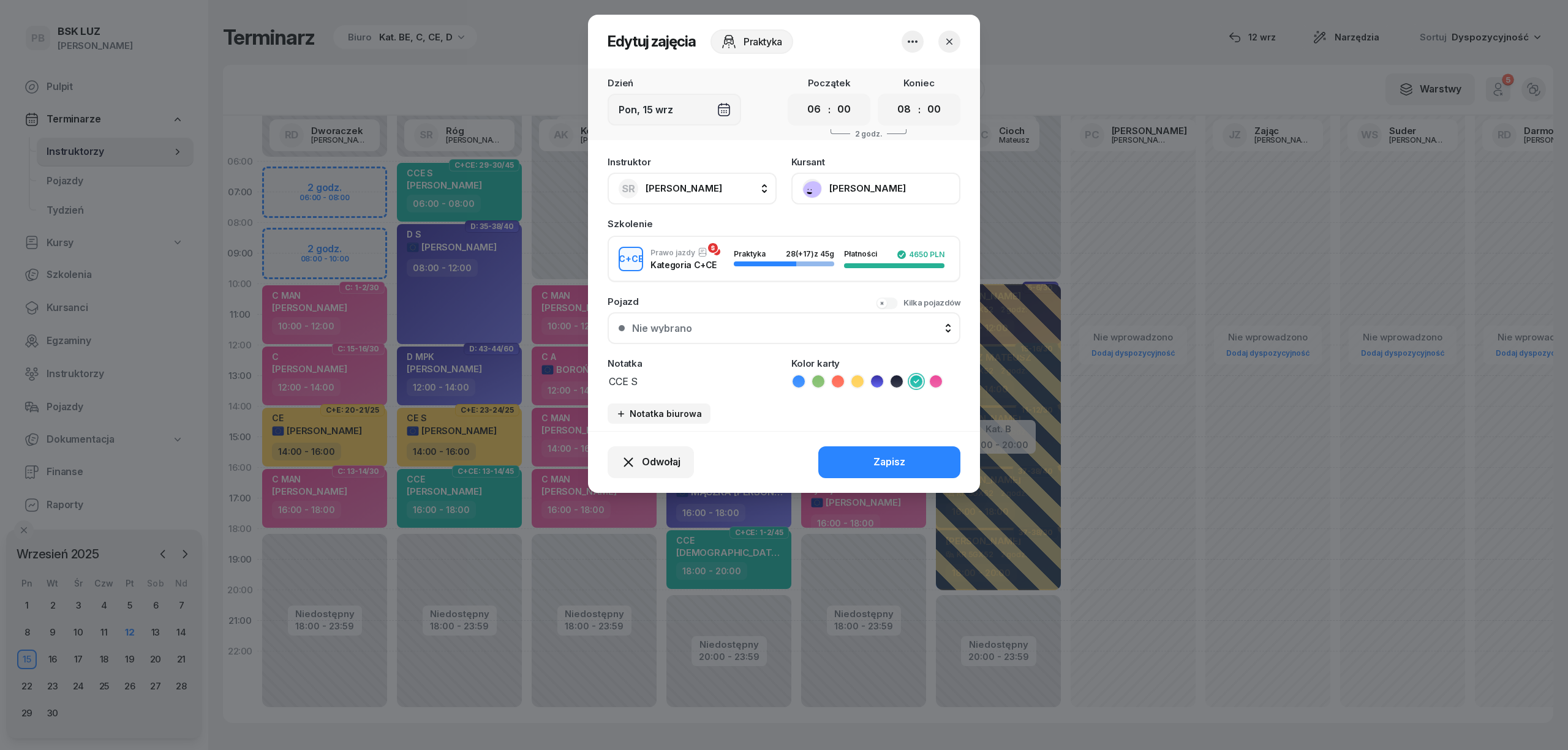
click at [833, 179] on button "[PERSON_NAME]" at bounding box center [876, 188] width 169 height 32
click at [833, 228] on div "Otwórz profil" at bounding box center [830, 229] width 59 height 15
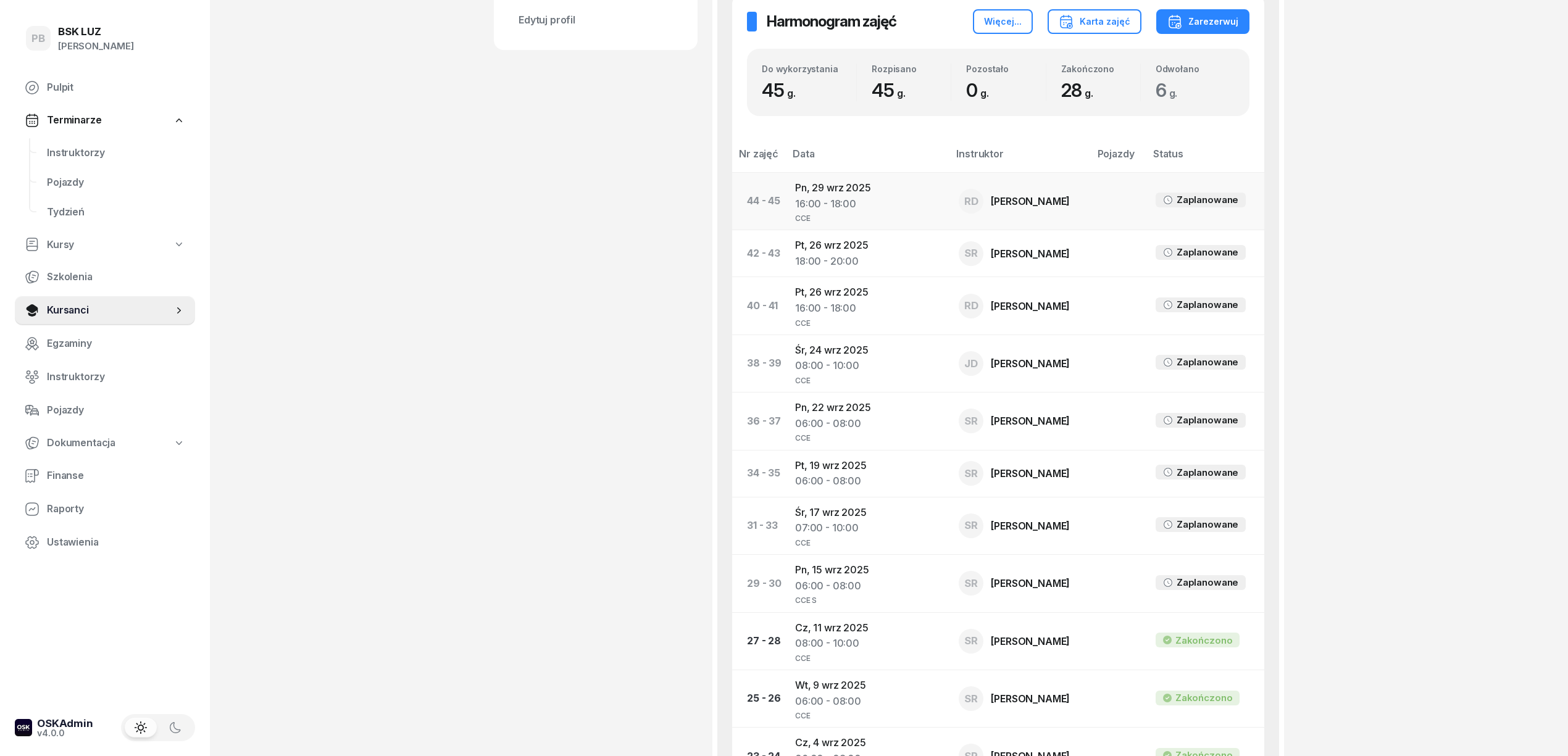
scroll to position [822, 0]
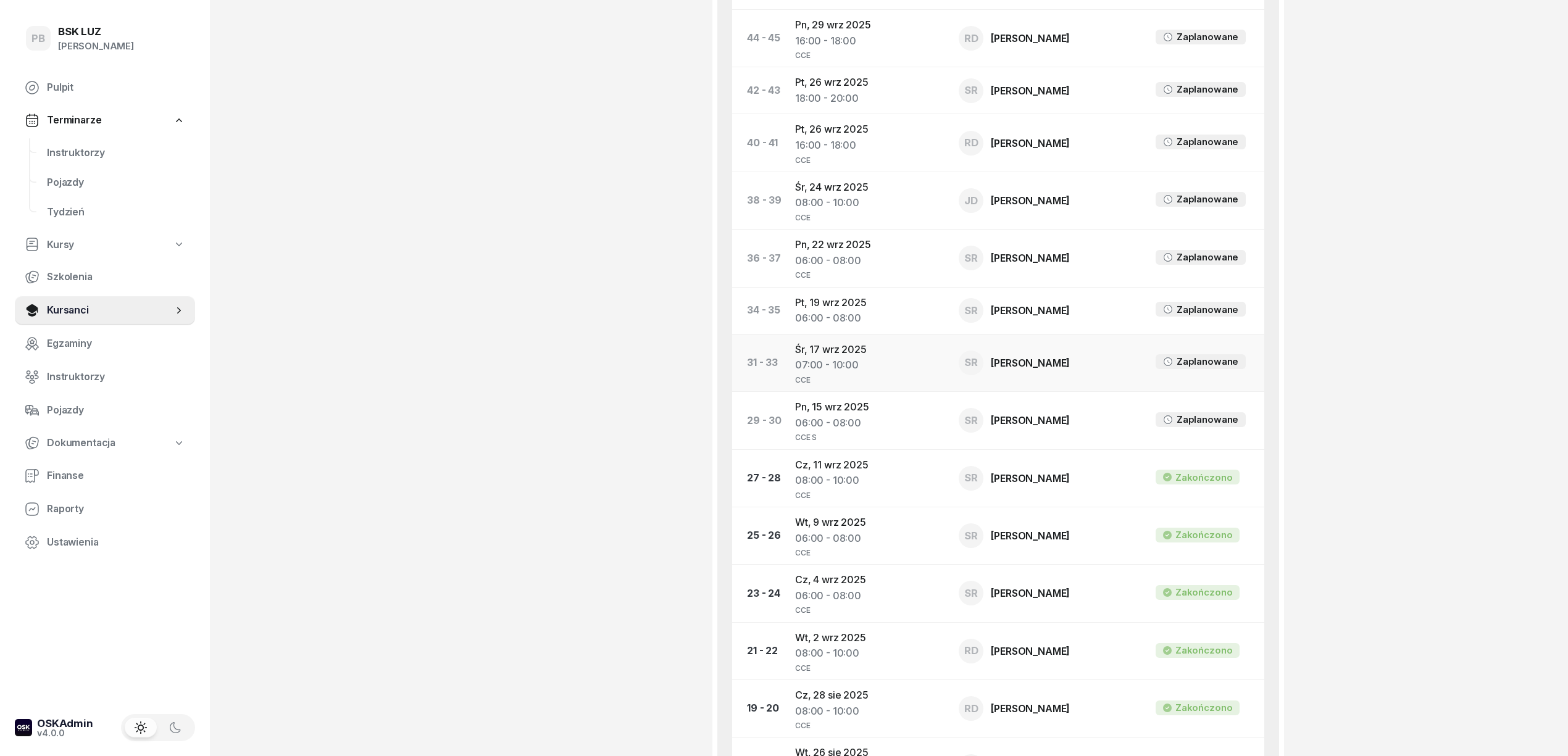
click at [842, 355] on td "Śr, 17 wrz 2025 07:00 - 10:00 CCE" at bounding box center [867, 362] width 163 height 58
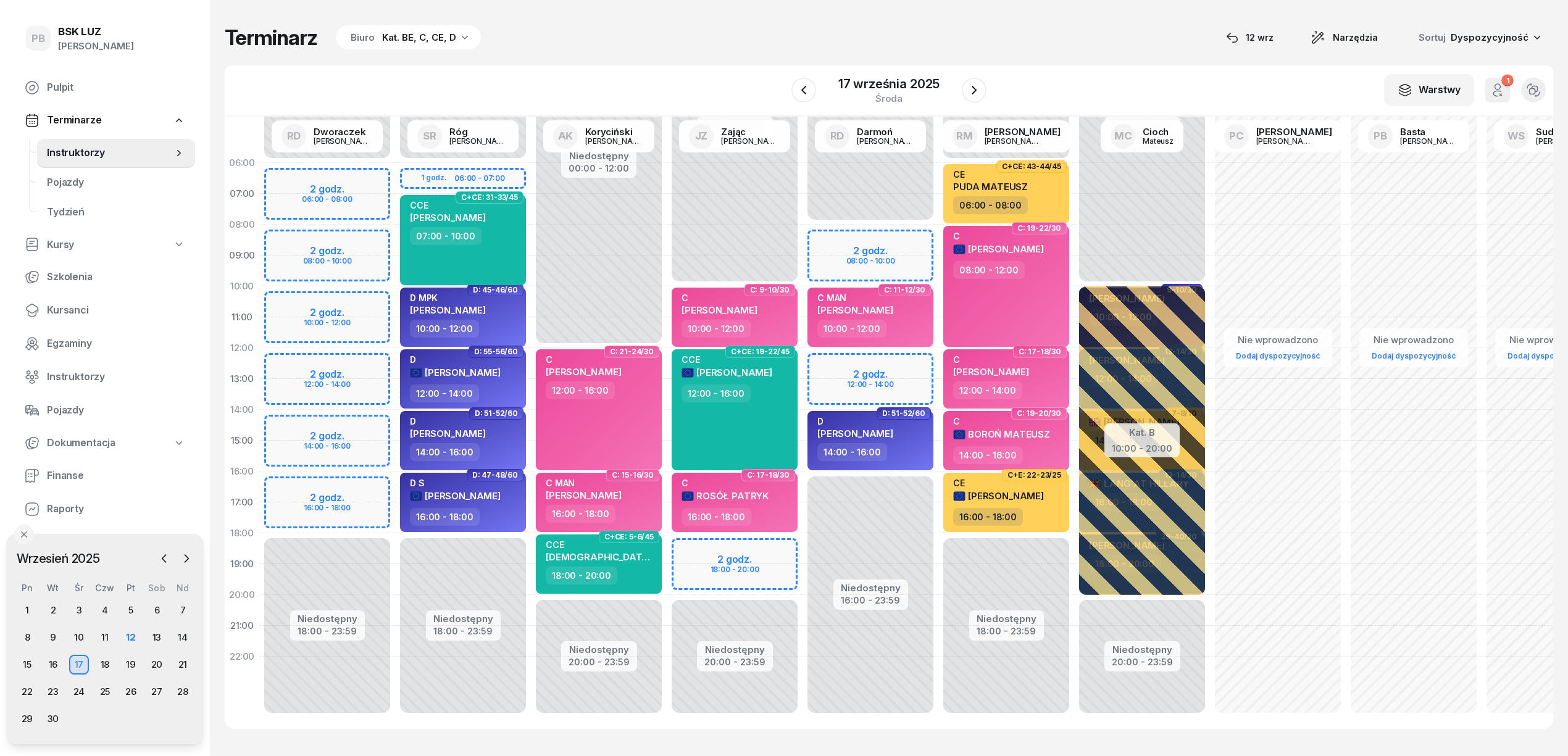
click at [506, 245] on div "CCE WALCZAK MARCIN 07:00 - 10:00" at bounding box center [463, 240] width 126 height 90
select select "07"
select select "10"
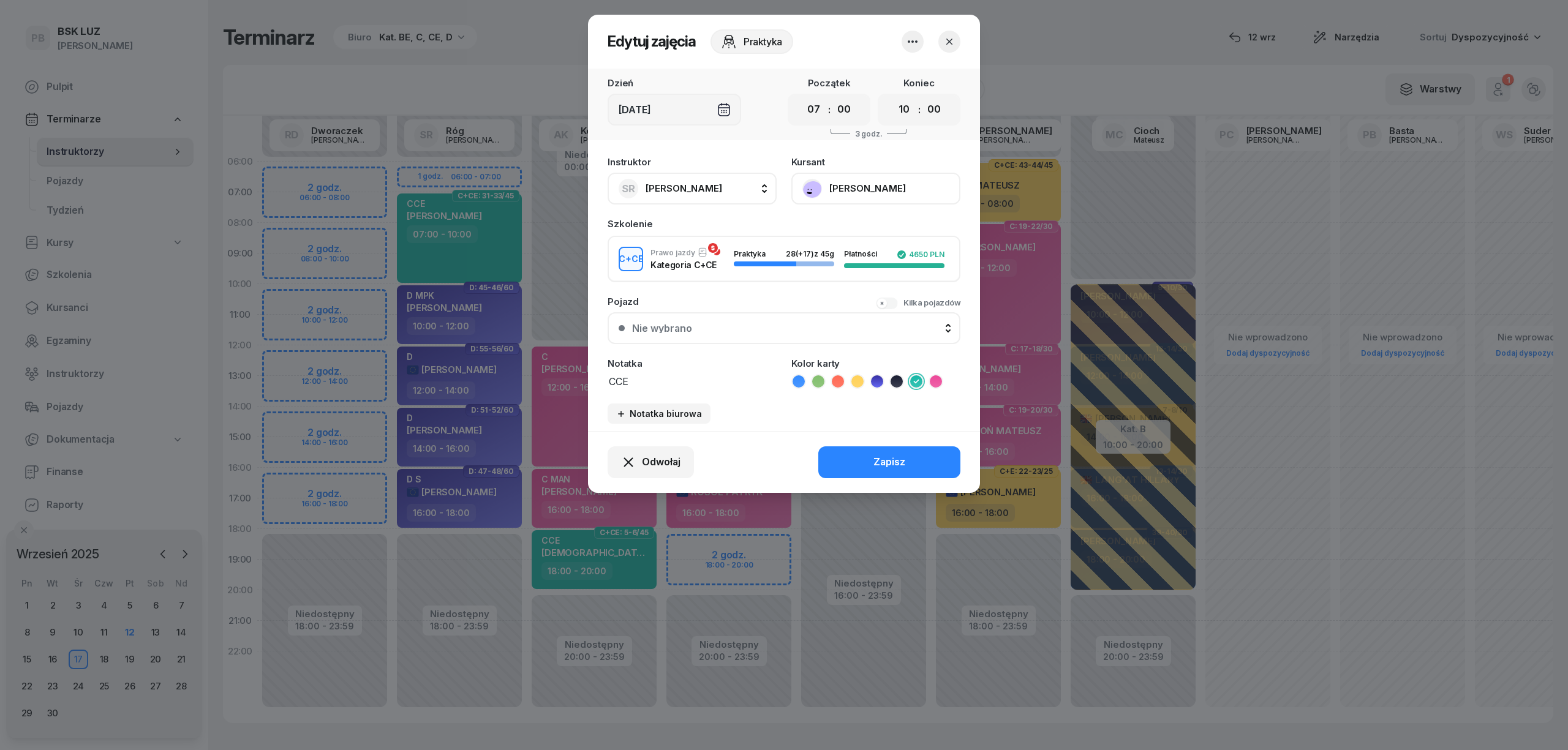
click at [667, 373] on textarea "CCE" at bounding box center [692, 380] width 169 height 15
type textarea "CCE S"
click at [885, 451] on button "Zapisz" at bounding box center [889, 461] width 142 height 32
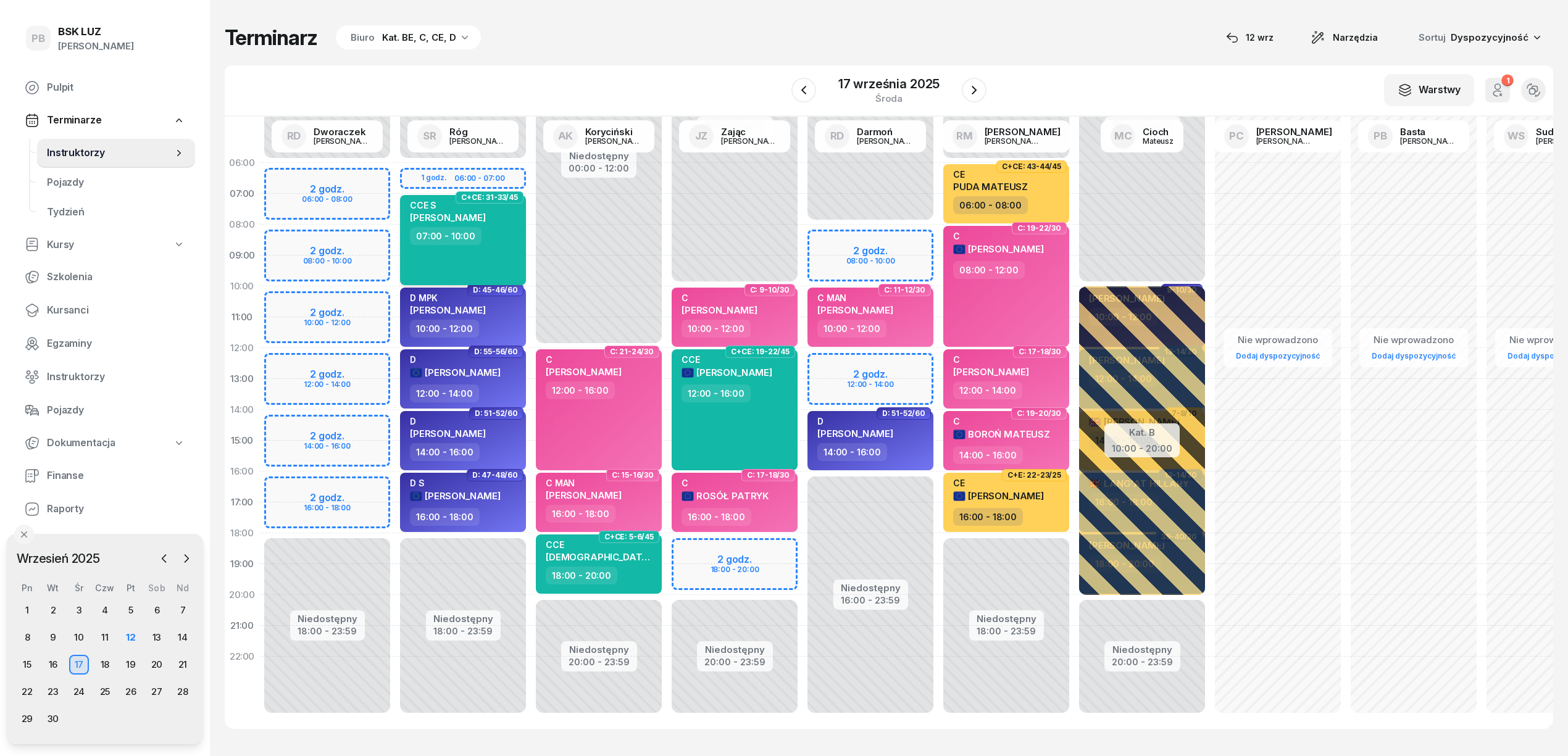
click at [466, 216] on span "[PERSON_NAME]" at bounding box center [448, 217] width 76 height 12
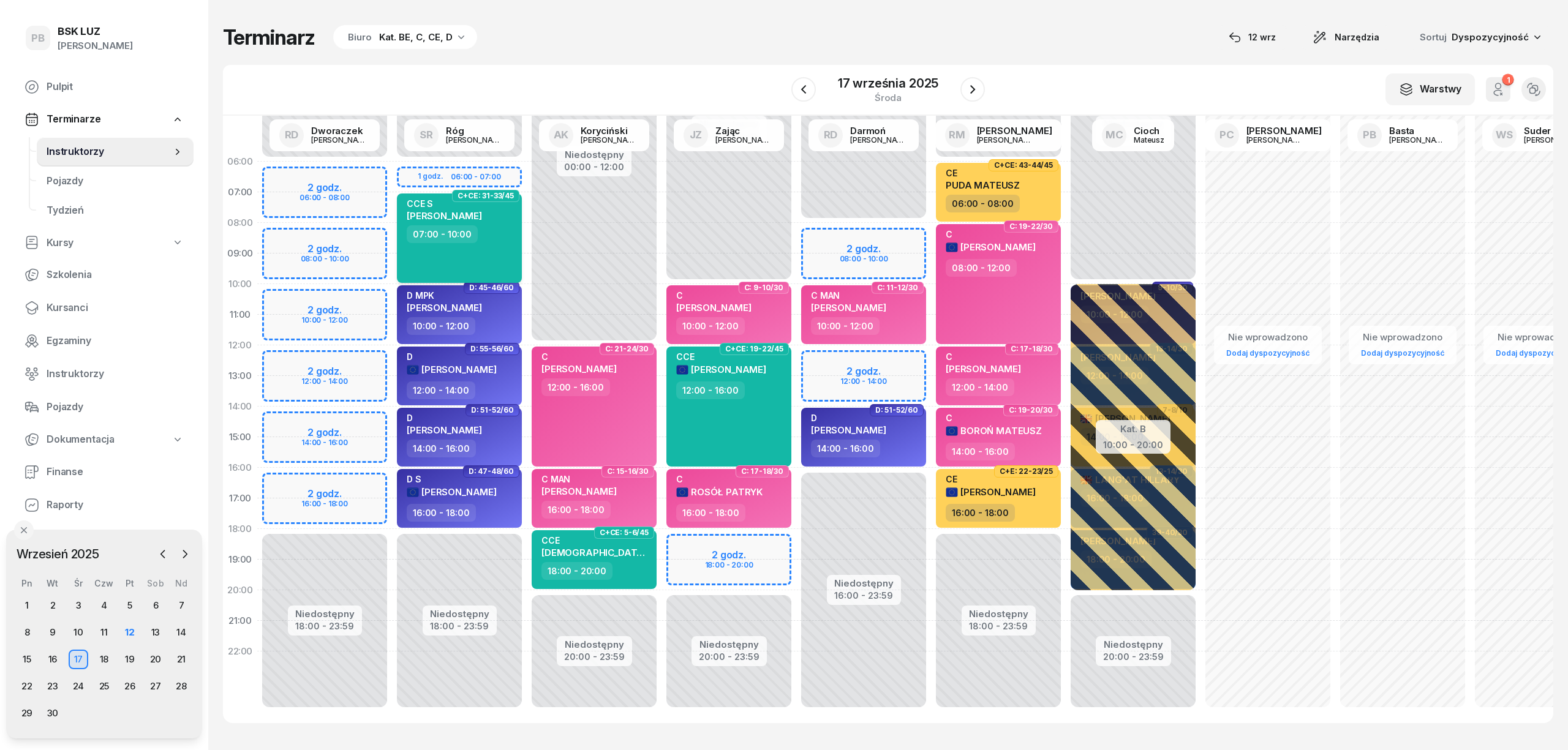
select select "07"
select select "10"
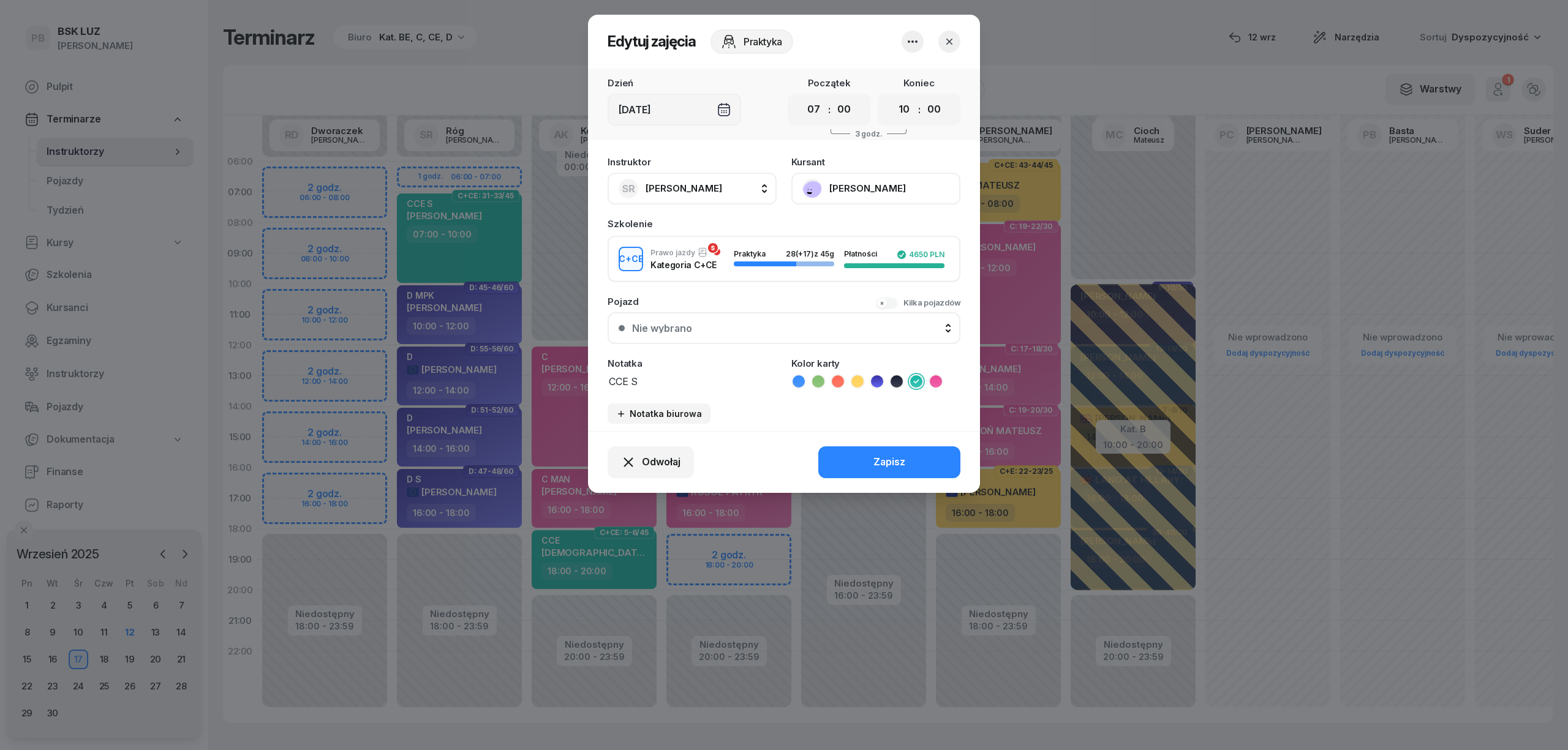
click at [840, 182] on button "[PERSON_NAME]" at bounding box center [876, 188] width 169 height 32
click at [878, 228] on link "Otwórz profil" at bounding box center [875, 230] width 162 height 31
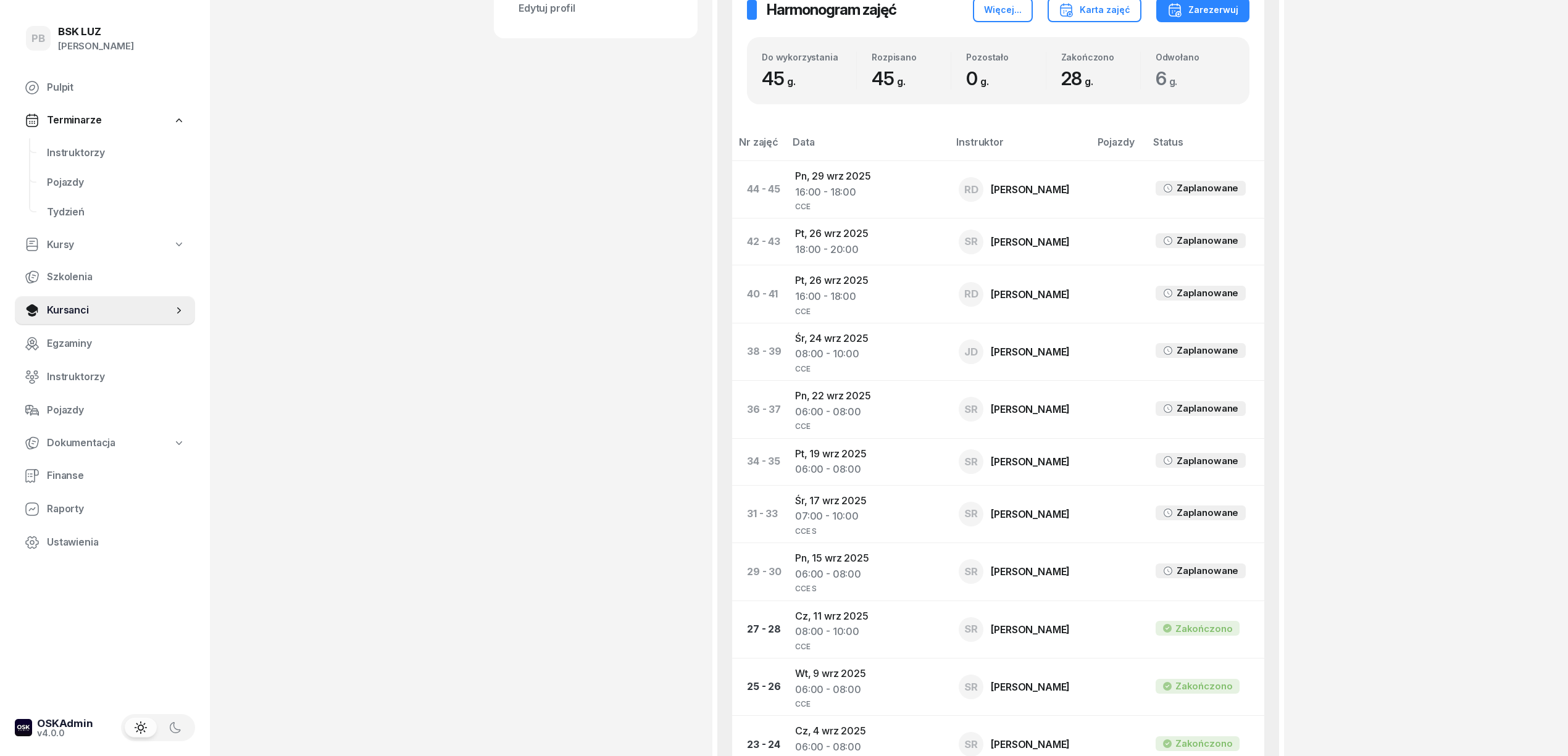
scroll to position [905, 0]
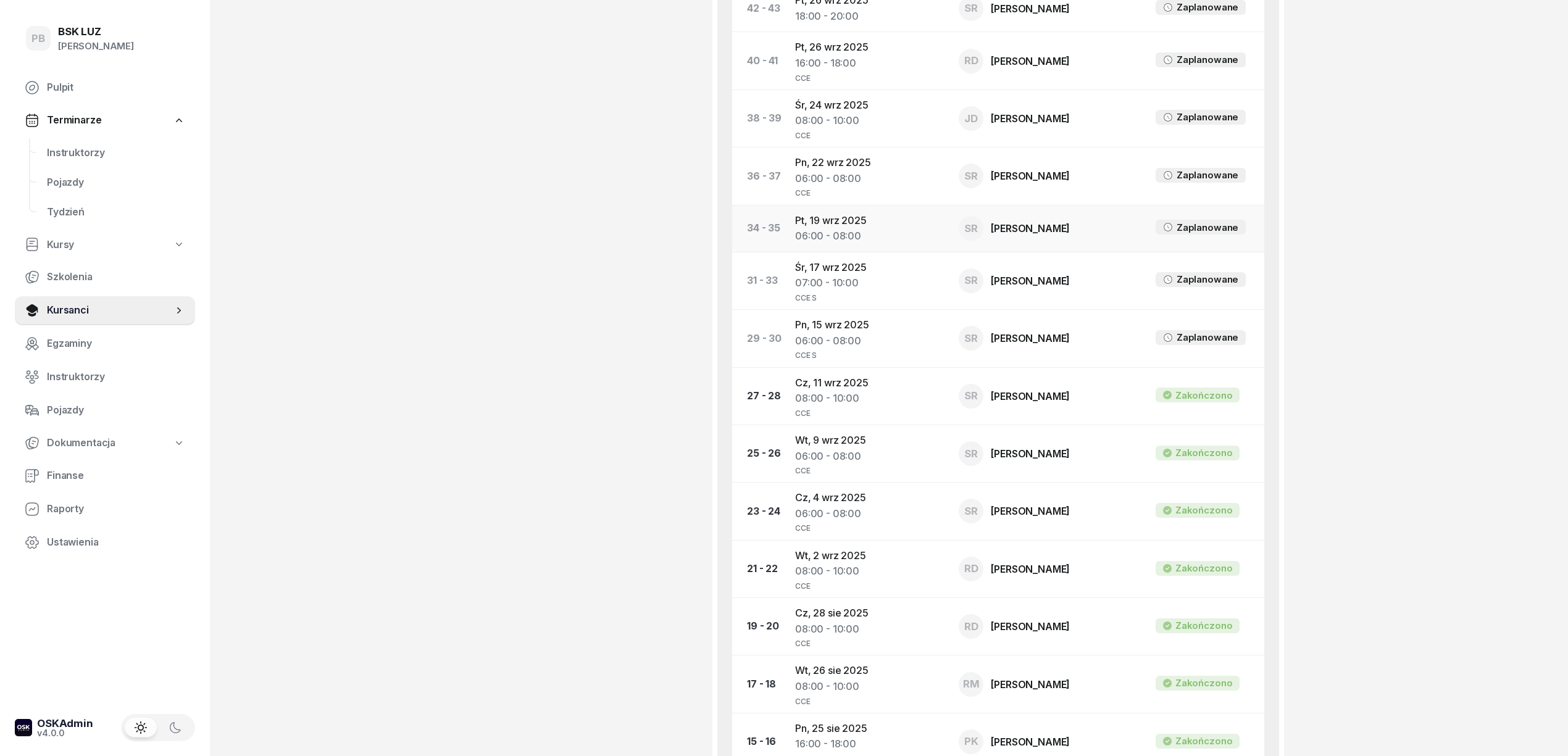
click at [825, 222] on td "Pt, 19 wrz 2025 06:00 - 08:00" at bounding box center [867, 228] width 163 height 47
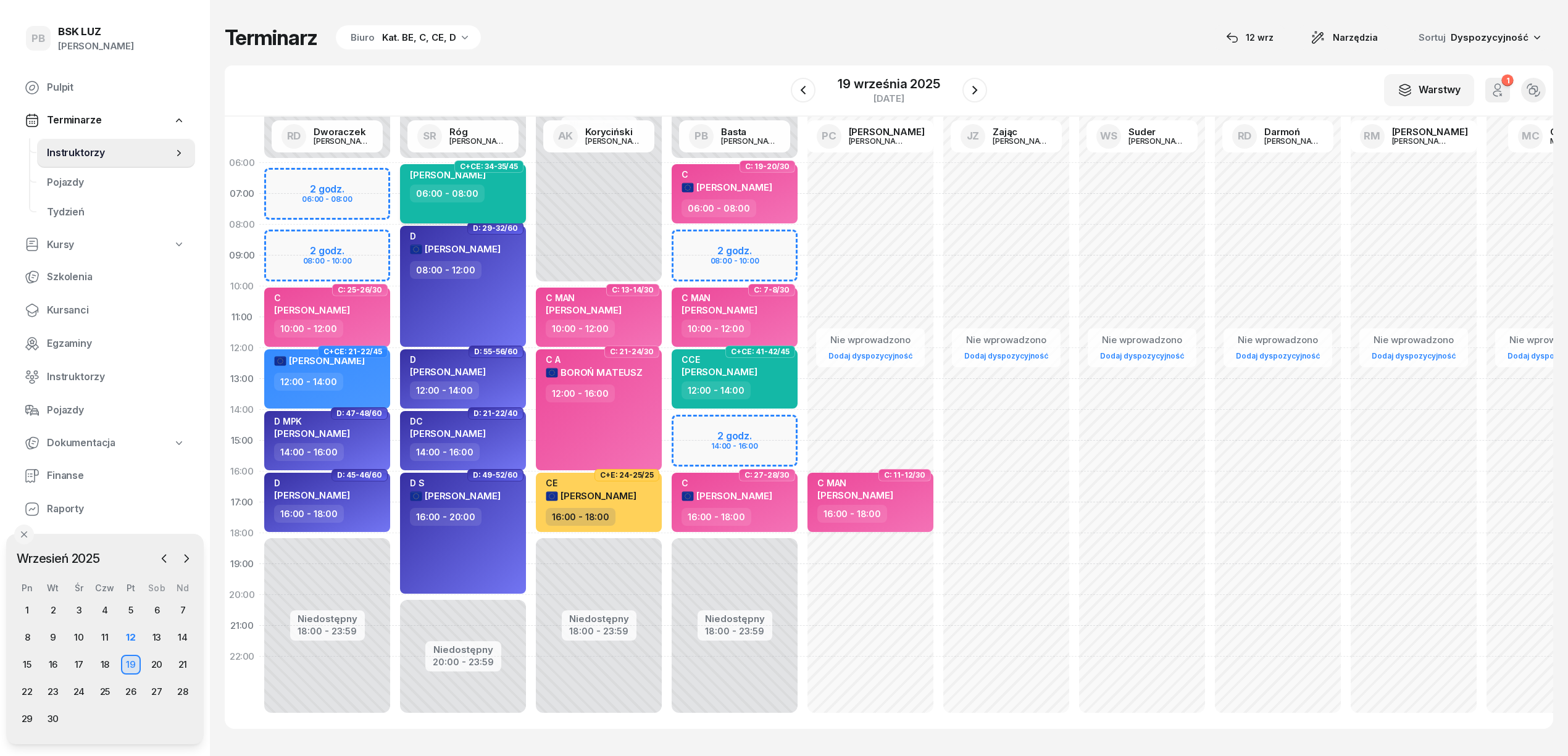
click at [506, 201] on div "06:00 - 08:00" at bounding box center [465, 194] width 108 height 18
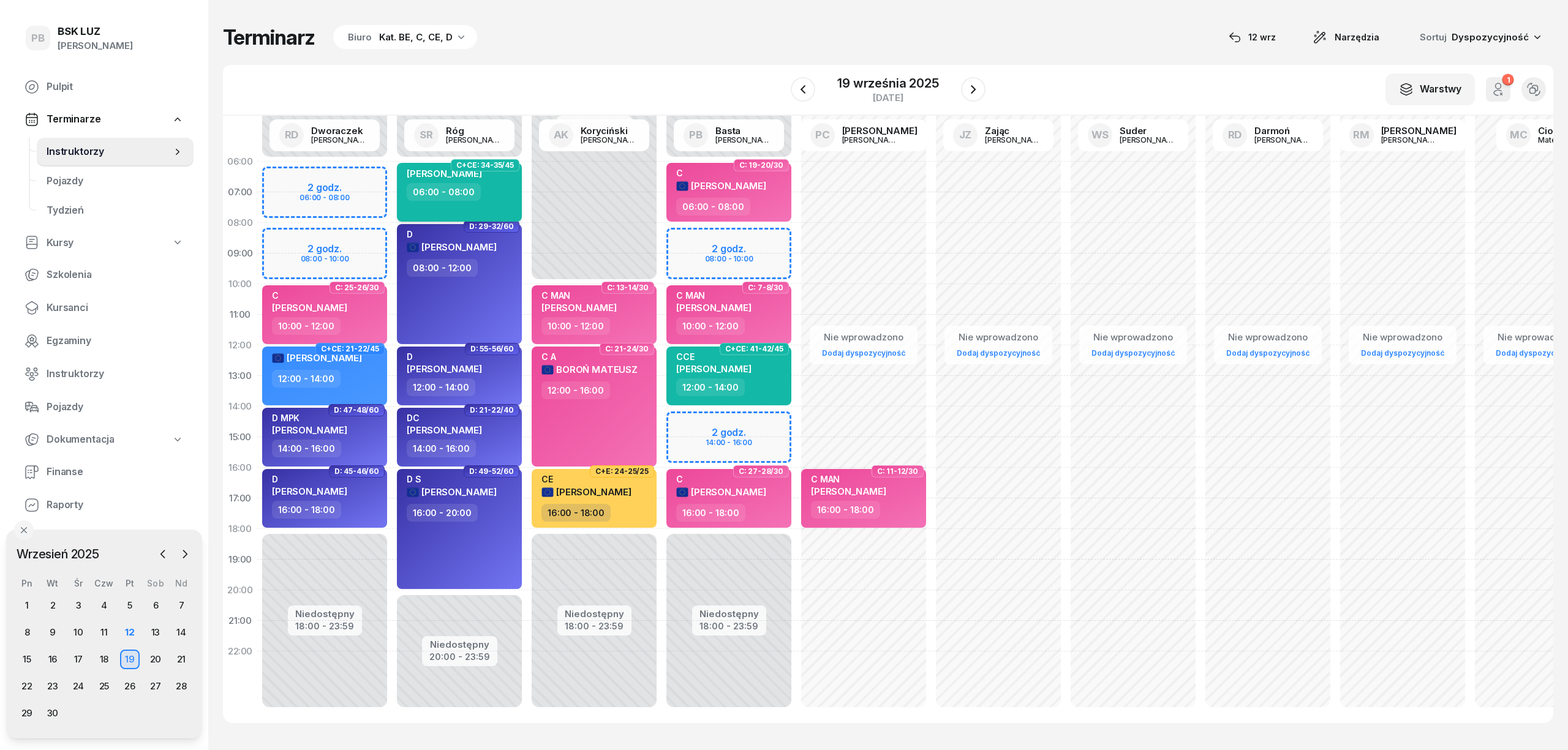
select select "06"
select select "08"
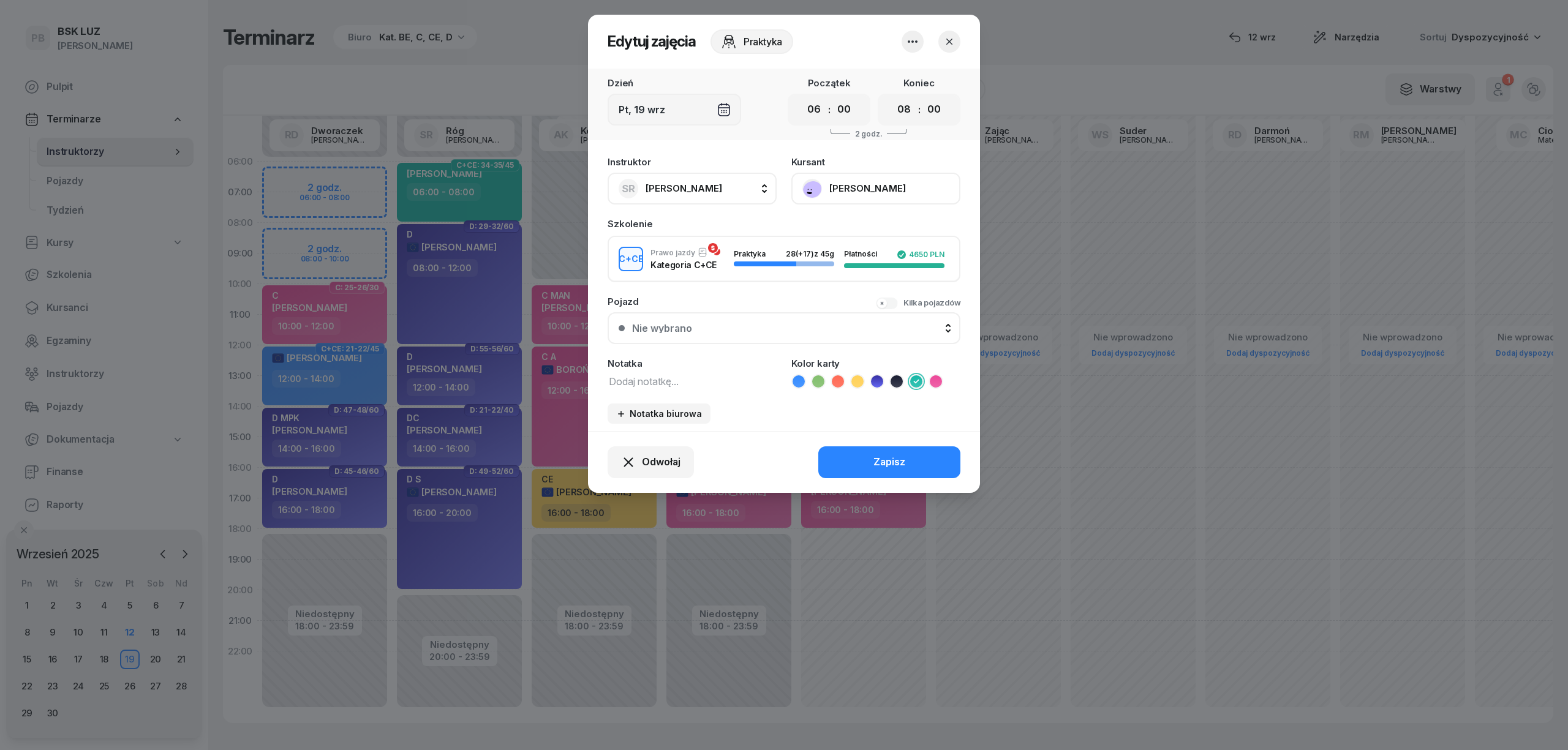
click at [606, 380] on div "Instruktor SR Róg Sebastian AK Koryciński Artur BP Pająk Bogusław DA Arendarczy…" at bounding box center [784, 290] width 392 height 281
click at [615, 383] on textarea at bounding box center [692, 380] width 169 height 15
type textarea "CCE S"
click at [881, 451] on button "Zapisz" at bounding box center [889, 461] width 142 height 32
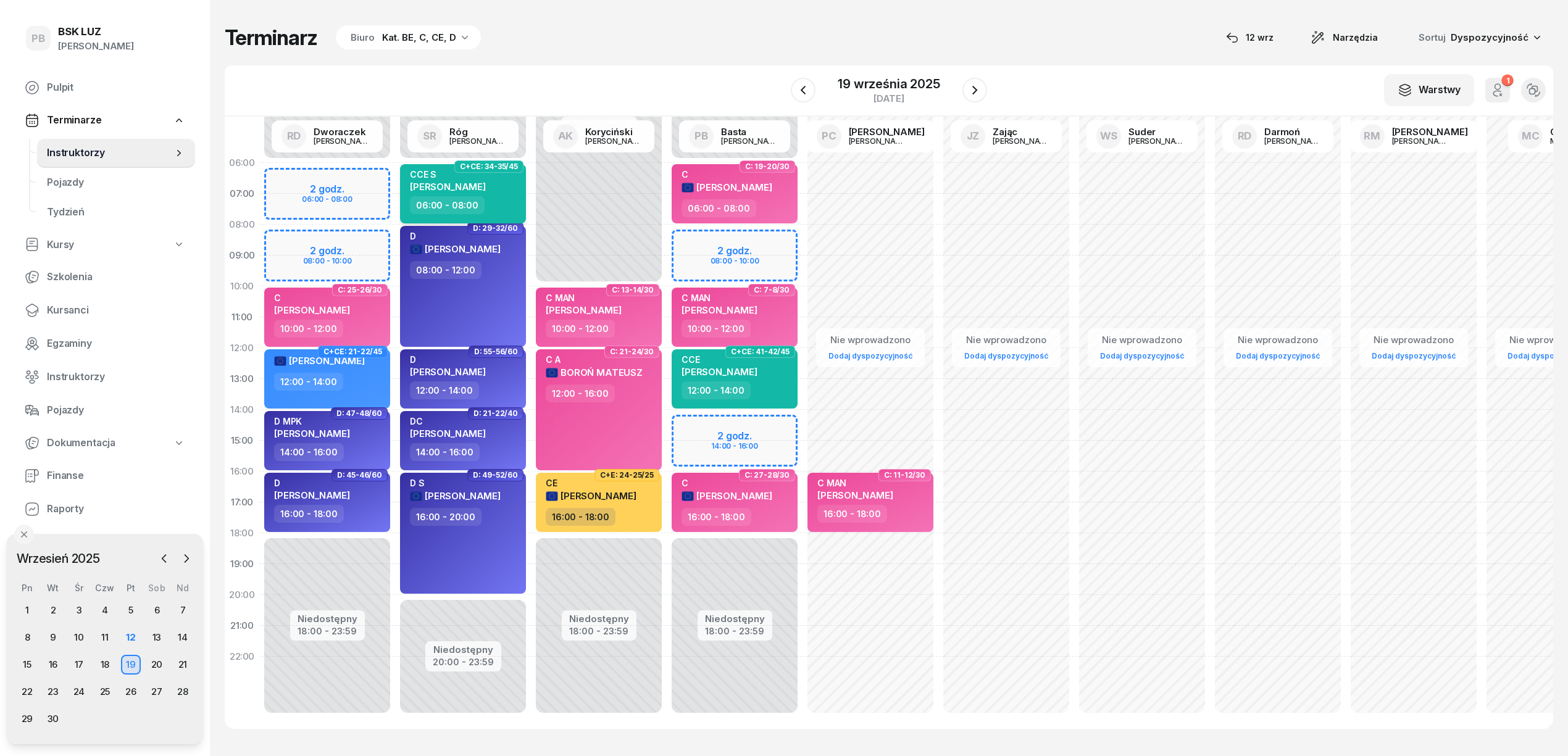
click at [486, 185] on span "[PERSON_NAME]" at bounding box center [448, 186] width 76 height 12
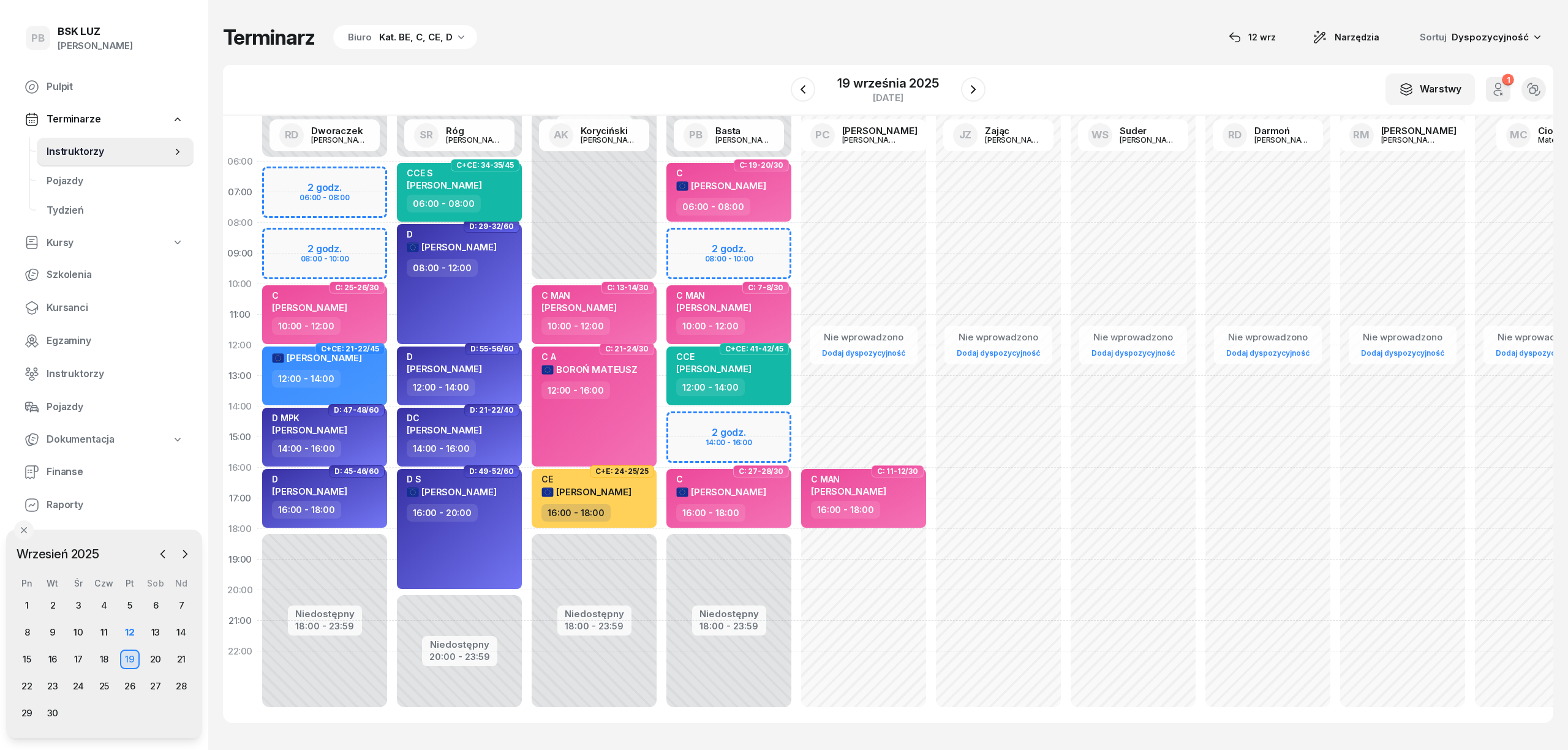
select select "06"
select select "08"
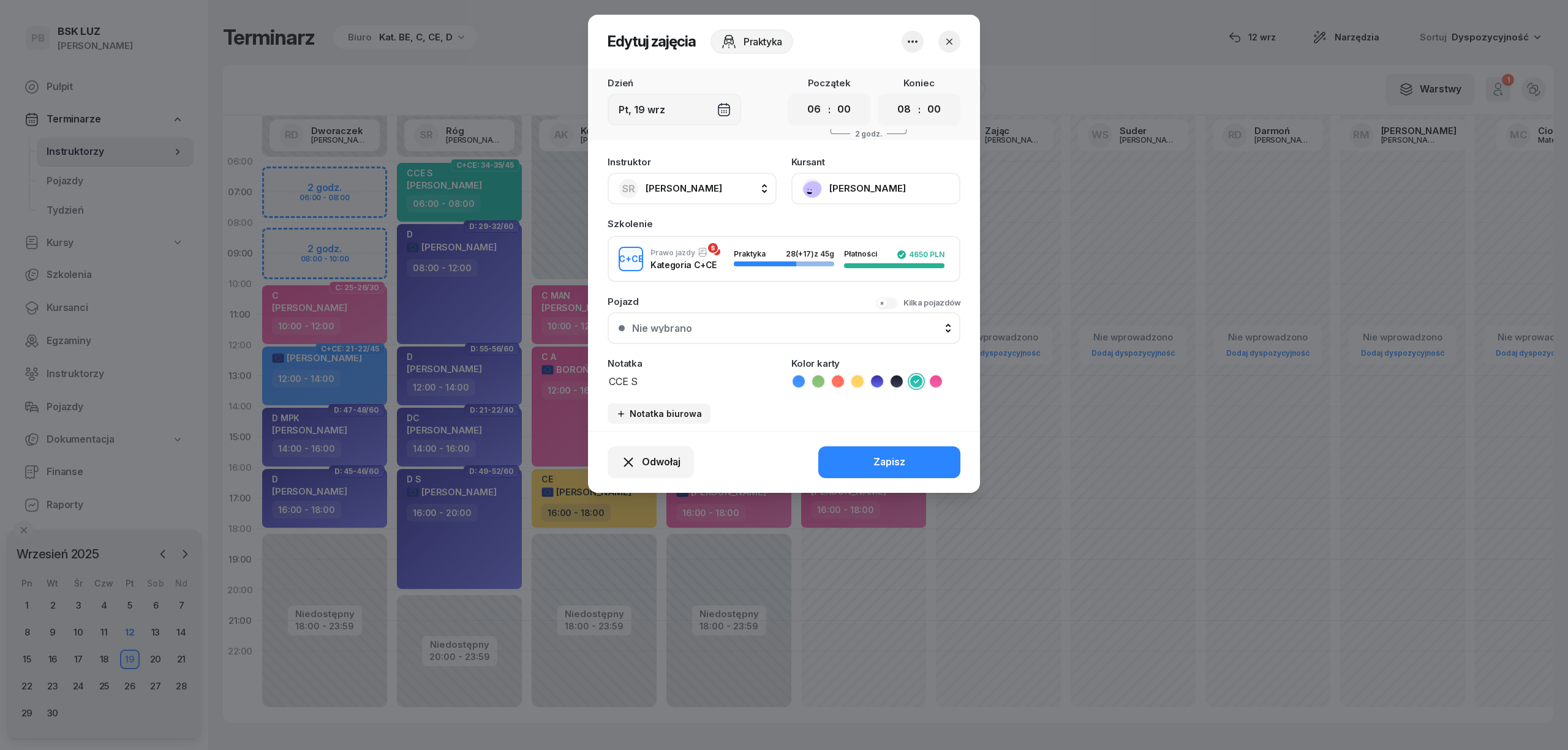
click at [833, 189] on button "[PERSON_NAME]" at bounding box center [876, 188] width 169 height 32
click at [835, 229] on div "Otwórz profil" at bounding box center [830, 229] width 59 height 15
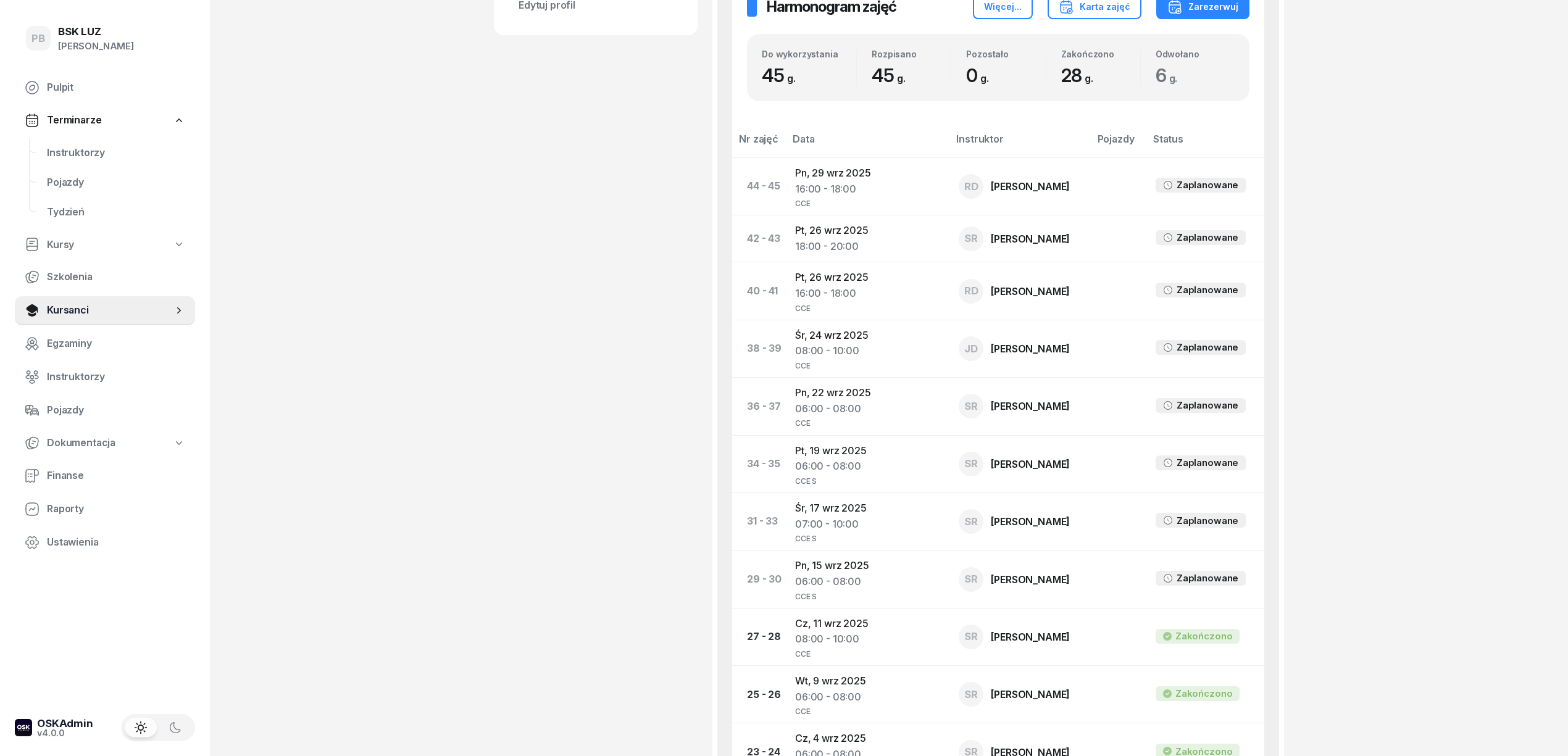
scroll to position [740, 0]
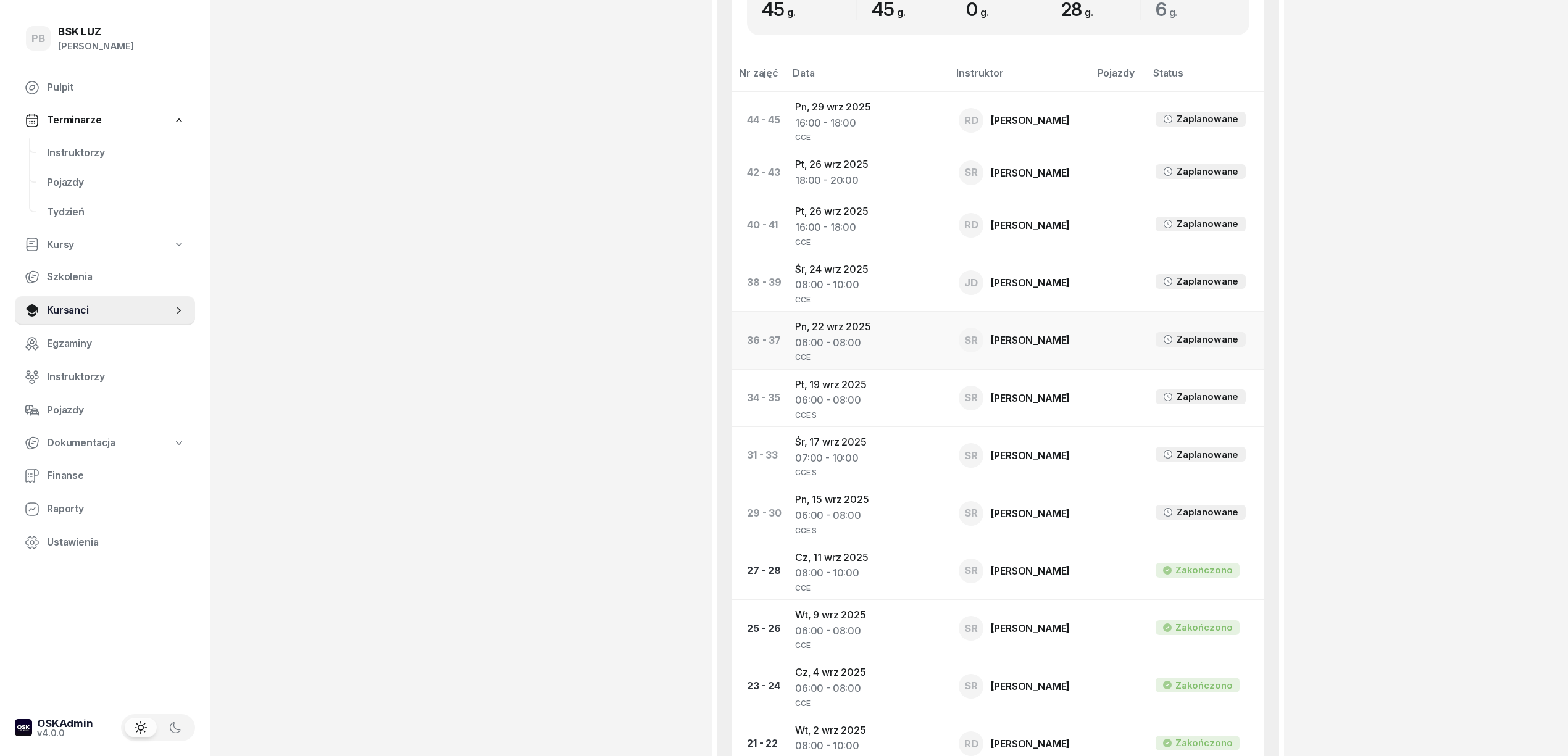
click at [827, 328] on td "Pn, 22 wrz 2025 06:00 - 08:00 CCE" at bounding box center [867, 340] width 163 height 58
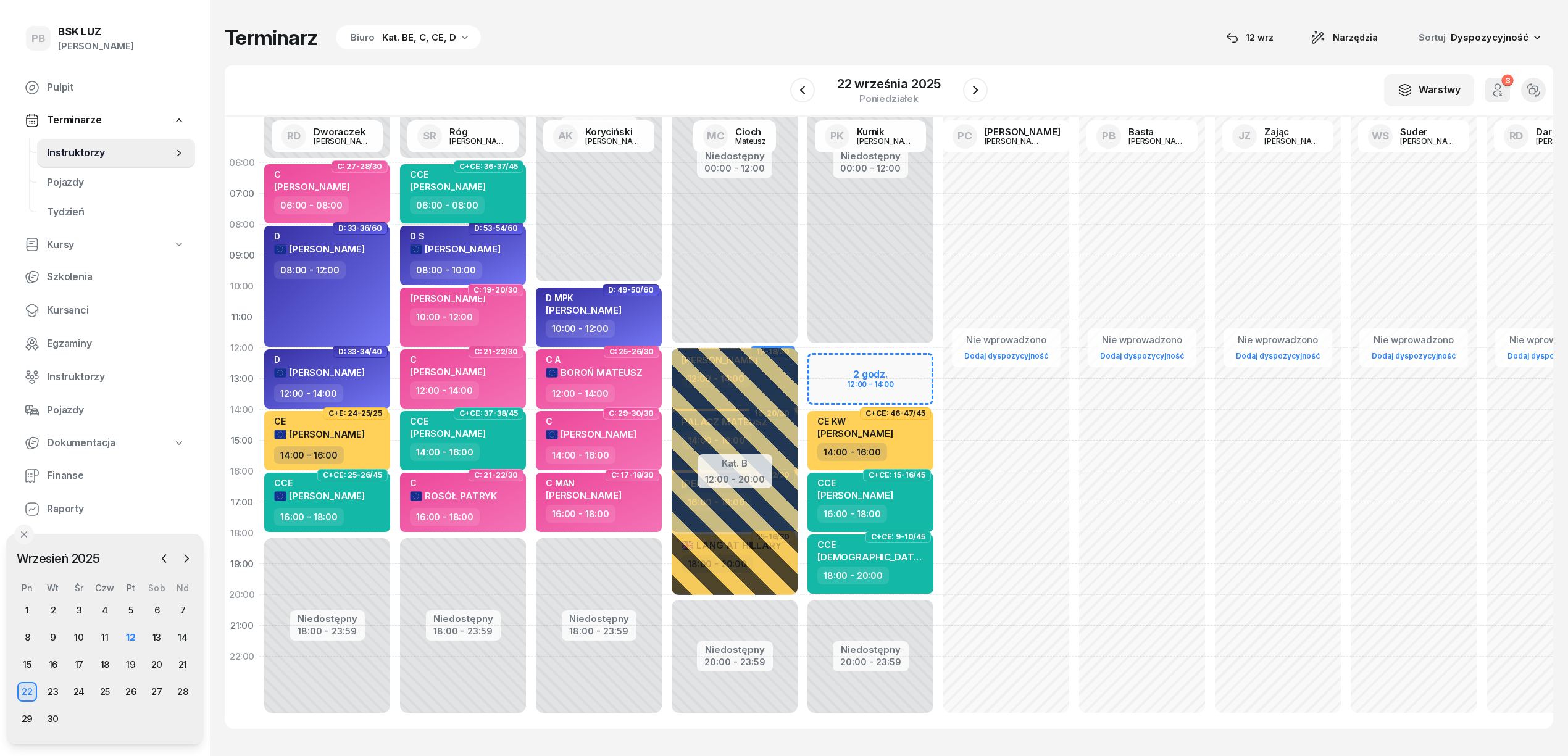
click at [506, 193] on div "CCE WALCZAK MARCIN" at bounding box center [465, 183] width 108 height 28
select select "06"
select select "08"
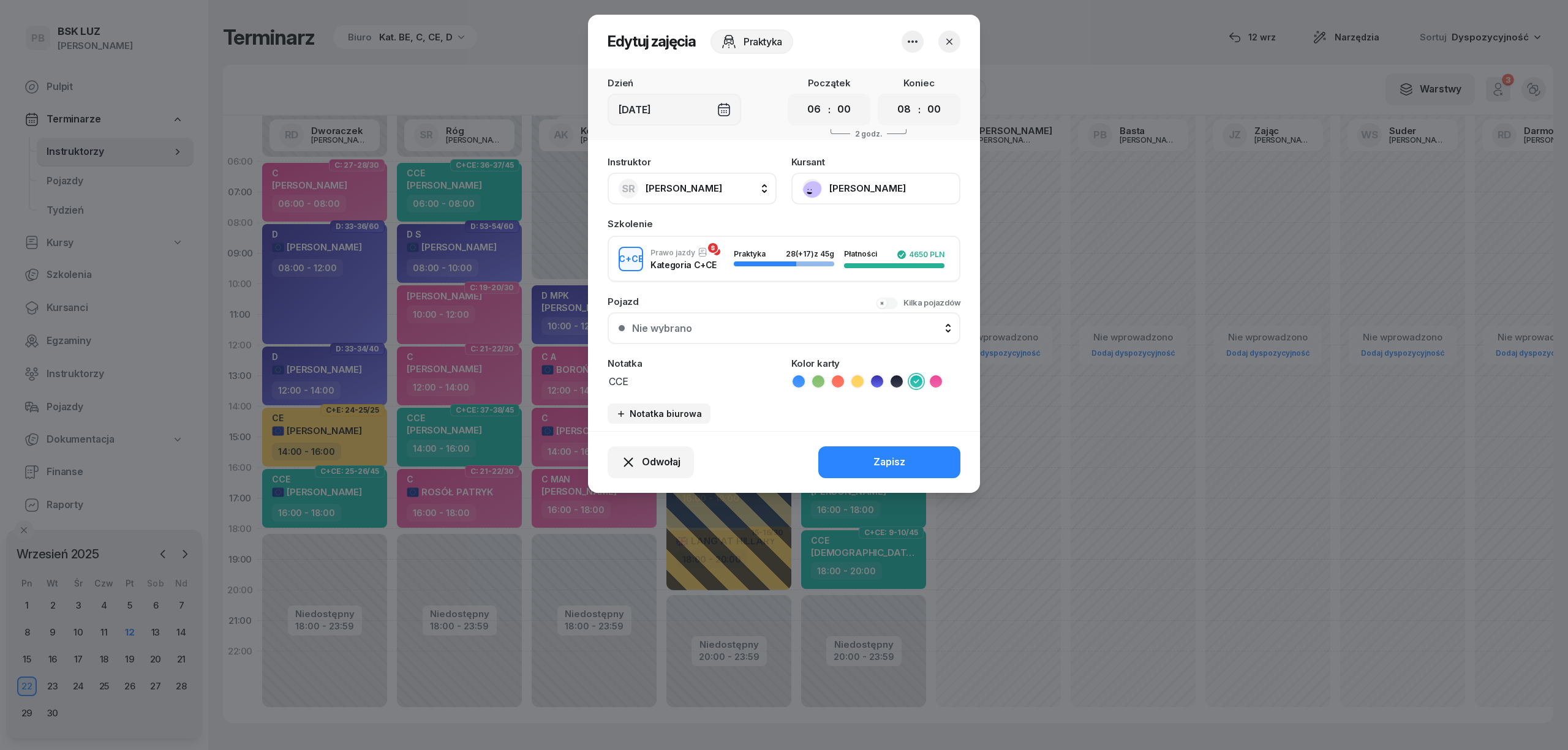
click at [667, 384] on textarea "CCE" at bounding box center [692, 380] width 169 height 15
type textarea "CCE S"
click at [884, 459] on div "Zapisz" at bounding box center [889, 461] width 32 height 15
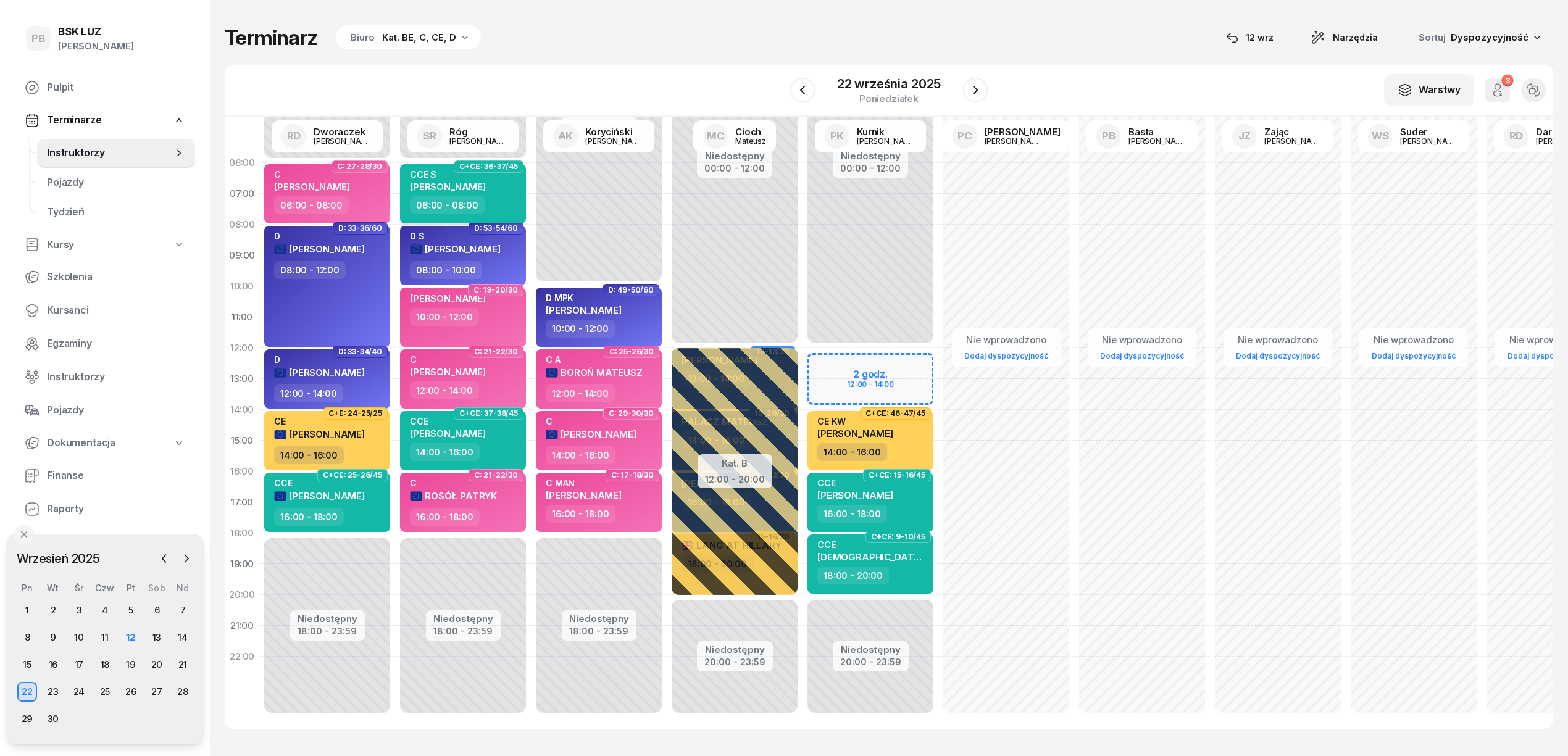
click at [506, 191] on div "CCE S [PERSON_NAME]" at bounding box center [465, 183] width 108 height 28
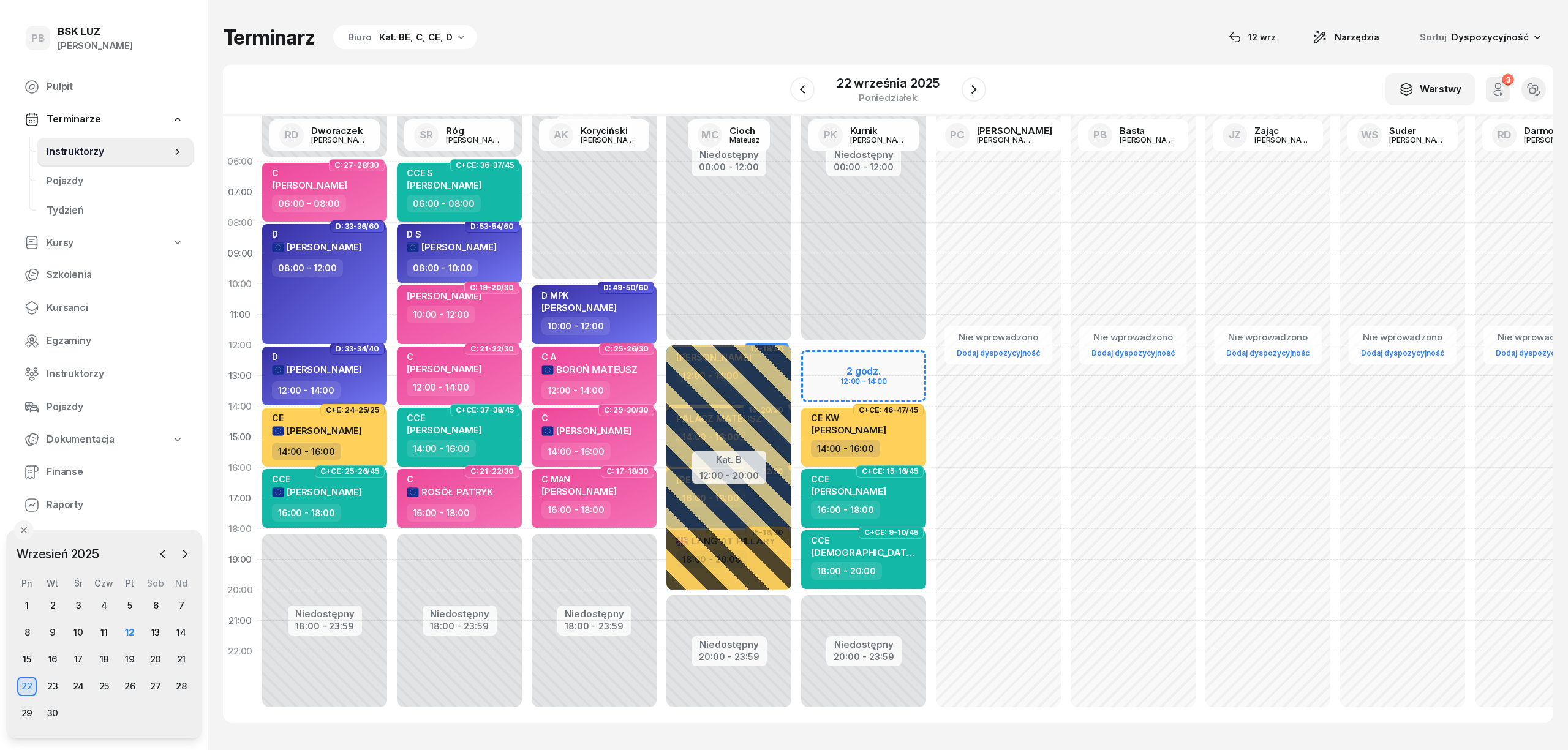
select select "06"
select select "08"
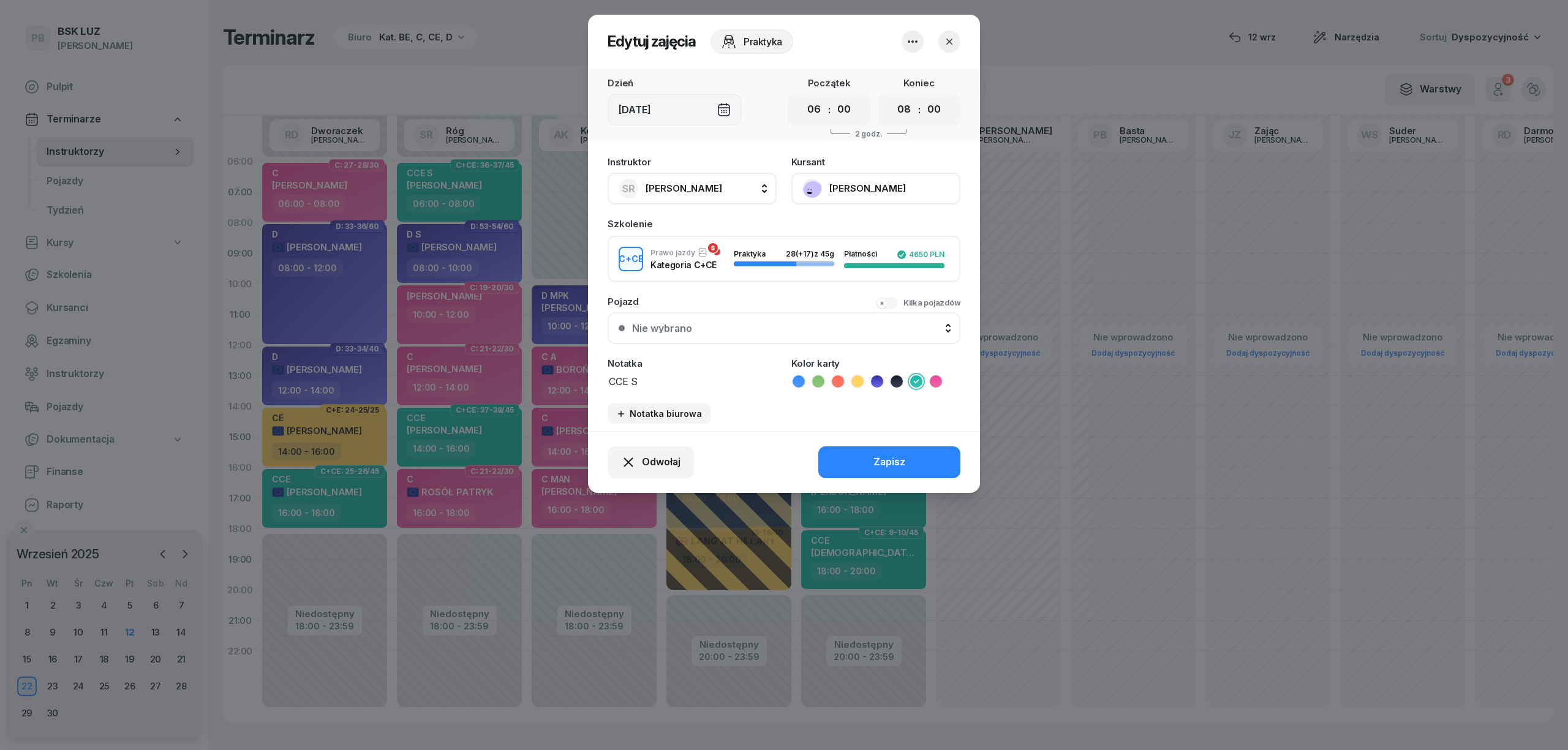
click at [901, 186] on button "[PERSON_NAME]" at bounding box center [876, 188] width 169 height 32
click at [884, 220] on link "Otwórz profil" at bounding box center [875, 230] width 162 height 31
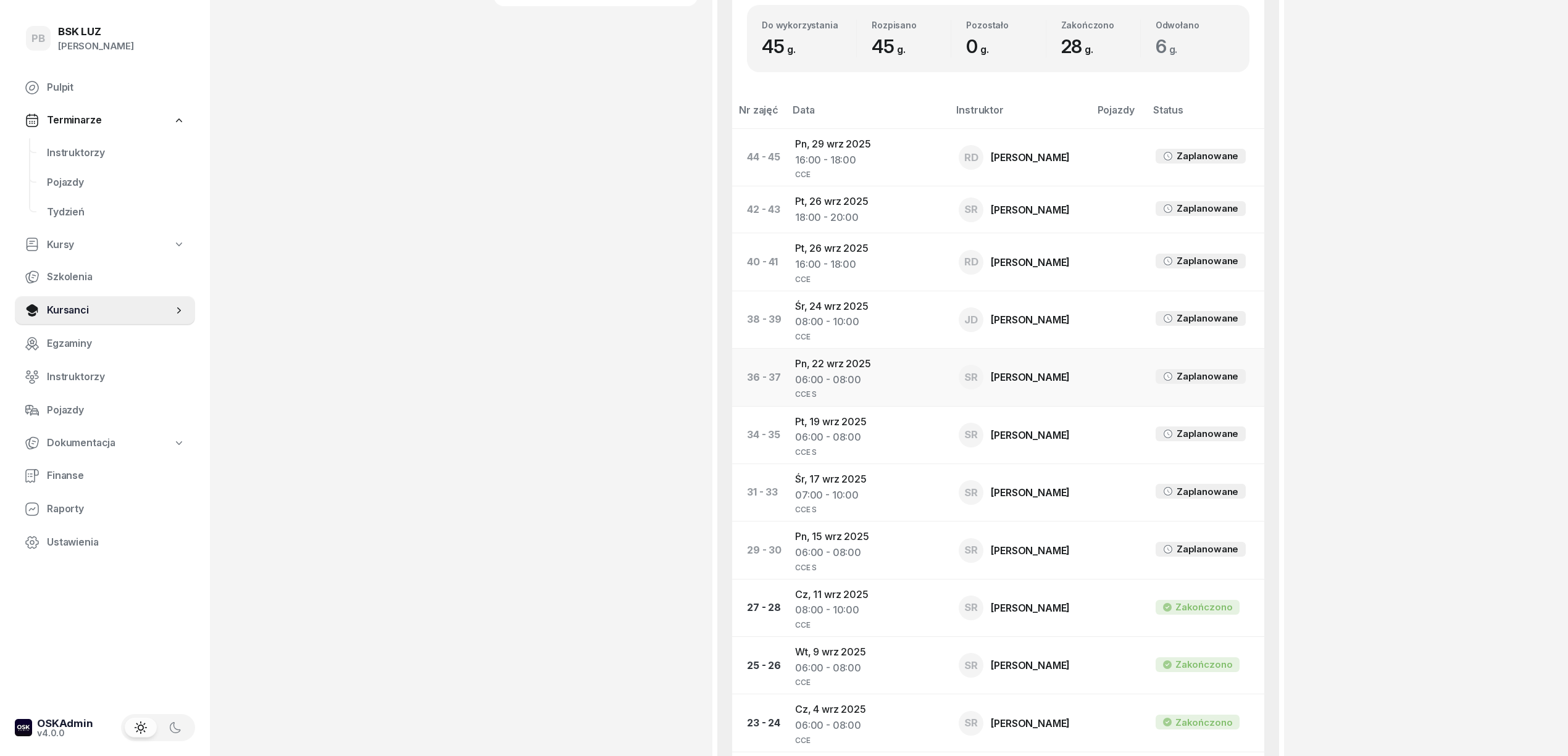
scroll to position [740, 0]
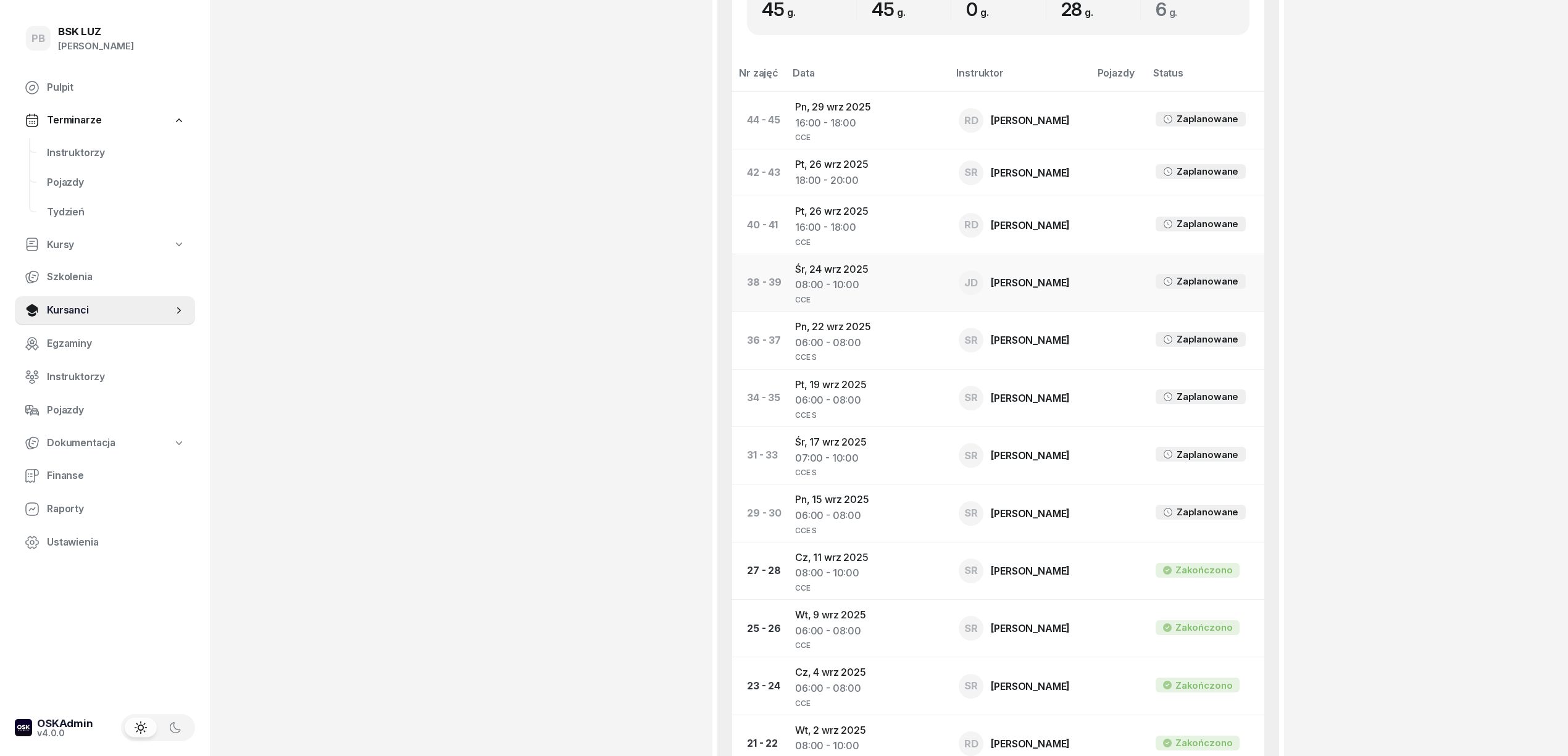
click at [840, 277] on td "Śr, 24 wrz 2025 08:00 - 10:00 CCE" at bounding box center [867, 282] width 163 height 58
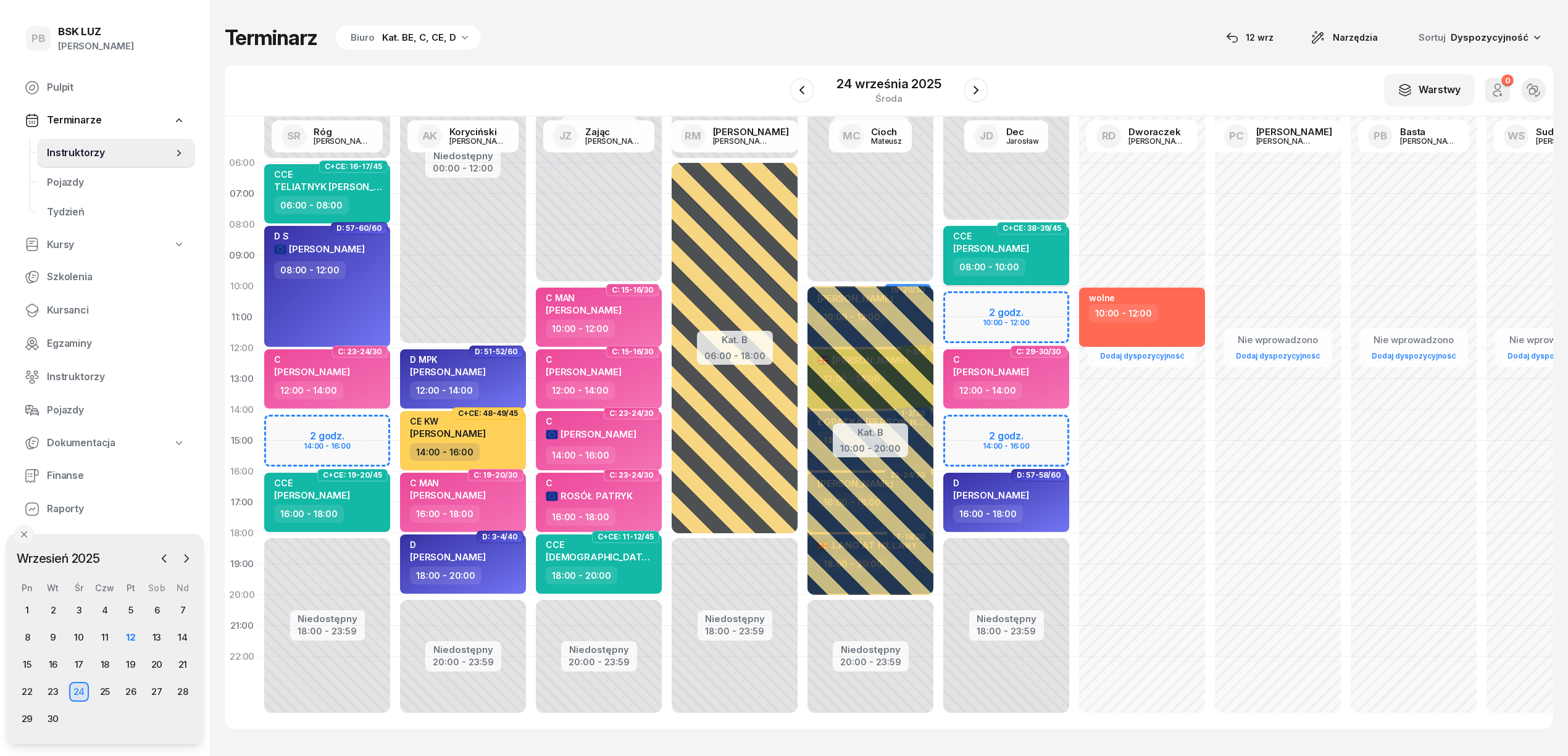
click at [1028, 267] on div "08:00 - 10:00" at bounding box center [1007, 267] width 108 height 18
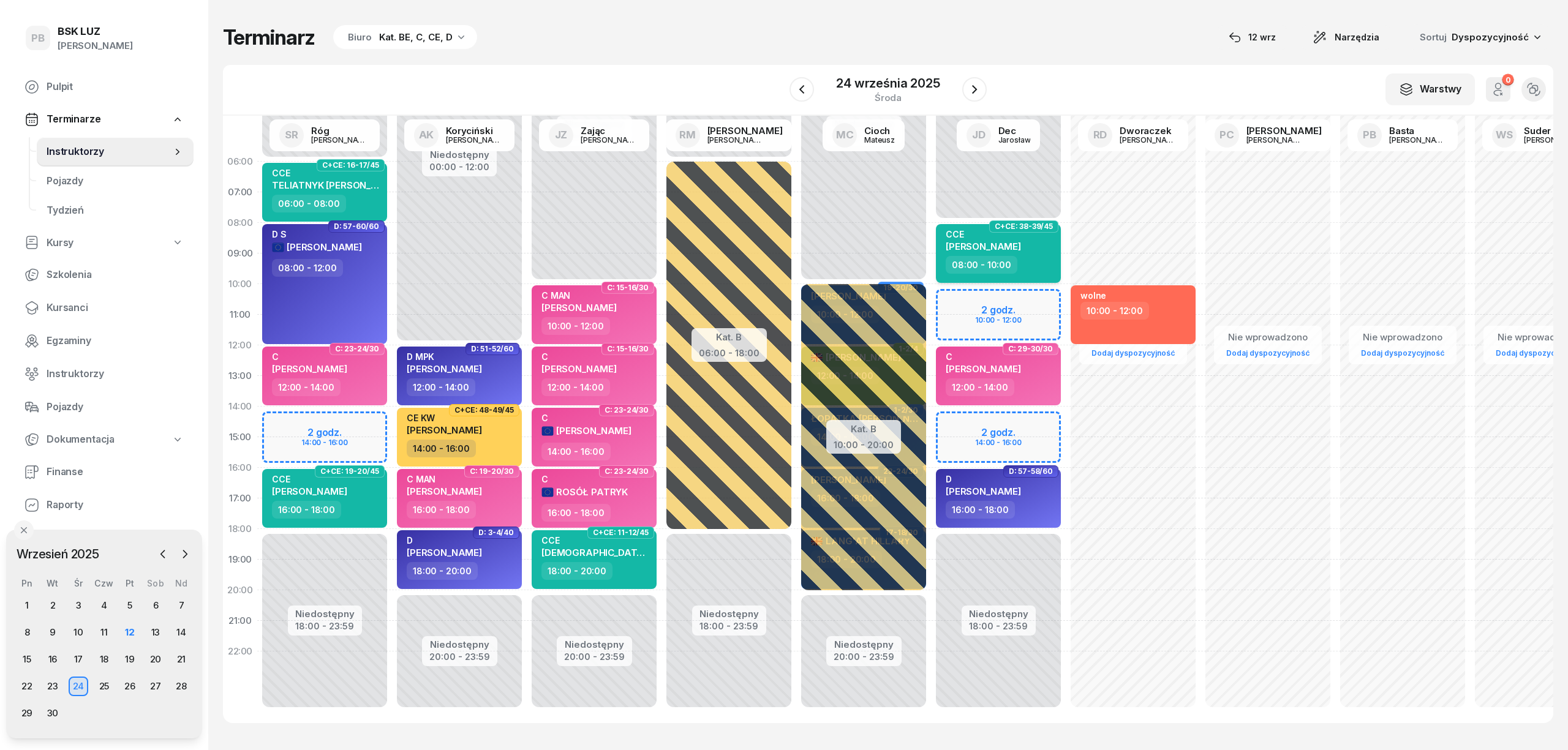
select select "08"
select select "10"
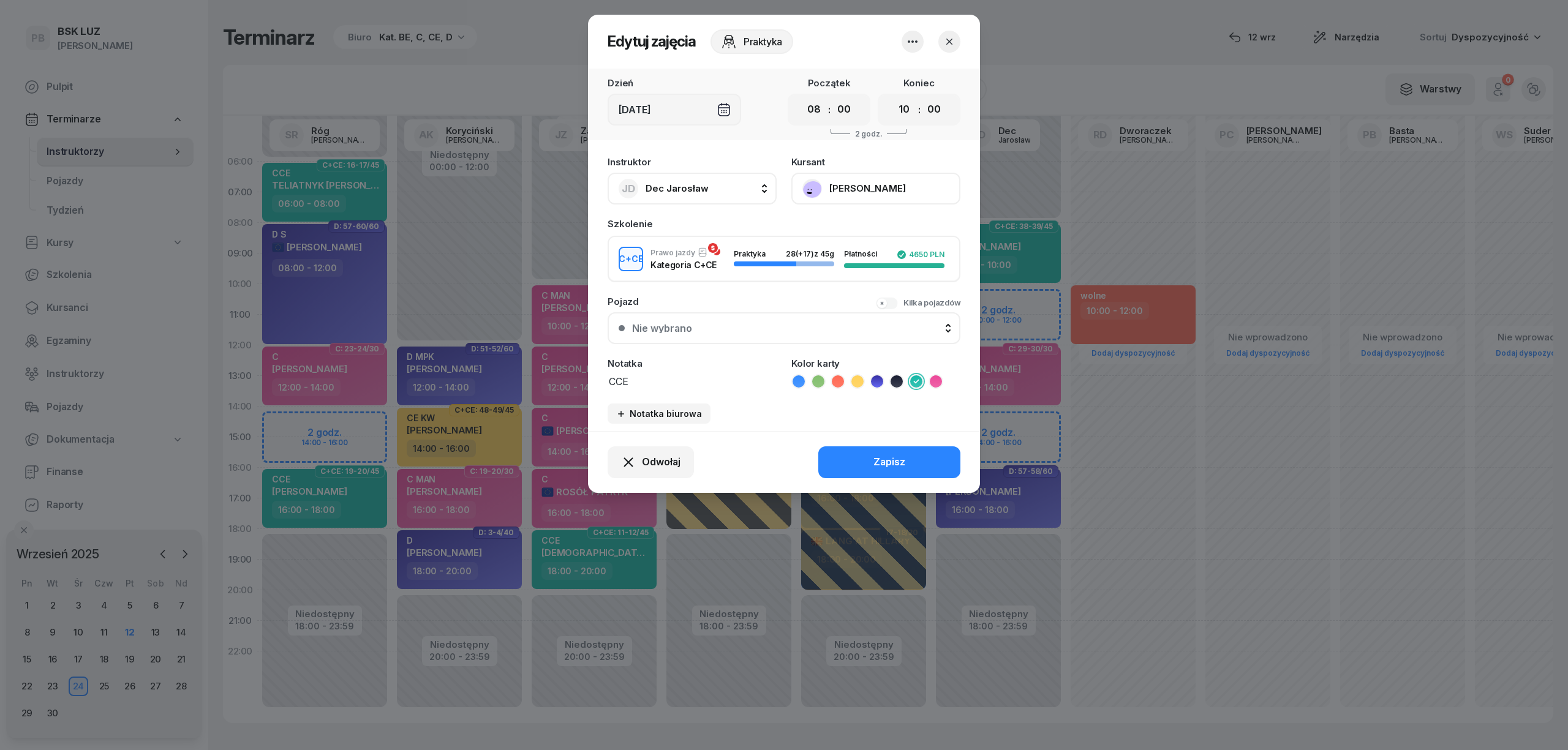
click at [916, 40] on icon "button" at bounding box center [912, 41] width 10 height 3
click at [647, 454] on span "Odwołaj" at bounding box center [661, 461] width 38 height 15
click at [622, 383] on div "Kursant odwołał" at bounding box center [628, 387] width 72 height 15
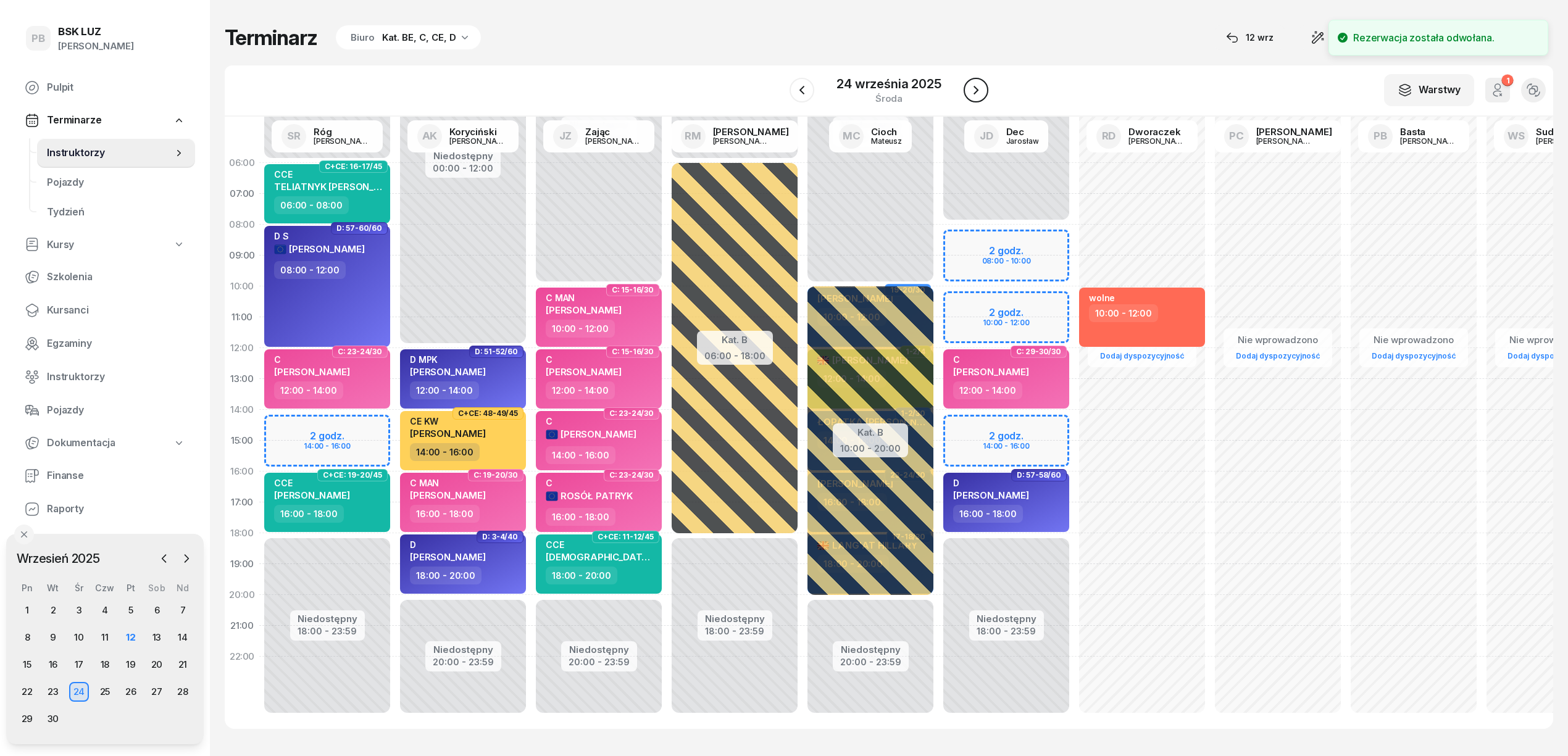
click at [976, 90] on icon "button" at bounding box center [976, 89] width 5 height 8
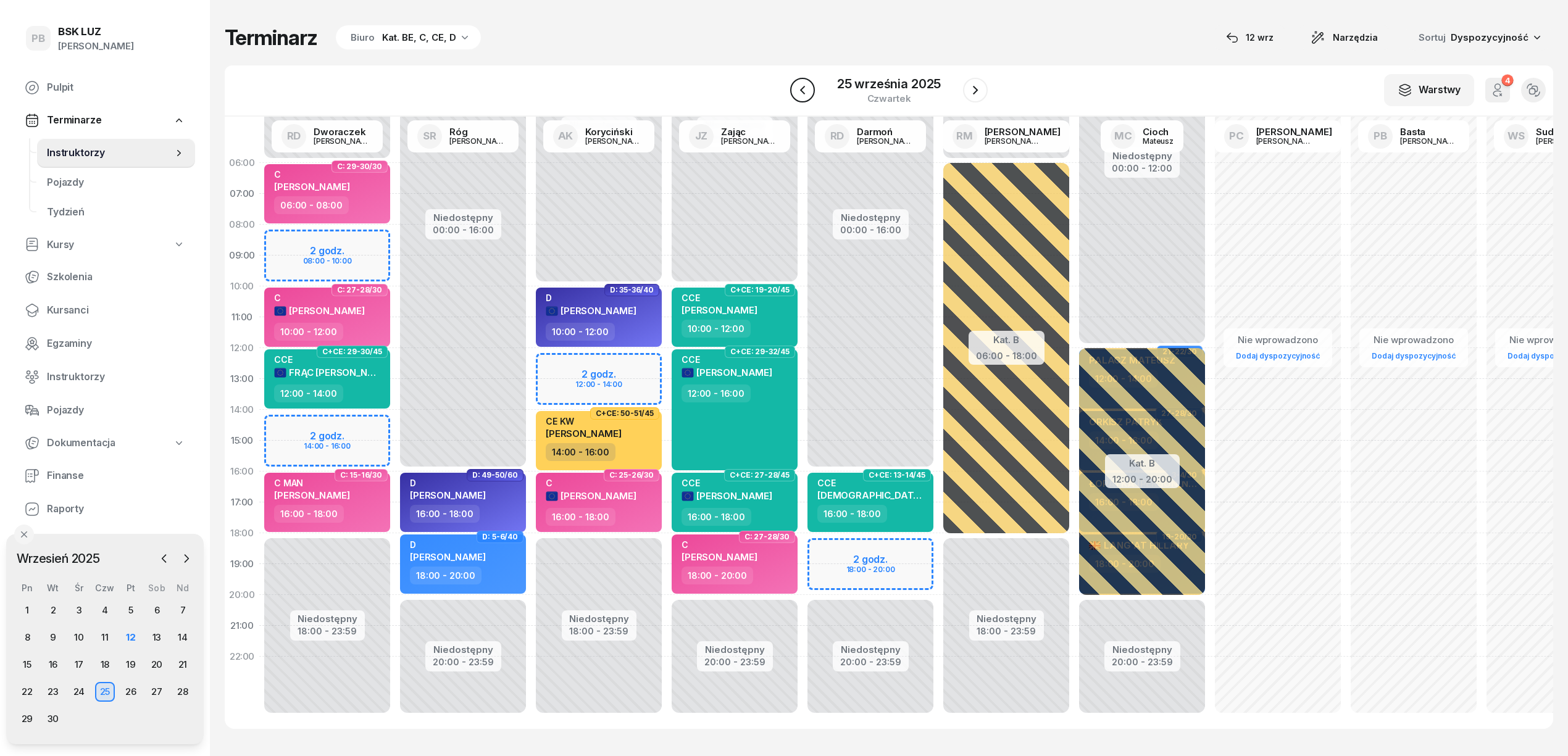
click at [812, 80] on button "button" at bounding box center [802, 90] width 25 height 25
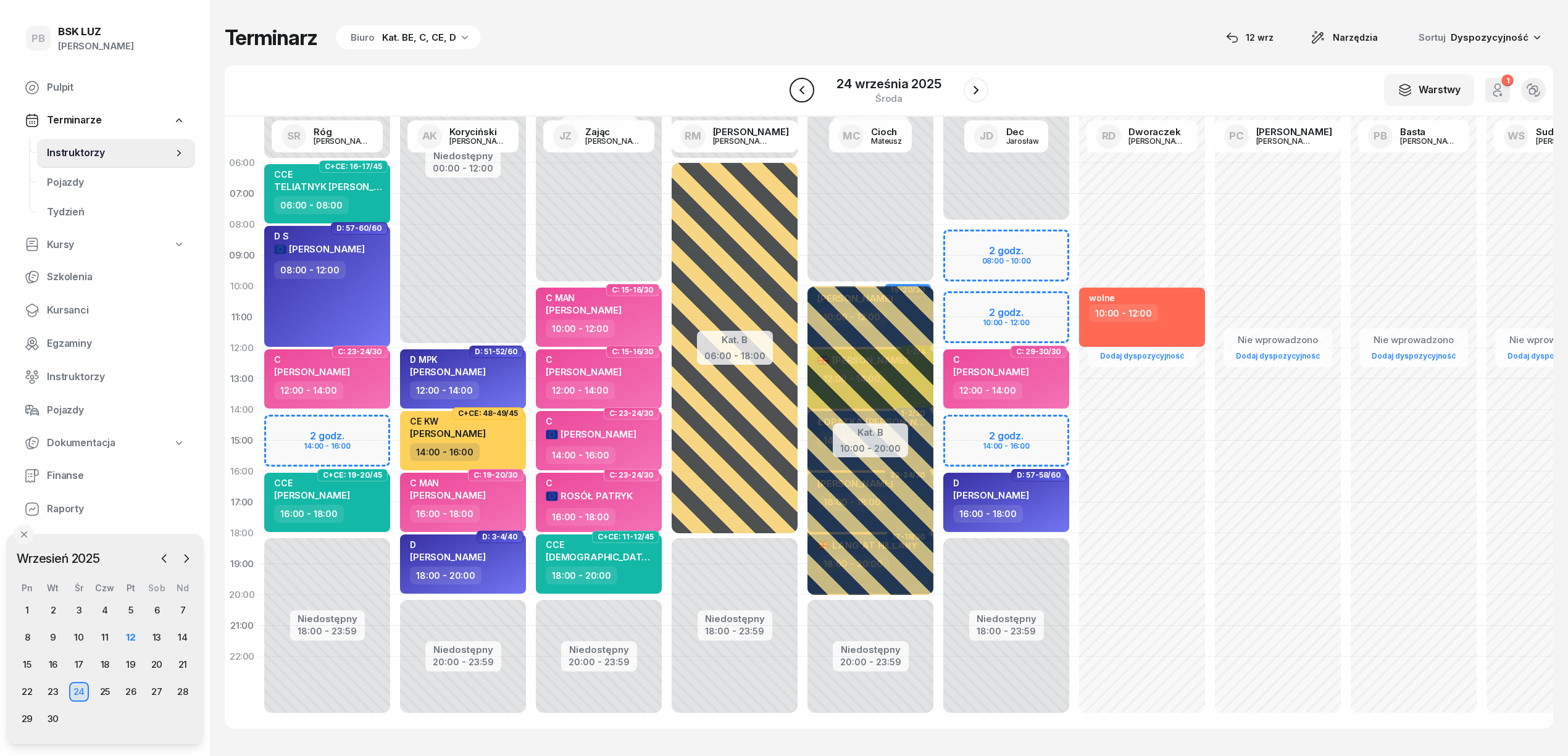
click at [812, 80] on div at bounding box center [801, 90] width 25 height 25
click at [808, 83] on icon "button" at bounding box center [802, 90] width 15 height 15
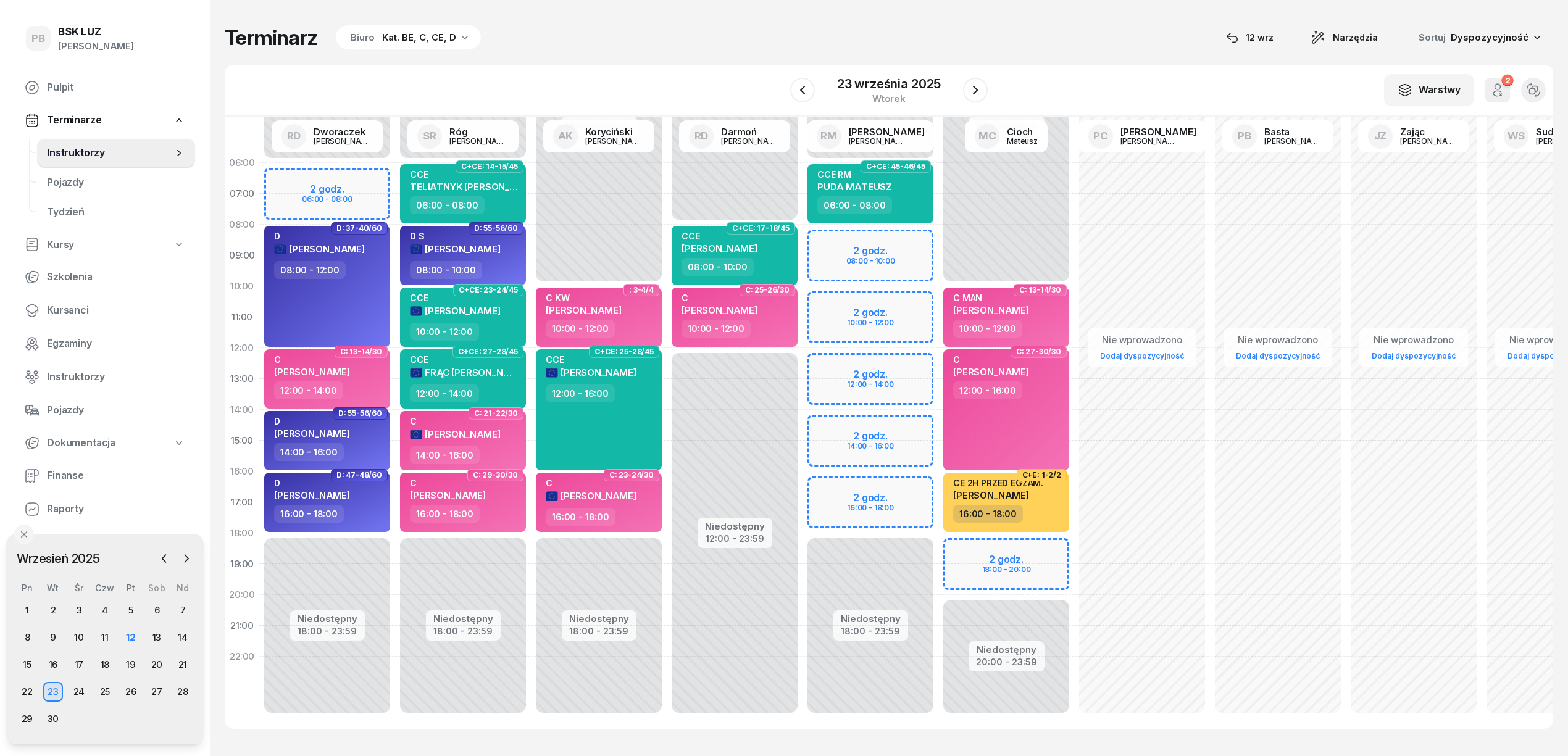
click at [697, 62] on div "Terminarz Biuro Kat. BE, C, CE, D 12 wrz Narzędzia Sortuj Dyspozycyjność W Wybi…" at bounding box center [889, 376] width 1328 height 753
click at [508, 204] on div "06:00 - 08:00" at bounding box center [465, 206] width 108 height 18
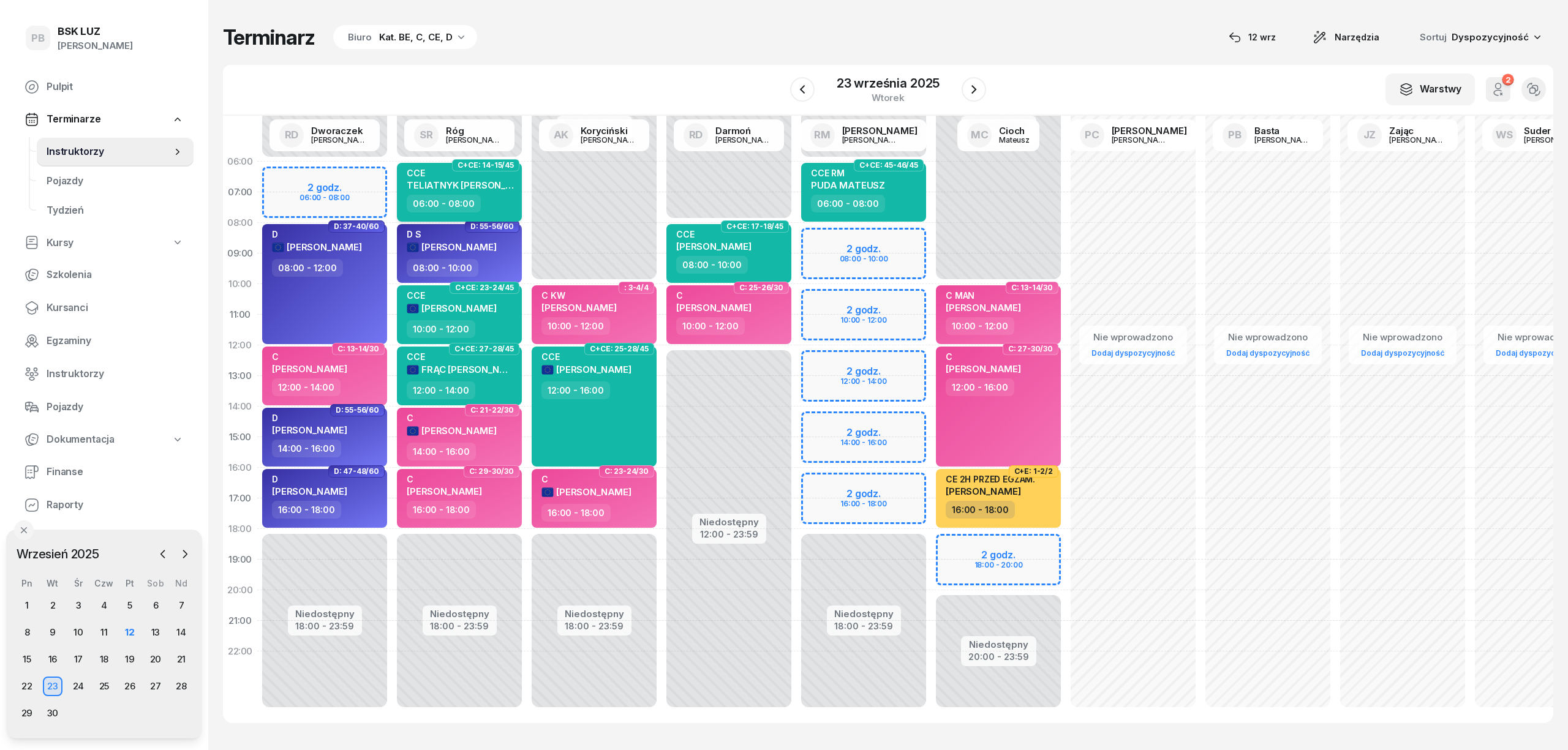
select select "06"
select select "08"
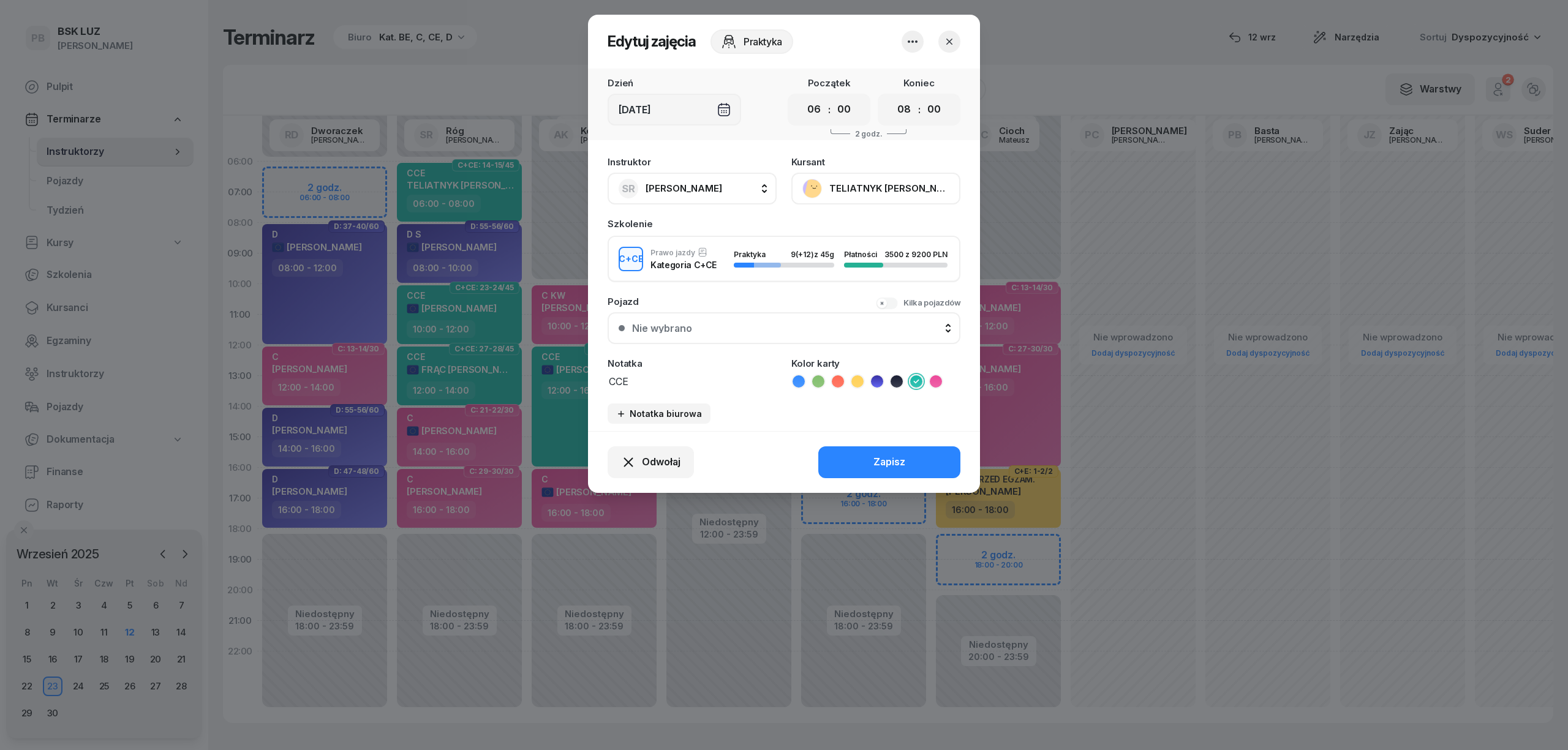
click at [697, 182] on span "[PERSON_NAME]" at bounding box center [684, 188] width 76 height 12
type input "dw"
click at [727, 274] on span "[PERSON_NAME]" at bounding box center [689, 269] width 76 height 15
click at [883, 451] on button "Zapisz" at bounding box center [889, 461] width 142 height 32
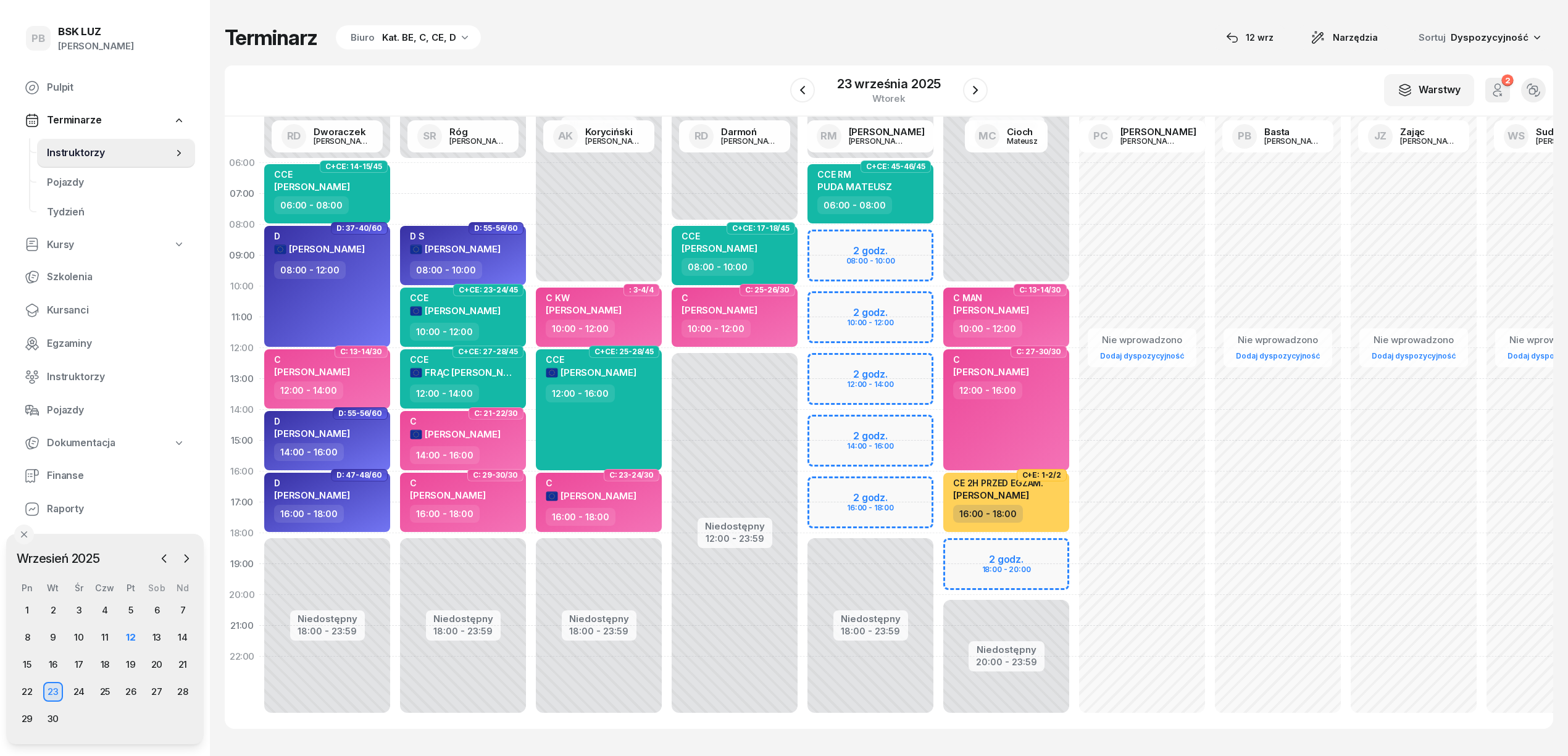
click at [501, 172] on div "Niedostępny 00:00 - 06:00 Niedostępny 18:00 - 23:59 C: 9-10/30 kursant odwołał …" at bounding box center [463, 440] width 136 height 586
select select "06"
select select "08"
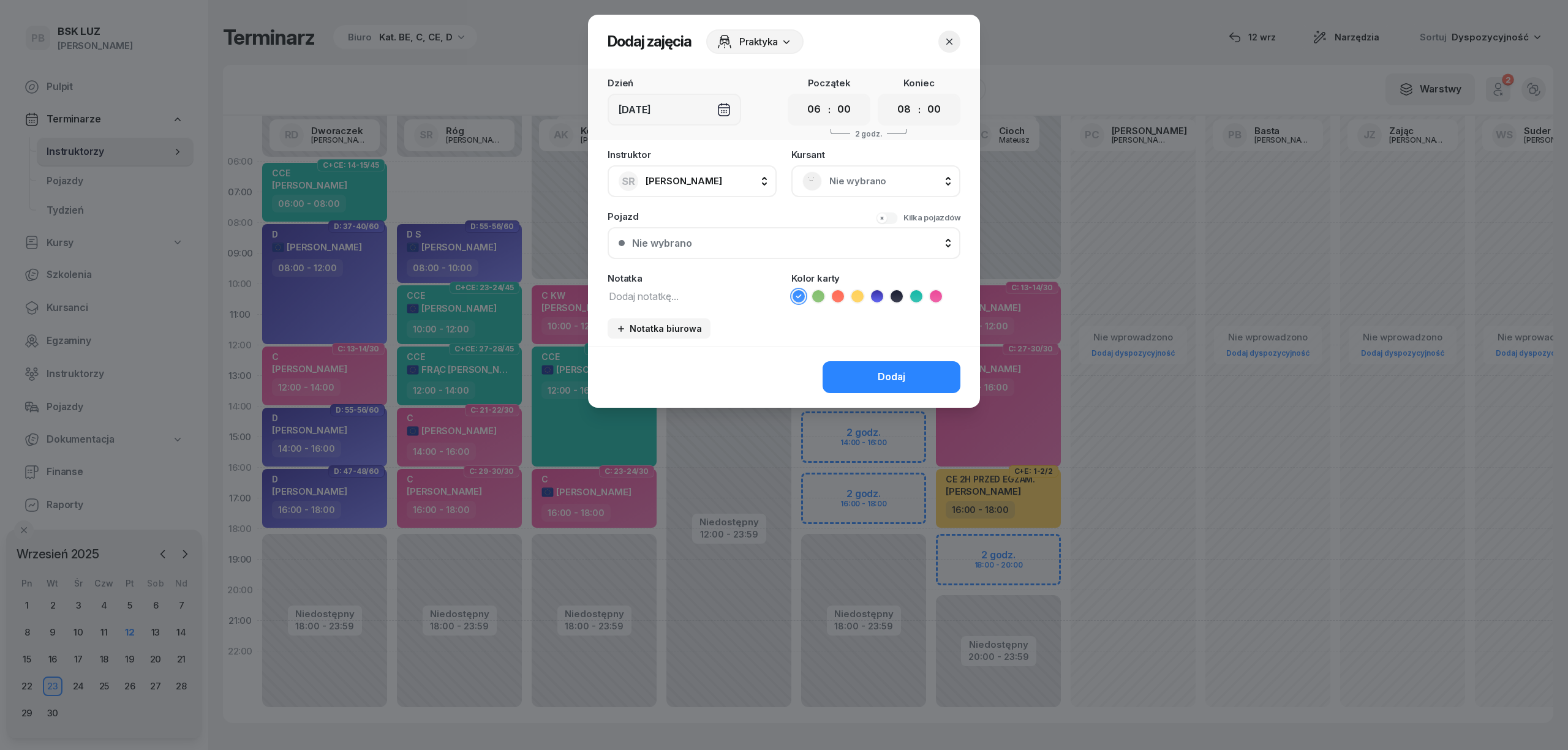
click at [822, 177] on div "Nie wybrano" at bounding box center [875, 181] width 147 height 20
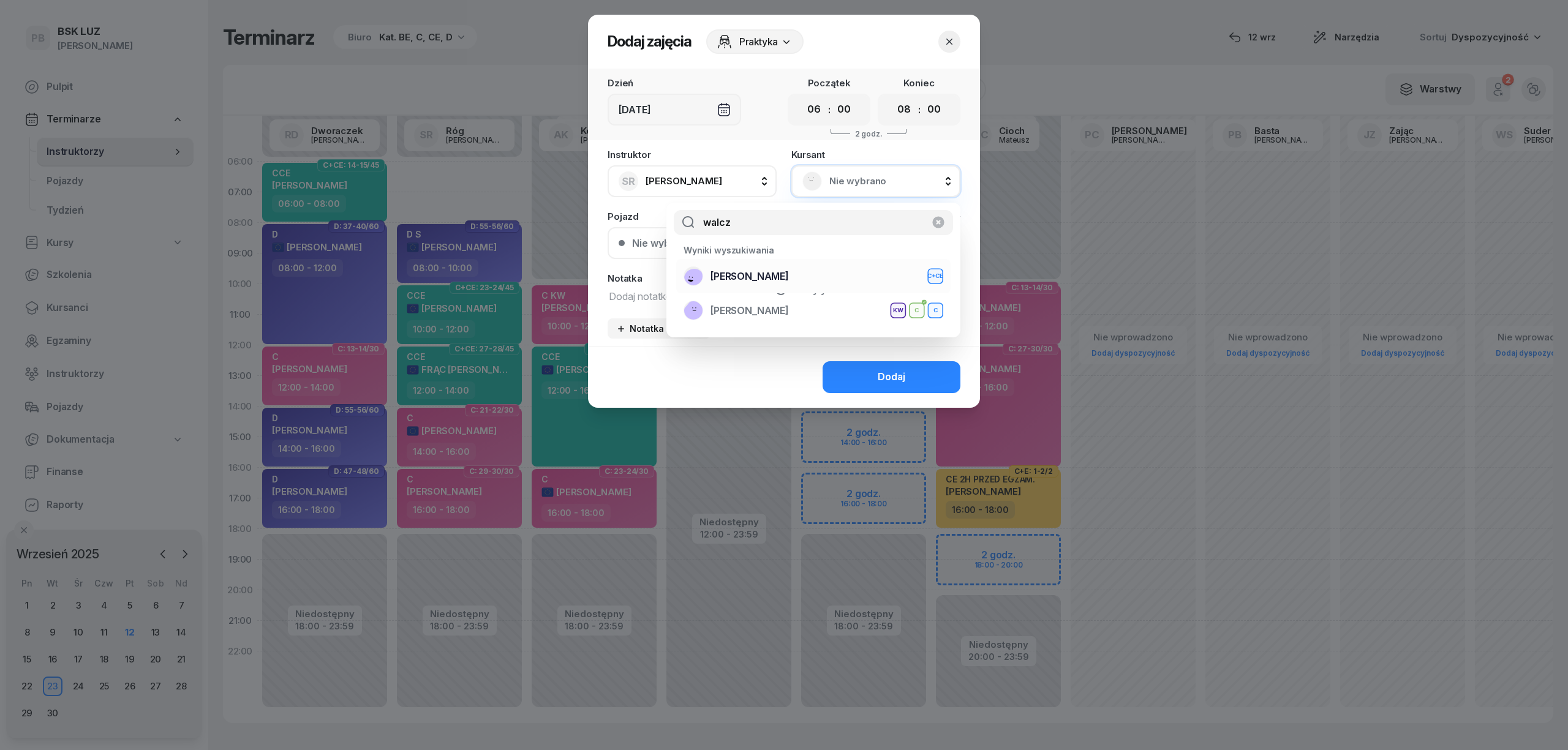
type input "walcz"
click at [755, 277] on span "[PERSON_NAME]" at bounding box center [749, 276] width 78 height 15
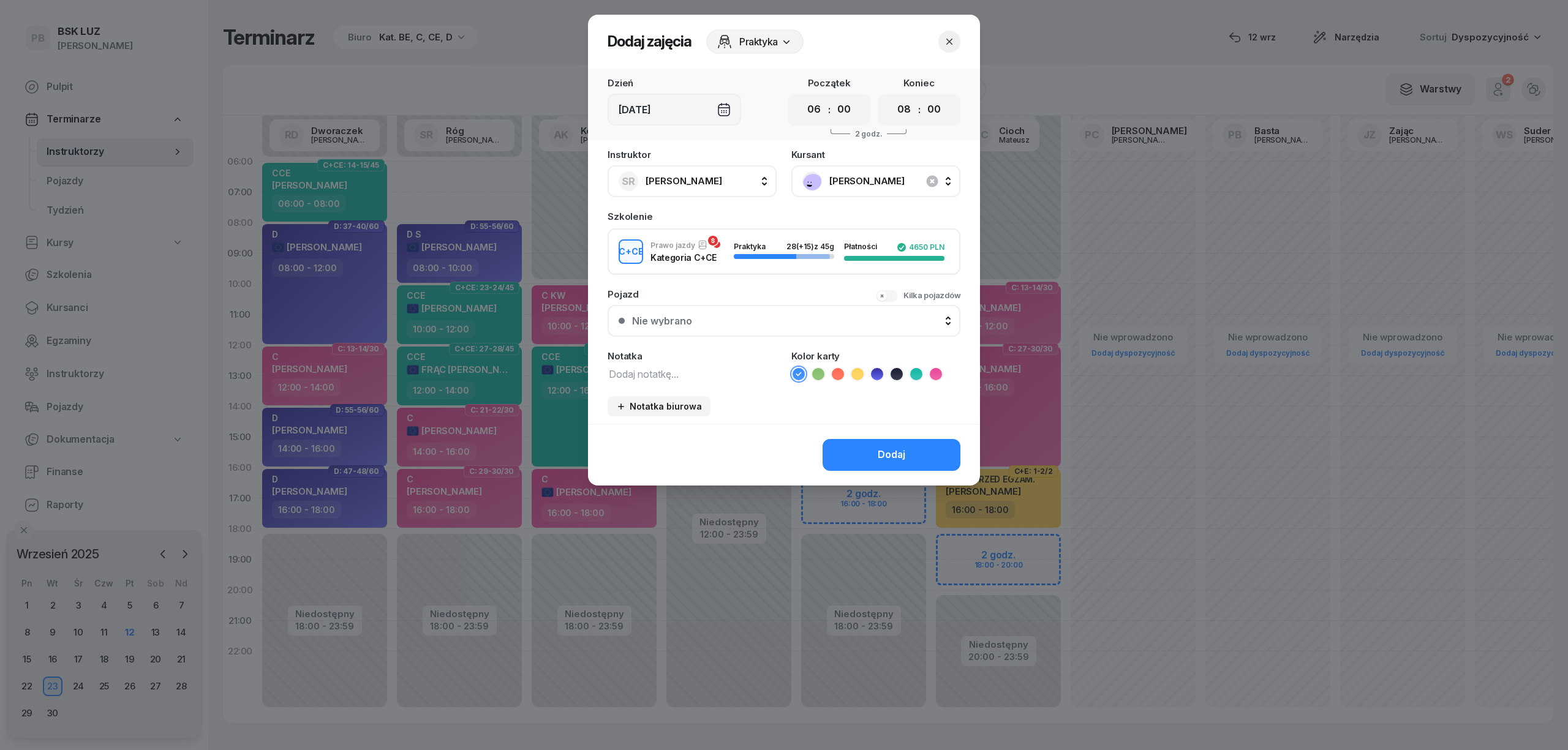
click at [642, 369] on textarea at bounding box center [692, 372] width 169 height 15
type textarea "CCE S"
click at [914, 370] on icon at bounding box center [915, 373] width 12 height 12
click at [891, 454] on div "Dodaj" at bounding box center [891, 454] width 27 height 15
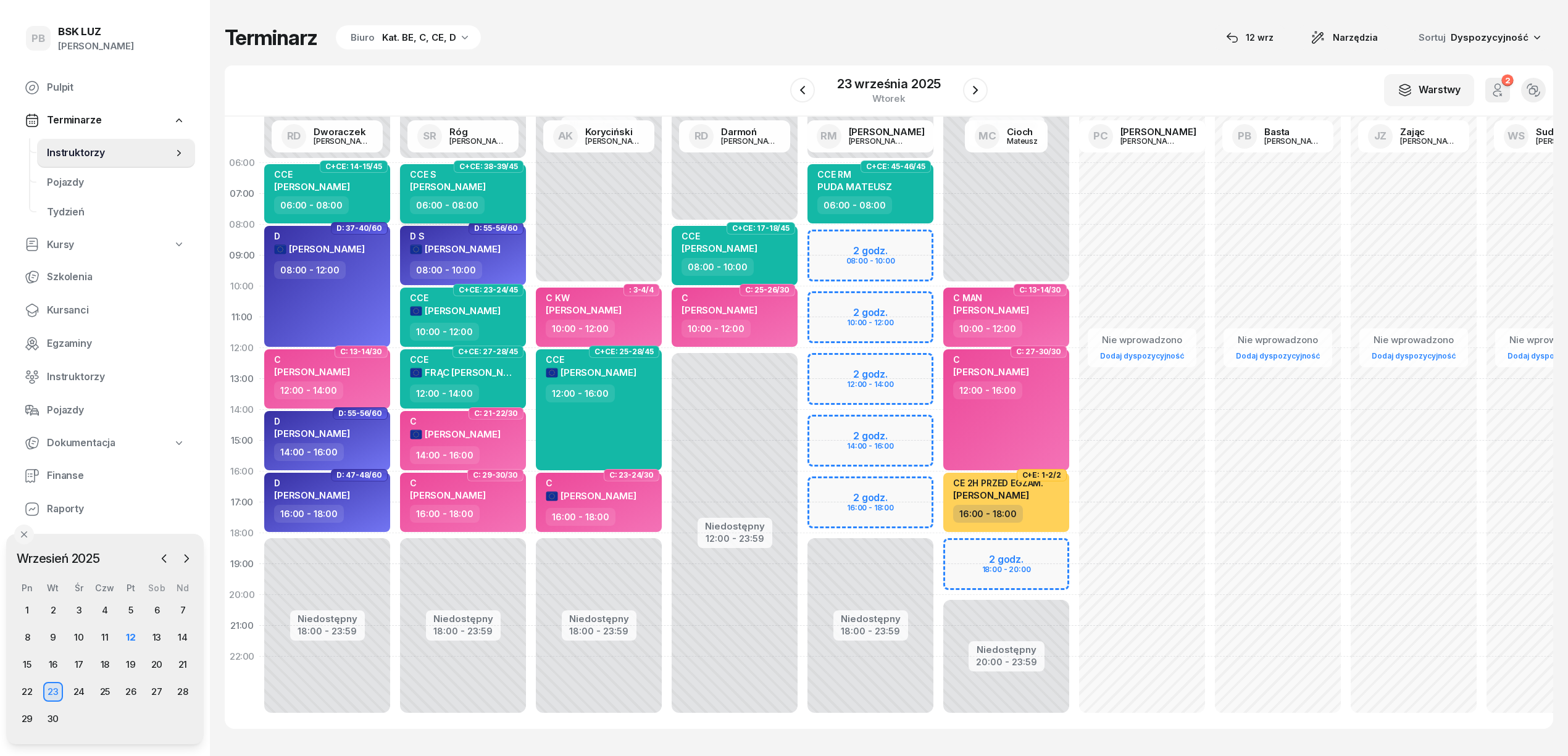
click at [486, 183] on span "[PERSON_NAME]" at bounding box center [448, 186] width 76 height 12
select select "06"
select select "08"
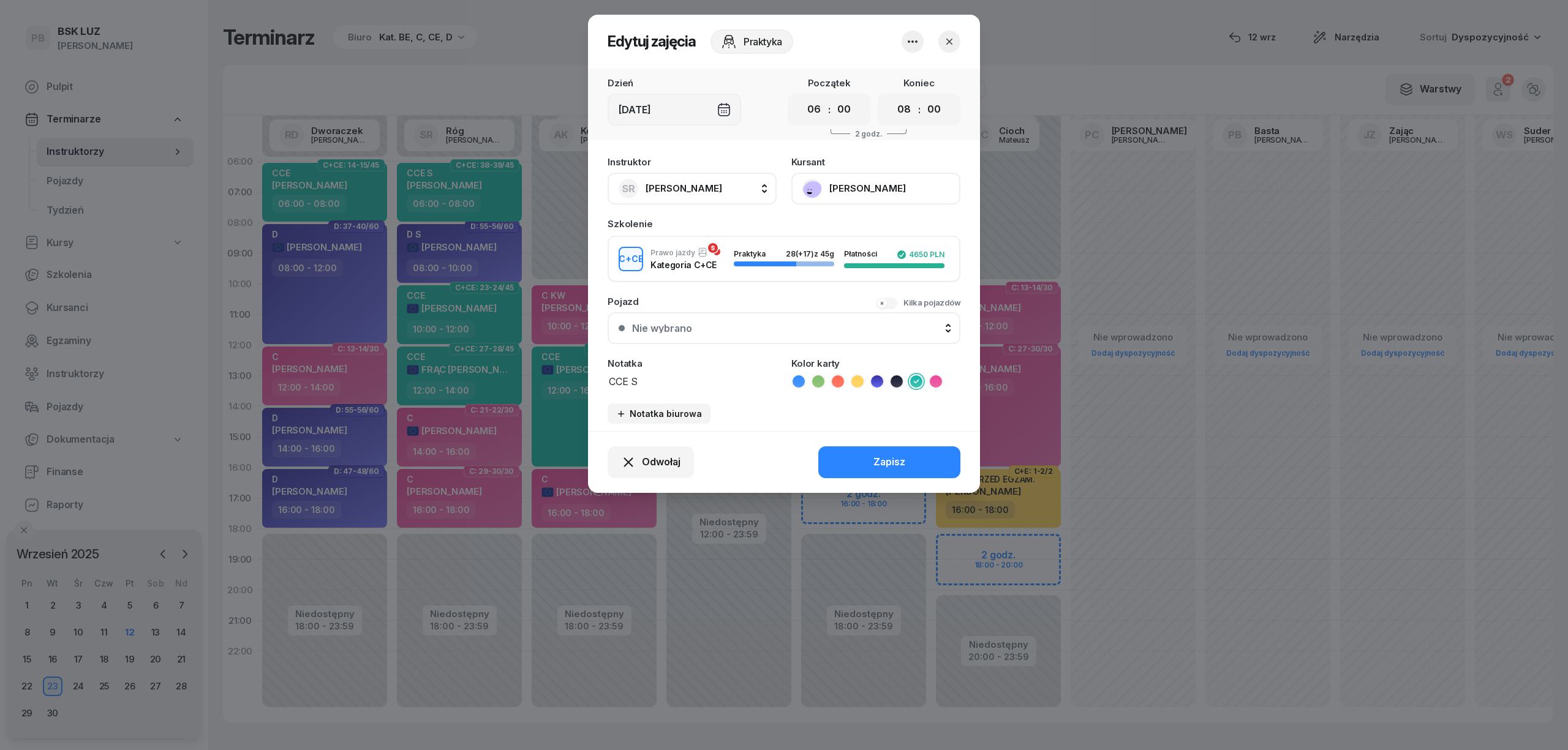
click at [839, 188] on button "[PERSON_NAME]" at bounding box center [876, 188] width 169 height 32
click at [830, 222] on div "Otwórz profil" at bounding box center [830, 229] width 59 height 15
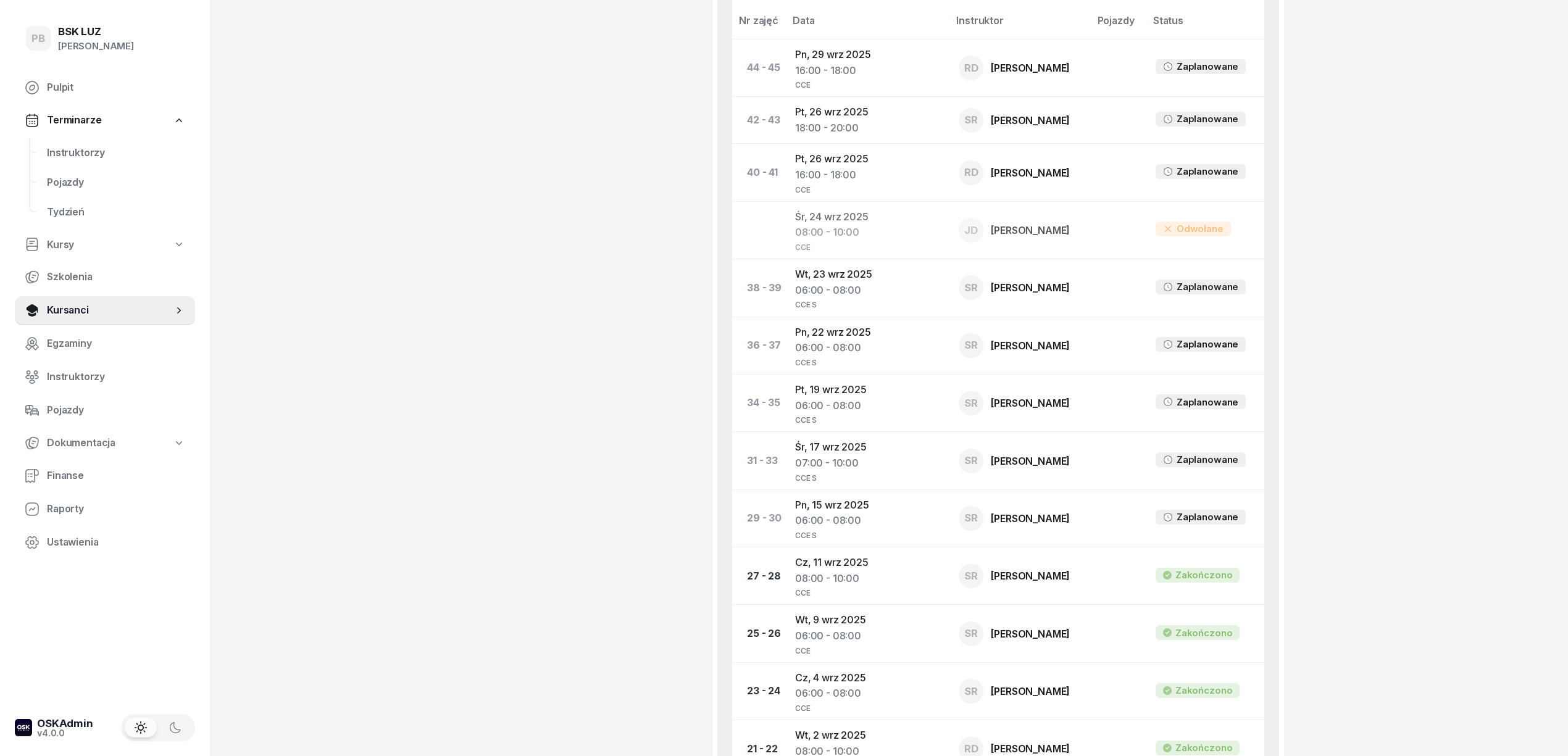
scroll to position [822, 0]
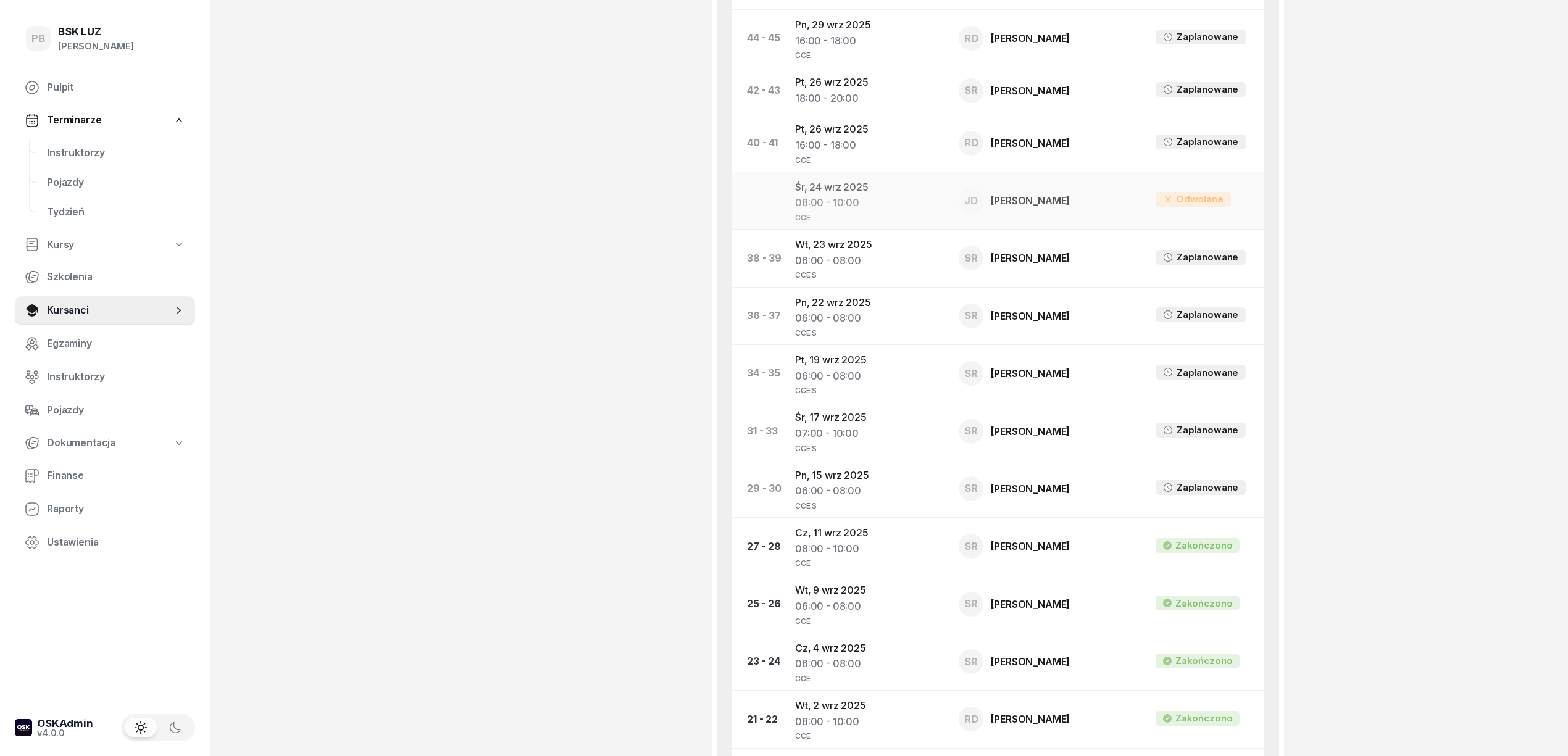
click at [852, 188] on td "Śr, 24 wrz 2025 08:00 - 10:00 CCE" at bounding box center [867, 200] width 163 height 58
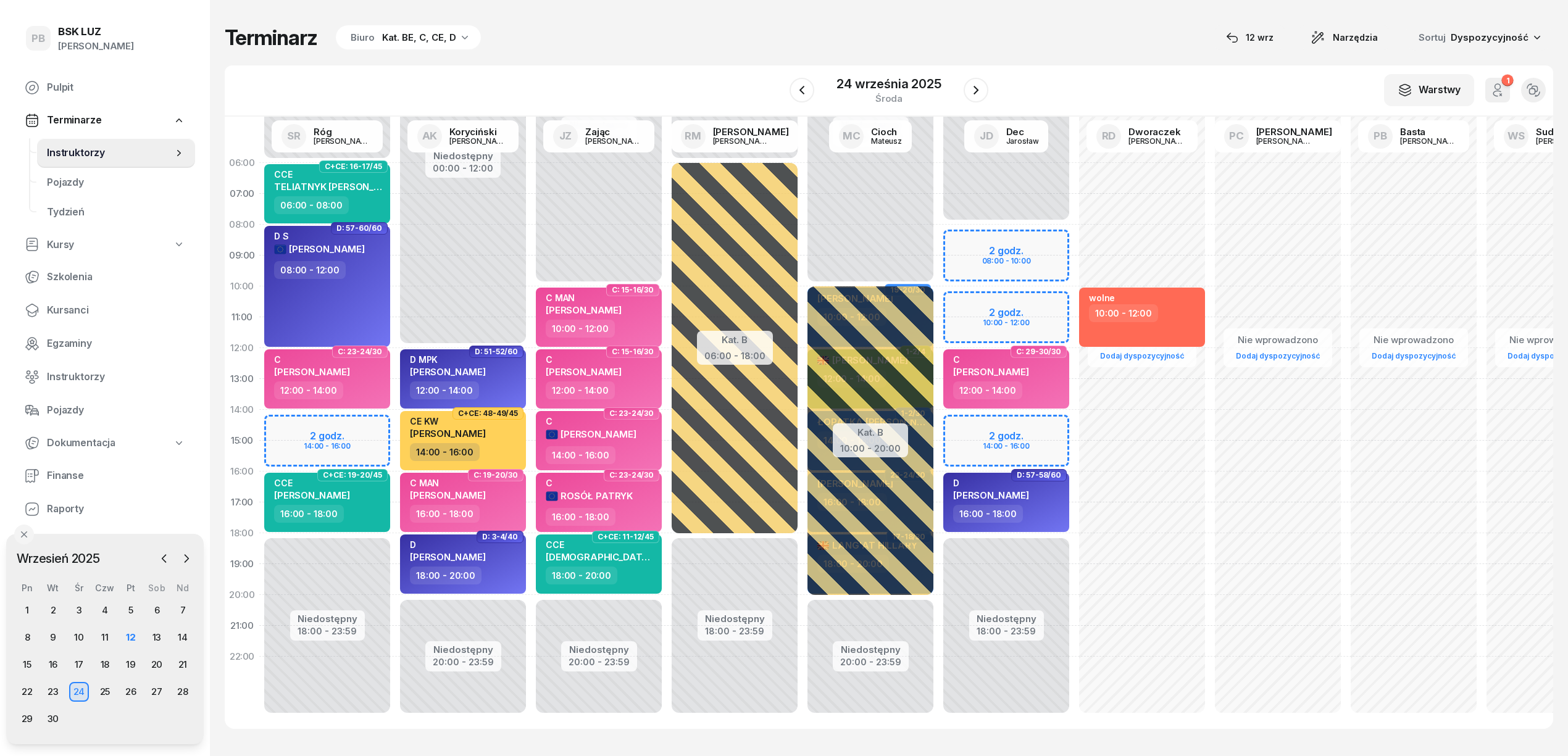
click at [1485, 90] on button "1" at bounding box center [1497, 90] width 25 height 25
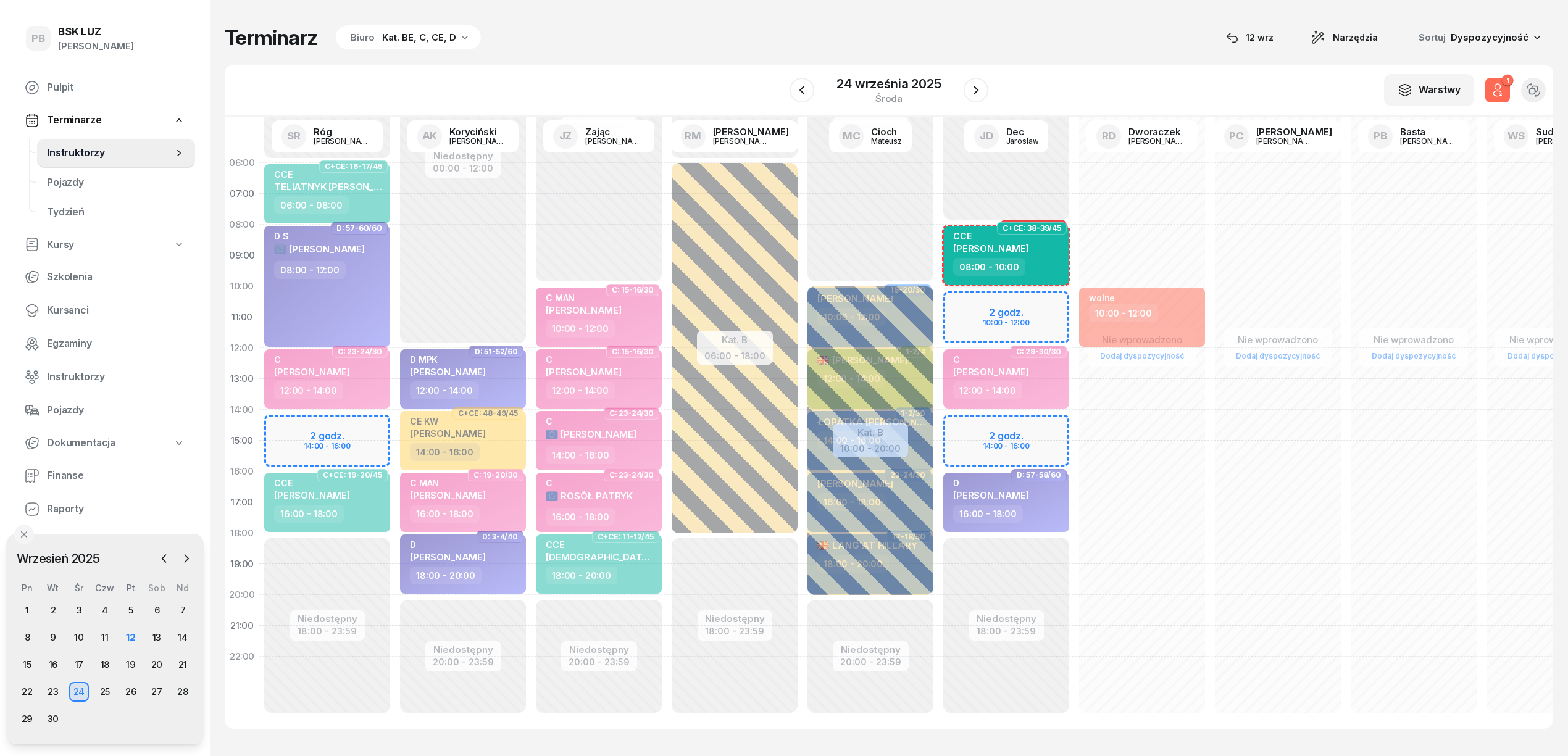
click at [1045, 255] on div "CCE WALCZAK MARCIN" at bounding box center [1007, 245] width 108 height 28
select select "08"
select select "10"
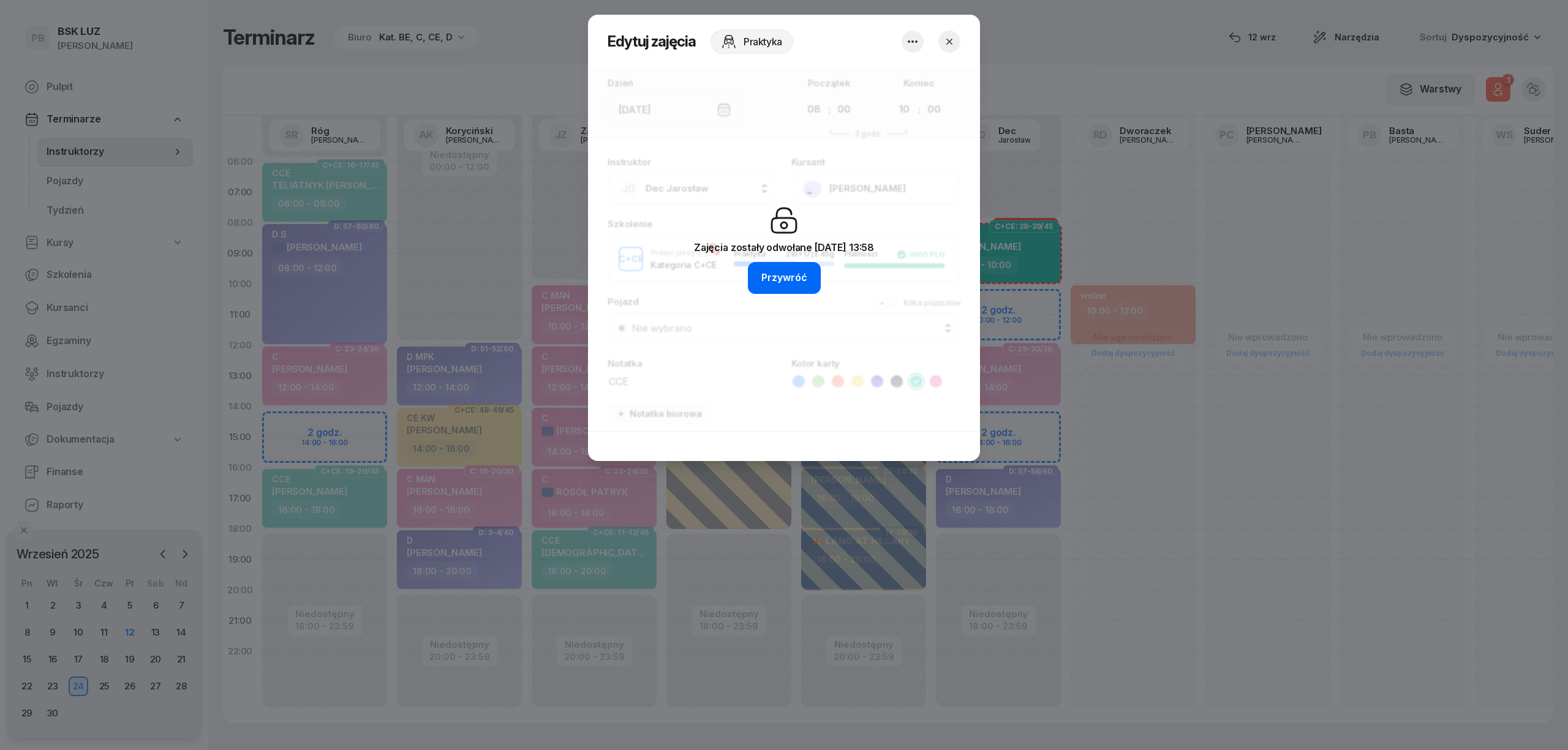
click at [806, 267] on button "Przywróć" at bounding box center [784, 278] width 73 height 32
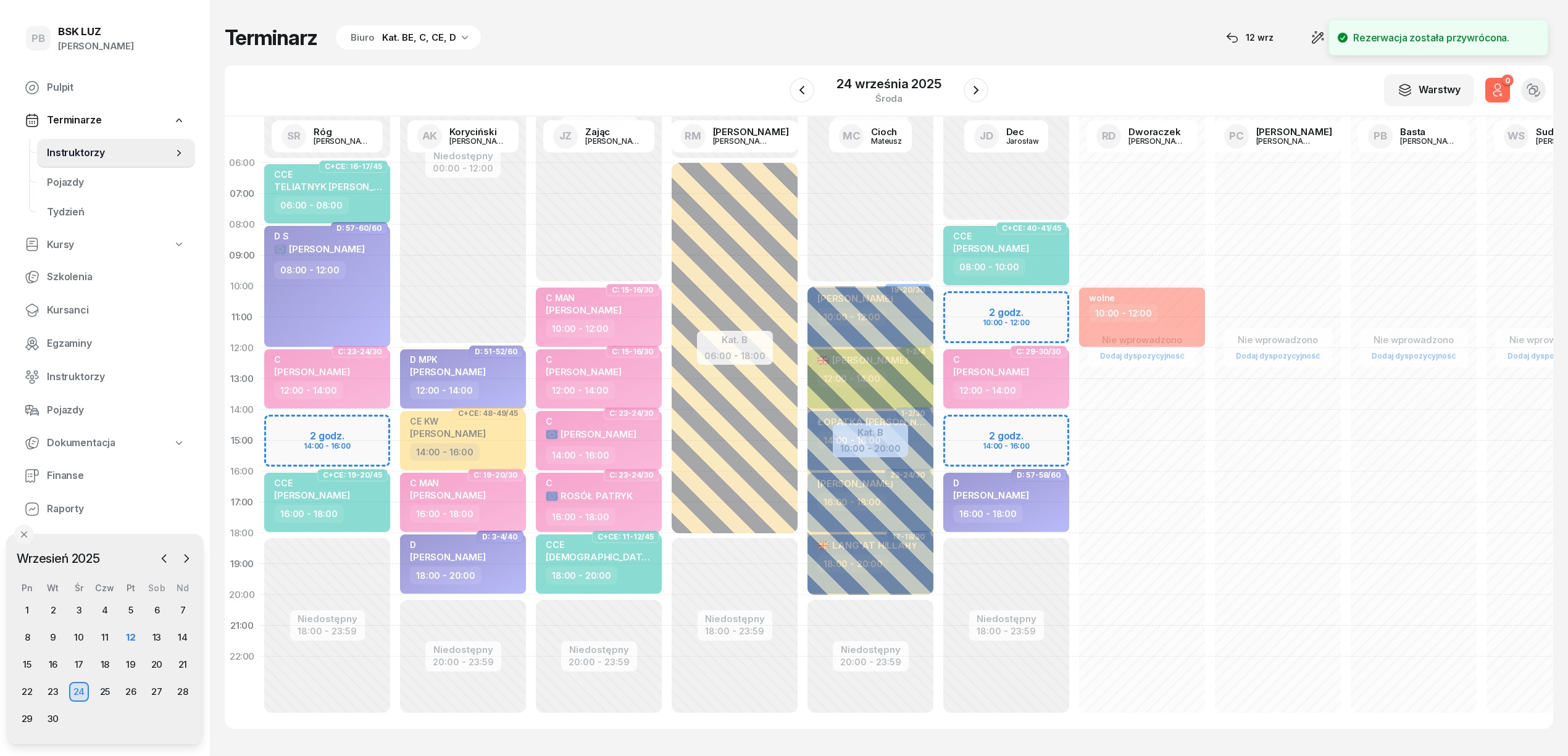
click at [1048, 250] on div "CCE MARCIN WALCZAK" at bounding box center [1007, 245] width 108 height 28
select select "08"
select select "10"
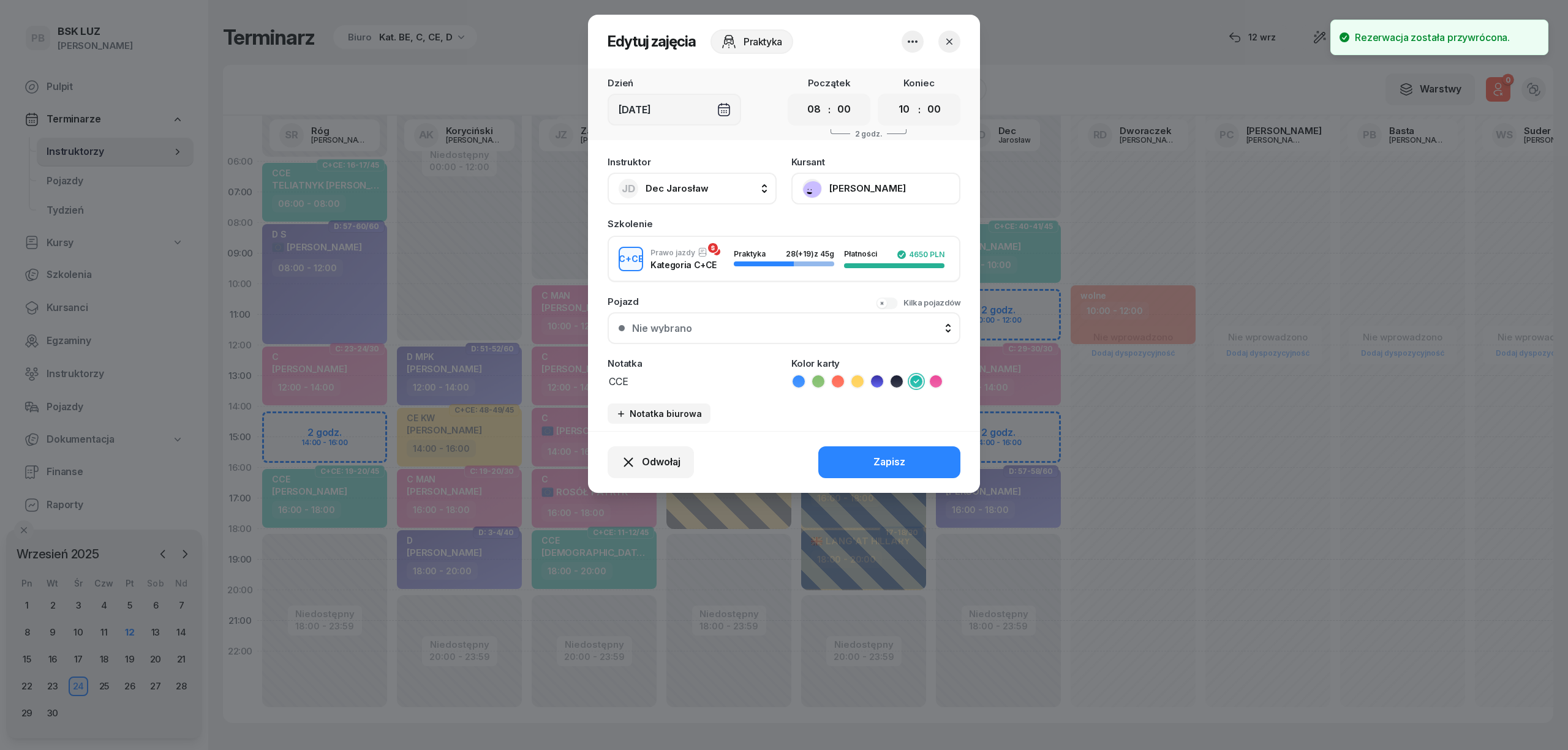
click at [946, 38] on icon "button" at bounding box center [949, 41] width 6 height 6
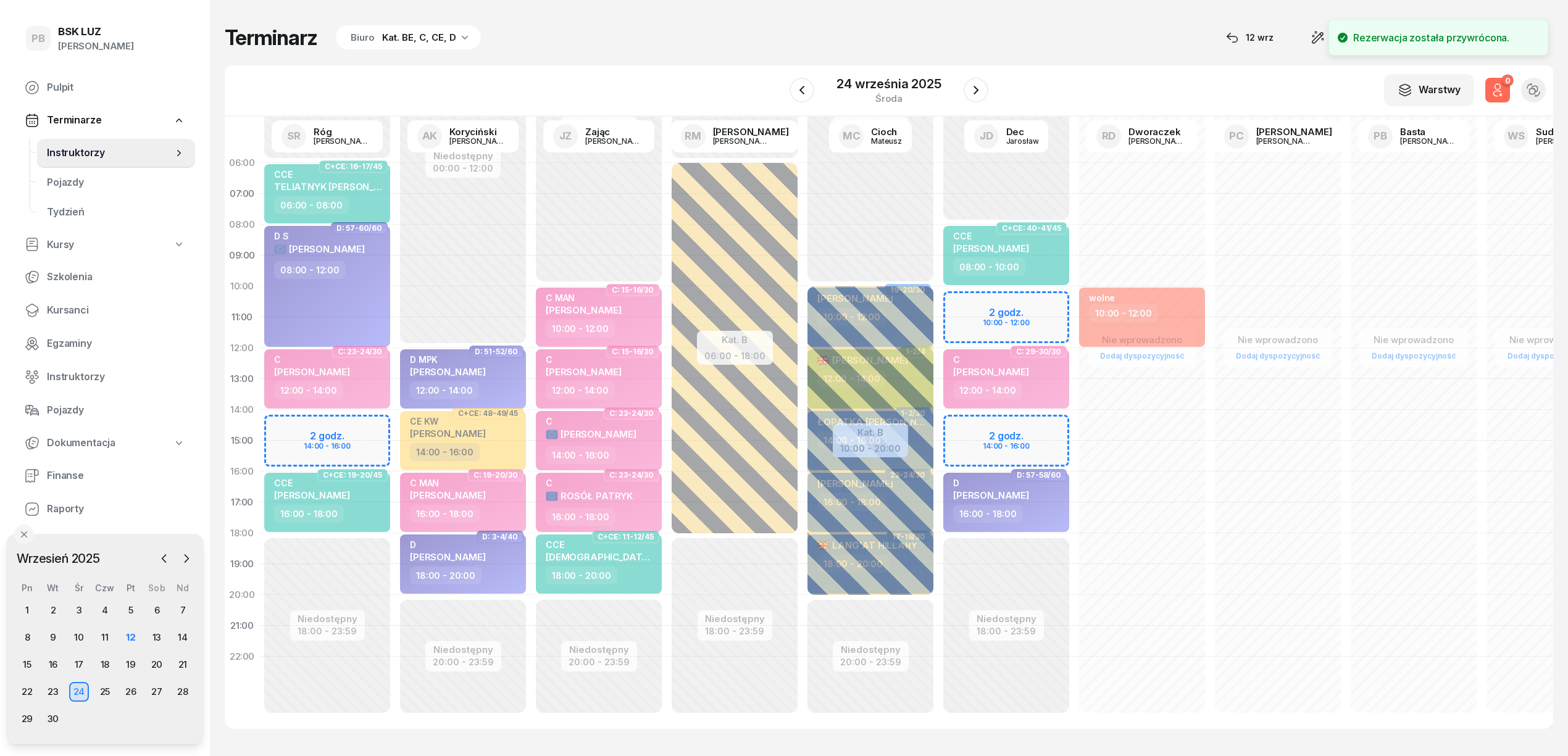
click at [1015, 58] on div "Terminarz Biuro Kat. BE, C, CE, D 12 wrz Narzędzia Sortuj Dyspozycyjność W Wybi…" at bounding box center [889, 376] width 1328 height 753
click at [1498, 84] on icon "button" at bounding box center [1497, 90] width 15 height 15
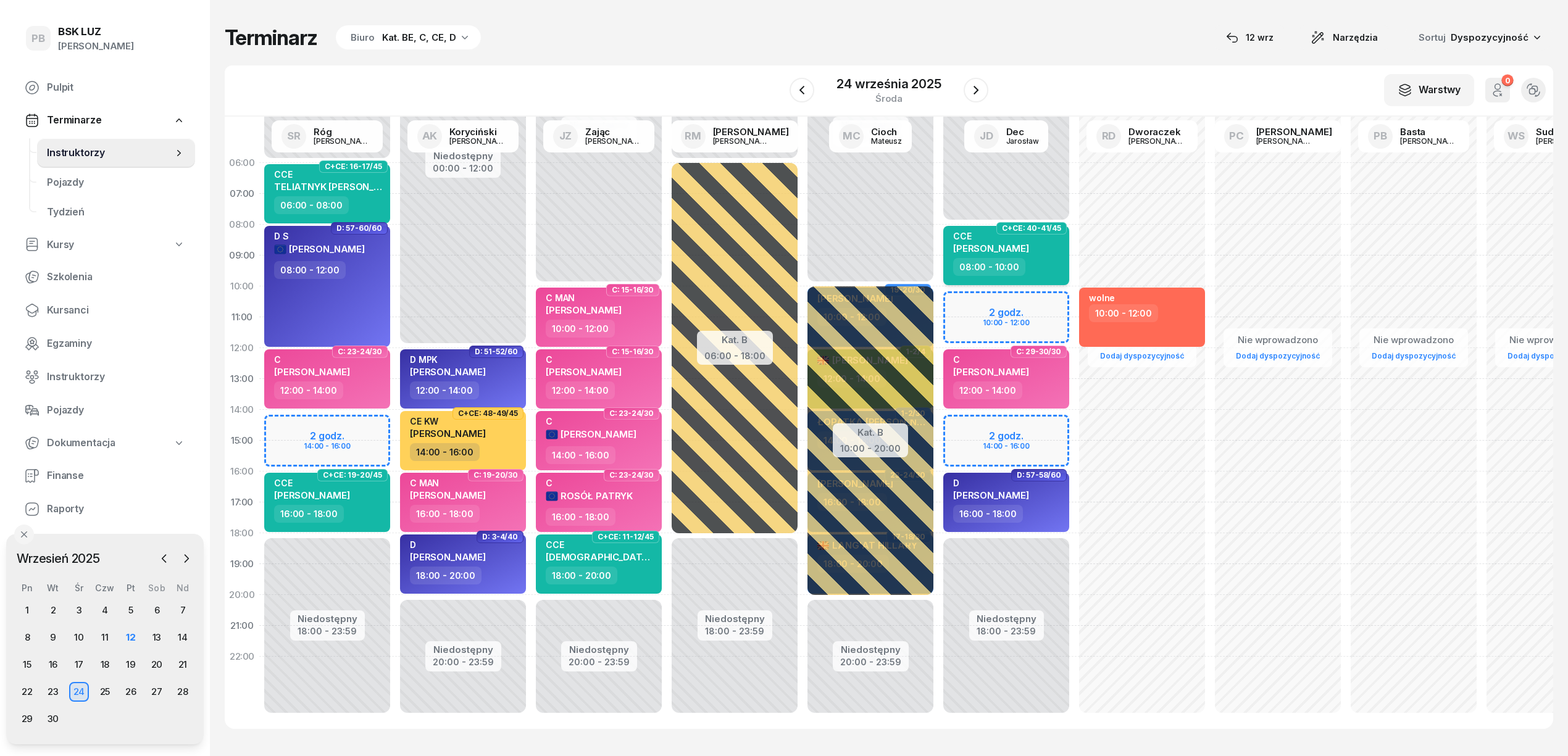
click at [1029, 250] on span "[PERSON_NAME]" at bounding box center [991, 248] width 76 height 12
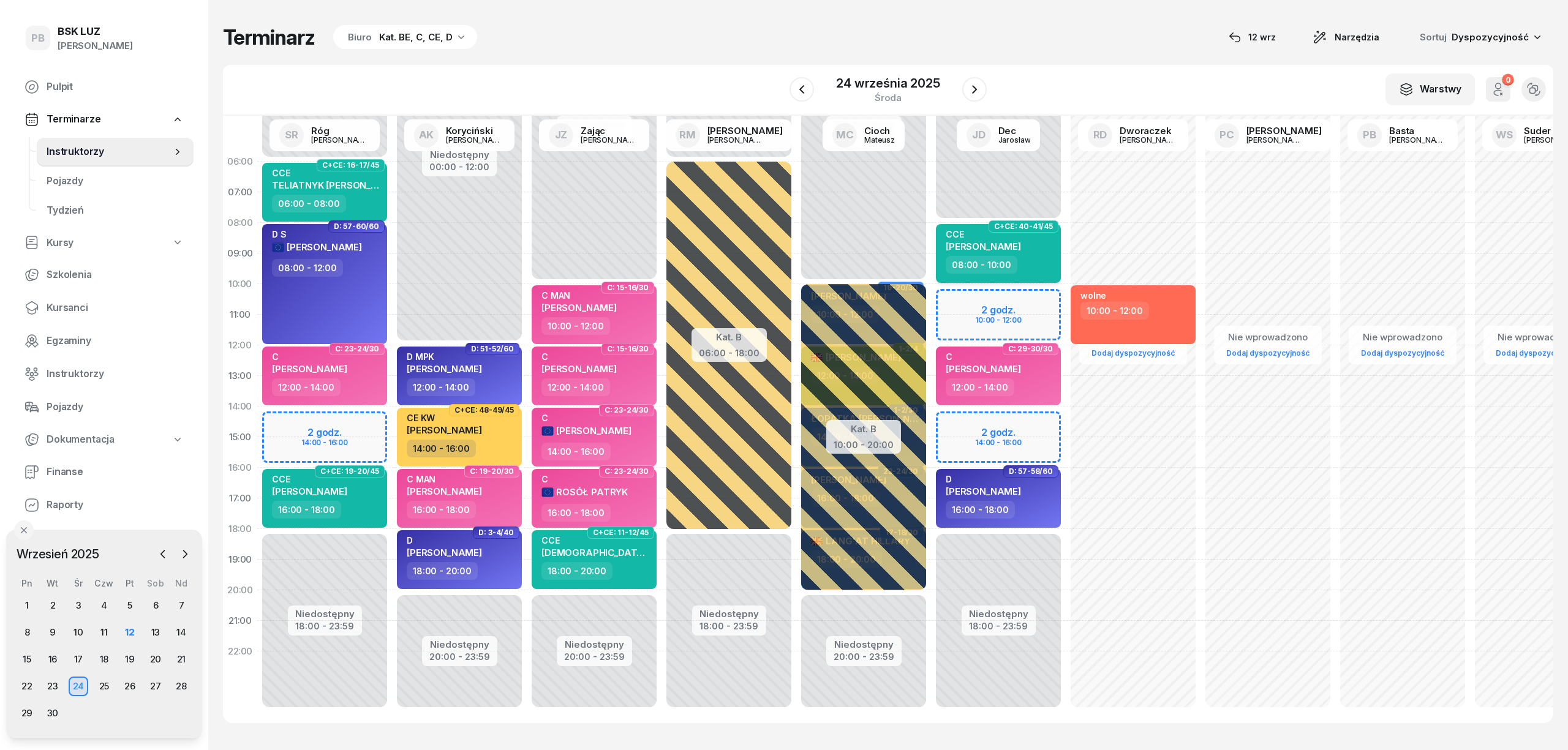
select select "08"
select select "10"
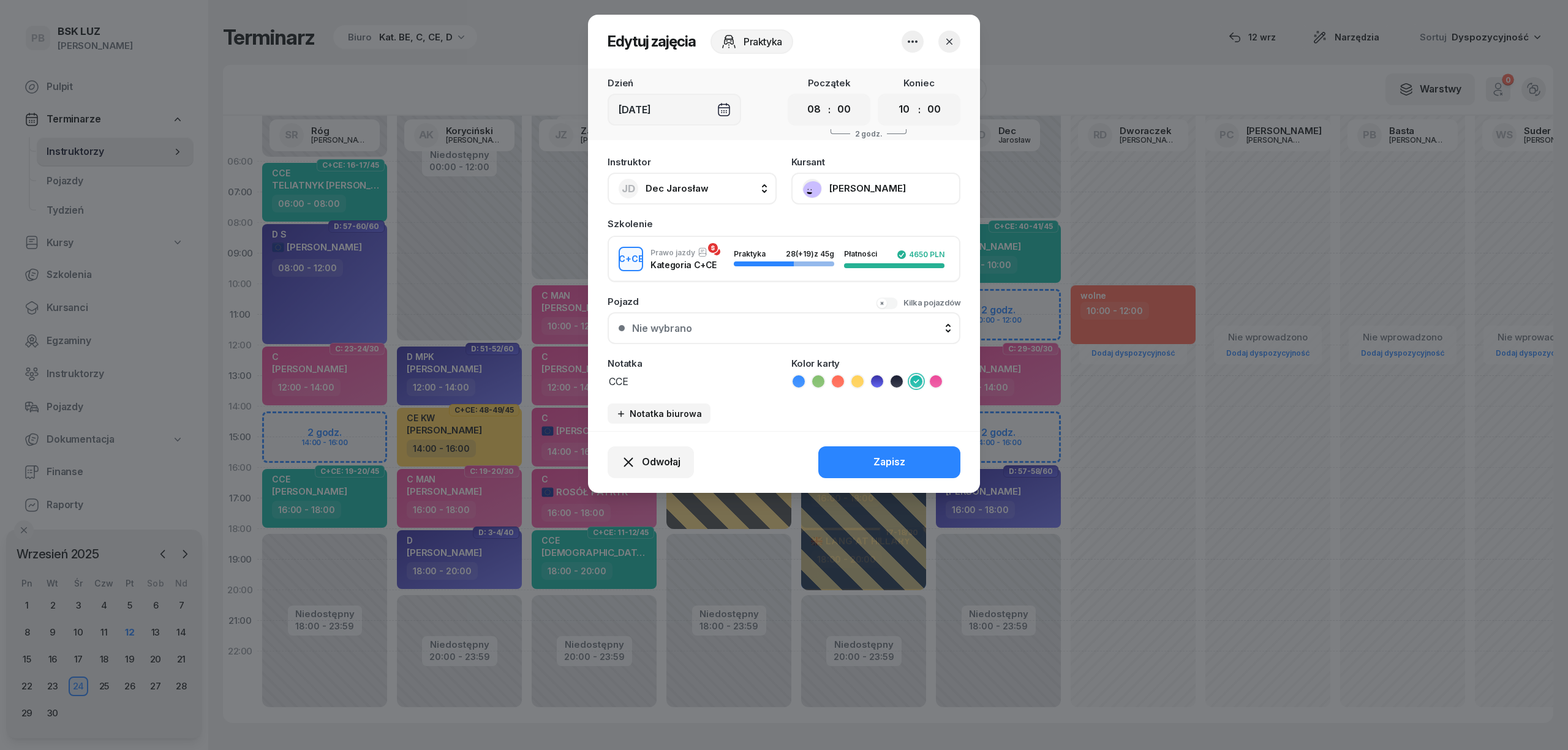
click at [917, 42] on icon "button" at bounding box center [912, 41] width 10 height 3
click at [902, 76] on link "Usuń" at bounding box center [907, 79] width 162 height 31
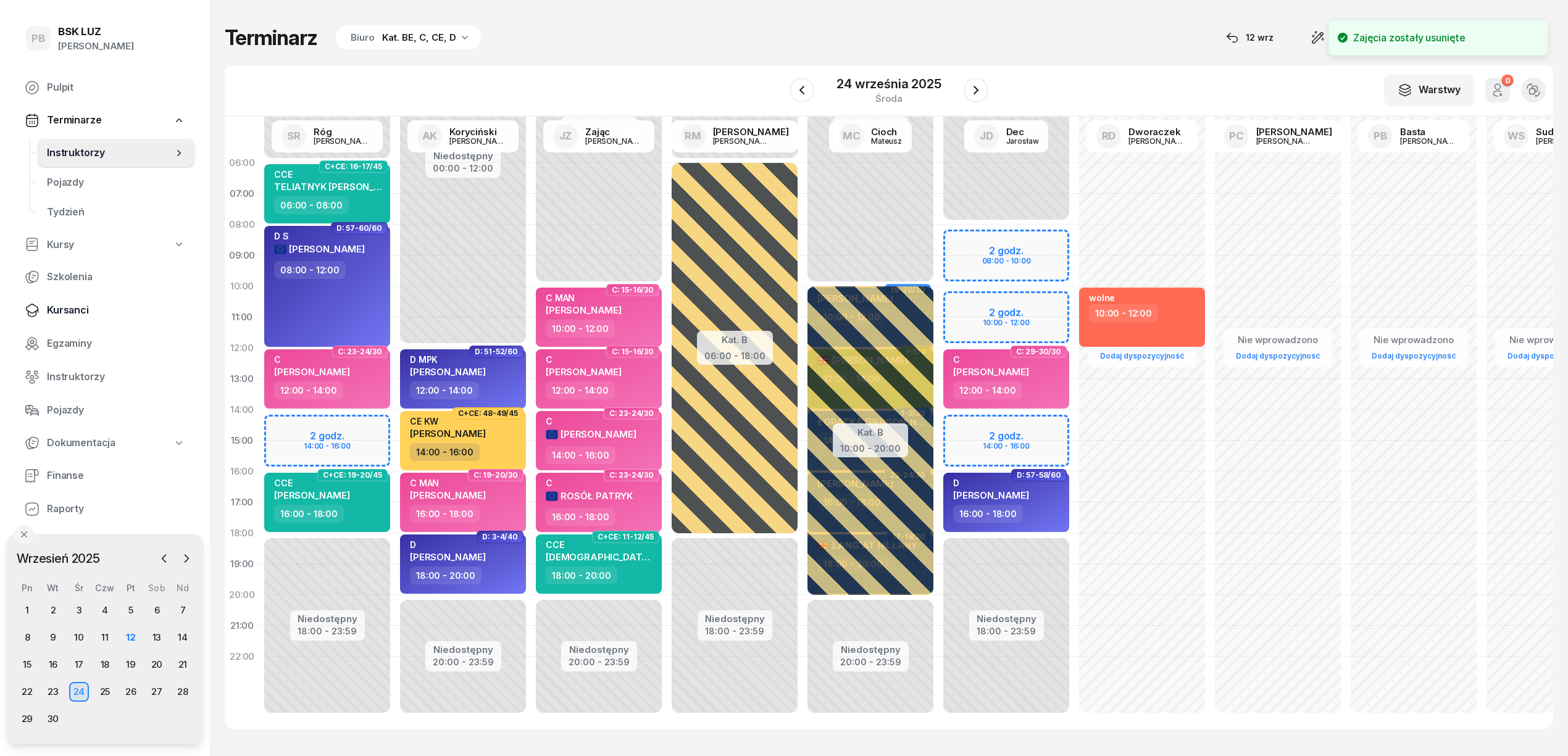
click at [74, 306] on span "Kursanci" at bounding box center [116, 310] width 139 height 16
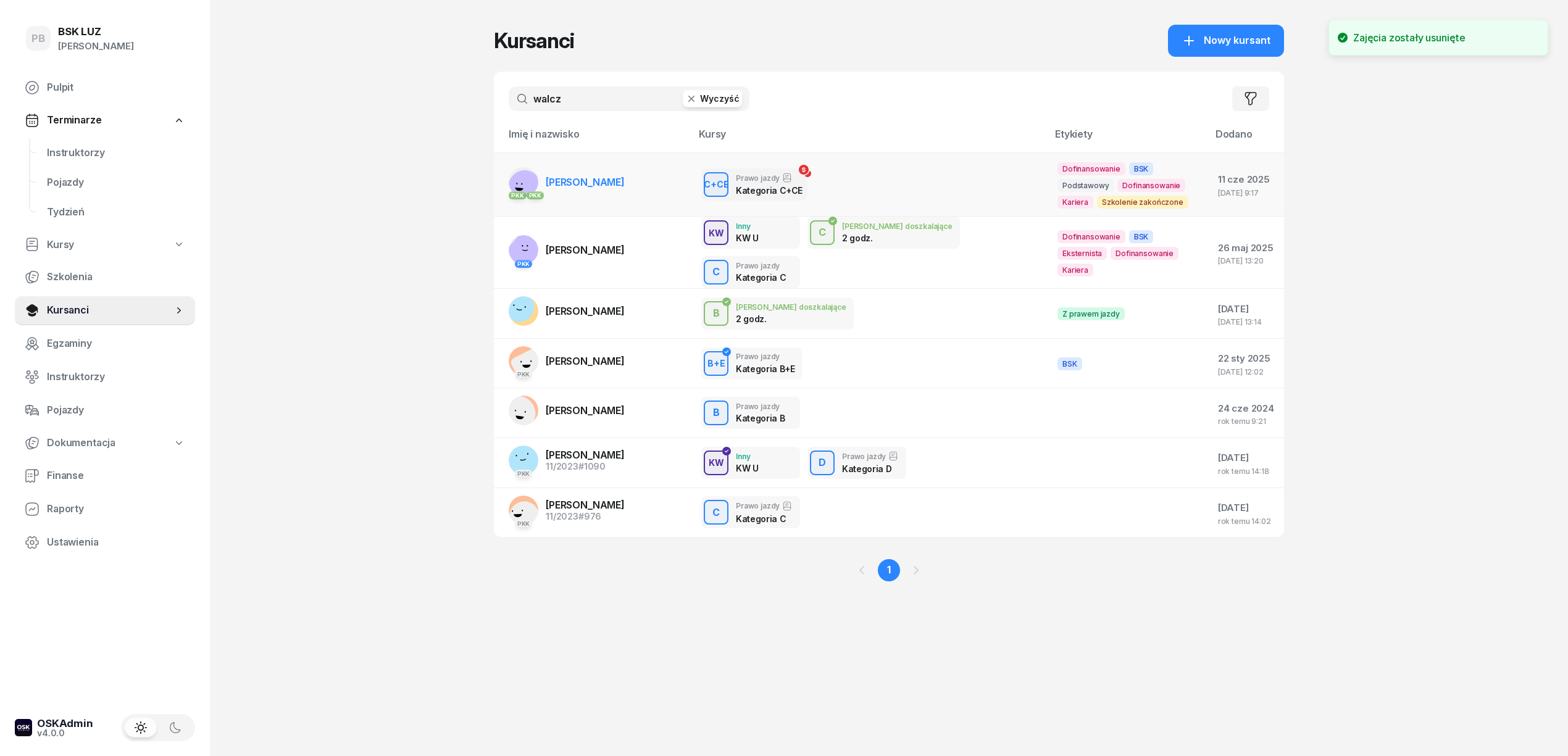
click at [582, 183] on span "[PERSON_NAME]" at bounding box center [586, 182] width 79 height 12
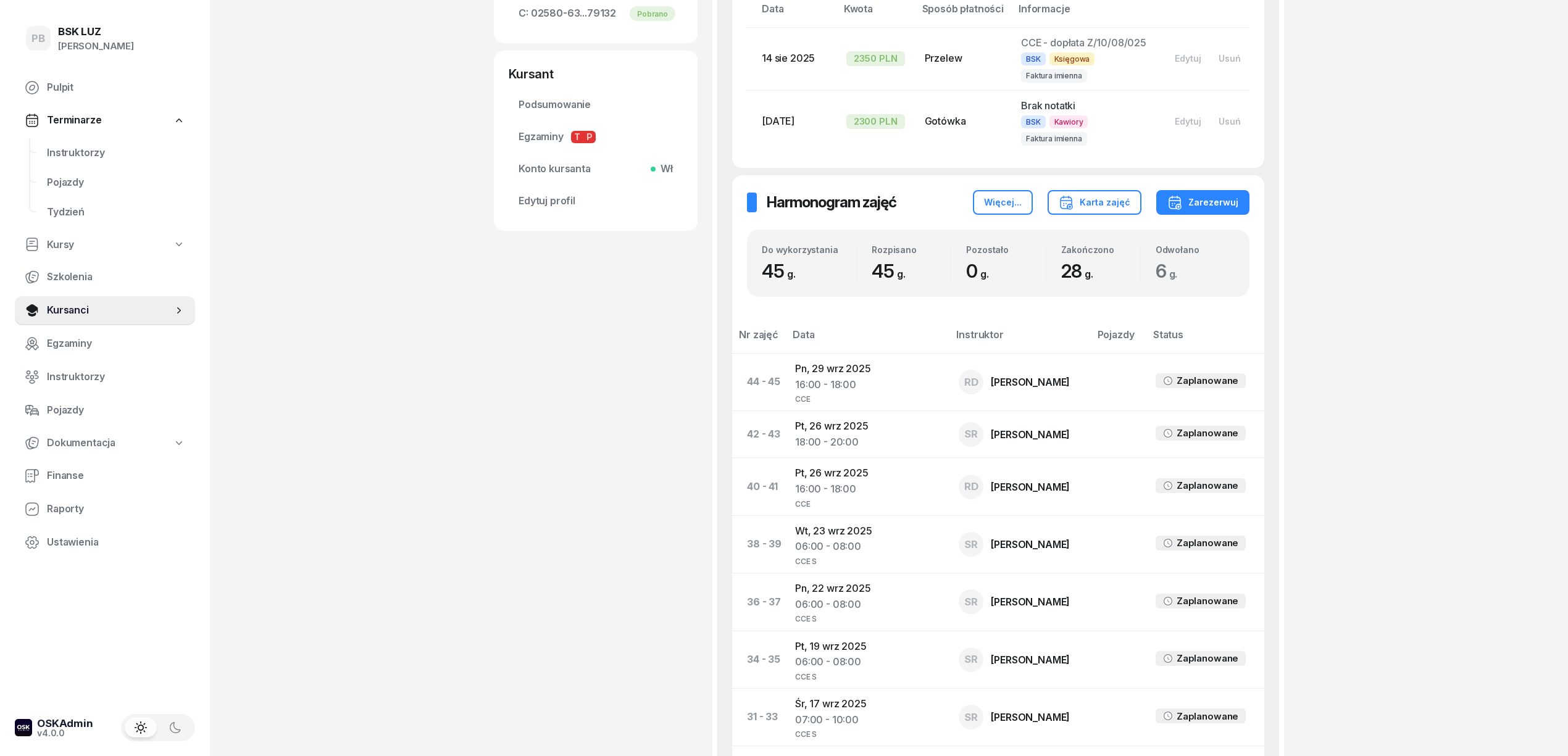
scroll to position [658, 0]
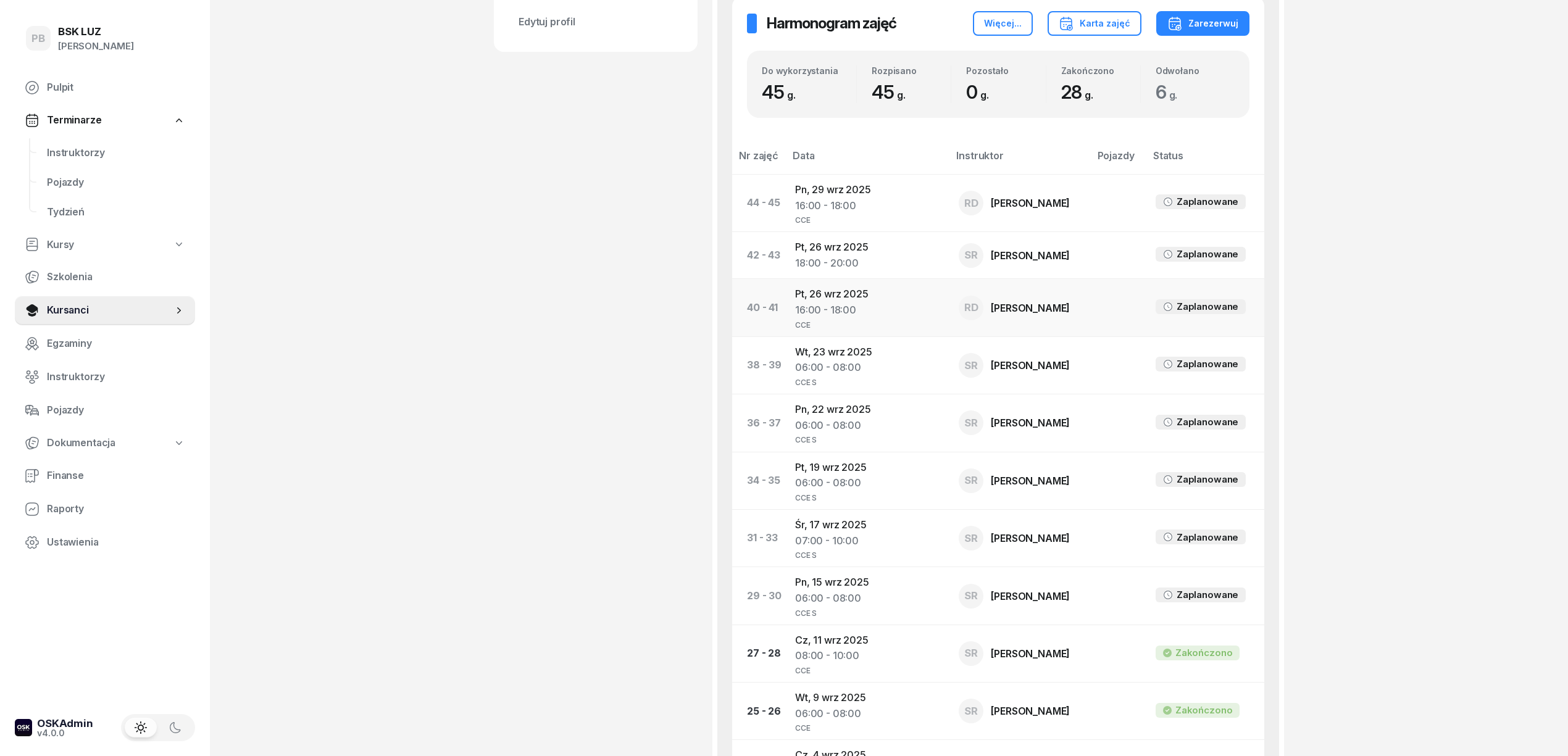
click at [821, 295] on td "Pt, 26 wrz 2025 16:00 - 18:00 CCE" at bounding box center [867, 307] width 163 height 58
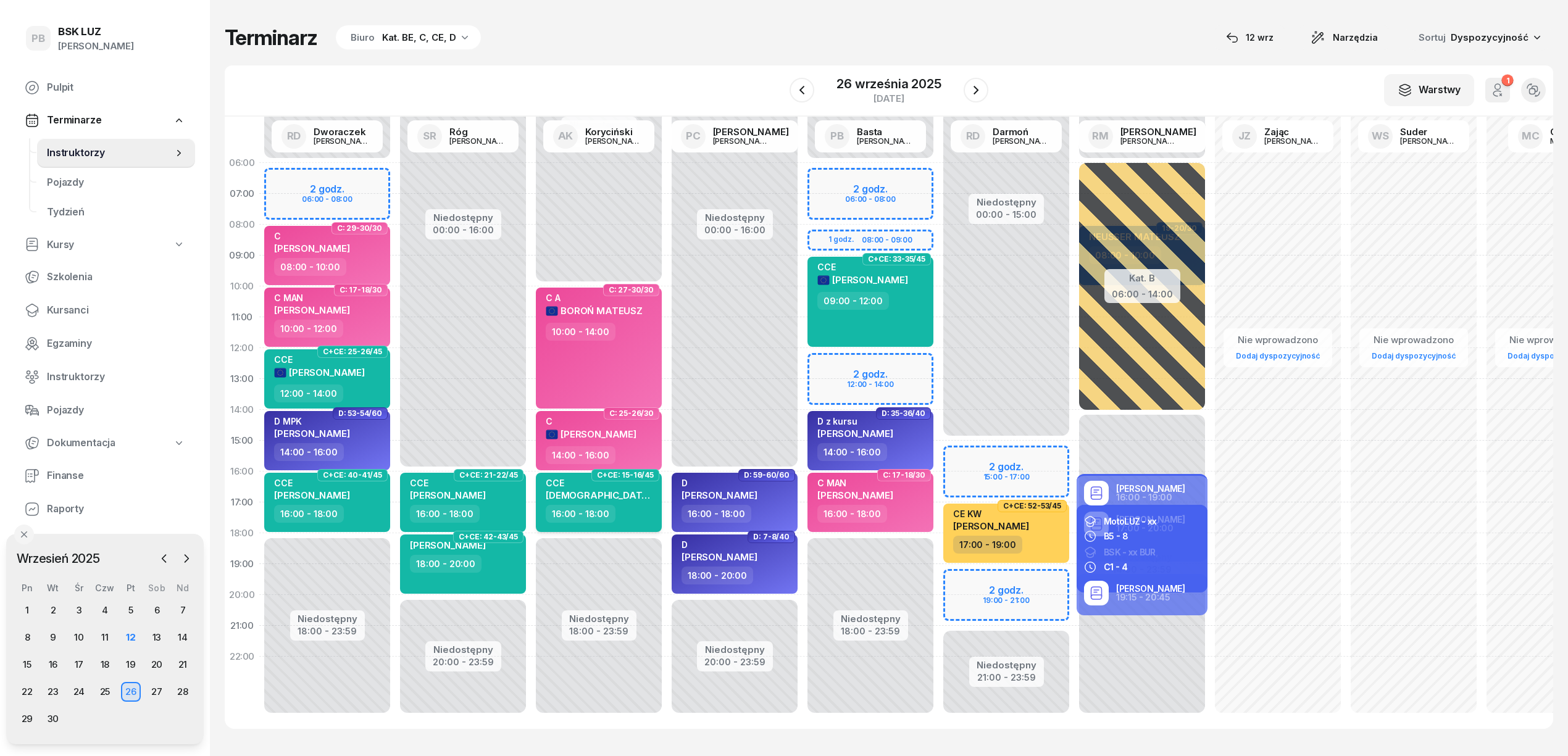
click at [628, 501] on div "CCE POLAK DARIUSZ" at bounding box center [600, 492] width 108 height 28
select select "16"
select select "18"
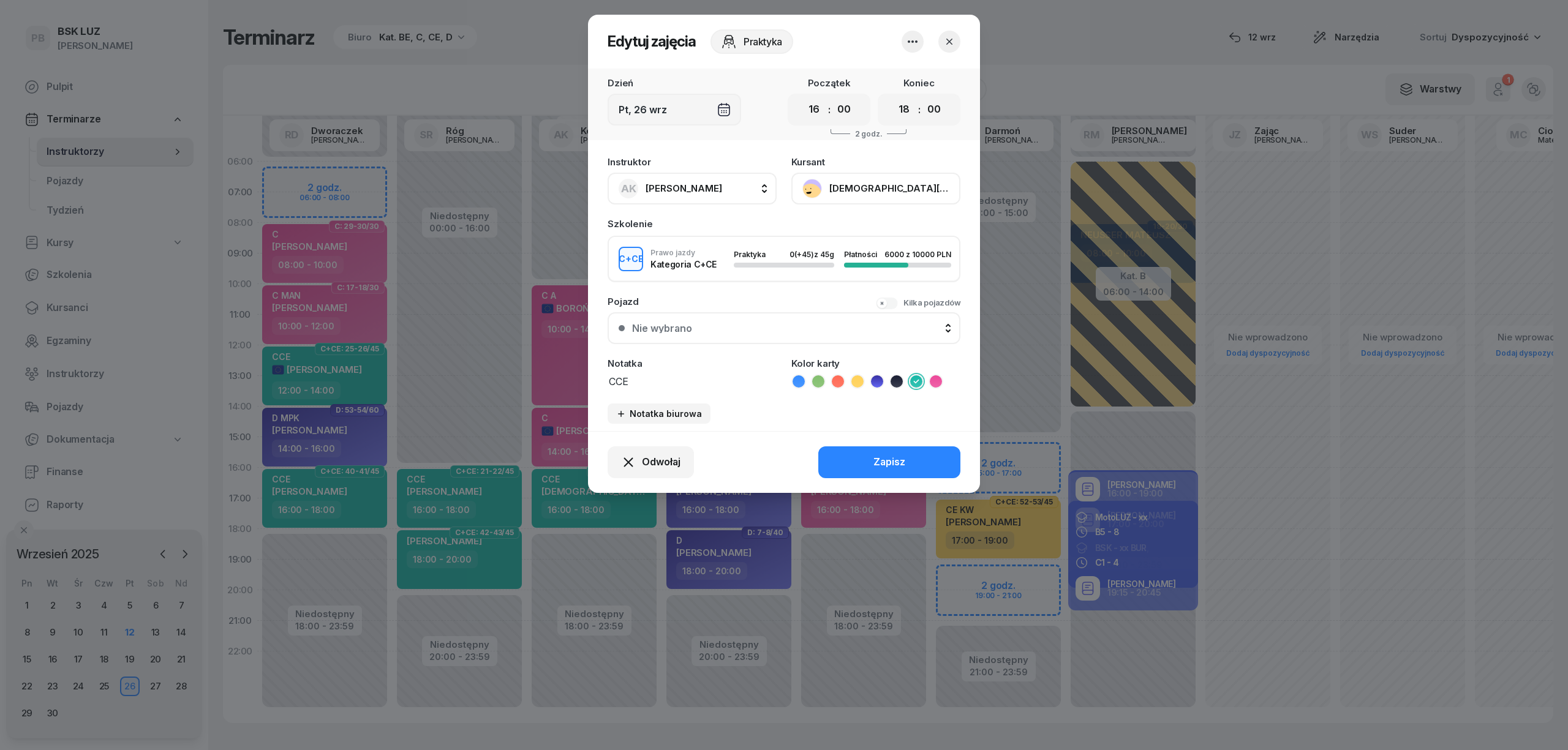
click at [699, 180] on span "[PERSON_NAME]" at bounding box center [684, 188] width 76 height 15
type input "zaj"
click at [693, 274] on span "Zając [PERSON_NAME]" at bounding box center [703, 269] width 102 height 15
click at [860, 462] on button "Zapisz" at bounding box center [889, 461] width 142 height 32
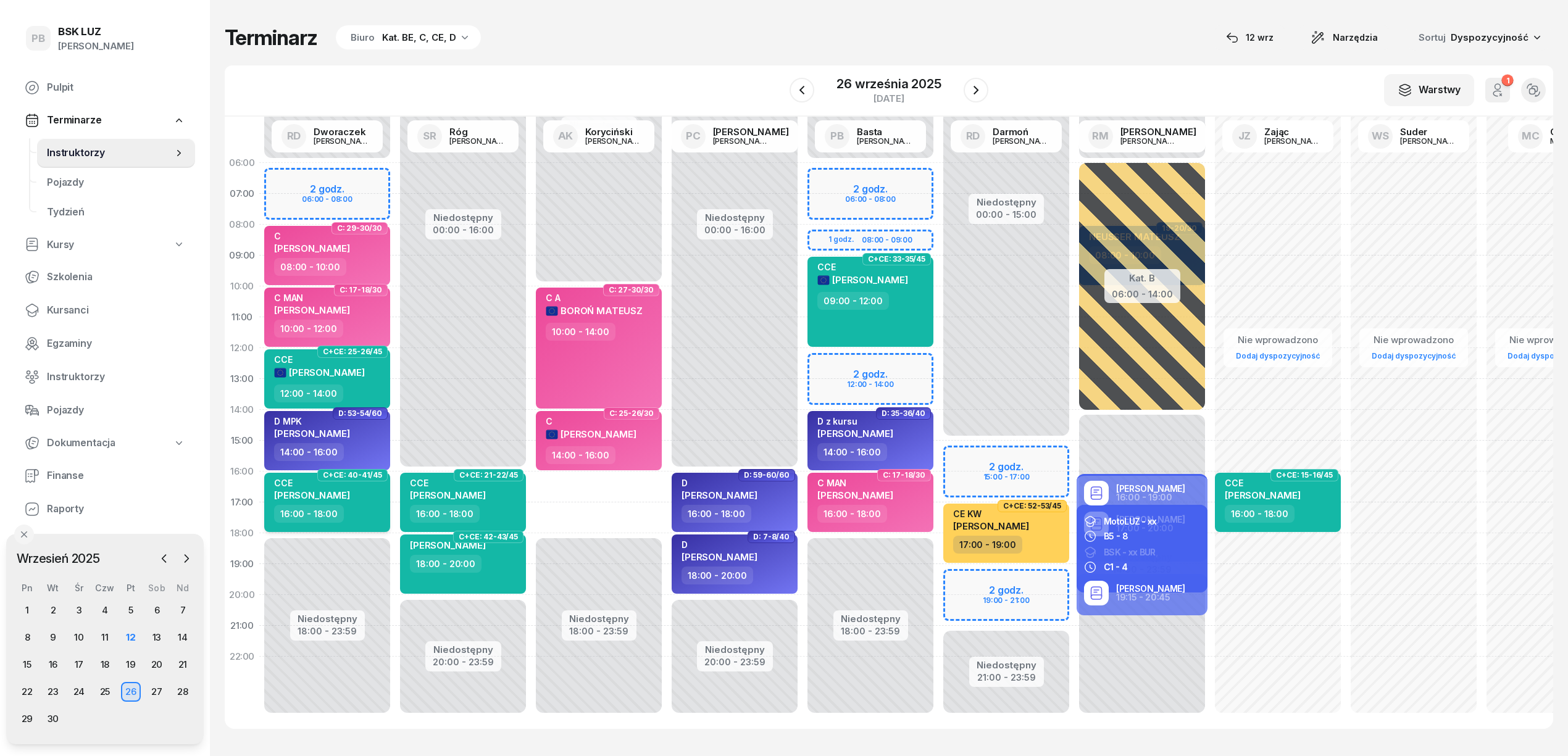
click at [375, 508] on div "16:00 - 18:00" at bounding box center [329, 514] width 108 height 18
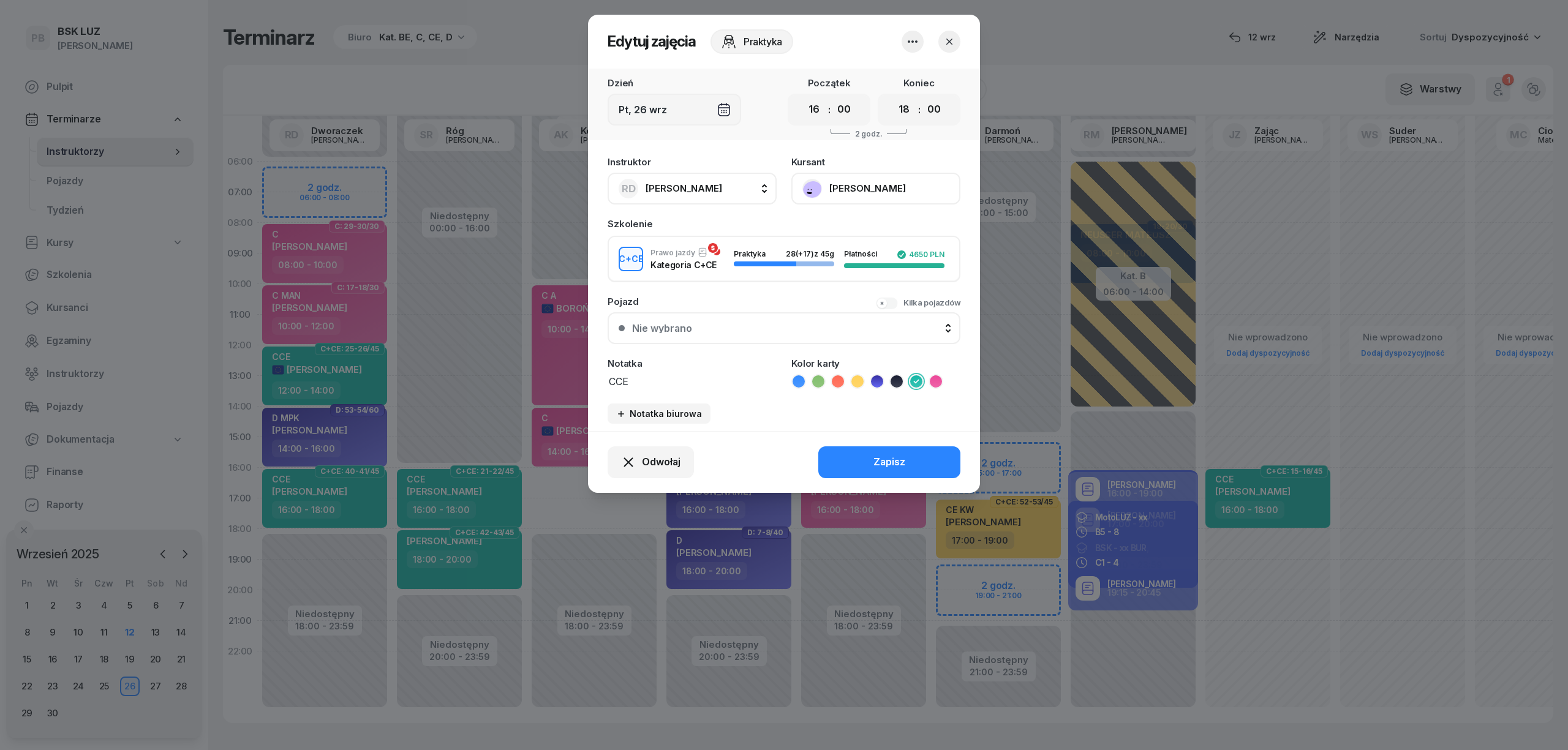
click at [701, 192] on span "[PERSON_NAME]" at bounding box center [684, 188] width 76 height 12
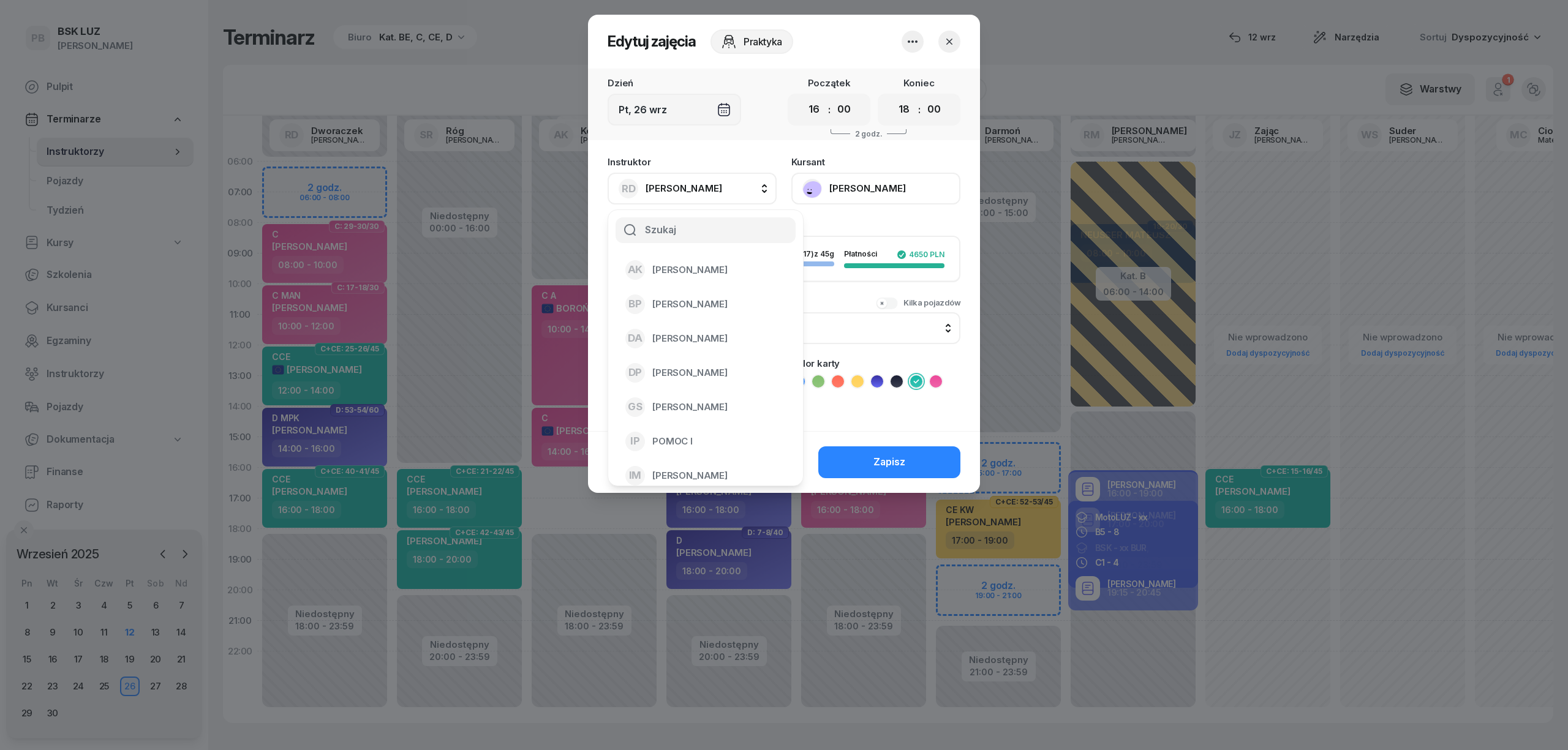
click at [943, 42] on icon "button" at bounding box center [949, 41] width 12 height 12
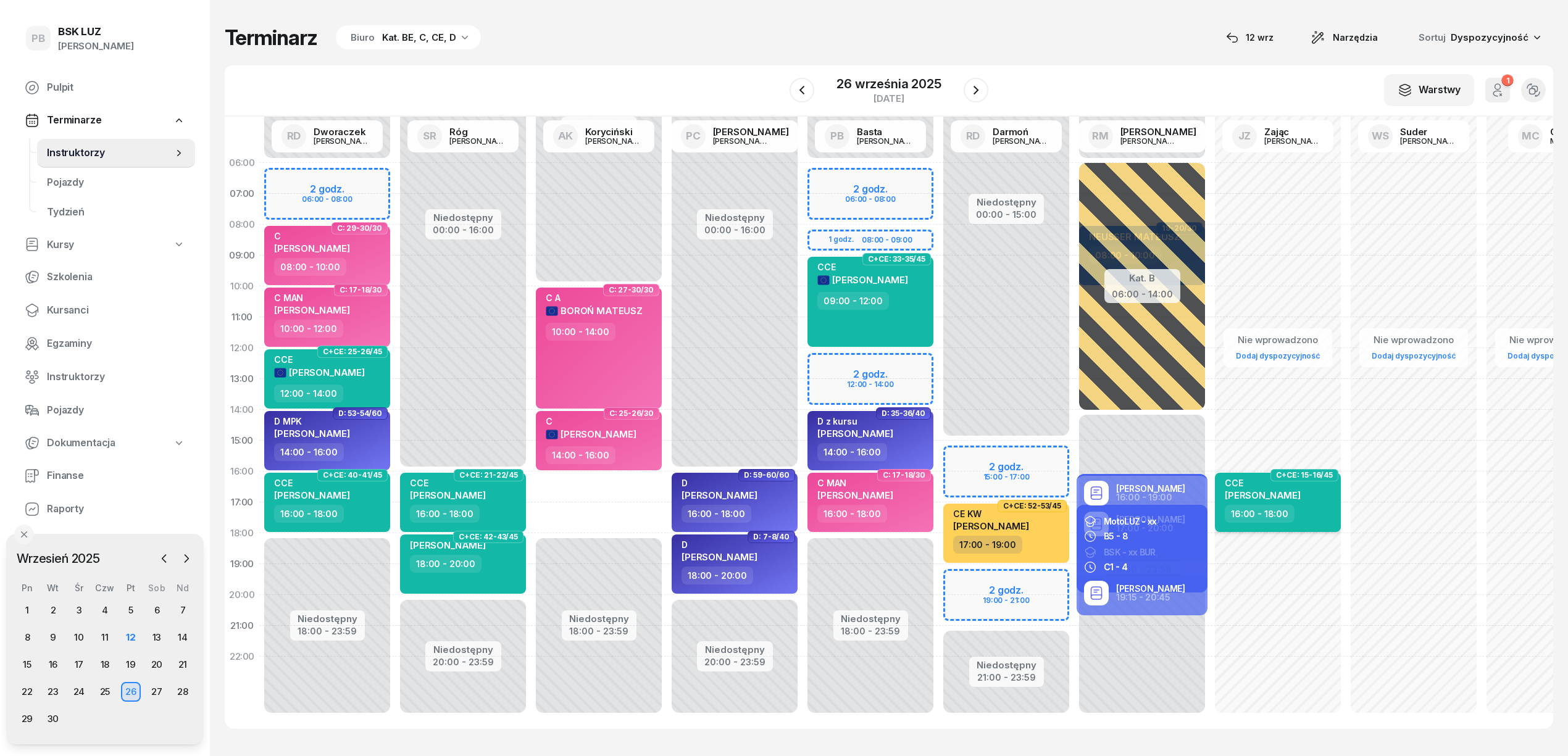
click at [1325, 483] on div "CCE DARIUSZ POLAK" at bounding box center [1279, 492] width 108 height 28
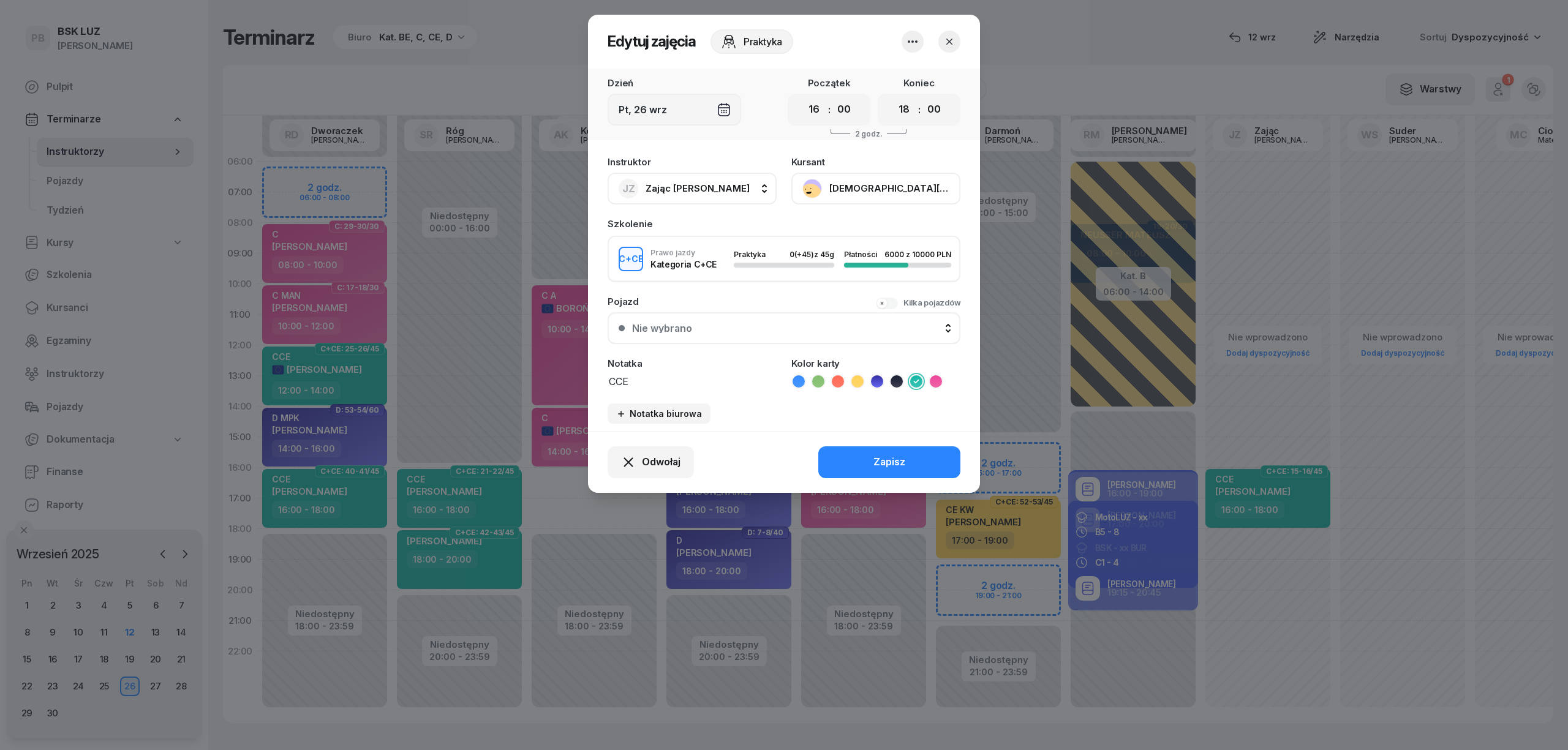
click at [728, 194] on button "JZ Zając Jacek" at bounding box center [692, 188] width 169 height 32
click at [730, 265] on div "AK Koryciński Artur" at bounding box center [698, 270] width 146 height 20
click at [883, 464] on div "Zapisz" at bounding box center [889, 461] width 32 height 15
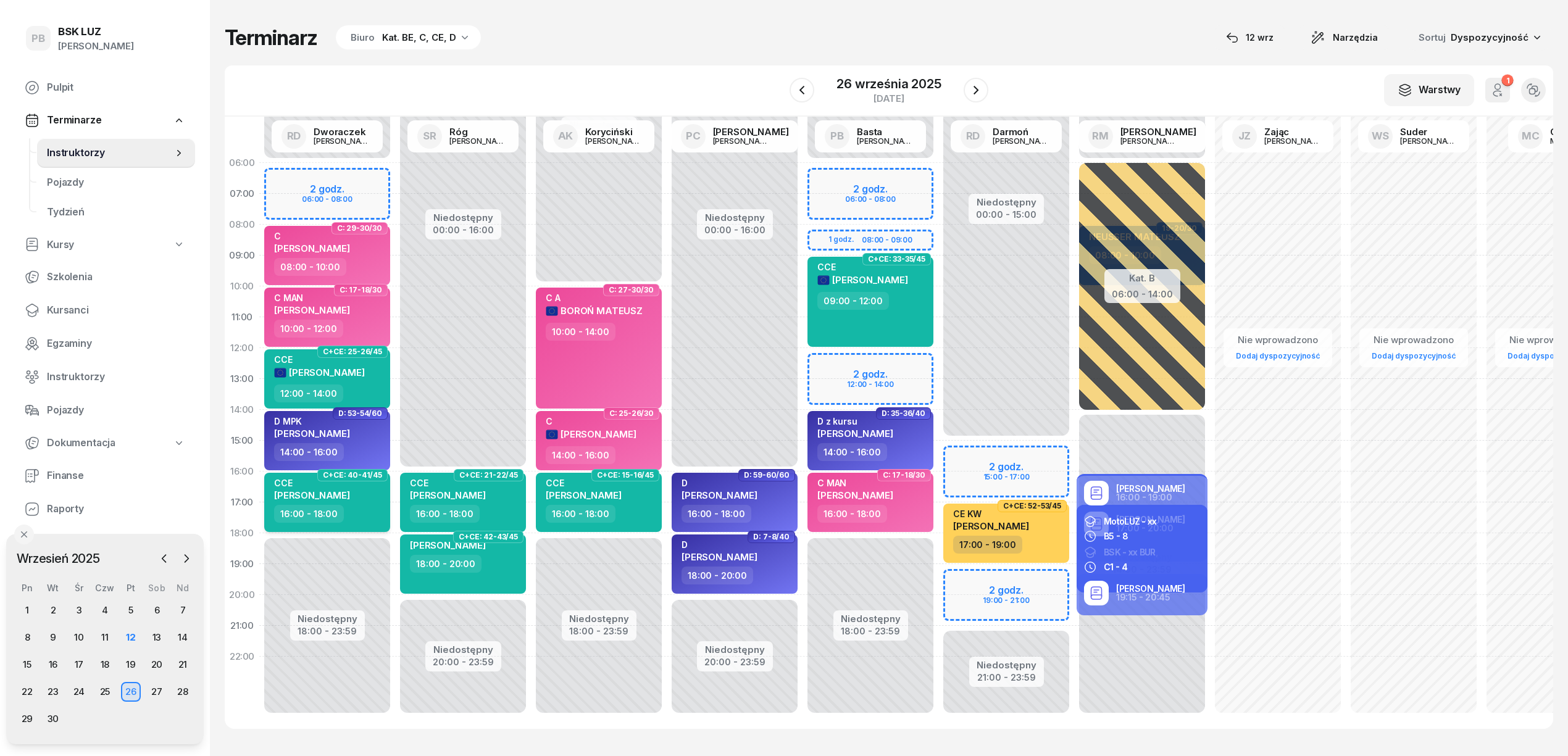
click at [350, 498] on span "[PERSON_NAME]" at bounding box center [312, 495] width 76 height 12
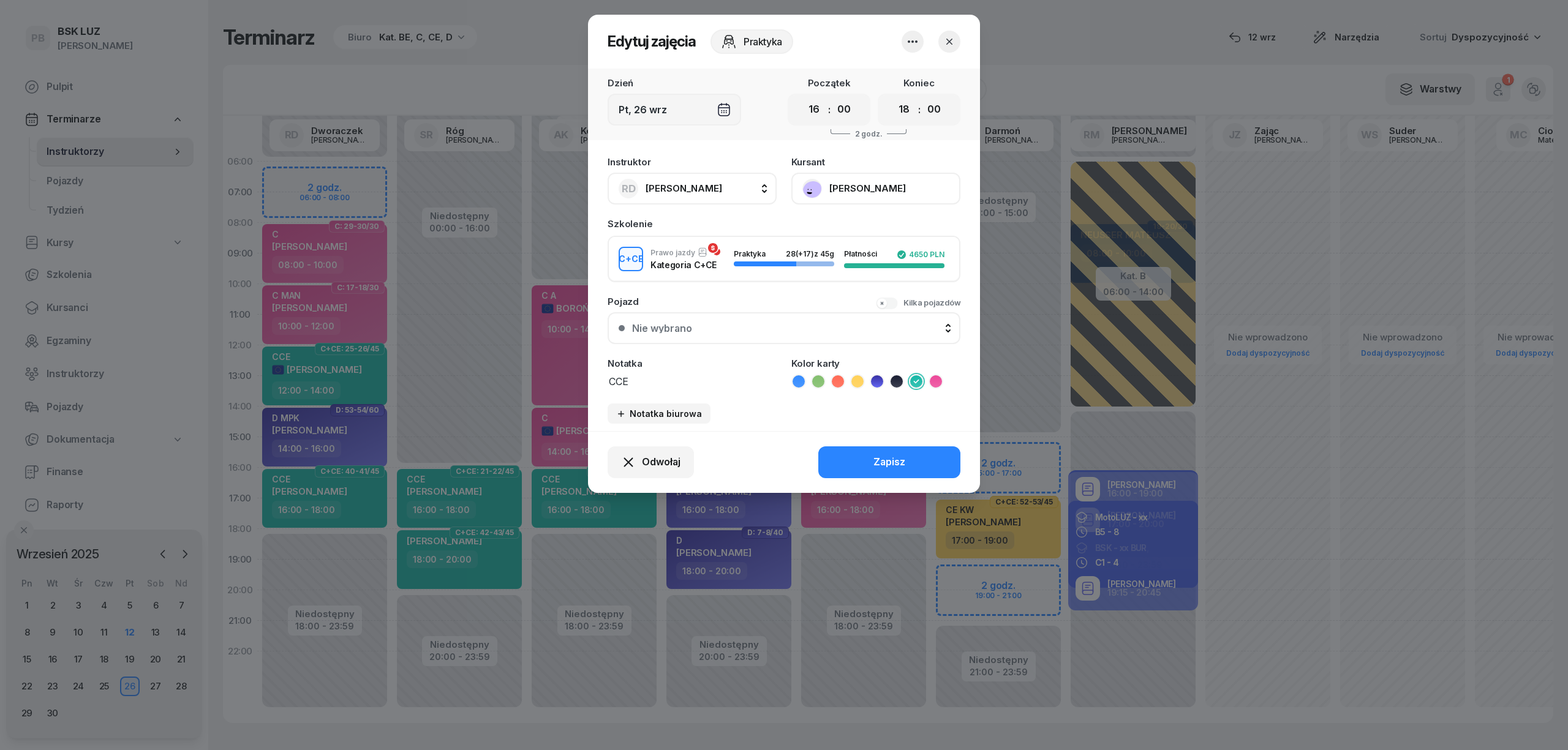
click at [911, 40] on icon "button" at bounding box center [912, 42] width 15 height 15
click at [892, 77] on link "Usuń" at bounding box center [907, 79] width 162 height 31
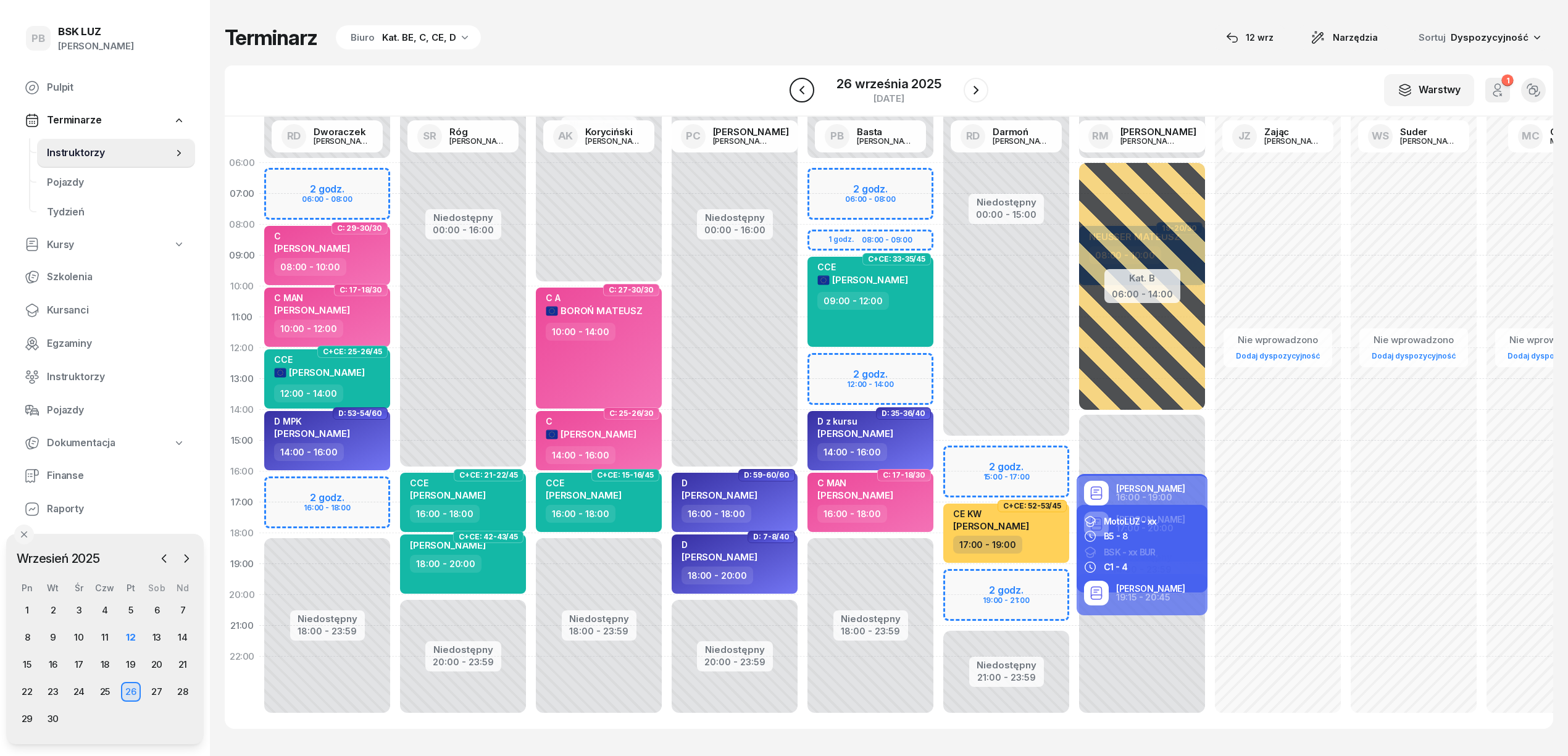
click at [799, 89] on icon "button" at bounding box center [802, 90] width 15 height 15
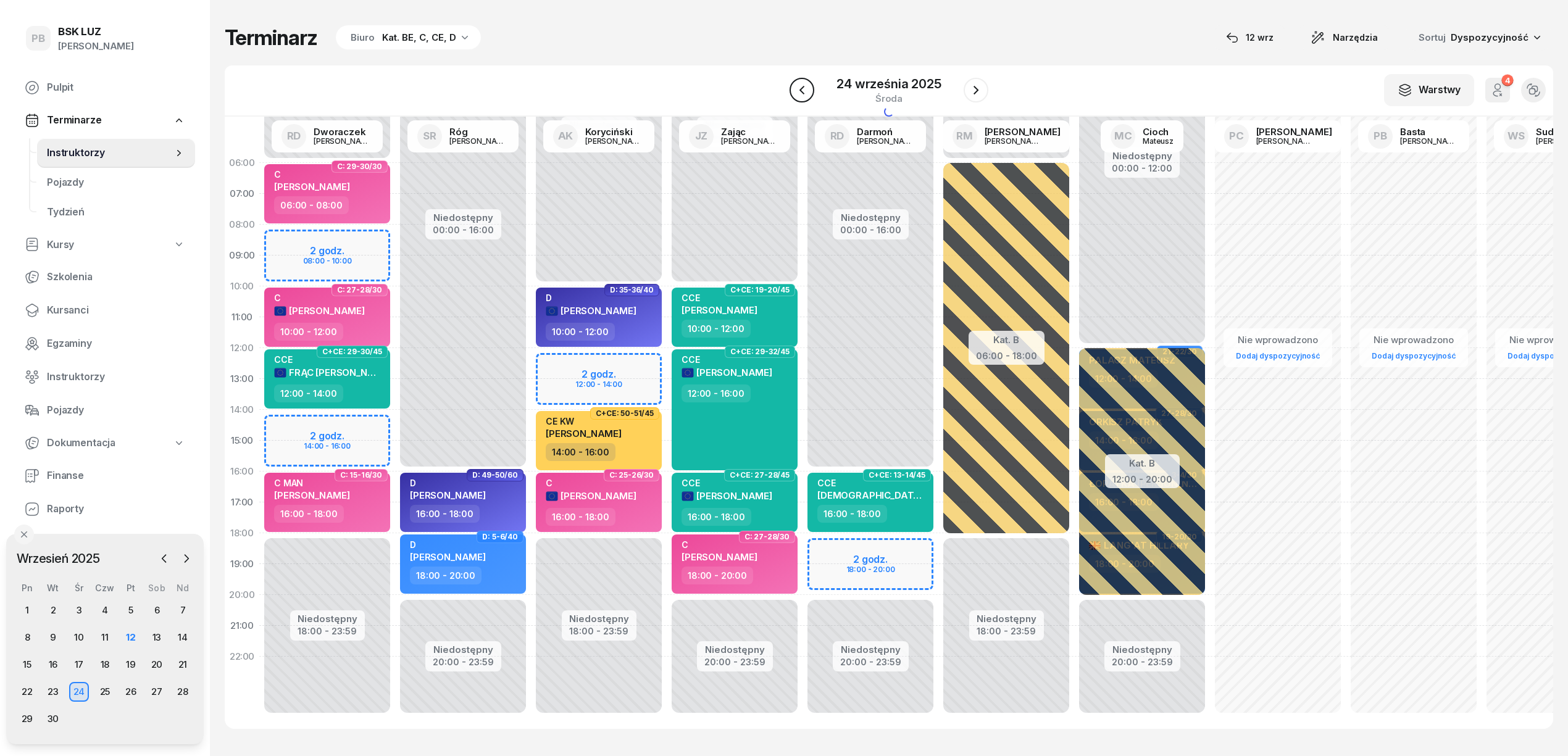
click at [799, 89] on icon "button" at bounding box center [802, 90] width 15 height 15
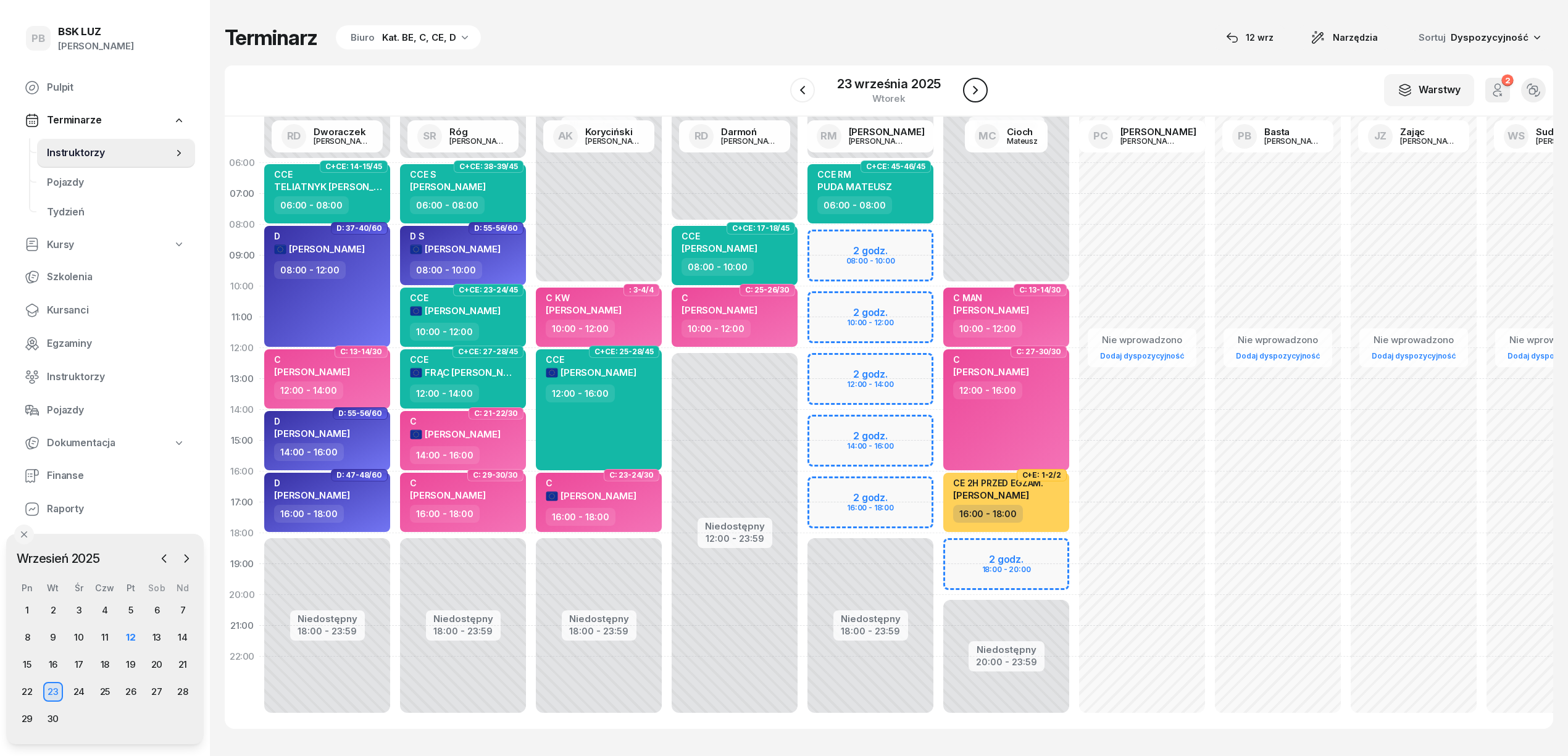
click at [976, 94] on icon "button" at bounding box center [976, 90] width 15 height 15
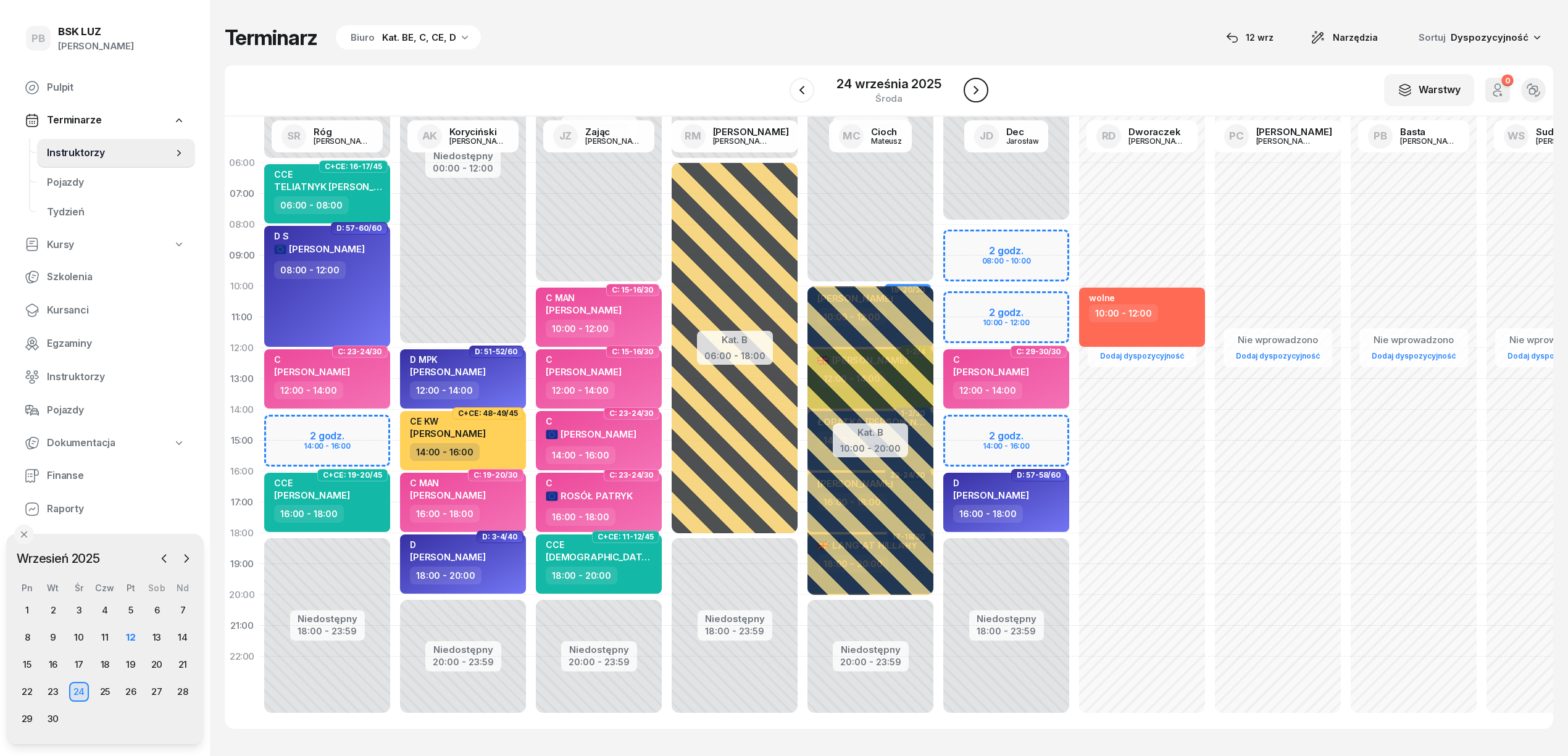
click at [976, 94] on icon "button" at bounding box center [976, 90] width 15 height 15
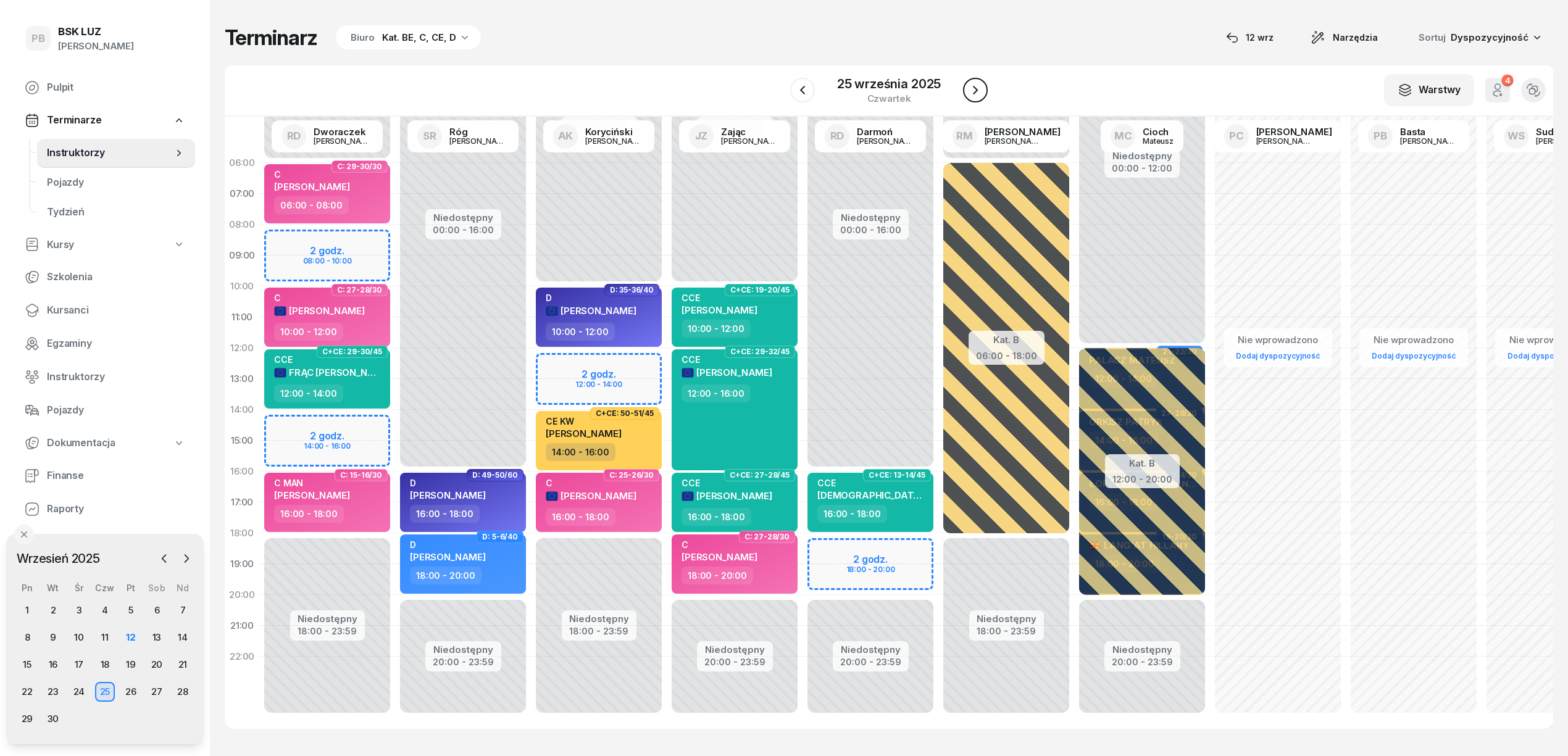
click at [976, 94] on icon "button" at bounding box center [976, 90] width 15 height 15
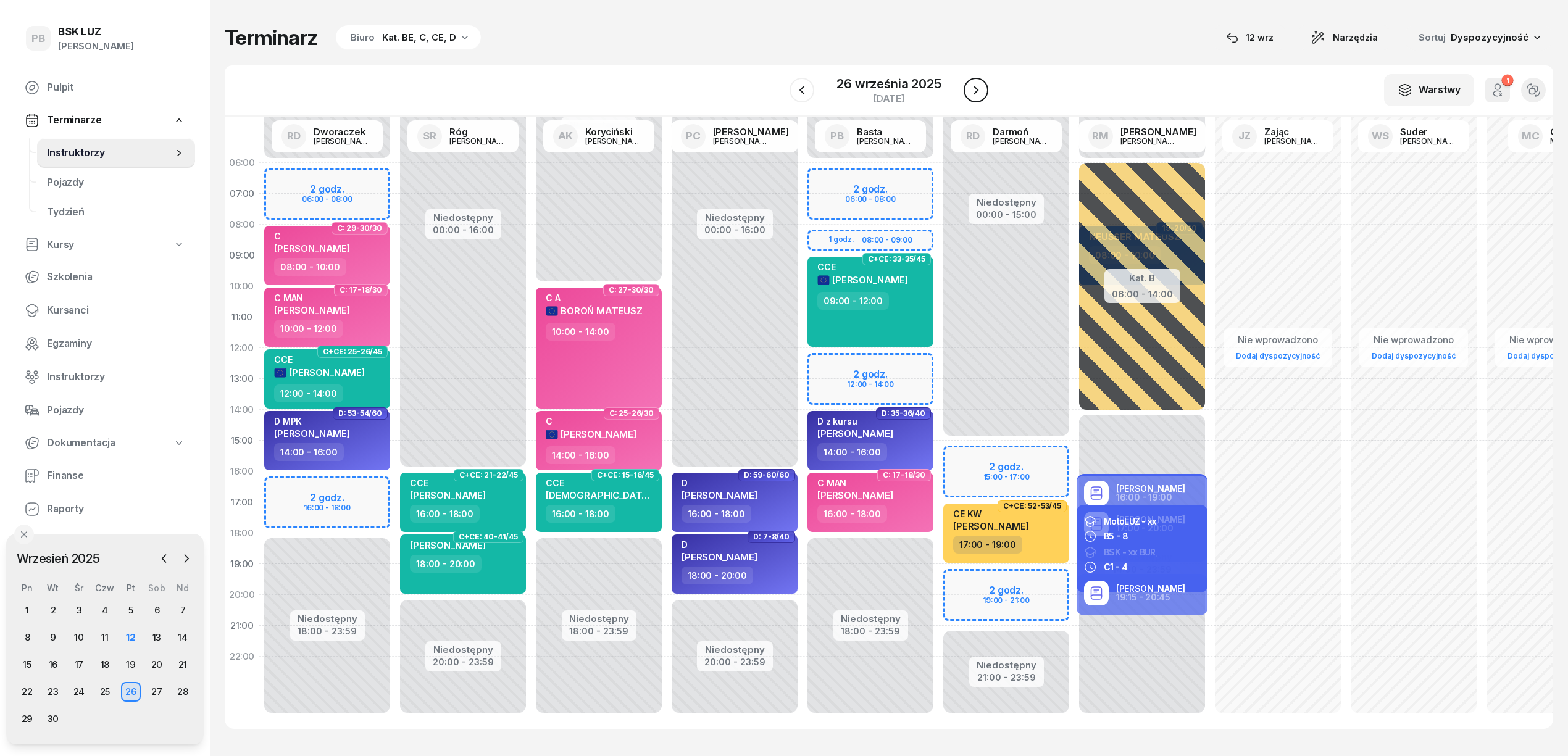
click at [976, 94] on icon "button" at bounding box center [976, 90] width 15 height 15
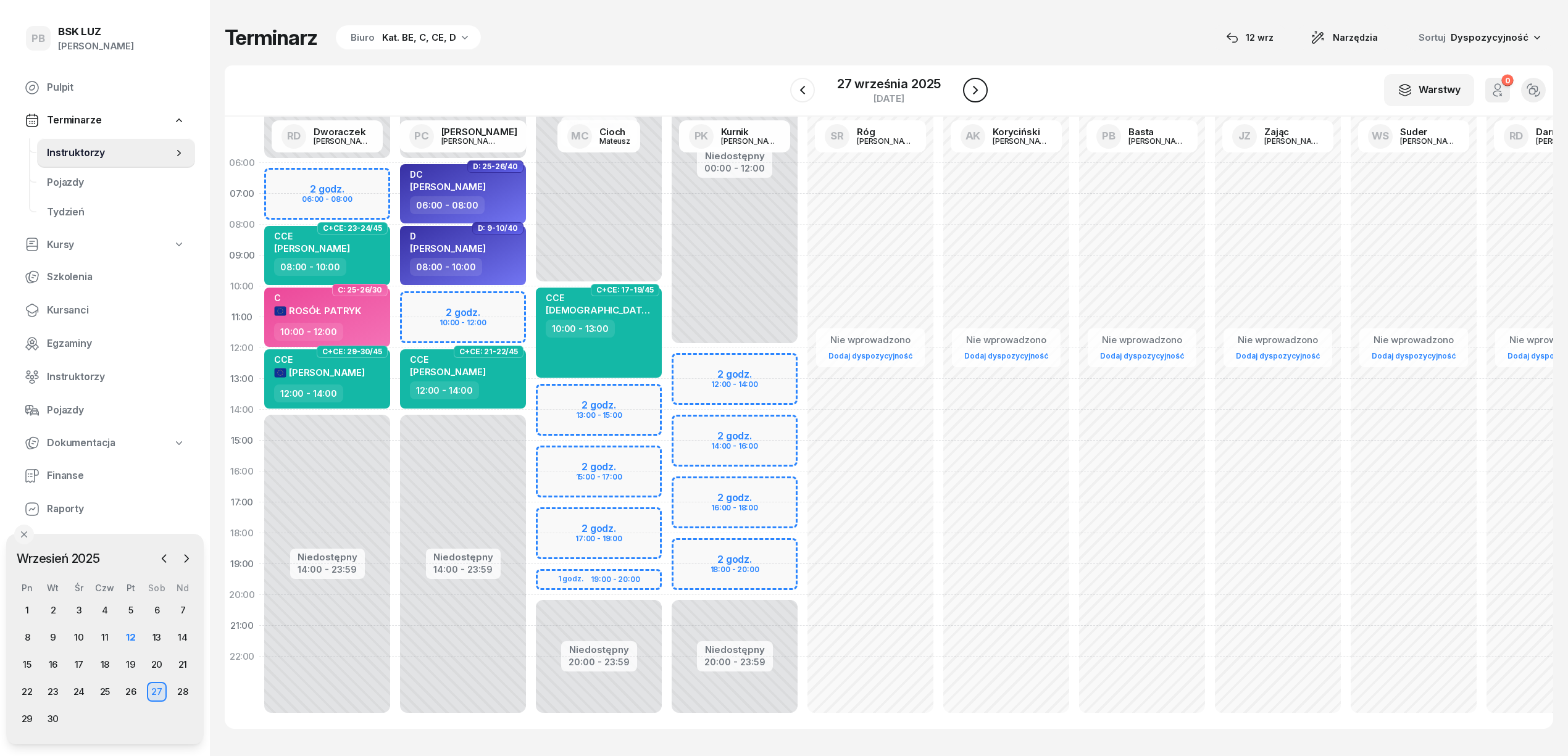
click at [976, 94] on icon "button" at bounding box center [976, 90] width 15 height 15
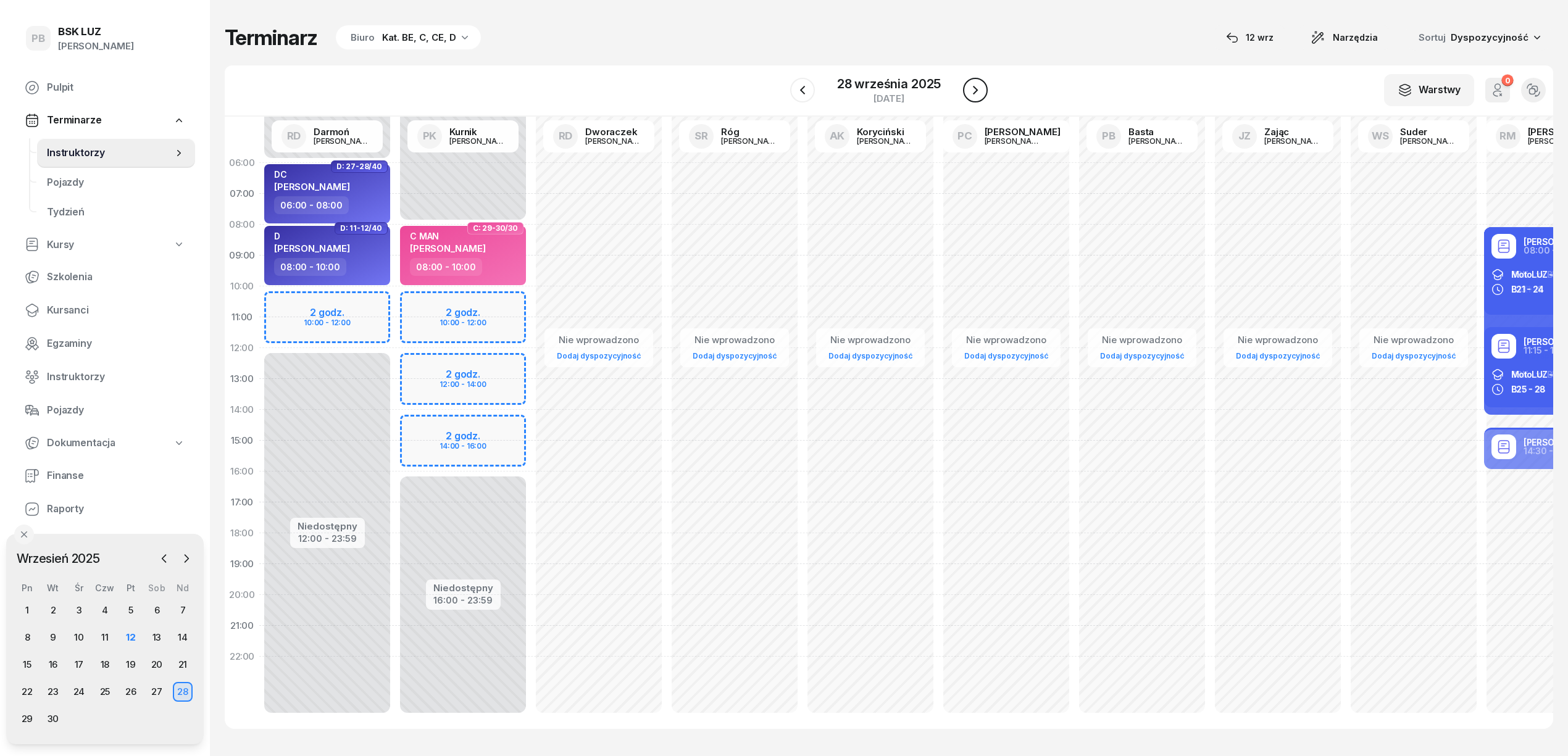
click at [976, 94] on icon "button" at bounding box center [976, 90] width 15 height 15
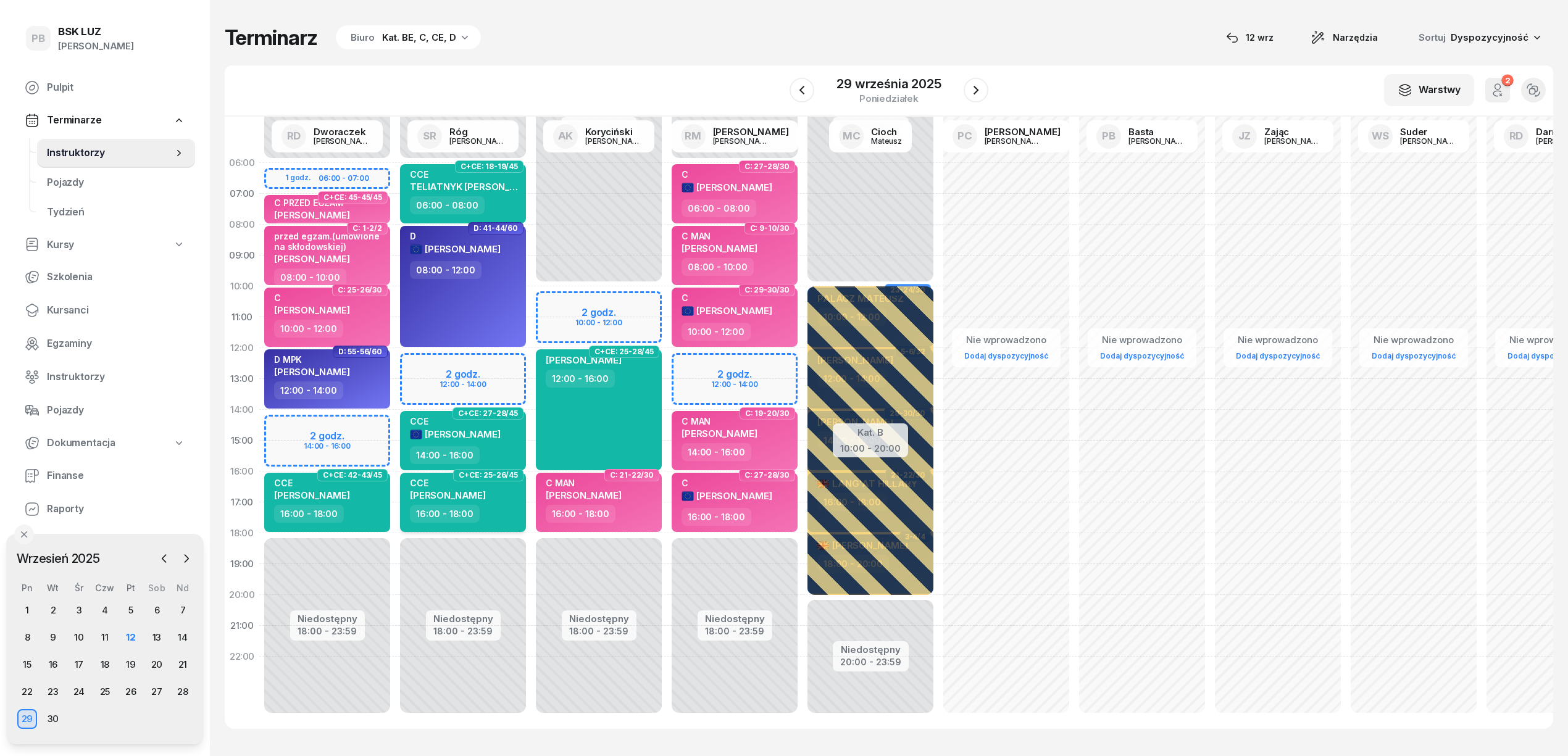
click at [519, 523] on div "CCE PRUSZYŃSKI WOJCIECH 16:00 - 18:00" at bounding box center [463, 502] width 126 height 60
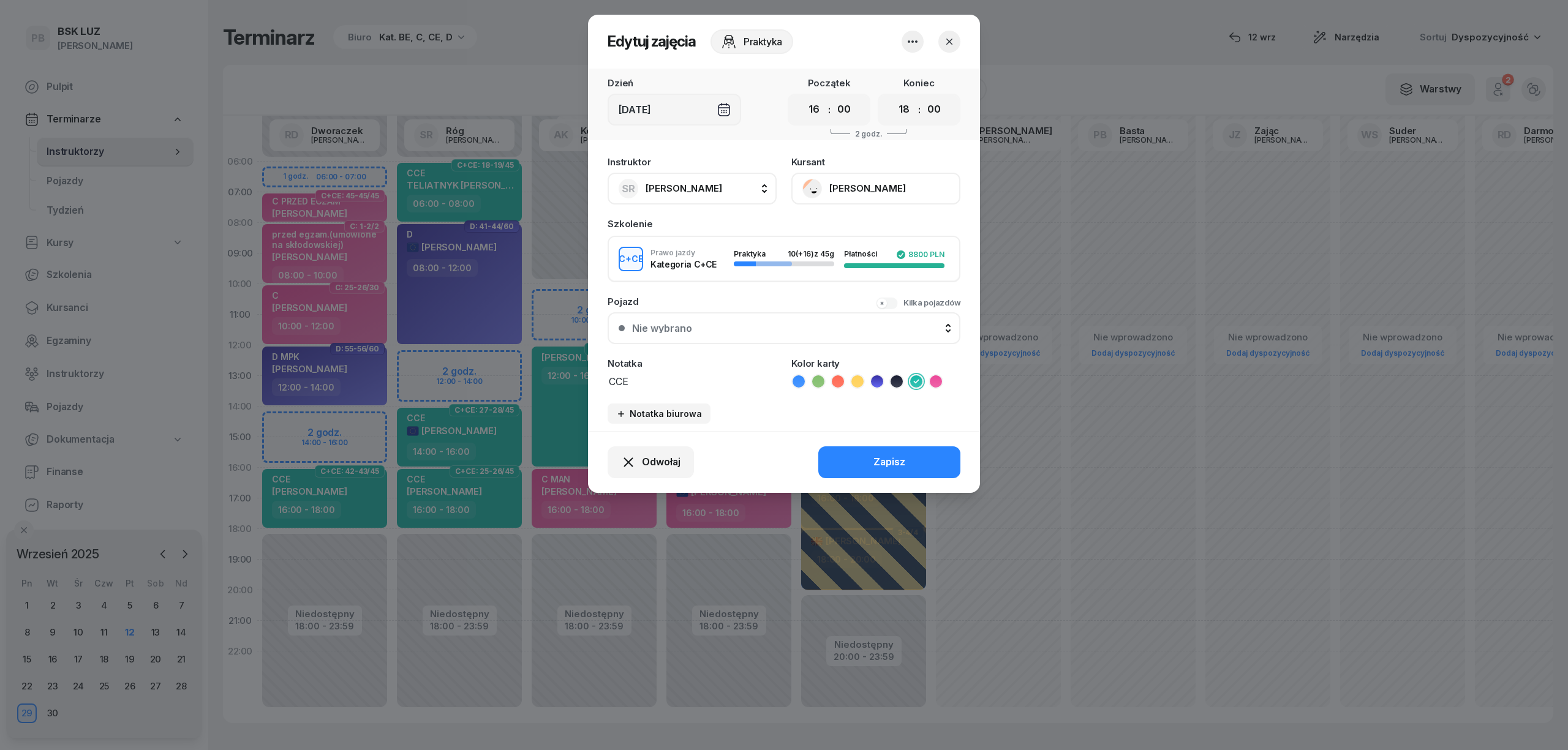
click at [711, 177] on button "SR Róg [PERSON_NAME]" at bounding box center [692, 188] width 169 height 32
click at [708, 270] on span "[PERSON_NAME]" at bounding box center [689, 269] width 76 height 15
click at [861, 474] on button "Zapisz" at bounding box center [889, 461] width 142 height 32
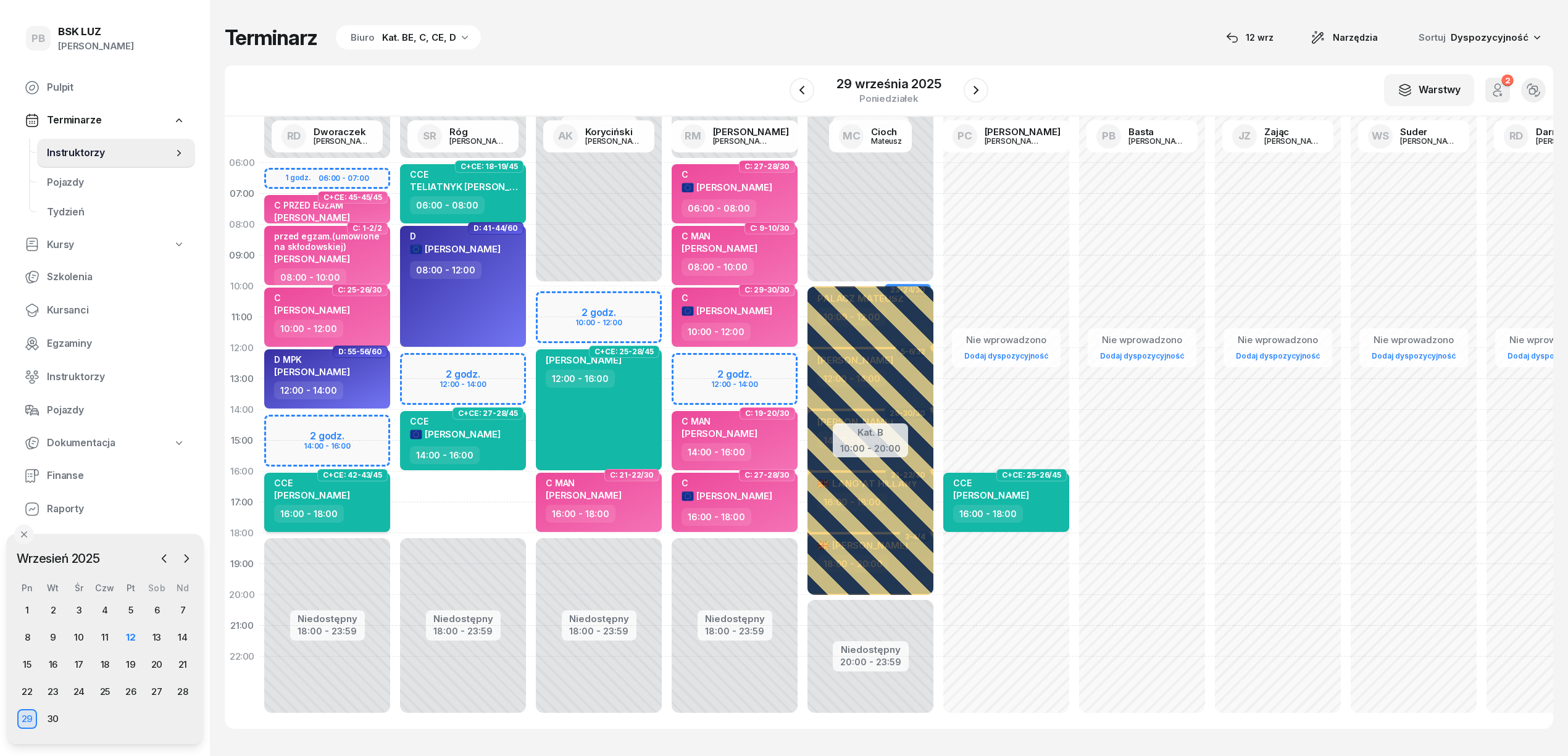
click at [366, 501] on div "CCE WALCZAK MARCIN" at bounding box center [329, 492] width 108 height 28
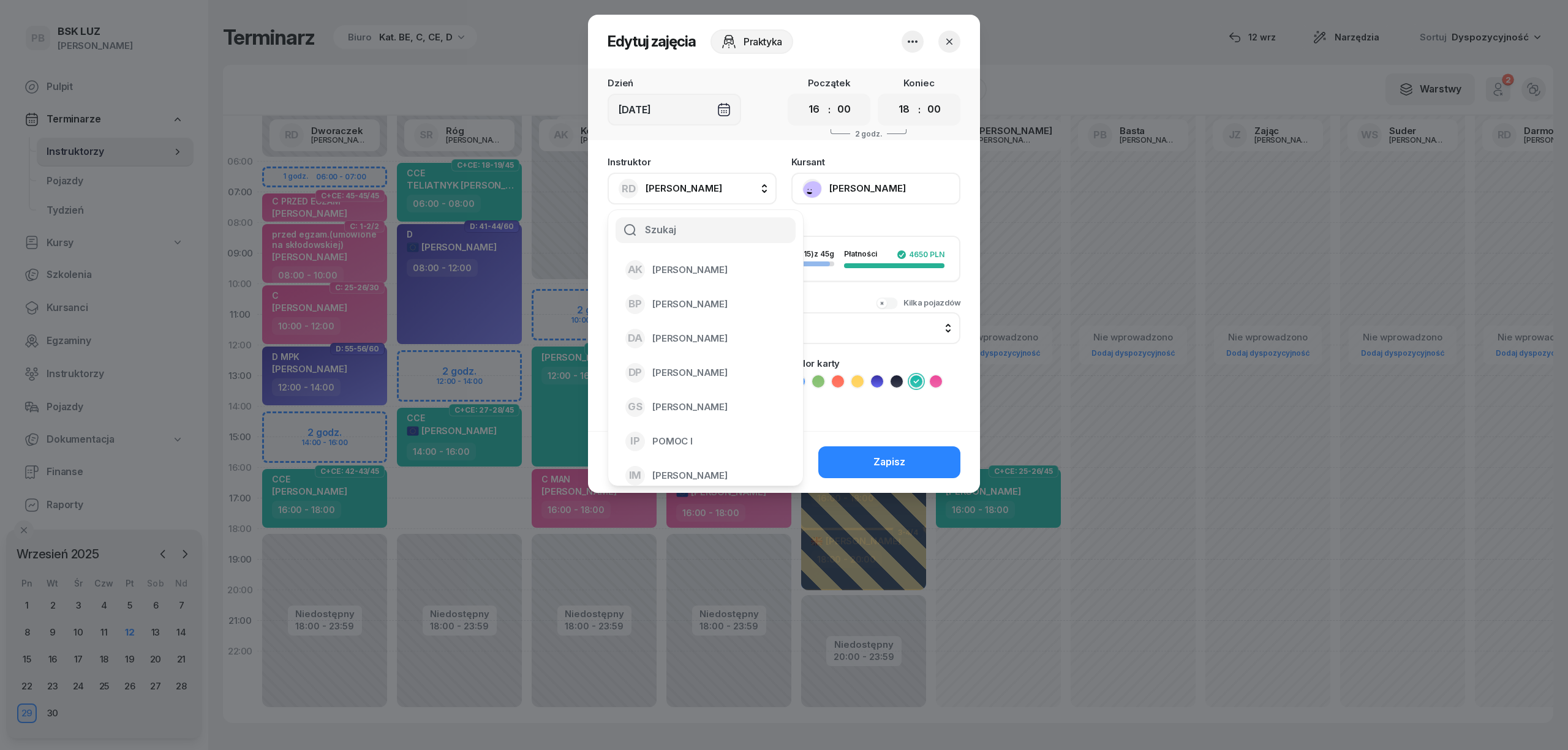
select select "16"
select select "18"
type input "róg"
click at [674, 272] on span "[PERSON_NAME]" at bounding box center [689, 269] width 76 height 15
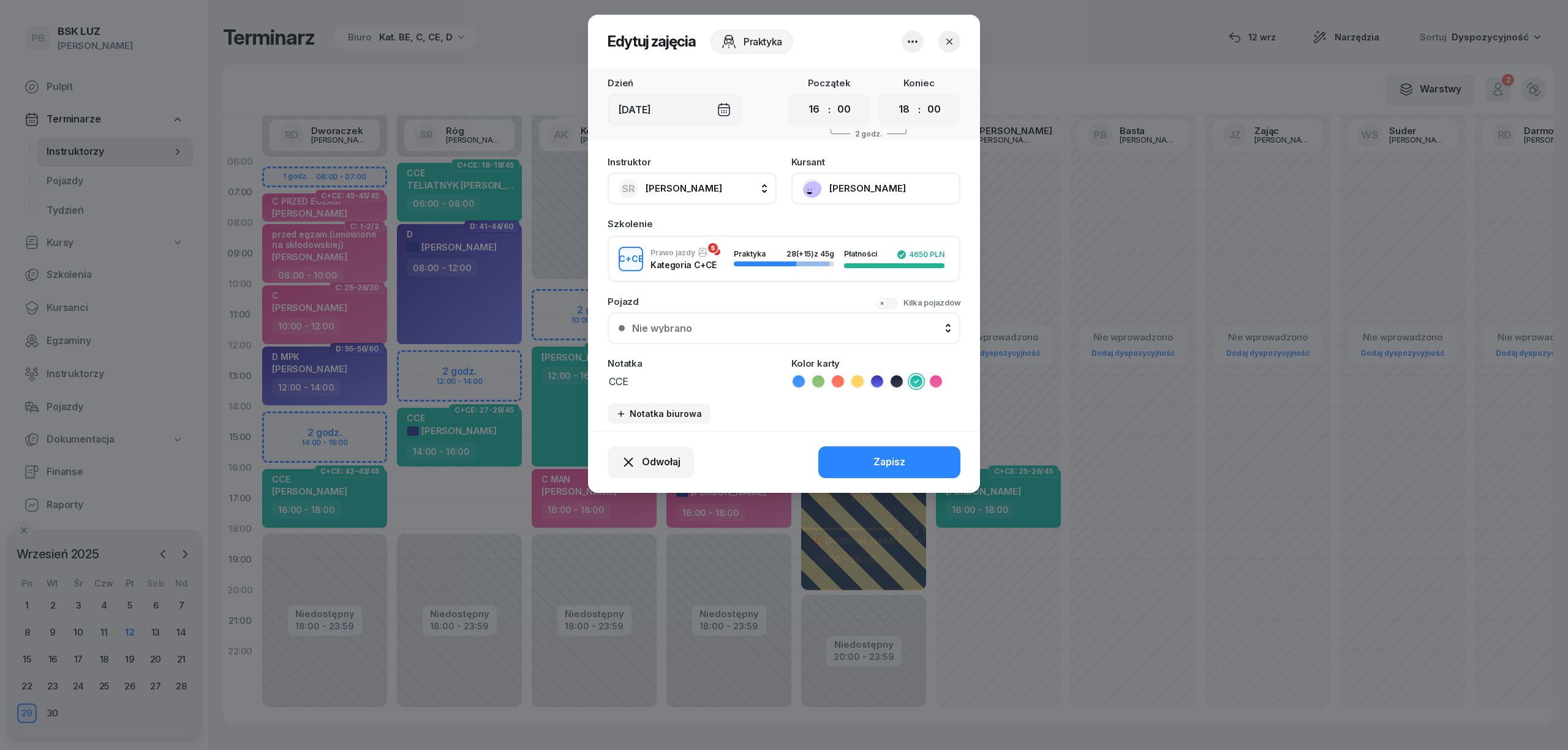
click at [643, 383] on textarea "CCE" at bounding box center [692, 380] width 169 height 15
type textarea "CCE S"
click at [866, 453] on button "Zapisz" at bounding box center [889, 461] width 142 height 32
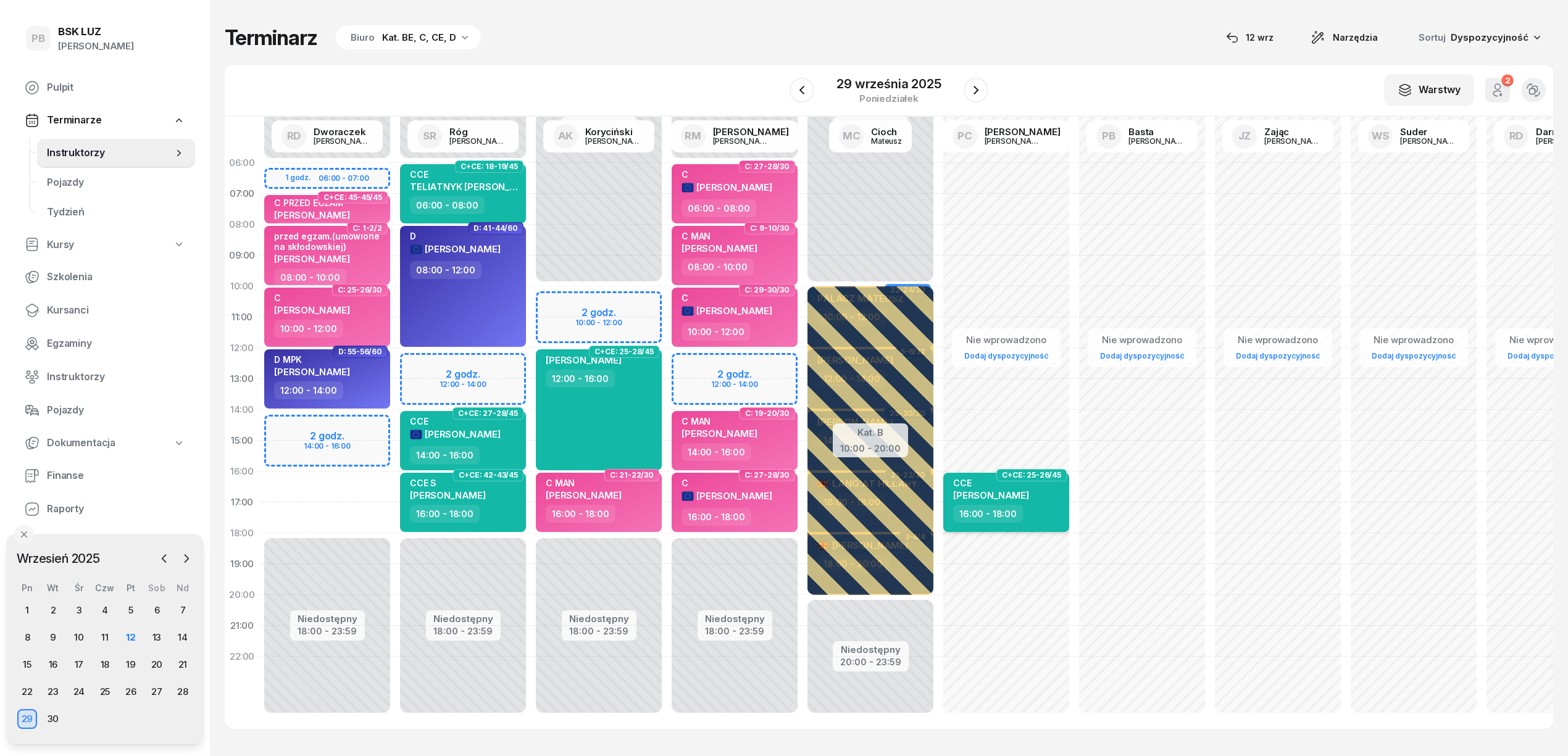
click at [1029, 495] on span "[PERSON_NAME]" at bounding box center [991, 495] width 76 height 12
select select "16"
select select "18"
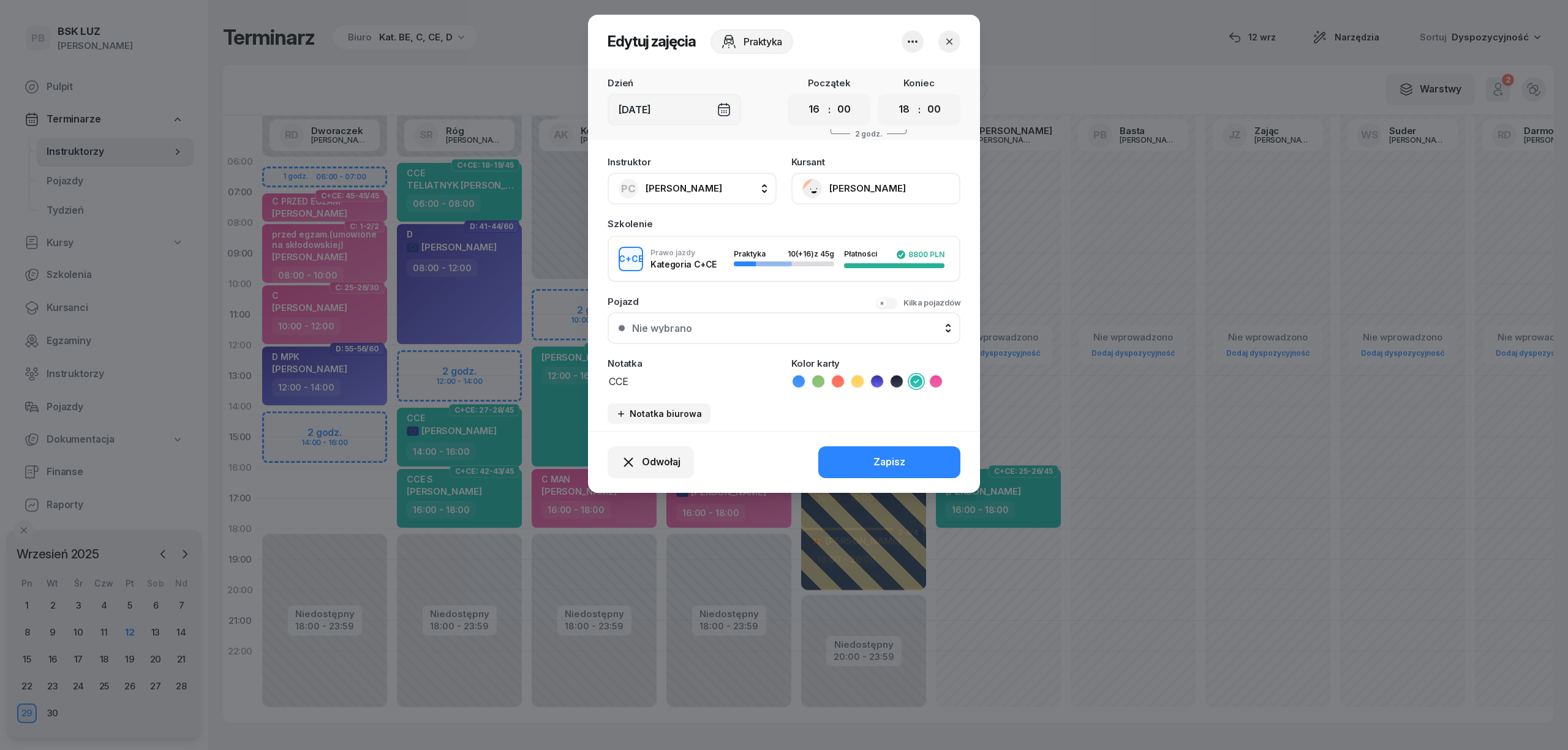
click at [679, 180] on span "[PERSON_NAME]" at bounding box center [684, 188] width 76 height 15
type input "dw"
click at [698, 265] on span "[PERSON_NAME]" at bounding box center [689, 269] width 76 height 15
click at [930, 461] on button "Zapisz" at bounding box center [889, 461] width 142 height 32
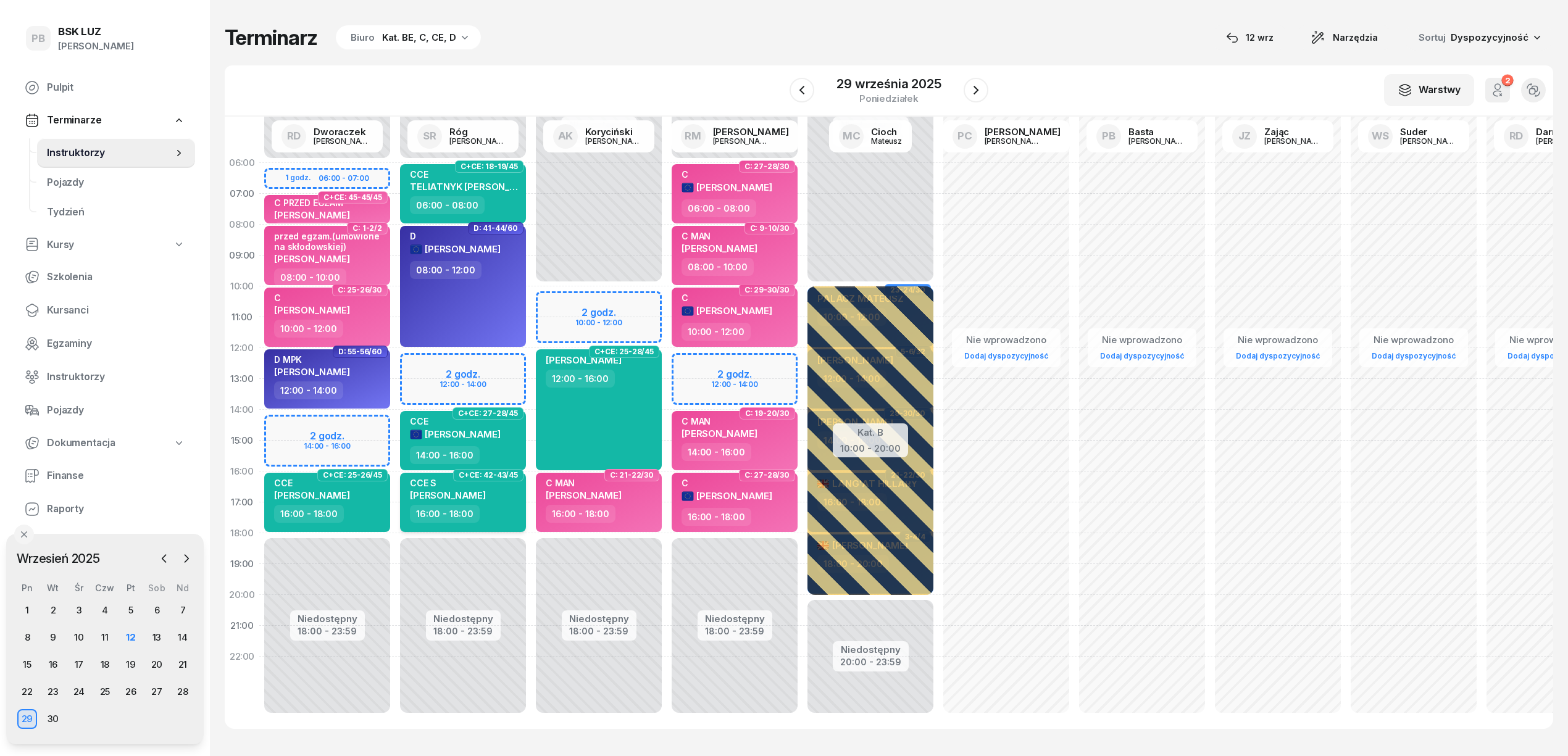
click at [486, 497] on span "[PERSON_NAME]" at bounding box center [448, 495] width 76 height 12
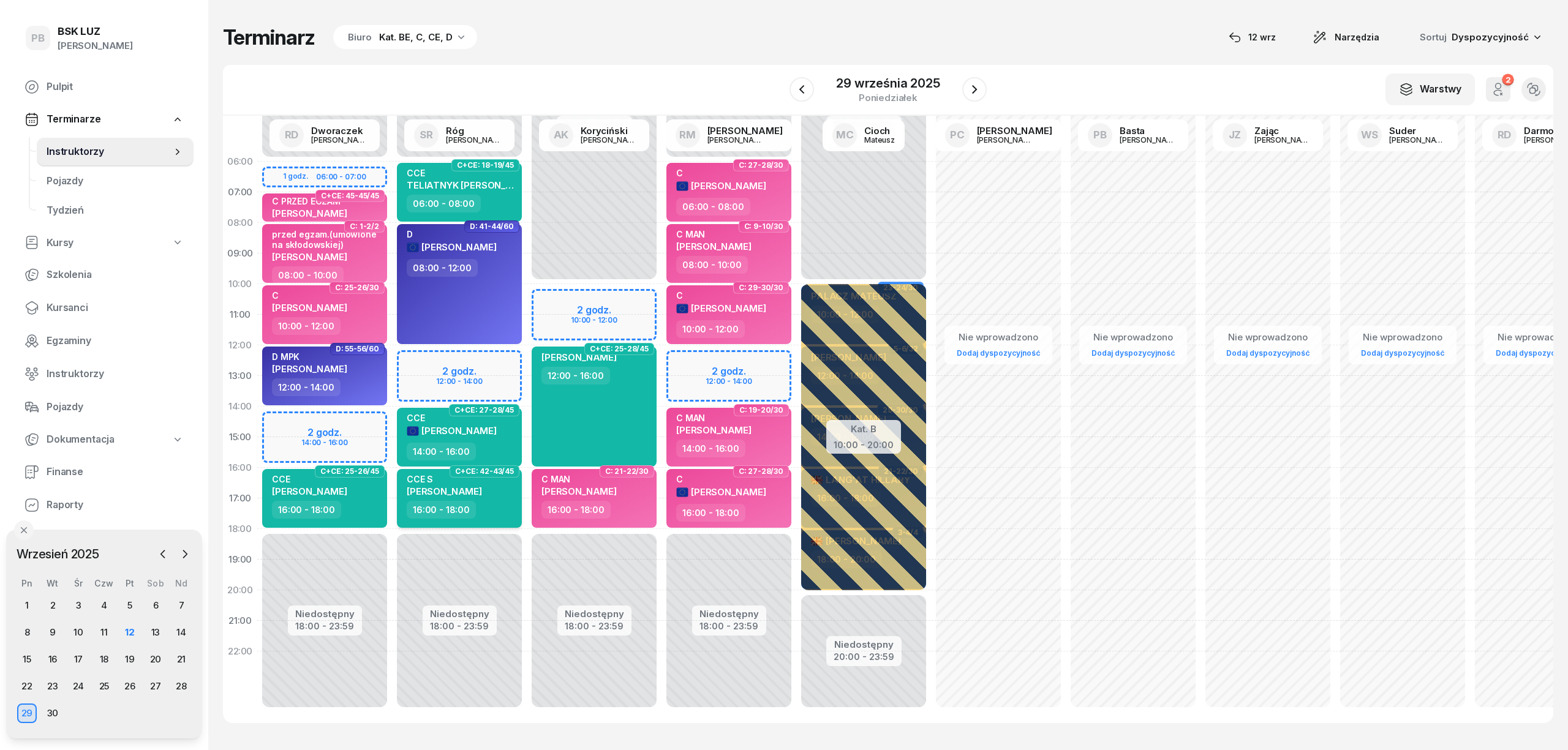
select select "16"
select select "18"
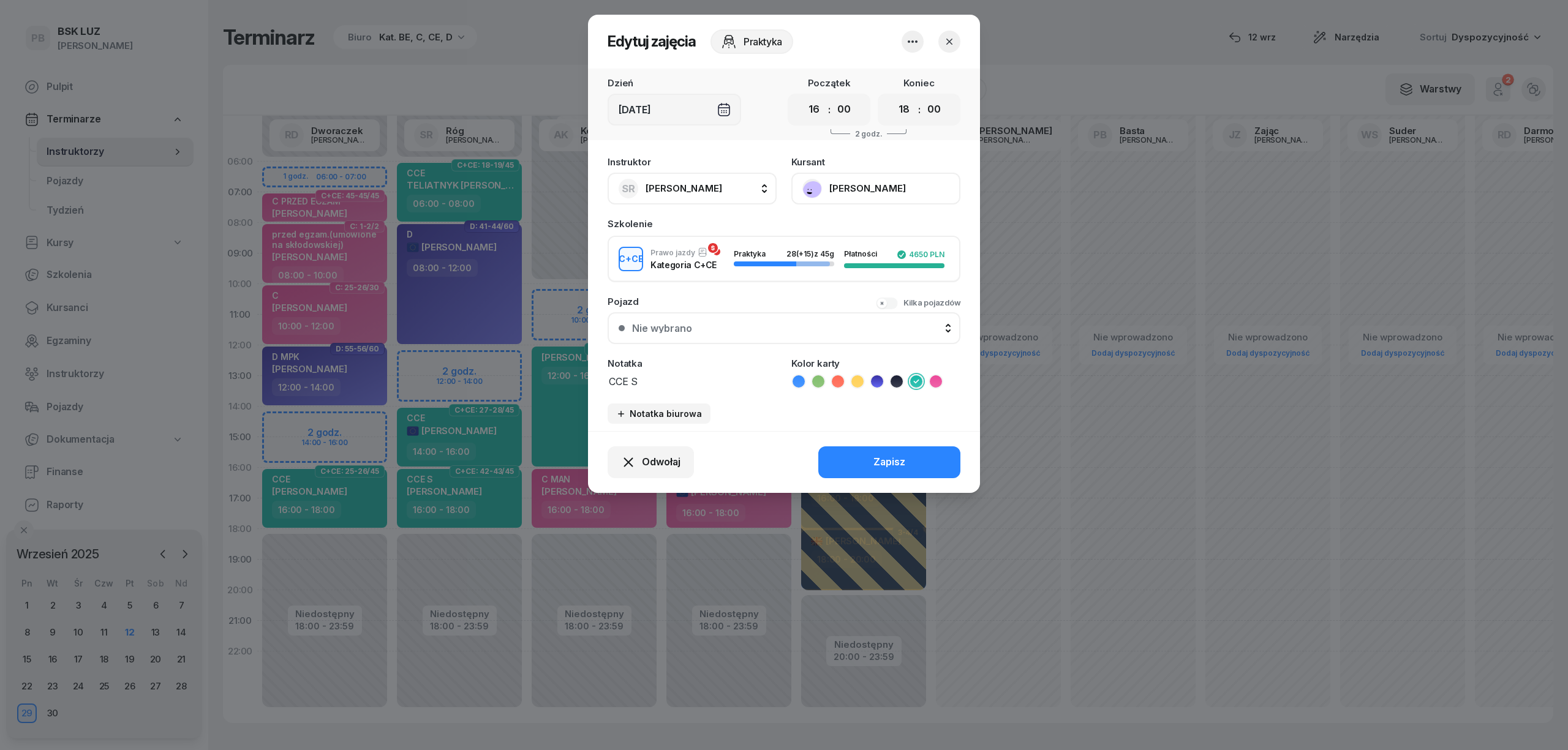
click at [853, 191] on button "[PERSON_NAME]" at bounding box center [876, 188] width 169 height 32
click at [850, 231] on div "Otwórz profil" at bounding box center [830, 229] width 59 height 15
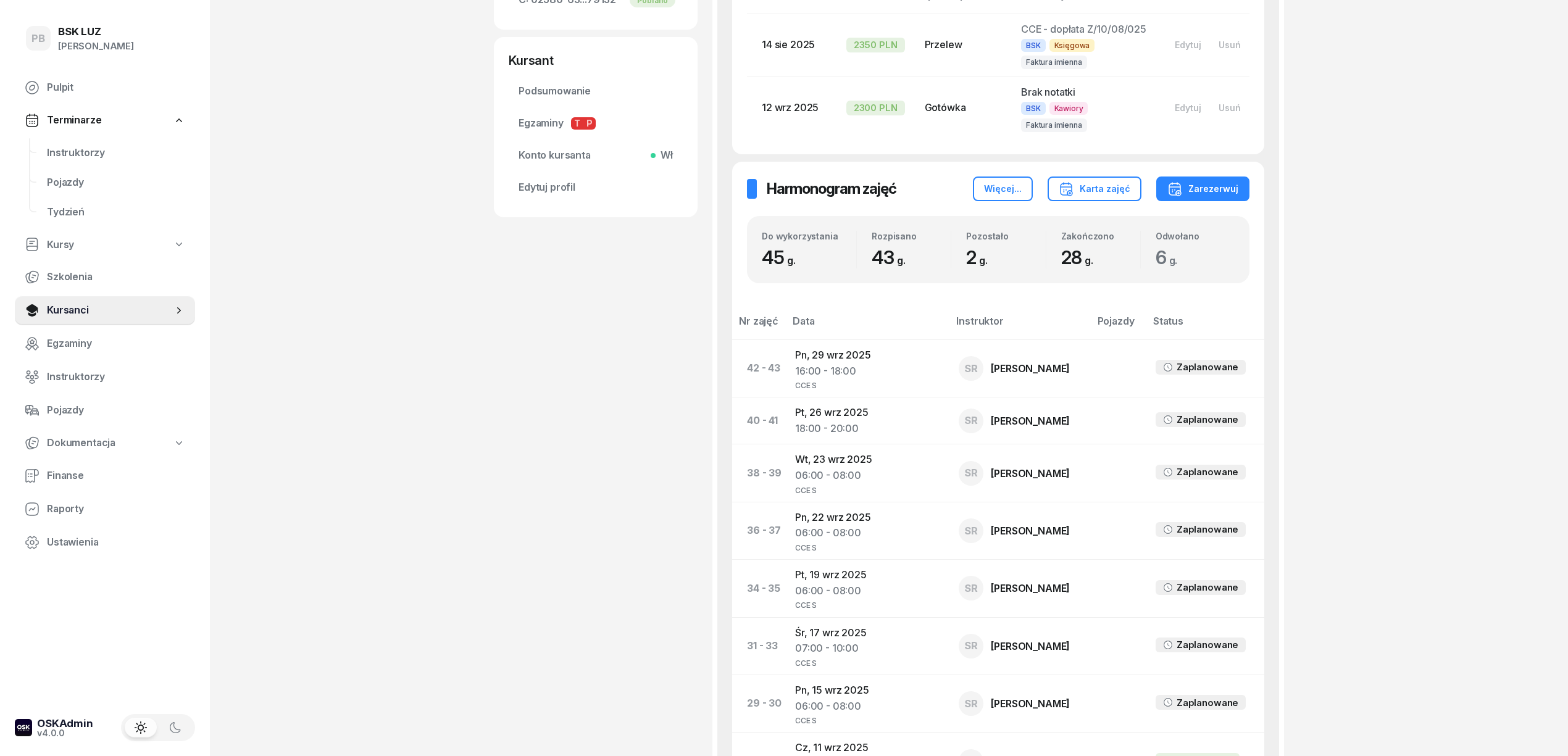
scroll to position [494, 0]
click at [846, 413] on td "Pt, [DATE] 18:00 - 20:00" at bounding box center [867, 419] width 163 height 47
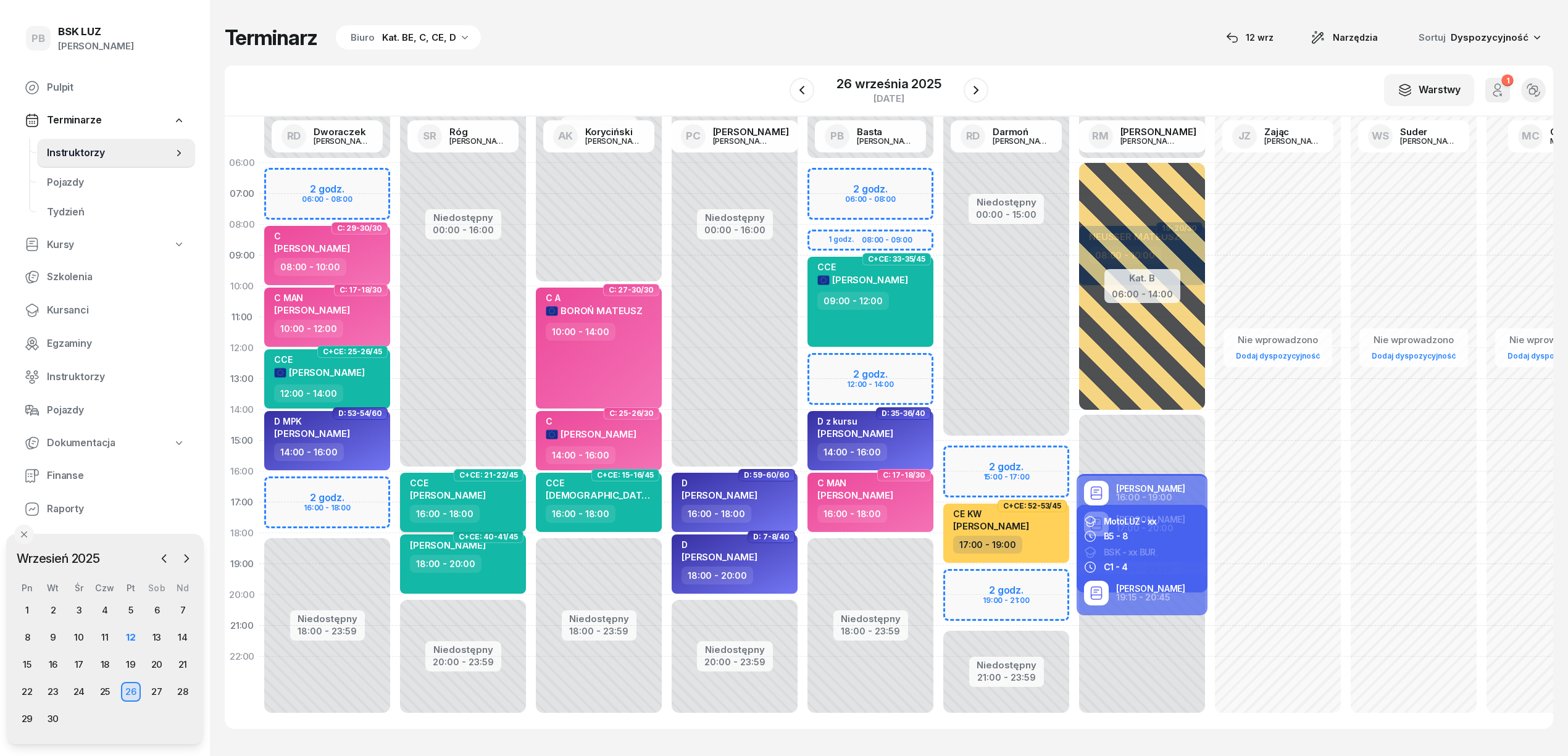
click at [504, 514] on div "16:00 - 18:00" at bounding box center [465, 514] width 108 height 18
select select "16"
select select "18"
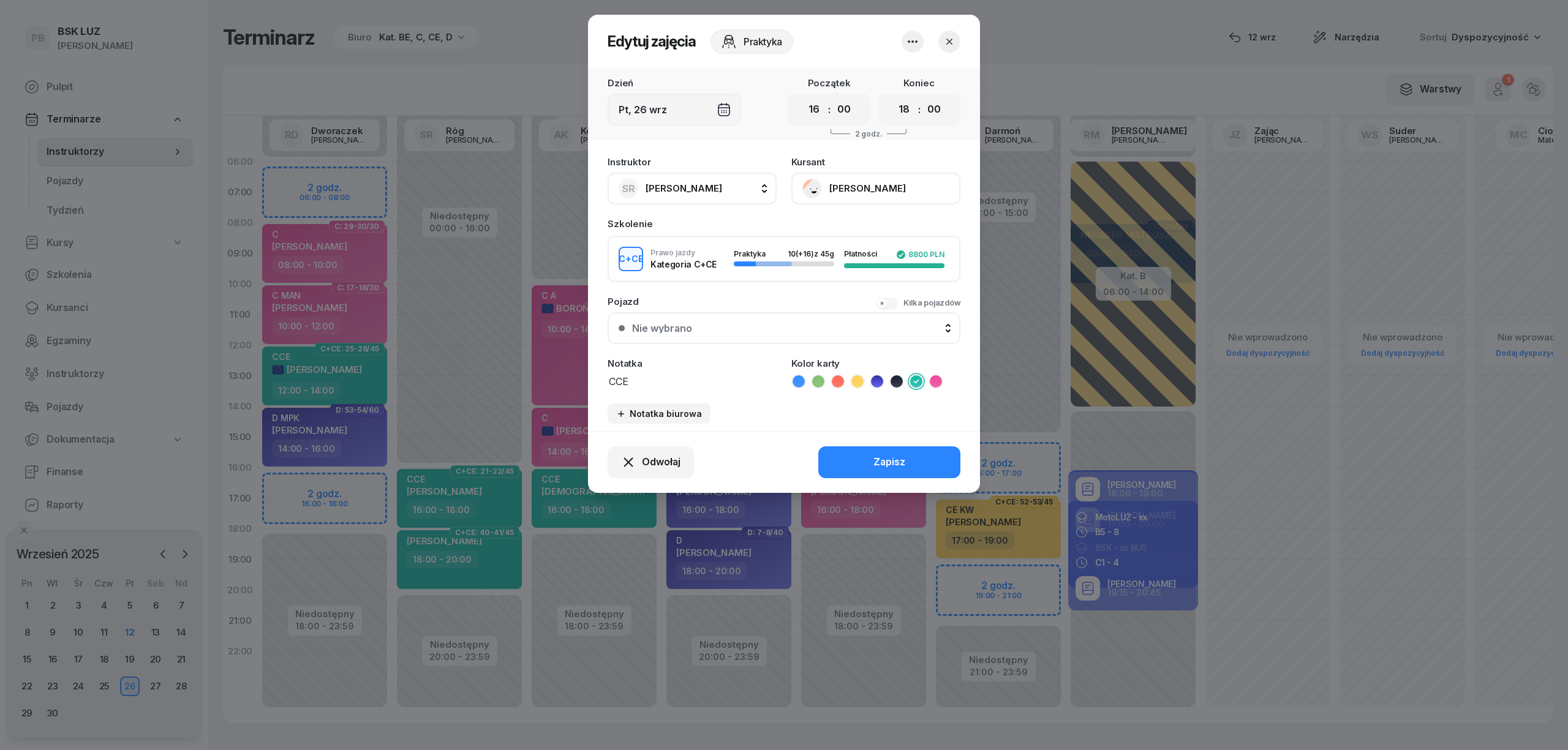
click at [677, 188] on span "[PERSON_NAME]" at bounding box center [684, 188] width 76 height 12
type input "dw"
click at [682, 260] on div "RD [PERSON_NAME]" at bounding box center [698, 270] width 146 height 20
click at [866, 454] on button "Zapisz" at bounding box center [889, 461] width 142 height 32
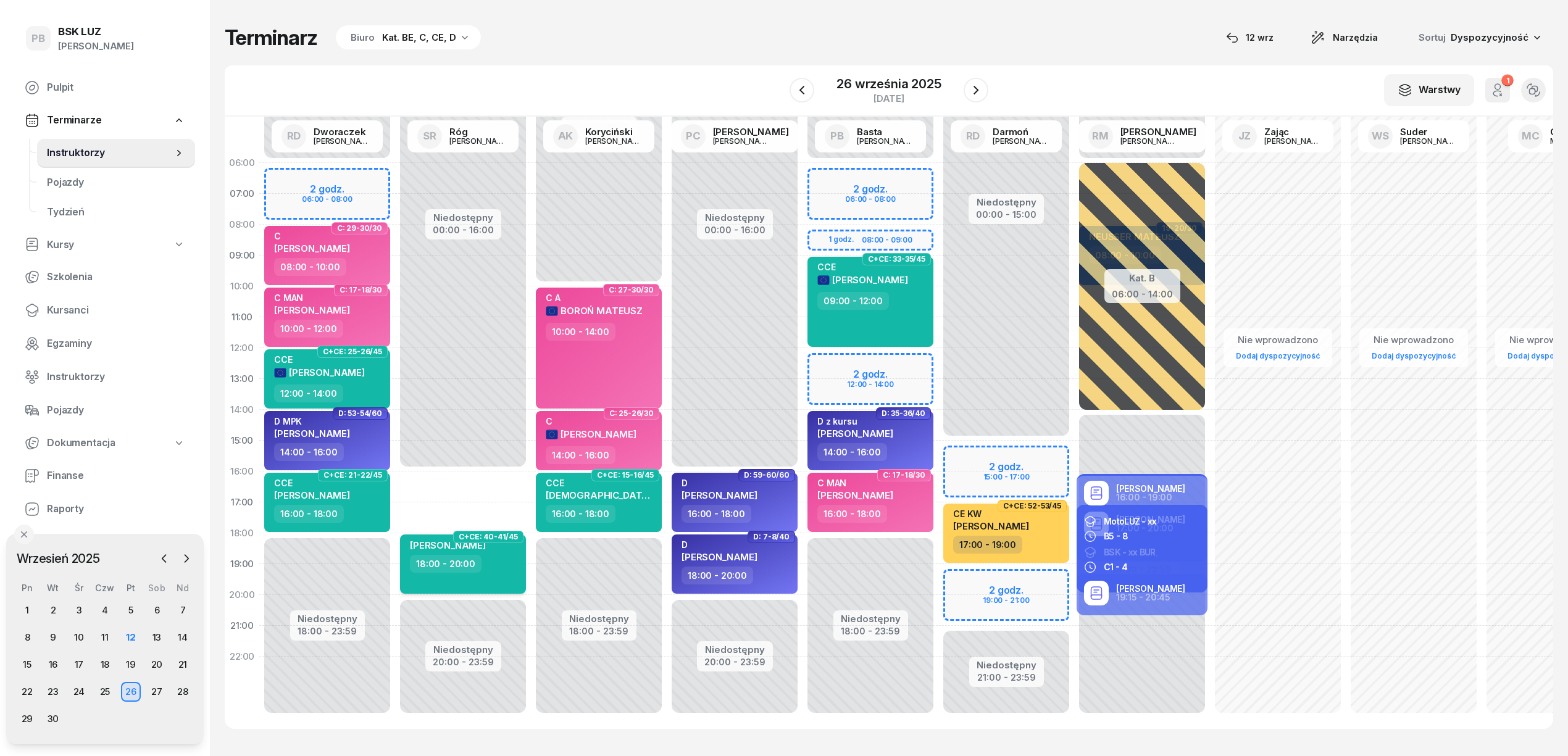
click at [465, 549] on span "[PERSON_NAME]" at bounding box center [448, 545] width 76 height 12
select select "18"
select select "20"
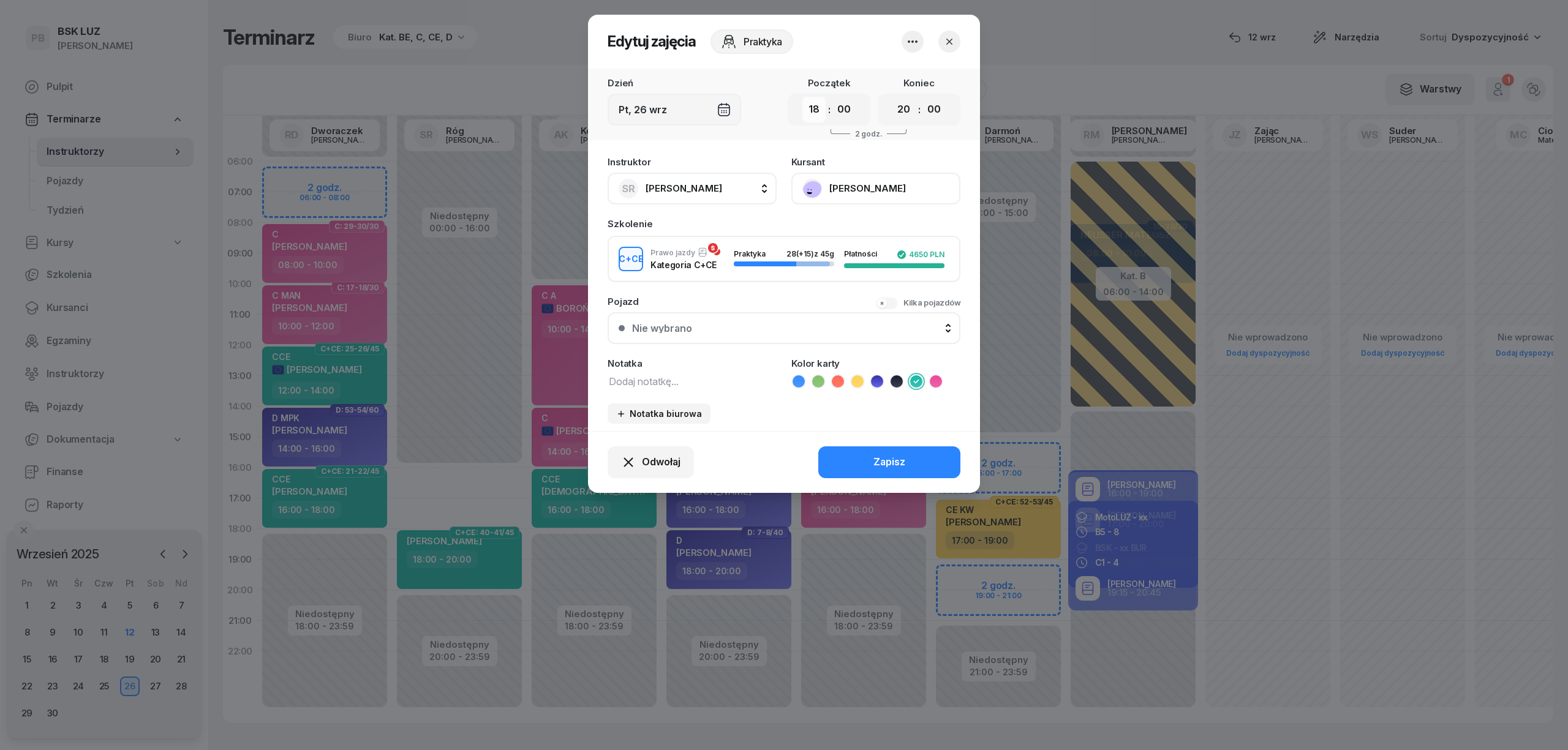
click at [817, 106] on select "00 01 02 03 04 05 06 07 08 09 10 11 12 13 14 15 16 17 18 19 20 21 22 23" at bounding box center [814, 109] width 24 height 25
select select "16"
click at [802, 96] on select "00 01 02 03 04 05 06 07 08 09 10 11 12 13 14 15 16 17 18 19 20 21 22 23" at bounding box center [814, 109] width 24 height 25
click at [665, 380] on textarea at bounding box center [692, 380] width 169 height 15
type textarea "CCE S"
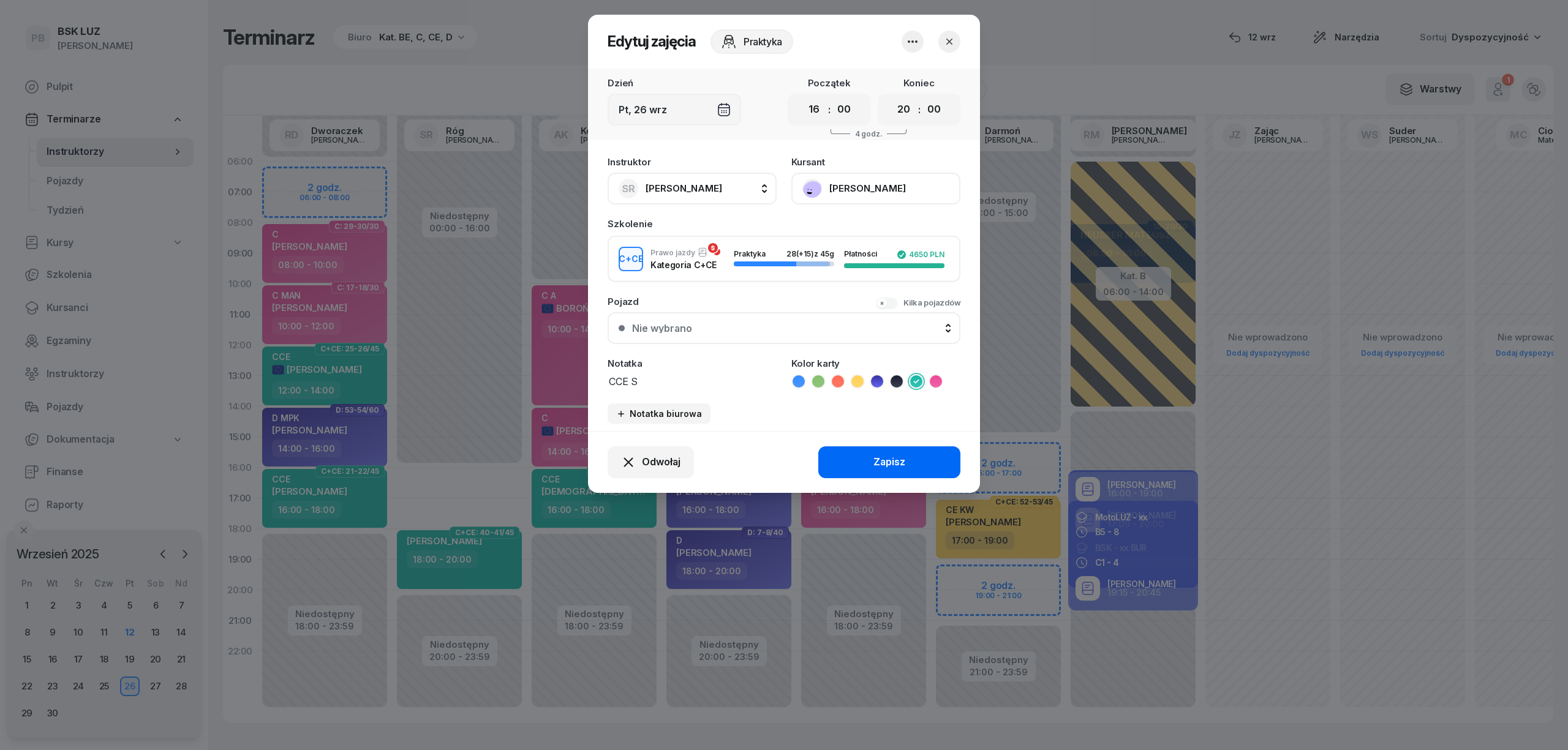
click at [853, 451] on button "Zapisz" at bounding box center [889, 461] width 142 height 32
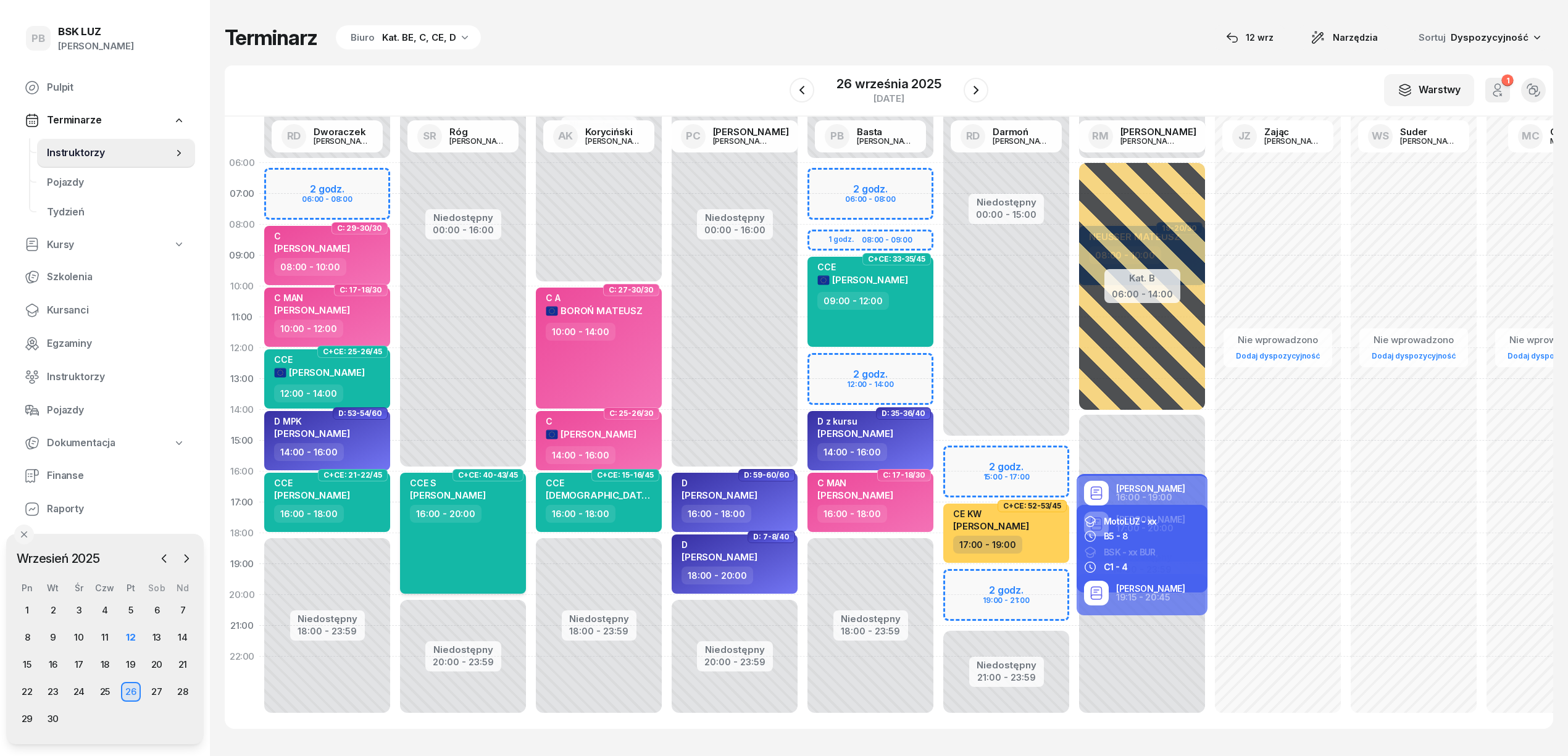
click at [431, 487] on div "CCE S [PERSON_NAME]" at bounding box center [448, 492] width 76 height 28
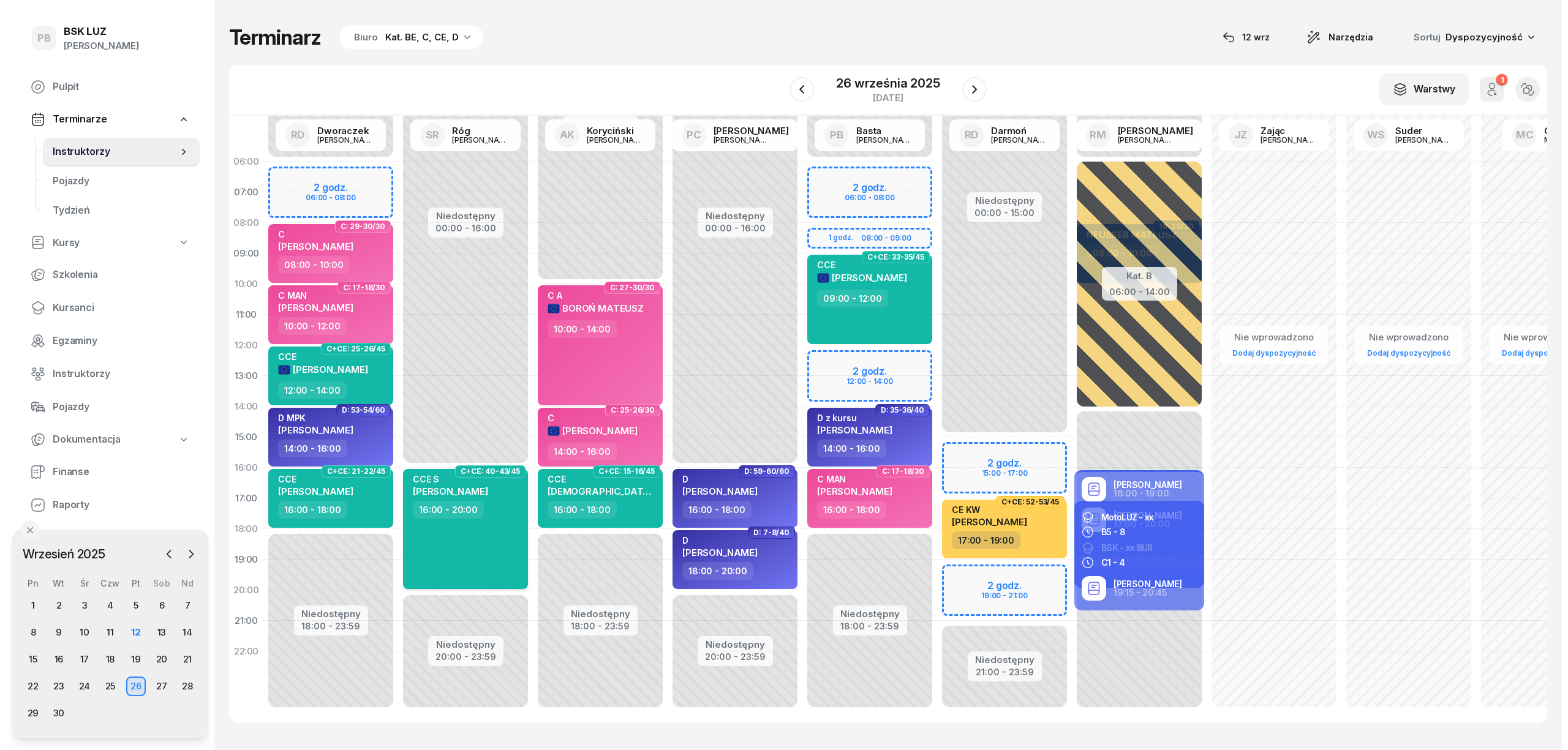
select select "16"
select select "20"
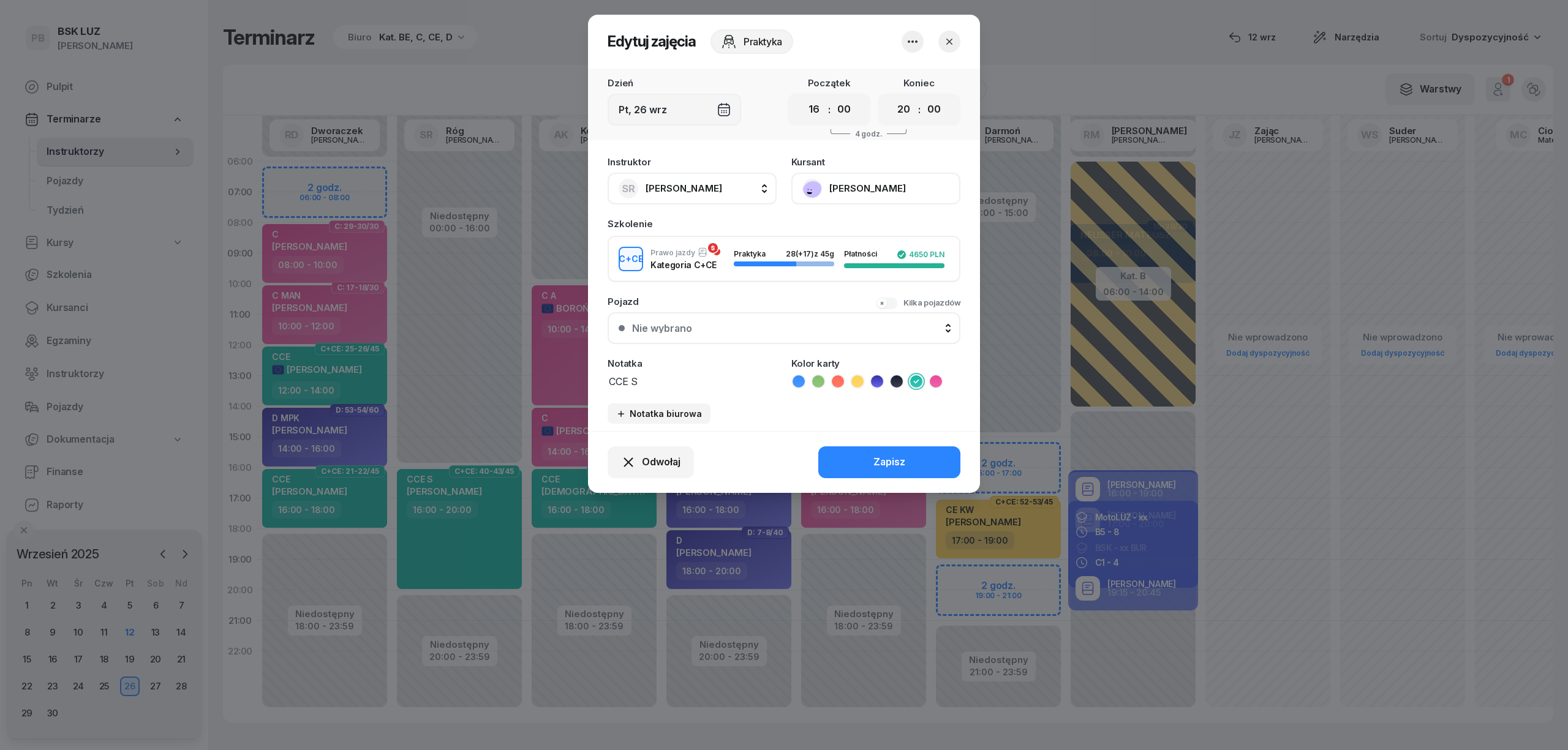
click at [829, 191] on button "[PERSON_NAME]" at bounding box center [876, 188] width 169 height 32
click at [843, 231] on div "Otwórz profil" at bounding box center [830, 229] width 59 height 15
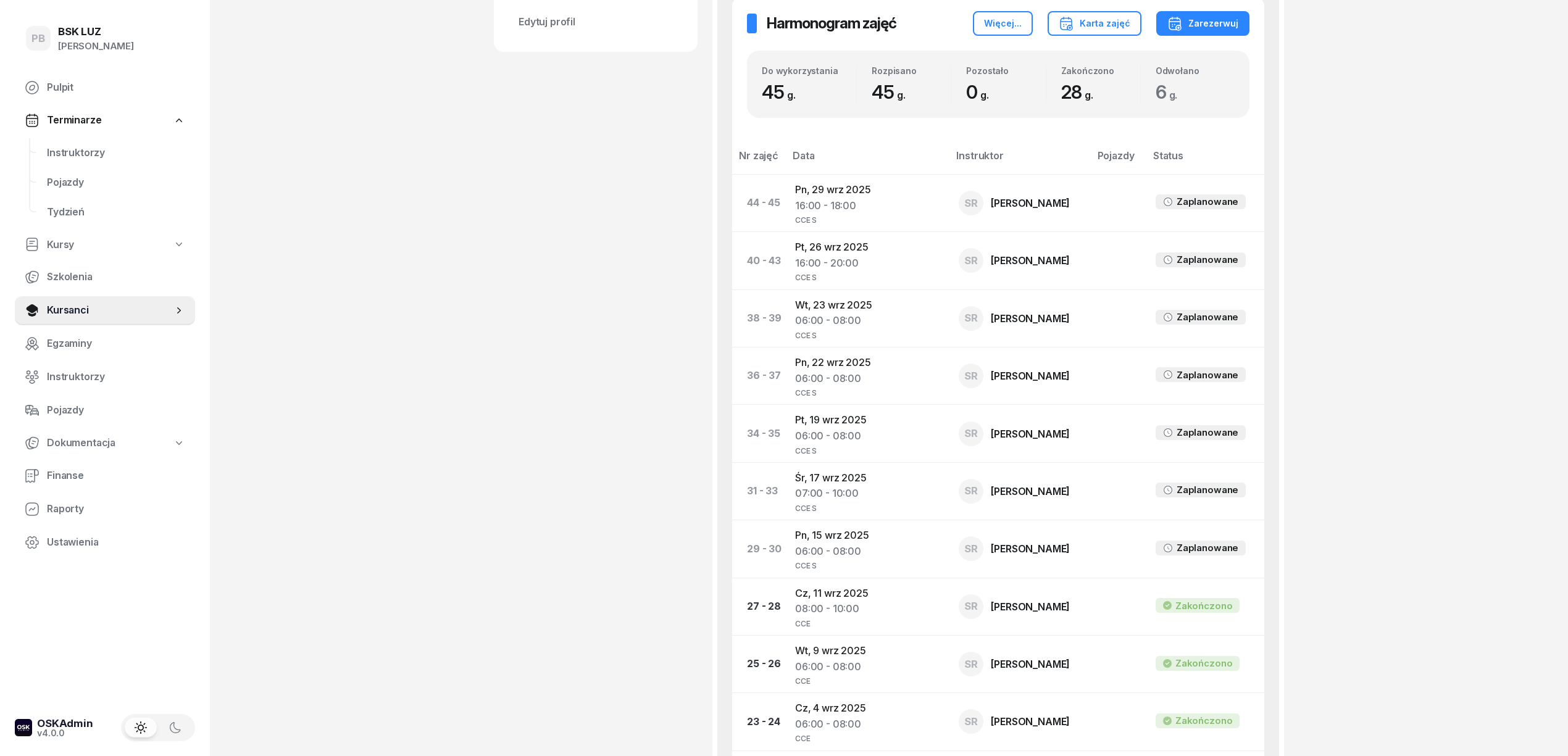
scroll to position [740, 0]
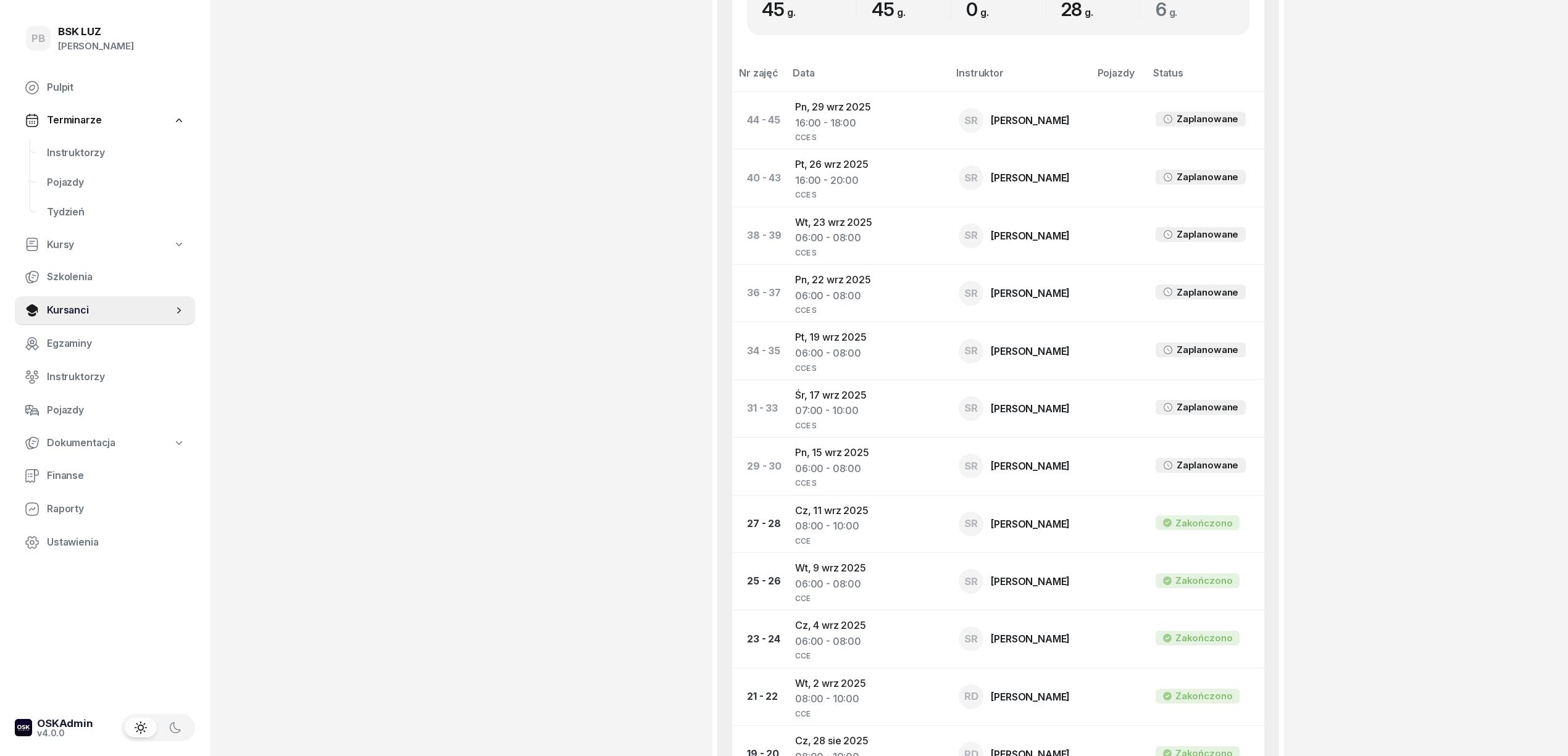
click at [626, 594] on div "[PERSON_NAME] Dofinansowanie ZAŚW. NR 316/2025 665 115 090 [EMAIL_ADDRESS][DOMA…" at bounding box center [596, 429] width 204 height 2211
click at [663, 601] on div "[PERSON_NAME] Dofinansowanie ZAŚW. NR 316/2025 665 115 090 [EMAIL_ADDRESS][DOMA…" at bounding box center [596, 429] width 204 height 2211
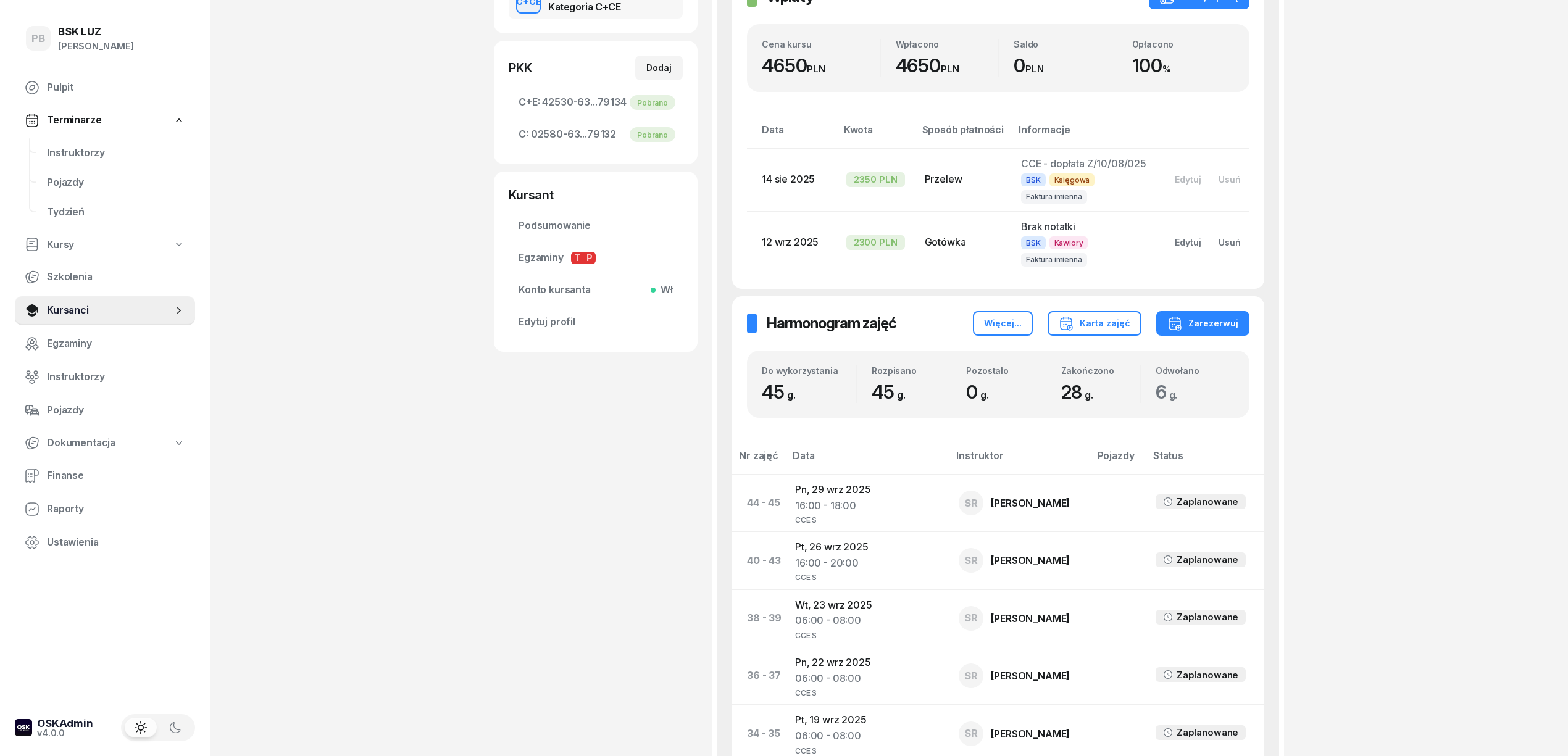
scroll to position [247, 0]
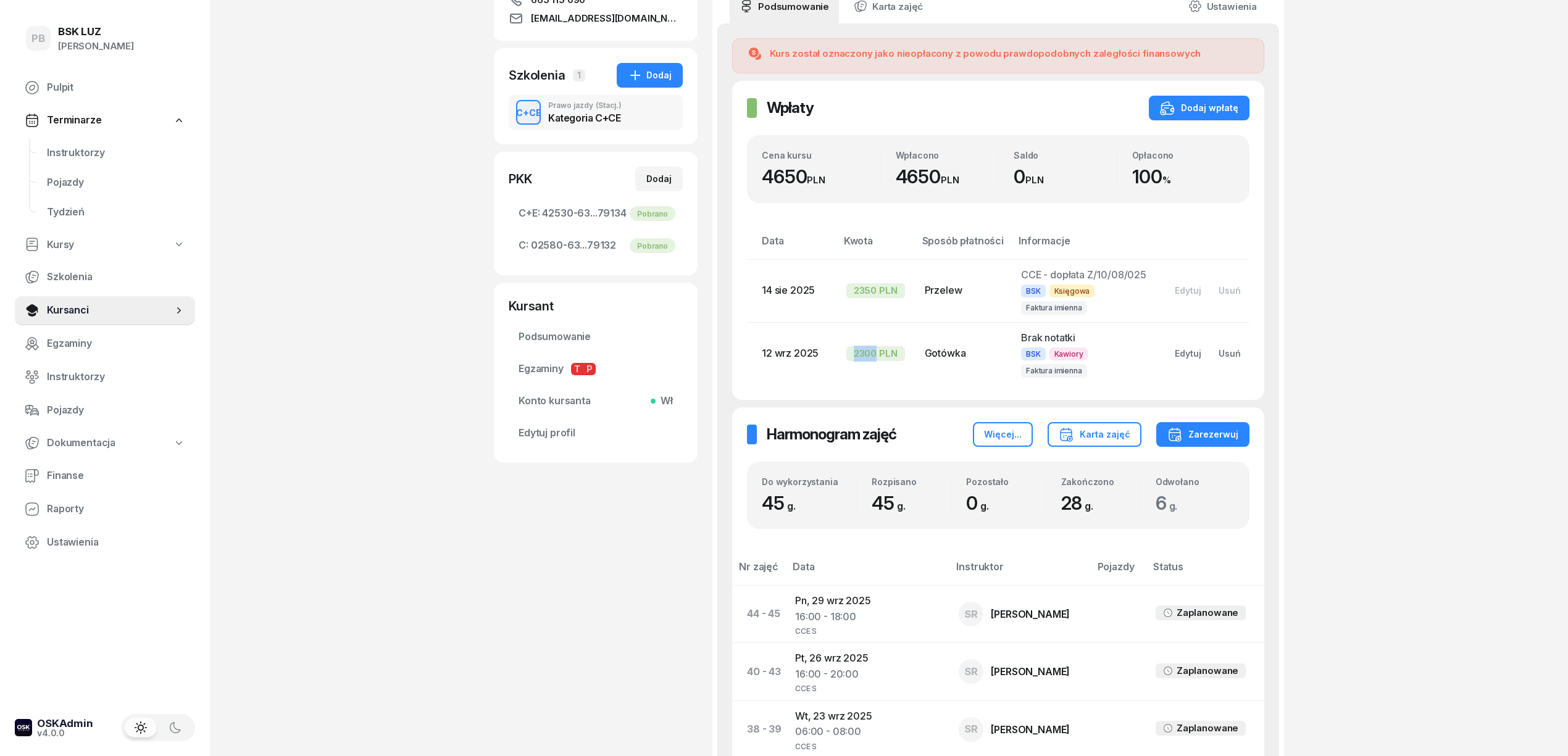
drag, startPoint x: 882, startPoint y: 351, endPoint x: 855, endPoint y: 354, distance: 27.2
click at [855, 354] on div "2300 PLN" at bounding box center [876, 353] width 59 height 15
copy div "2300"
click at [79, 150] on span "Instruktorzy" at bounding box center [116, 152] width 139 height 16
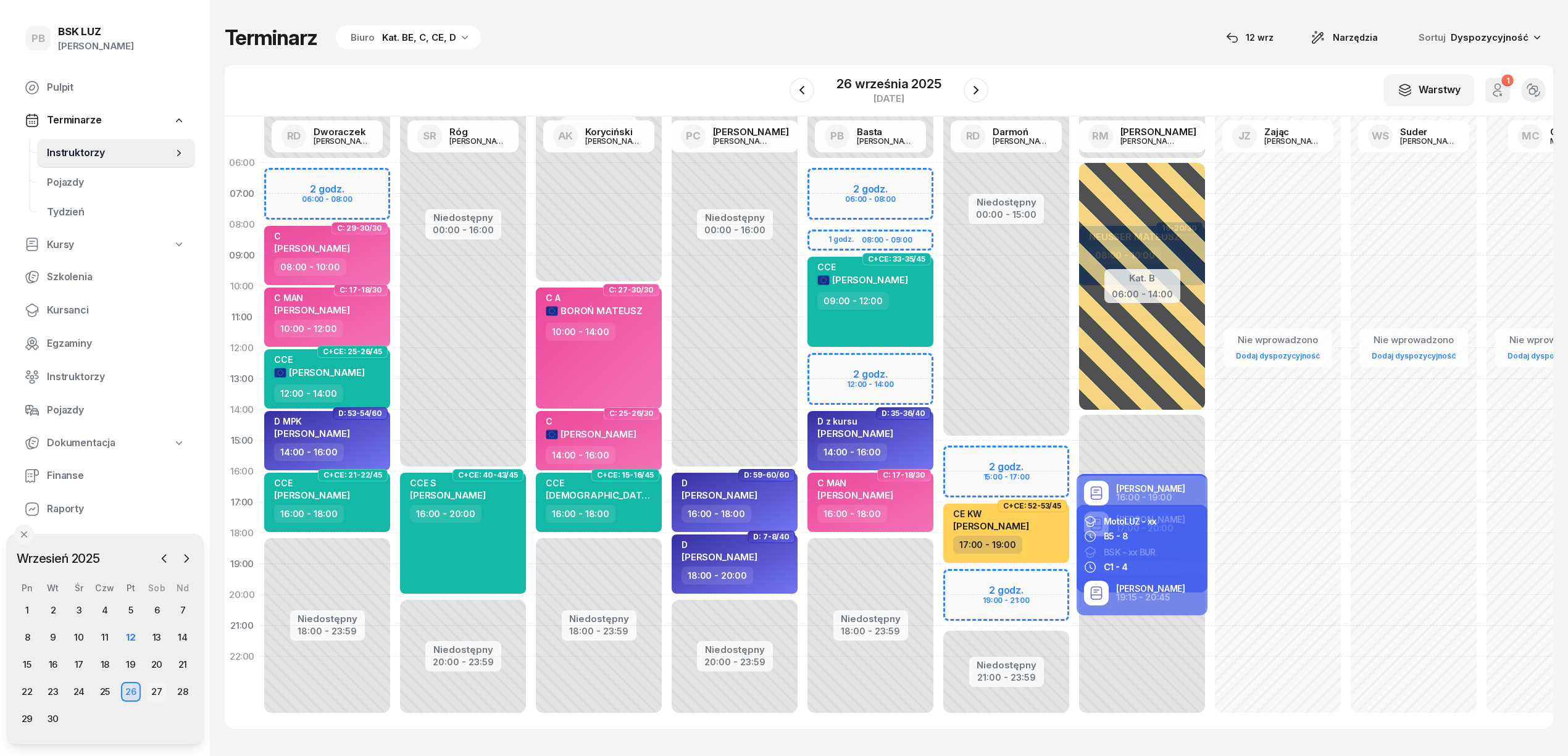
click at [154, 689] on div "27" at bounding box center [157, 692] width 20 height 20
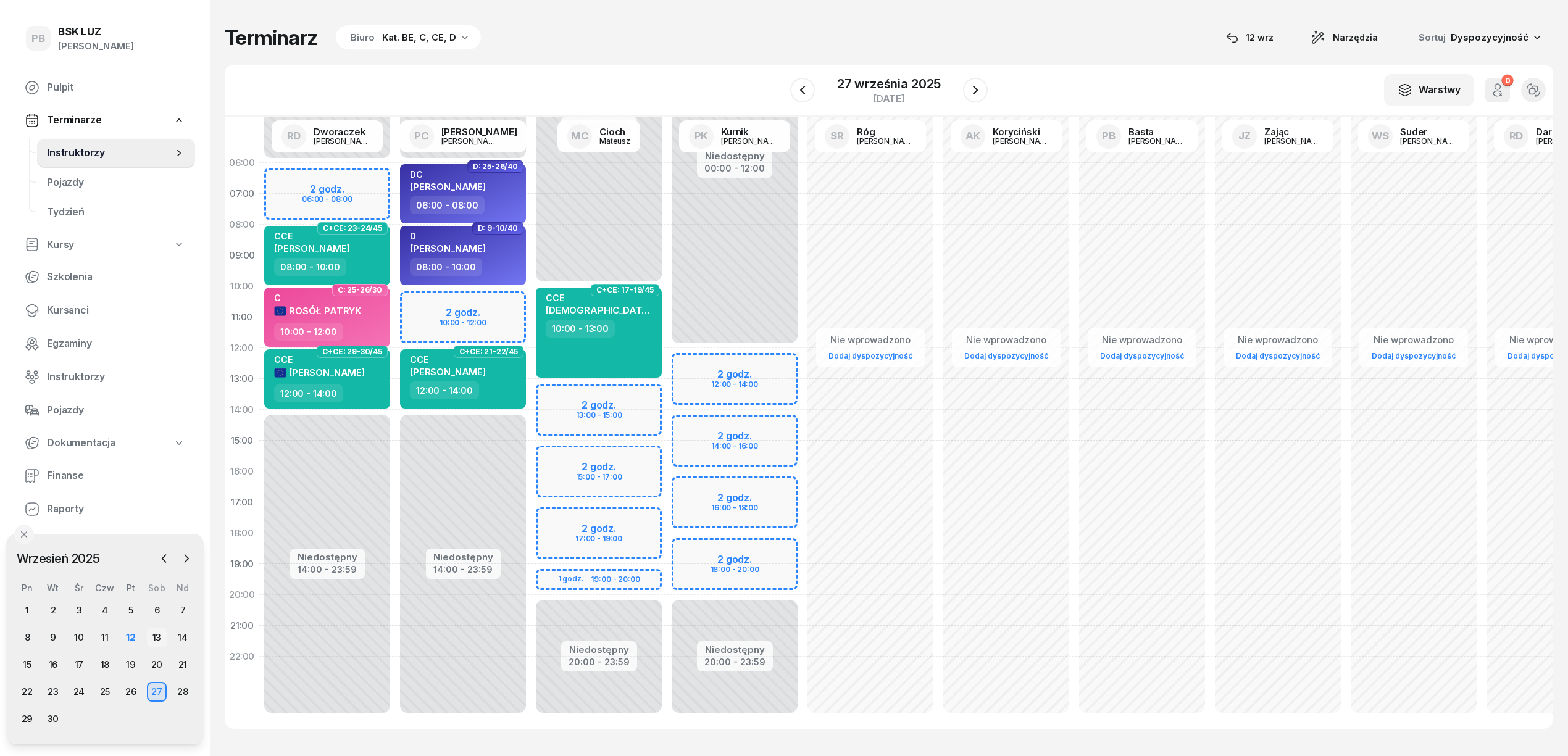
click at [157, 638] on div "13" at bounding box center [157, 638] width 20 height 20
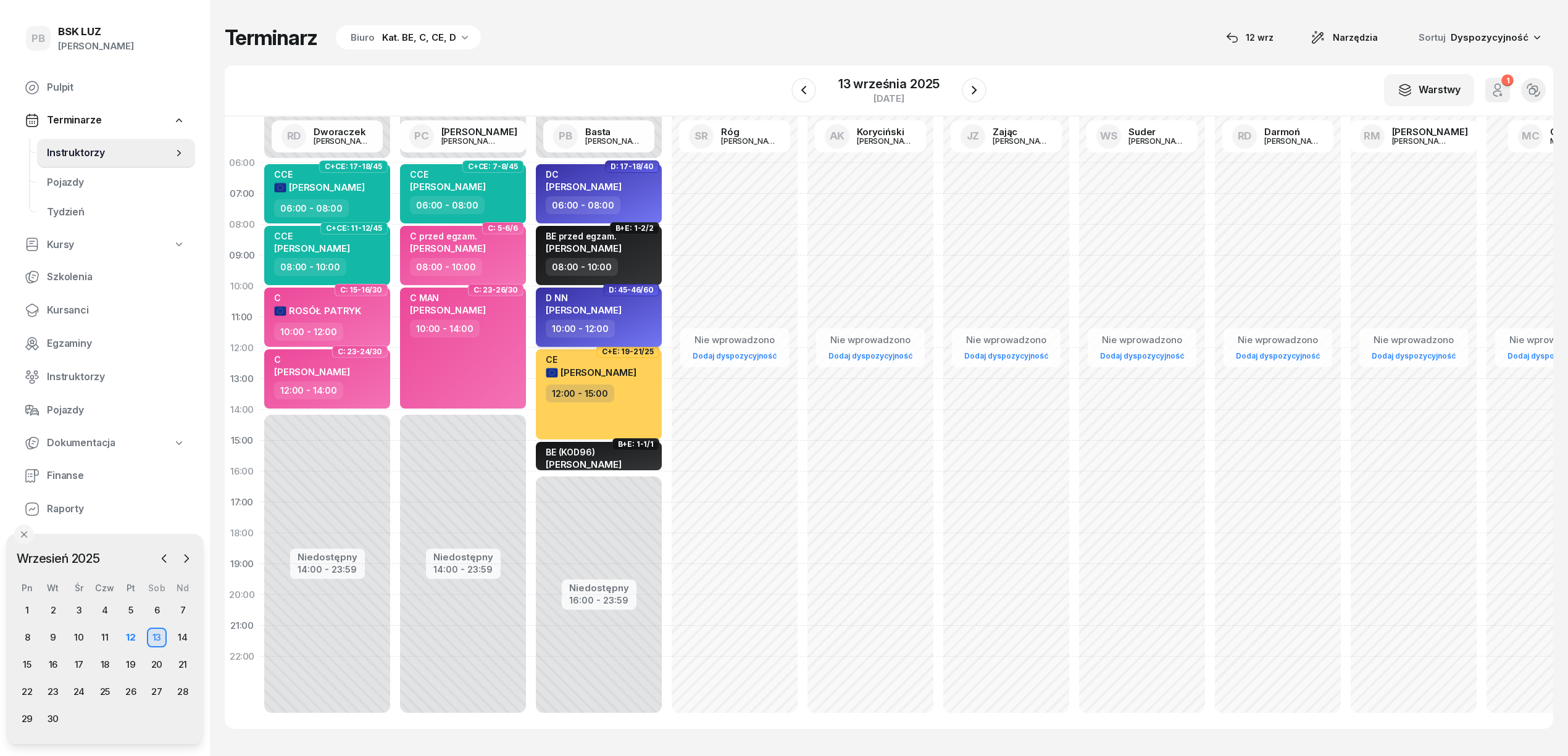
click at [622, 324] on div "10:00 - 12:00" at bounding box center [600, 328] width 108 height 18
select select "10"
select select "12"
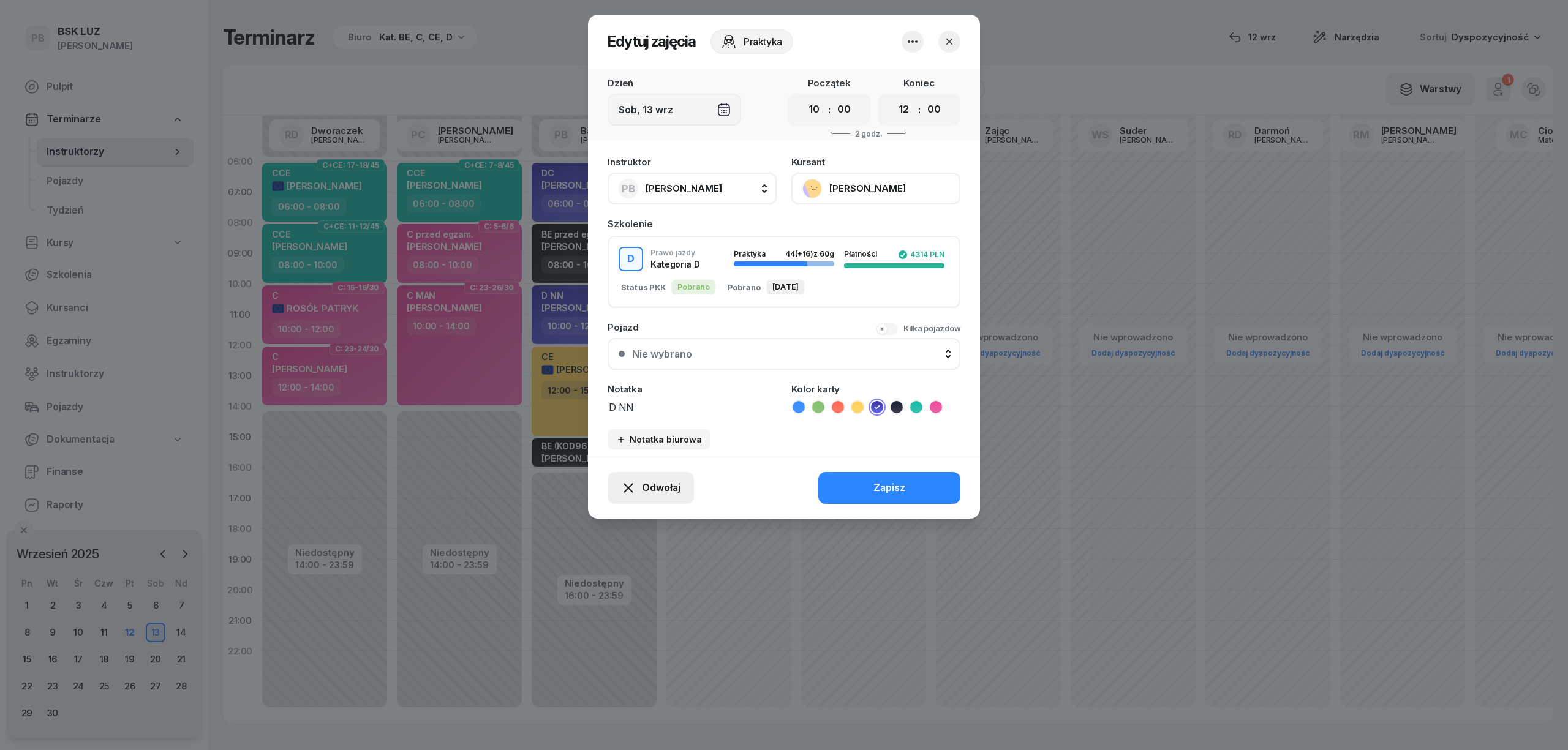
click at [630, 491] on icon "button" at bounding box center [628, 488] width 15 height 15
click at [625, 409] on div "Kursant odwołał" at bounding box center [628, 412] width 72 height 15
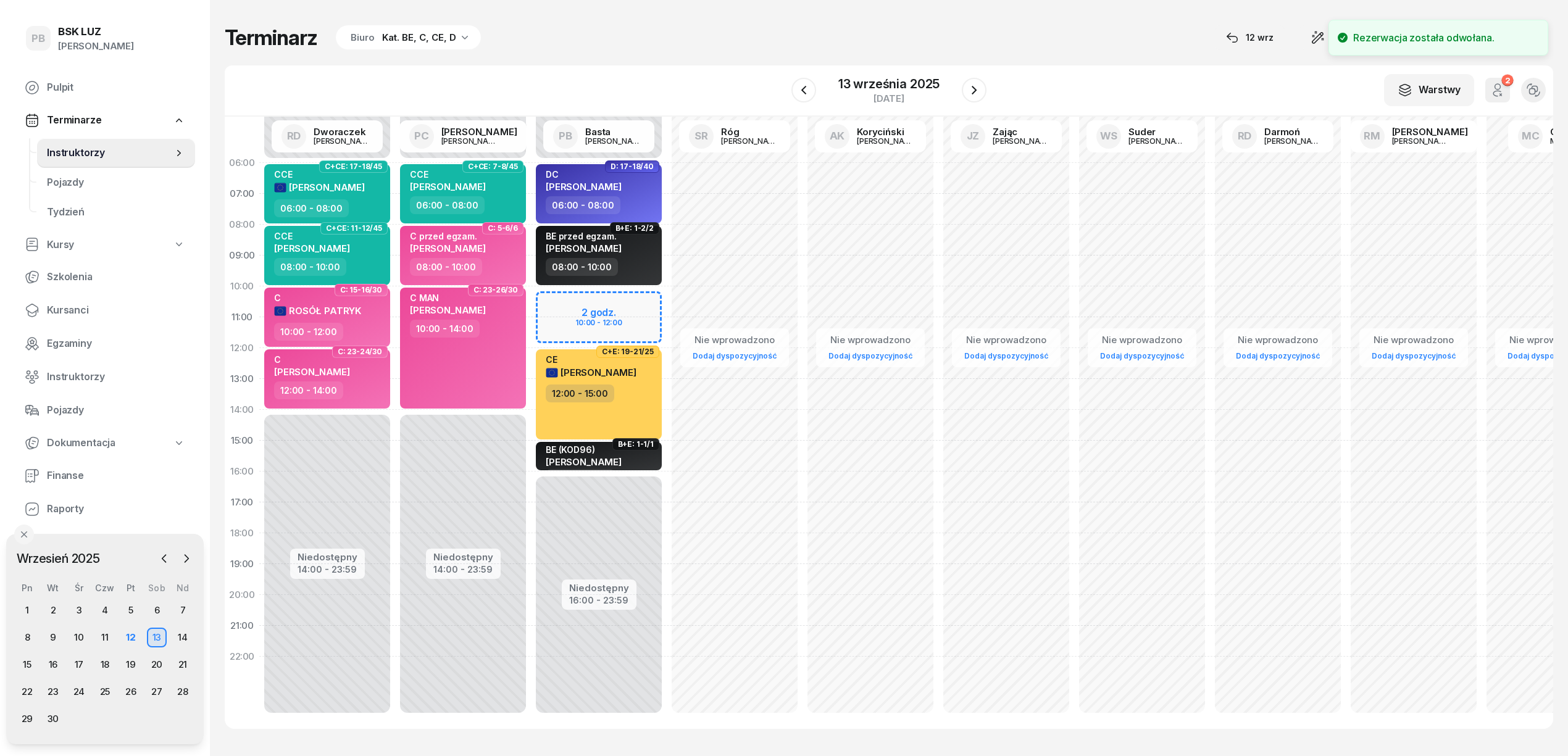
click at [683, 42] on div "Terminarz Biuro Kat. BE, C, CE, D [DATE] Narzędzia Sortuj Dyspozycyjność" at bounding box center [889, 38] width 1328 height 26
click at [810, 83] on icon "button" at bounding box center [804, 90] width 15 height 15
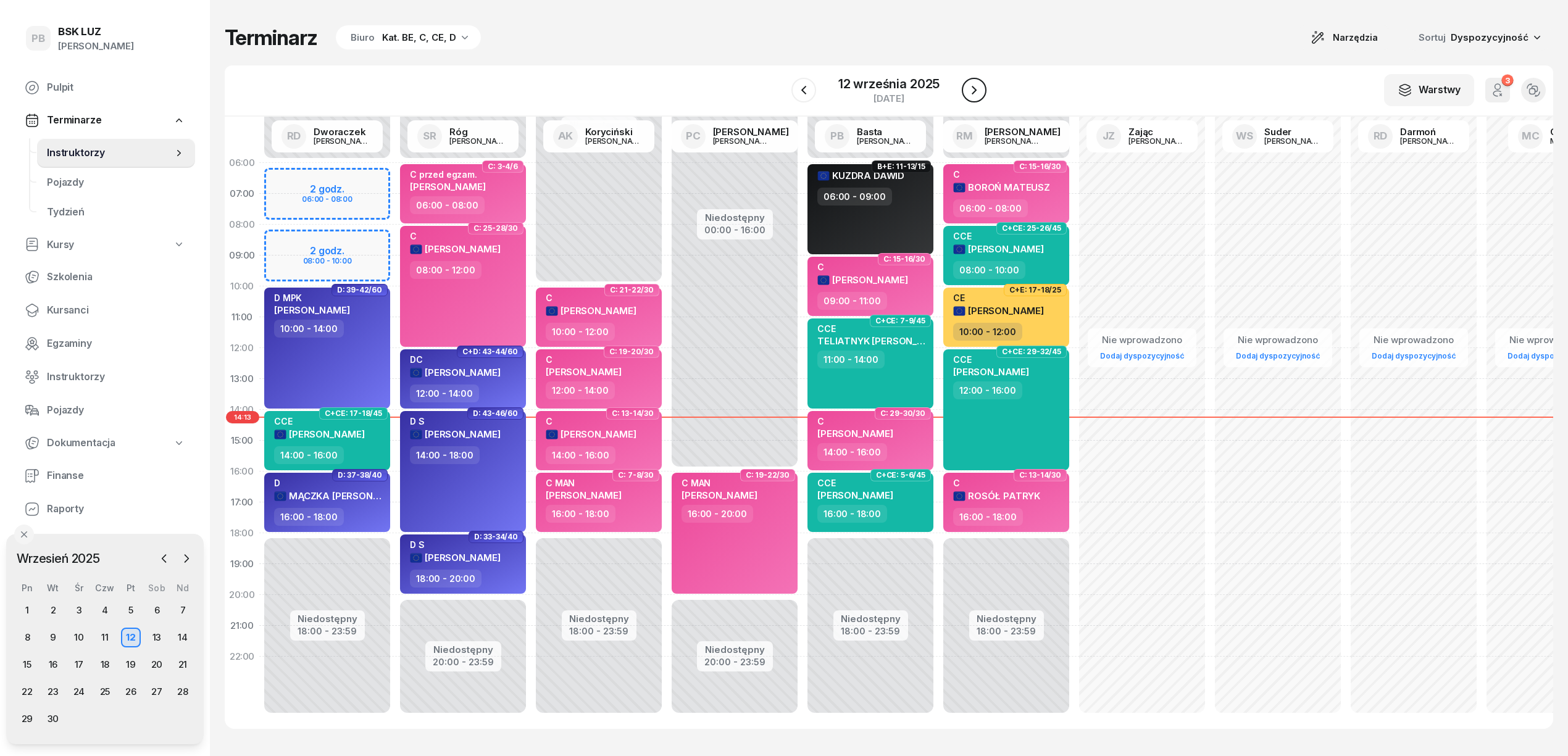
click at [976, 83] on icon "button" at bounding box center [974, 90] width 15 height 15
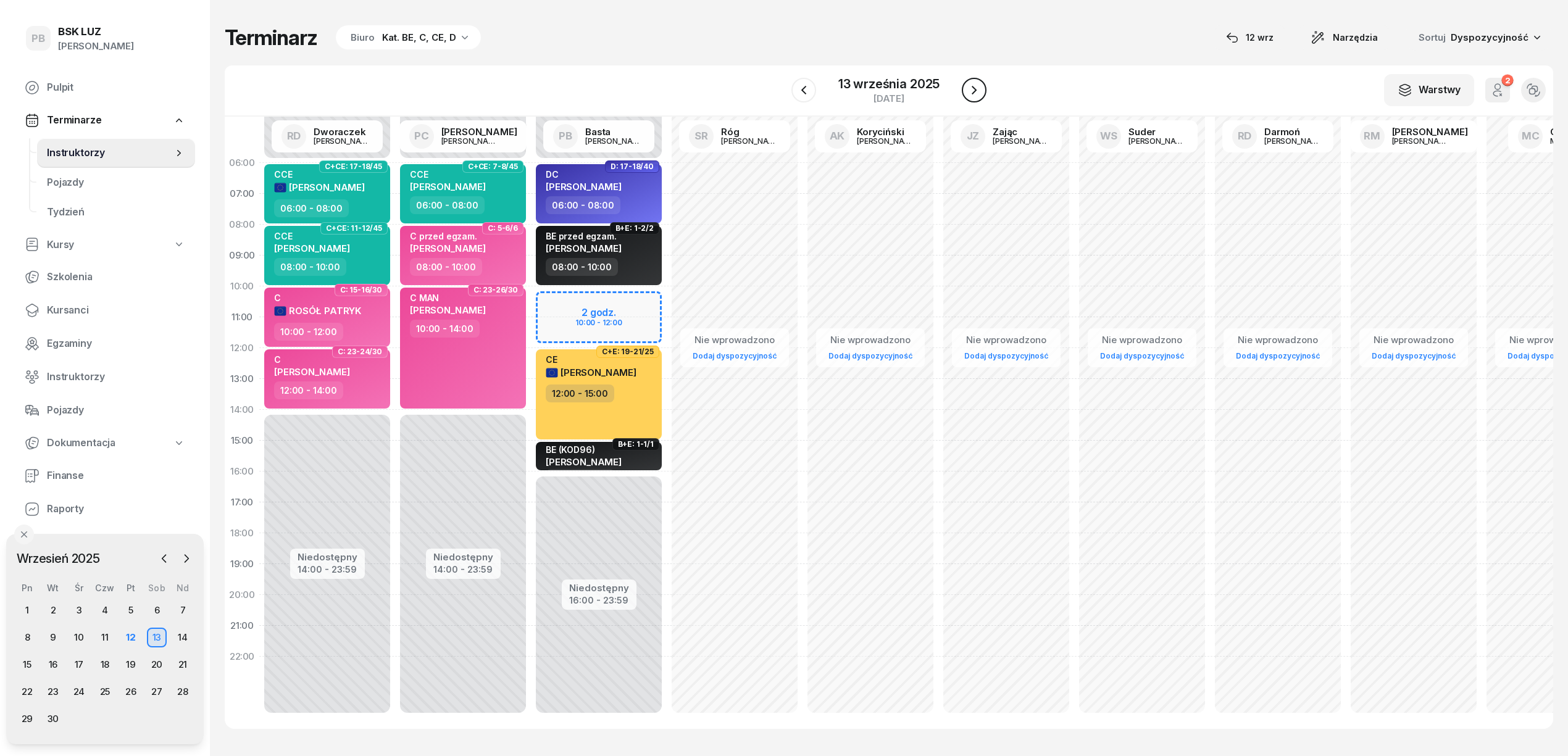
click at [976, 83] on icon "button" at bounding box center [974, 90] width 15 height 15
click at [976, 83] on icon "button" at bounding box center [975, 90] width 15 height 15
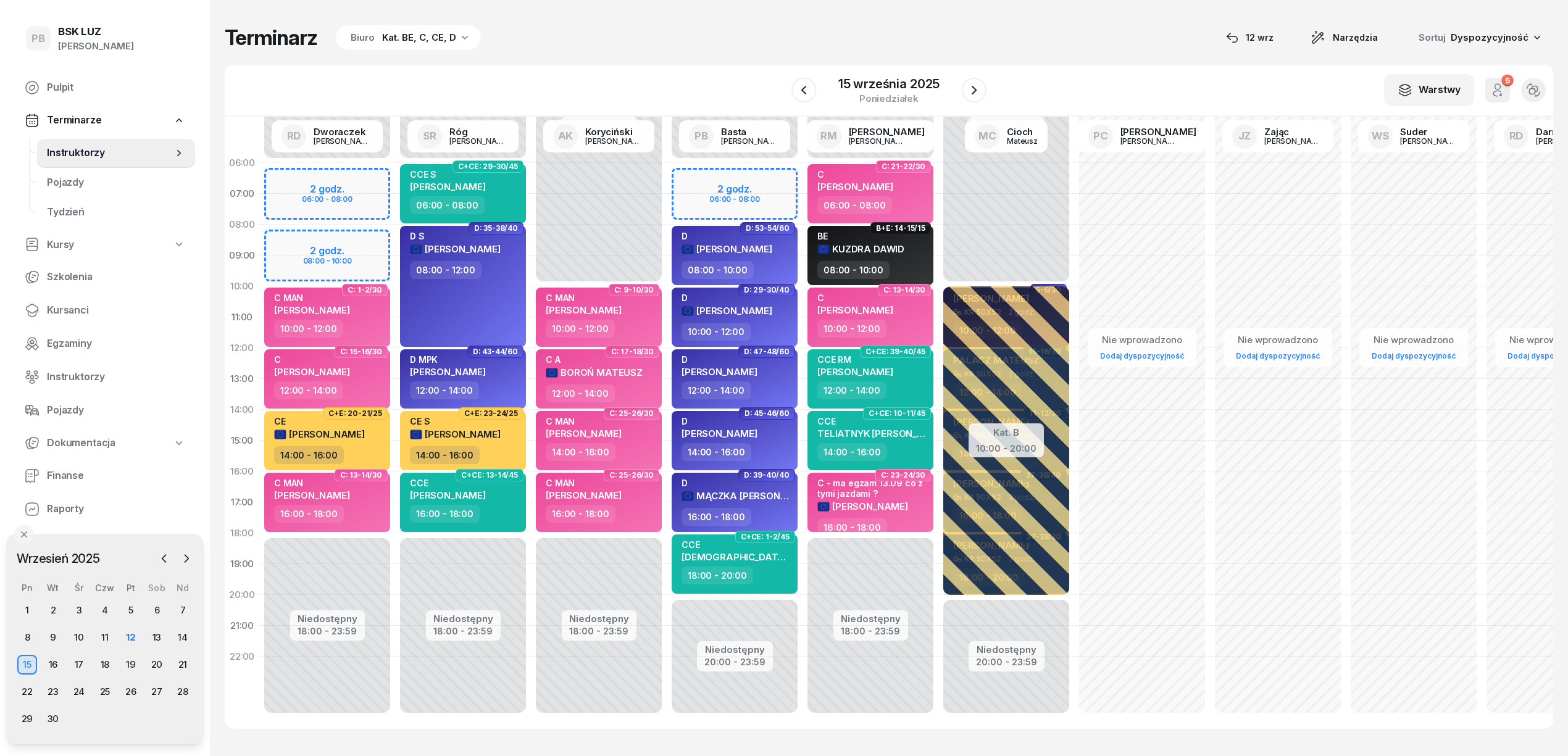
click at [863, 40] on div "Terminarz Biuro Kat. BE, C, CE, D [DATE] Narzędzia Sortuj Dyspozycyjność" at bounding box center [889, 38] width 1328 height 26
click at [155, 636] on div "13" at bounding box center [157, 638] width 20 height 20
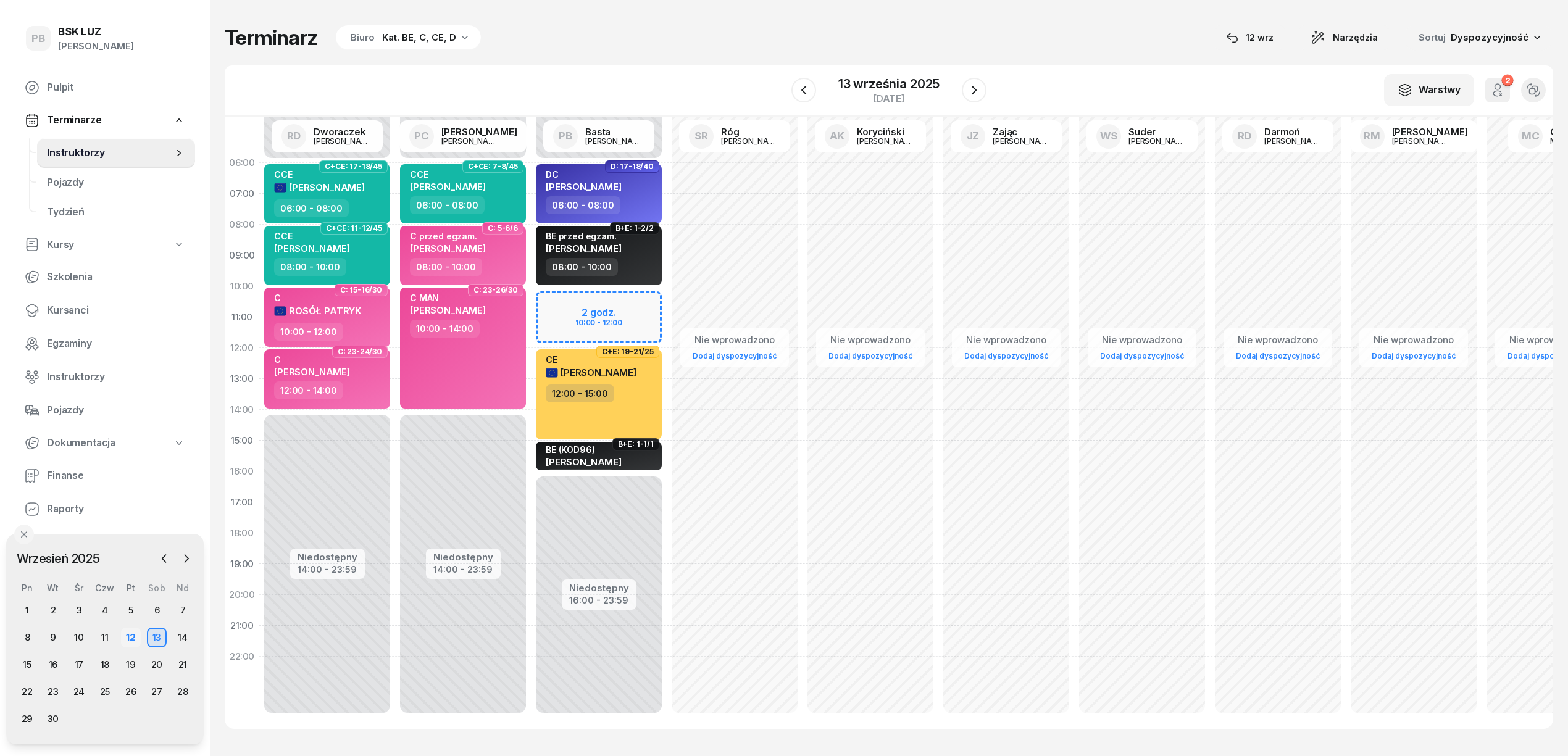
click at [129, 640] on div "12" at bounding box center [131, 638] width 20 height 20
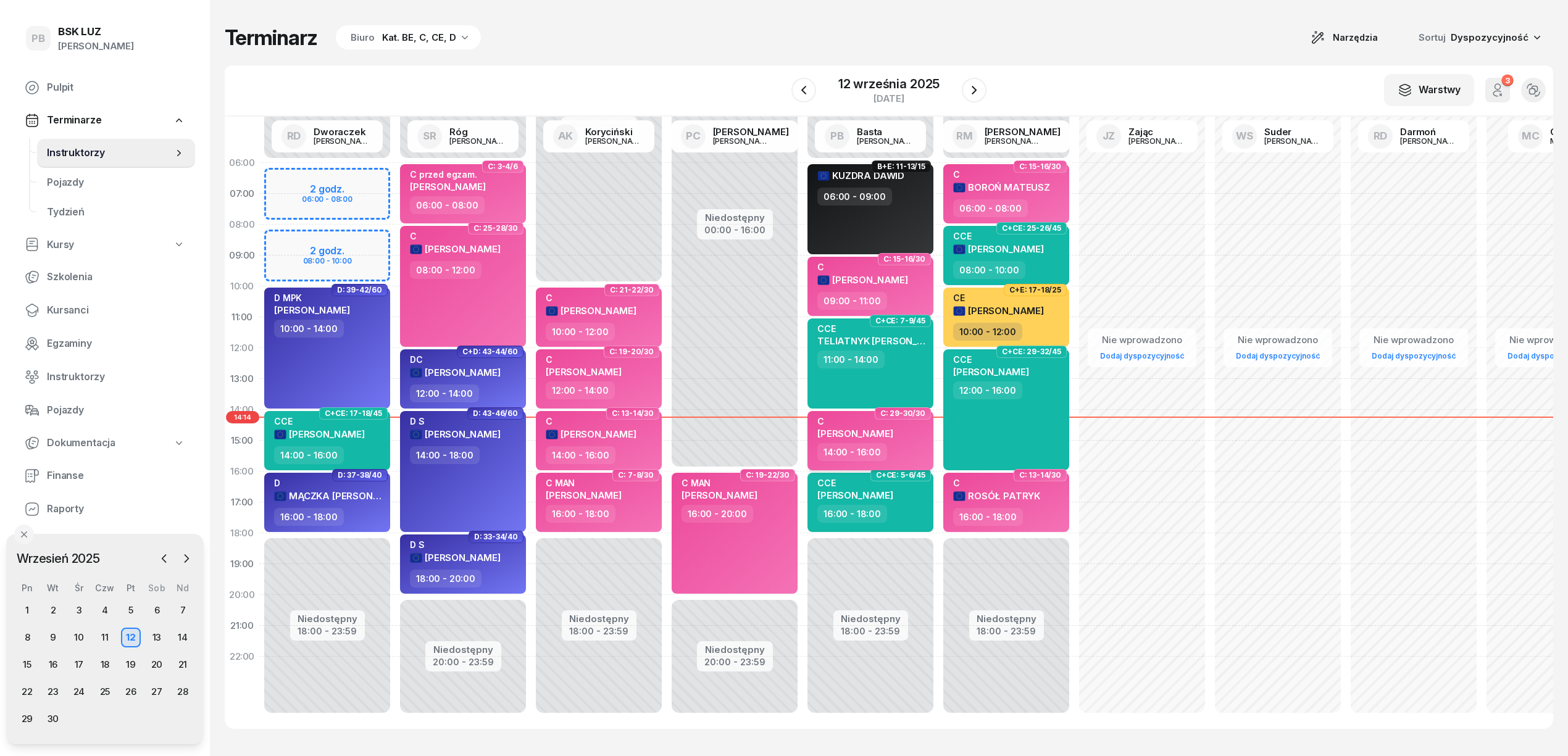
click at [893, 432] on span "[PERSON_NAME]" at bounding box center [855, 433] width 76 height 12
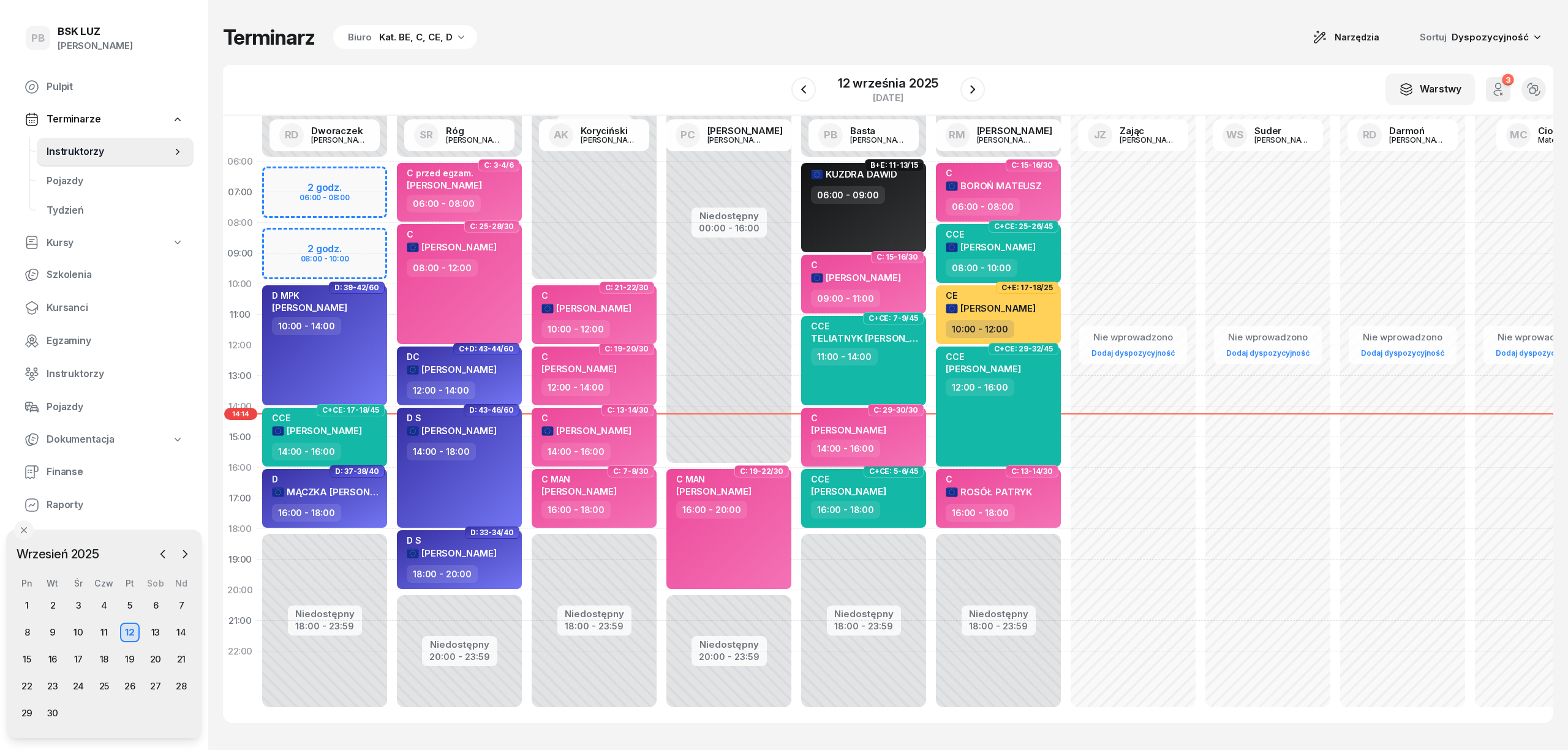
select select "14"
select select "16"
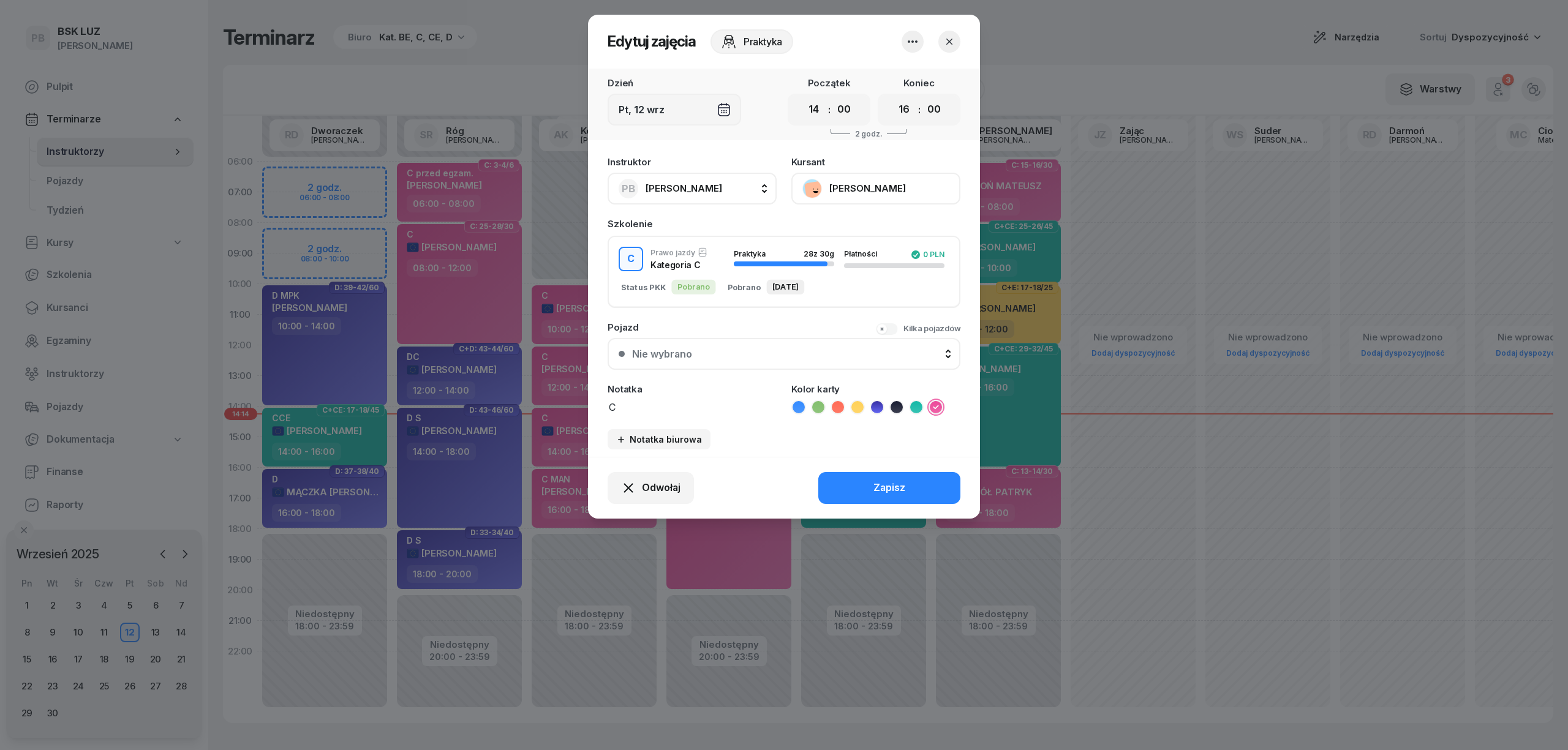
click at [898, 182] on button "[PERSON_NAME]" at bounding box center [876, 188] width 169 height 32
click at [882, 236] on link "Otwórz profil" at bounding box center [875, 230] width 162 height 31
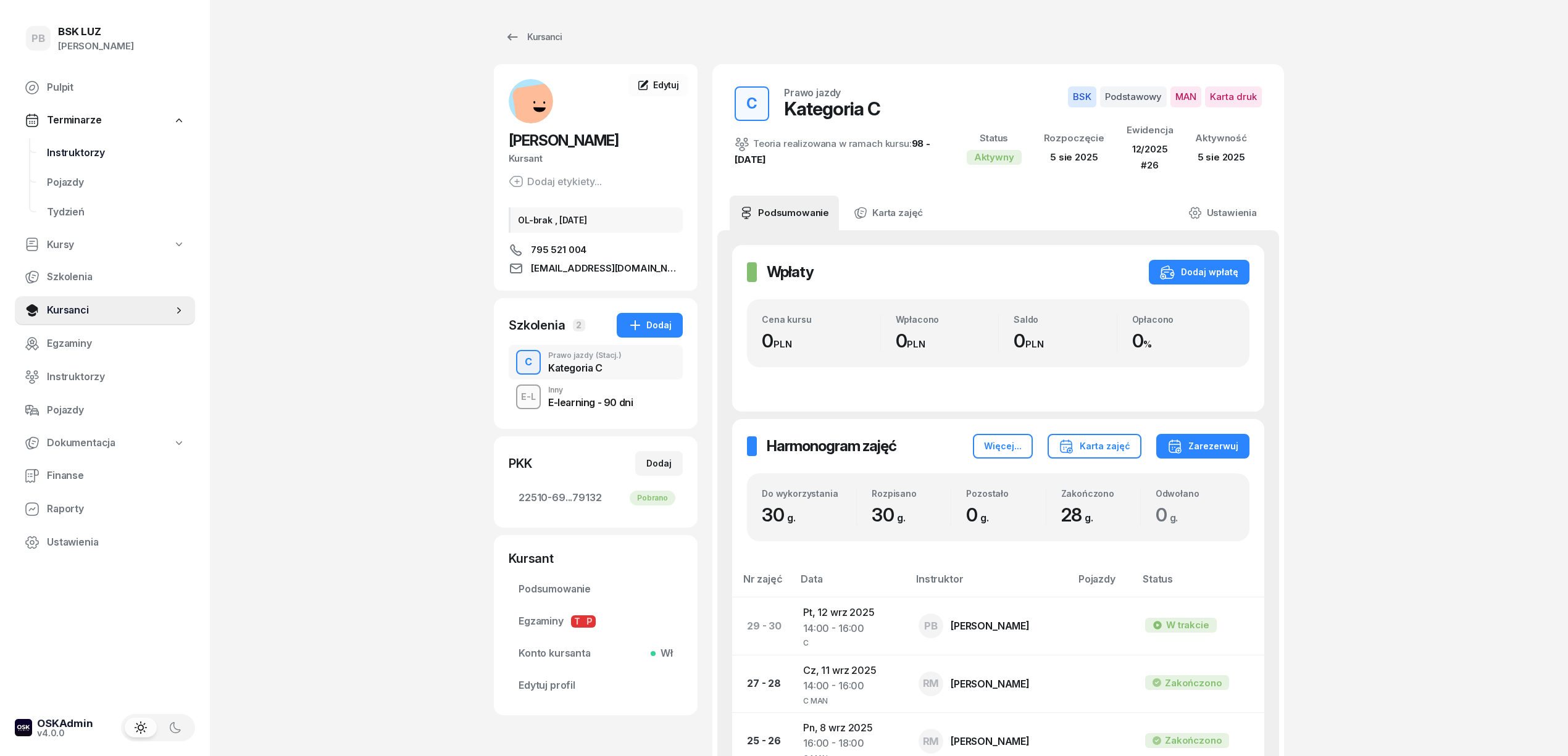
click at [67, 151] on span "Instruktorzy" at bounding box center [116, 152] width 139 height 16
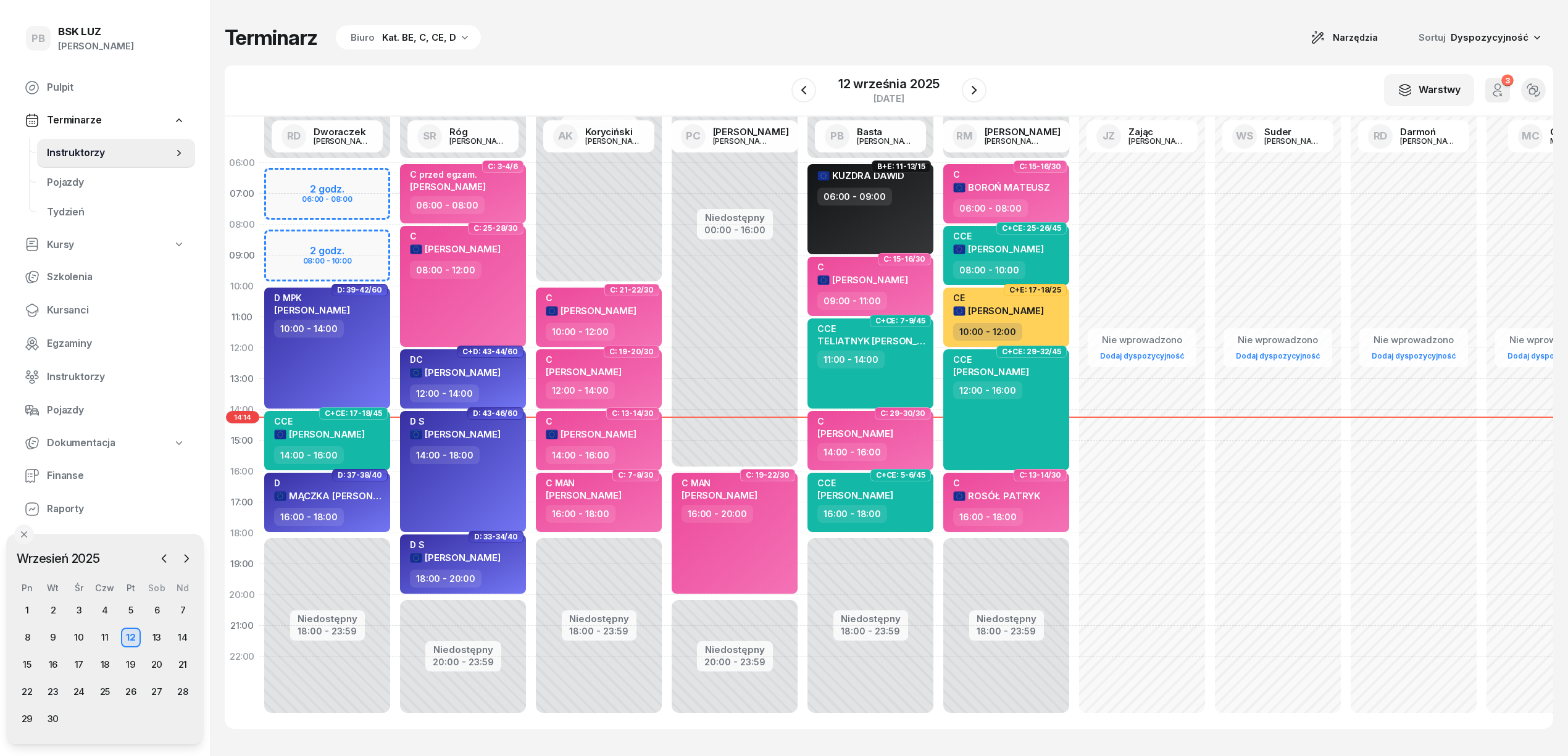
click at [613, 48] on div "Terminarz Biuro Kat. BE, C, CE, D Narzędzia Sortuj Dyspozycyjność" at bounding box center [889, 38] width 1328 height 26
click at [749, 40] on div "Terminarz Biuro Kat. BE, C, CE, D Narzędzia Sortuj Dyspozycyjność" at bounding box center [889, 38] width 1328 height 26
click at [26, 660] on div "15" at bounding box center [28, 665] width 20 height 20
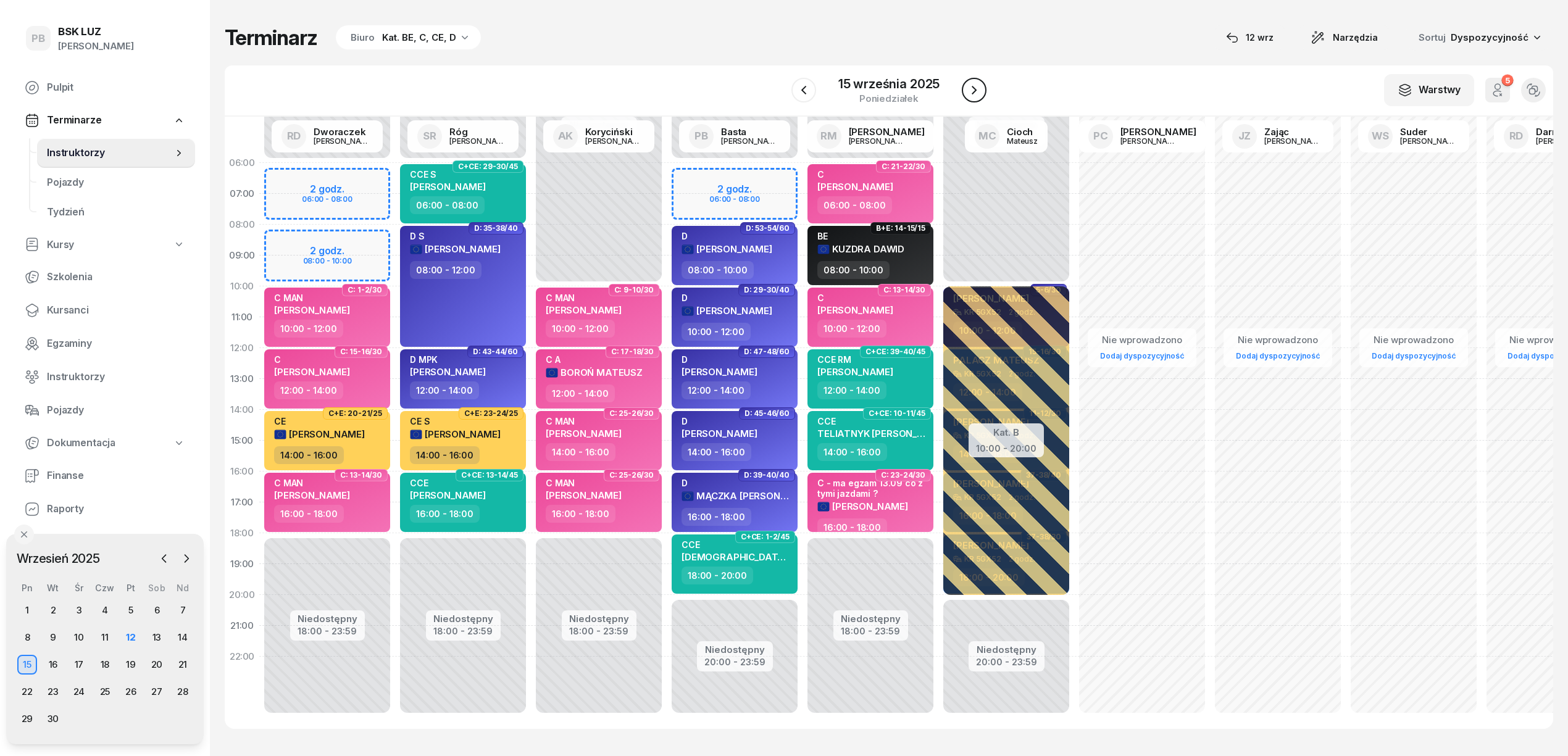
click at [970, 92] on icon "button" at bounding box center [974, 90] width 15 height 15
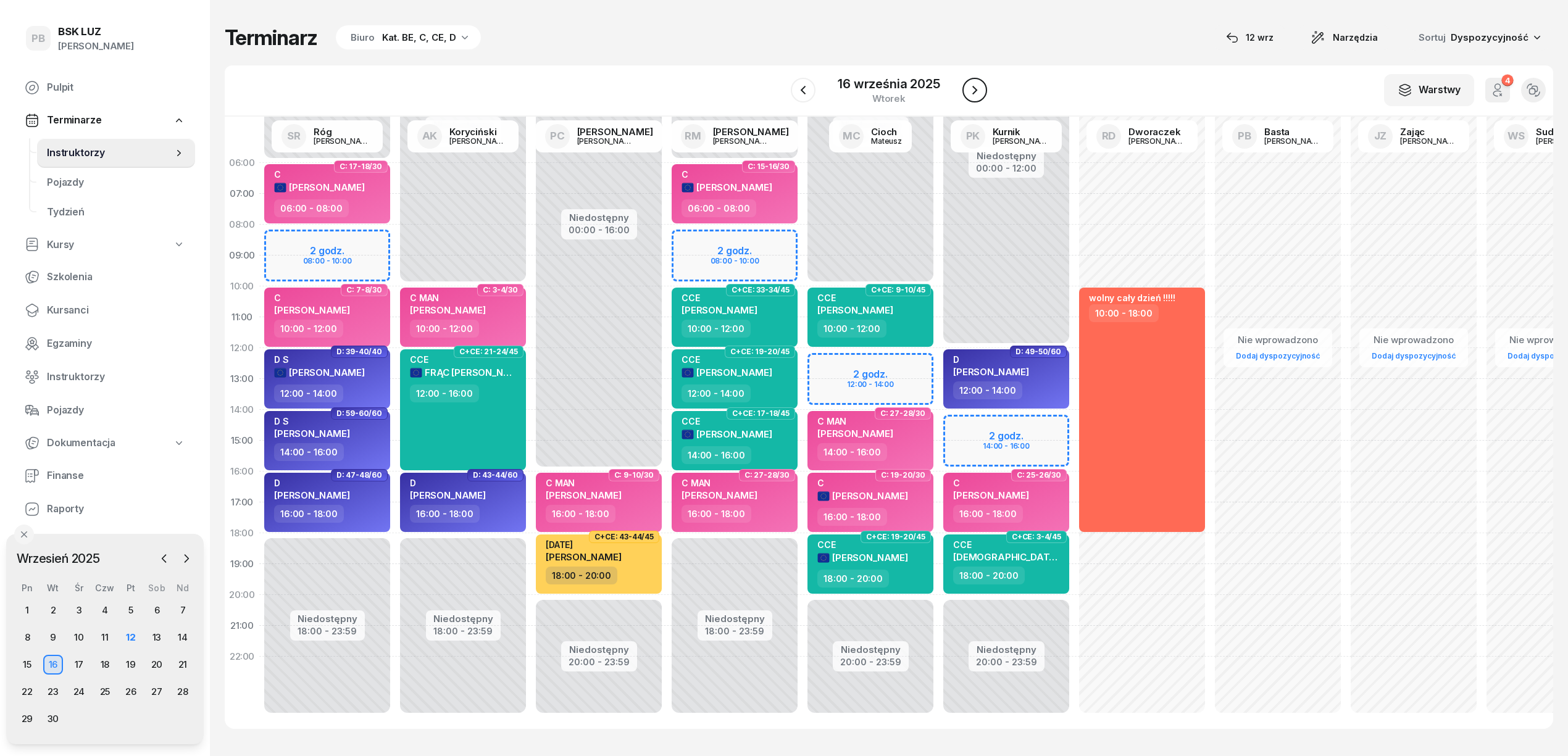
click at [970, 93] on icon "button" at bounding box center [975, 90] width 15 height 15
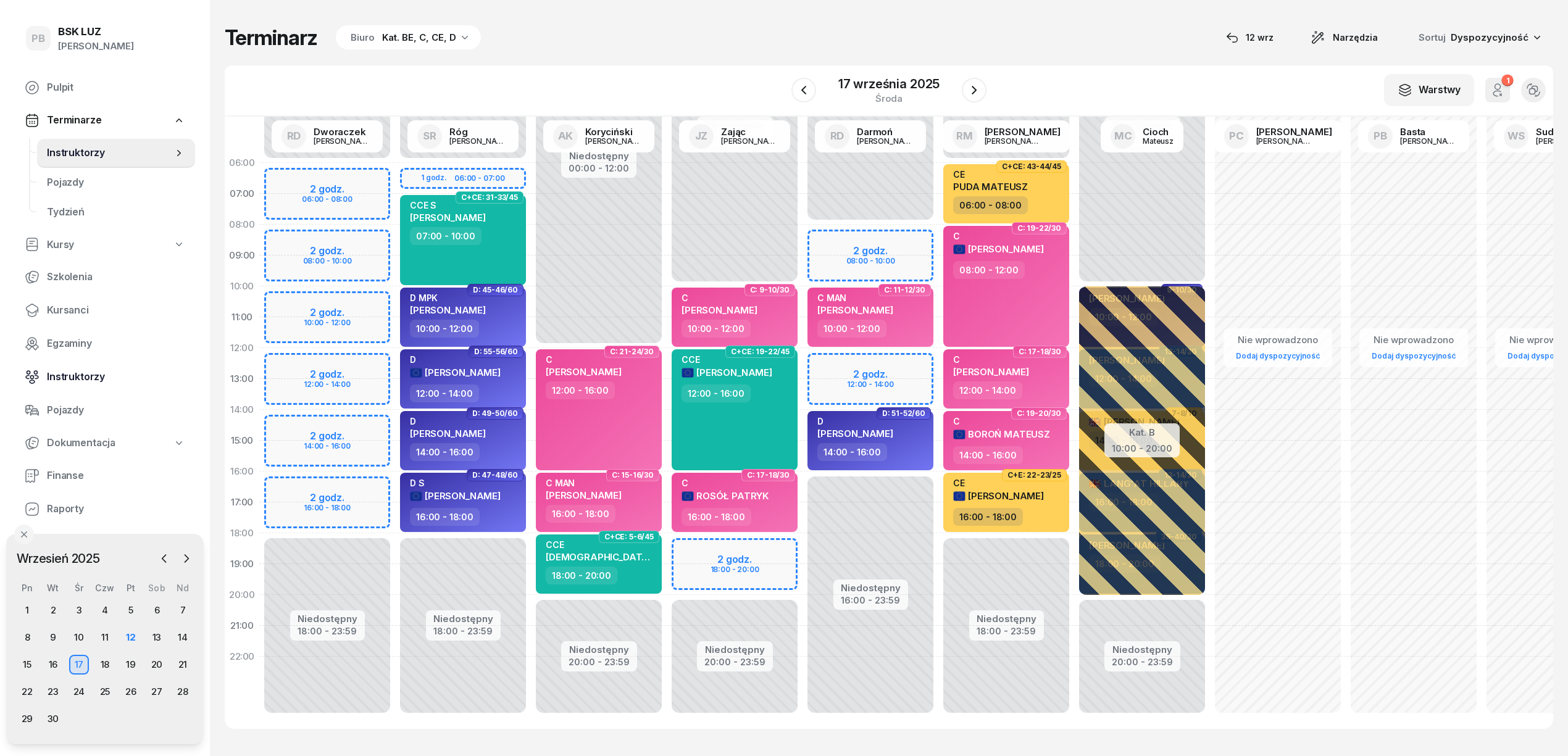
click at [67, 378] on span "Instruktorzy" at bounding box center [116, 376] width 139 height 16
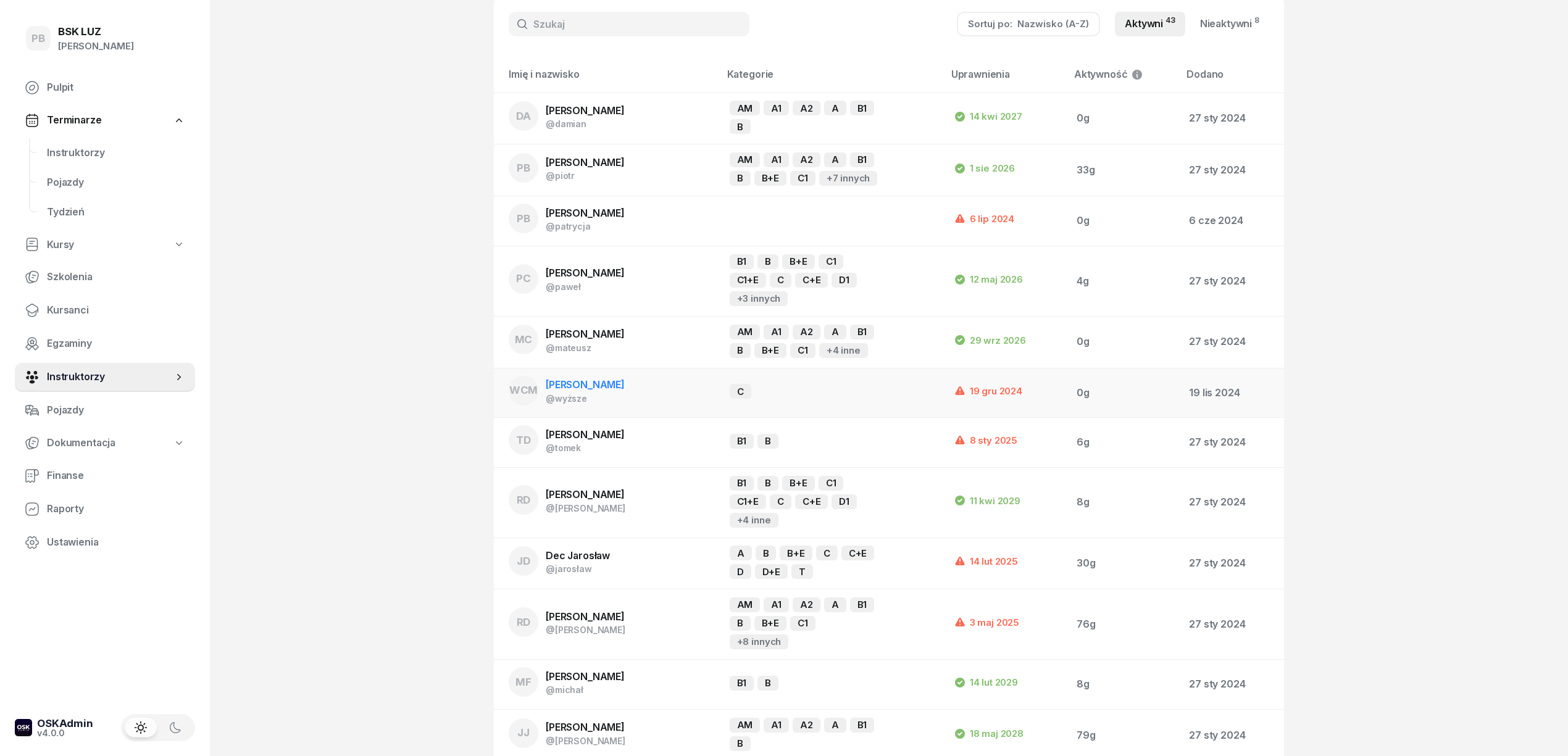
scroll to position [82, 0]
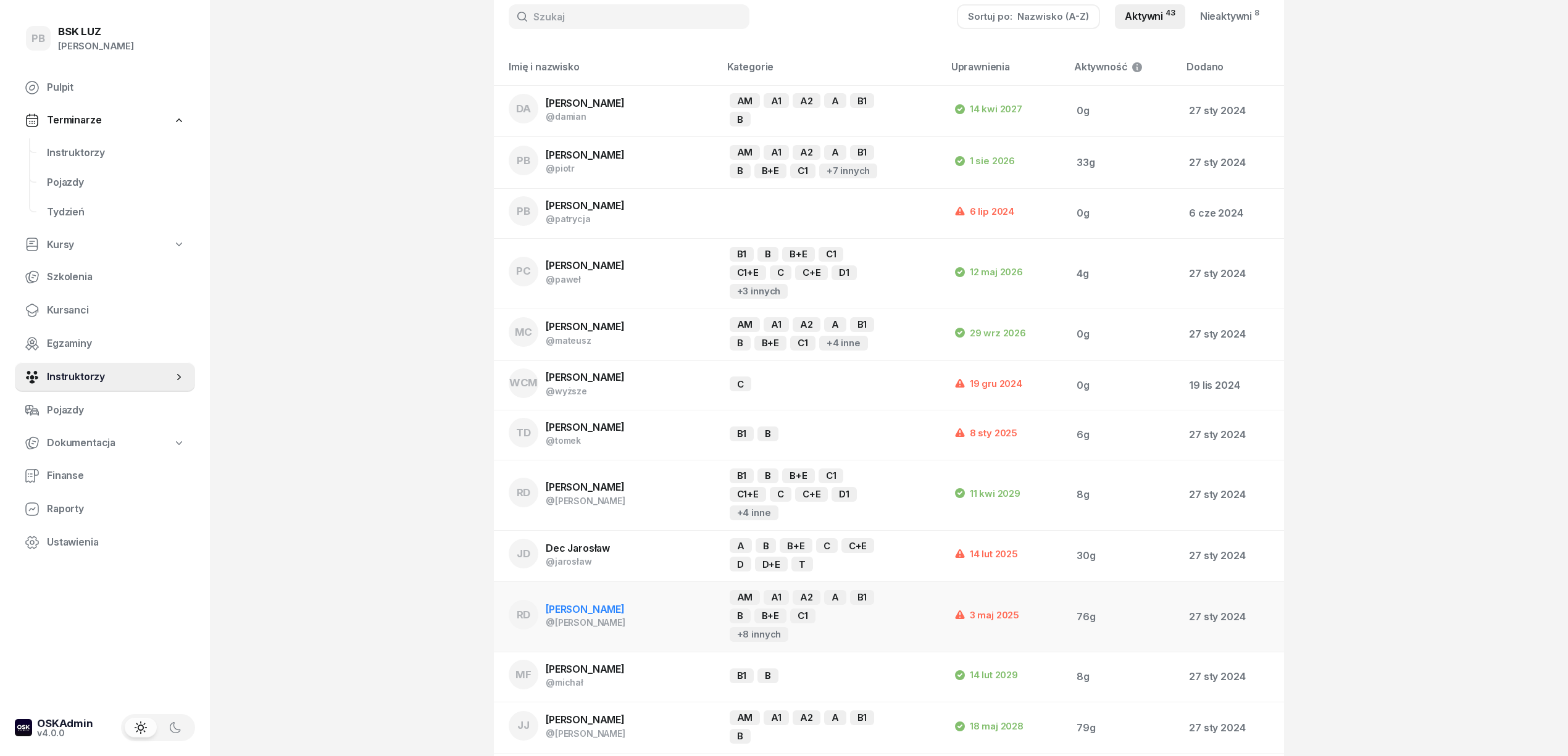
click at [576, 608] on span "[PERSON_NAME]" at bounding box center [586, 608] width 79 height 12
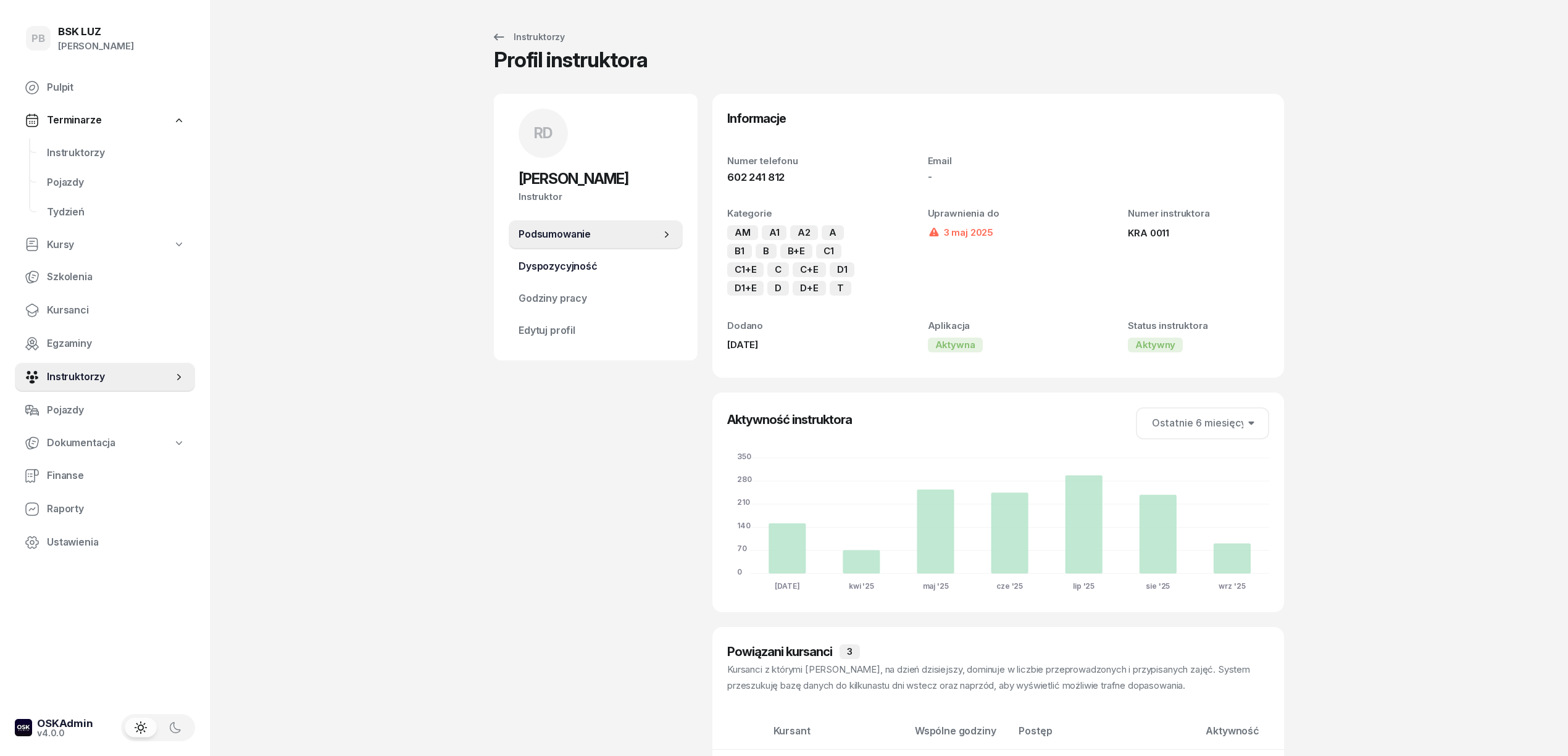
click at [574, 262] on span "Dyspozycyjność" at bounding box center [596, 266] width 154 height 16
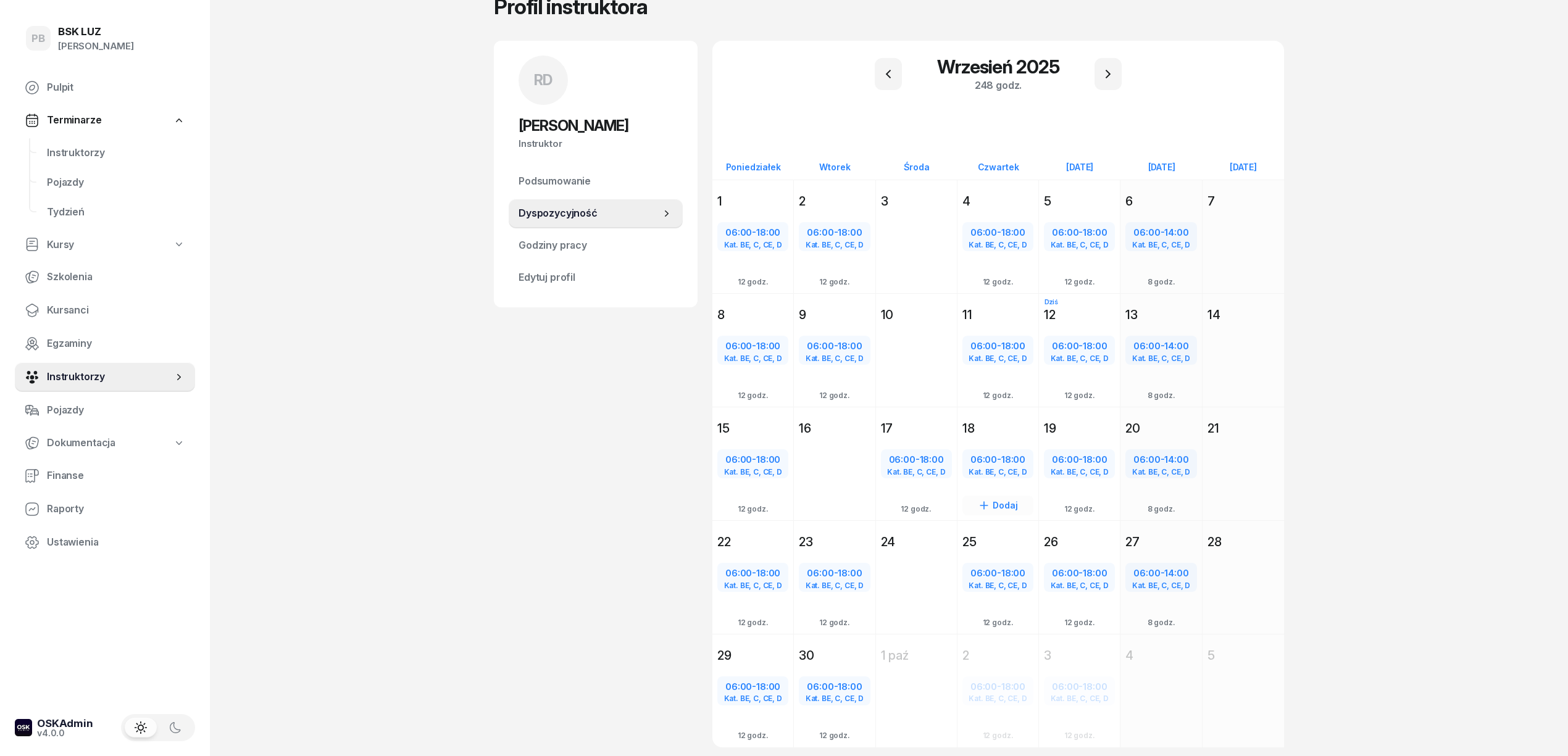
scroll to position [82, 0]
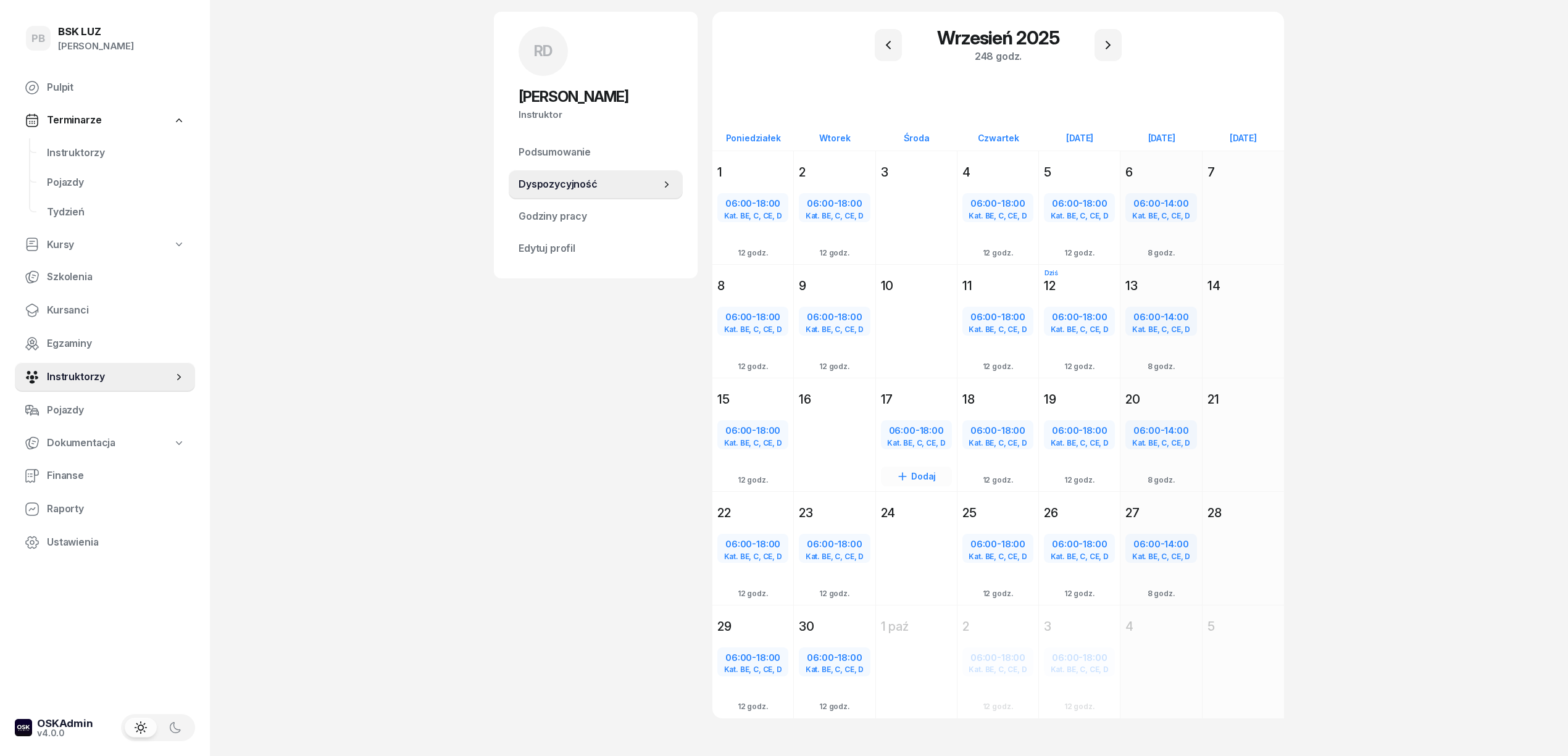
click at [934, 425] on span "18:00" at bounding box center [932, 430] width 24 height 12
select select "06"
select select "18"
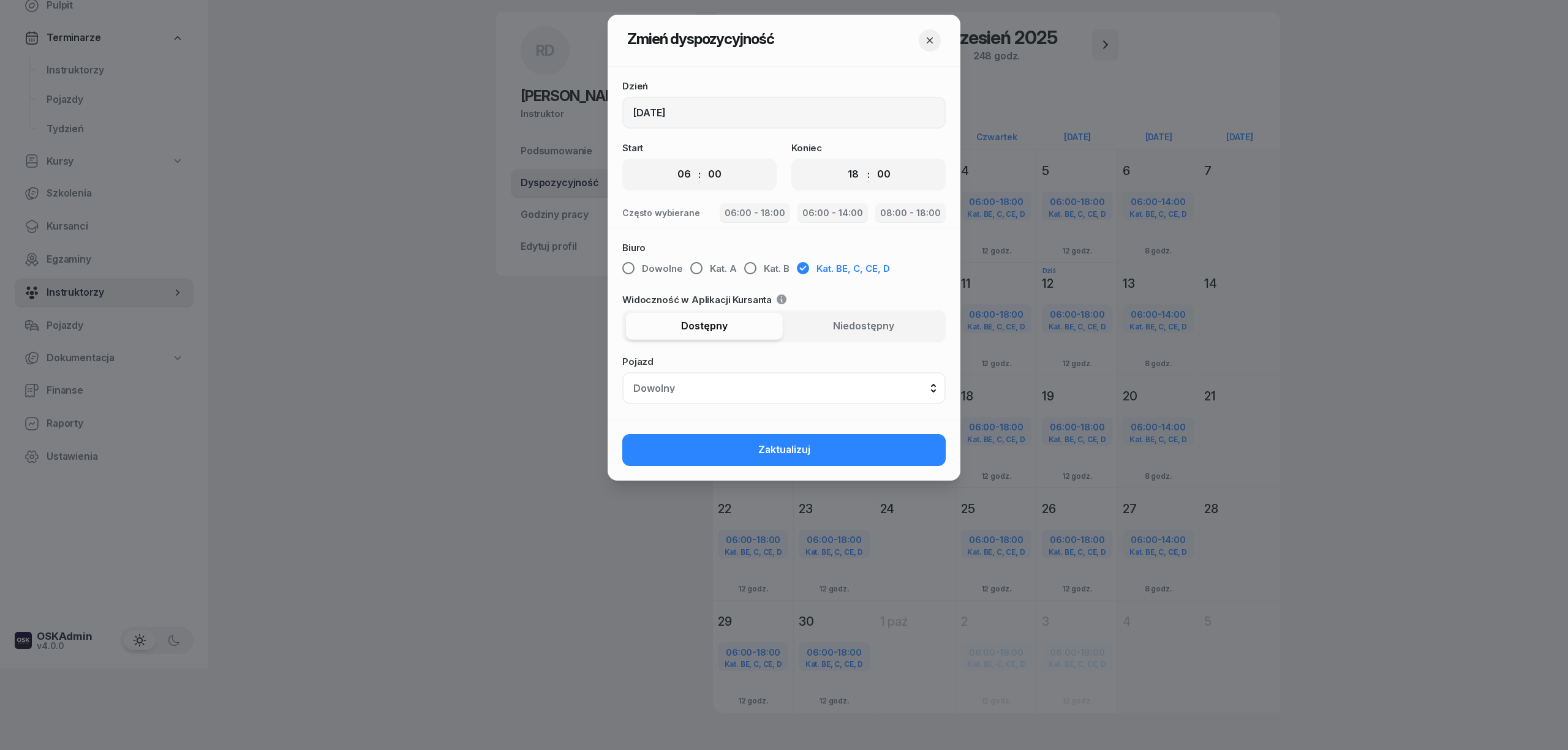
click at [930, 42] on icon "button" at bounding box center [929, 40] width 12 height 12
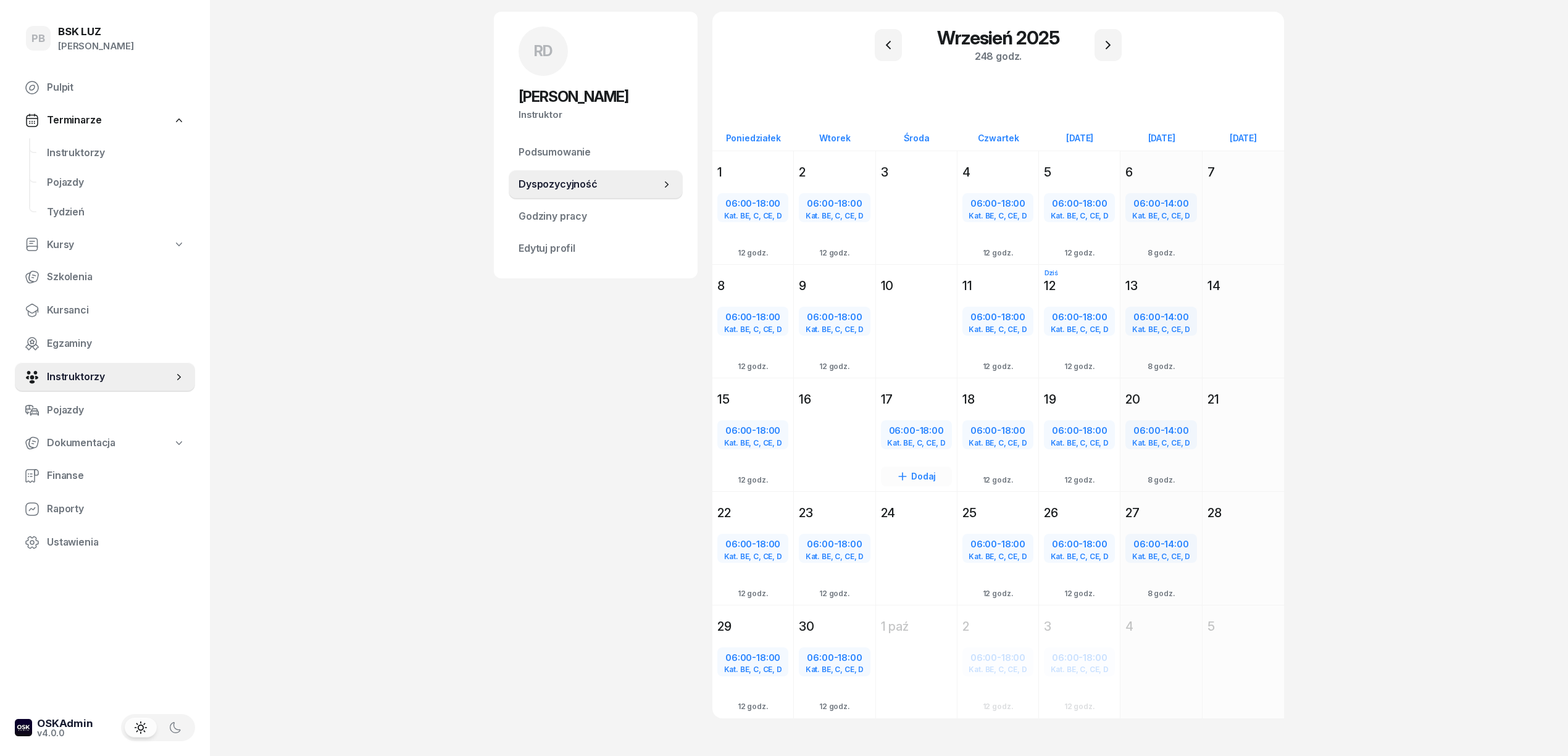
click at [944, 384] on div "[DATE] [DATE] 17 06:00 - 18:00 Kat. BE, C, CE, D Dodaj 12 godz." at bounding box center [916, 435] width 82 height 114
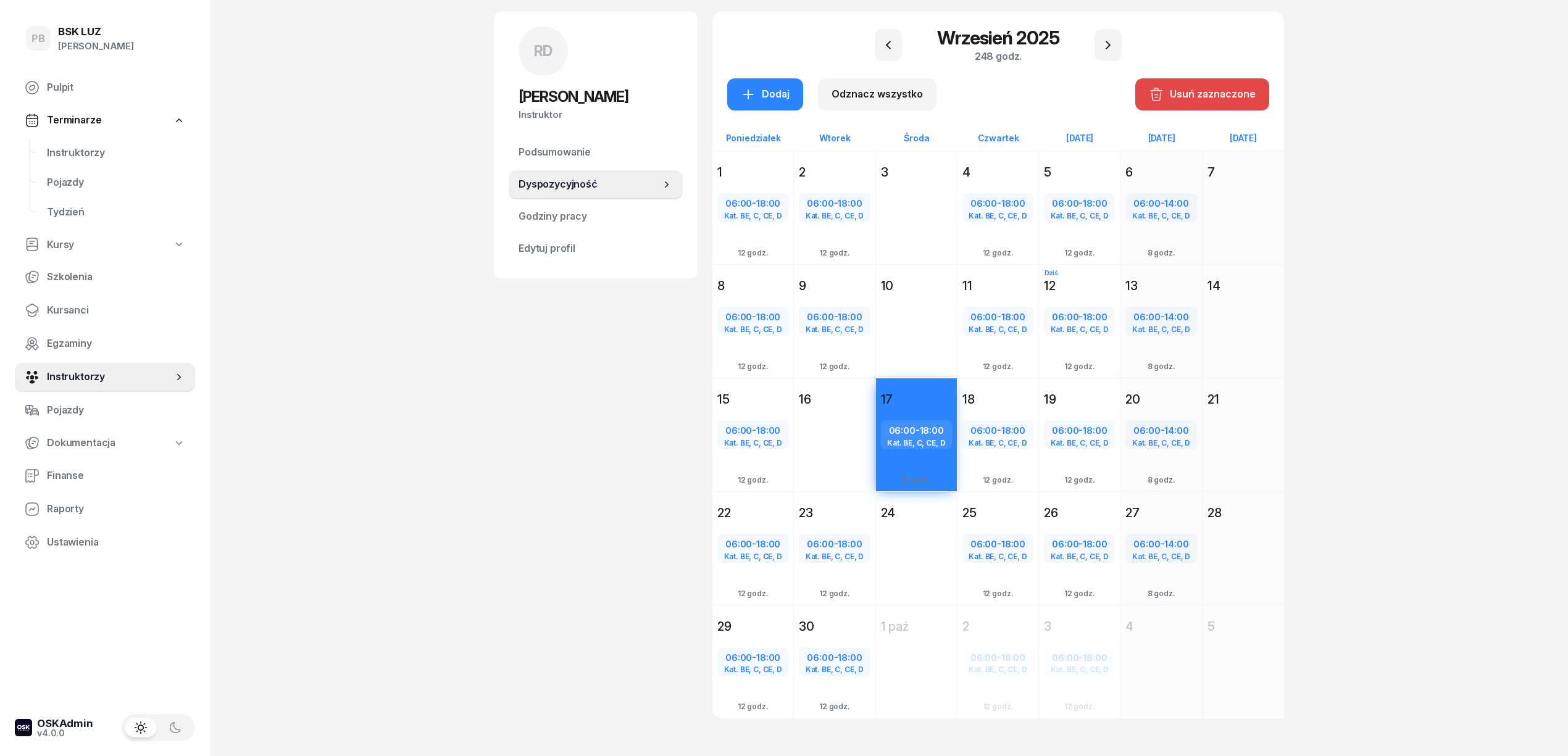
click at [1214, 94] on div "Usuń zaznaczone" at bounding box center [1203, 94] width 106 height 16
click at [566, 492] on div "RD [PERSON_NAME] Instruktor RD [PERSON_NAME] @[PERSON_NAME] wiadomość RD [PERSO…" at bounding box center [596, 380] width 204 height 736
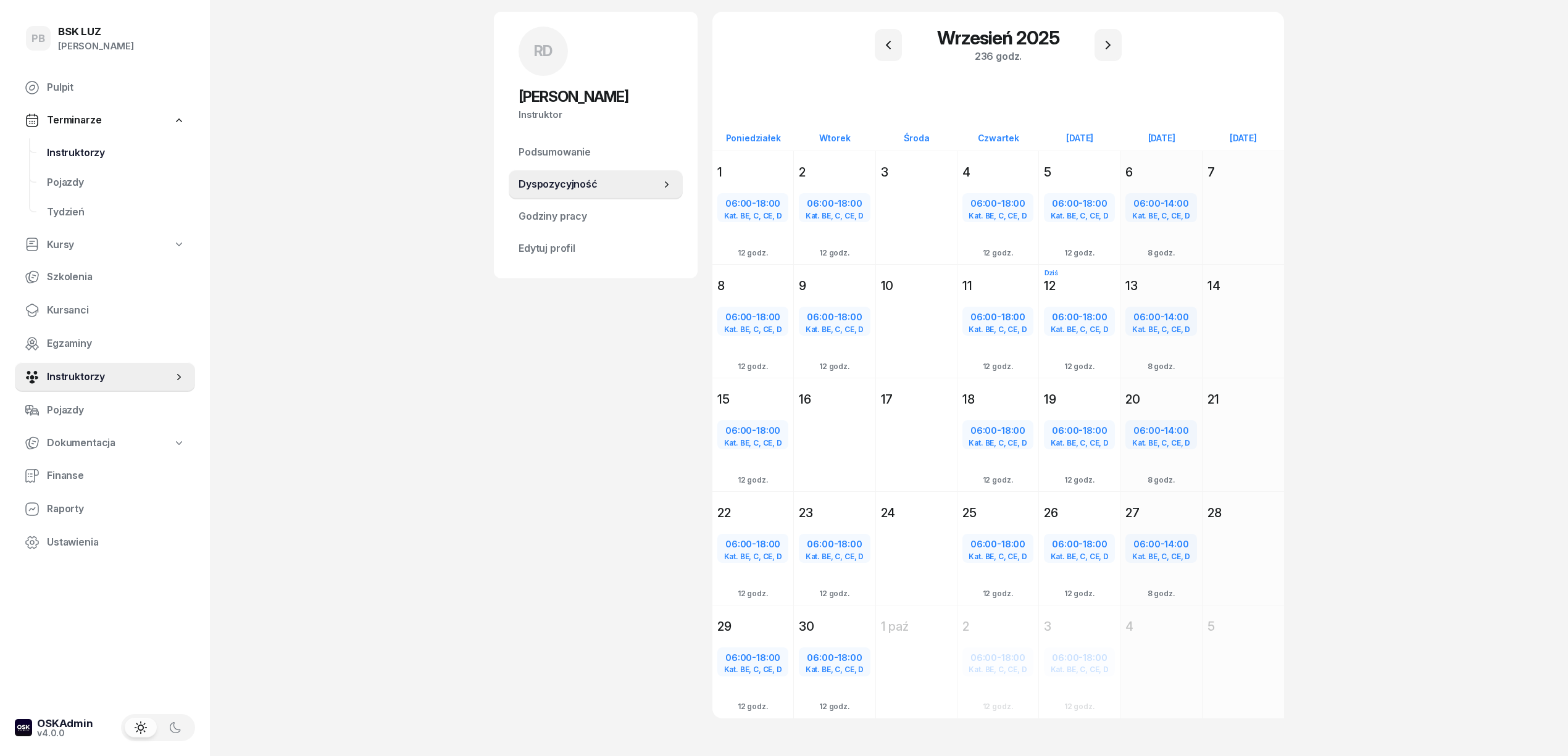
click at [76, 150] on span "Instruktorzy" at bounding box center [116, 152] width 139 height 16
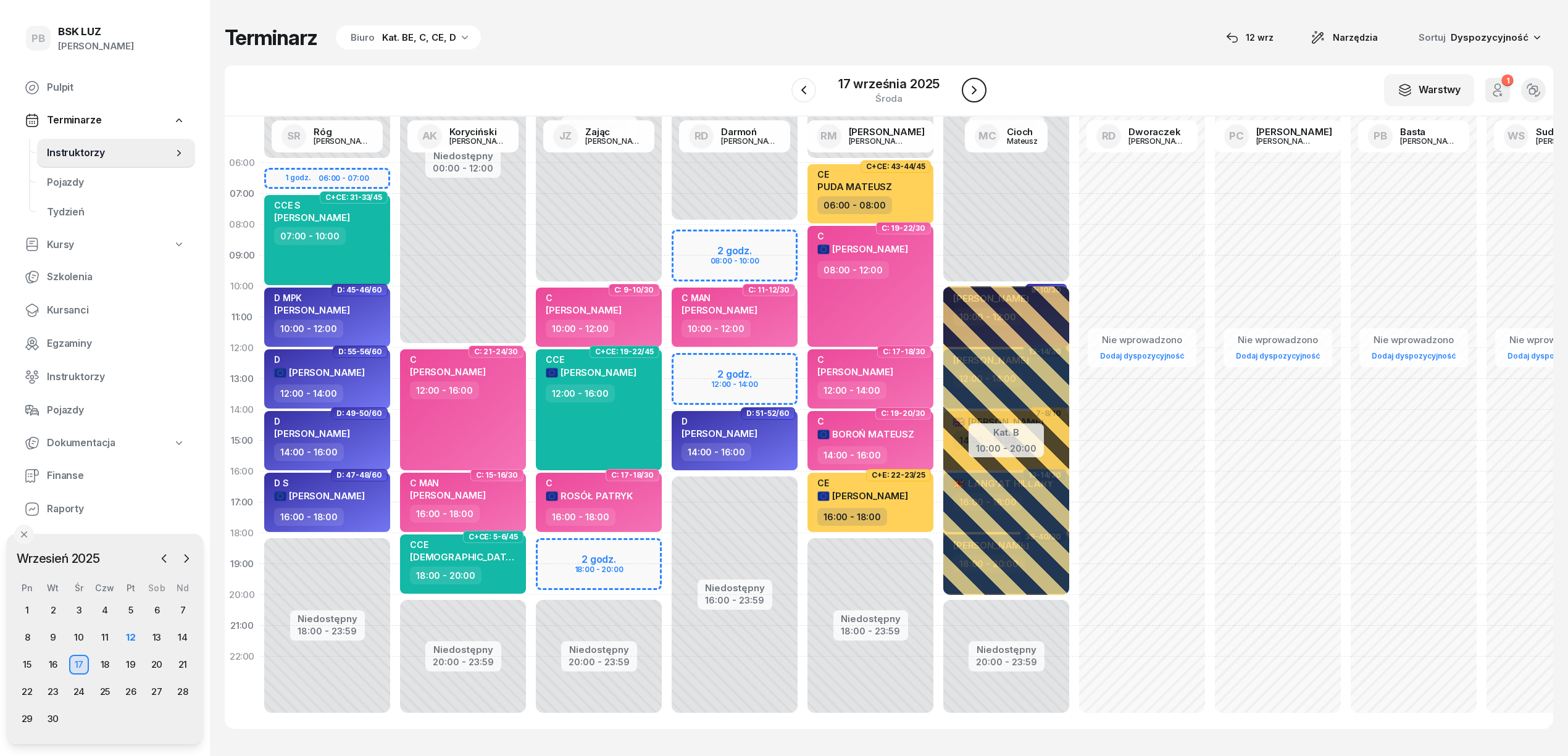
click at [983, 85] on button "button" at bounding box center [974, 90] width 25 height 25
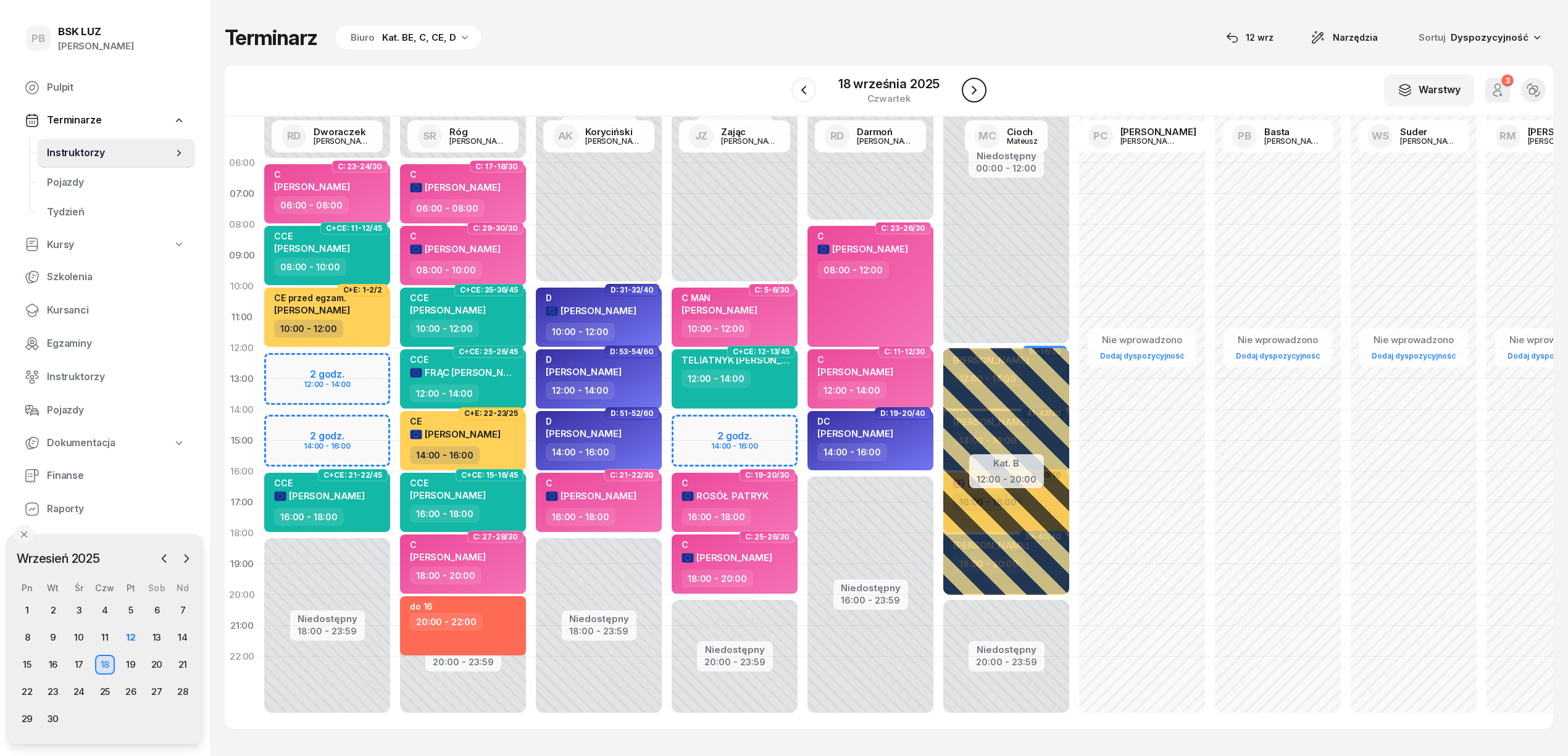
click at [983, 85] on button "button" at bounding box center [974, 90] width 25 height 25
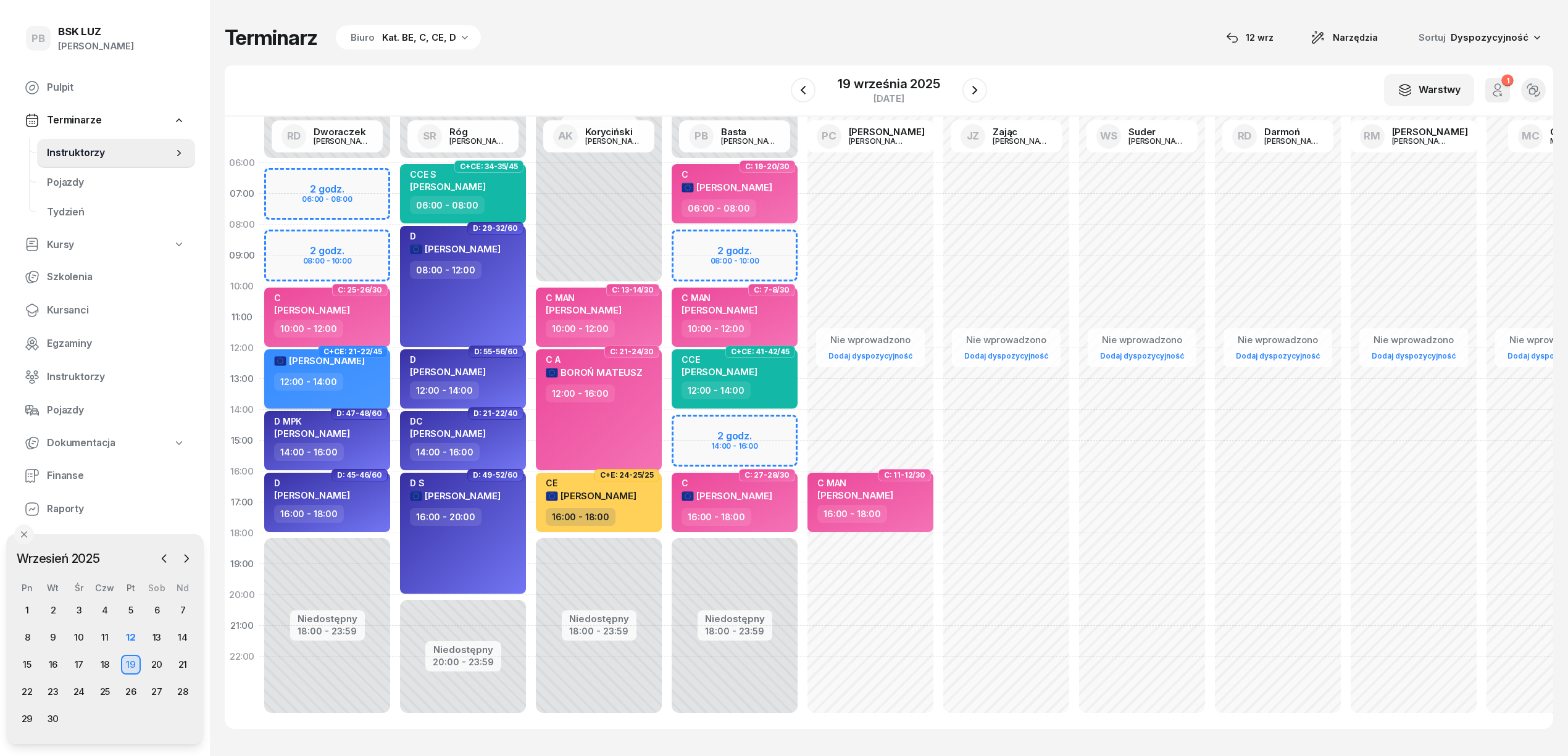
click at [361, 393] on div "[PERSON_NAME] 12:00 - 14:00" at bounding box center [327, 379] width 126 height 60
select select "12"
select select "14"
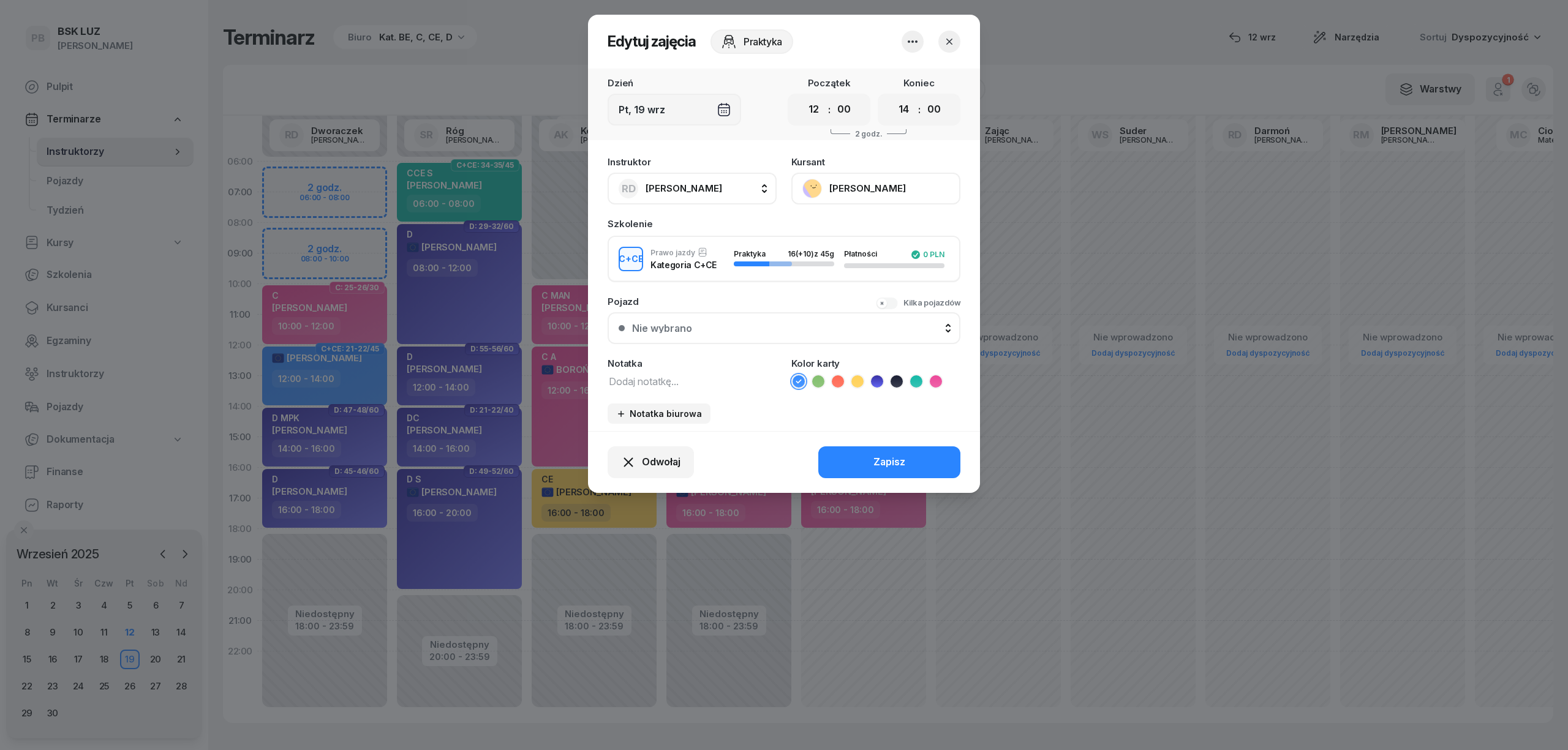
click at [953, 46] on icon "button" at bounding box center [949, 41] width 12 height 12
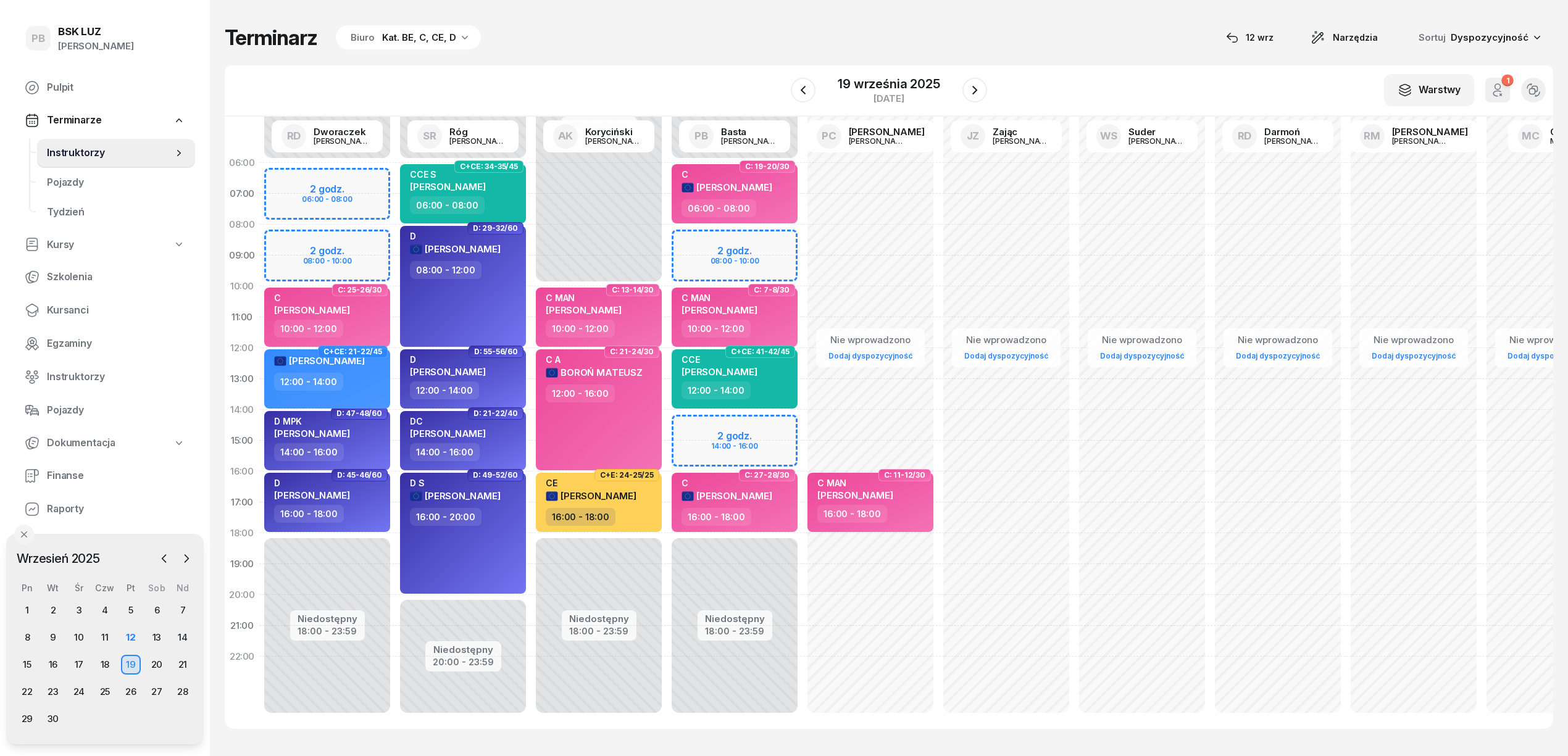
click at [390, 395] on div "C+CE: 21-22/45 [PERSON_NAME] 12:00 - 14:00" at bounding box center [327, 378] width 136 height 61
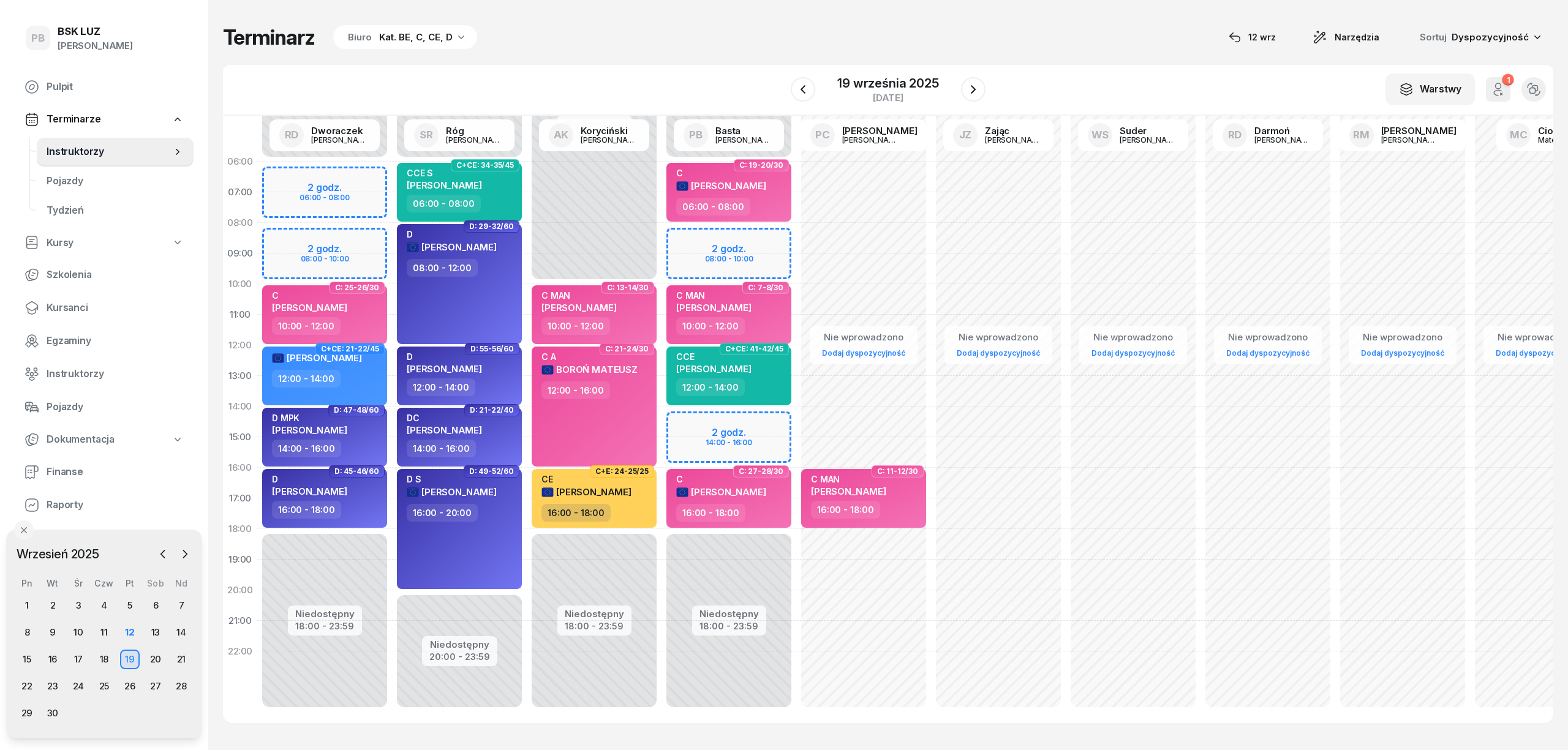
select select "12"
select select "14"
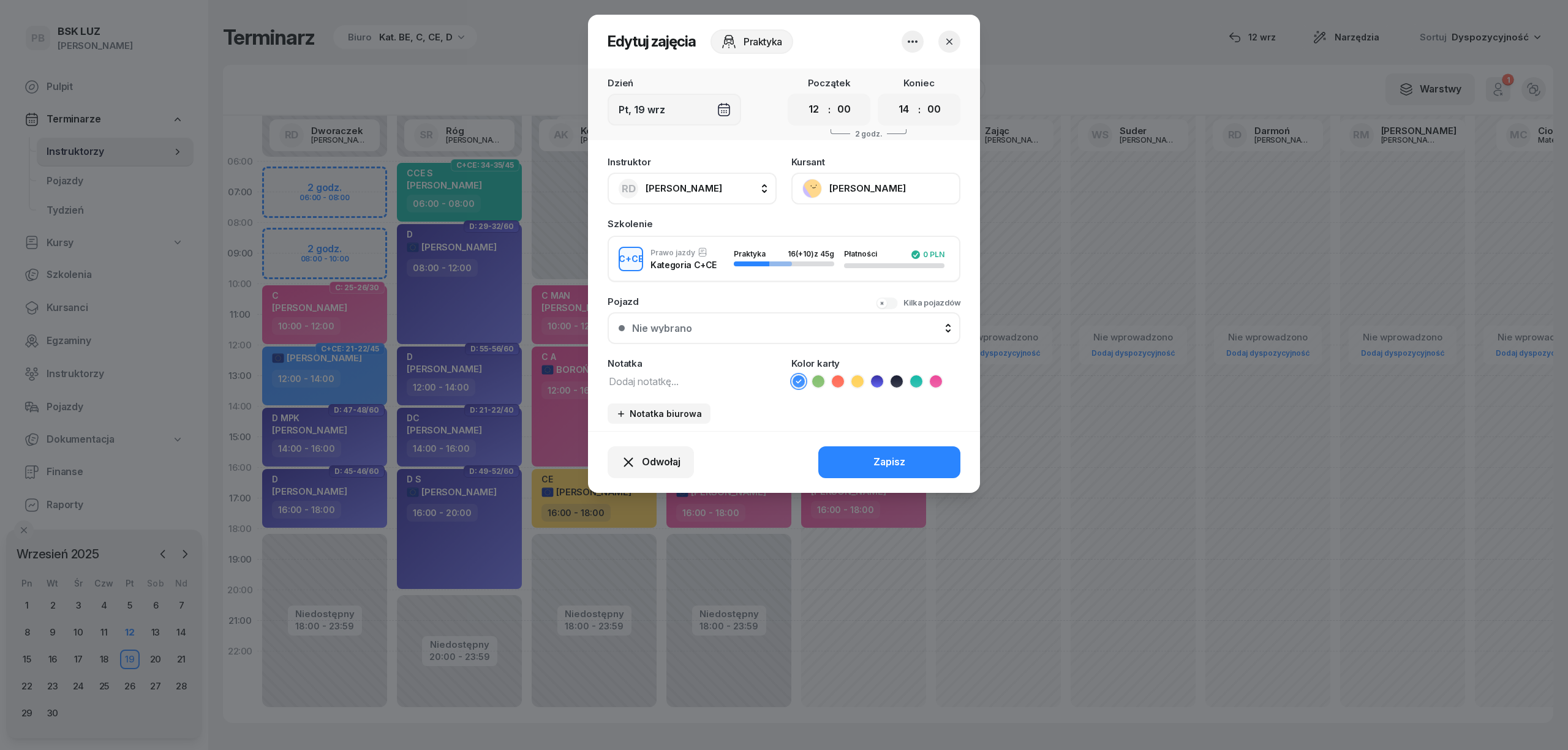
click at [682, 378] on textarea at bounding box center [692, 380] width 169 height 15
type textarea "CCE"
click at [911, 379] on icon at bounding box center [915, 380] width 12 height 12
click at [908, 449] on button "Zapisz" at bounding box center [889, 461] width 142 height 32
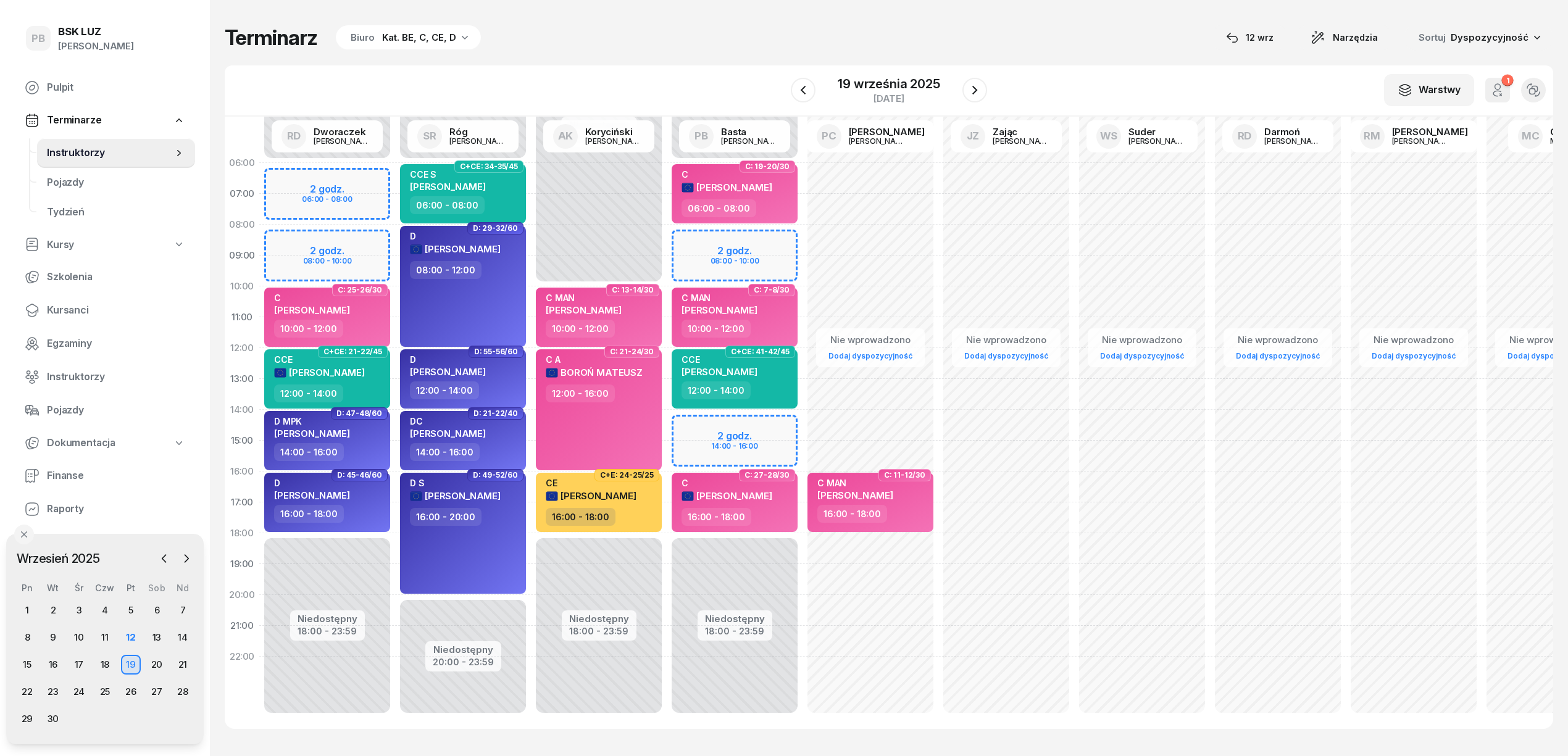
click at [426, 70] on div "W Wybierz AK [PERSON_NAME] BP [PERSON_NAME] DP [PERSON_NAME] GS [PERSON_NAME] I…" at bounding box center [889, 91] width 1328 height 51
click at [100, 374] on span "Instruktorzy" at bounding box center [116, 376] width 139 height 16
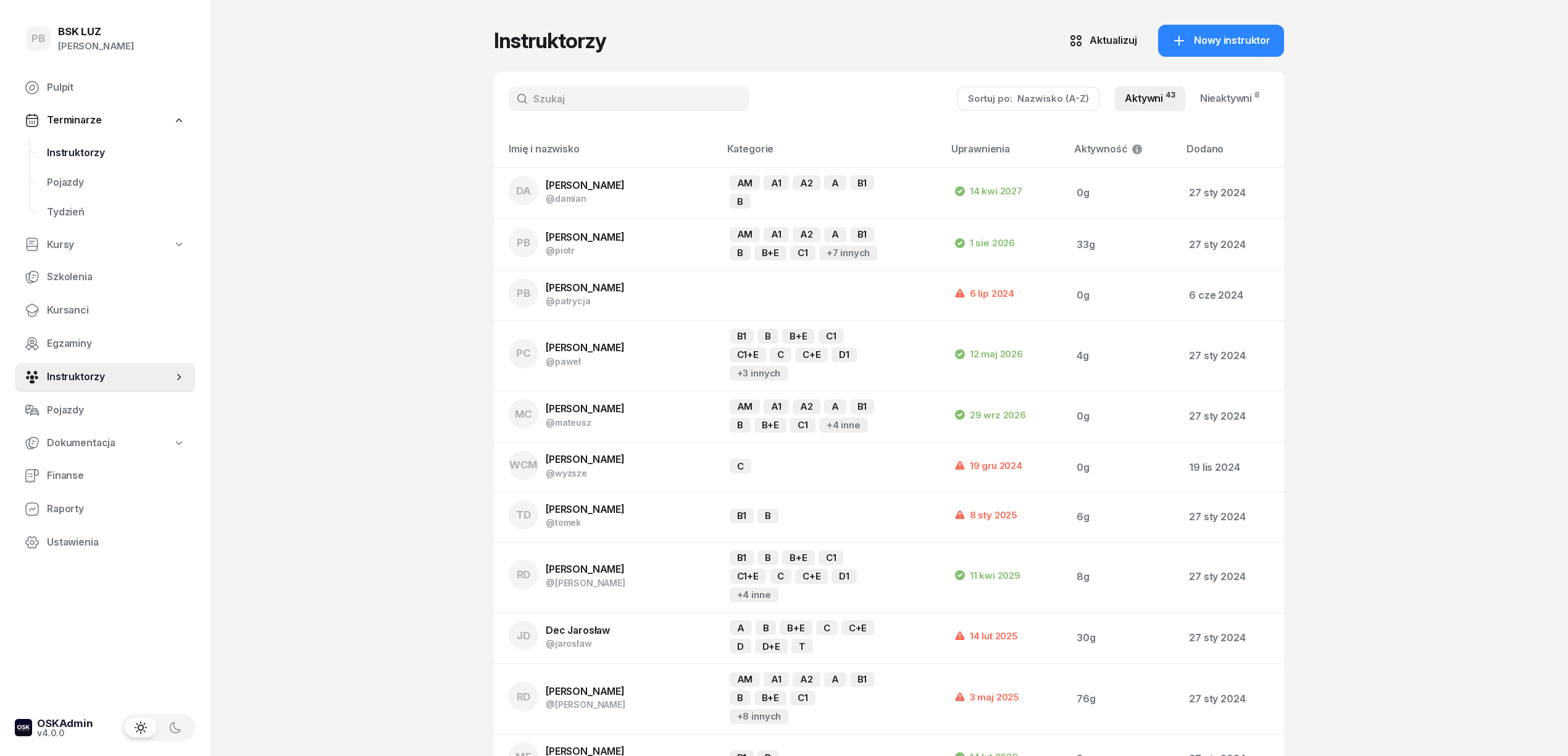
click at [64, 161] on link "Instruktorzy" at bounding box center [116, 153] width 158 height 29
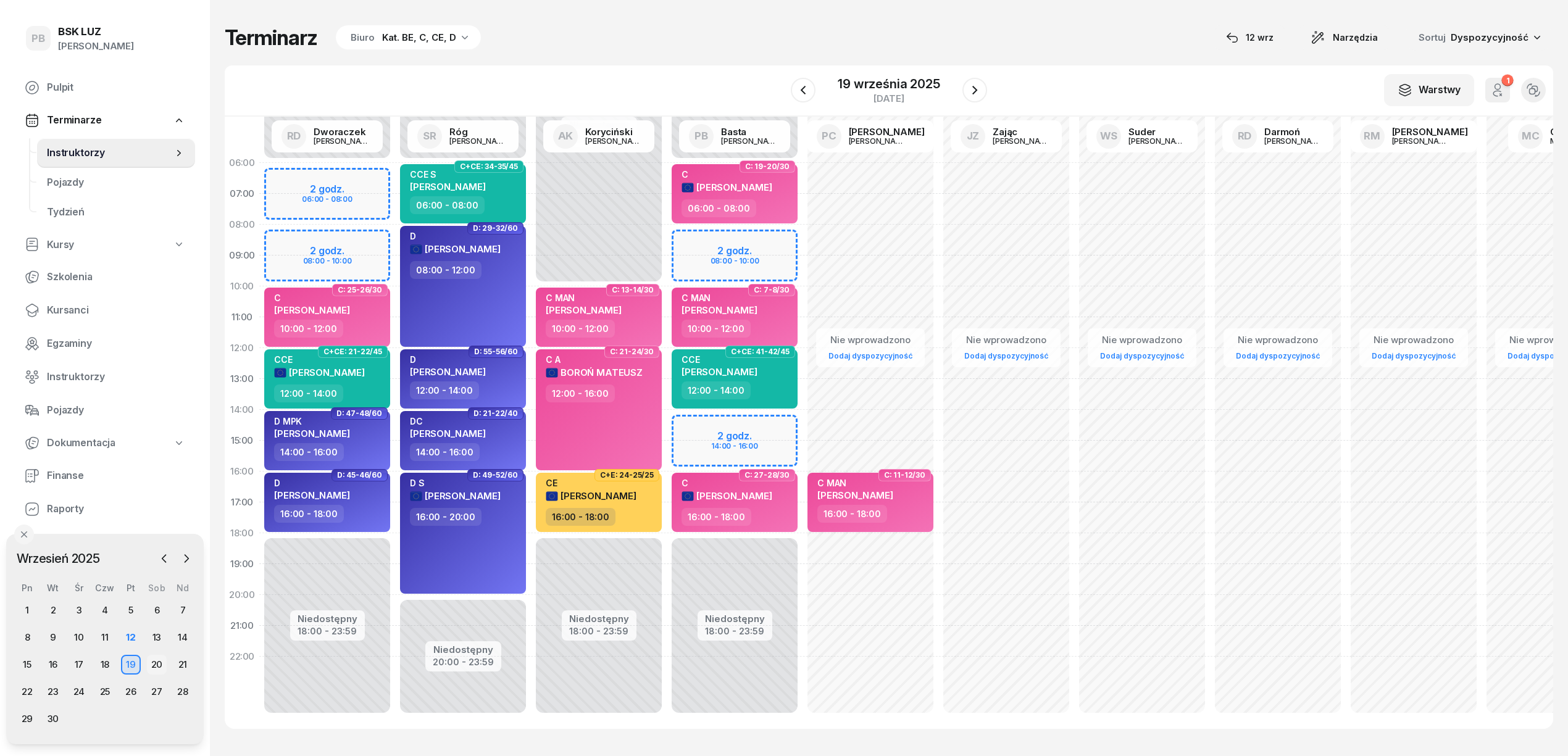
click at [154, 662] on div "20" at bounding box center [157, 665] width 20 height 20
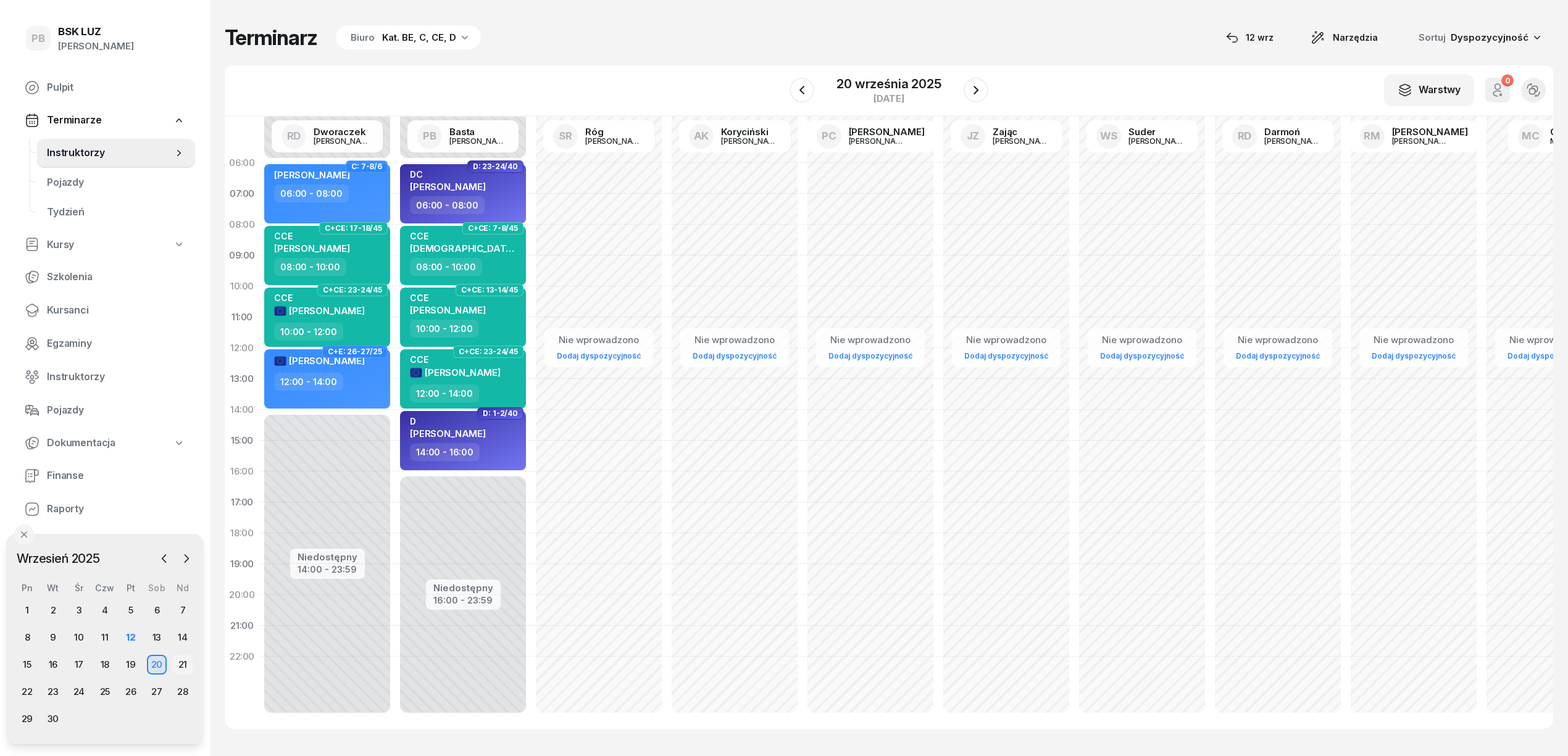
click at [182, 664] on div "21" at bounding box center [183, 665] width 20 height 20
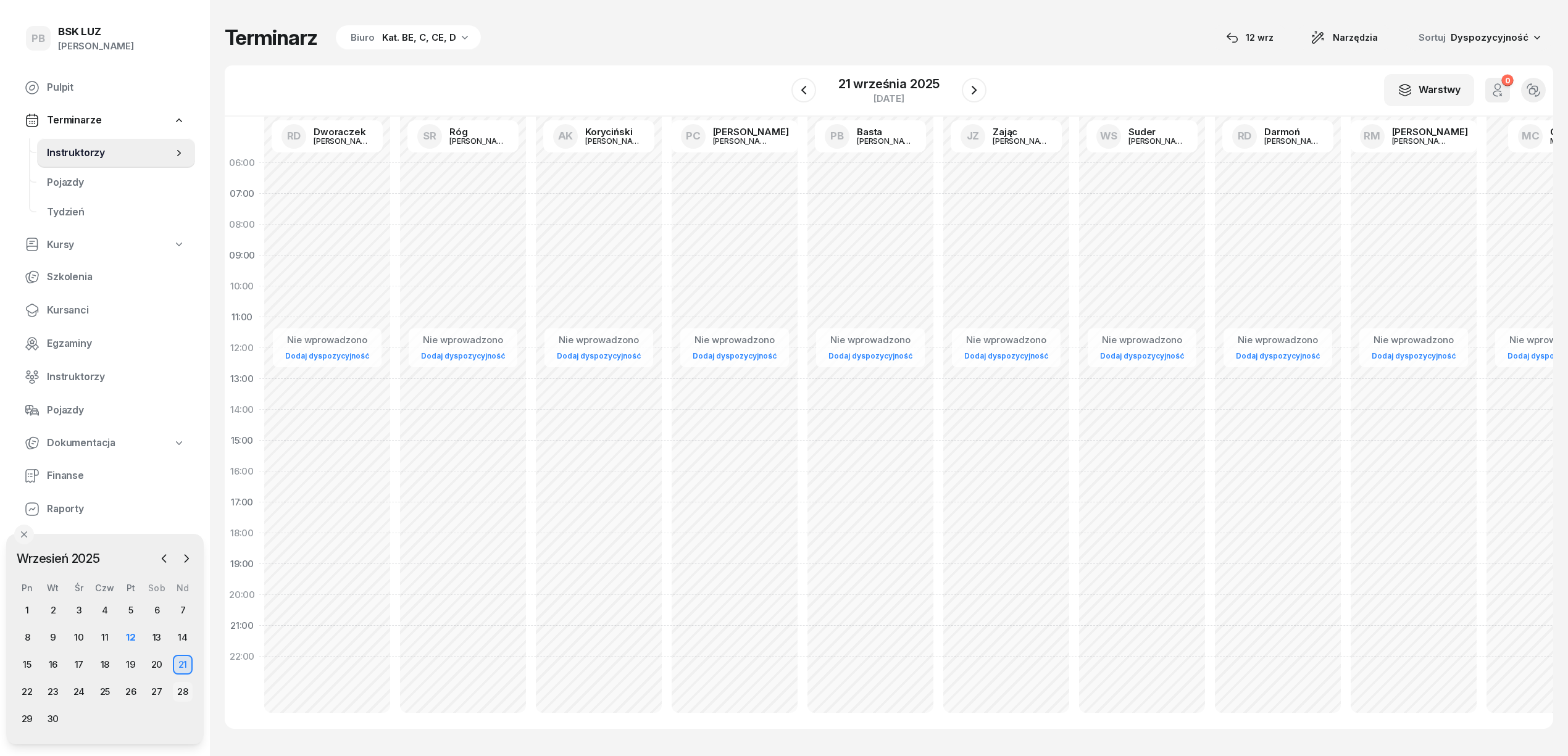
click at [176, 690] on div "28" at bounding box center [183, 692] width 20 height 20
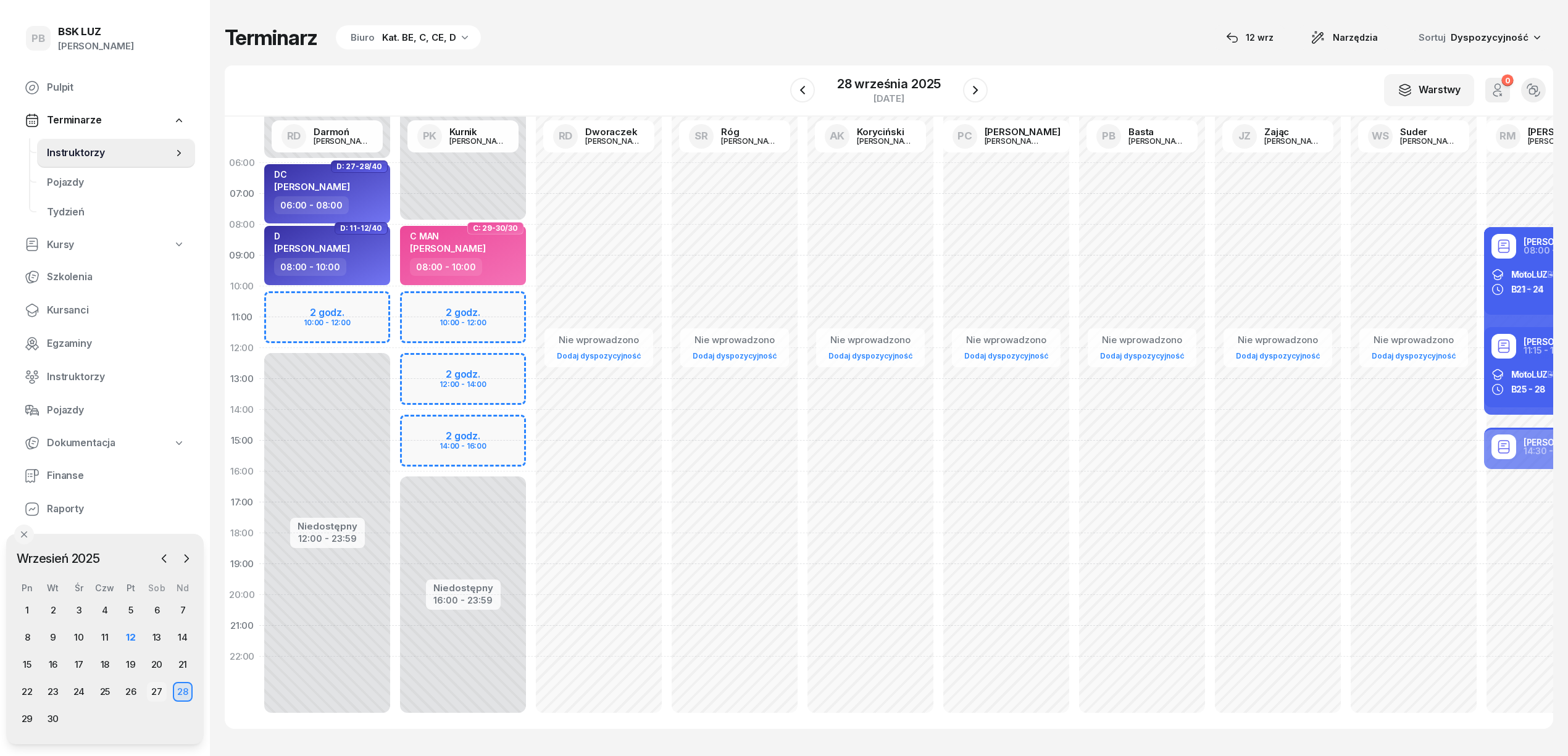
click at [157, 687] on div "27" at bounding box center [157, 692] width 20 height 20
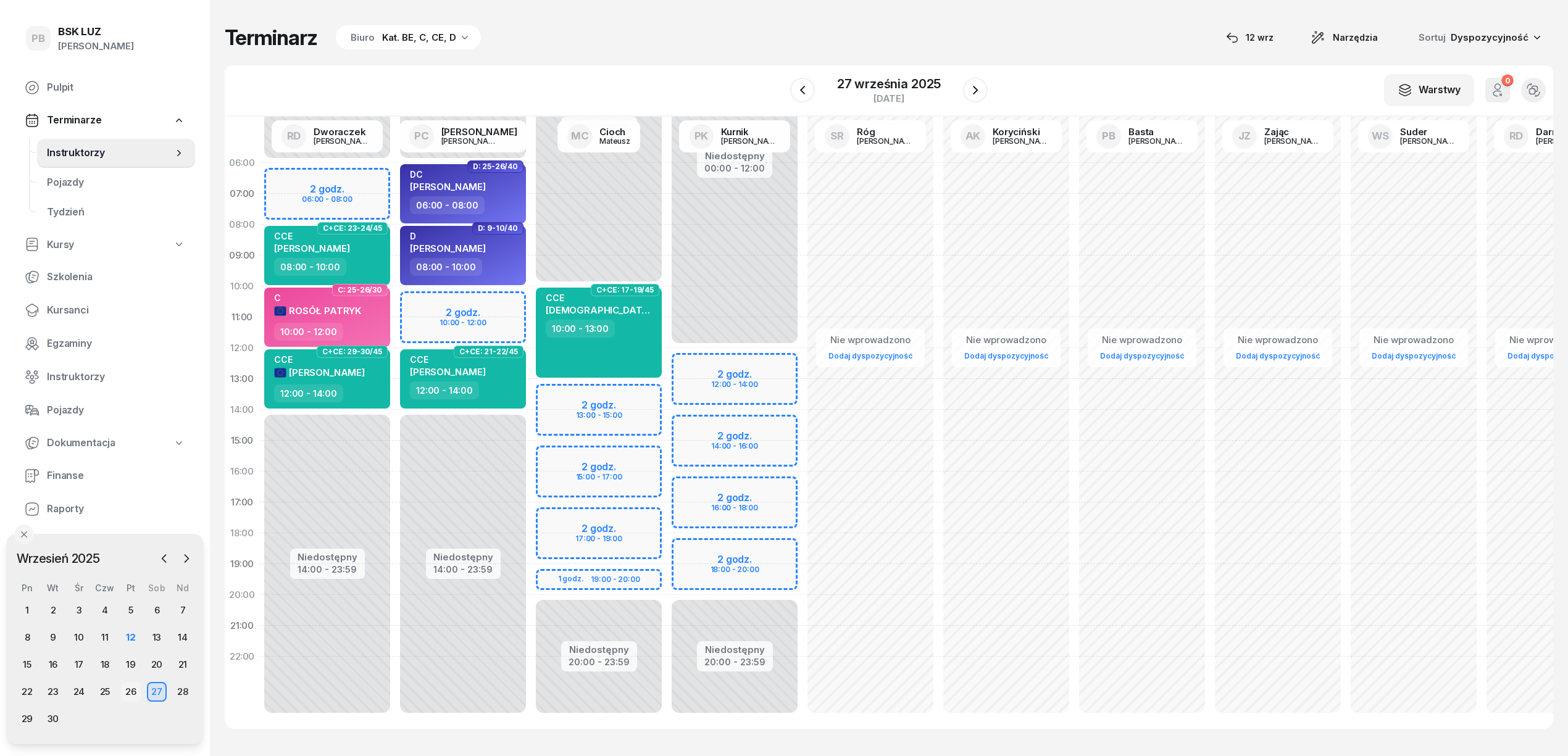
click at [133, 684] on div "26" at bounding box center [131, 692] width 20 height 20
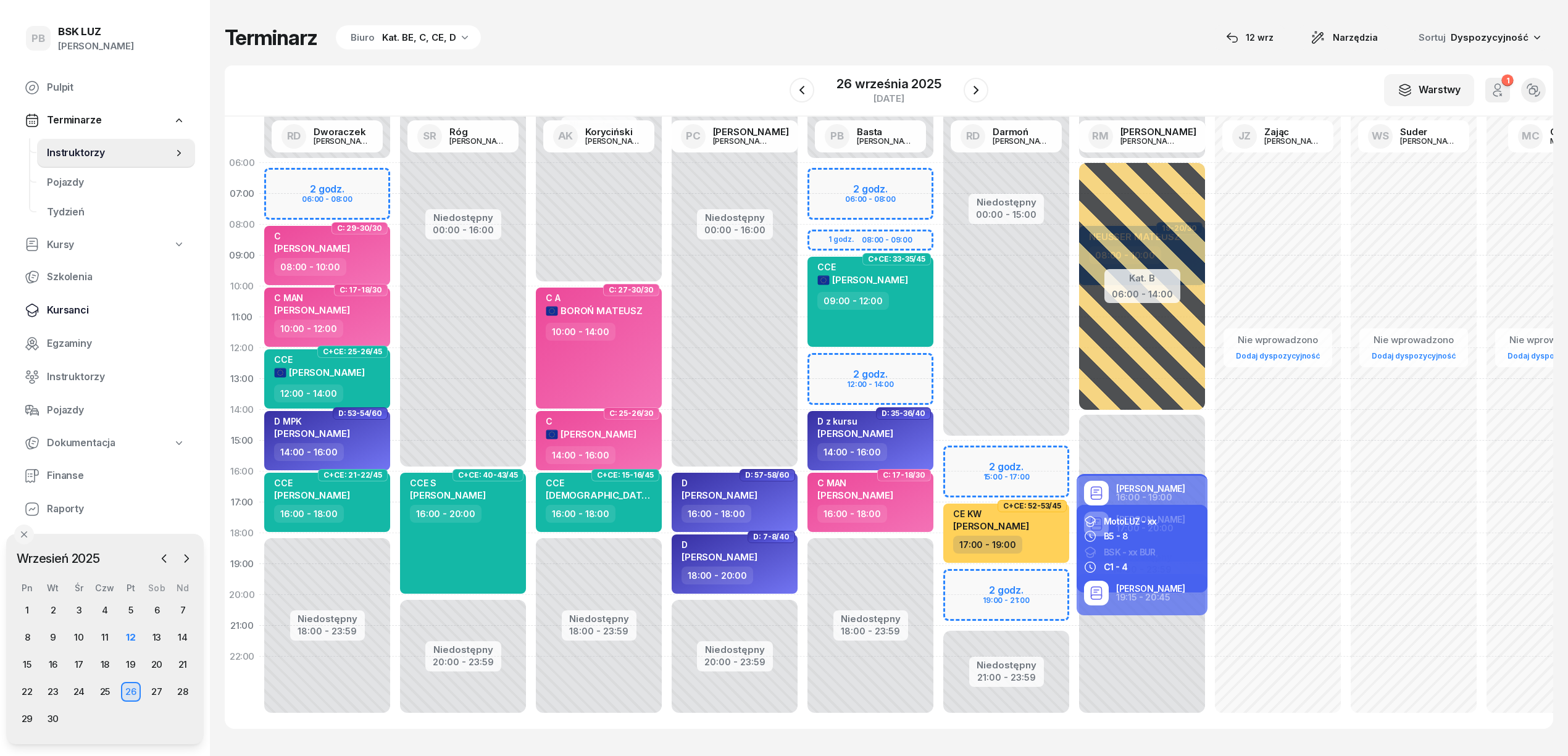
click at [65, 305] on span "Kursanci" at bounding box center [116, 310] width 139 height 16
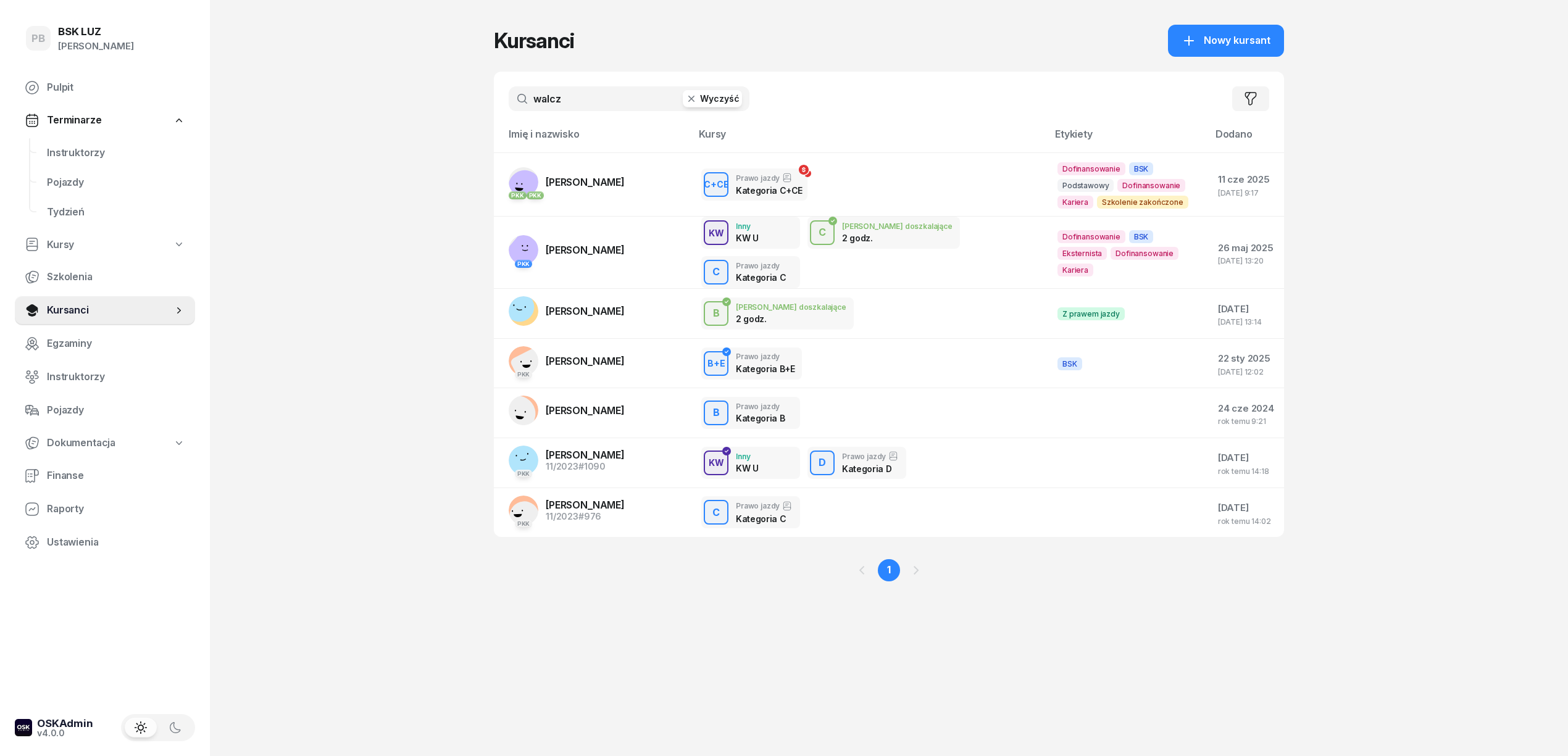
click at [428, 368] on div "PB BSK [PERSON_NAME] Terminarze Instruktorzy Pojazdy Tydzień Kursy Szkolenia Ku…" at bounding box center [784, 378] width 1568 height 756
click at [591, 610] on div "Kursanci Nowy kursant walcz Wyczyść Filtruj Imię i nazwisko Kursy Etykiety [PER…" at bounding box center [889, 314] width 790 height 628
click at [768, 721] on div "Kursanci Nowy kursant walcz Wyczyść Filtruj Imię i nazwisko Kursy Etykiety [PER…" at bounding box center [889, 378] width 790 height 756
drag, startPoint x: 515, startPoint y: 644, endPoint x: 504, endPoint y: 601, distance: 44.4
click at [515, 643] on div "Kursanci Nowy kursant walcz Wyczyść Filtruj Imię i nazwisko Kursy Etykiety [PER…" at bounding box center [889, 378] width 790 height 756
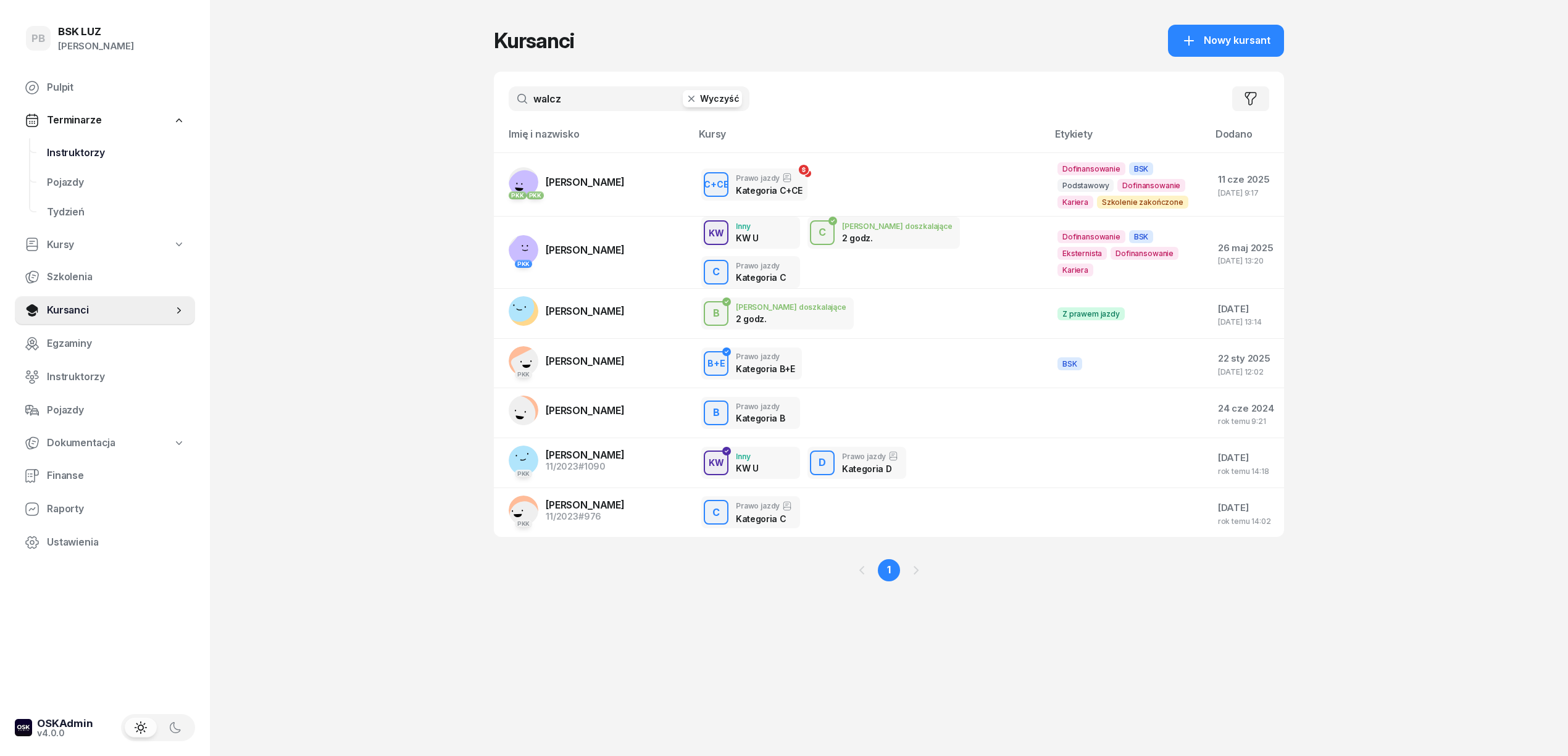
click at [82, 145] on span "Instruktorzy" at bounding box center [116, 152] width 139 height 16
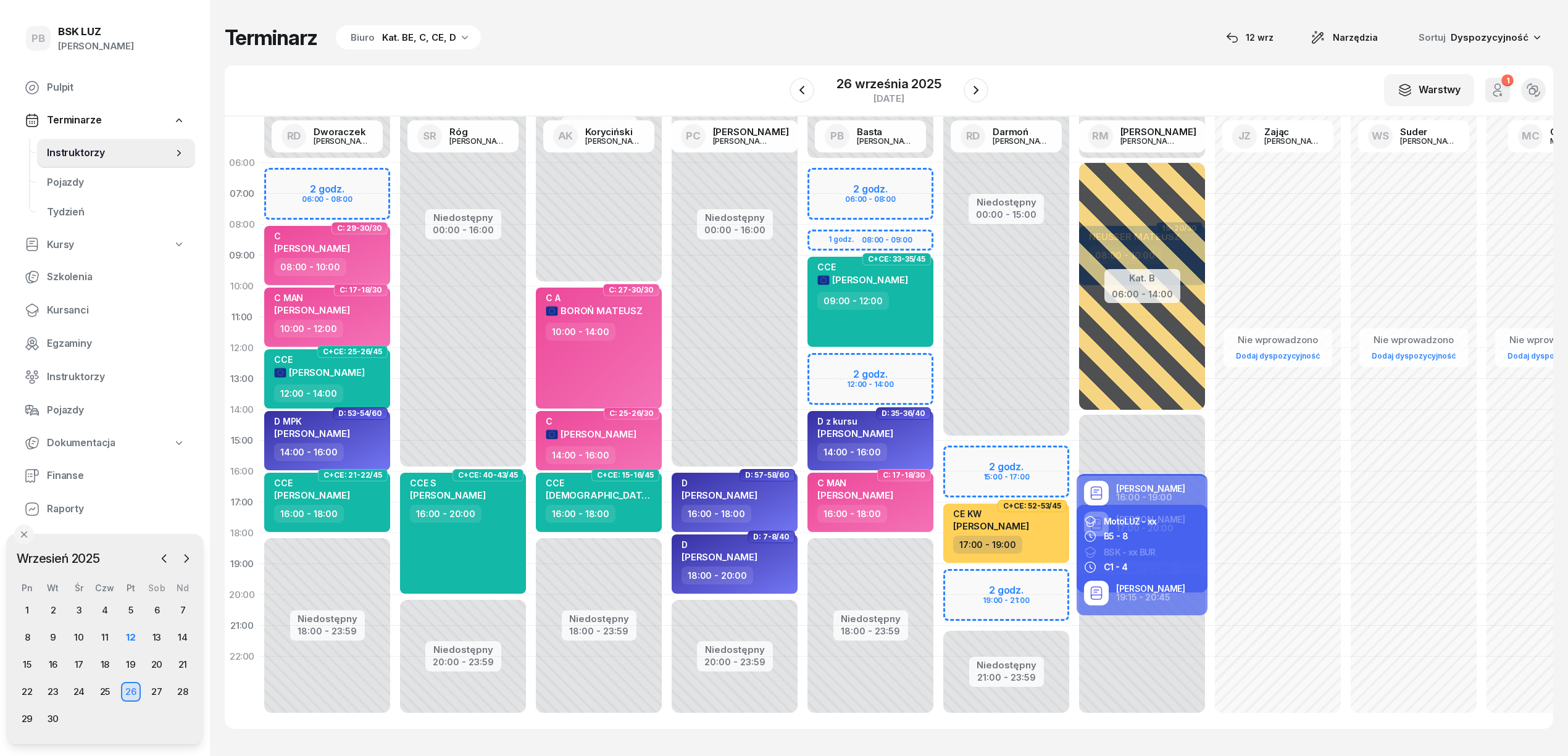
click at [745, 40] on div "Terminarz Biuro Kat. BE, C, CE, D [DATE] Narzędzia Sortuj Dyspozycyjność" at bounding box center [889, 38] width 1328 height 26
click at [586, 68] on div "W Wybierz AK [PERSON_NAME] BP [PERSON_NAME] DP [PERSON_NAME] GS [PERSON_NAME] I…" at bounding box center [889, 91] width 1328 height 51
click at [92, 306] on span "Kursanci" at bounding box center [116, 310] width 139 height 16
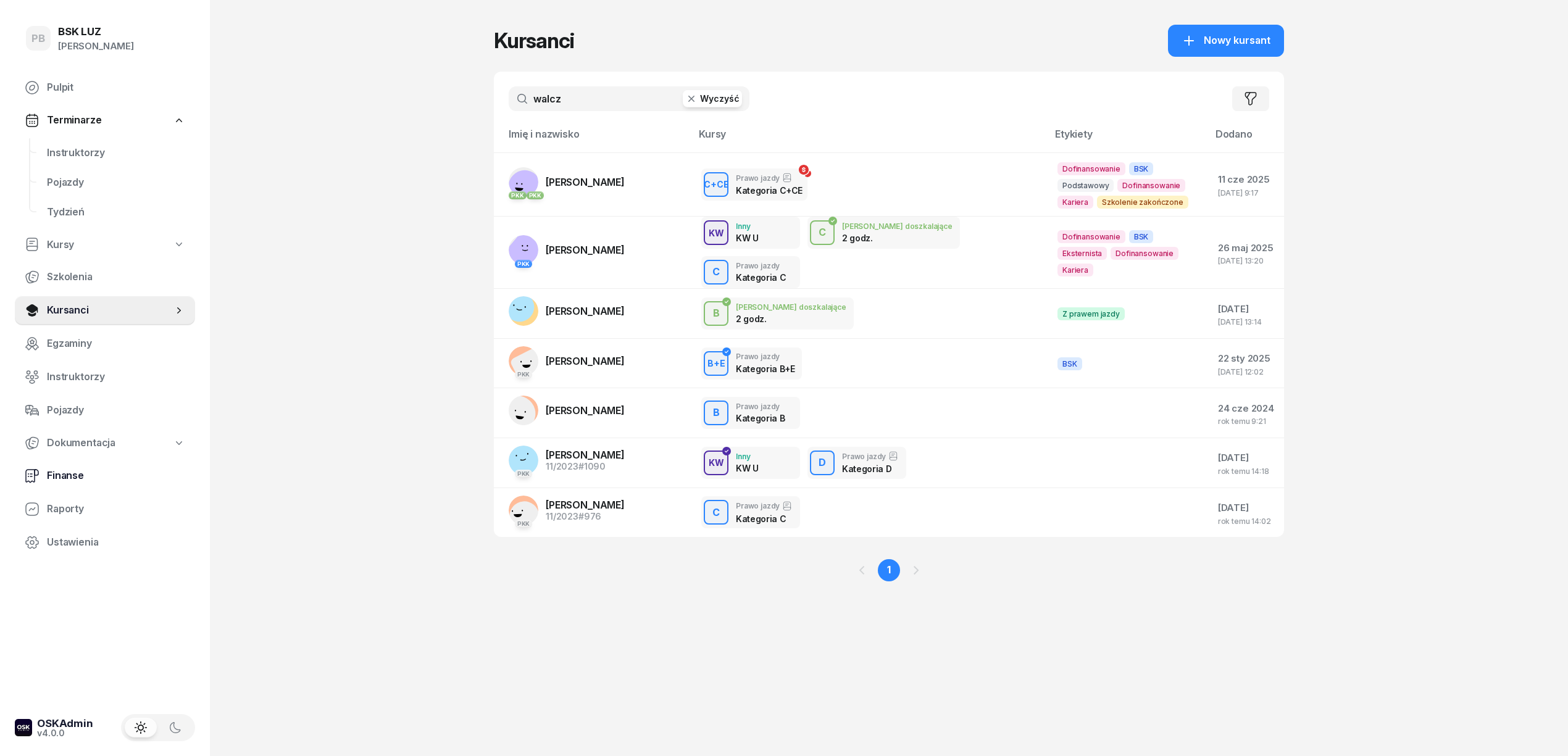
click at [79, 476] on span "Finanse" at bounding box center [116, 475] width 139 height 16
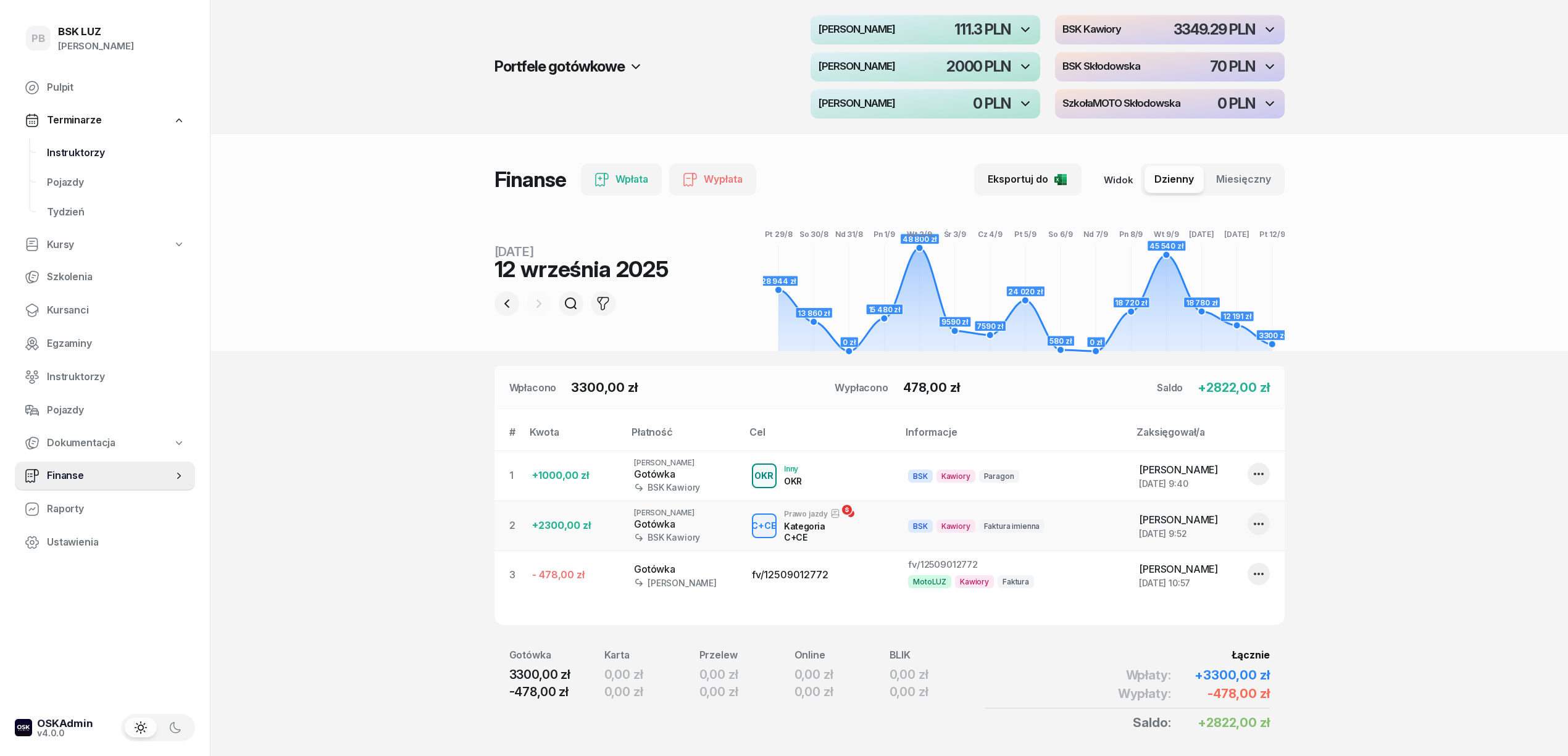
click at [65, 149] on span "Instruktorzy" at bounding box center [116, 152] width 139 height 16
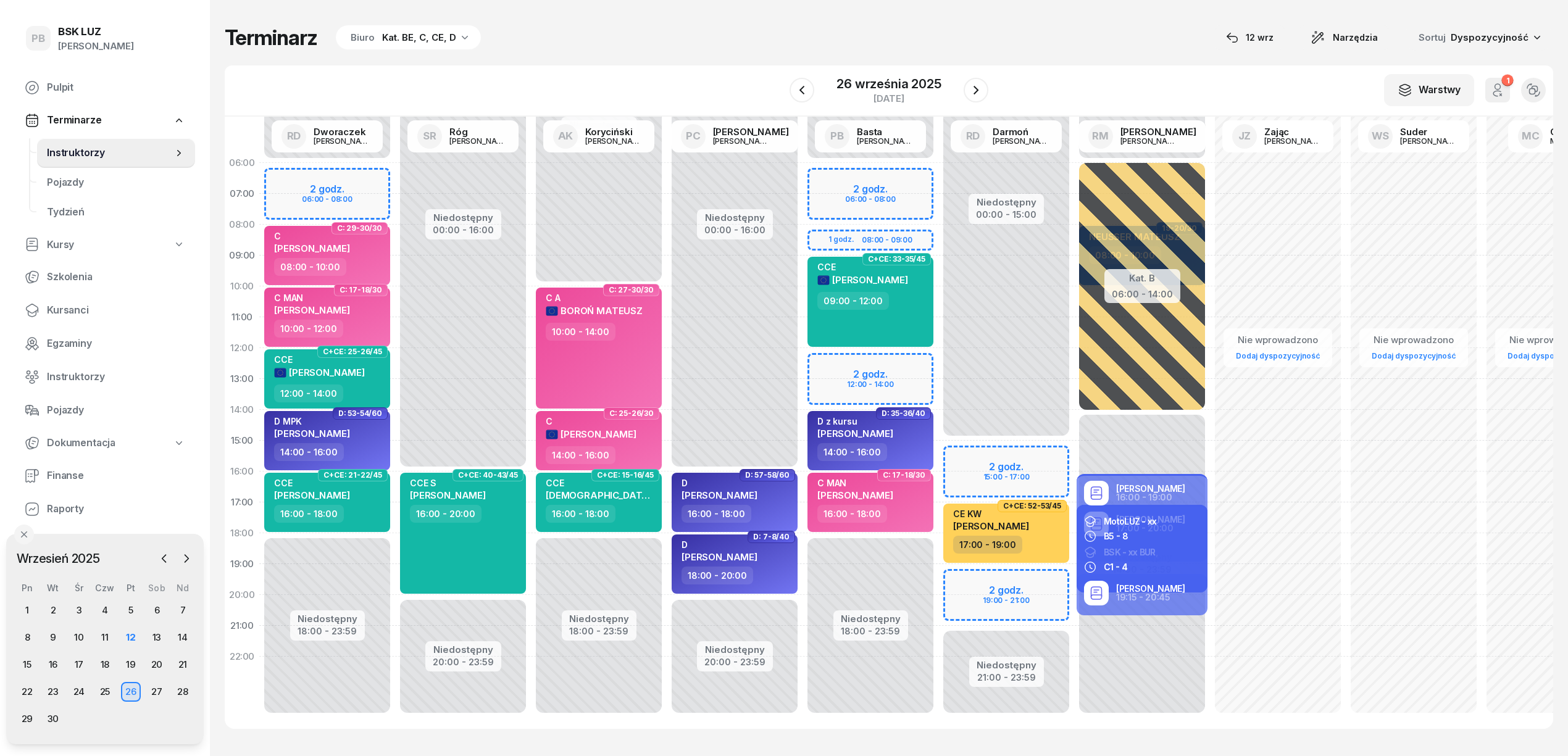
click at [579, 76] on div "W Wybierz AK [PERSON_NAME] BP [PERSON_NAME] DP [PERSON_NAME] GS [PERSON_NAME] I…" at bounding box center [889, 91] width 1328 height 51
click at [127, 635] on div "12" at bounding box center [131, 638] width 20 height 20
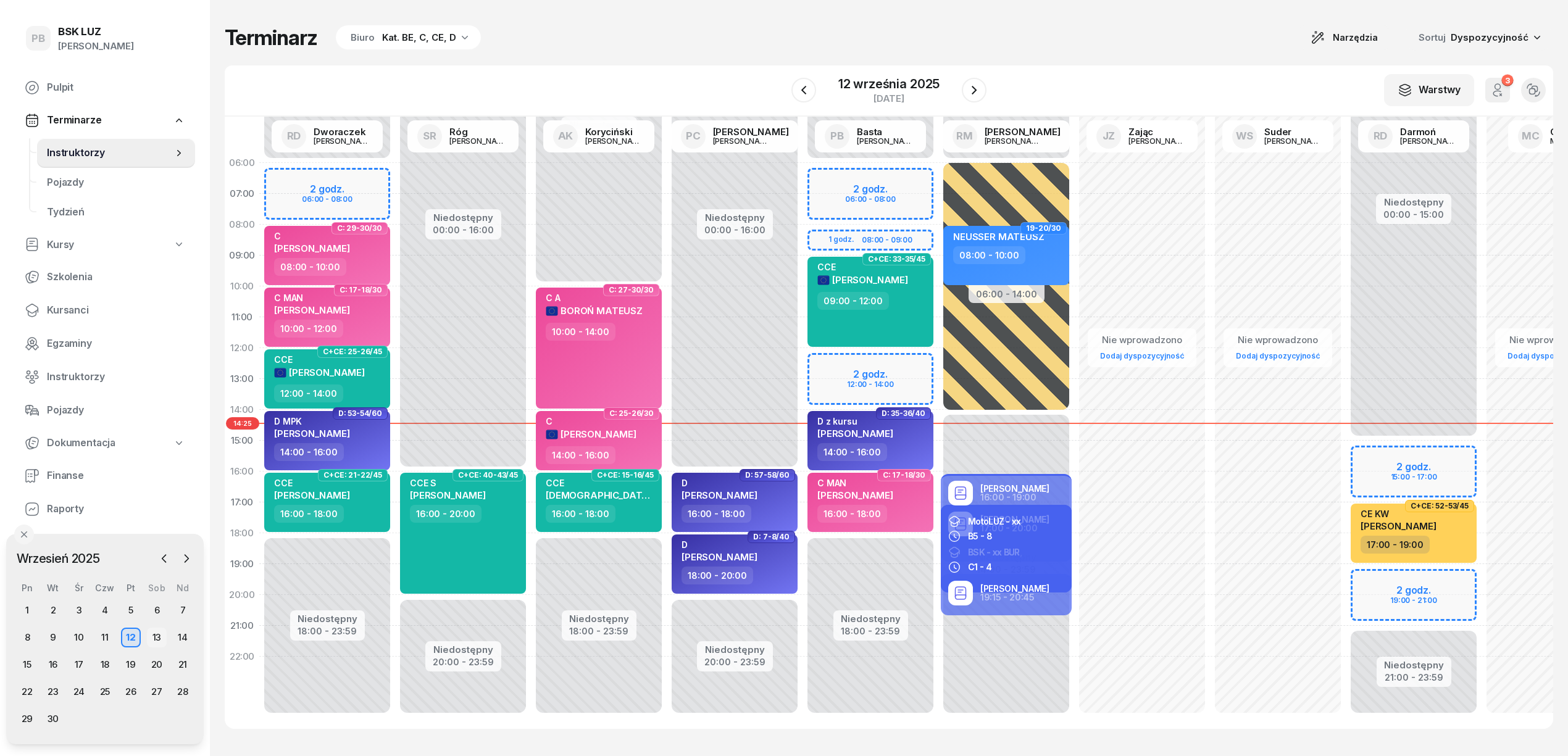
click at [151, 636] on div "13" at bounding box center [157, 638] width 20 height 20
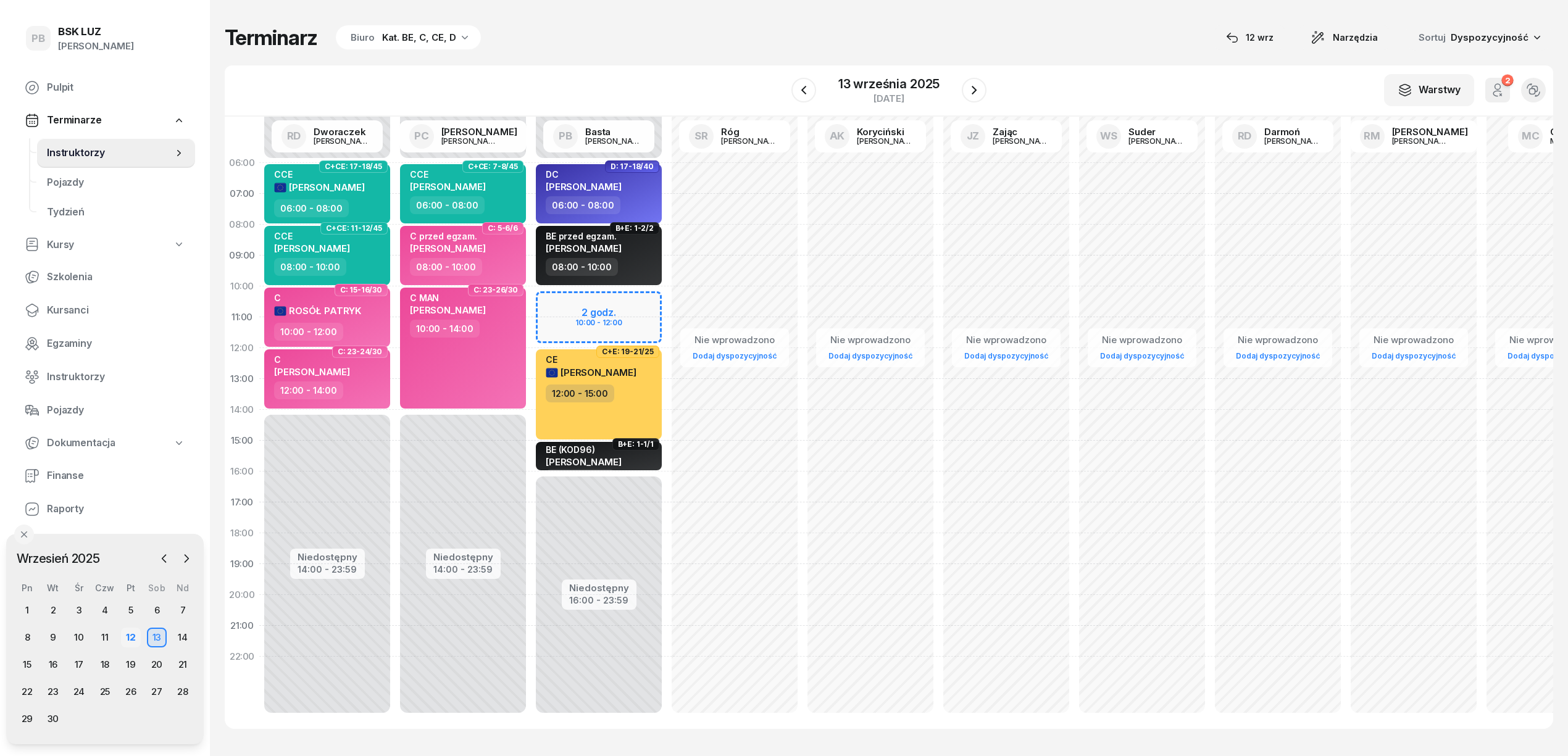
click at [134, 639] on div "12" at bounding box center [131, 638] width 20 height 20
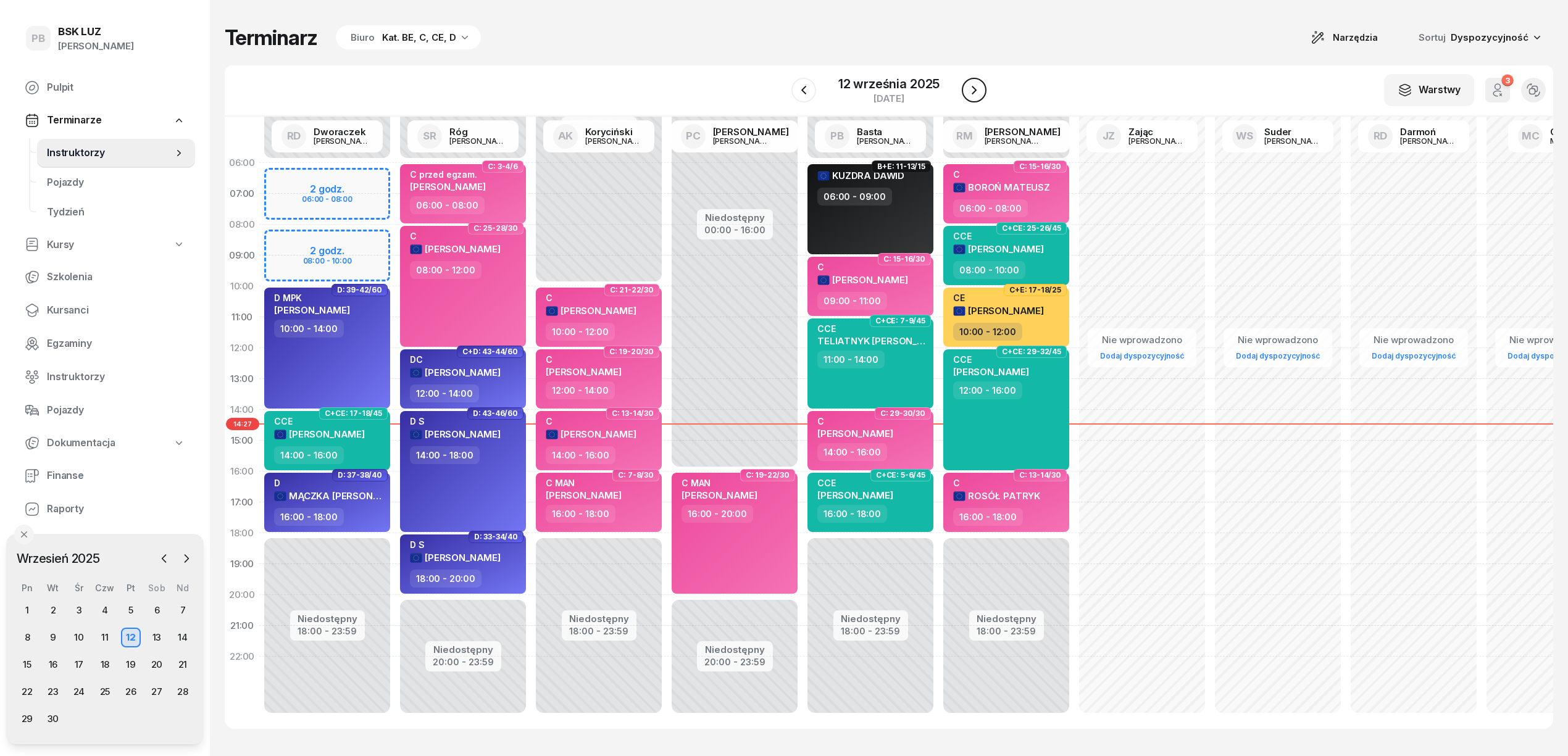
click at [969, 94] on icon "button" at bounding box center [974, 90] width 15 height 15
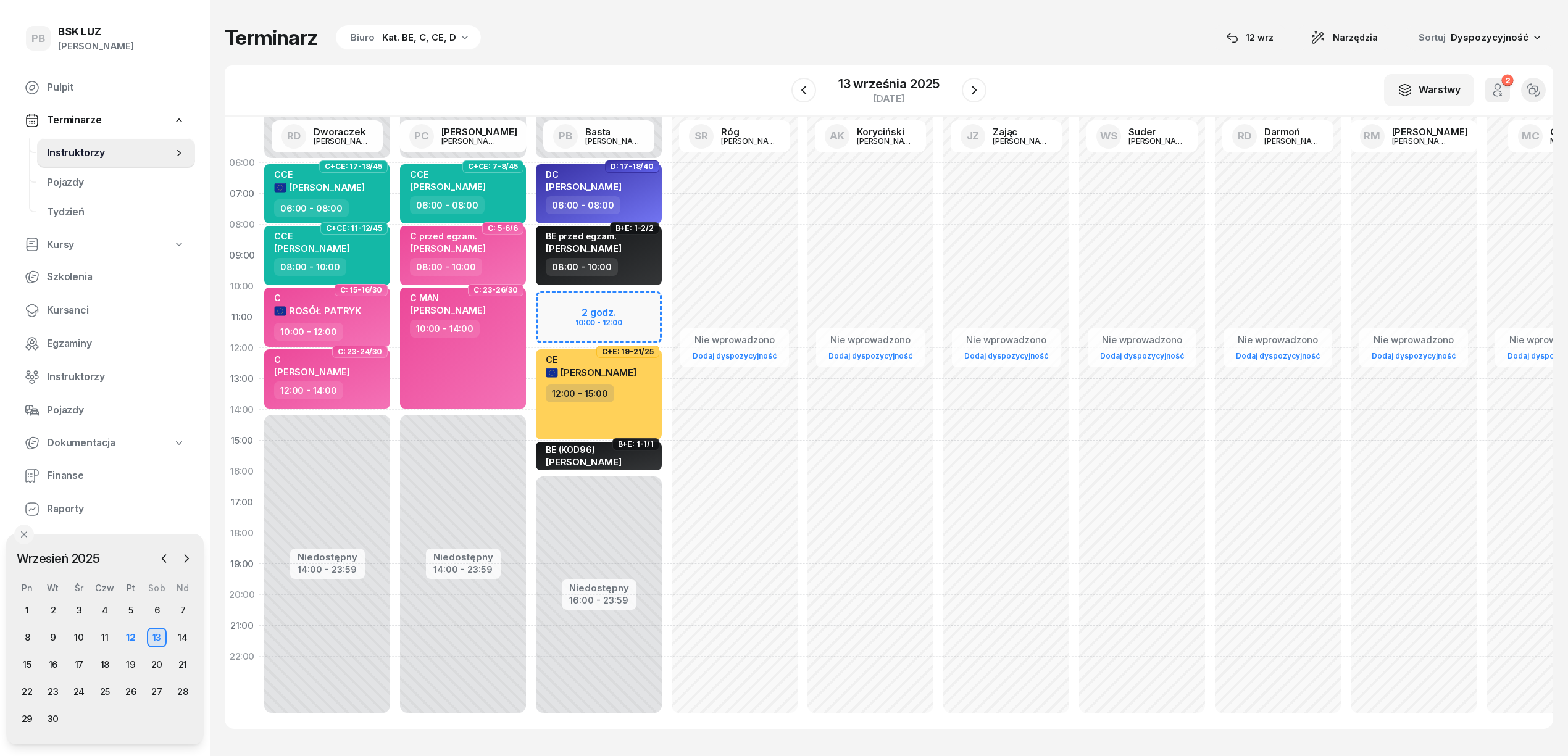
click at [1495, 87] on icon "button" at bounding box center [1497, 90] width 15 height 15
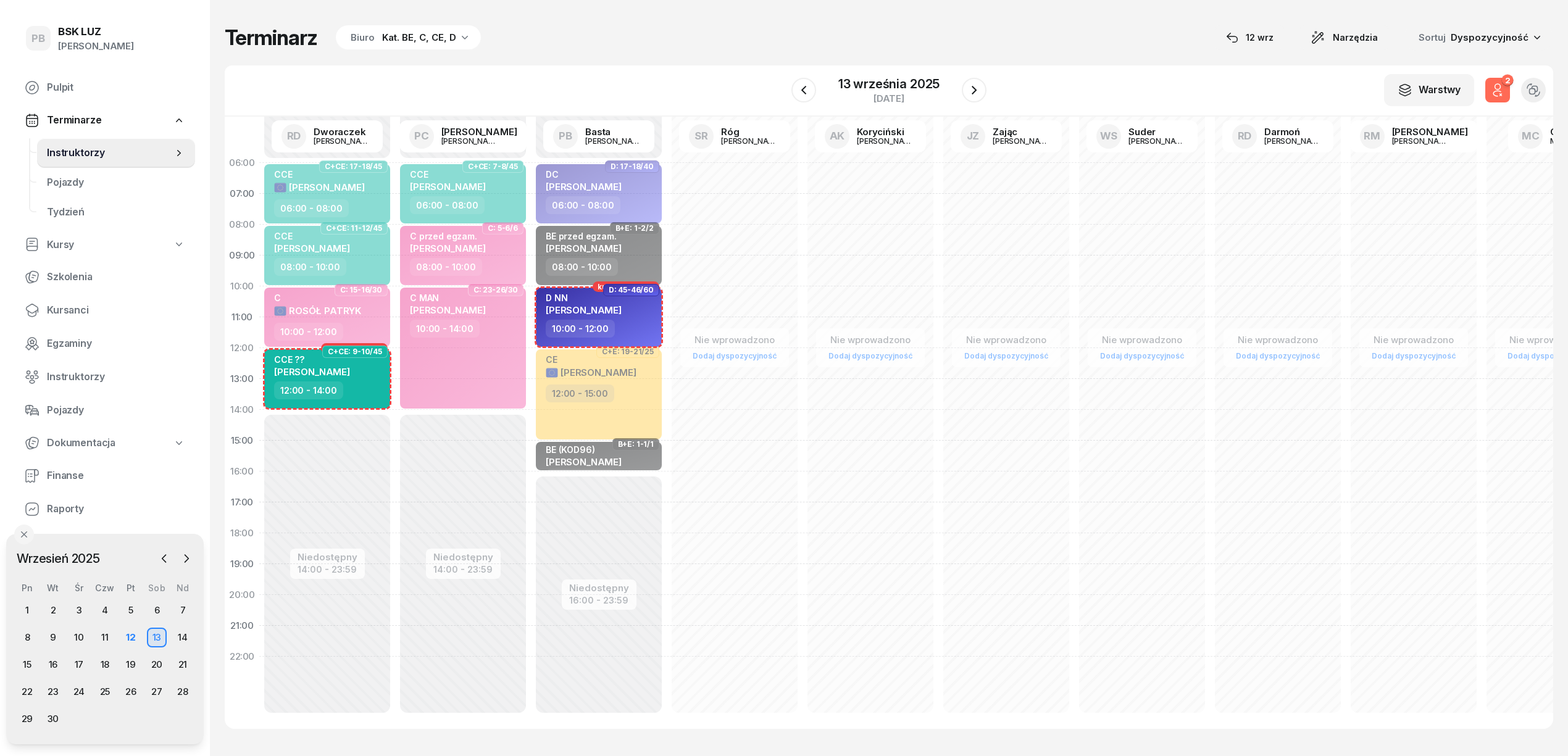
click at [1495, 87] on icon "button" at bounding box center [1497, 90] width 15 height 15
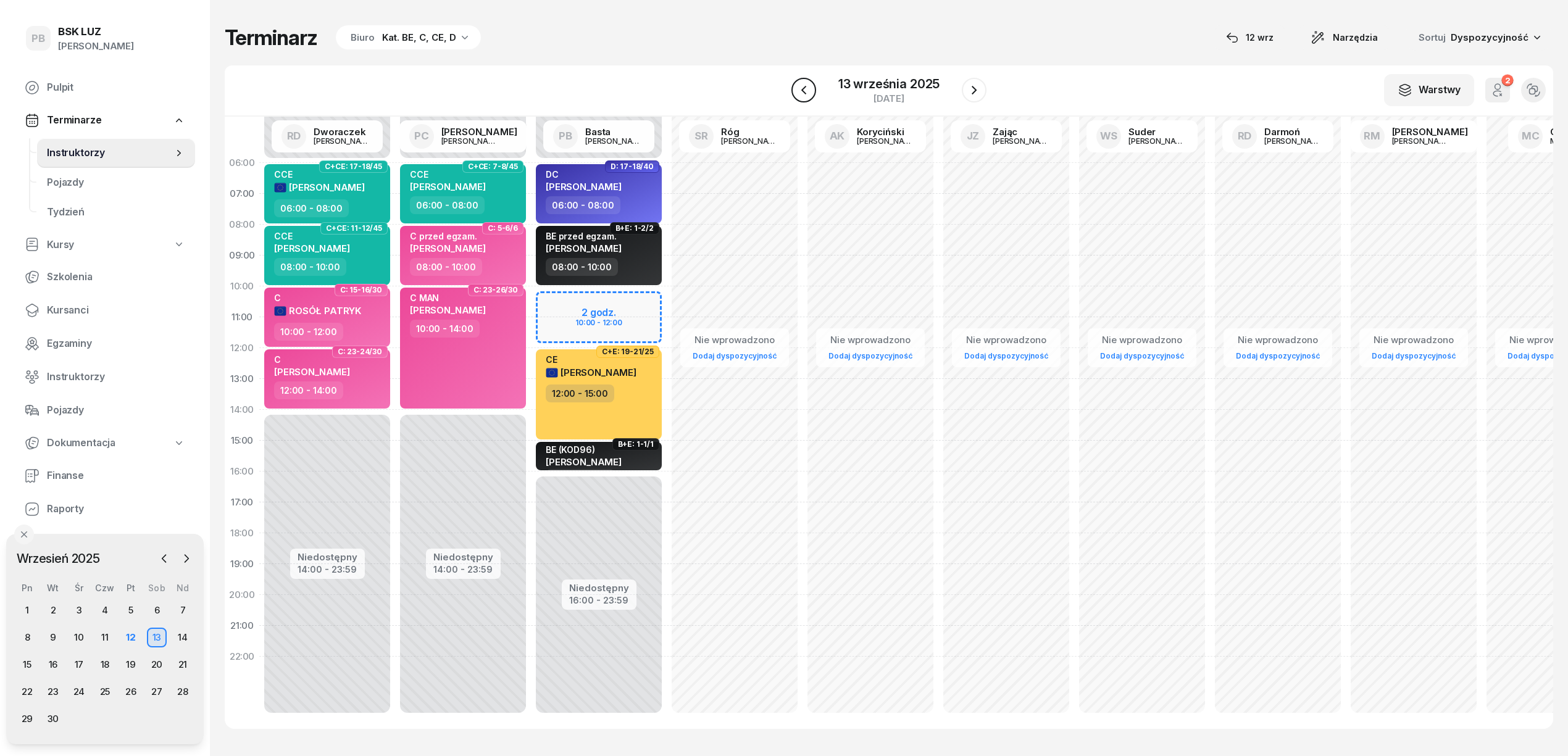
click at [805, 80] on button "button" at bounding box center [803, 90] width 25 height 25
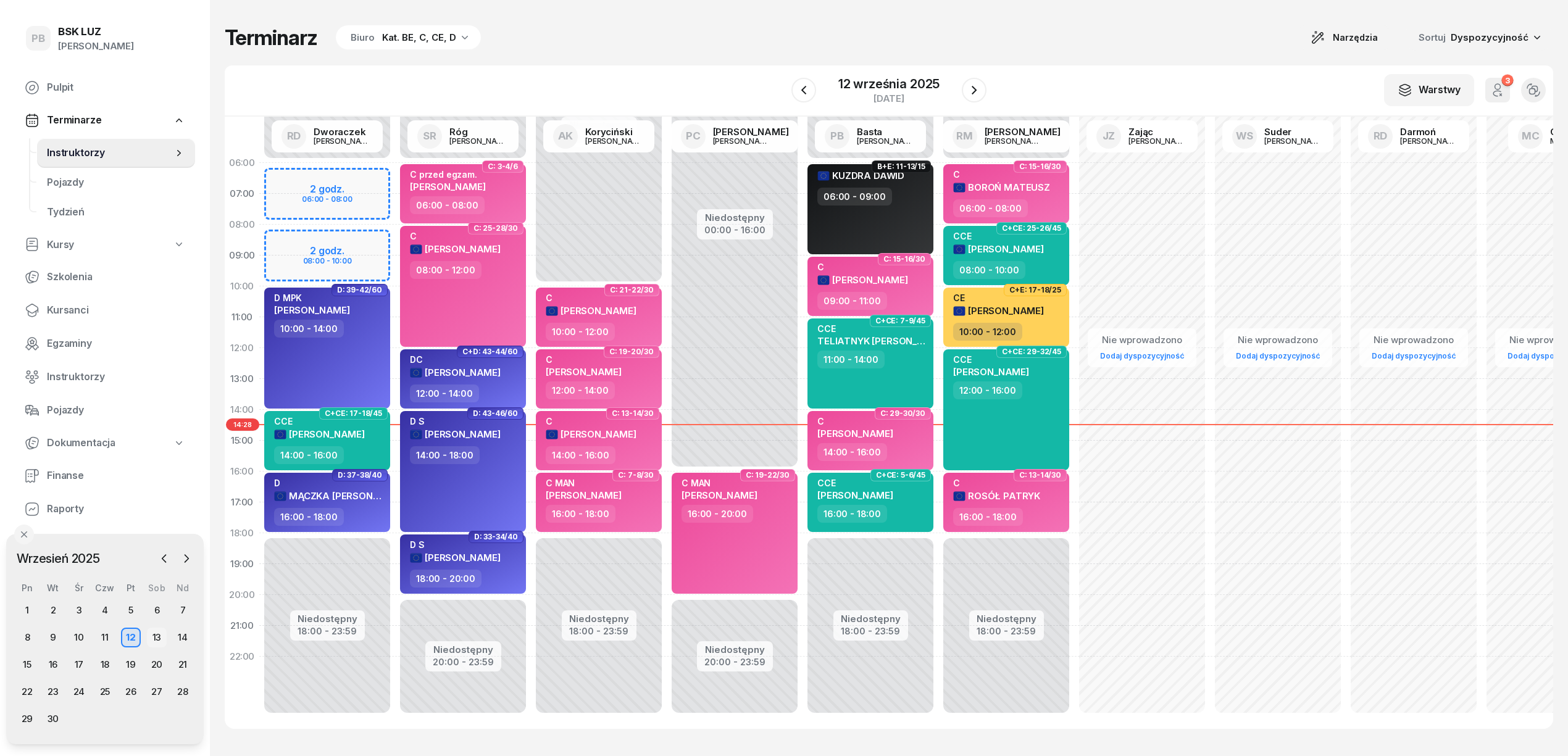
click at [163, 630] on div "13" at bounding box center [157, 638] width 20 height 20
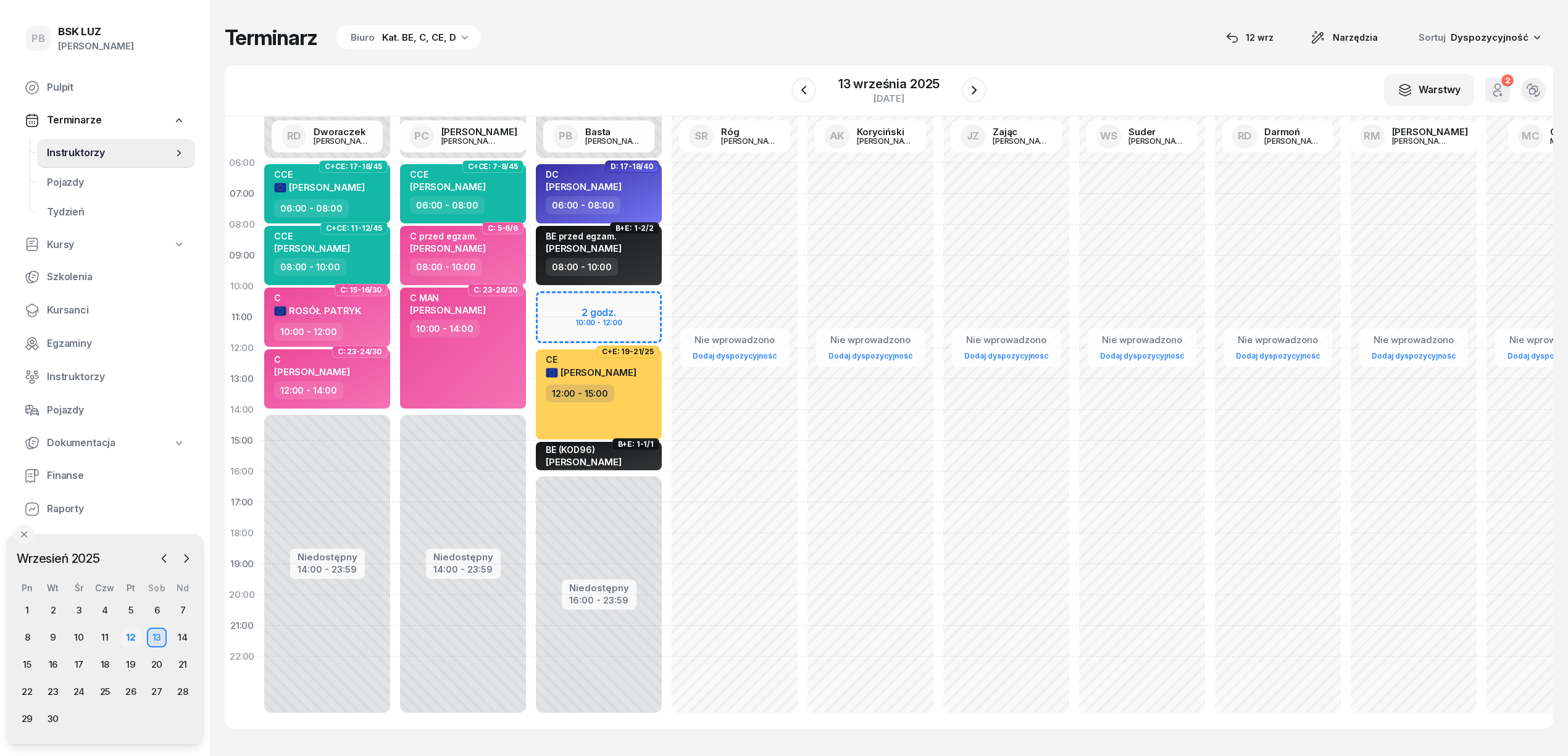
click at [132, 635] on div "12" at bounding box center [131, 638] width 20 height 20
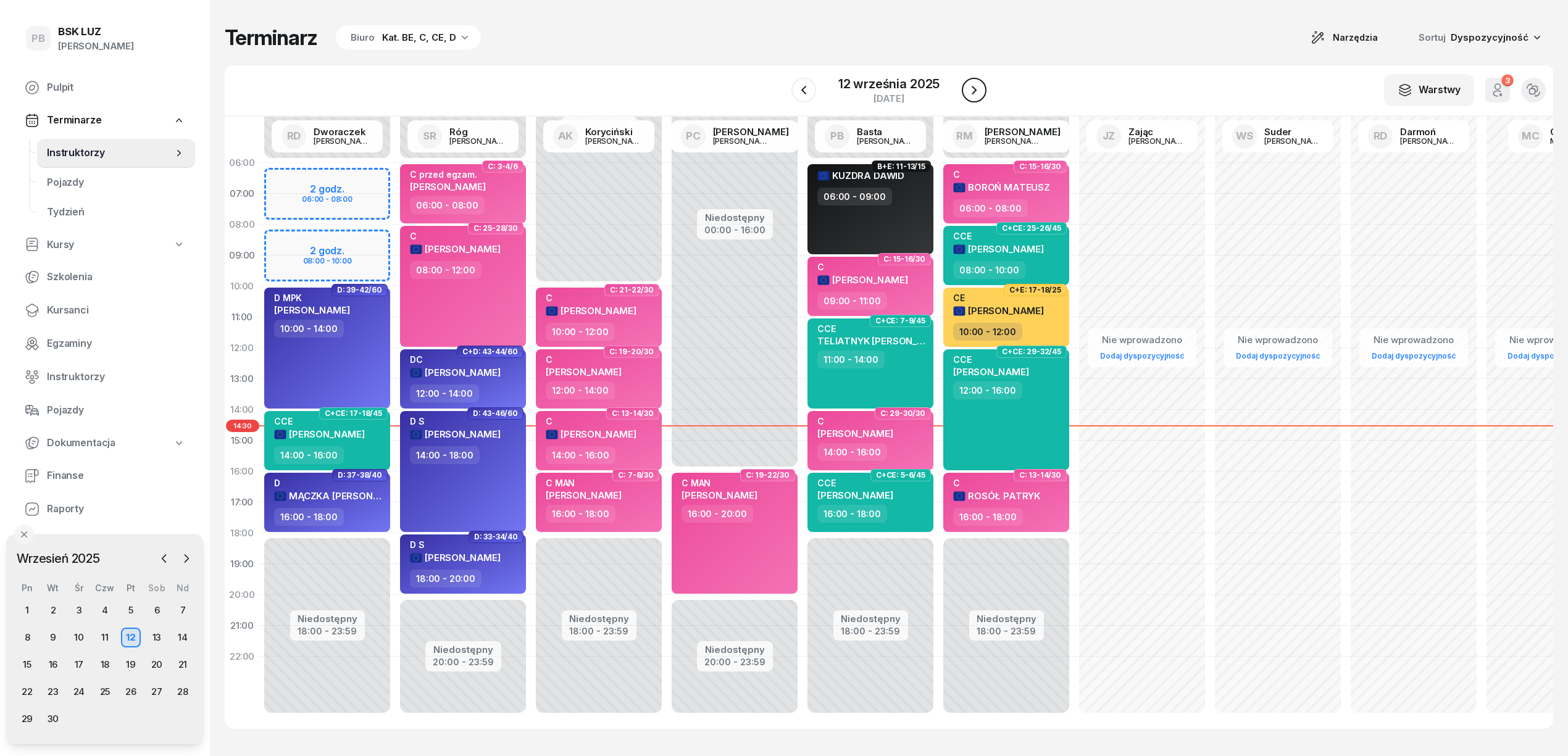
click at [974, 83] on icon "button" at bounding box center [974, 90] width 15 height 15
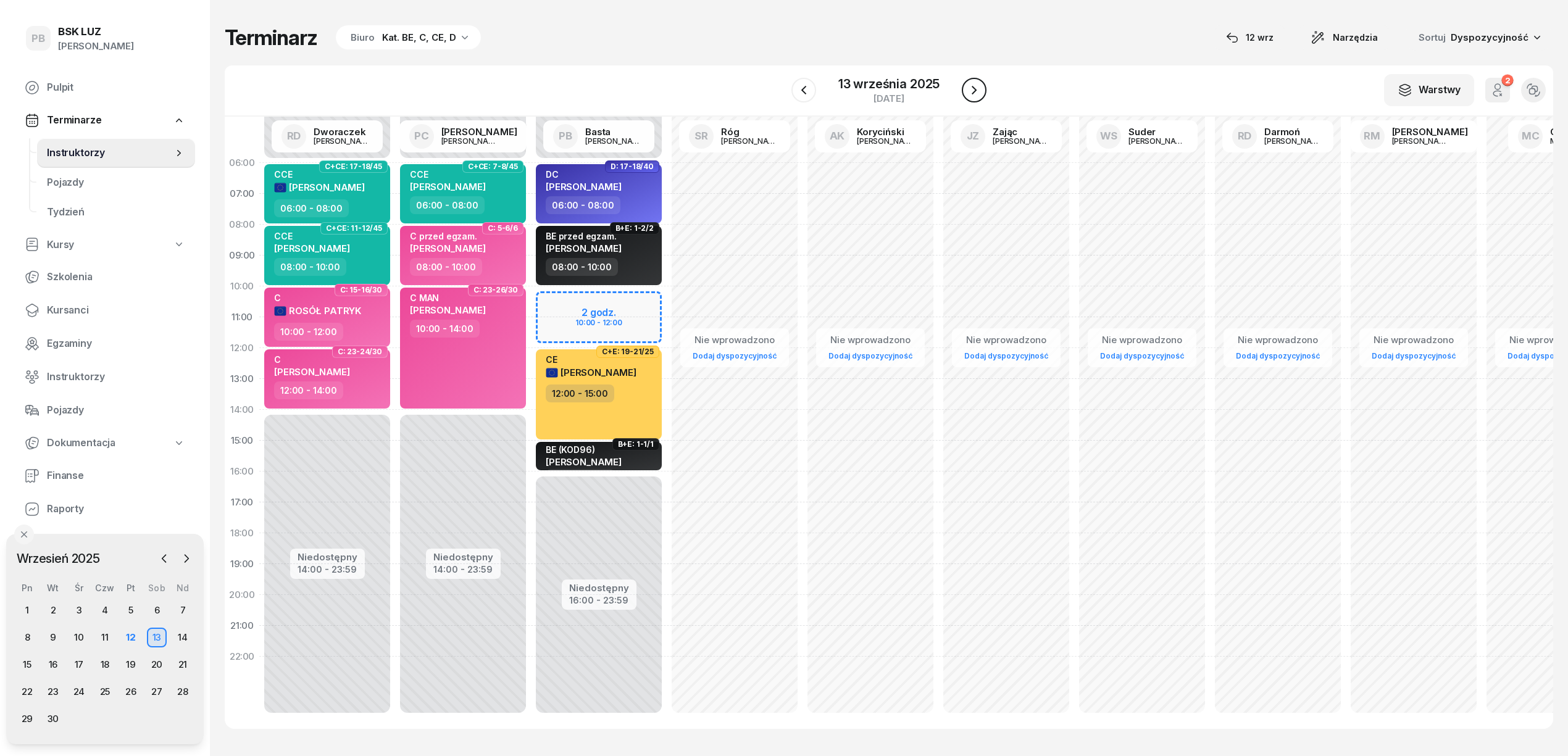
click at [974, 83] on icon "button" at bounding box center [974, 90] width 15 height 15
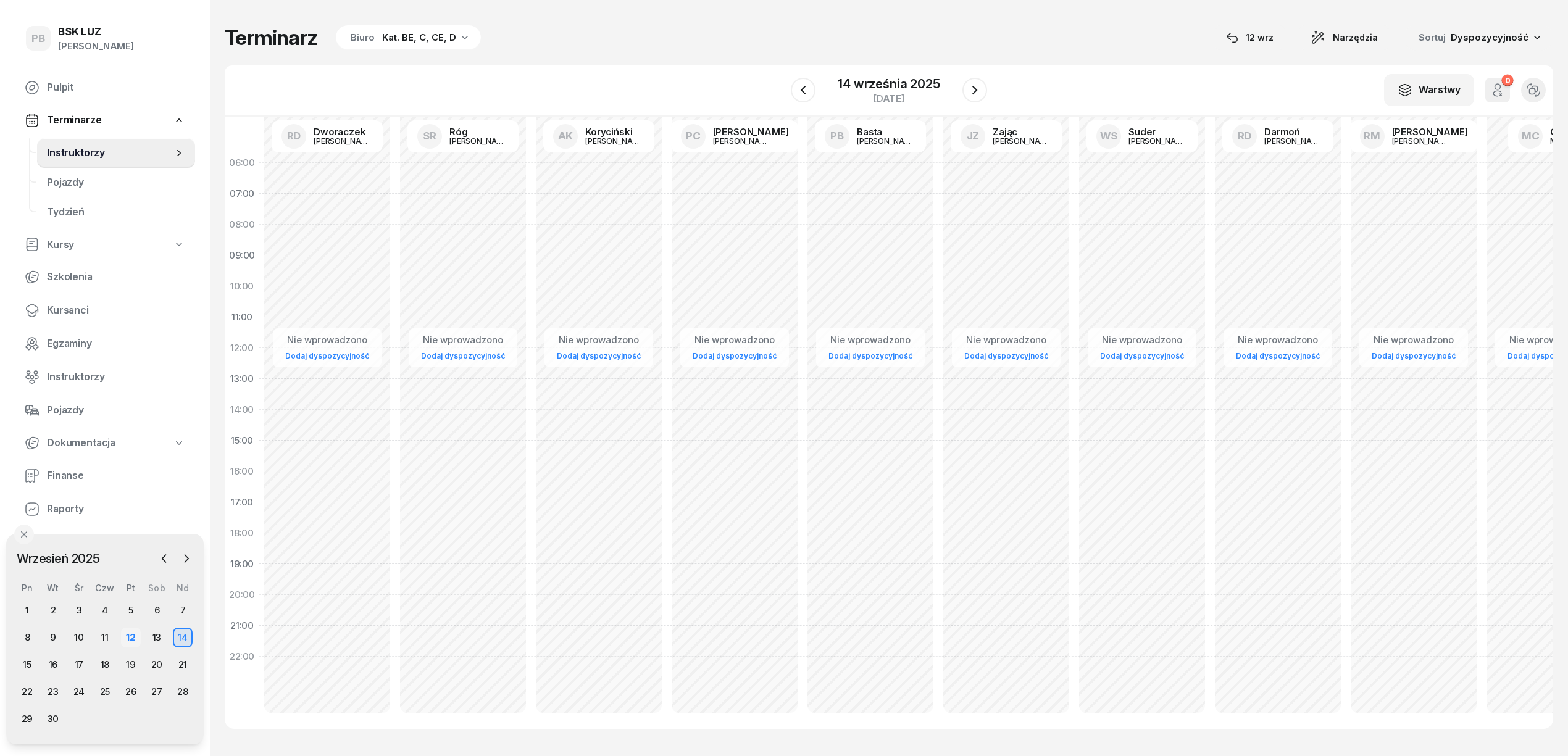
click at [139, 635] on div "12" at bounding box center [131, 638] width 20 height 20
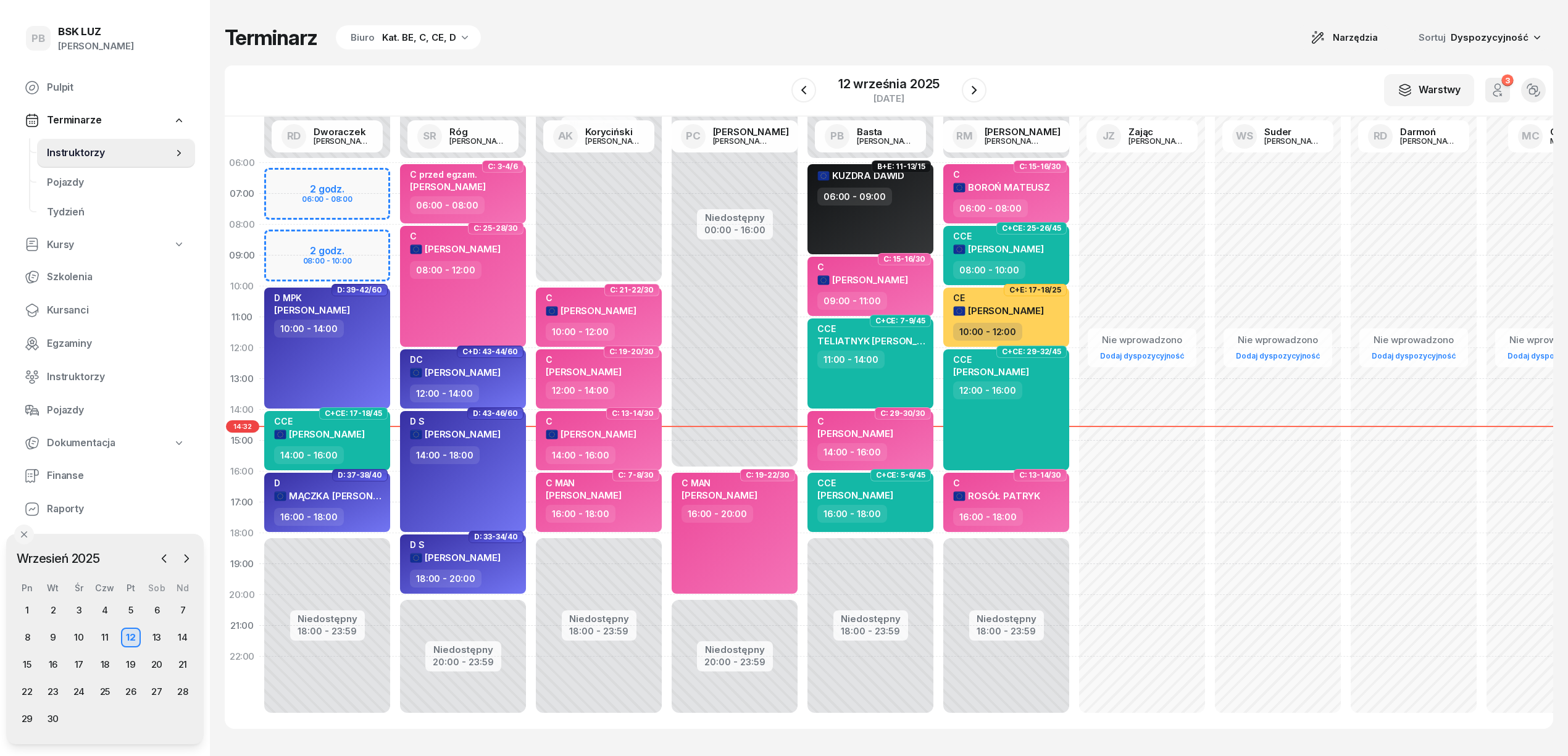
drag, startPoint x: 618, startPoint y: 21, endPoint x: 616, endPoint y: 28, distance: 7.3
click at [618, 21] on div "Terminarz Biuro Kat. BE, C, CE, D Narzędzia Sortuj Dyspozycyjność W Wybierz AK …" at bounding box center [889, 376] width 1328 height 753
click at [724, 33] on div "Terminarz Biuro Kat. BE, C, CE, D Narzędzia Sortuj Dyspozycyjność" at bounding box center [889, 38] width 1328 height 26
click at [162, 641] on div "13" at bounding box center [157, 638] width 20 height 20
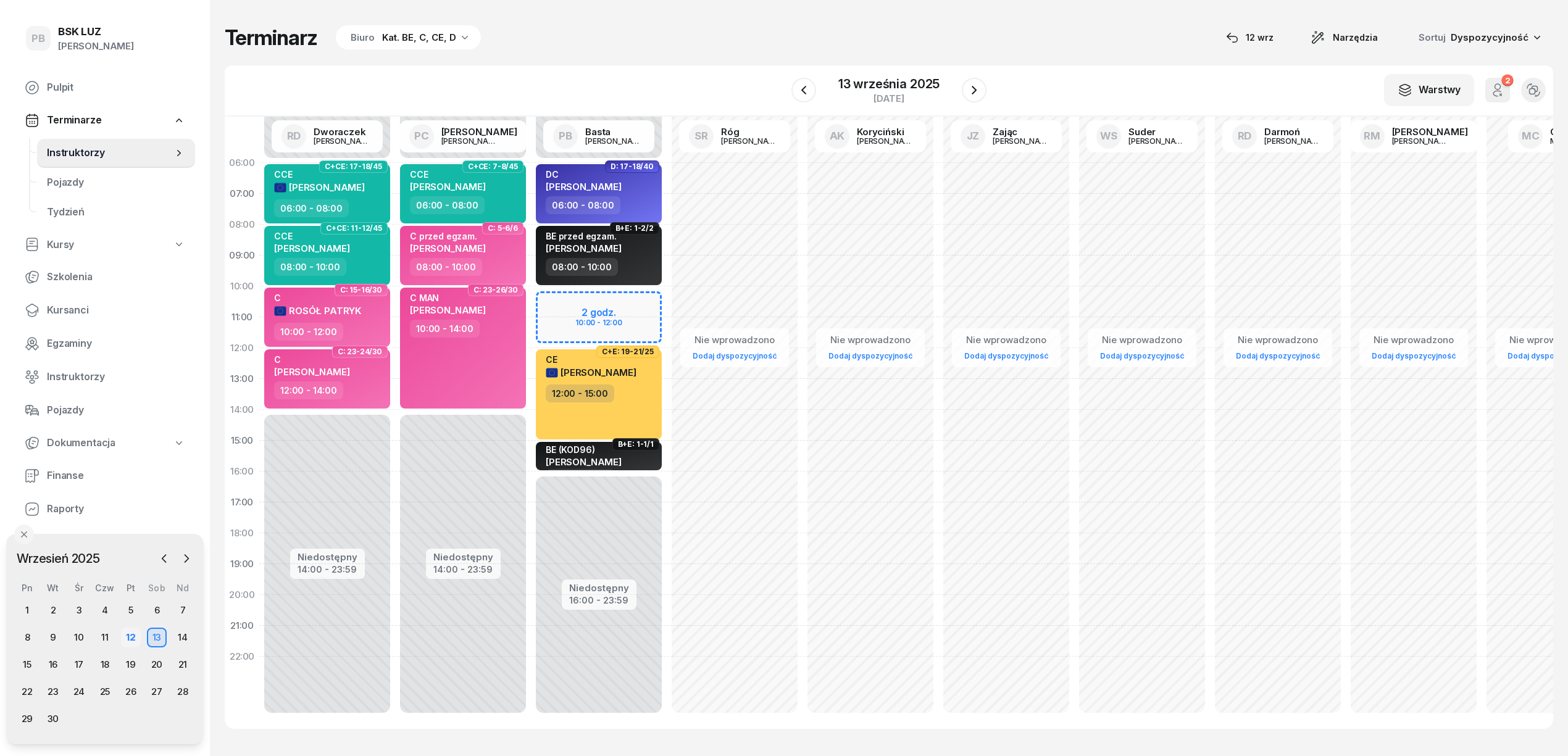
click at [129, 634] on div "12" at bounding box center [131, 638] width 20 height 20
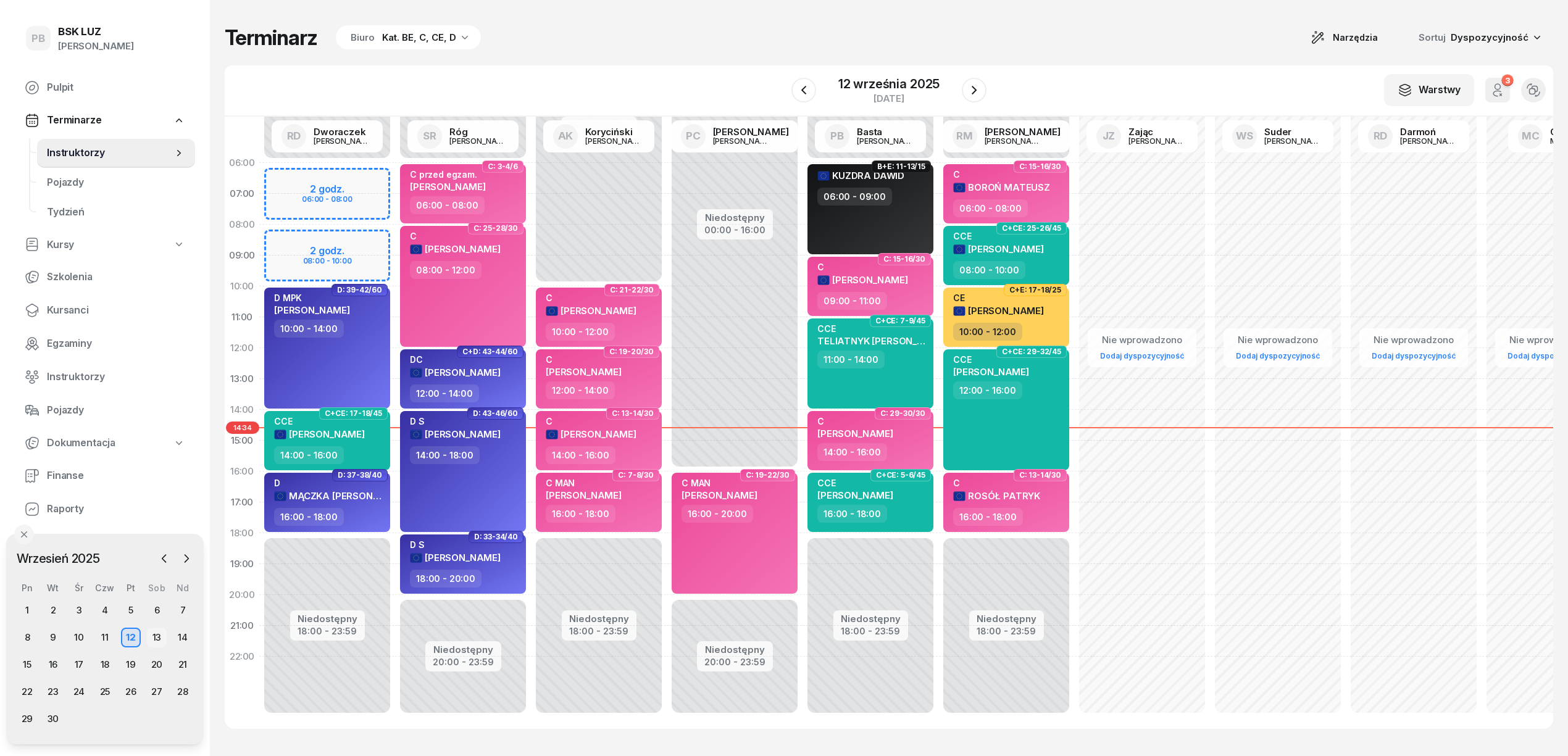
click at [150, 633] on div "13" at bounding box center [157, 638] width 20 height 20
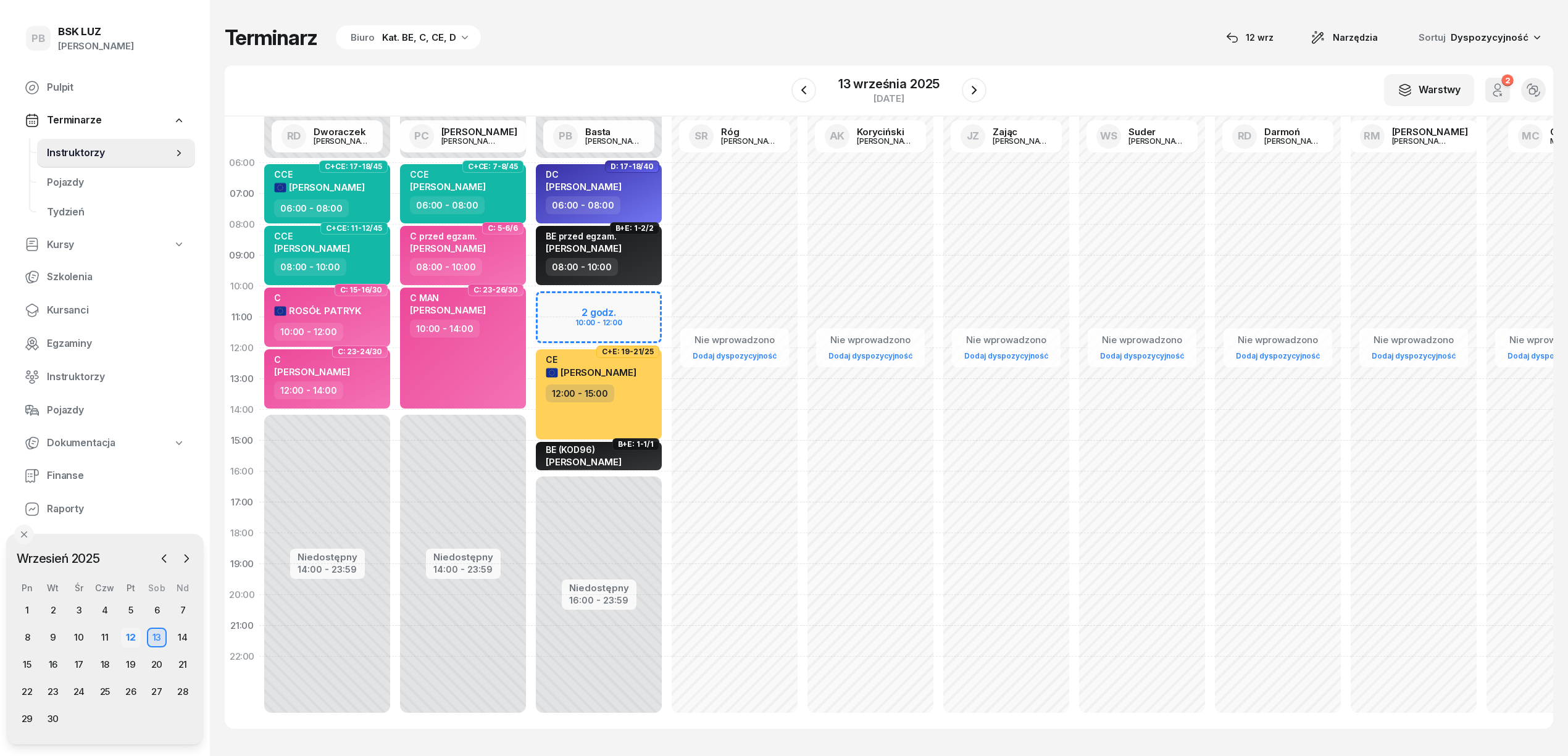
click at [139, 633] on div "12" at bounding box center [131, 638] width 20 height 20
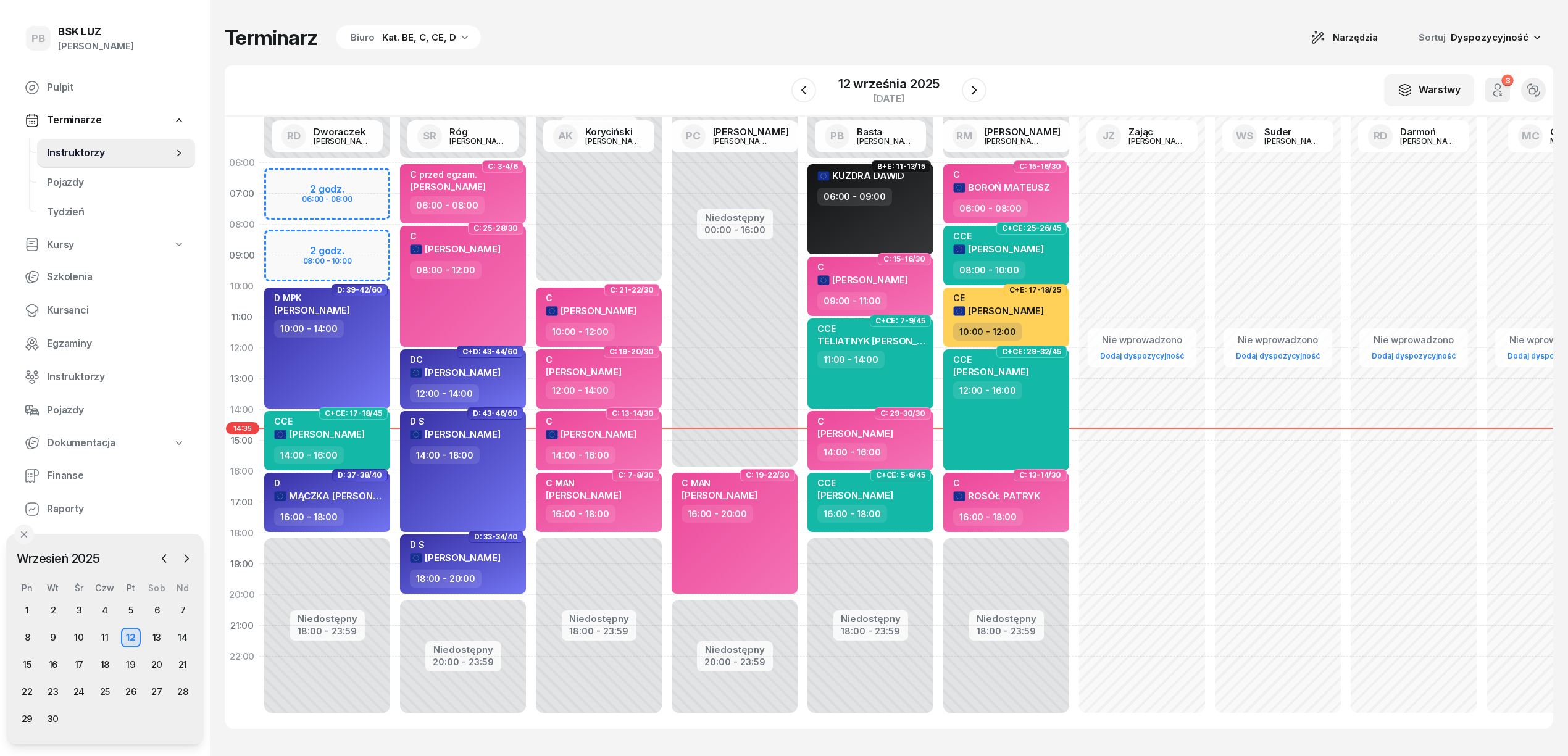
click at [657, 68] on div "W Wybierz AK [PERSON_NAME] BP [PERSON_NAME] DP [PERSON_NAME] GS [PERSON_NAME] I…" at bounding box center [889, 91] width 1328 height 51
click at [736, 78] on div "W Wybierz AK [PERSON_NAME] BP [PERSON_NAME] DP [PERSON_NAME] GS [PERSON_NAME] I…" at bounding box center [889, 91] width 1328 height 51
click at [971, 92] on icon "button" at bounding box center [974, 90] width 15 height 15
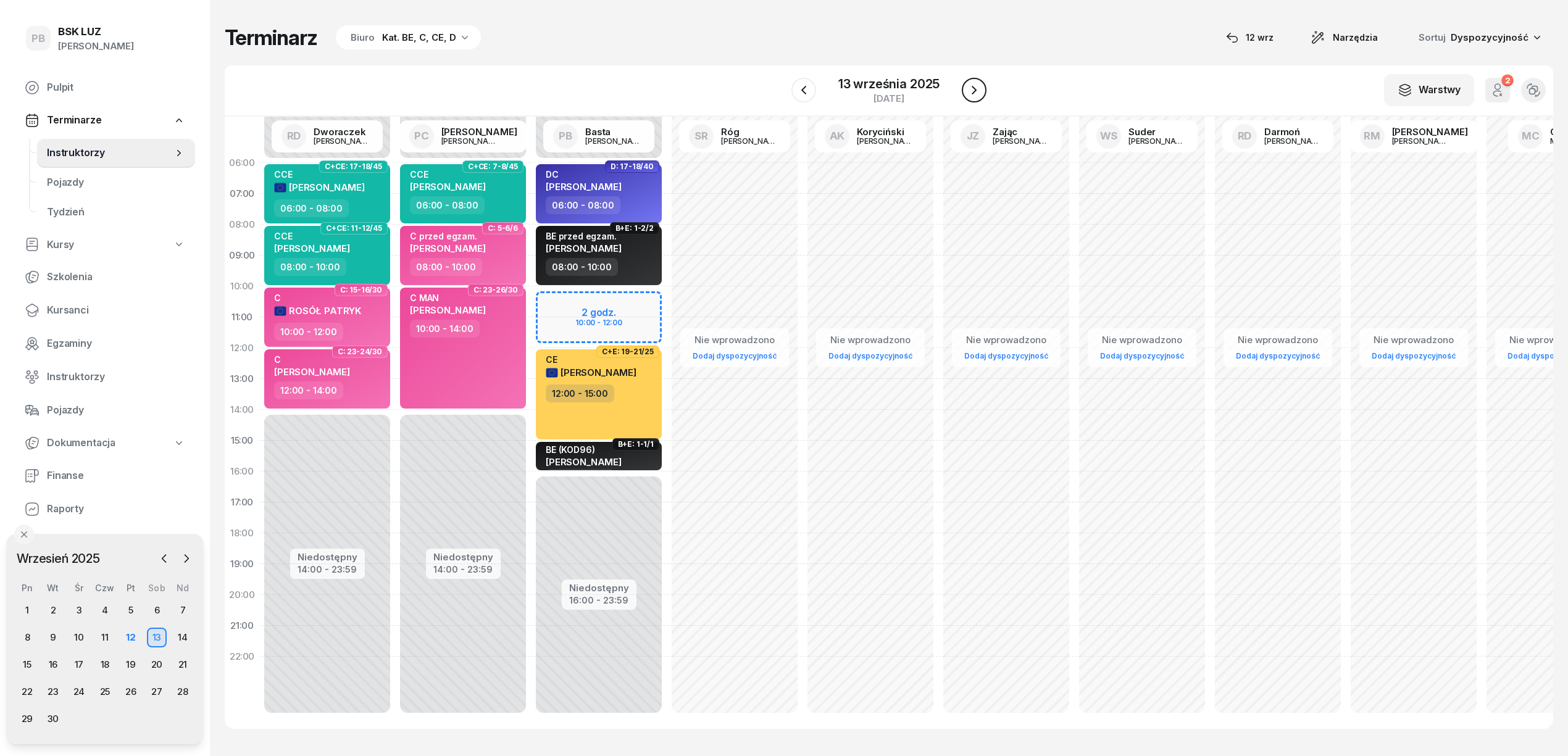
click at [971, 92] on icon "button" at bounding box center [974, 90] width 15 height 15
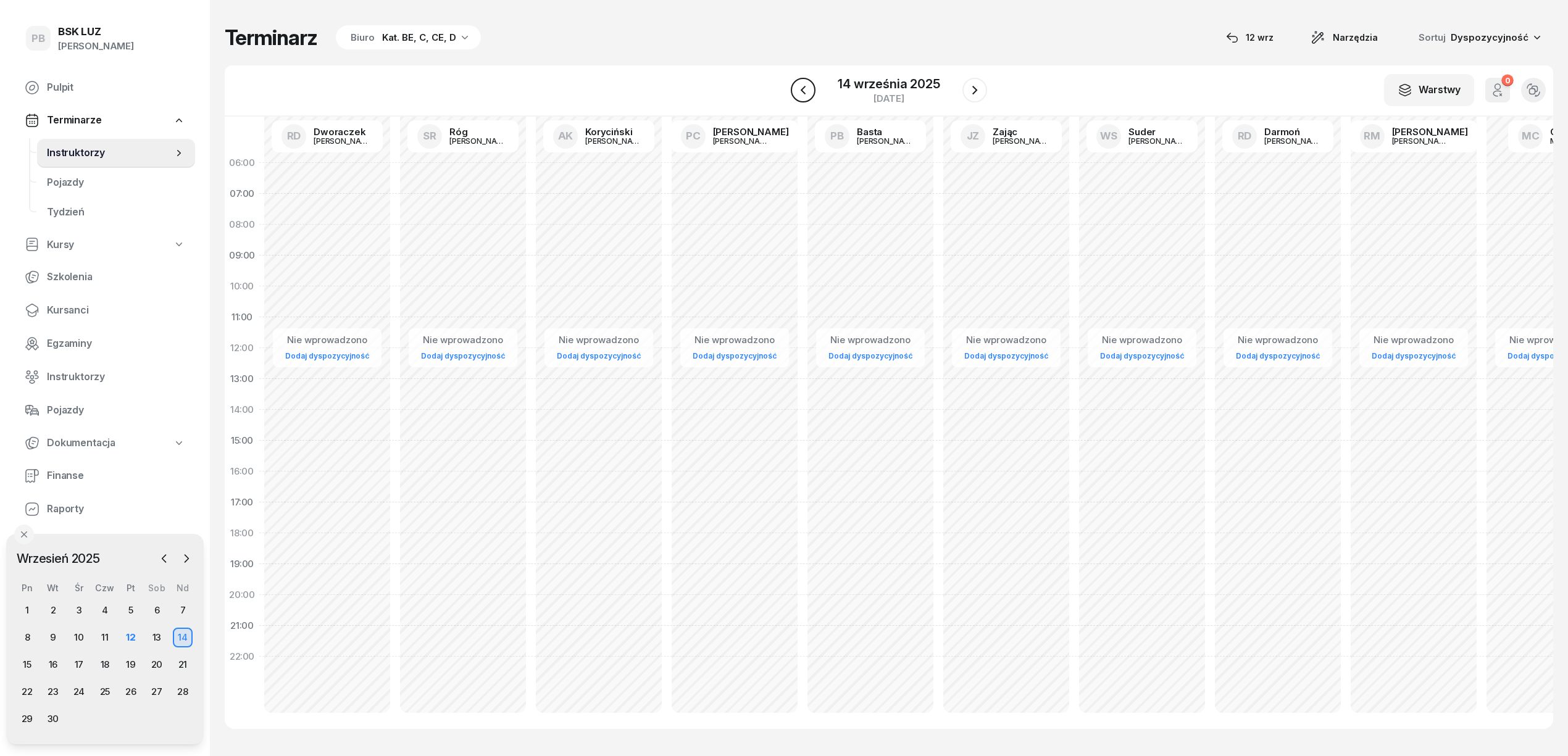
click at [801, 89] on icon "button" at bounding box center [803, 90] width 15 height 15
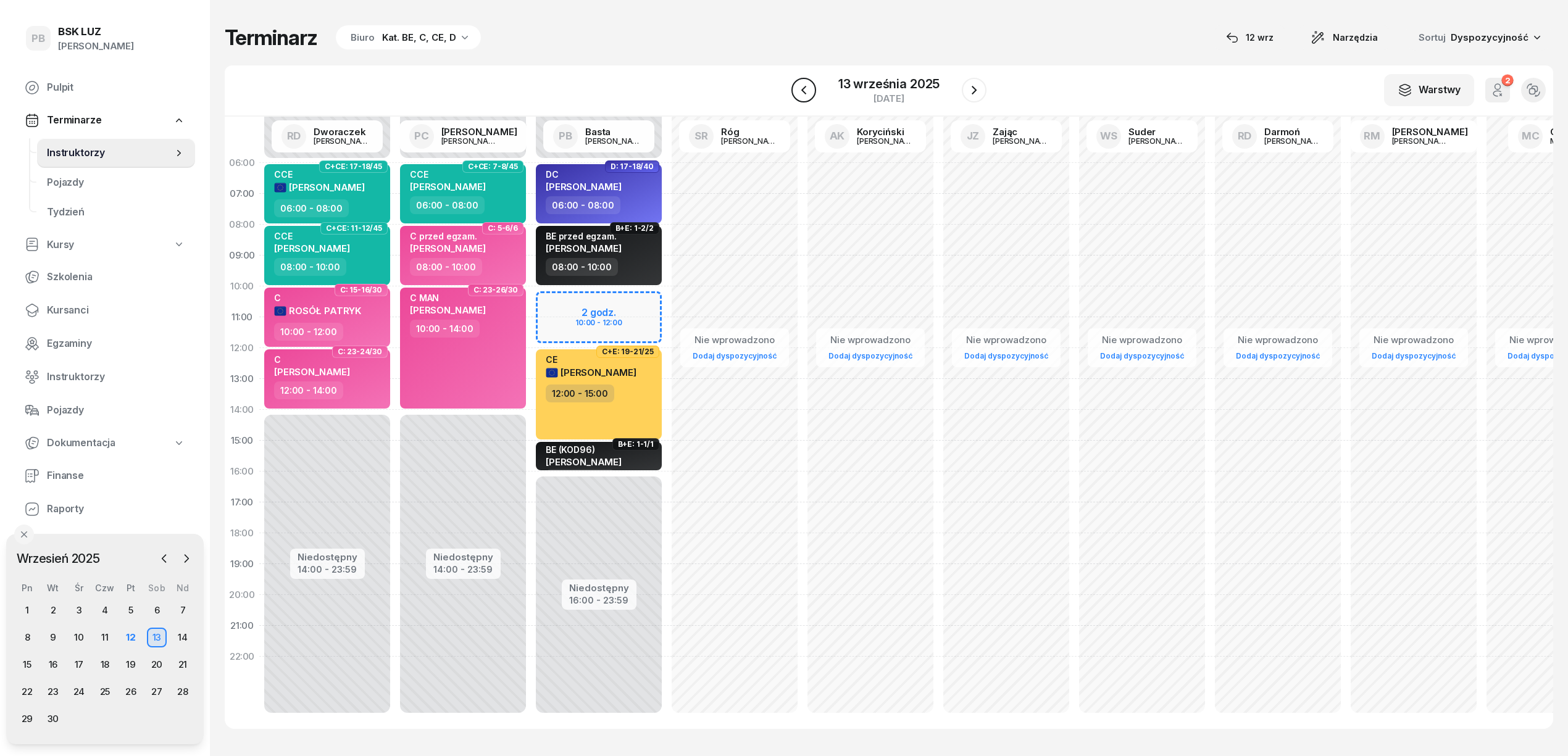
click at [801, 89] on icon "button" at bounding box center [804, 90] width 15 height 15
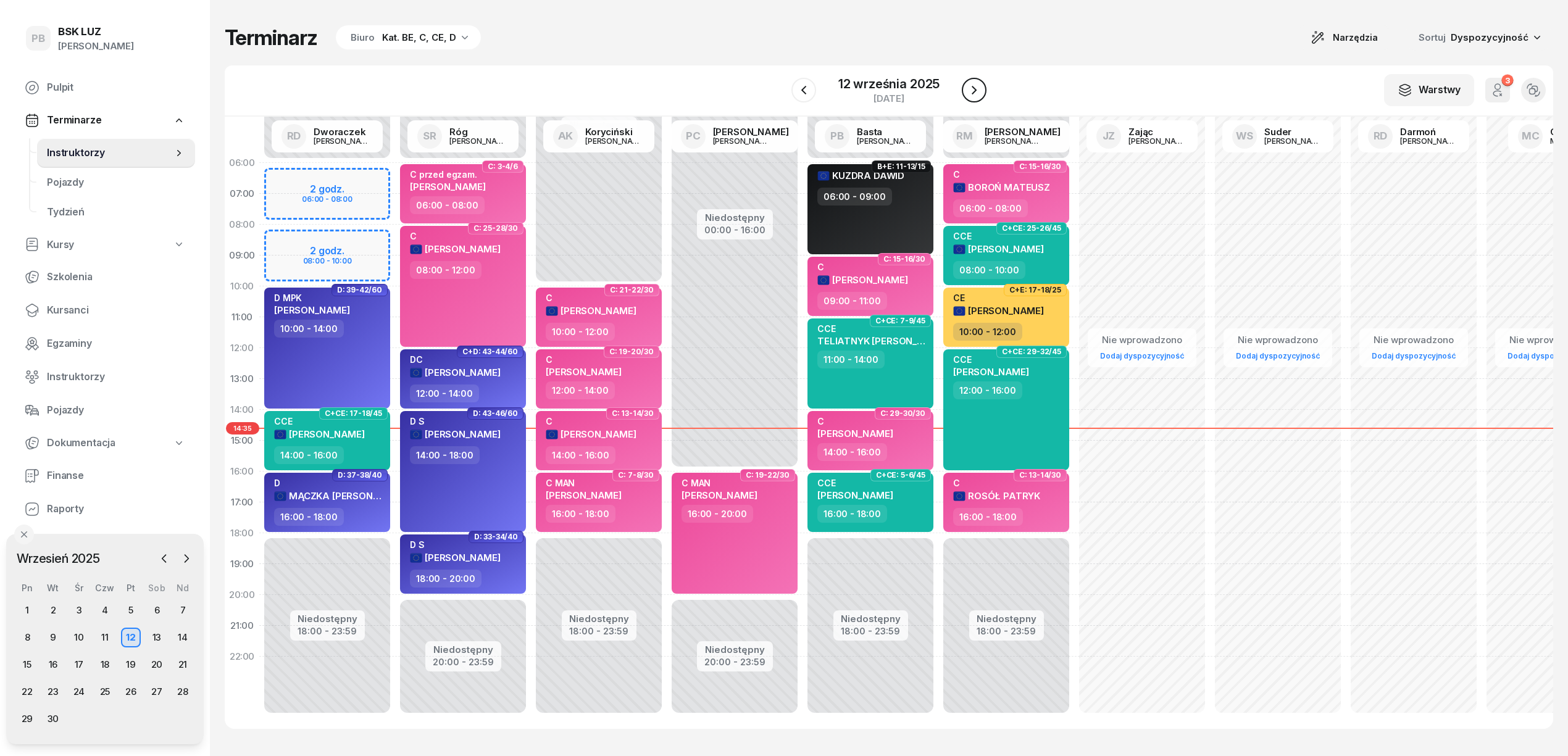
click at [974, 94] on icon "button" at bounding box center [974, 90] width 15 height 15
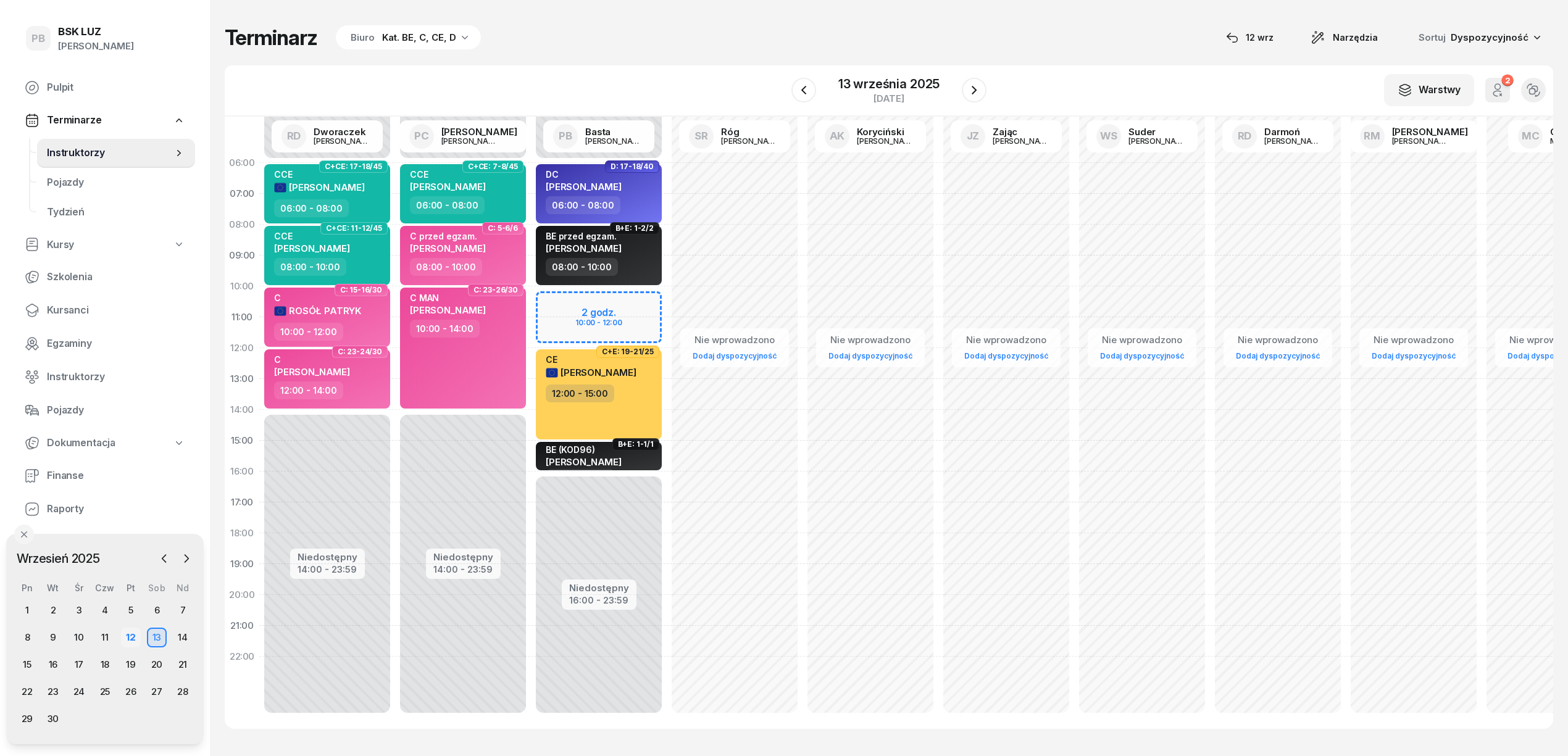
click at [132, 639] on div "12" at bounding box center [131, 638] width 20 height 20
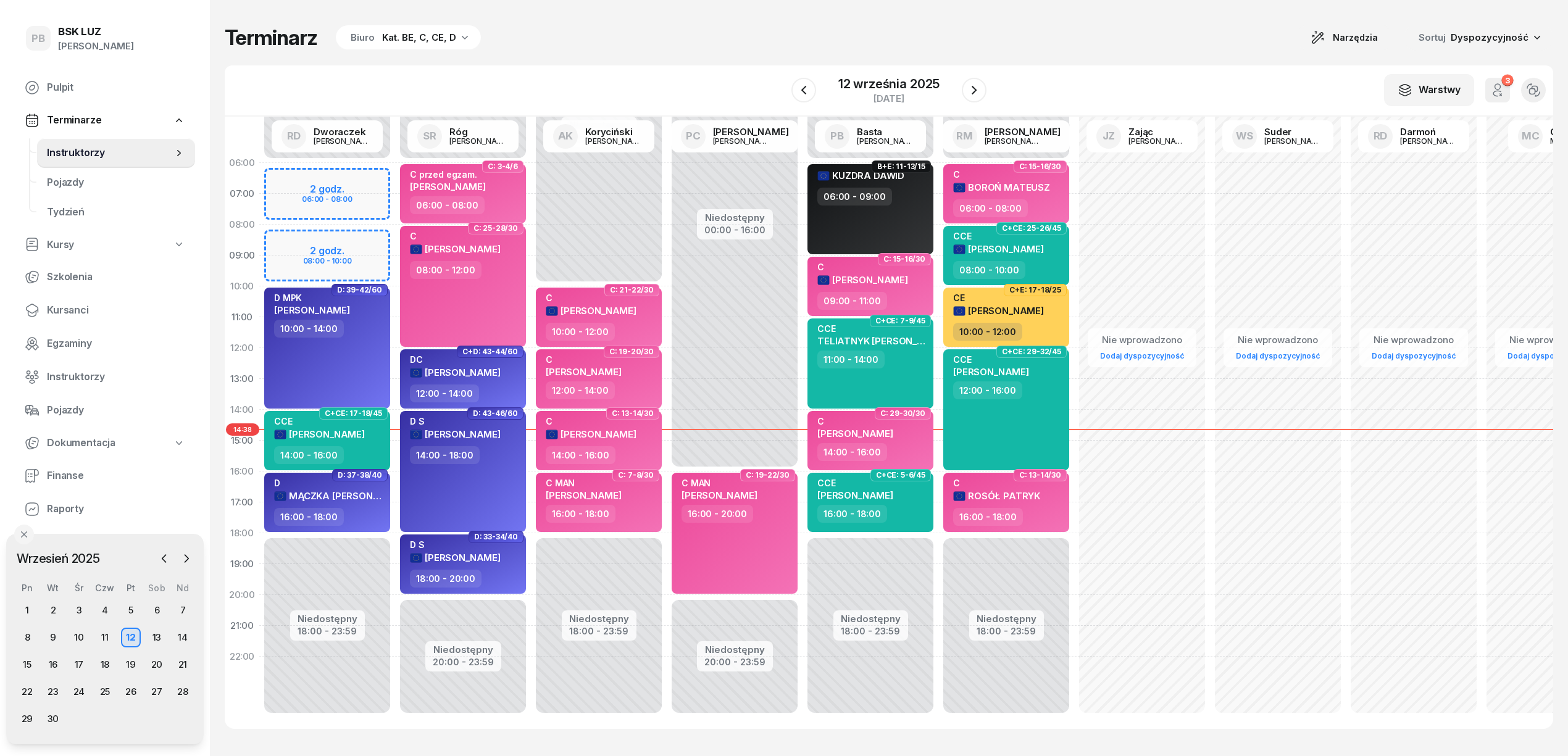
click at [622, 42] on div "Terminarz Biuro Kat. BE, C, CE, D Narzędzia Sortuj Dyspozycyjność" at bounding box center [889, 38] width 1328 height 26
click at [699, 48] on div "Terminarz Biuro Kat. BE, C, CE, D Narzędzia Sortuj Dyspozycyjność" at bounding box center [889, 38] width 1328 height 26
click at [967, 84] on icon "button" at bounding box center [974, 90] width 15 height 15
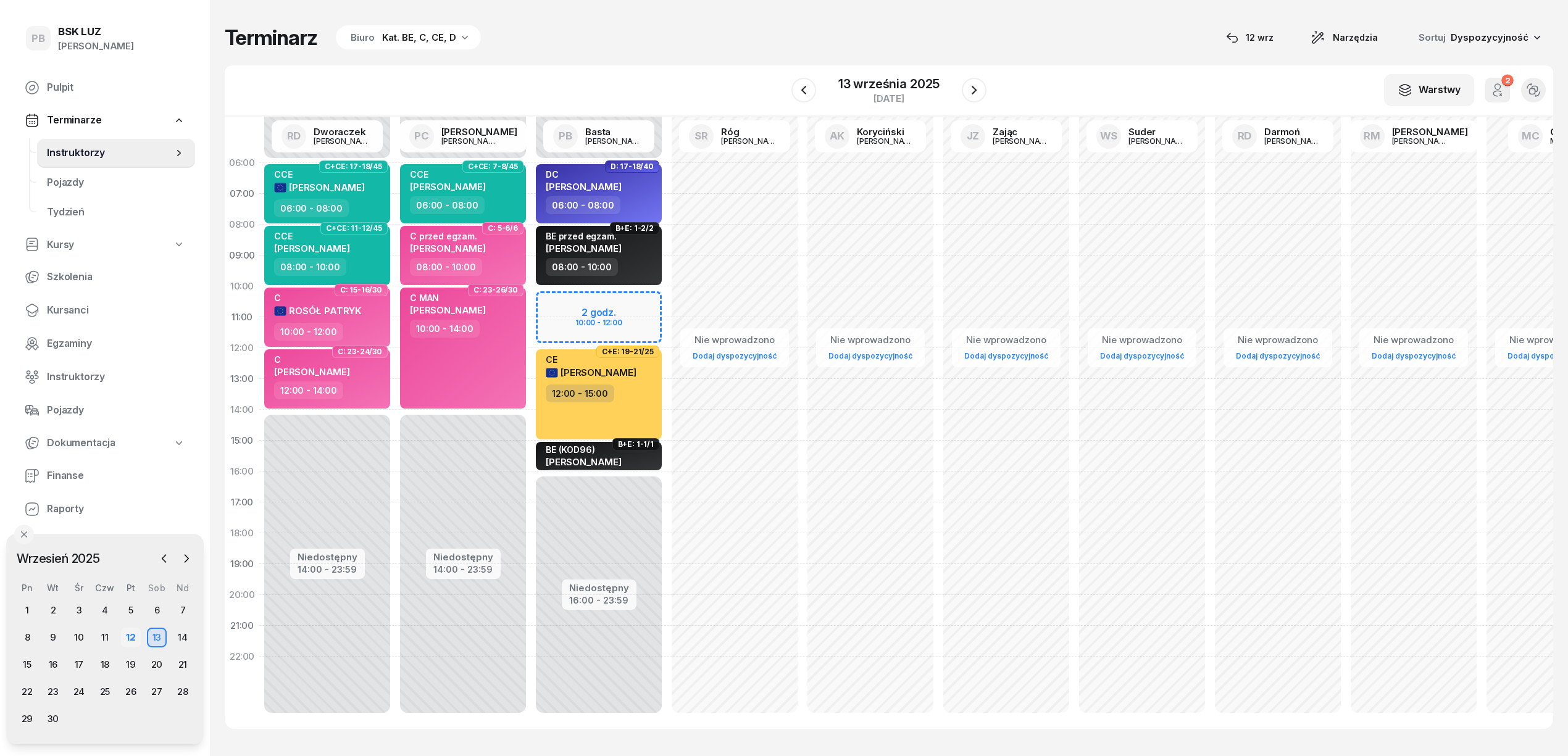
click at [128, 638] on div "12" at bounding box center [131, 638] width 20 height 20
click at [134, 638] on div "12" at bounding box center [131, 638] width 20 height 20
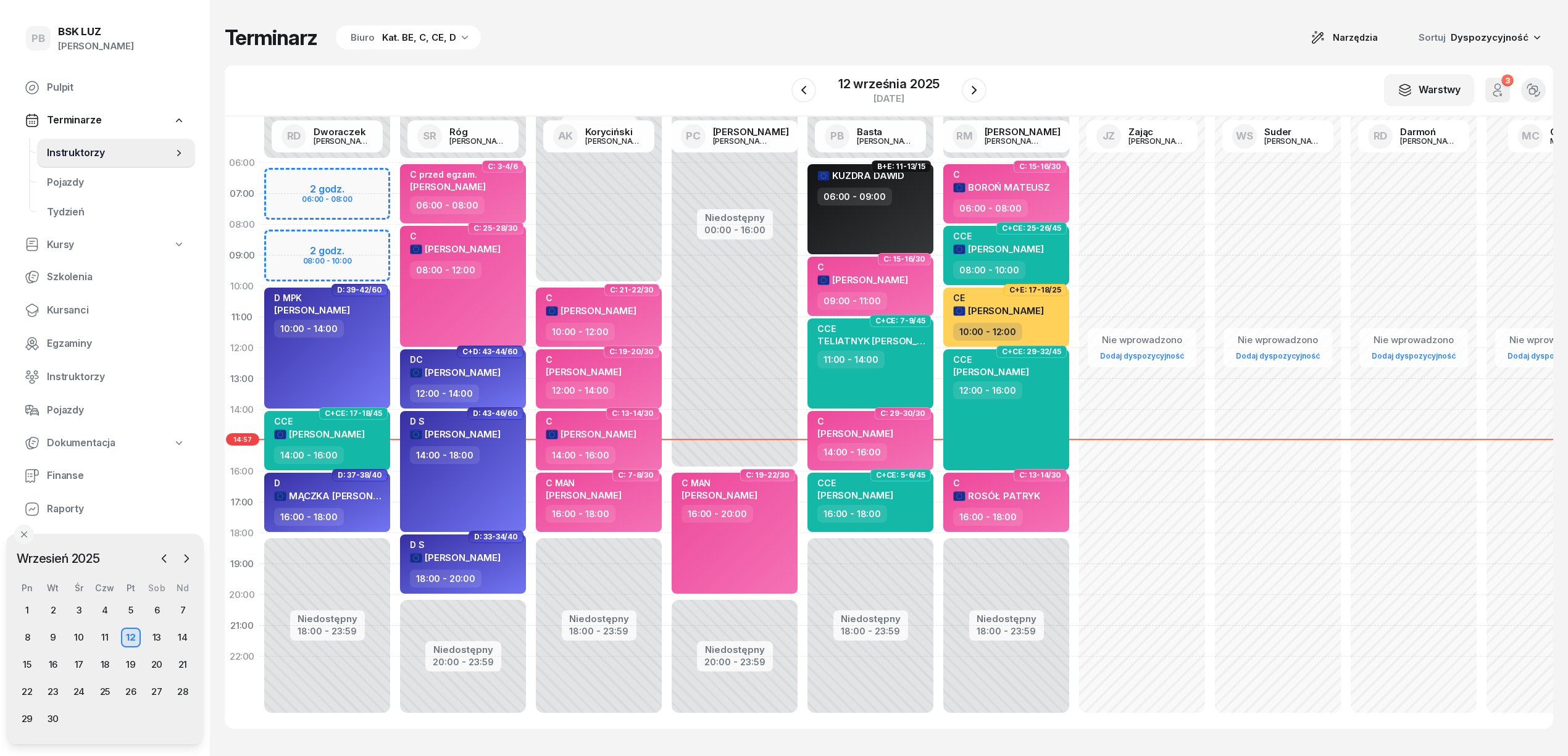
click at [910, 37] on div "Terminarz Biuro Kat. BE, C, CE, D Narzędzia Sortuj Dyspozycyjność" at bounding box center [889, 38] width 1328 height 26
click at [879, 42] on div "Terminarz Biuro Kat. BE, C, CE, D Narzędzia Sortuj Dyspozycyjność" at bounding box center [889, 38] width 1328 height 26
click at [643, 77] on div "W Wybierz AK [PERSON_NAME] BP [PERSON_NAME] DP [PERSON_NAME] GS [PERSON_NAME] I…" at bounding box center [889, 91] width 1328 height 51
click at [635, 72] on div "W Wybierz AK [PERSON_NAME] BP [PERSON_NAME] DP [PERSON_NAME] GS [PERSON_NAME] I…" at bounding box center [889, 91] width 1328 height 51
click at [644, 40] on div "Terminarz Biuro Kat. BE, C, CE, D Narzędzia Sortuj Dyspozycyjność" at bounding box center [889, 38] width 1328 height 26
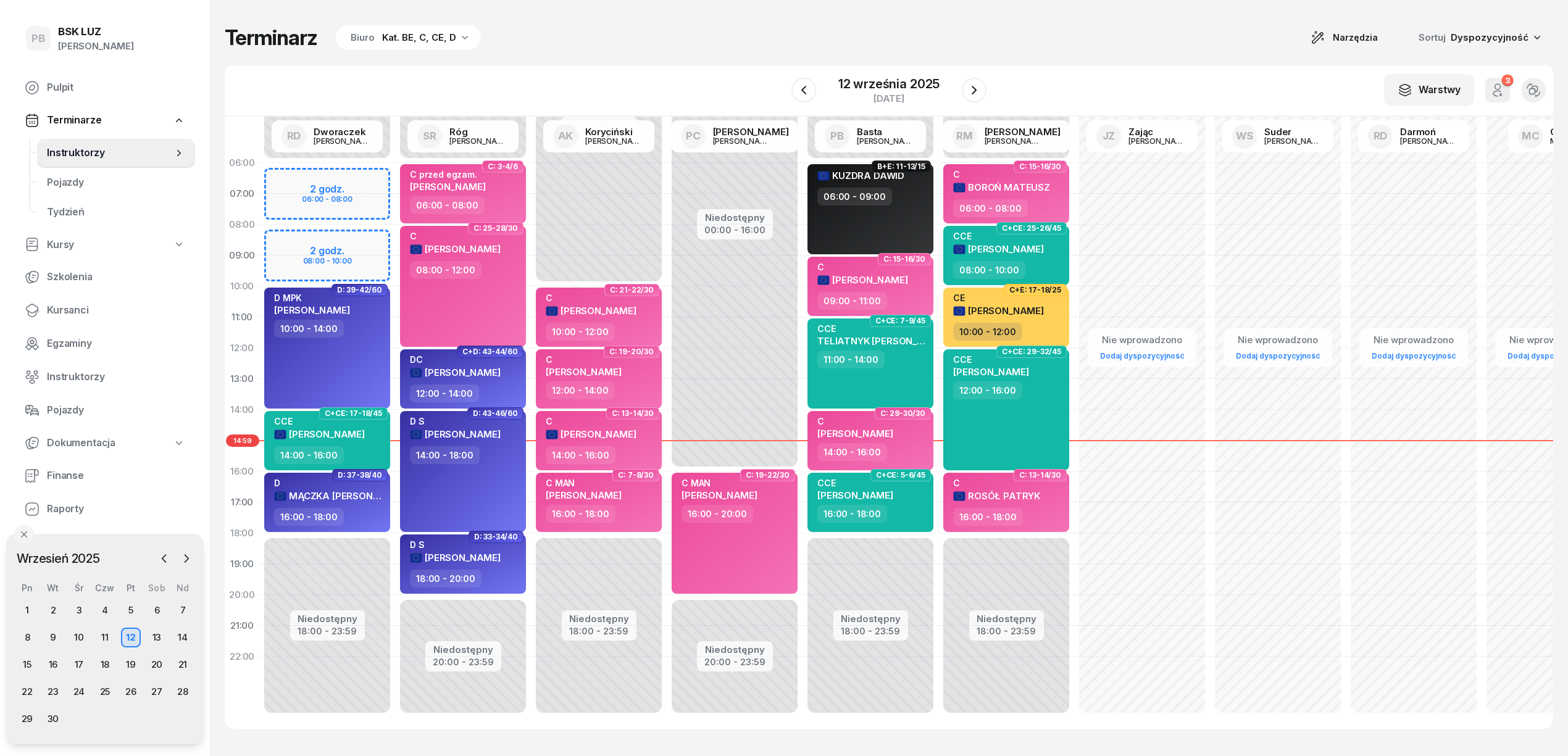
click at [629, 65] on div "W Wybierz AK [PERSON_NAME] BP [PERSON_NAME] DP [PERSON_NAME] GS [PERSON_NAME] I…" at bounding box center [889, 91] width 1328 height 51
click at [612, 65] on div "W Wybierz AK [PERSON_NAME] BP [PERSON_NAME] DP [PERSON_NAME] GS [PERSON_NAME] I…" at bounding box center [889, 91] width 1328 height 51
click at [625, 65] on div "W Wybierz AK [PERSON_NAME] BP [PERSON_NAME] DP [PERSON_NAME] GS [PERSON_NAME] I…" at bounding box center [889, 91] width 1328 height 51
click at [599, 51] on div "Terminarz Biuro Kat. BE, C, CE, D Narzędzia Sortuj Dyspozycyjność W Wybierz AK …" at bounding box center [889, 376] width 1328 height 753
click at [634, 67] on div "W Wybierz AK [PERSON_NAME] BP [PERSON_NAME] DP [PERSON_NAME] GS [PERSON_NAME] I…" at bounding box center [889, 91] width 1328 height 51
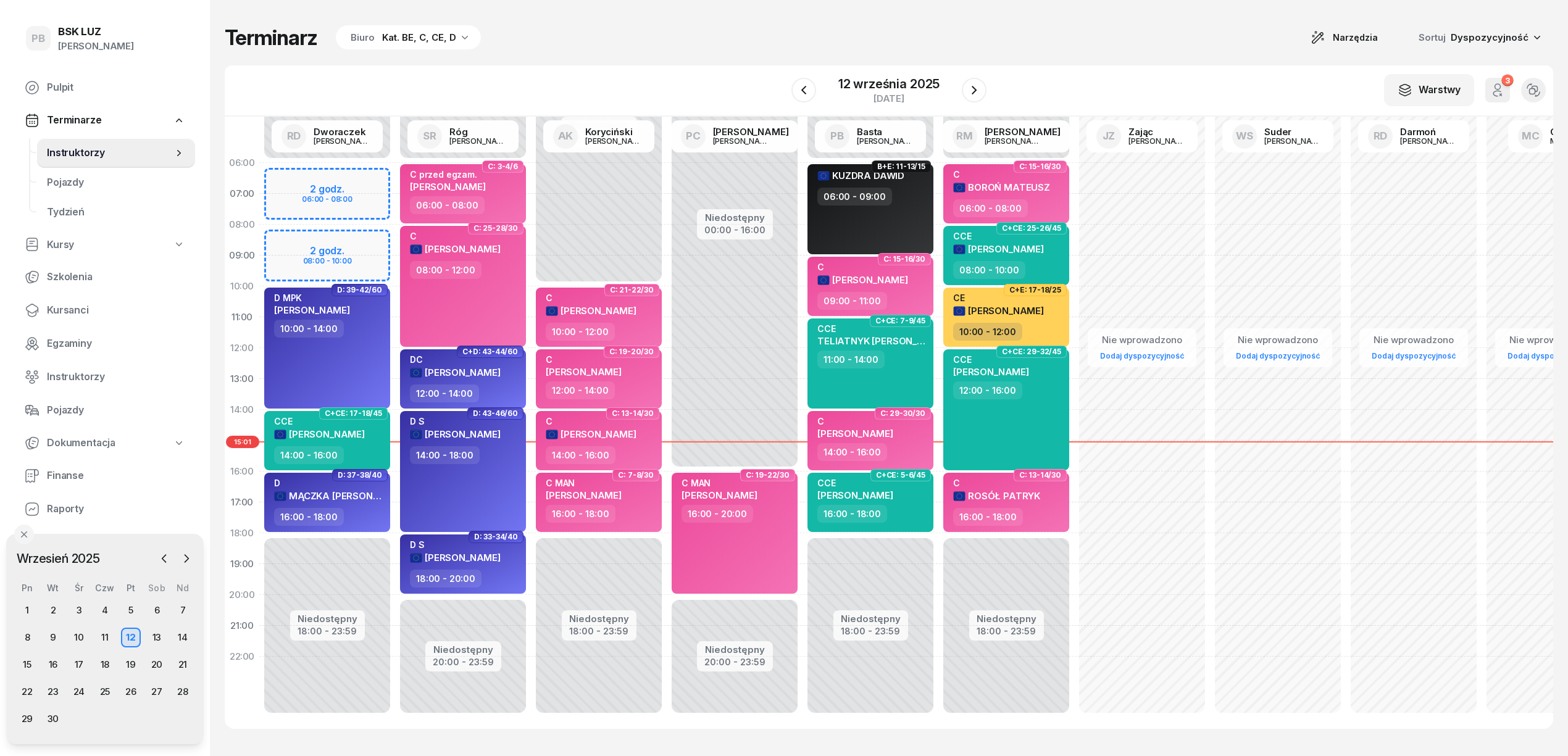
click at [645, 48] on div "Terminarz Biuro Kat. BE, C, CE, D Narzędzia Sortuj Dyspozycyjność" at bounding box center [889, 38] width 1328 height 26
click at [700, 62] on div "Terminarz Biuro Kat. BE, C, CE, D Narzędzia Sortuj Dyspozycyjność W Wybierz AK …" at bounding box center [889, 376] width 1328 height 753
click at [1136, 78] on div "W Wybierz AK [PERSON_NAME] BP [PERSON_NAME] DP [PERSON_NAME] GS [PERSON_NAME] I…" at bounding box center [889, 91] width 1328 height 51
click at [559, 72] on div "W Wybierz AK [PERSON_NAME] BP [PERSON_NAME] DP [PERSON_NAME] GS [PERSON_NAME] I…" at bounding box center [889, 91] width 1328 height 51
click at [1102, 63] on div "Terminarz Biuro Kat. BE, C, CE, D Narzędzia Sortuj Dyspozycyjność W Wybierz AK …" at bounding box center [889, 376] width 1328 height 753
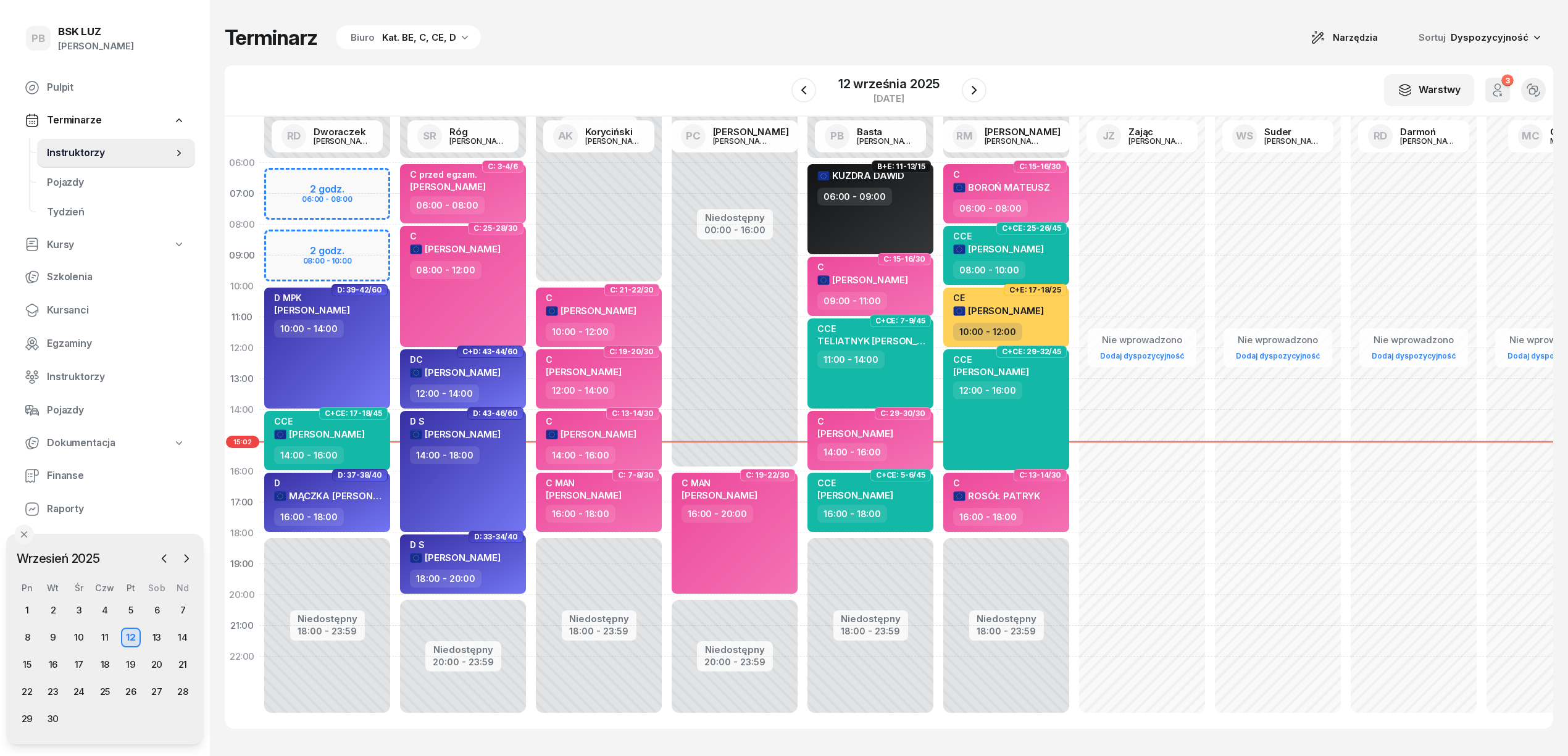
click at [1088, 69] on div "W Wybierz AK [PERSON_NAME] BP [PERSON_NAME] DP [PERSON_NAME] GS [PERSON_NAME] I…" at bounding box center [889, 91] width 1328 height 51
click at [625, 35] on div "Terminarz Biuro Kat. BE, C, CE, D Narzędzia Sortuj Dyspozycyjność" at bounding box center [889, 38] width 1328 height 26
click at [103, 630] on div "11" at bounding box center [106, 638] width 20 height 20
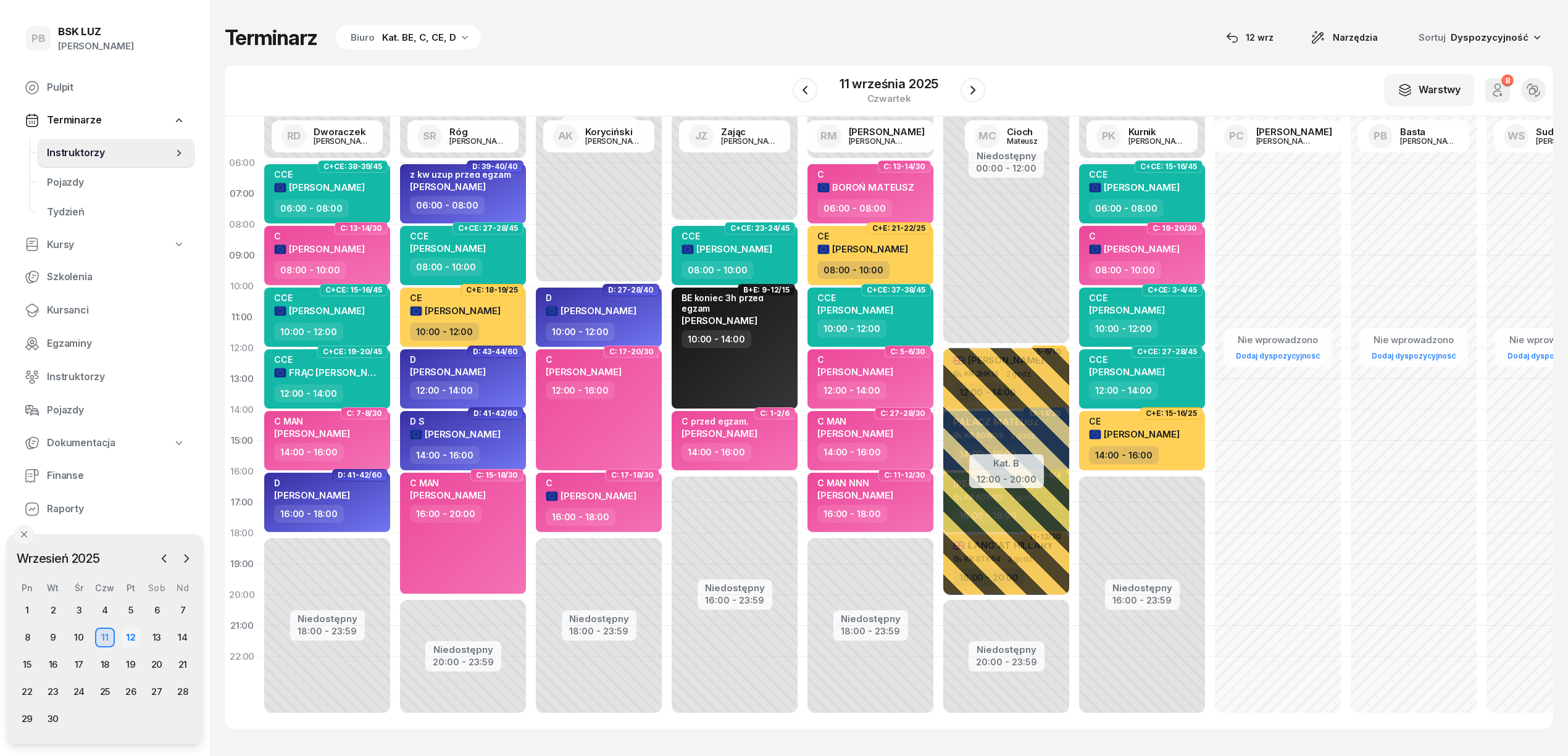
click at [131, 637] on div "12" at bounding box center [131, 638] width 20 height 20
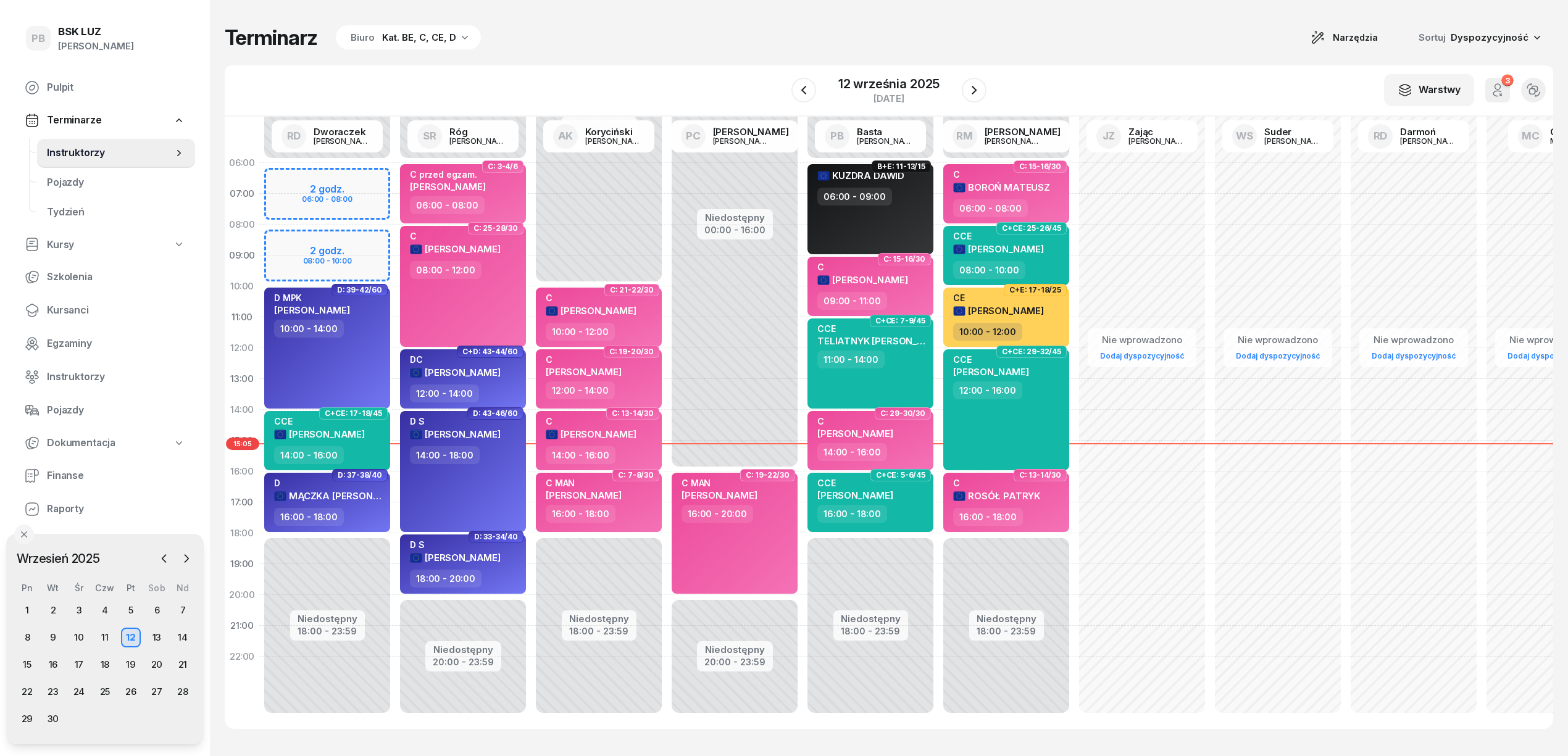
click at [662, 58] on div "Terminarz Biuro Kat. BE, C, CE, D Narzędzia Sortuj Dyspozycyjność W Wybierz AK …" at bounding box center [889, 376] width 1328 height 753
click at [1067, 74] on div "W Wybierz AK [PERSON_NAME] BP [PERSON_NAME] DP [PERSON_NAME] GS [PERSON_NAME] I…" at bounding box center [889, 91] width 1328 height 51
click at [761, 39] on div "Terminarz Biuro Kat. BE, C, CE, D Narzędzia Sortuj Dyspozycyjność" at bounding box center [889, 38] width 1328 height 26
click at [989, 39] on div "Terminarz Biuro Kat. BE, C, CE, D Narzędzia Sortuj Dyspozycyjność" at bounding box center [889, 38] width 1328 height 26
click at [559, 40] on div "Terminarz Biuro Kat. BE, C, CE, D Narzędzia Sortuj Dyspozycyjność" at bounding box center [889, 38] width 1328 height 26
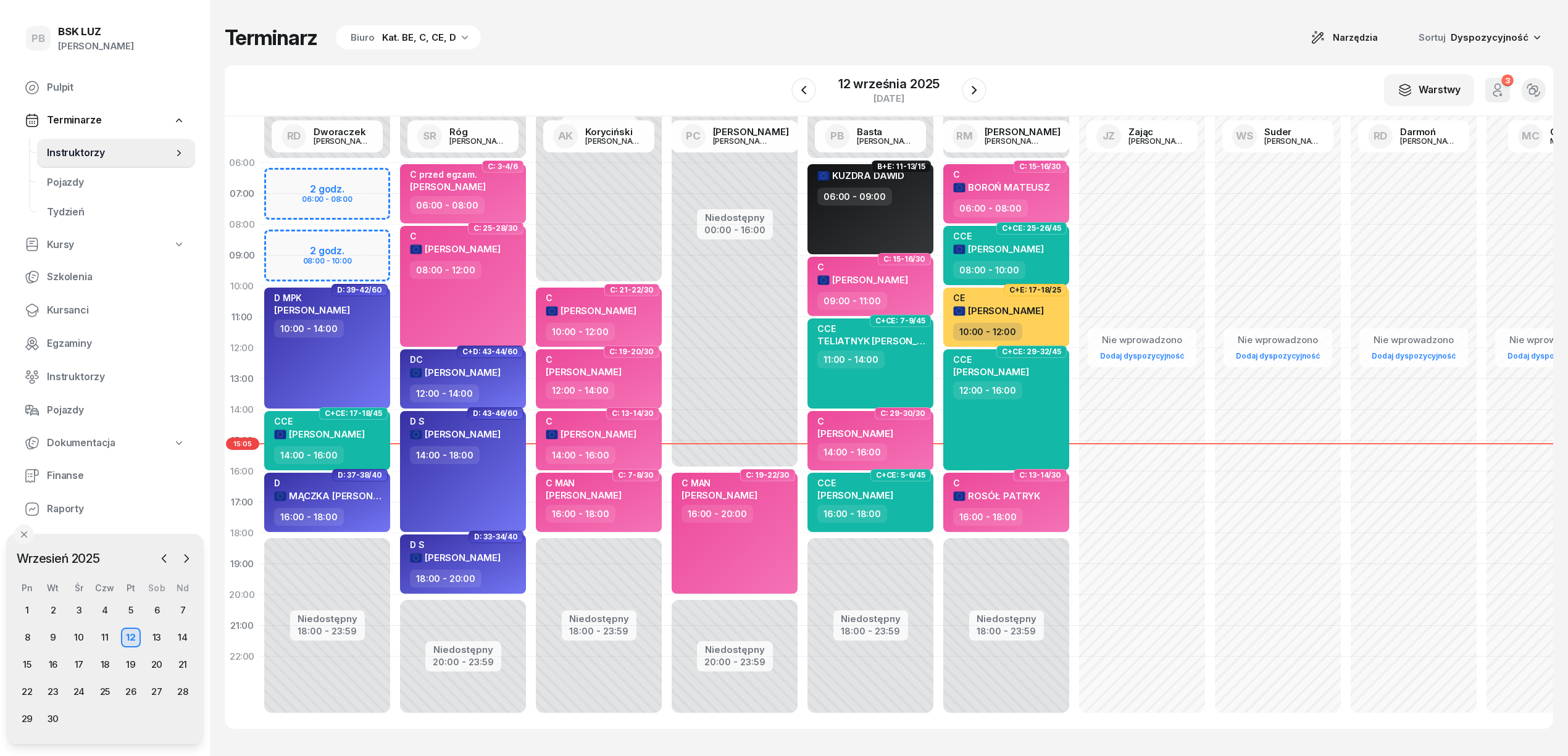
click at [611, 94] on div "W Wybierz AK [PERSON_NAME] BP [PERSON_NAME] DP [PERSON_NAME] GS [PERSON_NAME] I…" at bounding box center [889, 91] width 1328 height 51
click at [710, 40] on div "Terminarz Biuro Kat. BE, C, CE, D Narzędzia Sortuj Dyspozycyjność" at bounding box center [889, 38] width 1328 height 26
click at [823, 46] on div "Terminarz Biuro Kat. BE, C, CE, D Narzędzia Sortuj Dyspozycyjność" at bounding box center [889, 38] width 1328 height 26
click at [1047, 60] on div "Terminarz Biuro Kat. BE, C, CE, D Narzędzia Sortuj Dyspozycyjność W Wybierz AK …" at bounding box center [889, 376] width 1328 height 753
click at [1147, 55] on div "Terminarz Biuro Kat. BE, C, CE, D Narzędzia Sortuj Dyspozycyjność W Wybierz AK …" at bounding box center [889, 376] width 1328 height 753
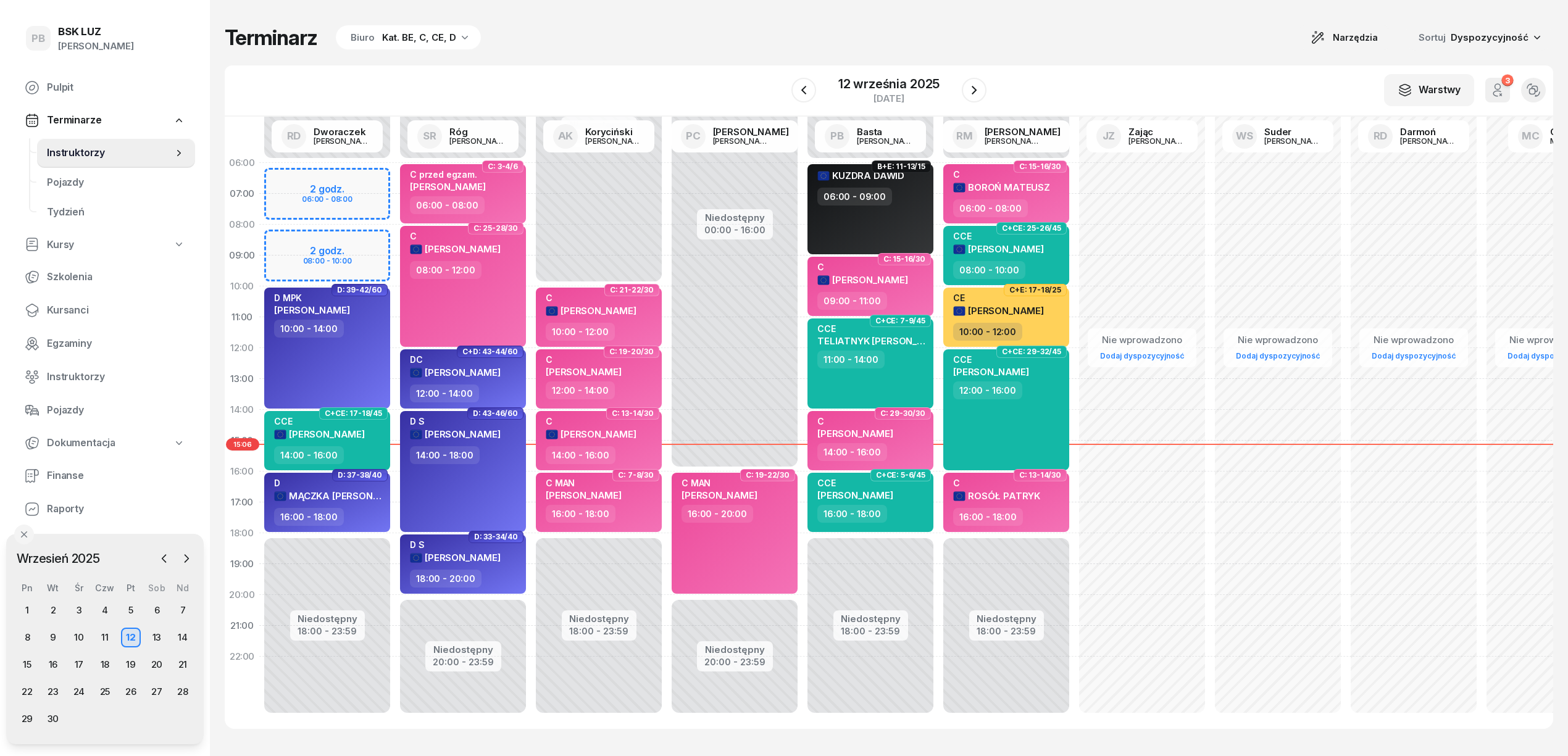
click at [1135, 51] on div "Terminarz Biuro Kat. BE, C, CE, D Narzędzia Sortuj Dyspozycyjność W Wybierz AK …" at bounding box center [889, 376] width 1328 height 753
click at [160, 638] on div "13" at bounding box center [157, 638] width 20 height 20
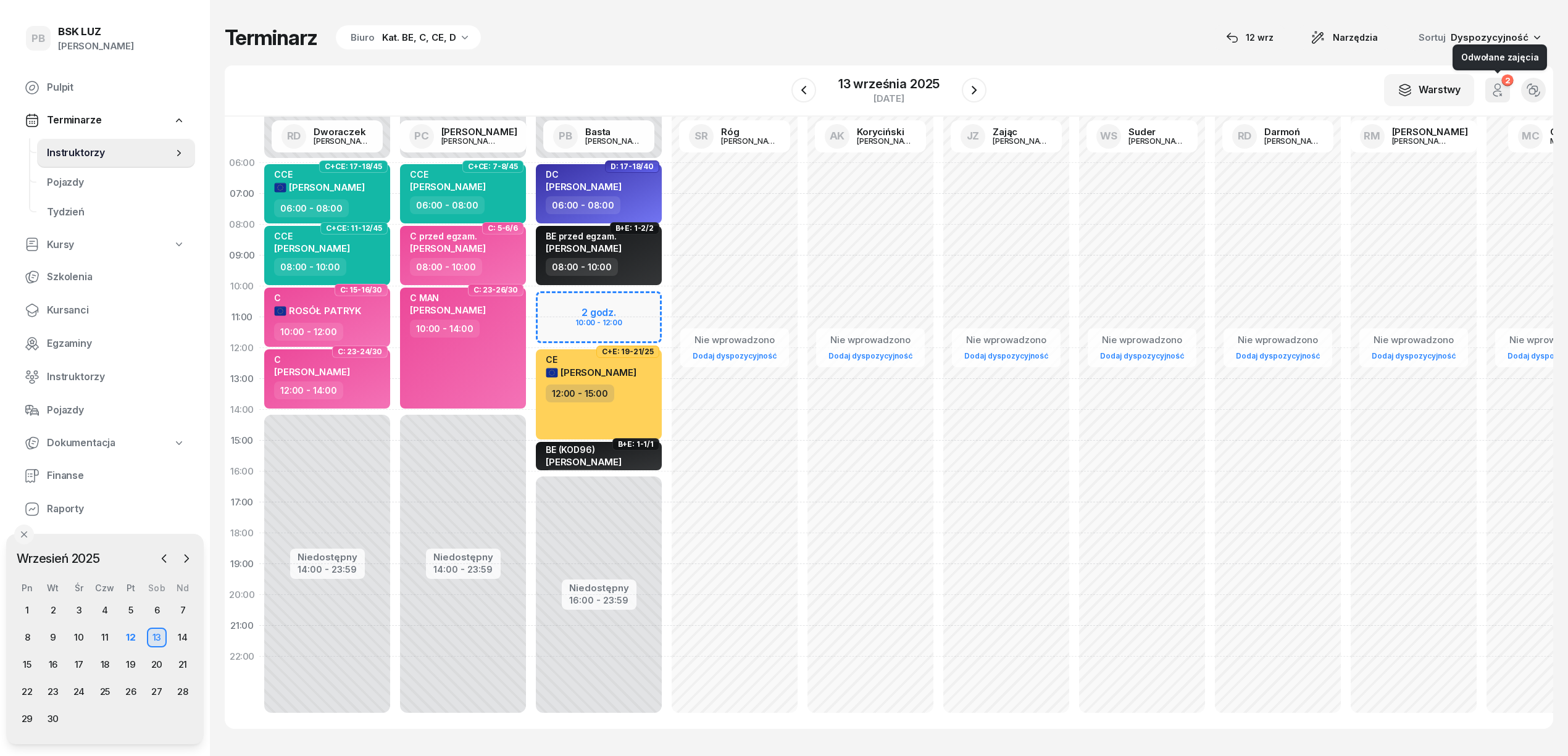
click at [1495, 90] on icon "button" at bounding box center [1497, 90] width 15 height 15
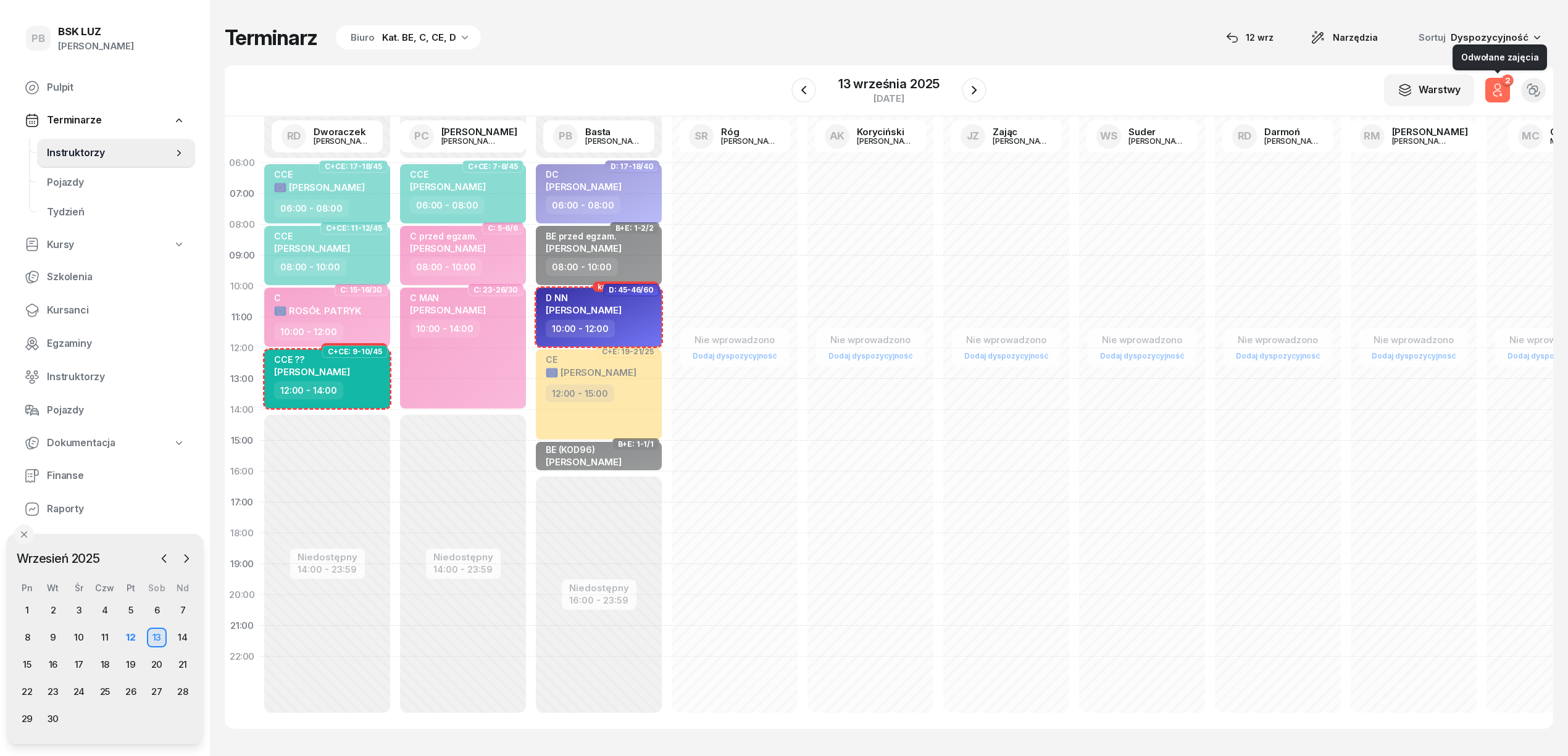
click at [1493, 92] on icon "button" at bounding box center [1497, 90] width 15 height 15
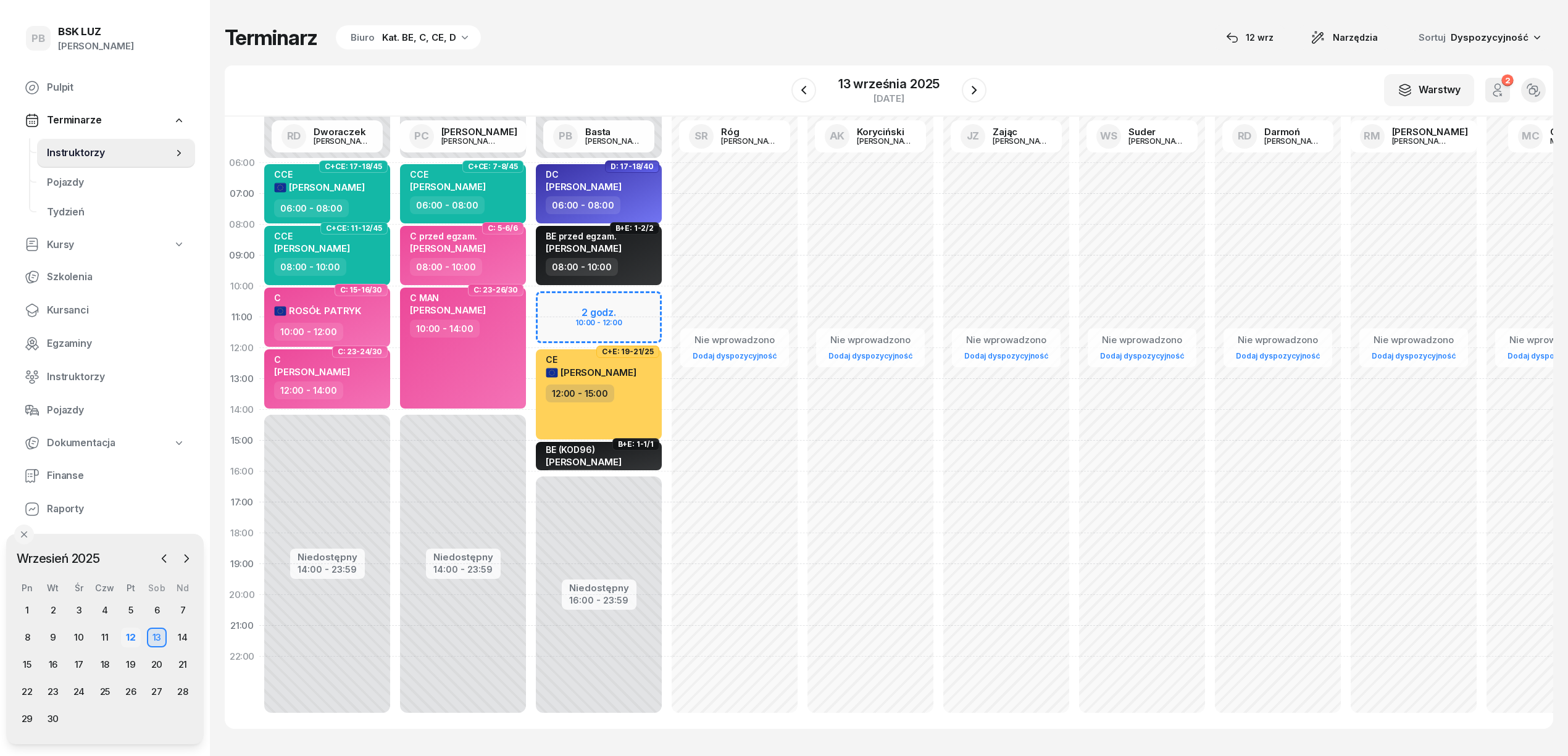
click at [129, 638] on div "12" at bounding box center [131, 638] width 20 height 20
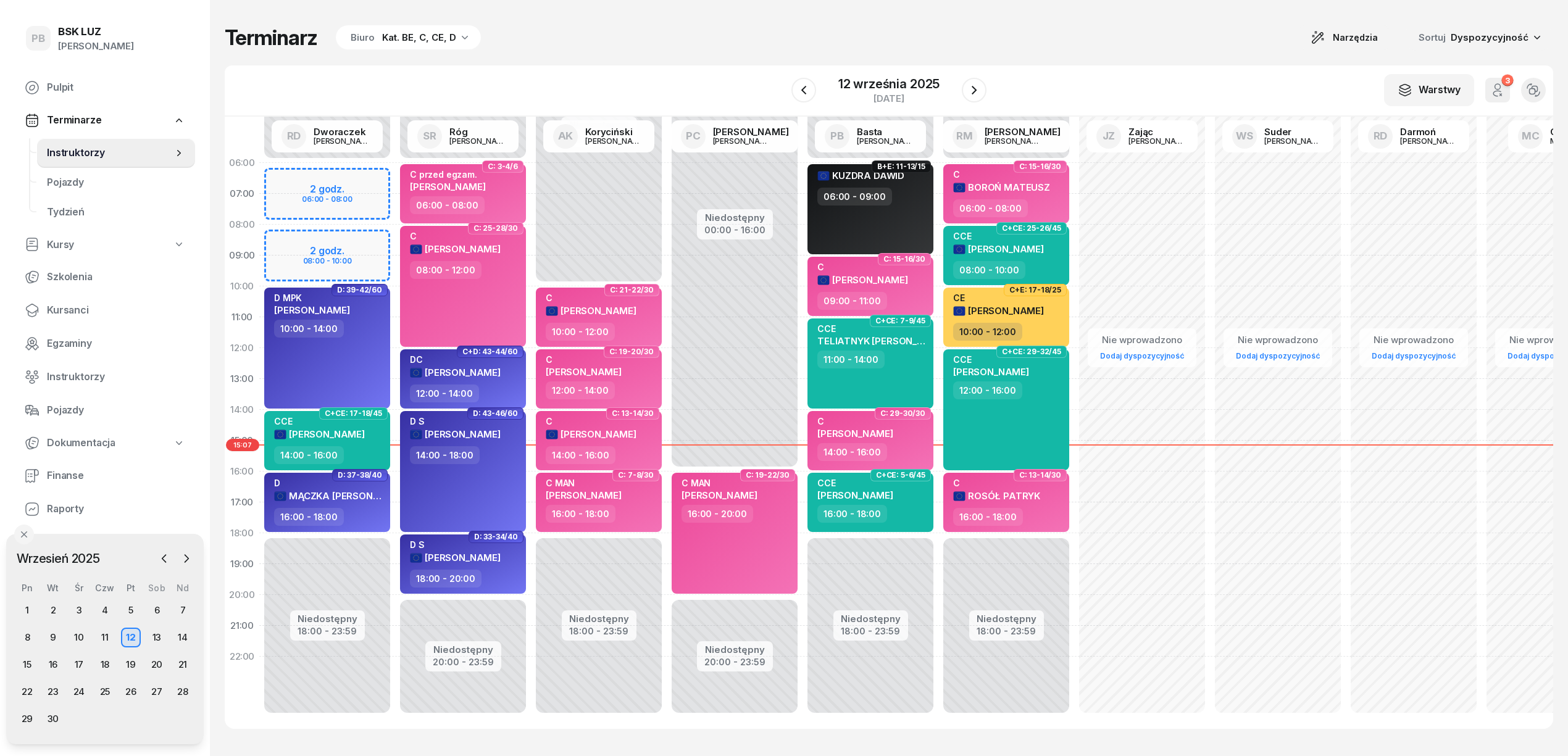
click at [802, 50] on div "Terminarz Biuro Kat. BE, C, CE, D Narzędzia Sortuj Dyspozycyjność W Wybierz AK …" at bounding box center [889, 376] width 1328 height 753
click at [972, 40] on div "Terminarz Biuro Kat. BE, C, CE, D Narzędzia Sortuj Dyspozycyjność" at bounding box center [889, 38] width 1328 height 26
click at [155, 639] on div "13" at bounding box center [157, 638] width 20 height 20
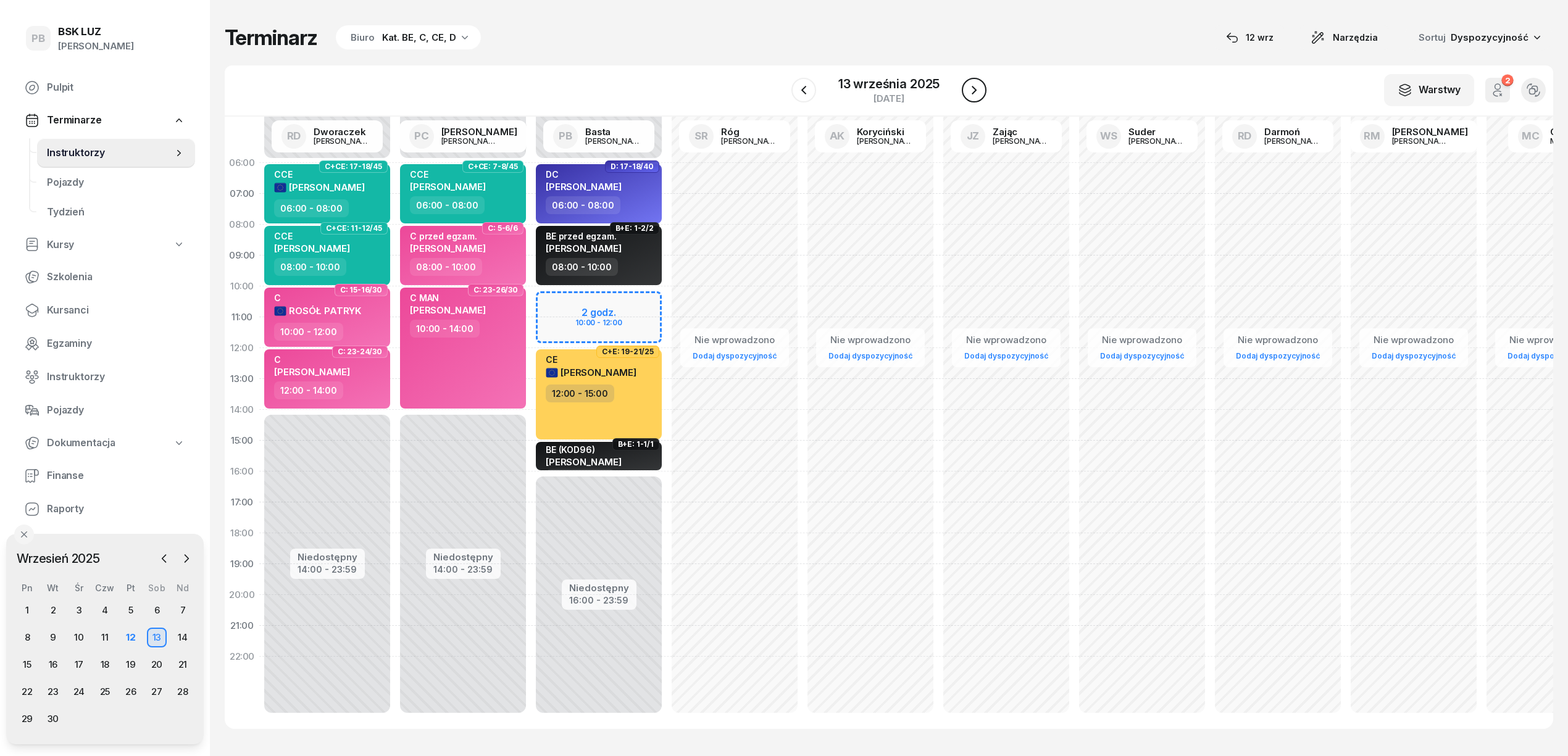
click at [977, 94] on icon "button" at bounding box center [974, 90] width 15 height 15
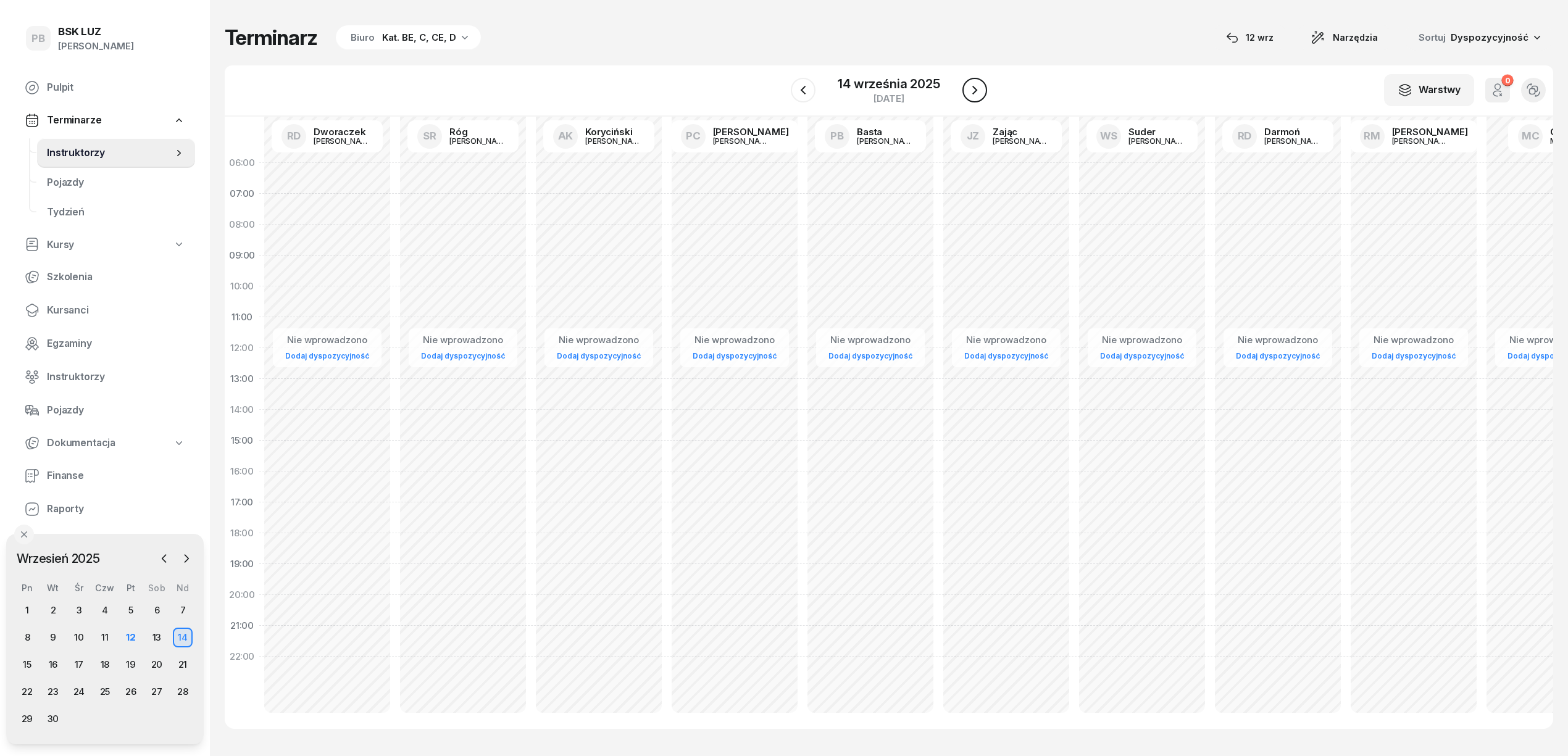
click at [977, 94] on icon "button" at bounding box center [975, 90] width 15 height 15
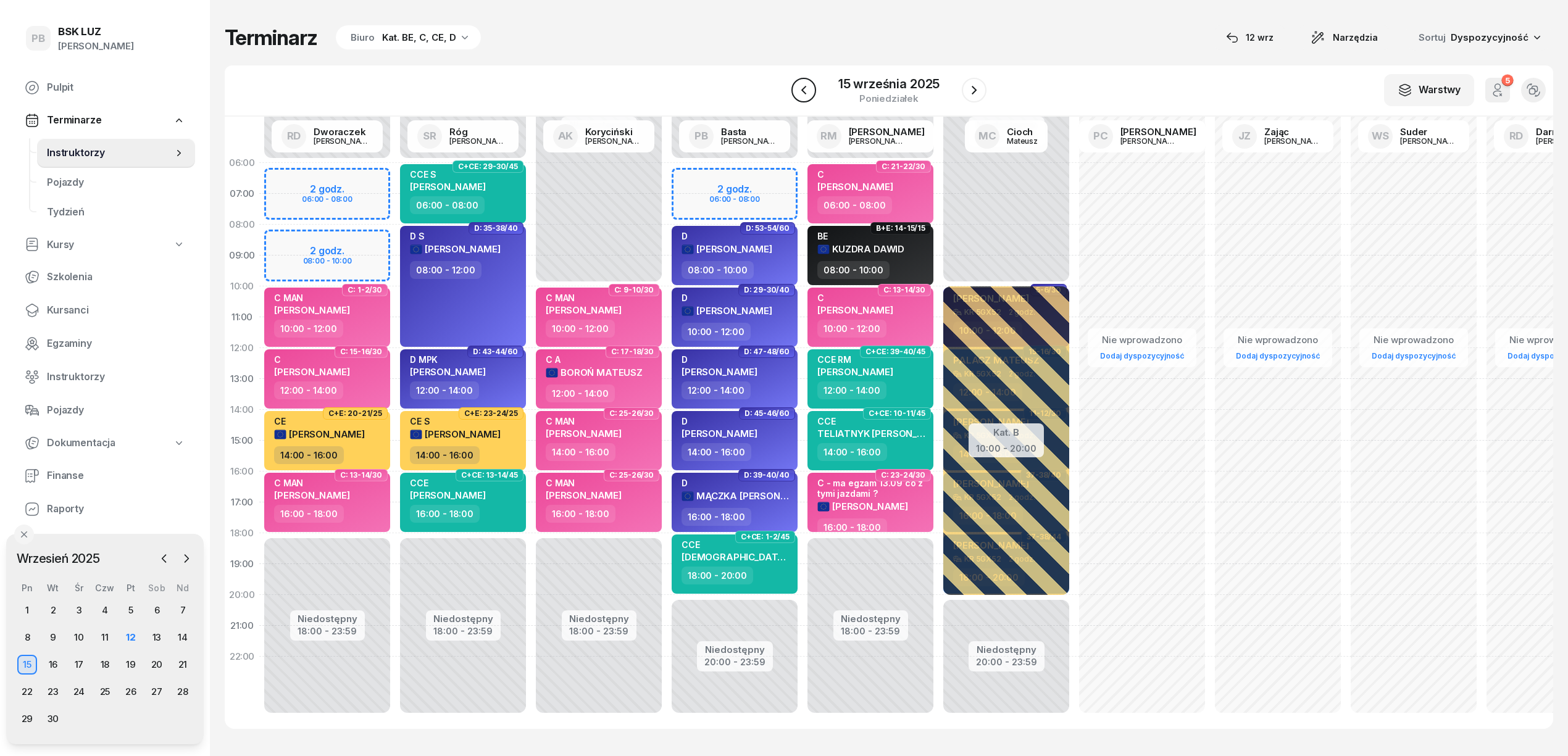
click at [804, 90] on icon "button" at bounding box center [804, 90] width 15 height 15
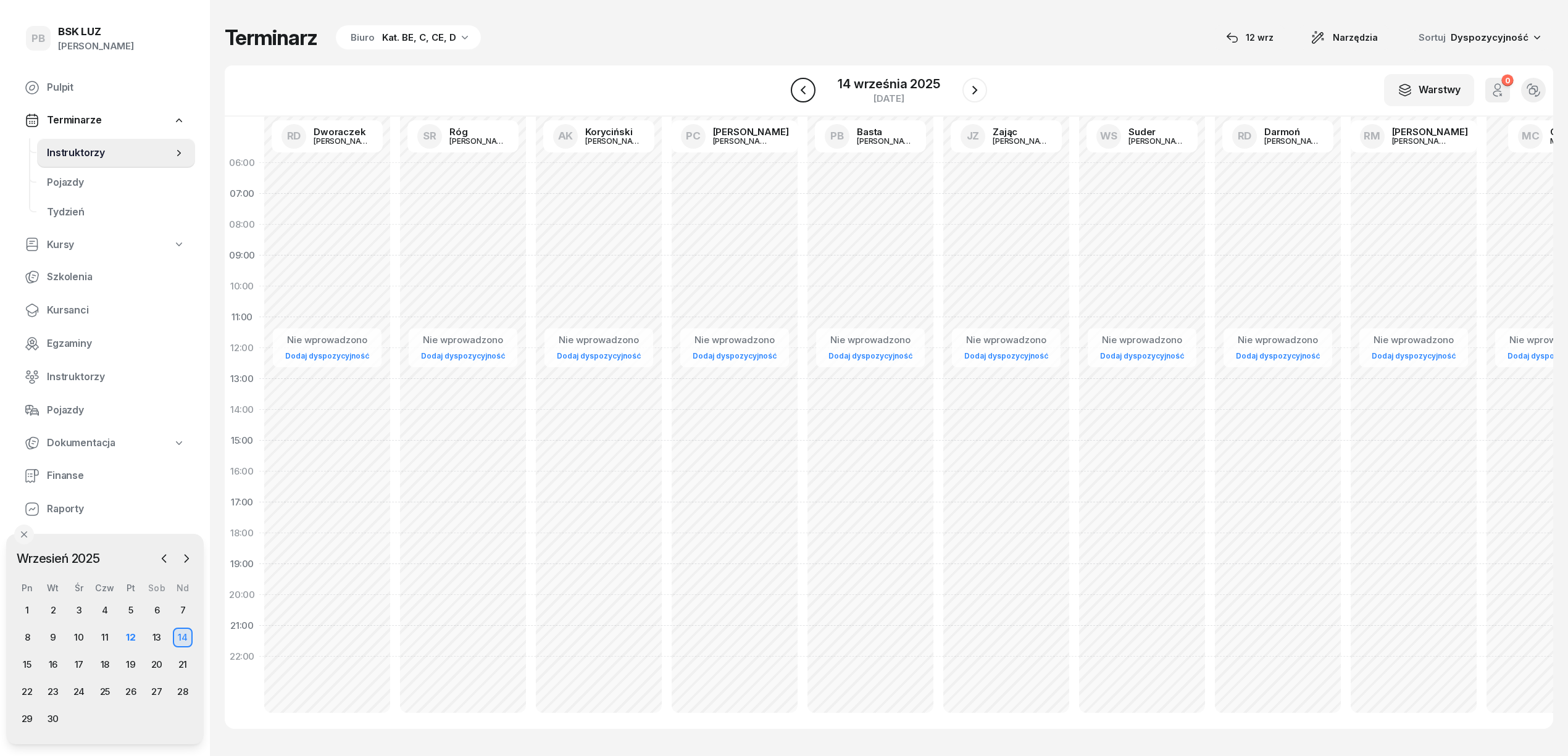
click at [805, 89] on icon "button" at bounding box center [803, 90] width 15 height 15
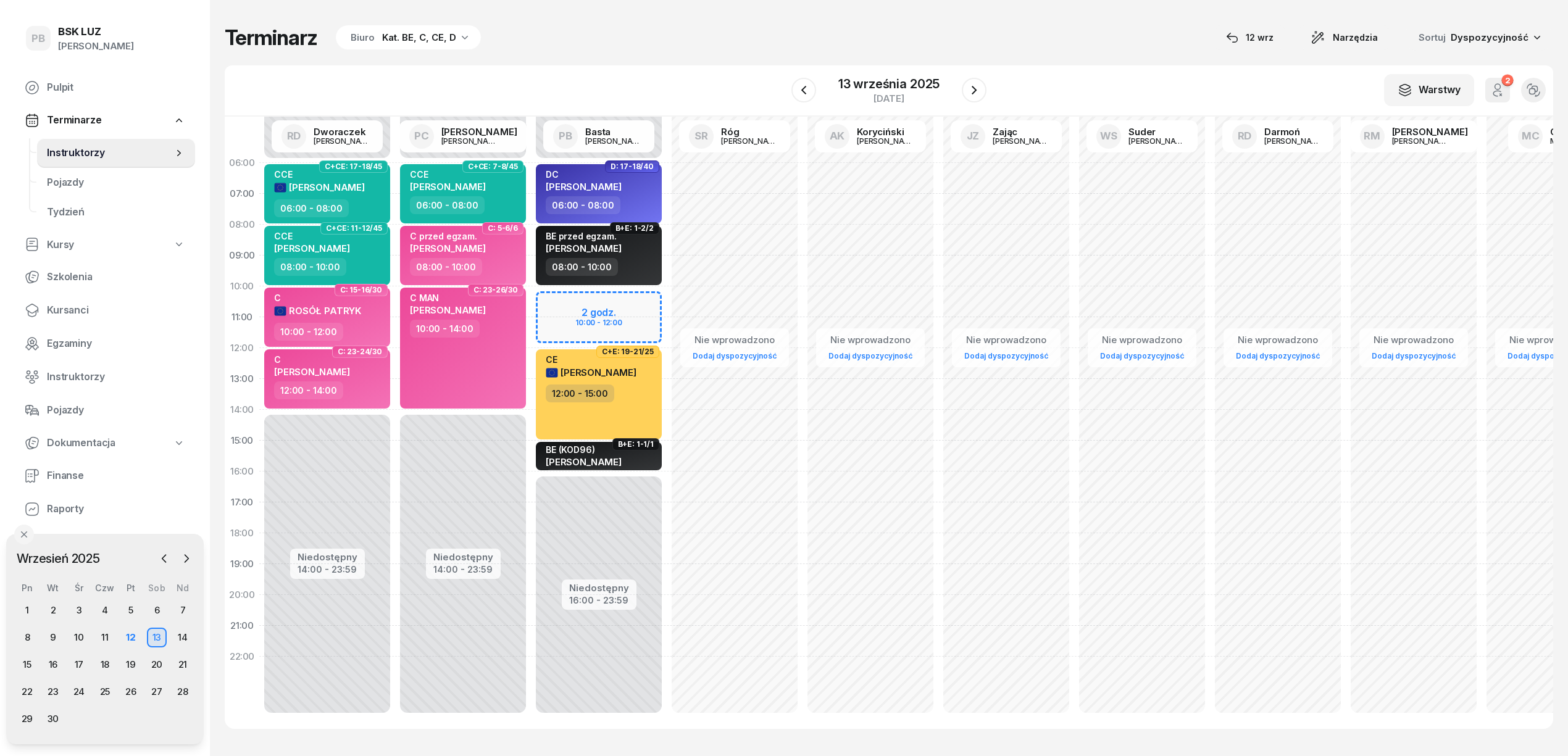
click at [670, 39] on div "Terminarz Biuro Kat. BE, C, CE, D [DATE] Narzędzia Sortuj Dyspozycyjność" at bounding box center [889, 38] width 1328 height 26
click at [717, 28] on div "Terminarz Biuro Kat. BE, C, CE, D [DATE] Narzędzia Sortuj Dyspozycyjność" at bounding box center [889, 38] width 1328 height 26
click at [435, 35] on div "Kat. BE, C, CE, D" at bounding box center [419, 38] width 74 height 15
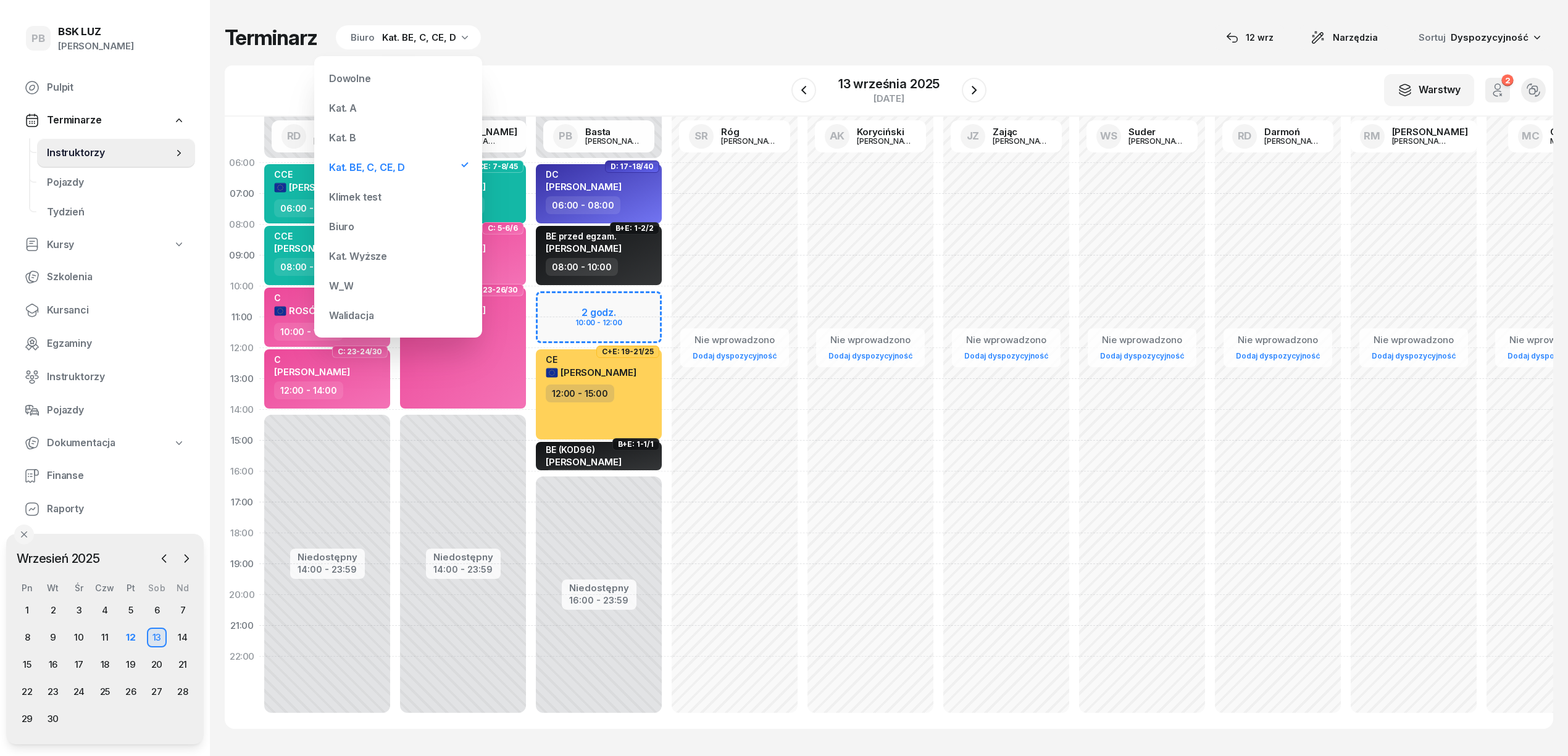
click at [365, 144] on div "Kat. B" at bounding box center [398, 138] width 148 height 25
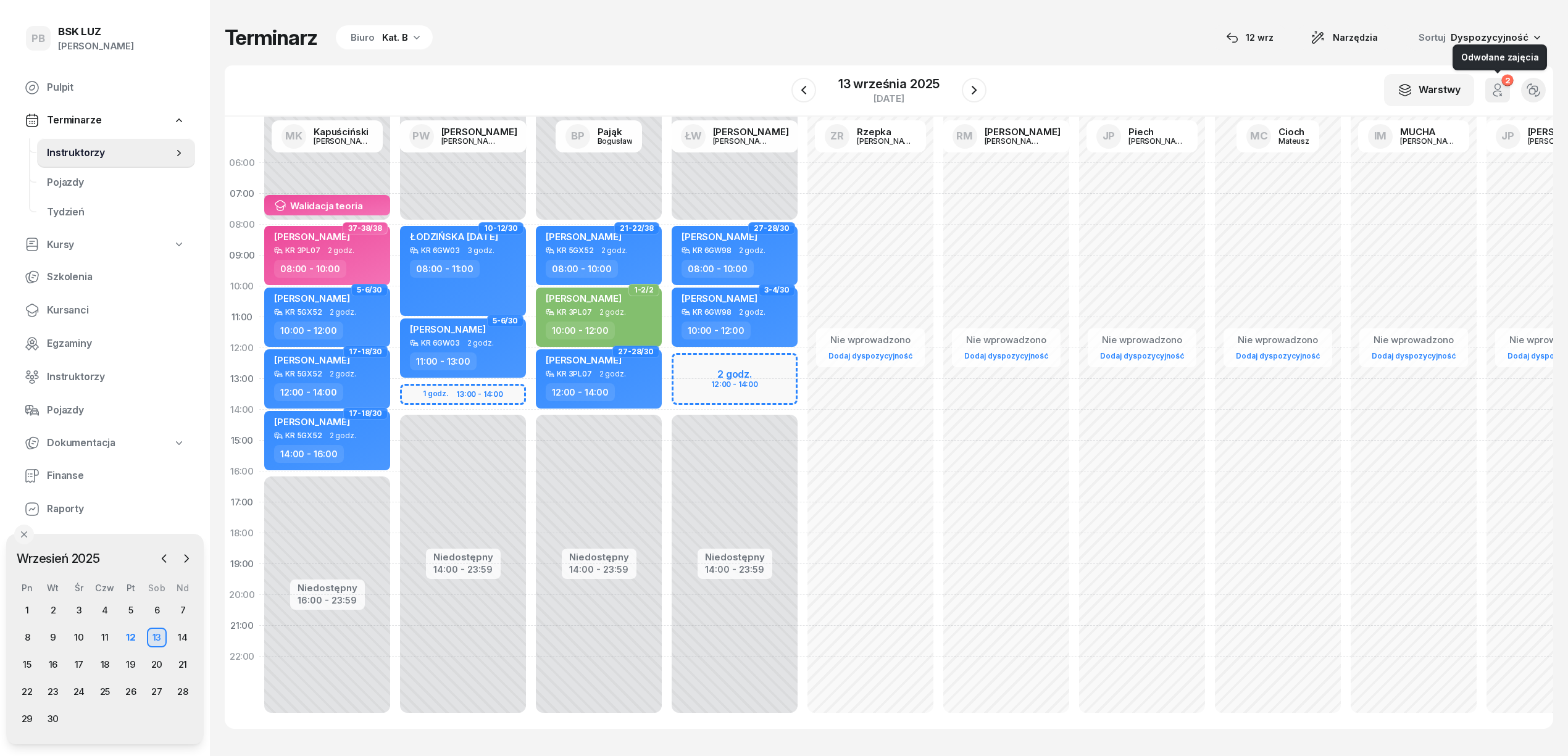
click at [1503, 89] on icon "button" at bounding box center [1497, 90] width 15 height 15
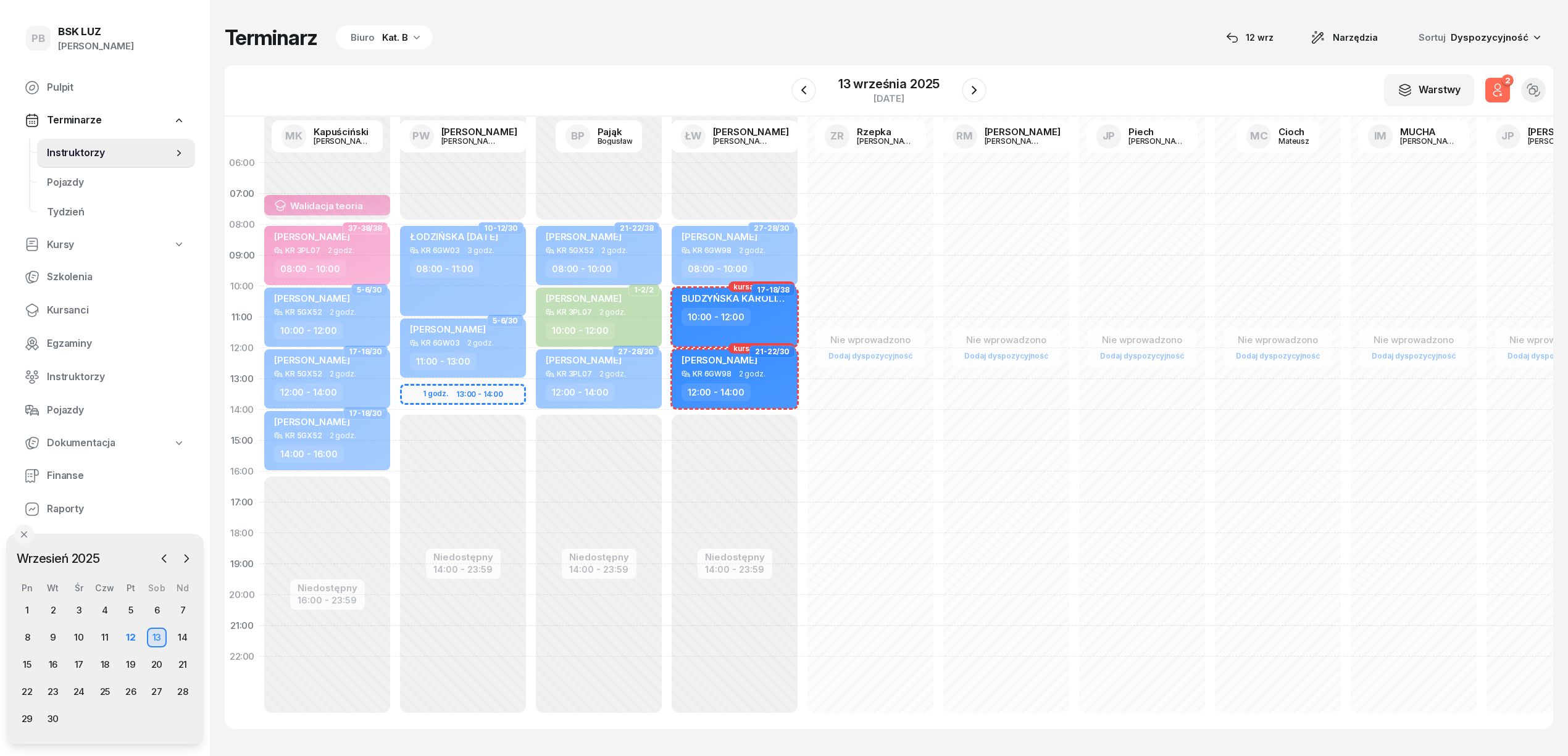
click at [1503, 89] on icon "button" at bounding box center [1497, 90] width 15 height 15
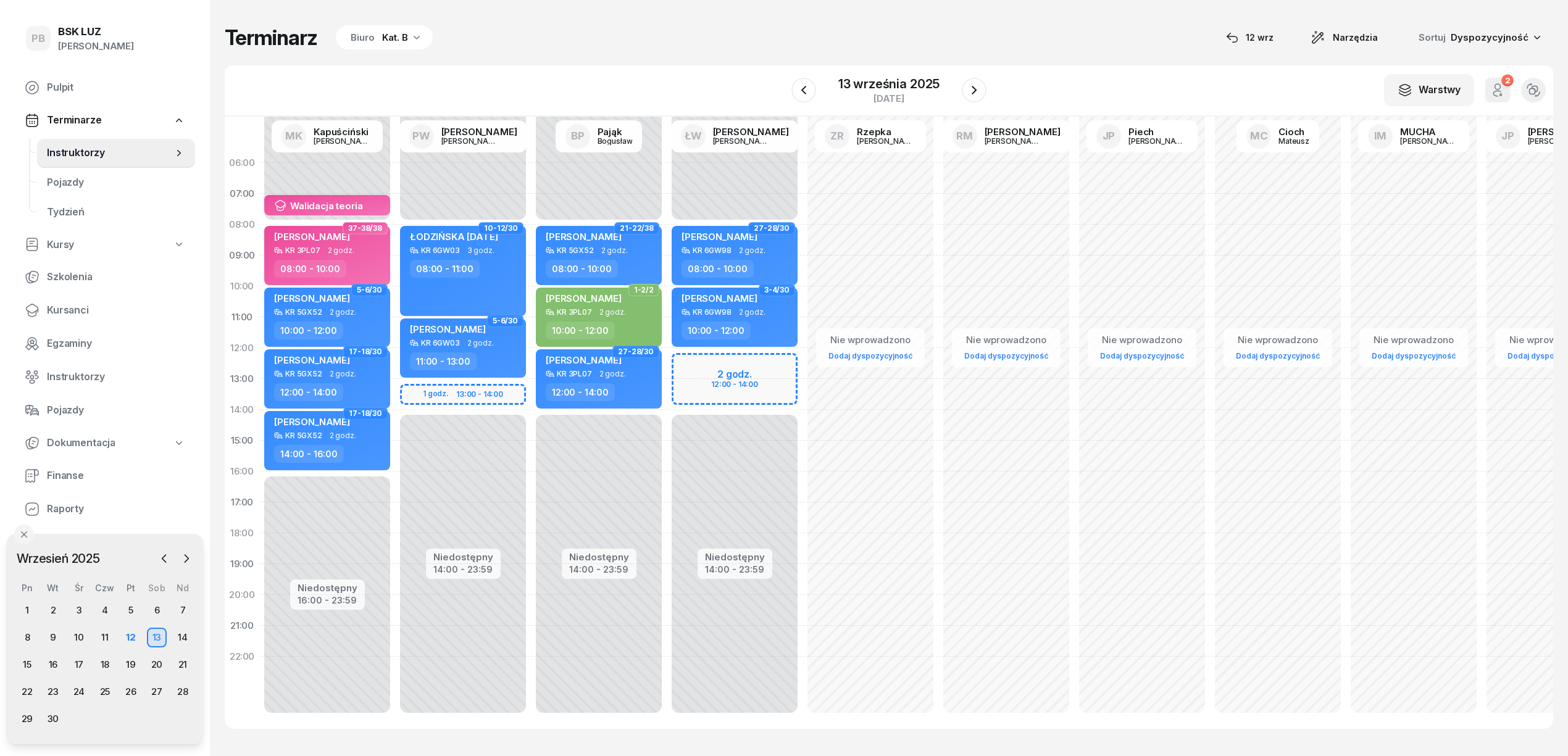
click at [487, 74] on div "W Wybierz AK [PERSON_NAME] BP [PERSON_NAME] DP [PERSON_NAME] GS [PERSON_NAME] I…" at bounding box center [889, 91] width 1328 height 51
click at [398, 38] on div "Kat. B" at bounding box center [395, 38] width 26 height 15
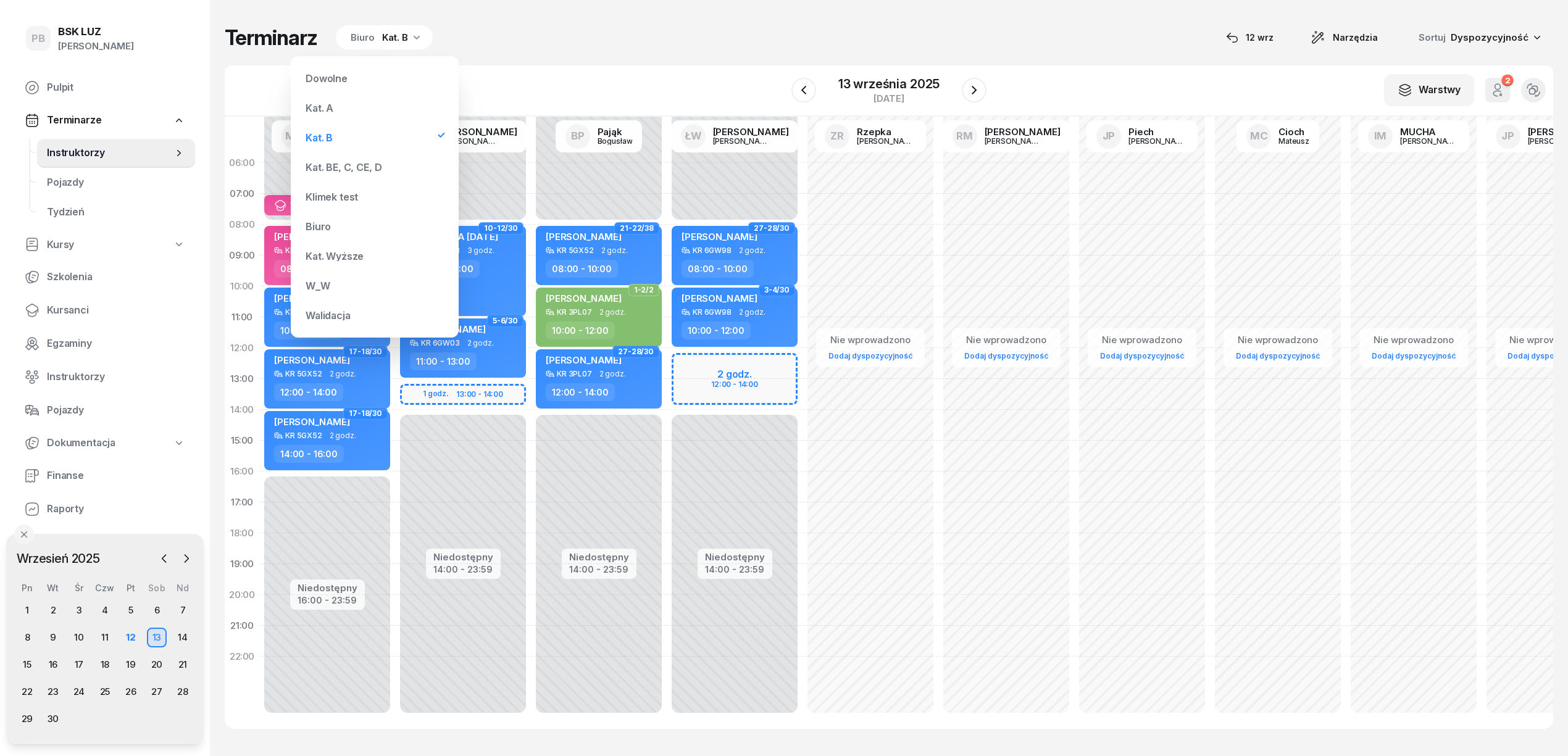
click at [344, 169] on div "Kat. BE, C, CE, D" at bounding box center [343, 167] width 76 height 10
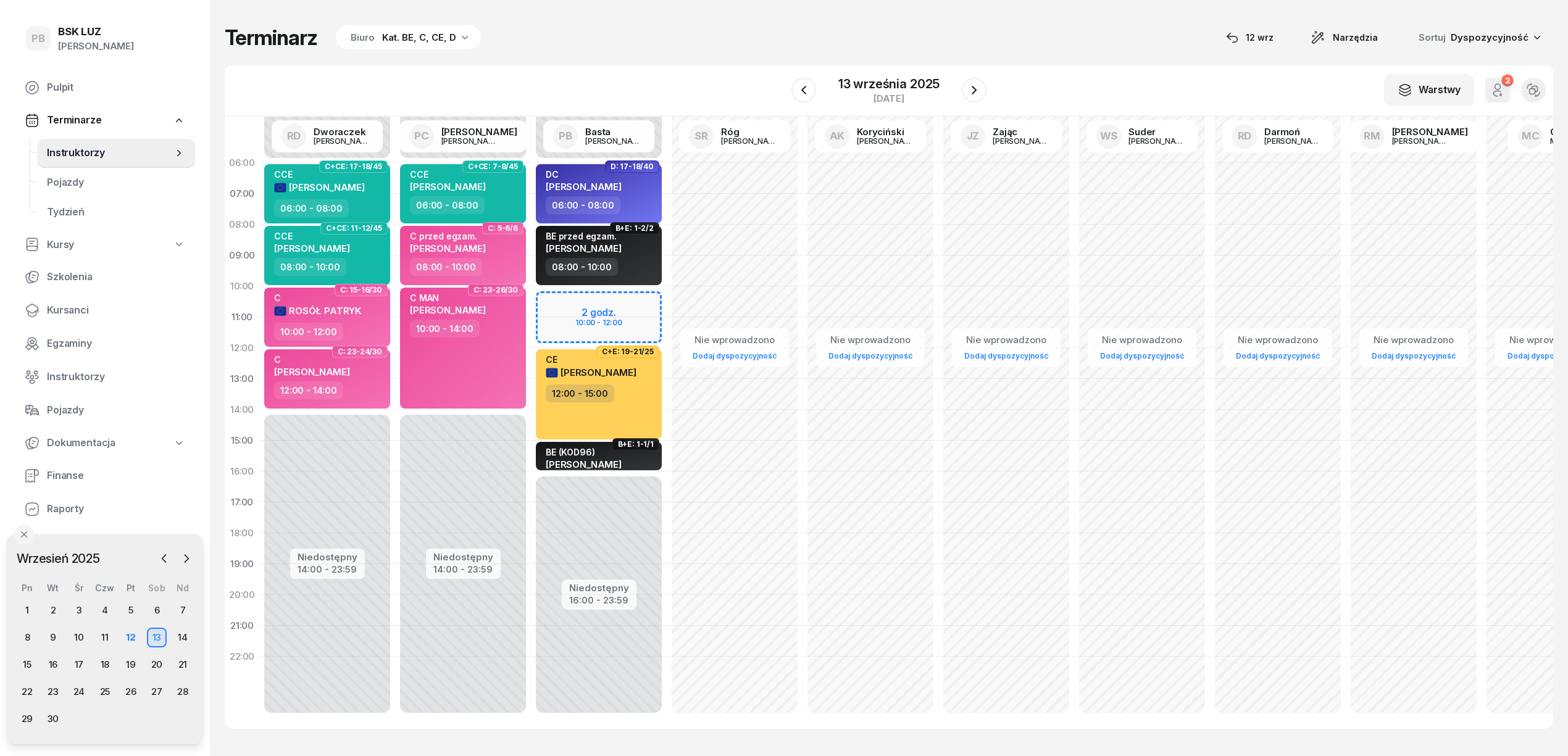
click at [591, 301] on div "Niedostępny 00:00 - 06:00 Niedostępny 16:00 - 23:59 2 godz. 10:00 - 12:00 D: 17…" at bounding box center [599, 440] width 136 height 586
select select "10"
select select "12"
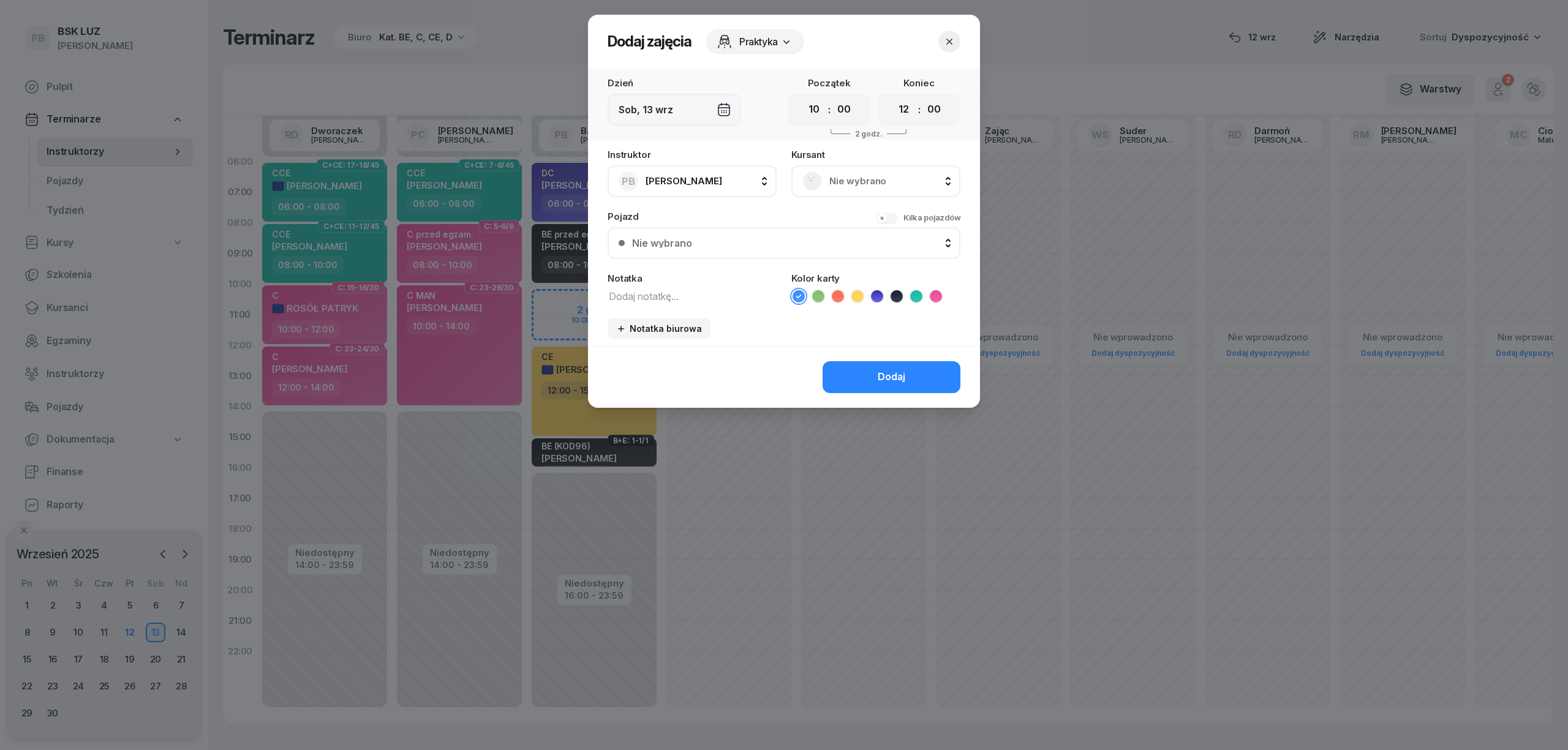
click at [887, 171] on div "Nie wybrano" at bounding box center [875, 181] width 147 height 20
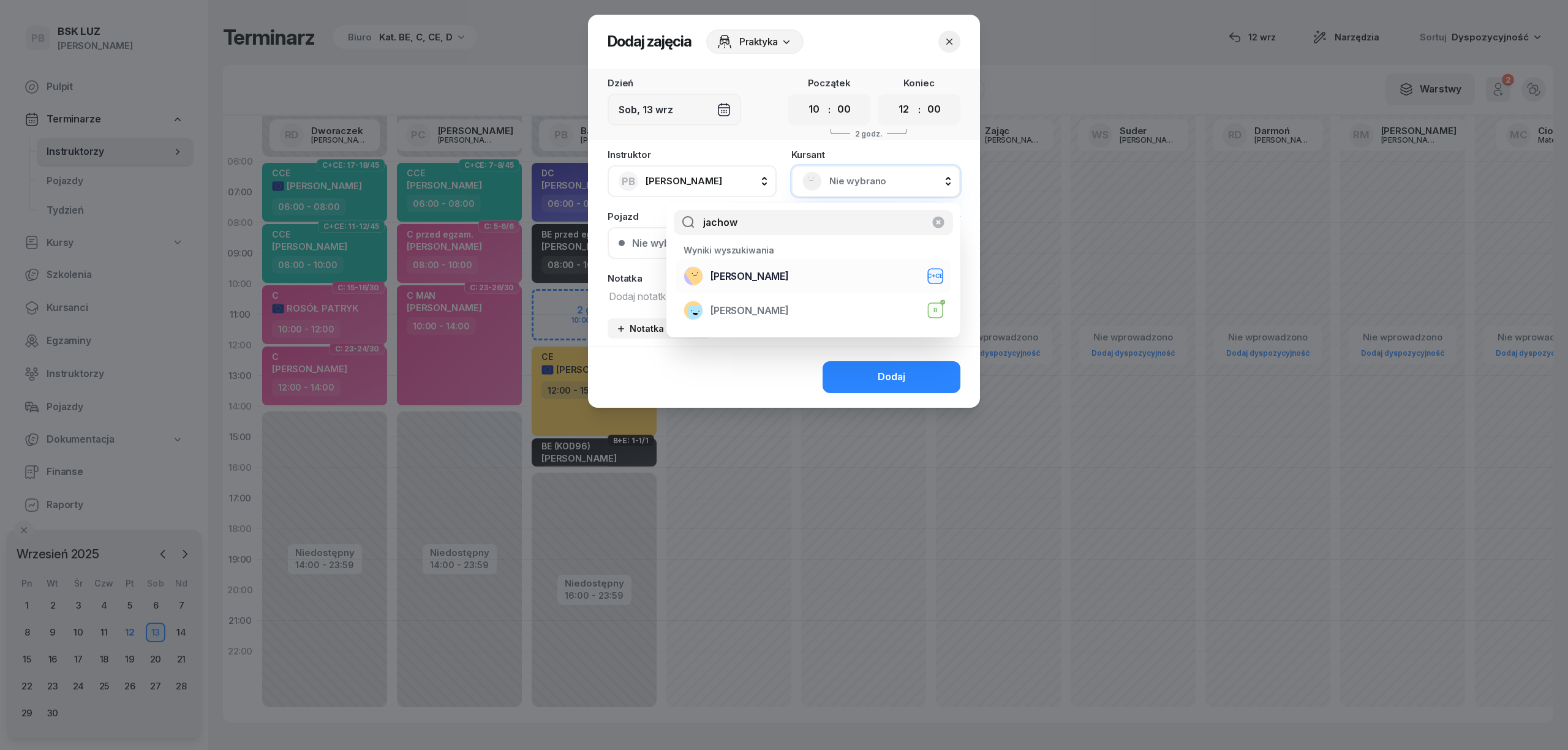
type input "jachow"
click at [771, 282] on span "[PERSON_NAME]" at bounding box center [749, 276] width 78 height 15
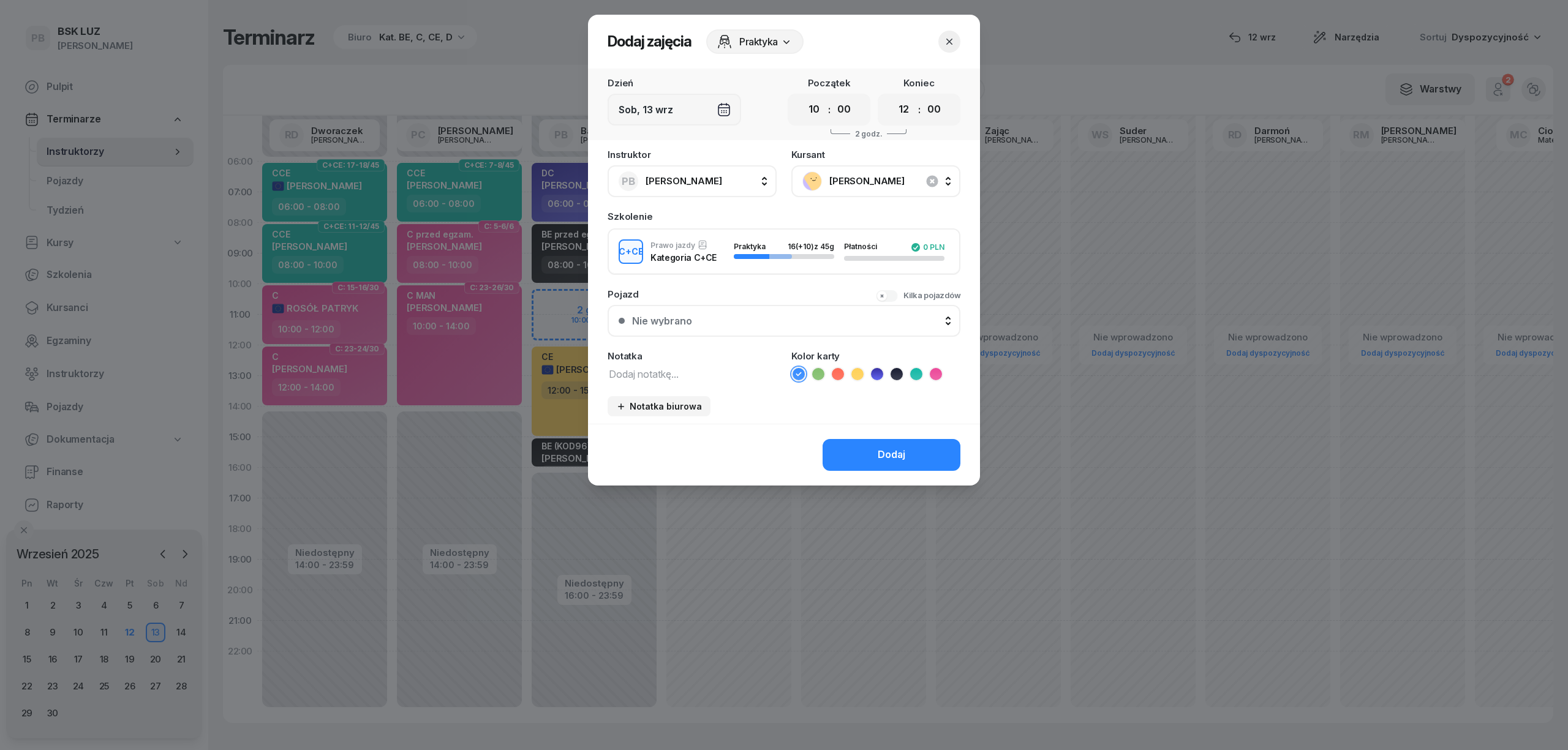
click at [916, 369] on icon at bounding box center [915, 373] width 12 height 12
click at [706, 365] on textarea at bounding box center [692, 372] width 169 height 15
type textarea "CCE"
click at [867, 444] on button "Dodaj" at bounding box center [891, 454] width 137 height 32
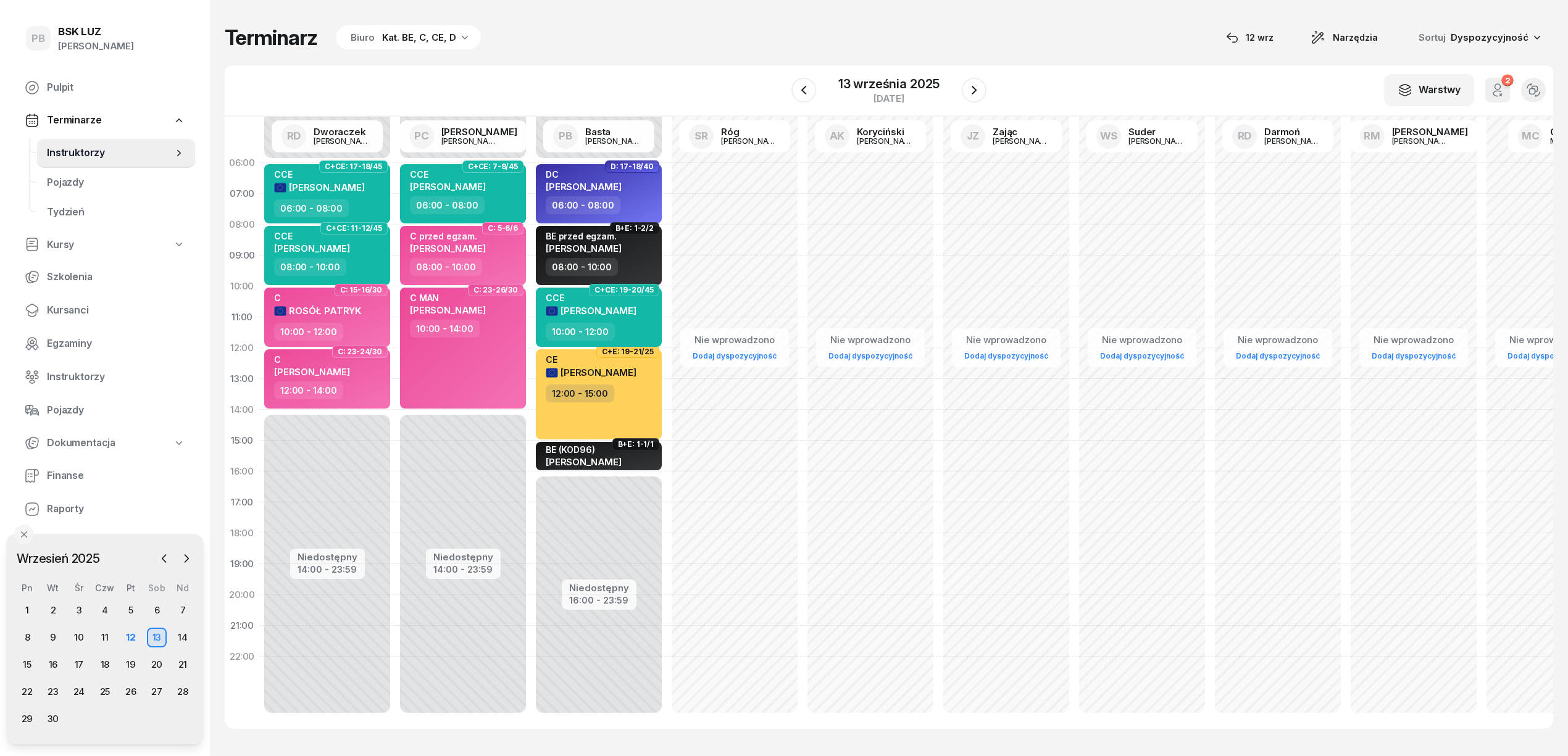
click at [707, 71] on div "W Wybierz AK [PERSON_NAME] BP [PERSON_NAME] DP [PERSON_NAME] GS [PERSON_NAME] I…" at bounding box center [889, 91] width 1328 height 51
click at [622, 453] on div "BE (KOD96) [PERSON_NAME]" at bounding box center [584, 440] width 76 height 28
select select "15"
select select "16"
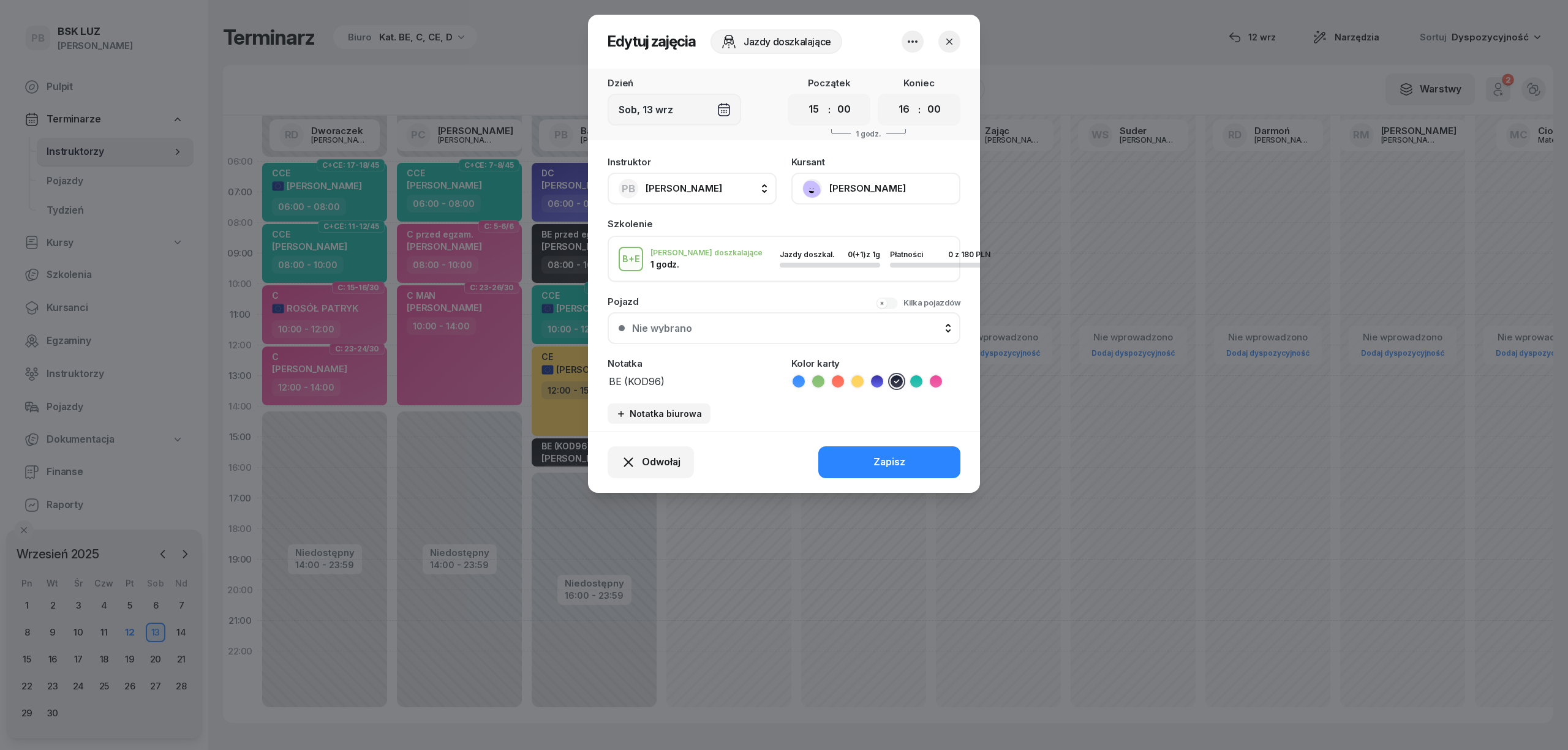
click at [873, 184] on button "[PERSON_NAME]" at bounding box center [876, 188] width 169 height 32
click at [861, 229] on link "Otwórz profil" at bounding box center [875, 230] width 162 height 31
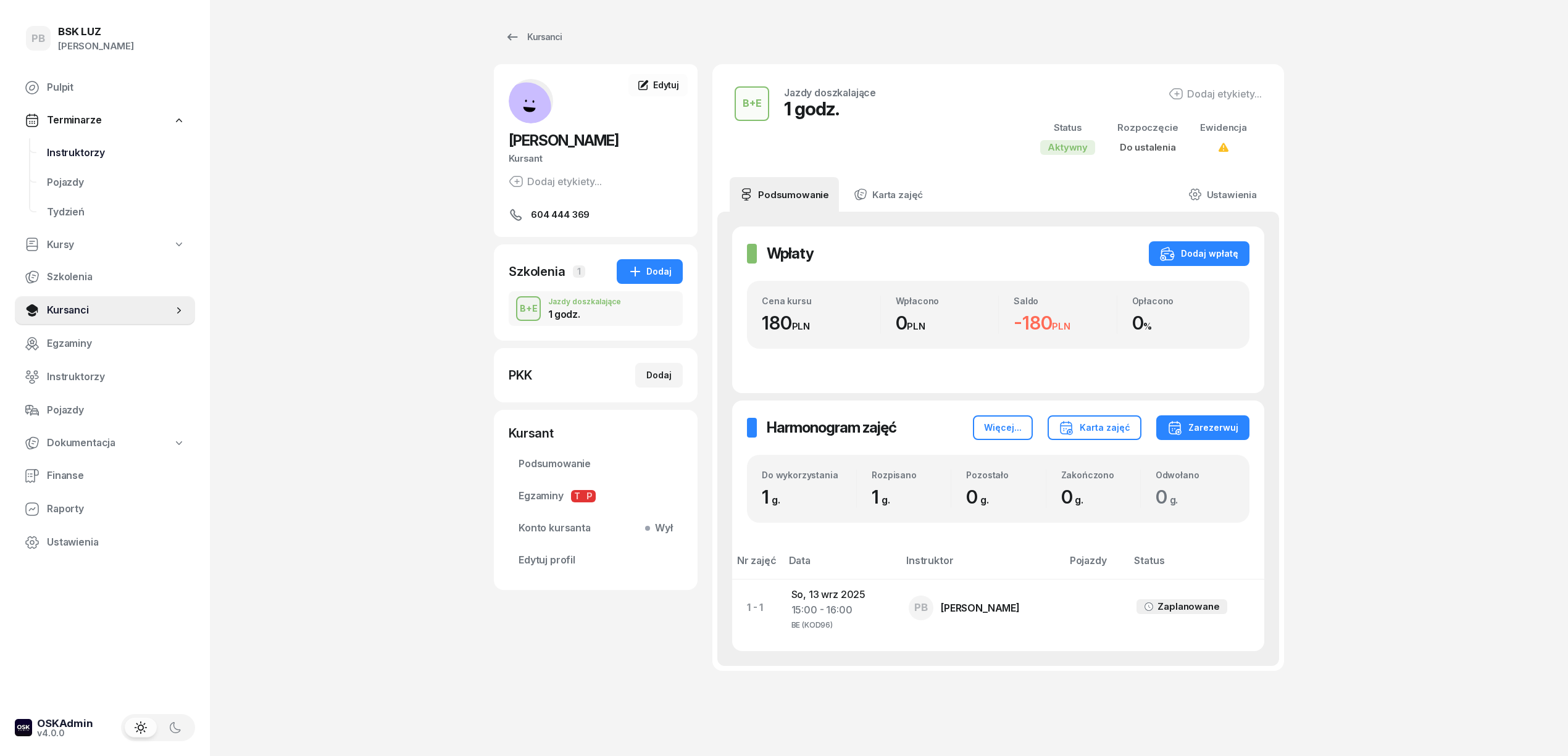
click at [85, 160] on link "Instruktorzy" at bounding box center [116, 153] width 158 height 29
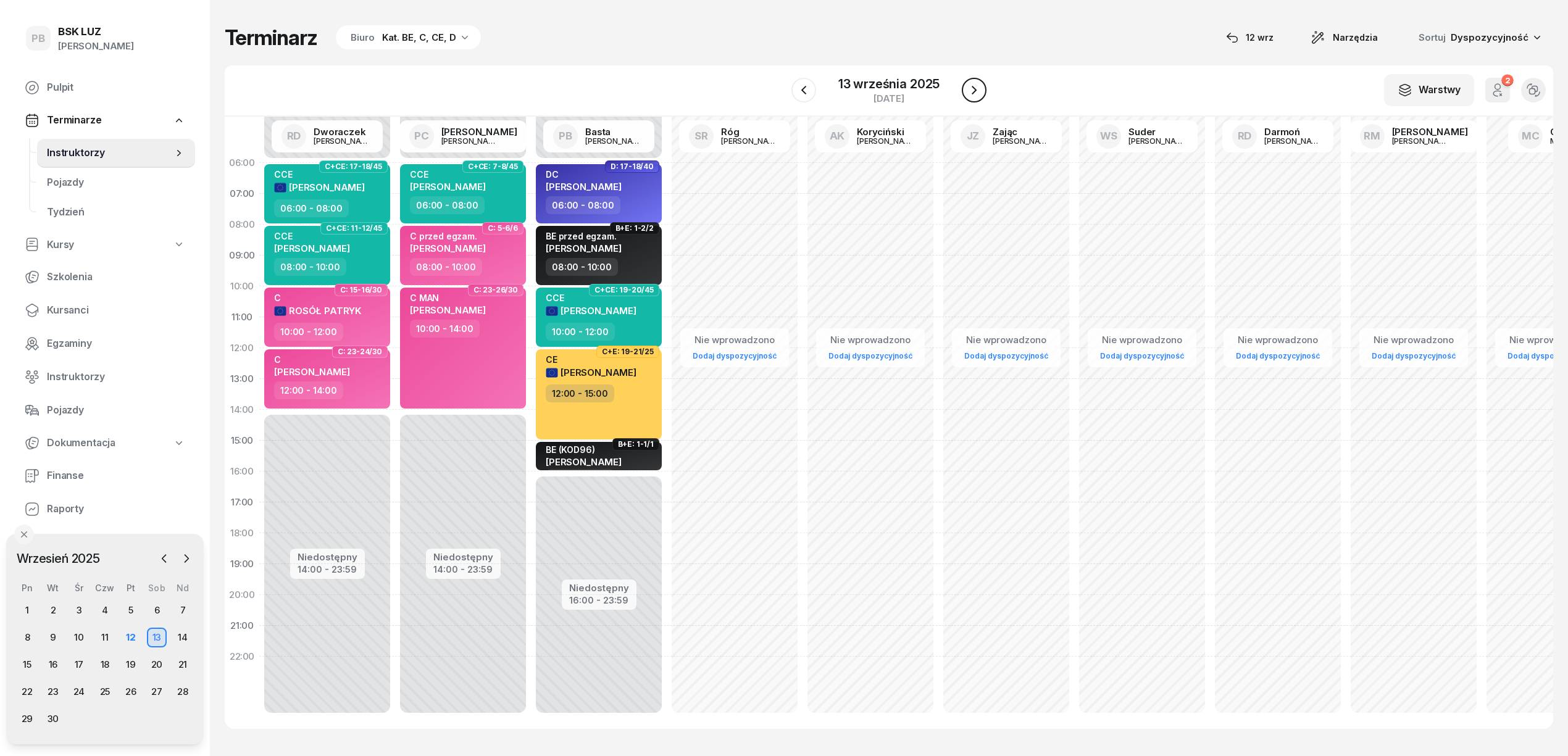
click at [967, 86] on icon "button" at bounding box center [974, 90] width 15 height 15
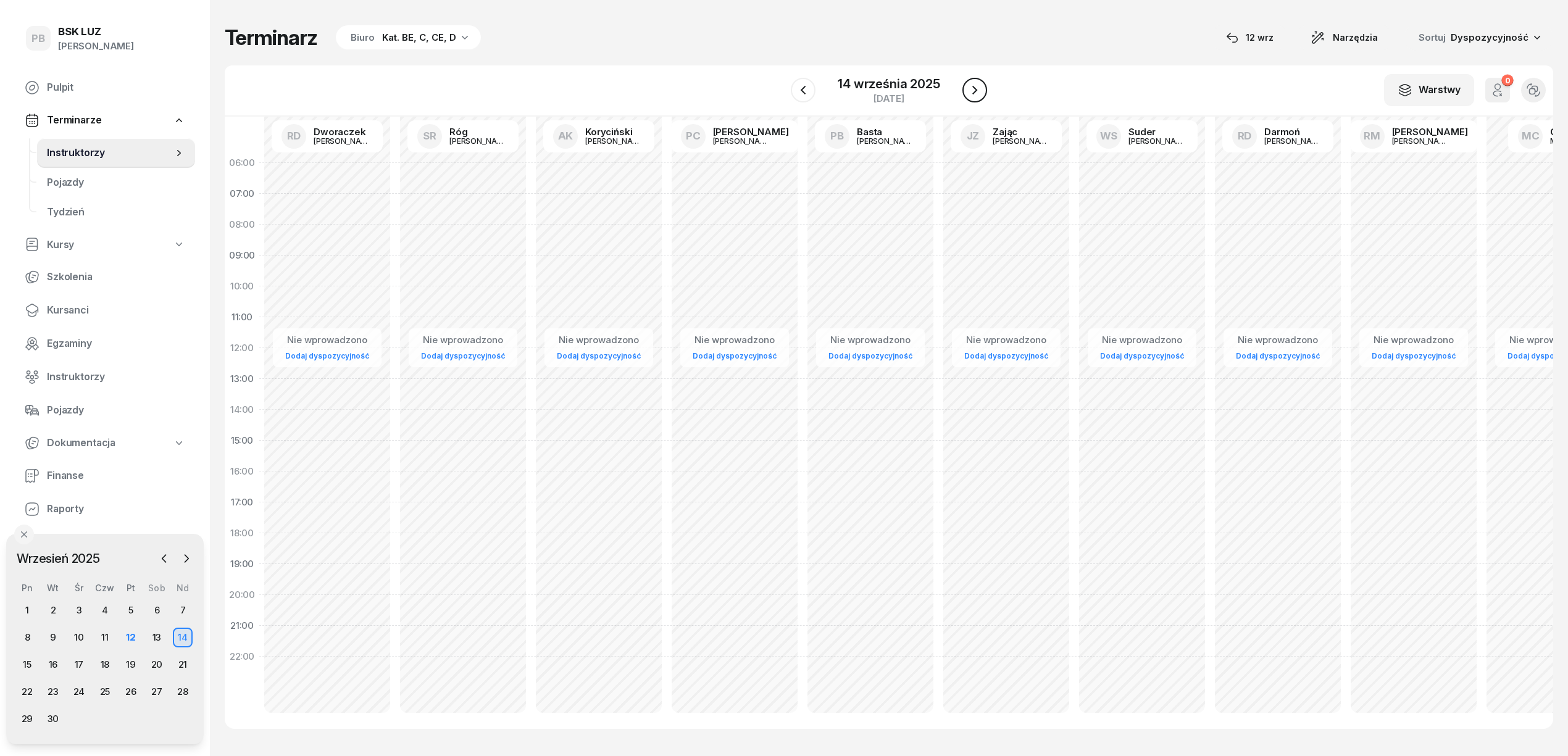
click at [985, 92] on button "button" at bounding box center [974, 90] width 25 height 25
click at [976, 92] on icon "button" at bounding box center [974, 90] width 15 height 15
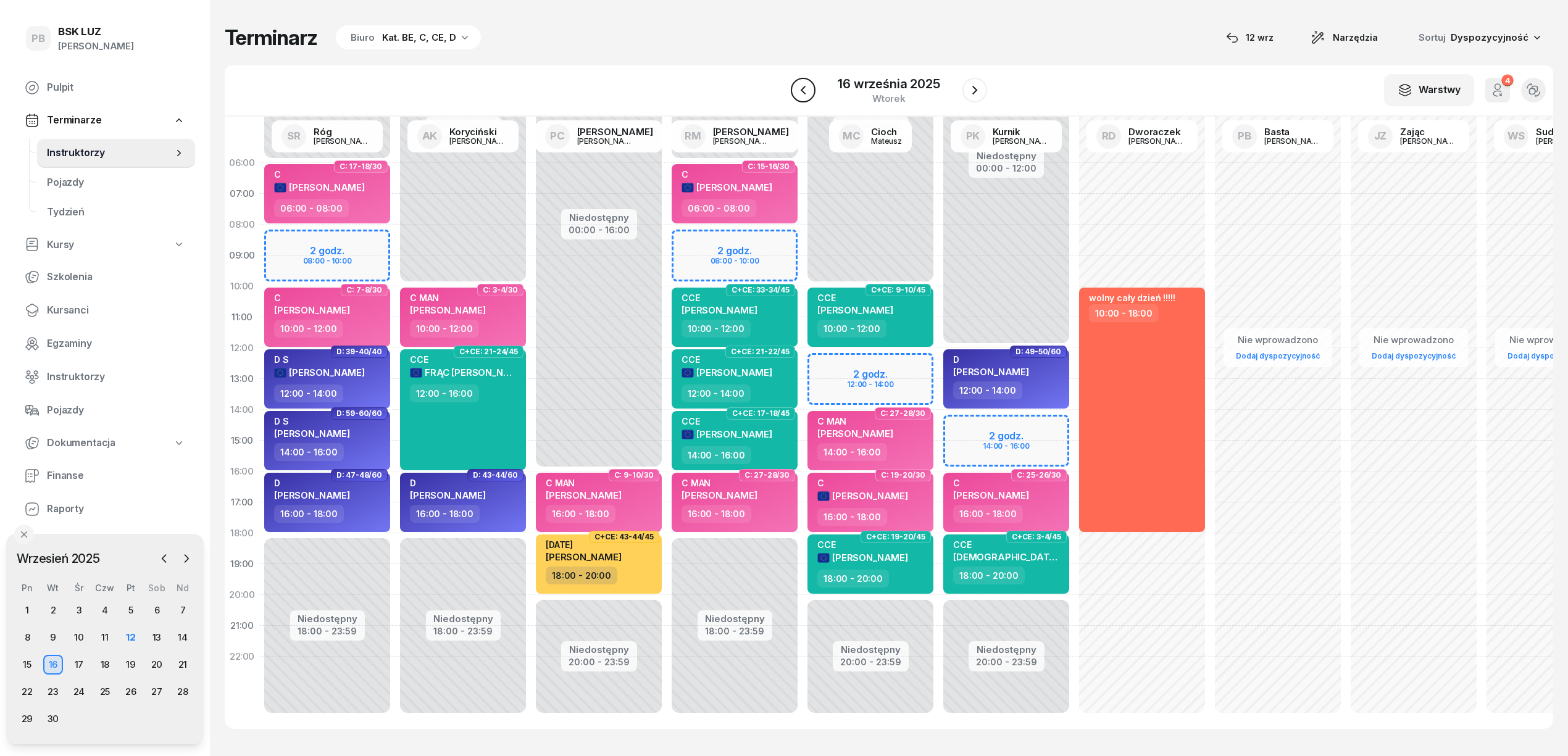
click at [808, 94] on icon "button" at bounding box center [803, 90] width 15 height 15
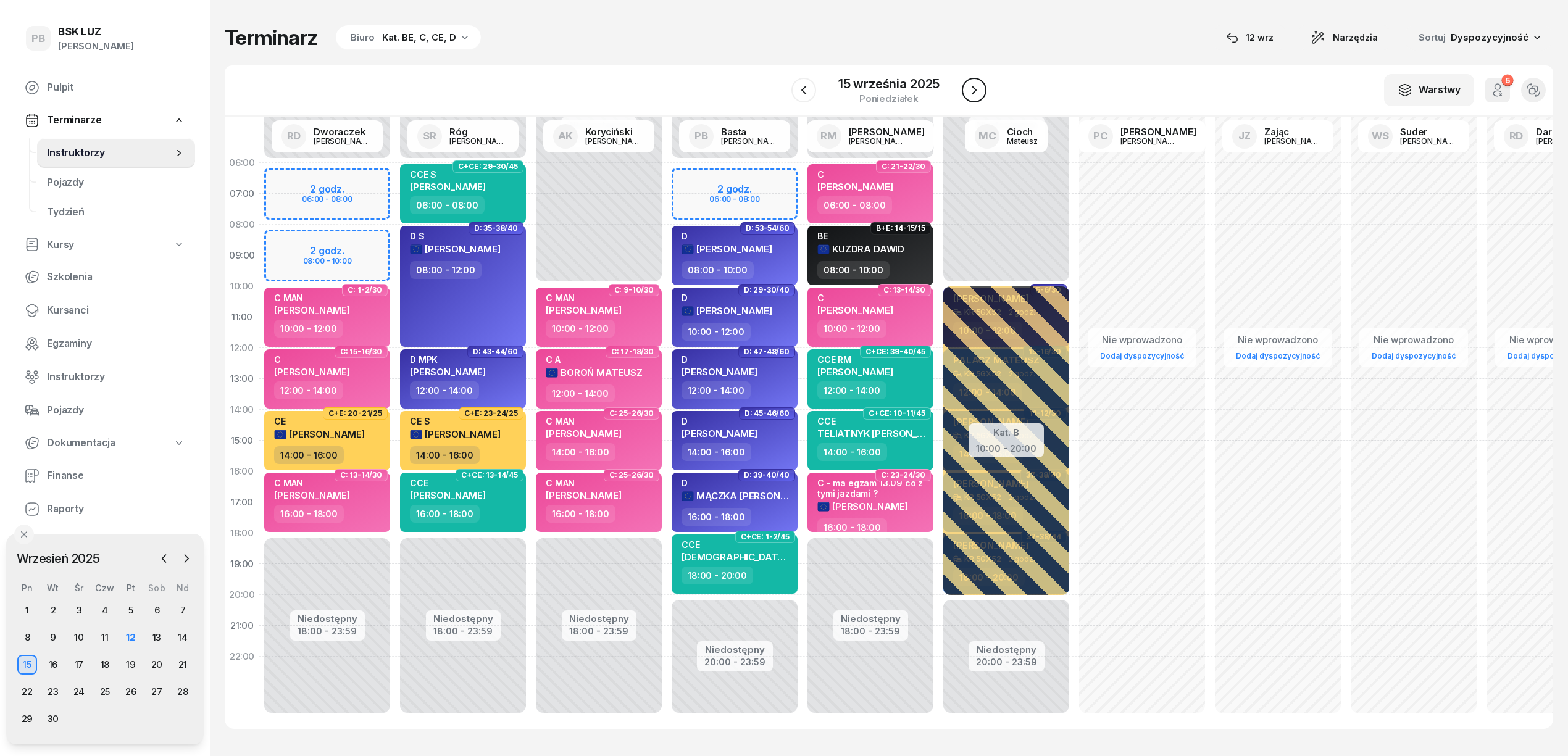
click at [971, 93] on icon "button" at bounding box center [974, 90] width 15 height 15
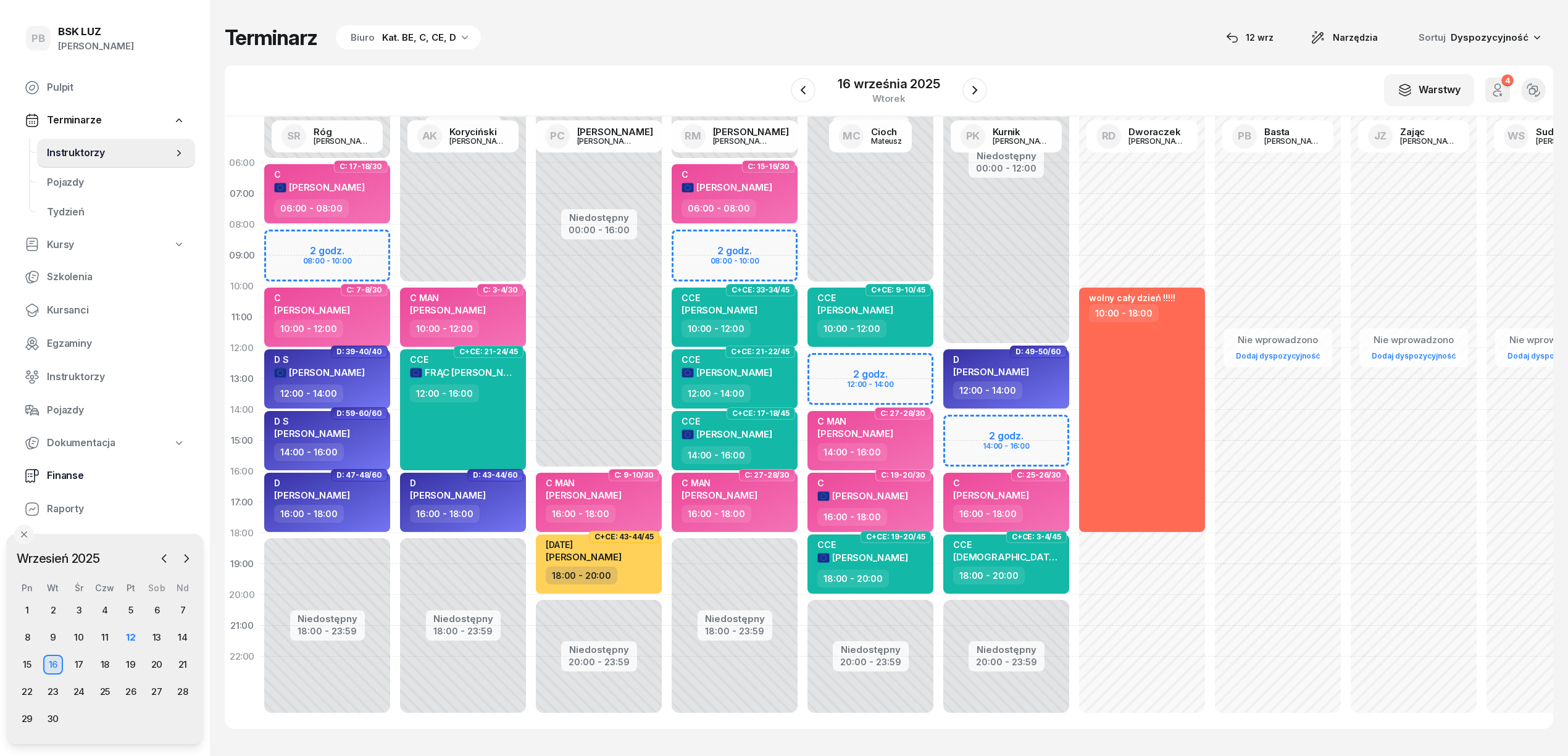
click at [53, 469] on span "Finanse" at bounding box center [116, 475] width 139 height 16
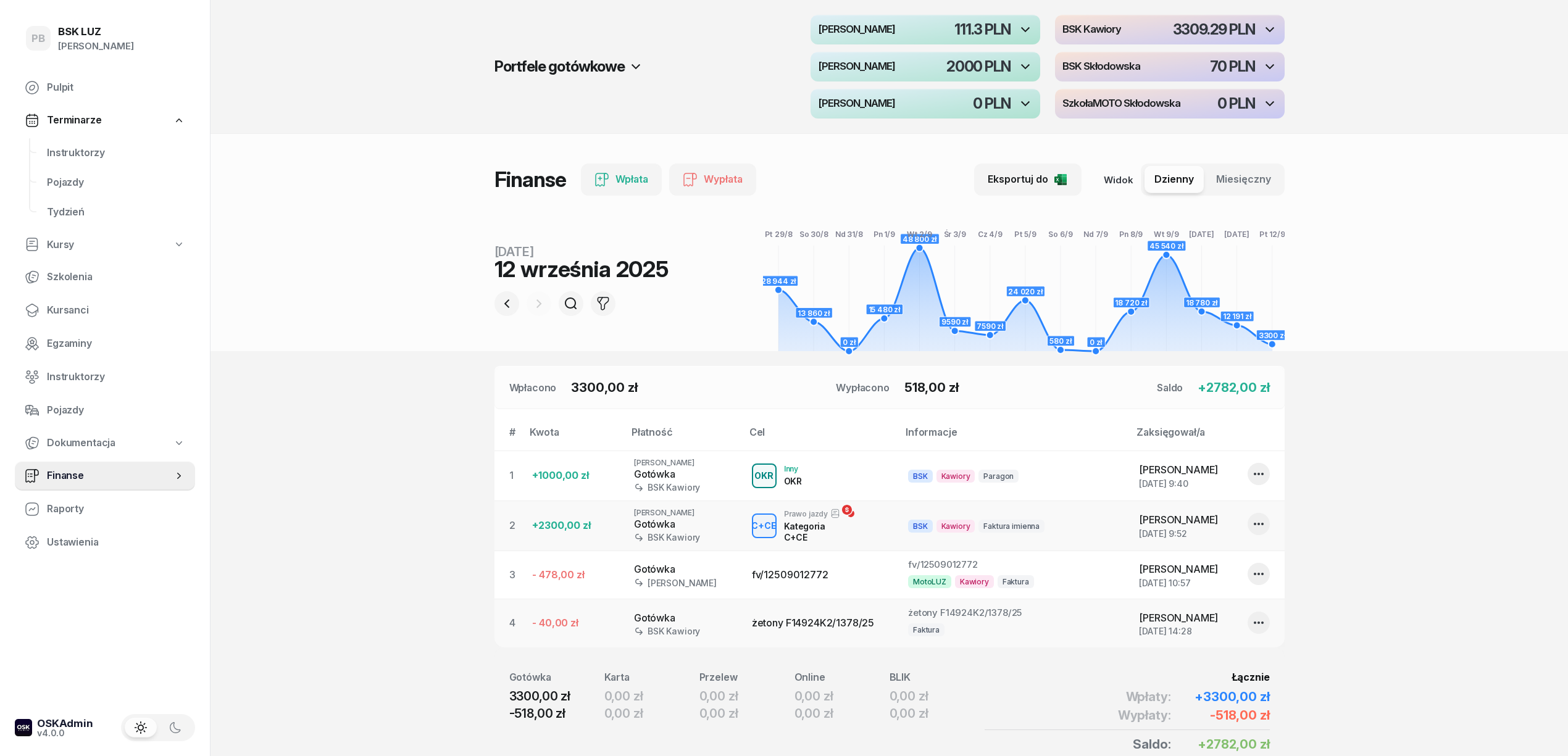
scroll to position [67, 0]
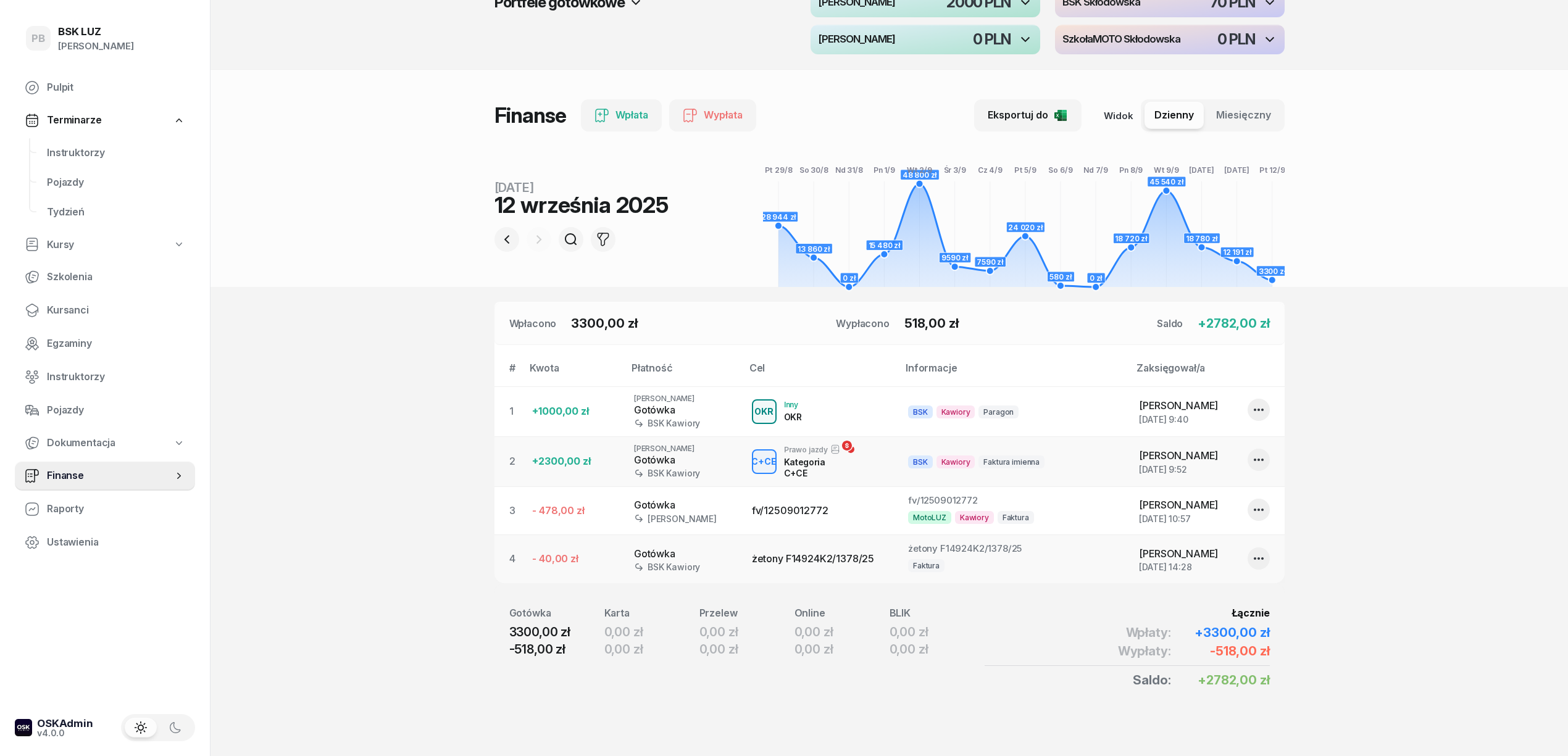
click at [393, 482] on section "Portfele gotówkowe MotoLUZ Kawiory 111.3 PLN BSK Kawiory 3309.29 PLN MotoLUZ Sk…" at bounding box center [889, 346] width 1358 height 820
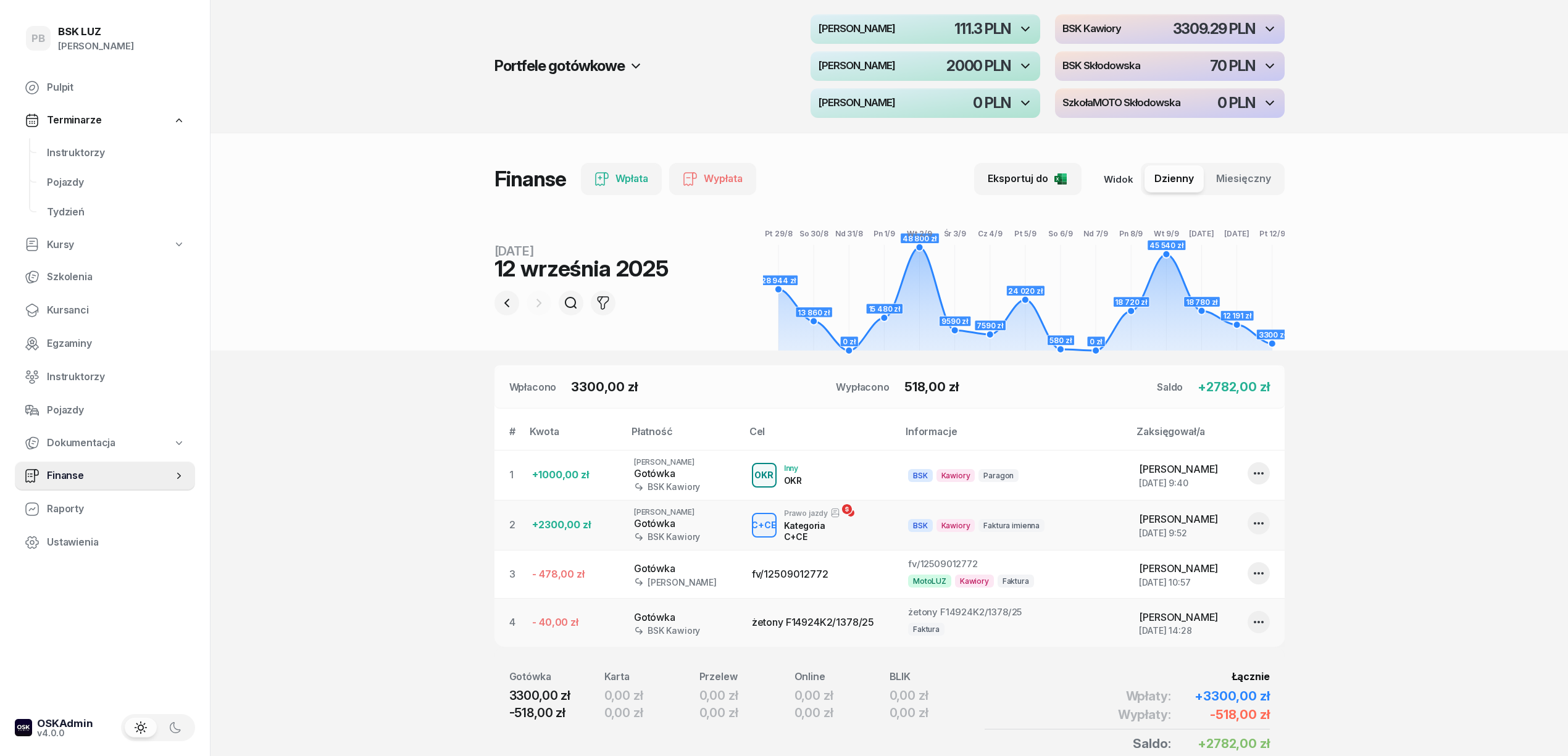
scroll to position [0, 0]
click at [68, 311] on span "Kursanci" at bounding box center [116, 310] width 139 height 16
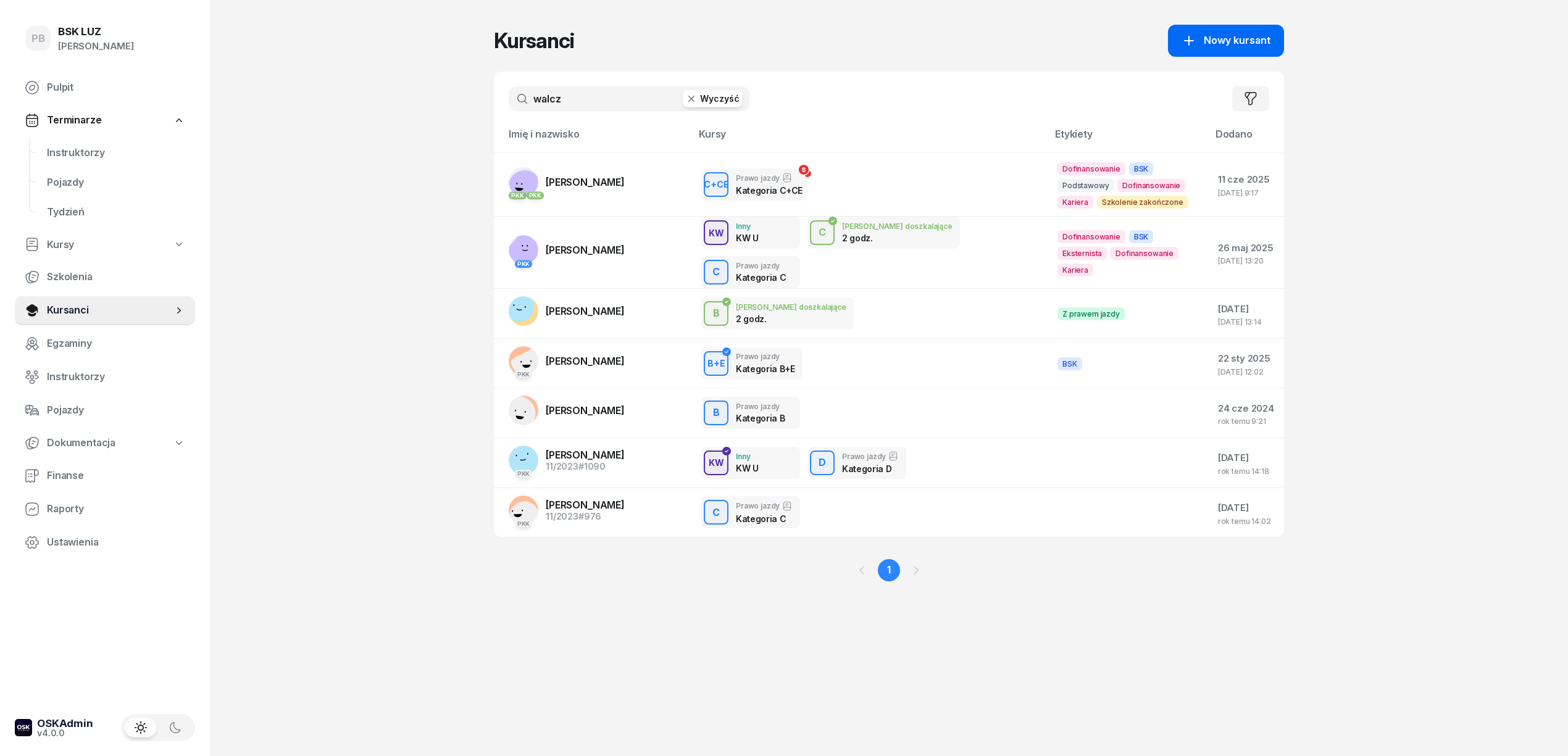
click at [1196, 37] on icon "button" at bounding box center [1189, 40] width 15 height 15
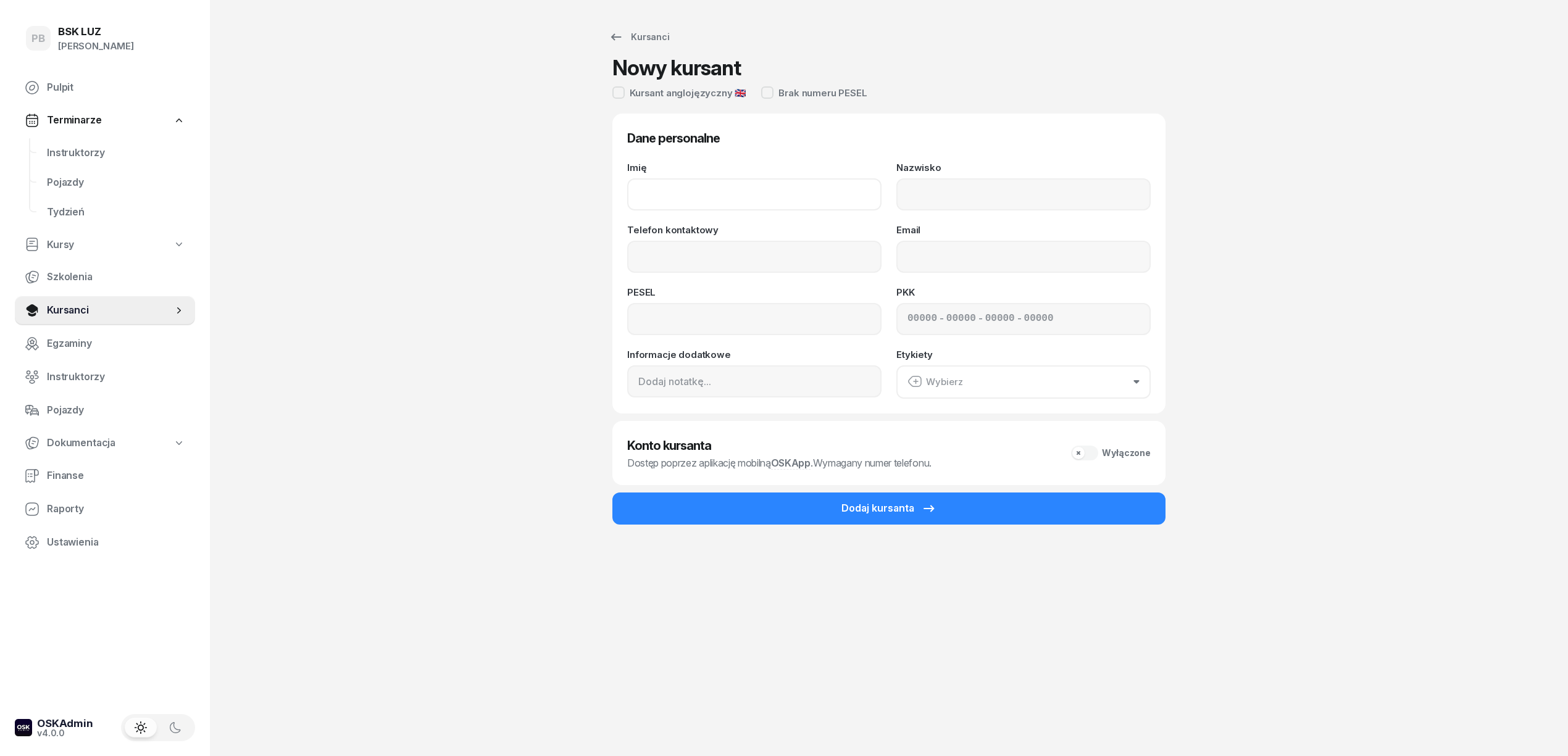
click at [673, 186] on input "Imię" at bounding box center [754, 194] width 254 height 32
click at [670, 198] on input "Imię" at bounding box center [754, 194] width 254 height 32
paste input "[PERSON_NAME]"
click at [669, 195] on input "[PERSON_NAME]" at bounding box center [754, 194] width 254 height 32
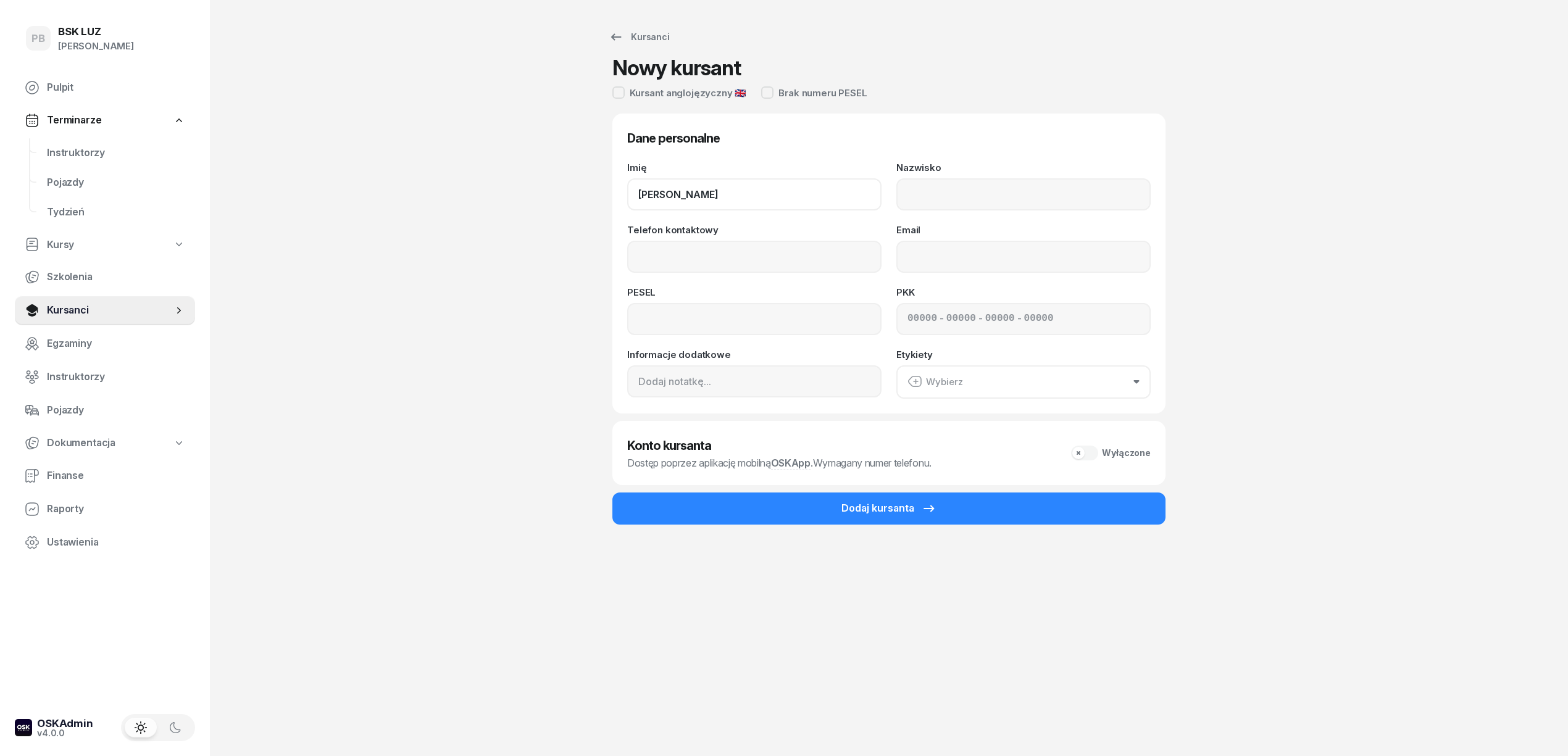
drag, startPoint x: 723, startPoint y: 189, endPoint x: 665, endPoint y: 194, distance: 58.2
click at [665, 194] on input "[PERSON_NAME]" at bounding box center [754, 194] width 254 height 32
type input "KOLI"
click at [928, 197] on input "Nazwisko" at bounding box center [1024, 194] width 254 height 32
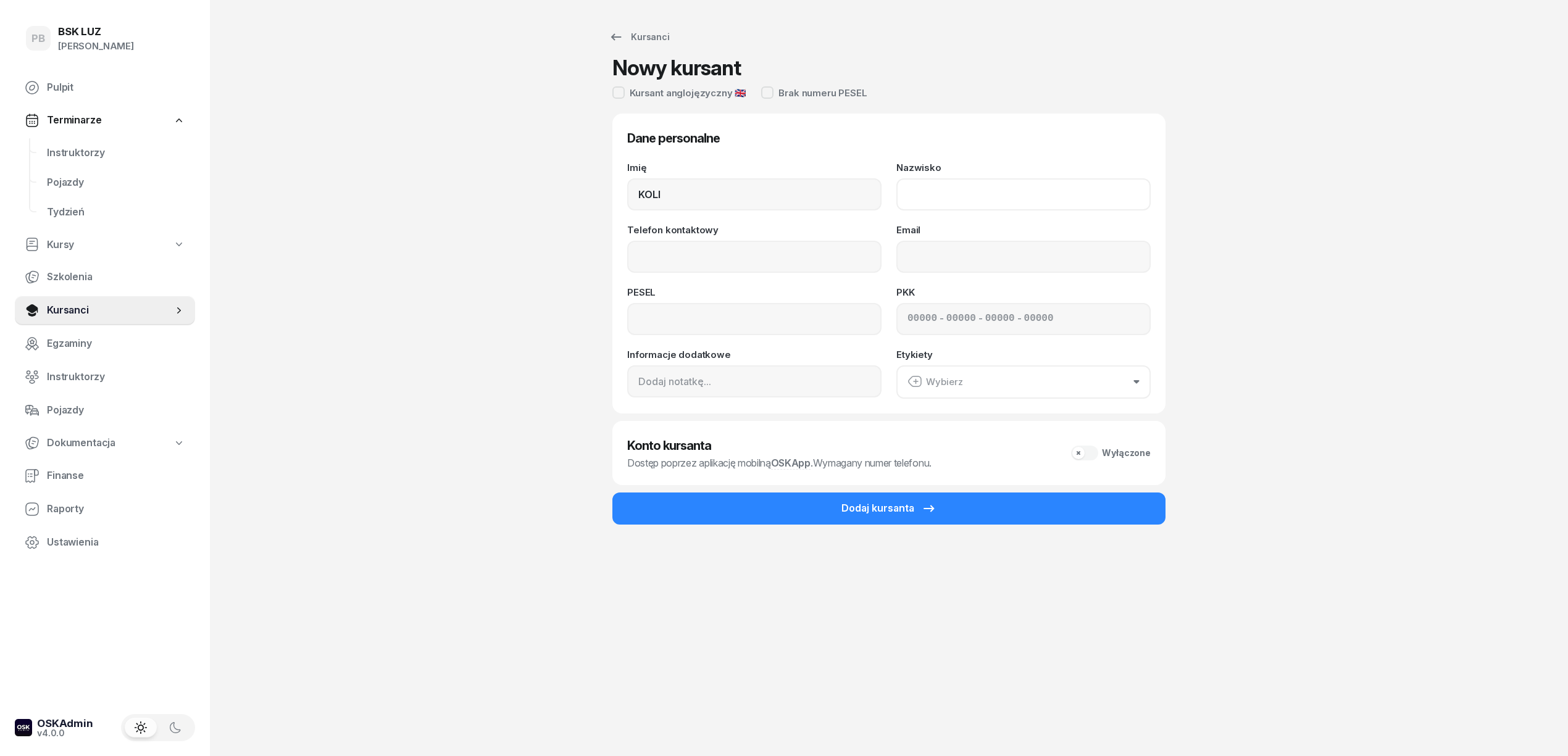
paste input "SINANI"
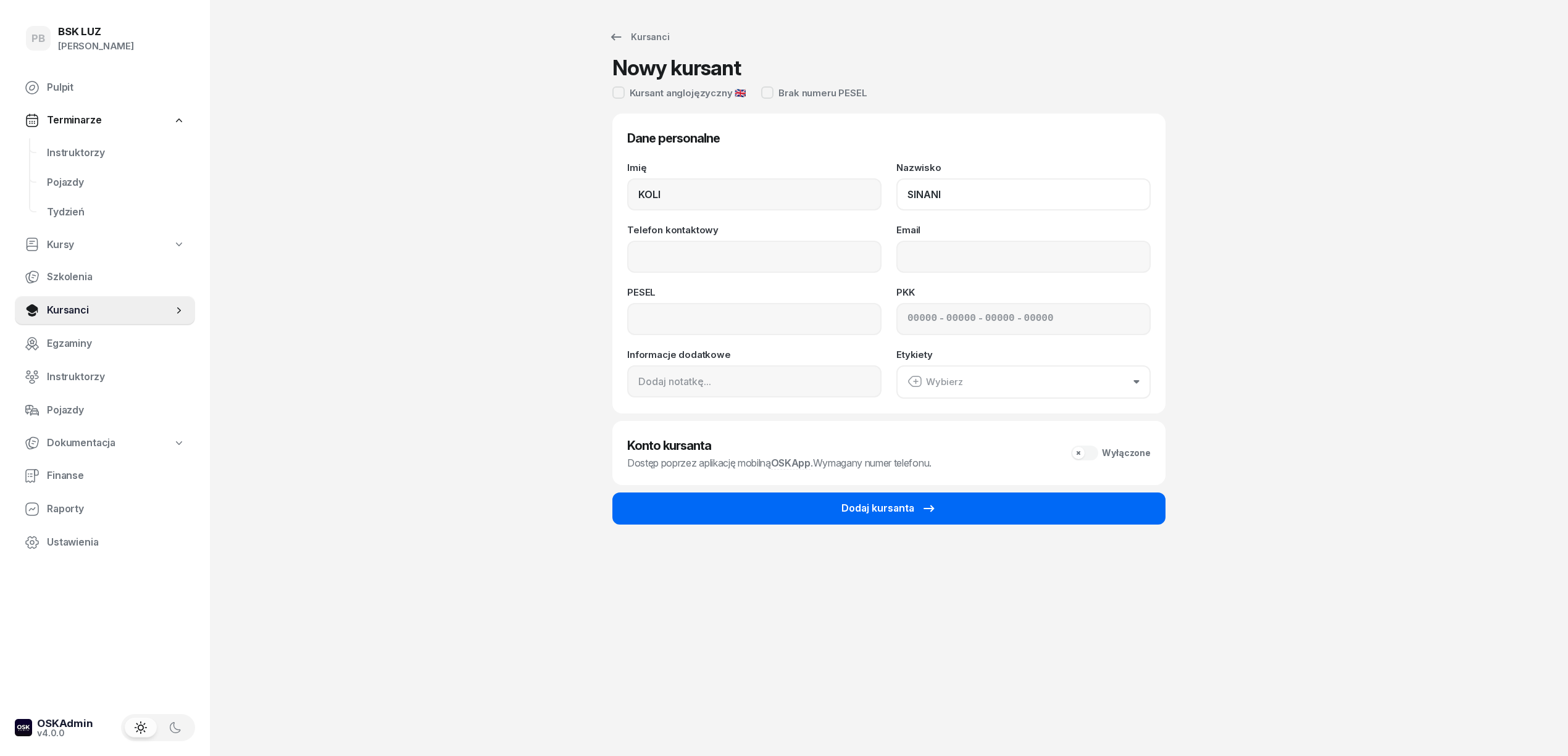
type input "SINANI"
click at [808, 500] on button "Dodaj kursanta" at bounding box center [889, 508] width 554 height 32
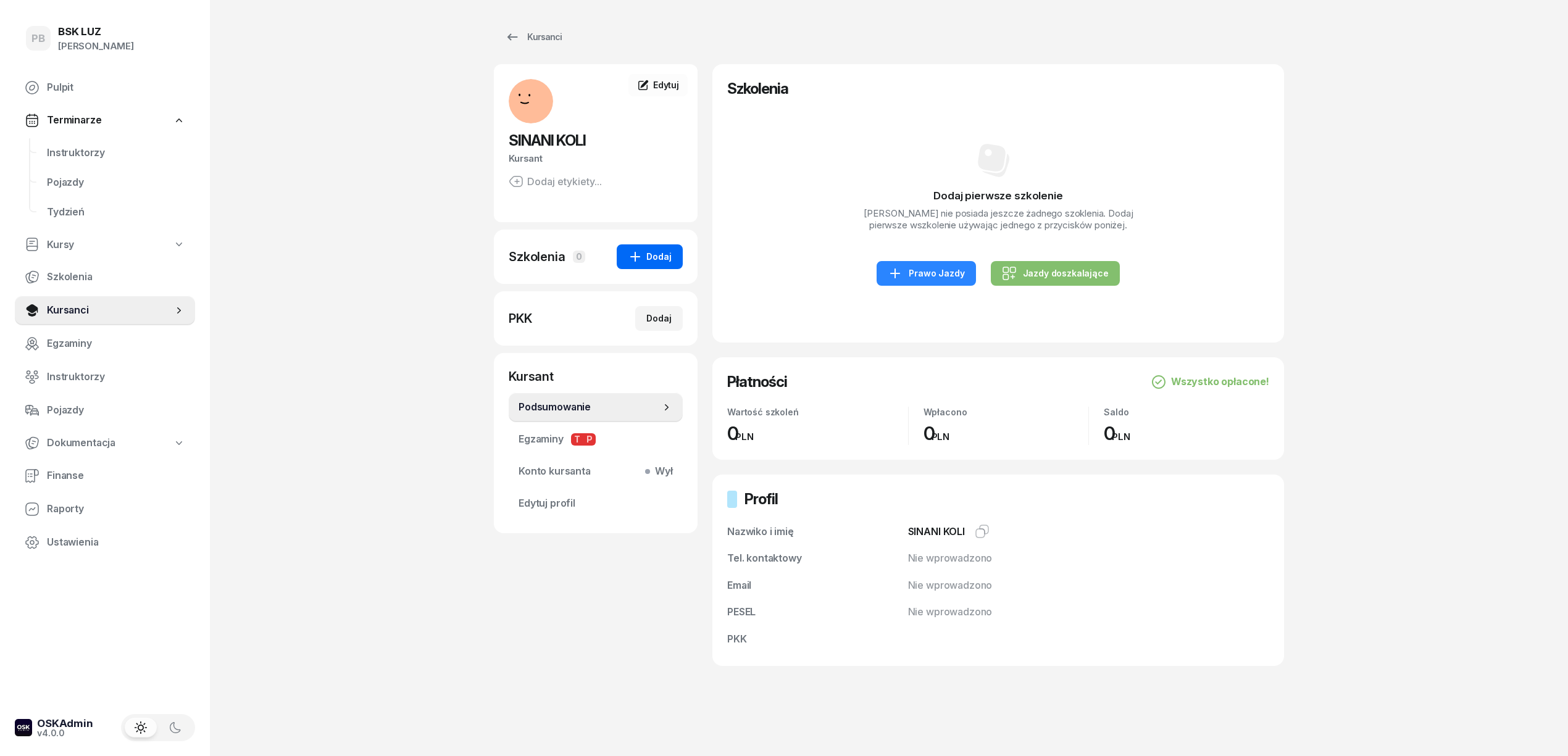
click at [659, 250] on div "Dodaj" at bounding box center [650, 257] width 44 height 15
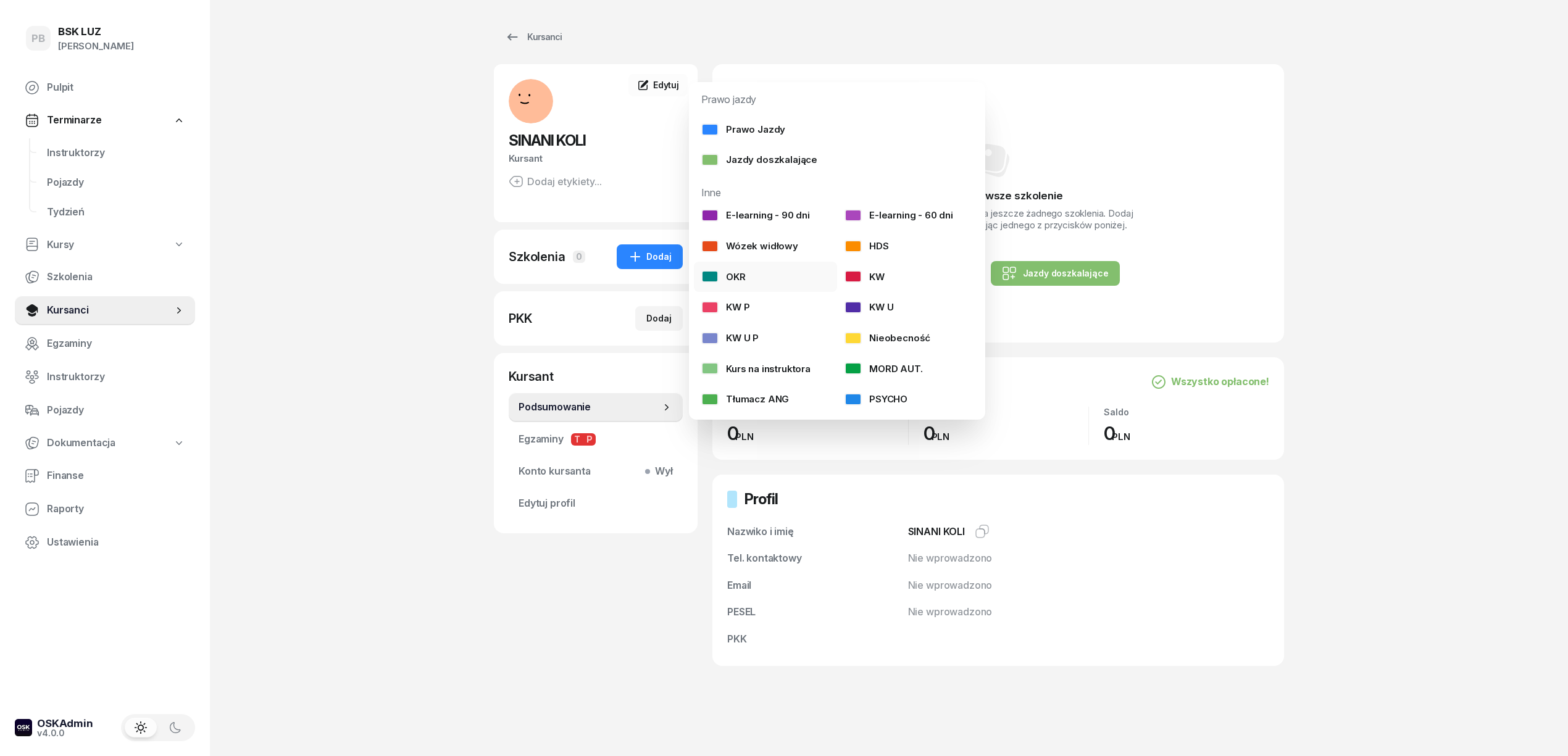
click at [731, 272] on div "OKR" at bounding box center [723, 276] width 44 height 16
select select
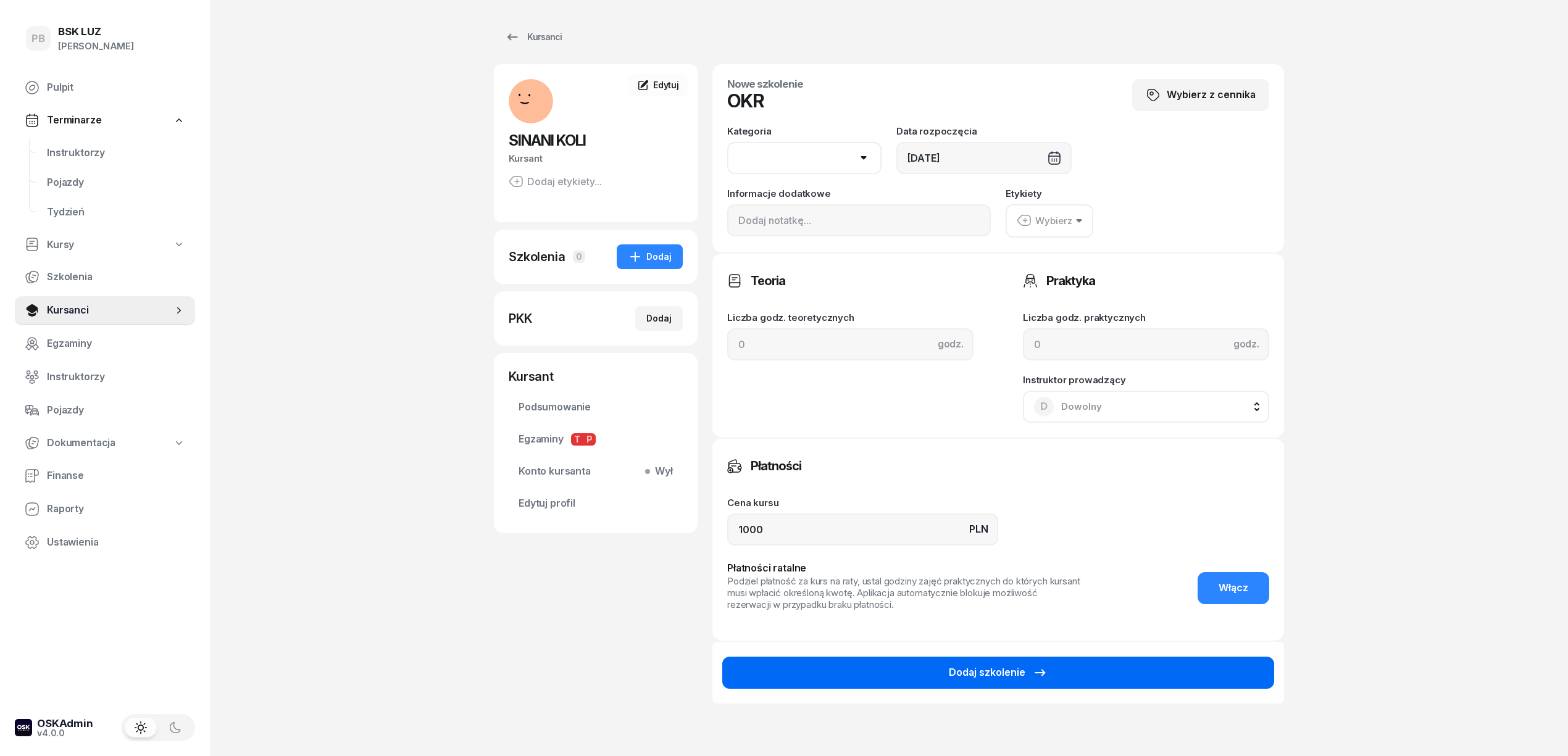
click at [809, 664] on button "Dodaj szkolenie" at bounding box center [998, 673] width 552 height 32
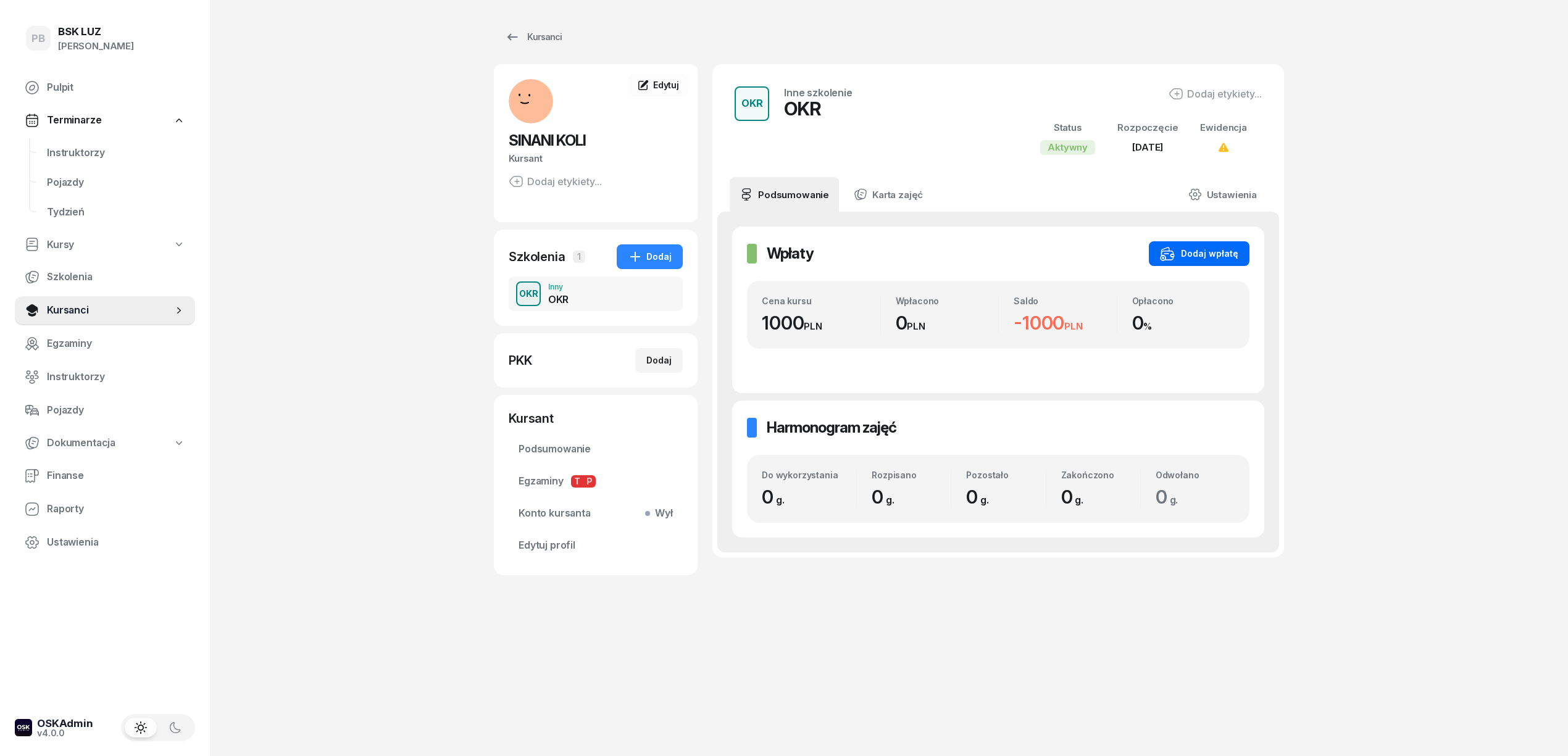
click at [1189, 248] on div "Dodaj wpłatę" at bounding box center [1199, 253] width 78 height 15
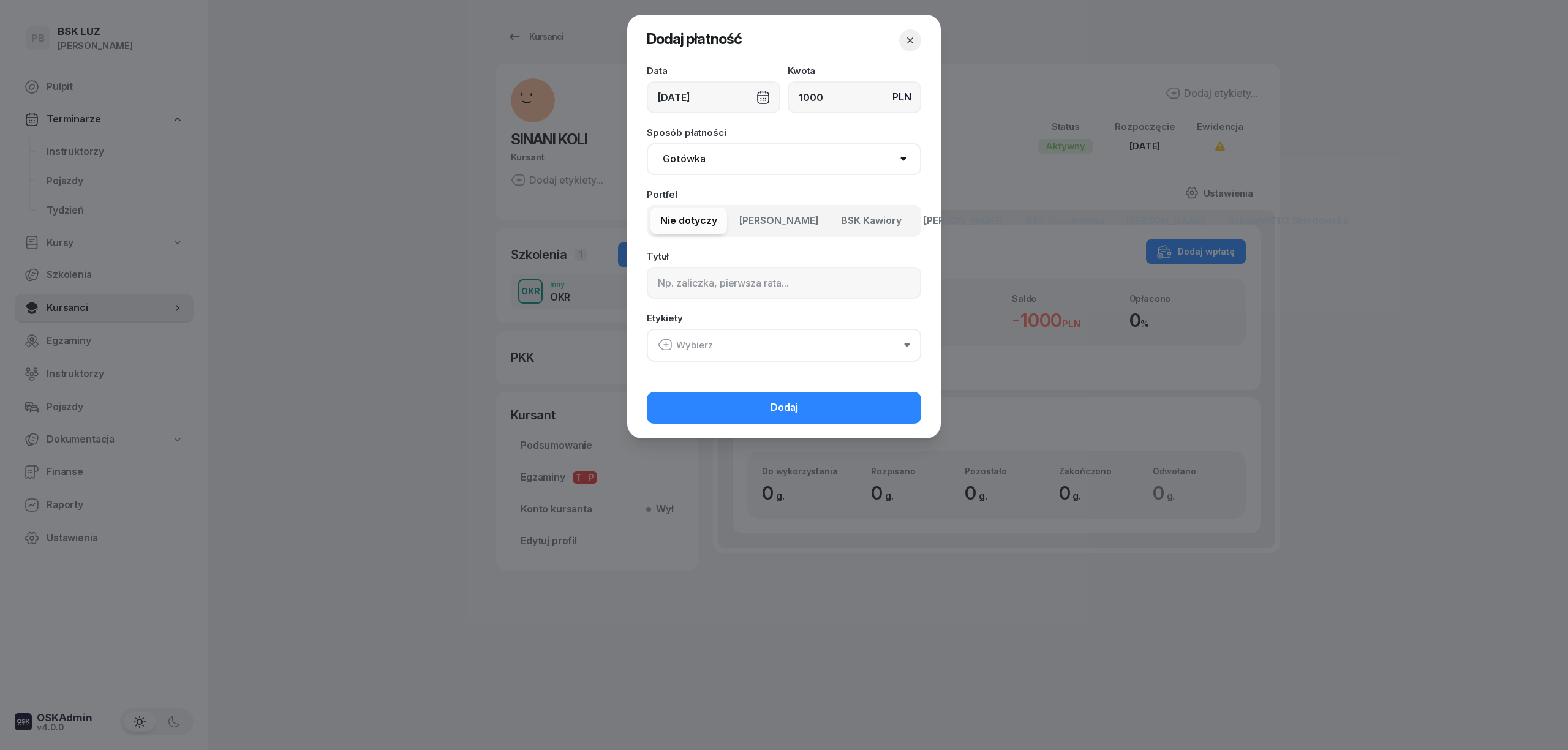
type input "1000"
click at [849, 153] on select "Gotówka Karta Przelew Płatności online BLIK" at bounding box center [783, 158] width 274 height 32
click at [842, 214] on button "BSK Kawiory" at bounding box center [871, 221] width 80 height 27
click at [807, 284] on input at bounding box center [783, 282] width 274 height 32
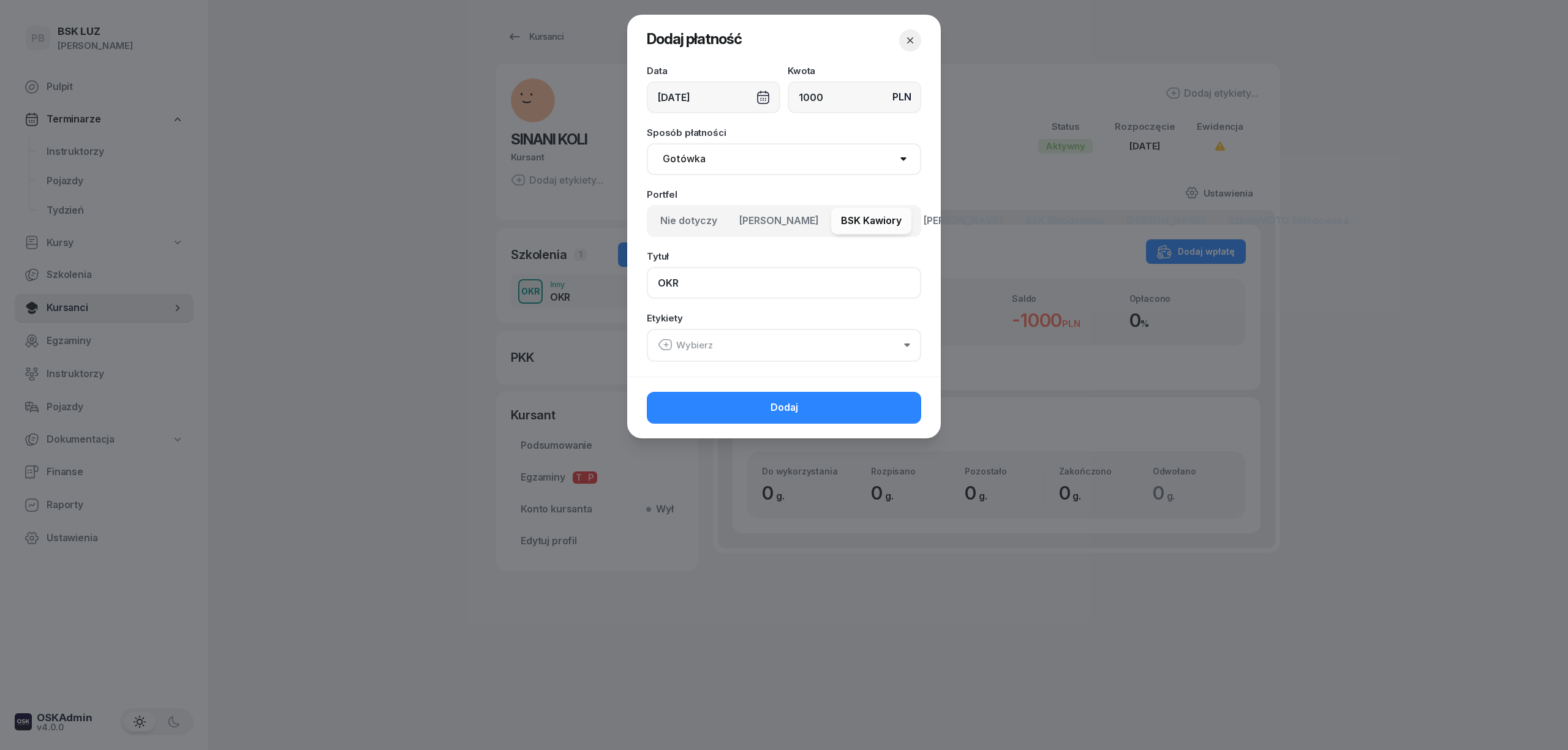
type input "OKR"
click at [785, 349] on button "Wybierz" at bounding box center [783, 345] width 274 height 33
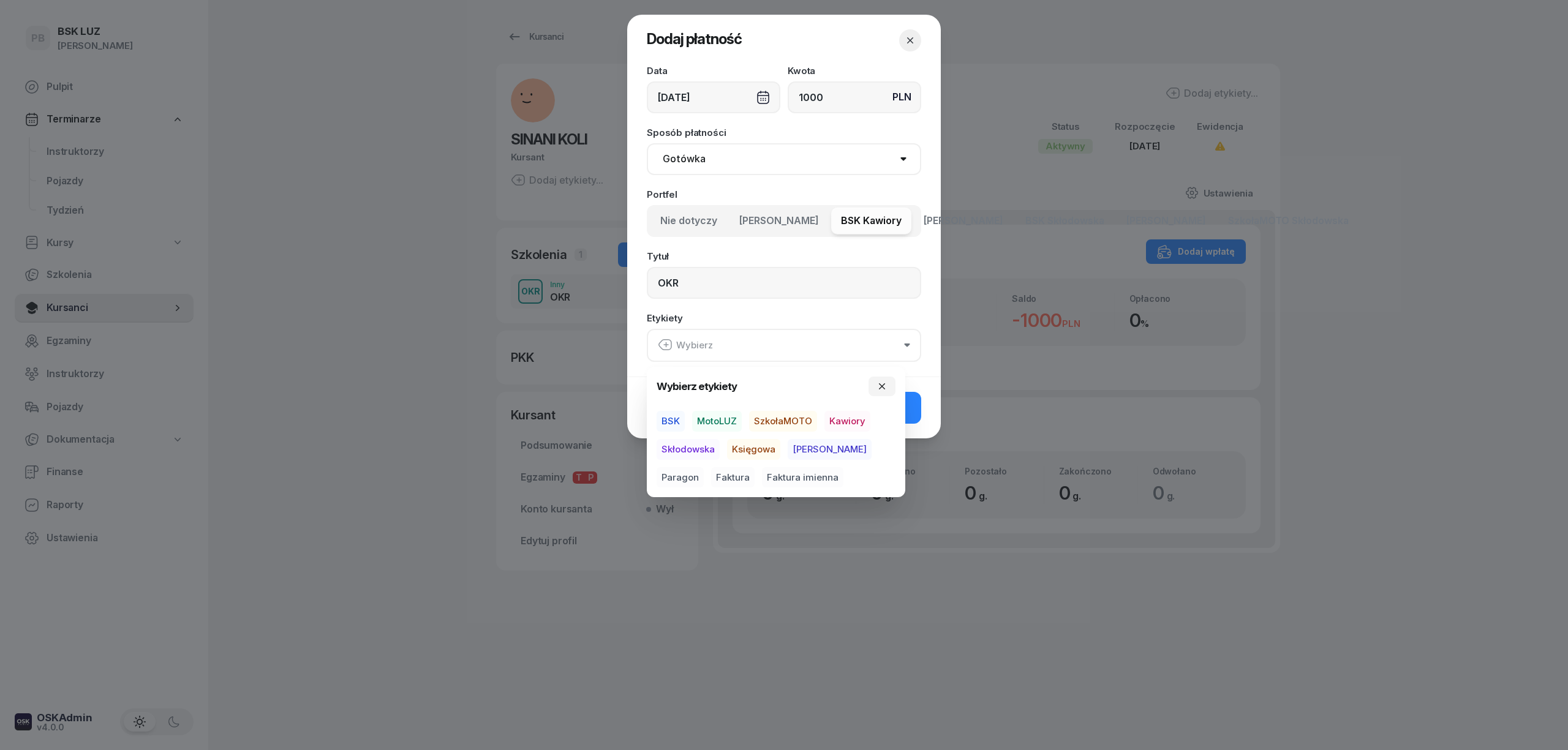
click at [672, 420] on span "BSK" at bounding box center [670, 421] width 28 height 21
click at [835, 418] on span "Kawiory" at bounding box center [847, 421] width 46 height 21
click at [704, 466] on span "Paragon" at bounding box center [680, 476] width 47 height 21
click at [911, 419] on button "Dodaj" at bounding box center [783, 407] width 274 height 32
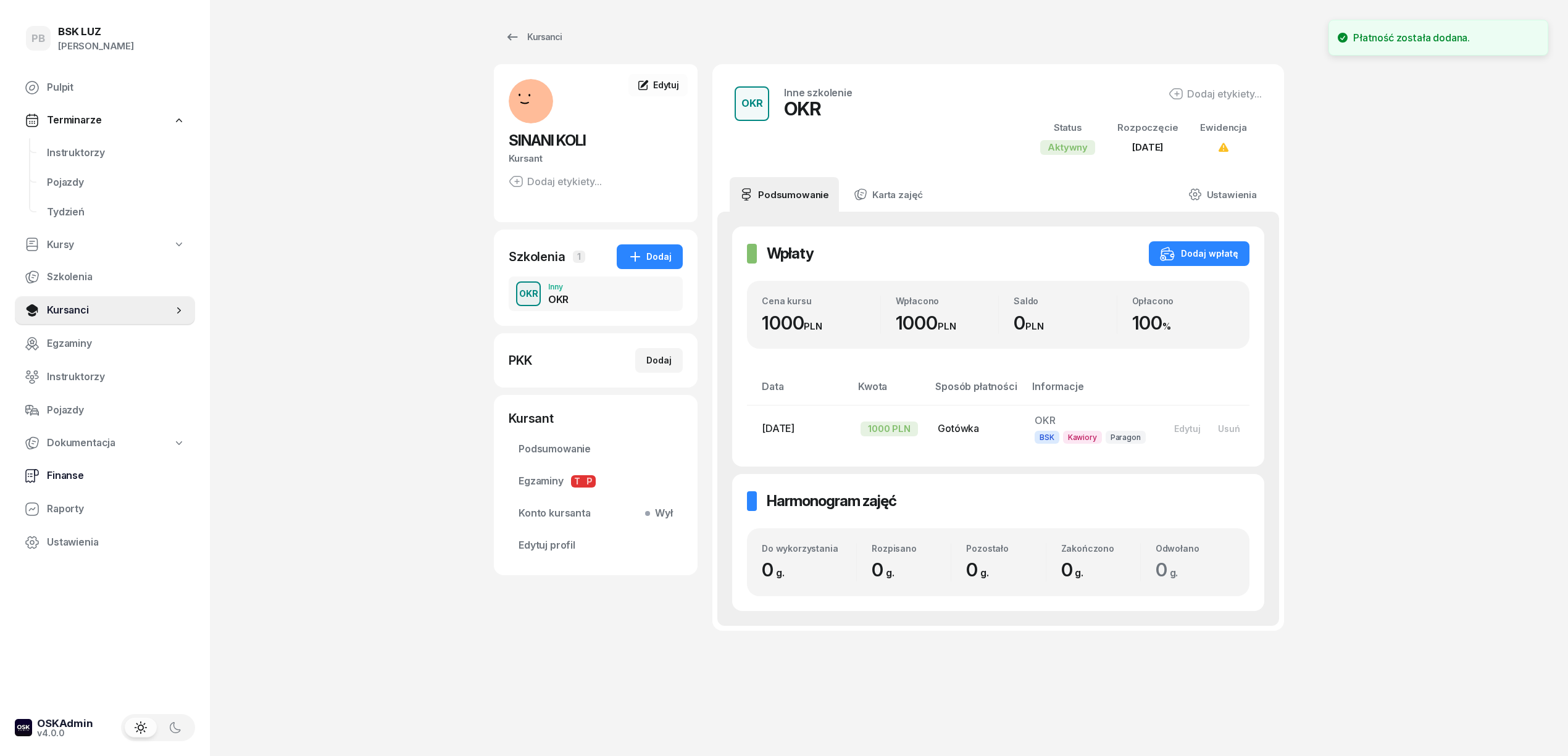
click at [74, 468] on span "Finanse" at bounding box center [116, 475] width 139 height 16
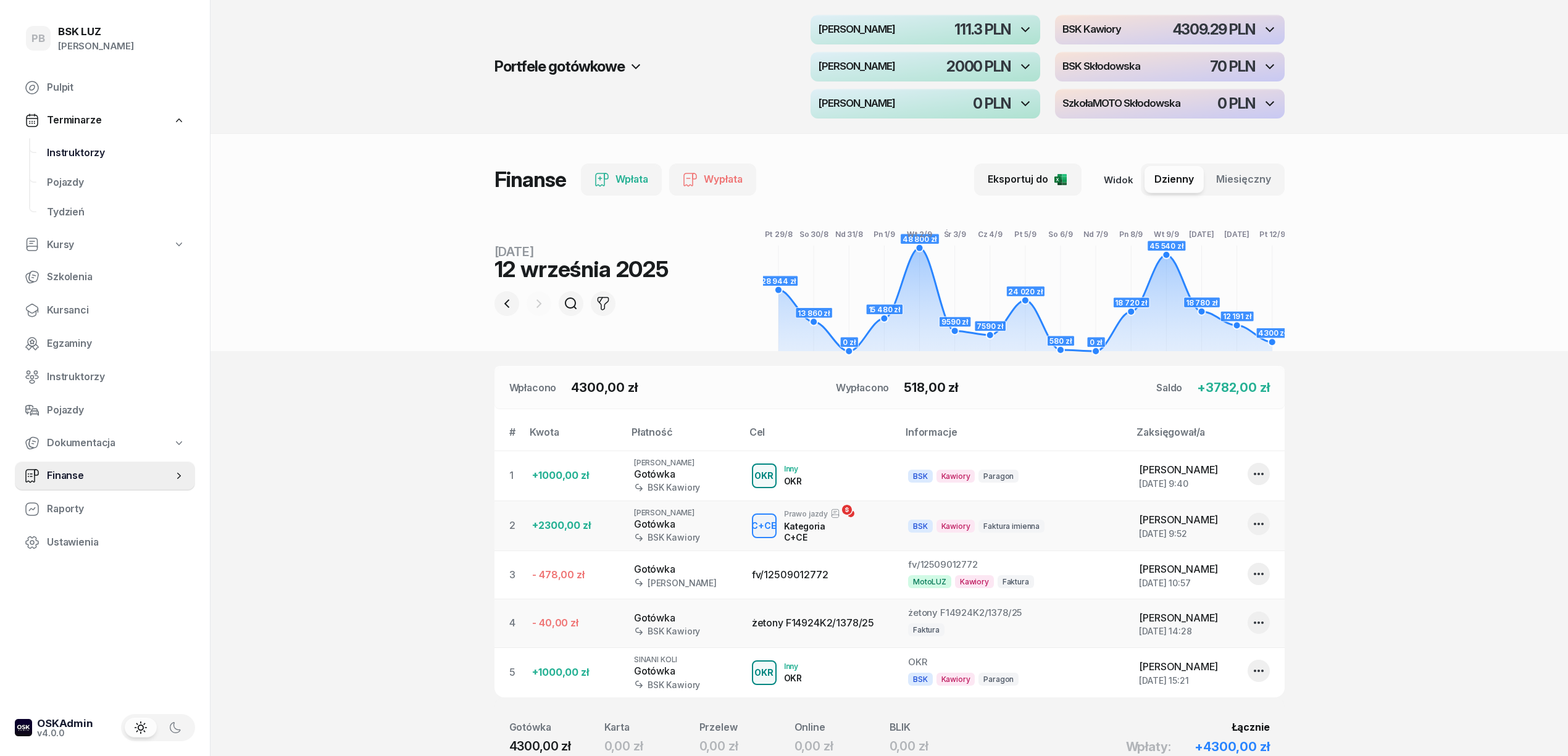
click at [93, 151] on span "Instruktorzy" at bounding box center [116, 152] width 139 height 16
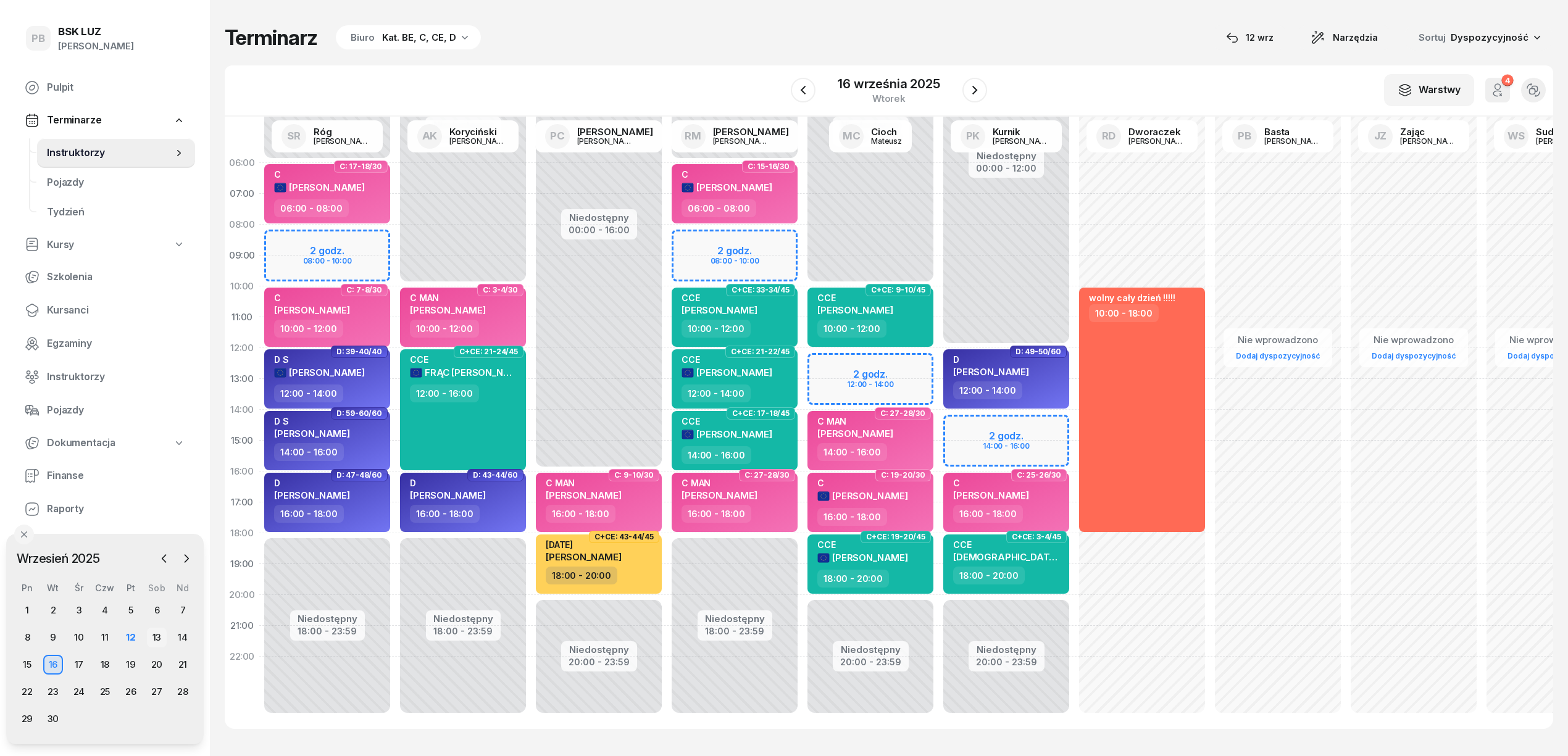
click at [154, 642] on div "13" at bounding box center [157, 638] width 20 height 20
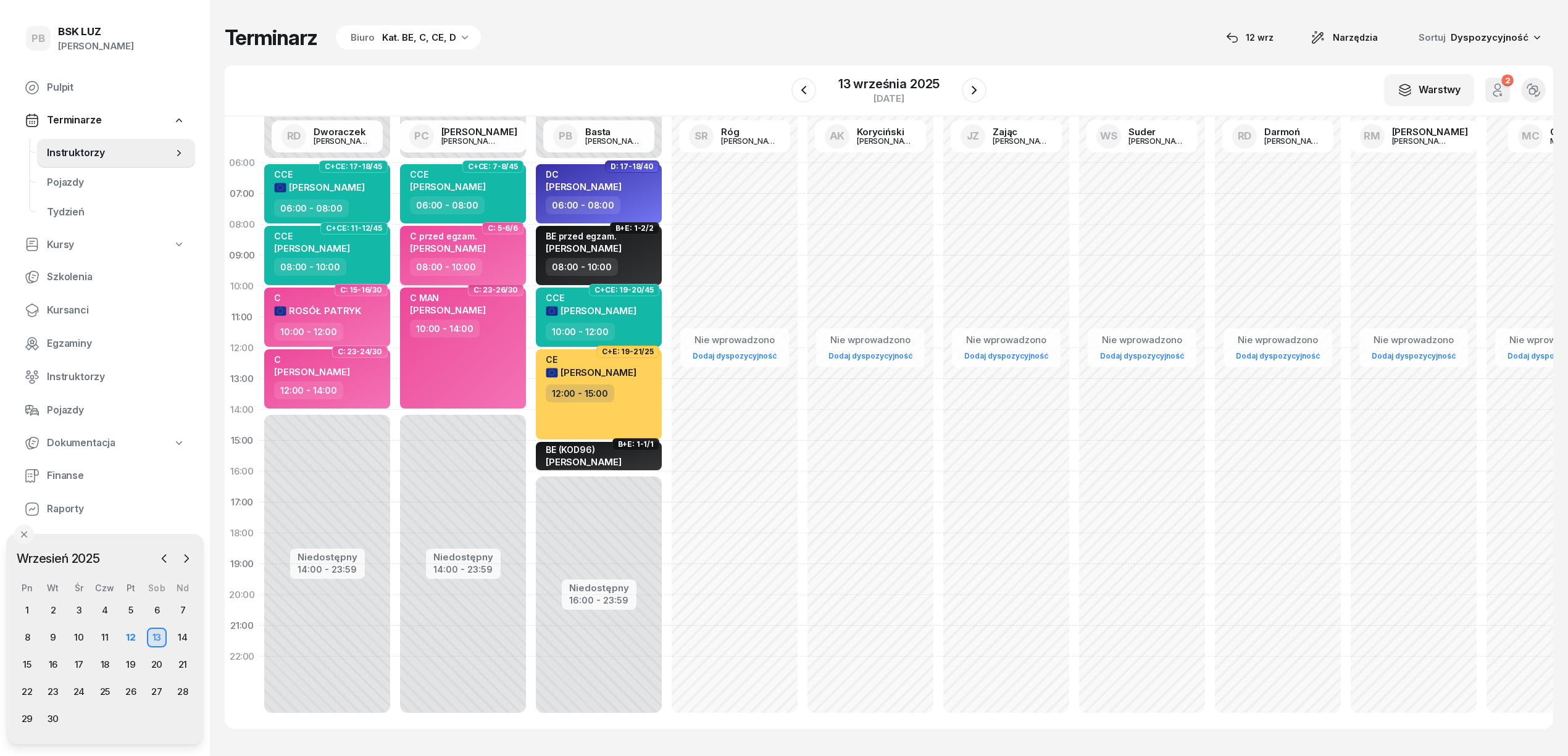
click at [478, 242] on span "[PERSON_NAME]" at bounding box center [448, 248] width 76 height 12
select select "08"
select select "10"
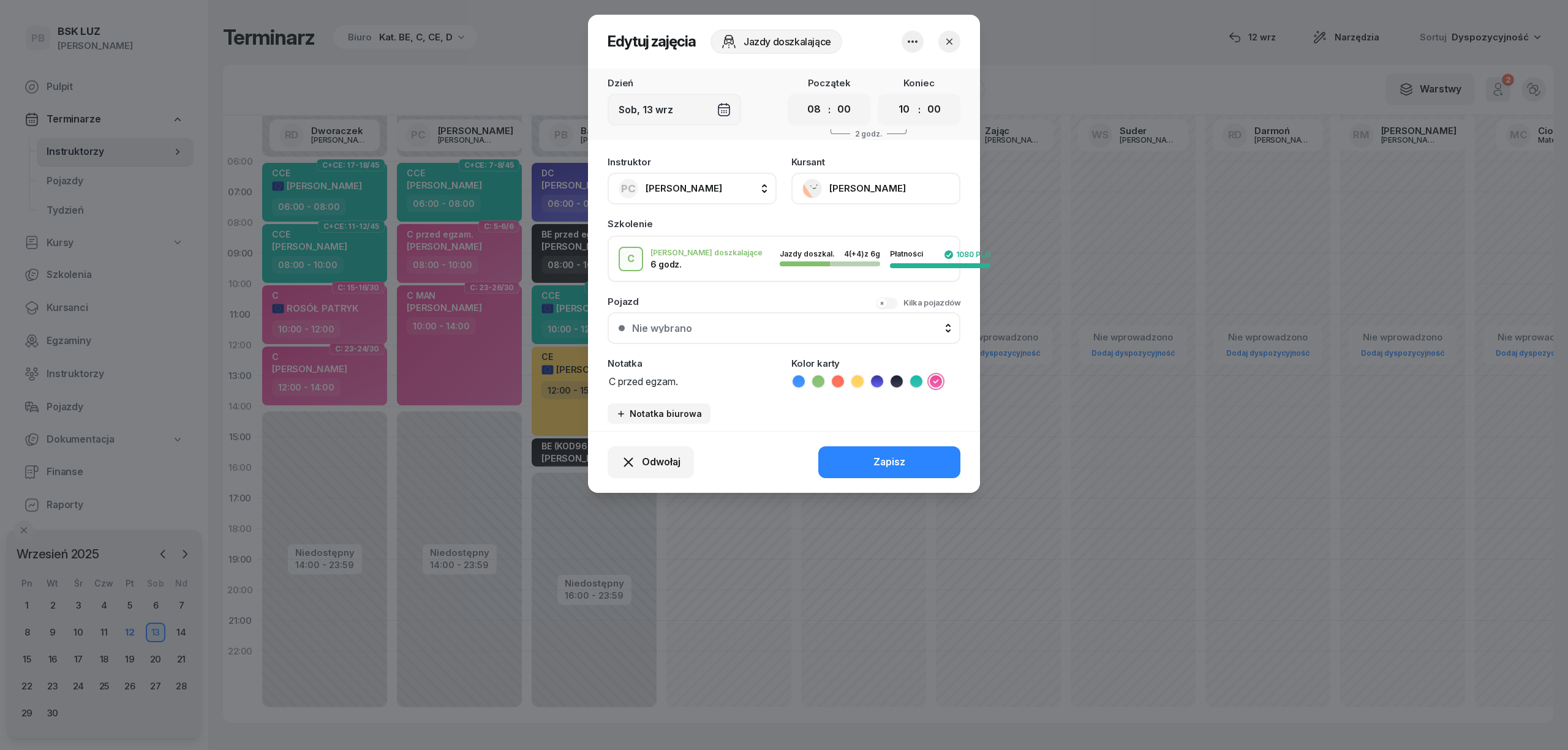
click at [875, 187] on button "[PERSON_NAME]" at bounding box center [876, 188] width 169 height 32
click at [842, 233] on div "Otwórz profil" at bounding box center [830, 229] width 59 height 15
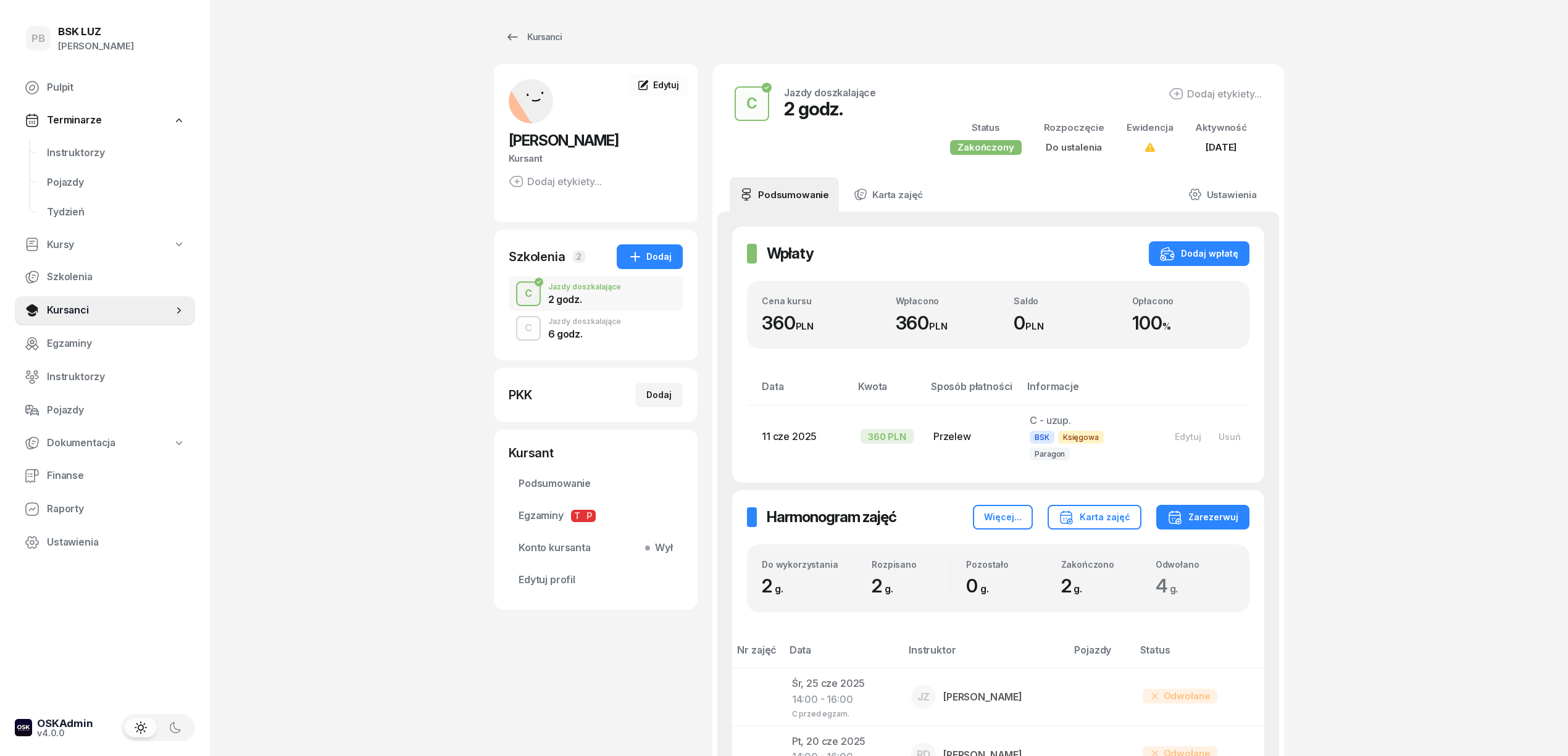
click at [591, 331] on div "6 godz." at bounding box center [584, 333] width 73 height 10
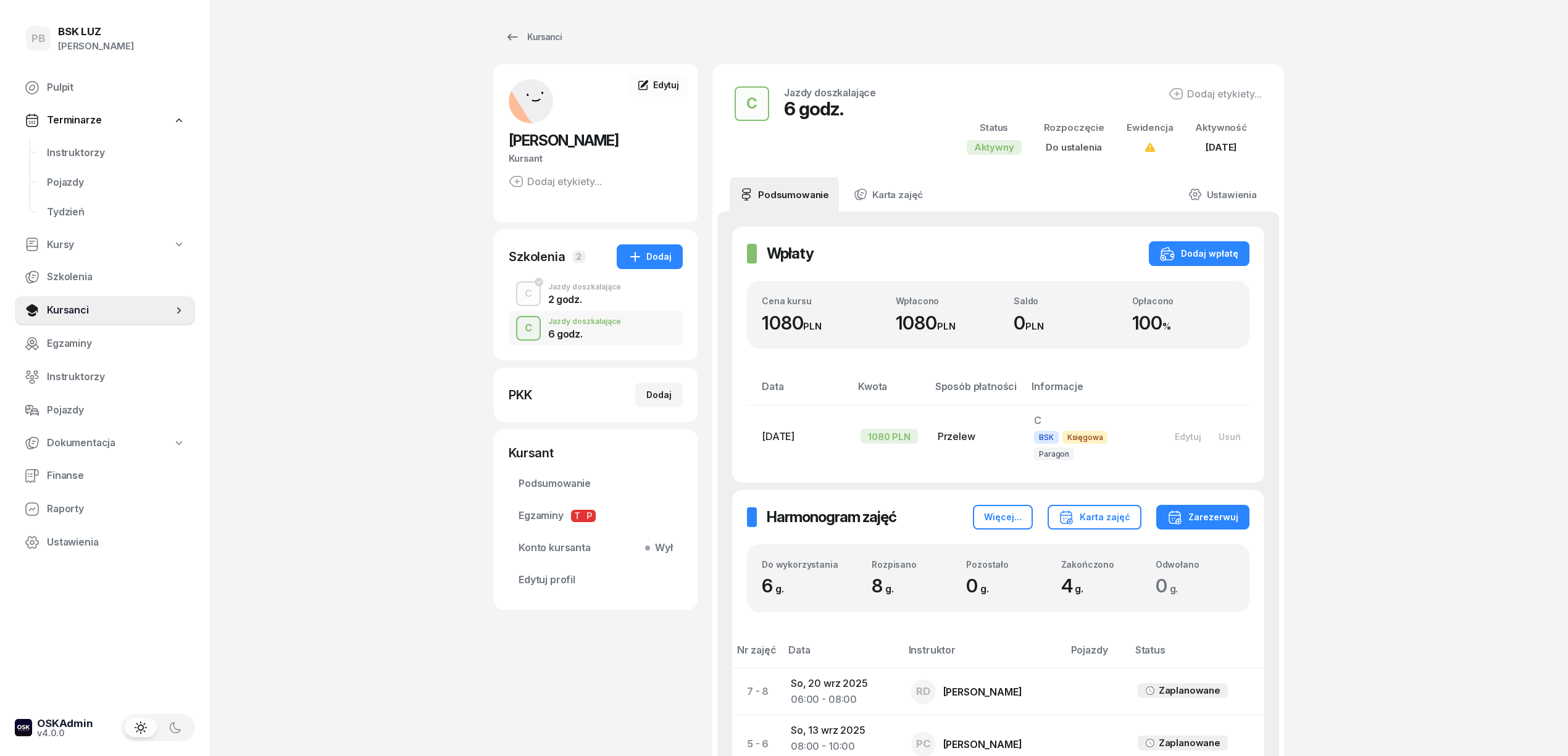
click at [599, 299] on div "2 godz." at bounding box center [584, 299] width 73 height 10
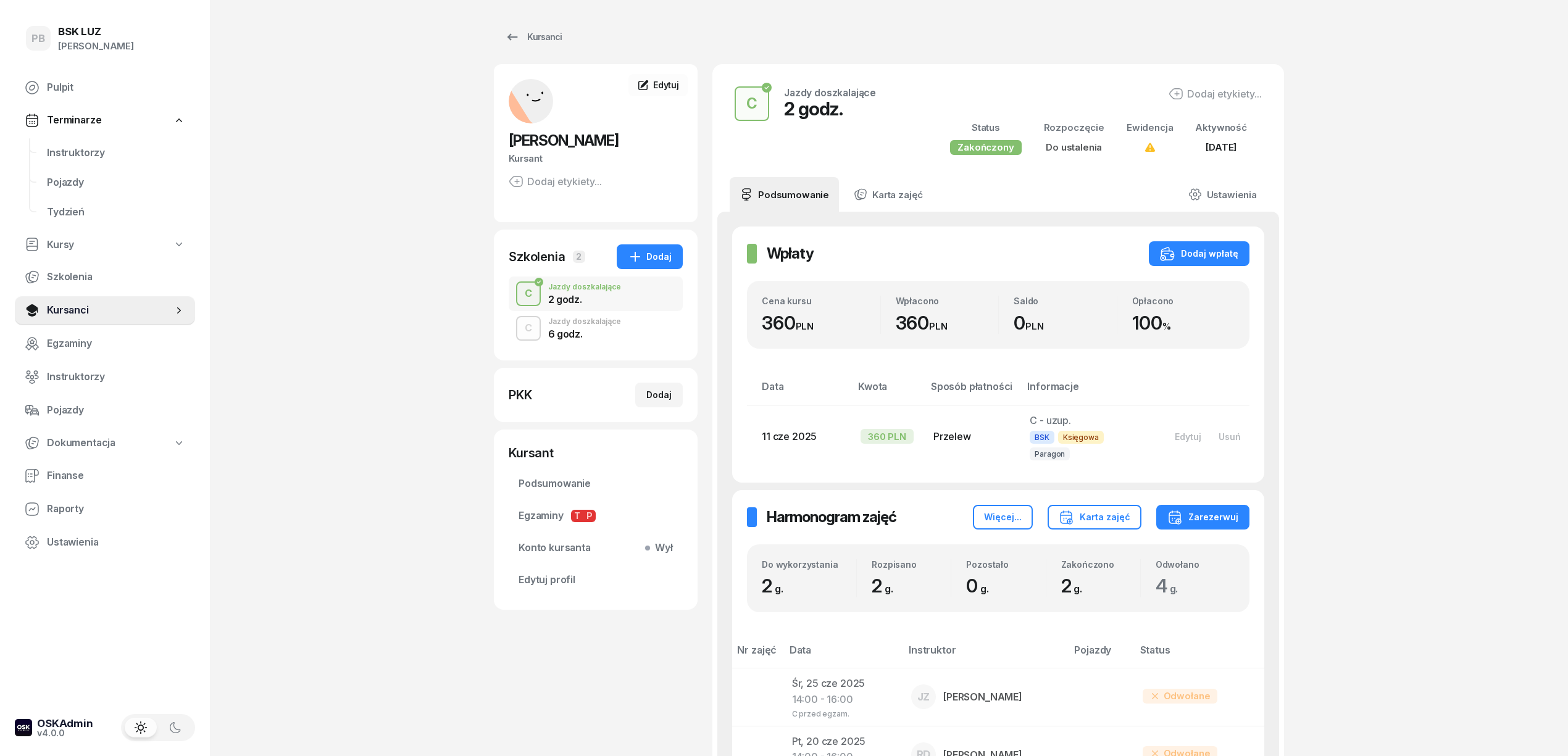
click at [605, 331] on div "6 godz." at bounding box center [584, 333] width 73 height 10
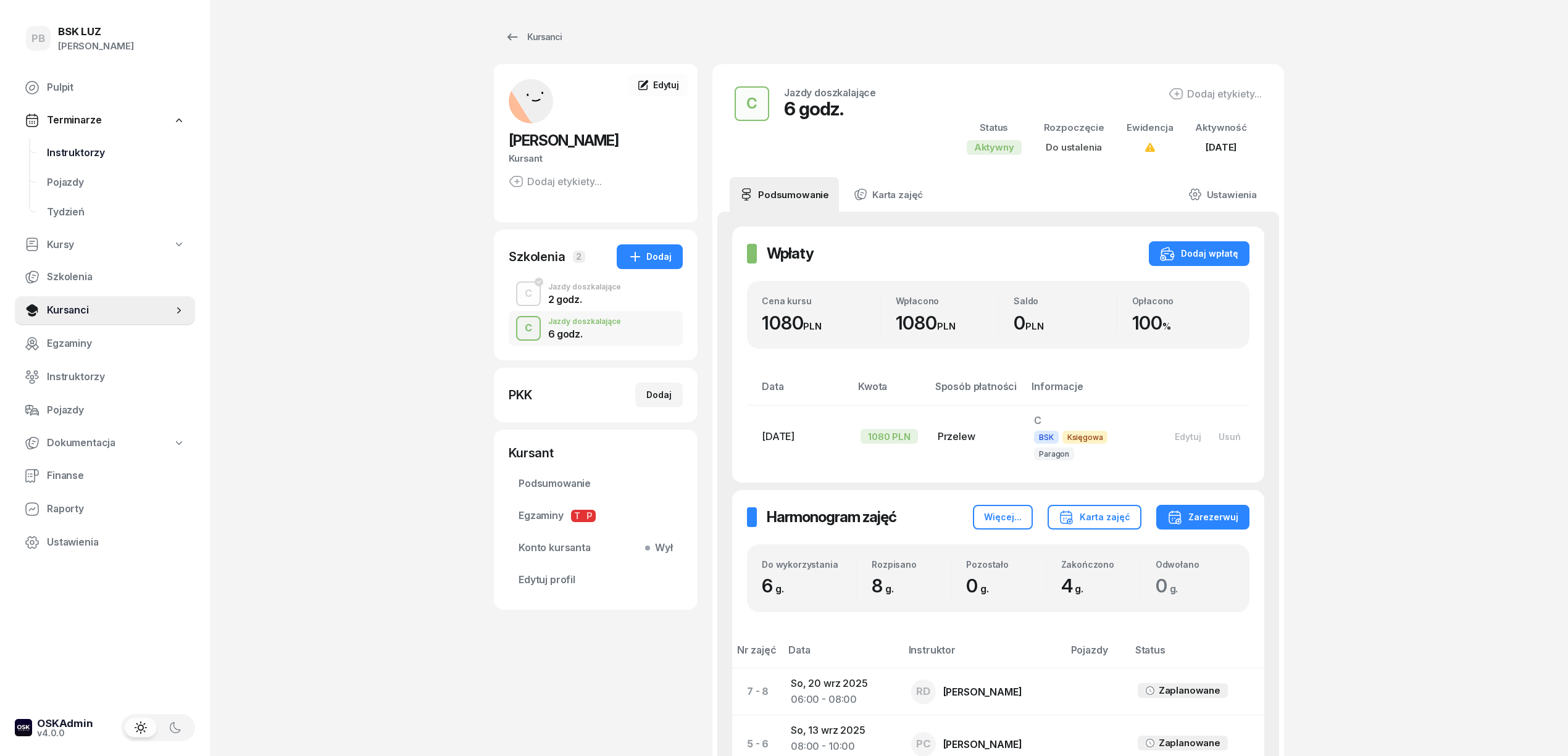
click at [100, 148] on span "Instruktorzy" at bounding box center [116, 152] width 139 height 16
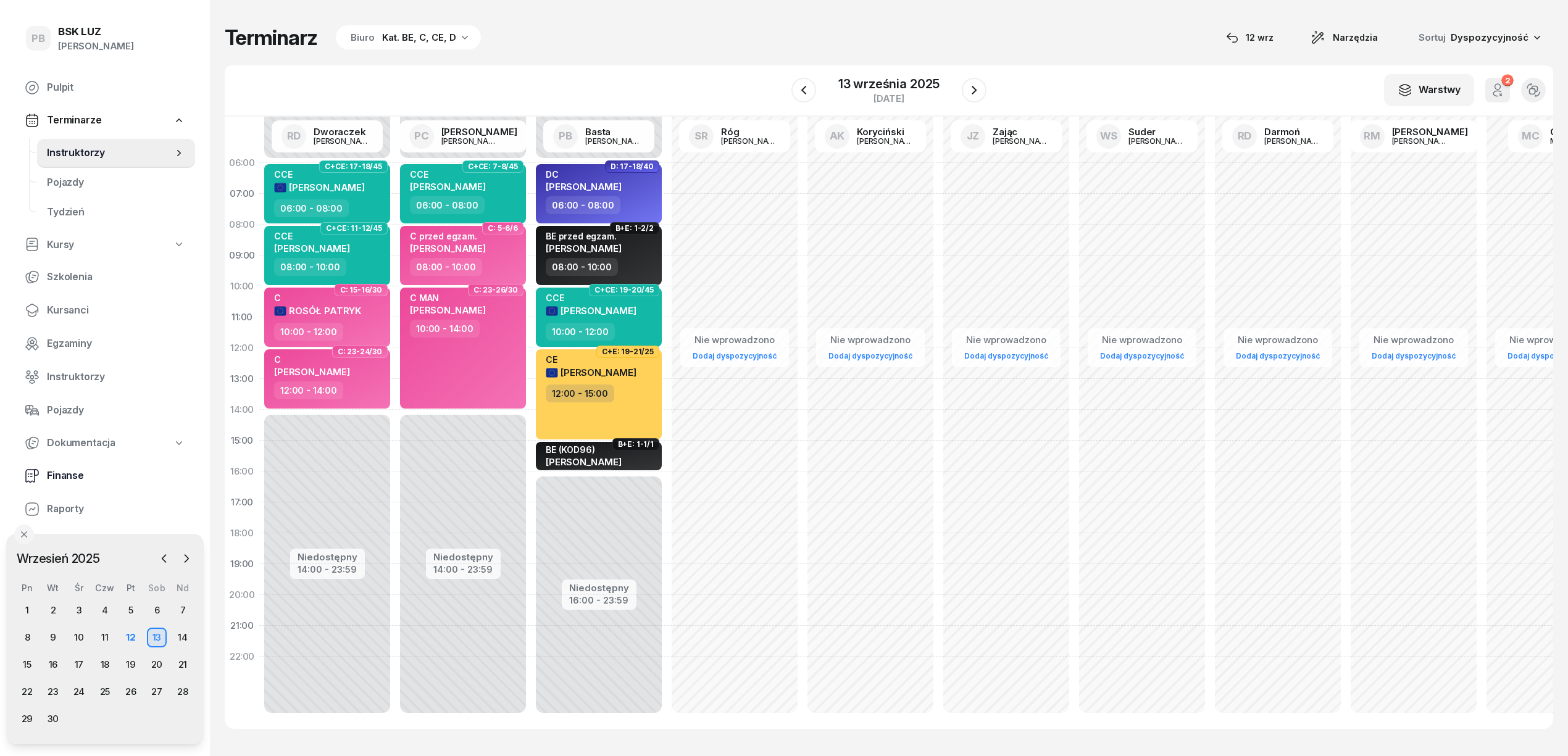
click at [73, 472] on span "Finanse" at bounding box center [116, 475] width 139 height 16
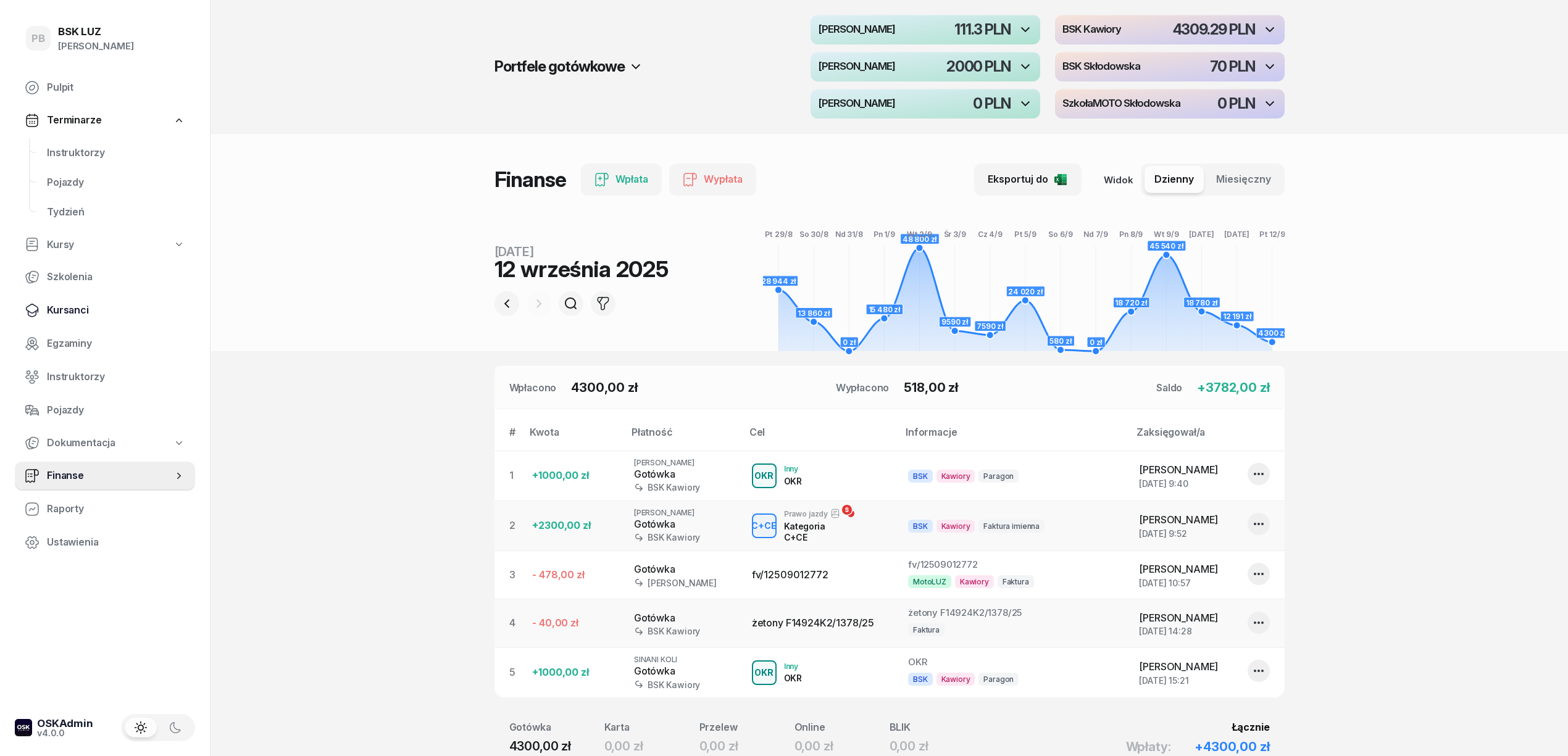
click at [53, 306] on span "Kursanci" at bounding box center [116, 310] width 139 height 16
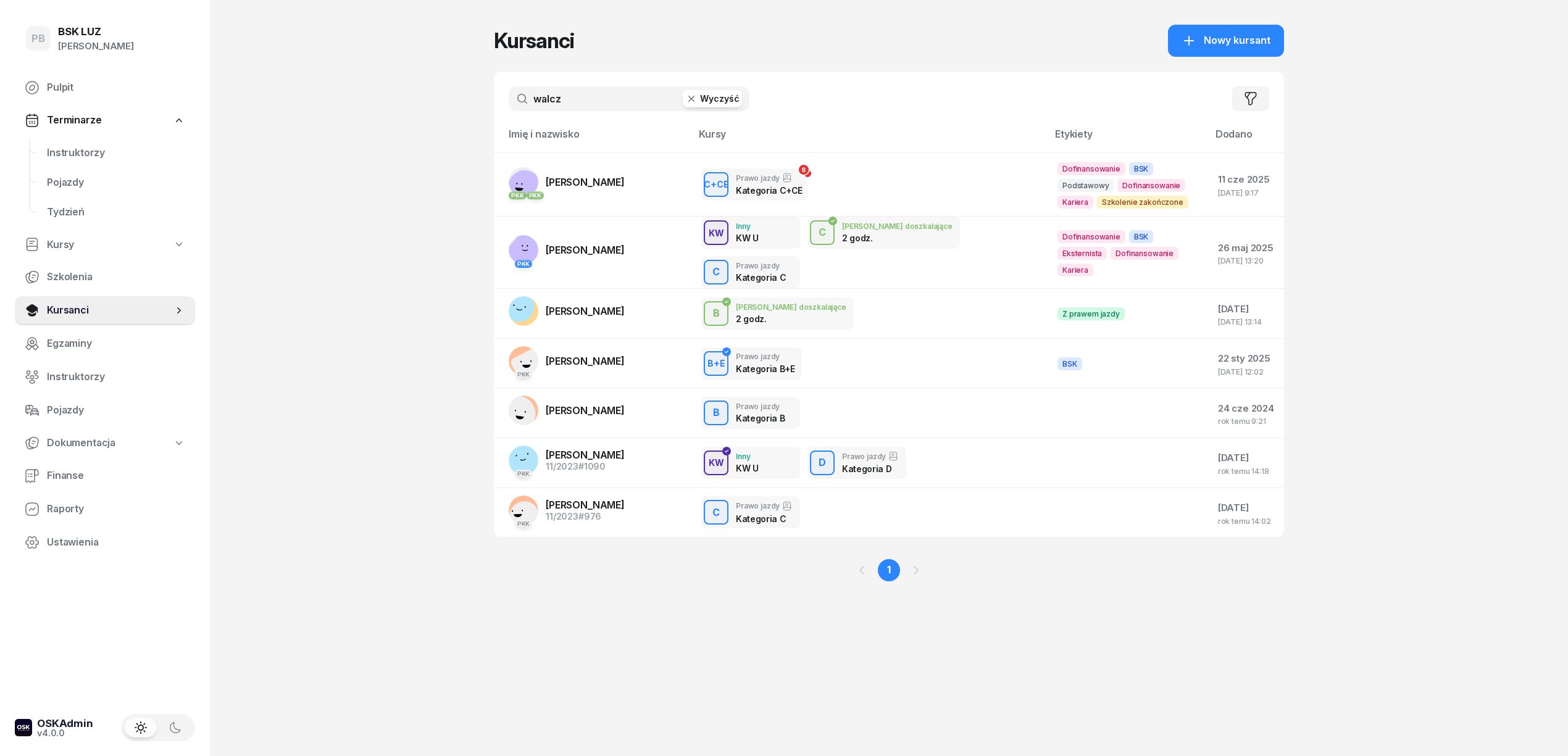
click at [558, 97] on input "walcz" at bounding box center [629, 98] width 241 height 25
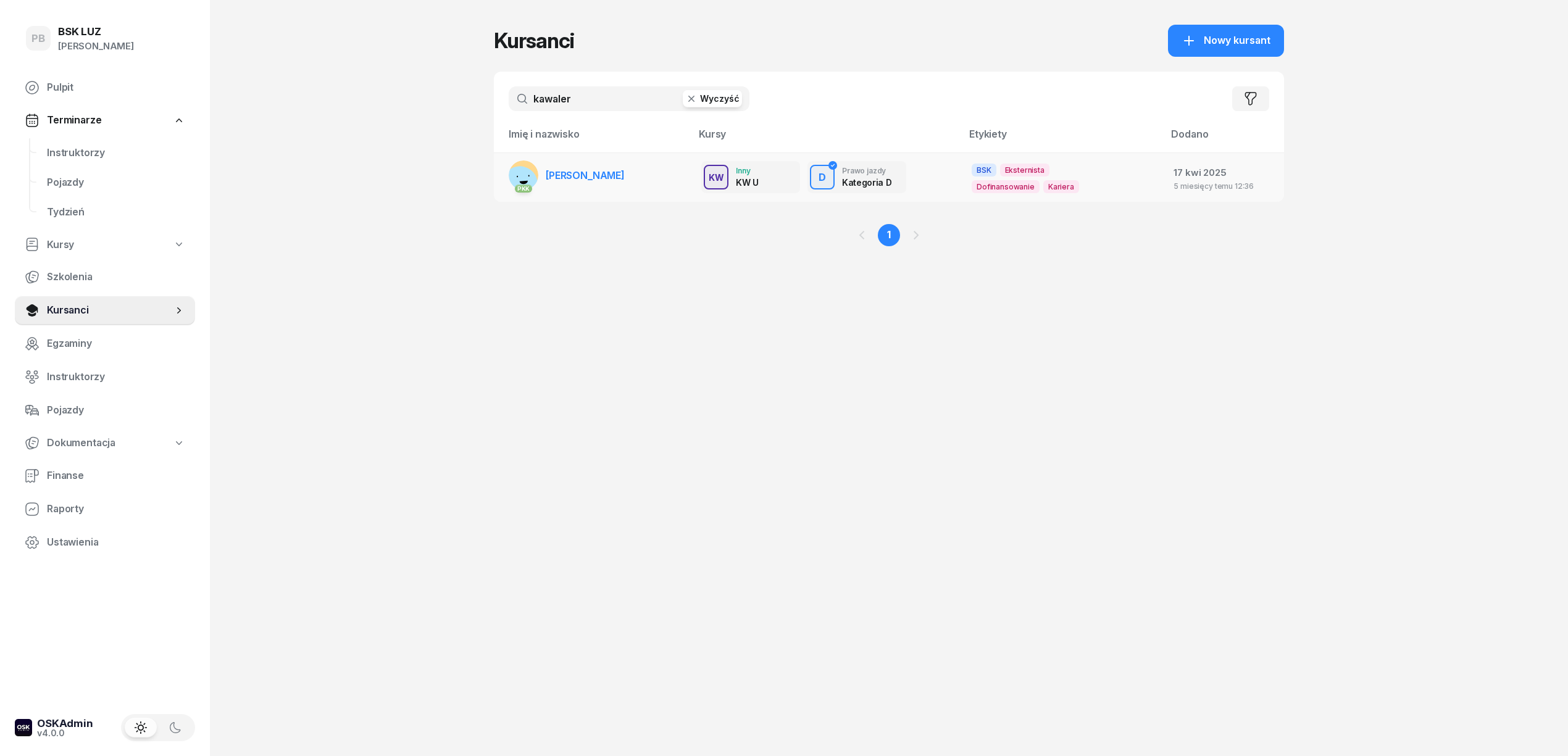
type input "kawaler"
click at [587, 176] on span "[PERSON_NAME]" at bounding box center [586, 174] width 79 height 12
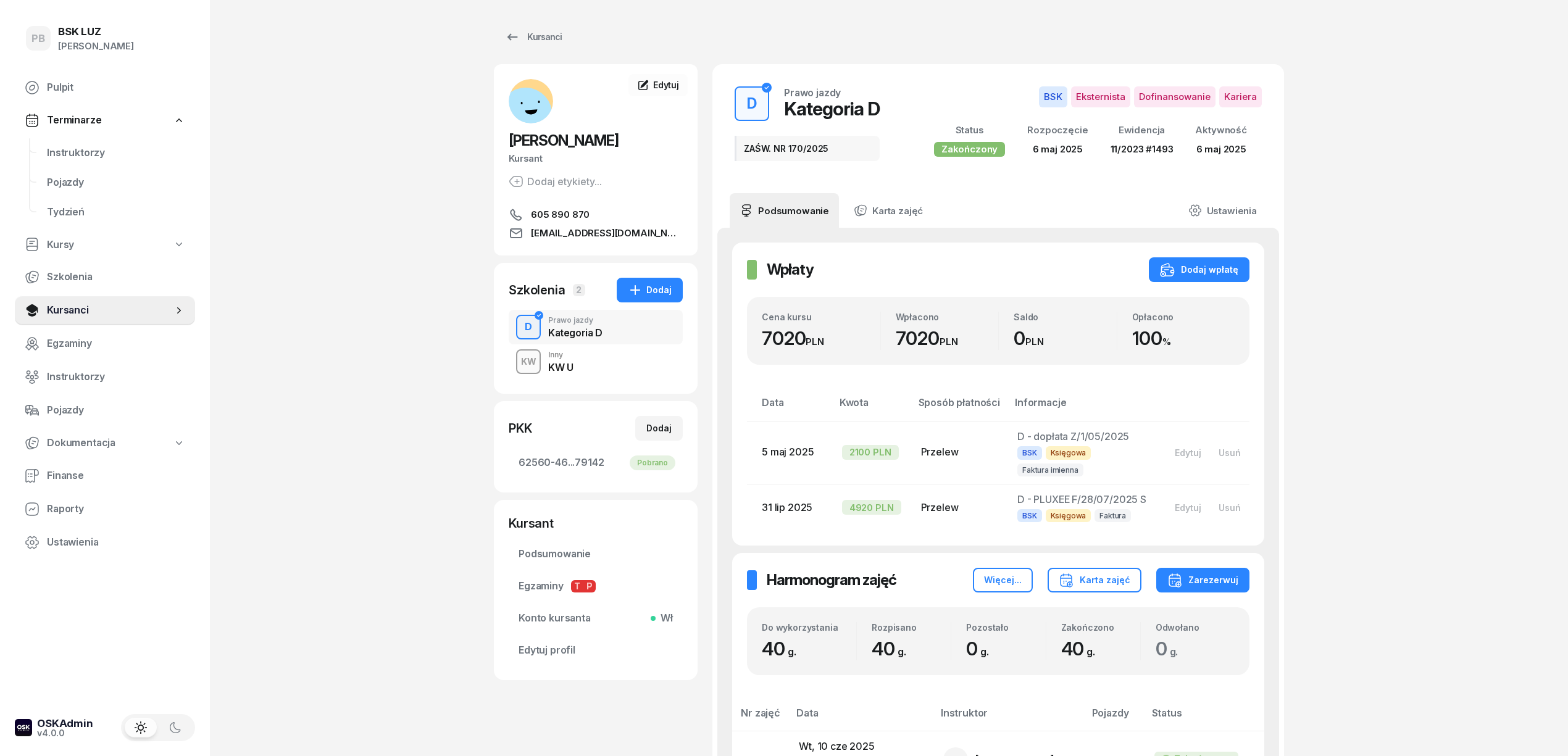
scroll to position [82, 0]
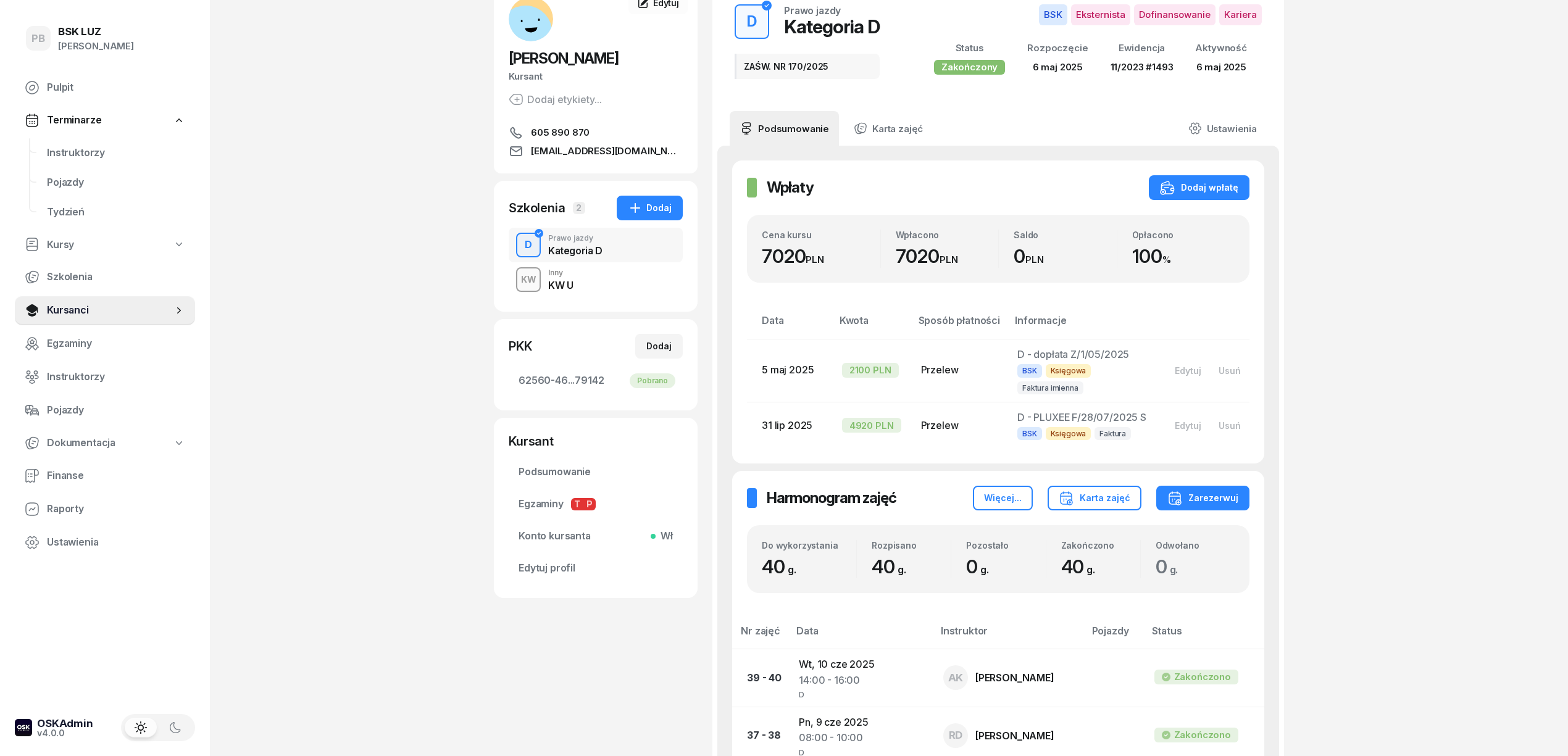
click at [588, 274] on div "KW Inny KW U" at bounding box center [596, 280] width 174 height 35
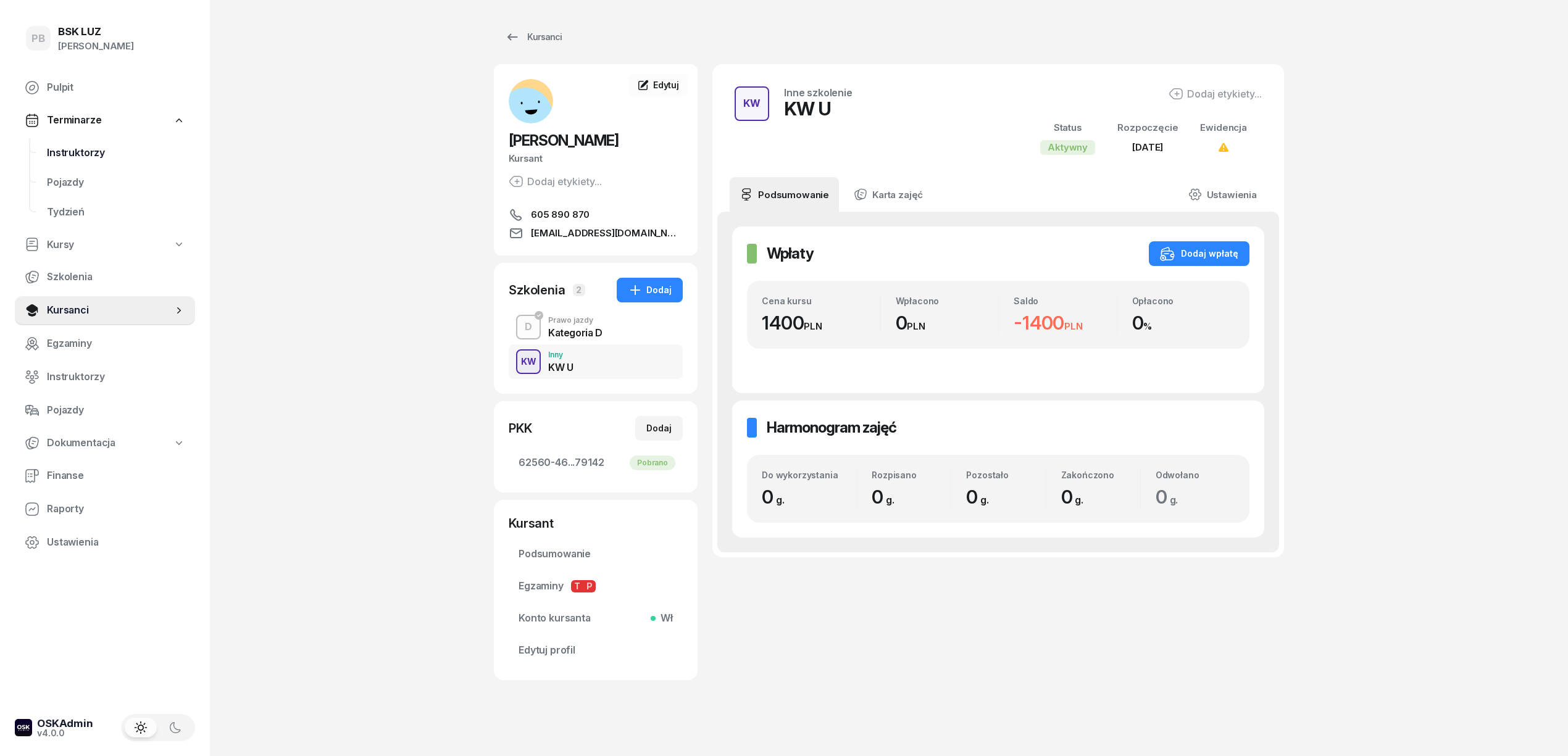
click at [50, 141] on link "Instruktorzy" at bounding box center [116, 153] width 158 height 29
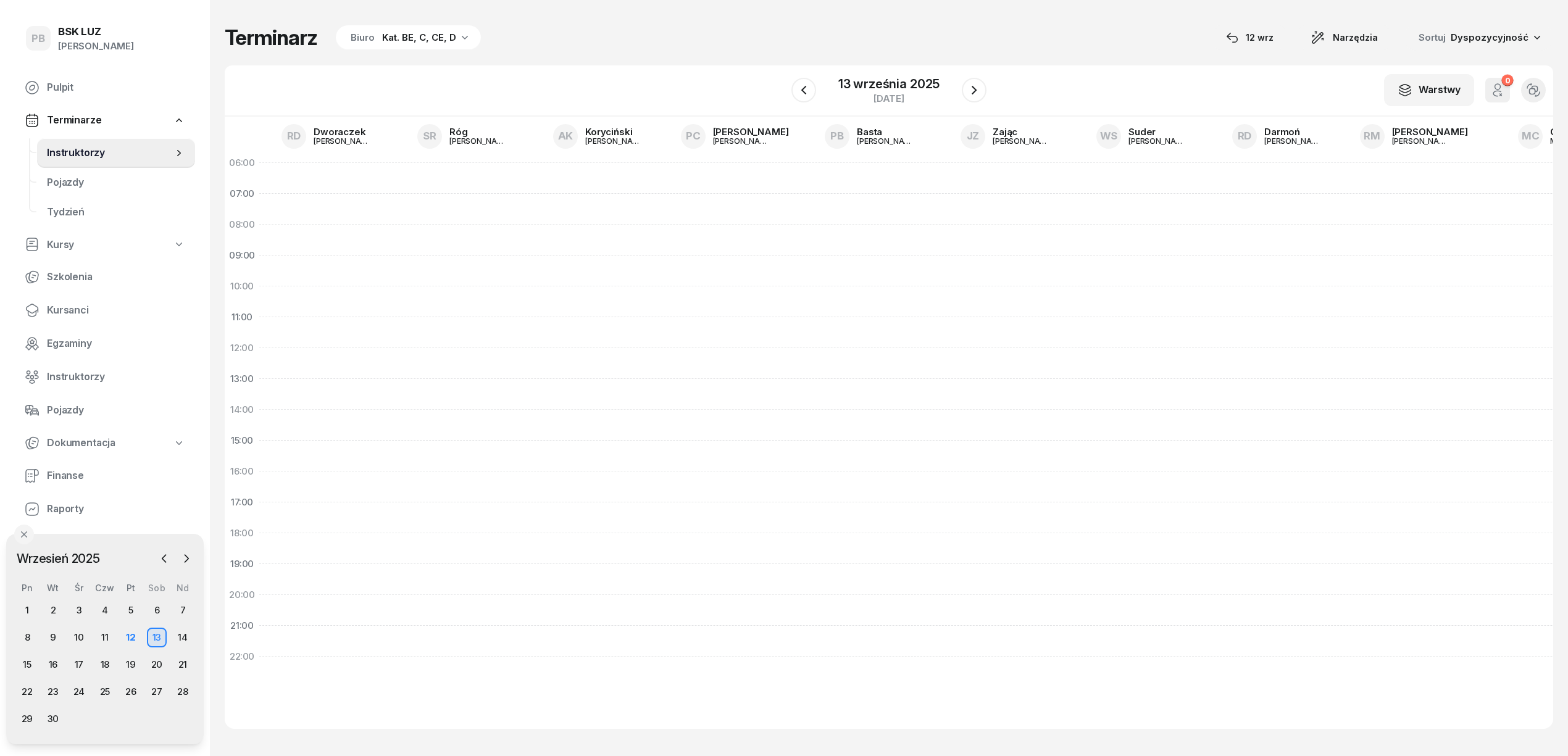
click at [94, 151] on span "Instruktorzy" at bounding box center [109, 152] width 126 height 16
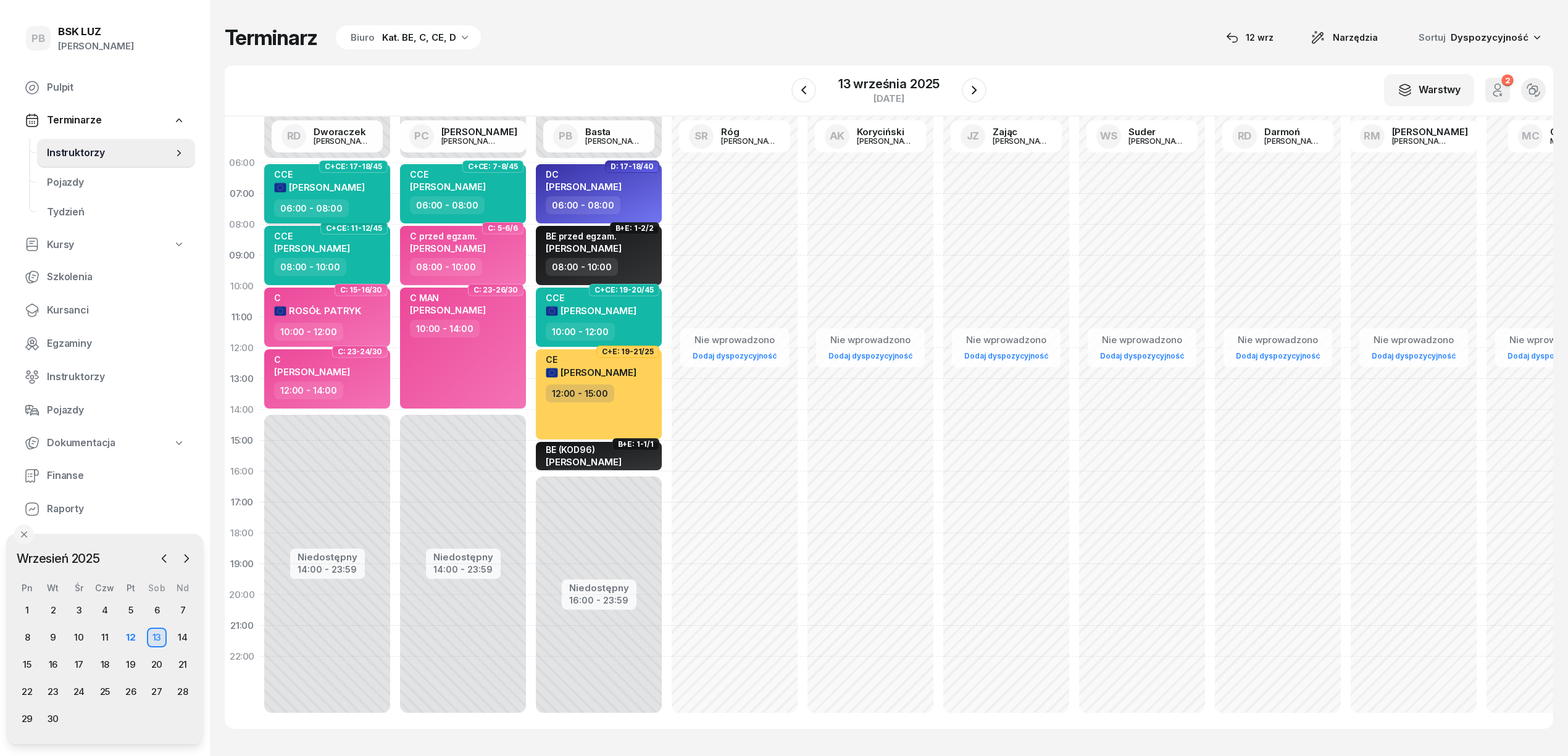
click at [364, 185] on span "[PERSON_NAME]" at bounding box center [327, 187] width 76 height 12
select select "06"
select select "08"
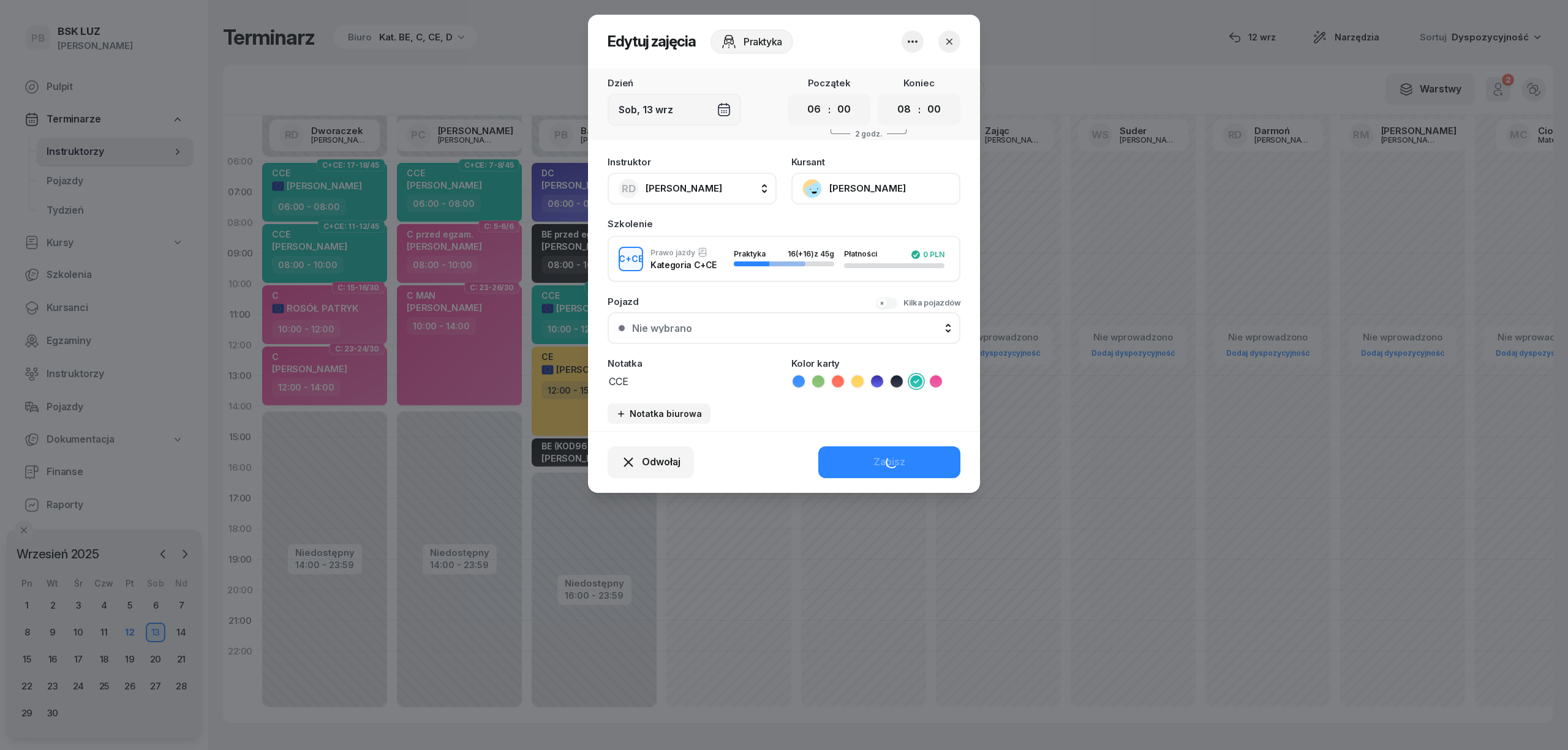
click at [856, 180] on button "[PERSON_NAME]" at bounding box center [876, 188] width 169 height 32
click at [846, 228] on div "Otwórz profil" at bounding box center [830, 229] width 59 height 15
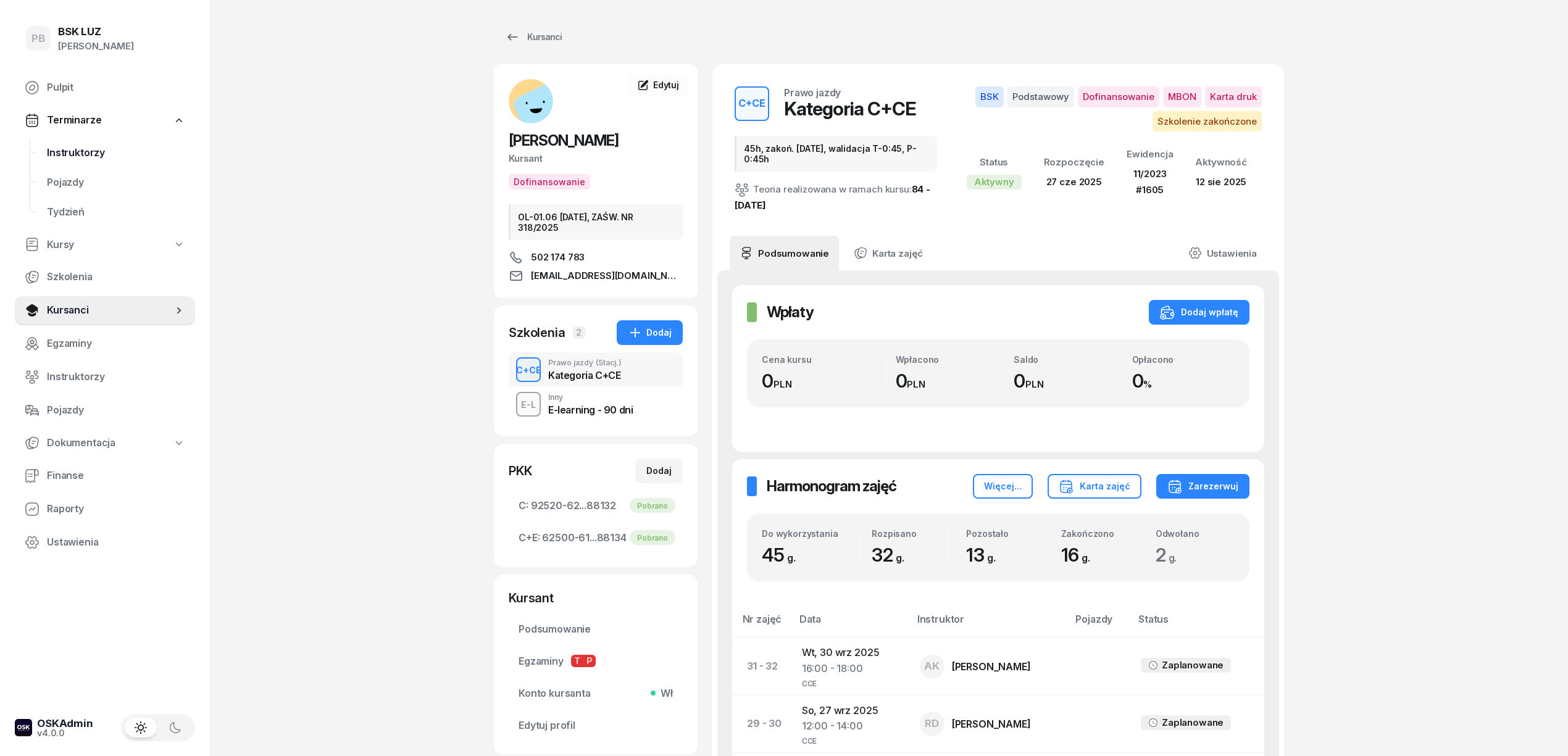
click at [67, 154] on span "Instruktorzy" at bounding box center [116, 152] width 139 height 16
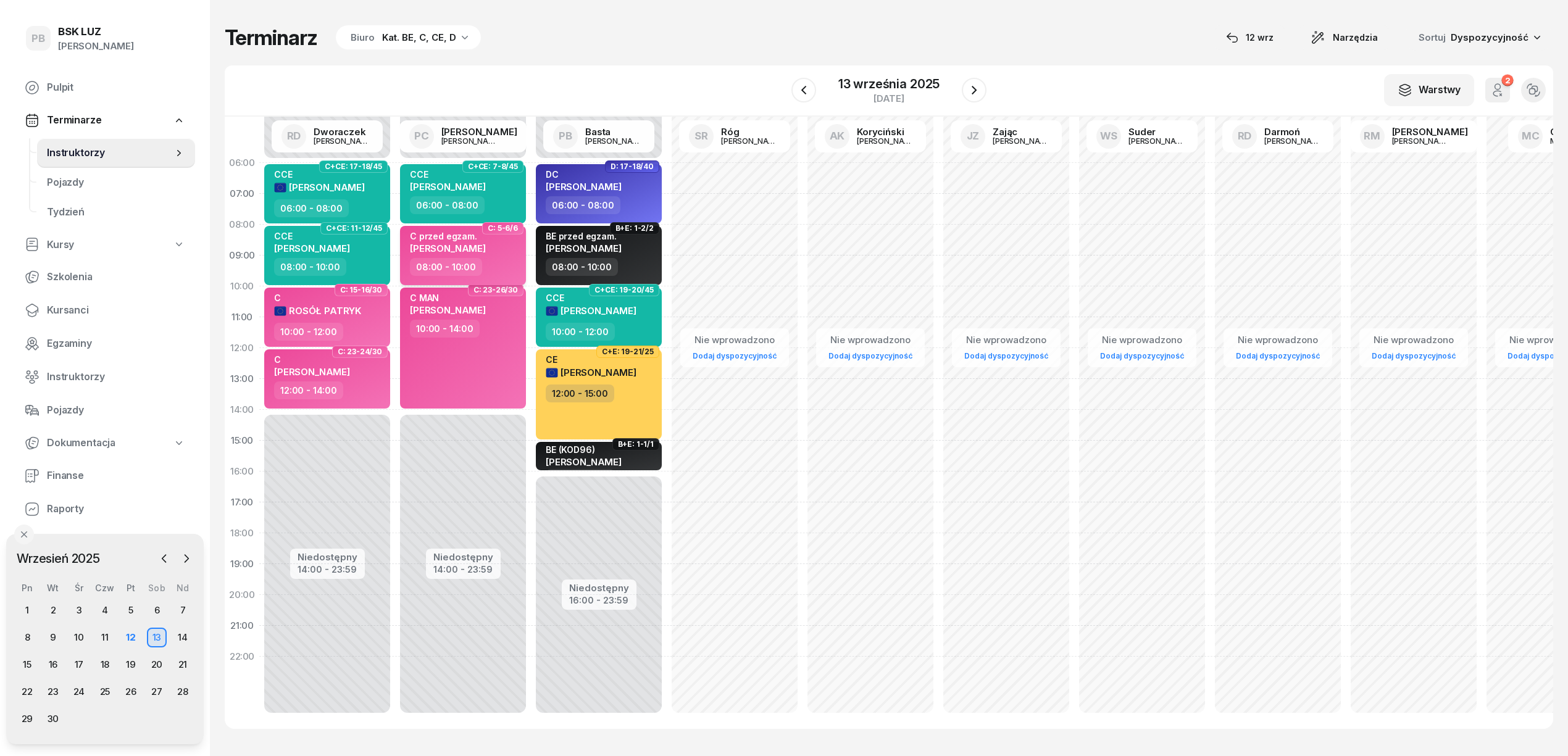
click at [487, 267] on div "08:00 - 10:00" at bounding box center [465, 267] width 108 height 18
select select "08"
select select "10"
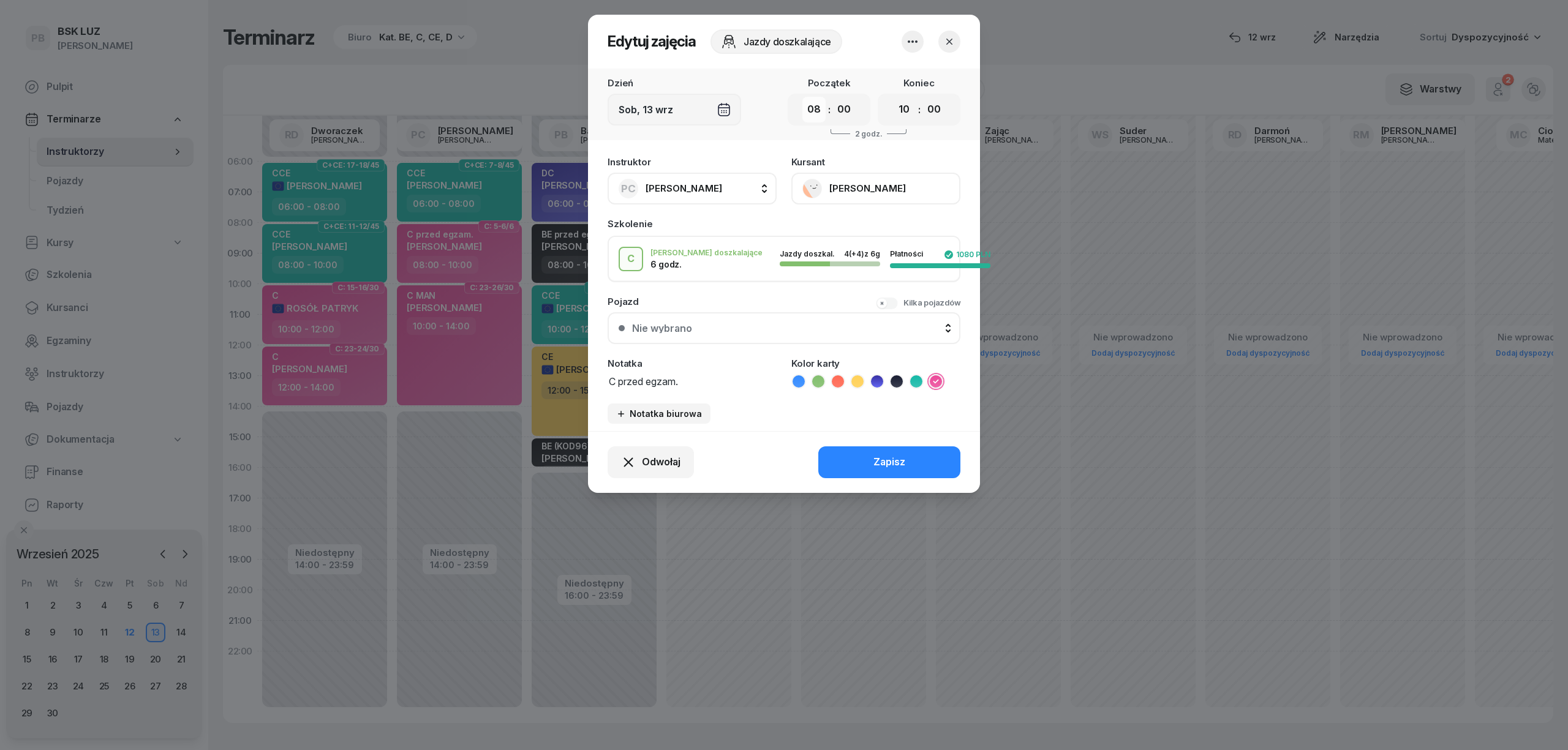
click at [819, 108] on select "00 01 02 03 04 05 06 07 08 09 10 11 12 13 14 15 16 17 18 19 20 21 22 23" at bounding box center [814, 109] width 24 height 25
select select "14"
click at [802, 96] on select "00 01 02 03 04 05 06 07 08 09 10 11 12 13 14 15 16 17 18 19 20 21 22 23" at bounding box center [814, 109] width 24 height 25
click at [901, 106] on select "00 01 02 03 04 05 06 07 08 09 10 11 12 13 14 15 16 17 18 19 20 21 22 23" at bounding box center [904, 109] width 24 height 25
select select "16"
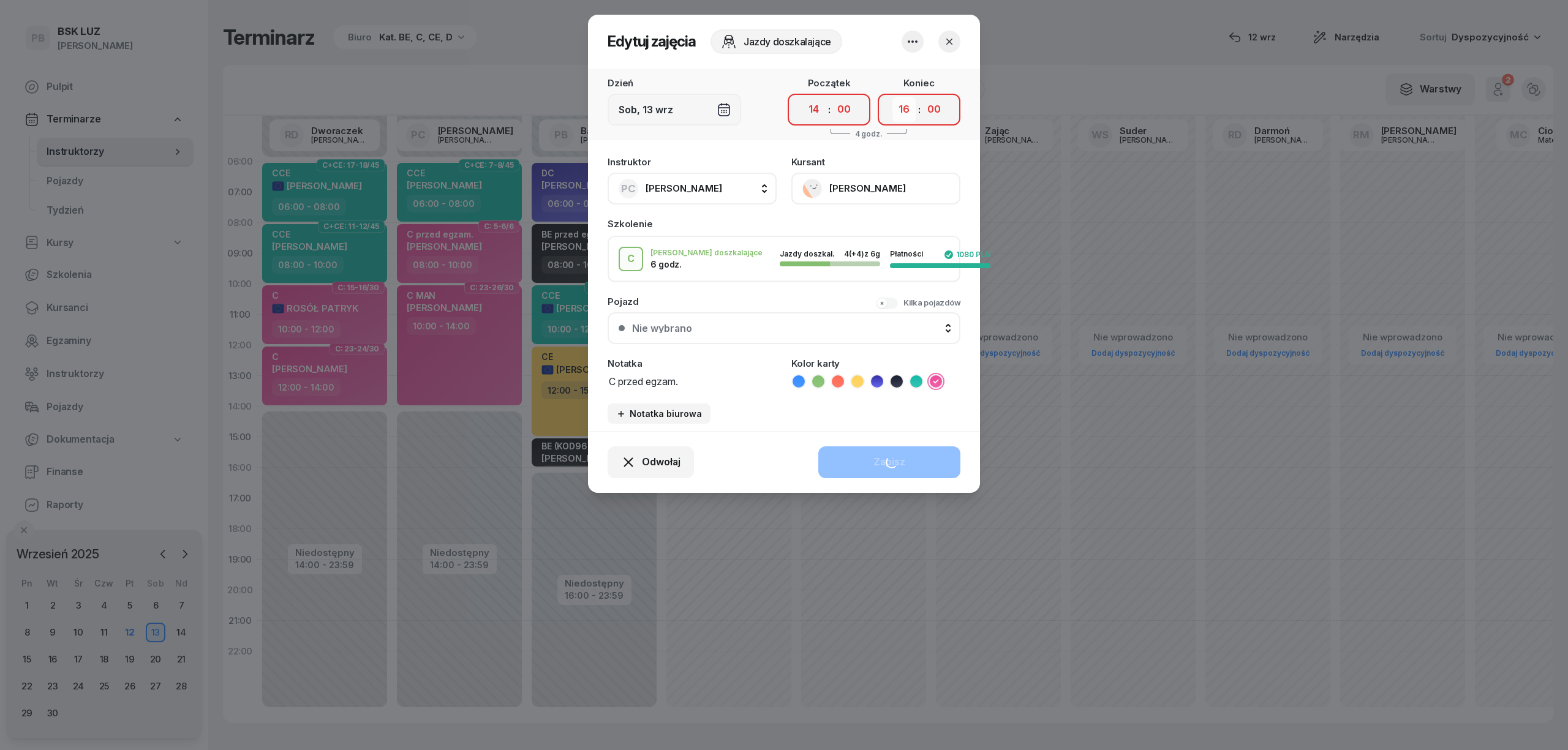
click at [892, 96] on select "00 01 02 03 04 05 06 07 08 09 10 11 12 13 14 15 16 17 18 19 20 21 22 23" at bounding box center [904, 109] width 24 height 25
click at [892, 461] on div "Zapisz" at bounding box center [889, 461] width 32 height 15
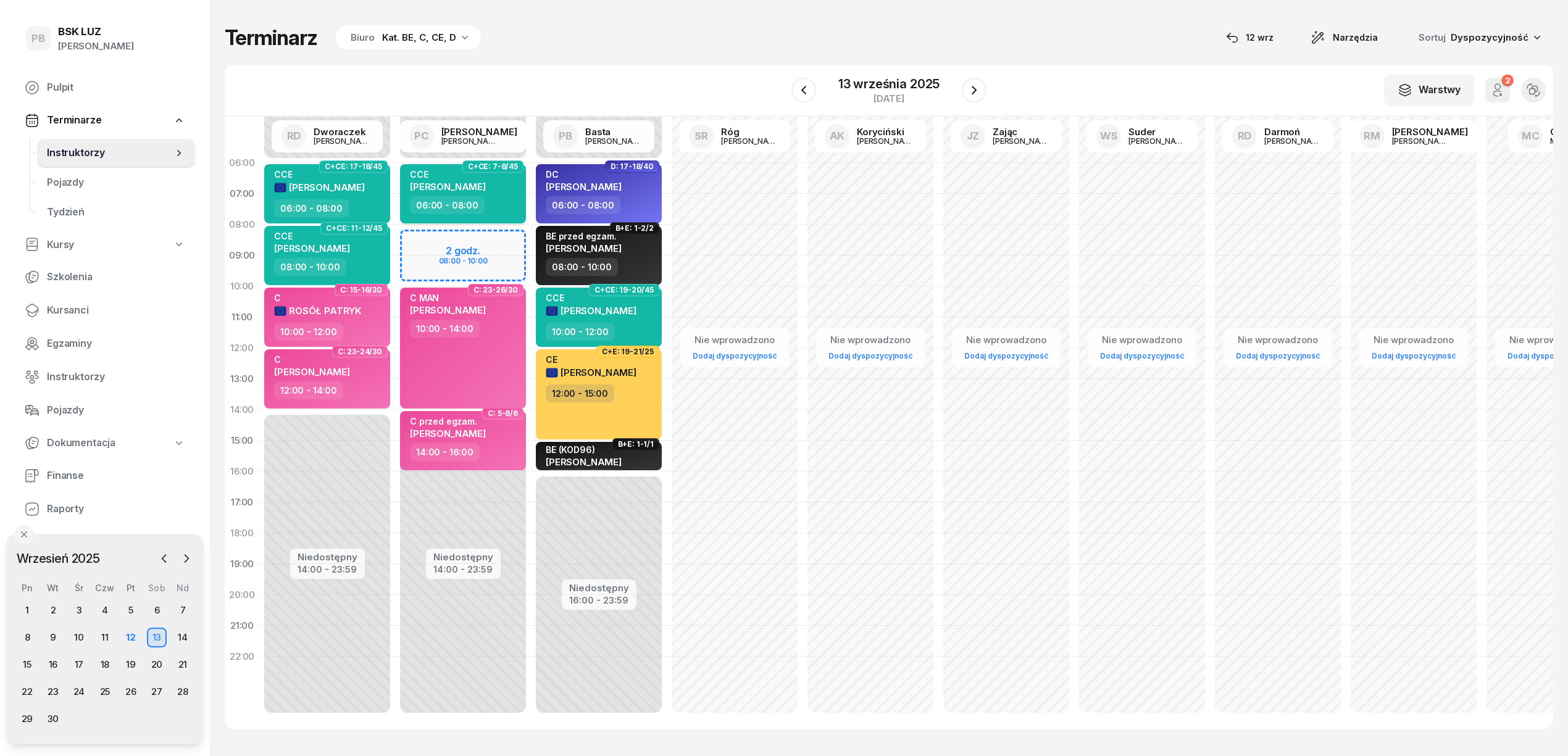
click at [486, 195] on div "CCE [PERSON_NAME]" at bounding box center [448, 183] width 76 height 28
select select "06"
select select "08"
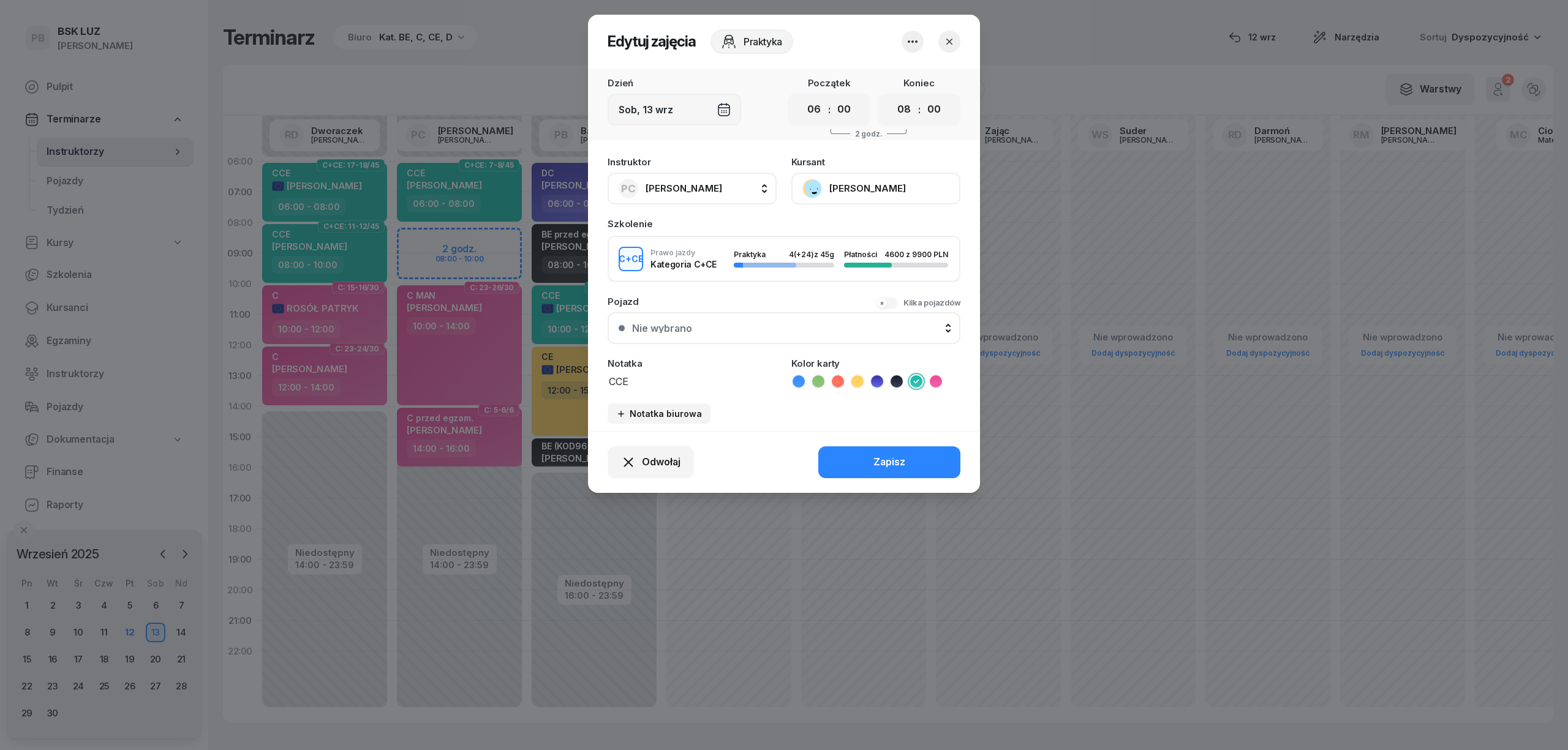
click at [672, 186] on span "[PERSON_NAME]" at bounding box center [684, 188] width 76 height 12
type input "róg"
click at [706, 253] on li "SR Róg [PERSON_NAME]" at bounding box center [706, 270] width 175 height 35
click at [892, 461] on div "Zapisz" at bounding box center [889, 461] width 32 height 15
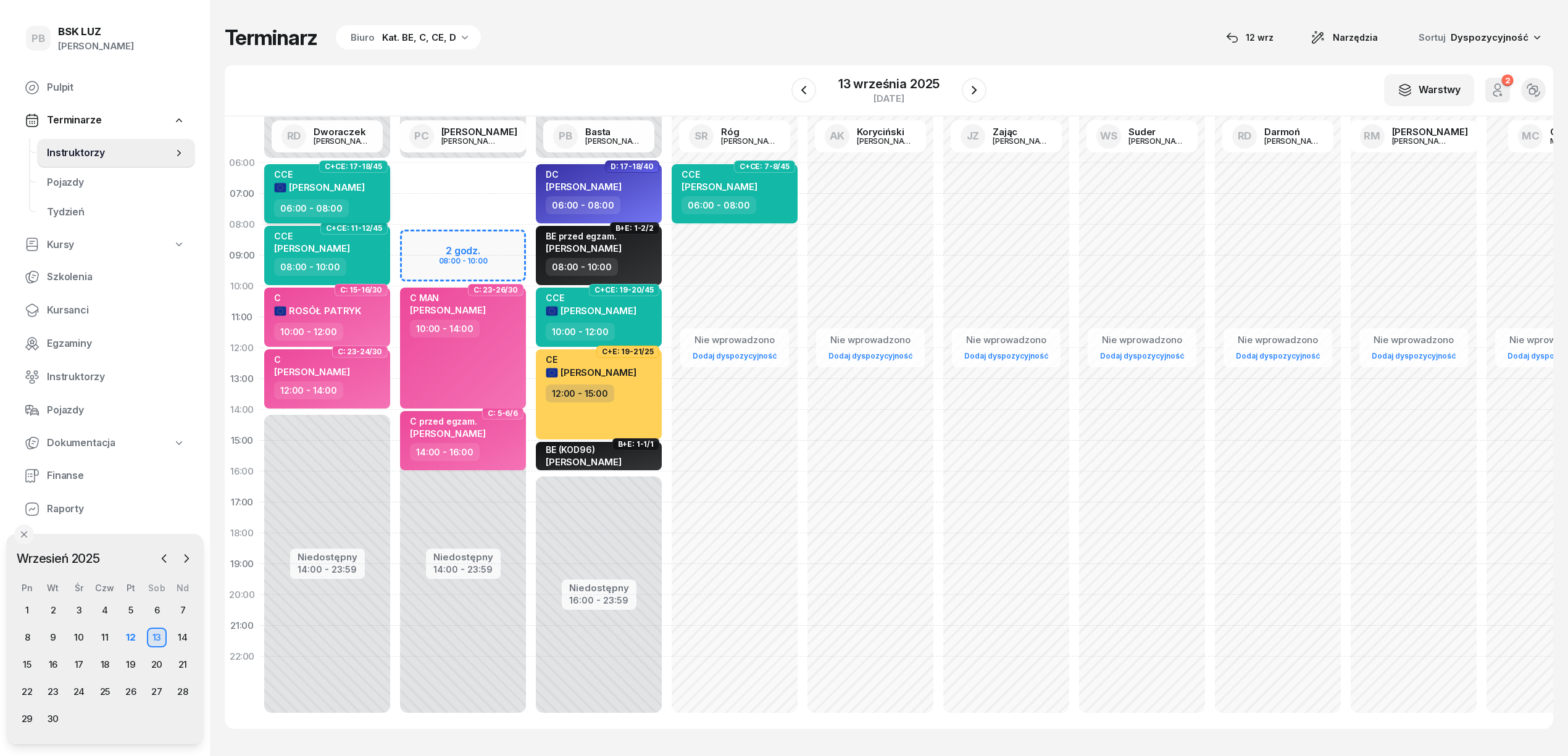
click at [364, 198] on div "CCE [PERSON_NAME]" at bounding box center [319, 183] width 91 height 30
select select "06"
select select "08"
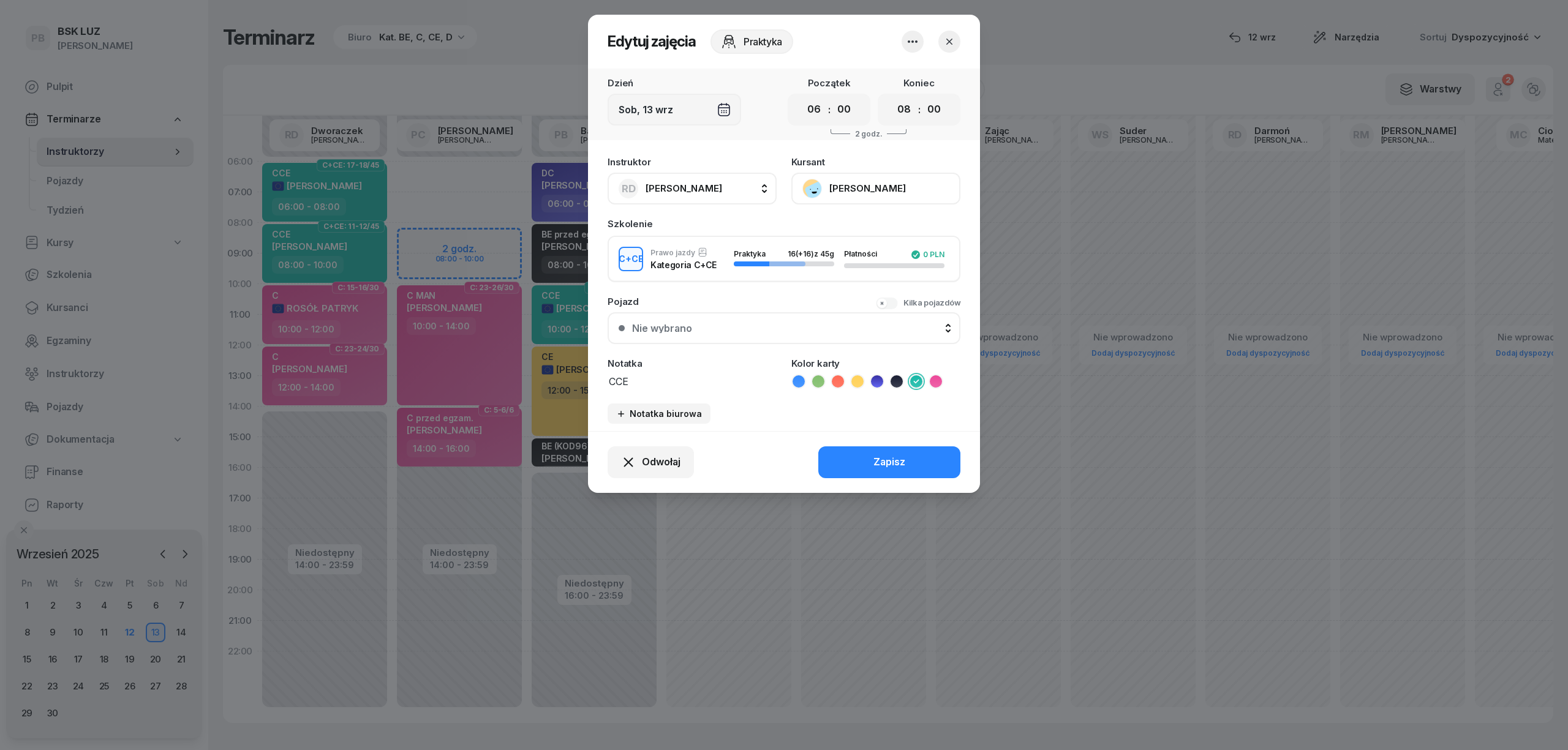
click at [710, 188] on span "[PERSON_NAME]" at bounding box center [684, 188] width 76 height 12
type input "[PERSON_NAME]"
click at [693, 260] on div "PC [PERSON_NAME]" at bounding box center [698, 270] width 146 height 20
click at [904, 109] on select "00 01 02 03 04 05 06 07 08 09 10 11 12 13 14 15 16 17 18 19 20 21 22 23" at bounding box center [904, 109] width 24 height 25
select select "10"
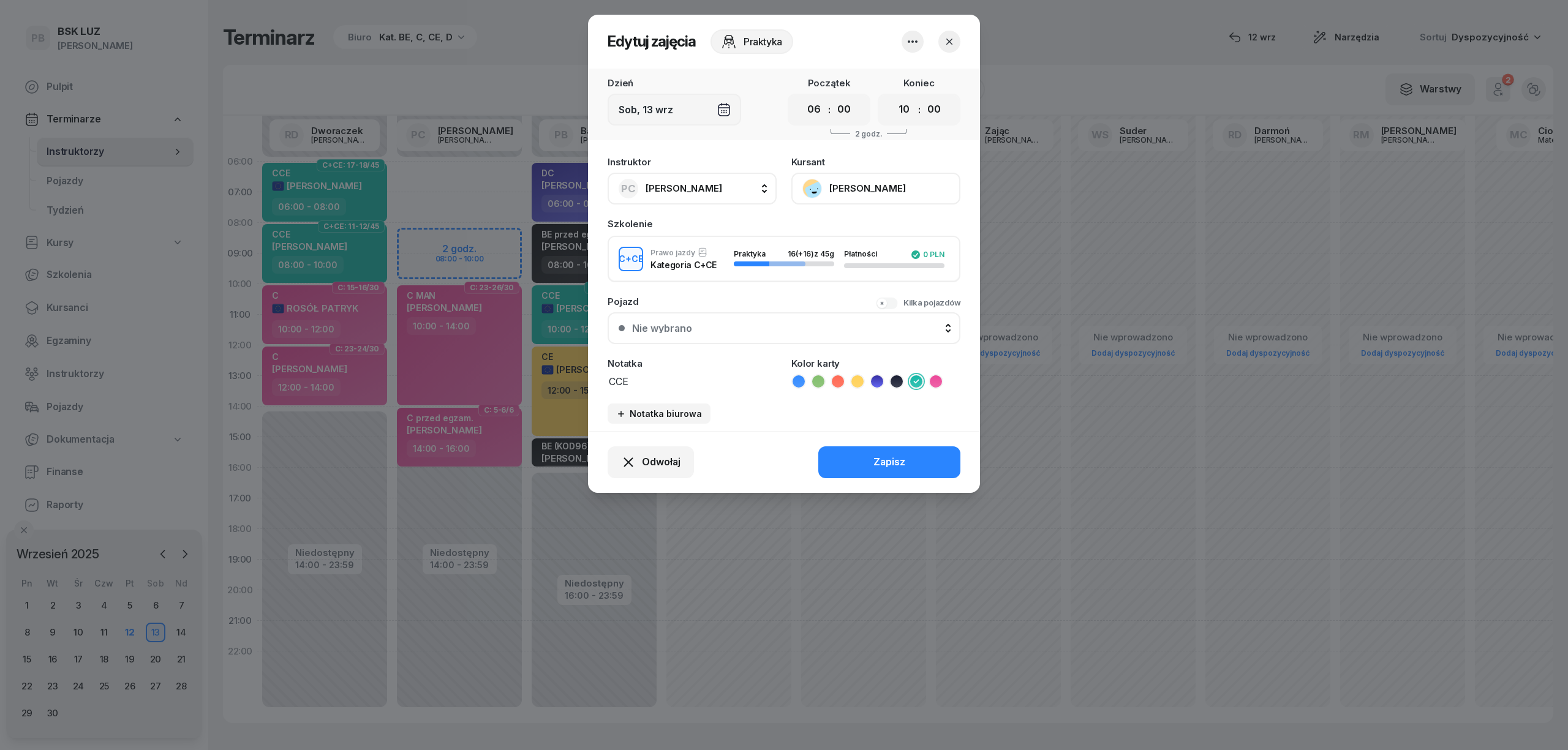
click at [892, 96] on select "00 01 02 03 04 05 06 07 08 09 10 11 12 13 14 15 16 17 18 19 20 21 22 23" at bounding box center [904, 109] width 24 height 25
click at [902, 459] on div "Zapisz" at bounding box center [889, 461] width 32 height 15
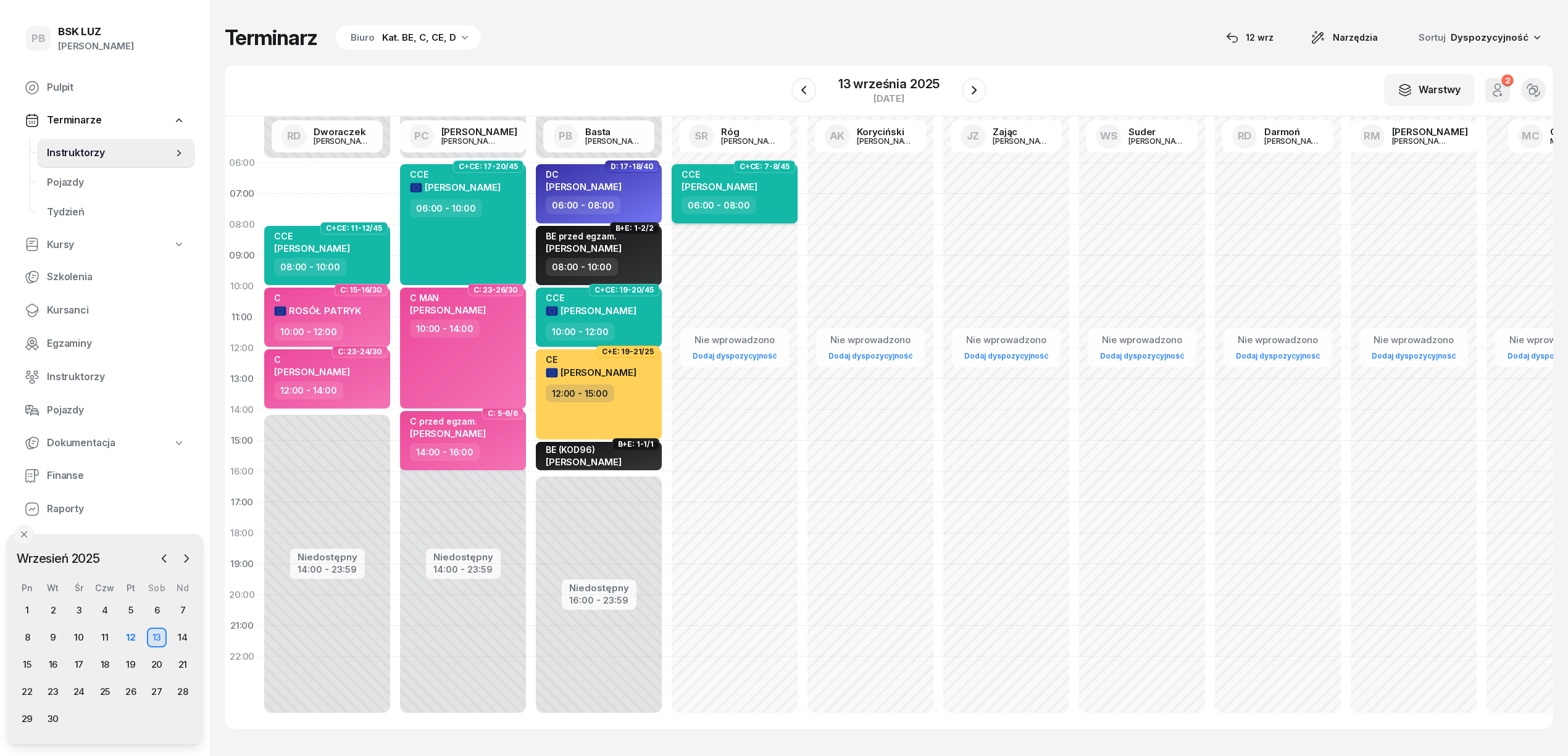
click at [773, 203] on div "06:00 - 08:00" at bounding box center [735, 206] width 108 height 18
select select "06"
select select "08"
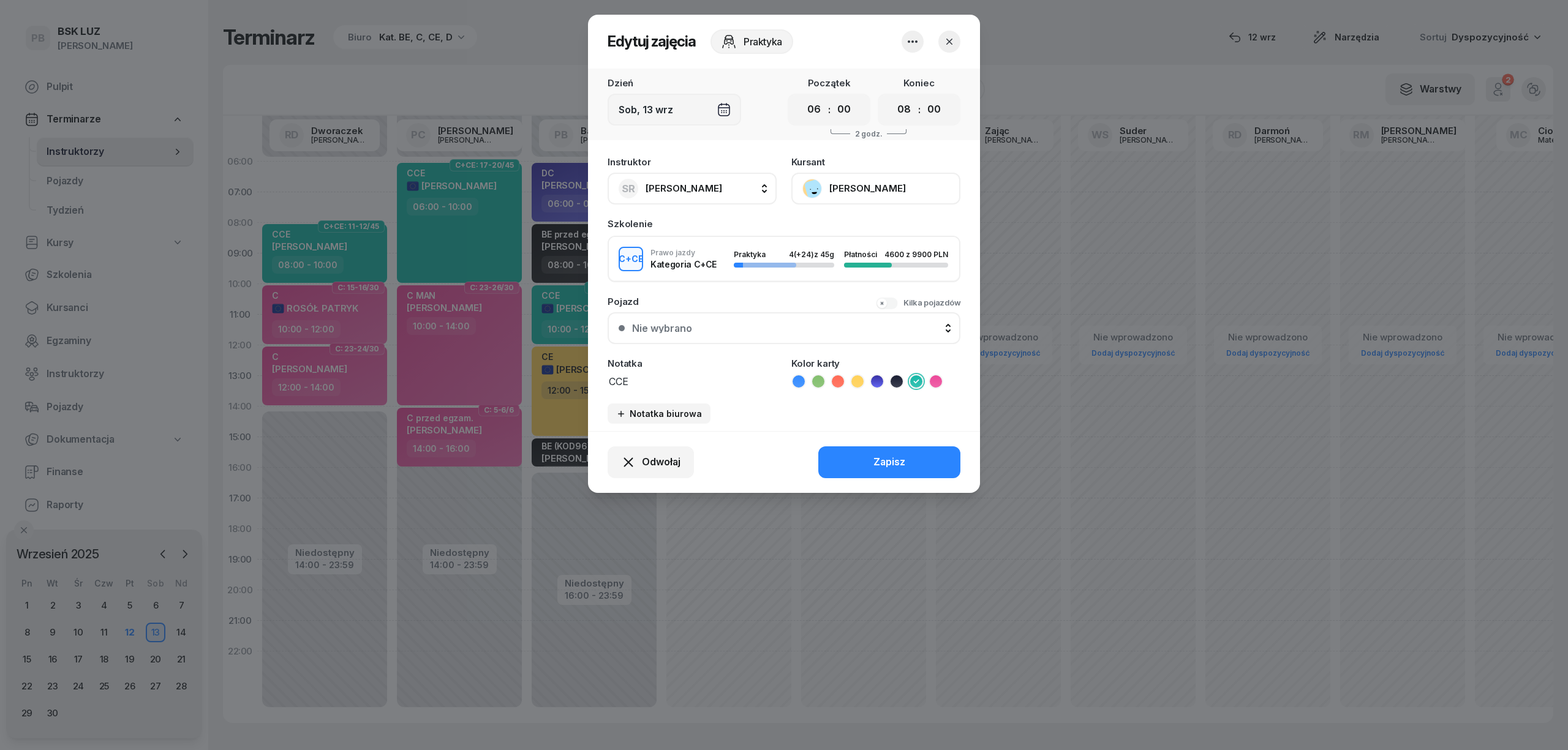
click at [667, 194] on span "[PERSON_NAME]" at bounding box center [684, 188] width 76 height 15
type input "dw"
click at [687, 270] on span "[PERSON_NAME]" at bounding box center [689, 269] width 76 height 15
click at [863, 451] on button "Zapisz" at bounding box center [889, 461] width 142 height 32
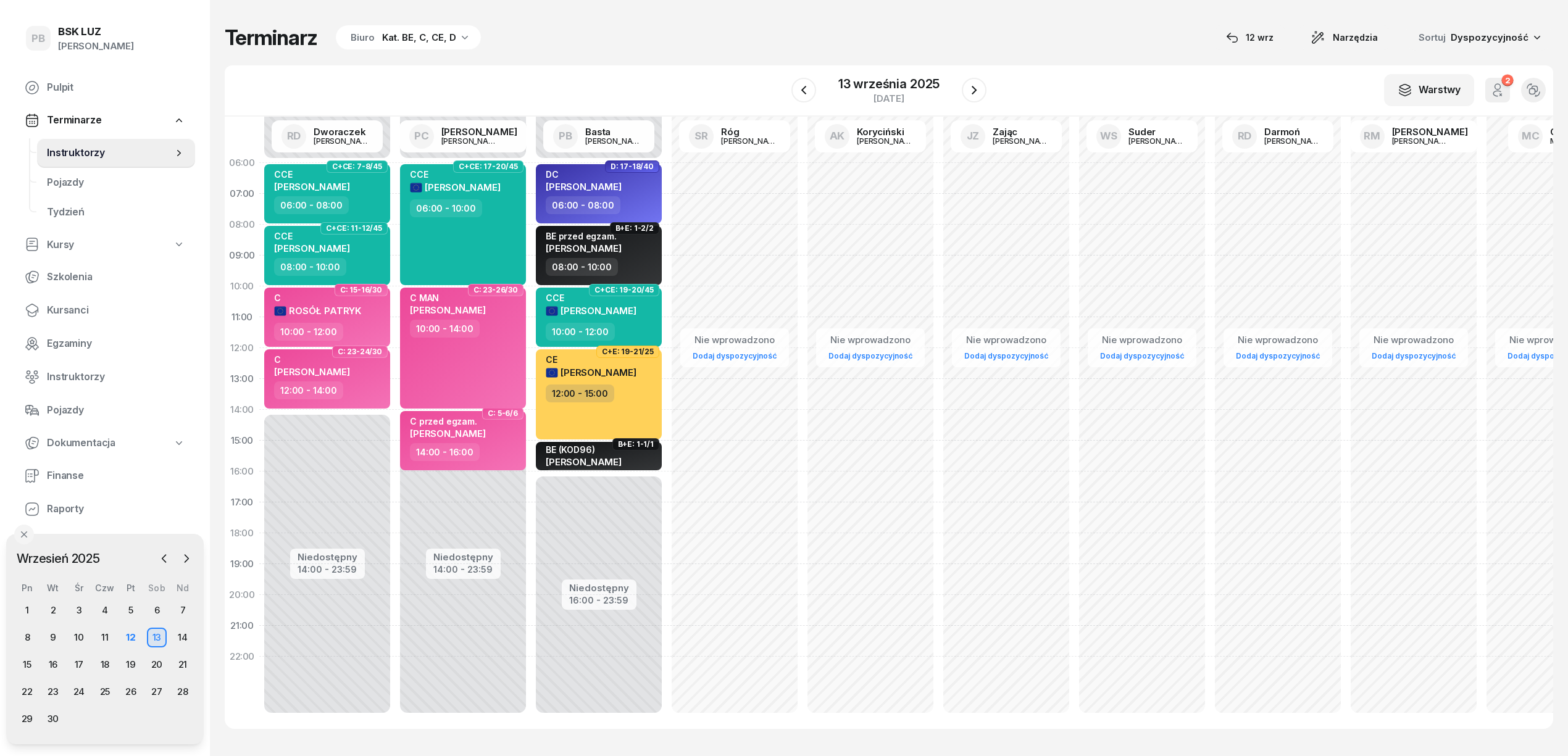
click at [635, 39] on div "Terminarz Biuro Kat. BE, C, CE, D [DATE] Narzędzia Sortuj Dyspozycyjność" at bounding box center [889, 38] width 1328 height 26
drag, startPoint x: 61, startPoint y: 310, endPoint x: 90, endPoint y: 376, distance: 72.1
click at [61, 310] on span "Kursanci" at bounding box center [116, 310] width 139 height 16
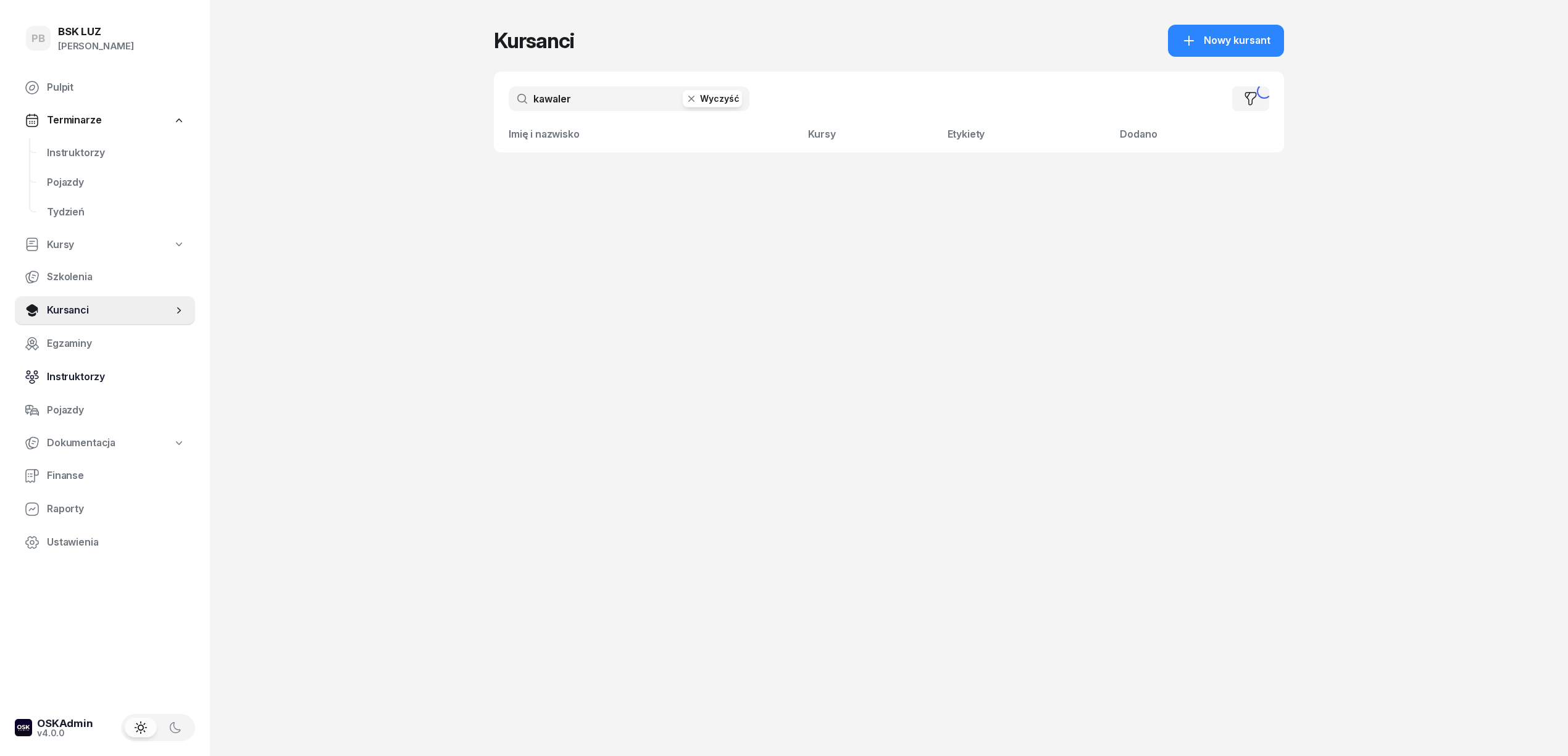
drag, startPoint x: 90, startPoint y: 376, endPoint x: 247, endPoint y: 405, distance: 159.7
click at [90, 376] on span "Instruktorzy" at bounding box center [116, 376] width 139 height 16
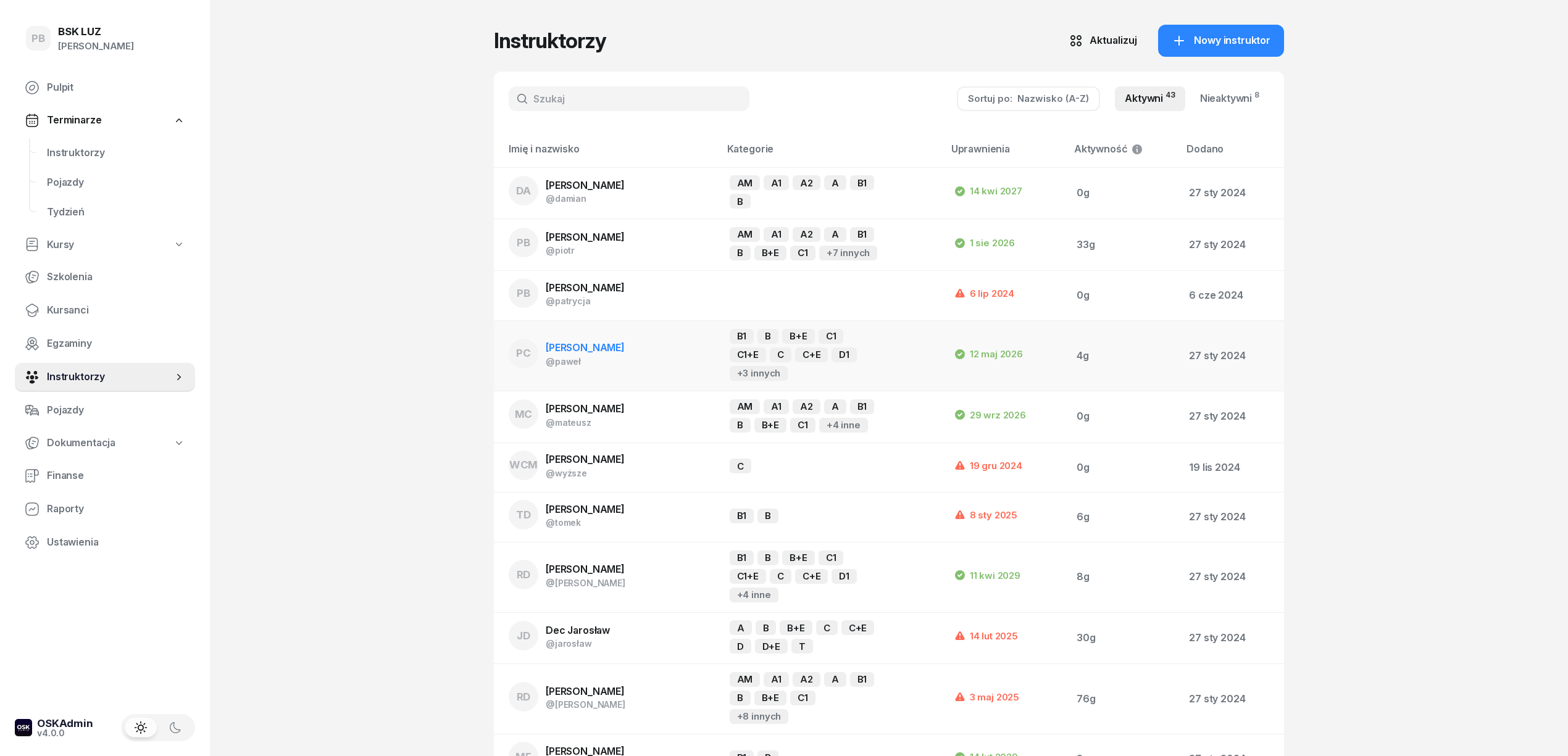
click at [573, 353] on span "[PERSON_NAME]" at bounding box center [586, 347] width 79 height 12
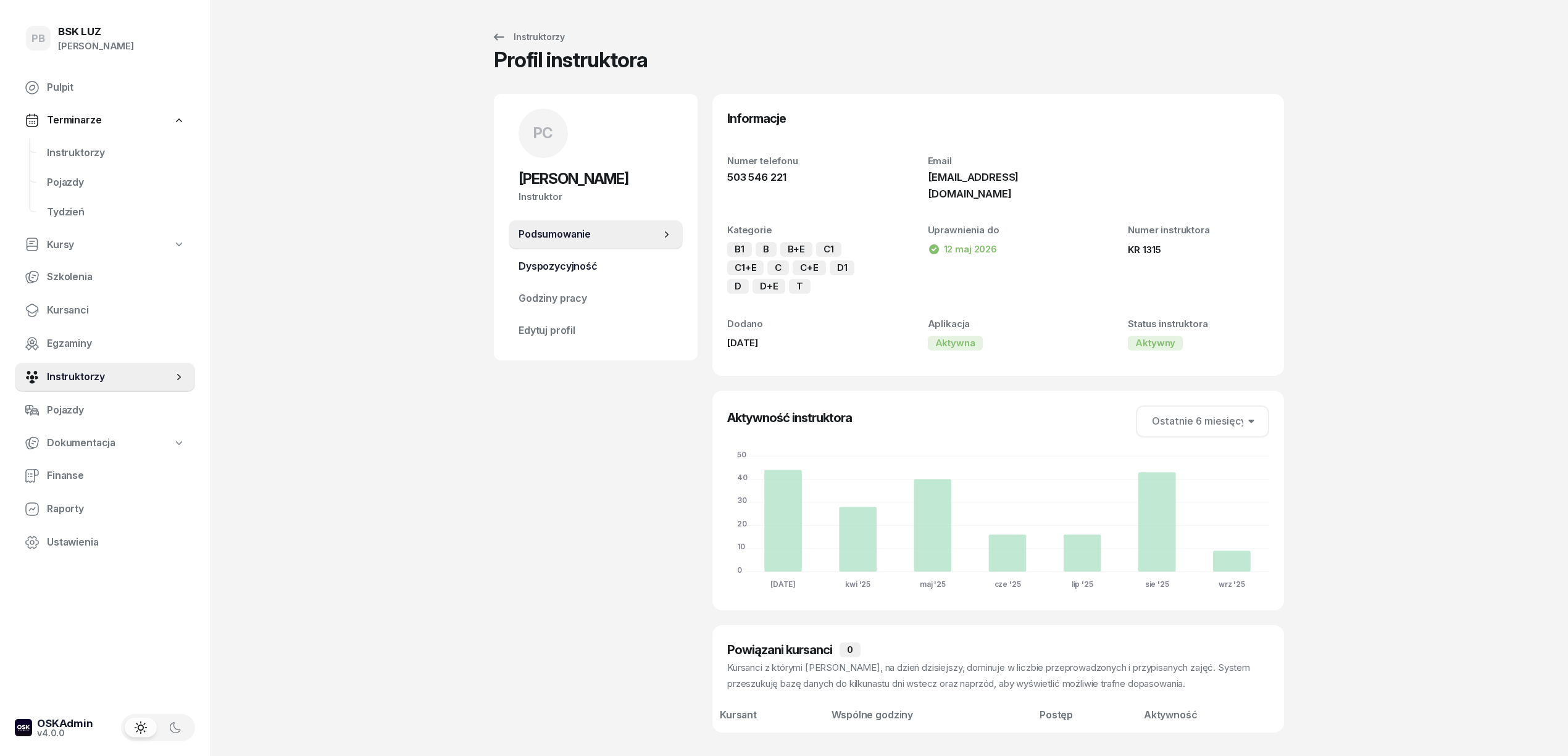
click at [606, 269] on span "Dyspozycyjność" at bounding box center [596, 266] width 154 height 16
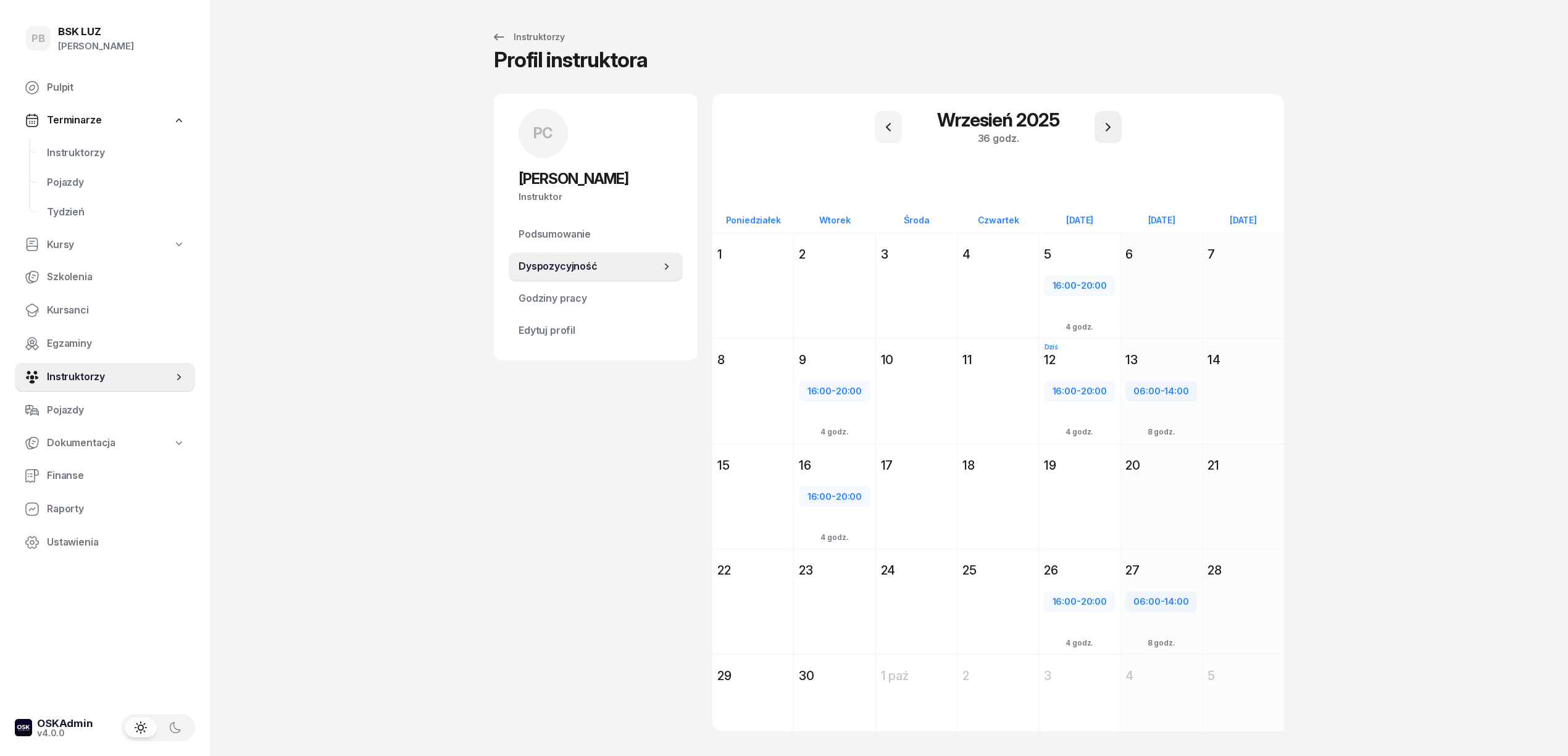
click at [1110, 124] on icon "button" at bounding box center [1108, 127] width 15 height 15
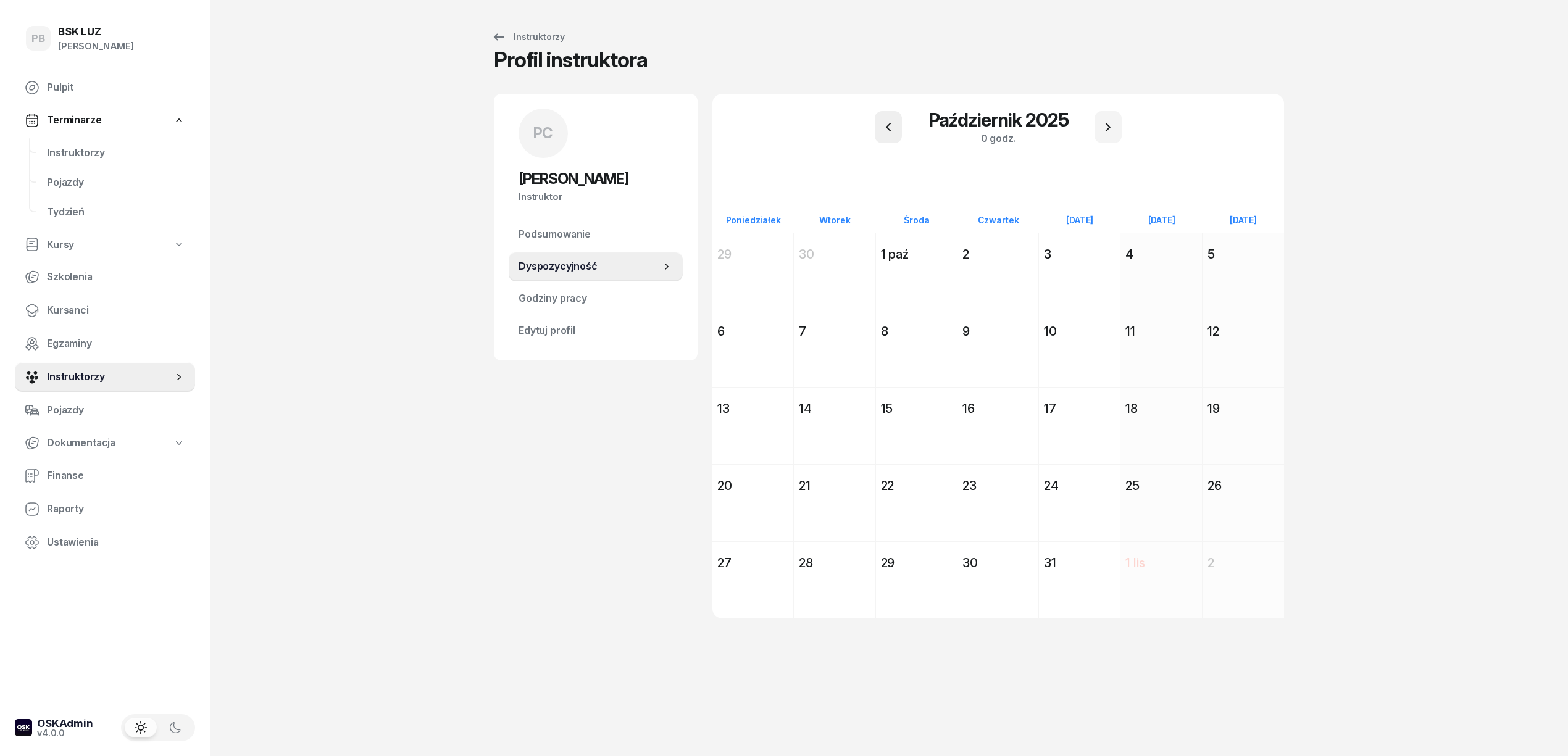
click at [892, 114] on button "button" at bounding box center [889, 127] width 28 height 32
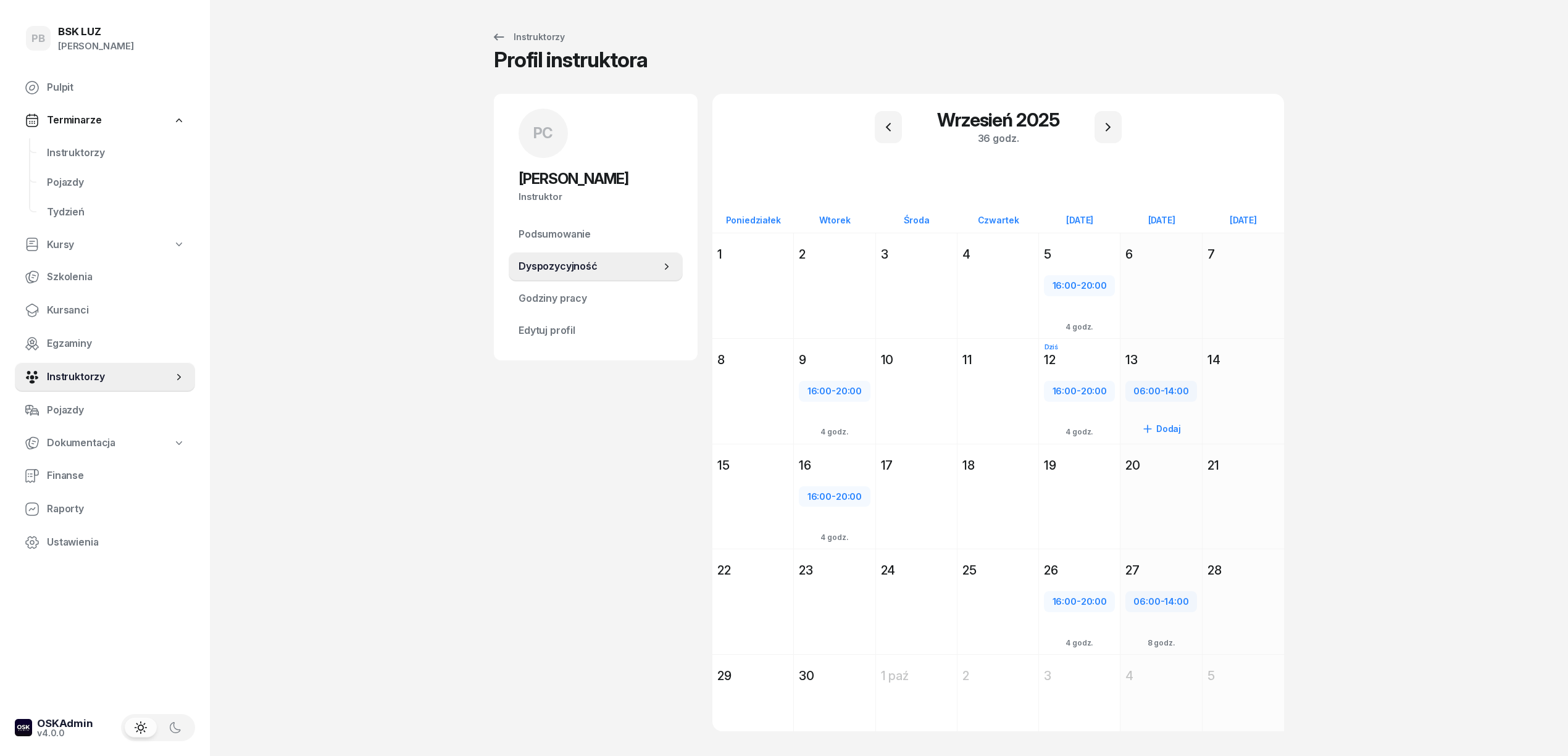
click at [1159, 385] on div "06:00 - 14:00" at bounding box center [1160, 391] width 69 height 16
select select "06"
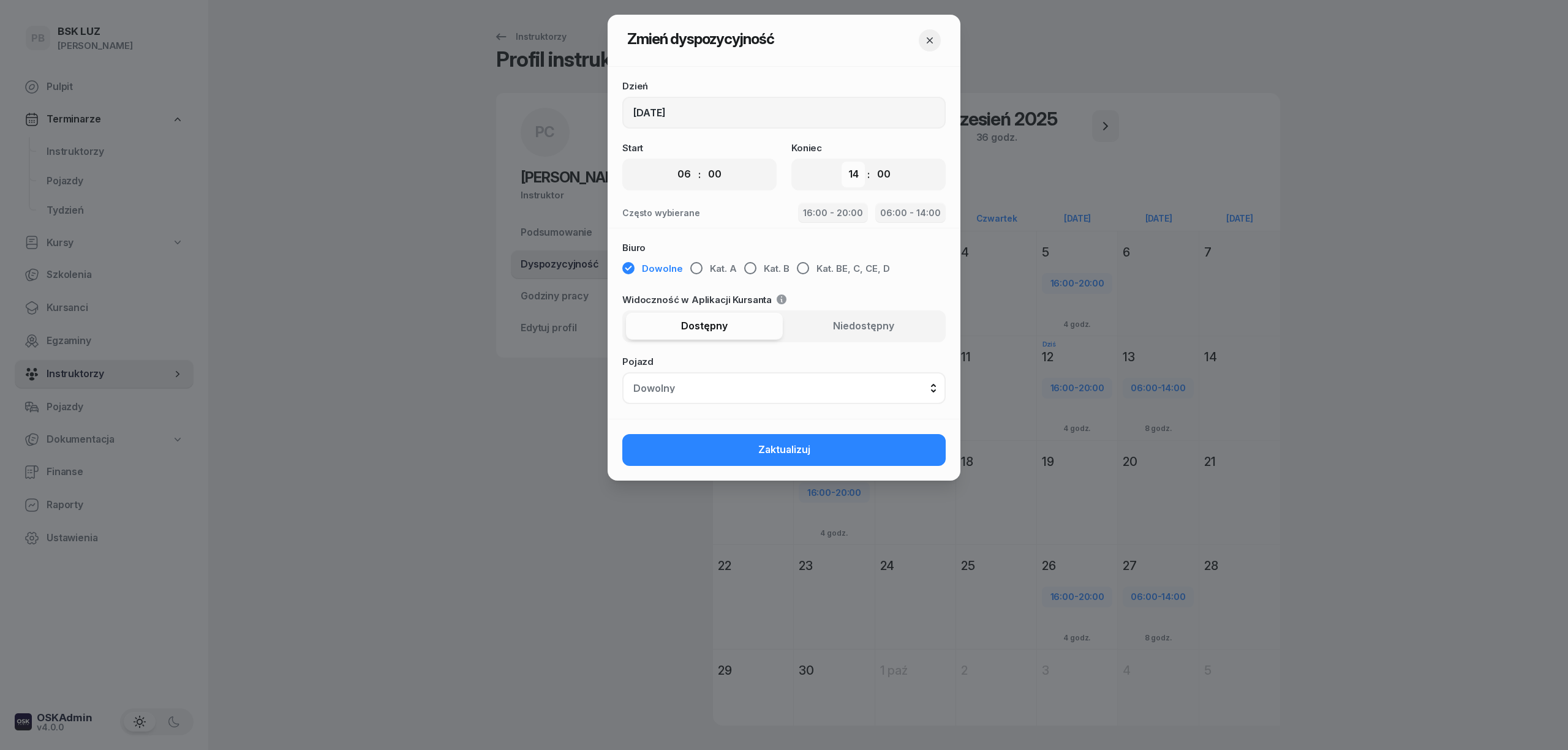
click at [863, 170] on select "00 01 02 03 04 05 06 07 08 09 10 11 12 13 14 15 16 17 18 19 20 21 22 23" at bounding box center [853, 175] width 24 height 25
select select "16"
click at [841, 162] on select "00 01 02 03 04 05 06 07 08 09 10 11 12 13 14 15 16 17 18 19 20 21 22 23" at bounding box center [853, 175] width 24 height 25
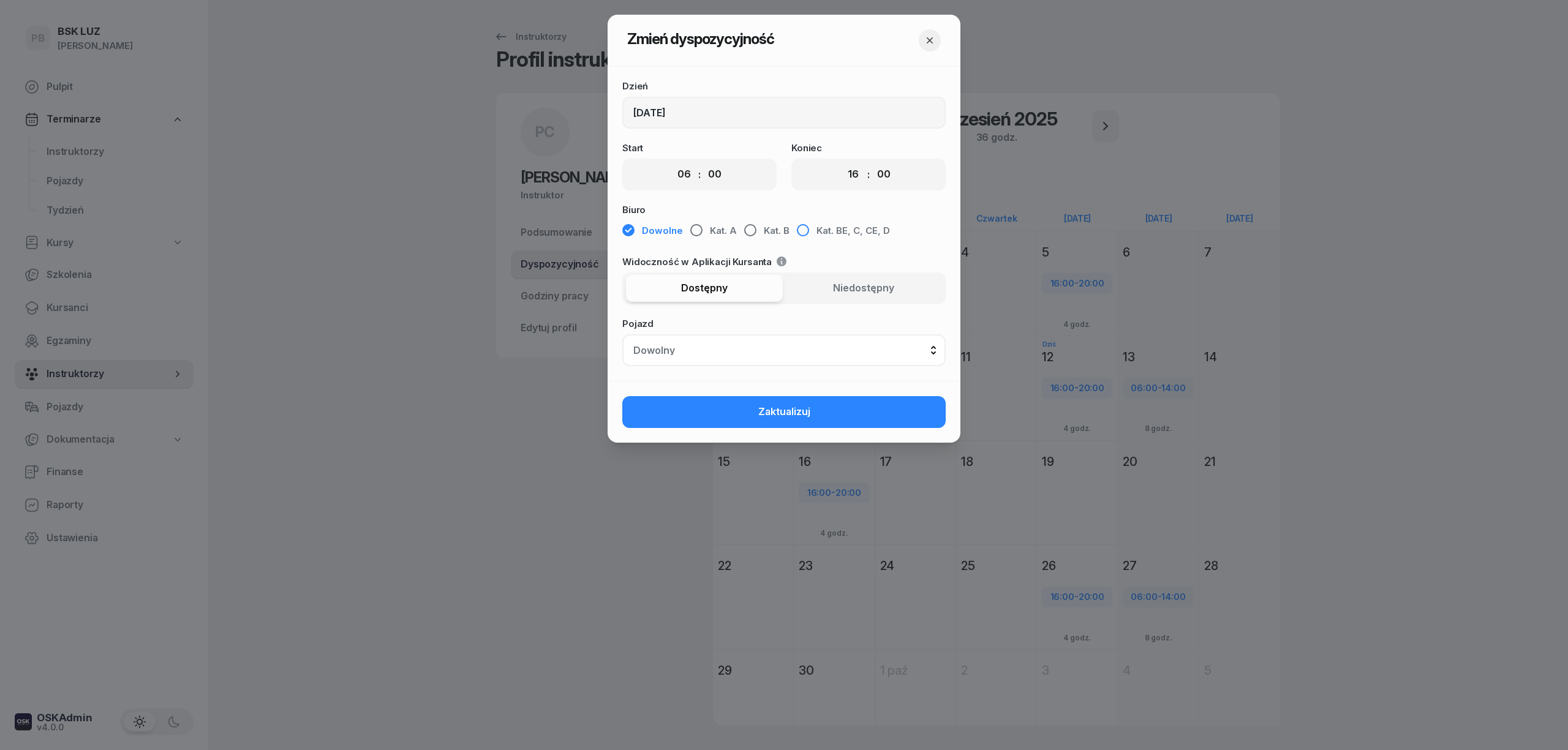
click at [840, 223] on span "Kat. BE, C, CE, D" at bounding box center [852, 230] width 74 height 15
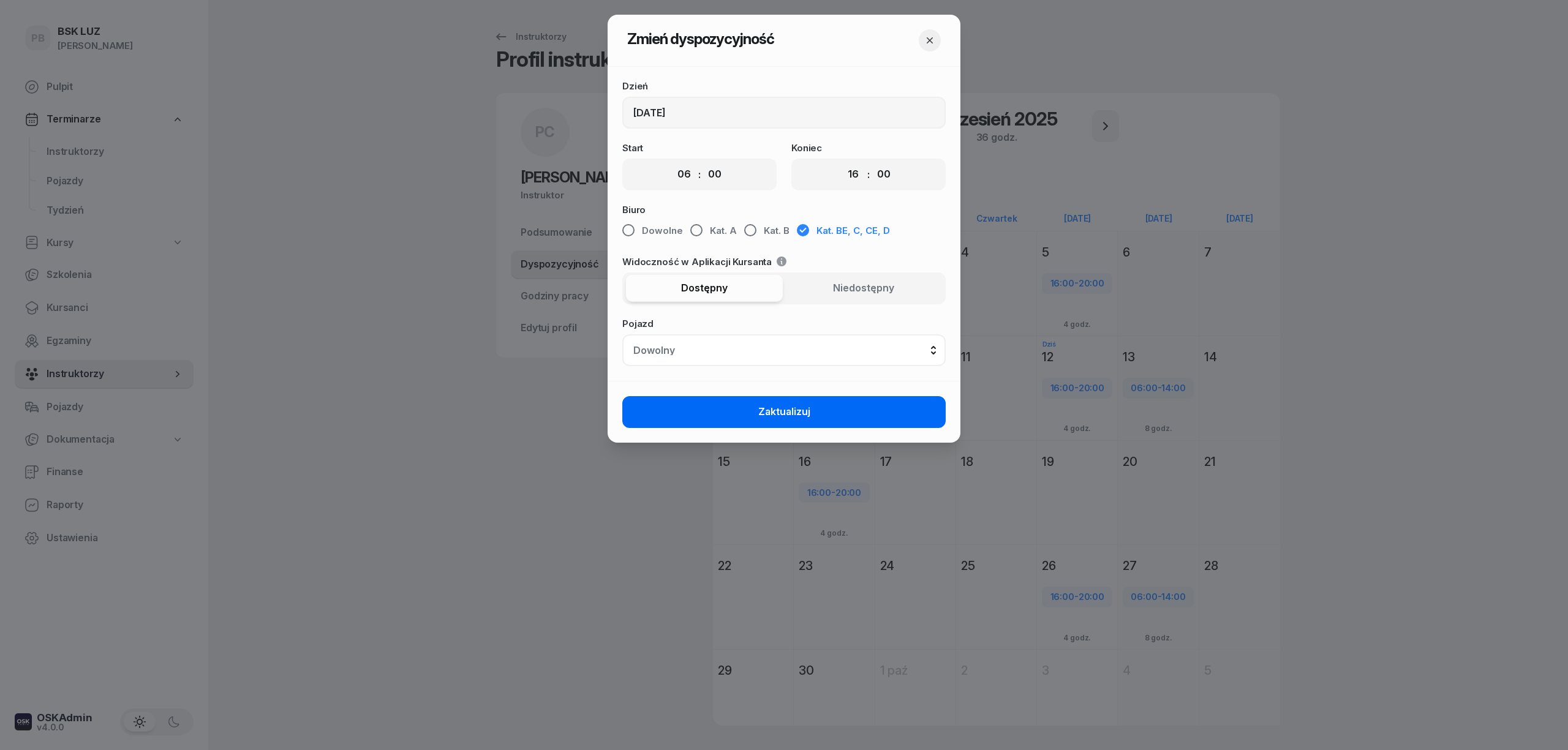
click at [804, 407] on span "Zaktualizuj" at bounding box center [784, 411] width 52 height 15
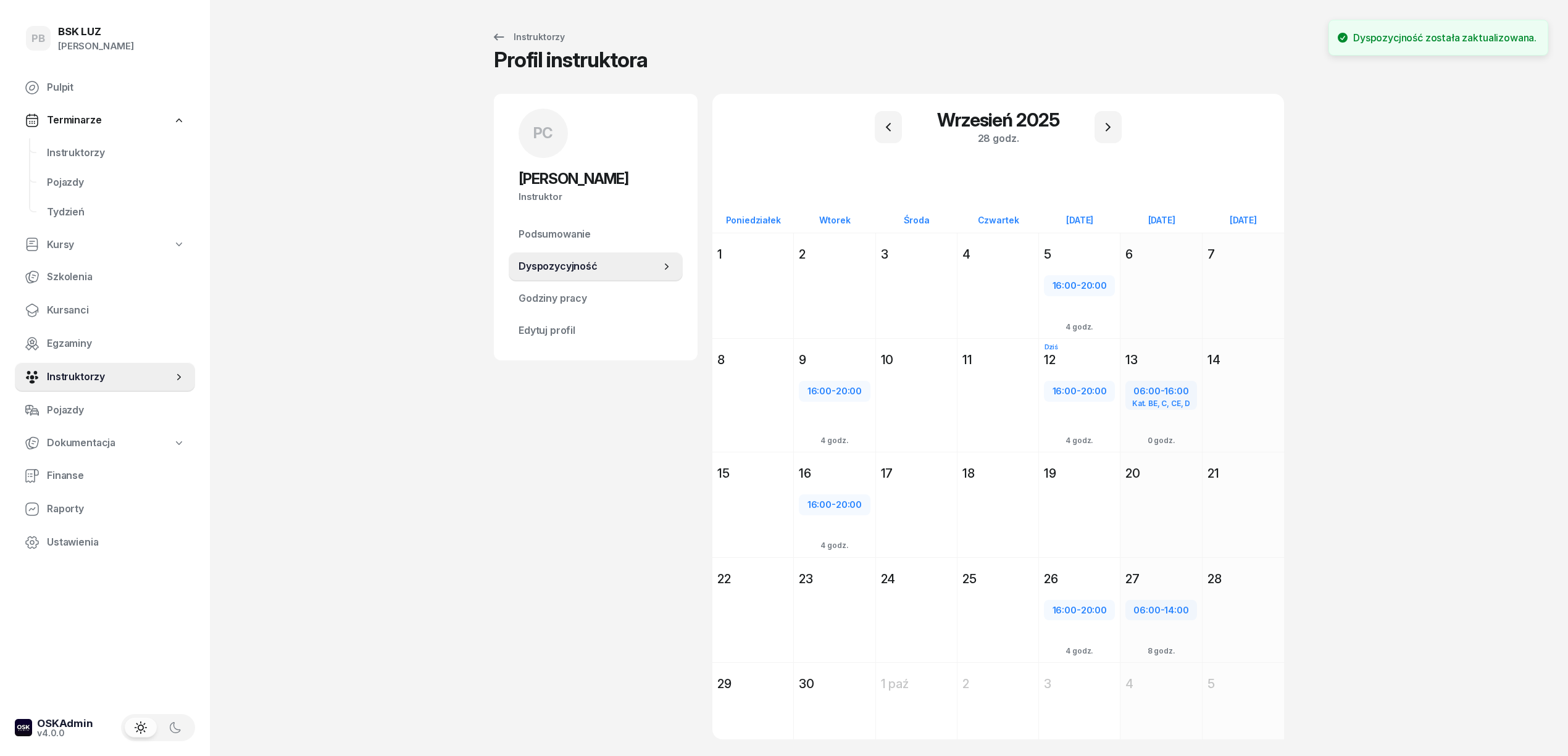
click at [485, 489] on div "PB BSK [PERSON_NAME] Terminarze Instruktorzy Pojazdy Tydzień Kursy Szkolenia Ku…" at bounding box center [784, 396] width 1568 height 794
click at [520, 484] on div "PC [PERSON_NAME] Instruktor PC [PERSON_NAME] @[PERSON_NAME] wiadomość PC [PERSO…" at bounding box center [596, 431] width 204 height 675
click at [82, 147] on span "Instruktorzy" at bounding box center [116, 152] width 139 height 16
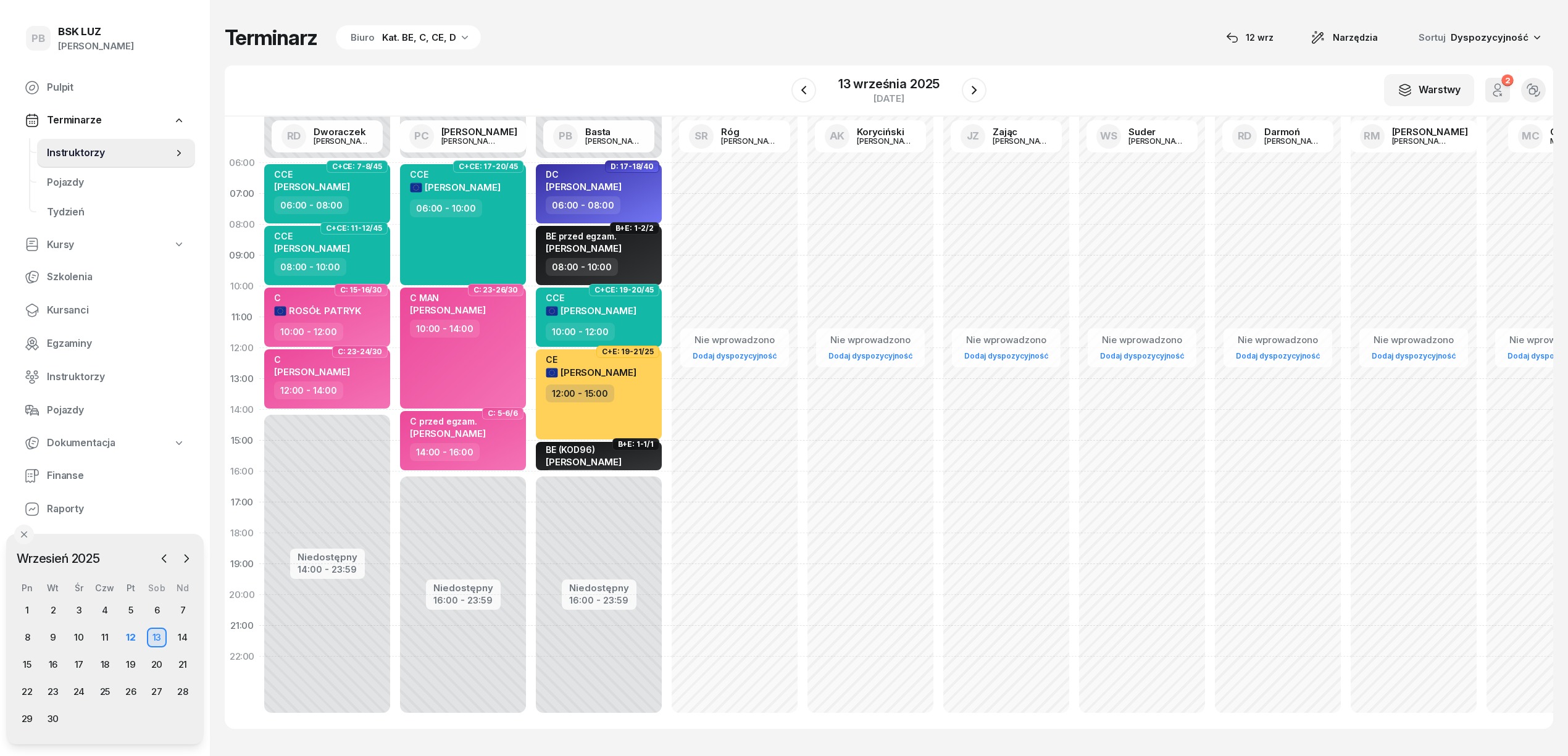
click at [555, 44] on div "Terminarz Biuro Kat. BE, C, CE, D [DATE] Narzędzia Sortuj Dyspozycyjność" at bounding box center [889, 38] width 1328 height 26
click at [713, 82] on div "W Wybierz AK [PERSON_NAME] BP [PERSON_NAME] DP [PERSON_NAME] GS [PERSON_NAME] I…" at bounding box center [889, 91] width 1328 height 51
click at [1038, 58] on div "Terminarz Biuro Kat. BE, C, CE, D [DATE] Narzędzia Sortuj Dyspozycyjność W Wybi…" at bounding box center [889, 376] width 1328 height 753
click at [710, 69] on div "W Wybierz AK [PERSON_NAME] BP [PERSON_NAME] DP [PERSON_NAME] GS [PERSON_NAME] I…" at bounding box center [889, 91] width 1328 height 51
click at [692, 65] on div "W Wybierz AK [PERSON_NAME] BP [PERSON_NAME] DP [PERSON_NAME] GS [PERSON_NAME] I…" at bounding box center [889, 91] width 1328 height 51
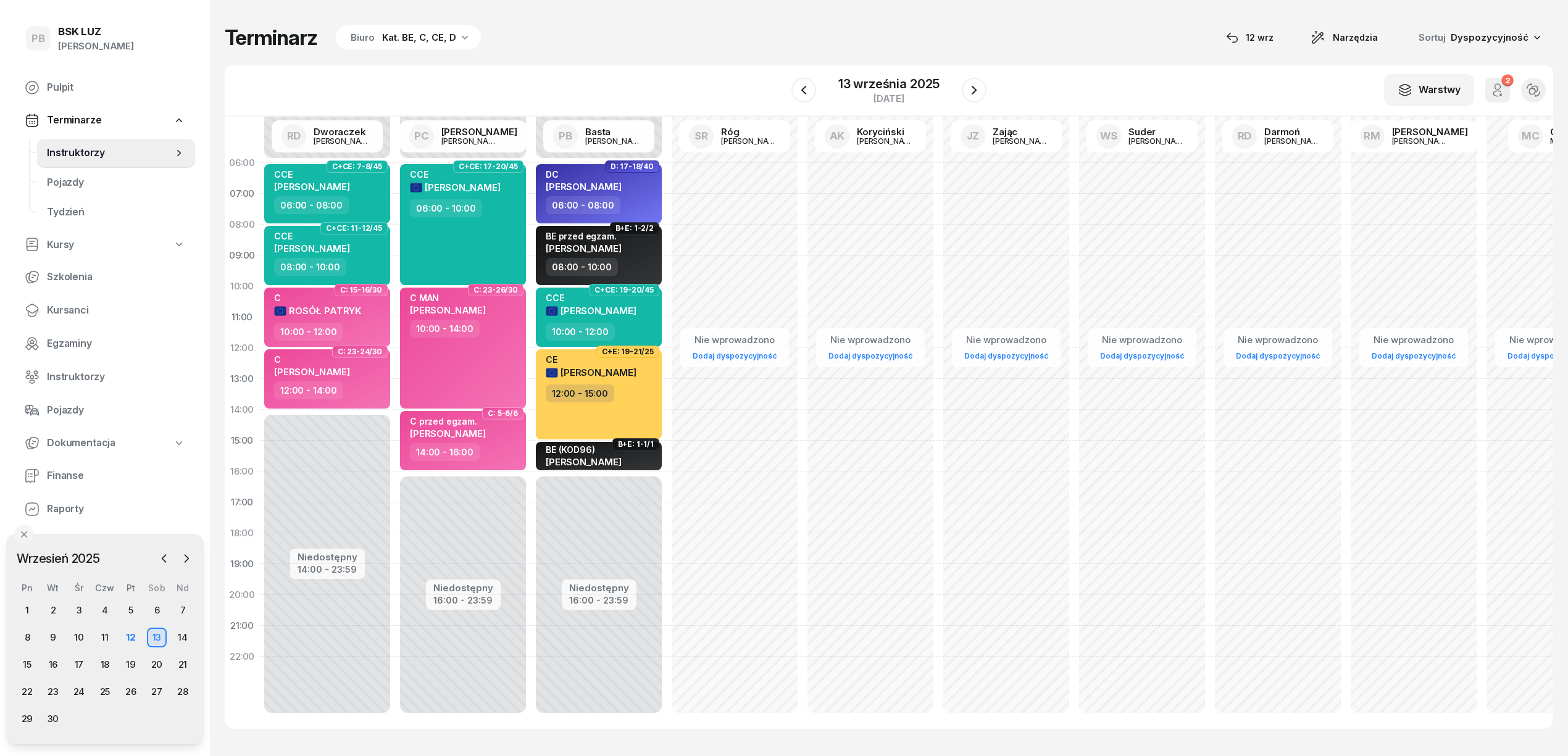
click at [1132, 52] on div "Terminarz Biuro Kat. BE, C, CE, D [DATE] Narzędzia Sortuj Dyspozycyjność W Wybi…" at bounding box center [889, 376] width 1328 height 753
click at [978, 95] on icon "button" at bounding box center [974, 90] width 15 height 15
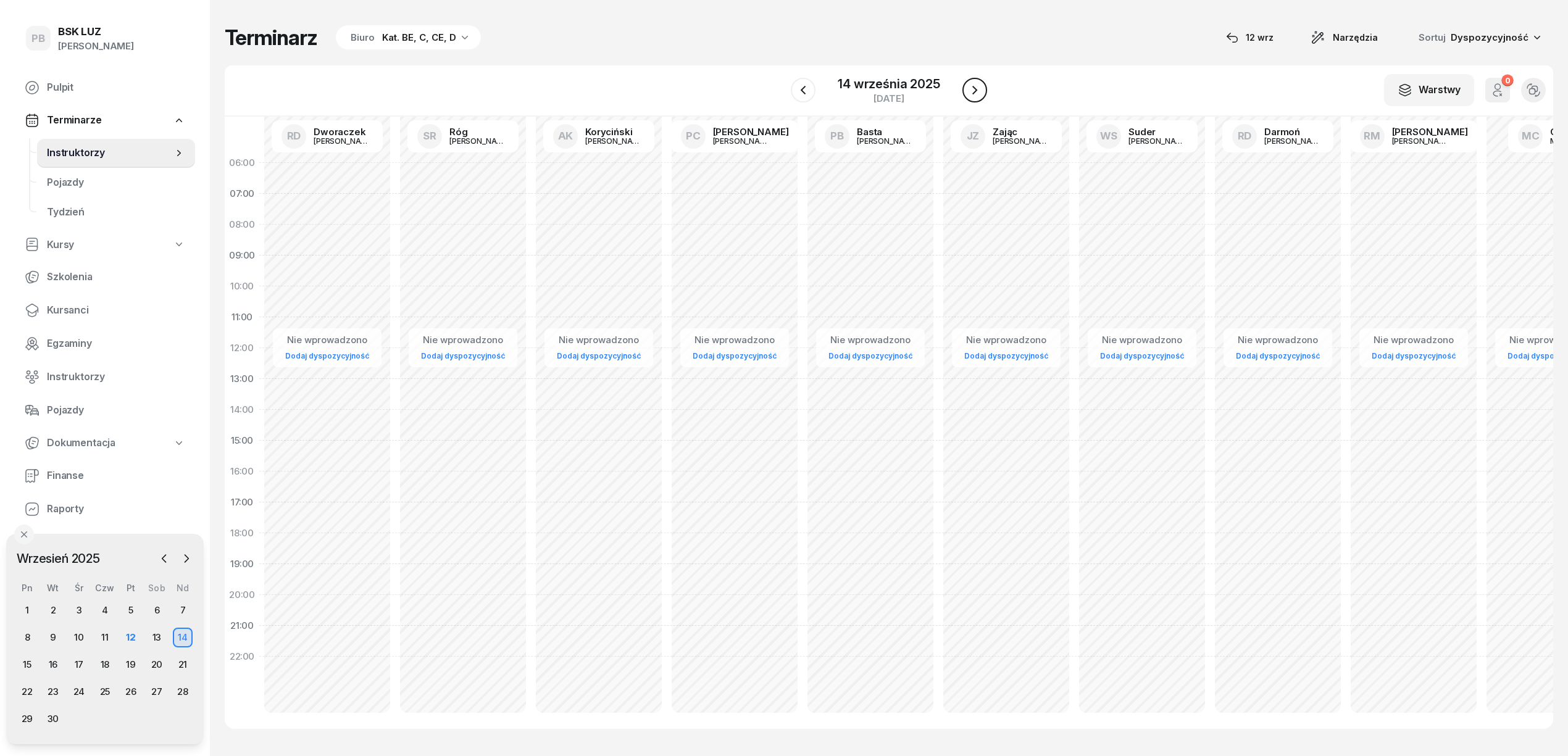
click at [978, 95] on icon "button" at bounding box center [975, 90] width 15 height 15
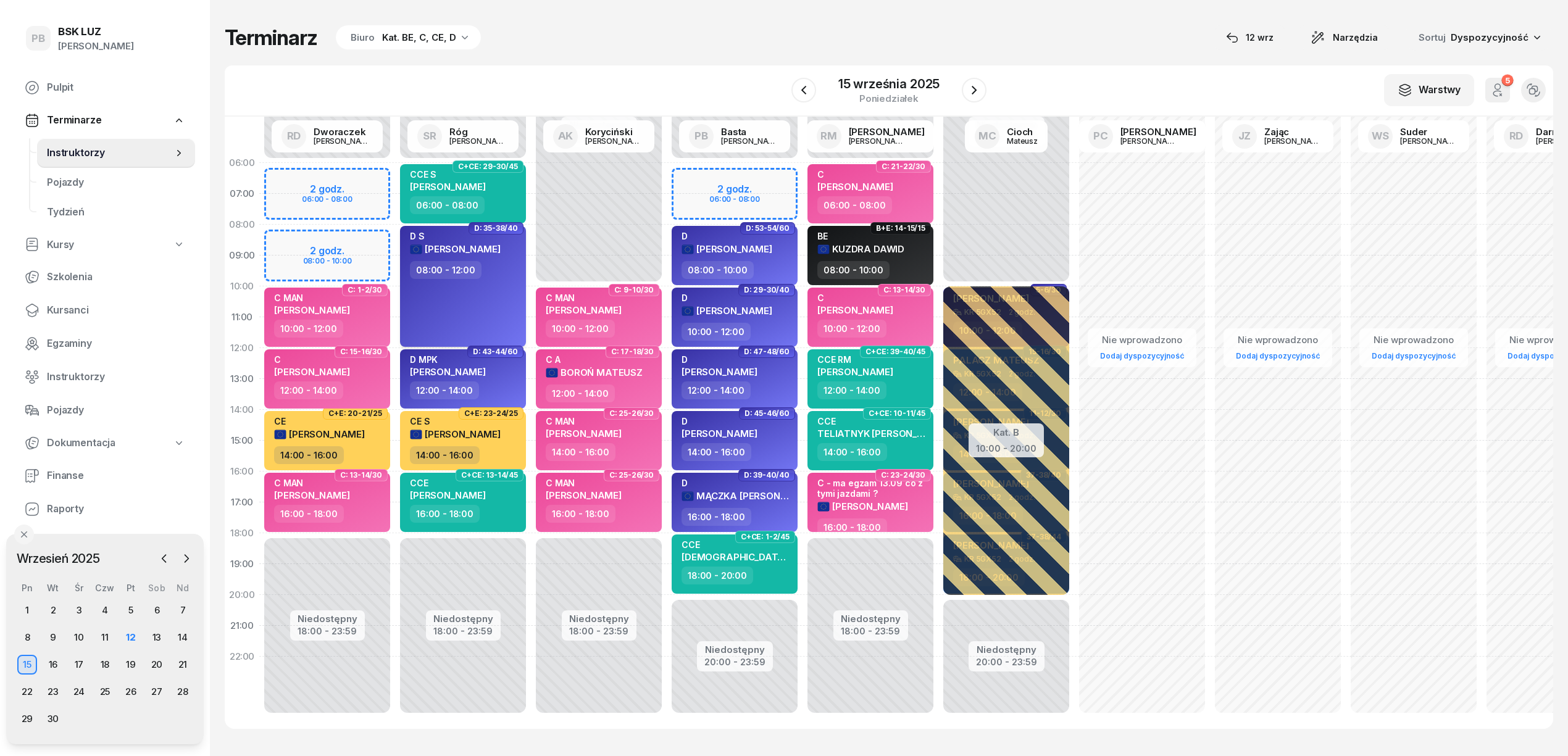
click at [369, 376] on div "C [PERSON_NAME]" at bounding box center [329, 368] width 108 height 28
select select "12"
select select "14"
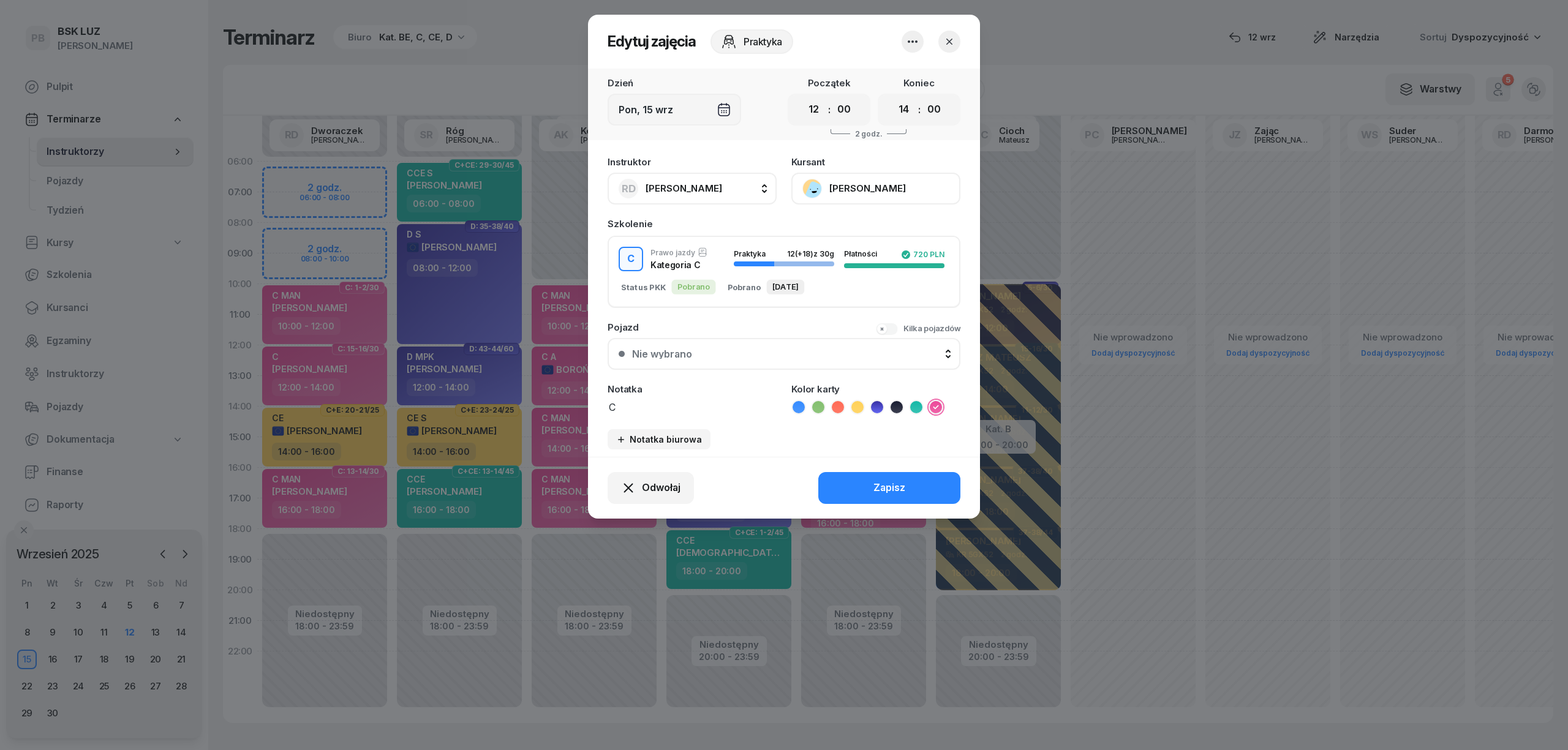
click at [942, 45] on button "button" at bounding box center [949, 42] width 22 height 22
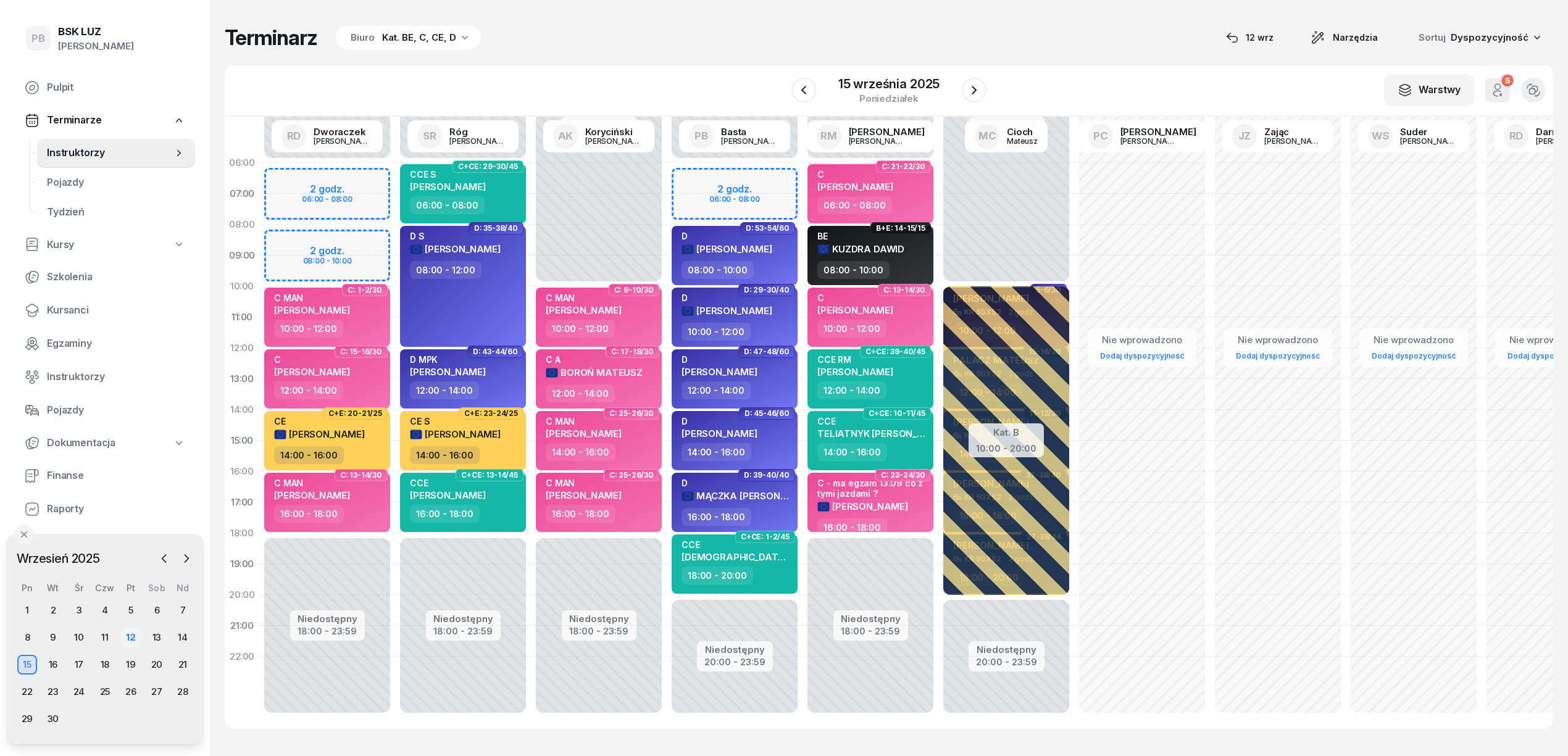
click at [125, 632] on div "12" at bounding box center [131, 638] width 20 height 20
click at [158, 637] on div "13" at bounding box center [157, 638] width 20 height 20
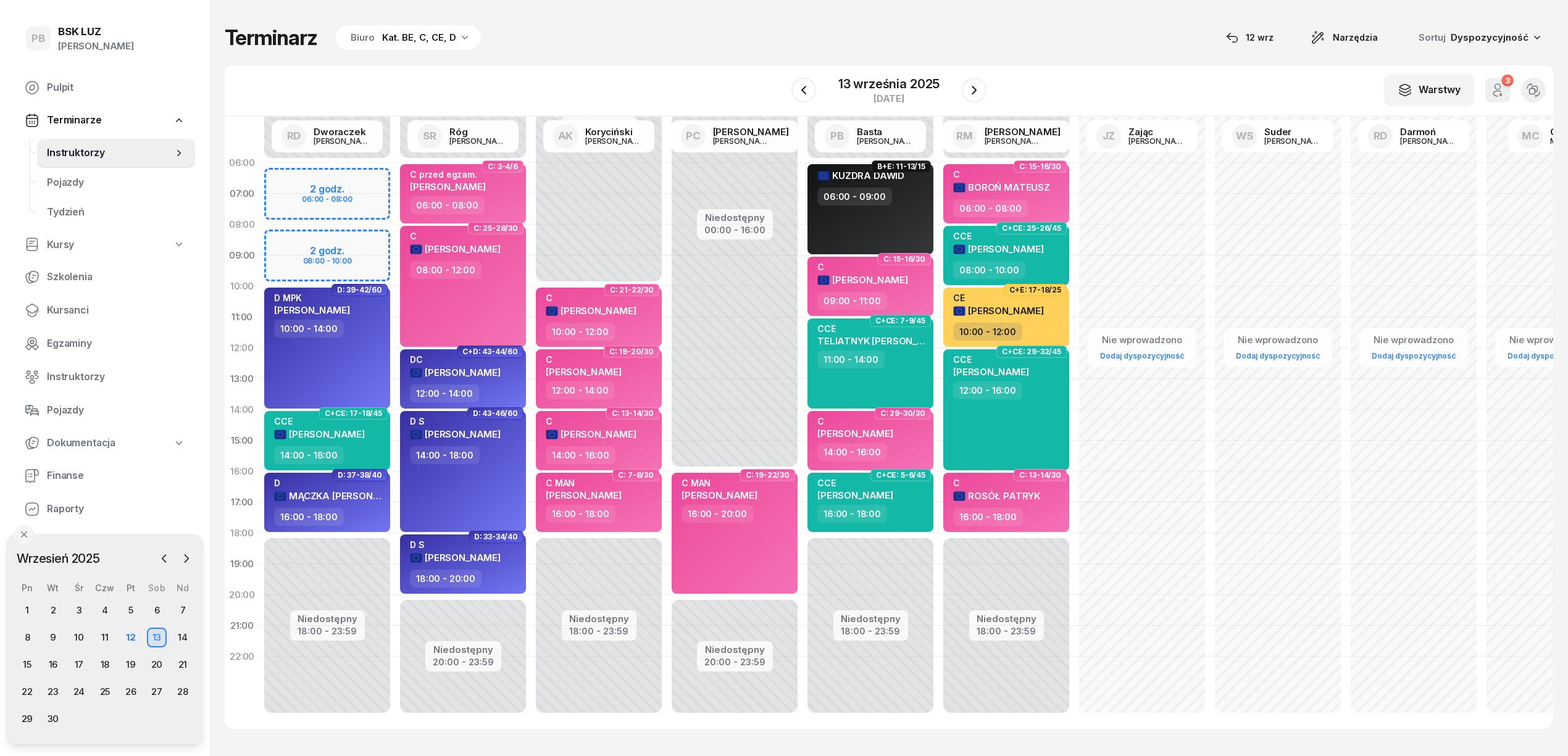
click at [154, 637] on div "13" at bounding box center [157, 638] width 20 height 20
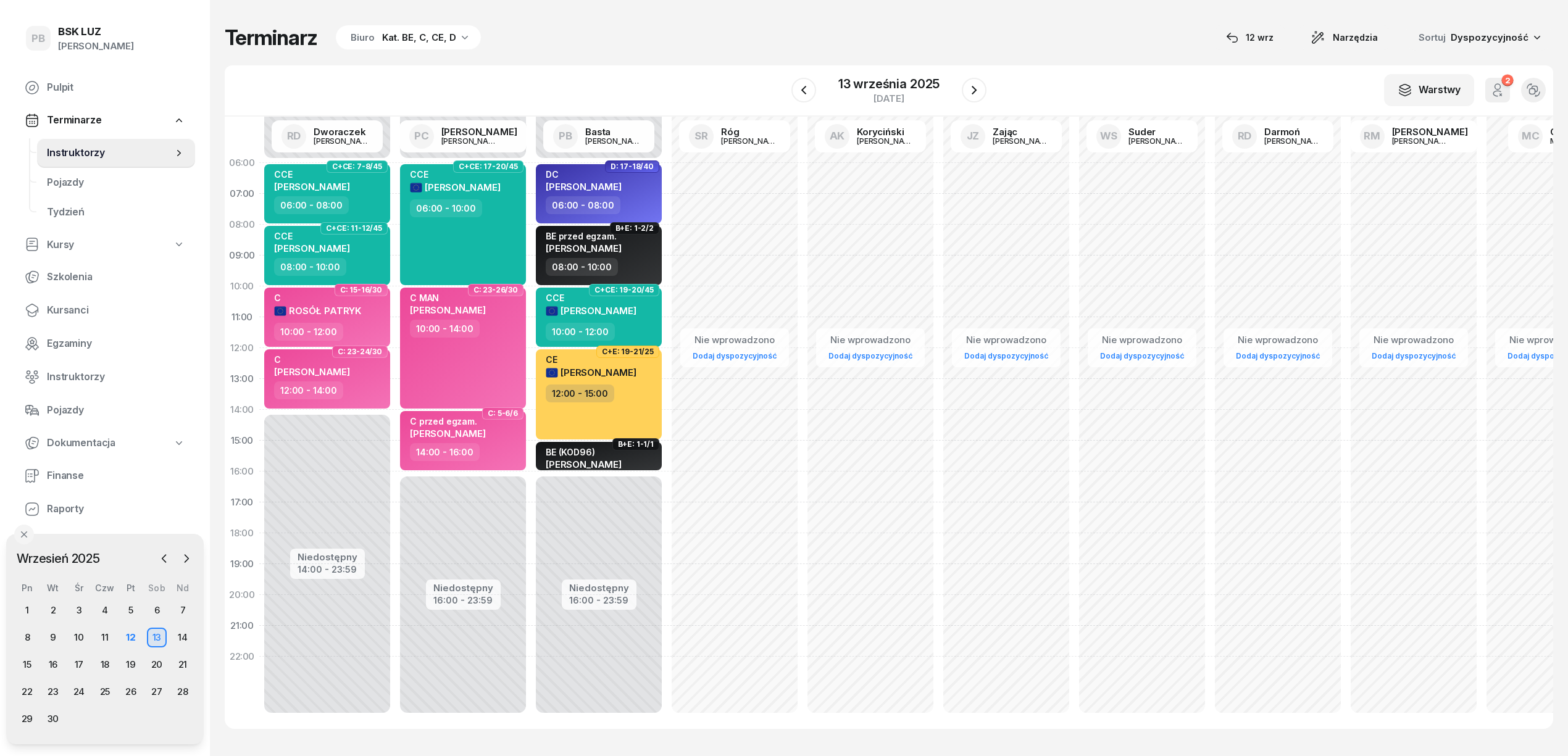
click at [546, 479] on div "Niedostępny 00:00 - 06:00 Niedostępny 16:00 - 23:59 D: 17-18/40 DC [PERSON_NAME…" at bounding box center [599, 440] width 136 height 586
select select "16"
select select "18"
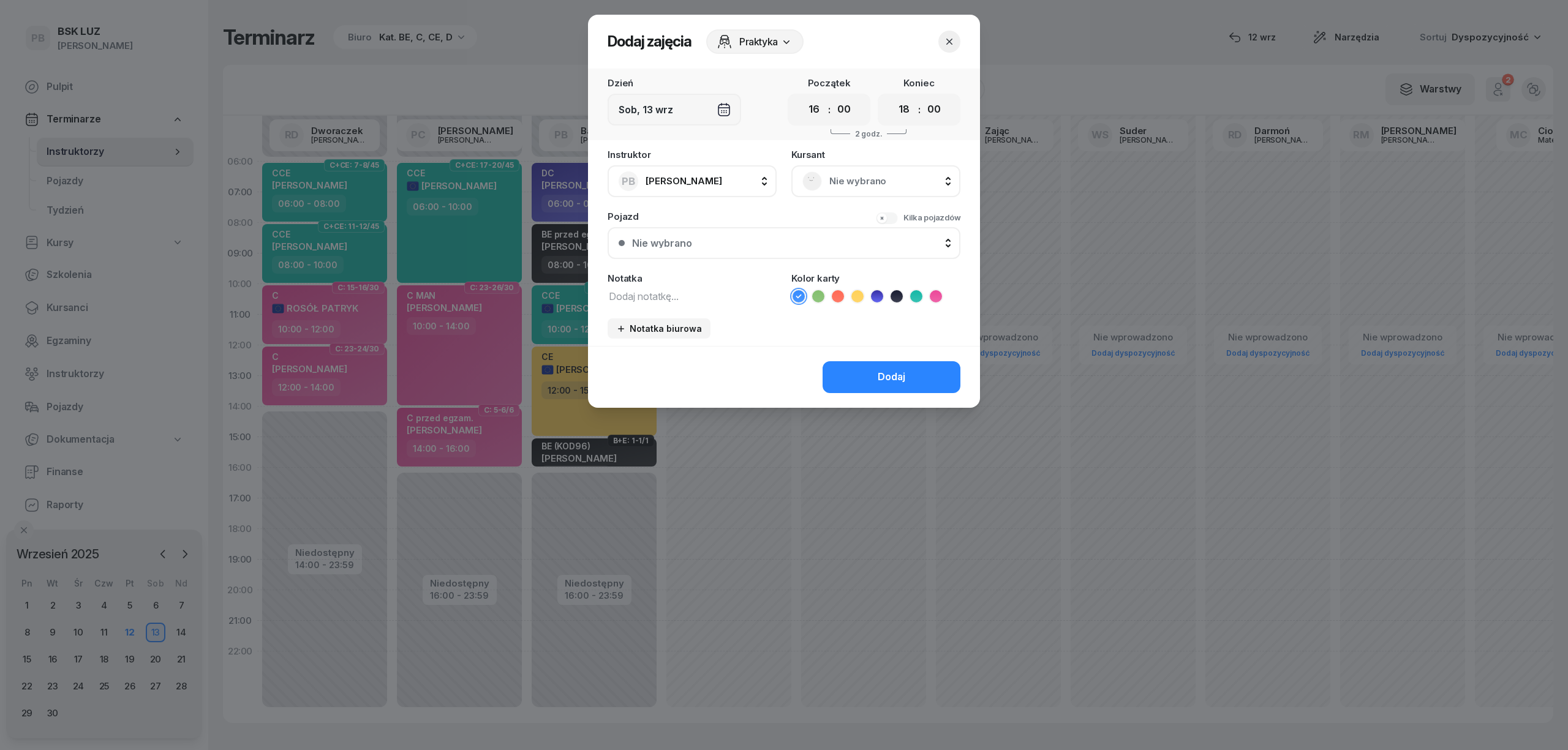
click at [862, 173] on span "Nie wybrano" at bounding box center [890, 180] width 120 height 15
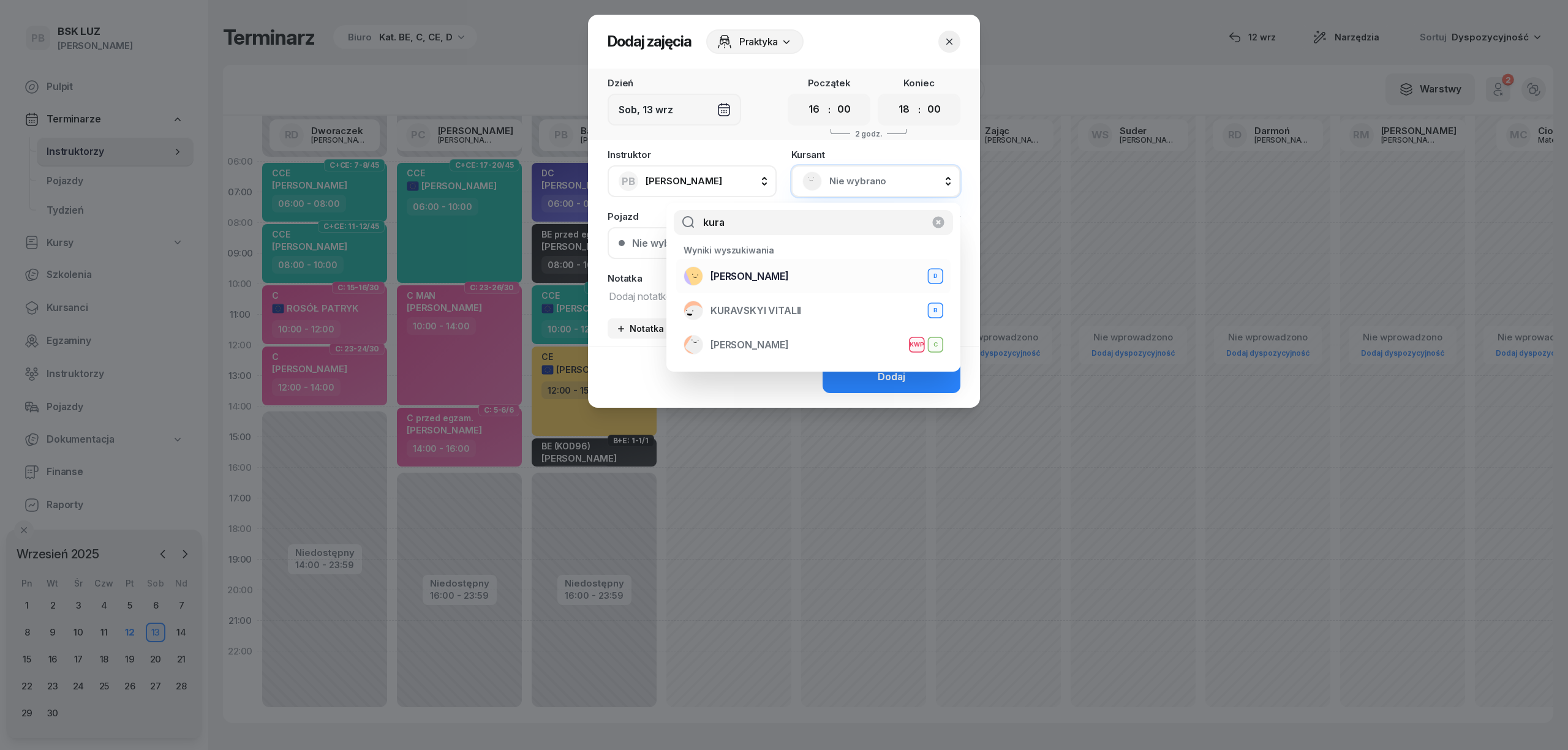
type input "kura"
click at [799, 272] on div "KURA [PERSON_NAME]" at bounding box center [813, 277] width 260 height 20
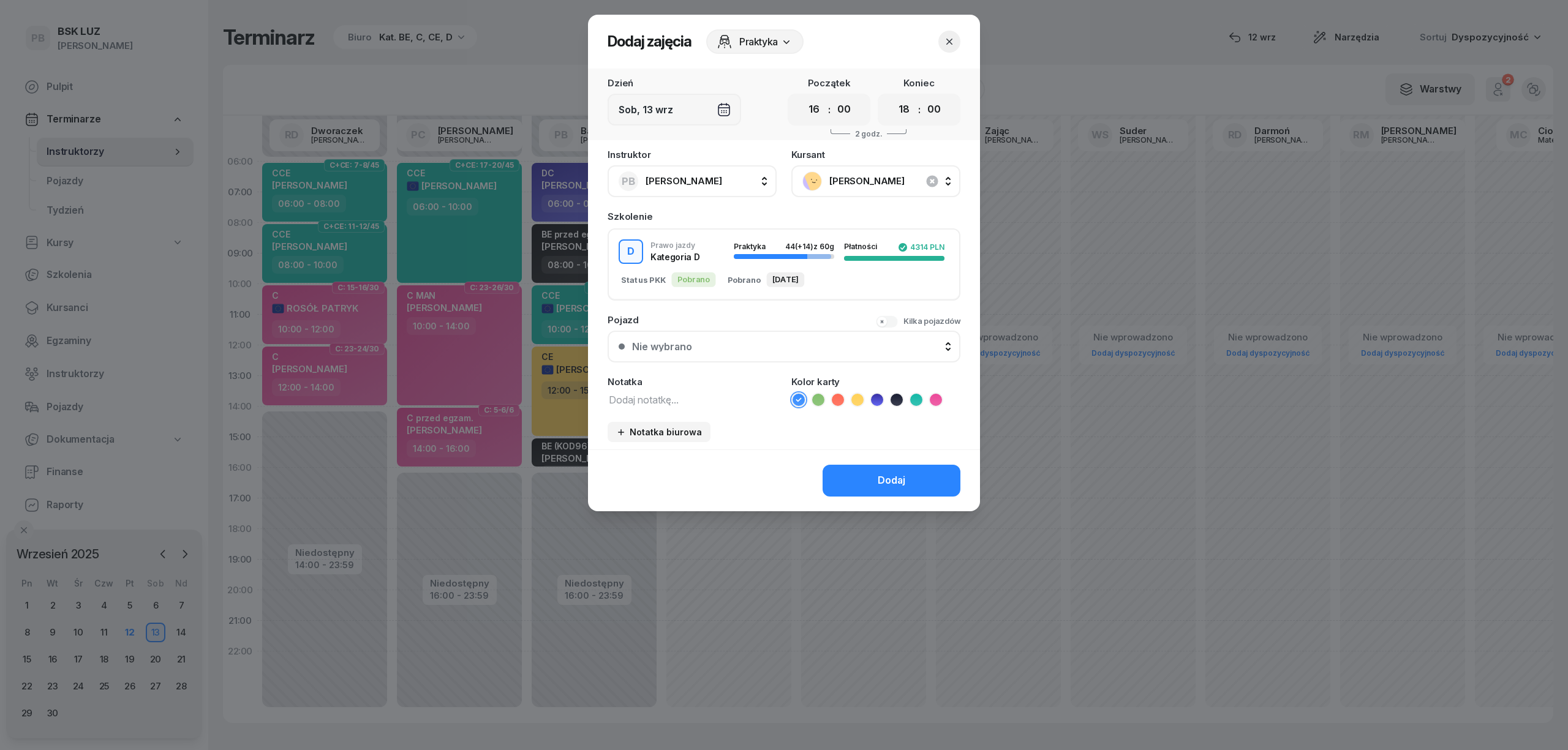
click at [878, 393] on icon at bounding box center [876, 399] width 12 height 12
click at [869, 478] on button "Dodaj" at bounding box center [891, 480] width 137 height 32
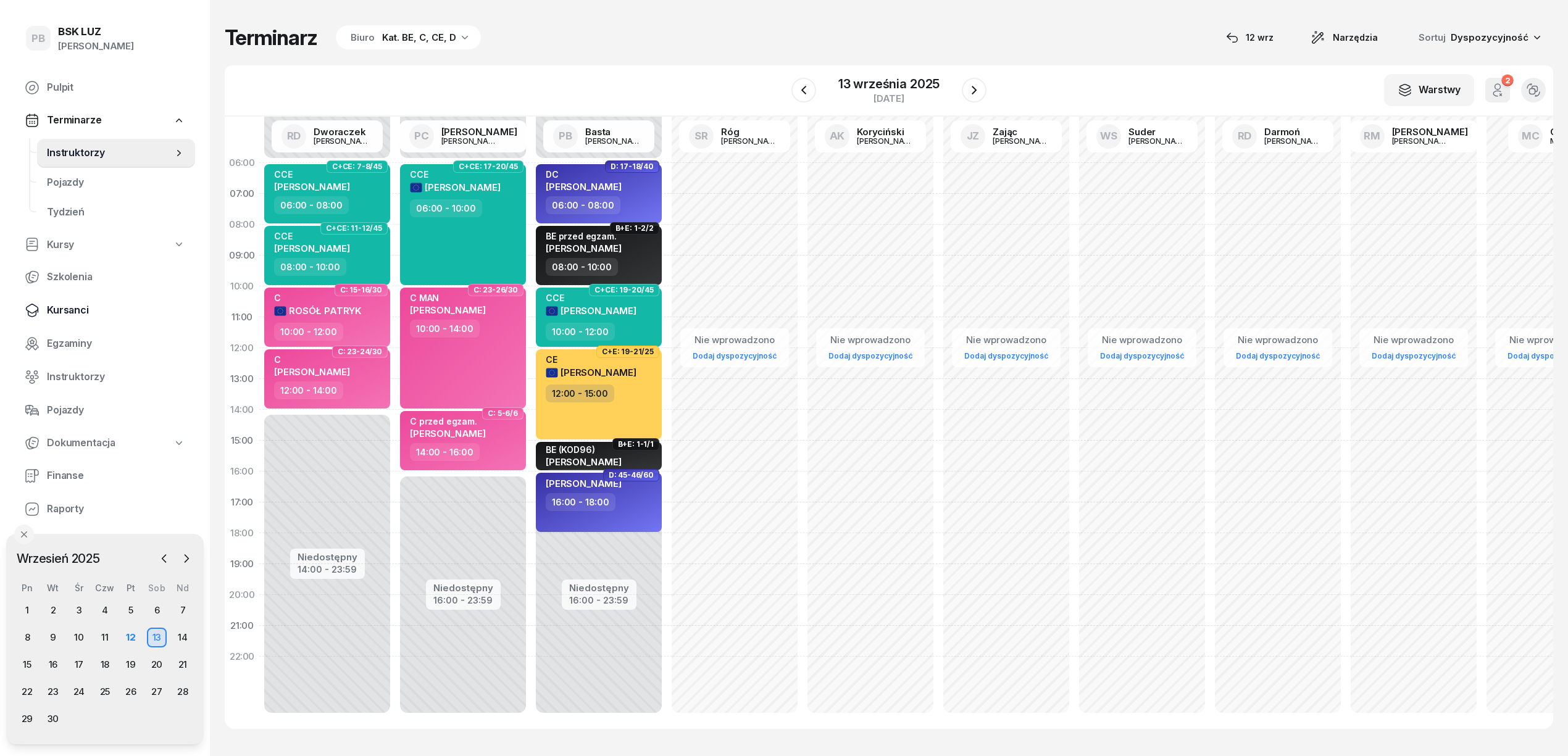
click at [70, 301] on link "Kursanci" at bounding box center [105, 310] width 180 height 29
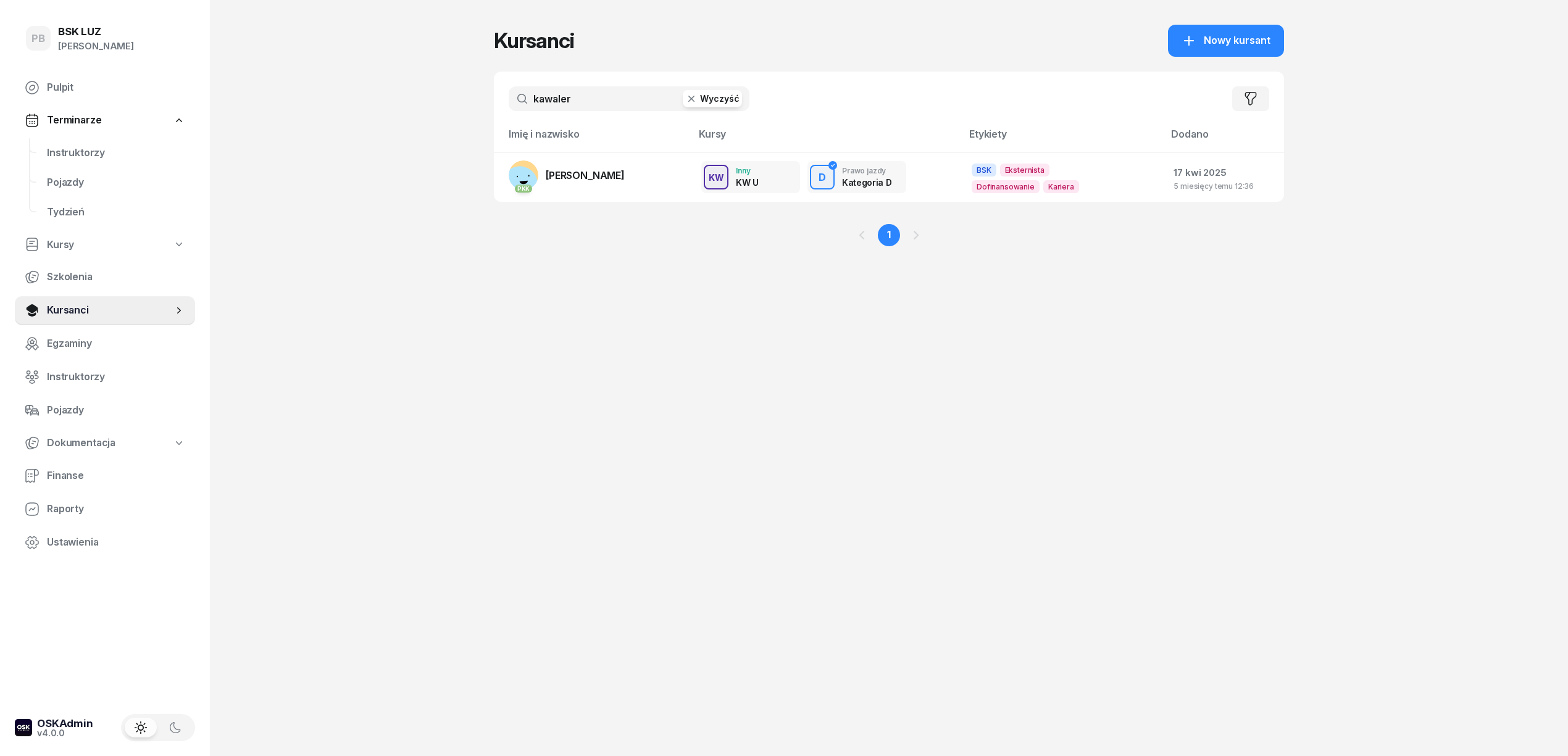
click at [591, 95] on input "kawaler" at bounding box center [629, 98] width 241 height 25
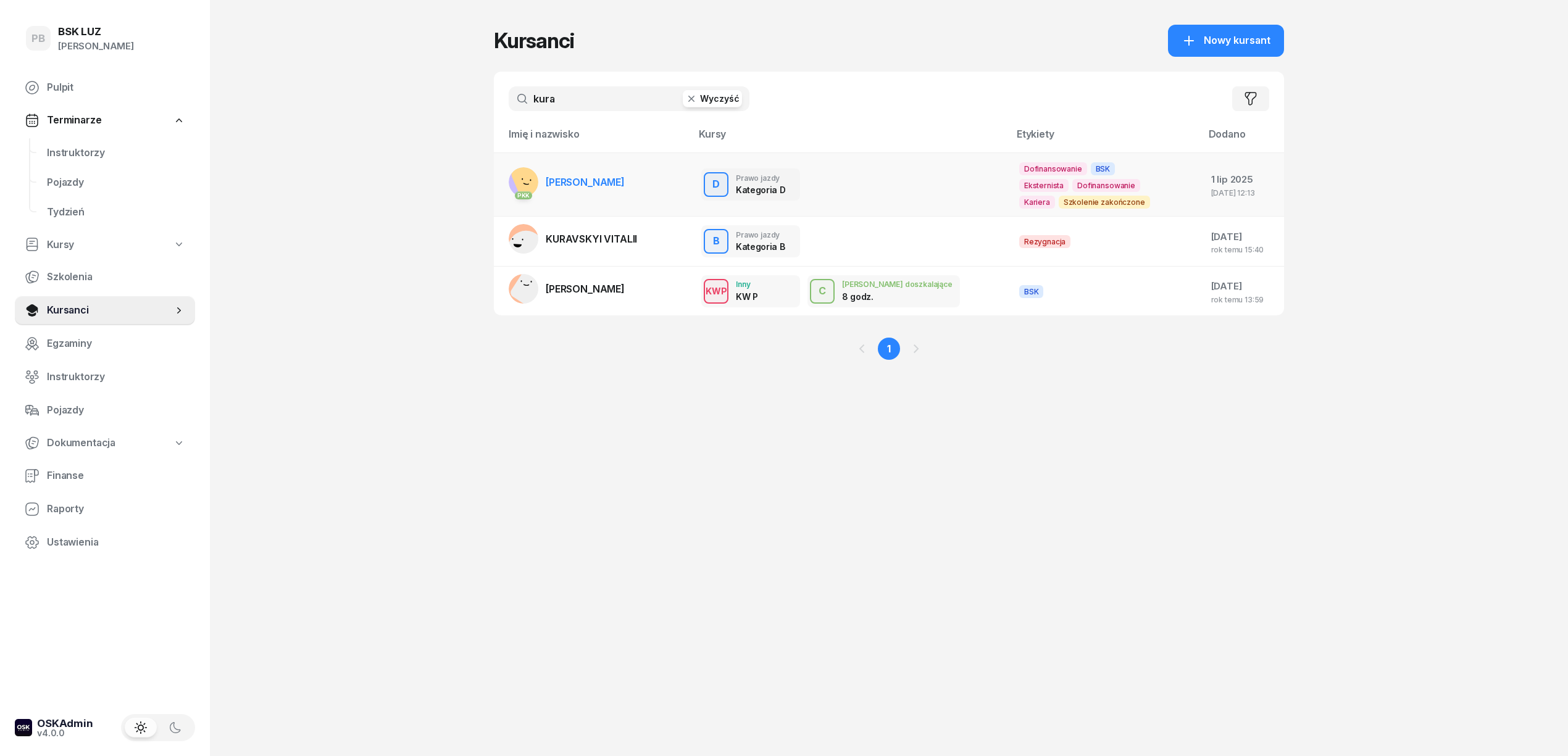
type input "kura"
click at [574, 174] on link "PKK KURA [PERSON_NAME]" at bounding box center [566, 182] width 116 height 29
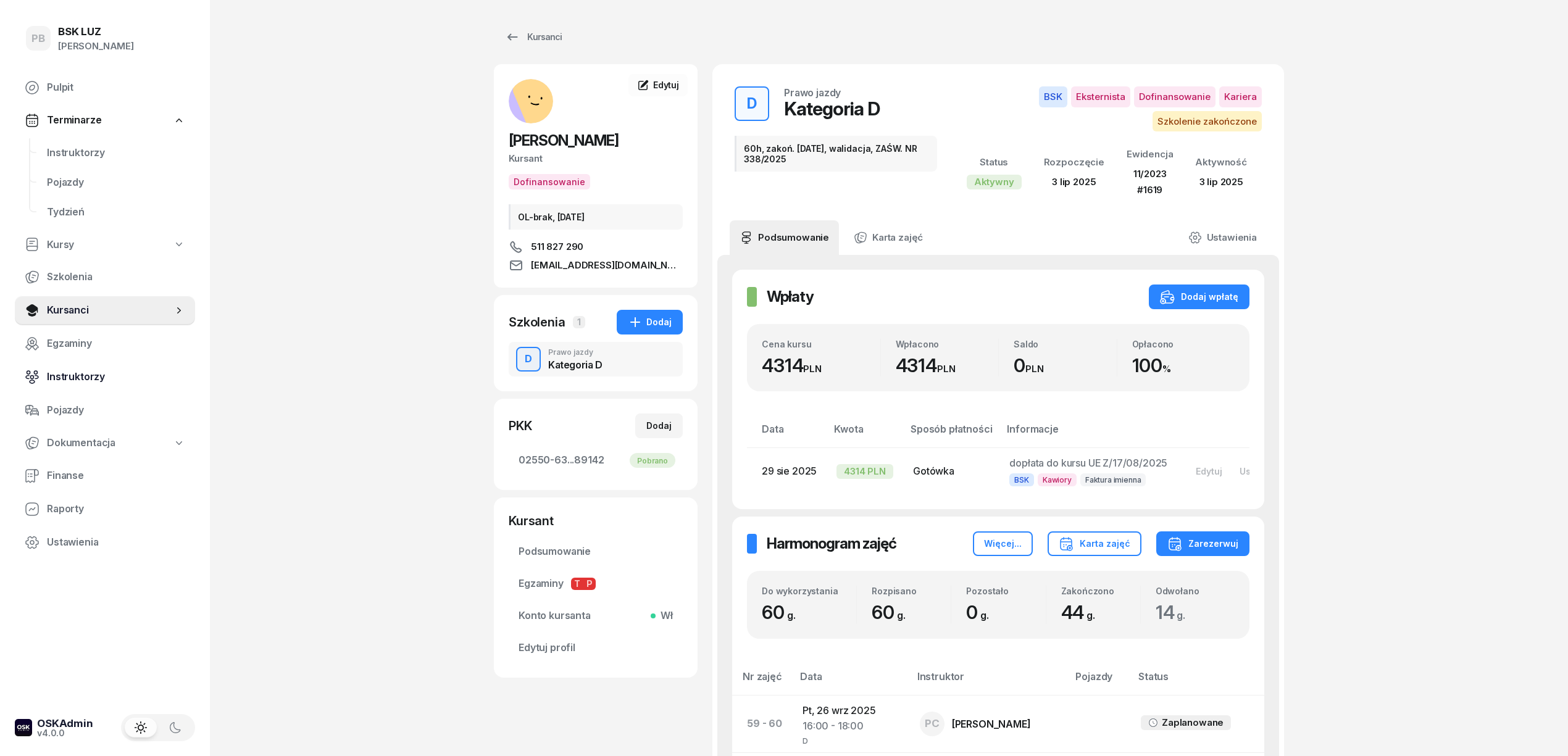
click at [61, 374] on span "Instruktorzy" at bounding box center [116, 376] width 139 height 16
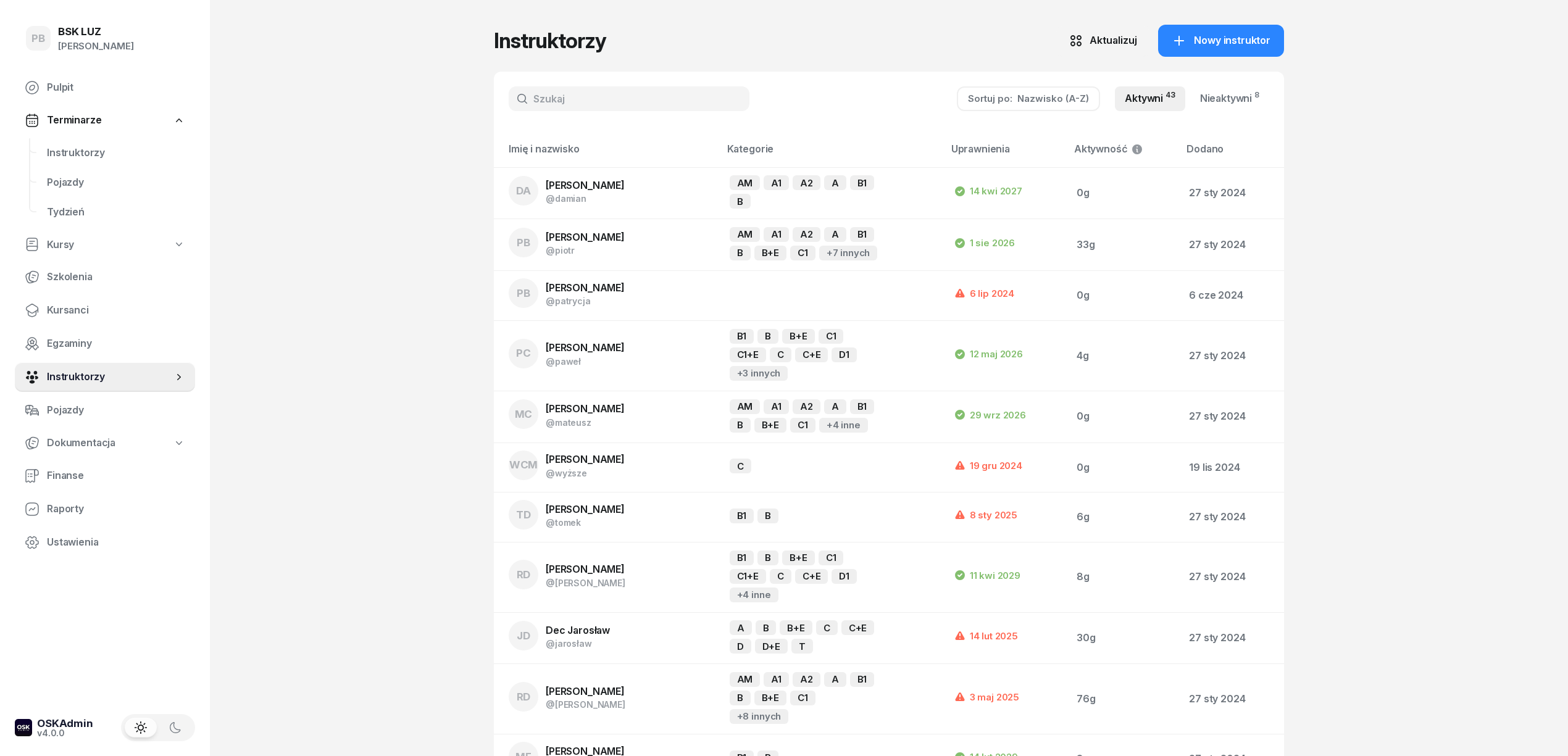
click at [606, 104] on input "text" at bounding box center [629, 98] width 241 height 25
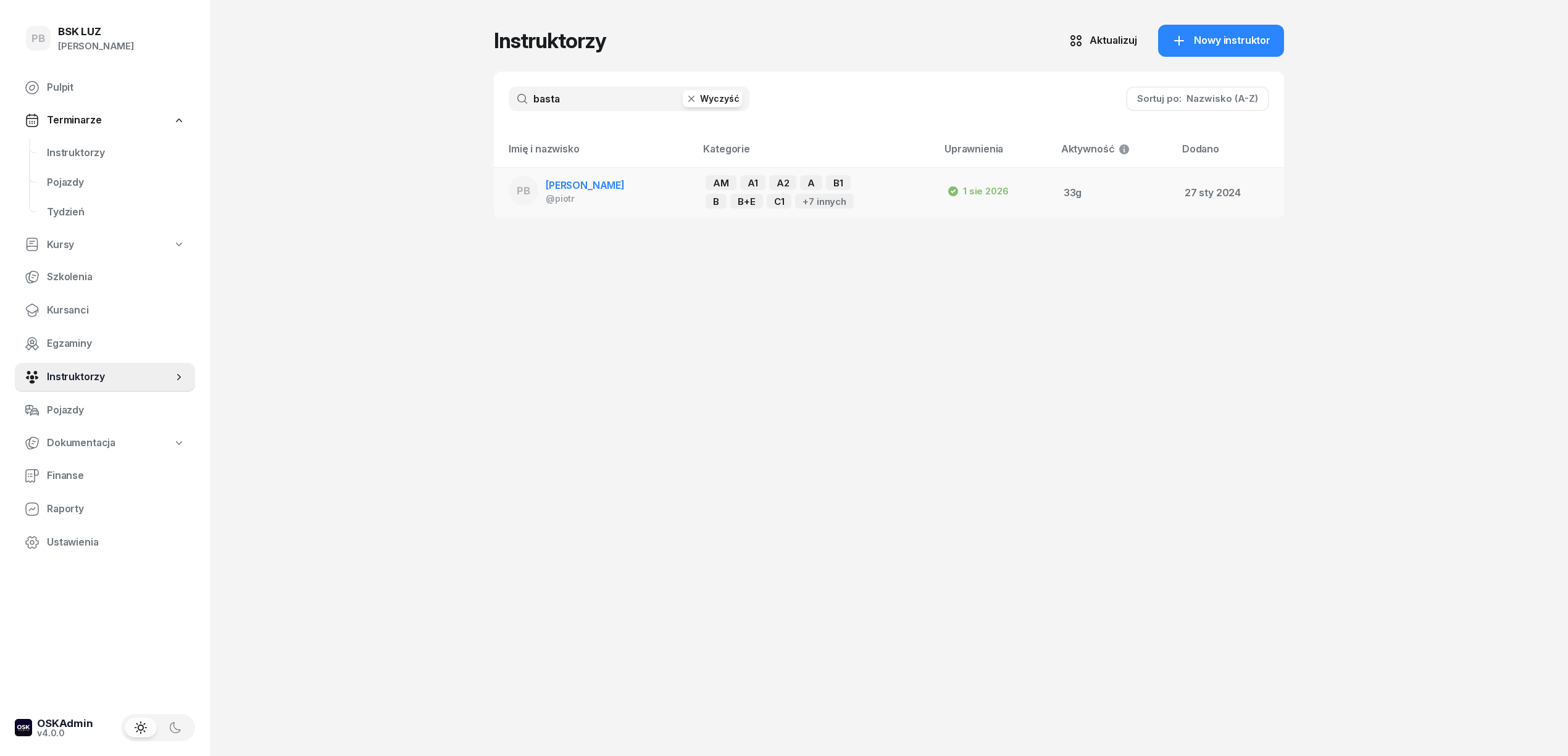
type input "basta"
click at [574, 189] on span "[PERSON_NAME]" at bounding box center [586, 184] width 79 height 12
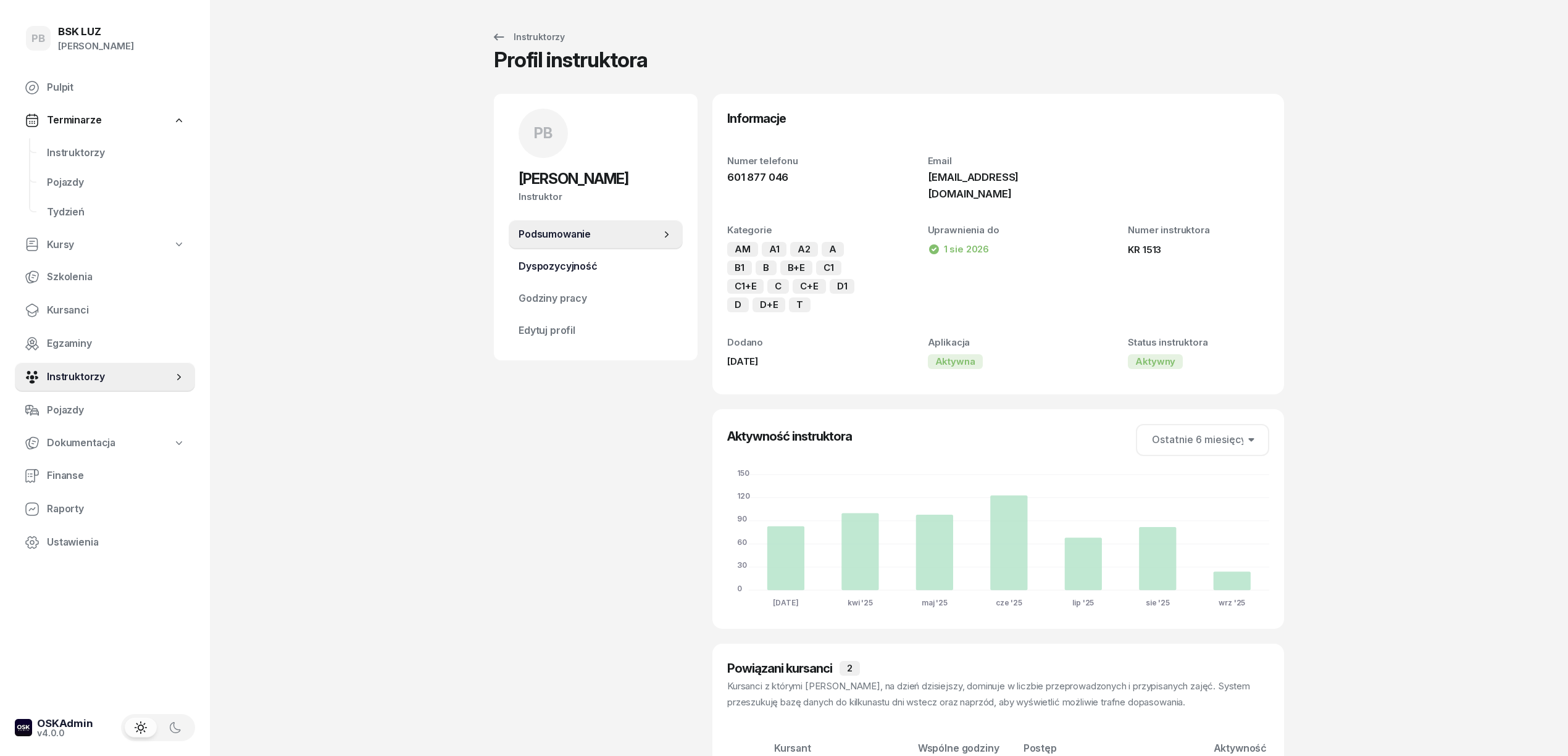
click at [601, 270] on span "Dyspozycyjność" at bounding box center [596, 266] width 154 height 16
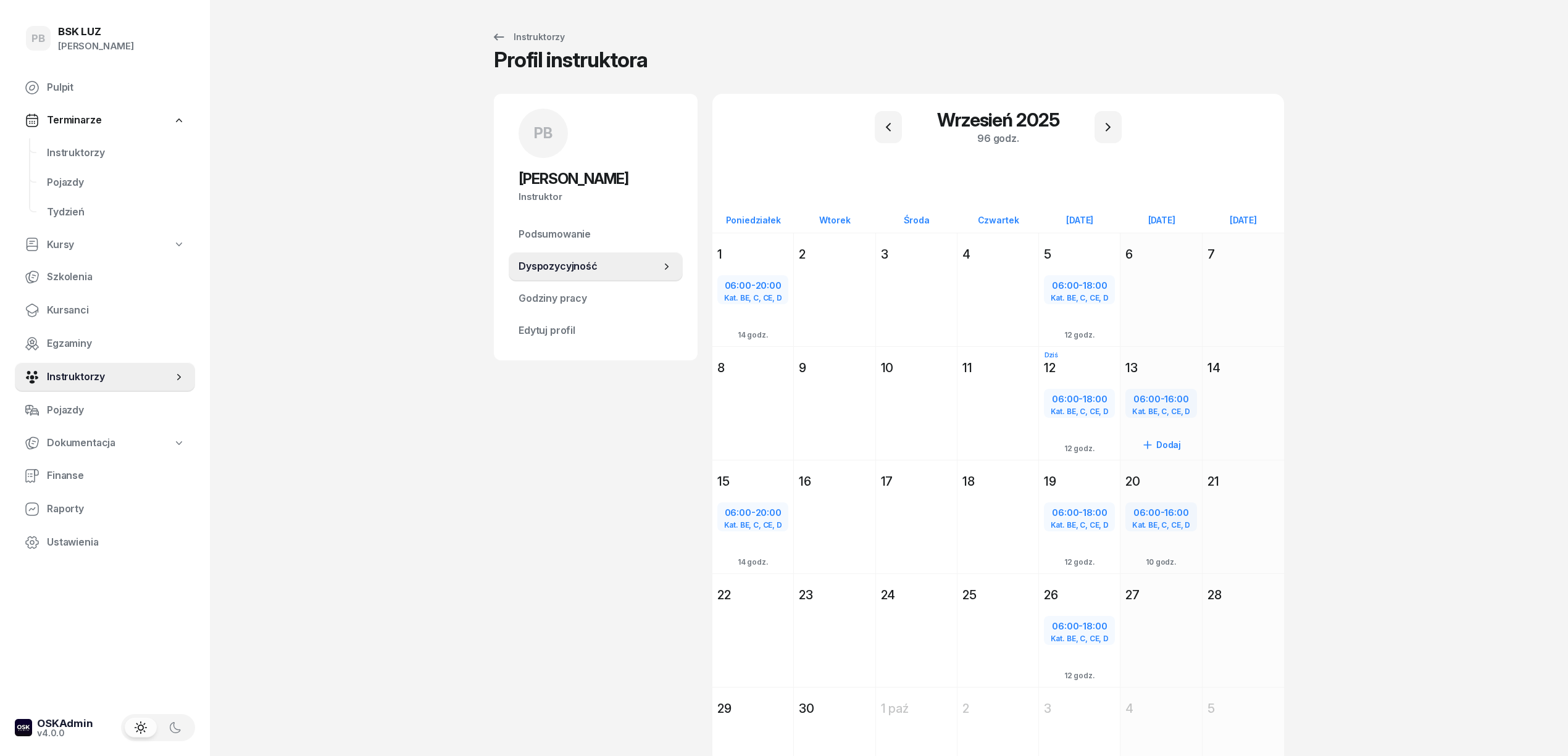
click at [1159, 401] on div "06:00 - 16:00" at bounding box center [1160, 398] width 69 height 16
select select "06"
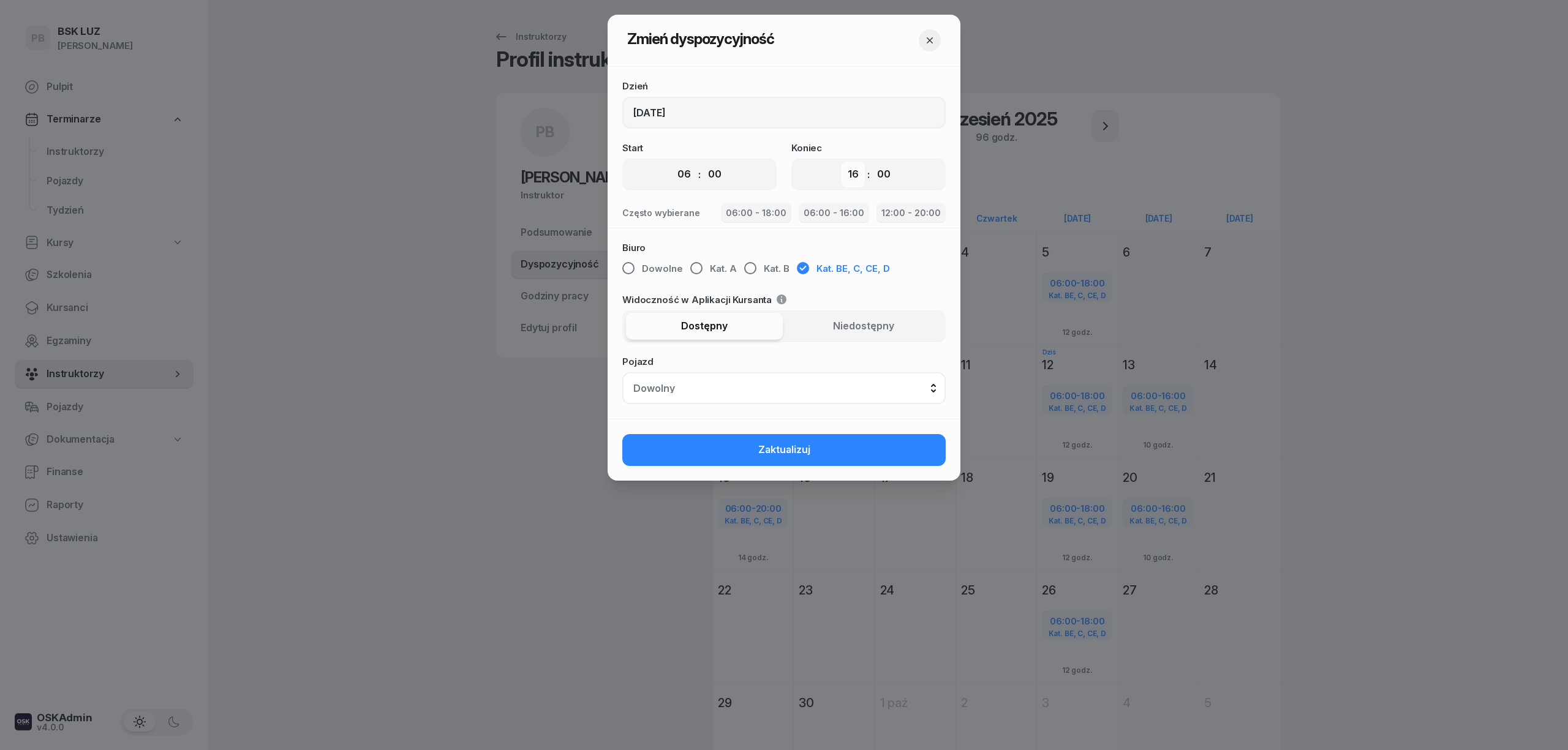
click at [850, 170] on select "00 01 02 03 04 05 06 07 08 09 10 11 12 13 14 15 16 17 18 19 20 21 22 23" at bounding box center [853, 175] width 24 height 25
select select "18"
click at [841, 162] on select "00 01 02 03 04 05 06 07 08 09 10 11 12 13 14 15 16 17 18 19 20 21 22 23" at bounding box center [853, 175] width 24 height 25
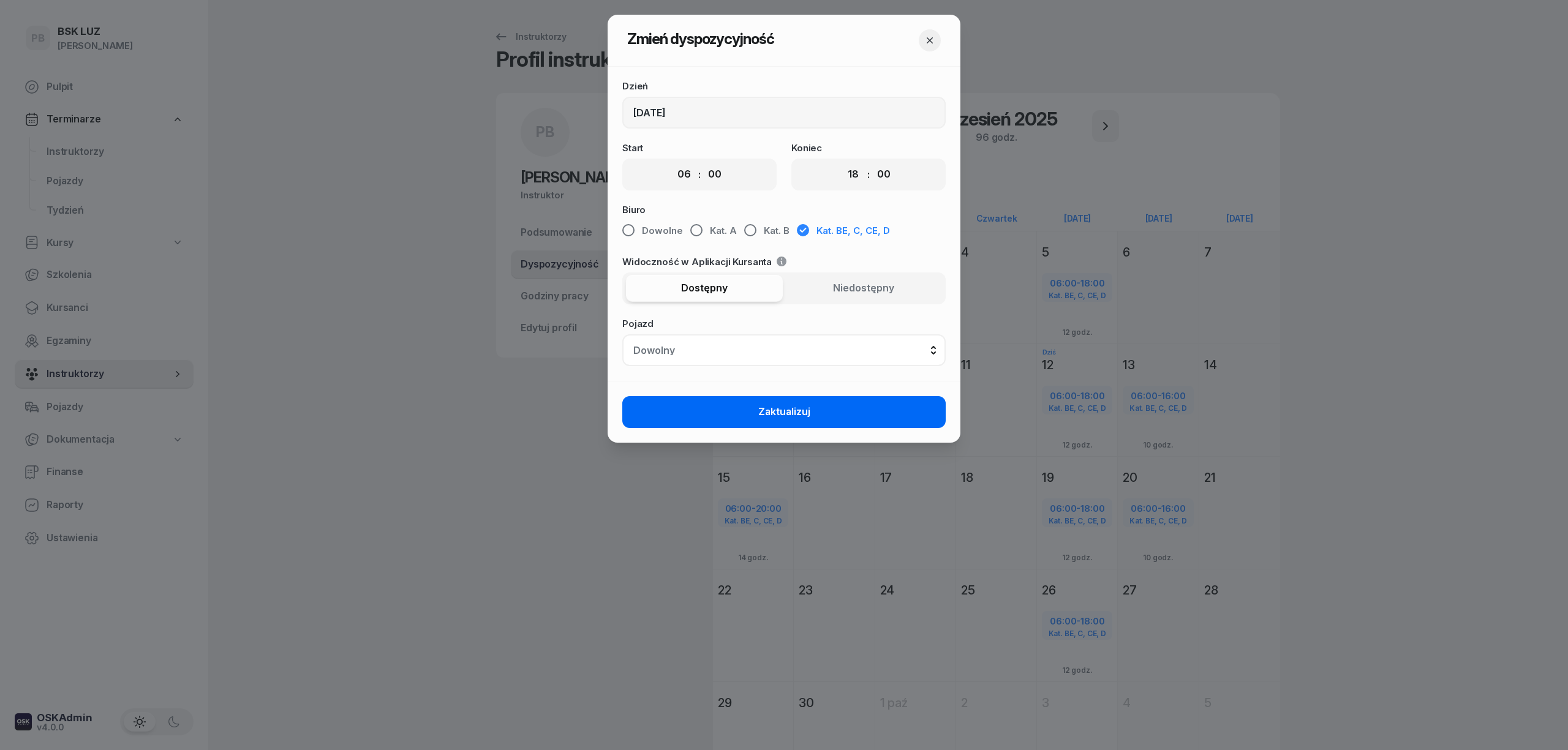
click at [887, 414] on button "Zaktualizuj" at bounding box center [783, 411] width 323 height 32
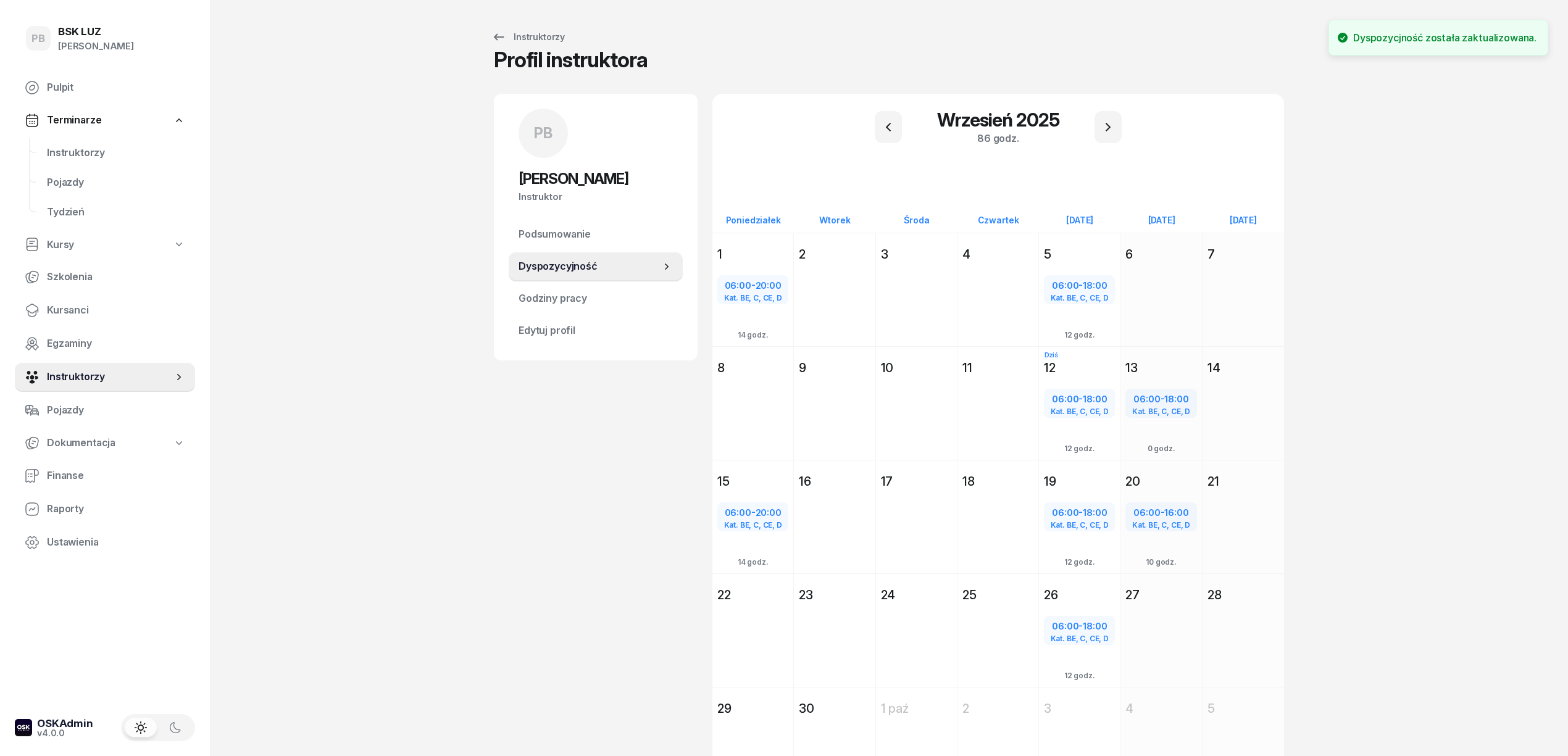
click at [542, 450] on div "PB [PERSON_NAME] Instruktor PB [PERSON_NAME] @[PERSON_NAME] wiadomość PB [PERSO…" at bounding box center [596, 443] width 204 height 700
click at [80, 151] on span "Instruktorzy" at bounding box center [116, 152] width 139 height 16
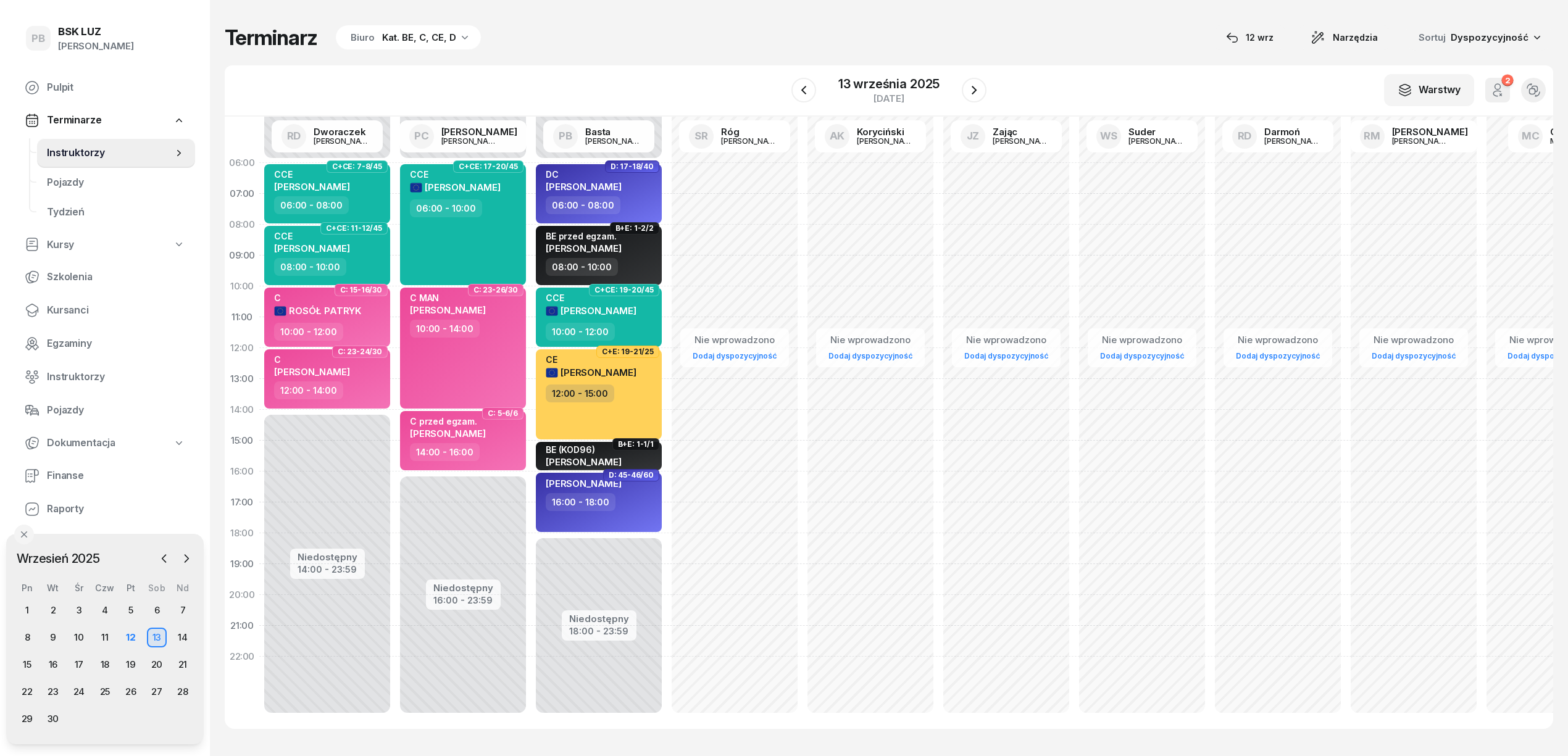
click at [666, 74] on div "W Wybierz AK [PERSON_NAME] BP [PERSON_NAME] DP [PERSON_NAME] GS [PERSON_NAME] I…" at bounding box center [889, 91] width 1328 height 51
click at [971, 87] on icon "button" at bounding box center [974, 90] width 15 height 15
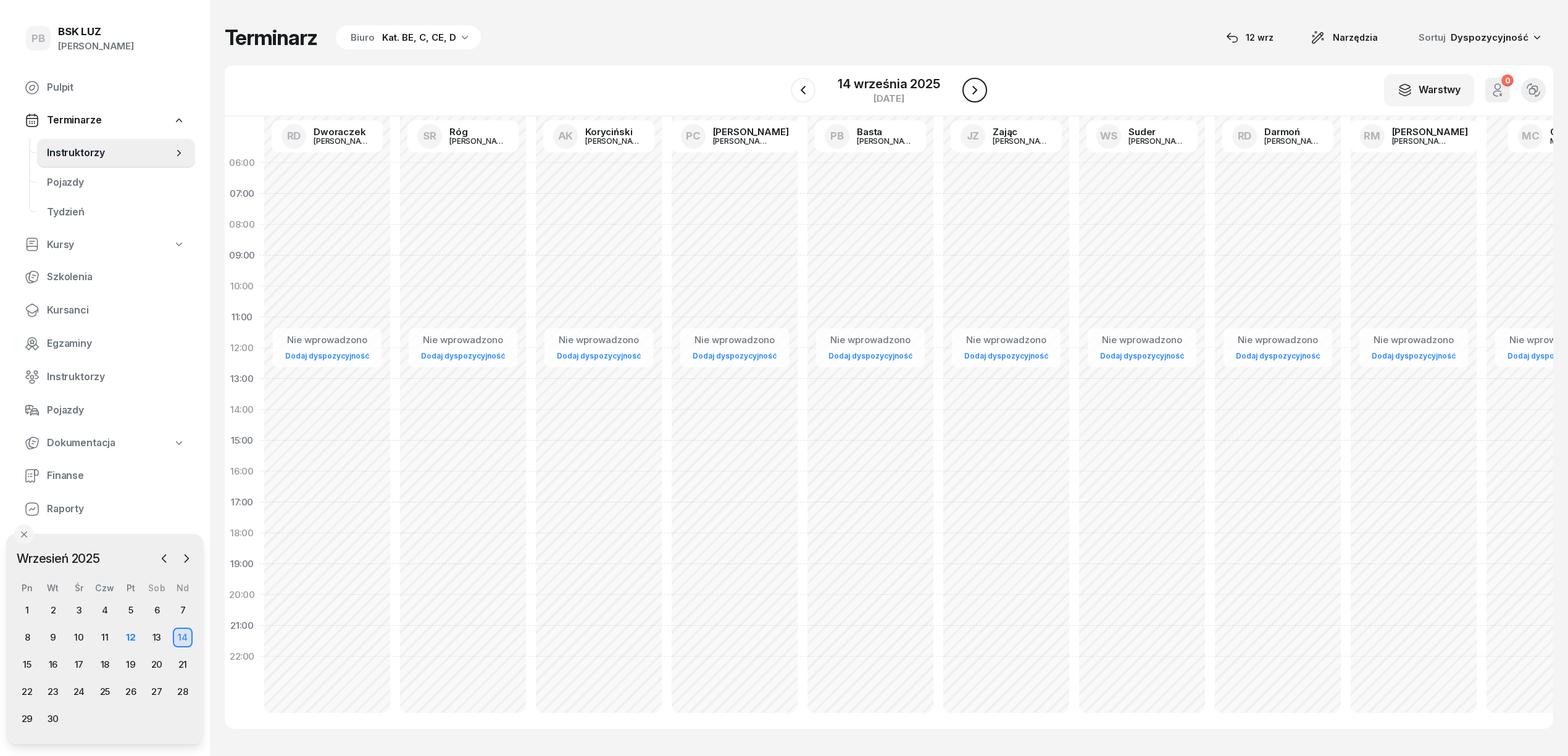
click at [971, 87] on icon "button" at bounding box center [975, 90] width 15 height 15
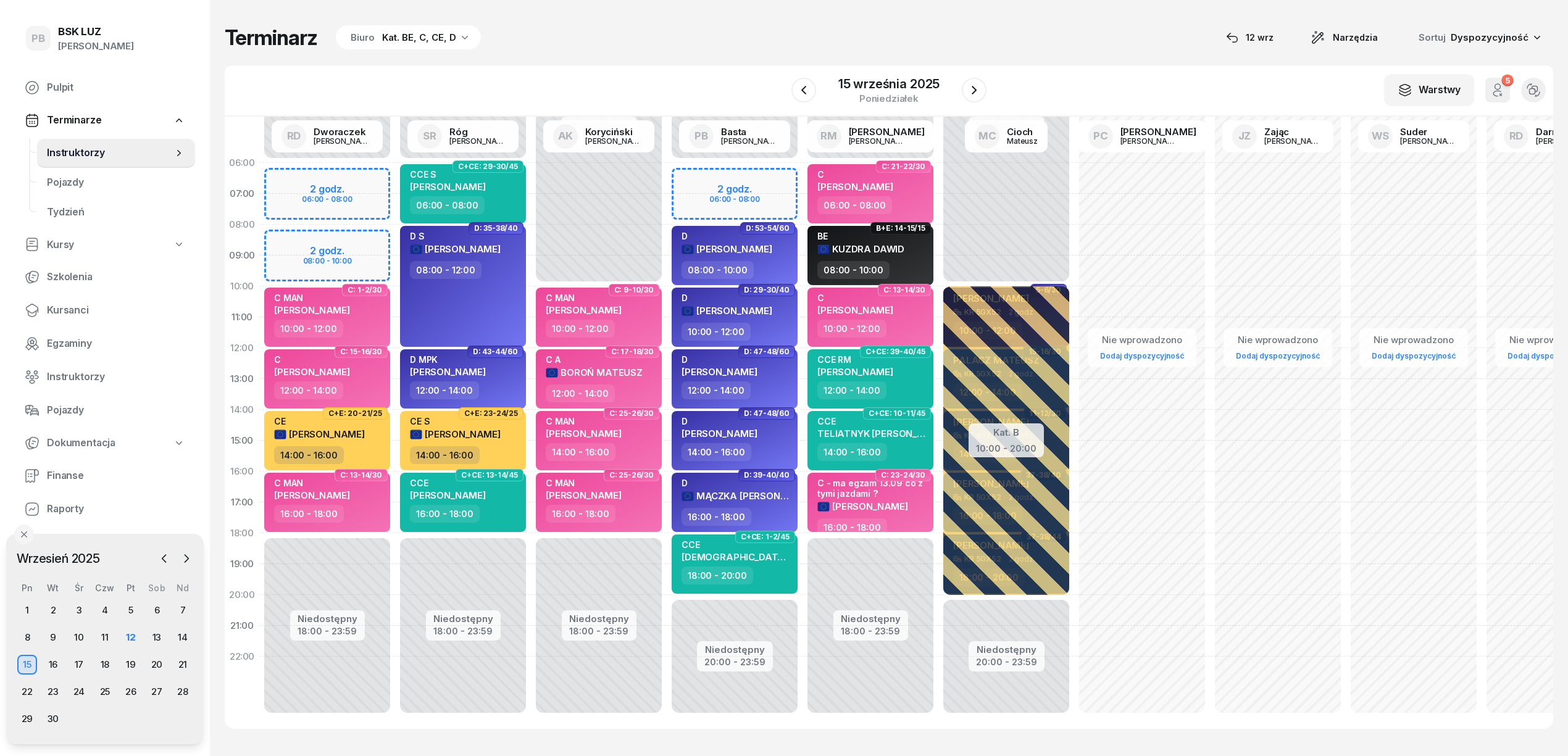
click at [1064, 51] on div "Terminarz Biuro Kat. BE, C, CE, D [DATE] Narzędzia Sortuj Dyspozycyjność W Wybi…" at bounding box center [889, 376] width 1328 height 753
click at [717, 58] on div "Terminarz Biuro Kat. BE, C, CE, D [DATE] Narzędzia Sortuj Dyspozycyjność W Wybi…" at bounding box center [889, 376] width 1328 height 753
click at [1063, 54] on div "Terminarz Biuro Kat. BE, C, CE, D [DATE] Narzędzia Sortuj Dyspozycyjność W Wybi…" at bounding box center [889, 376] width 1328 height 753
click at [156, 637] on div "13" at bounding box center [157, 638] width 20 height 20
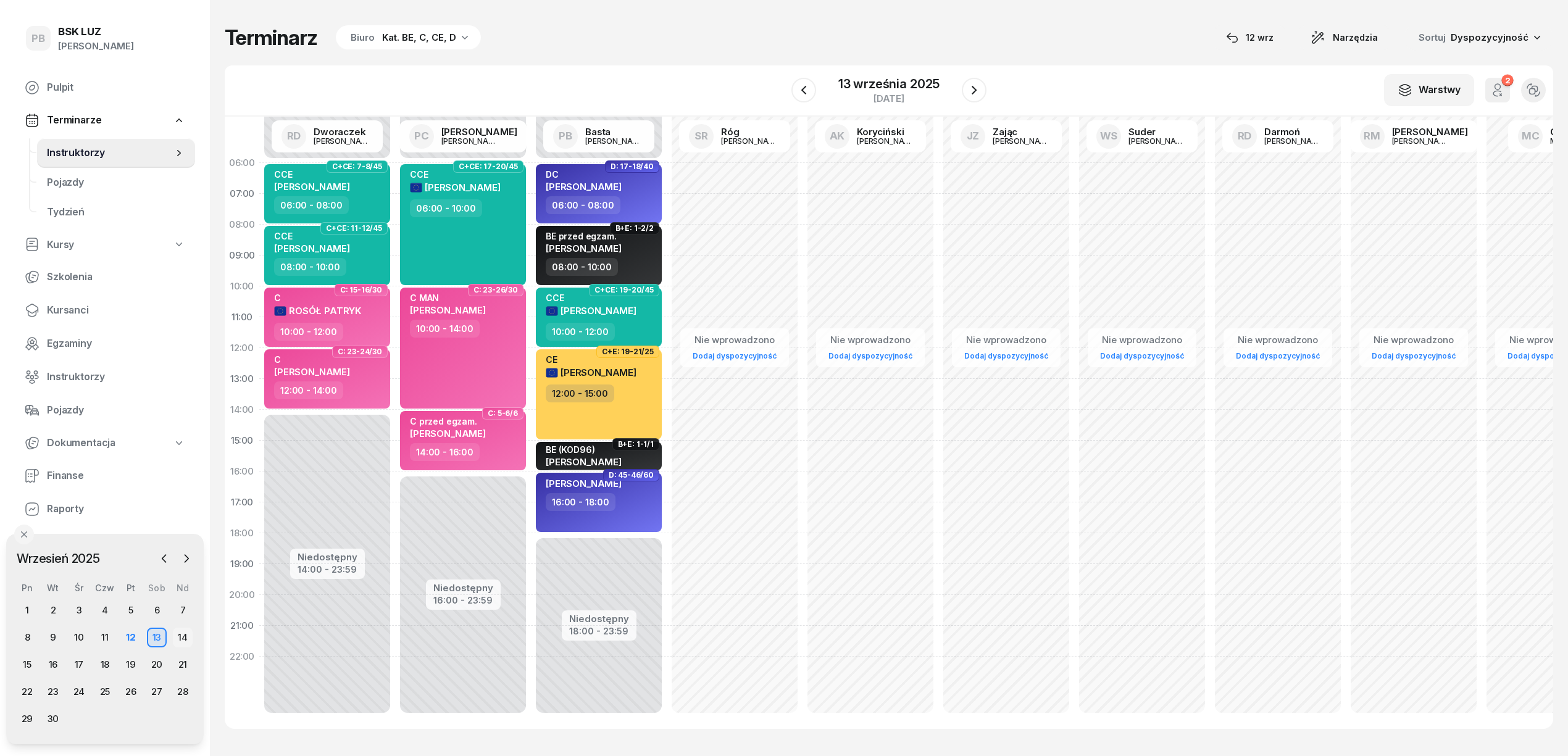
click at [183, 636] on div "14" at bounding box center [183, 638] width 20 height 20
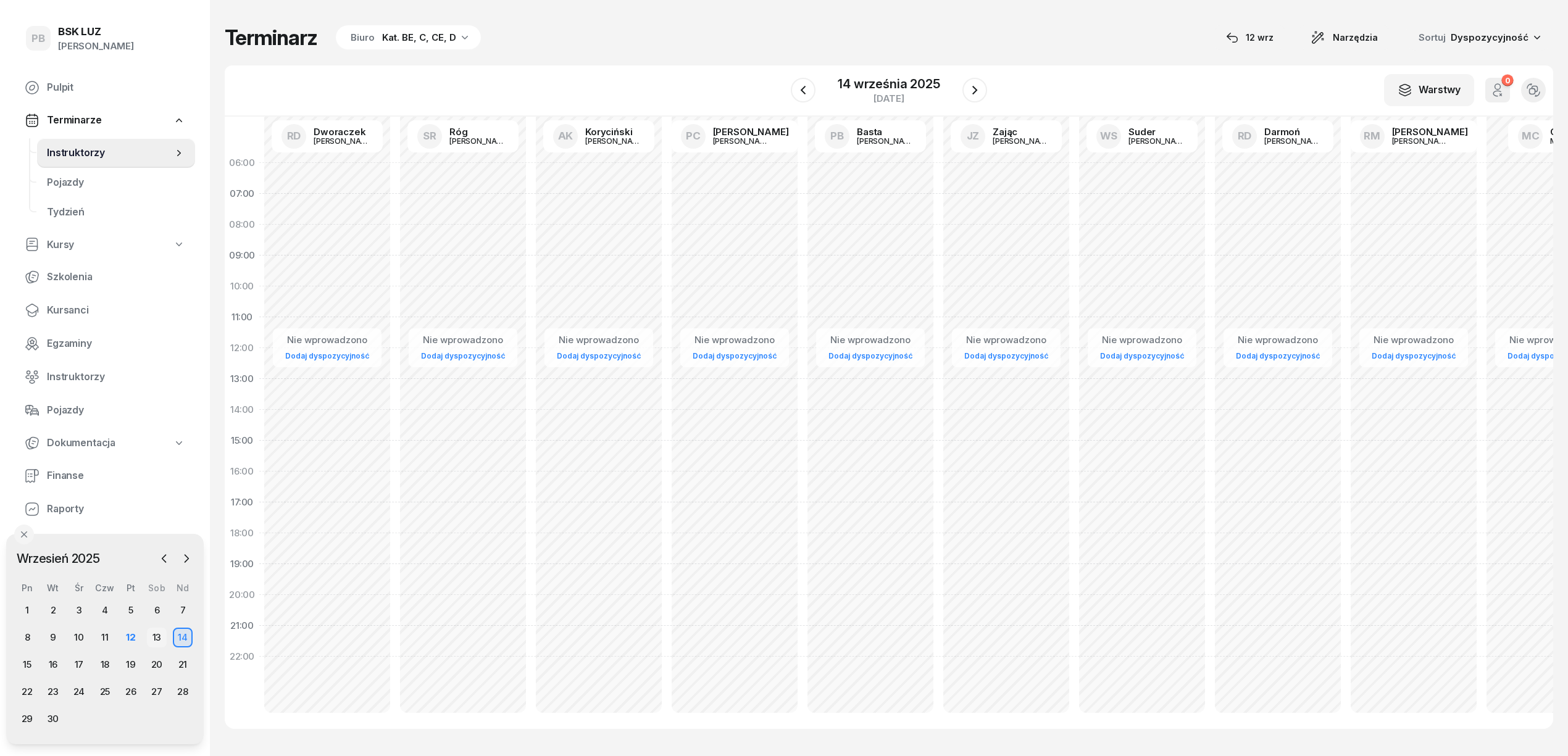
click at [153, 639] on div "13" at bounding box center [157, 638] width 20 height 20
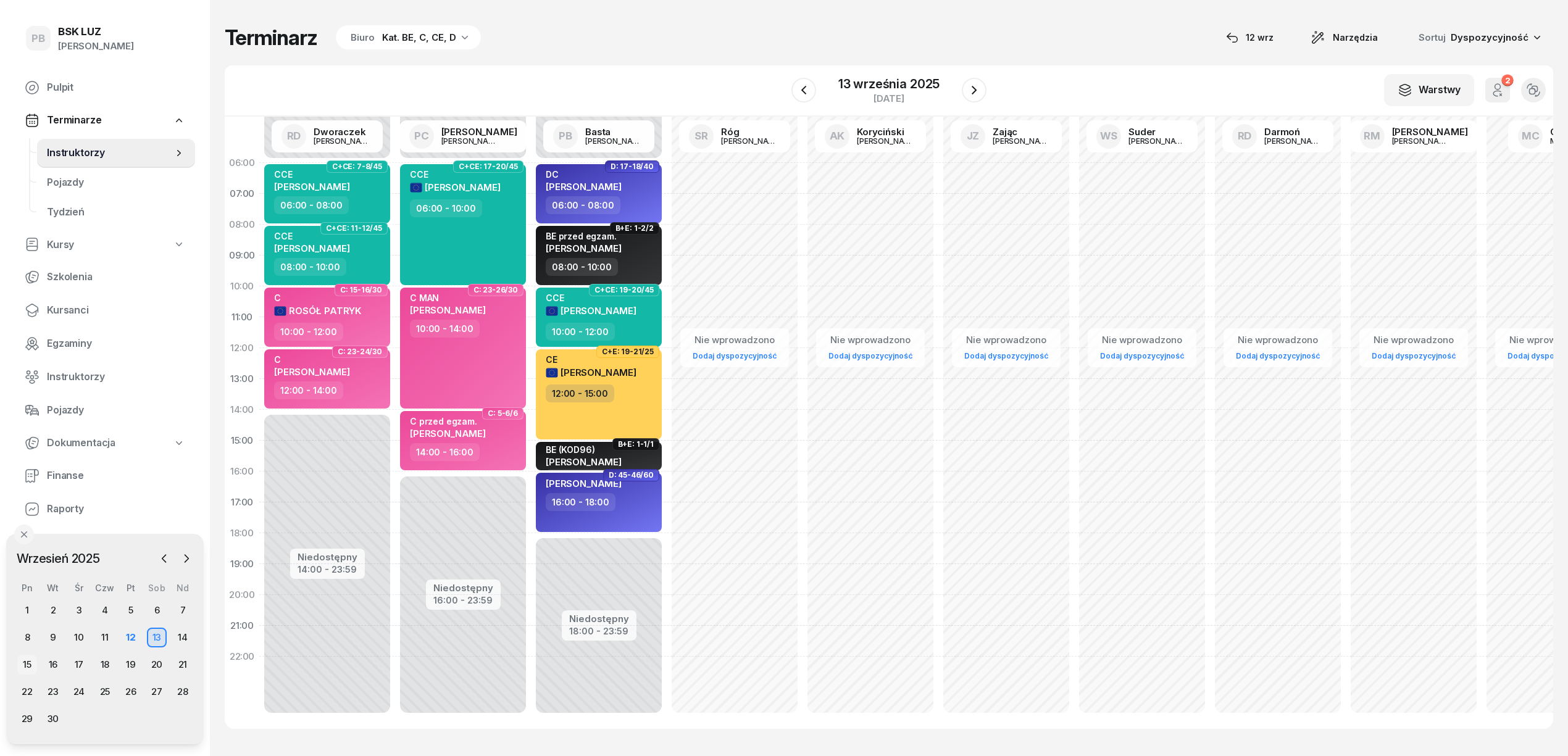
click at [33, 662] on div "15" at bounding box center [28, 665] width 20 height 20
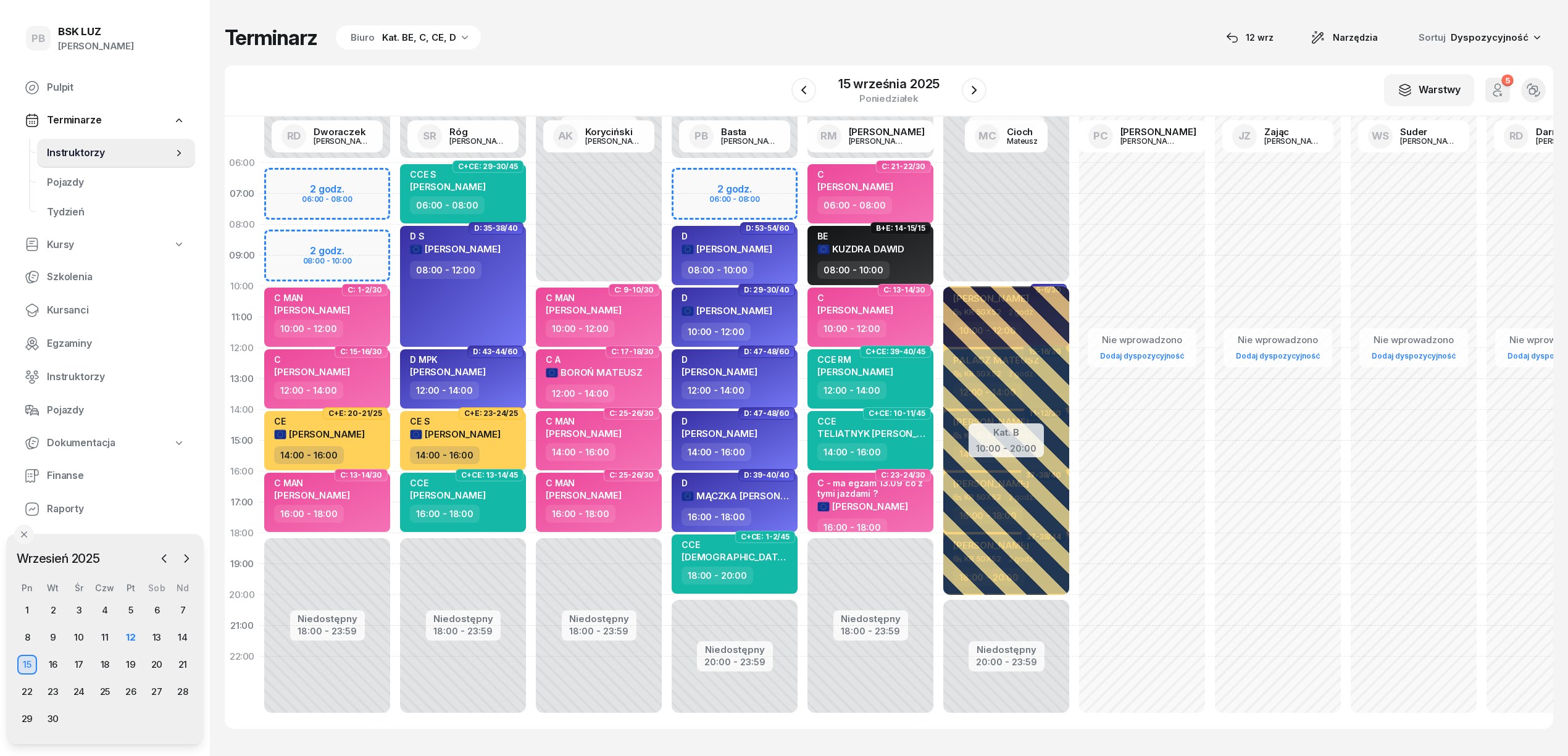
click at [717, 71] on div "W Wybierz AK [PERSON_NAME] BP [PERSON_NAME] DP [PERSON_NAME] GS [PERSON_NAME] I…" at bounding box center [889, 91] width 1328 height 51
click at [725, 56] on div "Terminarz Biuro Kat. BE, C, CE, D [DATE] Narzędzia Sortuj Dyspozycyjność W Wybi…" at bounding box center [889, 376] width 1328 height 753
click at [909, 29] on div "Terminarz Biuro Kat. BE, C, CE, D [DATE] Narzędzia Sortuj Dyspozycyjność" at bounding box center [889, 38] width 1328 height 26
click at [1041, 39] on div "Terminarz Biuro Kat. BE, C, CE, D [DATE] Narzędzia Sortuj Dyspozycyjność" at bounding box center [889, 38] width 1328 height 26
